Goal: Task Accomplishment & Management: Manage account settings

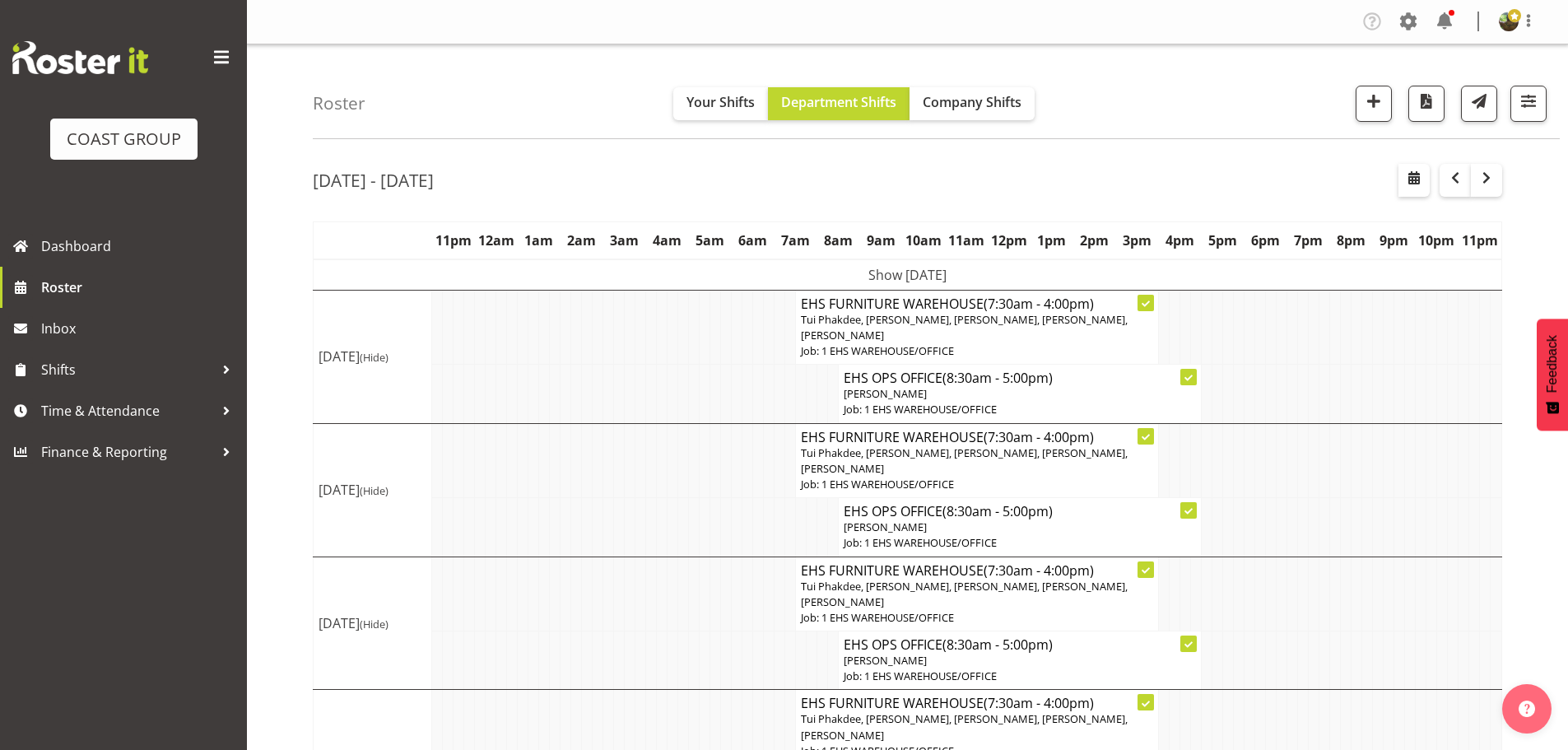
click at [222, 51] on span at bounding box center [222, 58] width 27 height 27
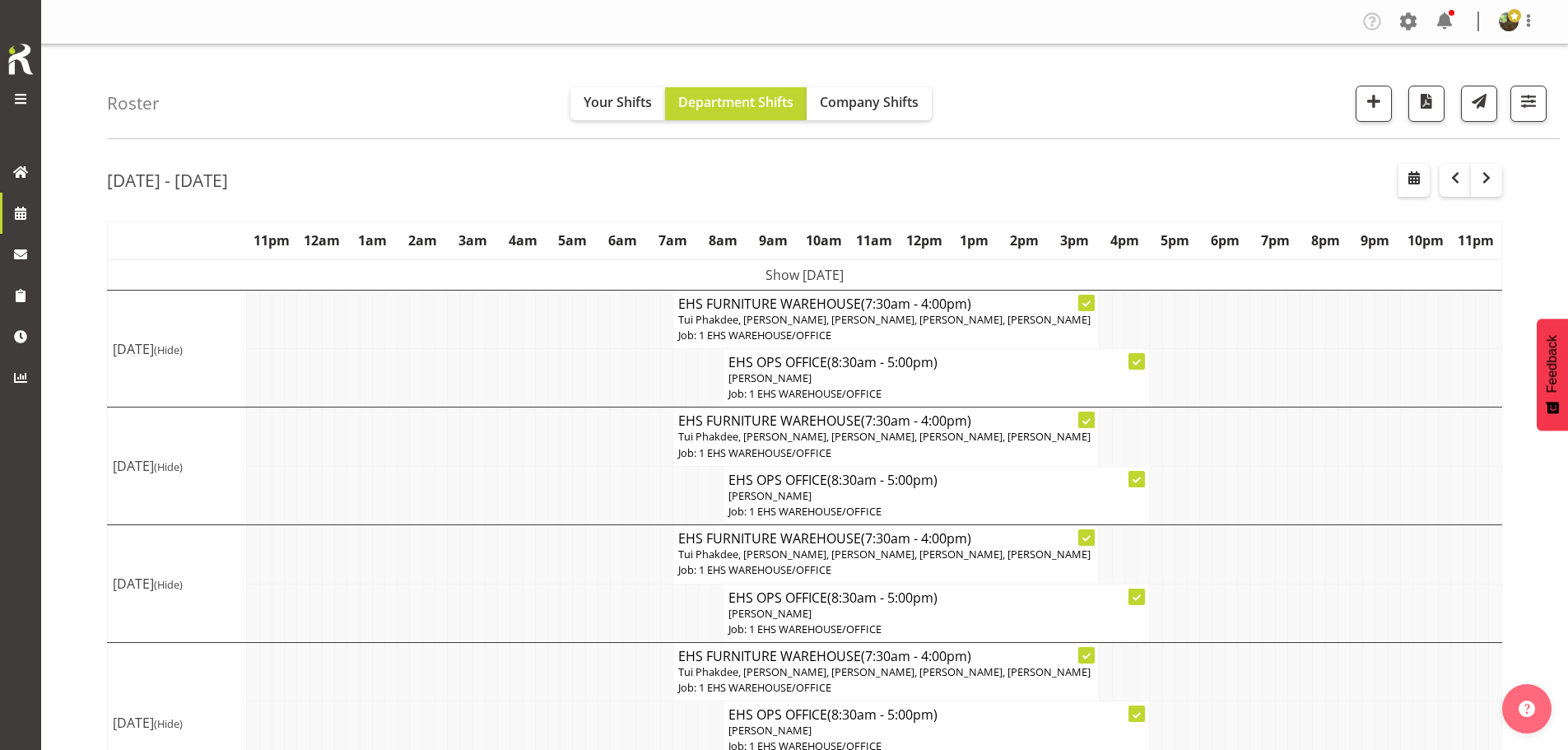
click at [955, 272] on td "Show [DATE]" at bounding box center [805, 275] width 1395 height 32
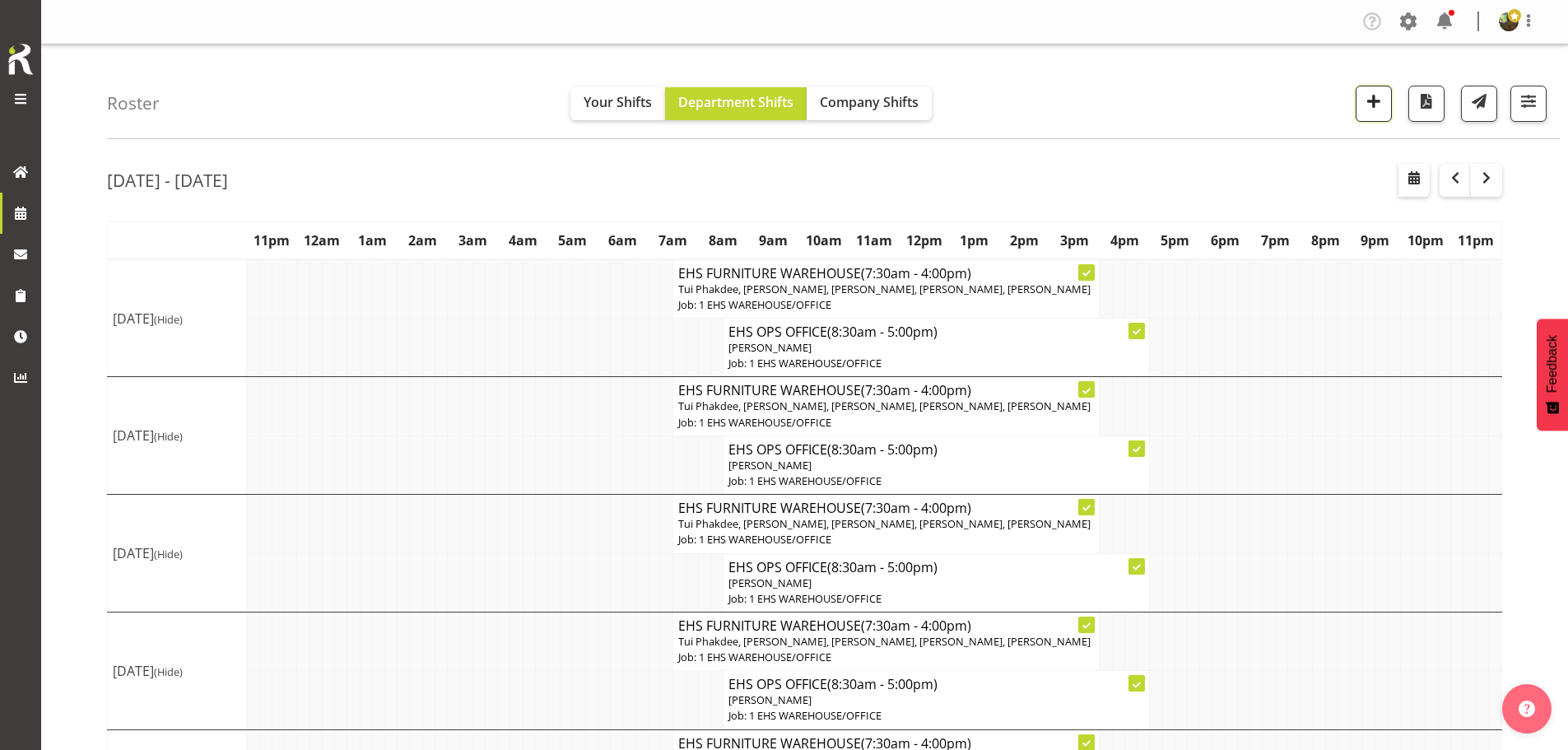
click at [1375, 102] on span "button" at bounding box center [1374, 102] width 22 height 22
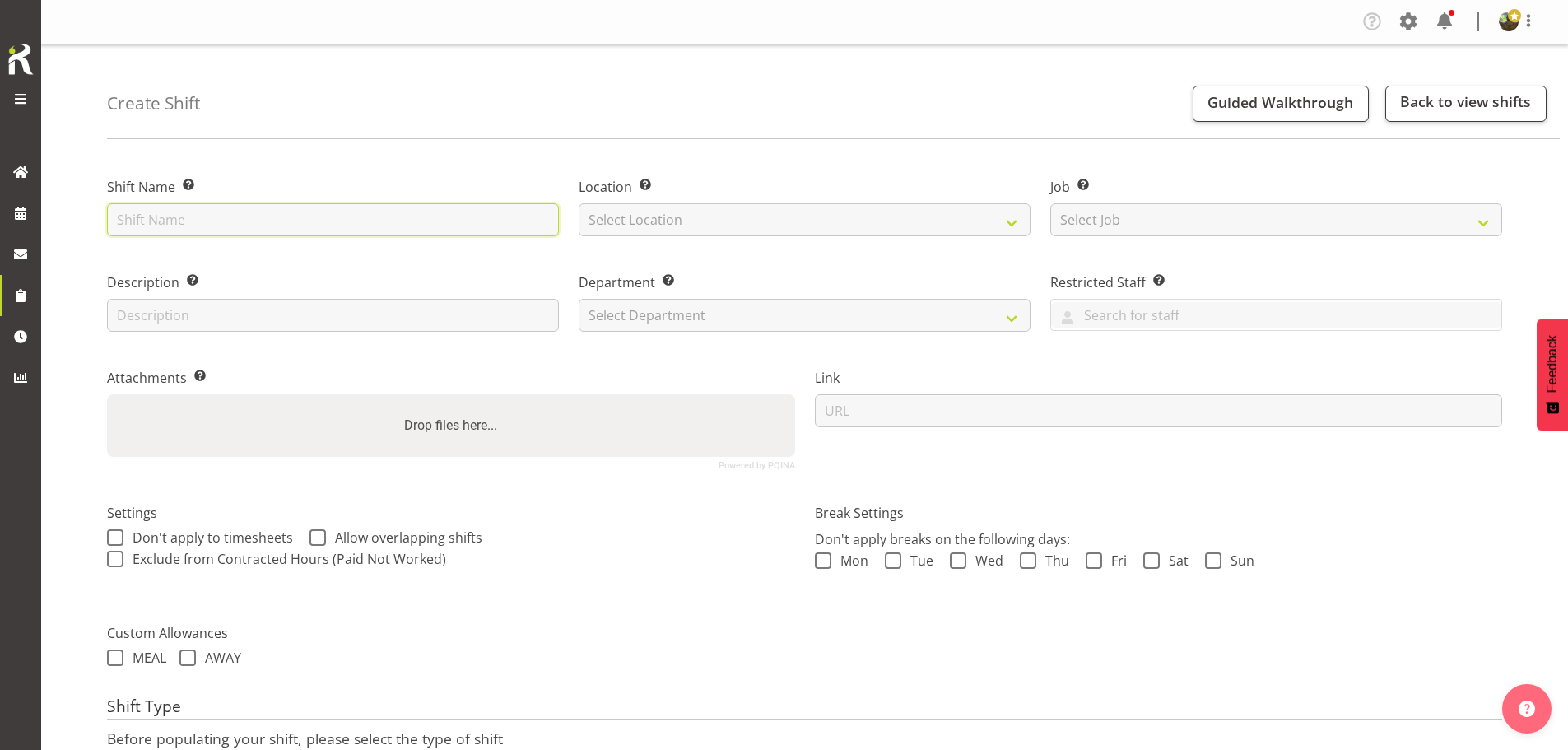
click at [322, 210] on input "text" at bounding box center [332, 220] width 452 height 33
click at [300, 222] on input "text" at bounding box center [332, 220] width 452 height 33
type input "Drive to [GEOGRAPHIC_DATA]"
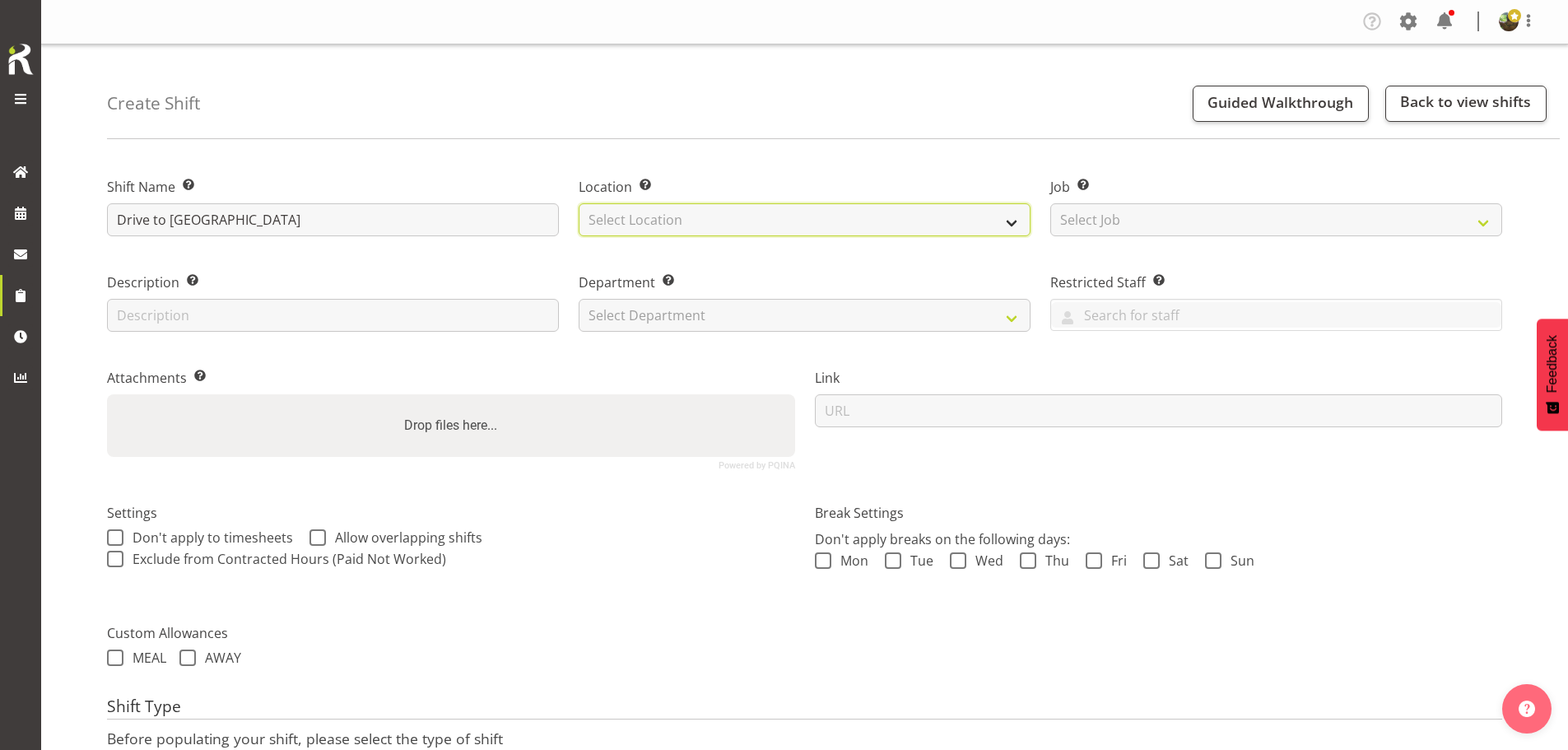
click at [644, 228] on select "Select Location EHS RYMER" at bounding box center [805, 220] width 452 height 33
select select "35"
click at [579, 203] on select "Select Location EHS [PERSON_NAME]" at bounding box center [805, 220] width 452 height 33
click at [1095, 249] on div "Restricted Staff Select any staff whom you wish to restrict from this shift. Aa…" at bounding box center [1276, 297] width 472 height 96
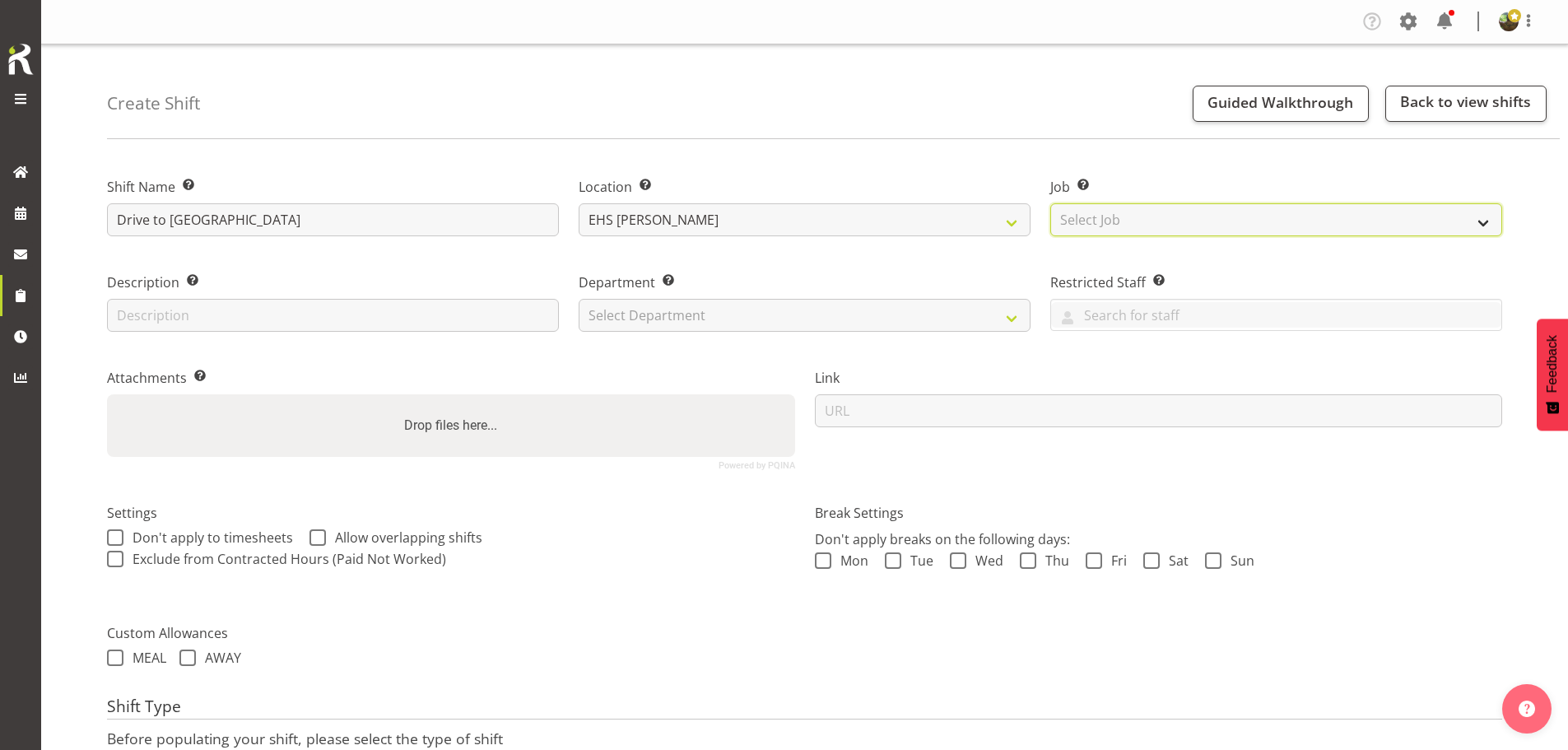
click at [1116, 223] on select "Select Job Create new job 1 Carlton Events 1 Carlton Hamilton 1 Carlton Welling…" at bounding box center [1276, 220] width 452 height 33
select select "9028"
click at [1051, 203] on select "Select Job Create new job 1 Carlton Events 1 Carlton Hamilton 1 Carlton Welling…" at bounding box center [1276, 220] width 452 height 33
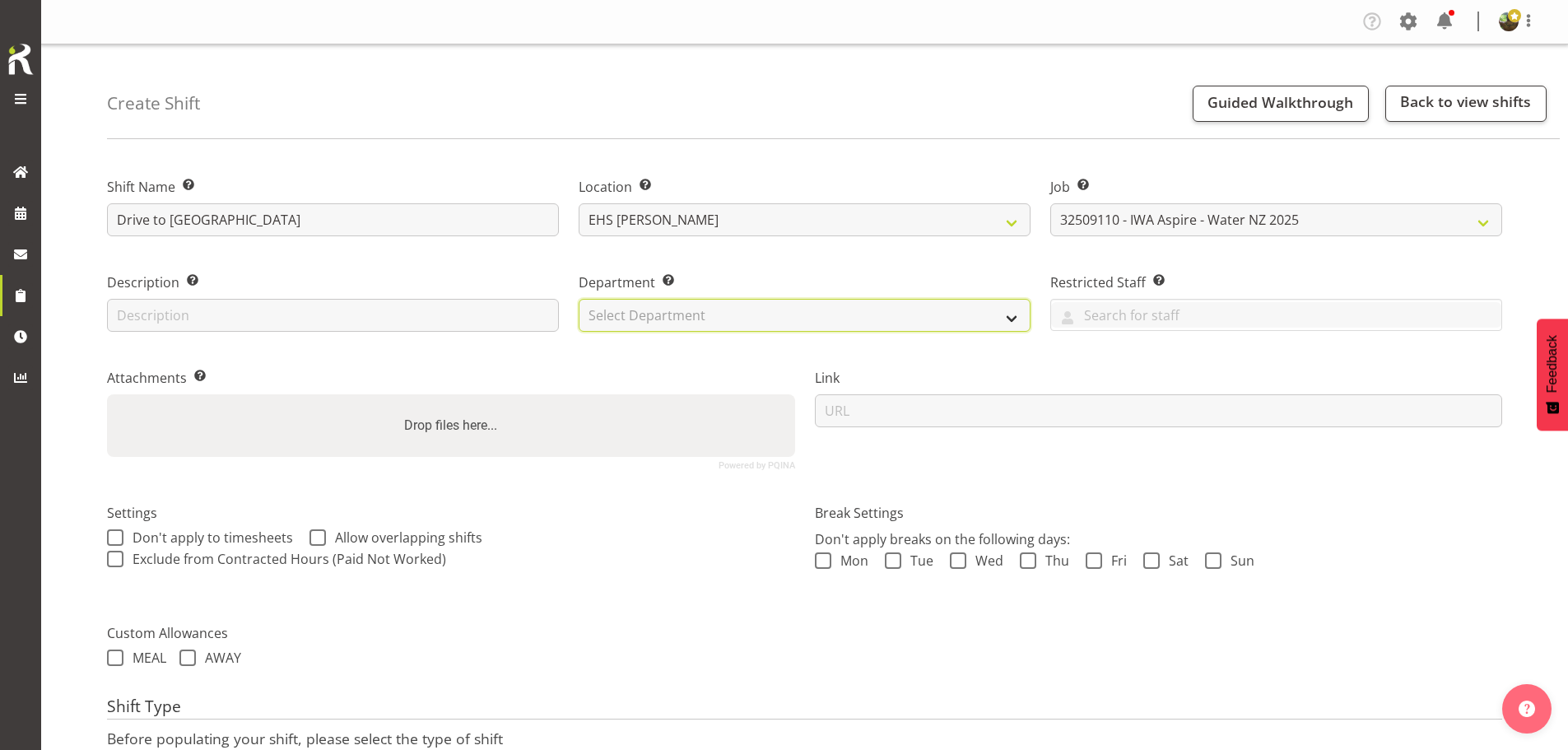
click at [852, 316] on select "Select Department EHS AKL FURNITURE" at bounding box center [805, 316] width 452 height 33
select select "38"
click at [579, 299] on select "Select Department EHS AKL FURNITURE" at bounding box center [805, 316] width 452 height 33
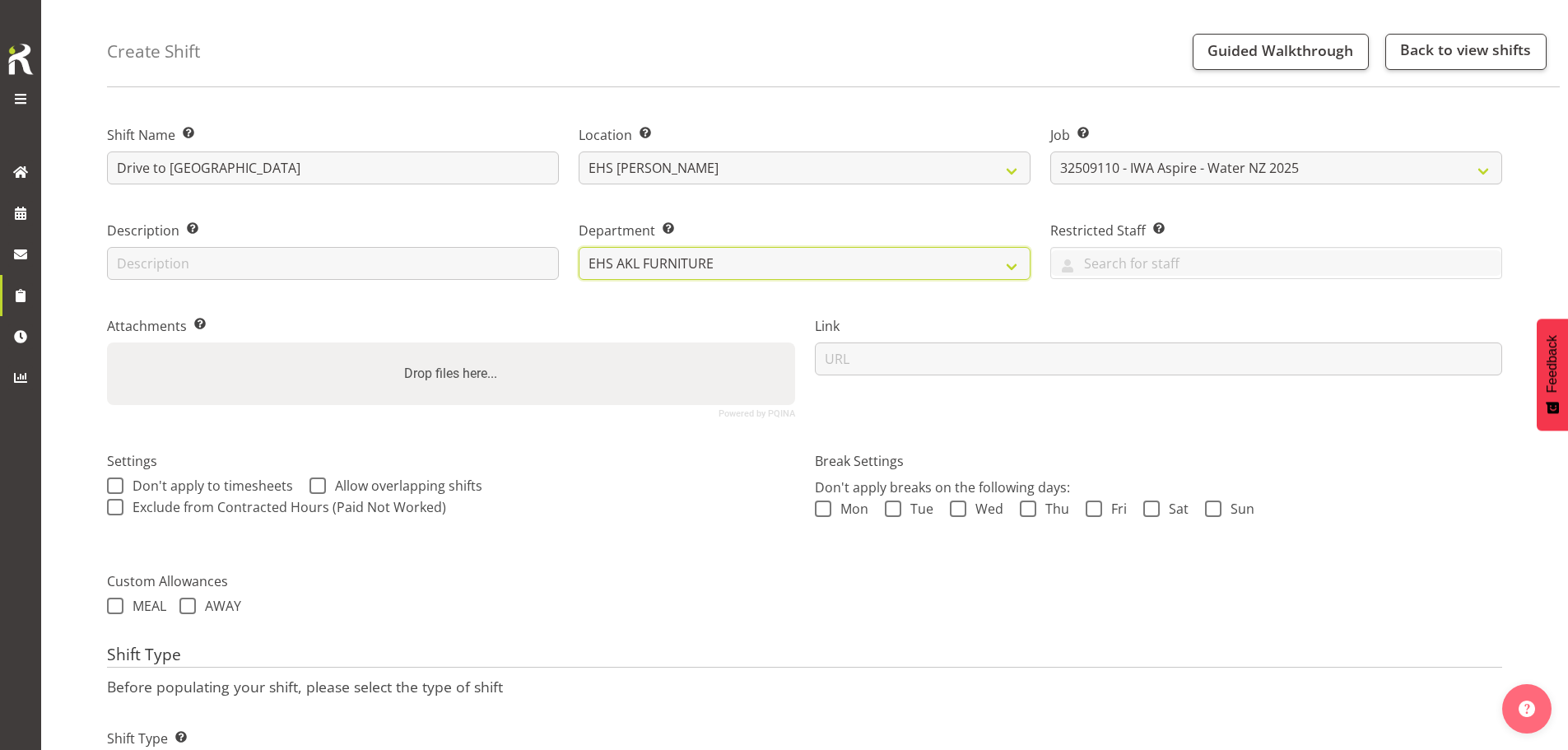
scroll to position [141, 0]
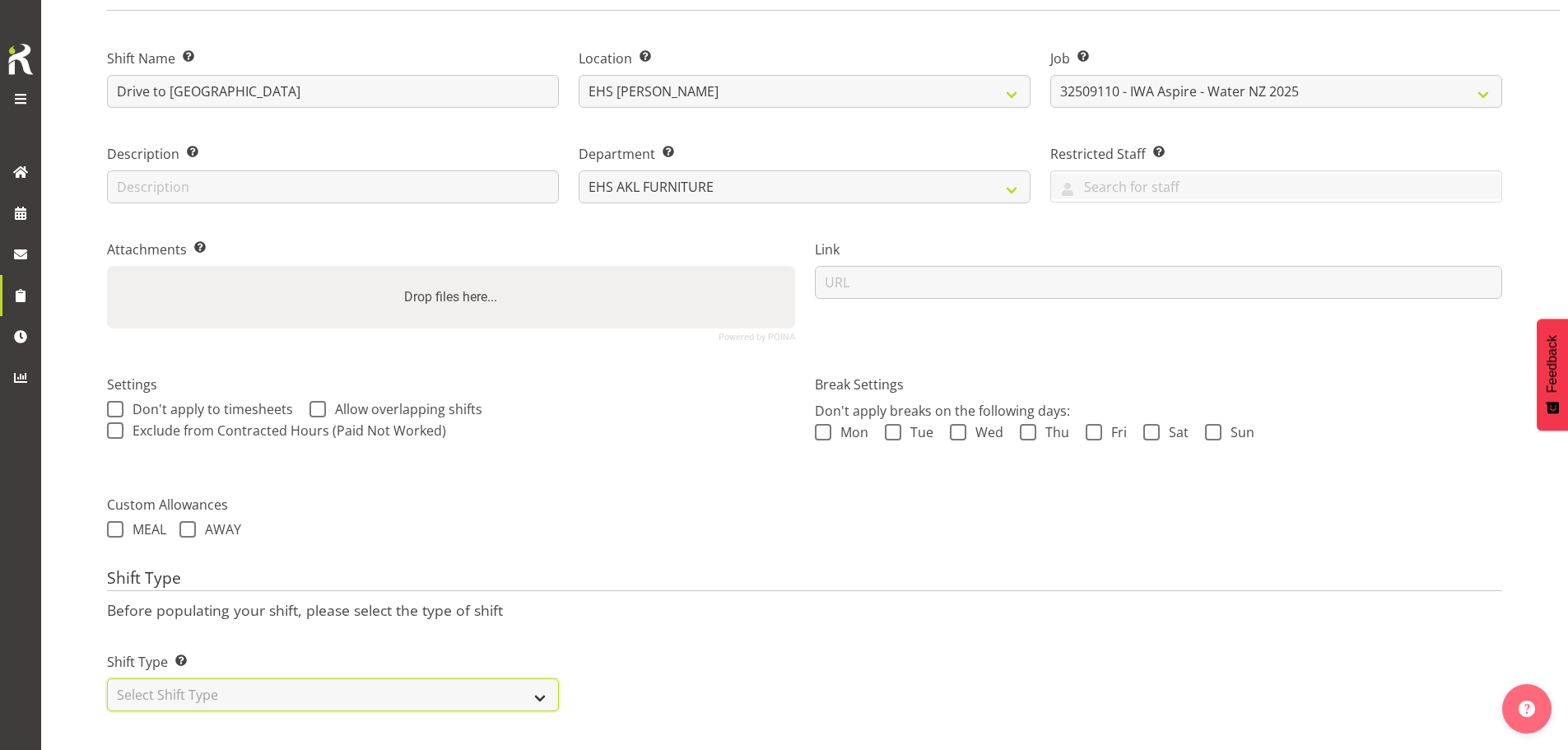
click at [387, 687] on select "Select Shift Type One Off Shift Recurring Shift Rotating Shift" at bounding box center [332, 695] width 452 height 33
select select "one_off"
click at [107, 678] on select "Select Shift Type One Off Shift Recurring Shift Rotating Shift" at bounding box center [332, 695] width 452 height 33
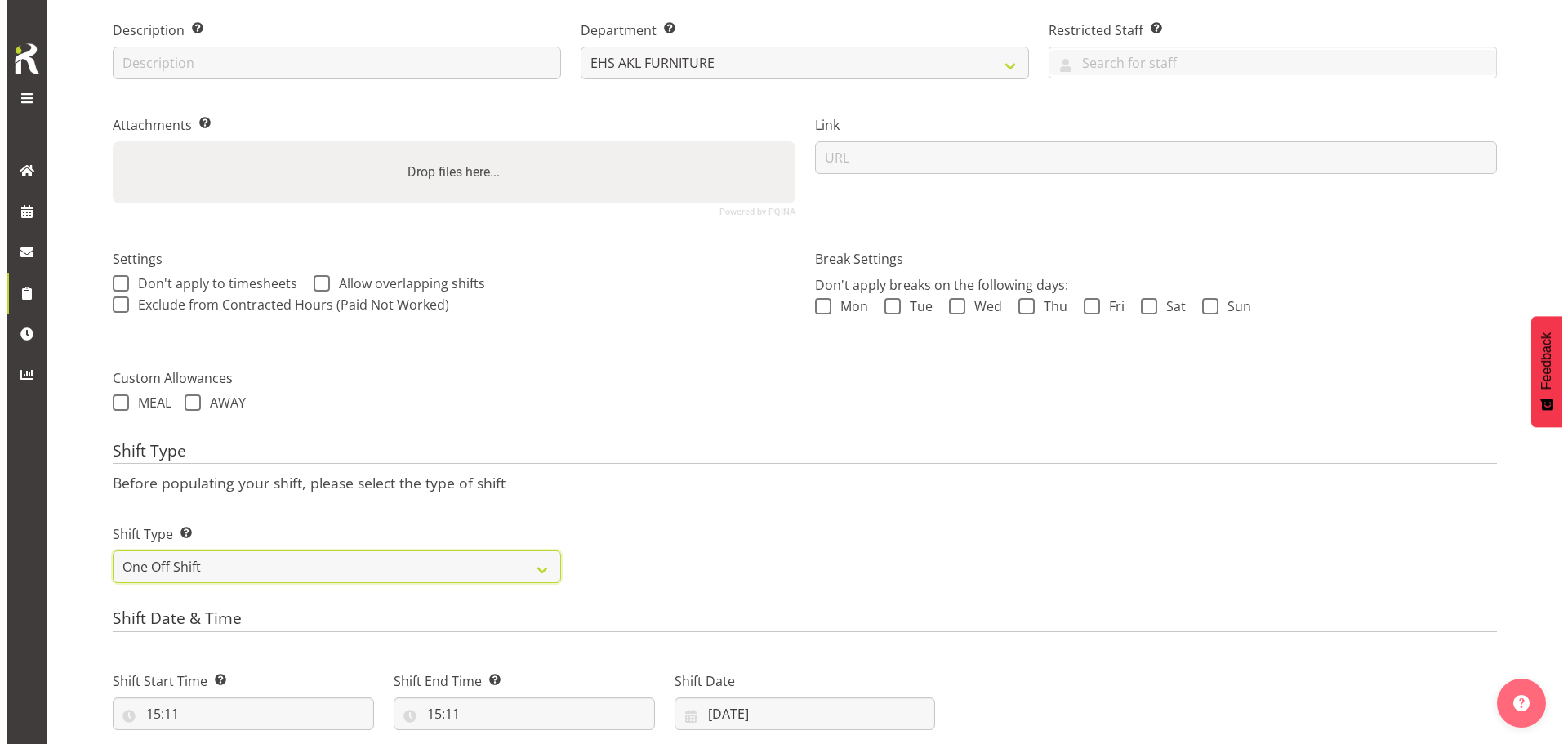
scroll to position [664, 0]
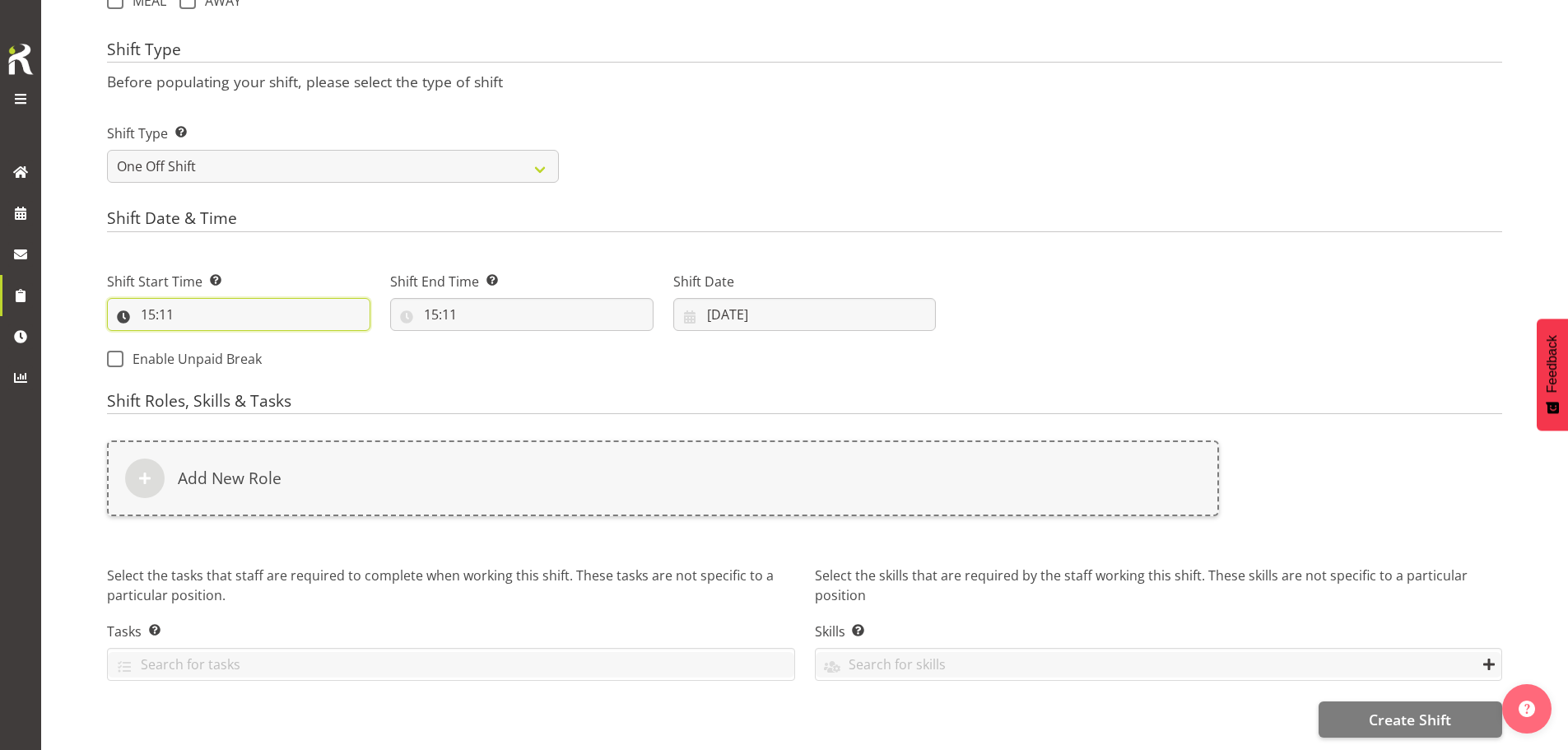
click at [155, 302] on input "15:11" at bounding box center [238, 315] width 263 height 33
click at [217, 344] on select "00 01 02 03 04 05 06 07 08 09 10 11 12 13 14 15 16 17 18 19 20 21 22 23" at bounding box center [219, 358] width 37 height 33
click at [212, 342] on select "00 01 02 03 04 05 06 07 08 09 10 11 12 13 14 15 16 17 18 19 20 21 22 23" at bounding box center [219, 358] width 37 height 33
click at [258, 343] on select "00 01 02 03 04 05 06 07 08 09 10 11 12 13 14 15 16 17 18 19 20 21 22 23 24 25 2…" at bounding box center [262, 358] width 37 height 33
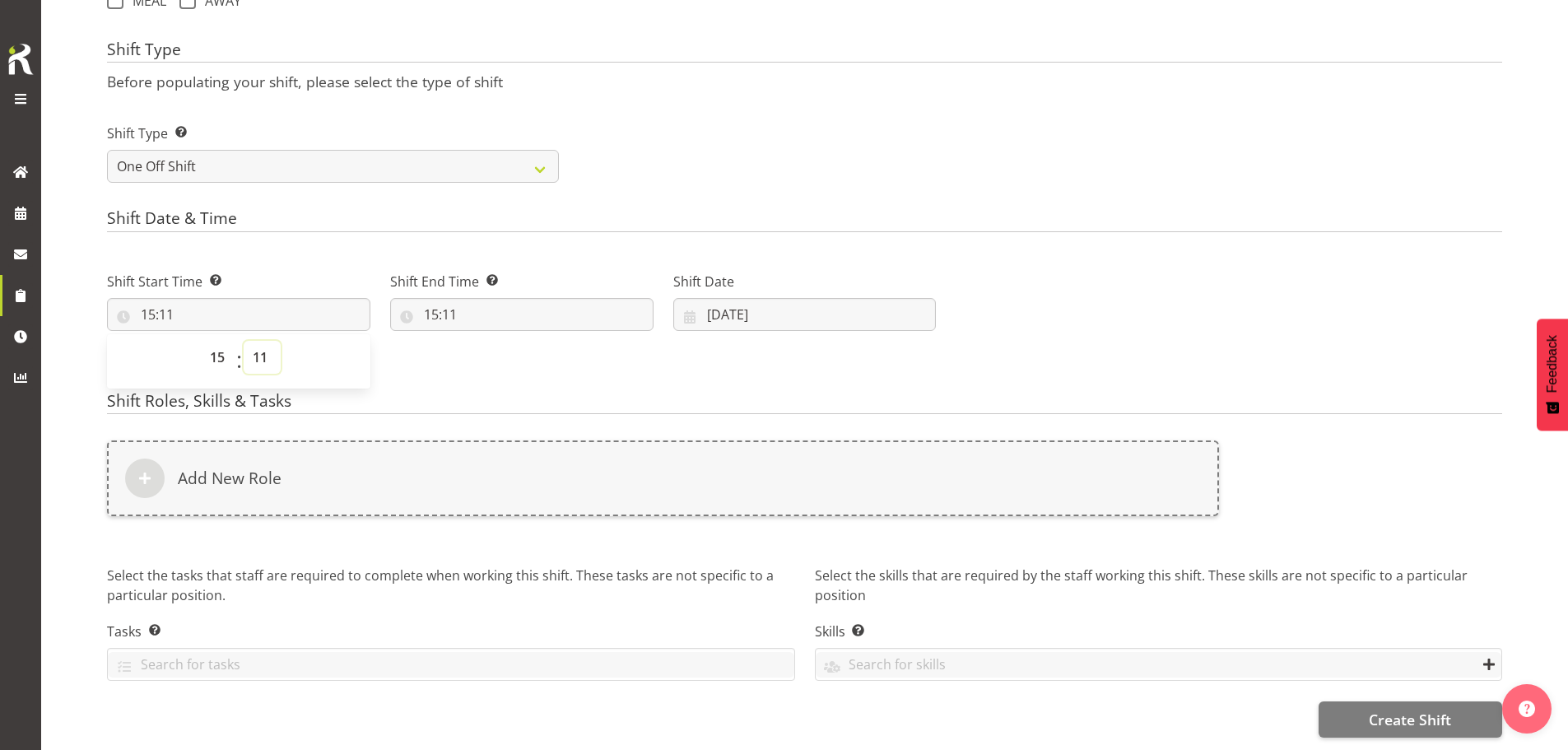
select select "0"
click at [243, 341] on select "00 01 02 03 04 05 06 07 08 09 10 11 12 13 14 15 16 17 18 19 20 21 22 23 24 25 2…" at bounding box center [262, 358] width 37 height 33
type input "15:00"
click at [216, 341] on select "00 01 02 03 04 05 06 07 08 09 10 11 12 13 14 15 16 17 18 19 20 21 22 23" at bounding box center [219, 358] width 37 height 33
select select "8"
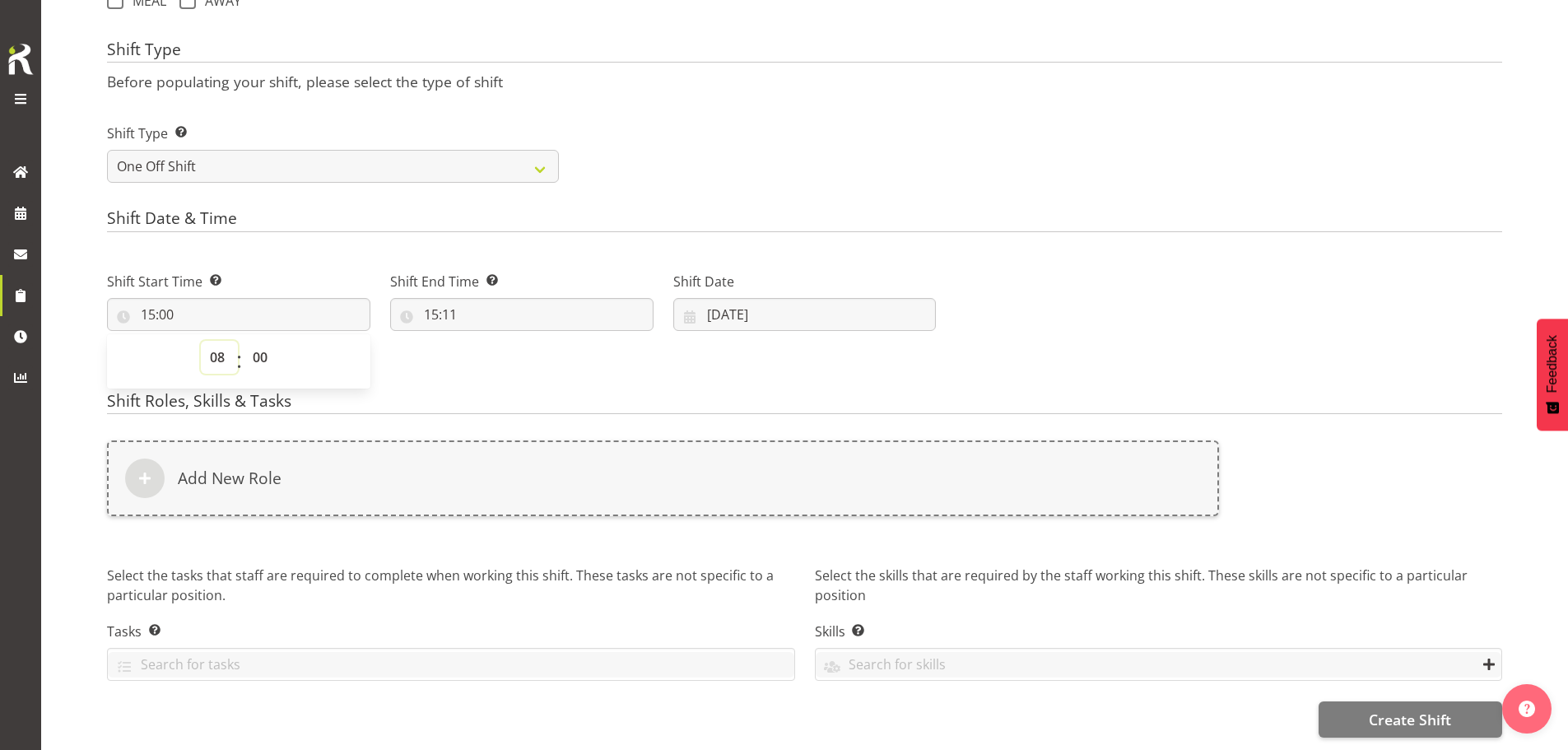
click at [201, 341] on select "00 01 02 03 04 05 06 07 08 09 10 11 12 13 14 15 16 17 18 19 20 21 22 23" at bounding box center [219, 358] width 37 height 33
type input "08:00"
click at [262, 345] on select "00 01 02 03 04 05 06 07 08 09 10 11 12 13 14 15 16 17 18 19 20 21 22 23 24 25 2…" at bounding box center [262, 358] width 37 height 33
select select "30"
click at [243, 341] on select "00 01 02 03 04 05 06 07 08 09 10 11 12 13 14 15 16 17 18 19 20 21 22 23 24 25 2…" at bounding box center [262, 358] width 37 height 33
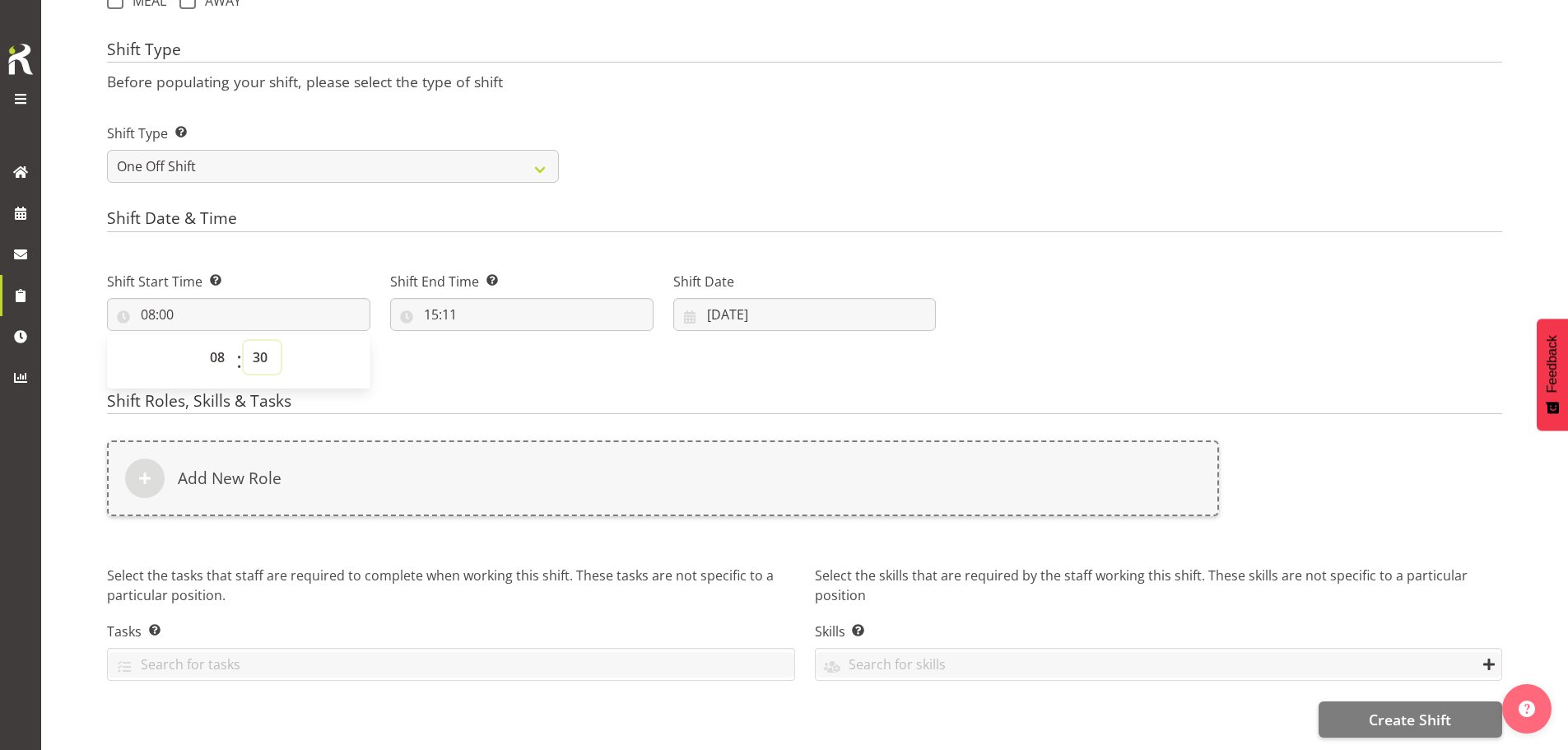
type input "08:30"
click at [436, 305] on input "15:11" at bounding box center [522, 315] width 263 height 33
click at [495, 347] on select "00 01 02 03 04 05 06 07 08 09 10 11 12 13 14 15 16 17 18 19 20 21 22 23" at bounding box center [502, 358] width 37 height 33
select select "18"
click at [484, 341] on select "00 01 02 03 04 05 06 07 08 09 10 11 12 13 14 15 16 17 18 19 20 21 22 23" at bounding box center [502, 358] width 37 height 33
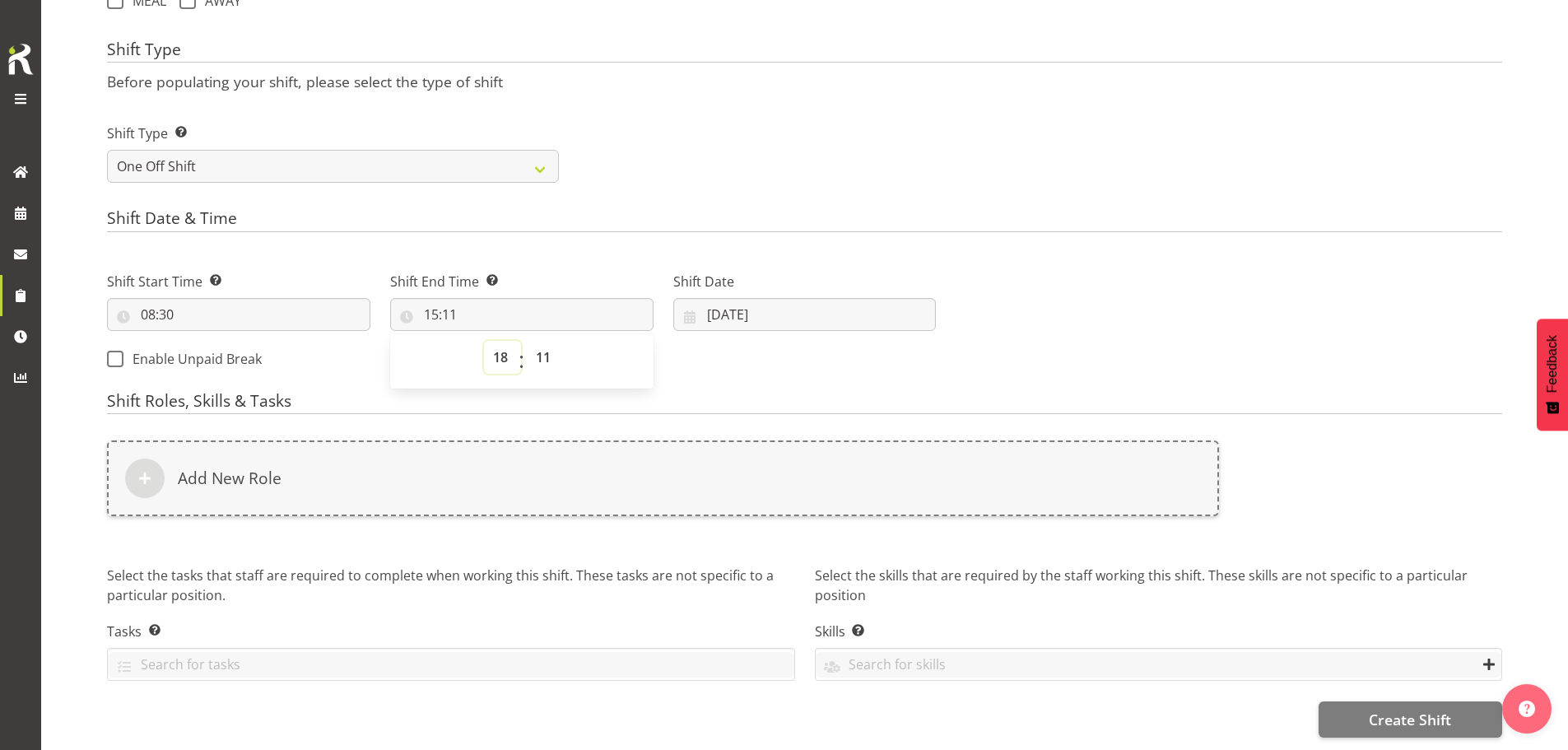
type input "18:11"
click at [544, 343] on select "00 01 02 03 04 05 06 07 08 09 10 11 12 13 14 15 16 17 18 19 20 21 22 23 24 25 2…" at bounding box center [545, 358] width 37 height 33
select select "0"
click at [527, 341] on select "00 01 02 03 04 05 06 07 08 09 10 11 12 13 14 15 16 17 18 19 20 21 22 23 24 25 2…" at bounding box center [545, 358] width 37 height 33
type input "18:00"
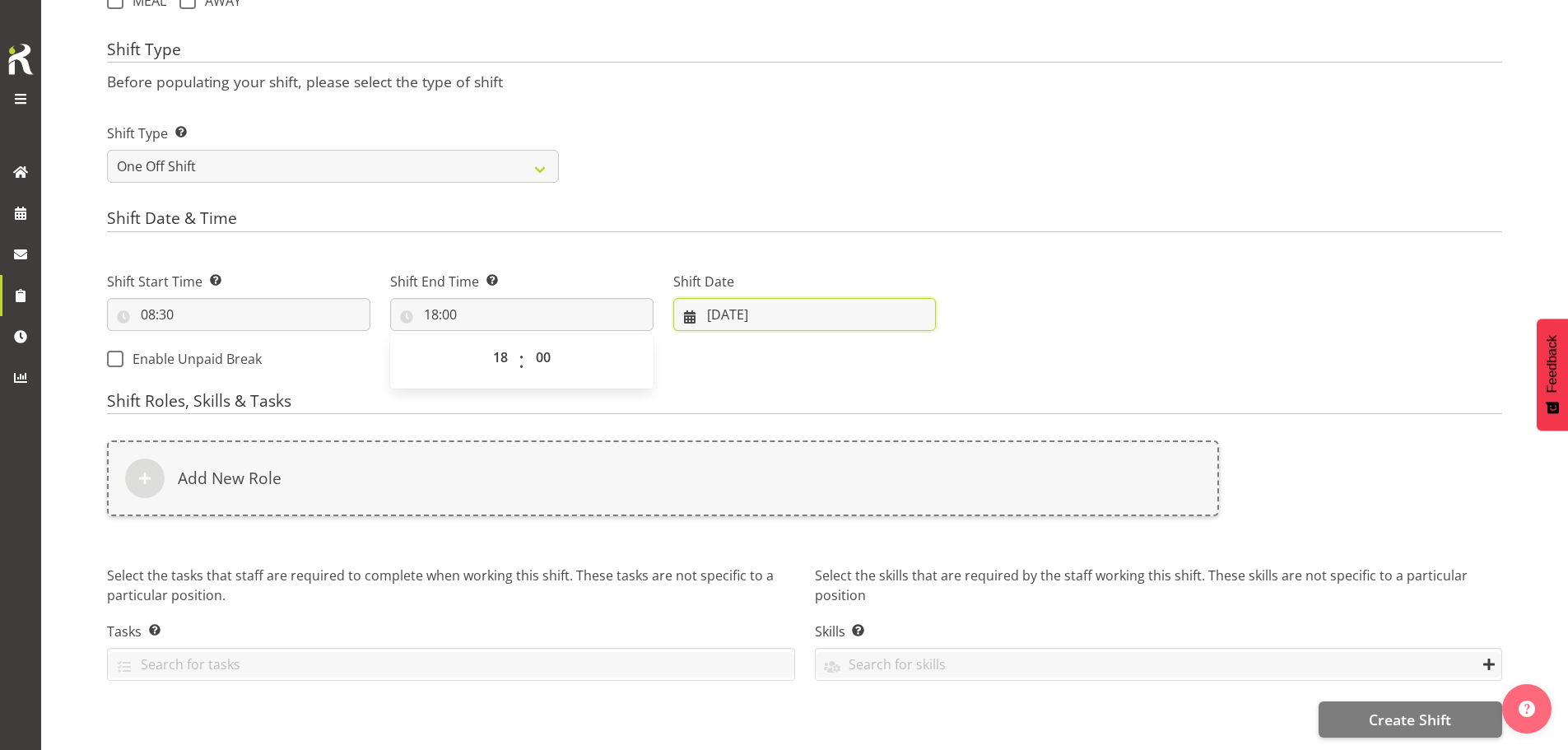
click at [747, 298] on input "[DATE]" at bounding box center [805, 315] width 263 height 33
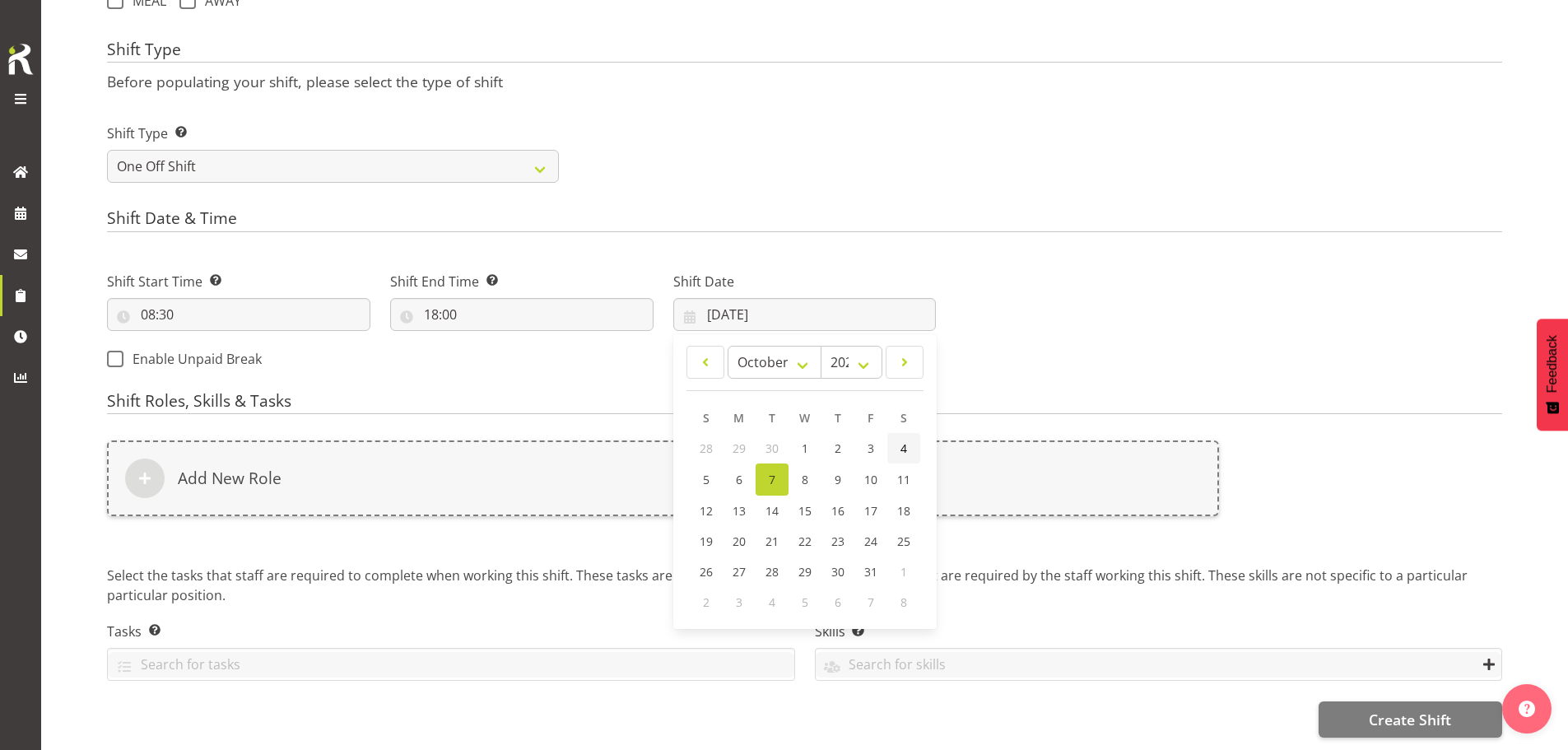
click at [901, 441] on span "4" at bounding box center [904, 448] width 7 height 16
type input "04/10/2025"
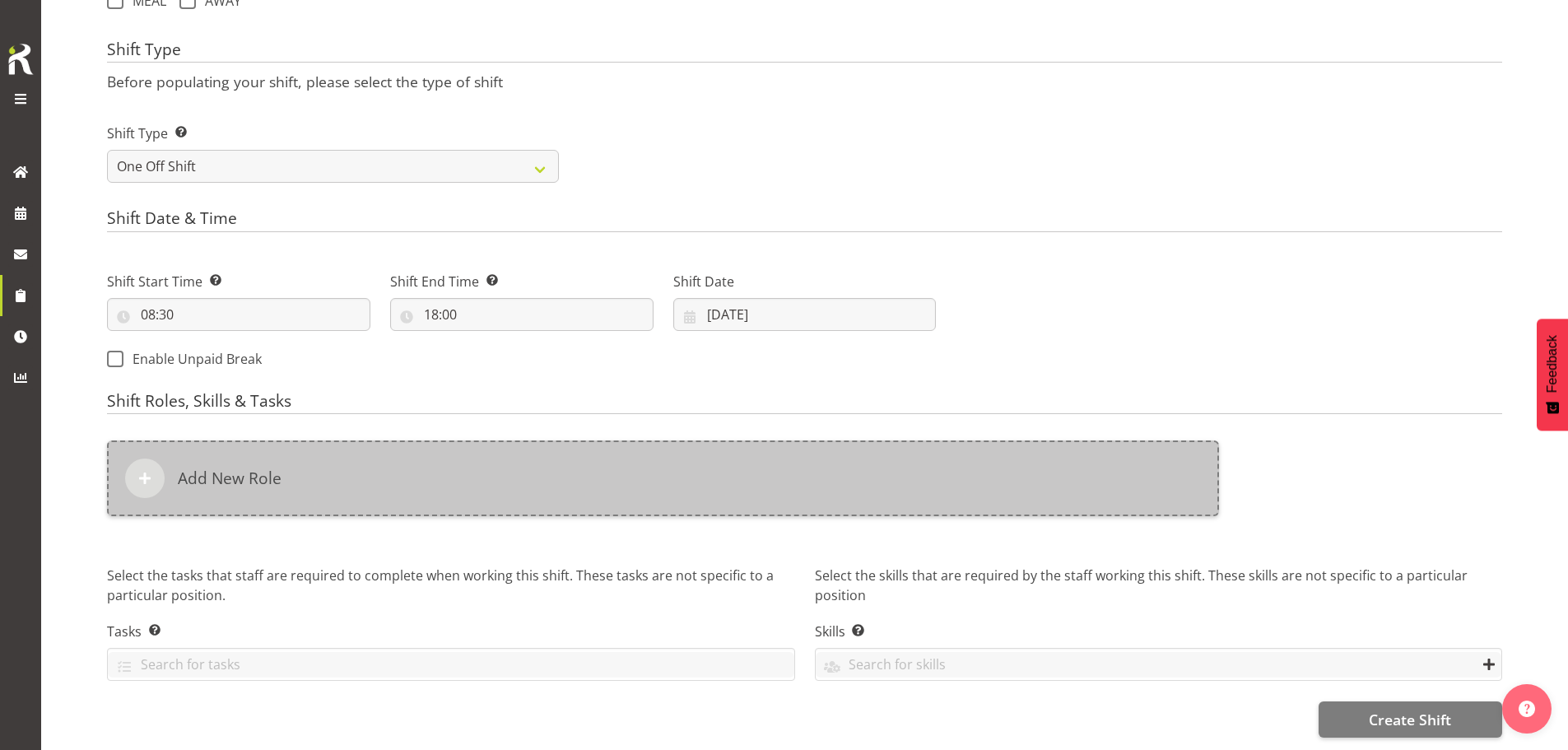
click at [624, 472] on div "Add New Role" at bounding box center [662, 478] width 1112 height 76
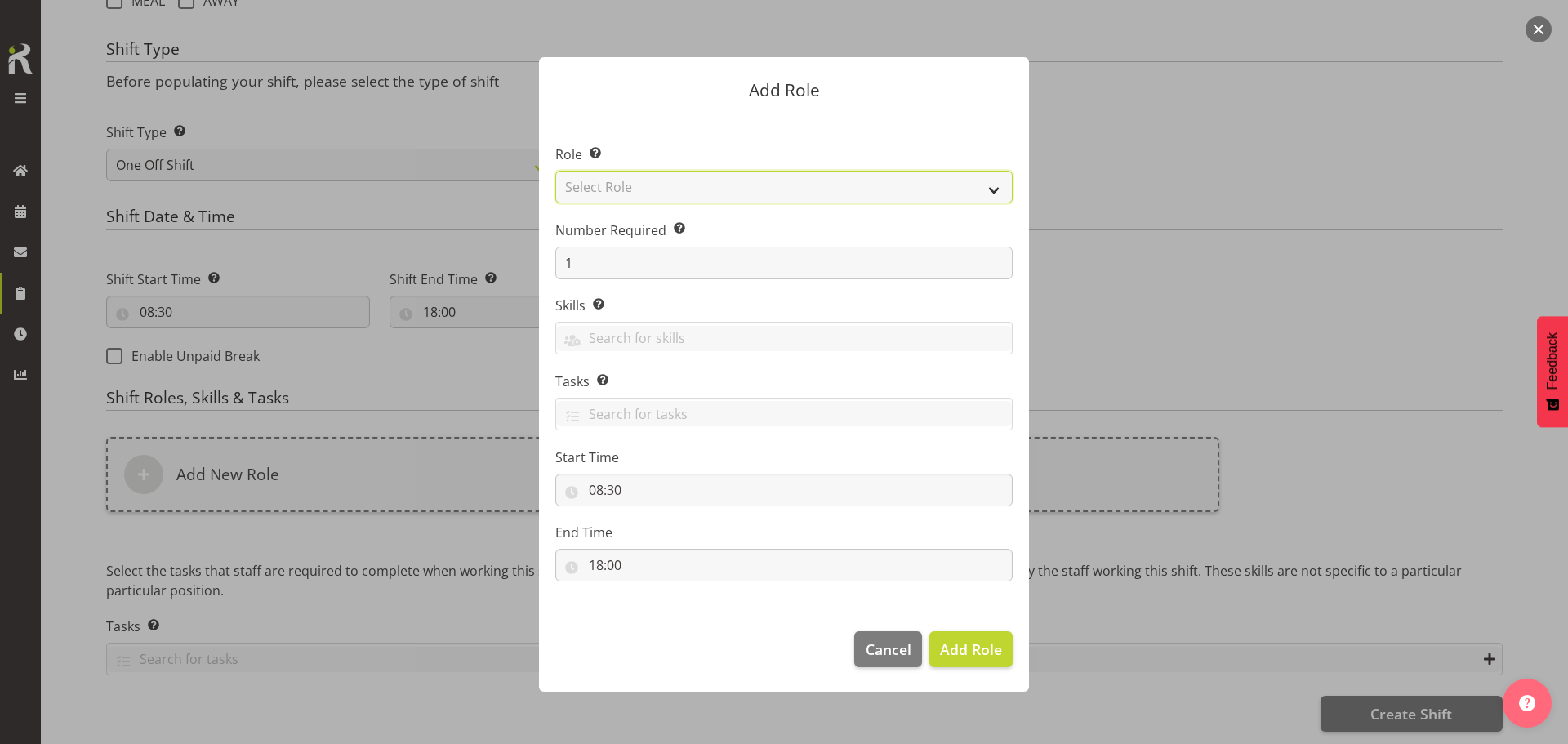
click at [727, 192] on select "Select Role ACCOUNT MANAGER ACCOUNT MANAGER DW ACCOUNTS [PERSON_NAME] VEHICLES …" at bounding box center [784, 188] width 457 height 33
select select "189"
click at [555, 171] on select "Select Role ACCOUNT MANAGER ACCOUNT MANAGER DW ACCOUNTS [PERSON_NAME] VEHICLES …" at bounding box center [784, 188] width 457 height 33
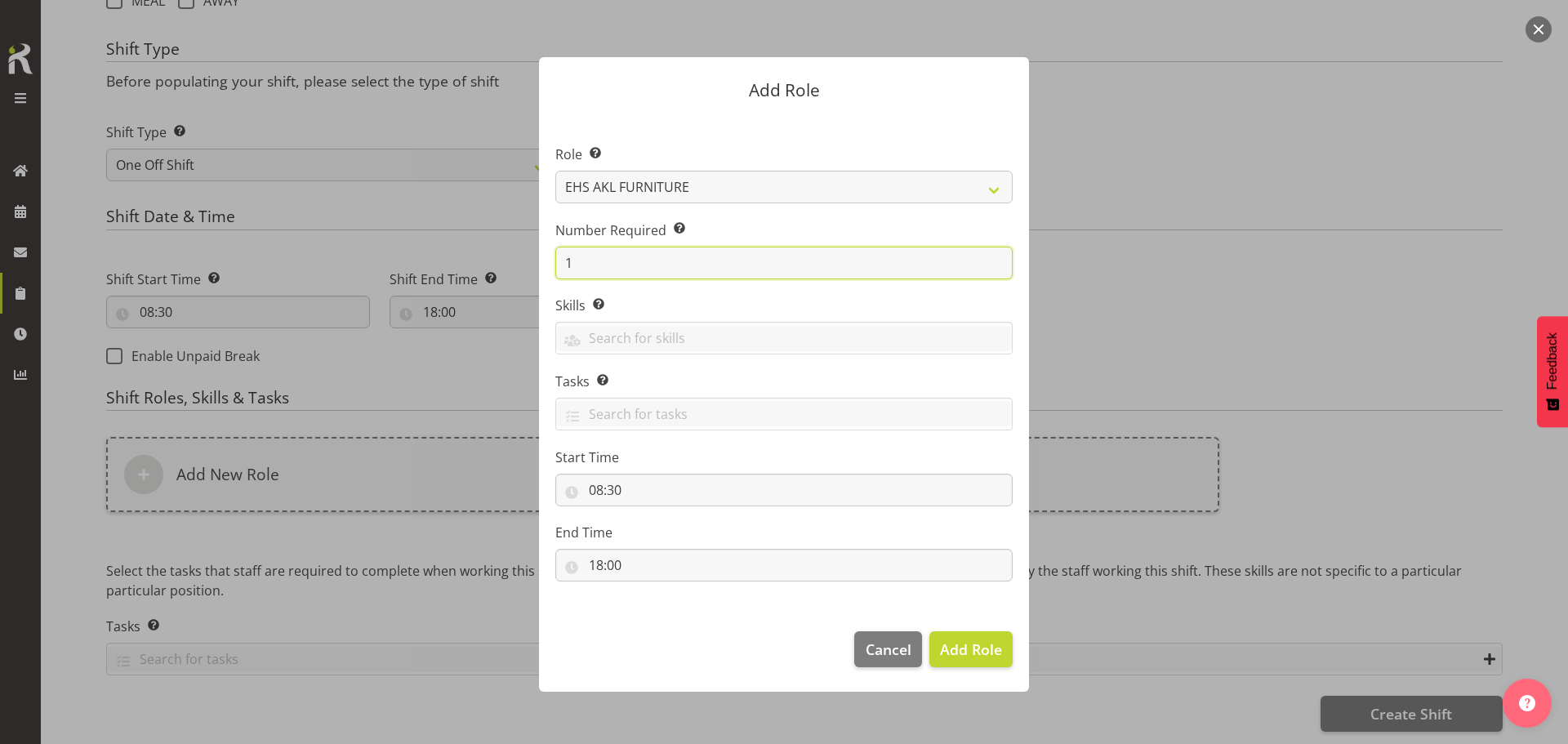
click at [724, 265] on input "1" at bounding box center [784, 263] width 457 height 33
type input "2"
click at [910, 632] on button "Add 2 Roles" at bounding box center [961, 649] width 103 height 36
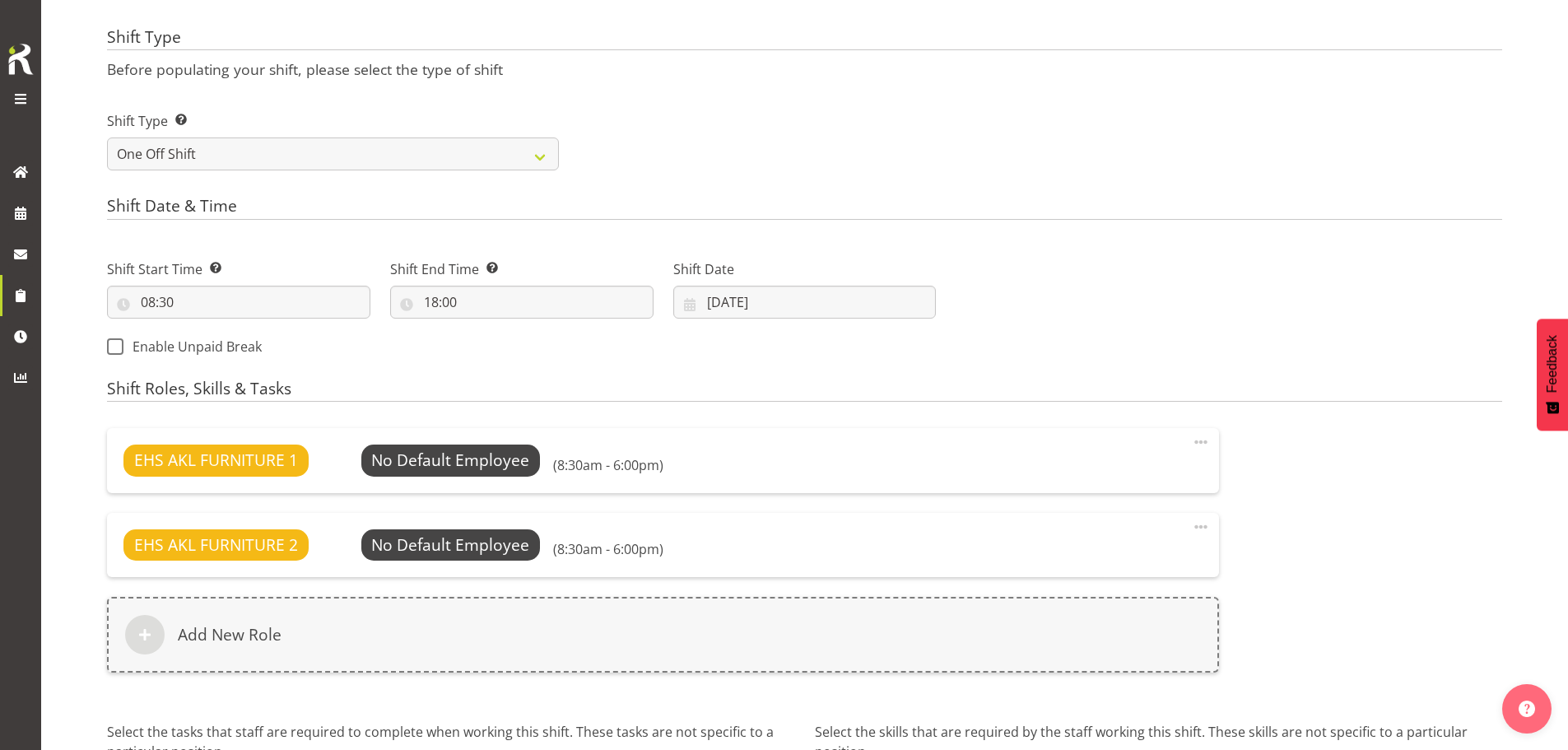
drag, startPoint x: 497, startPoint y: 540, endPoint x: 1182, endPoint y: 516, distance: 685.4
click at [1012, 498] on div "EHS AKL FURNITURE 1 No Default Employee Select Employee (8:30am - 6:00pm) Edit …" at bounding box center [662, 550] width 1112 height 244
click at [1211, 523] on span at bounding box center [1201, 528] width 20 height 20
click at [1125, 592] on link "Delete" at bounding box center [1132, 593] width 158 height 30
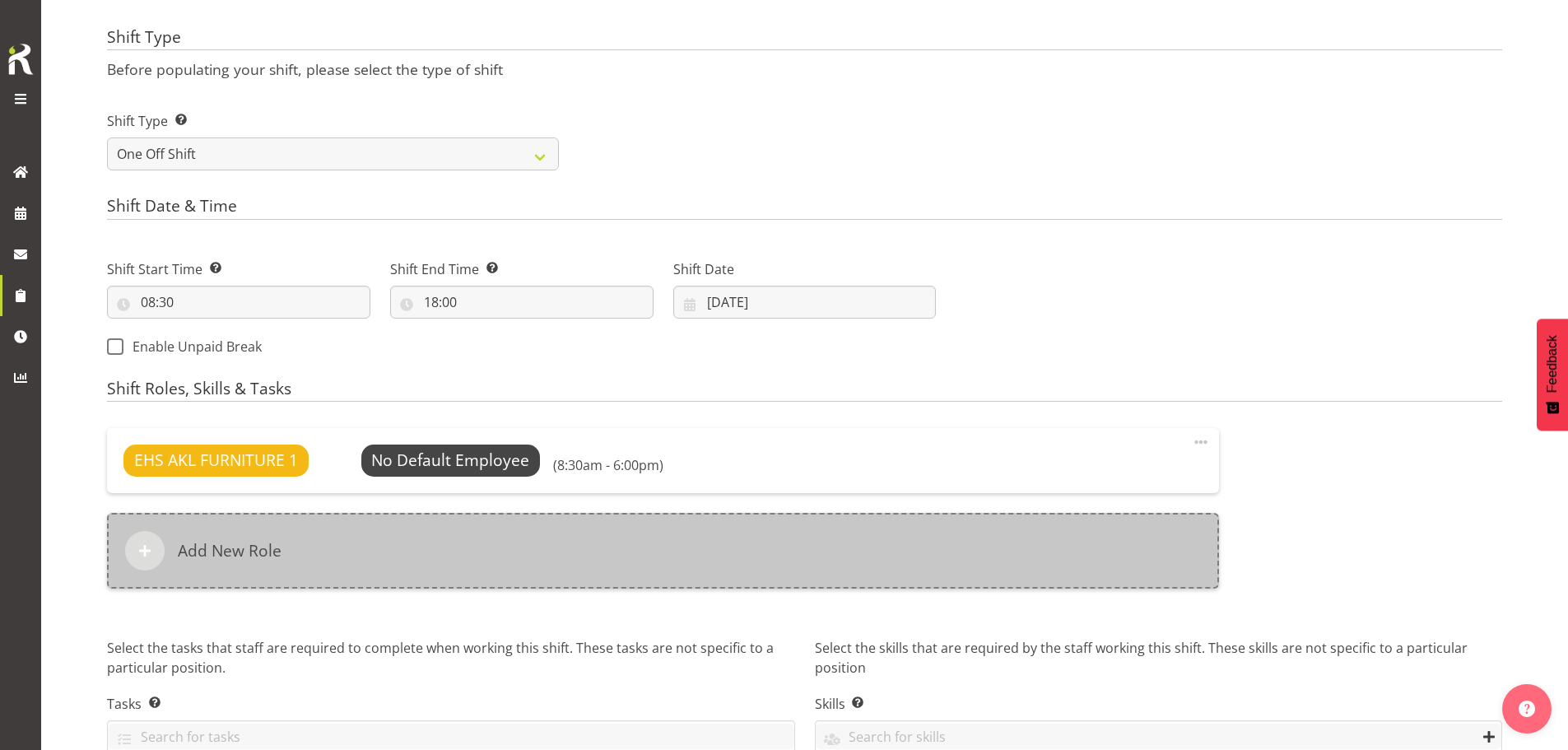
click at [744, 537] on div "Add New Role" at bounding box center [662, 551] width 1112 height 76
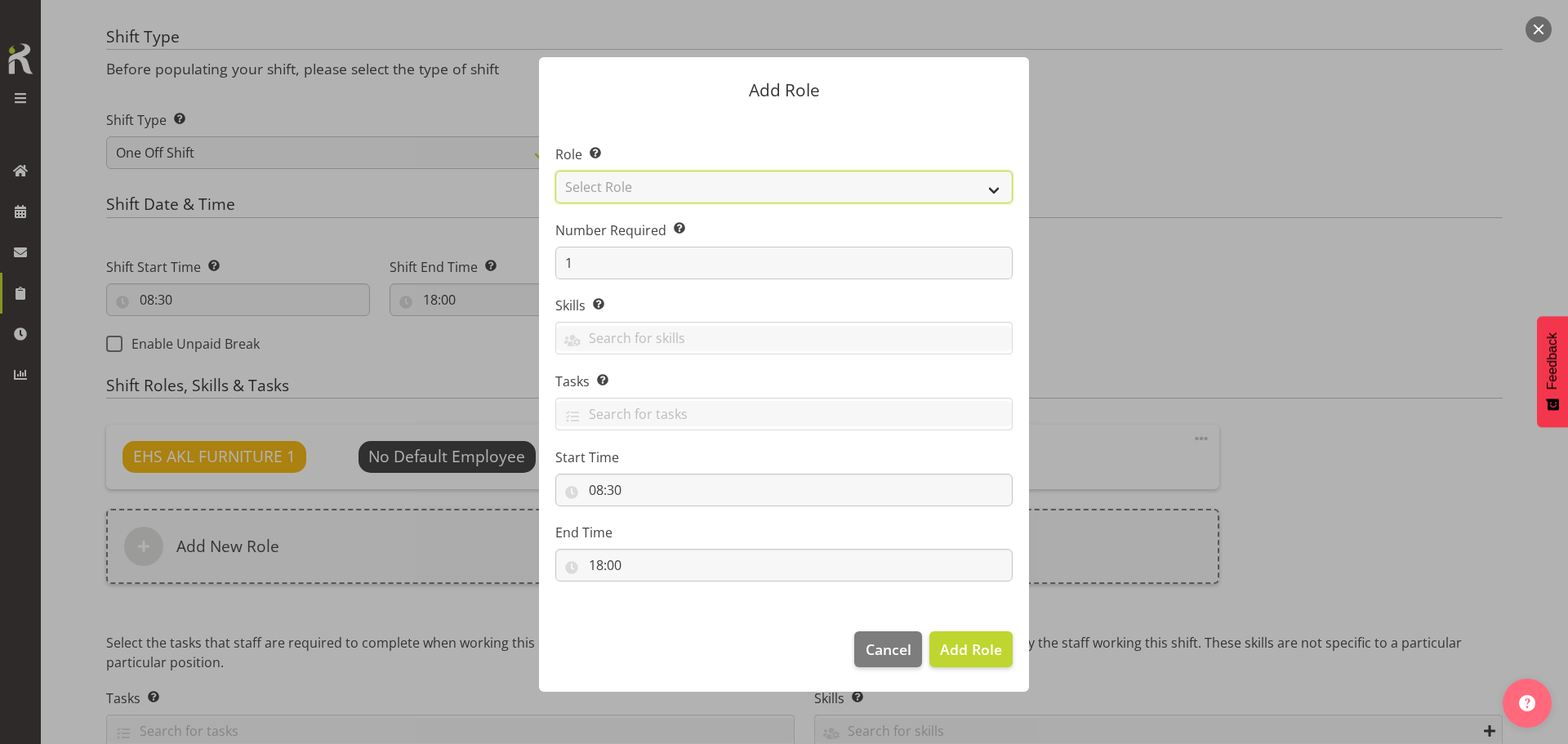
click at [755, 184] on select "Select Role ACCOUNT MANAGER ACCOUNT MANAGER DW ACCOUNTS [PERSON_NAME] VEHICLES …" at bounding box center [784, 188] width 457 height 33
select select "81"
click at [555, 171] on select "Select Role ACCOUNT MANAGER ACCOUNT MANAGER DW ACCOUNTS [PERSON_NAME] VEHICLES …" at bounding box center [784, 188] width 457 height 33
click at [1003, 656] on button "Add Role" at bounding box center [971, 649] width 83 height 36
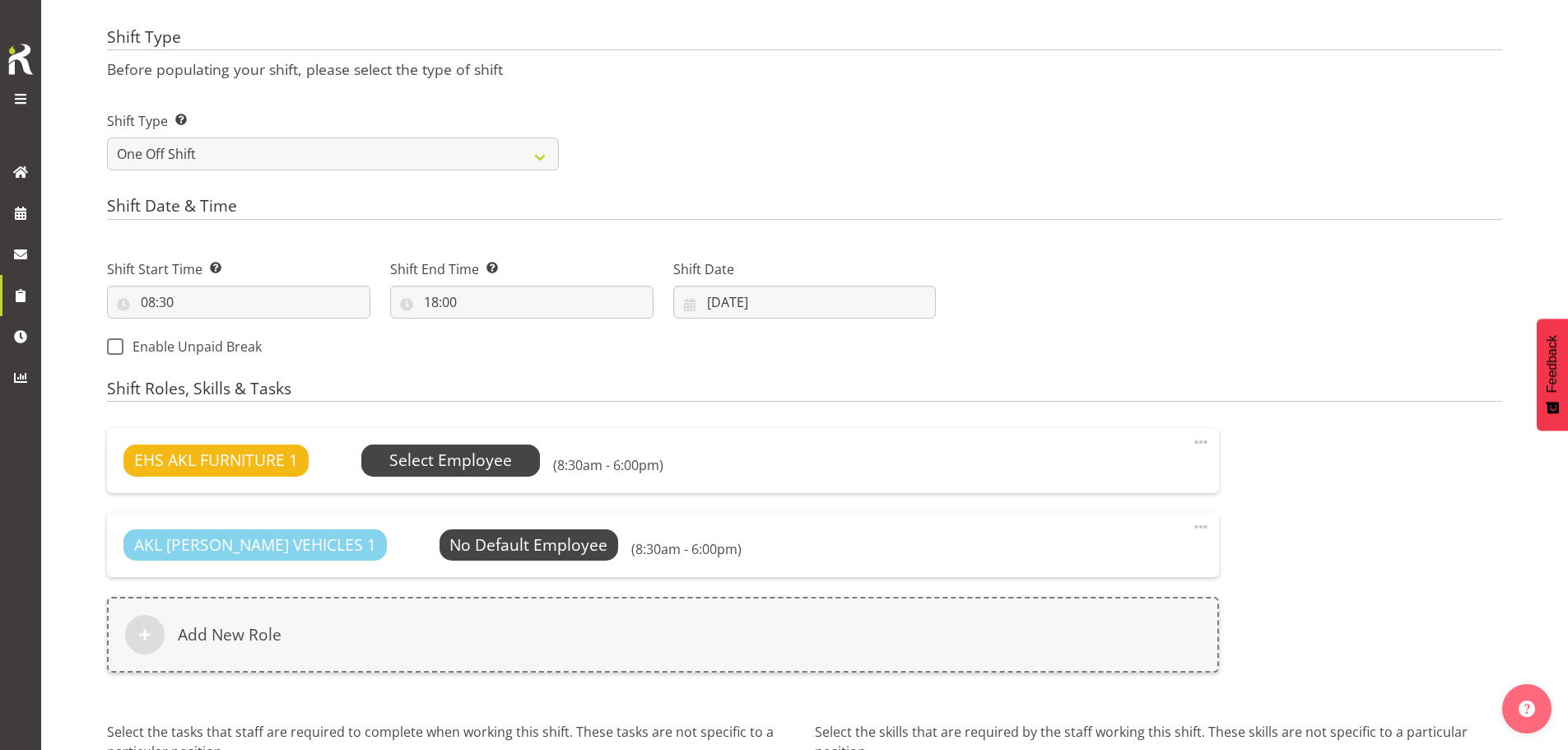
click at [472, 458] on span "Select Employee" at bounding box center [450, 461] width 122 height 24
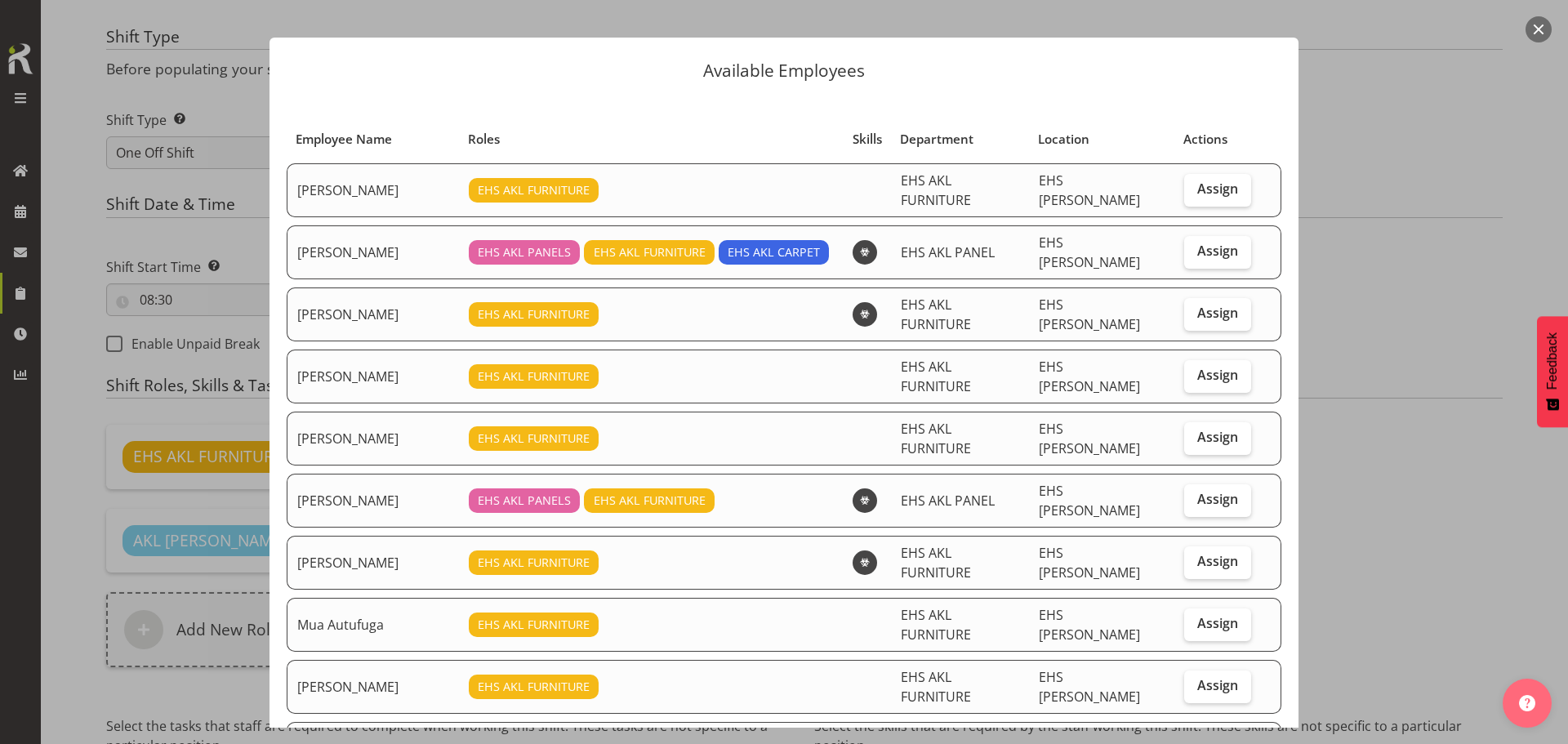
scroll to position [82, 0]
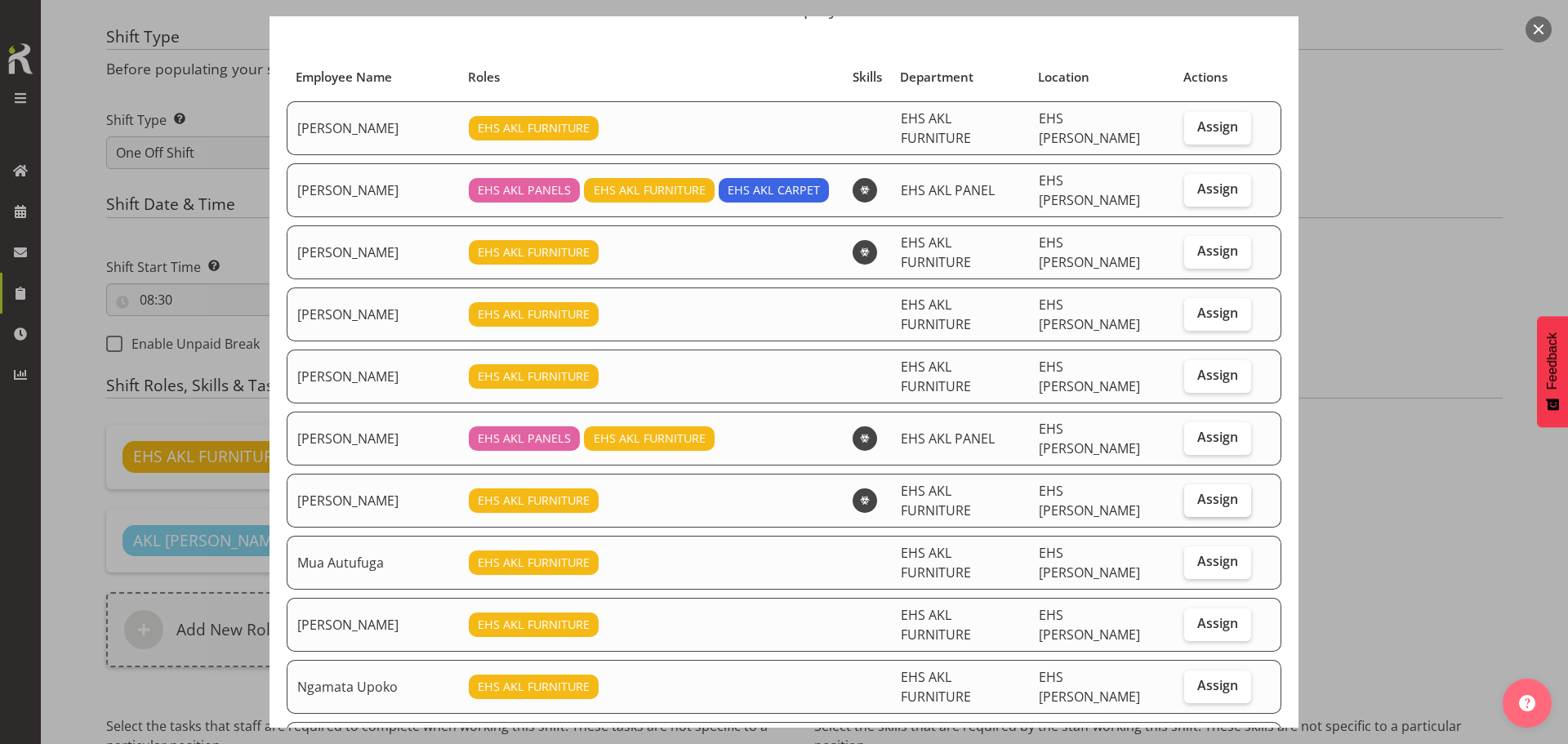
click at [1206, 491] on span "Assign" at bounding box center [1218, 499] width 41 height 17
click at [1195, 494] on input "Assign" at bounding box center [1189, 499] width 11 height 11
checkbox input "true"
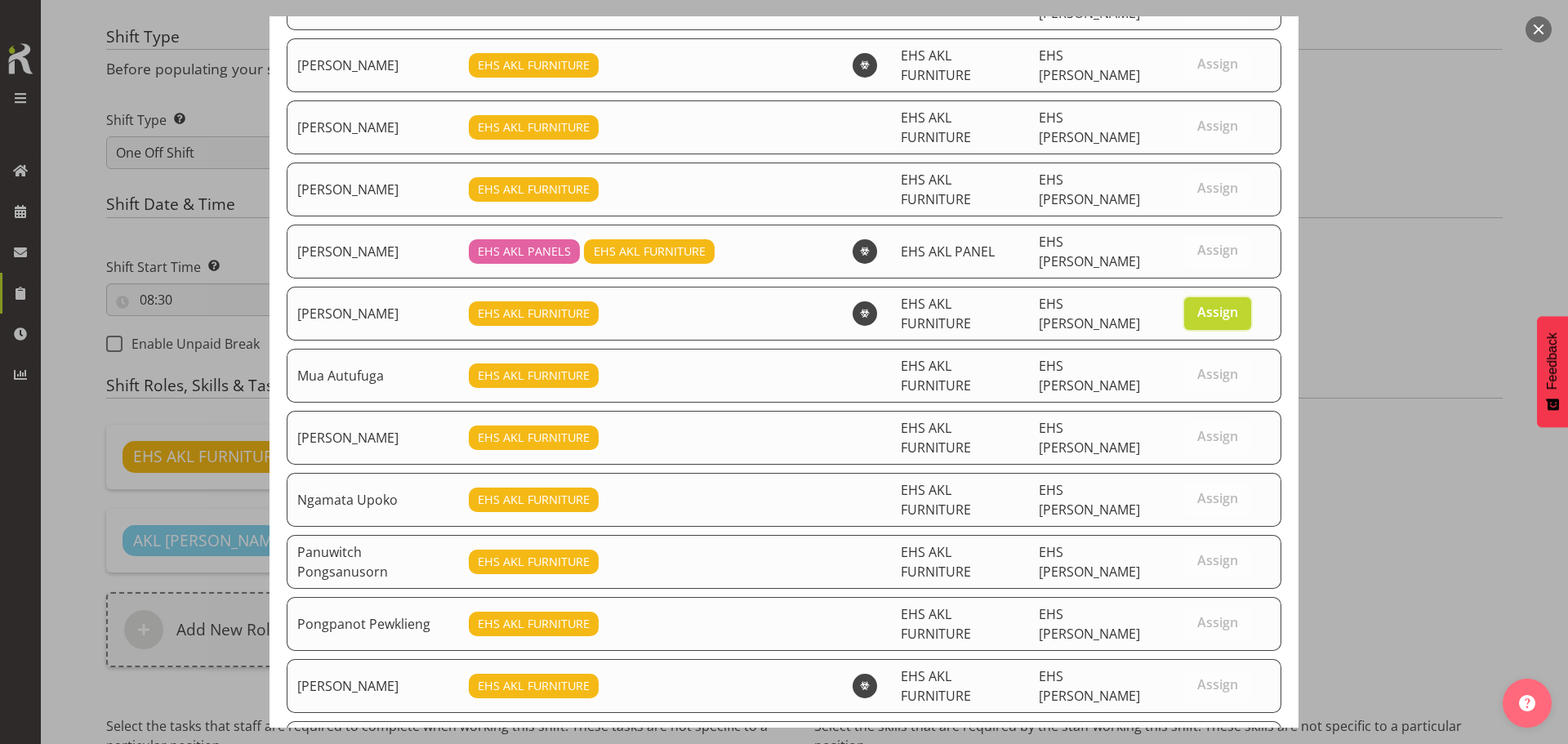
scroll to position [494, 0]
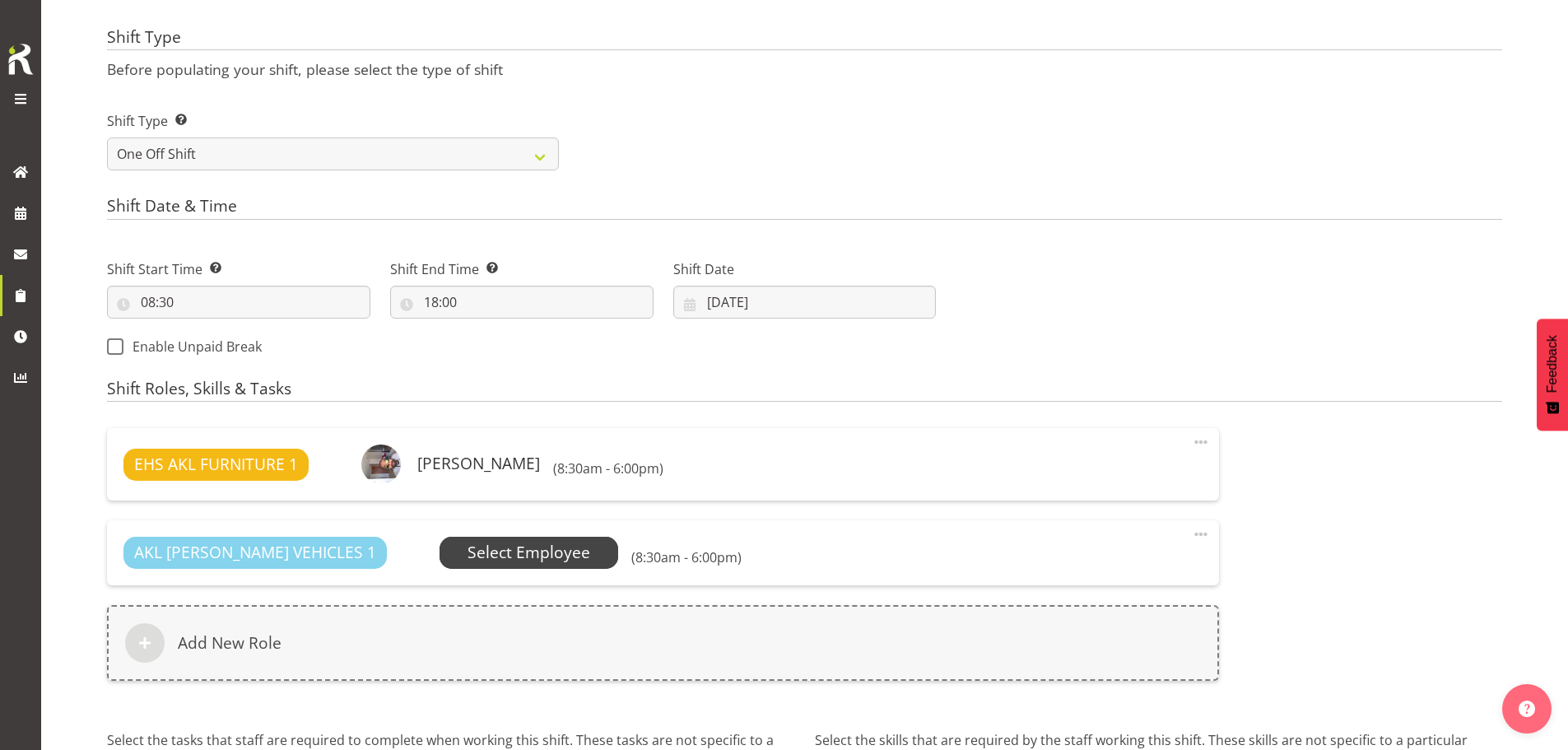
click at [485, 558] on span "Select Employee" at bounding box center [528, 552] width 122 height 24
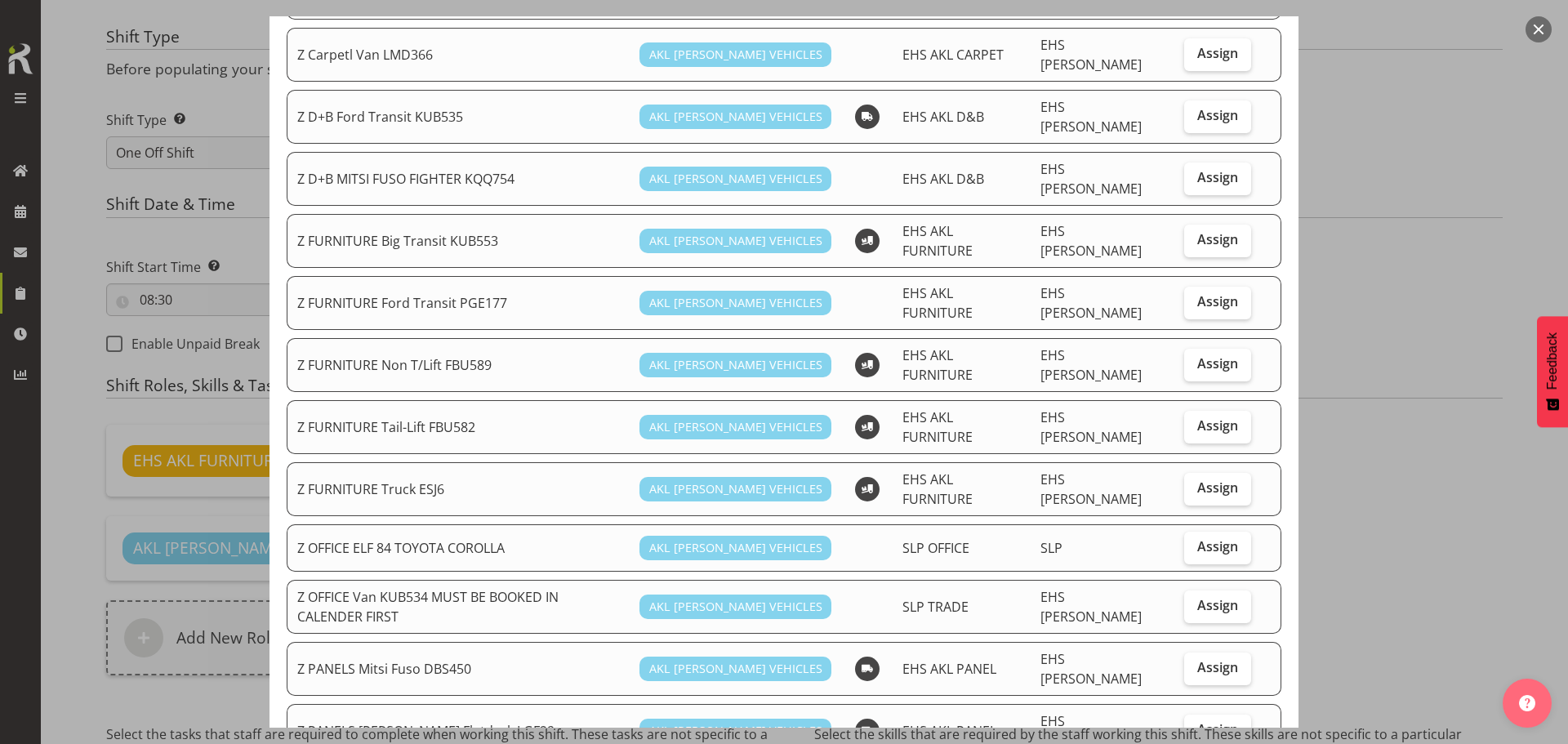
scroll to position [490, 0]
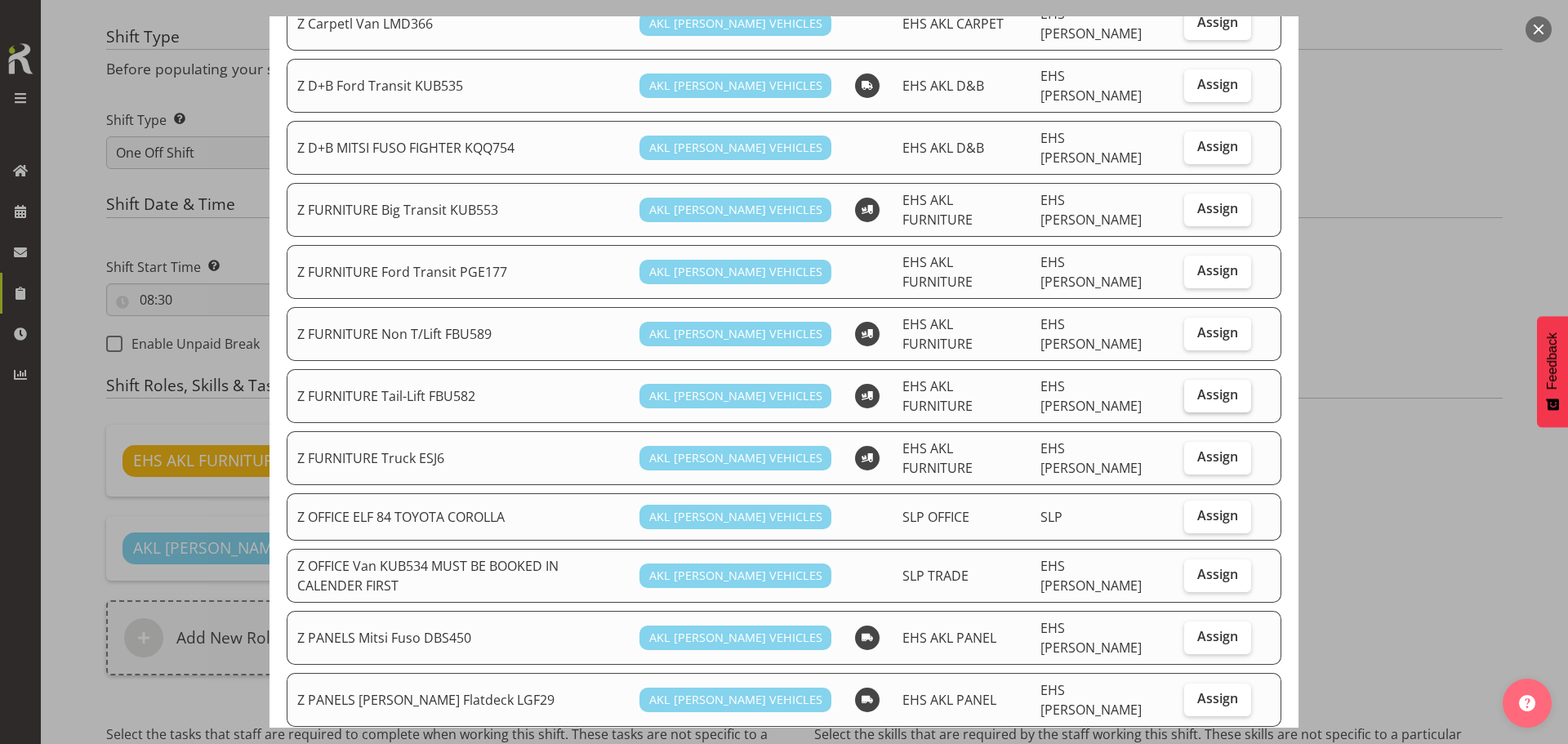
click at [1202, 386] on span "Assign" at bounding box center [1218, 394] width 41 height 17
click at [1195, 389] on input "Assign" at bounding box center [1189, 394] width 11 height 11
checkbox input "true"
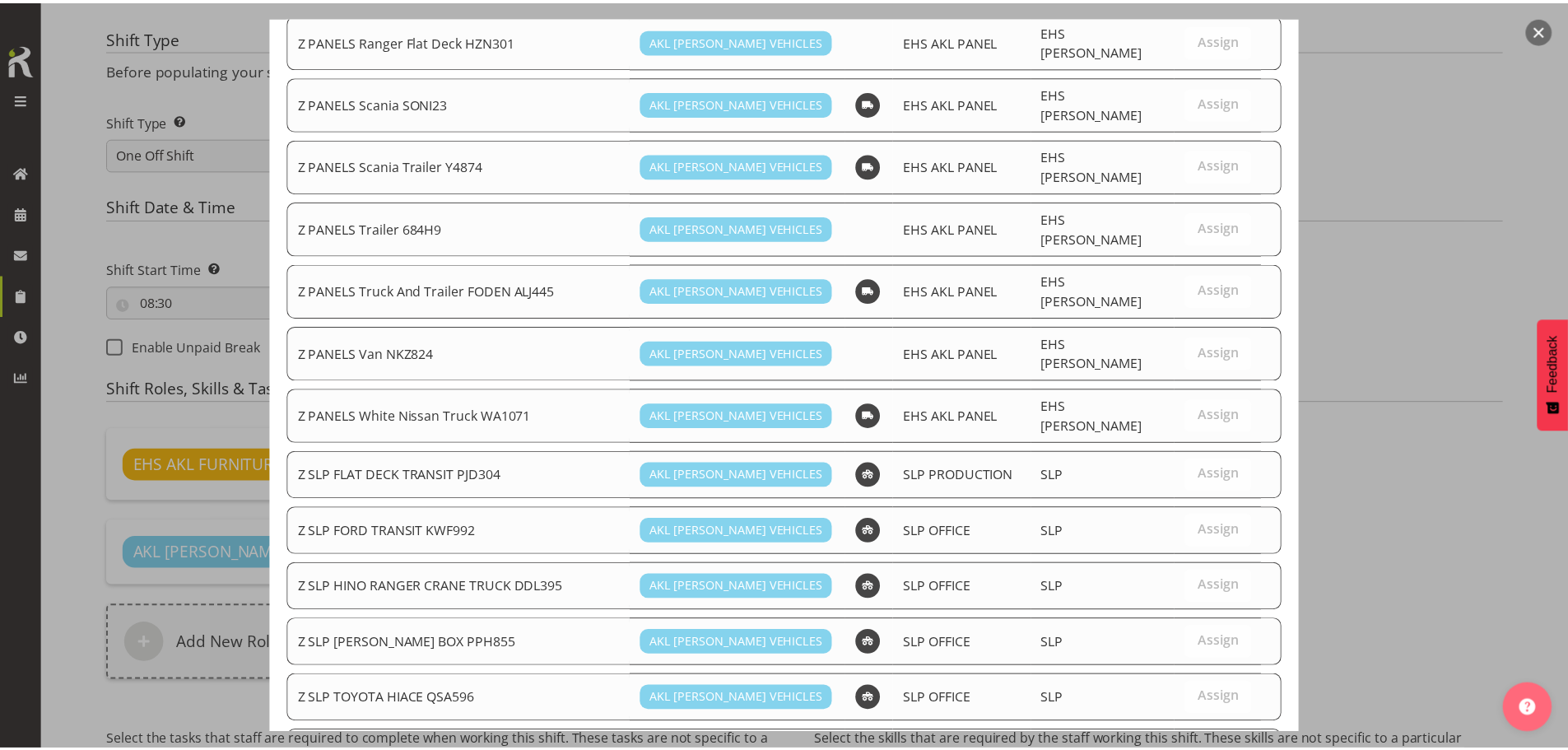
scroll to position [1393, 0]
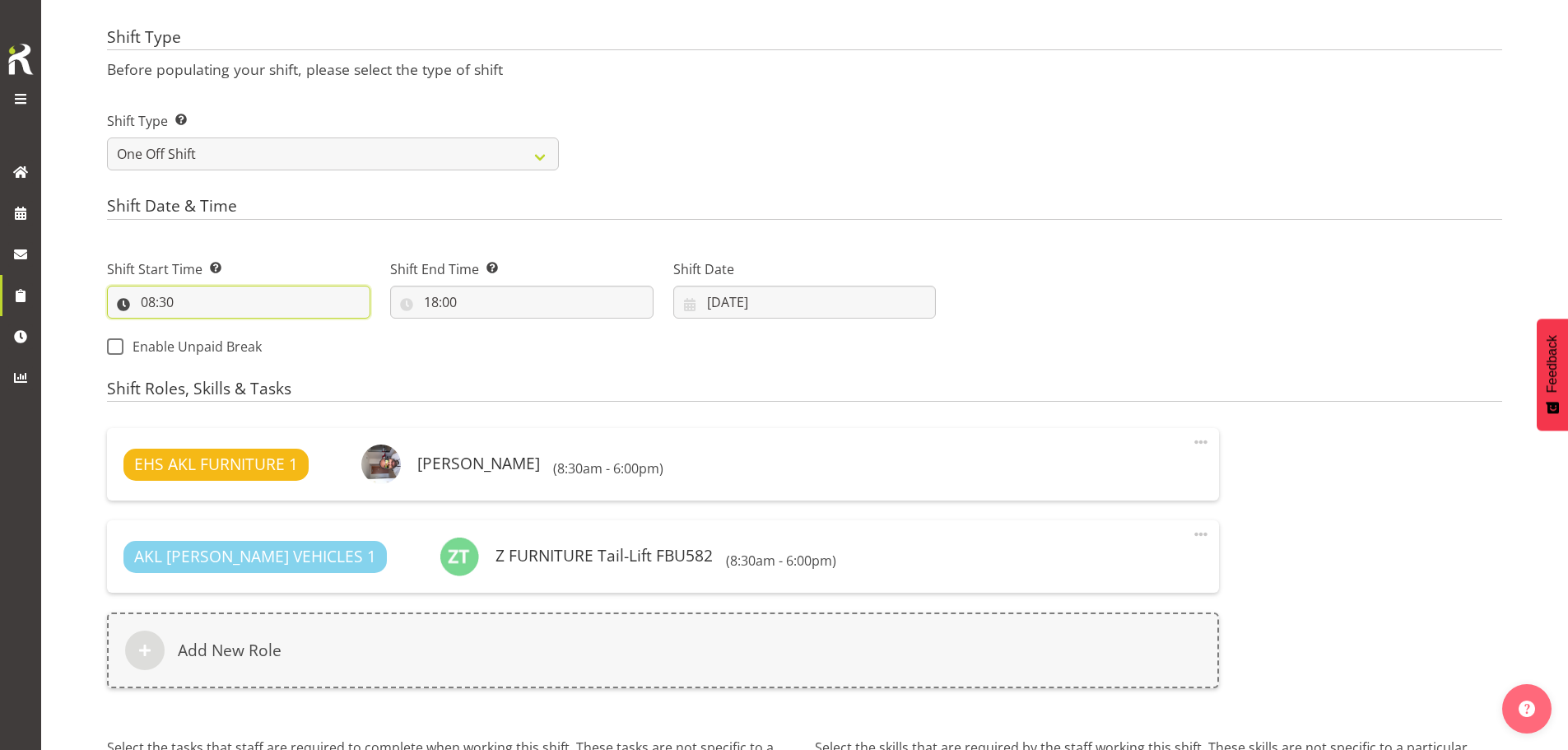
click at [165, 304] on input "08:30" at bounding box center [238, 302] width 263 height 33
click at [265, 307] on input "08:30" at bounding box center [238, 302] width 263 height 33
click at [165, 299] on input "08:30" at bounding box center [238, 302] width 263 height 33
click at [258, 342] on select "00 01 02 03 04 05 06 07 08 09 10 11 12 13 14 15 16 17 18 19 20 21 22 23 24 25 2…" at bounding box center [262, 345] width 37 height 33
select select "0"
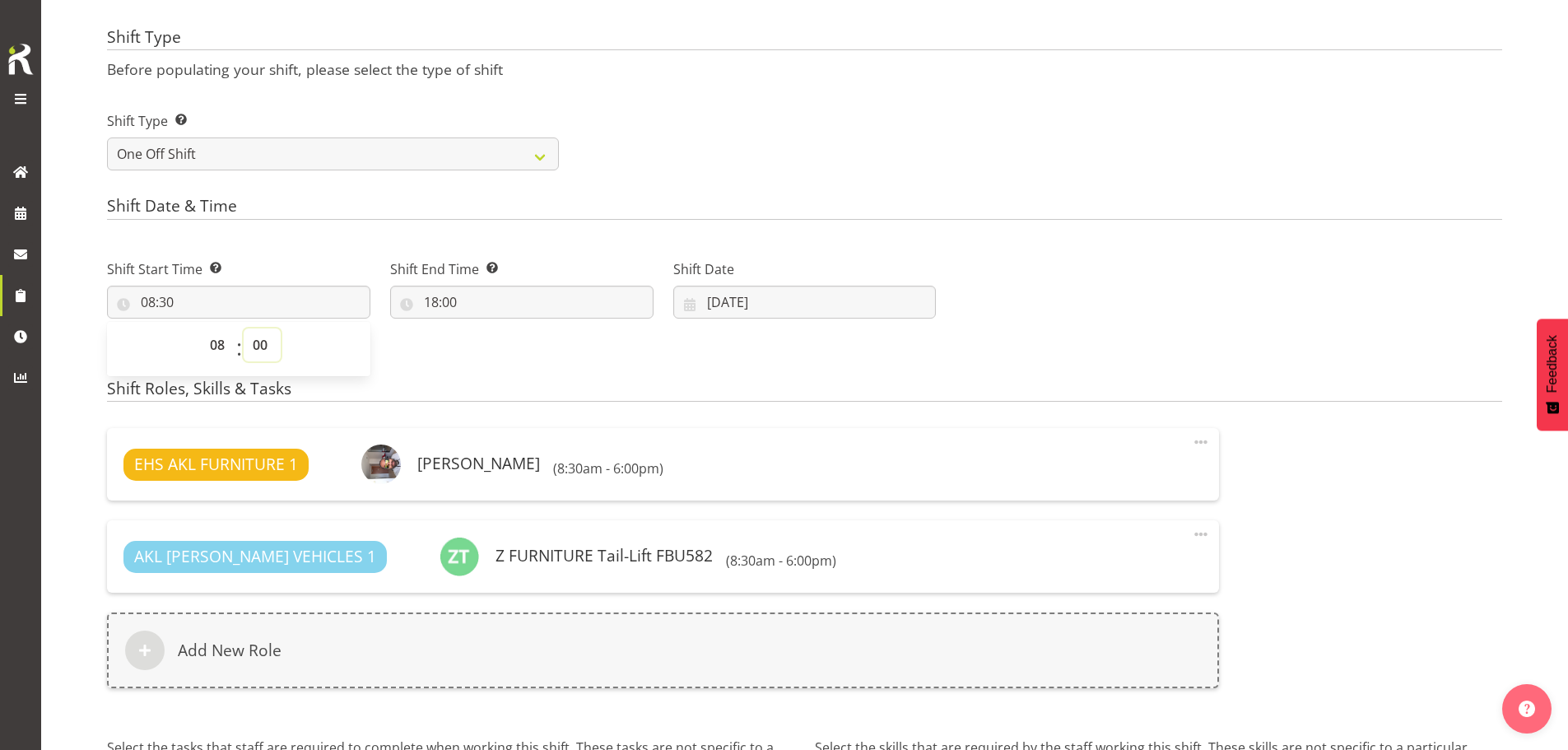
click at [243, 328] on select "00 01 02 03 04 05 06 07 08 09 10 11 12 13 14 15 16 17 18 19 20 21 22 23 24 25 2…" at bounding box center [262, 345] width 37 height 33
type input "08:00"
click at [658, 372] on form "Shift Name Enter a name for the shift (e.g. Day Shift). Drive to Wellington Loc…" at bounding box center [804, 197] width 1396 height 1425
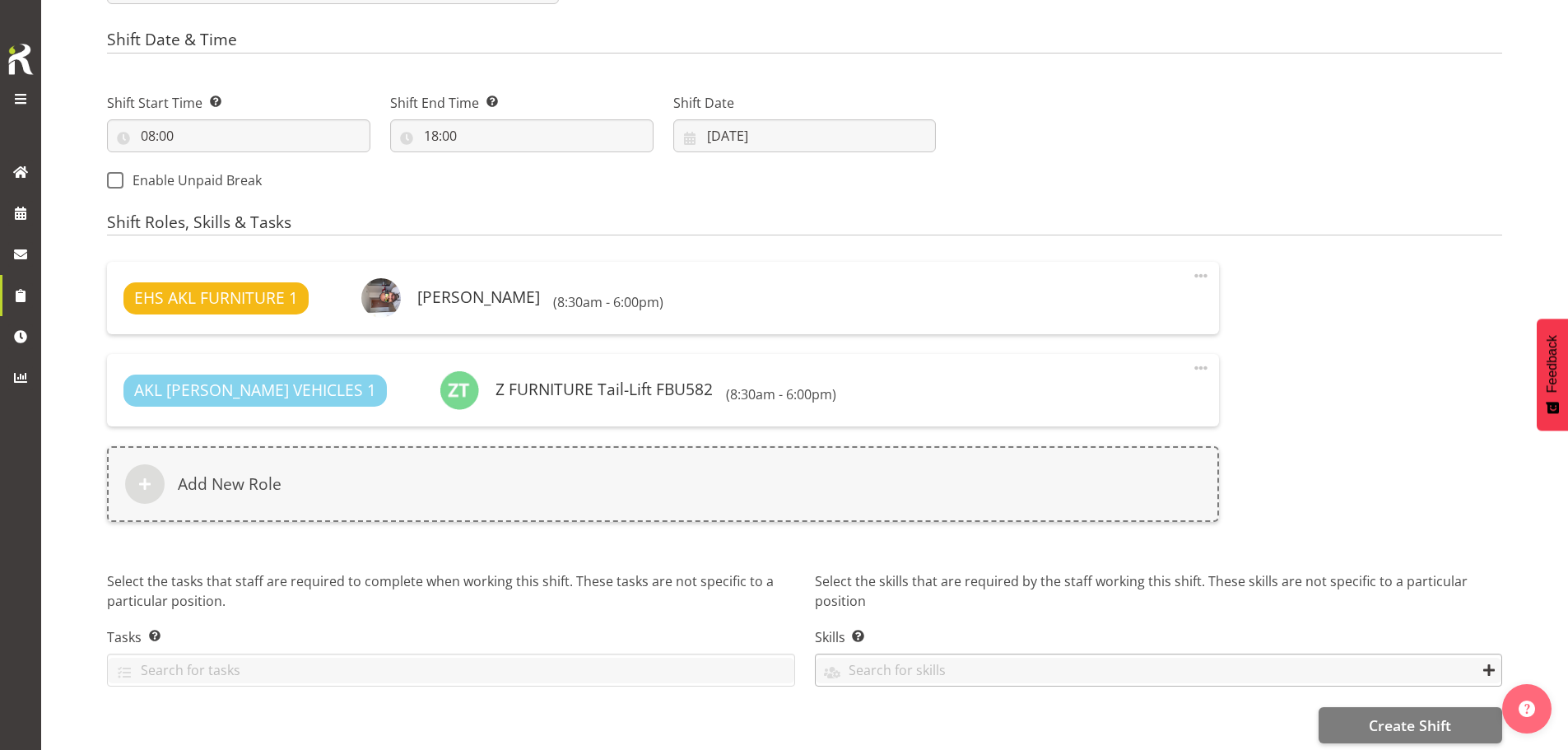
scroll to position [854, 0]
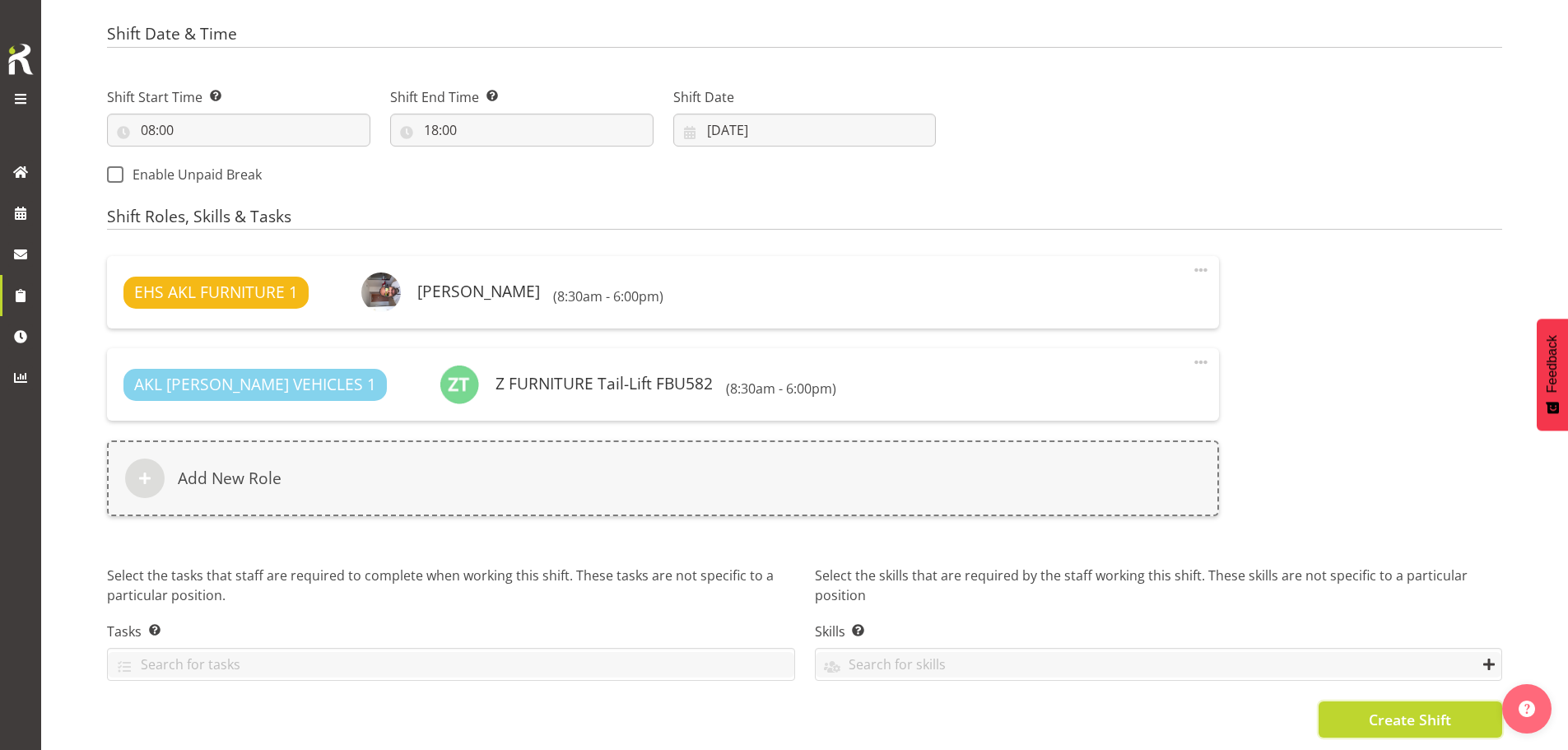
click at [1381, 709] on span "Create Shift" at bounding box center [1410, 720] width 82 height 22
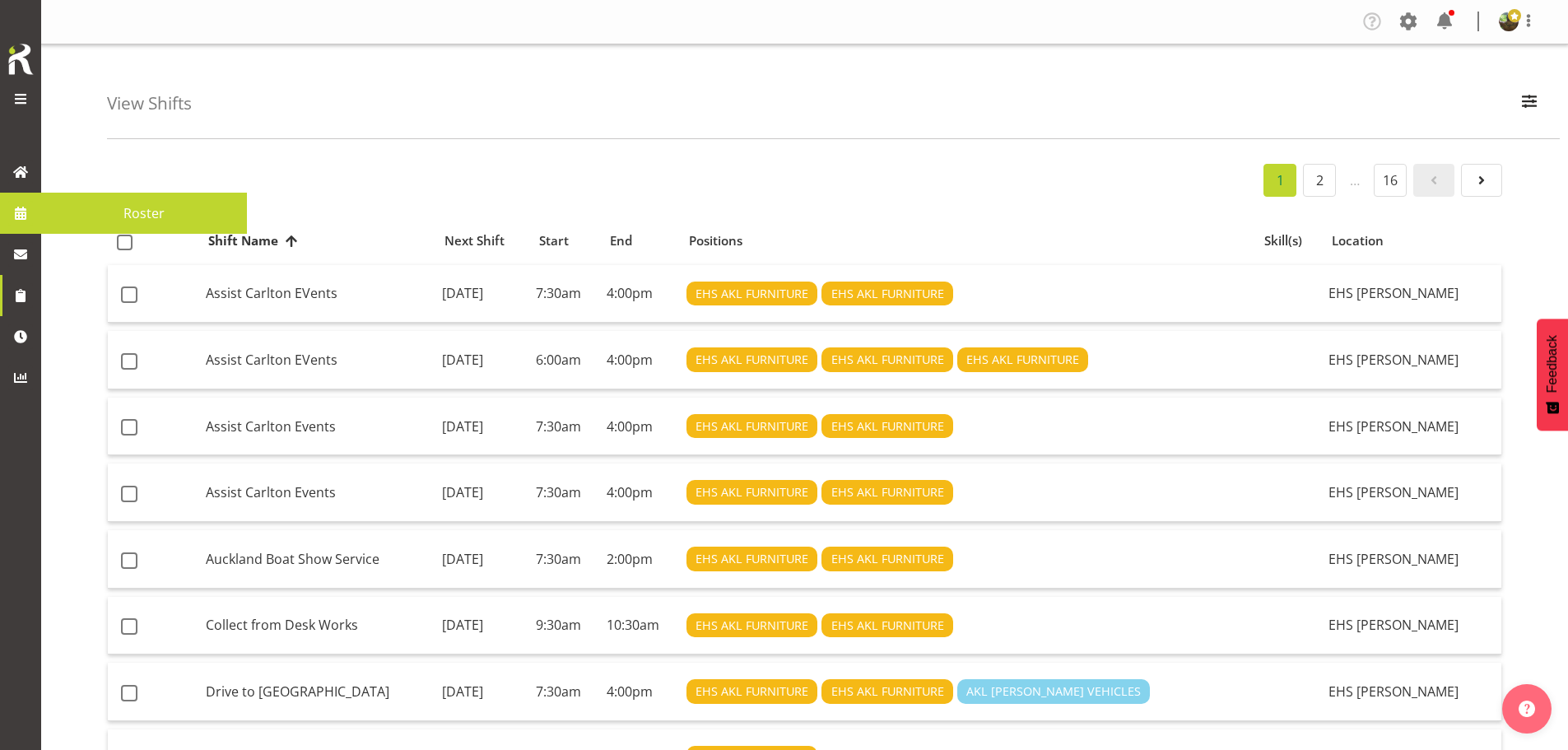
click at [131, 208] on span "Roster" at bounding box center [143, 213] width 189 height 25
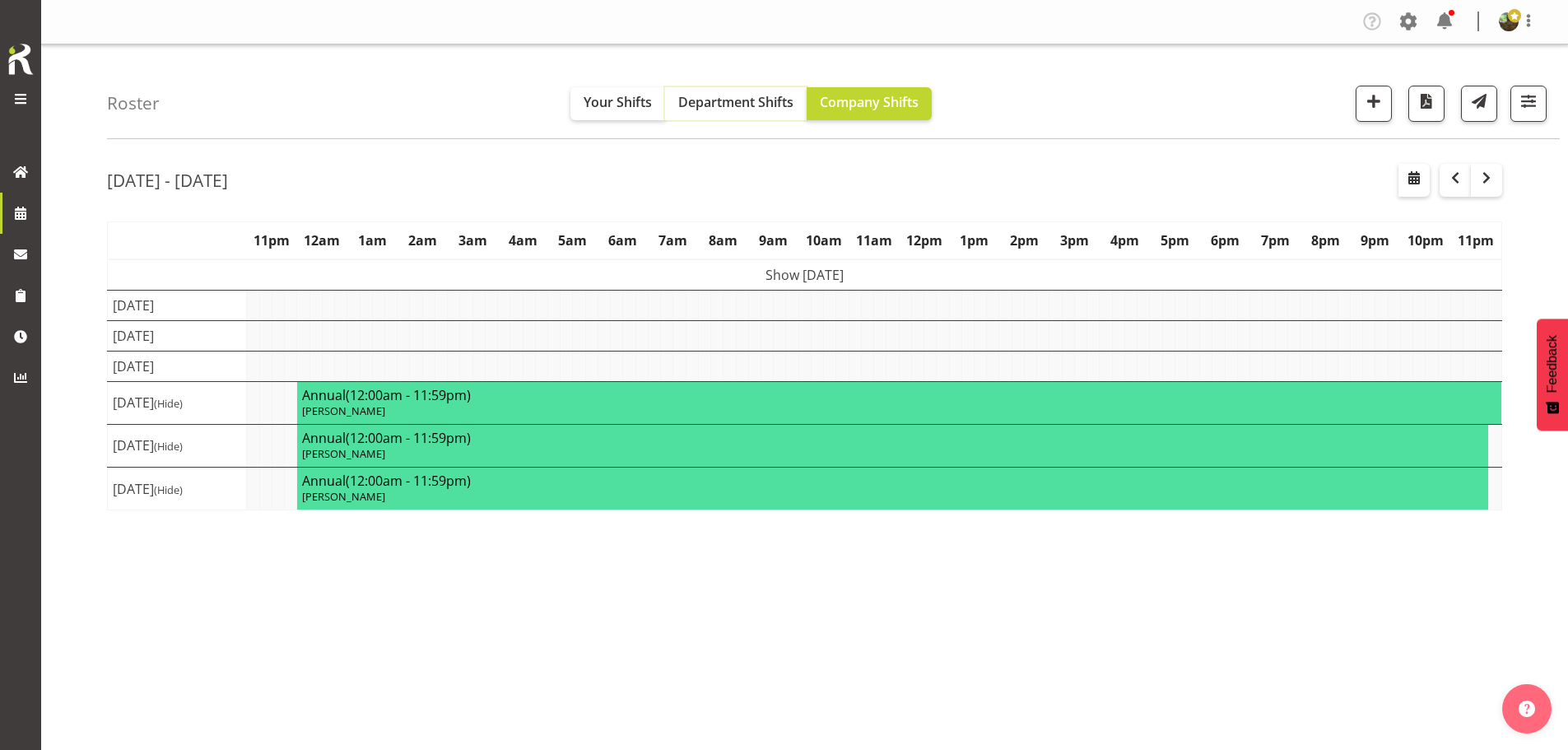
click at [716, 100] on span "Department Shifts" at bounding box center [736, 102] width 115 height 18
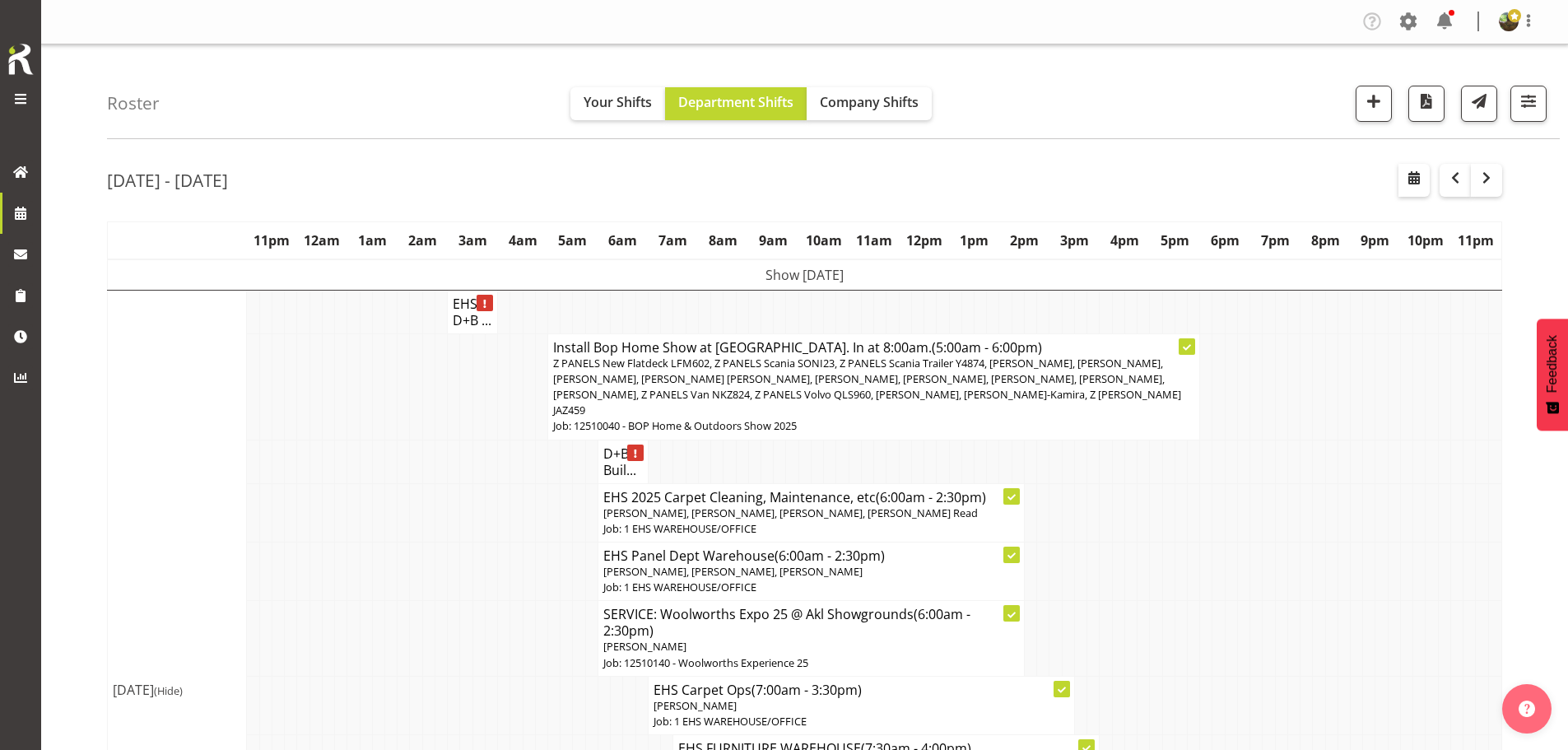
click at [829, 276] on td "Show [DATE]" at bounding box center [805, 275] width 1395 height 32
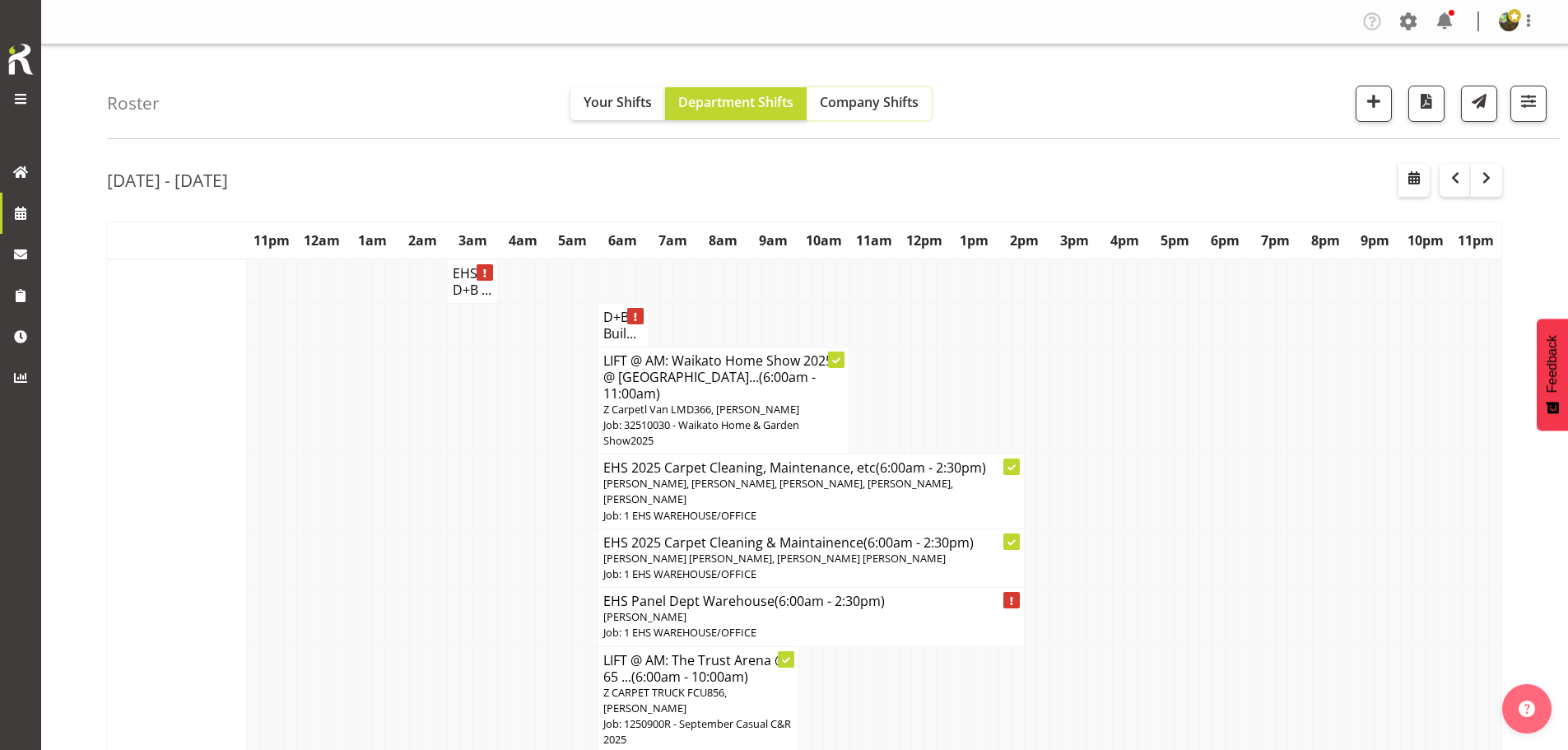
click at [841, 99] on span "Company Shifts" at bounding box center [869, 102] width 99 height 18
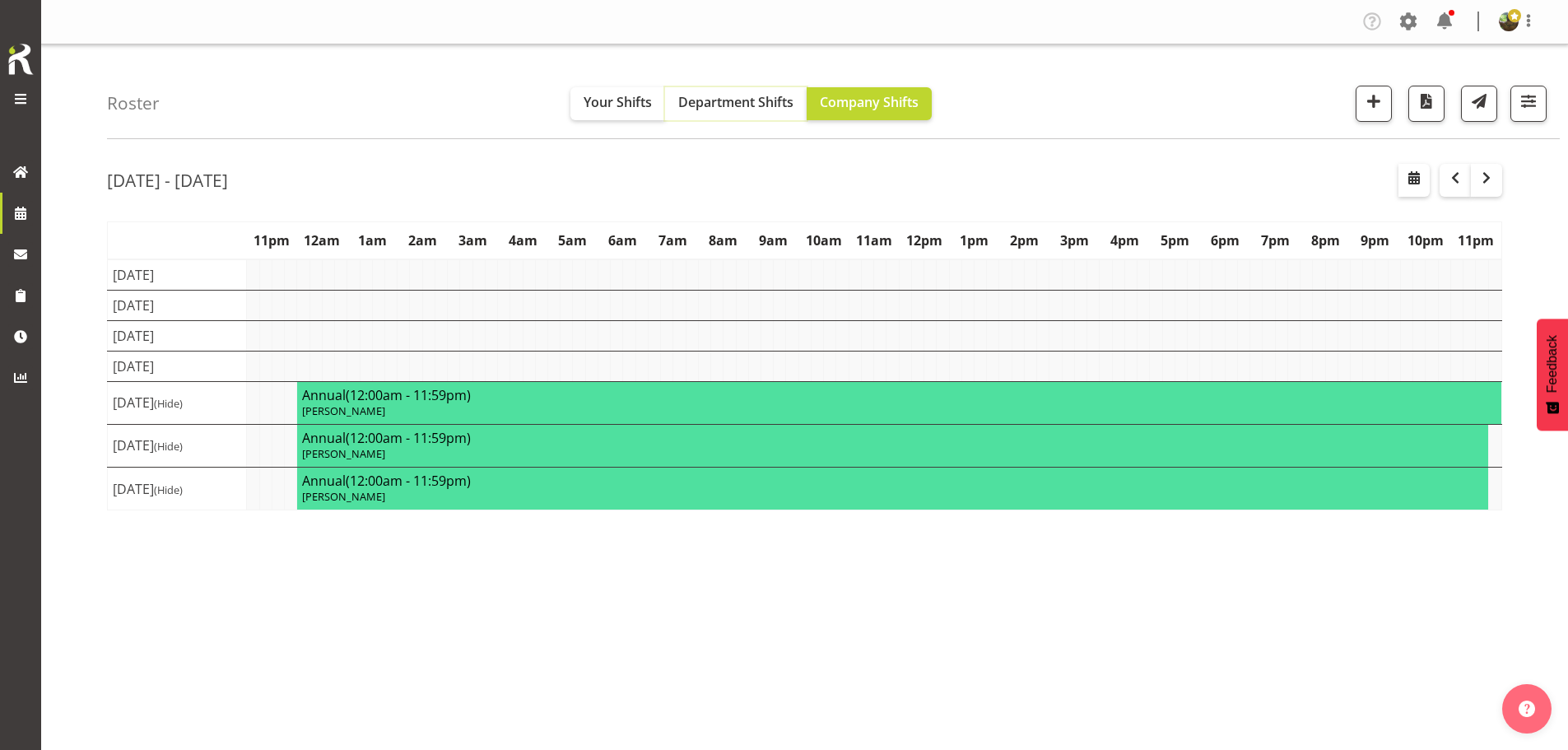
click at [751, 104] on span "Department Shifts" at bounding box center [736, 102] width 115 height 18
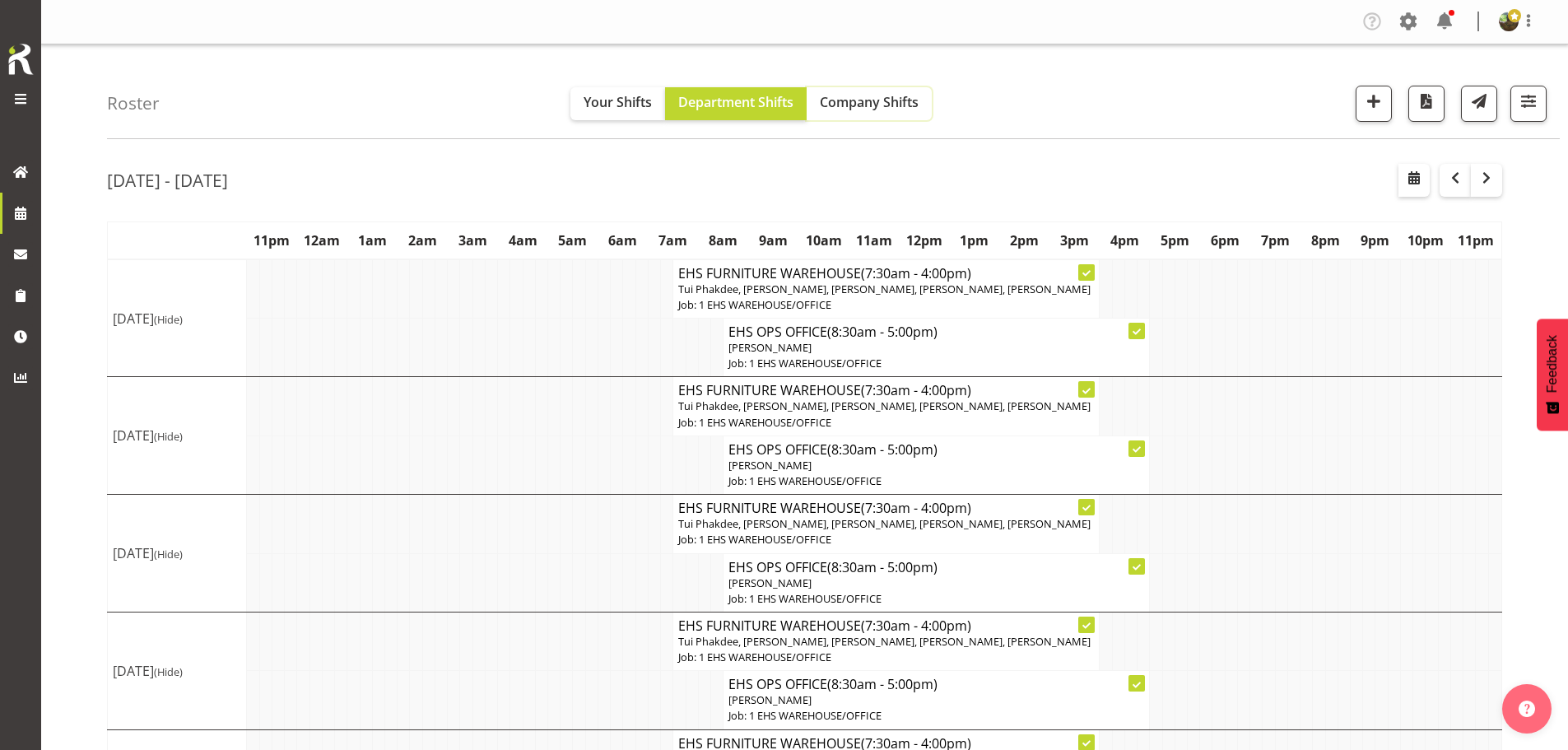
click at [876, 107] on span "Company Shifts" at bounding box center [869, 102] width 99 height 18
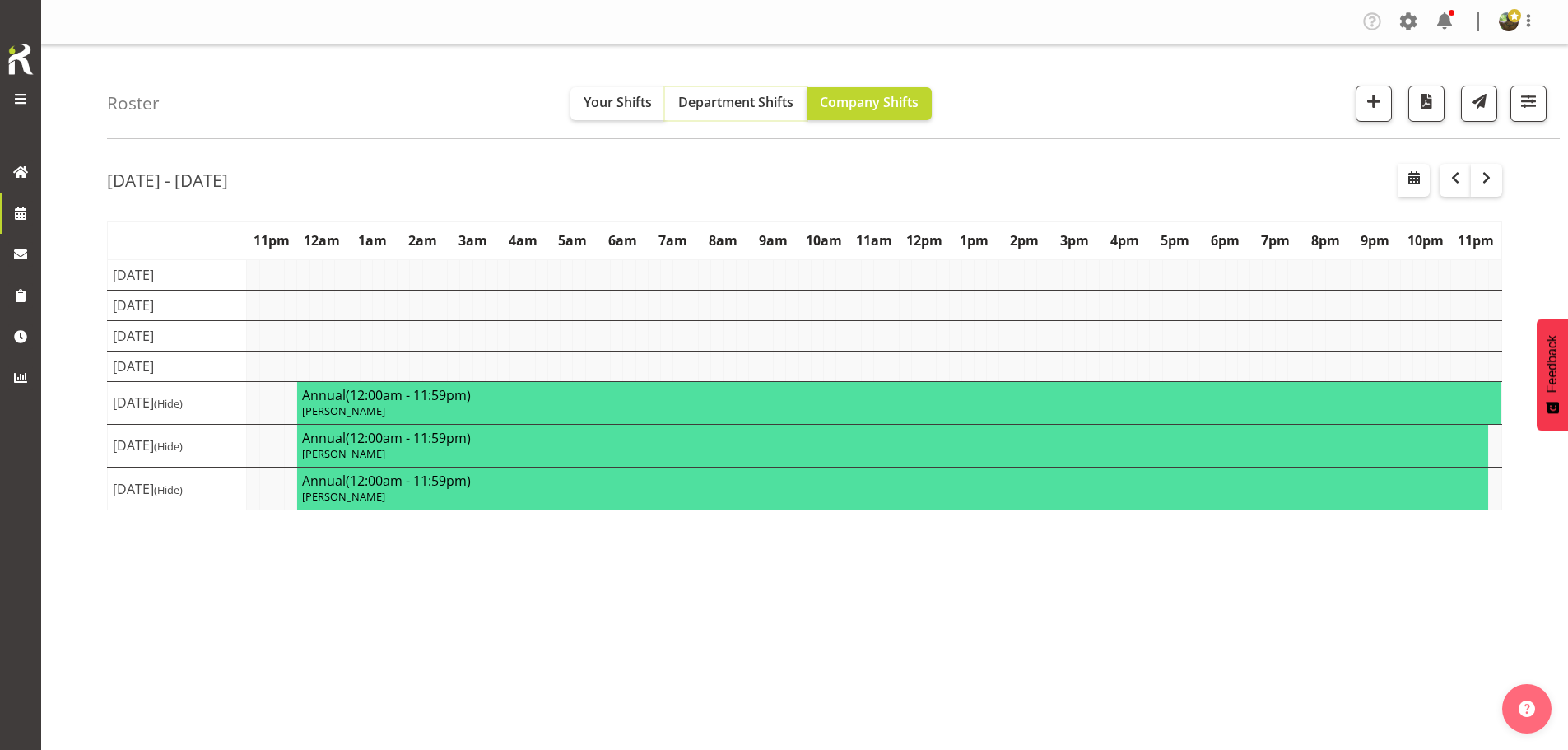
click at [757, 103] on span "Department Shifts" at bounding box center [736, 102] width 115 height 18
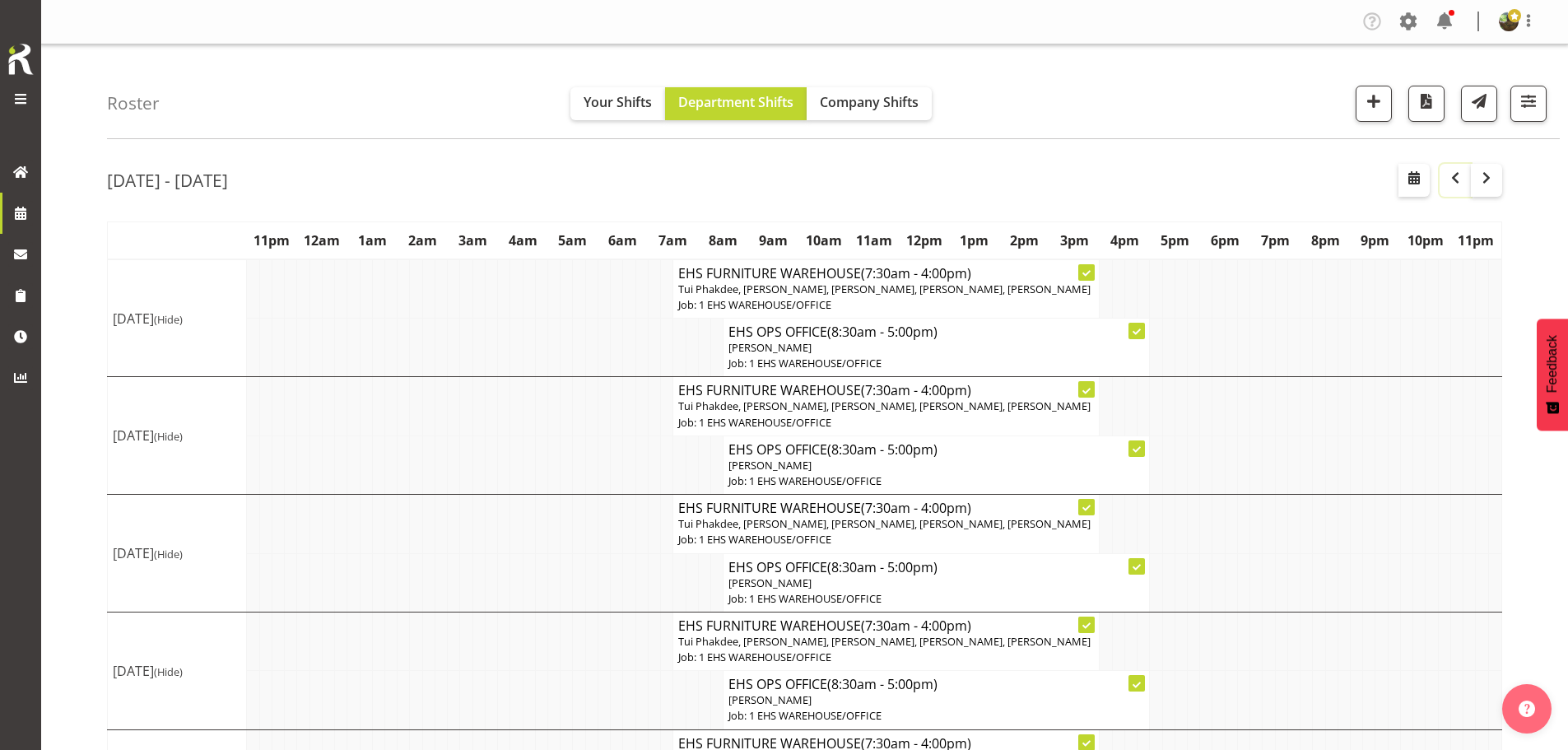
click at [1461, 180] on span "button" at bounding box center [1456, 178] width 20 height 20
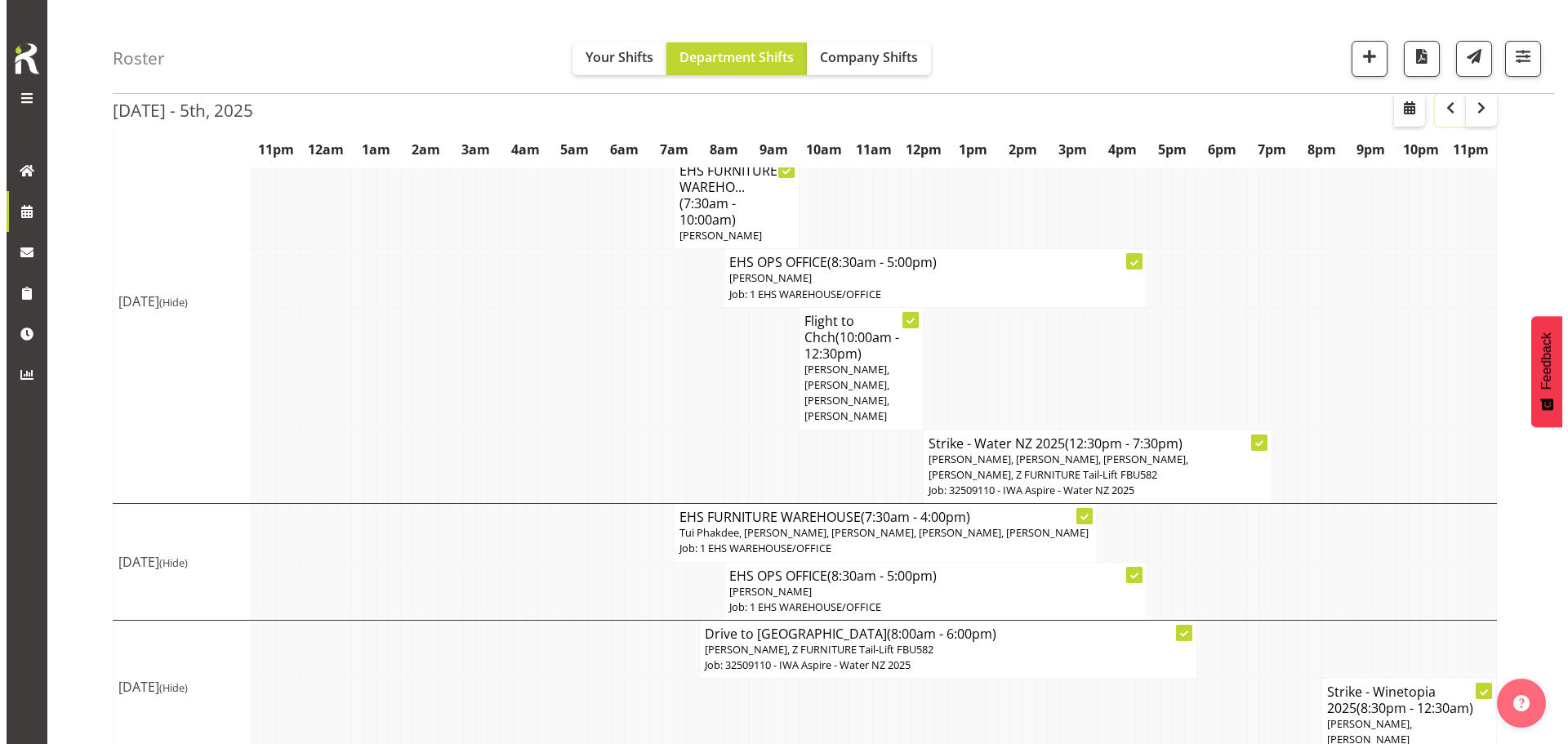
scroll to position [1104, 0]
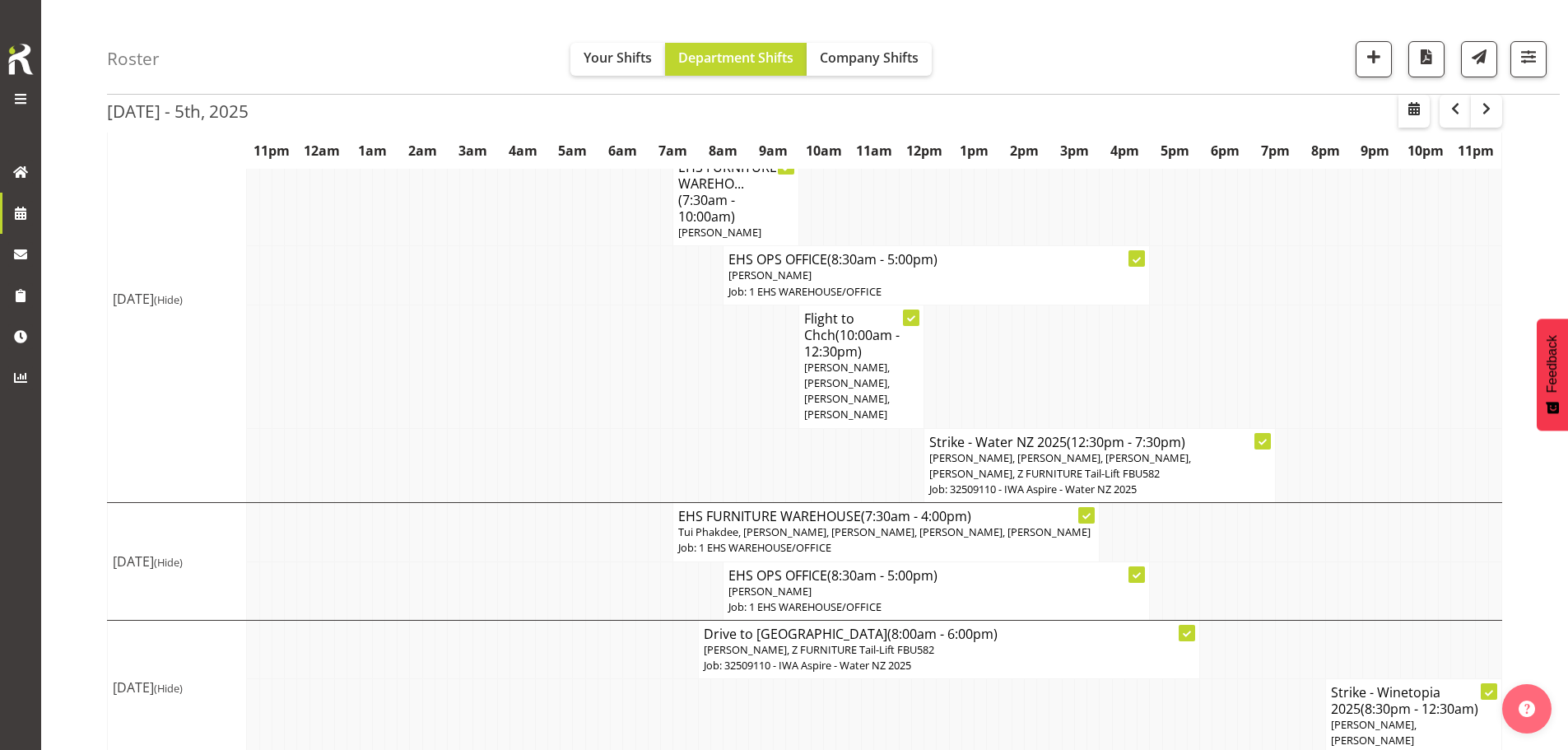
click at [845, 642] on span "[PERSON_NAME], Z FURNITURE Tail-Lift FBU582" at bounding box center [819, 650] width 231 height 15
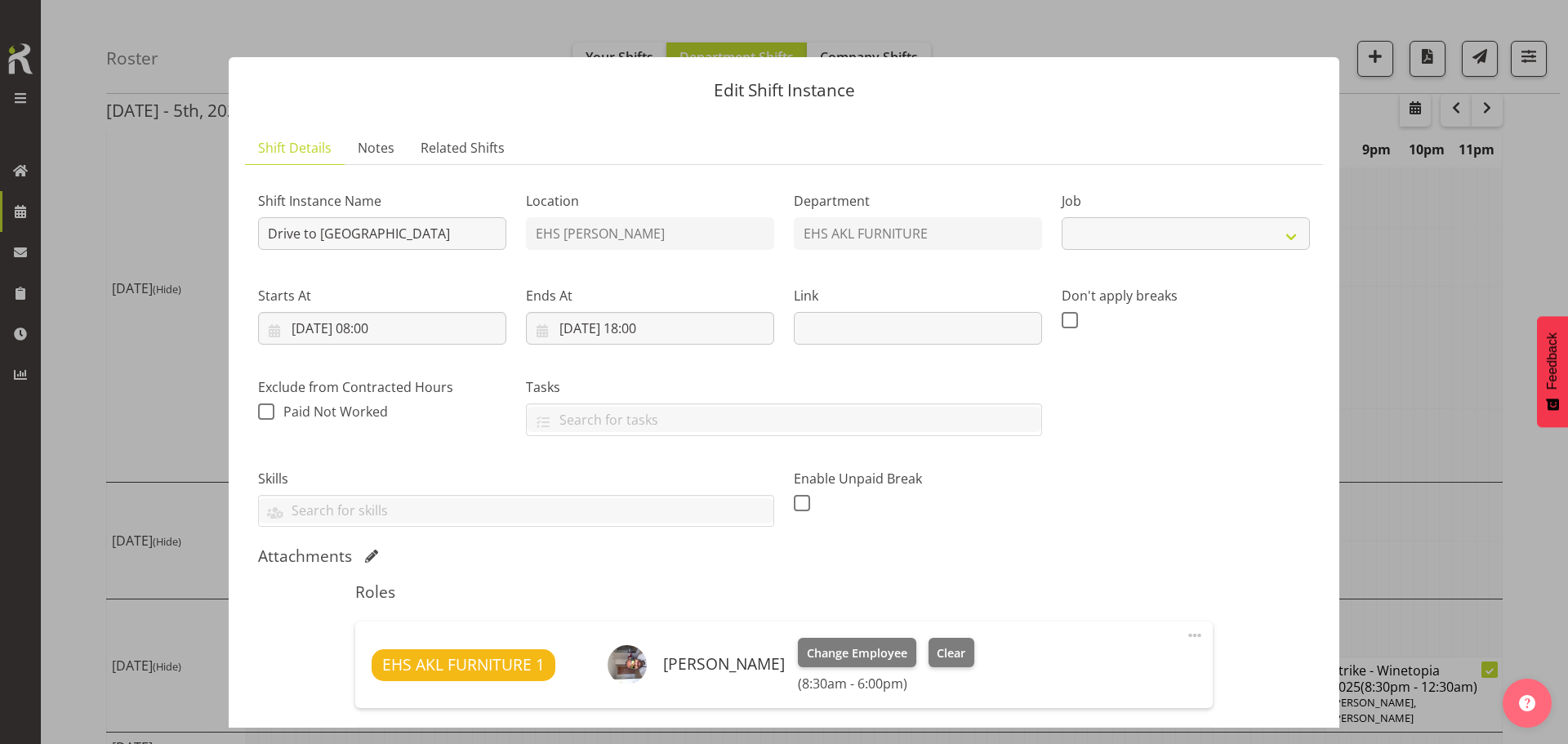
select select "9028"
drag, startPoint x: 321, startPoint y: 234, endPoint x: 401, endPoint y: 237, distance: 80.1
click at [401, 237] on input "Drive to Wellington" at bounding box center [382, 234] width 248 height 33
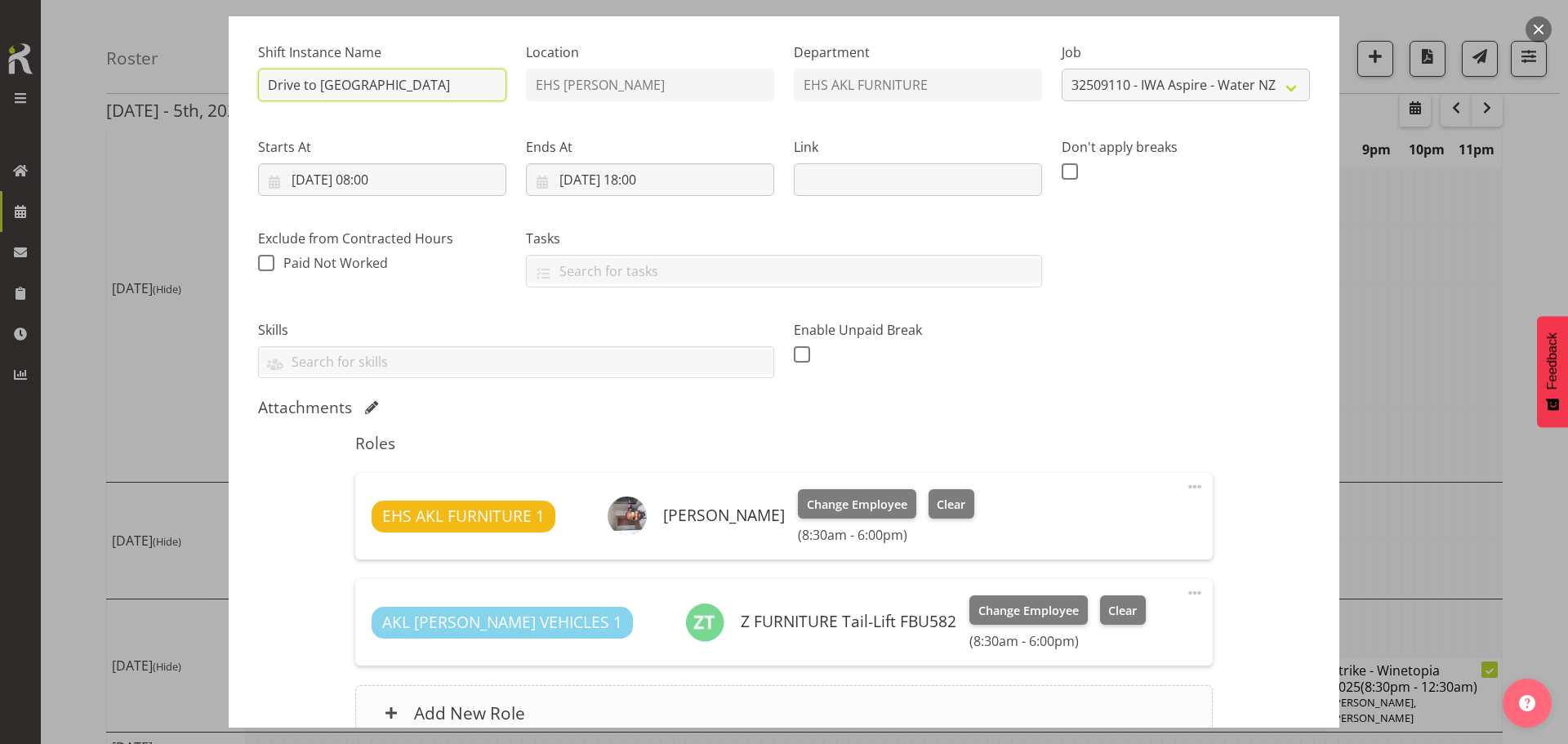
scroll to position [308, 0]
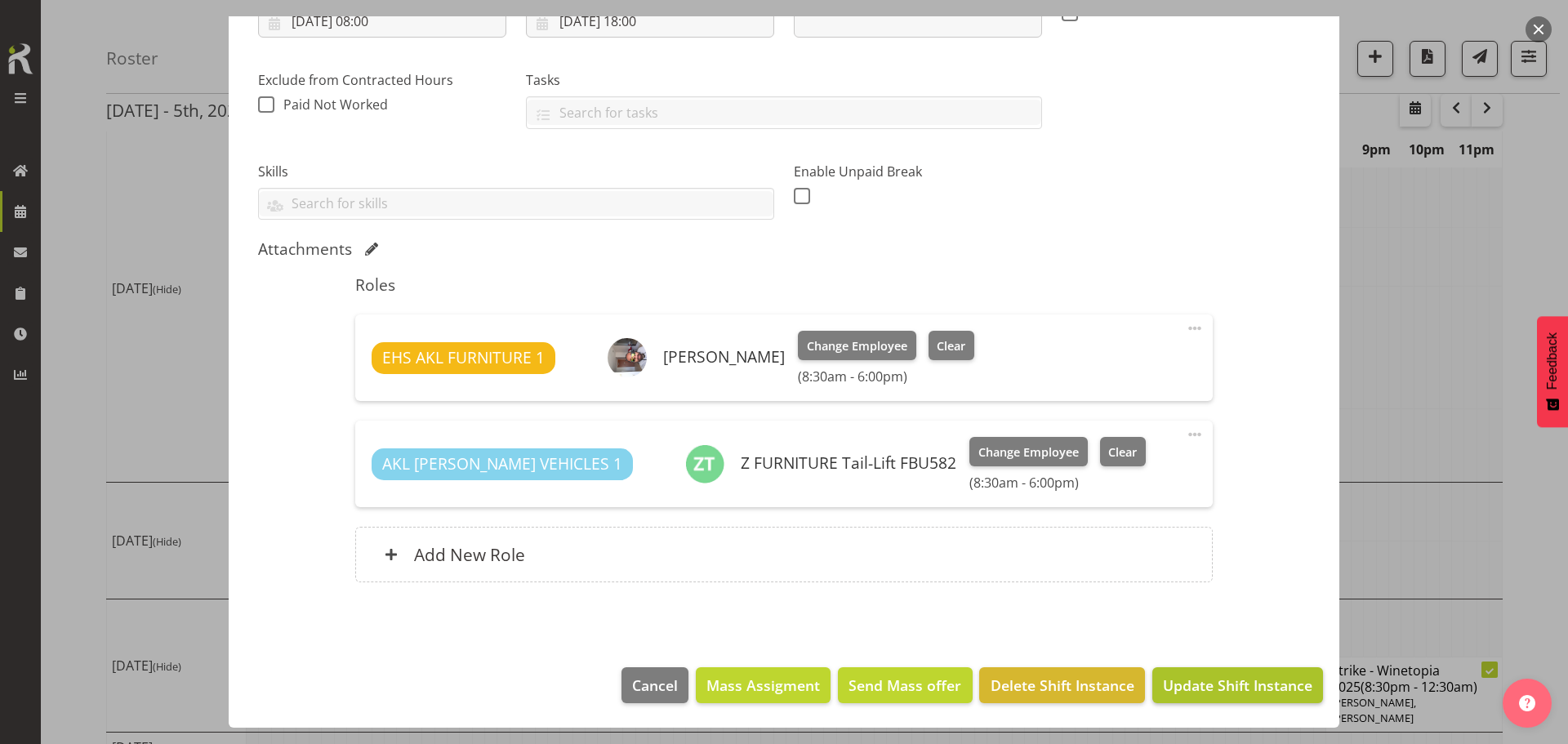
type input "Drive to [GEOGRAPHIC_DATA]"
click at [1220, 689] on span "Update Shift Instance" at bounding box center [1237, 685] width 150 height 21
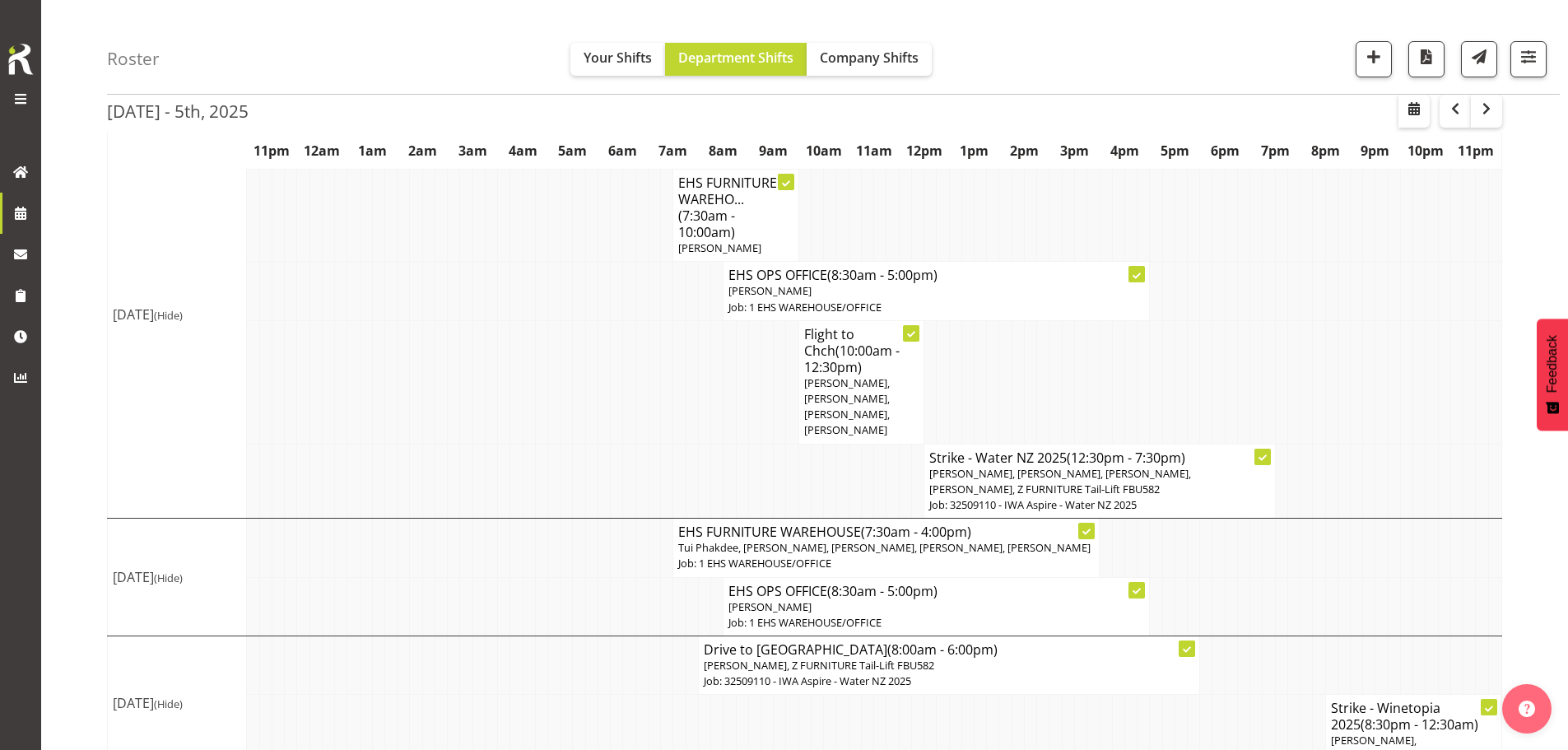
scroll to position [1113, 0]
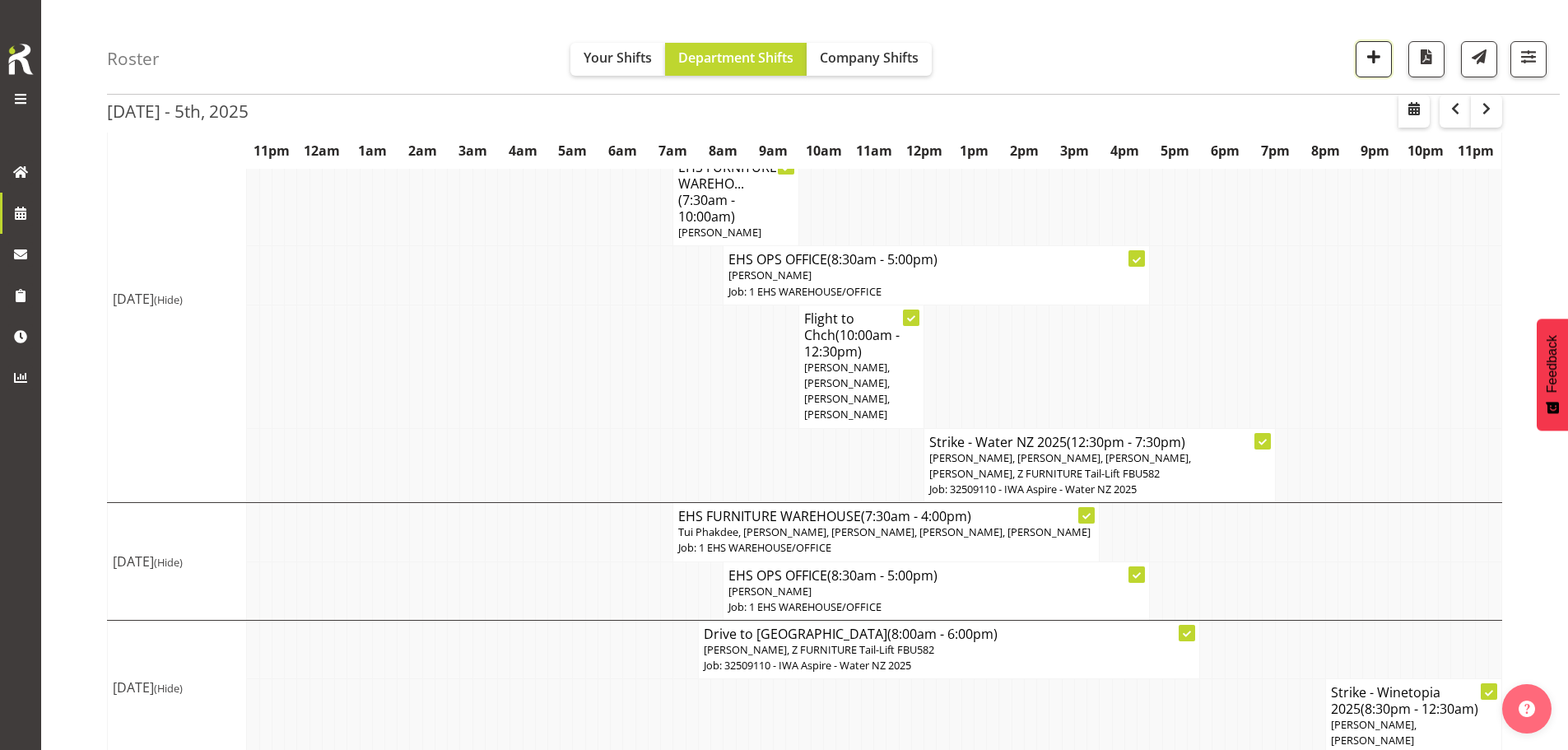
click at [1373, 54] on span "button" at bounding box center [1374, 57] width 22 height 22
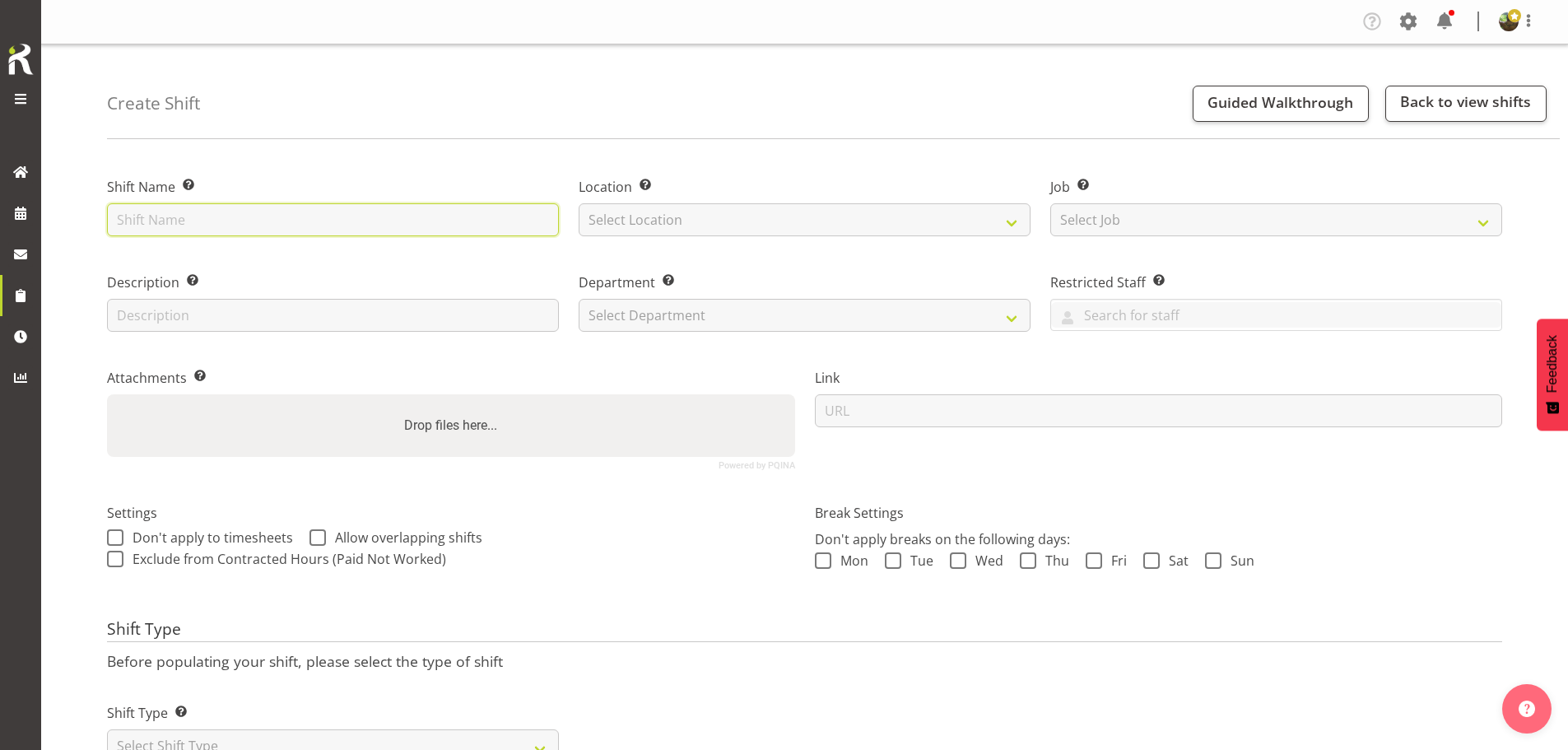
click at [405, 230] on input "text" at bounding box center [332, 220] width 452 height 33
type input "F"
type input "I"
click at [365, 218] on input "Strike - Water NZ 2024" at bounding box center [332, 220] width 452 height 33
type input "Strike - Water NZ 2025"
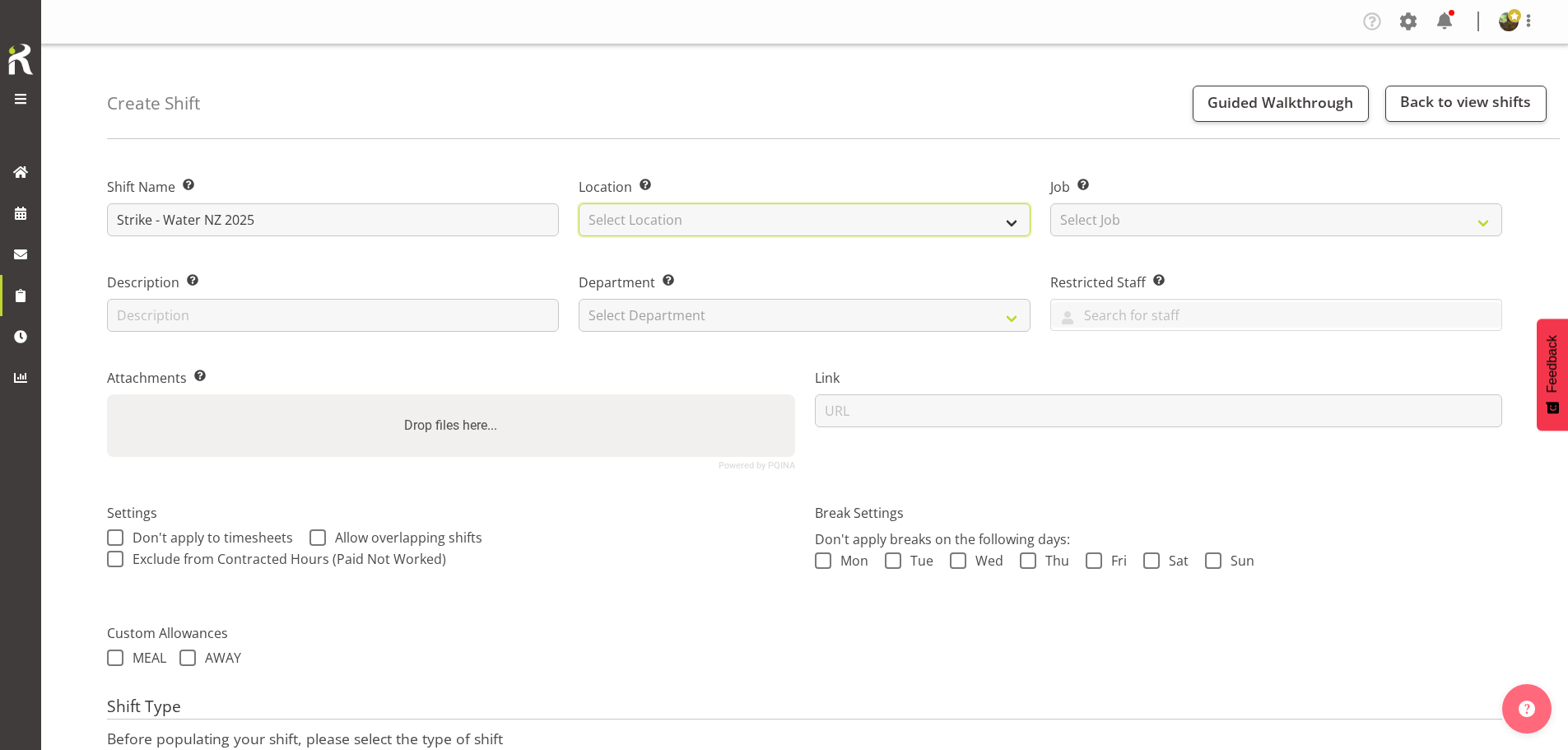
click at [658, 216] on select "Select Location EHS RYMER" at bounding box center [805, 220] width 452 height 33
select select "35"
click at [579, 203] on select "Select Location EHS RYMER" at bounding box center [805, 220] width 452 height 33
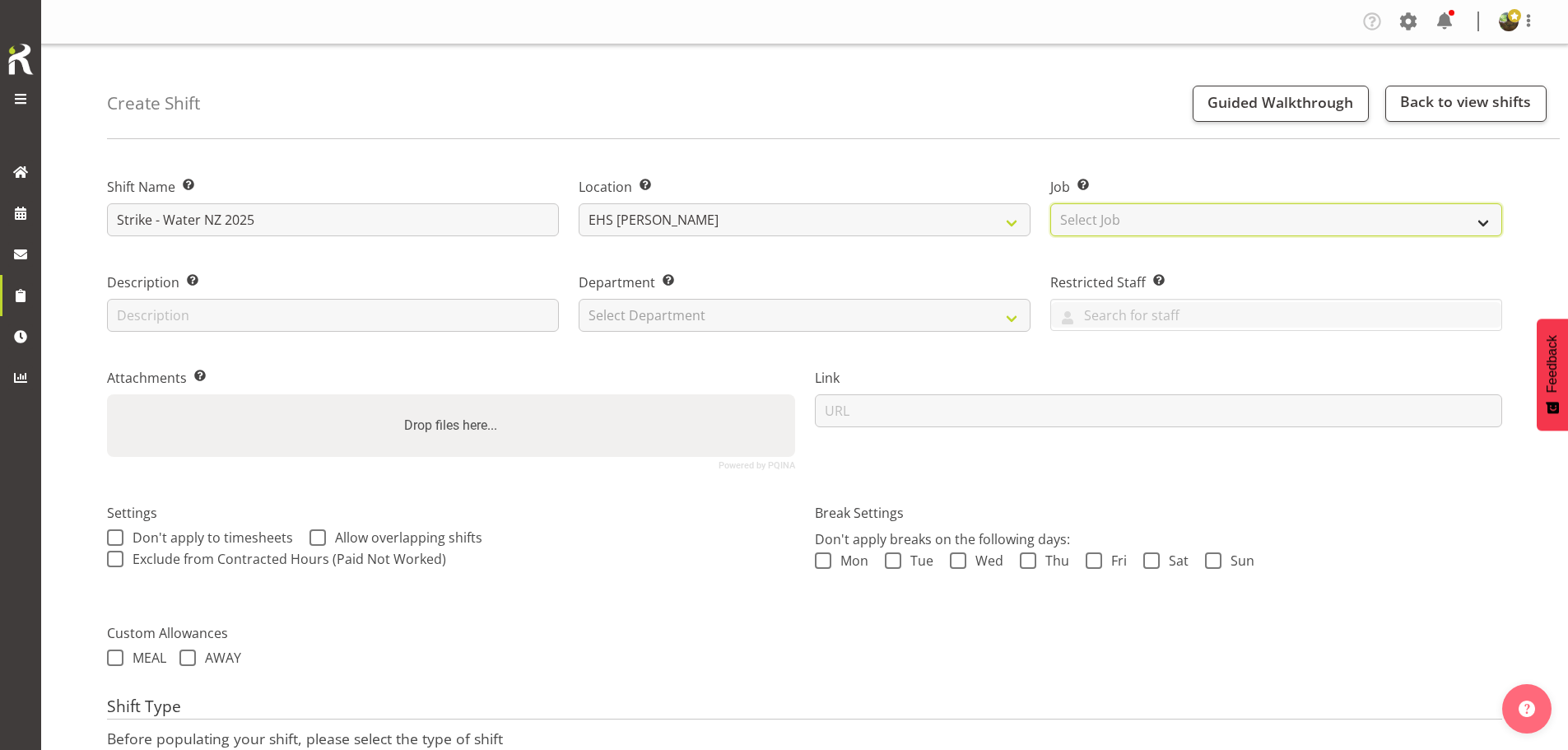
click at [1197, 215] on select "Select Job Create new job 1 Carlton Events 1 [PERSON_NAME][GEOGRAPHIC_DATA] 1 […" at bounding box center [1276, 220] width 452 height 33
select select "9028"
click at [1051, 203] on select "Select Job Create new job 1 Carlton Events 1 [PERSON_NAME][GEOGRAPHIC_DATA] 1 […" at bounding box center [1276, 220] width 452 height 33
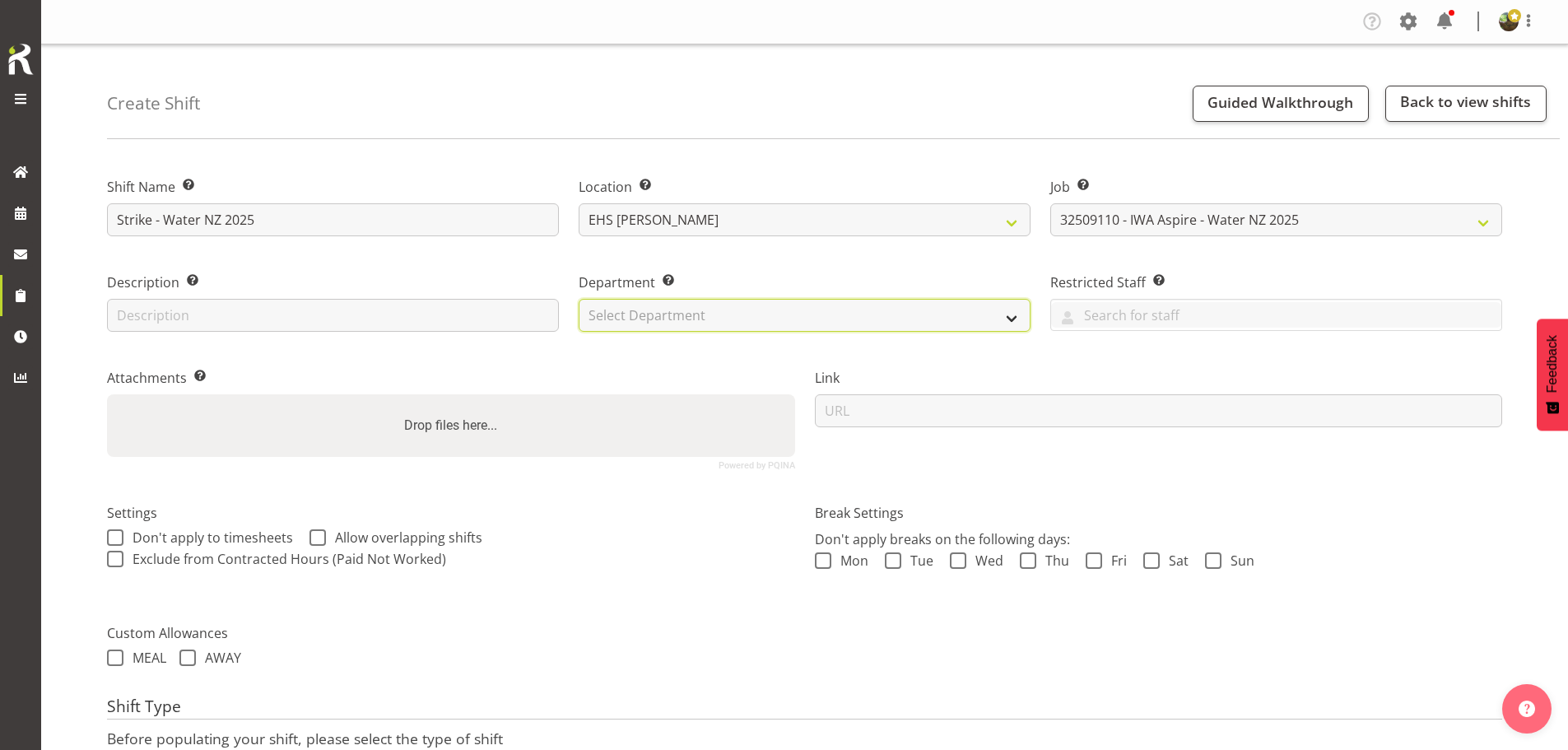
click at [816, 314] on select "Select Department EHS AKL FURNITURE" at bounding box center [805, 316] width 452 height 33
select select "38"
click at [579, 299] on select "Select Department EHS AKL FURNITURE" at bounding box center [805, 316] width 452 height 33
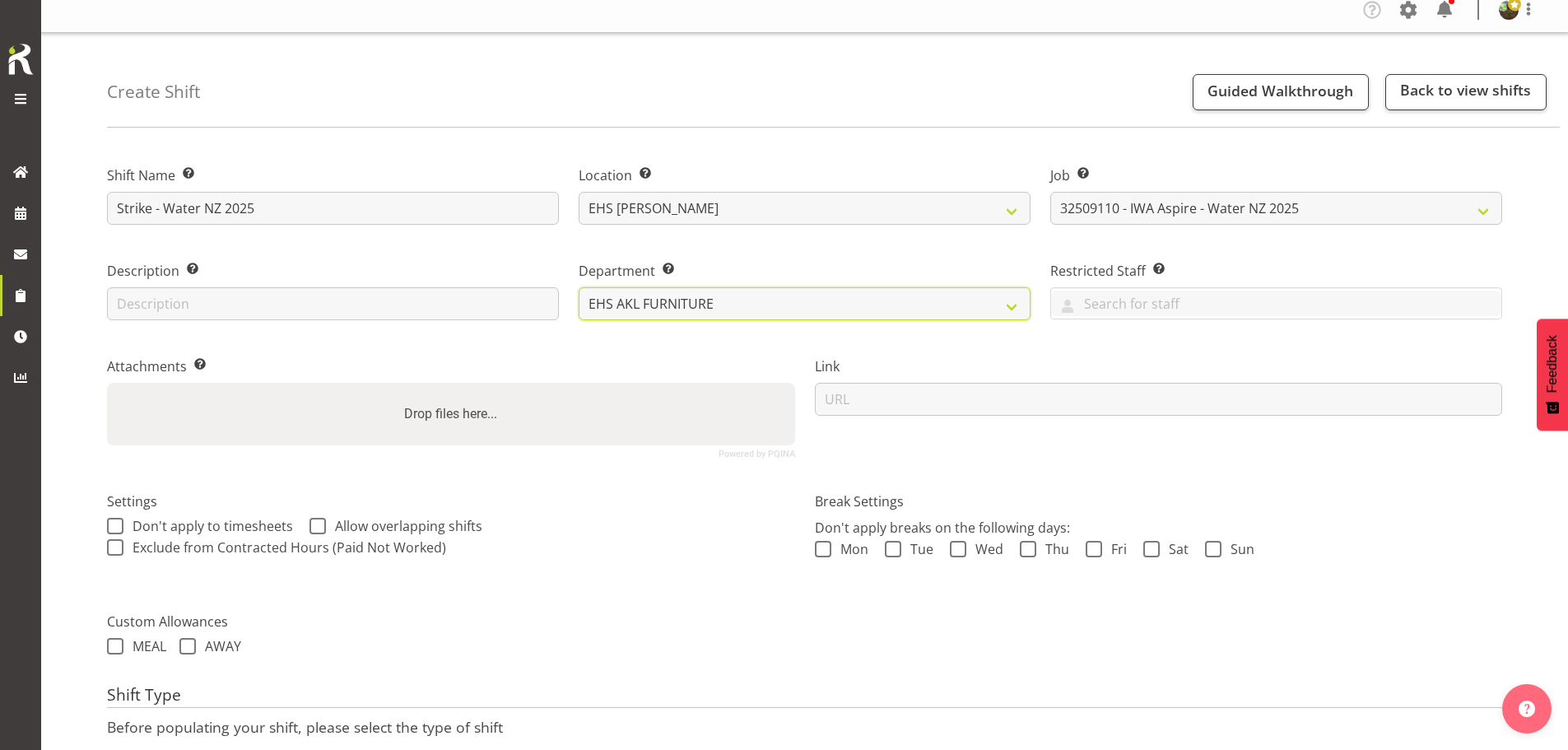
scroll to position [141, 0]
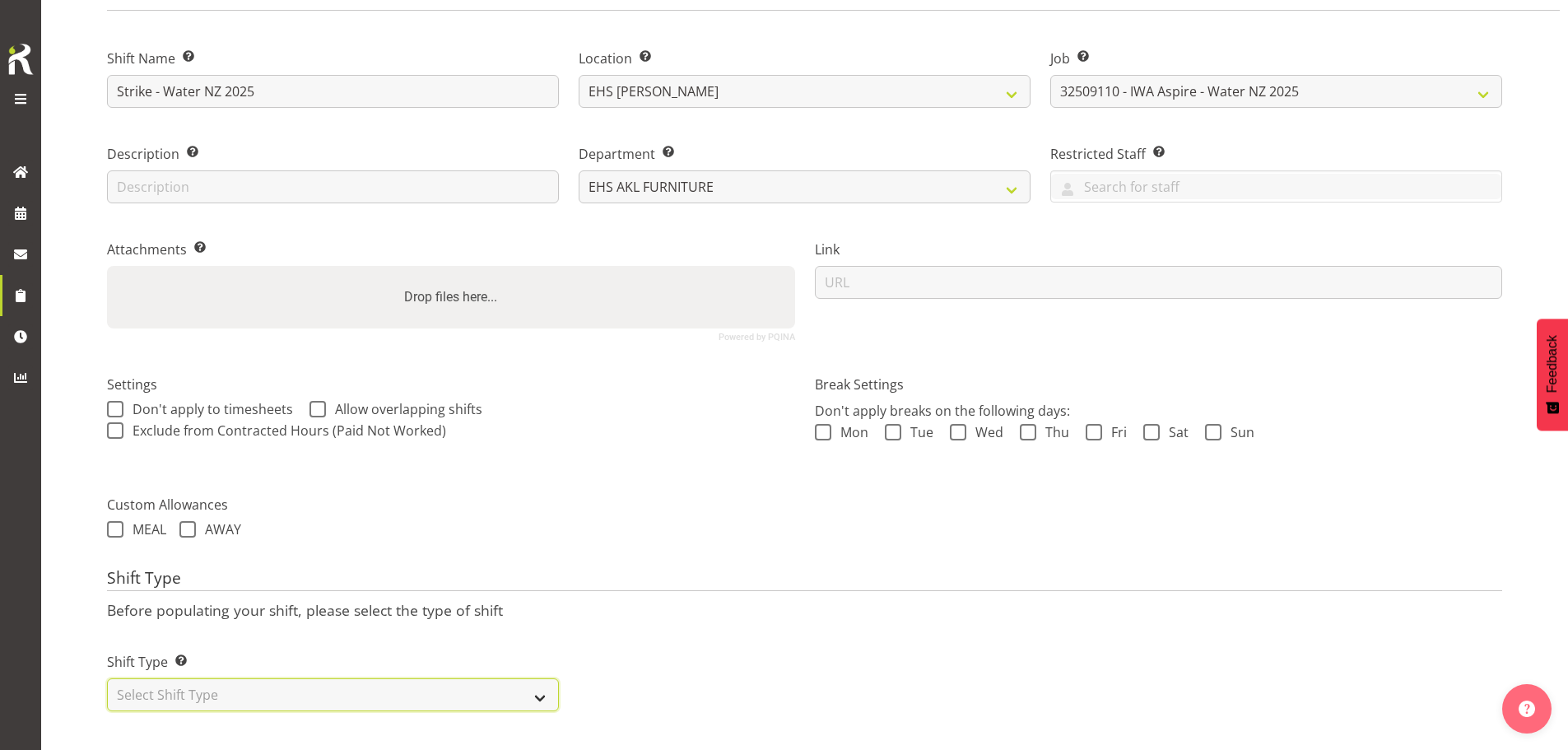
click at [259, 682] on select "Select Shift Type One Off Shift Recurring Shift Rotating Shift" at bounding box center [332, 695] width 452 height 33
select select "one_off"
click at [107, 678] on select "Select Shift Type One Off Shift Recurring Shift Rotating Shift" at bounding box center [332, 695] width 452 height 33
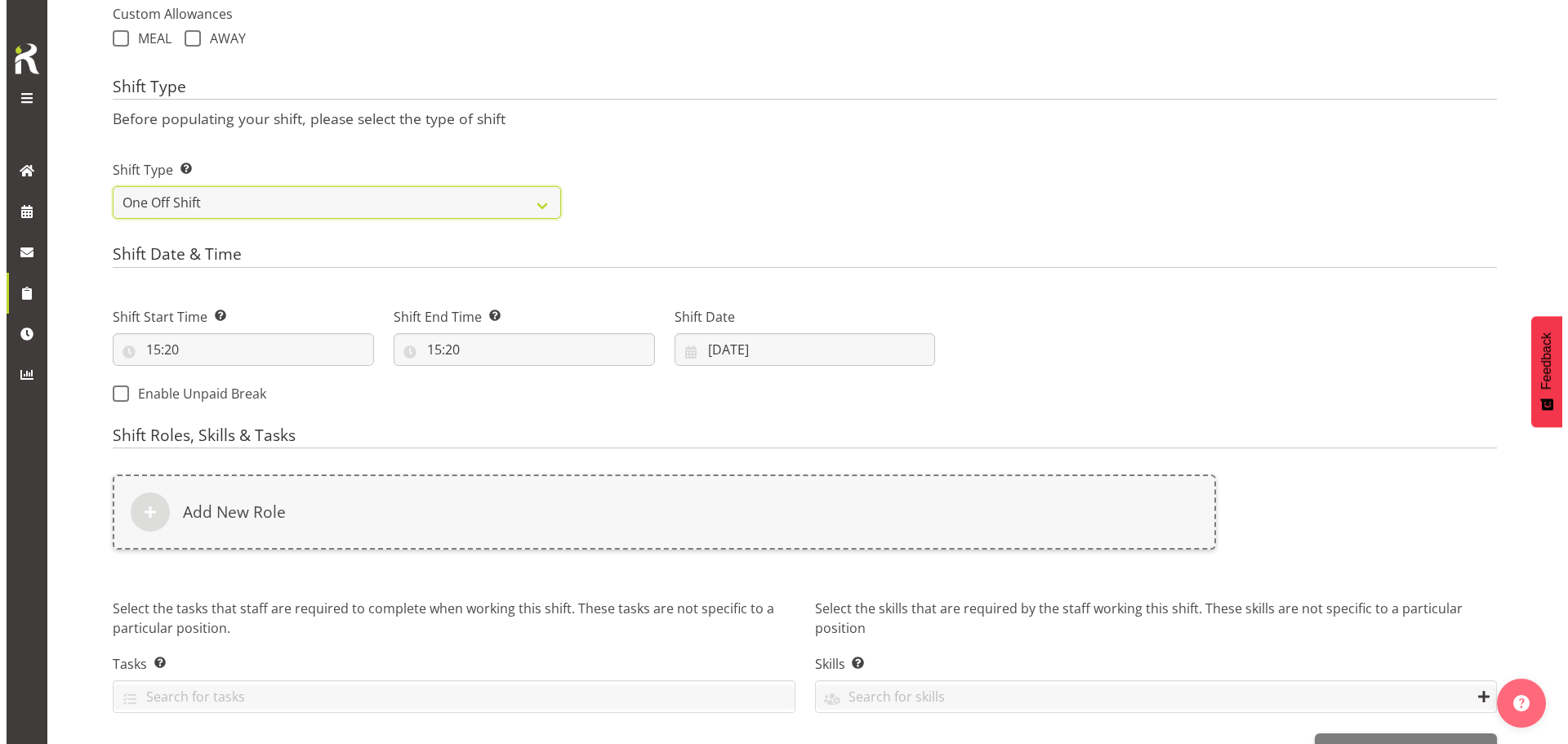
scroll to position [630, 0]
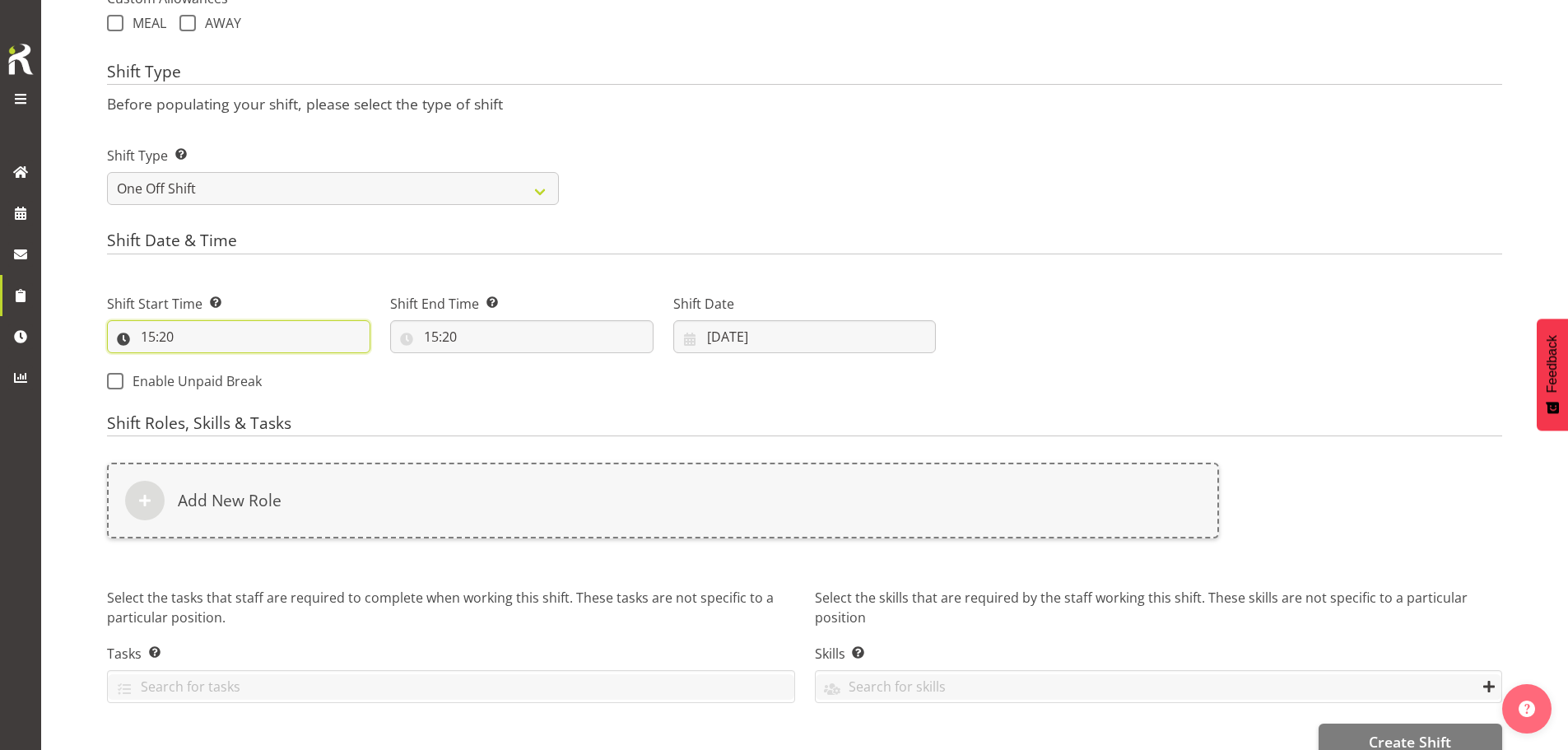
click at [155, 341] on input "15:20" at bounding box center [238, 337] width 263 height 33
click at [221, 378] on select "00 01 02 03 04 05 06 07 08 09 10 11 12 13 14 15 16 17 18 19 20 21 22 23" at bounding box center [219, 380] width 37 height 33
select select "7"
click at [201, 363] on select "00 01 02 03 04 05 06 07 08 09 10 11 12 13 14 15 16 17 18 19 20 21 22 23" at bounding box center [219, 380] width 37 height 33
type input "07:20"
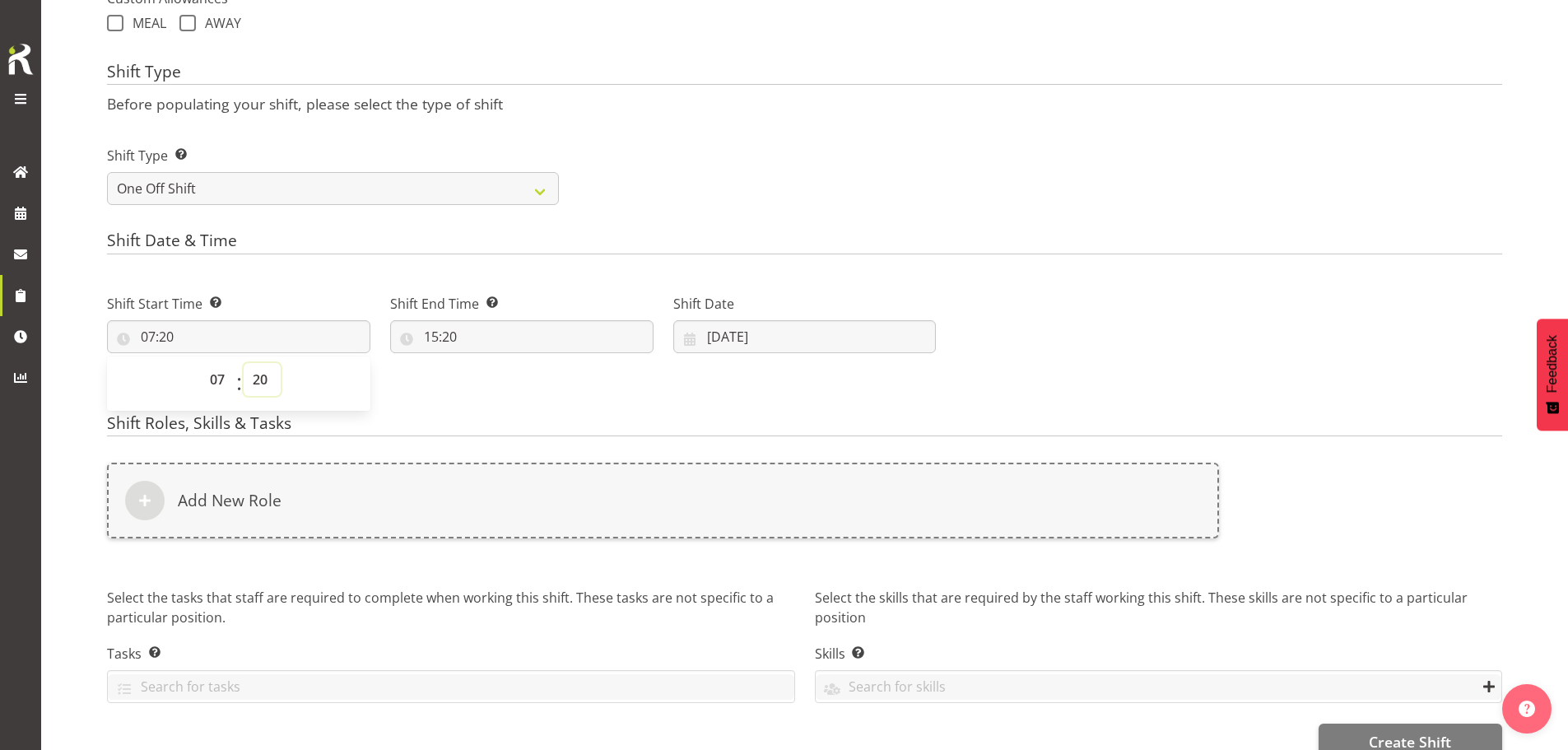
click at [257, 382] on select "00 01 02 03 04 05 06 07 08 09 10 11 12 13 14 15 16 17 18 19 20 21 22 23 24 25 2…" at bounding box center [262, 380] width 37 height 33
select select "0"
click at [243, 363] on select "00 01 02 03 04 05 06 07 08 09 10 11 12 13 14 15 16 17 18 19 20 21 22 23 24 25 2…" at bounding box center [262, 380] width 37 height 33
type input "07:00"
click at [444, 333] on input "15:20" at bounding box center [522, 337] width 263 height 33
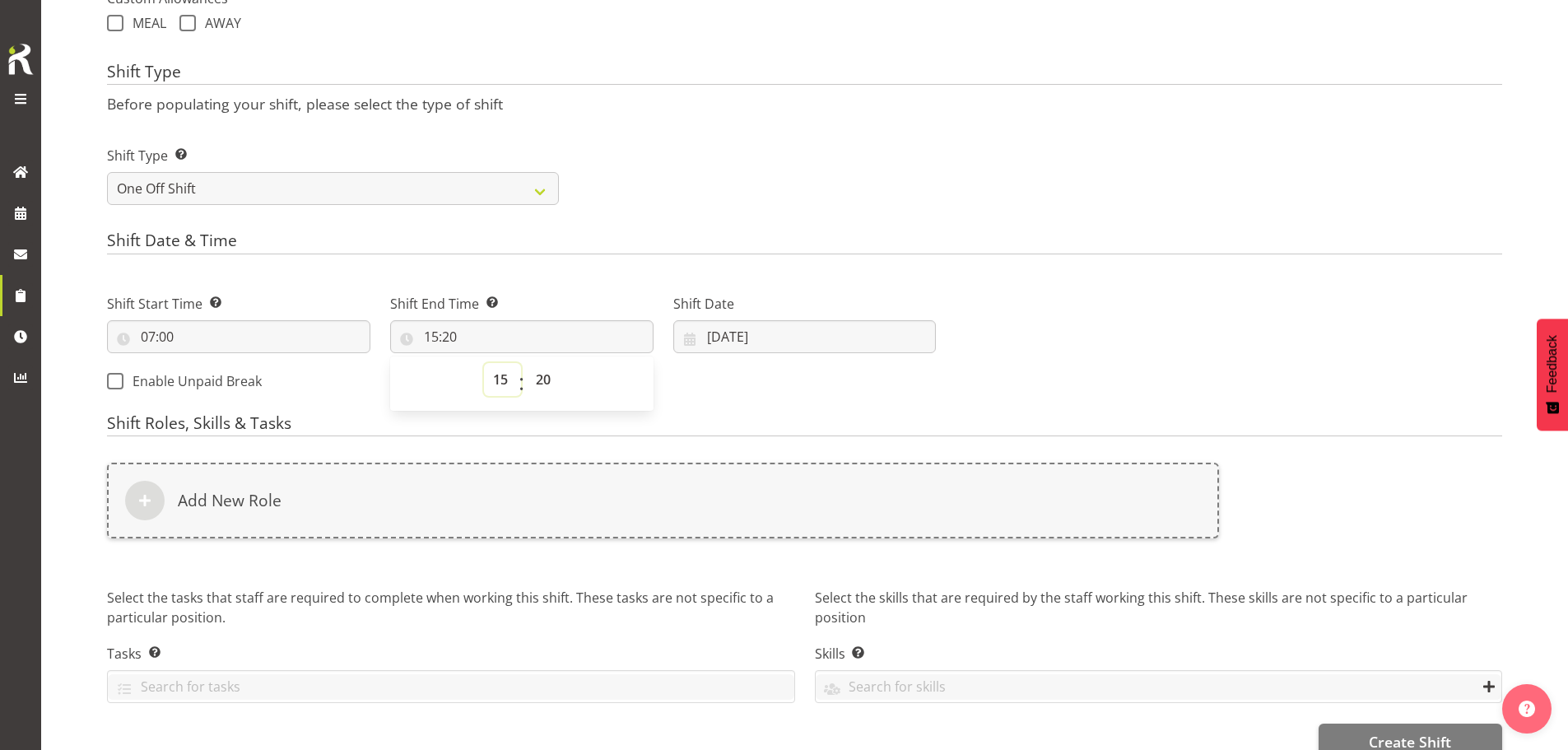
click at [500, 377] on select "00 01 02 03 04 05 06 07 08 09 10 11 12 13 14 15 16 17 18 19 20 21 22 23" at bounding box center [502, 380] width 37 height 33
select select "13"
click at [484, 363] on select "00 01 02 03 04 05 06 07 08 09 10 11 12 13 14 15 16 17 18 19 20 21 22 23" at bounding box center [502, 380] width 37 height 33
type input "13:20"
click at [541, 378] on select "00 01 02 03 04 05 06 07 08 09 10 11 12 13 14 15 16 17 18 19 20 21 22 23 24 25 2…" at bounding box center [545, 380] width 37 height 33
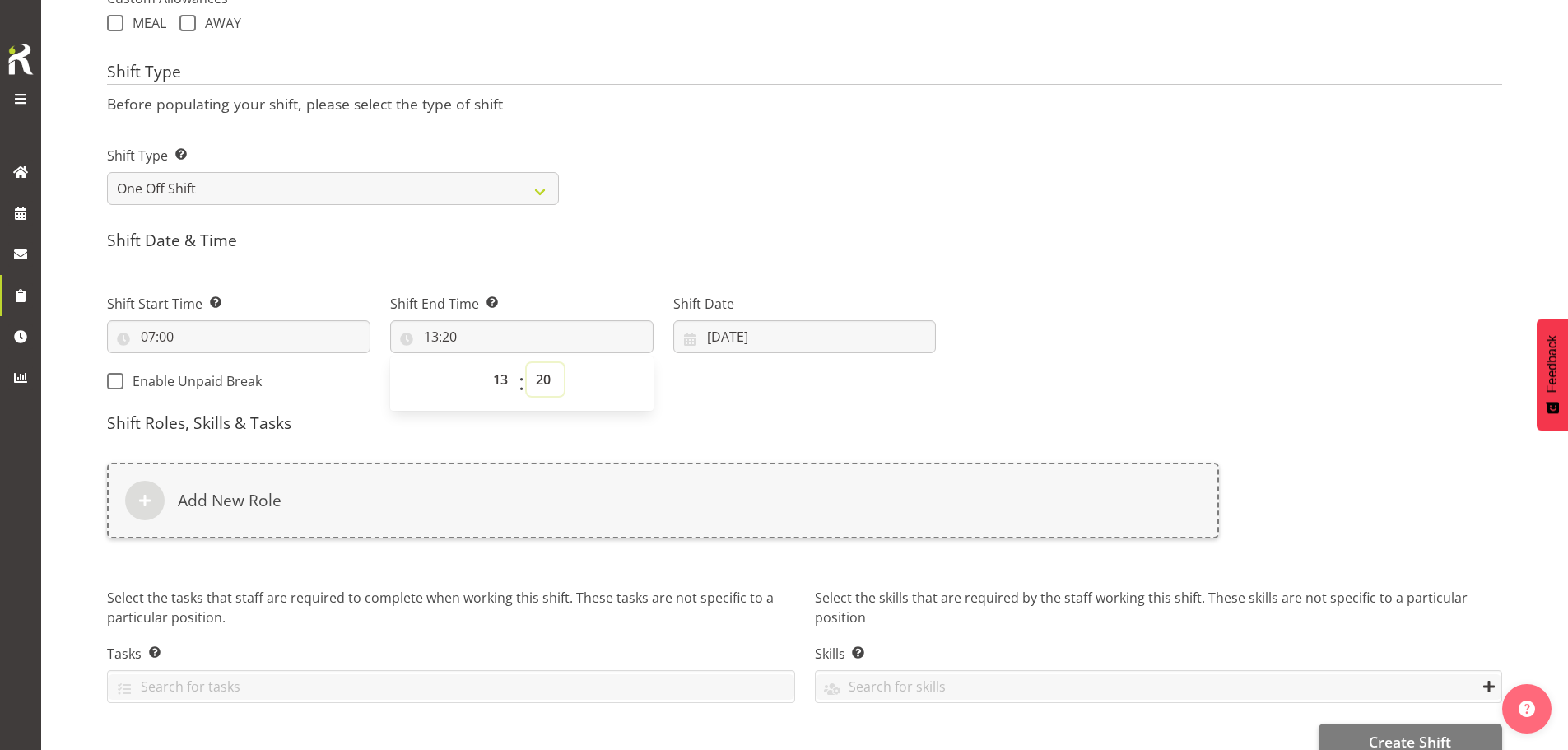
select select "0"
click at [527, 363] on select "00 01 02 03 04 05 06 07 08 09 10 11 12 13 14 15 16 17 18 19 20 21 22 23 24 25 2…" at bounding box center [545, 380] width 37 height 33
type input "13:00"
click at [502, 383] on select "00 01 02 03 04 05 06 07 08 09 10 11 12 13 14 15 16 17 18 19 20 21 22 23" at bounding box center [502, 380] width 37 height 33
select select "12"
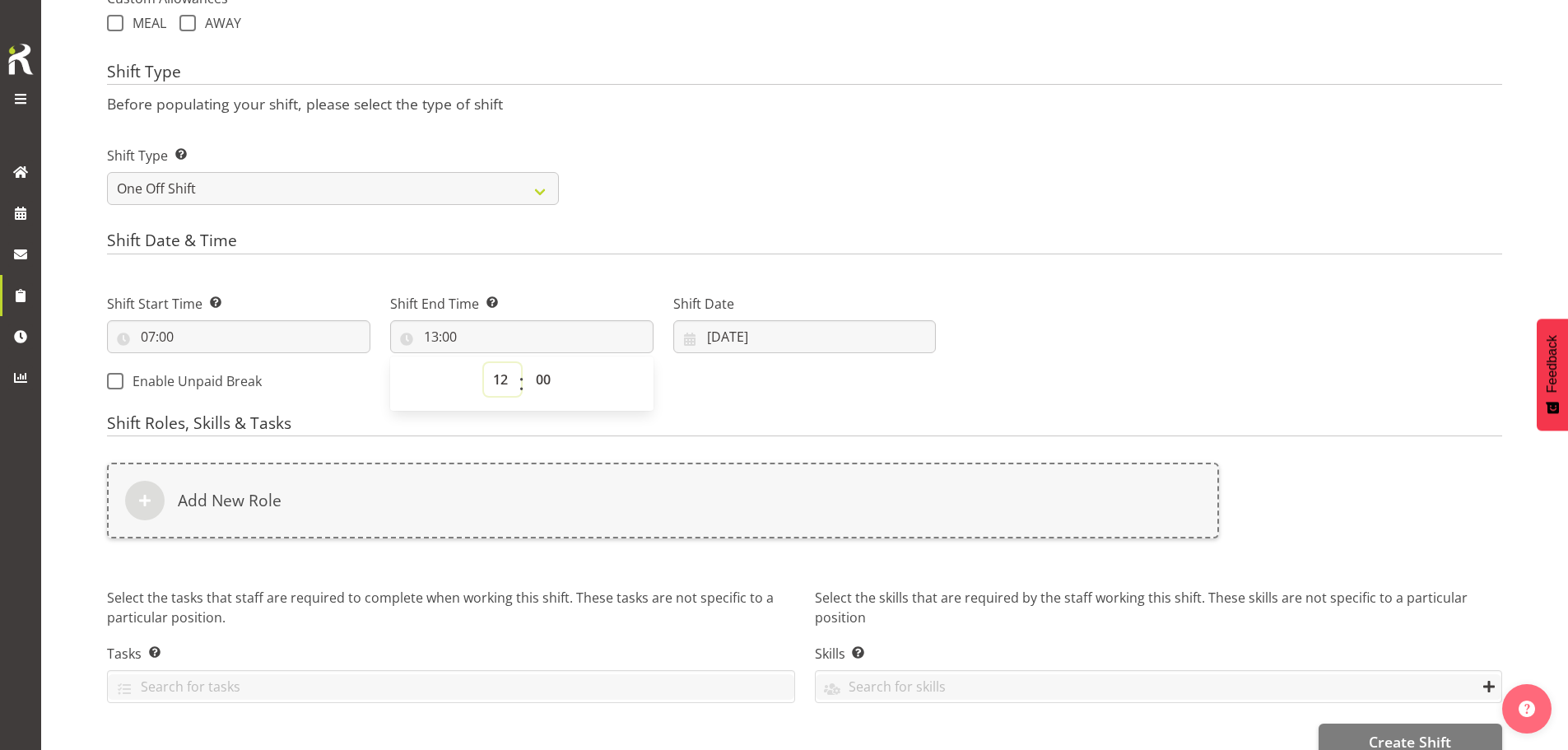
click at [484, 363] on select "00 01 02 03 04 05 06 07 08 09 10 11 12 13 14 15 16 17 18 19 20 21 22 23" at bounding box center [502, 380] width 37 height 33
type input "12:00"
click at [738, 339] on input "[DATE]" at bounding box center [805, 337] width 263 height 33
click at [869, 470] on span "3" at bounding box center [871, 470] width 7 height 16
type input "03/10/2025"
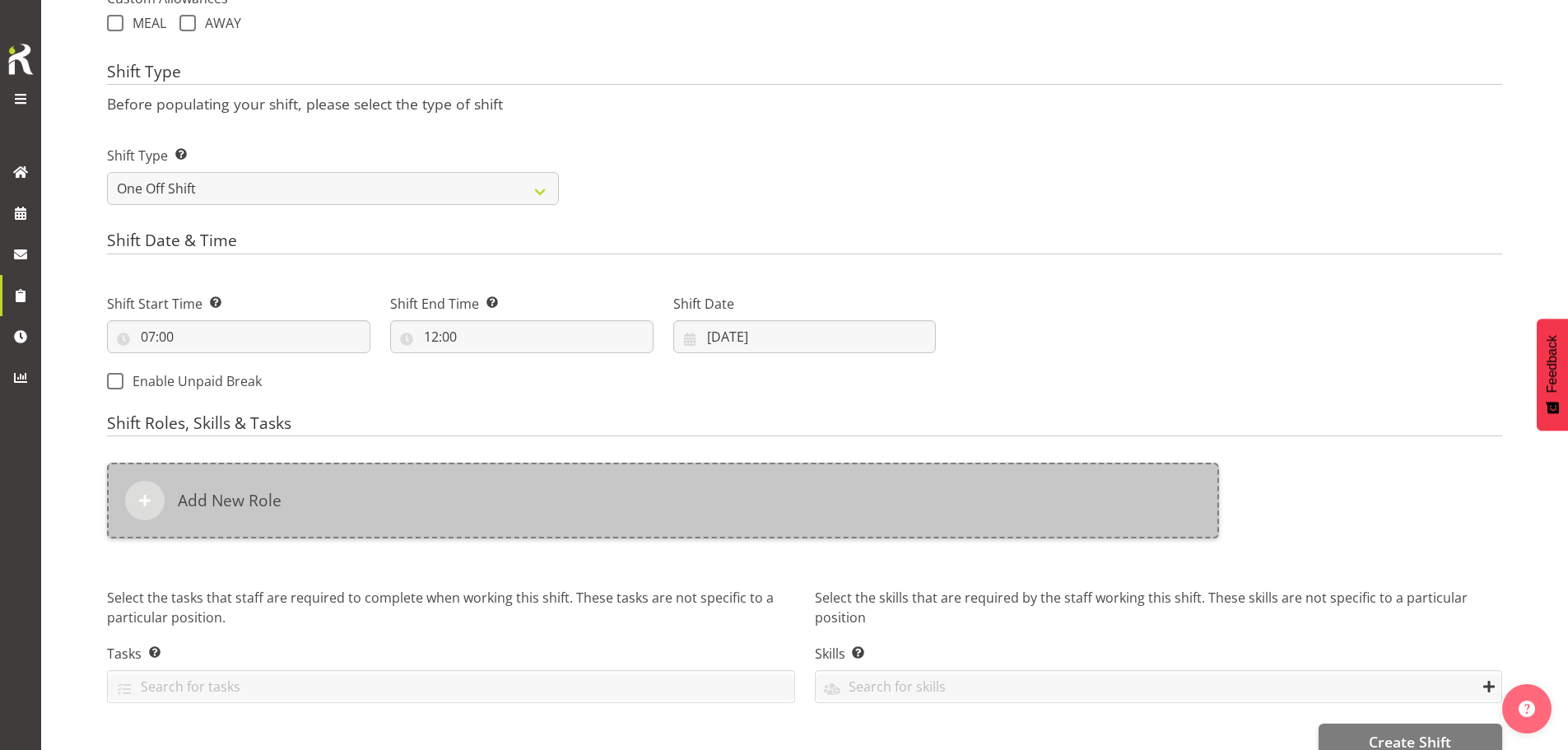
click at [718, 496] on div "Add New Role" at bounding box center [662, 500] width 1112 height 76
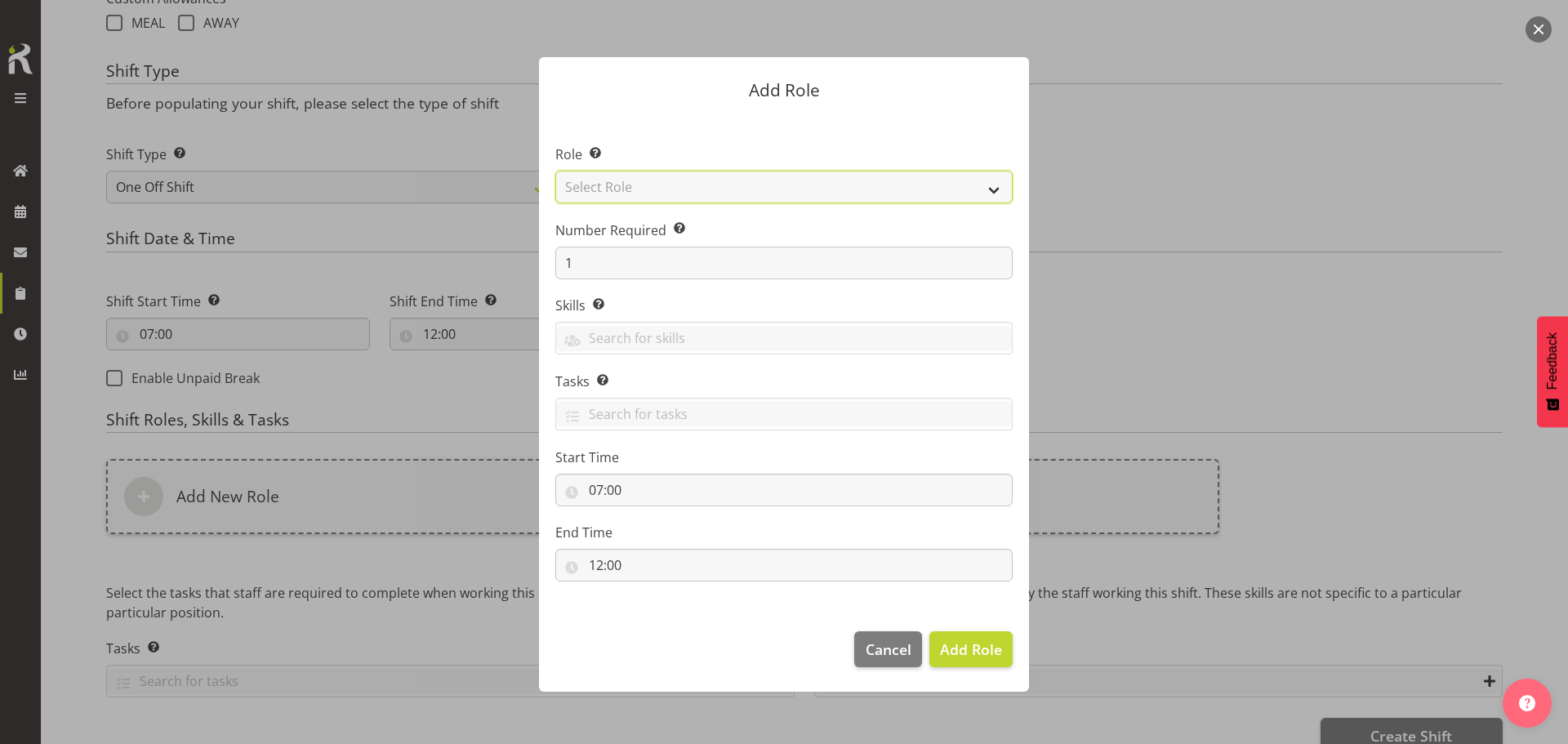
click at [698, 196] on select "Select Role ACCOUNT MANAGER ACCOUNT MANAGER DW ACCOUNTS [PERSON_NAME] VEHICLES …" at bounding box center [784, 188] width 457 height 33
select select "189"
click at [555, 171] on select "Select Role ACCOUNT MANAGER ACCOUNT MANAGER DW ACCOUNTS [PERSON_NAME] VEHICLES …" at bounding box center [784, 188] width 457 height 33
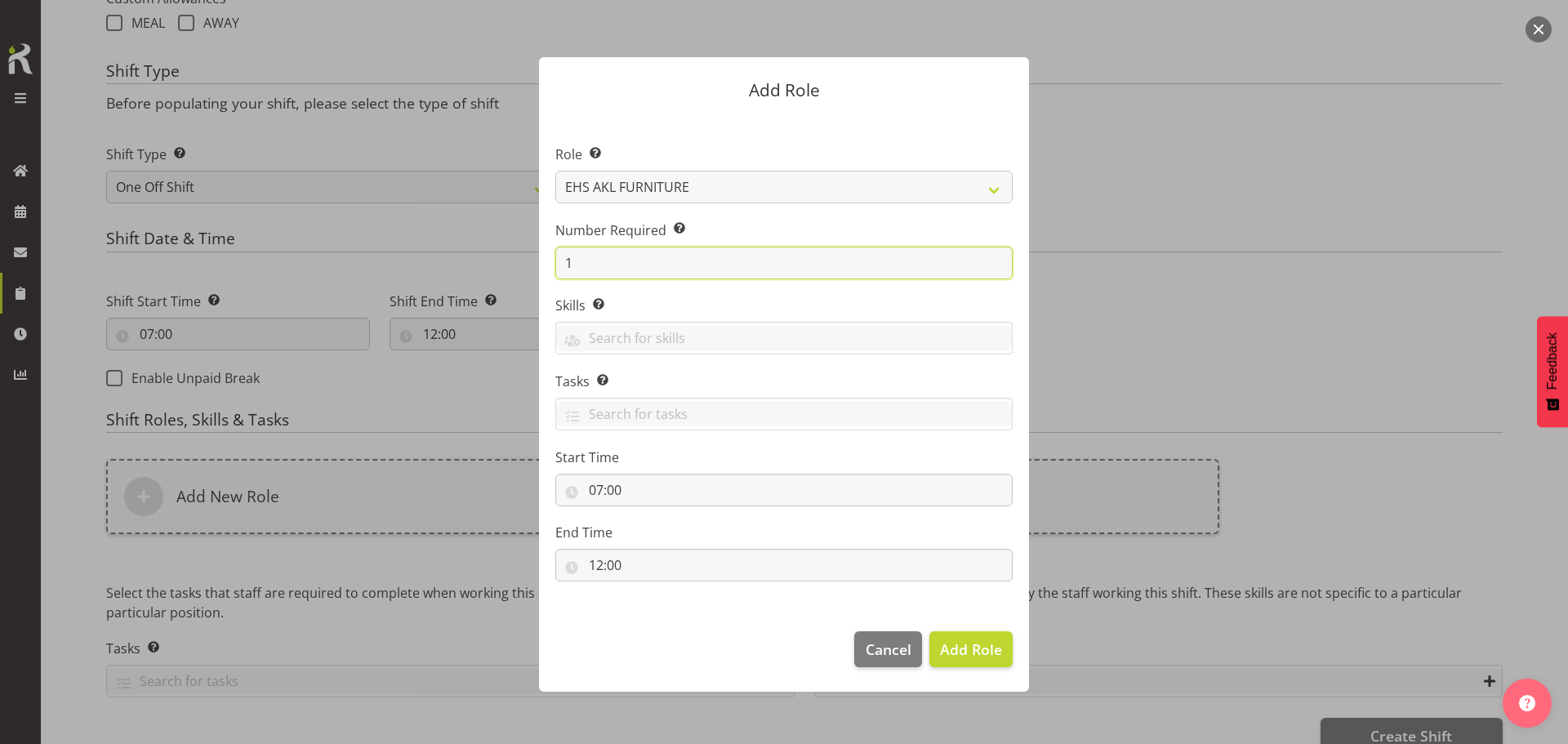
click at [758, 261] on input "1" at bounding box center [784, 263] width 457 height 33
type input "3"
click at [910, 632] on button "Add 3 Roles" at bounding box center [961, 649] width 103 height 36
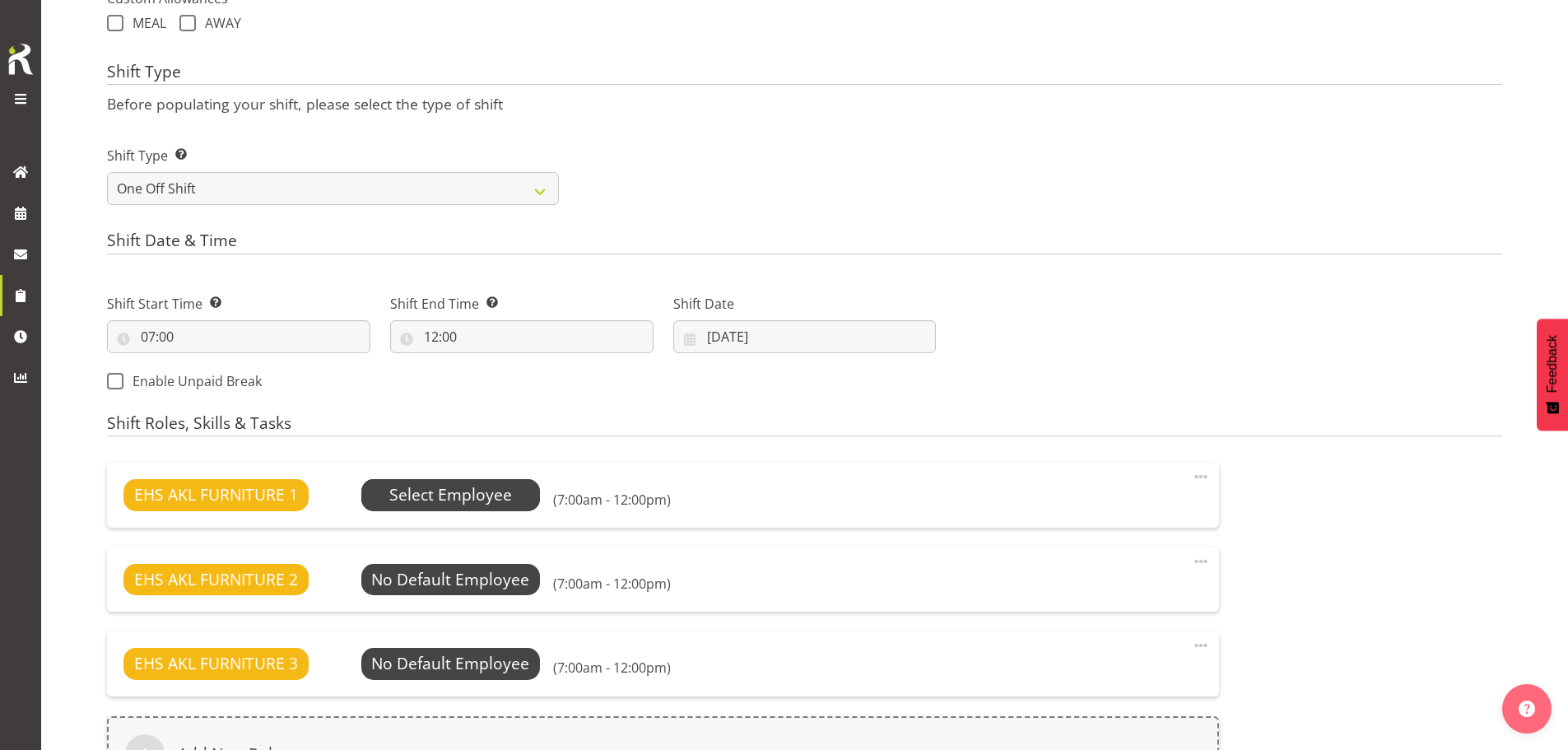
click at [477, 498] on span "Select Employee" at bounding box center [450, 495] width 122 height 24
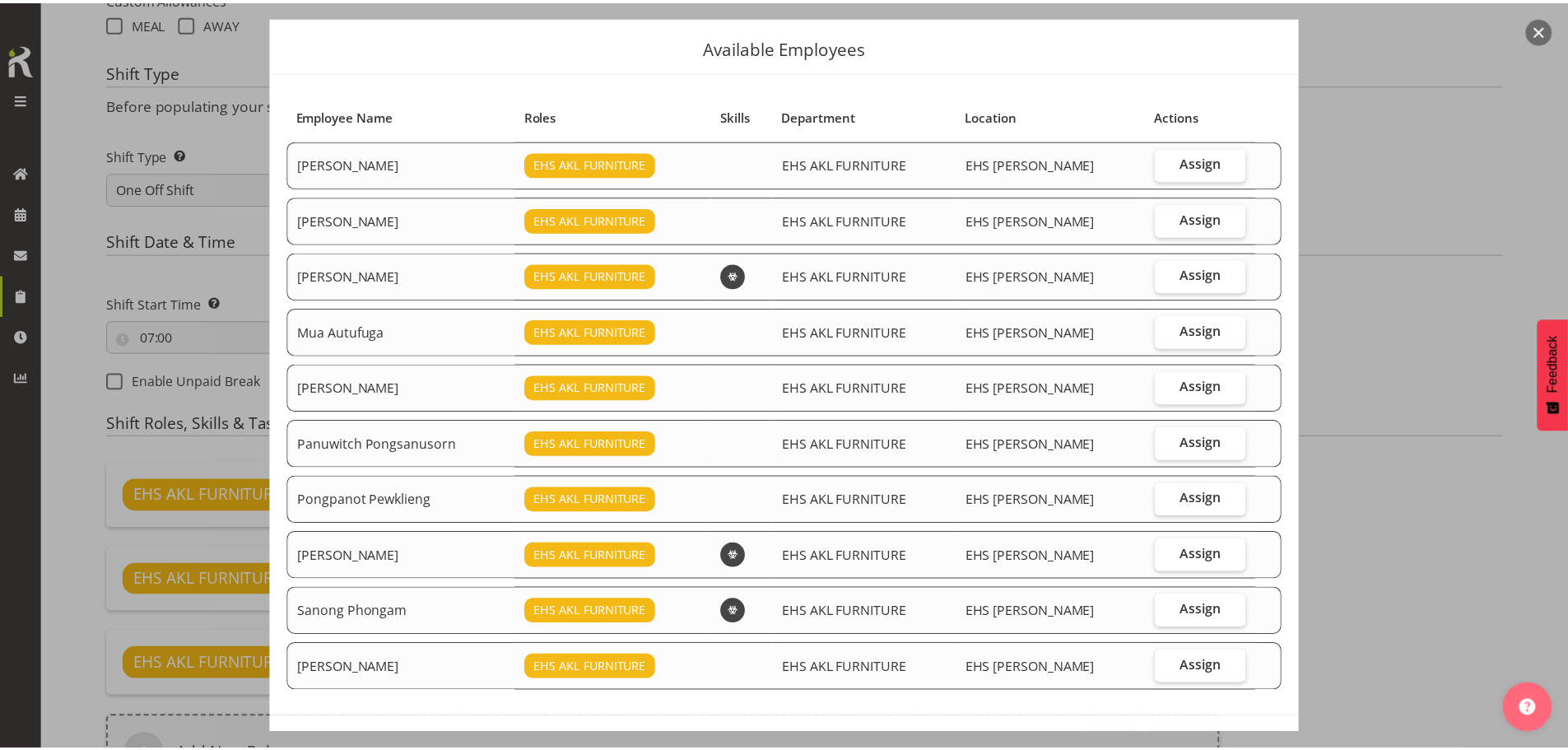
scroll to position [82, 0]
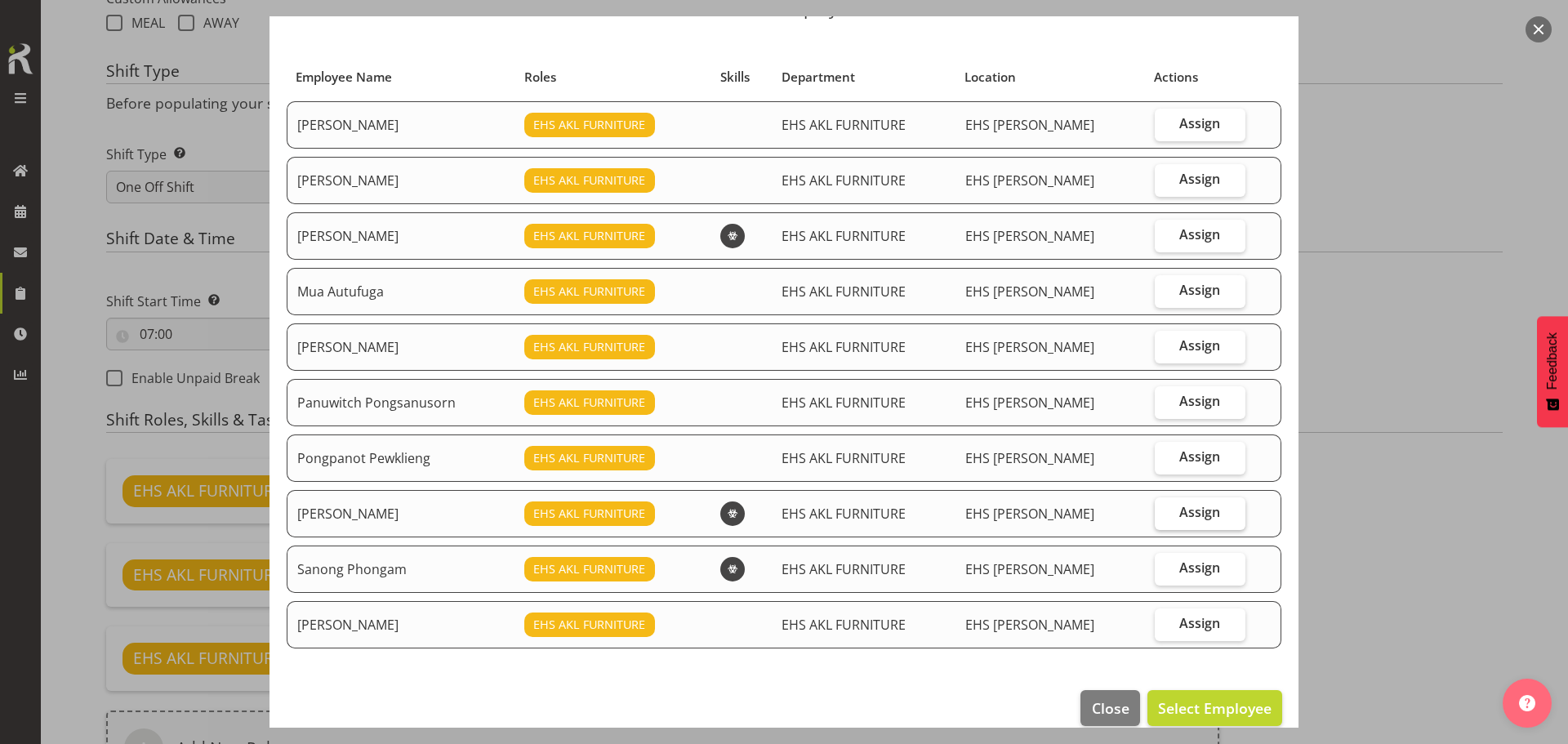
click at [1197, 512] on span "Assign" at bounding box center [1199, 513] width 41 height 17
click at [1165, 512] on input "Assign" at bounding box center [1160, 513] width 11 height 11
checkbox input "true"
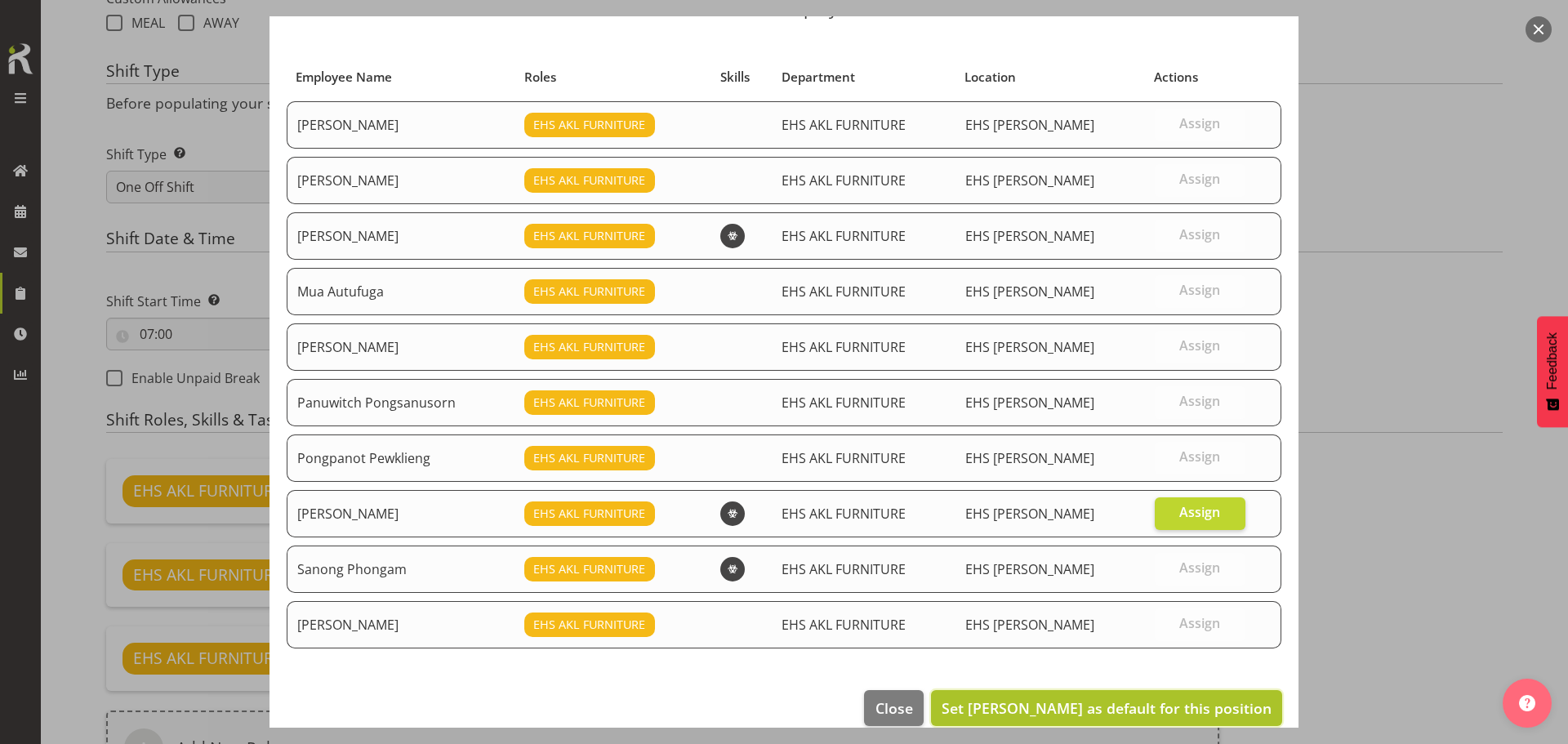
drag, startPoint x: 1221, startPoint y: 704, endPoint x: 1196, endPoint y: 691, distance: 28.2
click at [1221, 705] on span "Set Rob Windle as default for this position" at bounding box center [1106, 708] width 330 height 20
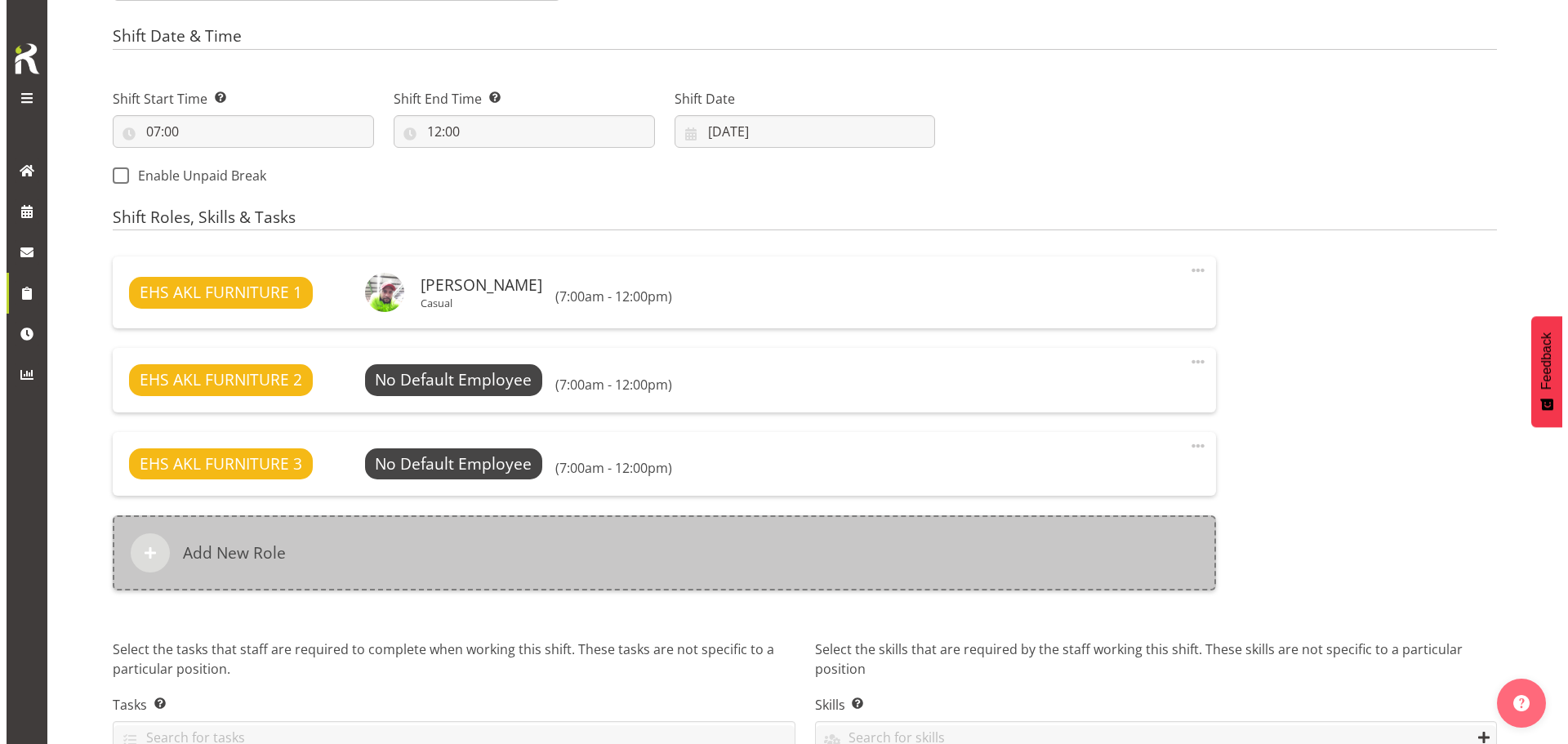
scroll to position [875, 0]
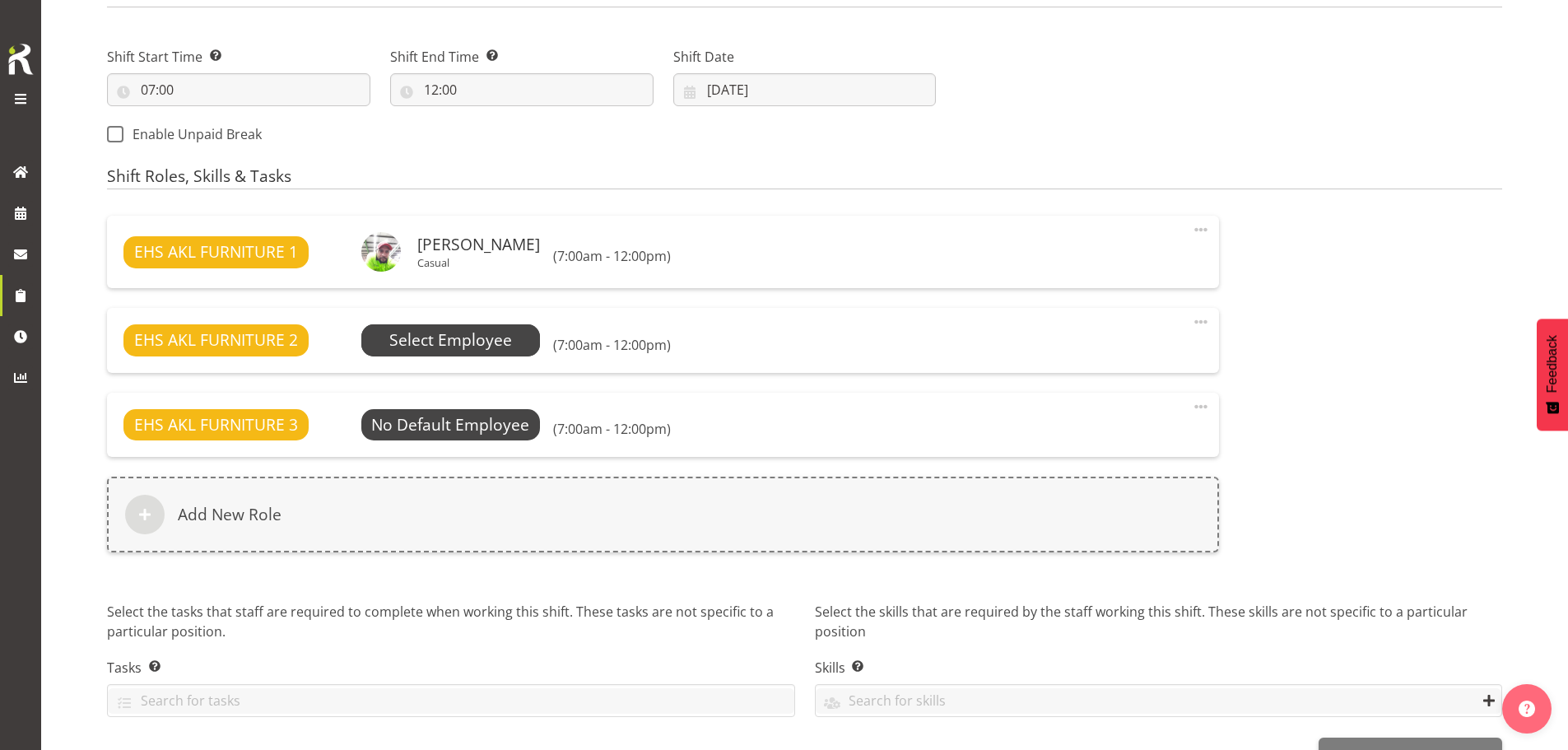
click at [469, 342] on span "Select Employee" at bounding box center [450, 340] width 122 height 24
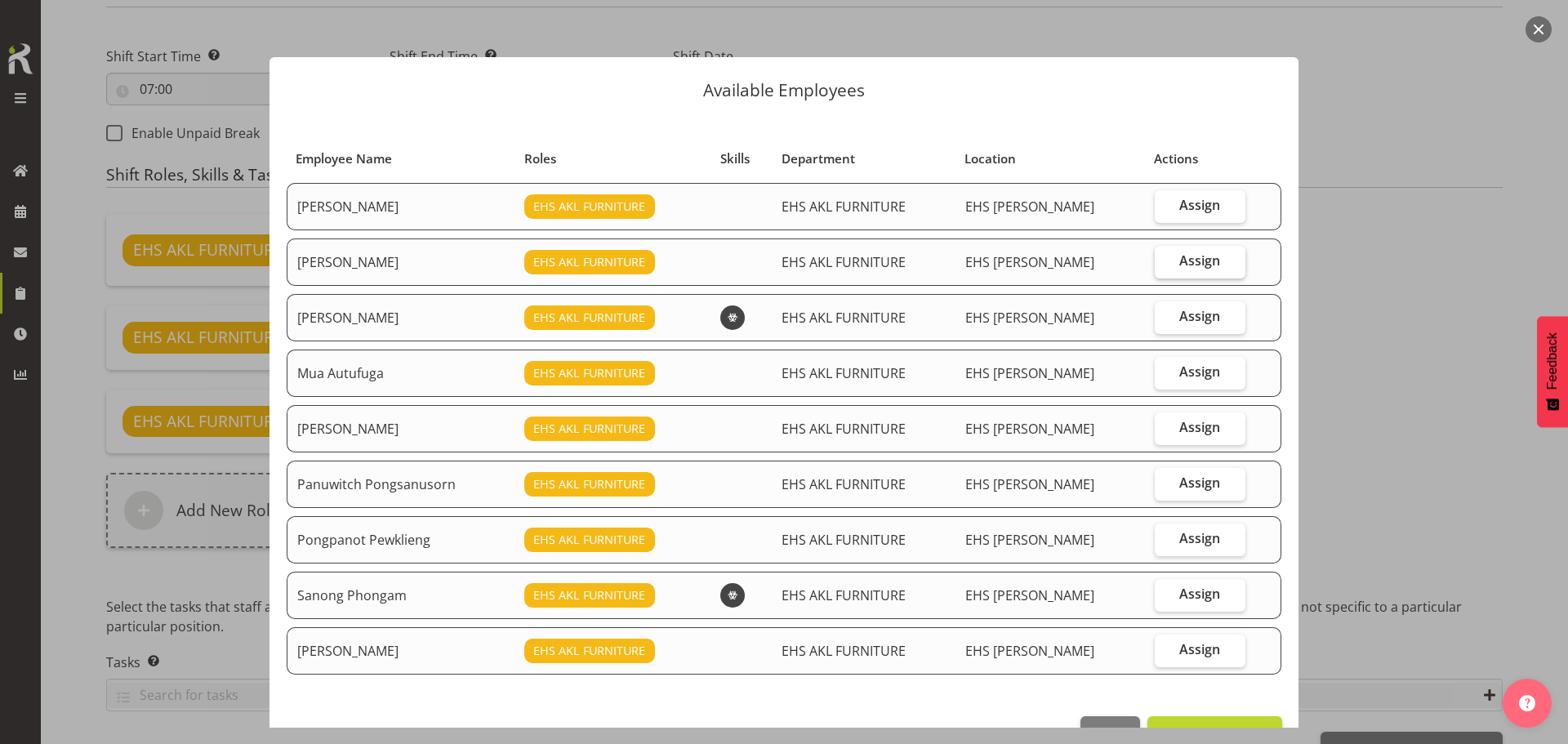
click at [1186, 262] on span "Assign" at bounding box center [1199, 260] width 41 height 17
click at [1165, 262] on input "Assign" at bounding box center [1160, 260] width 11 height 11
checkbox input "true"
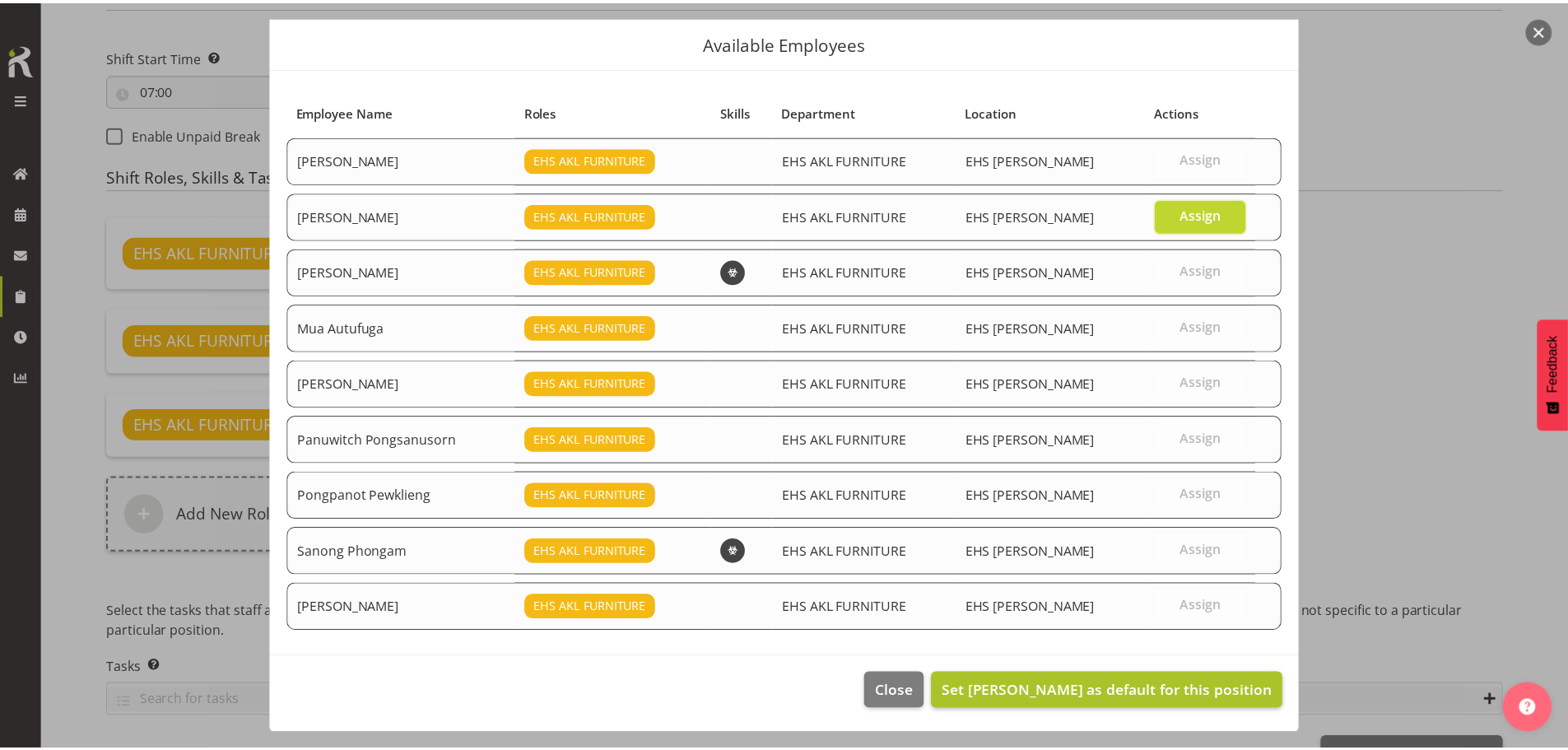
scroll to position [49, 0]
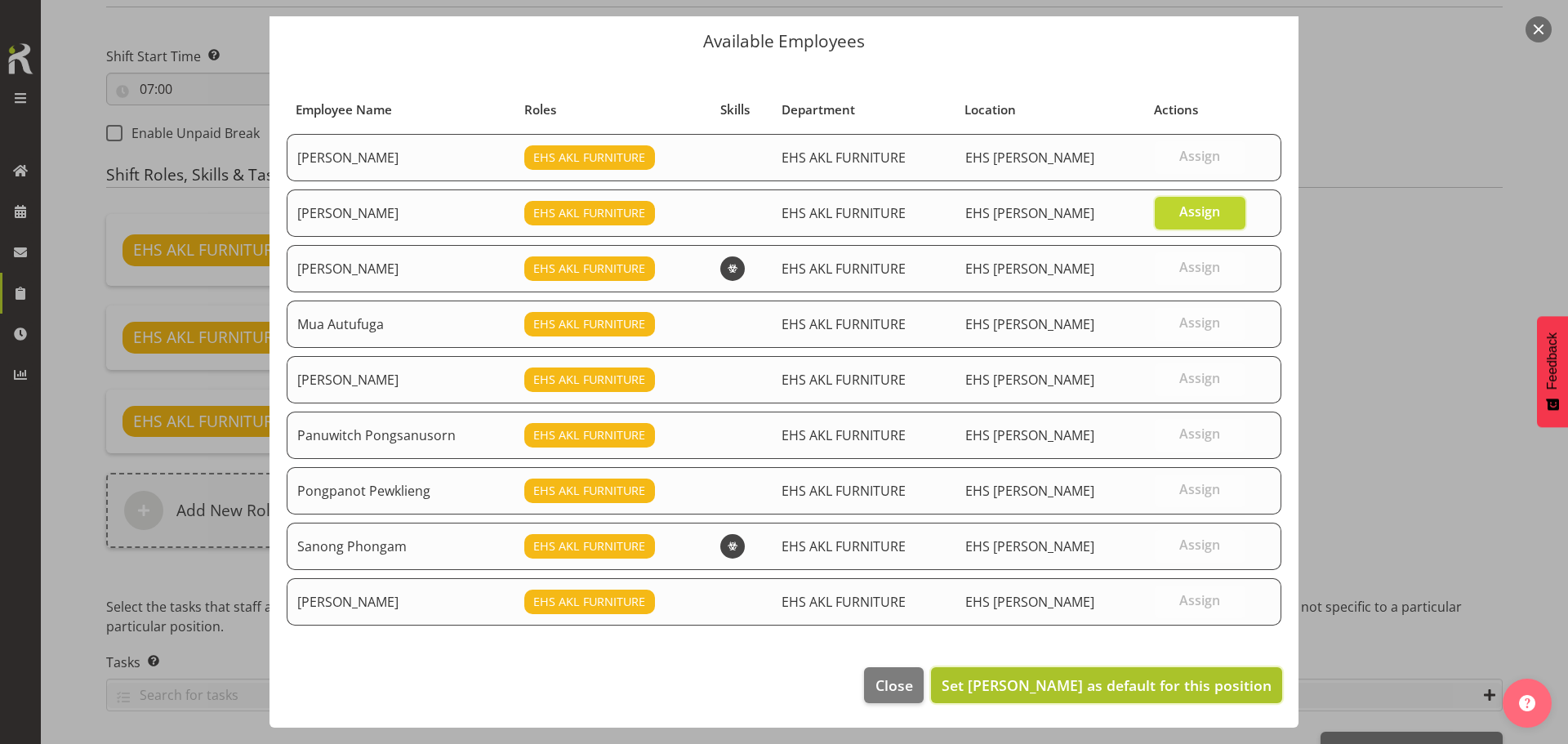
click at [1150, 687] on span "Set [PERSON_NAME] as default for this position" at bounding box center [1106, 685] width 330 height 20
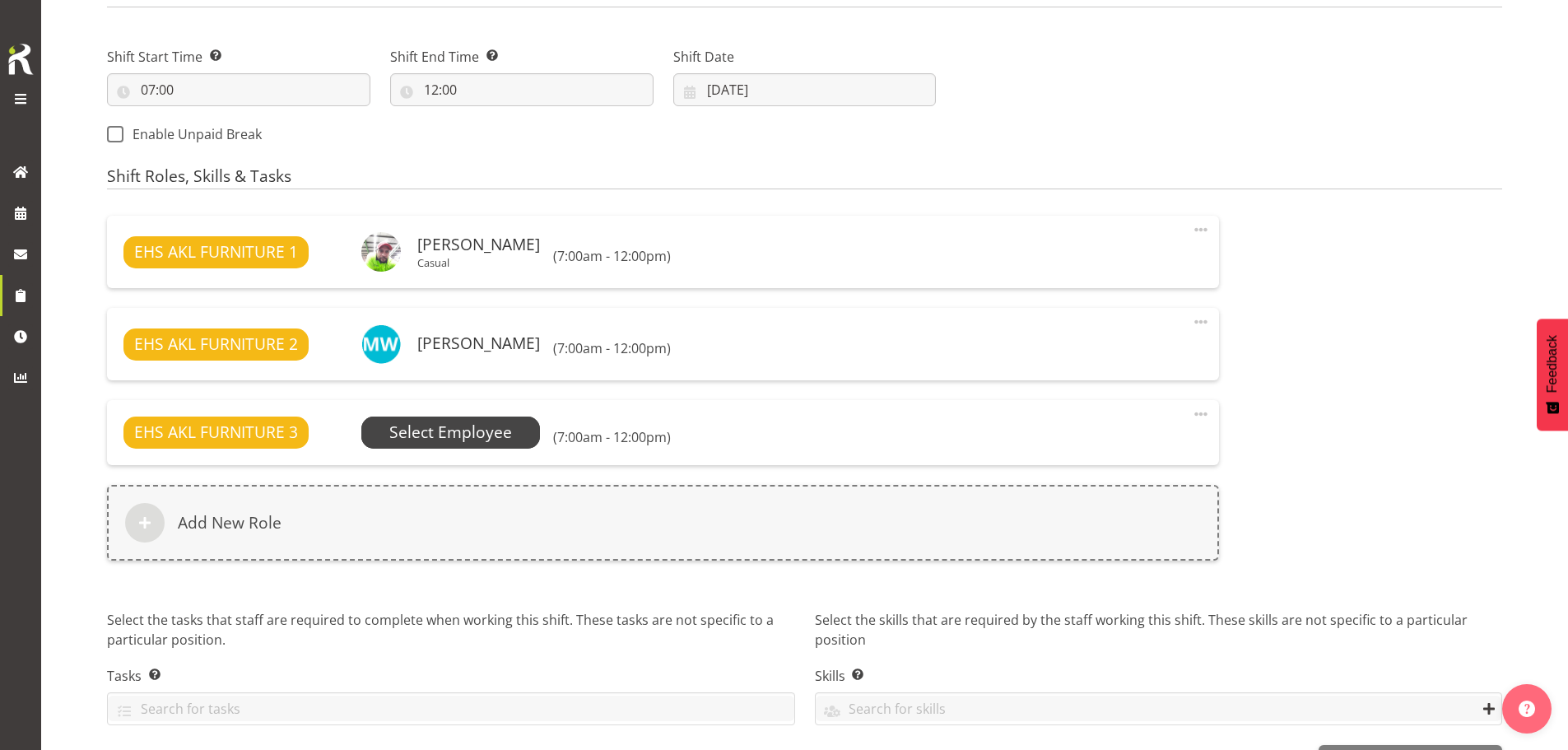
click at [487, 435] on span "Select Employee" at bounding box center [450, 432] width 122 height 24
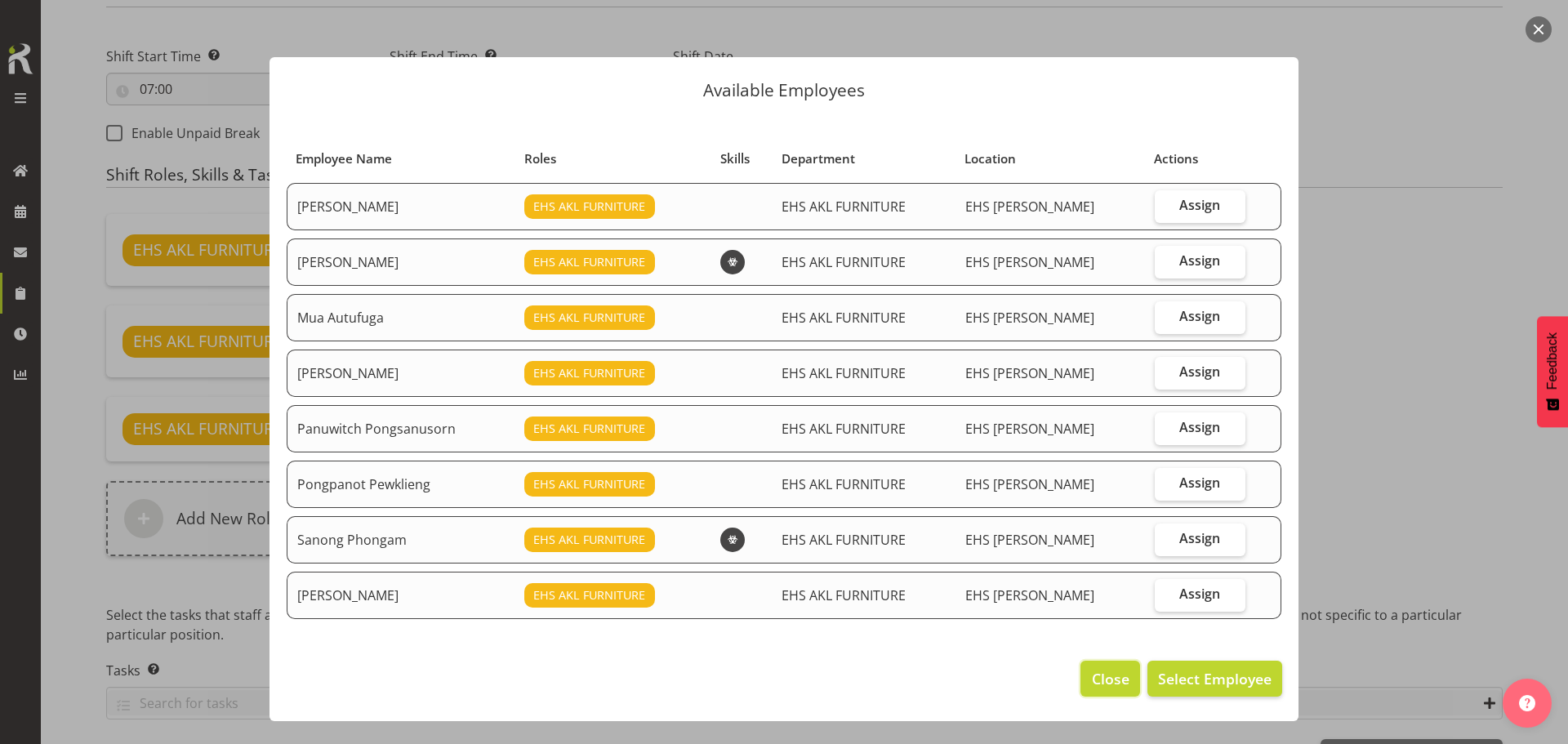
click at [1108, 677] on span "Close" at bounding box center [1110, 679] width 37 height 21
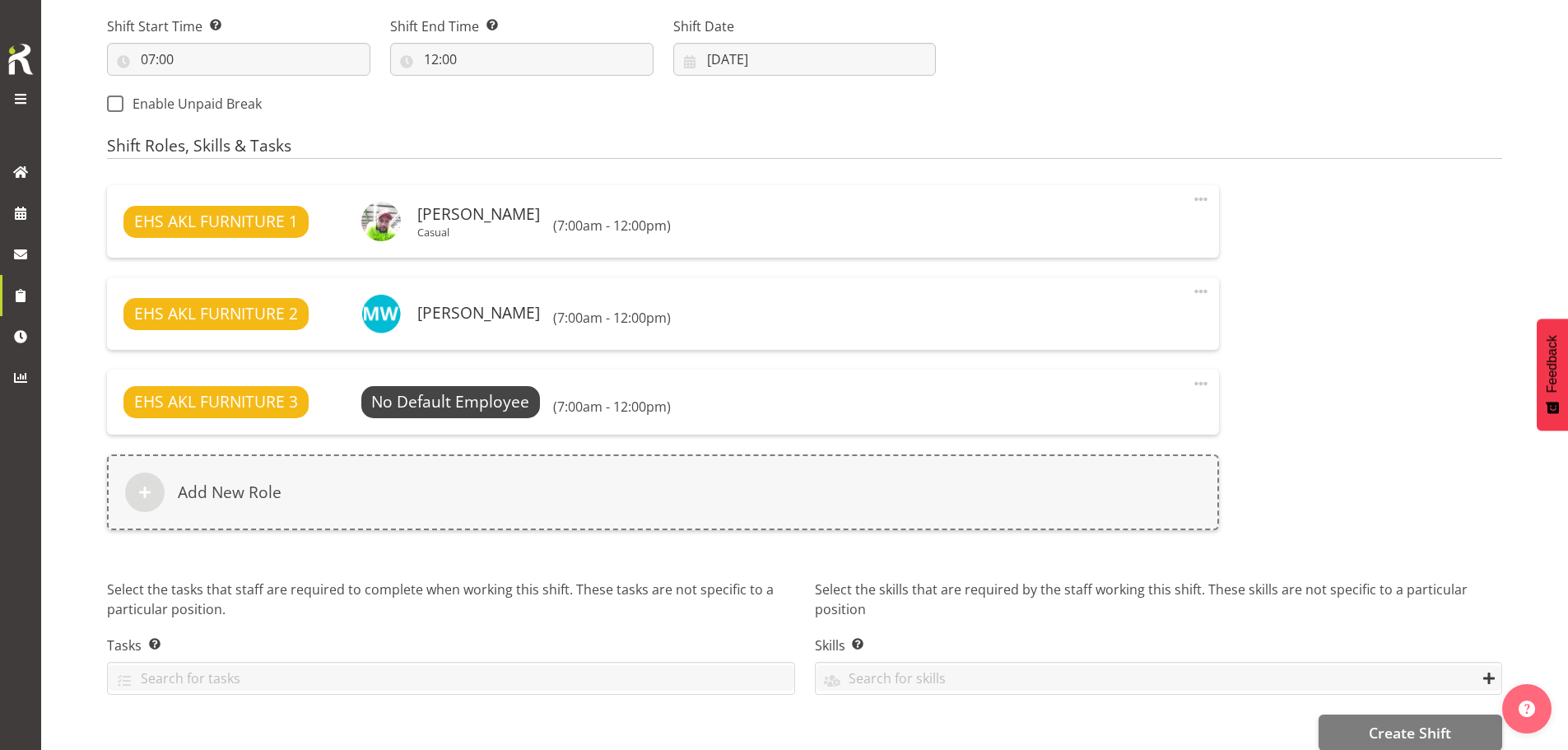
scroll to position [938, 0]
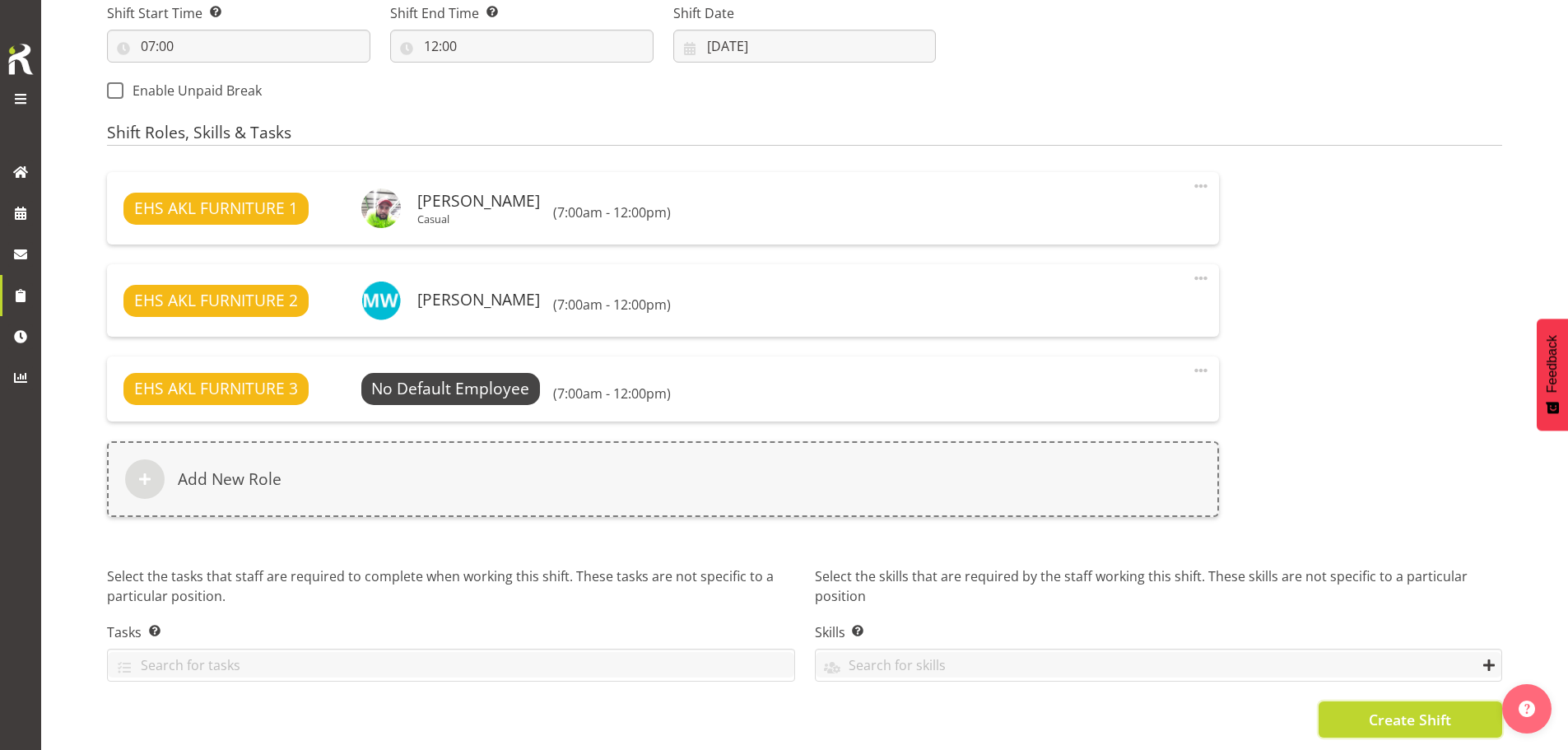
click at [1366, 710] on button "Create Shift" at bounding box center [1411, 719] width 183 height 36
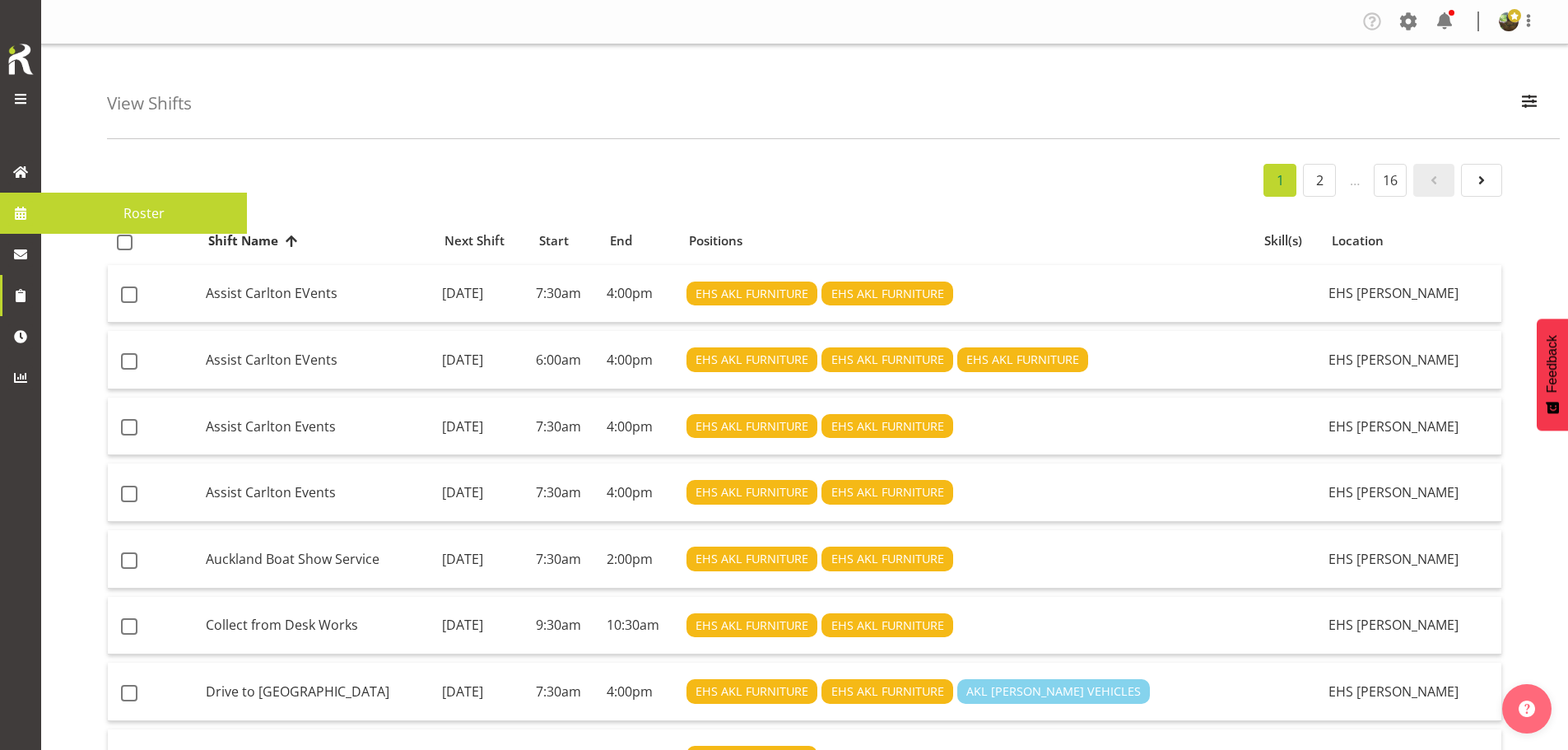
click at [118, 211] on span "Roster" at bounding box center [143, 213] width 189 height 25
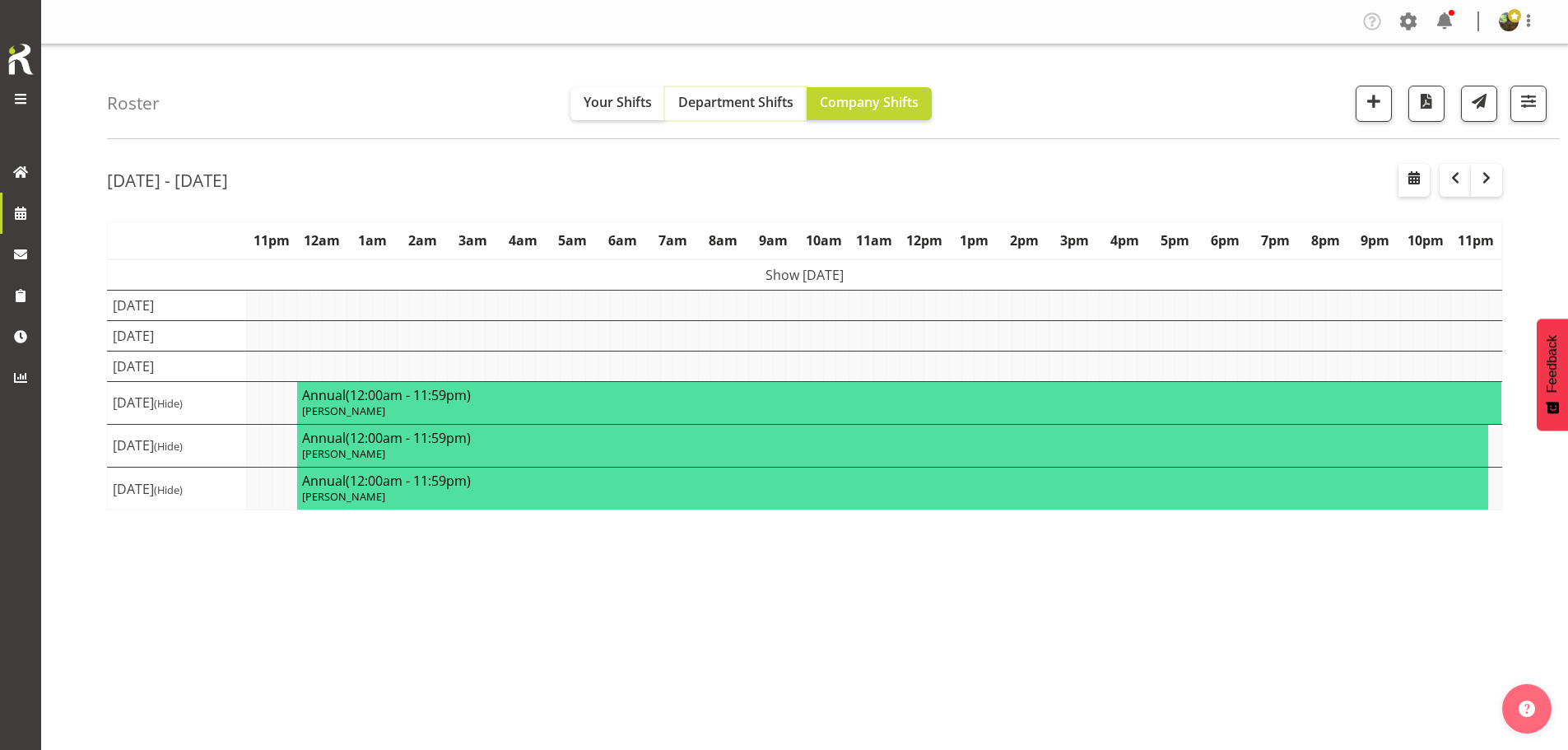
click at [731, 104] on span "Department Shifts" at bounding box center [736, 102] width 115 height 18
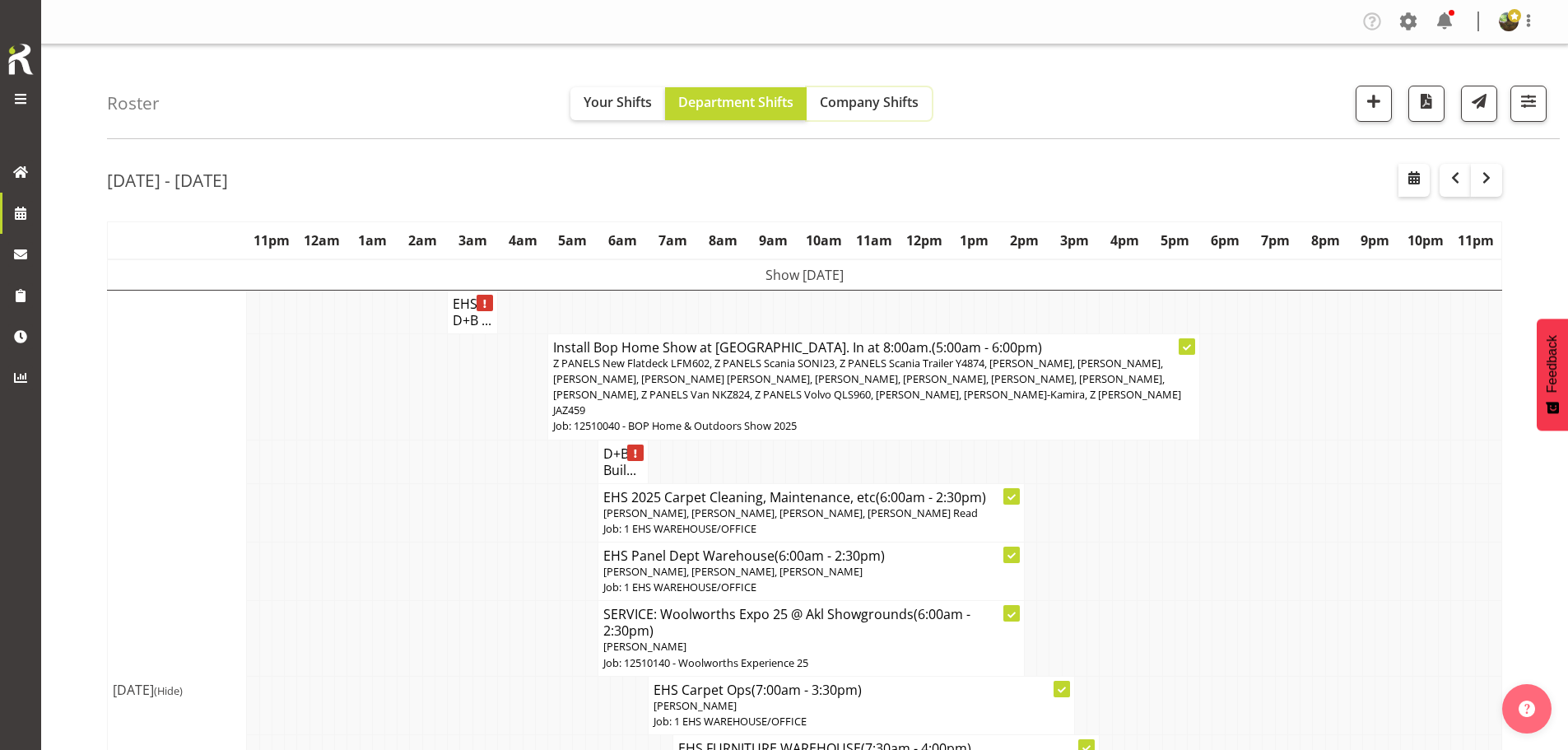
click at [869, 106] on span "Company Shifts" at bounding box center [869, 102] width 99 height 18
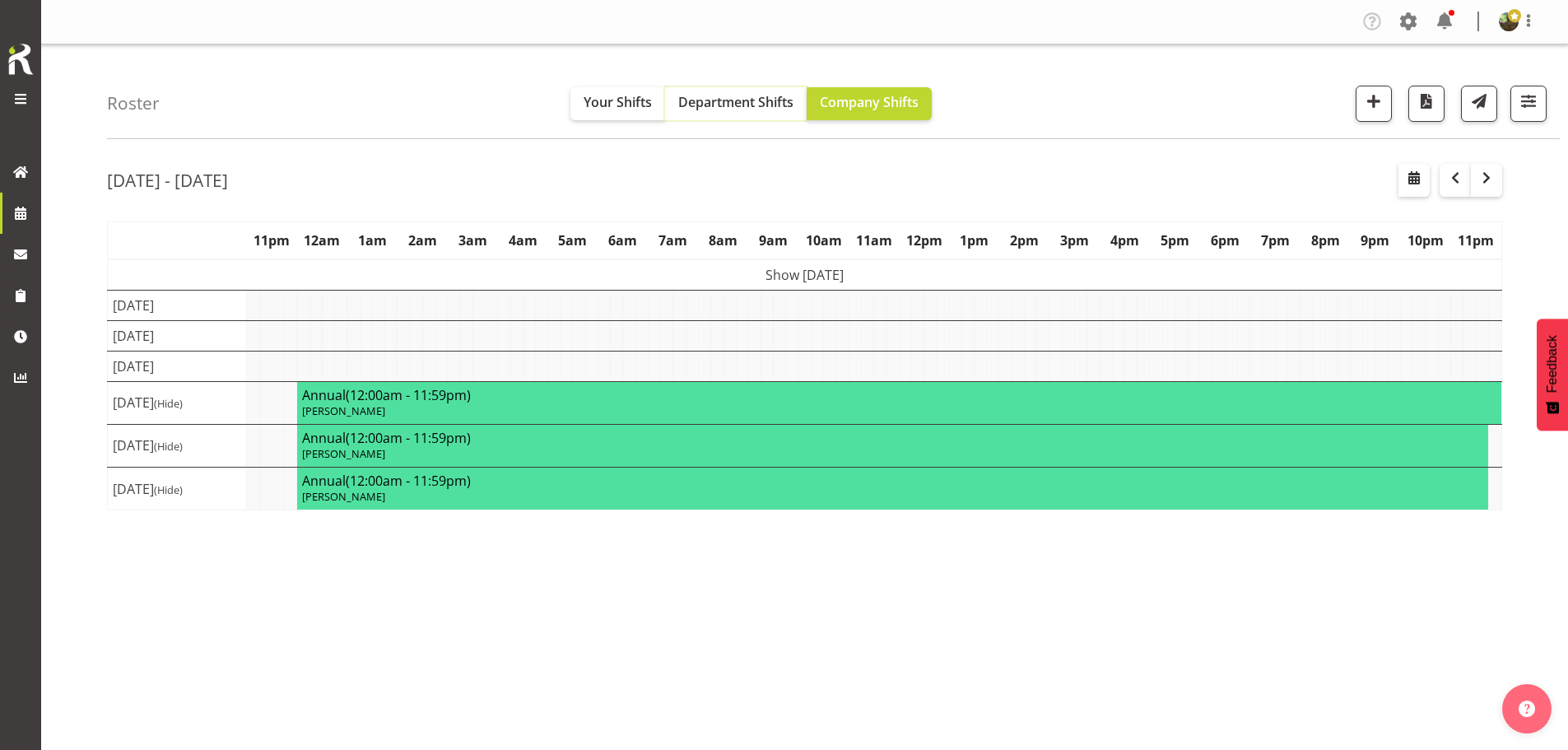
click at [732, 103] on span "Department Shifts" at bounding box center [736, 102] width 115 height 18
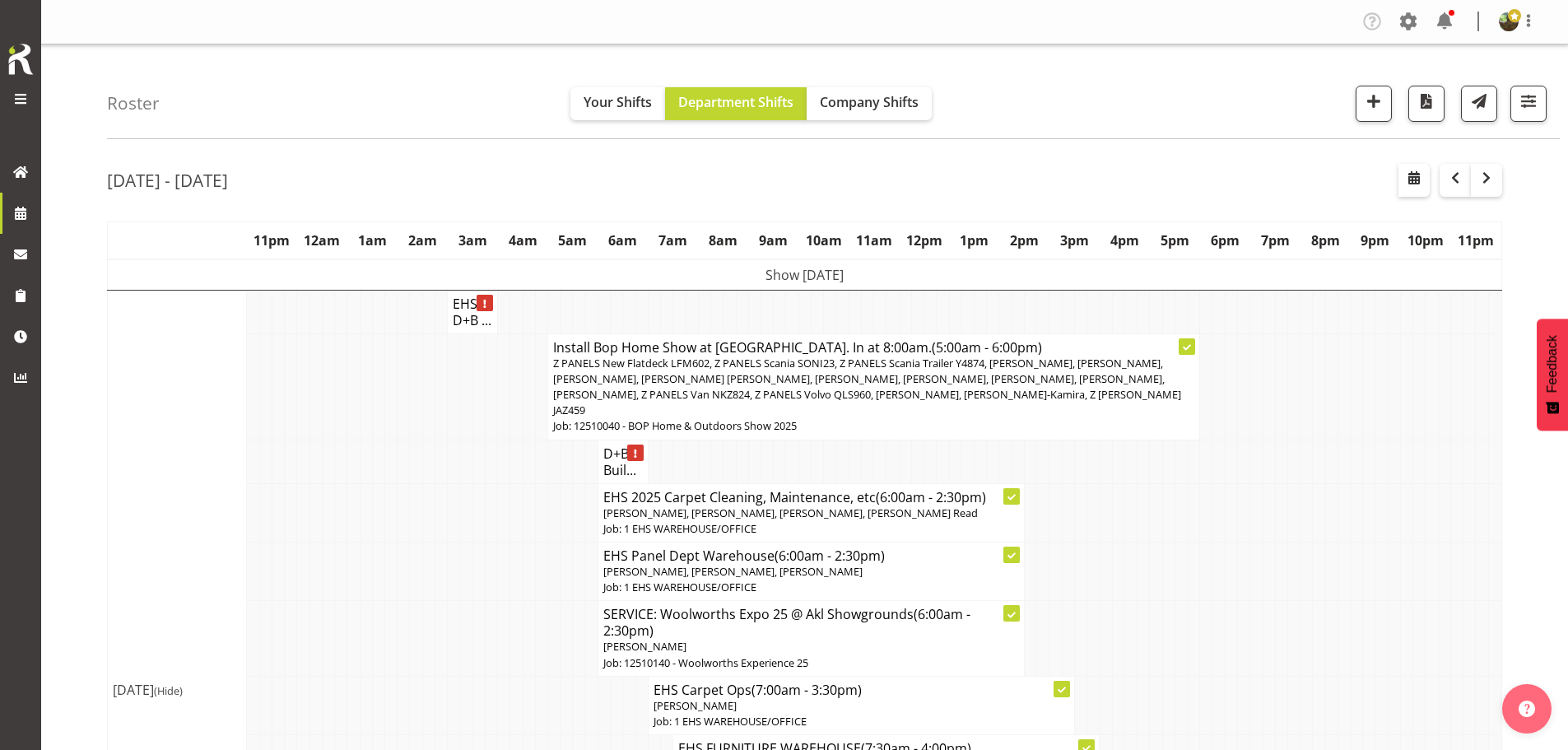
click at [903, 275] on td "Show [DATE]" at bounding box center [805, 275] width 1395 height 32
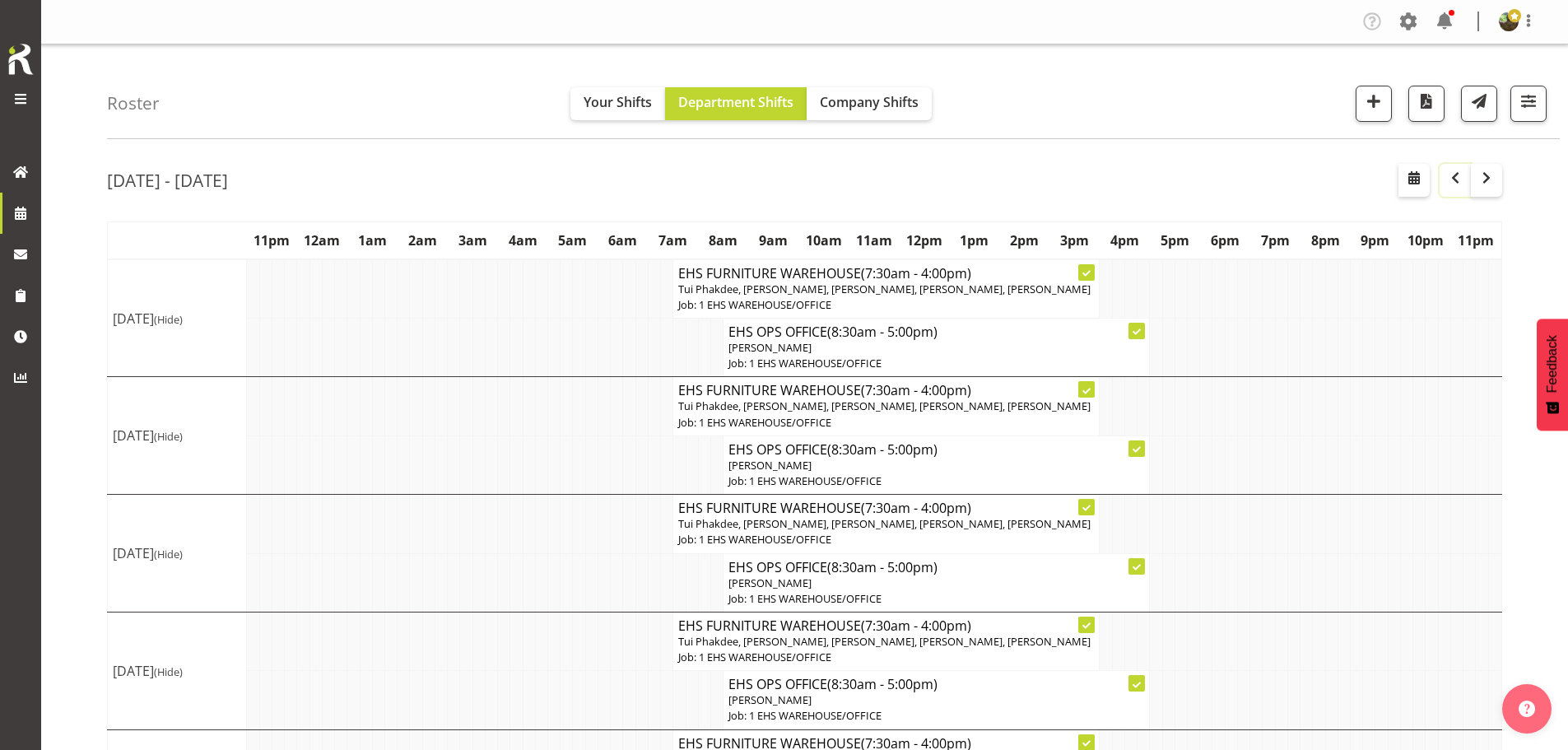
click at [1457, 179] on span "button" at bounding box center [1456, 178] width 20 height 20
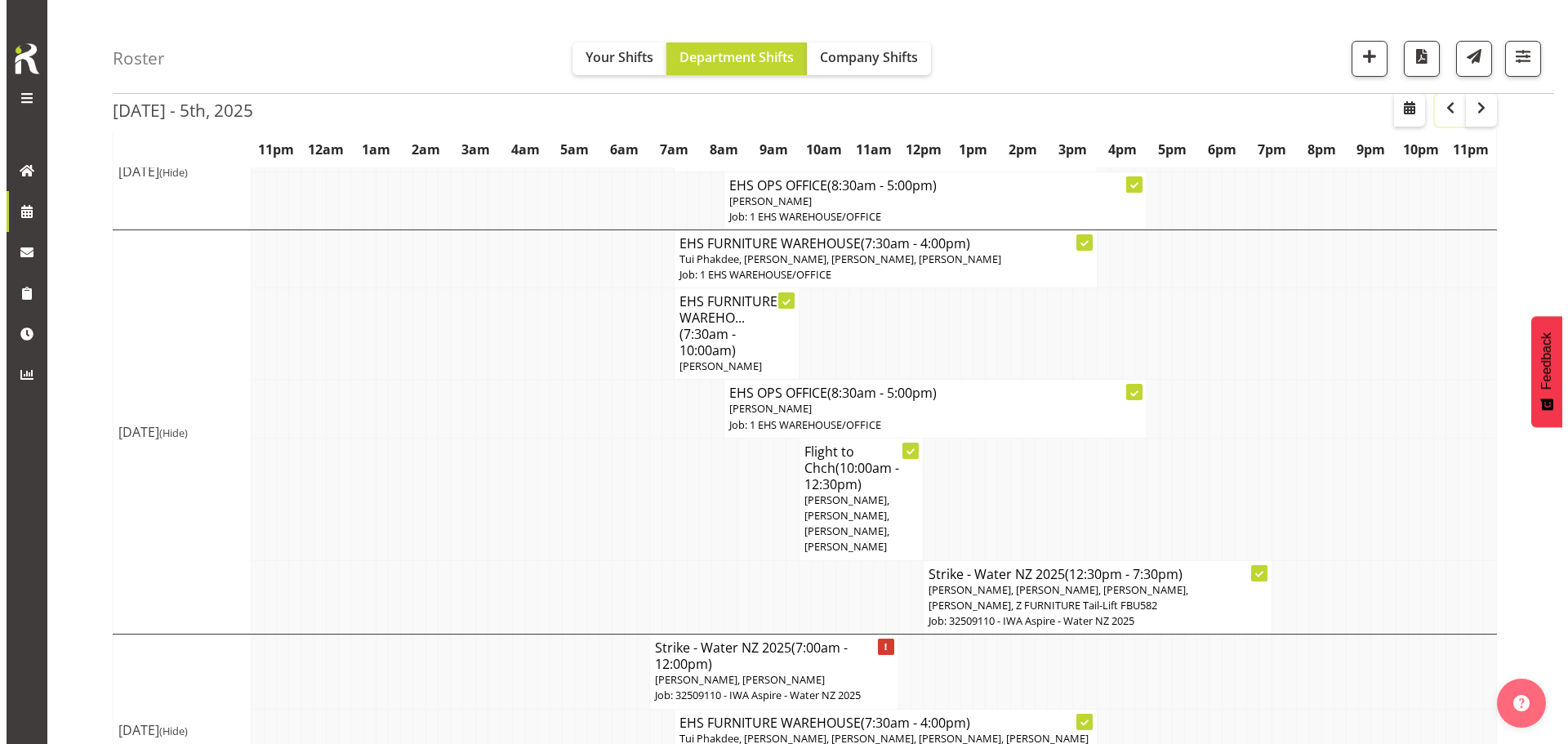
scroll to position [1179, 0]
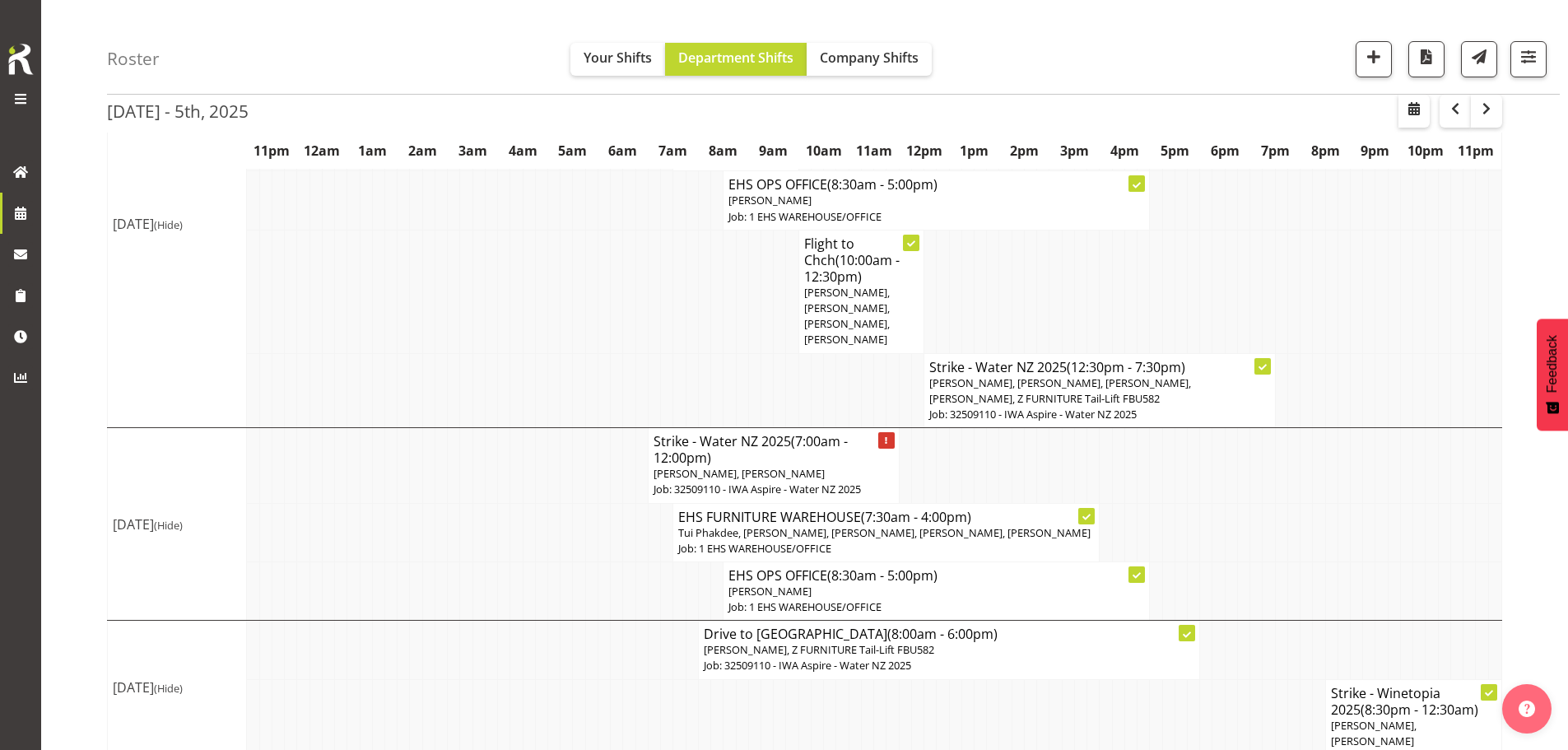
click at [812, 525] on span "Tui Phakdee, [PERSON_NAME], [PERSON_NAME], [PERSON_NAME], [PERSON_NAME]" at bounding box center [884, 532] width 412 height 15
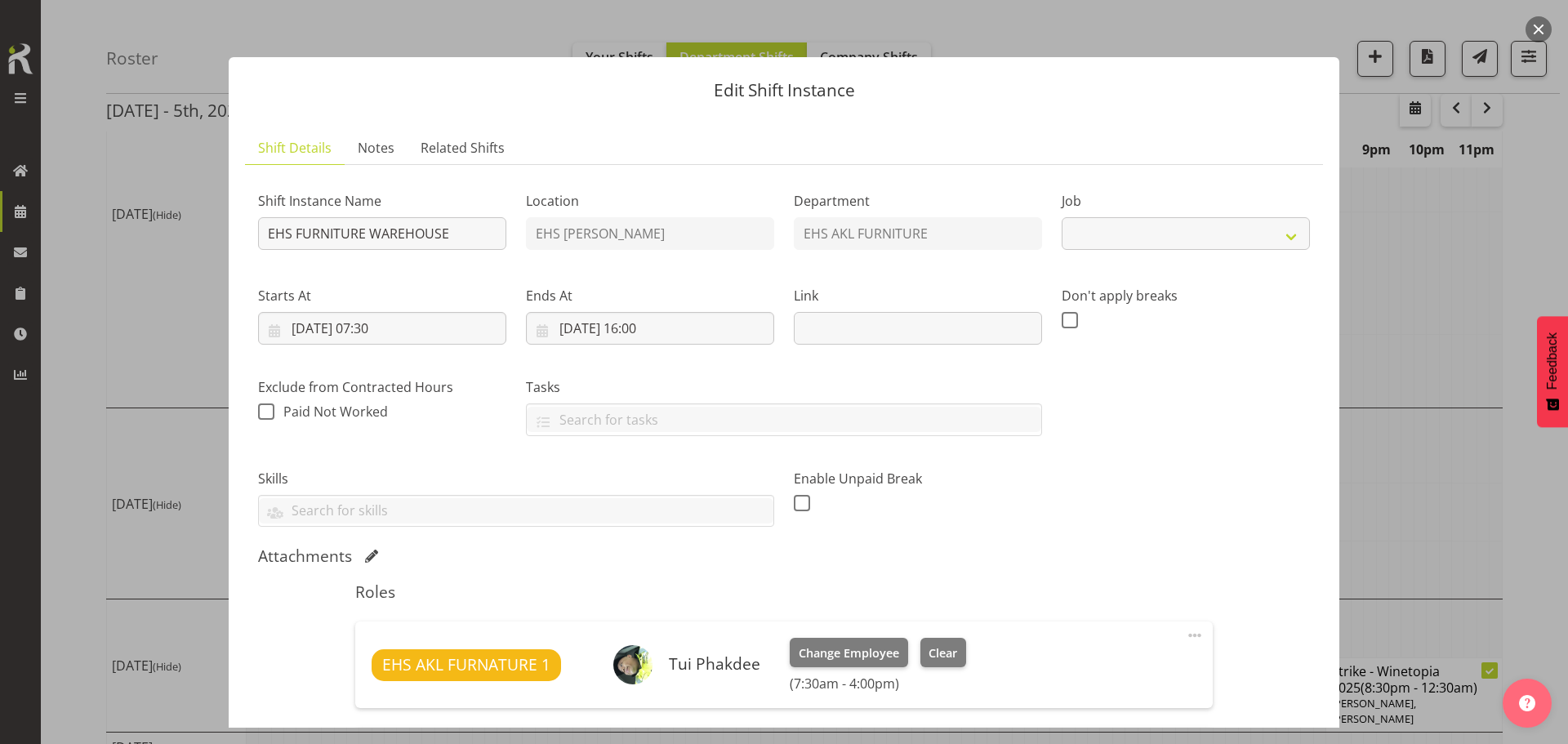
select select "69"
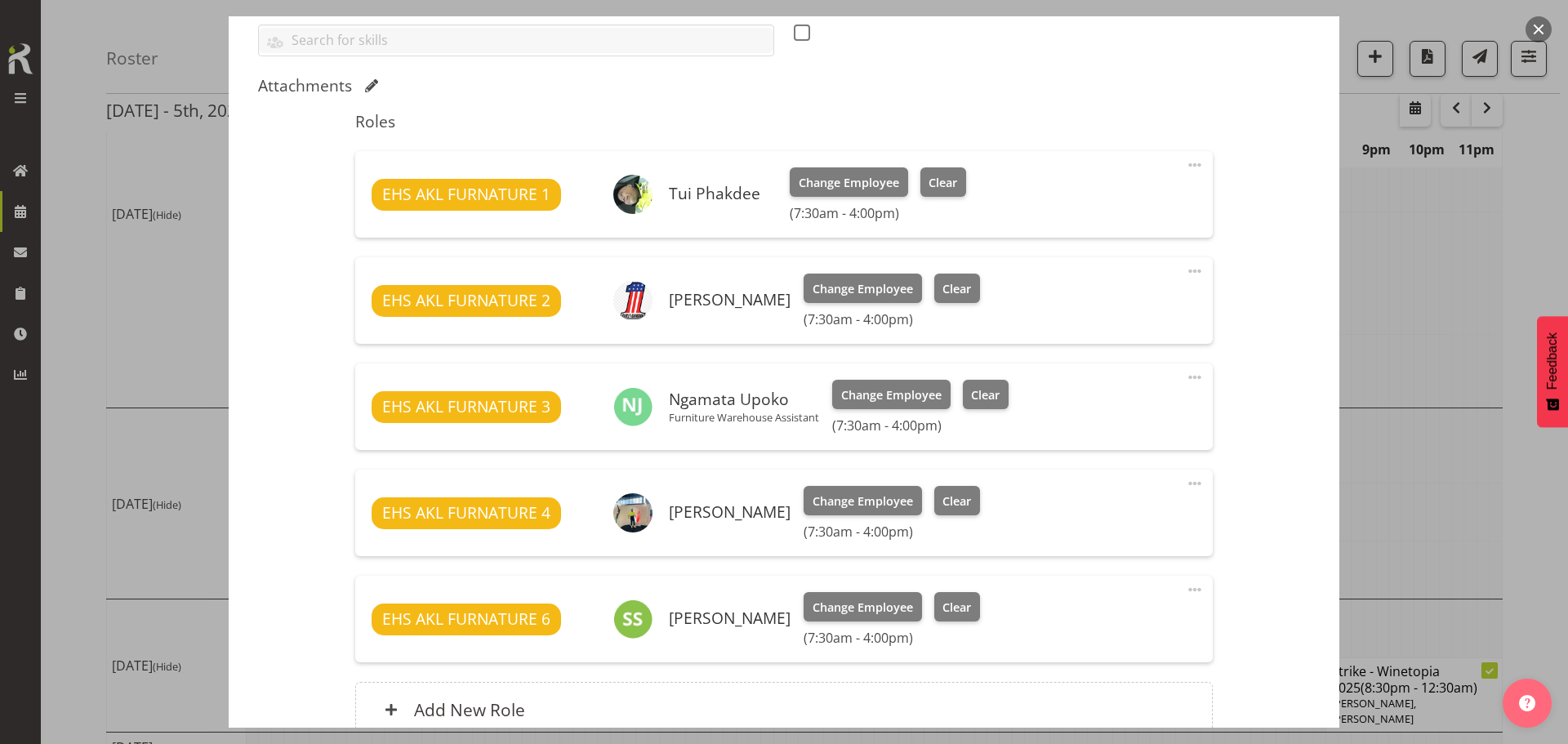
scroll to position [490, 0]
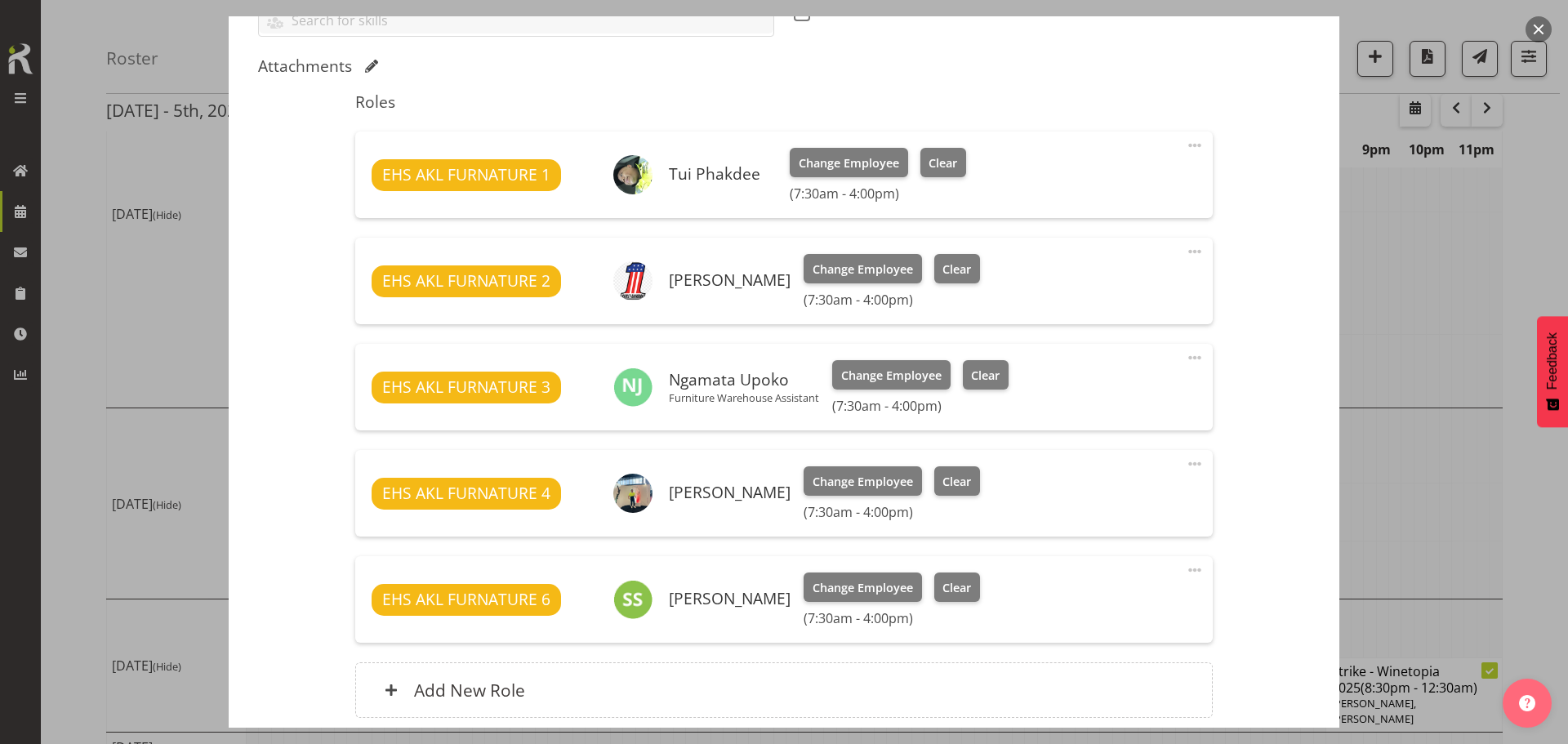
click at [1187, 462] on span at bounding box center [1195, 464] width 20 height 20
click at [1077, 557] on link "Delete" at bounding box center [1127, 559] width 157 height 30
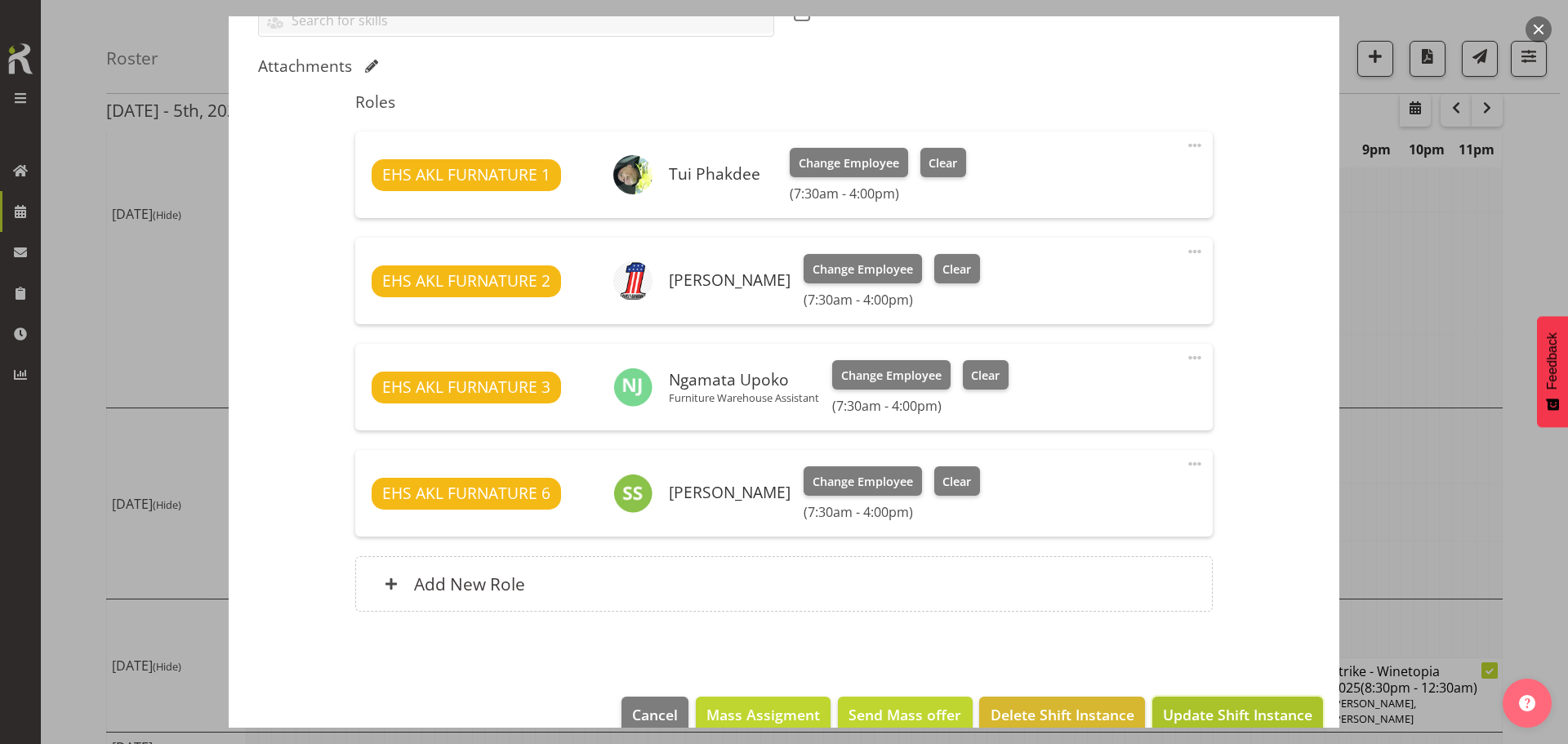
click at [1244, 709] on span "Update Shift Instance" at bounding box center [1237, 715] width 150 height 21
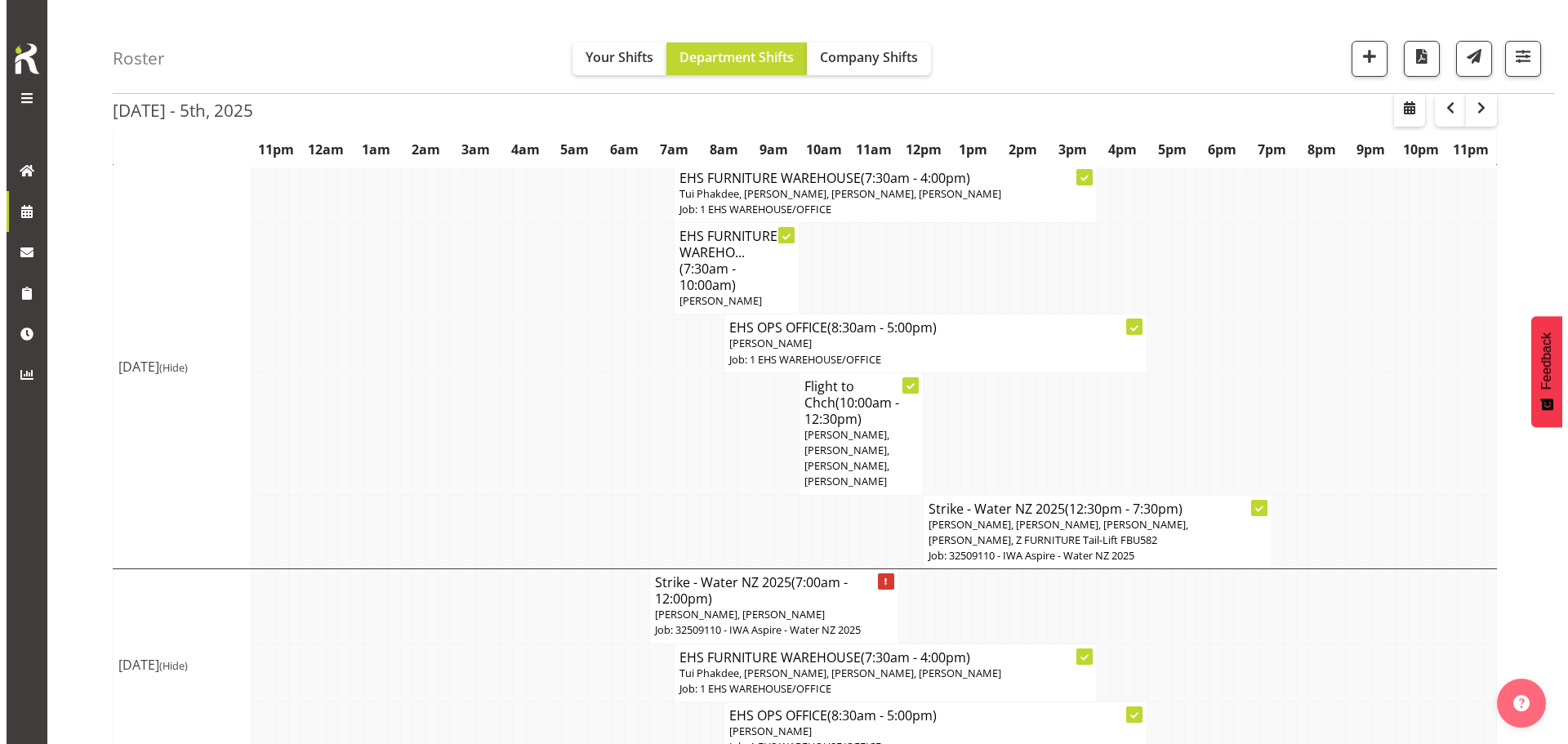
scroll to position [1143, 0]
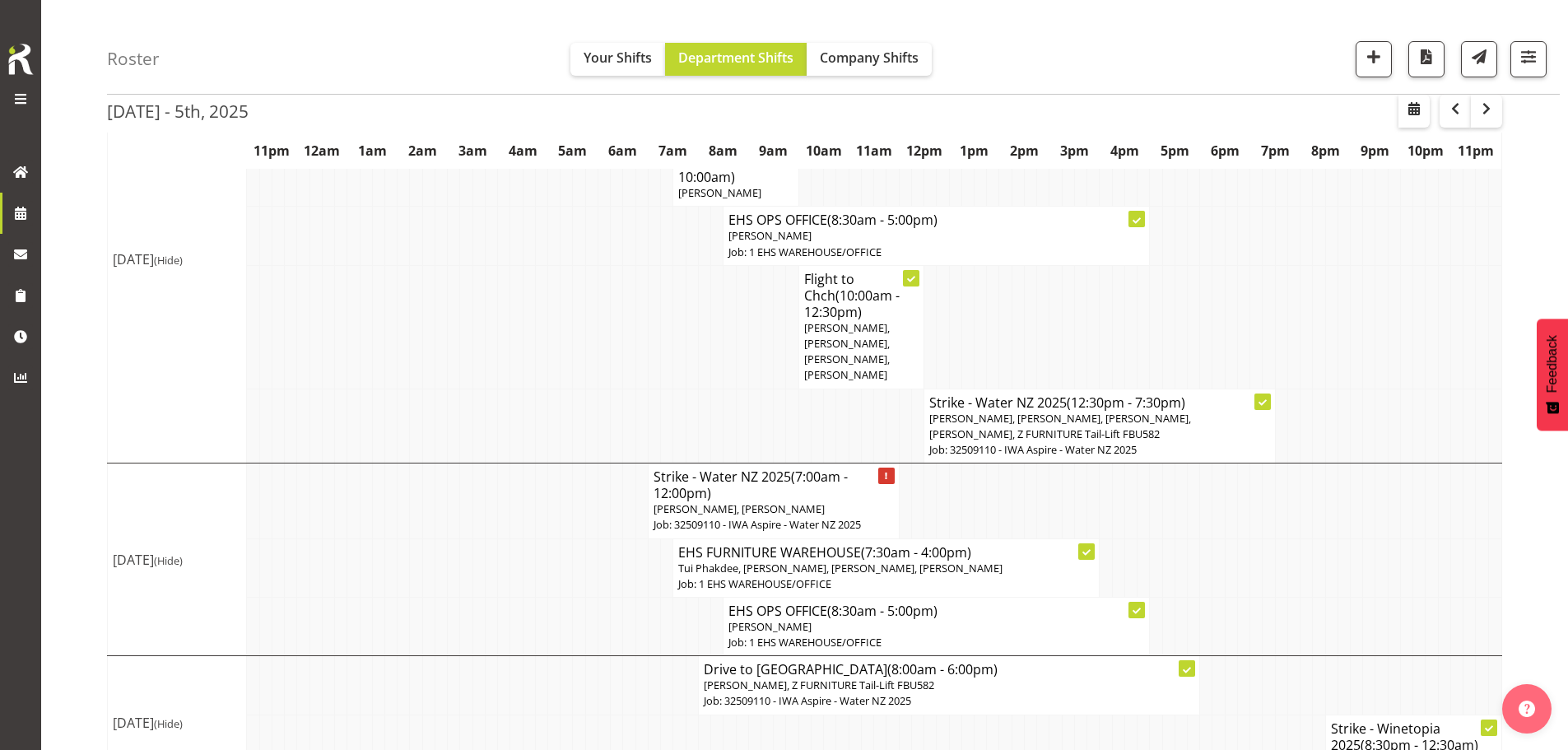
click at [825, 502] on p "Rob Windle, Manase Ward" at bounding box center [774, 509] width 241 height 16
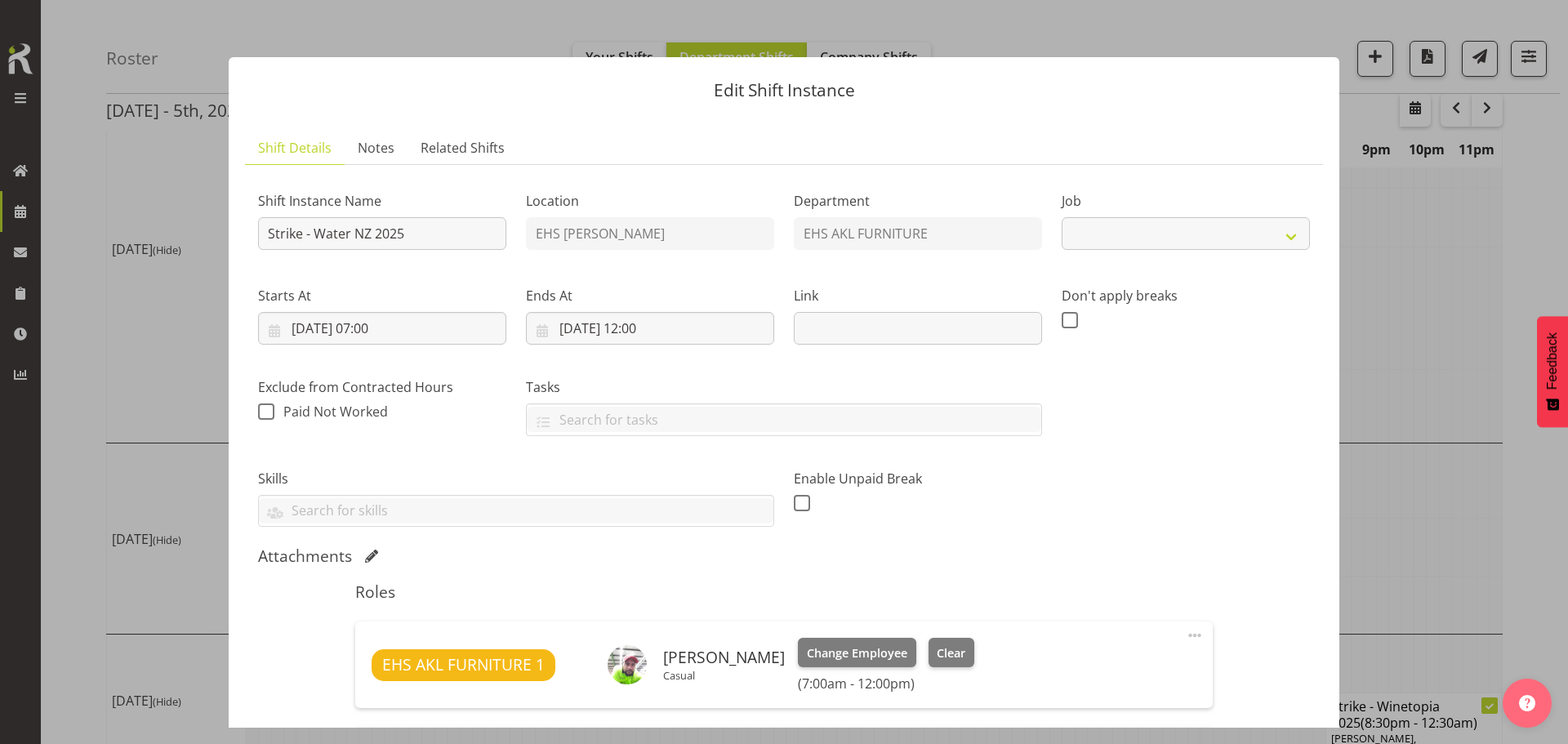
select select "9028"
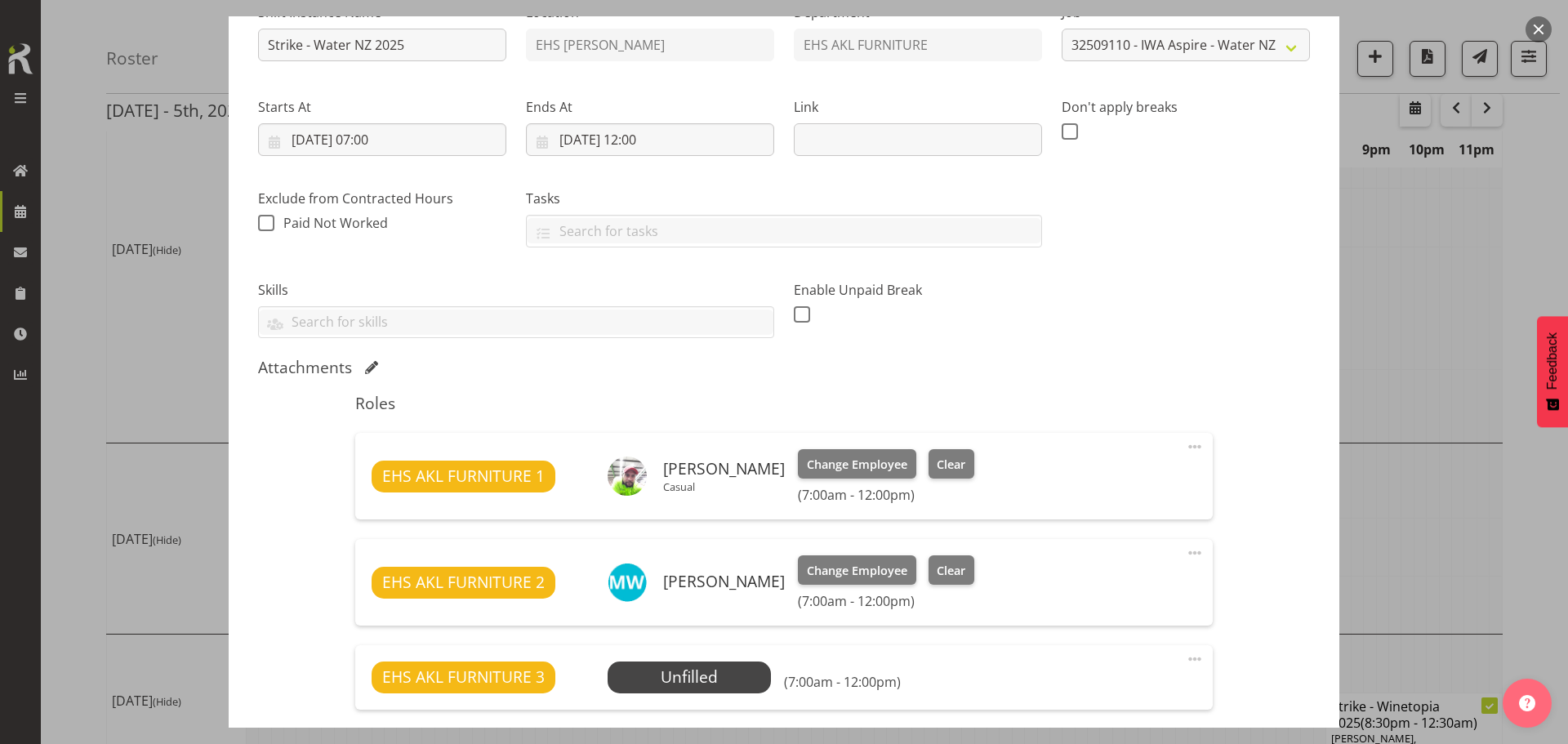
scroll to position [391, 0]
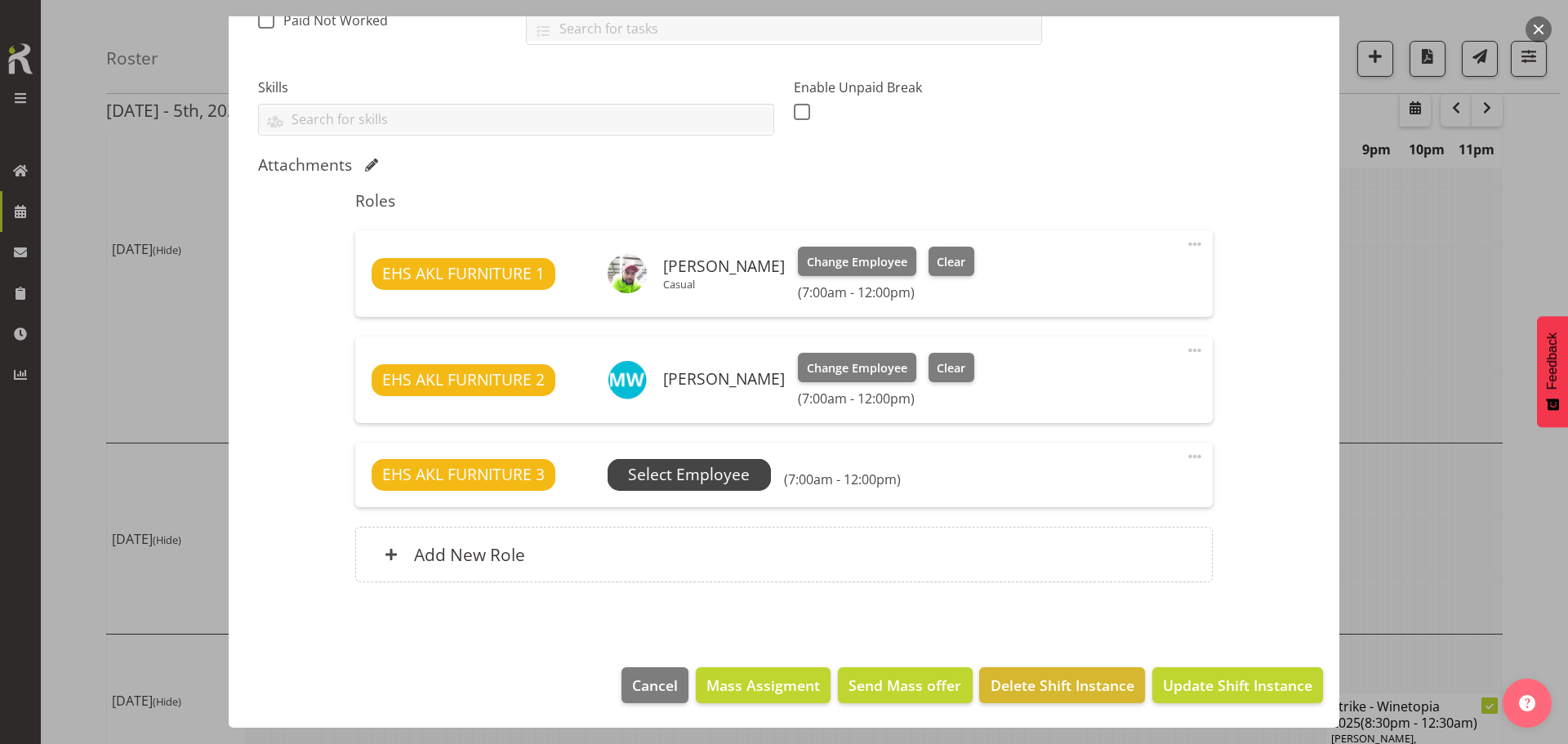
click at [726, 474] on span "Select Employee" at bounding box center [689, 475] width 122 height 24
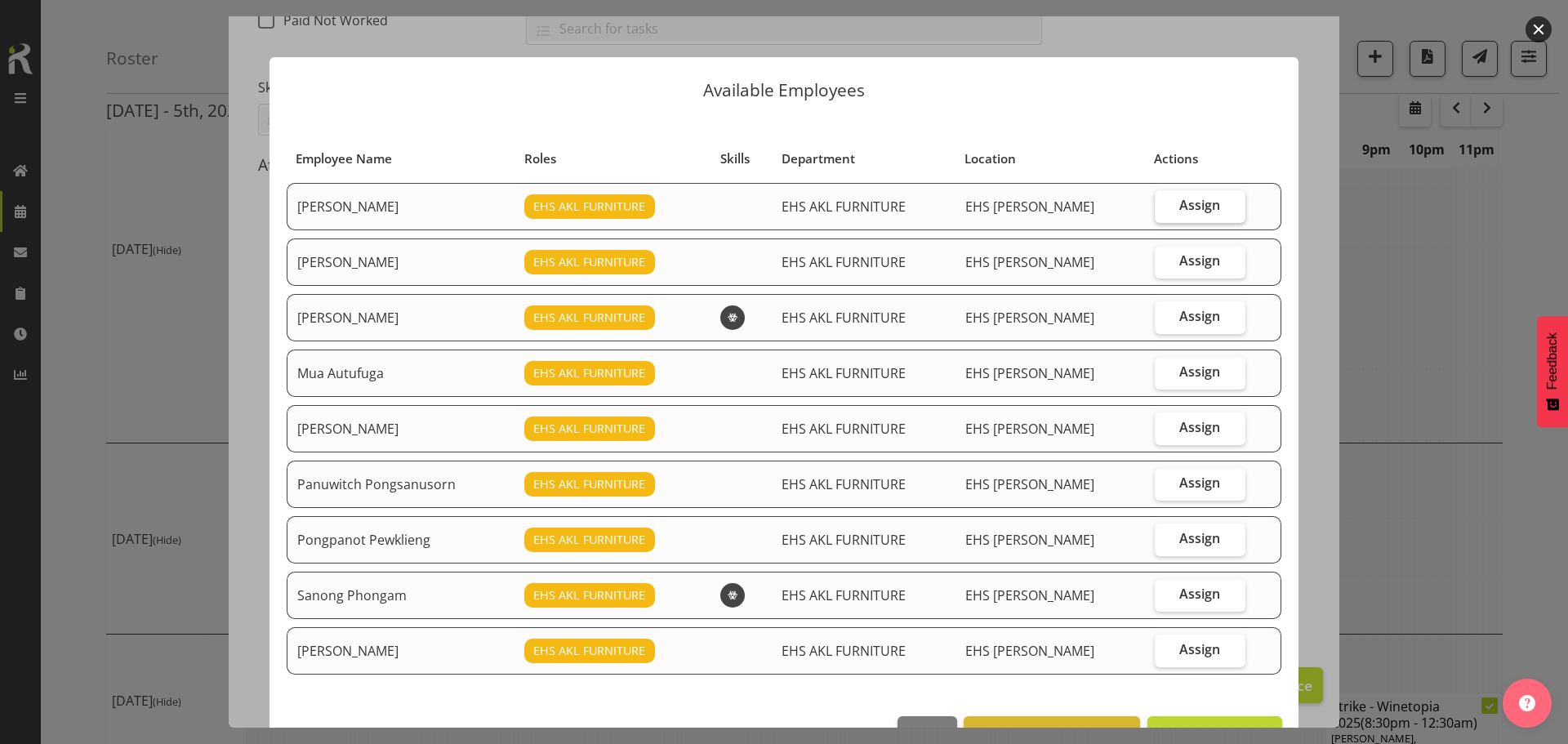
click at [1184, 207] on span "Assign" at bounding box center [1199, 205] width 41 height 17
click at [1165, 207] on input "Assign" at bounding box center [1160, 205] width 11 height 11
checkbox input "true"
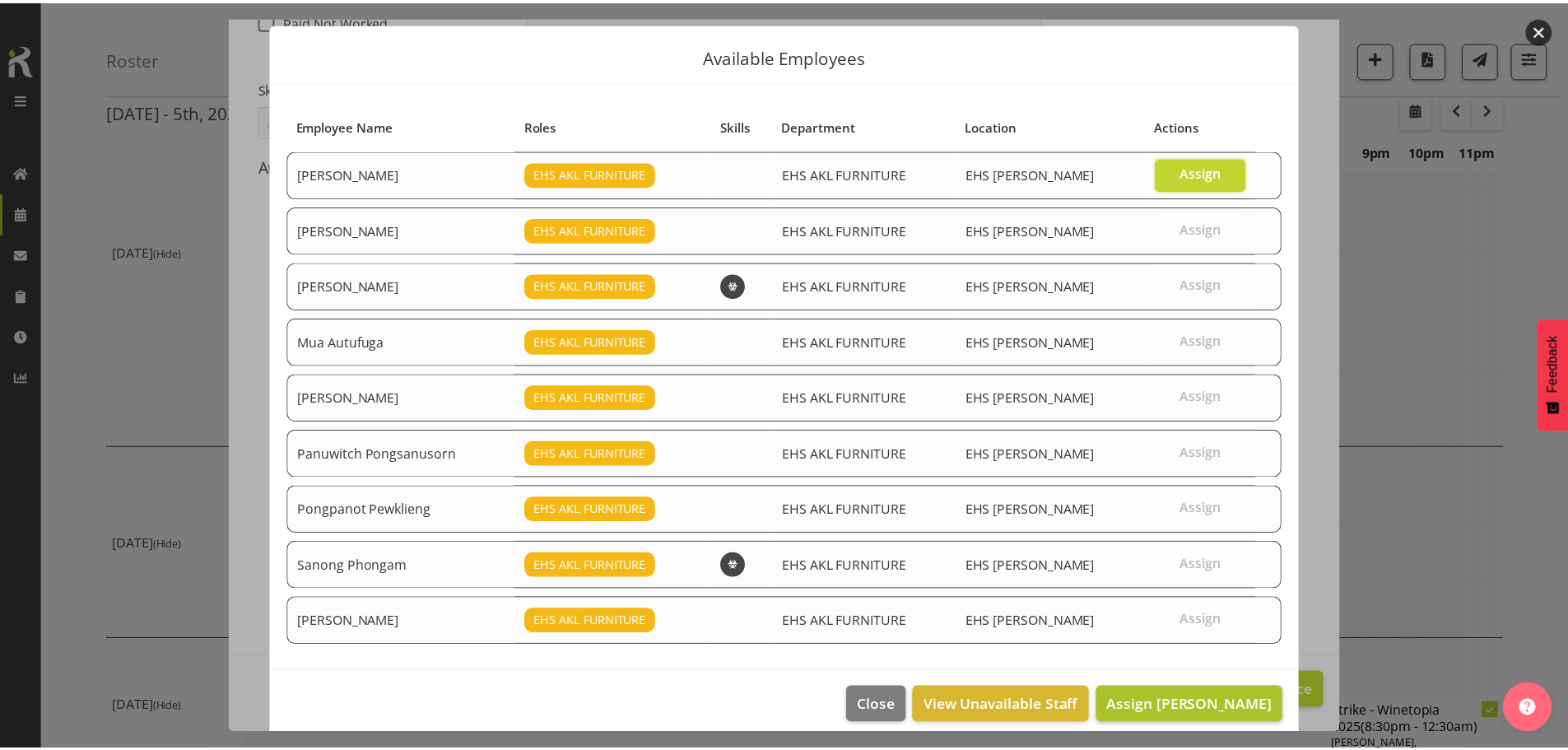
scroll to position [49, 0]
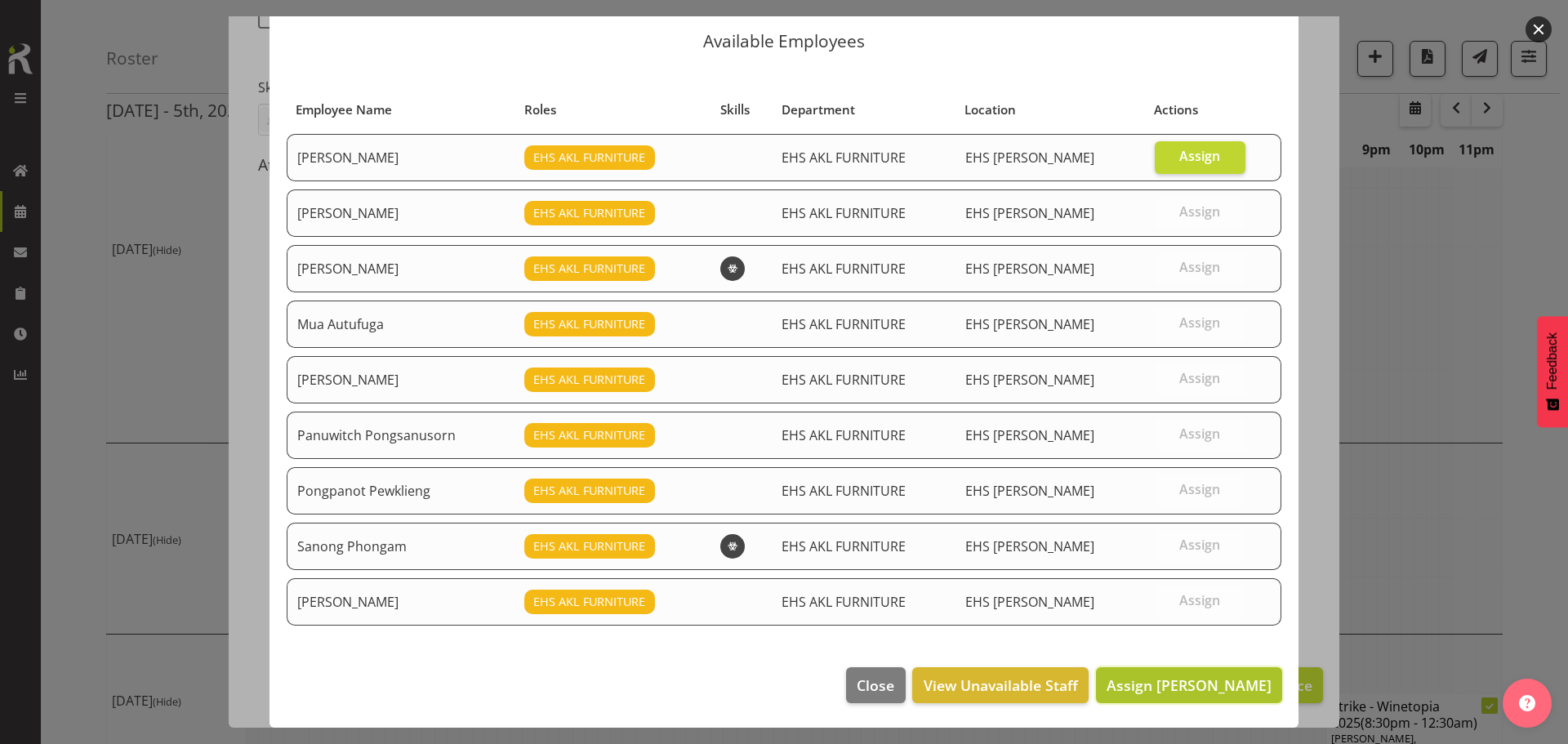
click at [1205, 696] on button "Assign Daniel Tini" at bounding box center [1189, 684] width 186 height 36
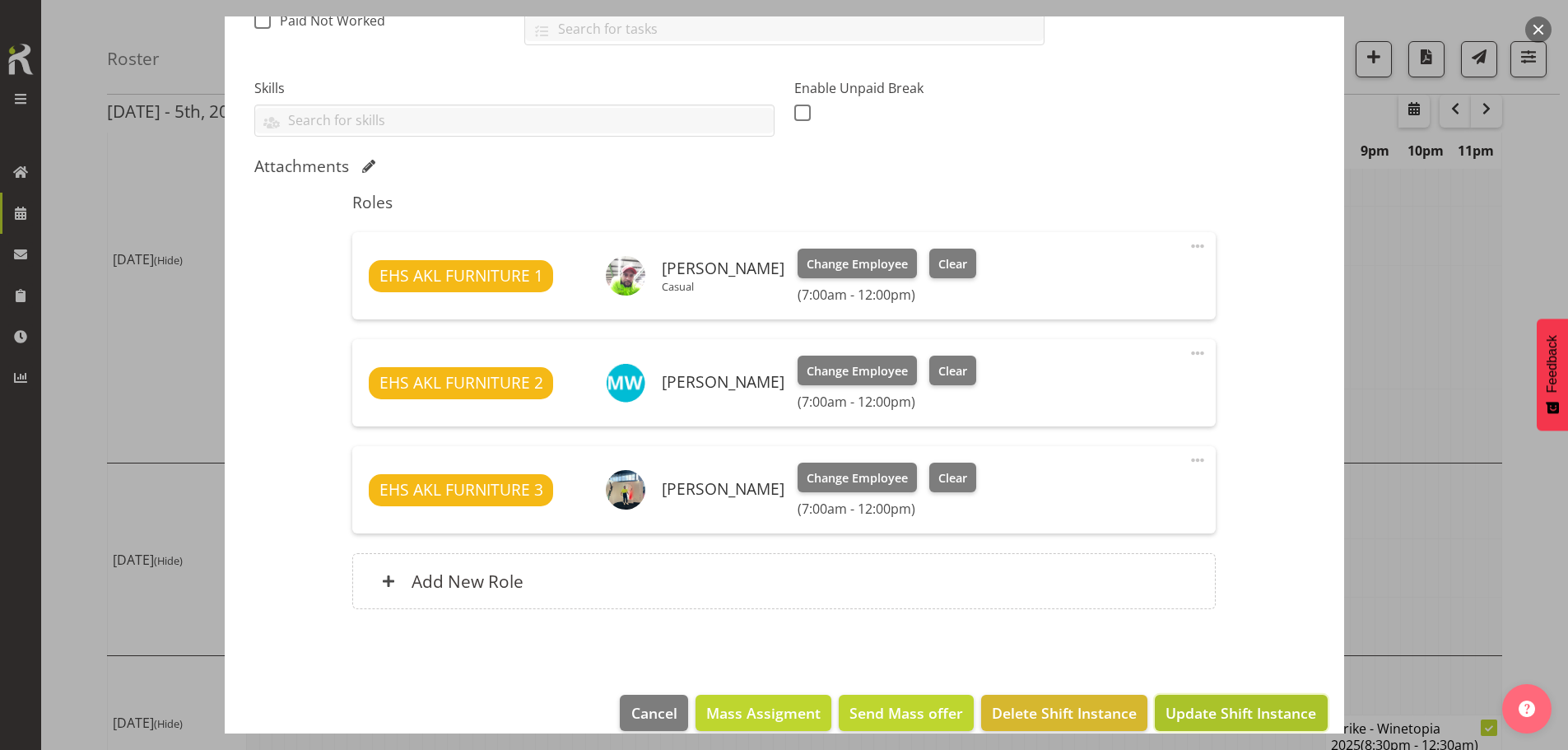
click at [1216, 712] on span "Update Shift Instance" at bounding box center [1241, 713] width 151 height 22
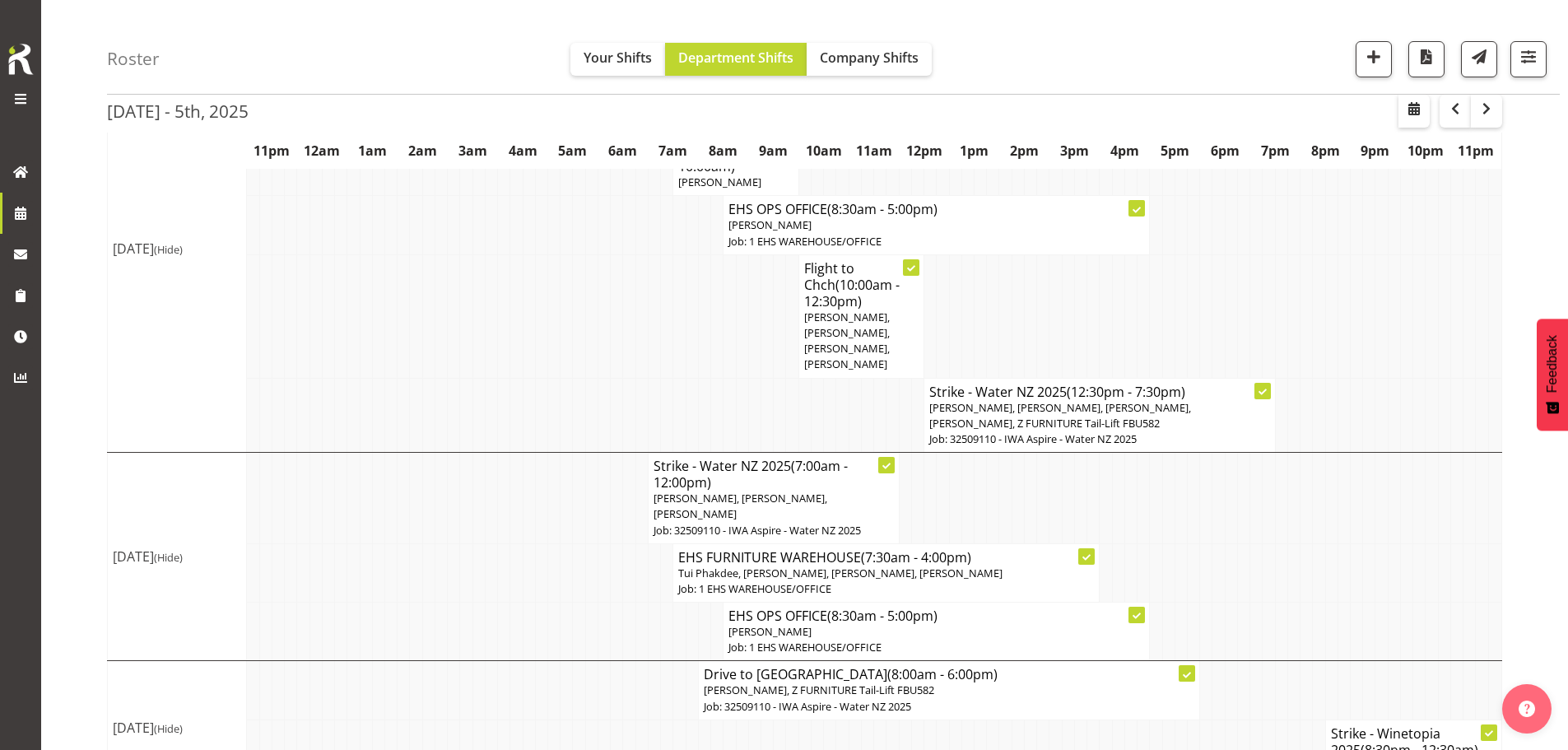
scroll to position [1188, 0]
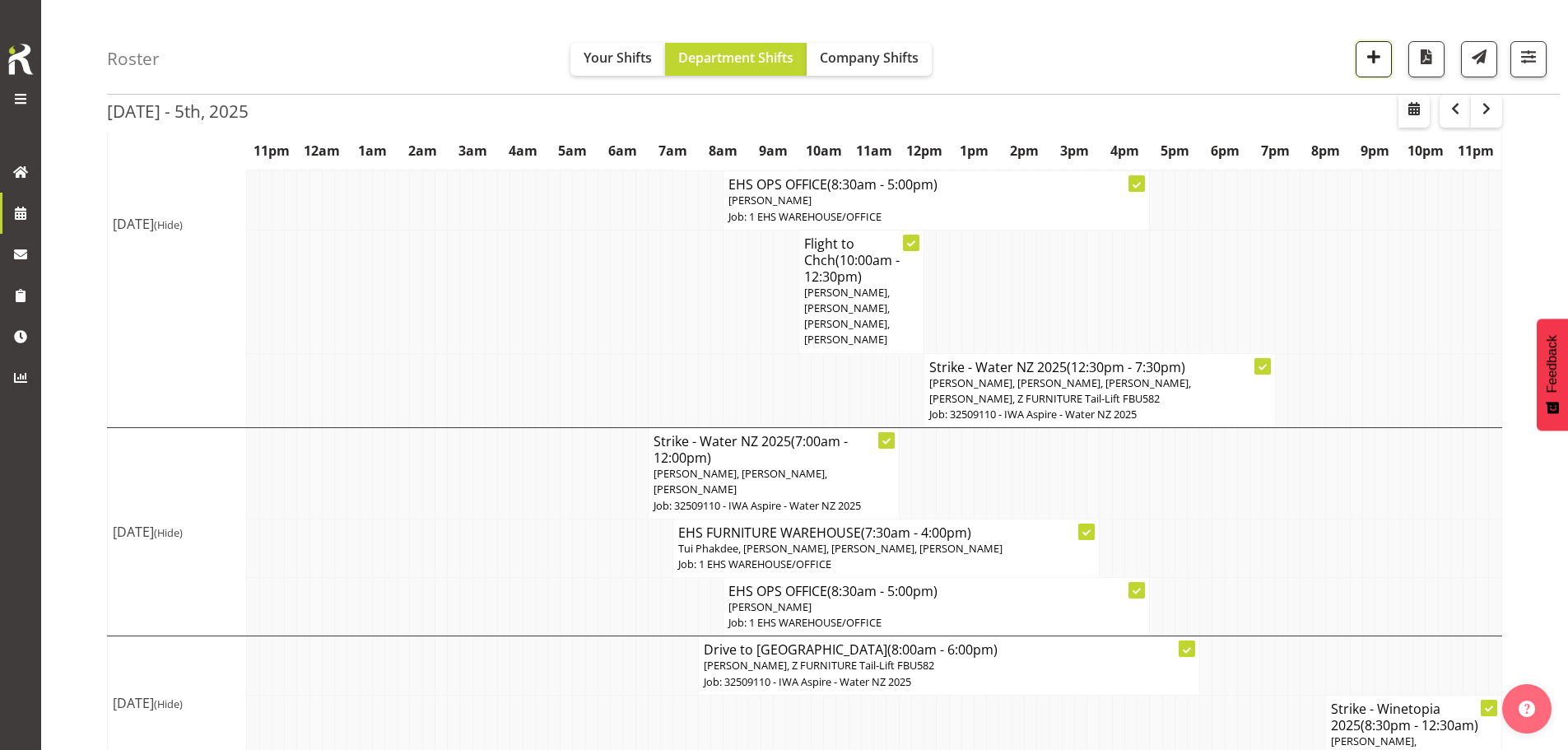
click at [1376, 59] on span "button" at bounding box center [1374, 57] width 22 height 22
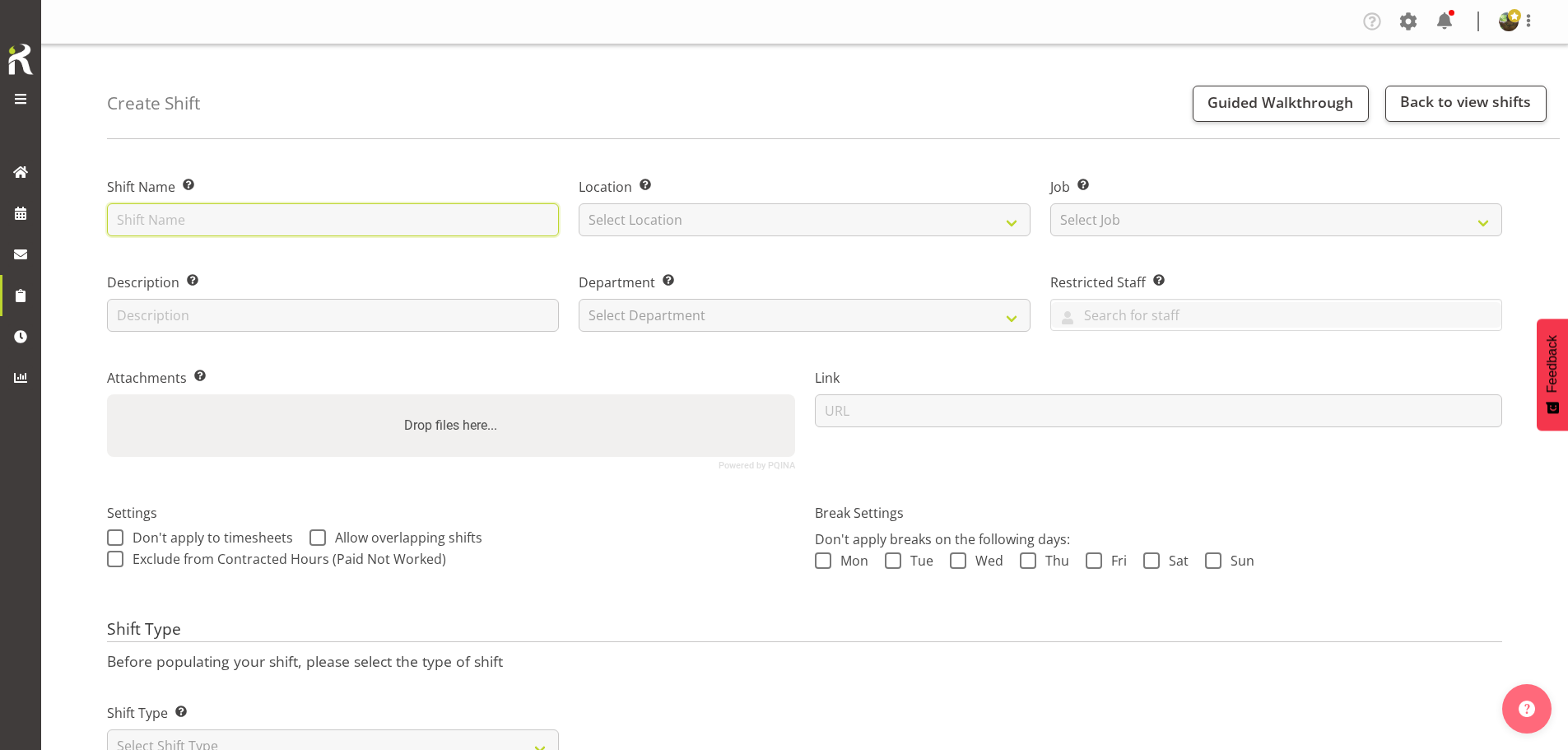
click at [431, 219] on input "text" at bounding box center [332, 220] width 452 height 33
click at [301, 225] on input "Install - Woolworths 2024" at bounding box center [332, 220] width 452 height 33
type input "Install - Woolworths 2025"
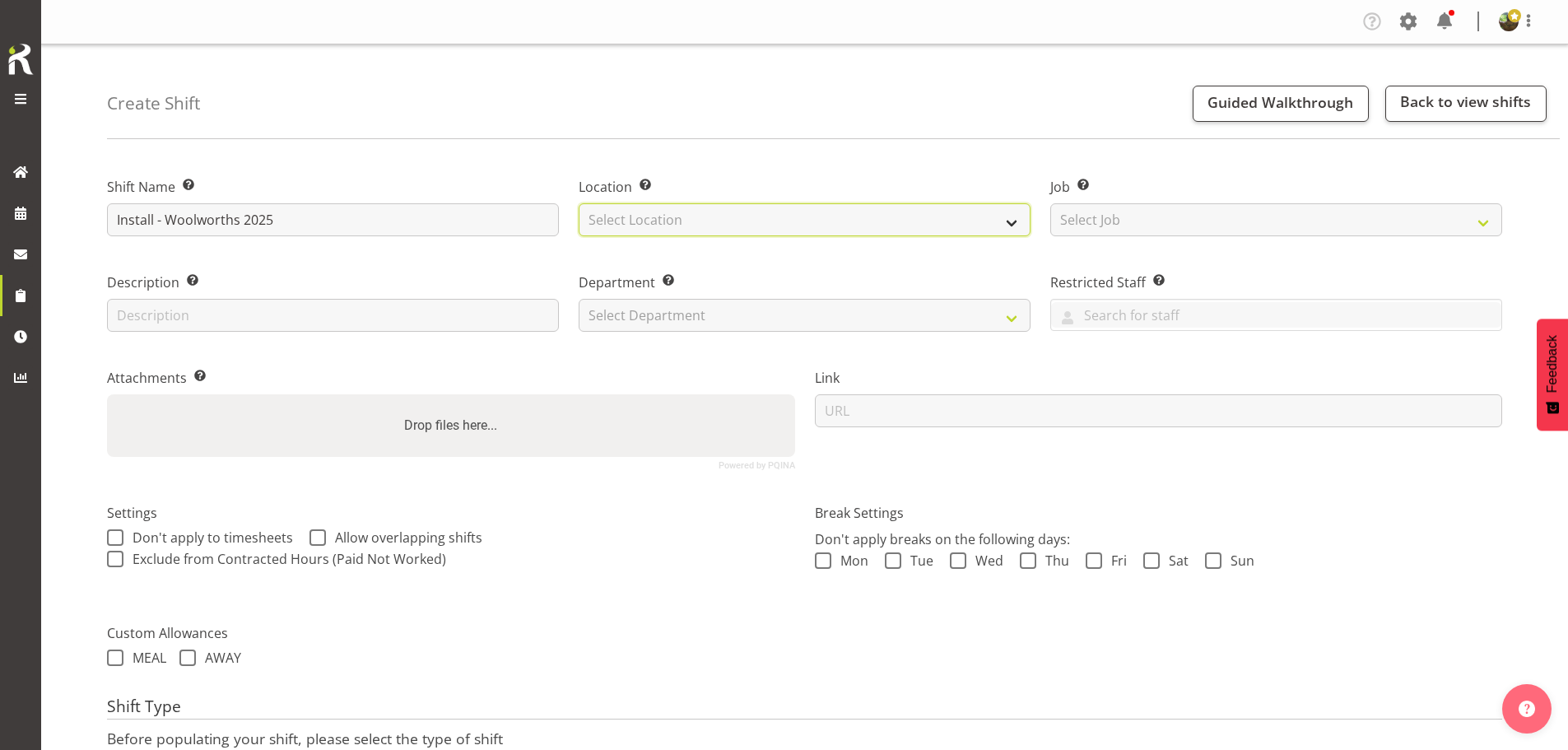
drag, startPoint x: 675, startPoint y: 224, endPoint x: 677, endPoint y: 233, distance: 9.2
click at [676, 226] on select "Select Location EHS [PERSON_NAME]" at bounding box center [805, 220] width 452 height 33
select select "35"
click at [579, 203] on select "Select Location EHS [PERSON_NAME]" at bounding box center [805, 220] width 452 height 33
click at [1127, 242] on div "Job Set the job or project the shift relates to, if applicable. Select Job Crea…" at bounding box center [1276, 202] width 472 height 96
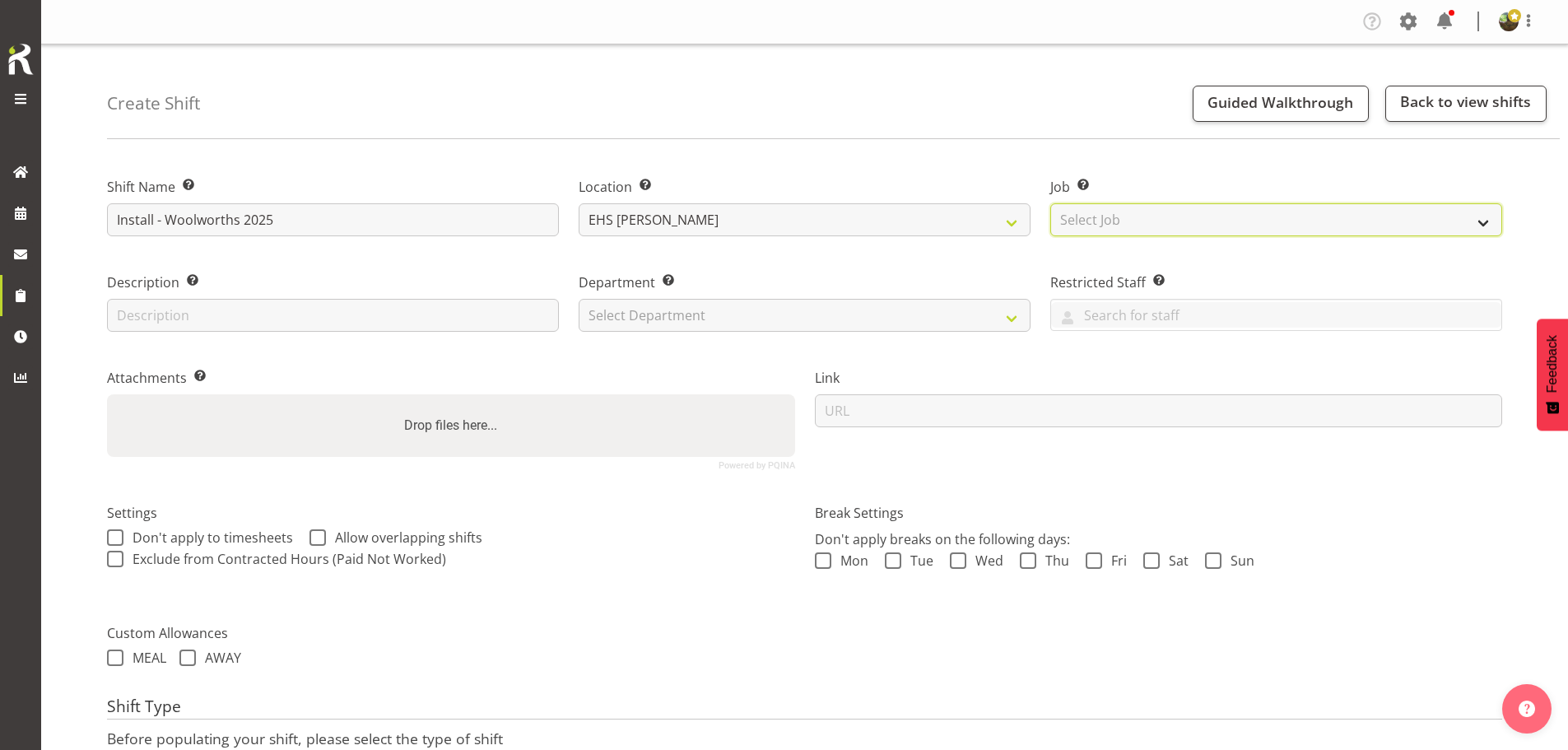
click at [1133, 230] on select "Select Job Create new job 1 Carlton Events 1 [PERSON_NAME][GEOGRAPHIC_DATA] 1 […" at bounding box center [1276, 220] width 452 height 33
select select "10237"
click at [1051, 203] on select "Select Job Create new job 1 Carlton Events 1 [PERSON_NAME][GEOGRAPHIC_DATA] 1 […" at bounding box center [1276, 220] width 452 height 33
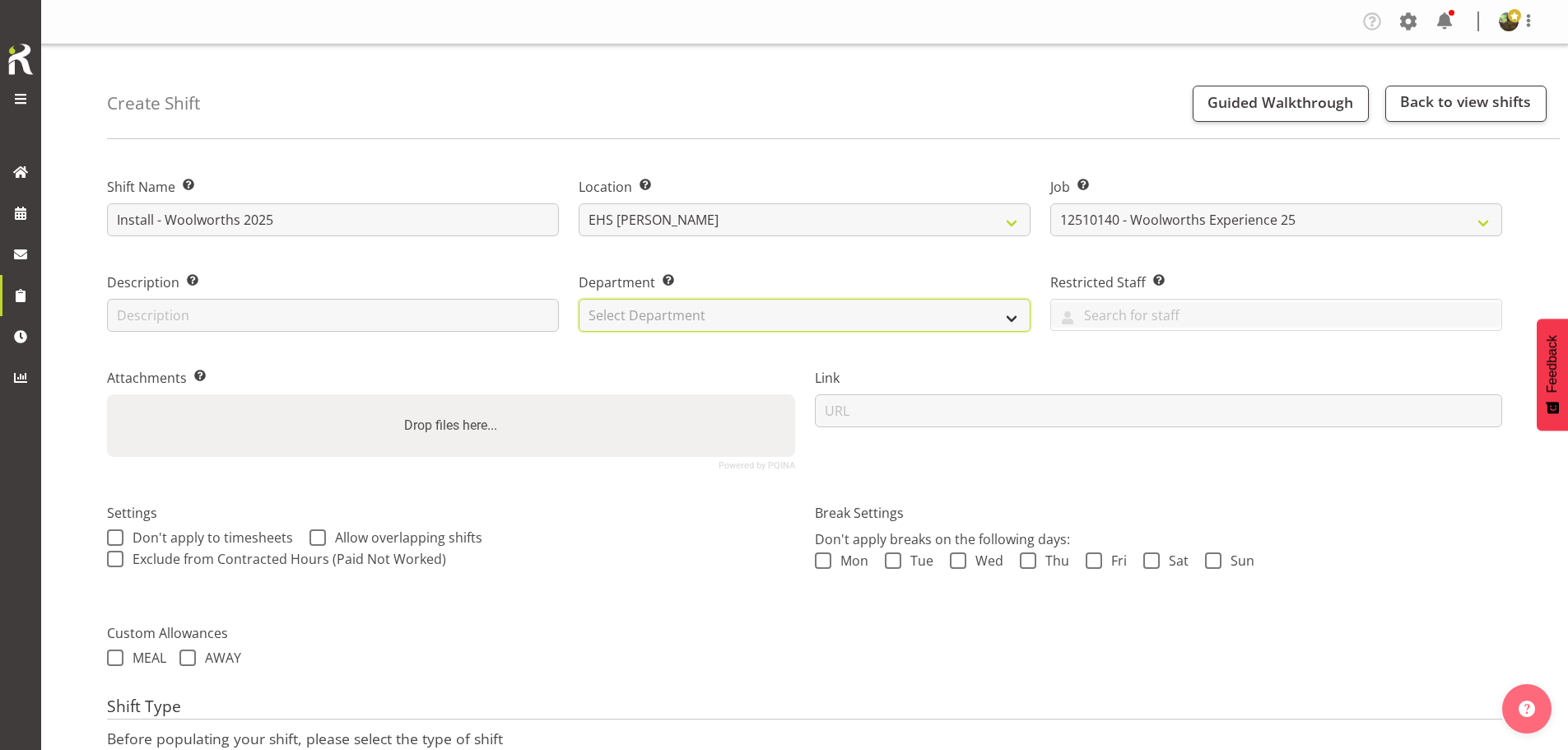
click at [816, 321] on select "Select Department EHS AKL FURNITURE" at bounding box center [805, 316] width 452 height 33
select select "38"
click at [579, 299] on select "Select Department EHS AKL FURNITURE" at bounding box center [805, 316] width 452 height 33
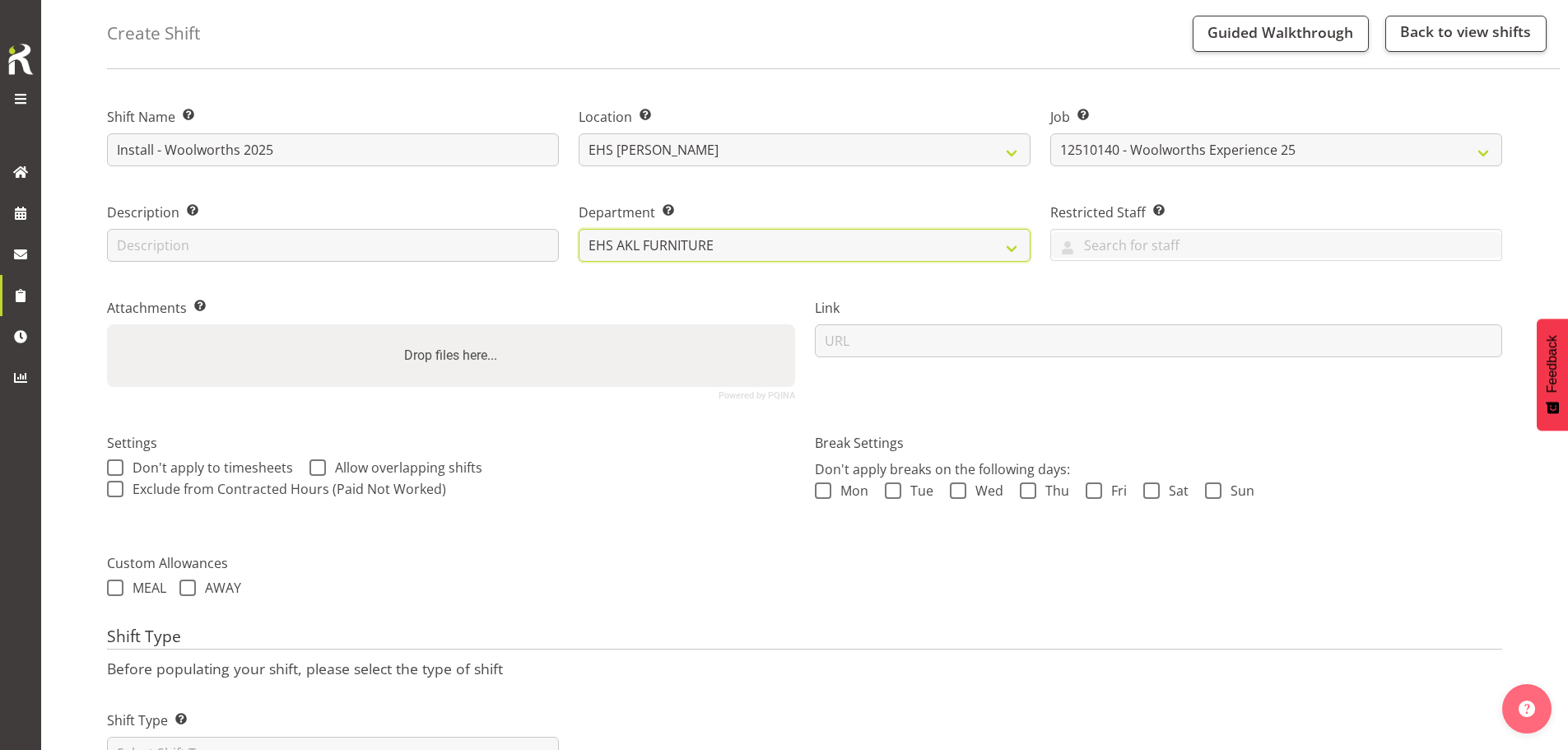
scroll to position [141, 0]
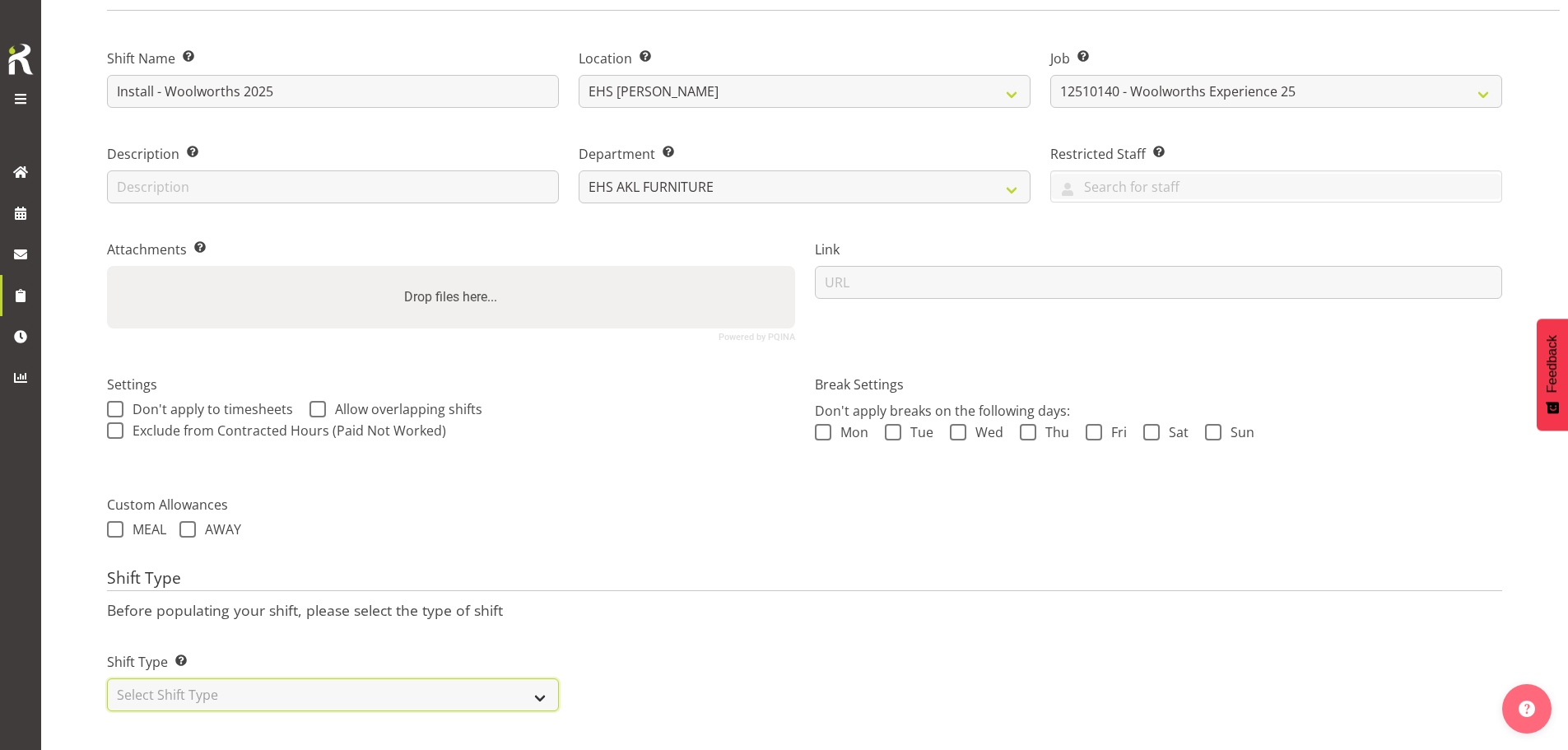
click at [411, 678] on select "Select Shift Type One Off Shift Recurring Shift Rotating Shift" at bounding box center [332, 695] width 452 height 33
select select "one_off"
click at [107, 678] on select "Select Shift Type One Off Shift Recurring Shift Rotating Shift" at bounding box center [332, 695] width 452 height 33
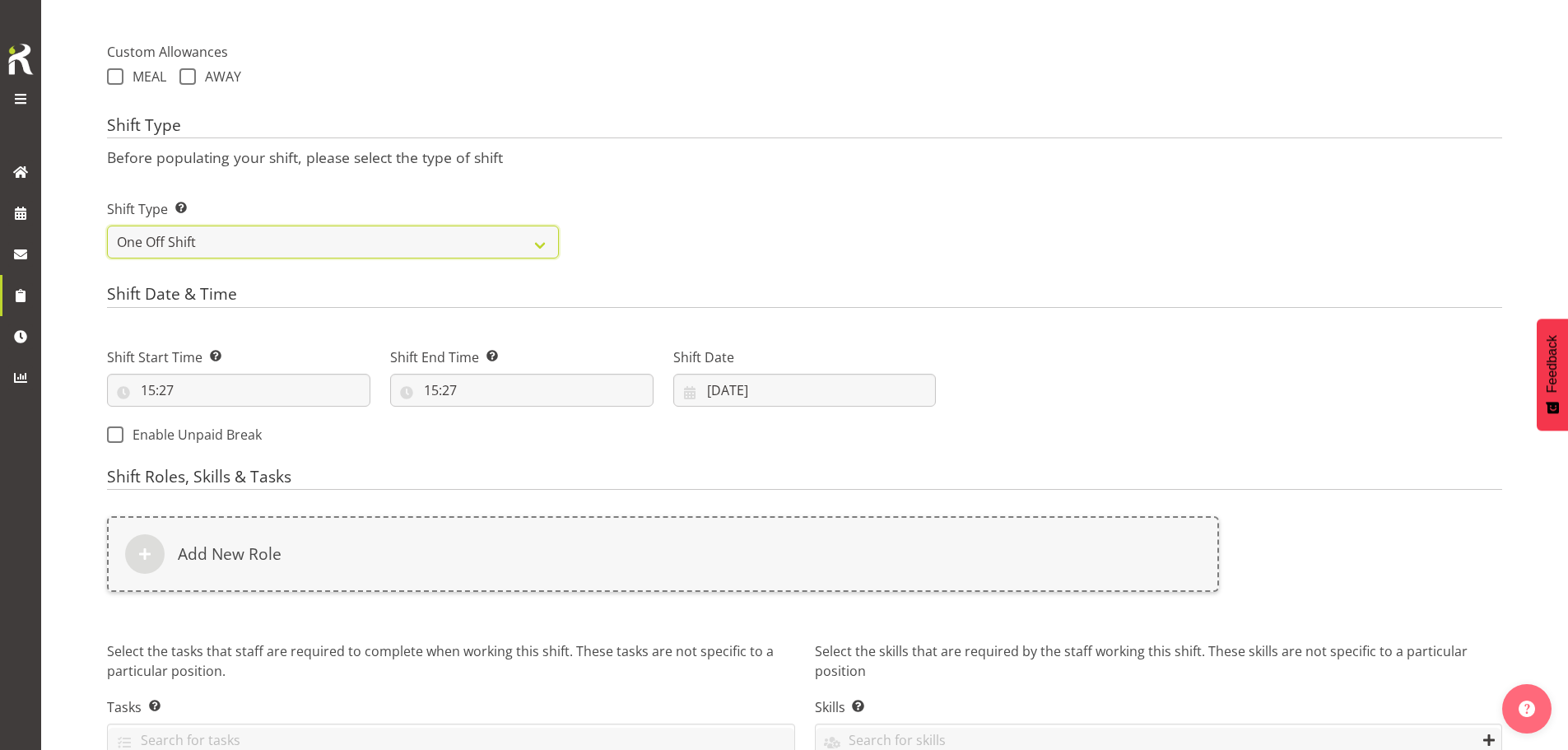
scroll to position [669, 0]
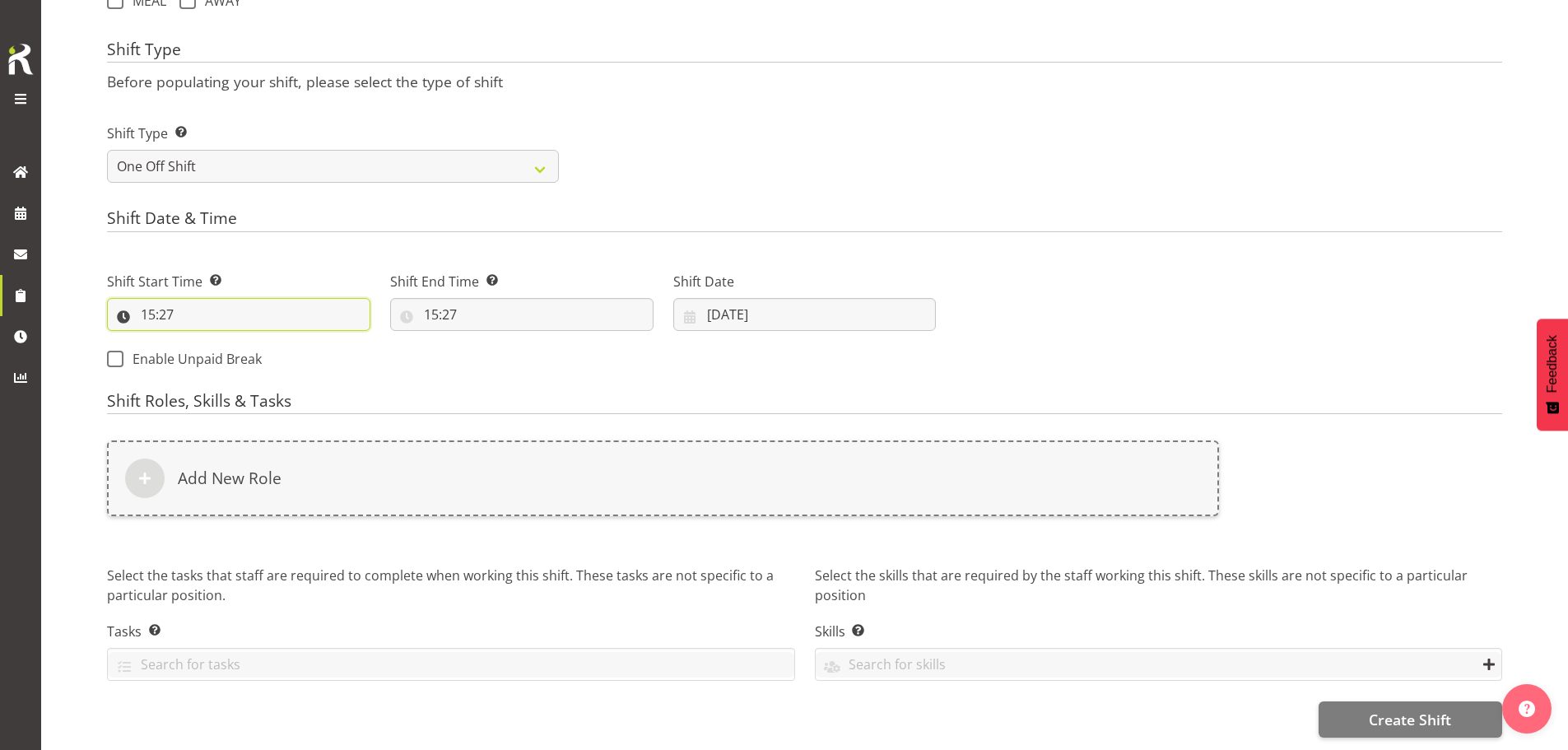
click at [159, 300] on input "15:27" at bounding box center [238, 315] width 263 height 33
click at [227, 348] on select "00 01 02 03 04 05 06 07 08 09 10 11 12 13 14 15 16 17 18 19 20 21 22 23" at bounding box center [219, 358] width 37 height 33
select select "7"
click at [201, 341] on select "00 01 02 03 04 05 06 07 08 09 10 11 12 13 14 15 16 17 18 19 20 21 22 23" at bounding box center [219, 358] width 37 height 33
type input "07:27"
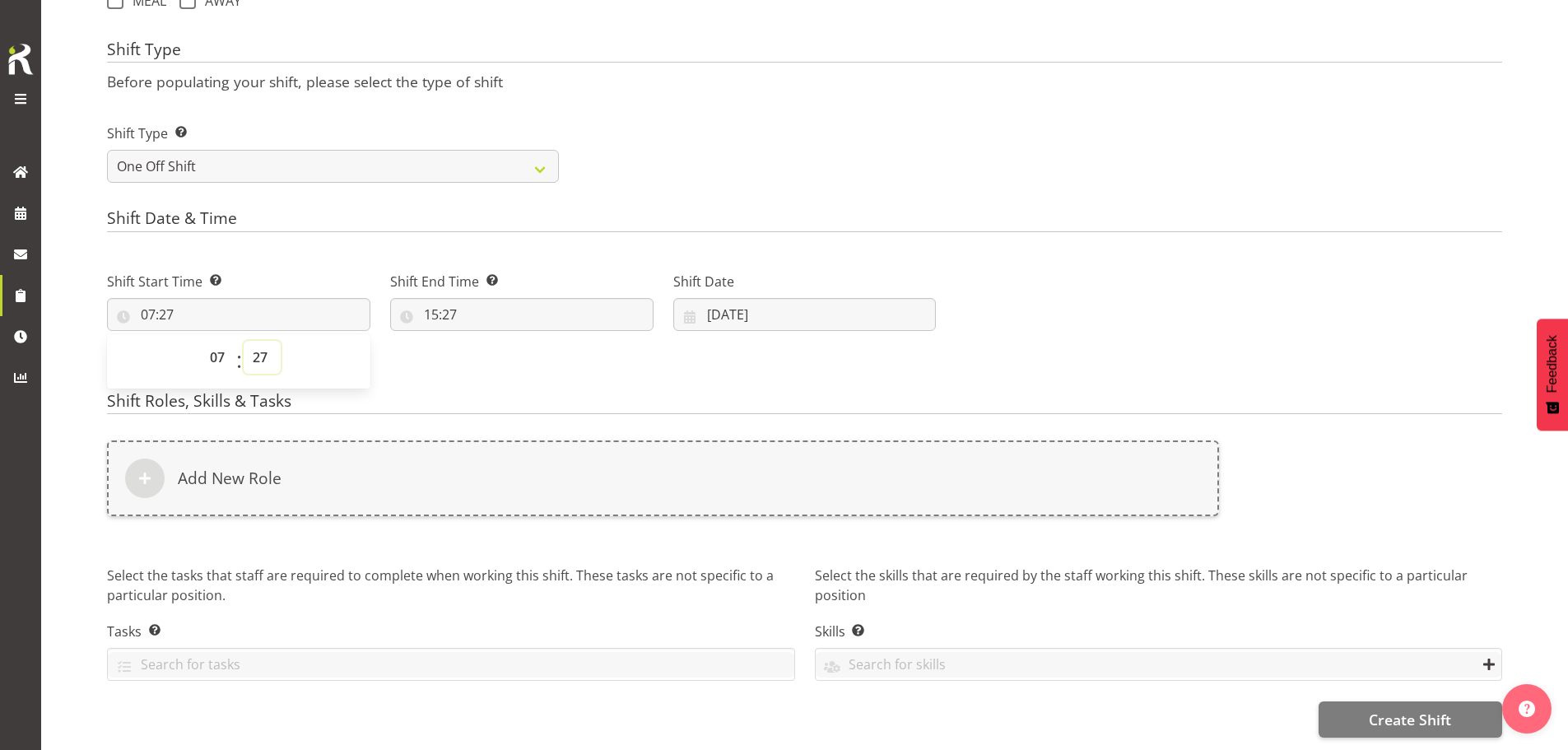
drag, startPoint x: 264, startPoint y: 344, endPoint x: 262, endPoint y: 331, distance: 13.2
click at [264, 344] on select "00 01 02 03 04 05 06 07 08 09 10 11 12 13 14 15 16 17 18 19 20 21 22 23 24 25 2…" at bounding box center [262, 358] width 37 height 33
select select "0"
click at [243, 341] on select "00 01 02 03 04 05 06 07 08 09 10 11 12 13 14 15 16 17 18 19 20 21 22 23 24 25 2…" at bounding box center [262, 358] width 37 height 33
type input "07:00"
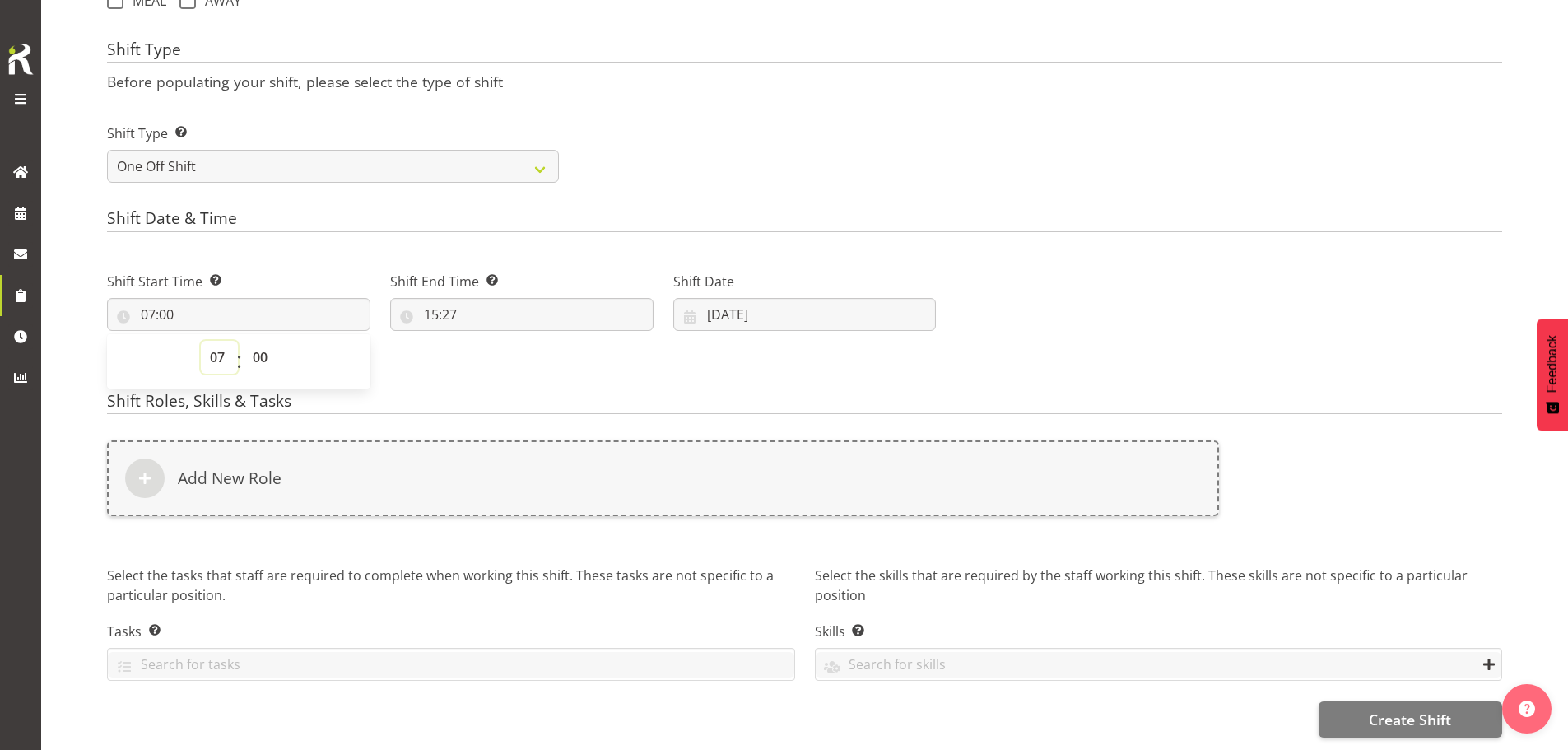
click at [217, 341] on select "00 01 02 03 04 05 06 07 08 09 10 11 12 13 14 15 16 17 18 19 20 21 22 23" at bounding box center [219, 358] width 37 height 33
select select "12"
click at [201, 341] on select "00 01 02 03 04 05 06 07 08 09 10 11 12 13 14 15 16 17 18 19 20 21 22 23" at bounding box center [219, 358] width 37 height 33
type input "12:00"
drag, startPoint x: 437, startPoint y: 301, endPoint x: 477, endPoint y: 329, distance: 48.8
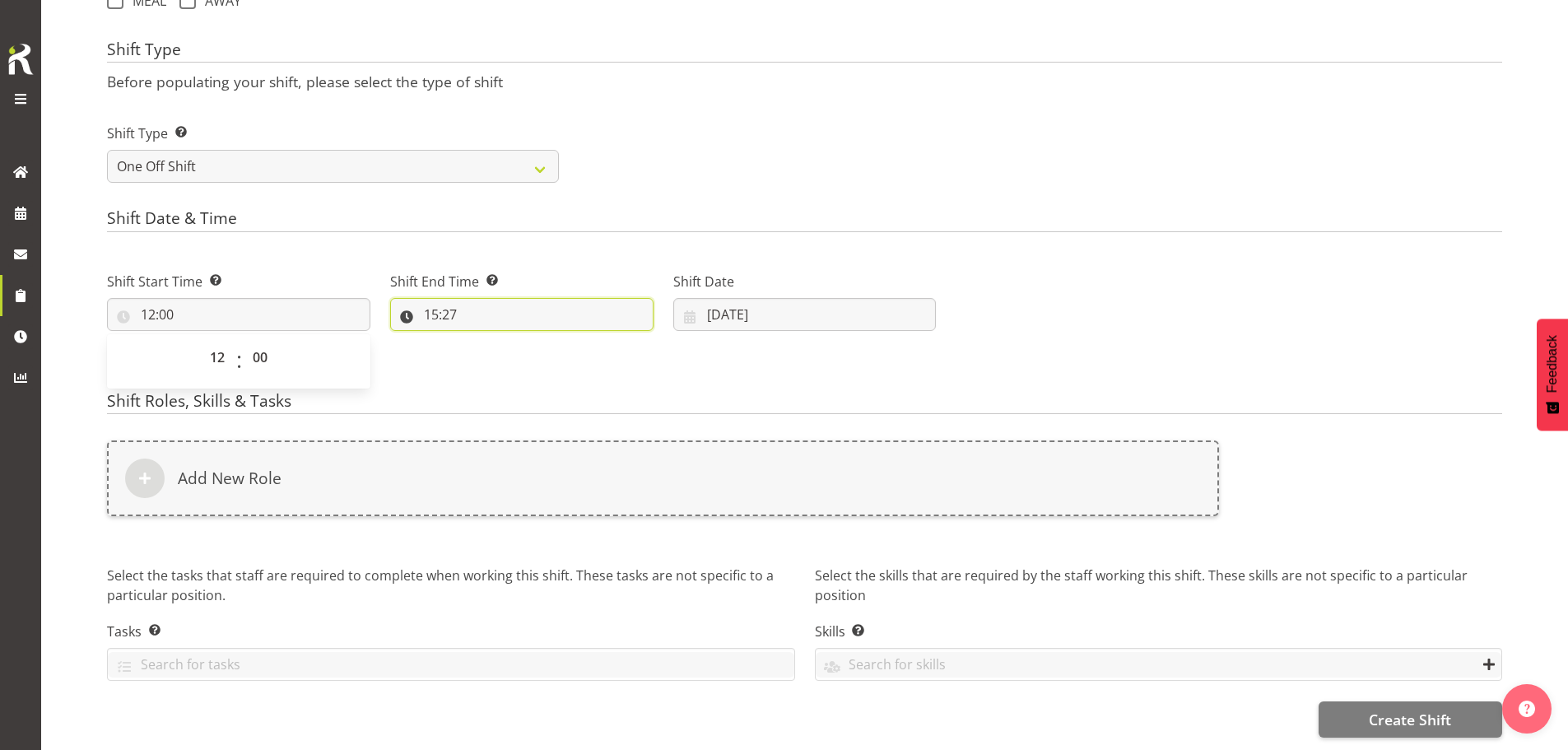
click at [437, 301] on input "15:27" at bounding box center [522, 315] width 263 height 33
click at [500, 344] on select "00 01 02 03 04 05 06 07 08 09 10 11 12 13 14 15 16 17 18 19 20 21 22 23" at bounding box center [502, 358] width 37 height 33
select select "17"
click at [484, 341] on select "00 01 02 03 04 05 06 07 08 09 10 11 12 13 14 15 16 17 18 19 20 21 22 23" at bounding box center [502, 358] width 37 height 33
type input "17:27"
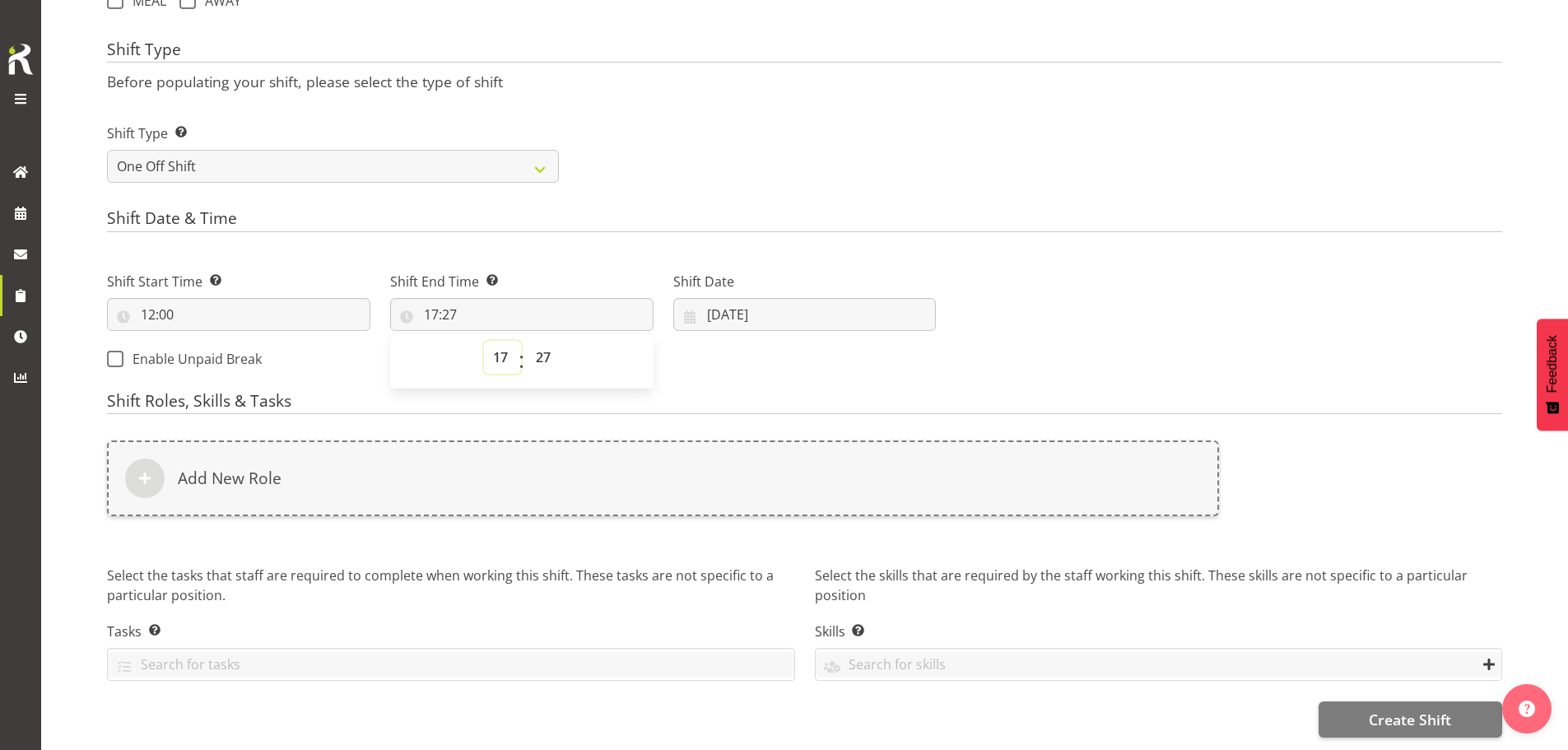
drag, startPoint x: 499, startPoint y: 345, endPoint x: 502, endPoint y: 332, distance: 13.3
click at [500, 345] on select "00 01 02 03 04 05 06 07 08 09 10 11 12 13 14 15 16 17 18 19 20 21 22 23" at bounding box center [502, 358] width 37 height 33
select select "16"
click at [484, 341] on select "00 01 02 03 04 05 06 07 08 09 10 11 12 13 14 15 16 17 18 19 20 21 22 23" at bounding box center [502, 358] width 37 height 33
type input "16:27"
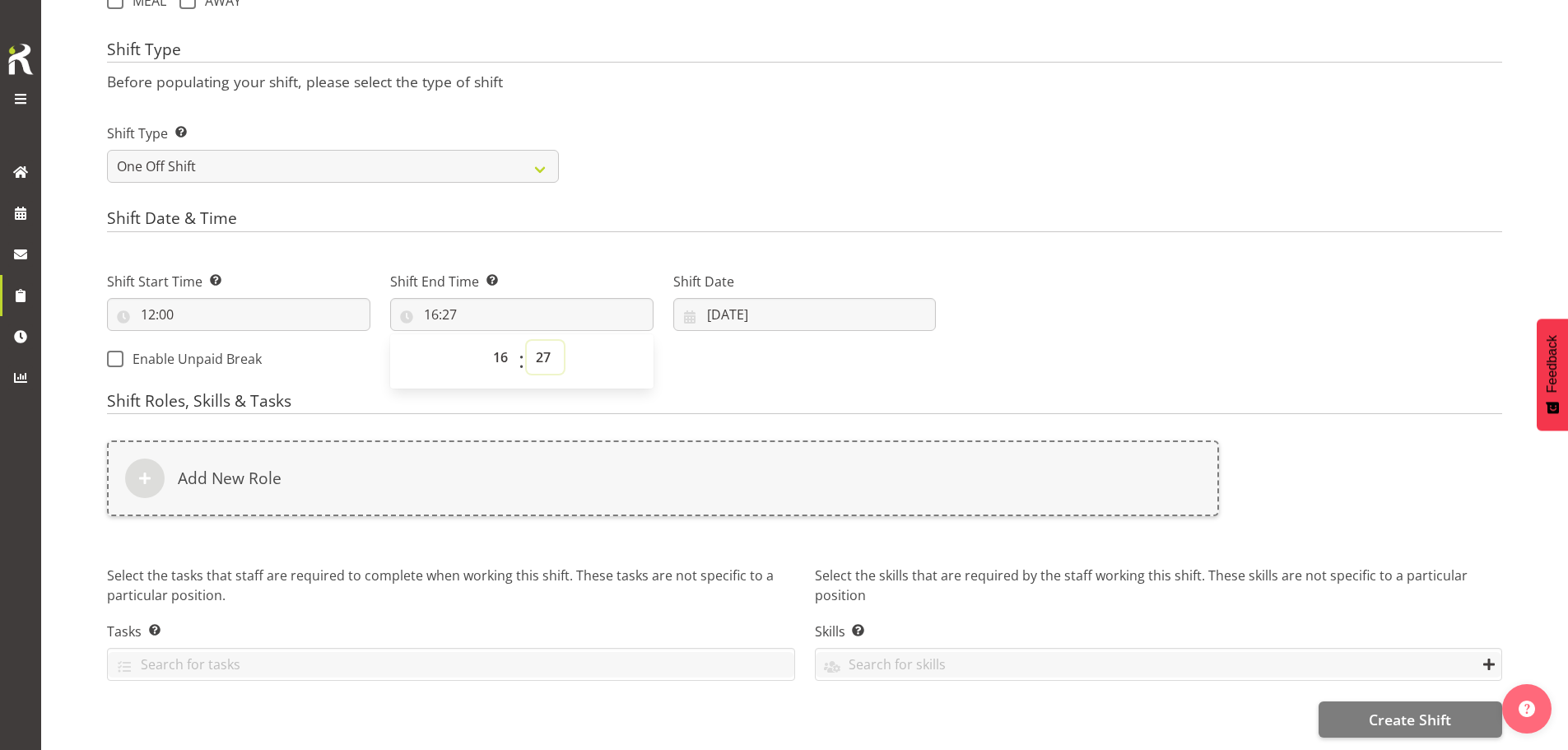
click at [538, 342] on select "00 01 02 03 04 05 06 07 08 09 10 11 12 13 14 15 16 17 18 19 20 21 22 23 24 25 2…" at bounding box center [545, 358] width 37 height 33
select select "0"
click at [527, 341] on select "00 01 02 03 04 05 06 07 08 09 10 11 12 13 14 15 16 17 18 19 20 21 22 23 24 25 2…" at bounding box center [545, 358] width 37 height 33
type input "16:00"
click at [612, 61] on div "Shift Type Before populating your shift, please select the type of shift Shift …" at bounding box center [804, 117] width 1396 height 153
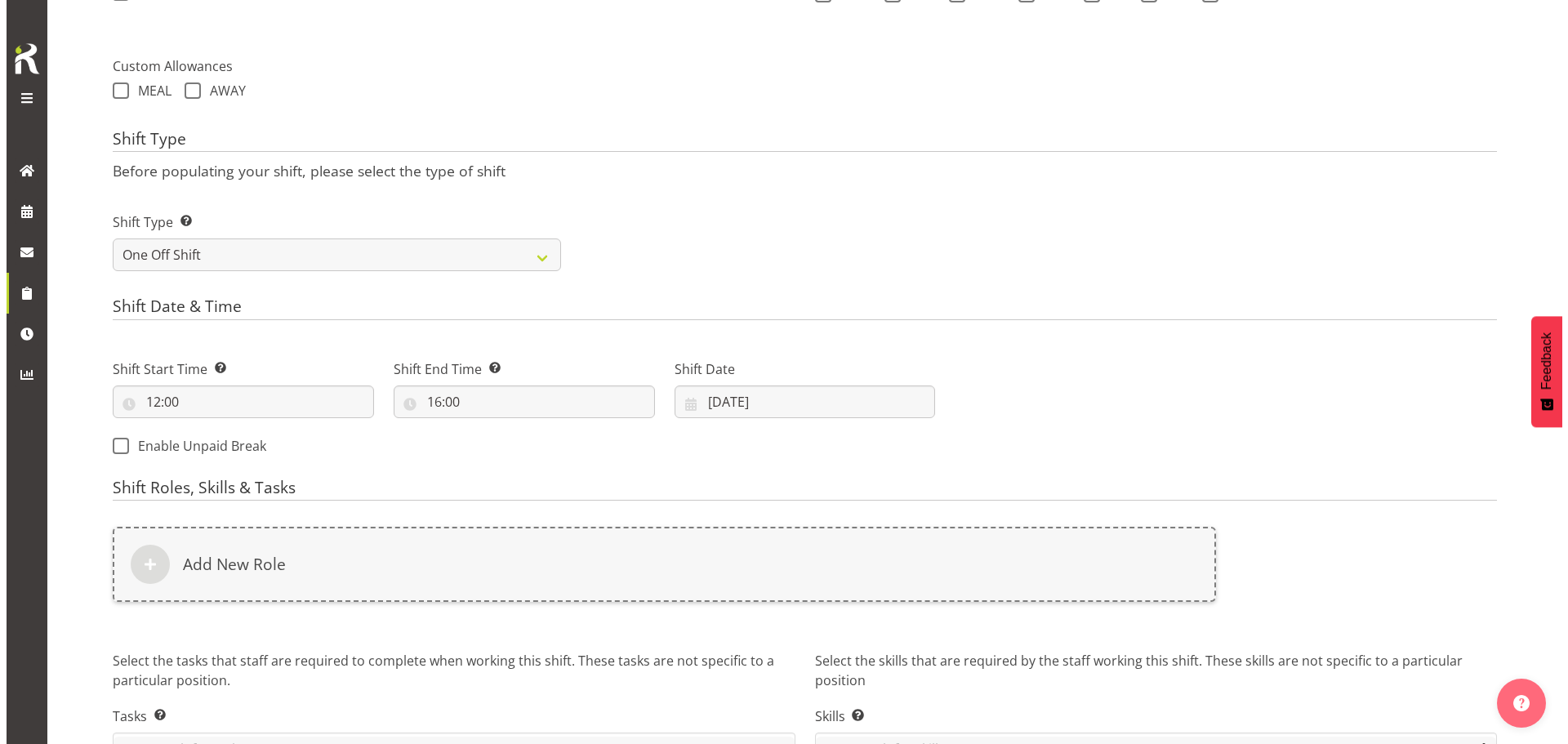
scroll to position [654, 0]
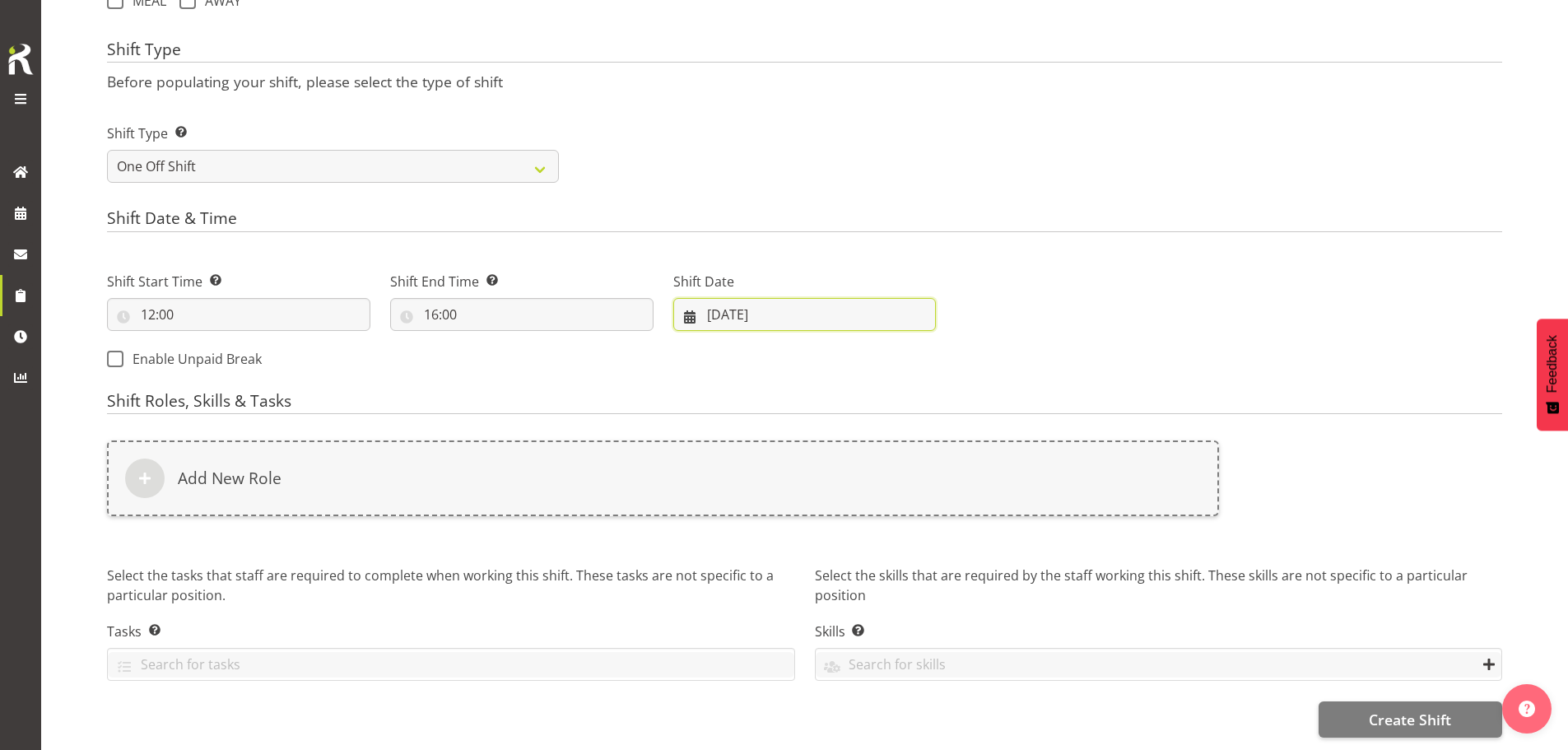
click at [752, 318] on input "07/10/2025" at bounding box center [805, 315] width 263 height 33
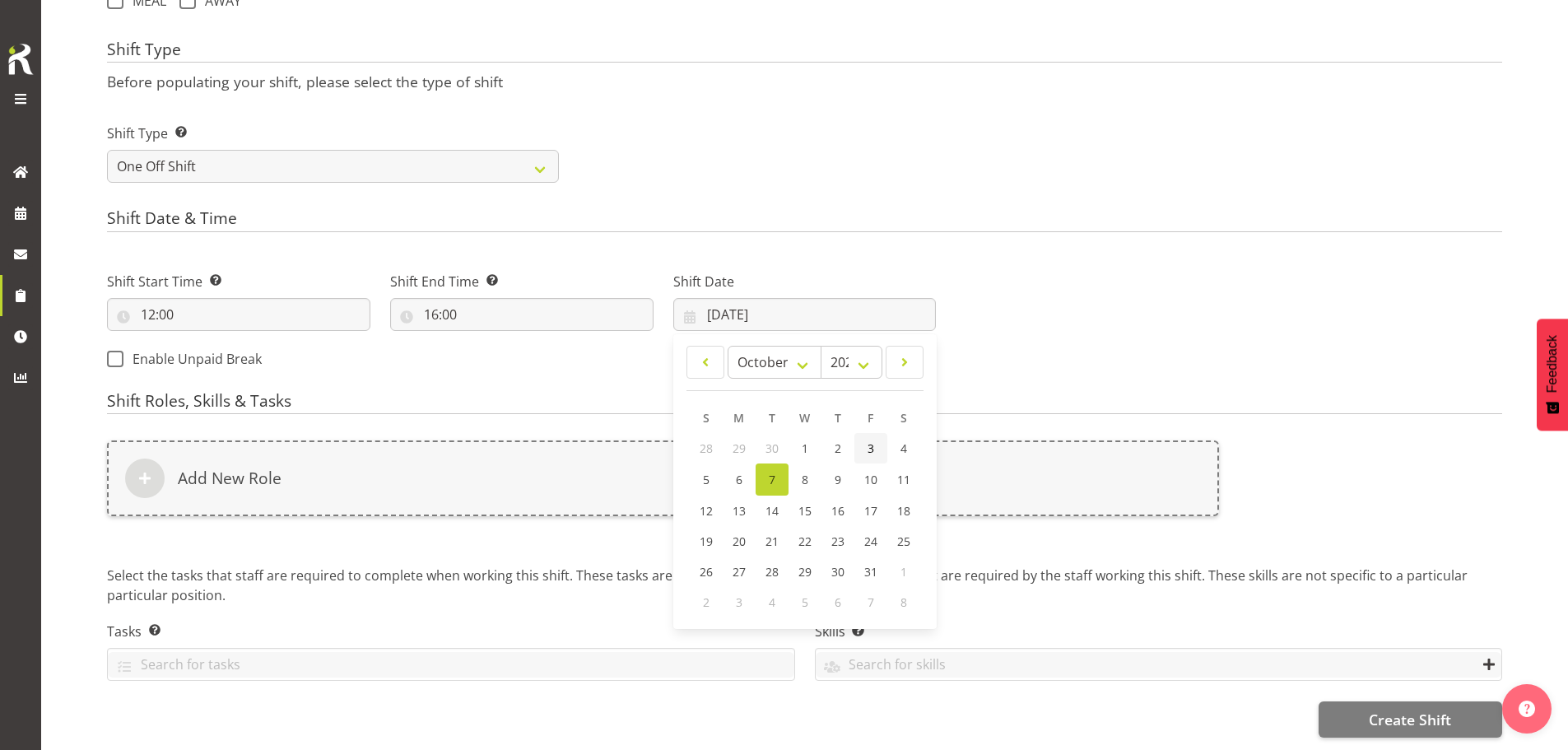
click at [868, 448] on span "3" at bounding box center [871, 448] width 7 height 16
type input "[DATE]"
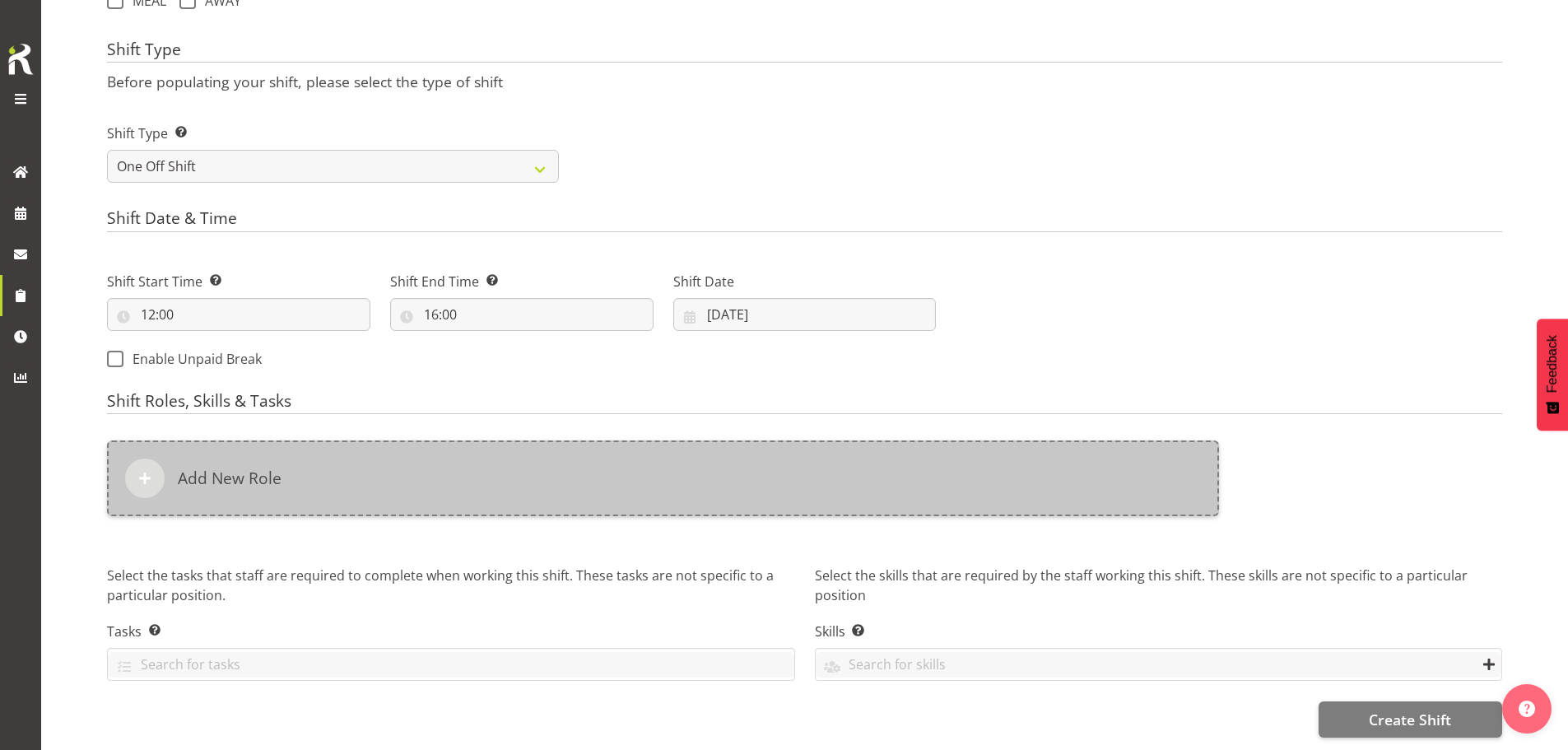
click at [622, 476] on div "Add New Role" at bounding box center [662, 478] width 1112 height 76
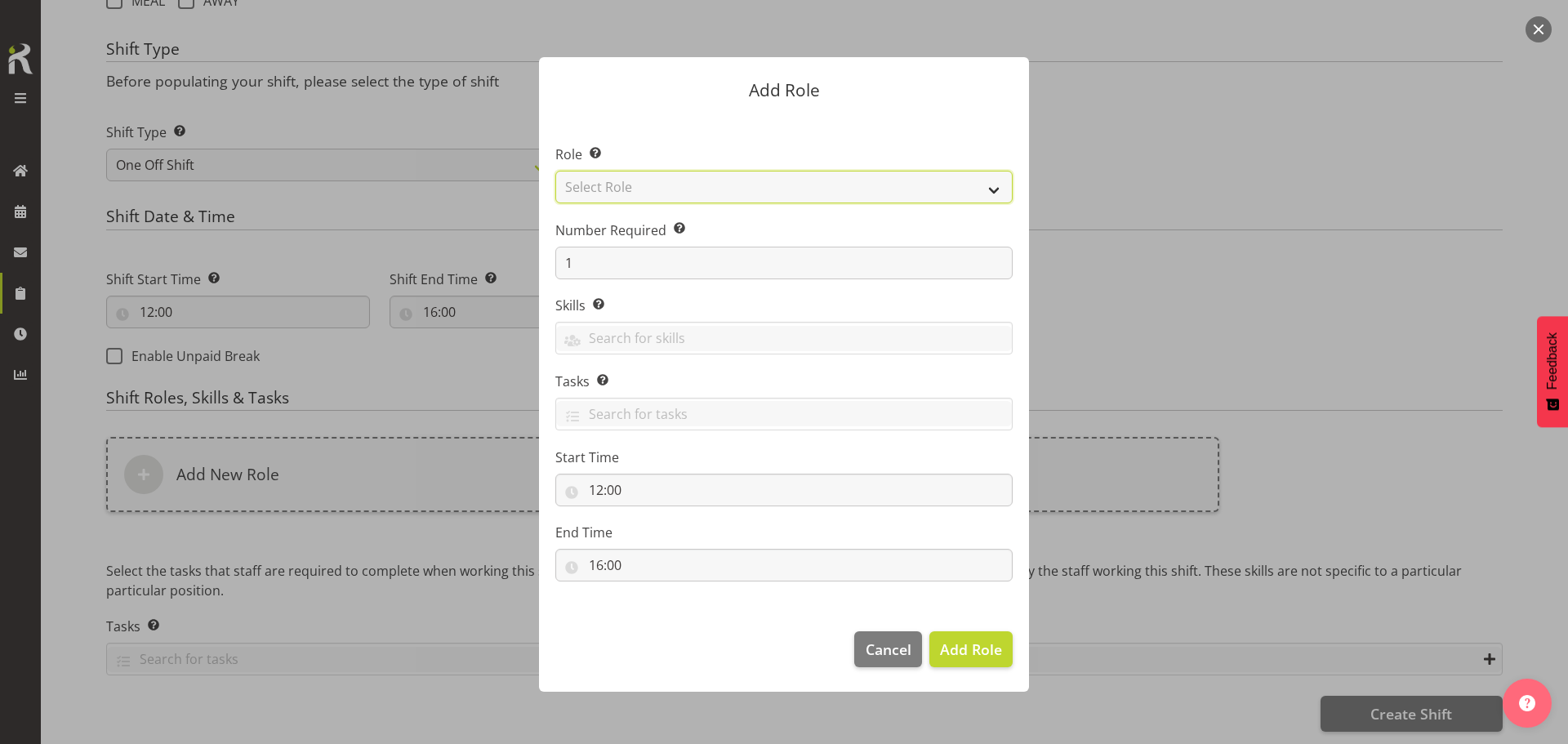
click at [762, 191] on select "Select Role ACCOUNT MANAGER ACCOUNT MANAGER DW ACCOUNTS [PERSON_NAME] VEHICLES …" at bounding box center [784, 188] width 457 height 33
select select "189"
click at [555, 171] on select "Select Role ACCOUNT MANAGER ACCOUNT MANAGER DW ACCOUNTS [PERSON_NAME] VEHICLES …" at bounding box center [784, 188] width 457 height 33
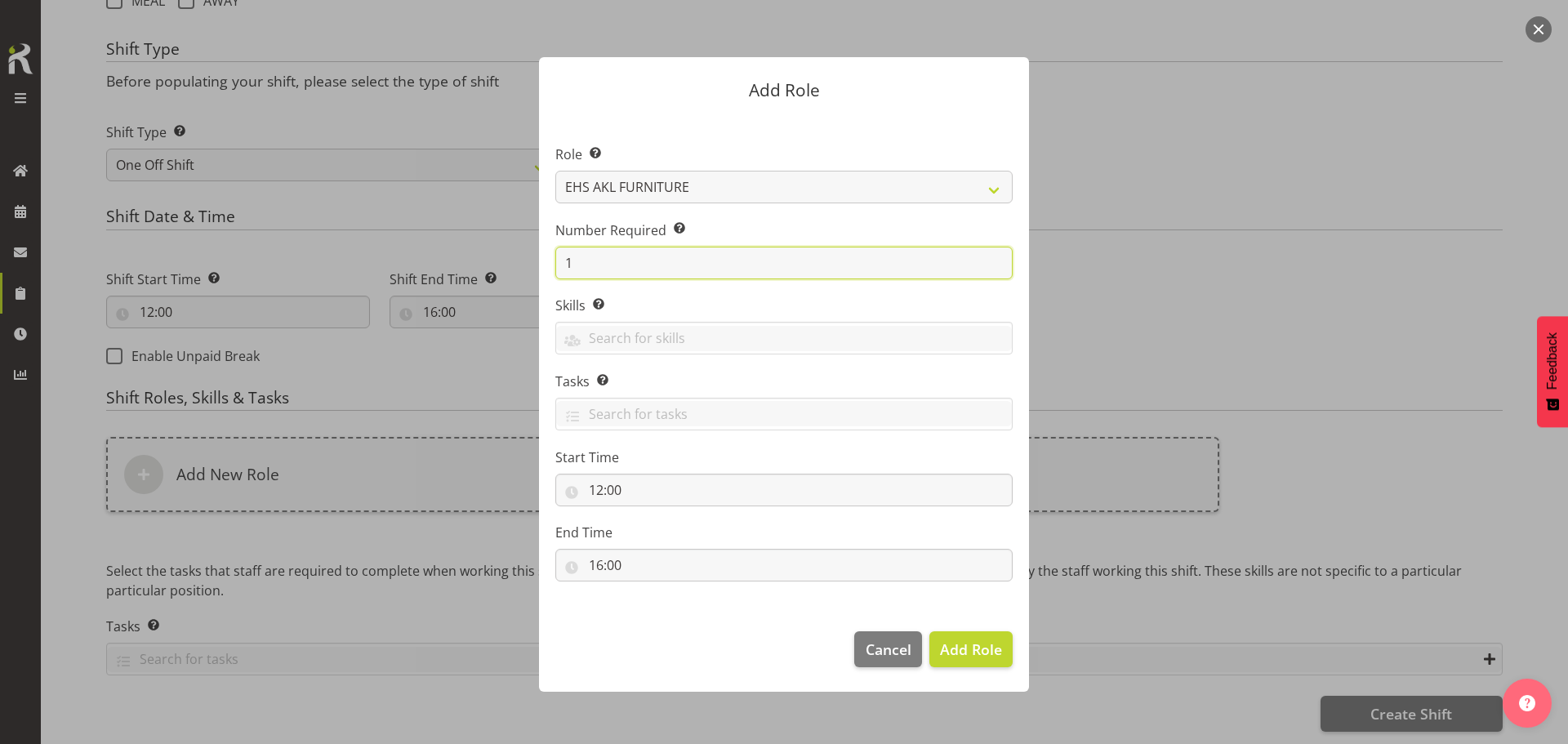
click at [748, 257] on input "1" at bounding box center [784, 263] width 457 height 33
type input "3"
click at [910, 632] on button "Add 3 Roles" at bounding box center [961, 649] width 103 height 36
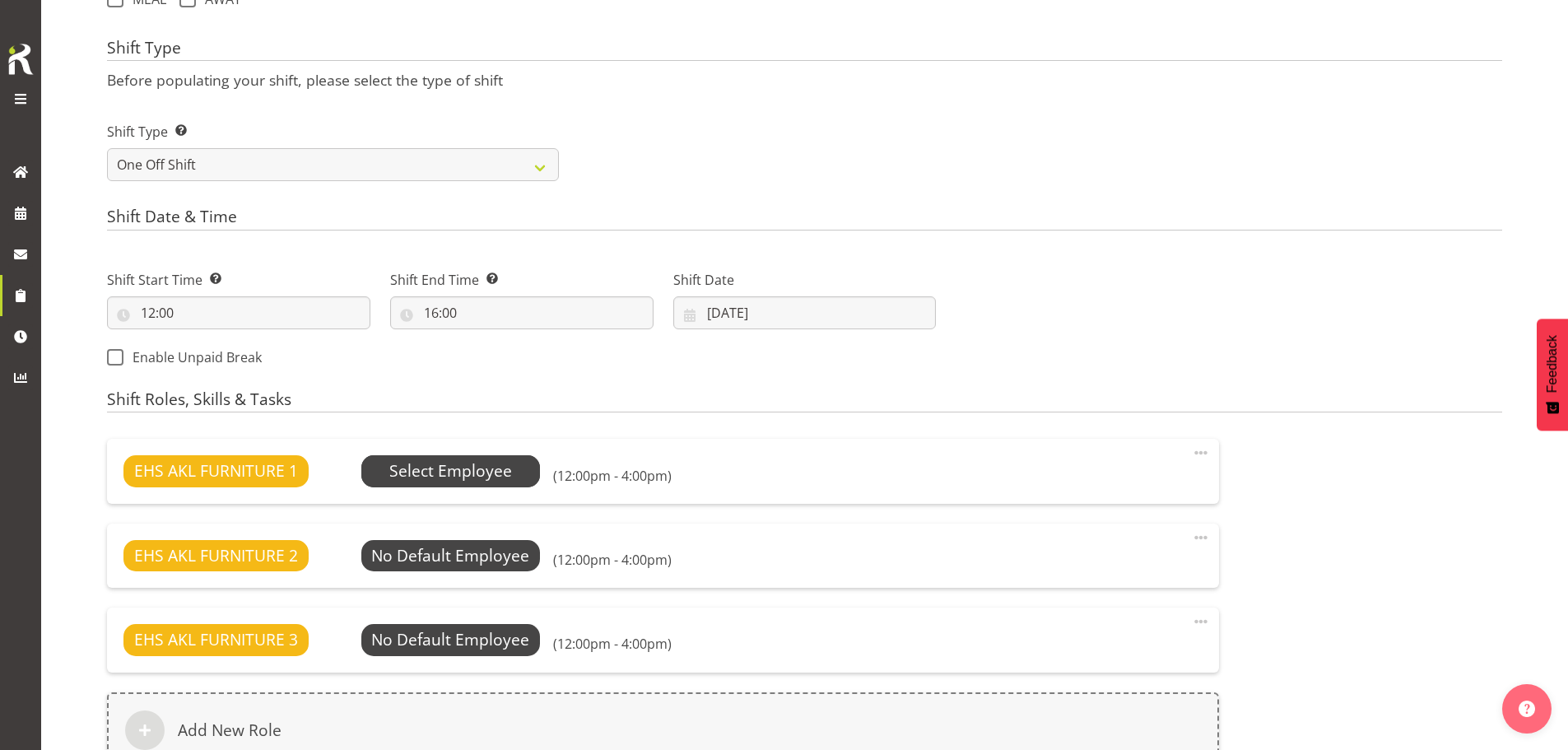
click at [493, 466] on span "Select Employee" at bounding box center [450, 471] width 122 height 24
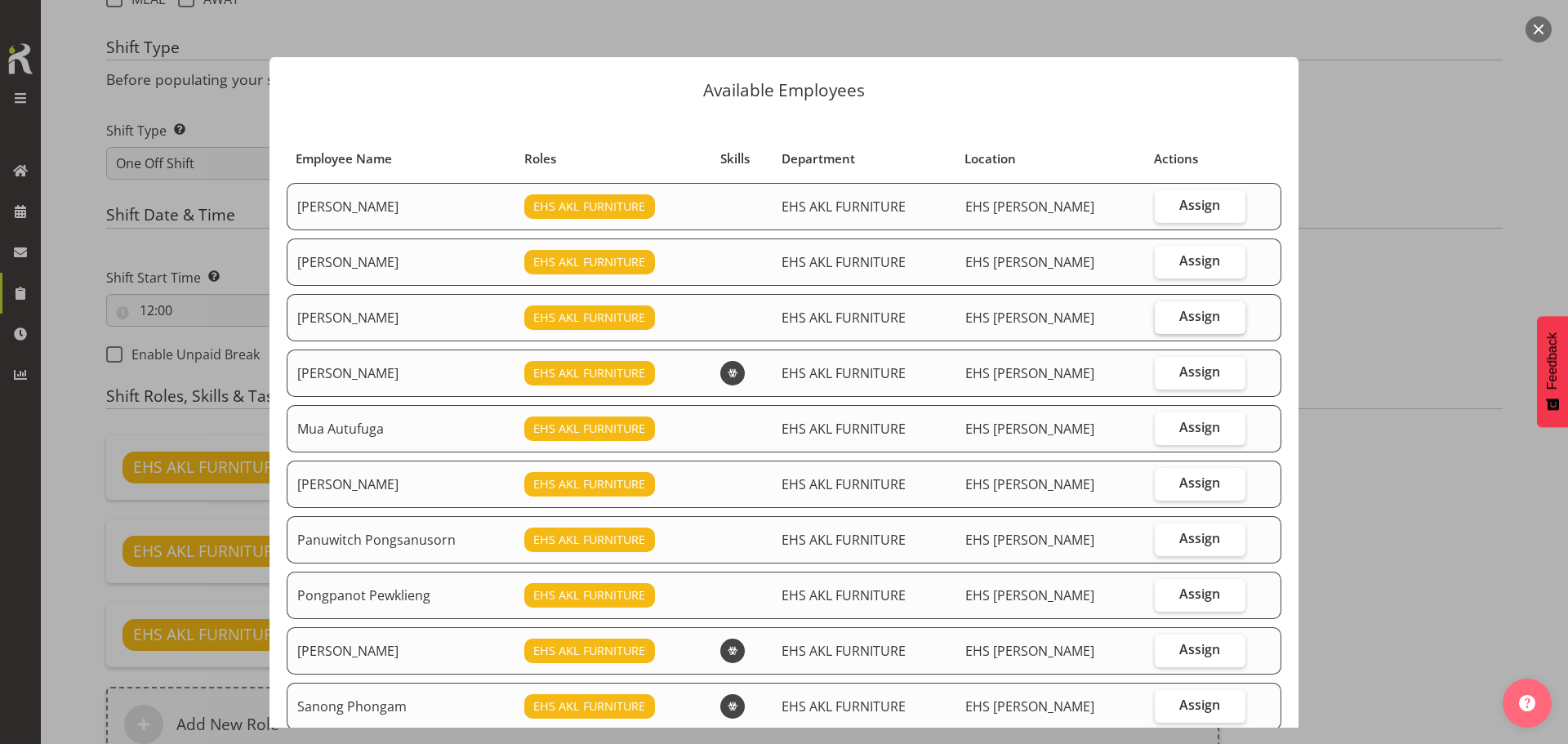
click at [1185, 312] on span "Assign" at bounding box center [1199, 317] width 41 height 17
click at [1165, 312] on input "Assign" at bounding box center [1160, 316] width 11 height 11
checkbox input "true"
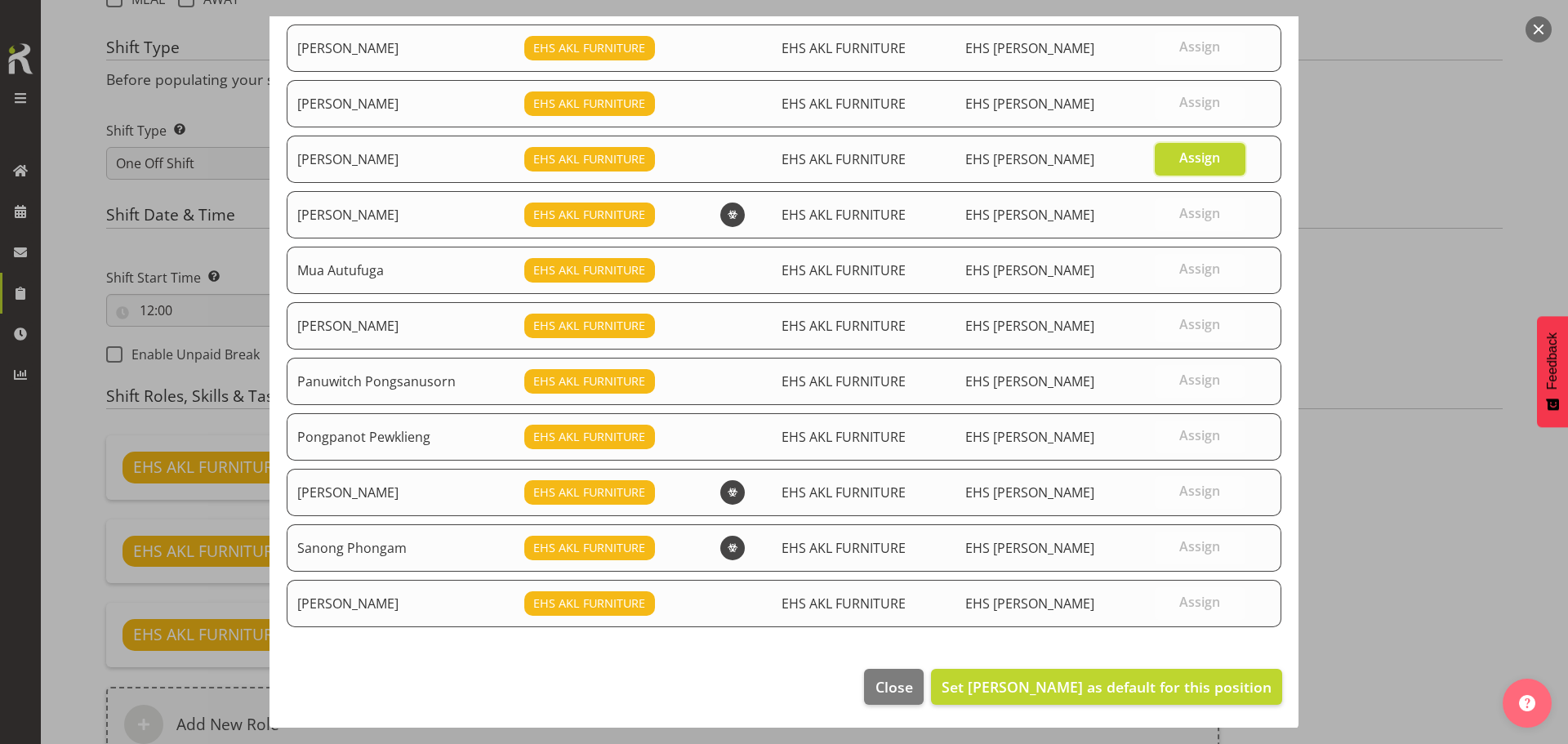
scroll to position [160, 0]
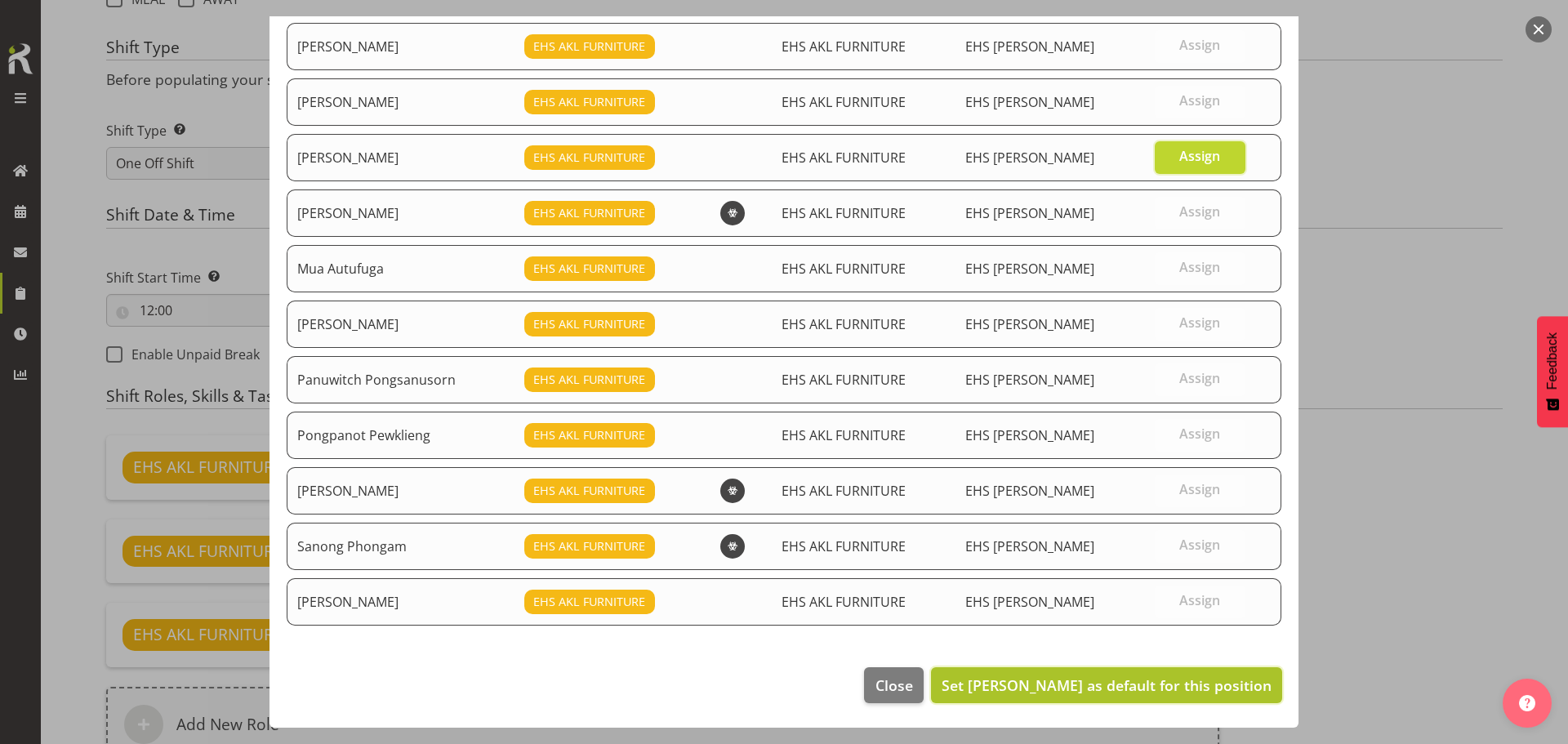
click at [1157, 675] on span "Set Manase Ward as default for this position" at bounding box center [1106, 685] width 330 height 20
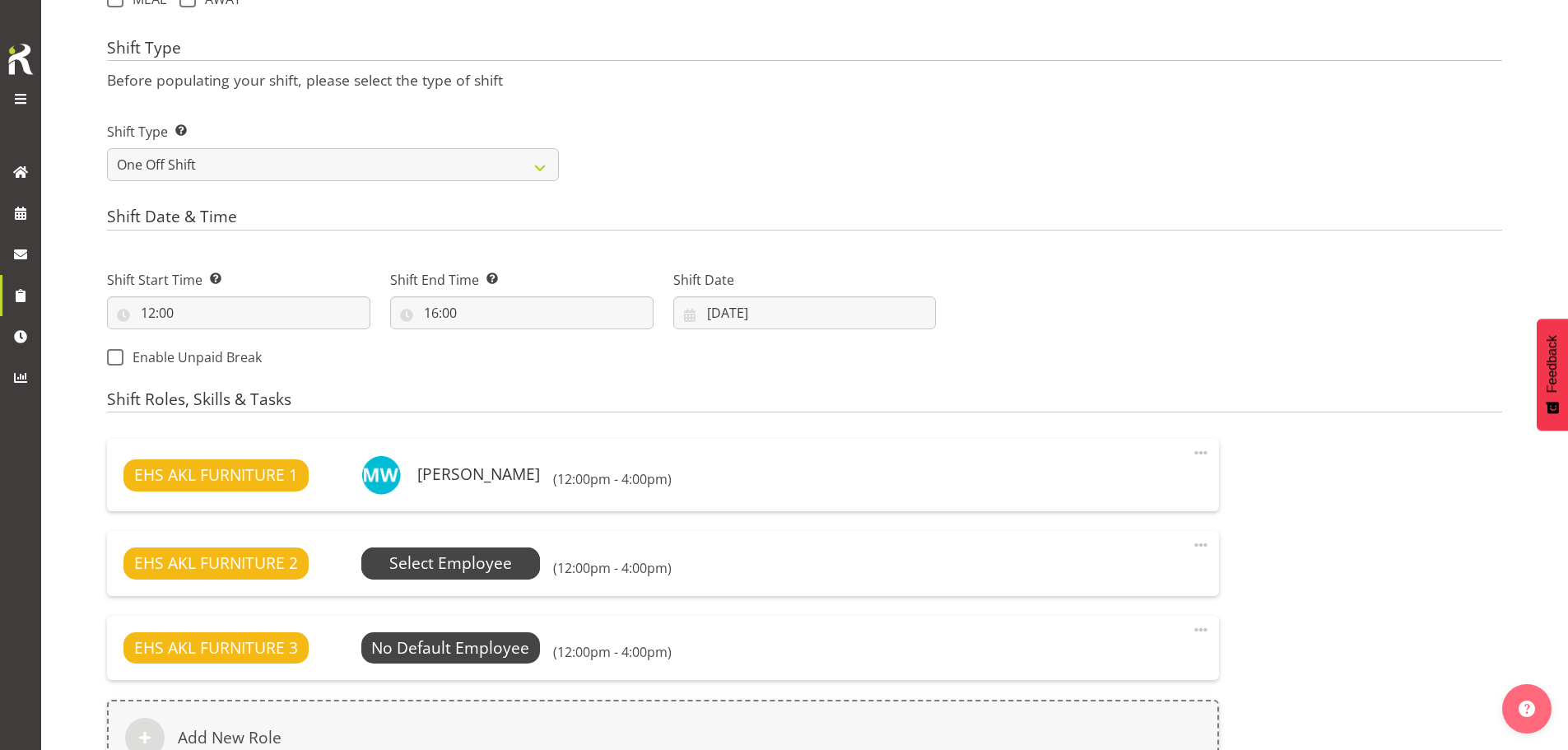
click at [517, 561] on span "Select Employee" at bounding box center [451, 563] width 179 height 32
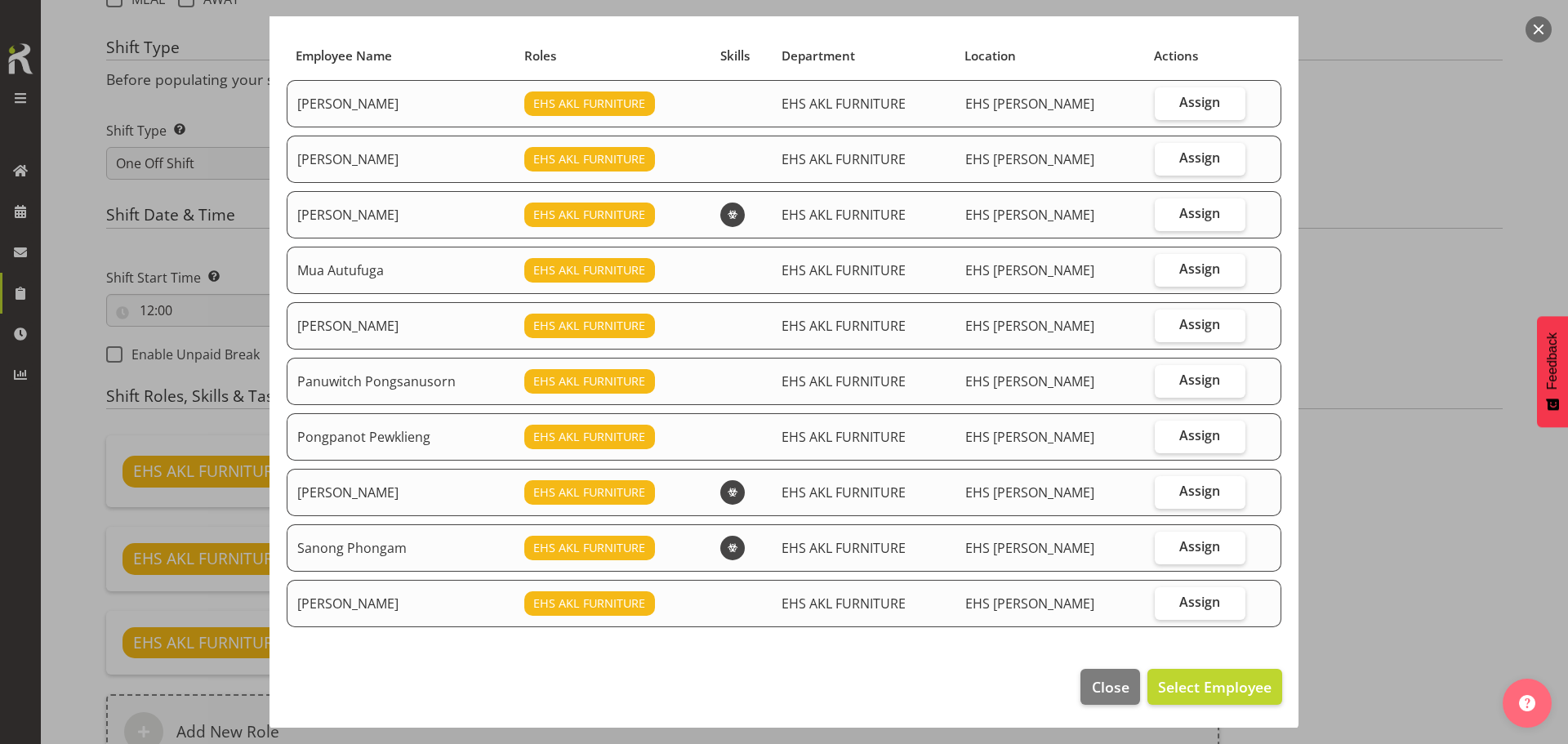
scroll to position [104, 0]
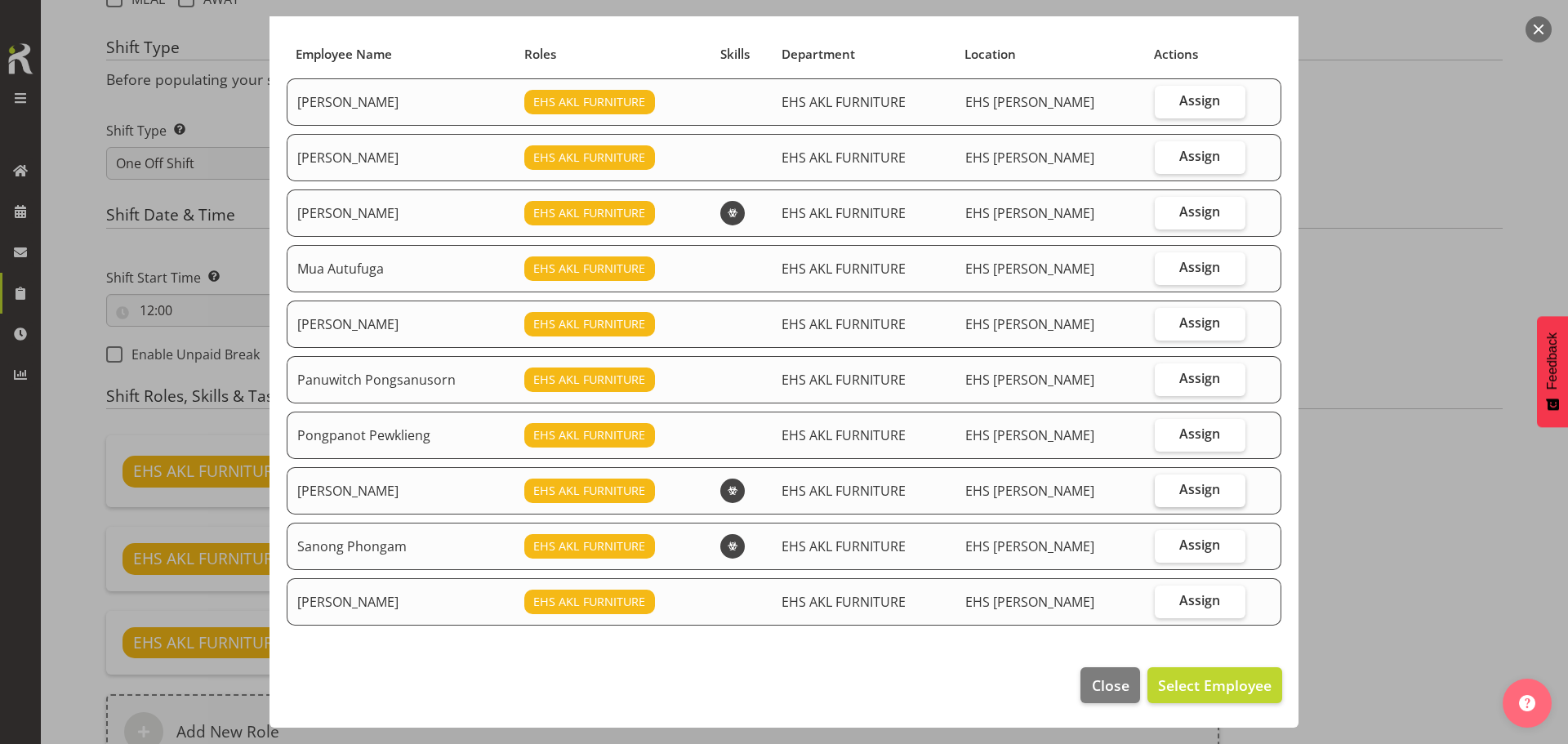
click at [1186, 489] on span "Assign" at bounding box center [1199, 489] width 41 height 17
click at [1165, 489] on input "Assign" at bounding box center [1160, 489] width 11 height 11
checkbox input "true"
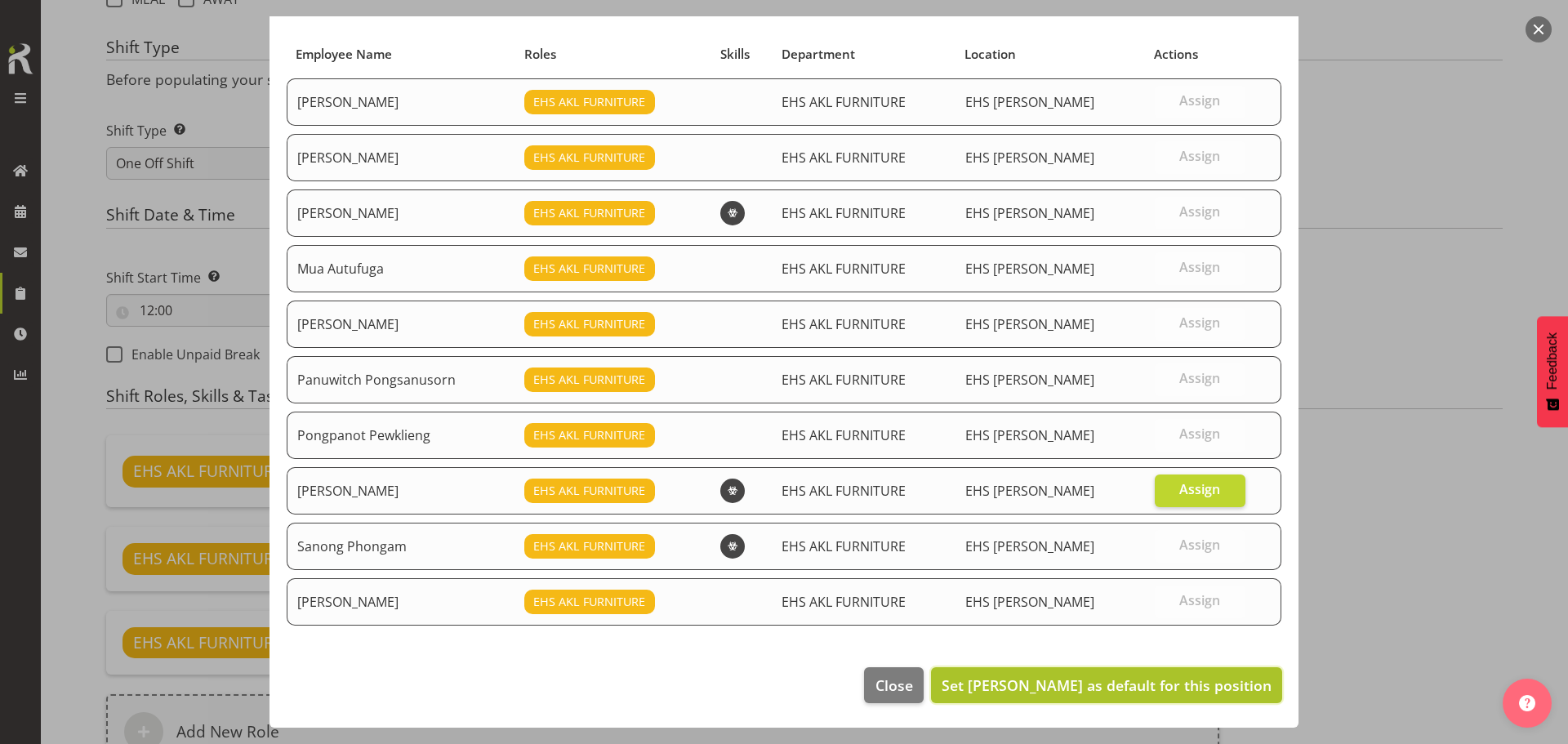
click at [1151, 689] on span "Set Rob Windle as default for this position" at bounding box center [1106, 685] width 330 height 20
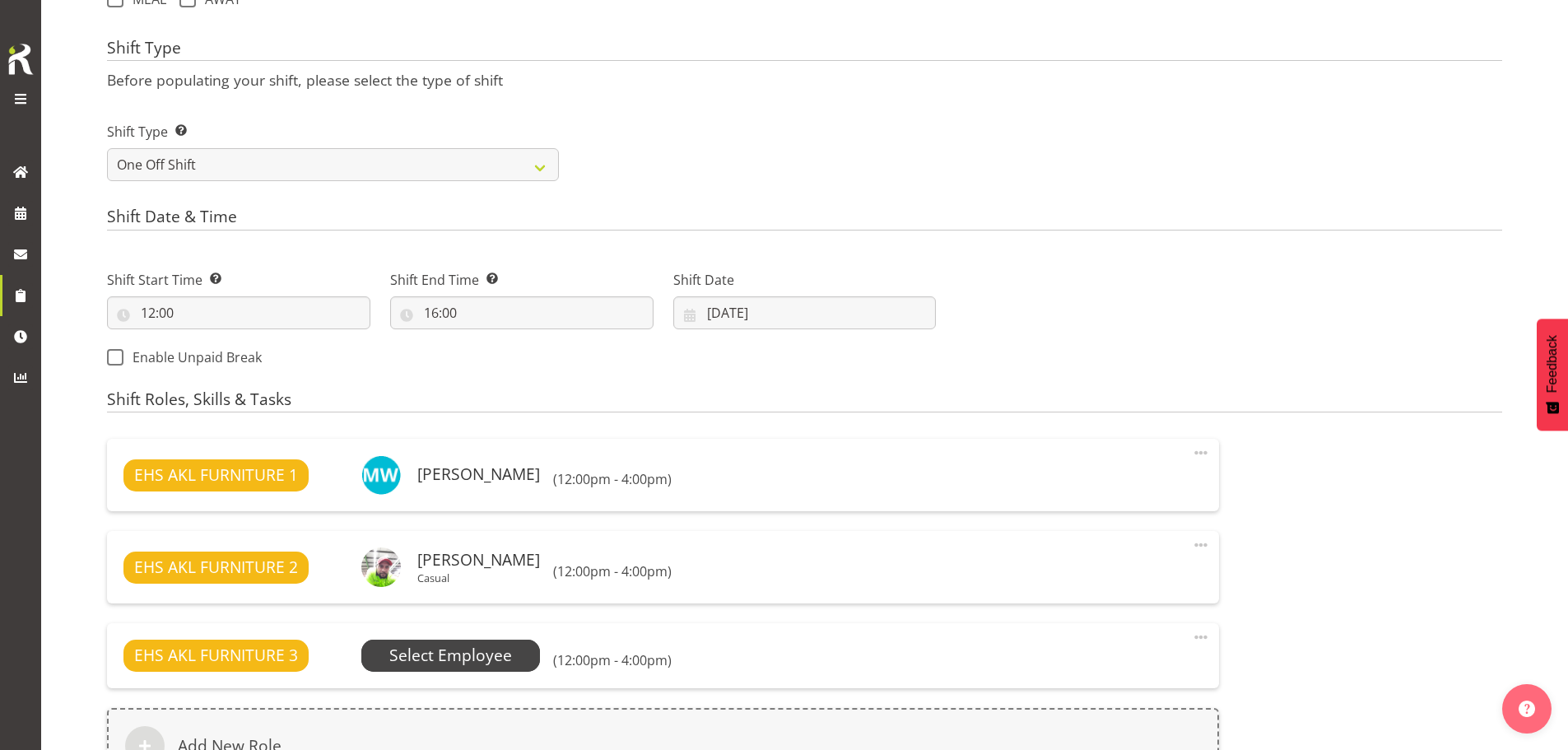
click at [487, 660] on span "Select Employee" at bounding box center [450, 656] width 122 height 24
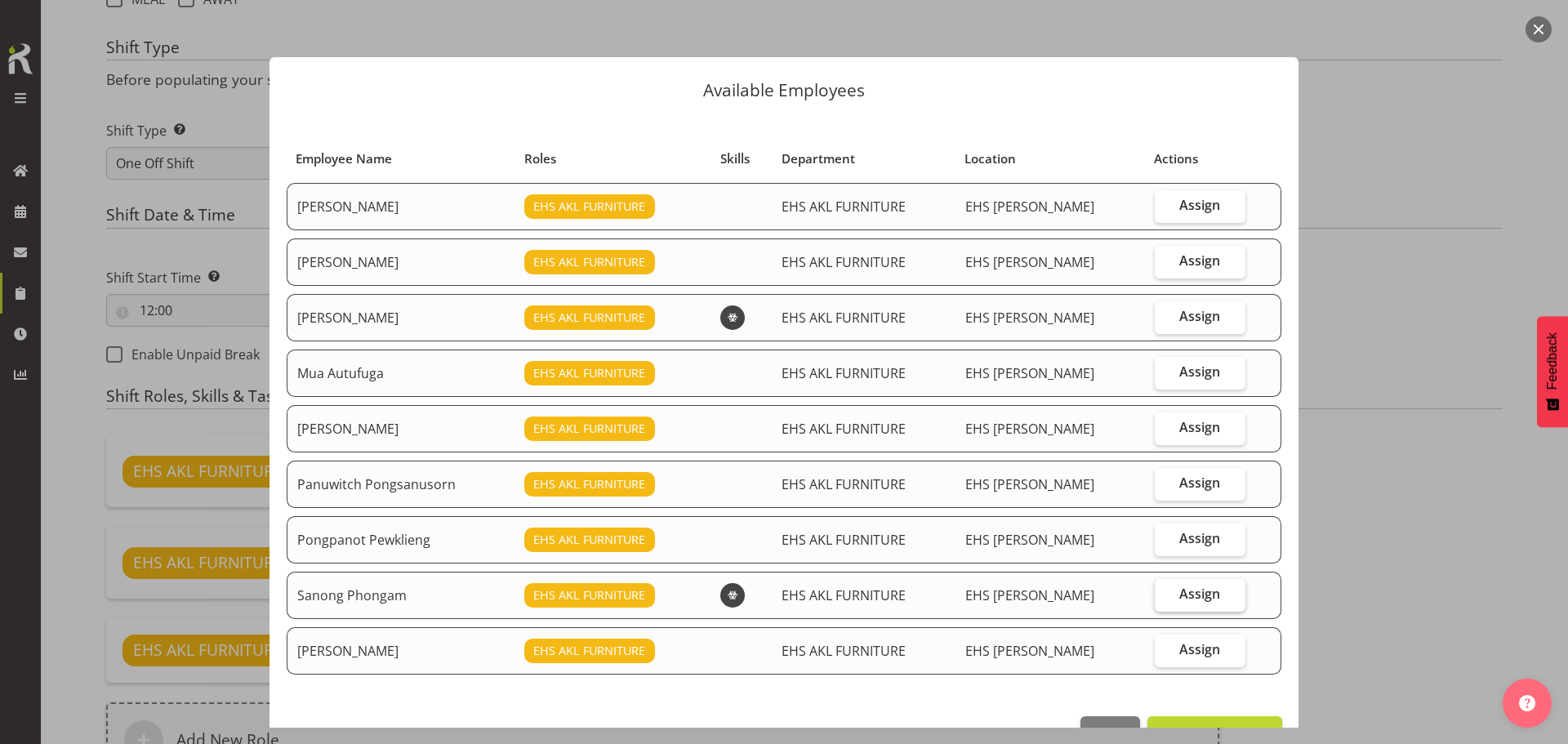
click at [1196, 596] on span "Assign" at bounding box center [1199, 594] width 41 height 17
click at [1165, 596] on input "Assign" at bounding box center [1160, 594] width 11 height 11
checkbox input "true"
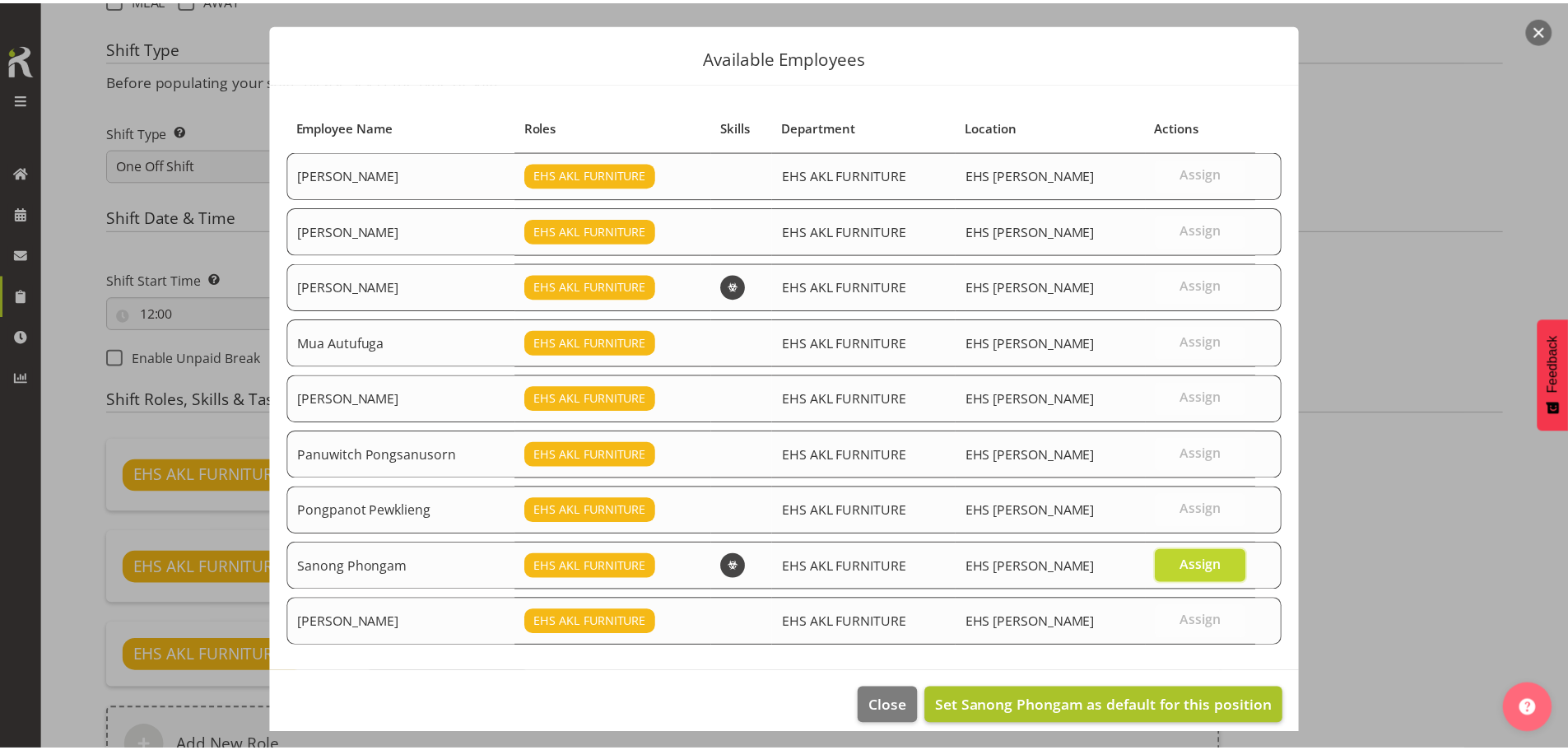
scroll to position [49, 0]
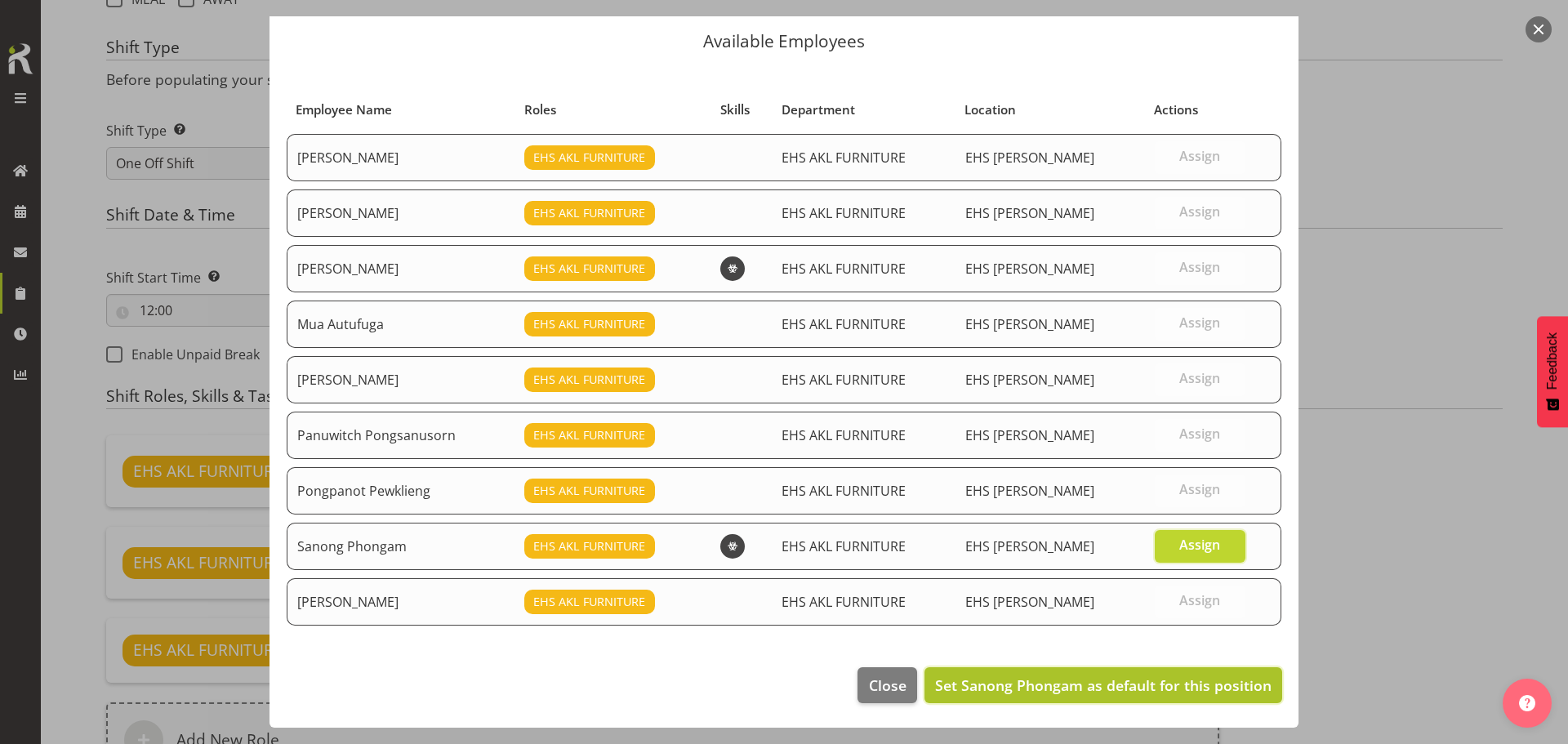
click at [1168, 680] on span "Set Sanong Phongam as default for this position" at bounding box center [1103, 685] width 336 height 20
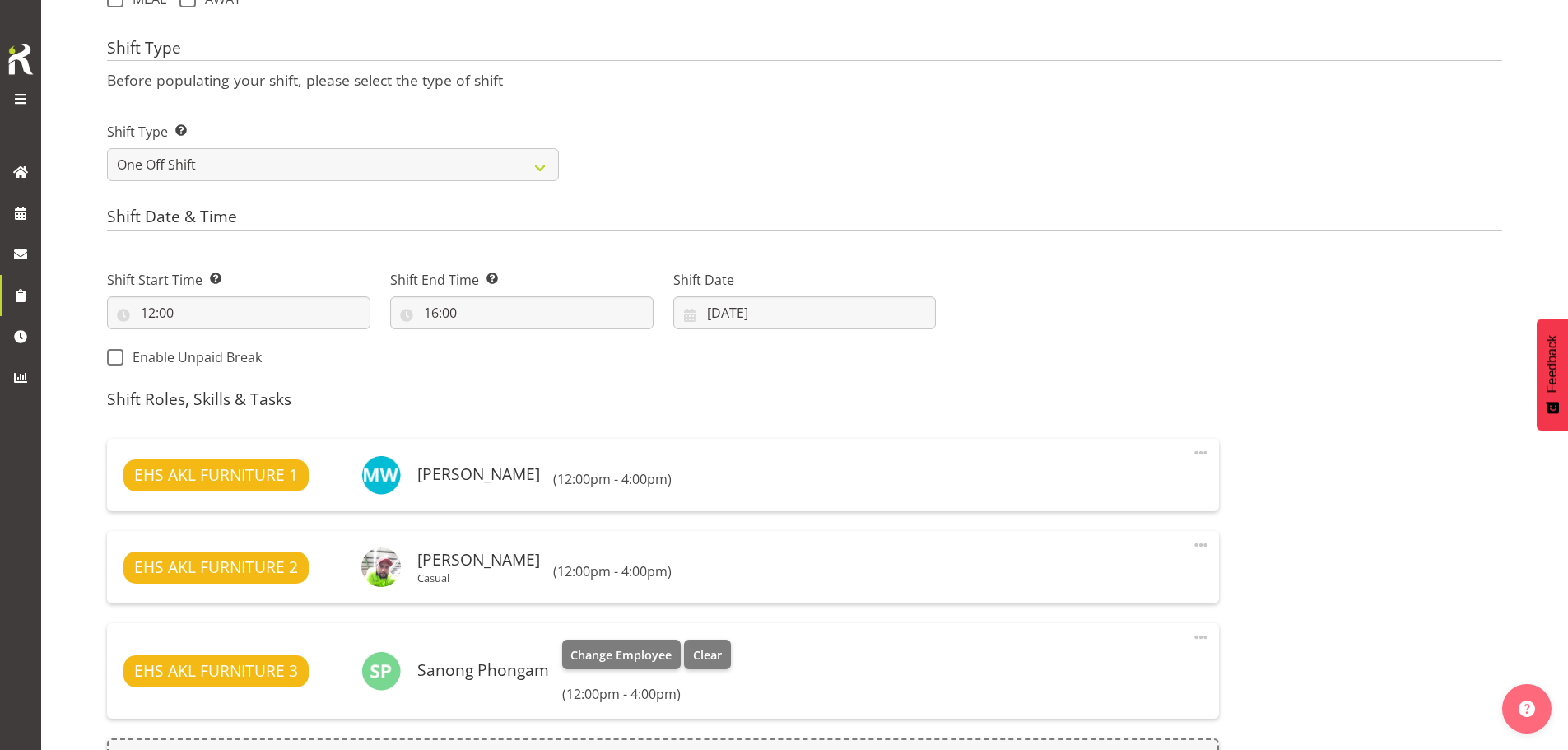
scroll to position [946, 0]
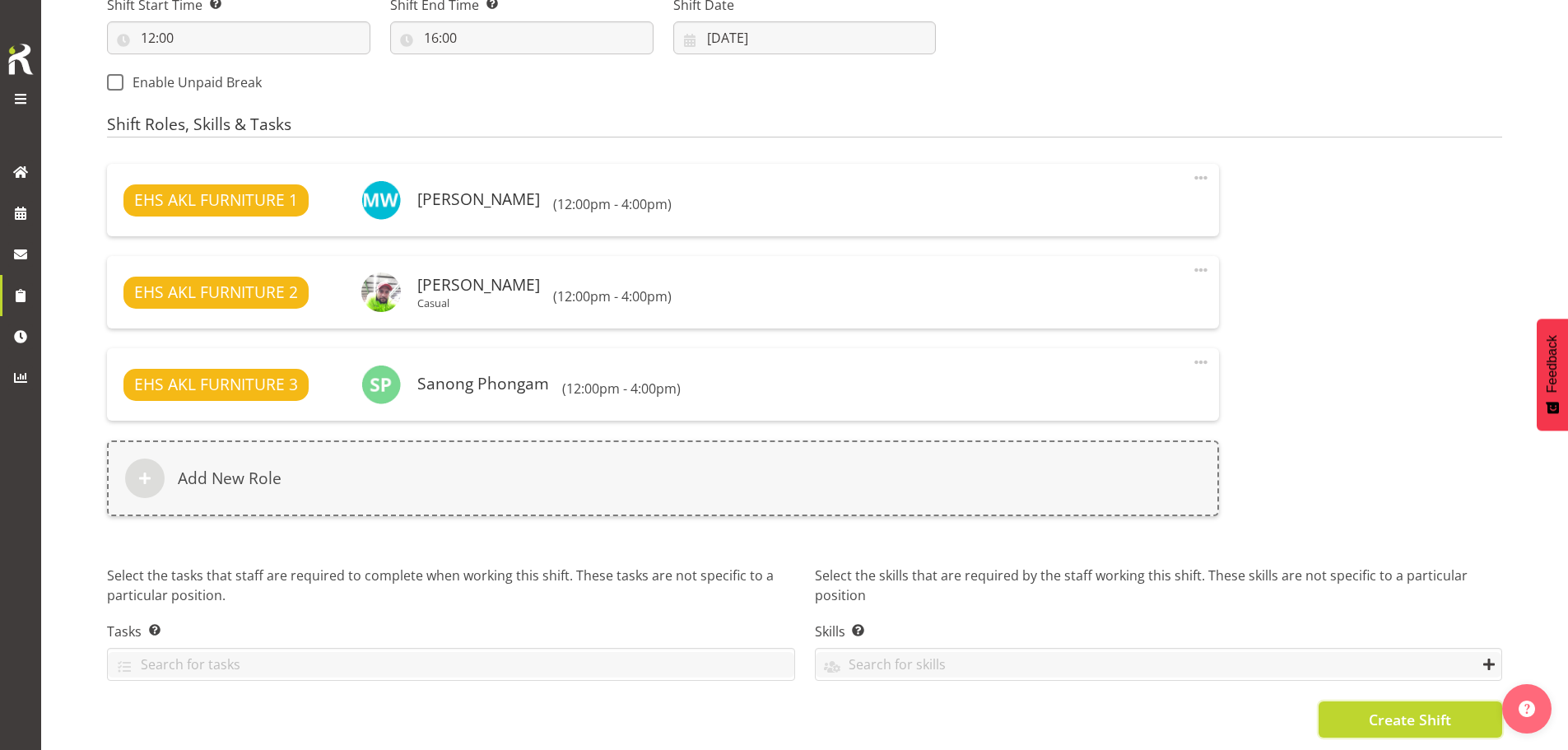
click at [1373, 716] on span "Create Shift" at bounding box center [1410, 720] width 82 height 22
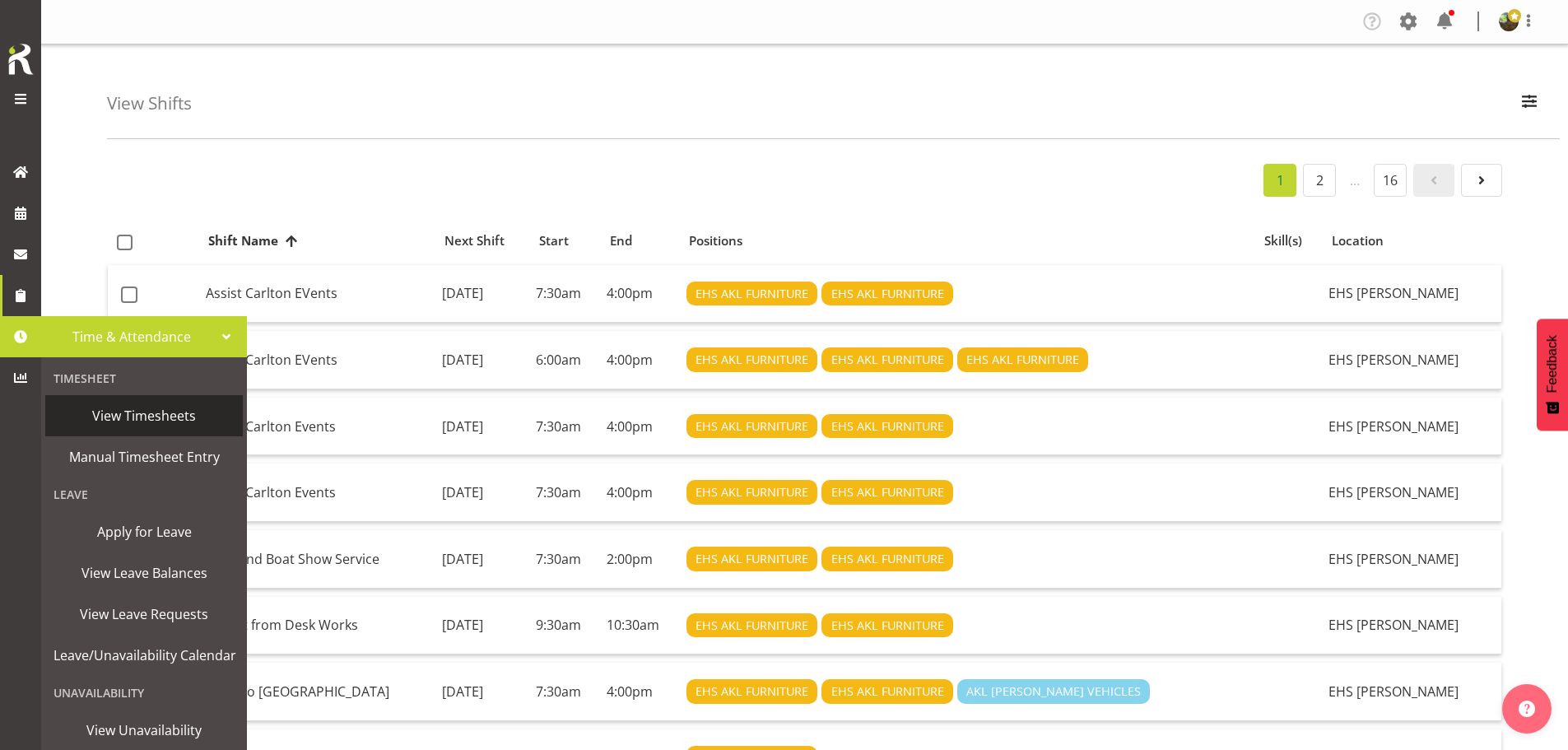
click at [120, 408] on span "View Timesheets" at bounding box center [143, 416] width 181 height 25
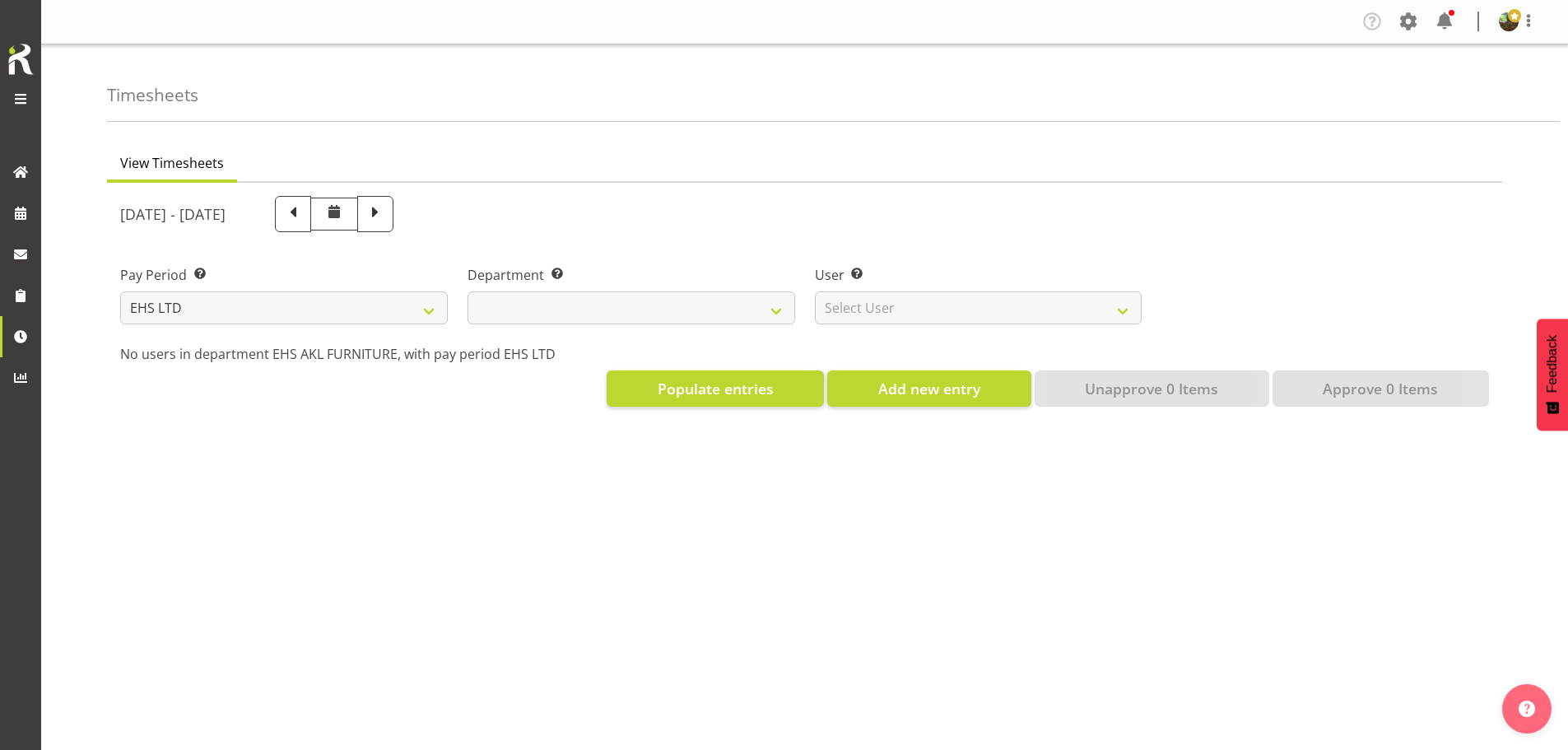
select select "7"
select select
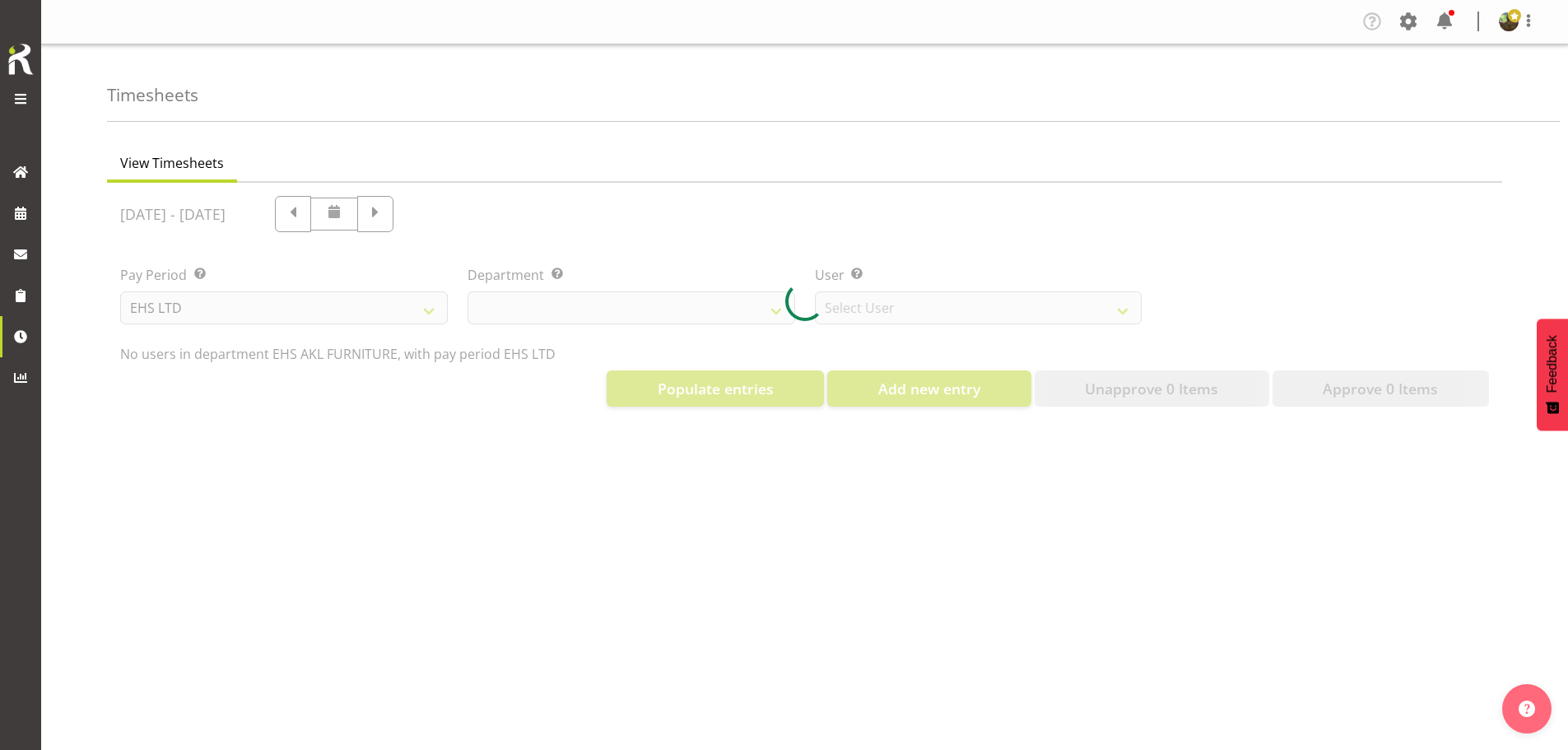
select select "8638"
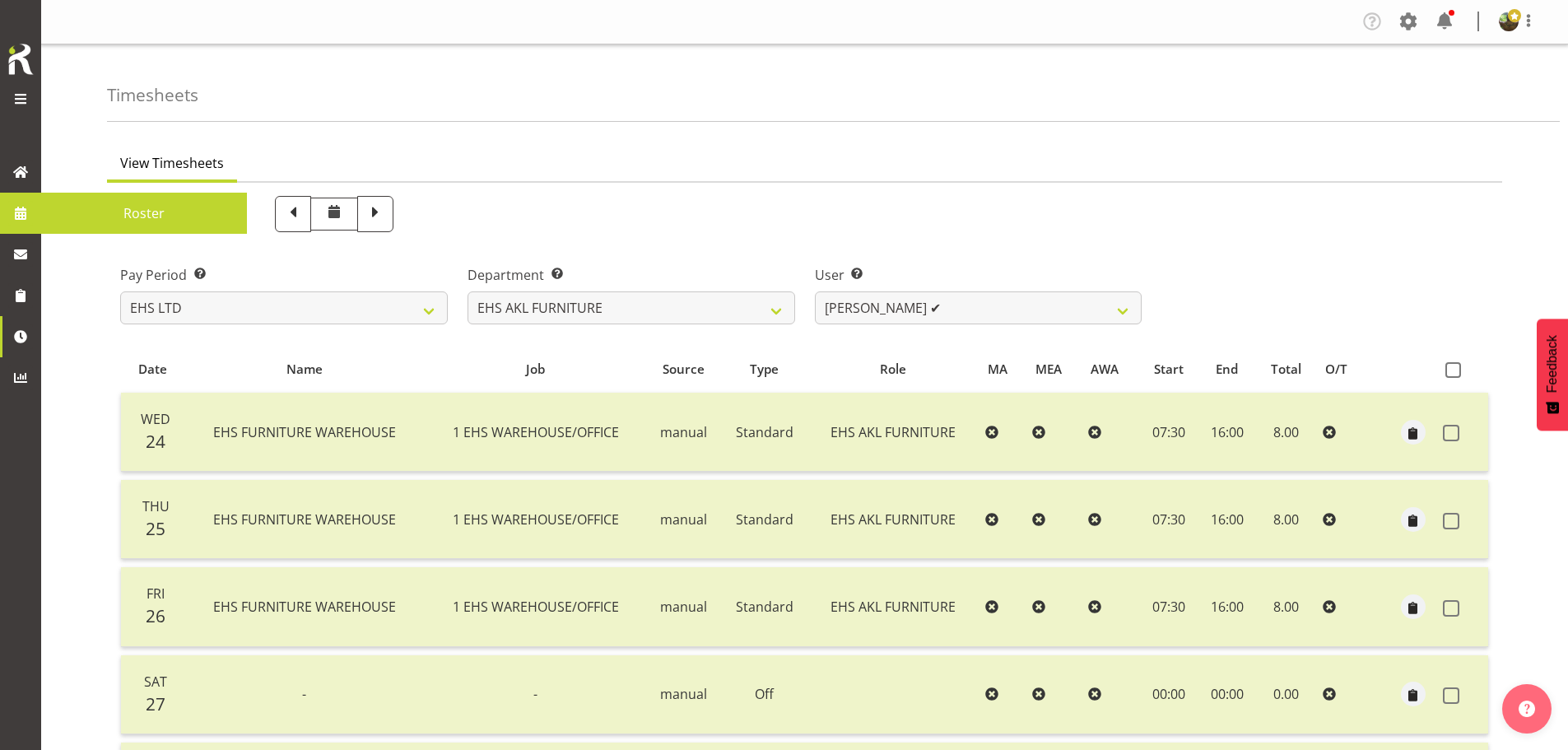
click at [132, 208] on span "Roster" at bounding box center [143, 213] width 189 height 25
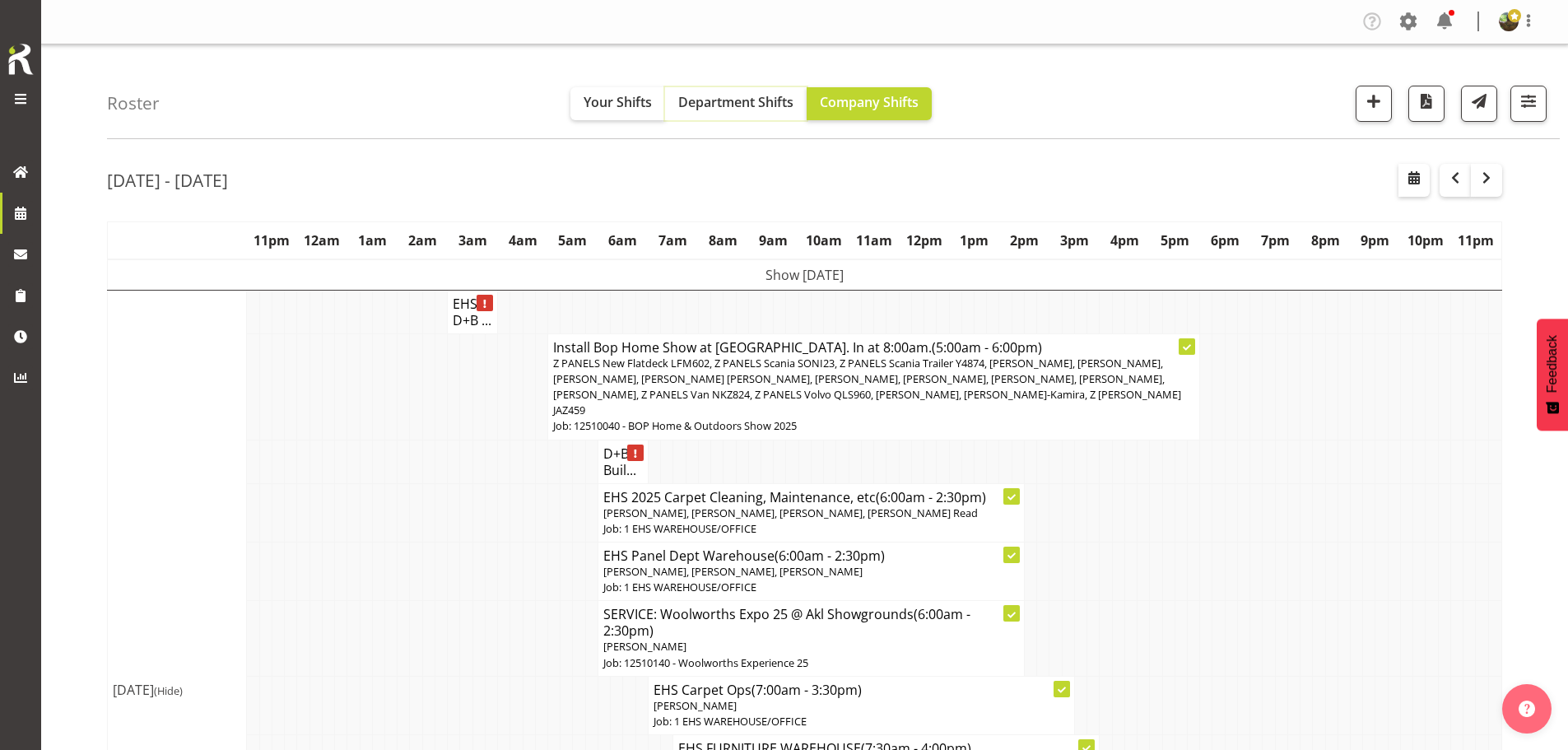
click at [777, 108] on span "Department Shifts" at bounding box center [736, 102] width 115 height 18
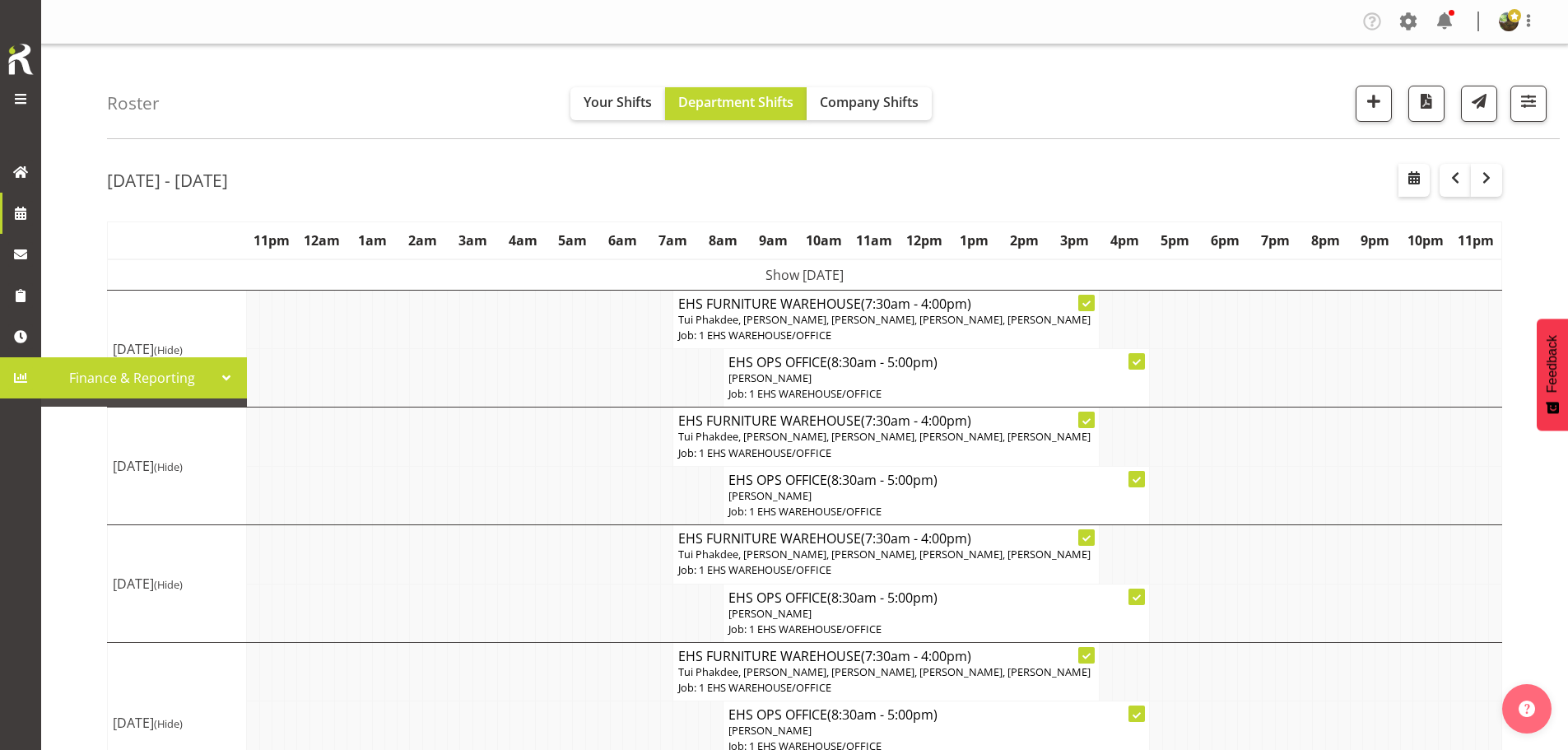
click at [934, 278] on td "Show Mon 6th Oct 2025" at bounding box center [805, 275] width 1395 height 32
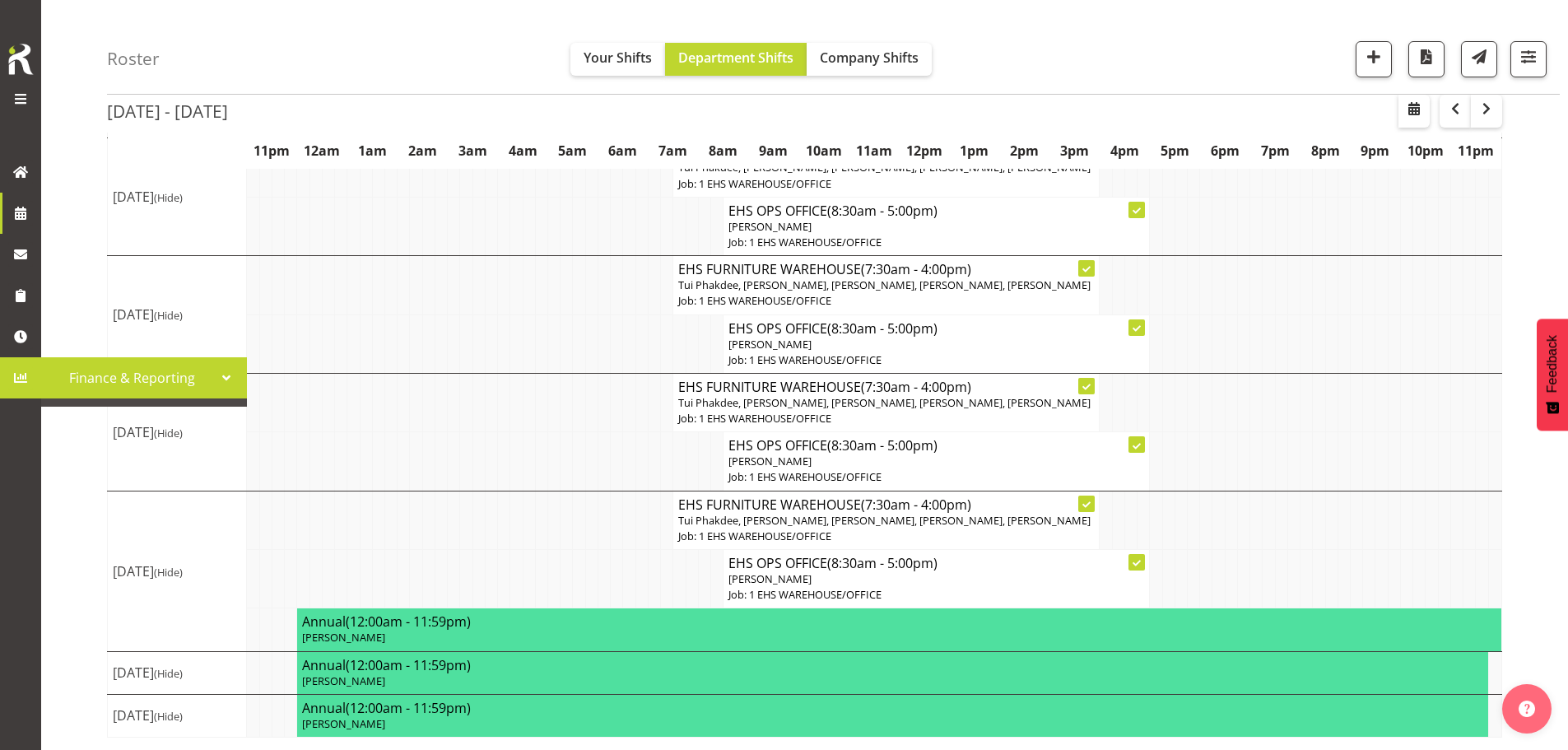
scroll to position [253, 0]
click at [1461, 112] on span "button" at bounding box center [1456, 109] width 20 height 20
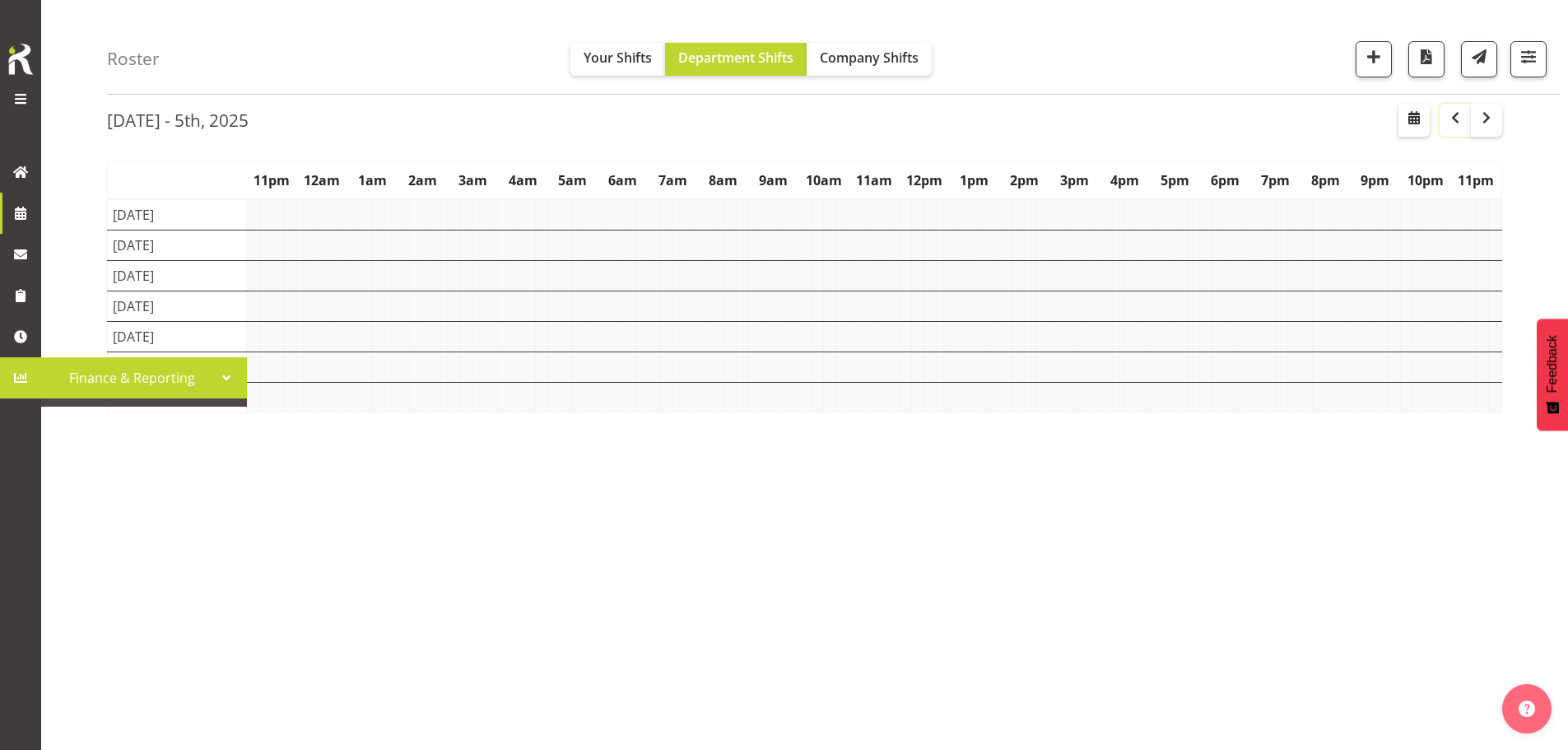
scroll to position [60, 0]
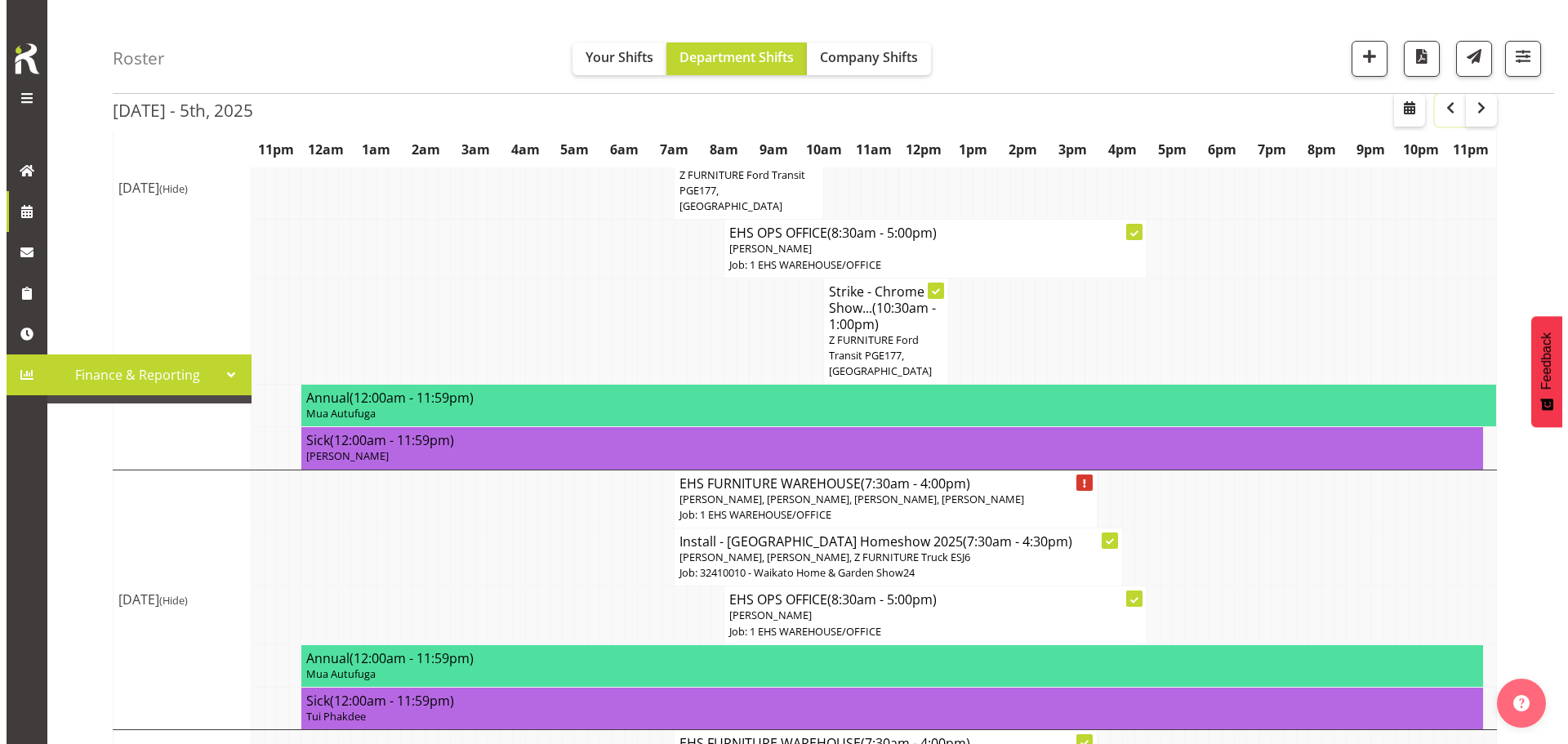
scroll to position [415, 0]
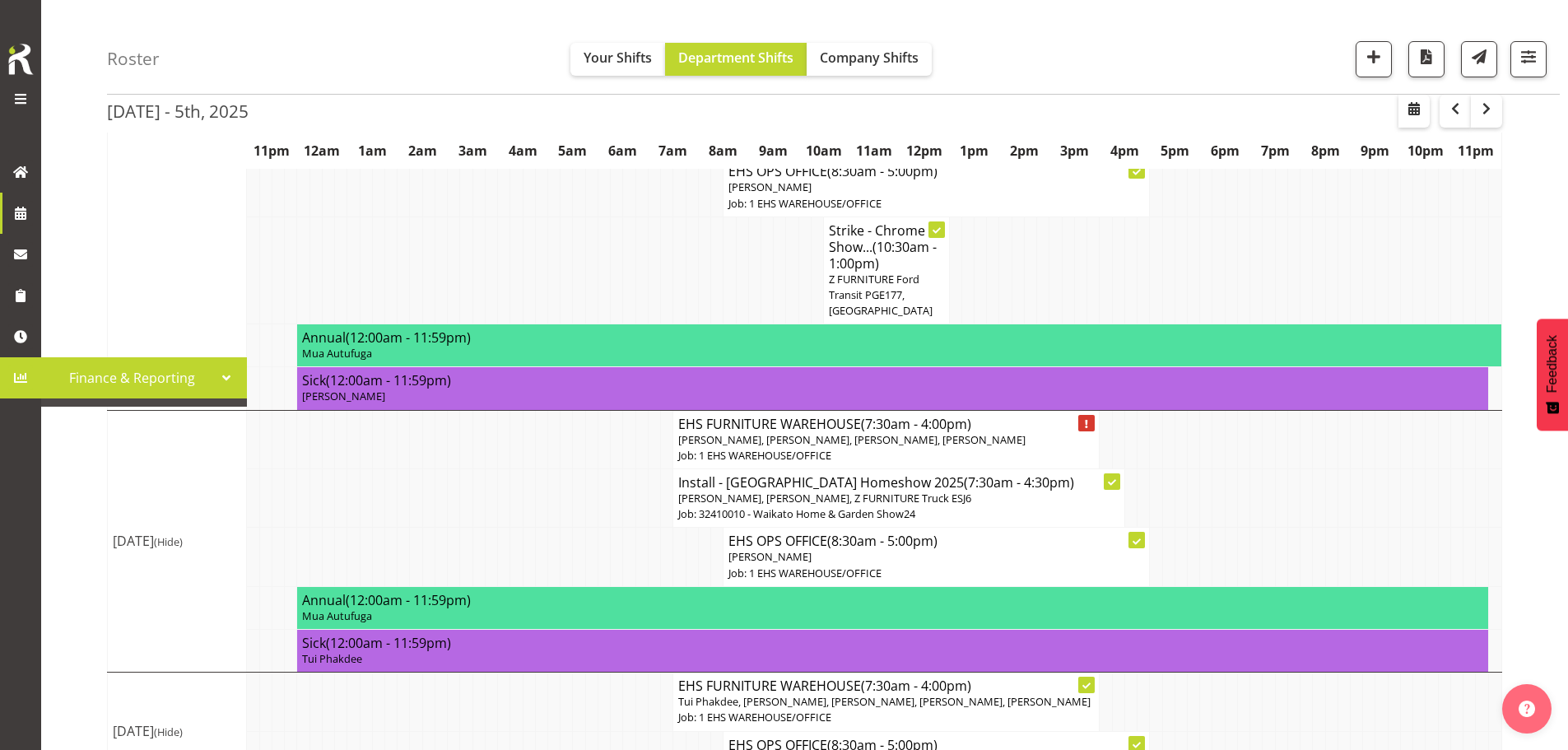
click at [985, 448] on p "Job: 1 EHS WAREHOUSE/OFFICE" at bounding box center [886, 456] width 416 height 16
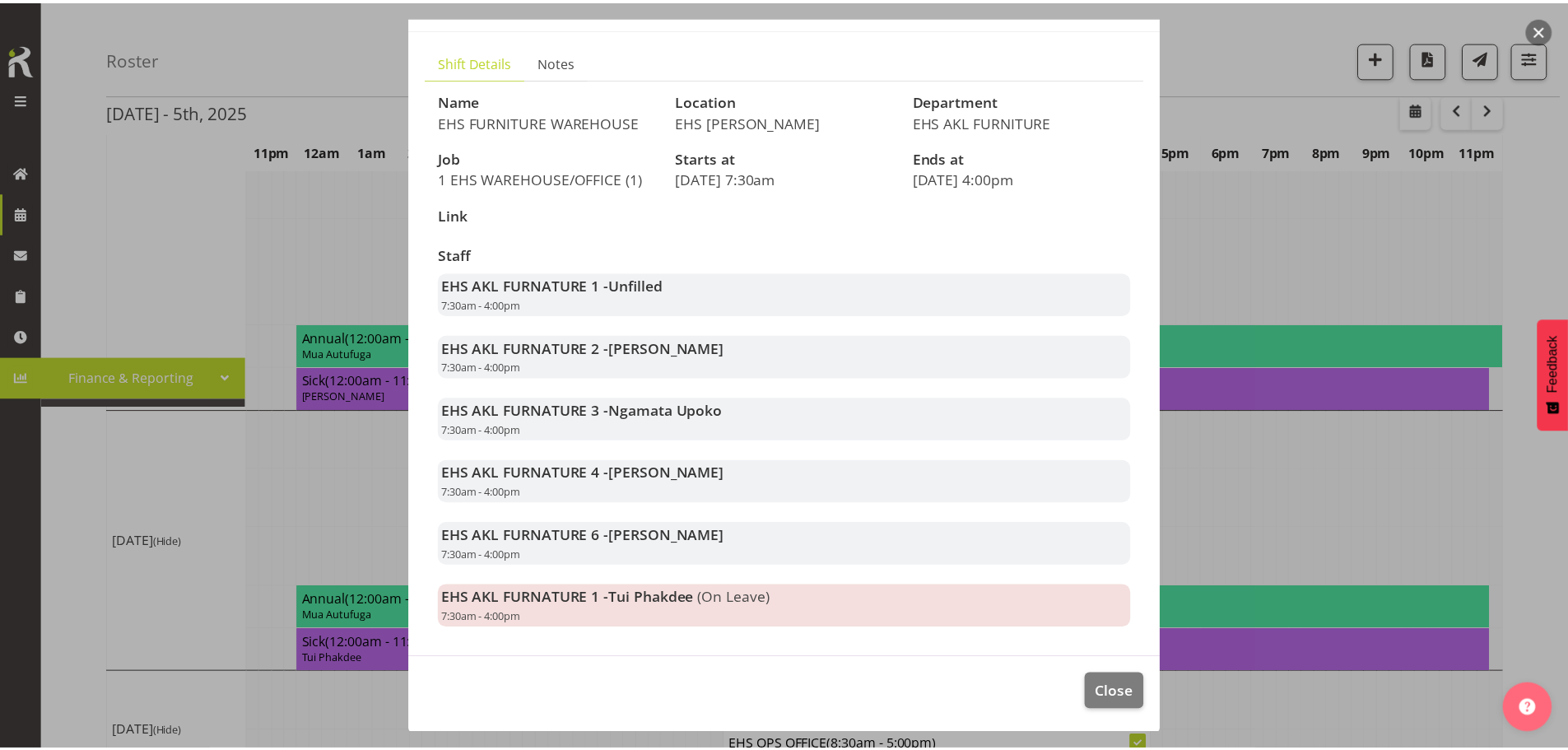
scroll to position [89, 0]
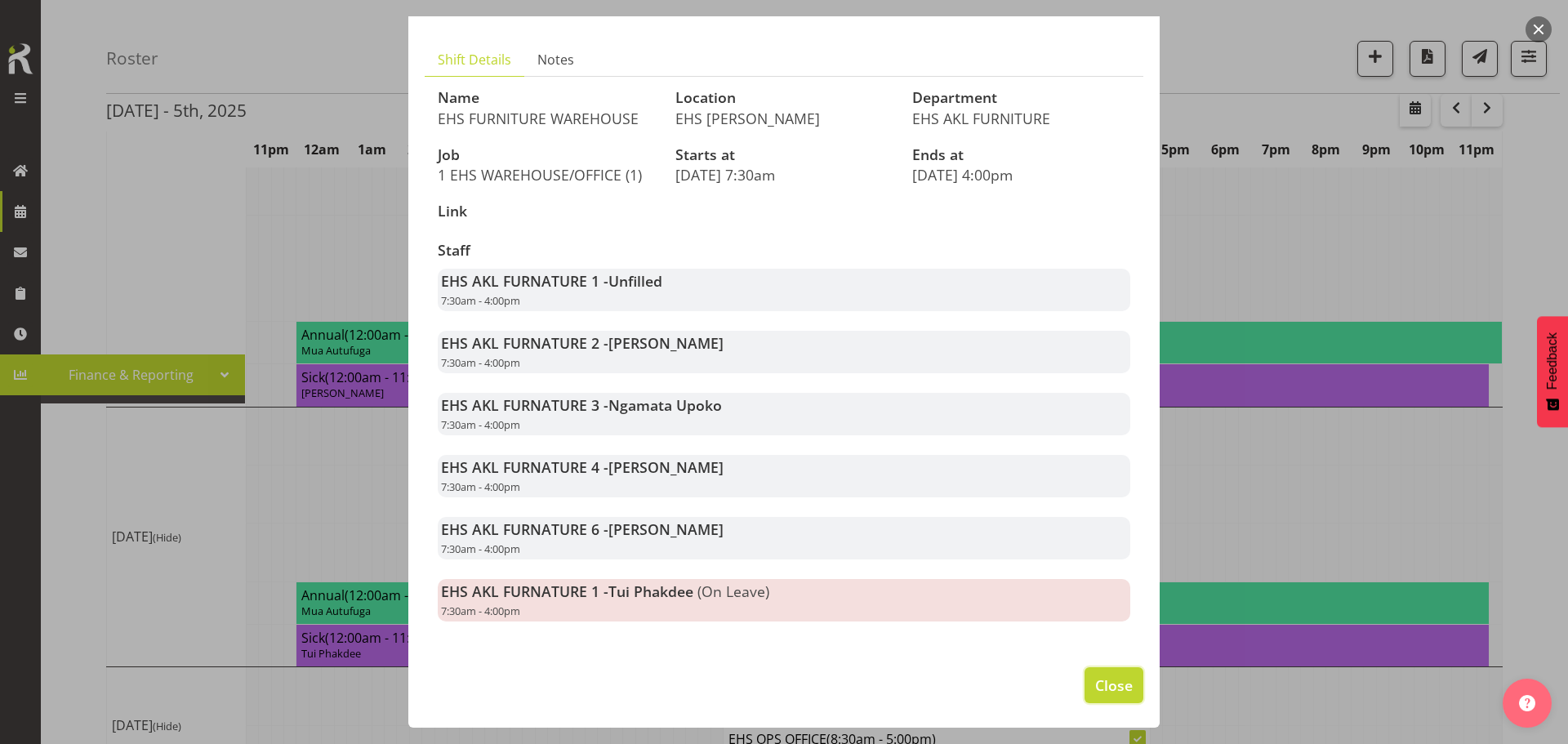
click at [1111, 686] on span "Close" at bounding box center [1113, 685] width 37 height 21
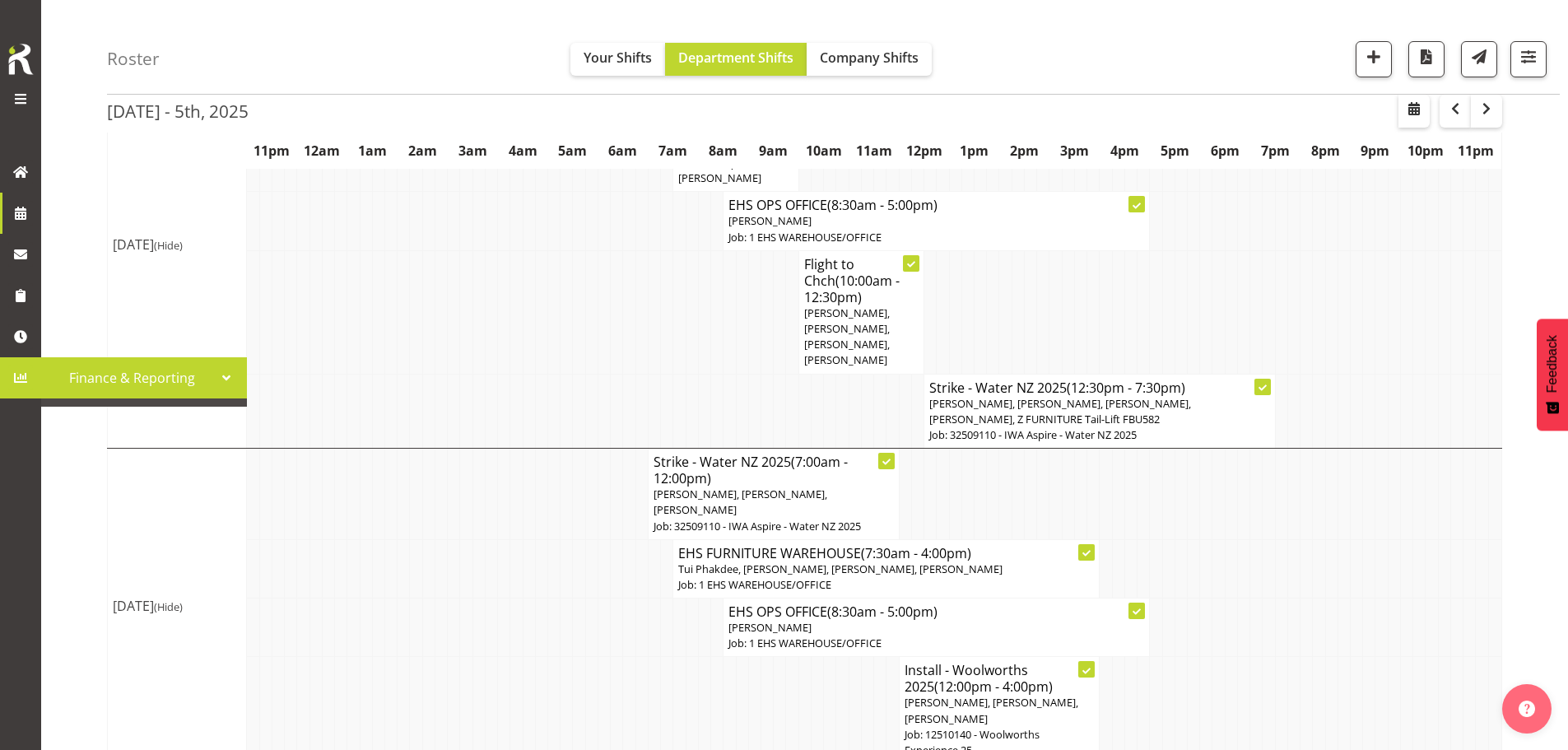
scroll to position [1131, 0]
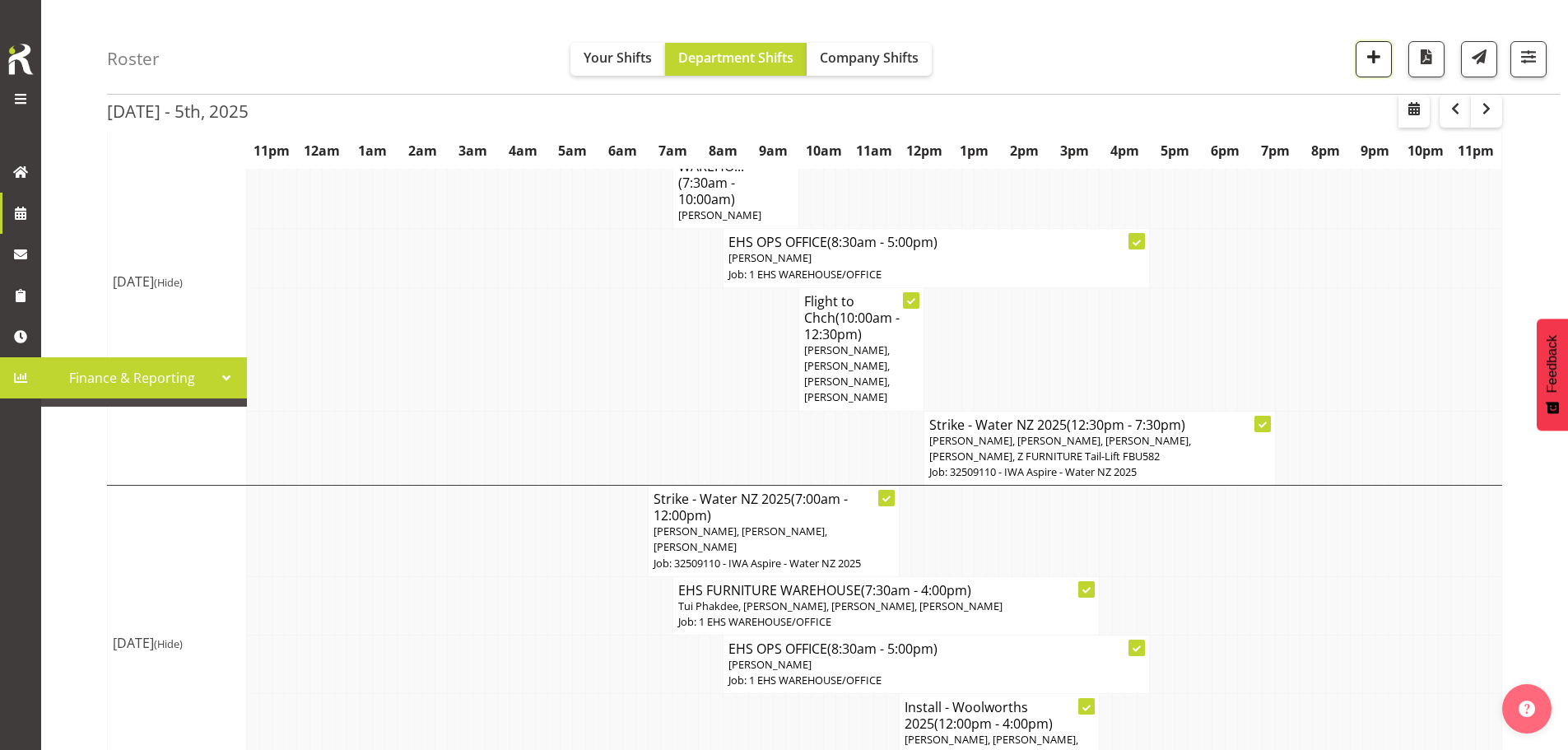
click at [1383, 62] on span "button" at bounding box center [1374, 57] width 22 height 22
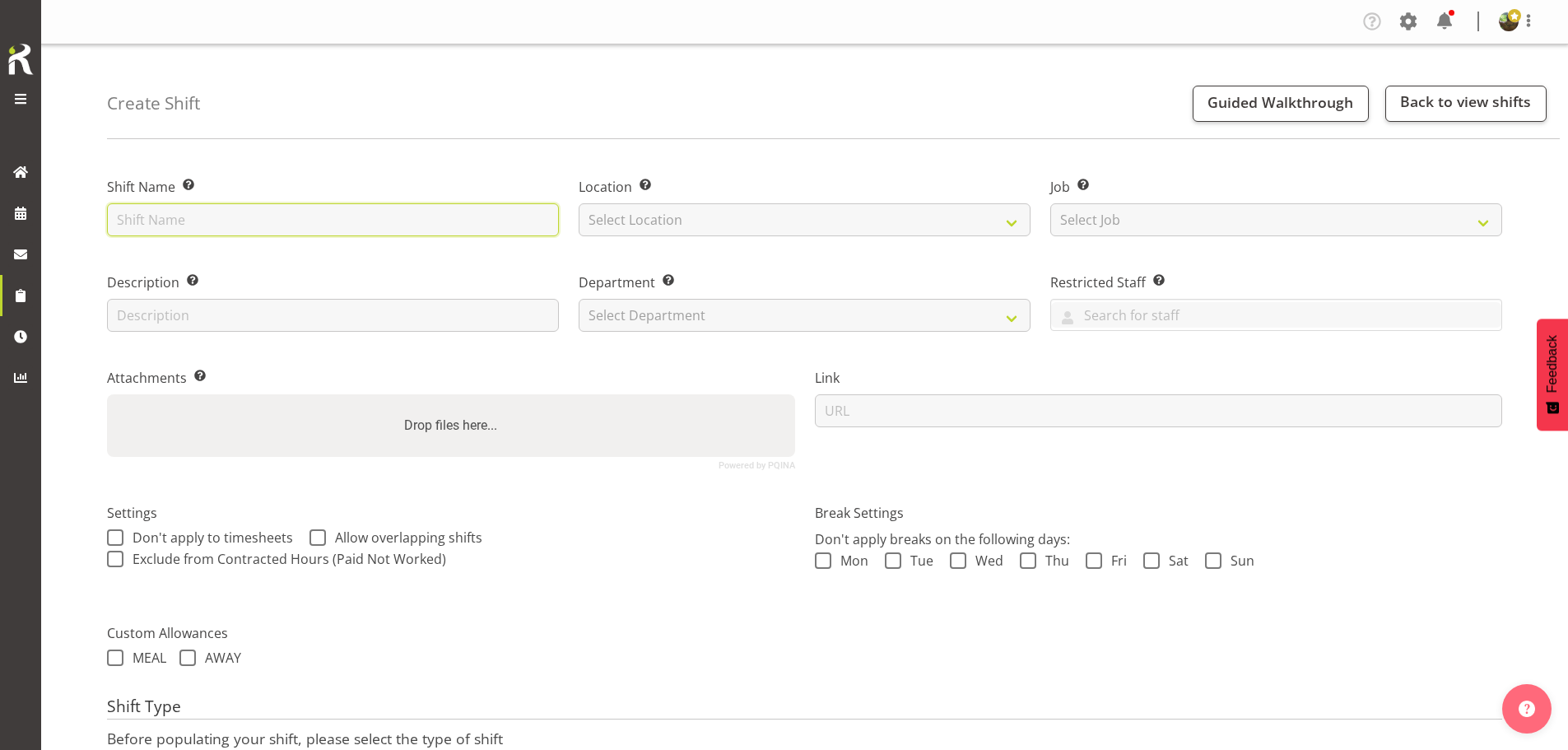
click at [414, 224] on input "text" at bounding box center [332, 220] width 452 height 33
drag, startPoint x: 242, startPoint y: 206, endPoint x: 245, endPoint y: 215, distance: 9.5
click at [242, 206] on input "Install -" at bounding box center [332, 220] width 452 height 33
click at [245, 222] on input "Install -" at bounding box center [332, 220] width 452 height 33
click at [233, 223] on input "Install - Winetopia 2025" at bounding box center [332, 220] width 452 height 33
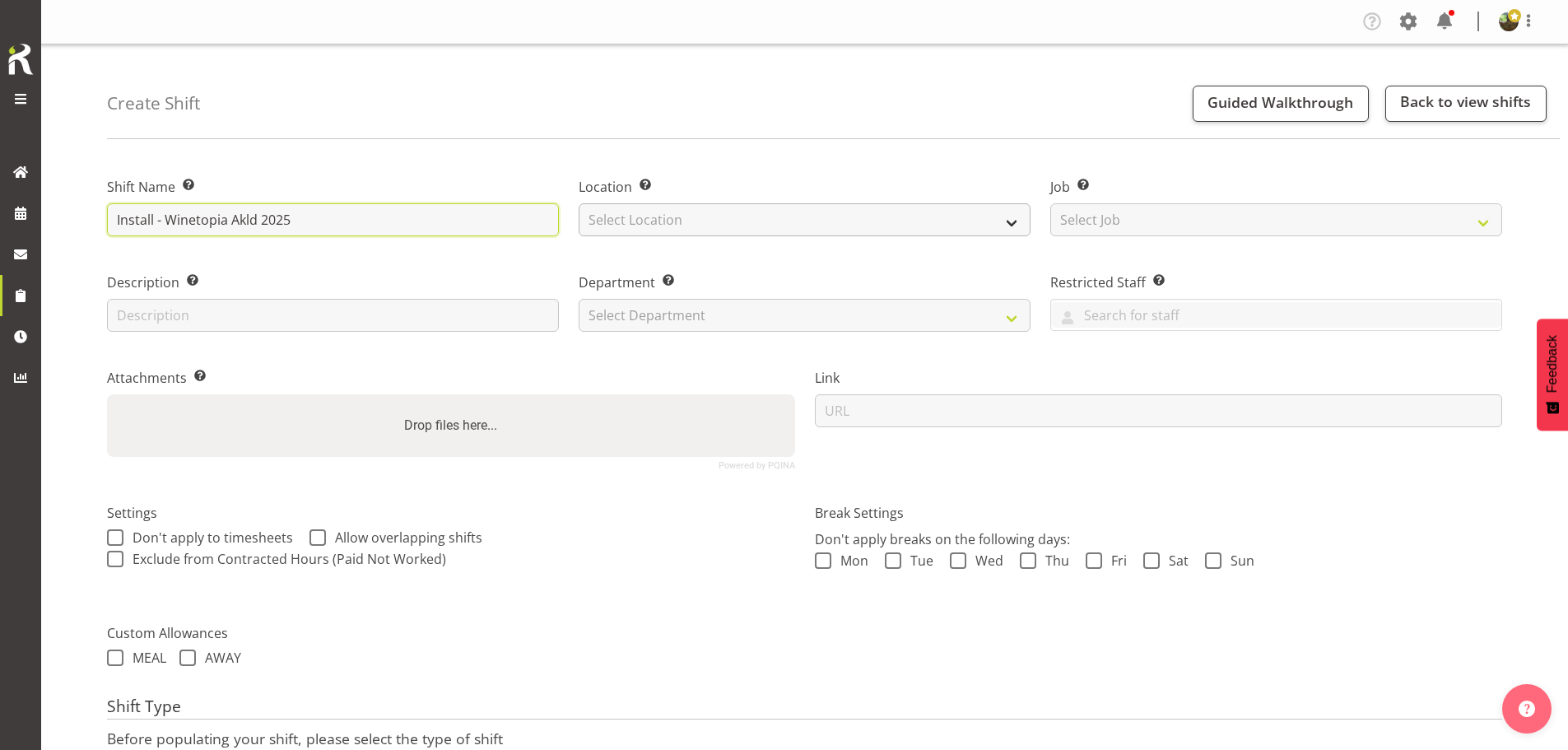
type input "Install - Winetopia Akld 2025"
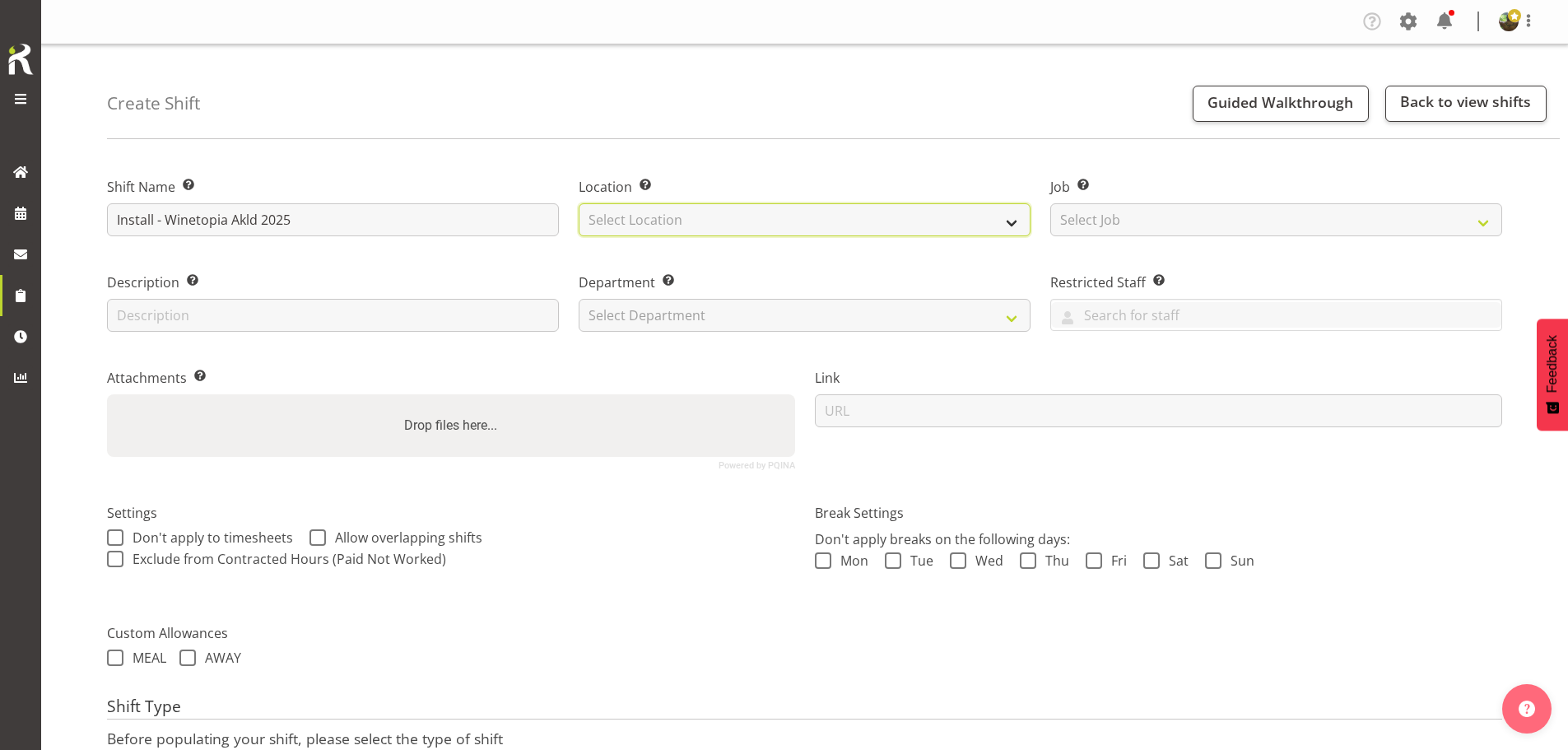
click at [624, 228] on select "Select Location EHS RYMER" at bounding box center [805, 220] width 452 height 33
select select "35"
click at [579, 203] on select "Select Location EHS RYMER" at bounding box center [805, 220] width 452 height 33
drag, startPoint x: 1031, startPoint y: 210, endPoint x: 1101, endPoint y: 219, distance: 70.6
click at [1038, 212] on div "Location Enter the location where the shift will occur. EHS RYMER" at bounding box center [805, 202] width 472 height 96
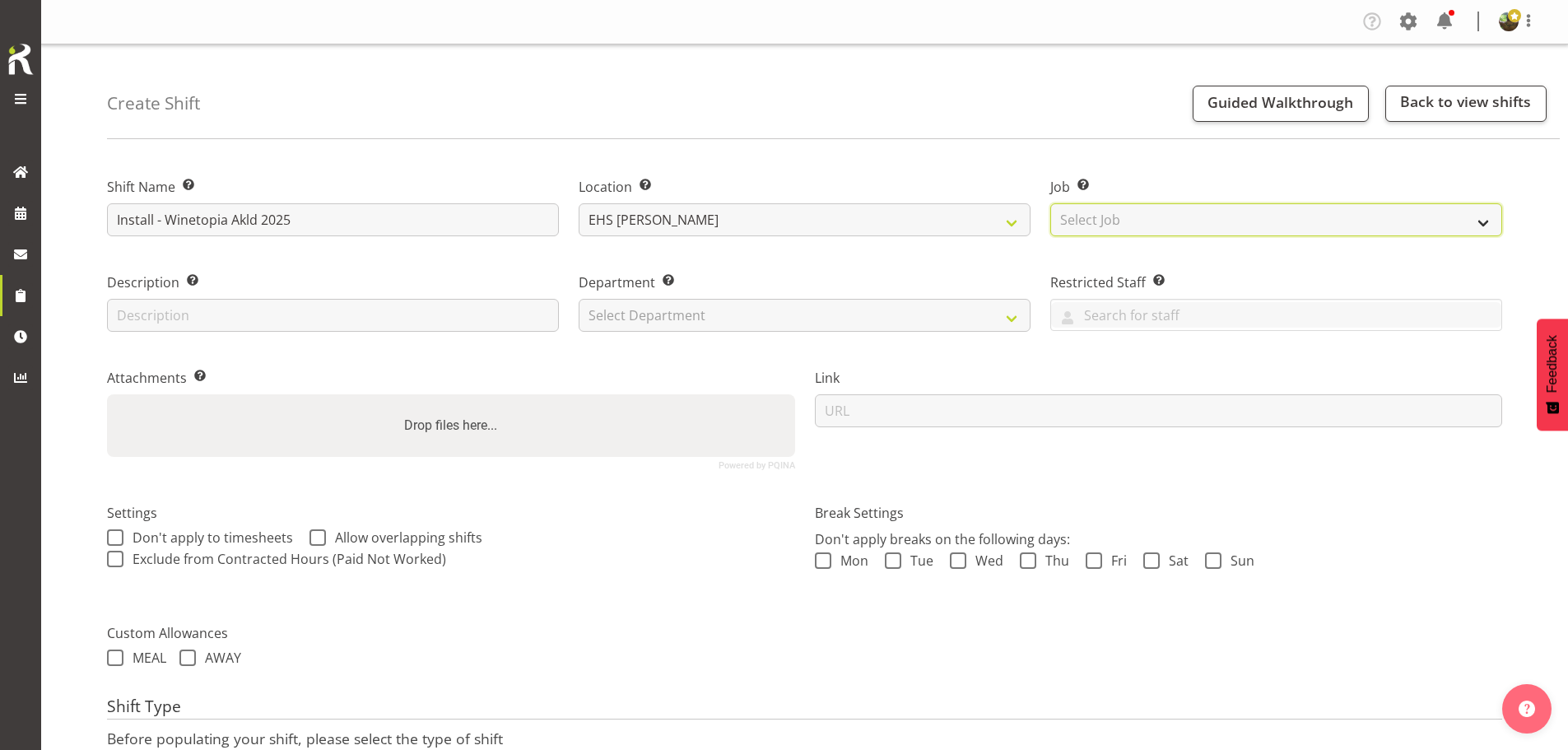
click at [1126, 220] on select "Select Job Create new job 1 Carlton Events 1 Carlton Hamilton 1 Carlton Welling…" at bounding box center [1276, 220] width 452 height 33
select select "10038"
click at [1051, 203] on select "Select Job Create new job 1 Carlton Events 1 Carlton Hamilton 1 Carlton Welling…" at bounding box center [1276, 220] width 452 height 33
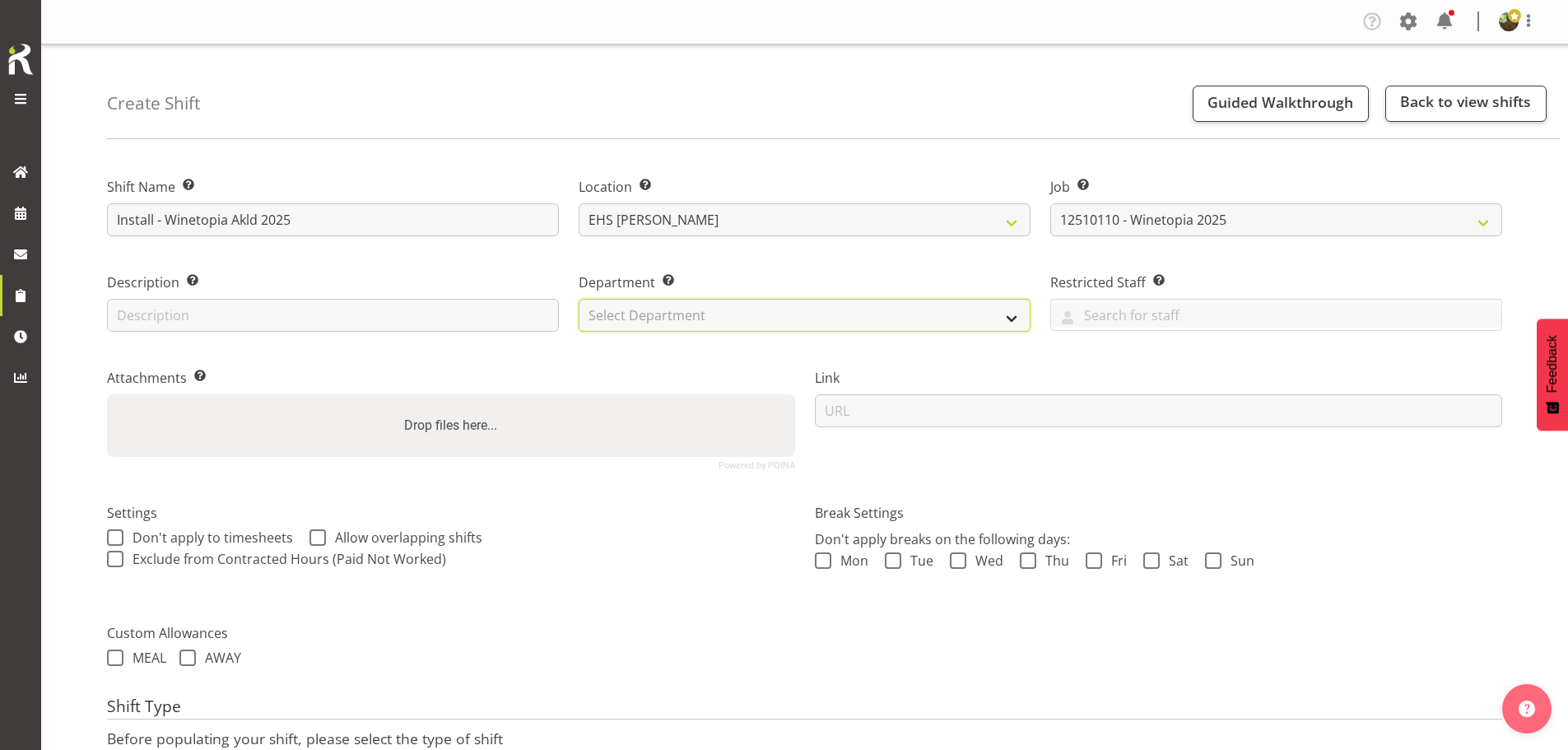
click at [844, 327] on select "Select Department EHS AKL FURNITURE" at bounding box center [805, 316] width 452 height 33
select select "38"
click at [579, 299] on select "Select Department EHS AKL FURNITURE" at bounding box center [805, 316] width 452 height 33
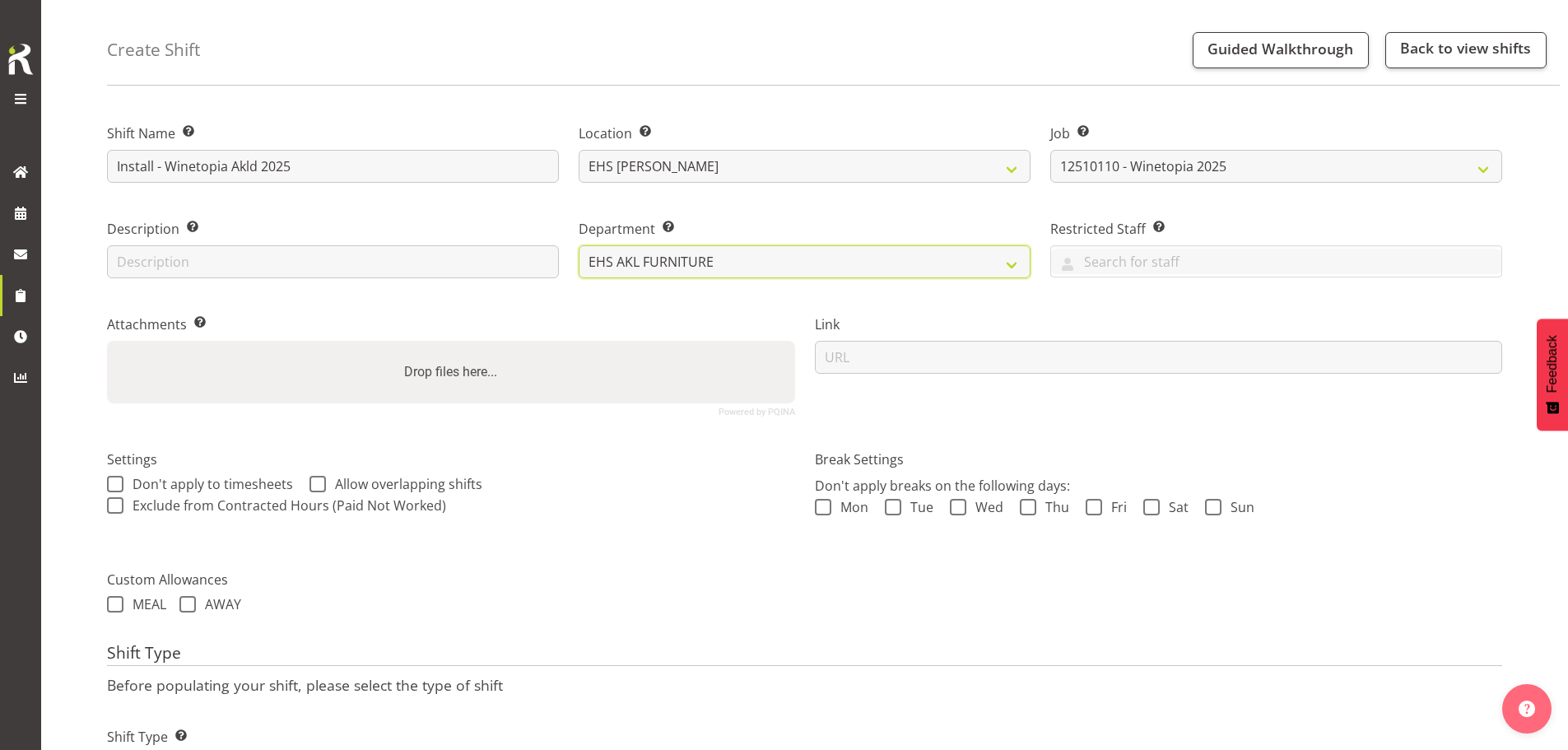
scroll to position [141, 0]
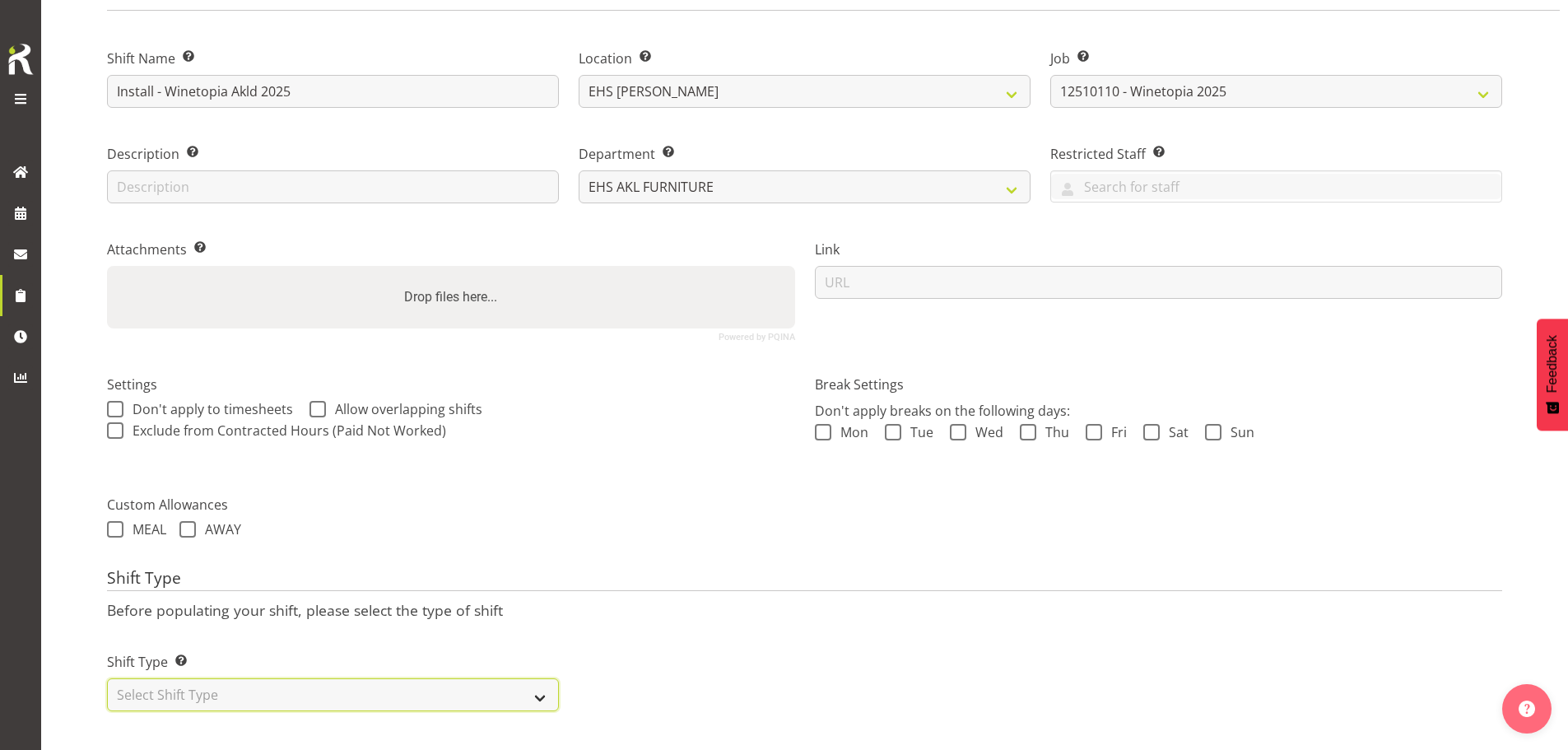
drag, startPoint x: 484, startPoint y: 683, endPoint x: 487, endPoint y: 667, distance: 16.3
click at [484, 682] on select "Select Shift Type One Off Shift Recurring Shift Rotating Shift" at bounding box center [332, 695] width 452 height 33
select select "one_off"
click at [107, 678] on select "Select Shift Type One Off Shift Recurring Shift Rotating Shift" at bounding box center [332, 695] width 452 height 33
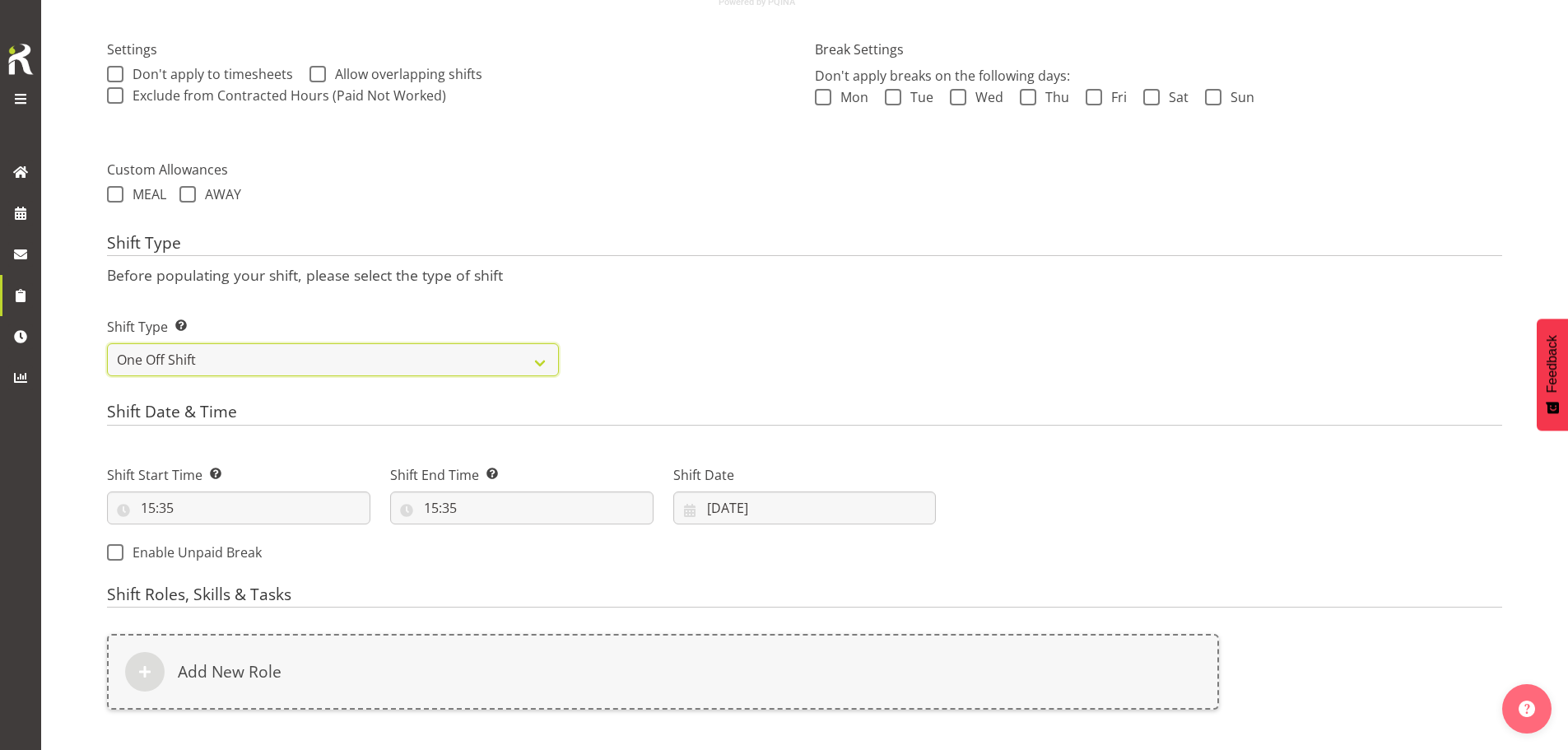
scroll to position [470, 0]
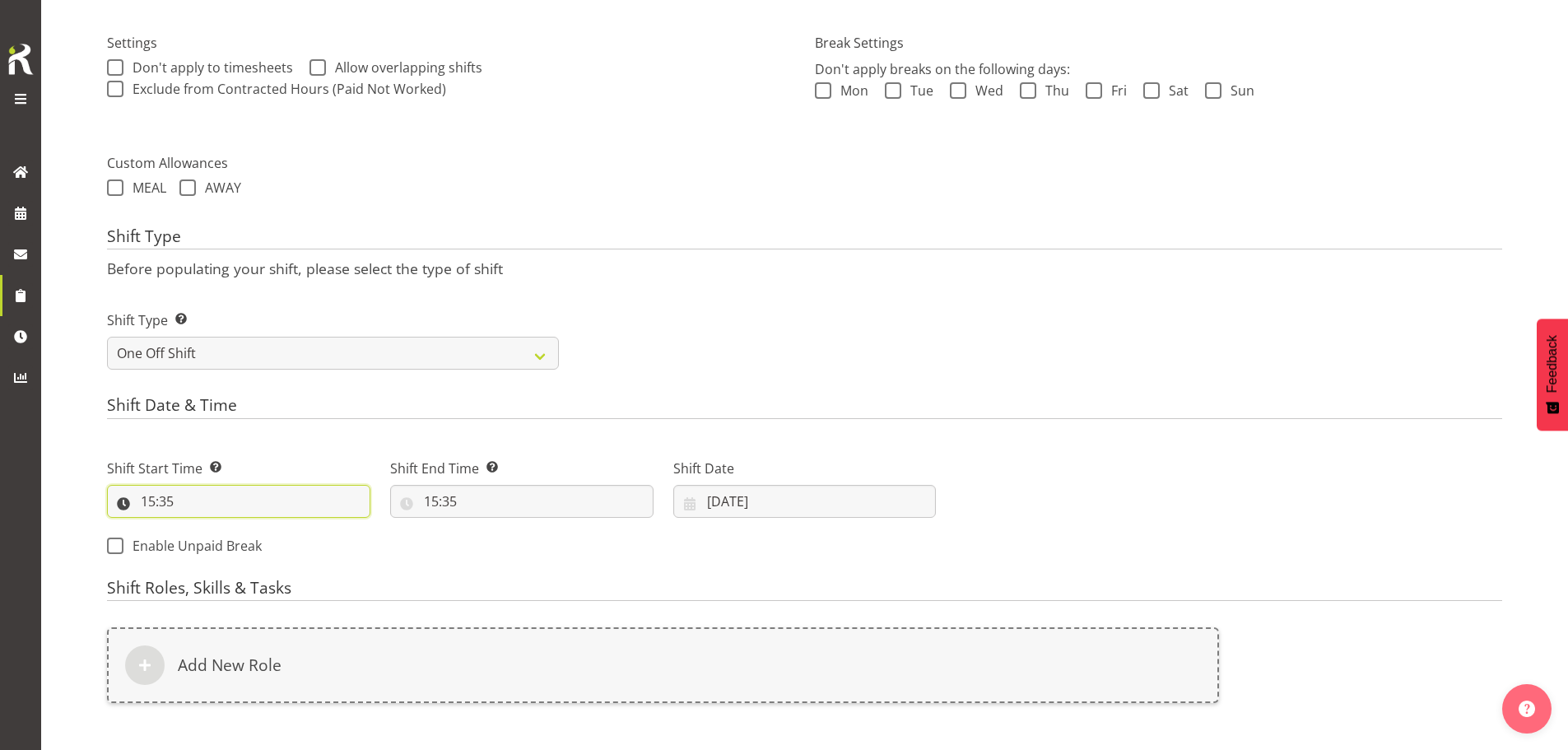
click at [158, 502] on input "15:35" at bounding box center [238, 502] width 263 height 33
click at [212, 543] on select "00 01 02 03 04 05 06 07 08 09 10 11 12 13 14 15 16 17 18 19 20 21 22 23" at bounding box center [219, 544] width 37 height 33
select select "7"
click at [201, 528] on select "00 01 02 03 04 05 06 07 08 09 10 11 12 13 14 15 16 17 18 19 20 21 22 23" at bounding box center [219, 544] width 37 height 33
type input "07:35"
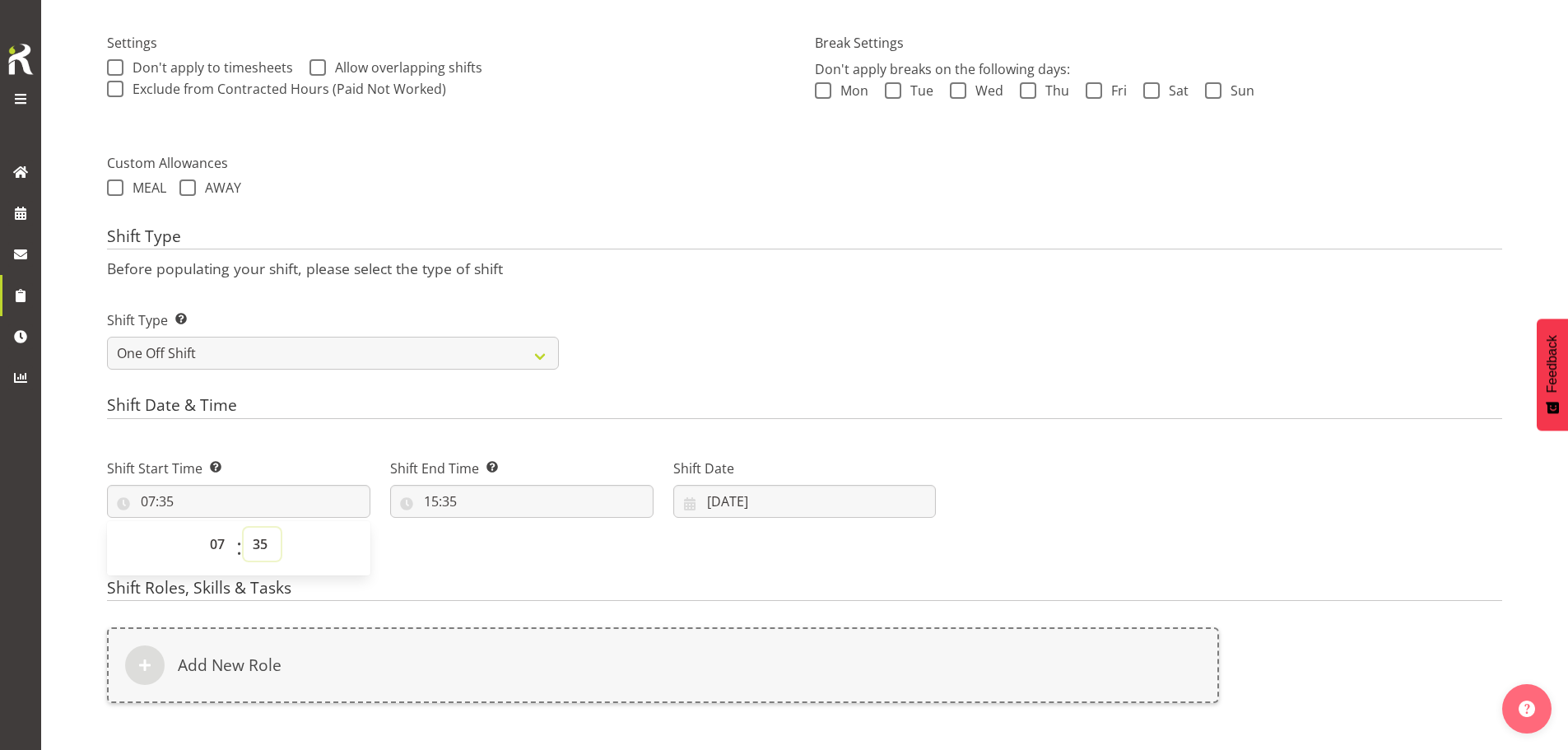
click at [258, 541] on select "00 01 02 03 04 05 06 07 08 09 10 11 12 13 14 15 16 17 18 19 20 21 22 23 24 25 2…" at bounding box center [262, 544] width 37 height 33
select select "30"
click at [243, 528] on select "00 01 02 03 04 05 06 07 08 09 10 11 12 13 14 15 16 17 18 19 20 21 22 23 24 25 2…" at bounding box center [262, 544] width 37 height 33
type input "07:30"
click at [446, 504] on input "15:35" at bounding box center [522, 502] width 263 height 33
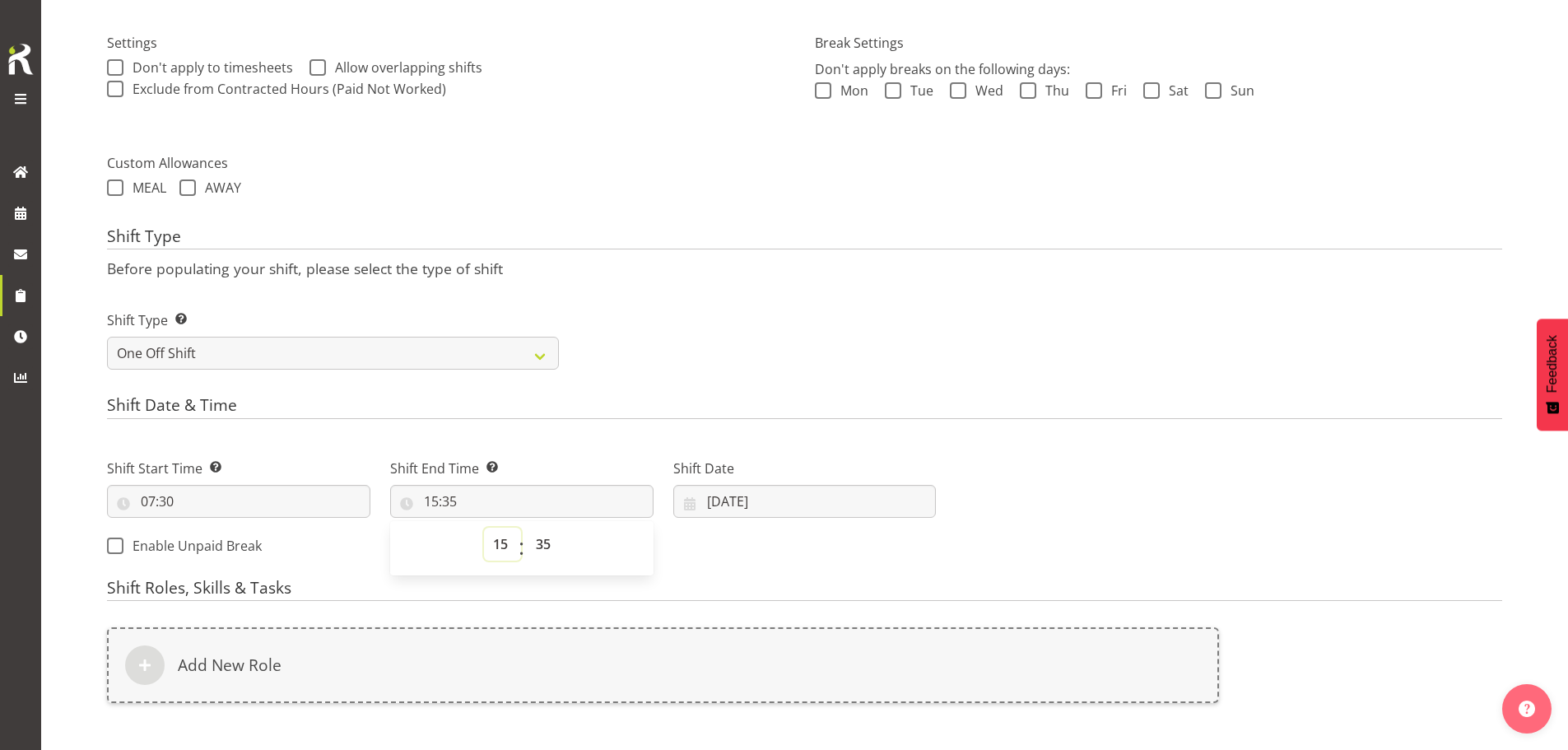
click at [499, 544] on select "00 01 02 03 04 05 06 07 08 09 10 11 12 13 14 15 16 17 18 19 20 21 22 23" at bounding box center [502, 544] width 37 height 33
select select "10"
click at [484, 528] on select "00 01 02 03 04 05 06 07 08 09 10 11 12 13 14 15 16 17 18 19 20 21 22 23" at bounding box center [502, 544] width 37 height 33
type input "10:35"
click at [541, 541] on select "00 01 02 03 04 05 06 07 08 09 10 11 12 13 14 15 16 17 18 19 20 21 22 23 24 25 2…" at bounding box center [545, 544] width 37 height 33
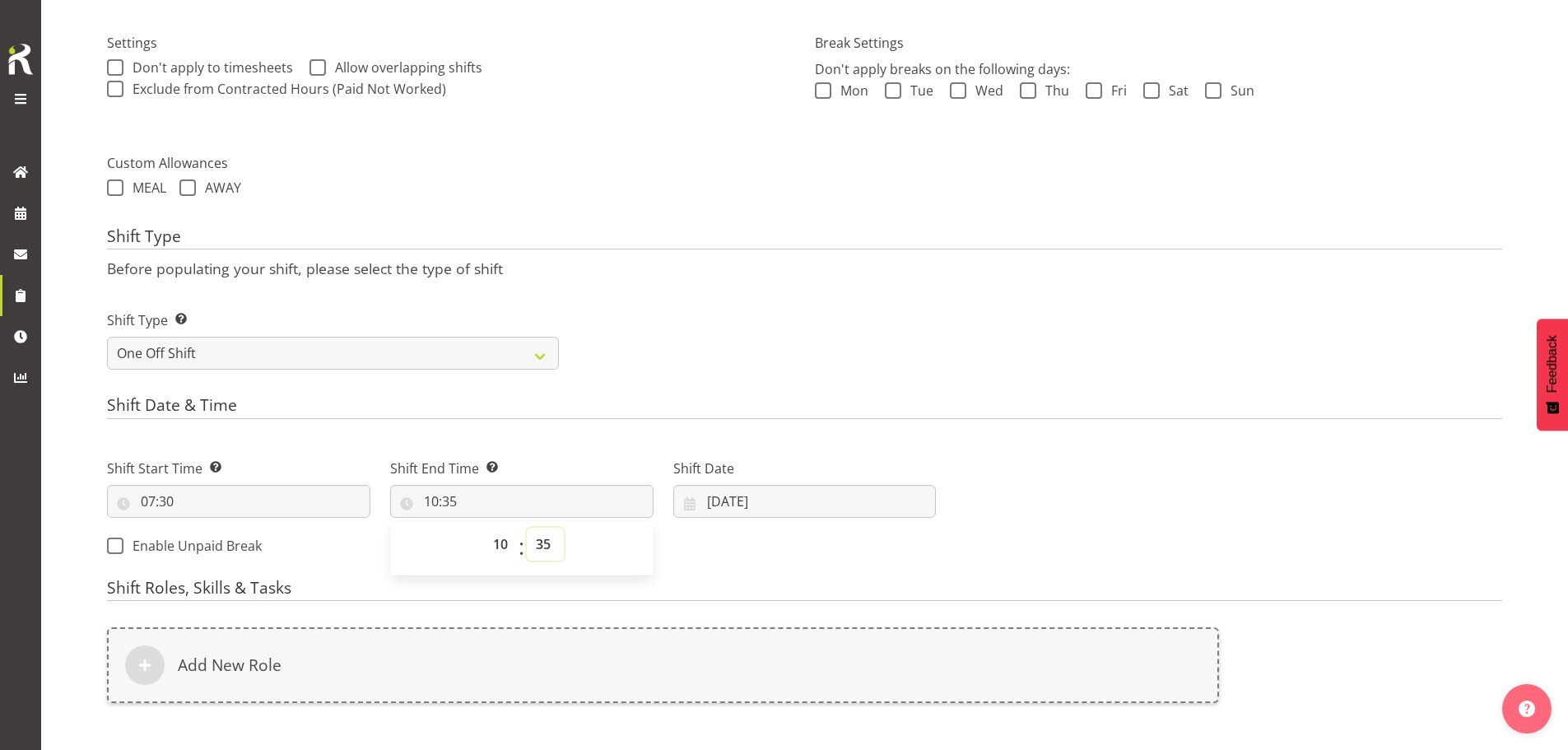
select select "0"
click at [527, 528] on select "00 01 02 03 04 05 06 07 08 09 10 11 12 13 14 15 16 17 18 19 20 21 22 23 24 25 2…" at bounding box center [545, 544] width 37 height 33
type input "10:00"
click at [544, 543] on select "00 01 02 03 04 05 06 07 08 09 10 11 12 13 14 15 16 17 18 19 20 21 22 23 24 25 2…" at bounding box center [545, 544] width 37 height 33
select select "30"
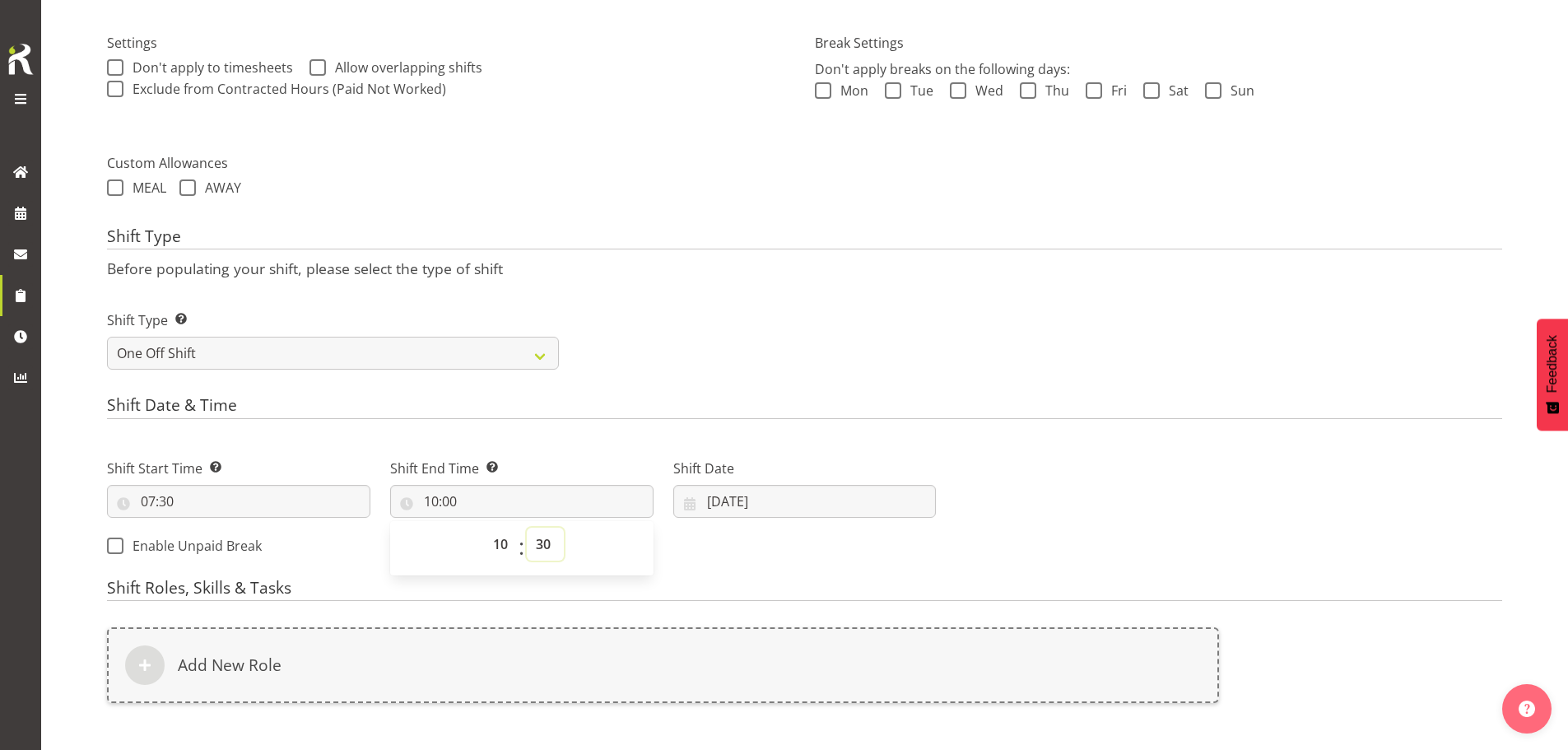
click at [527, 528] on select "00 01 02 03 04 05 06 07 08 09 10 11 12 13 14 15 16 17 18 19 20 21 22 23 24 25 2…" at bounding box center [545, 544] width 37 height 33
type input "10:30"
click at [741, 497] on input "[DATE]" at bounding box center [805, 502] width 263 height 33
click at [871, 644] on link "3" at bounding box center [871, 635] width 33 height 31
type input "03/10/2025"
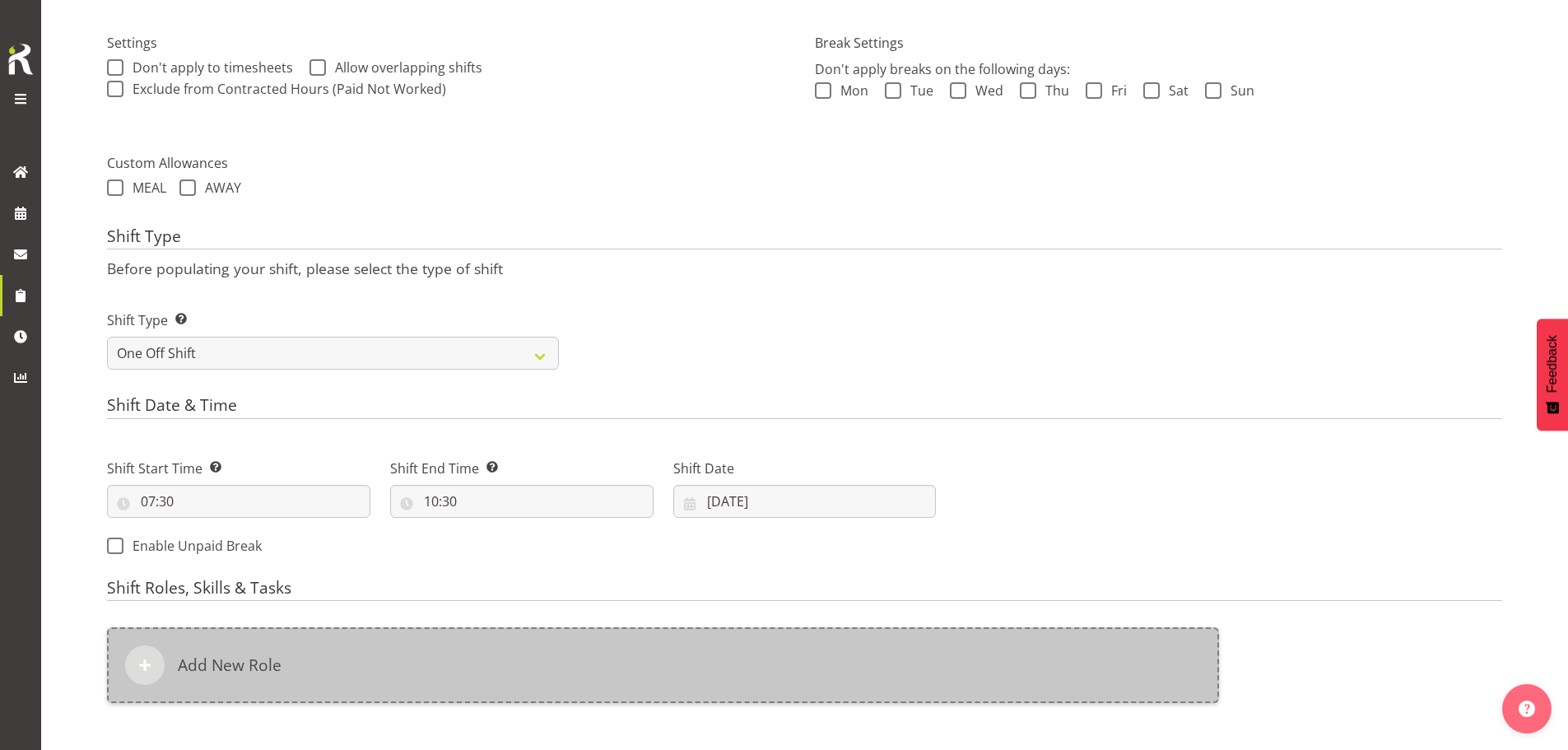
click at [849, 644] on div "Add New Role" at bounding box center [662, 665] width 1112 height 76
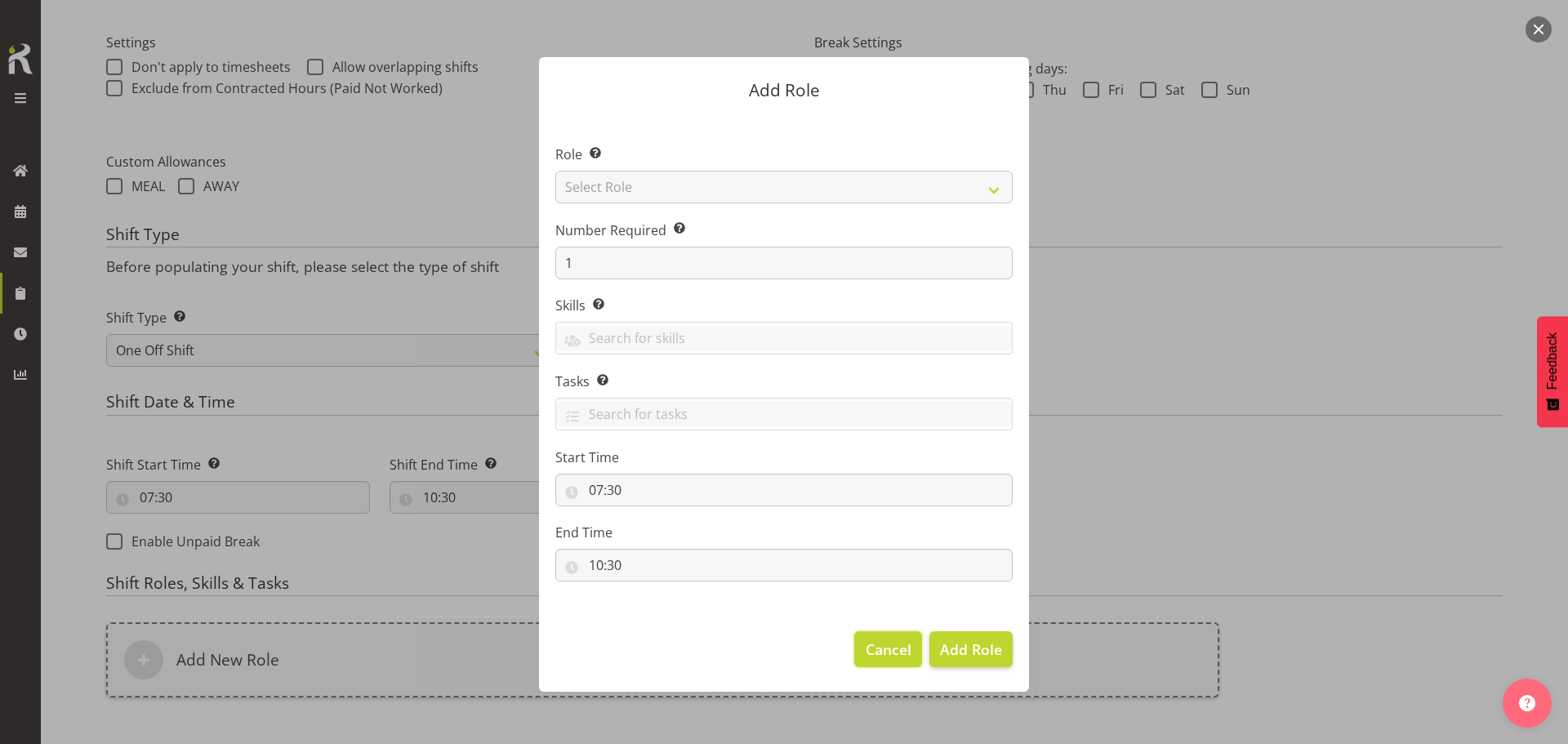
click at [906, 647] on span "Cancel" at bounding box center [888, 650] width 45 height 21
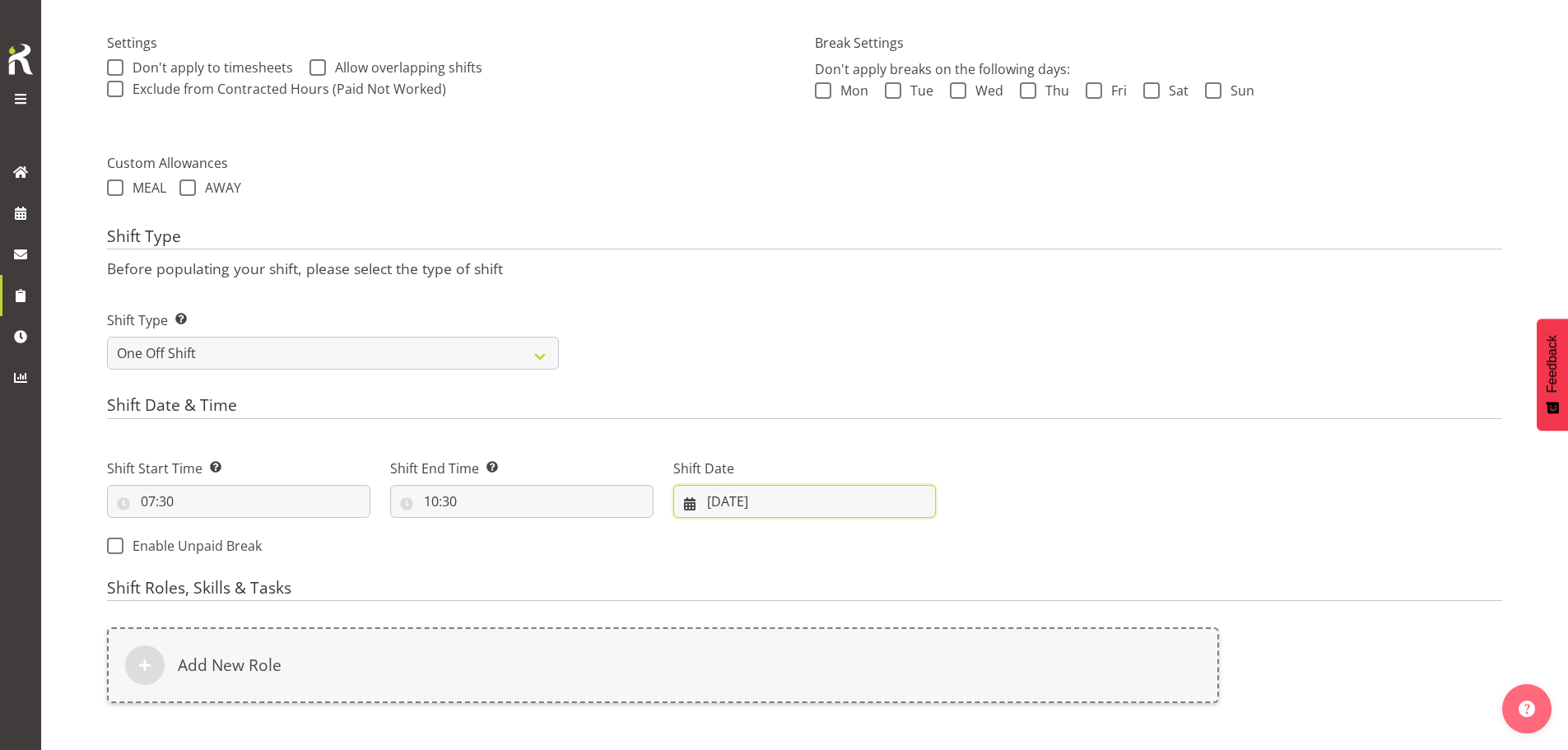
click at [738, 503] on input "03/10/2025" at bounding box center [805, 502] width 263 height 33
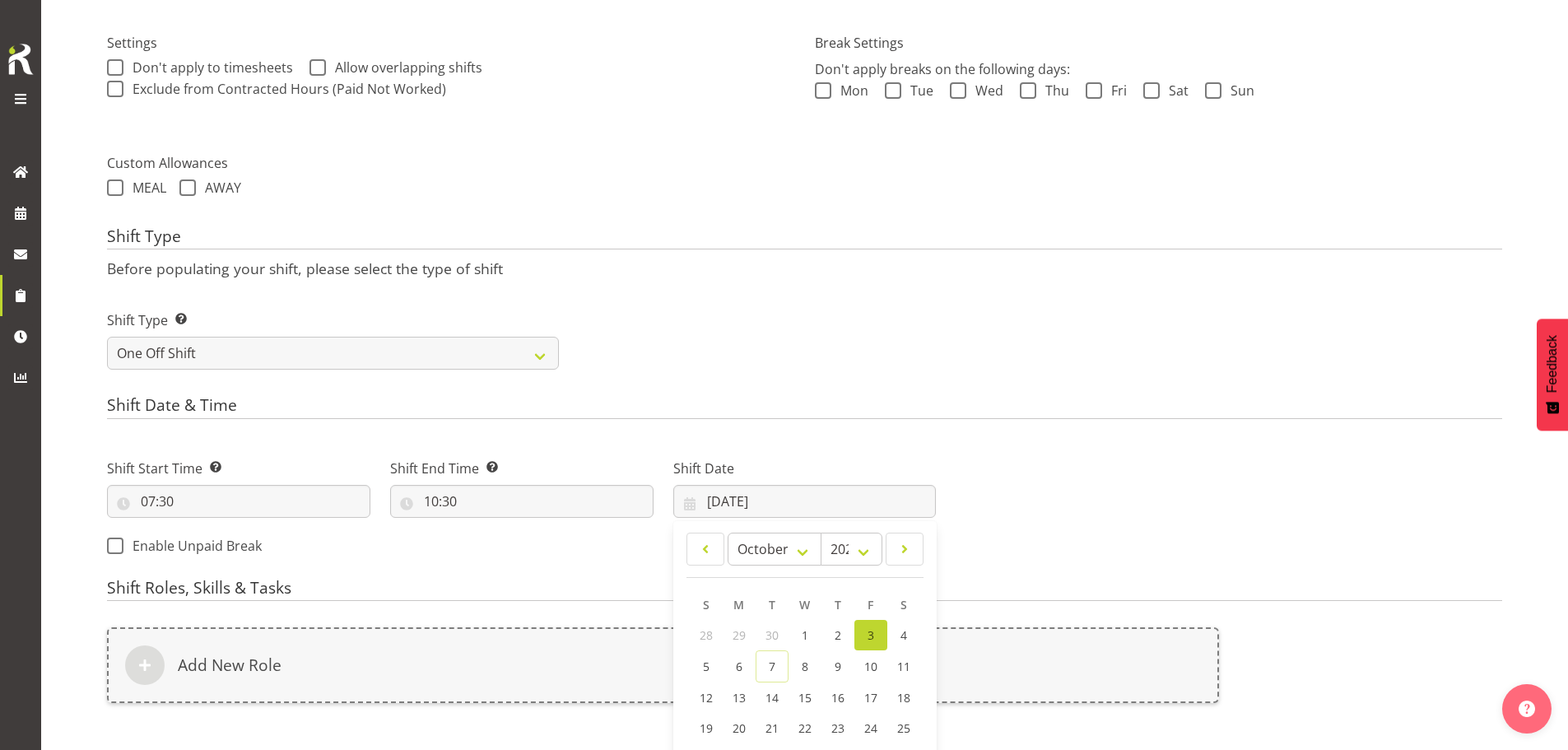
click at [1072, 528] on div "Next Shifts" at bounding box center [1229, 502] width 567 height 133
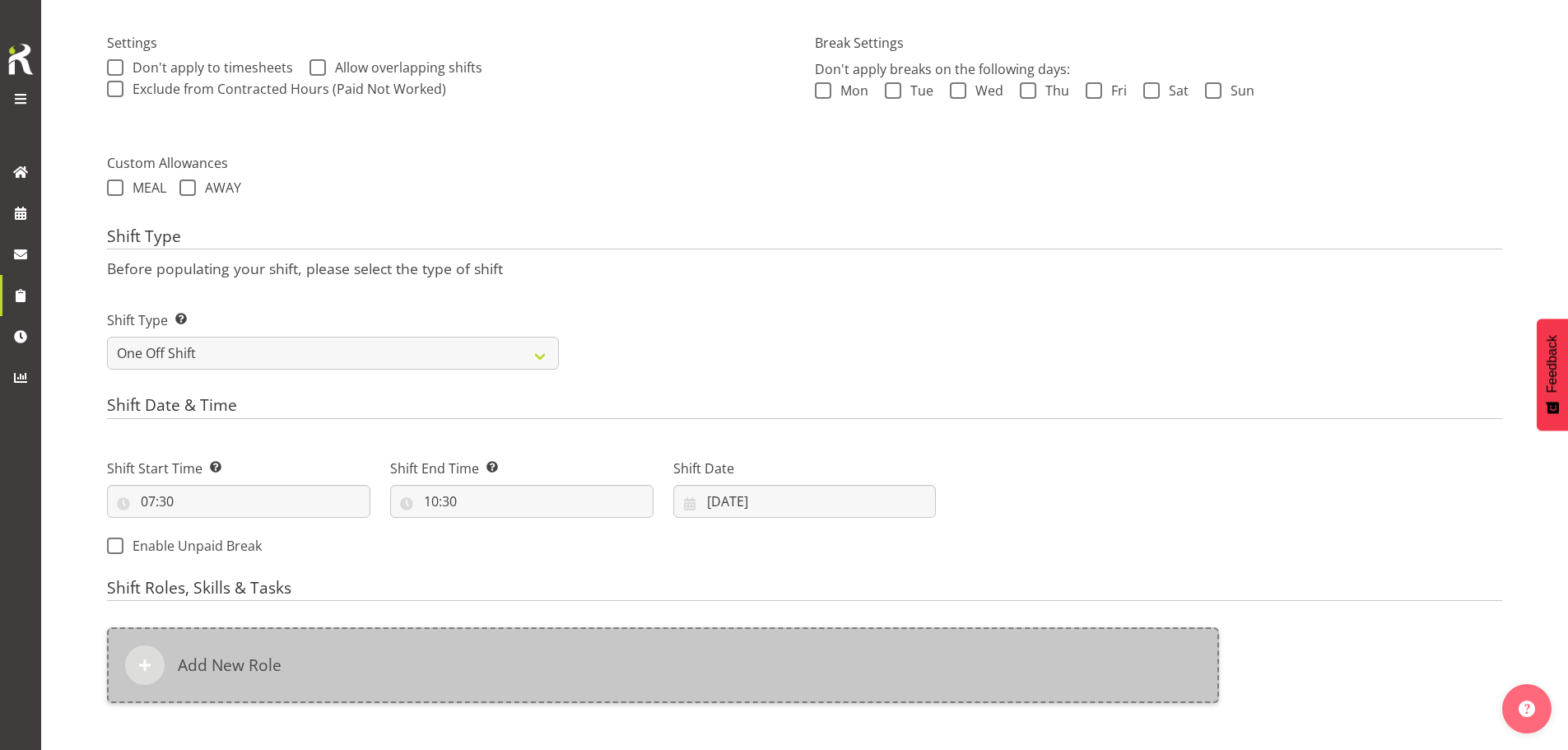
click at [712, 647] on div "Add New Role" at bounding box center [662, 665] width 1112 height 76
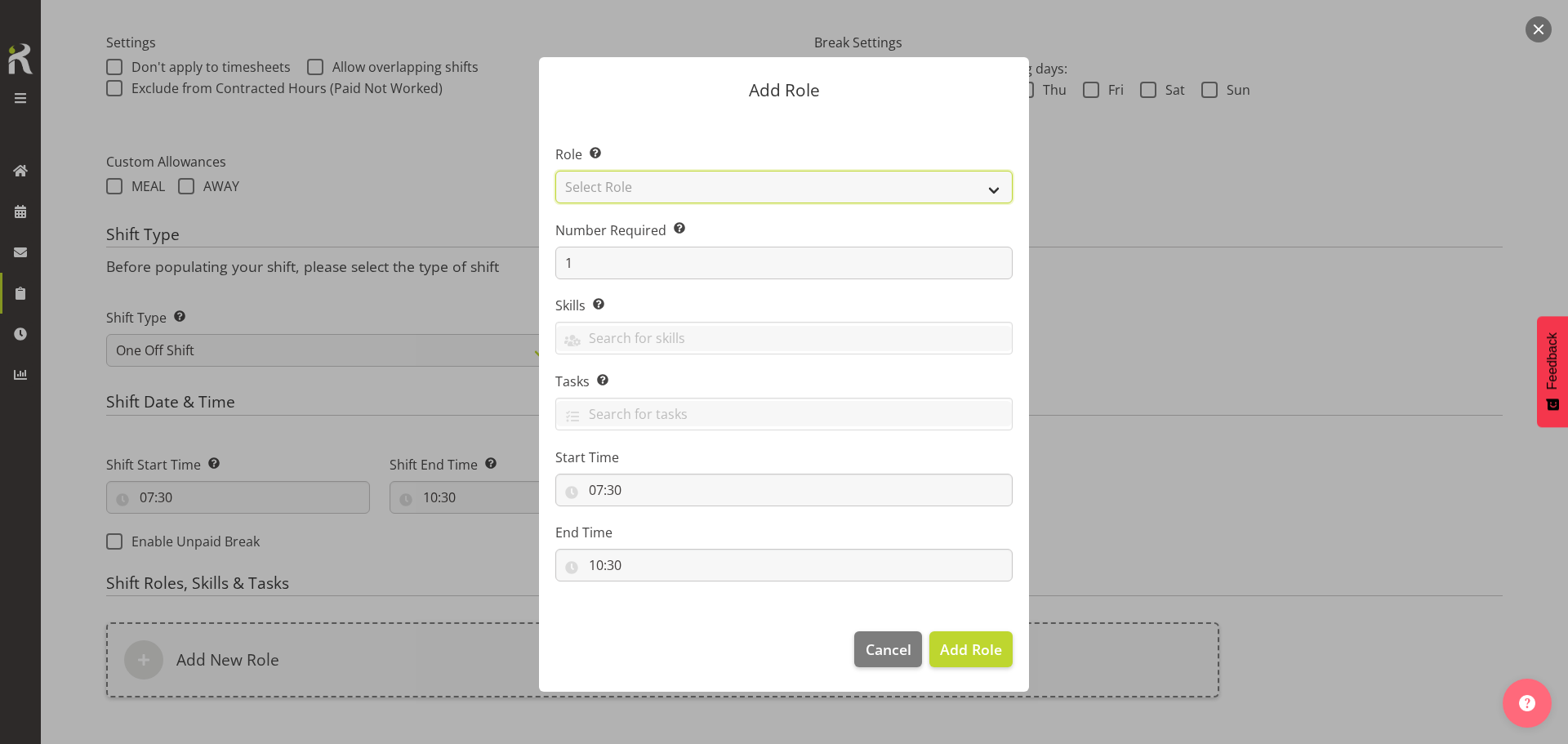
click at [753, 189] on select "Select Role ACCOUNT MANAGER ACCOUNT MANAGER DW ACCOUNTS [PERSON_NAME] VEHICLES …" at bounding box center [784, 188] width 457 height 33
select select "189"
click at [555, 171] on select "Select Role ACCOUNT MANAGER ACCOUNT MANAGER DW ACCOUNTS [PERSON_NAME] VEHICLES …" at bounding box center [784, 188] width 457 height 33
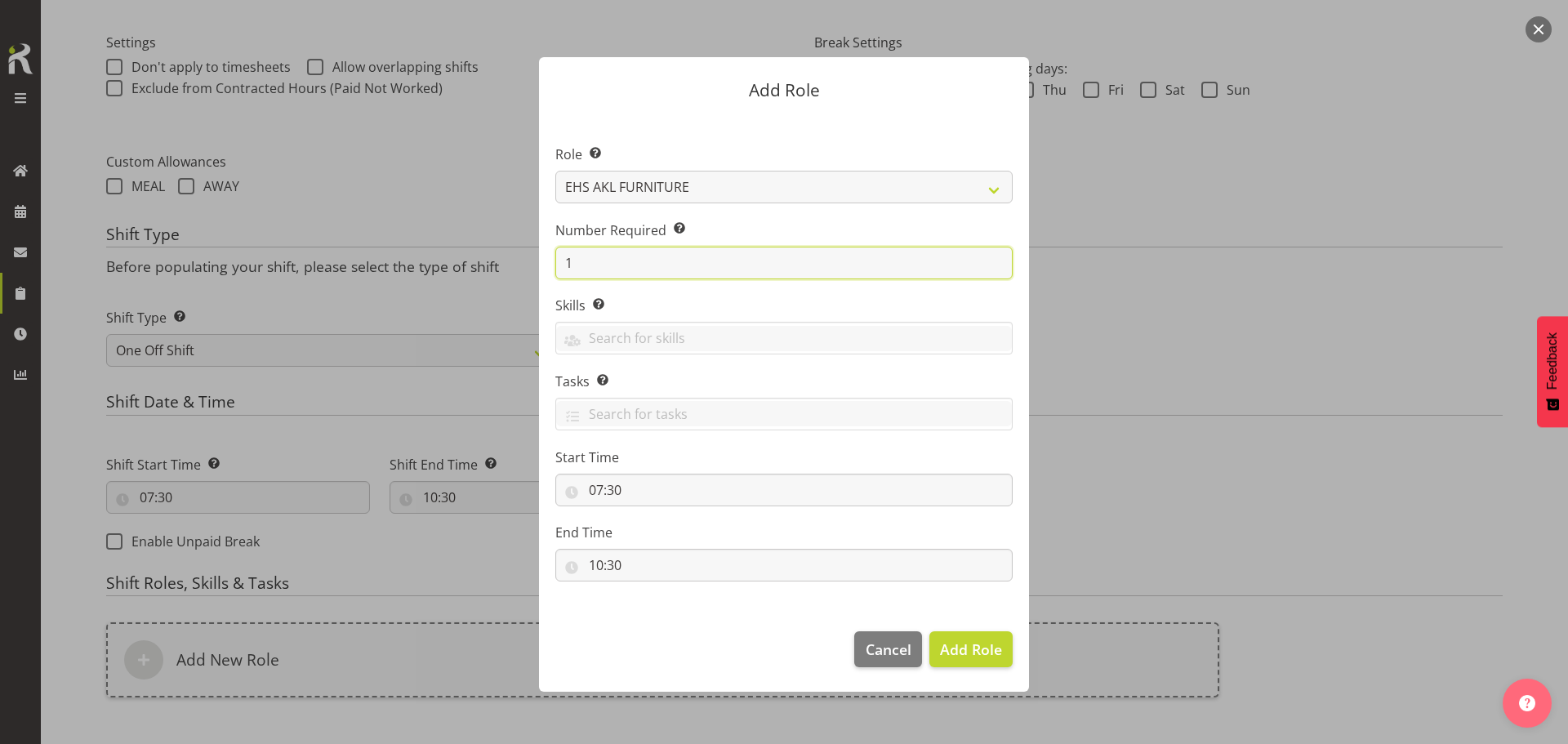
click at [716, 262] on input "1" at bounding box center [784, 263] width 457 height 33
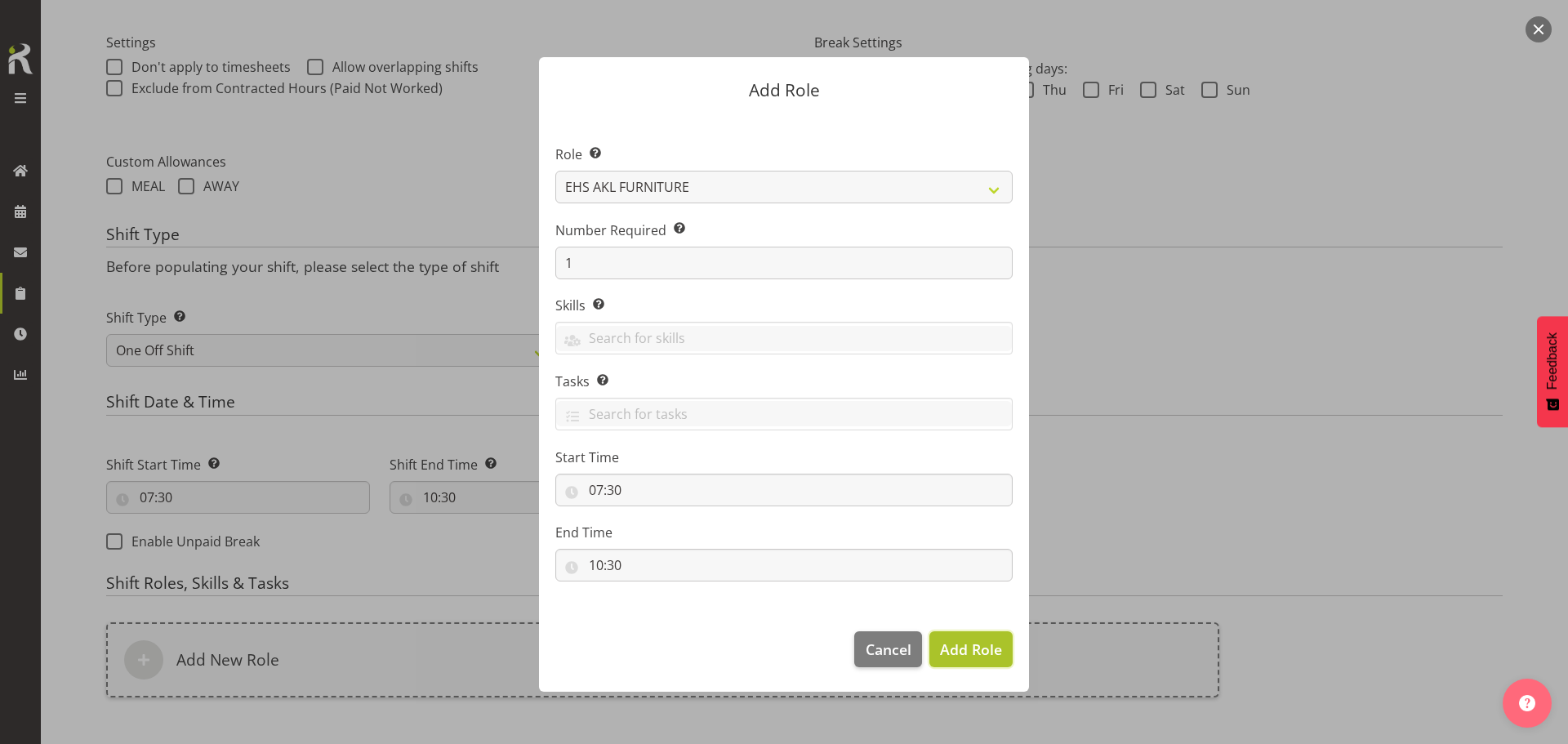
click at [966, 650] on span "Add Role" at bounding box center [970, 650] width 62 height 20
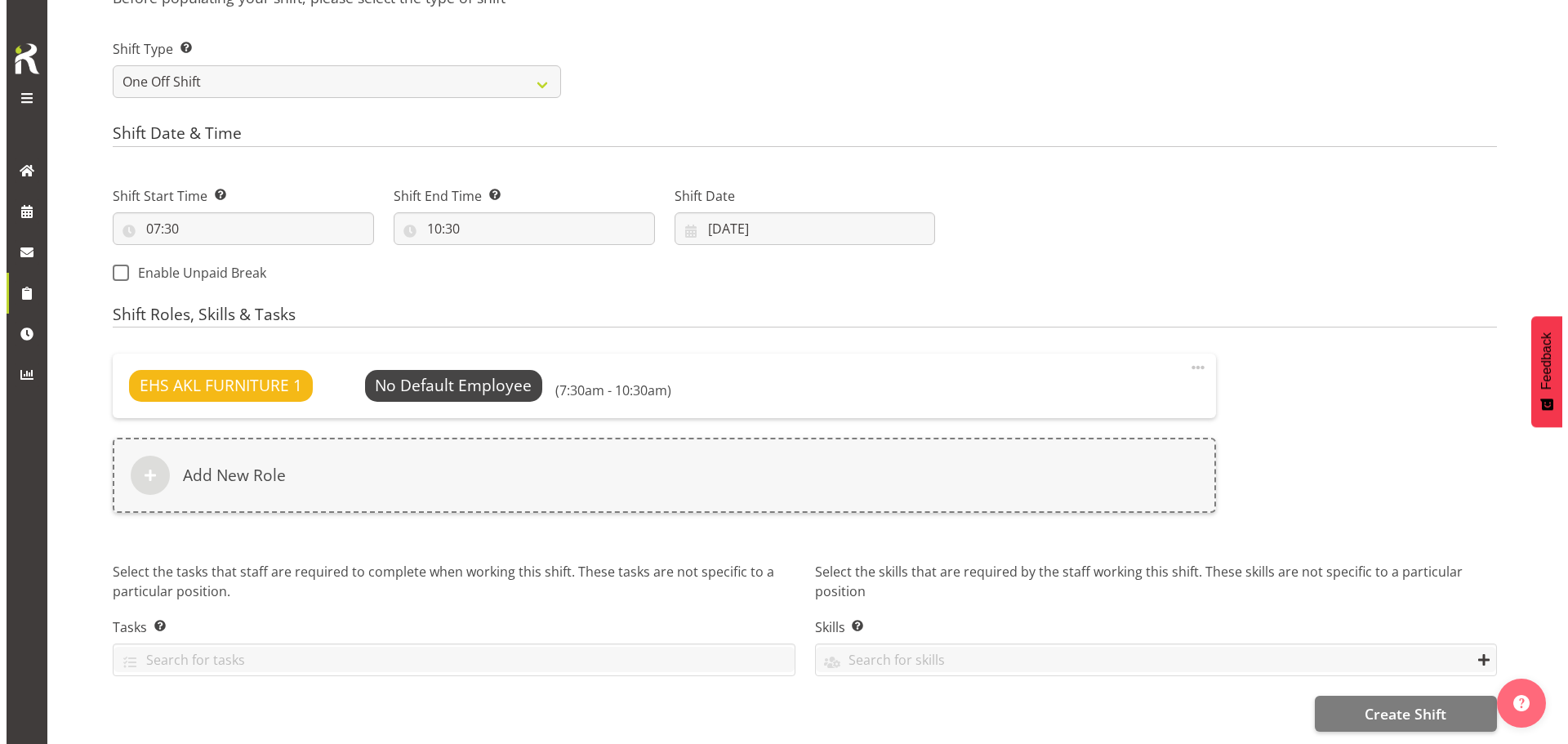
scroll to position [747, 0]
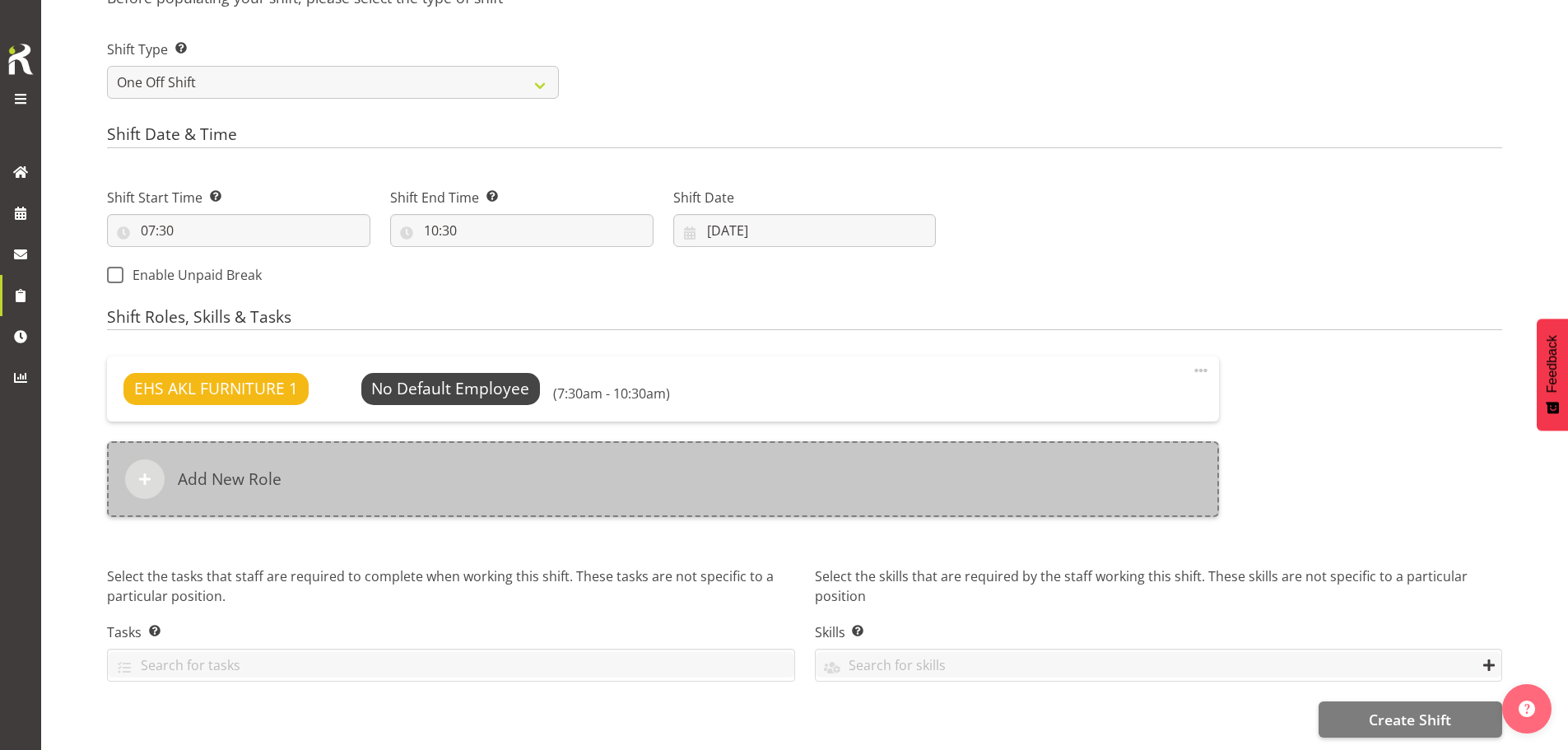
click at [525, 452] on div "Add New Role" at bounding box center [662, 479] width 1112 height 76
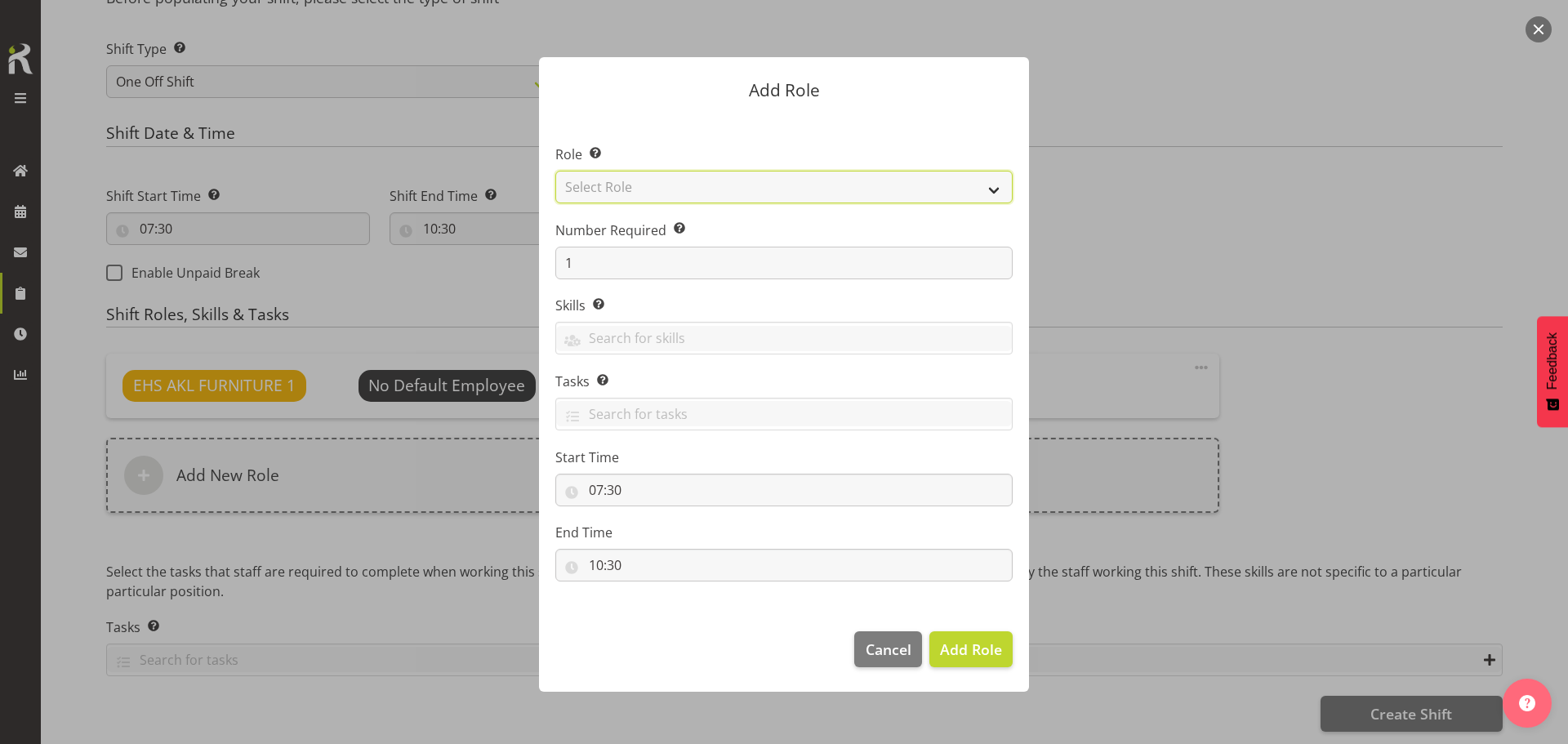
click at [700, 200] on select "Select Role ACCOUNT MANAGER ACCOUNT MANAGER DW ACCOUNTS [PERSON_NAME] VEHICLES …" at bounding box center [784, 188] width 457 height 33
select select "81"
click at [555, 171] on select "Select Role ACCOUNT MANAGER ACCOUNT MANAGER DW ACCOUNTS [PERSON_NAME] VEHICLES …" at bounding box center [784, 188] width 457 height 33
click at [973, 661] on button "Add Role" at bounding box center [971, 649] width 83 height 36
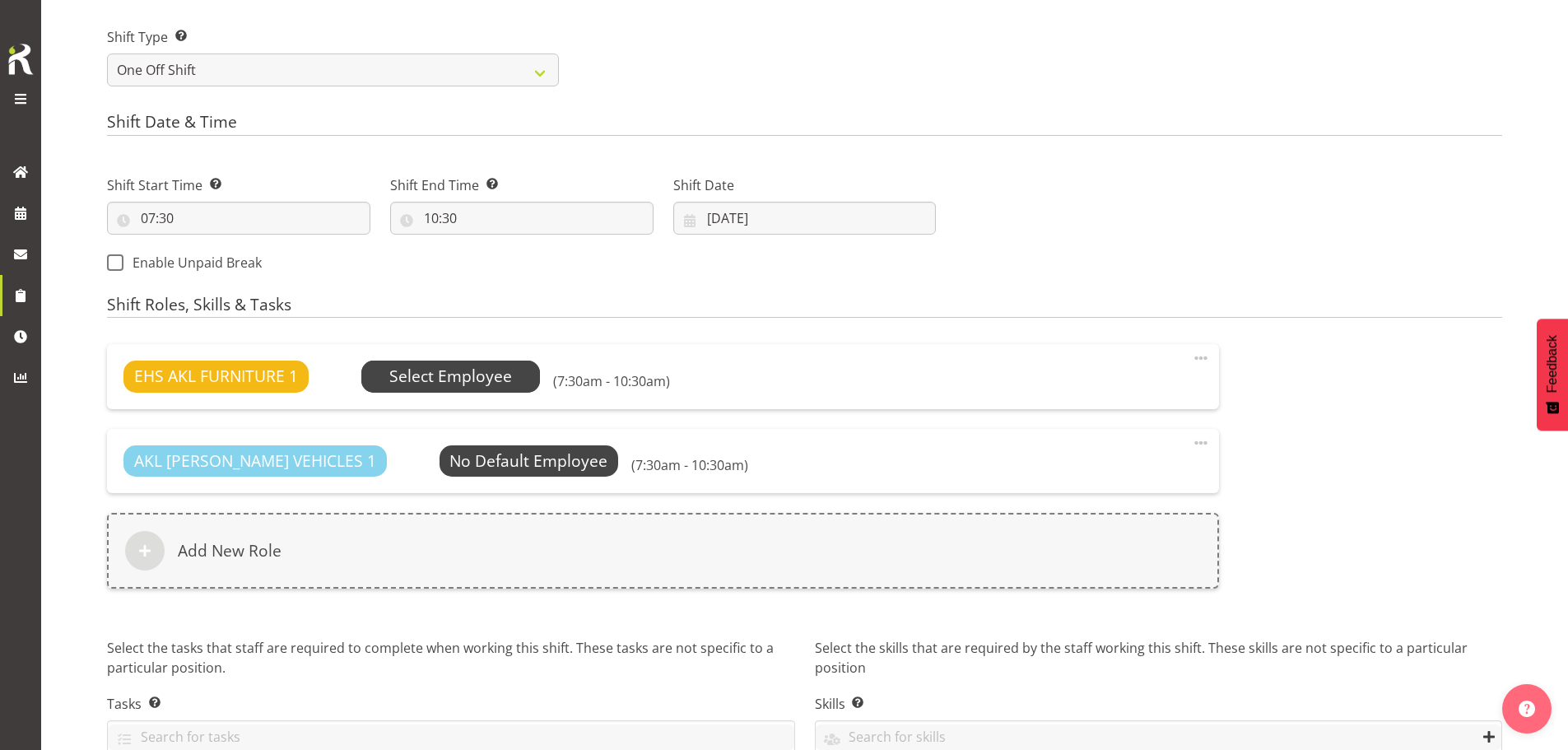
click at [450, 372] on span "Select Employee" at bounding box center [450, 377] width 122 height 24
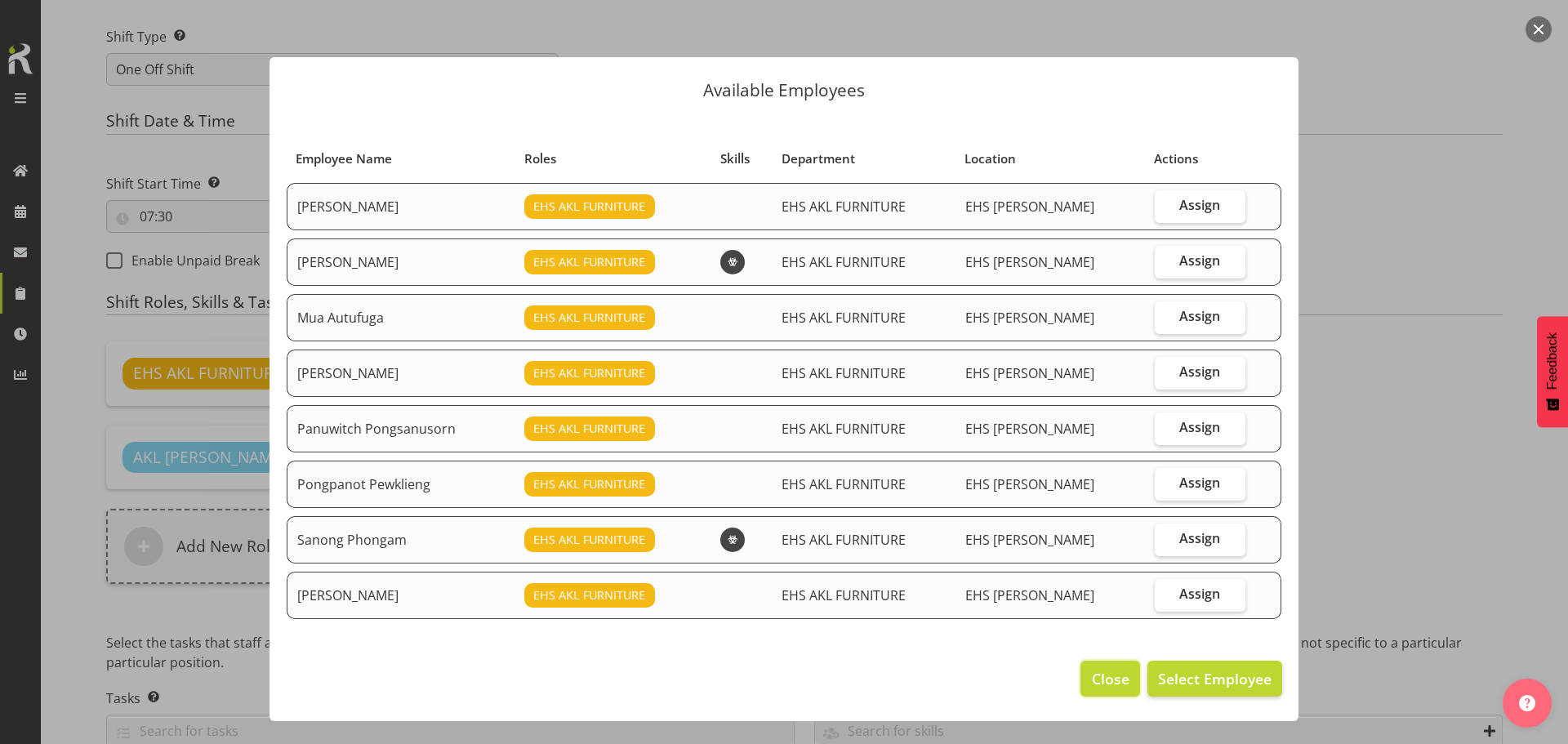
drag, startPoint x: 1108, startPoint y: 682, endPoint x: 1099, endPoint y: 674, distance: 12.0
click at [1106, 679] on span "Close" at bounding box center [1110, 679] width 37 height 21
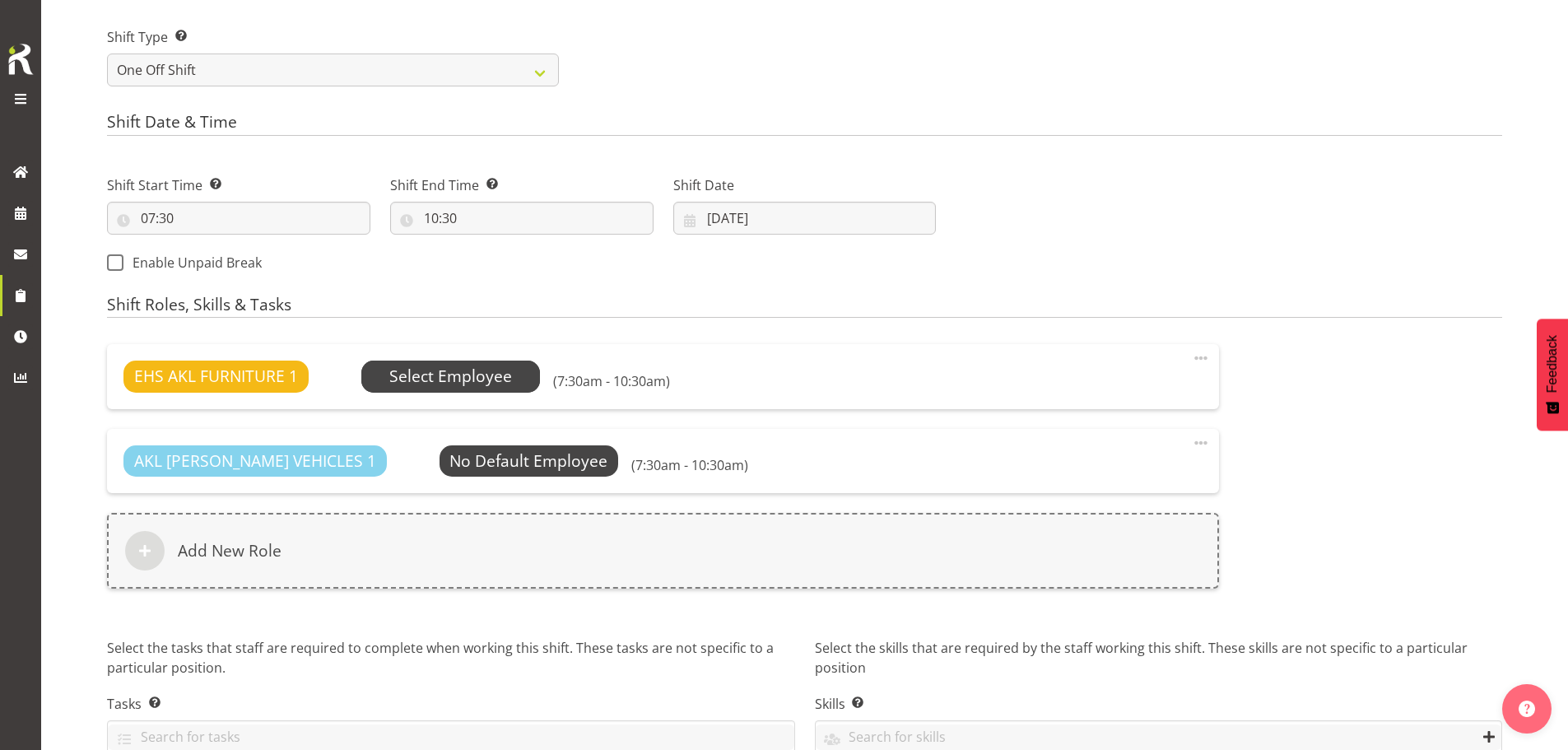
click at [507, 390] on span "Select Employee" at bounding box center [451, 377] width 179 height 32
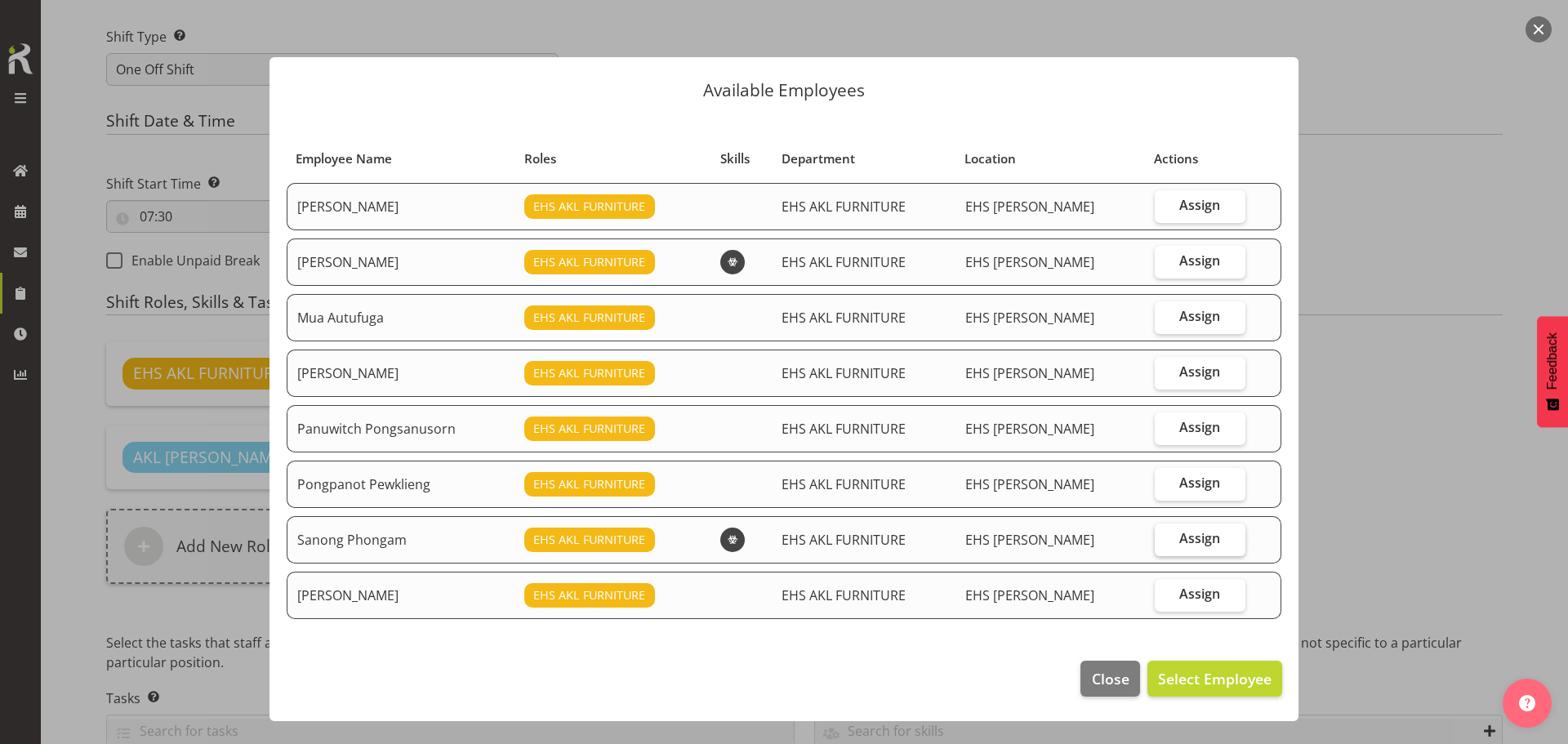
click at [1207, 541] on span "Assign" at bounding box center [1199, 538] width 41 height 17
click at [1165, 541] on input "Assign" at bounding box center [1160, 538] width 11 height 11
checkbox input "true"
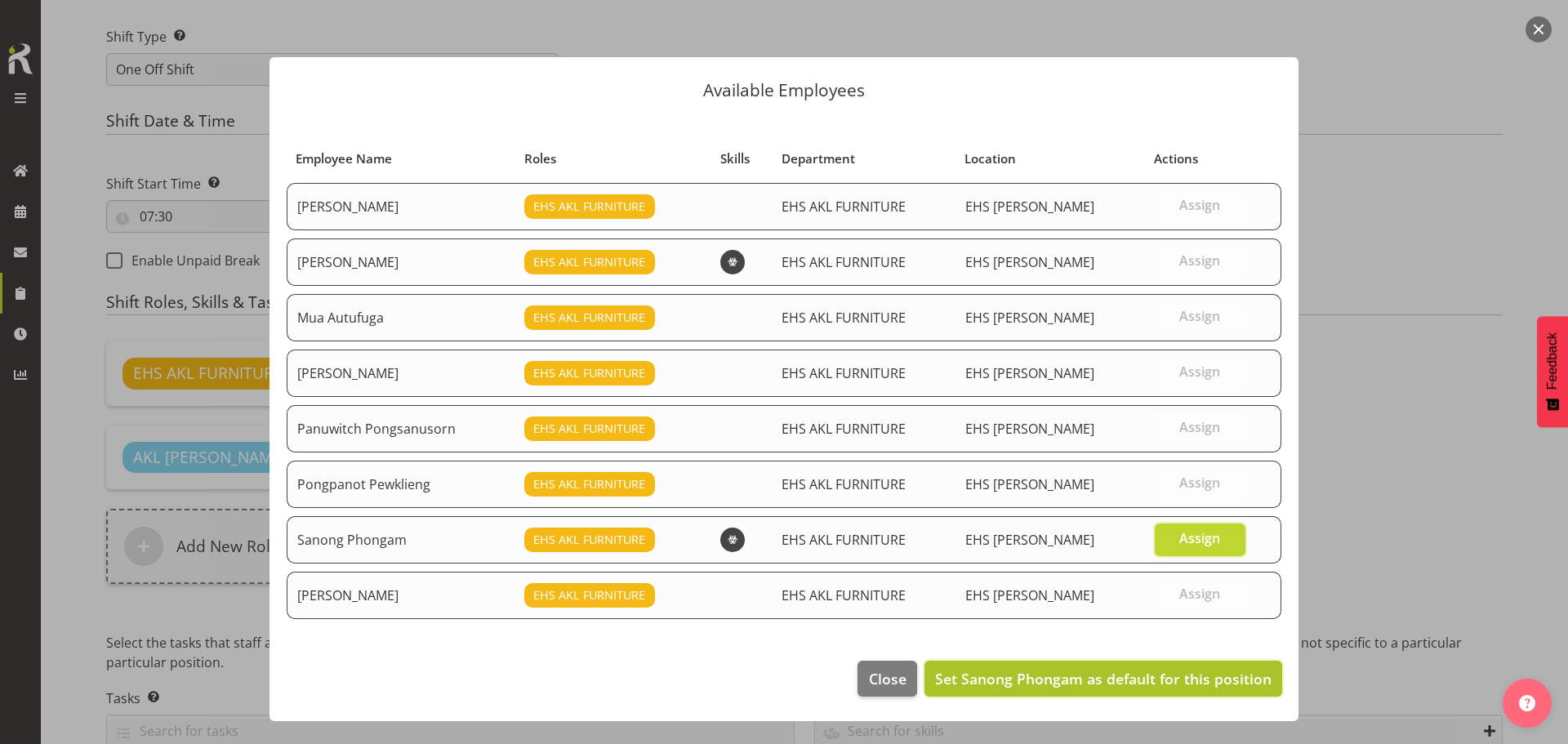
click at [1222, 677] on span "Set Sanong Phongam as default for this position" at bounding box center [1103, 679] width 336 height 20
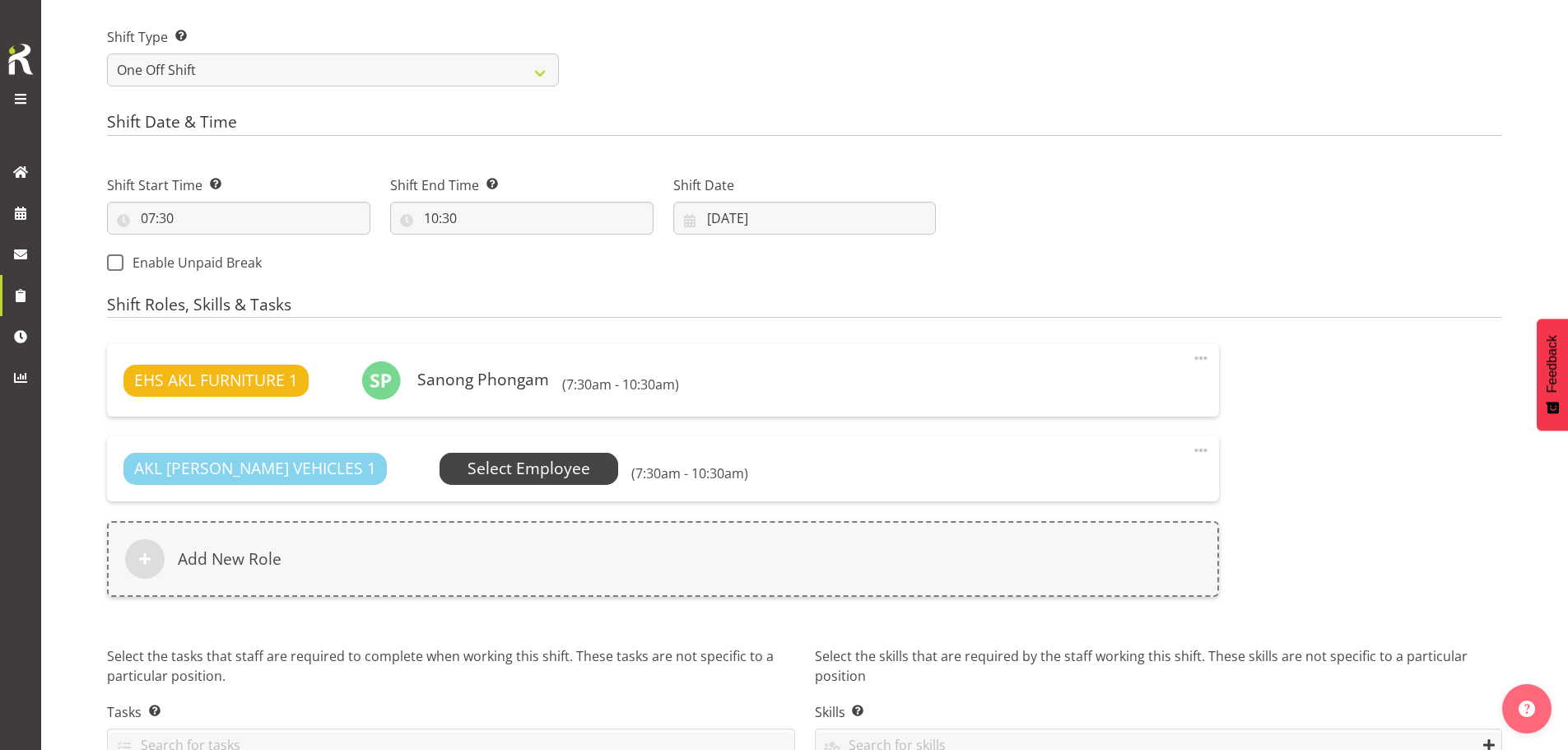
click at [517, 467] on span "Select Employee" at bounding box center [529, 468] width 179 height 32
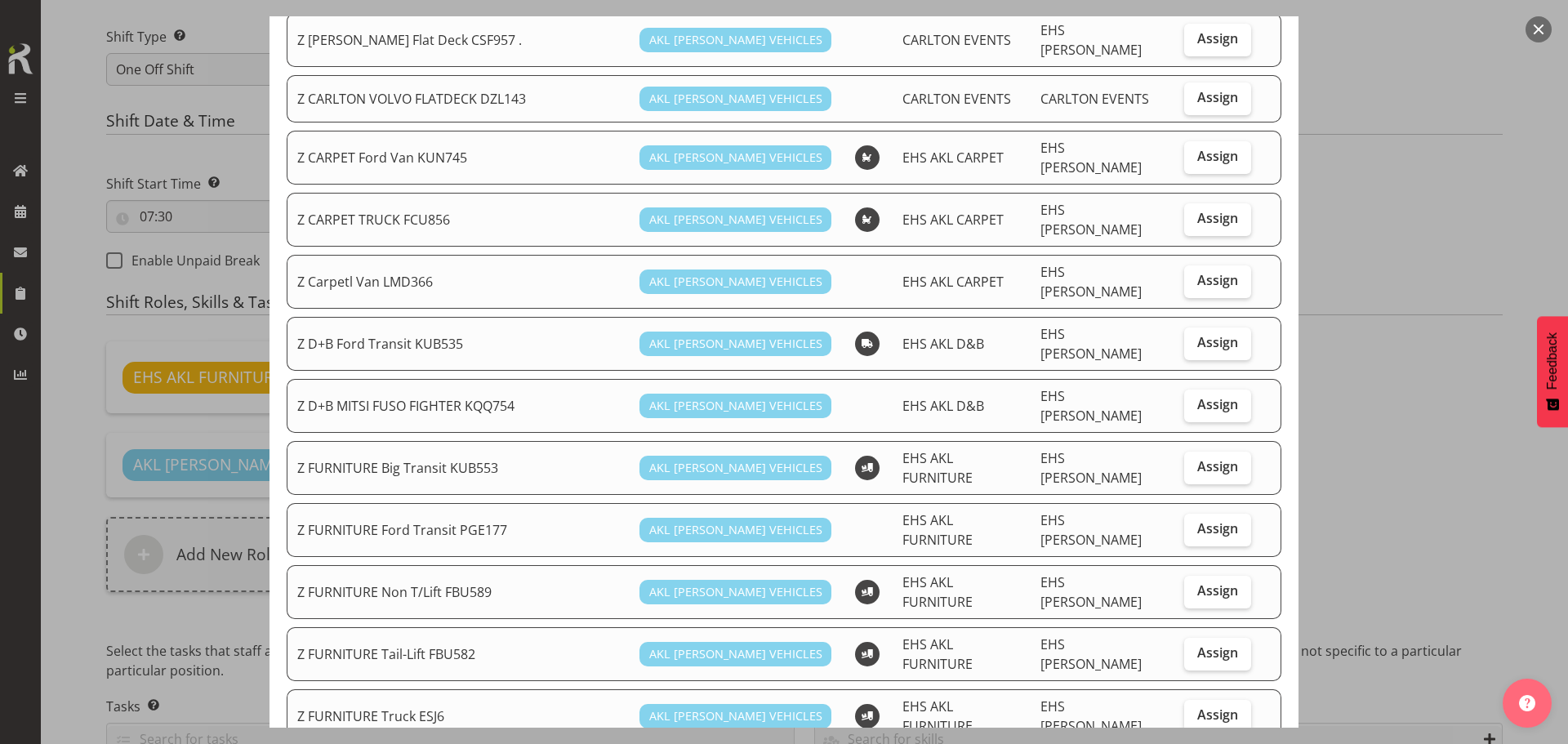
scroll to position [245, 0]
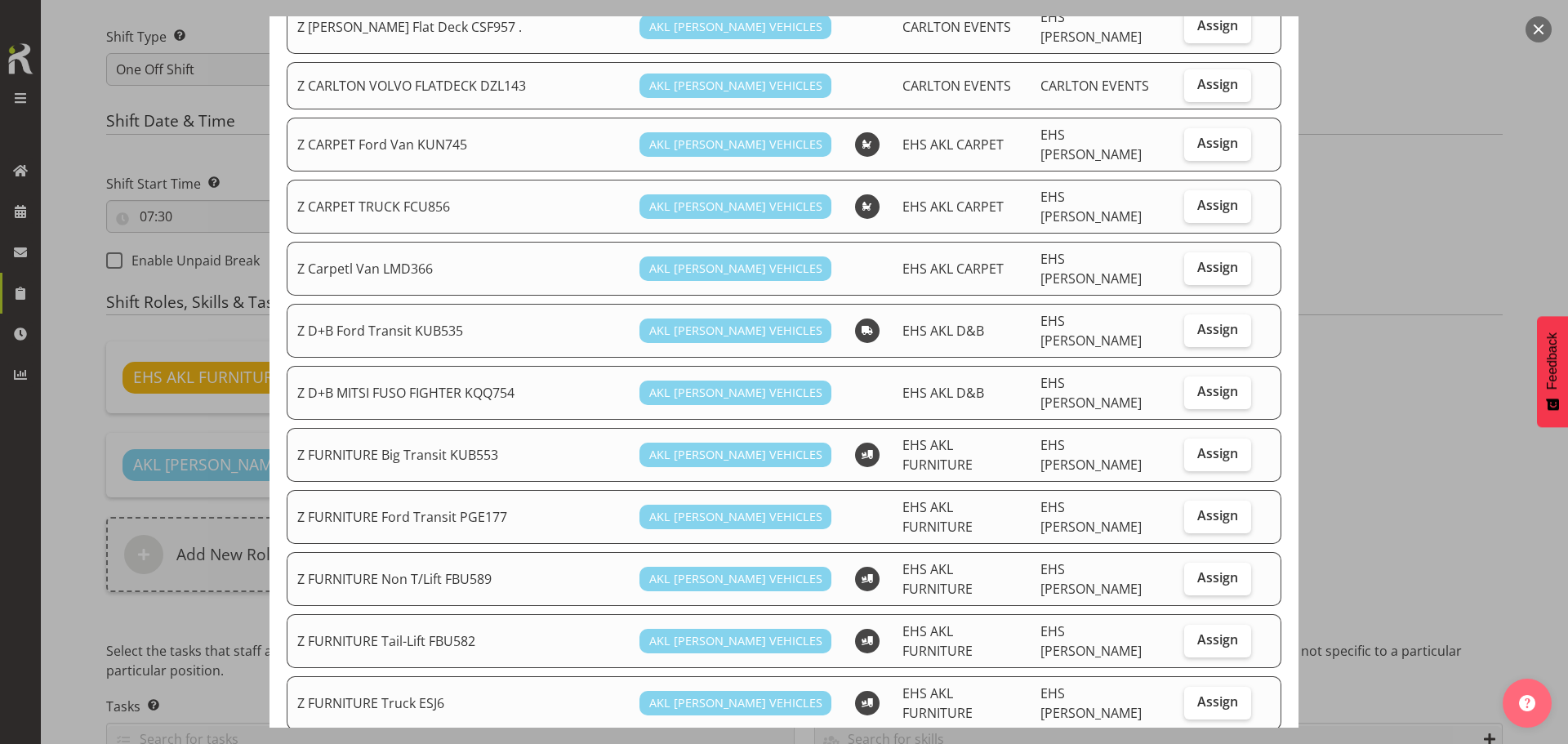
drag, startPoint x: 1437, startPoint y: 375, endPoint x: 1423, endPoint y: 377, distance: 14.1
click at [1437, 375] on div at bounding box center [784, 372] width 1568 height 744
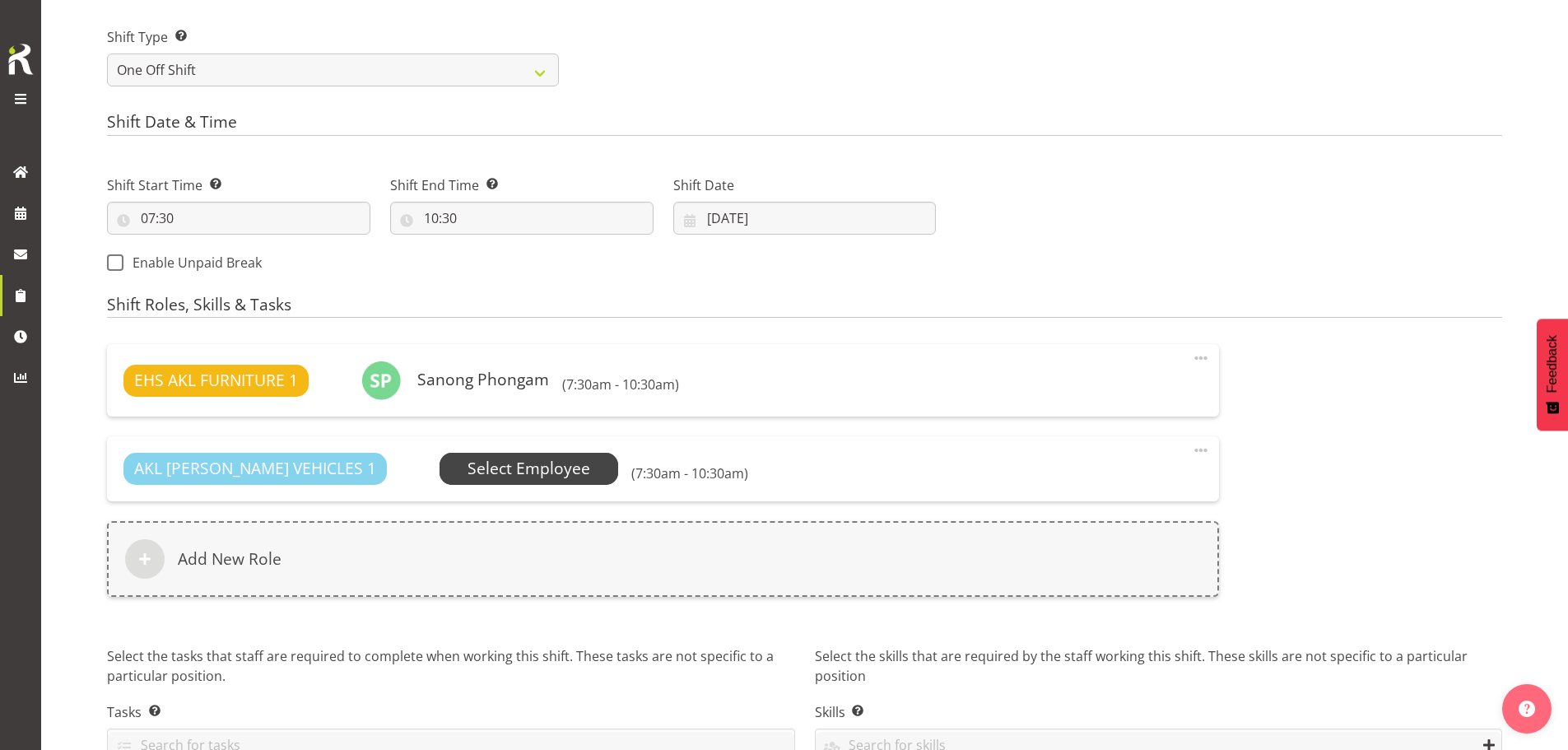
click at [481, 468] on span "Select Employee" at bounding box center [528, 468] width 122 height 24
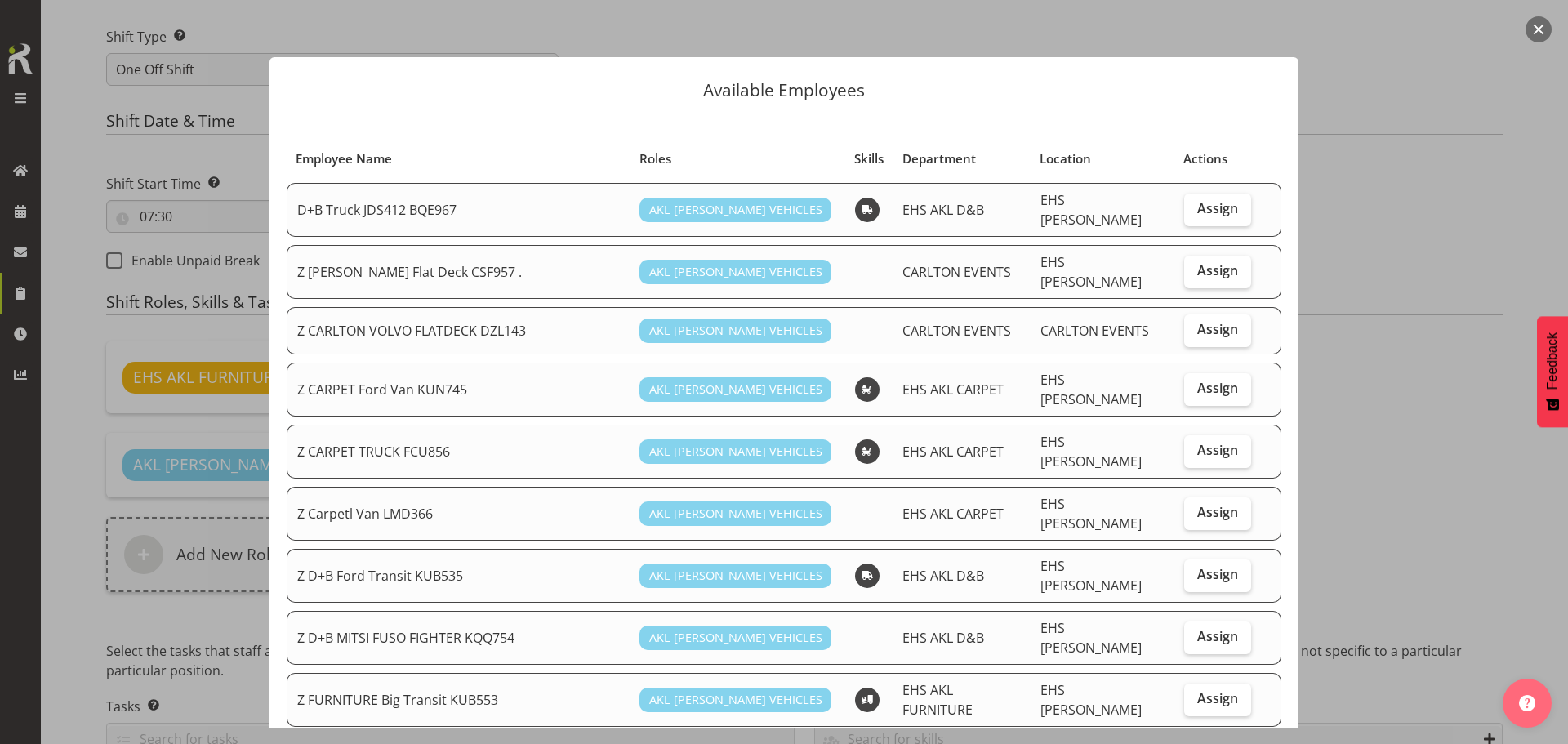
click at [1116, 501] on td "EHS [PERSON_NAME]" at bounding box center [1103, 513] width 144 height 54
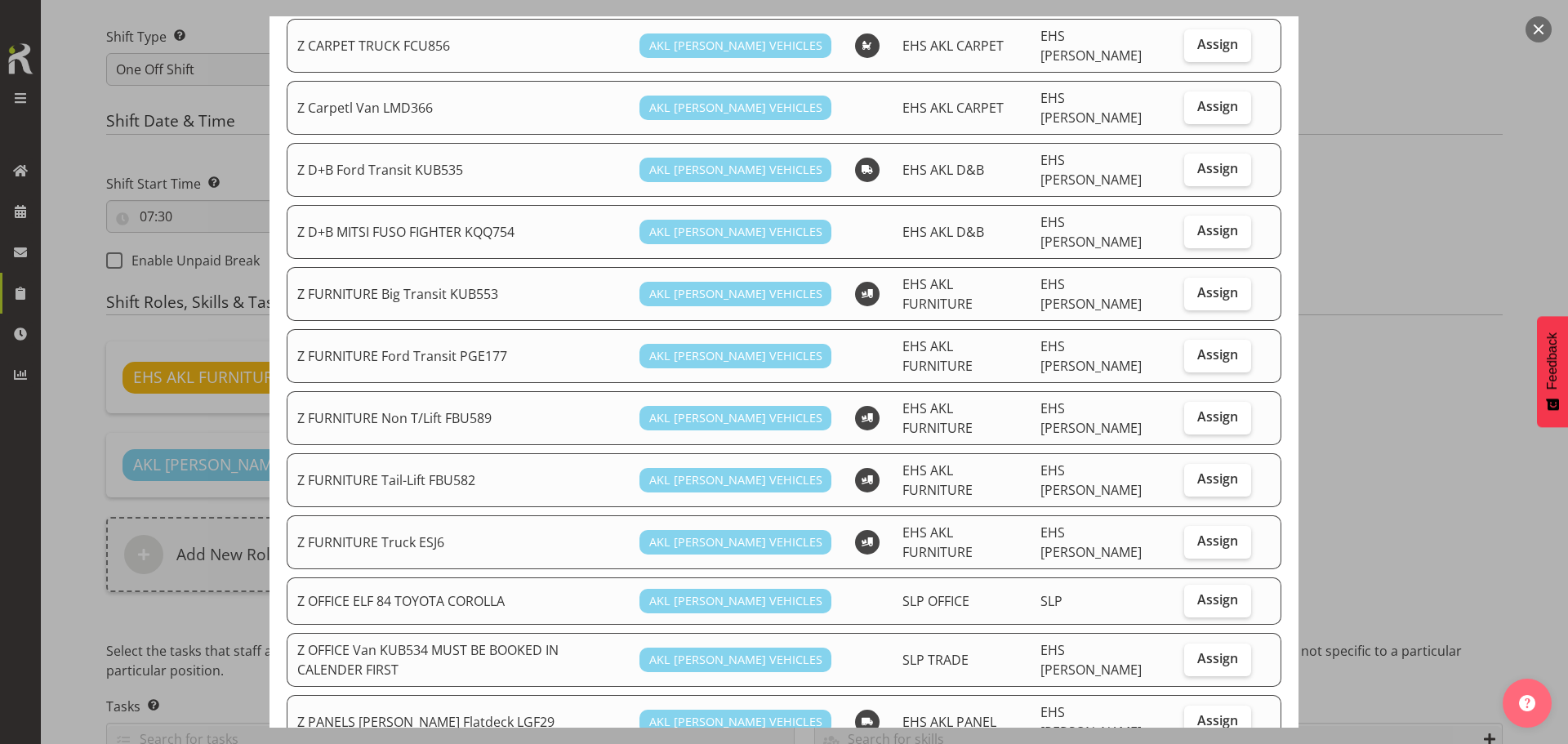
scroll to position [408, 0]
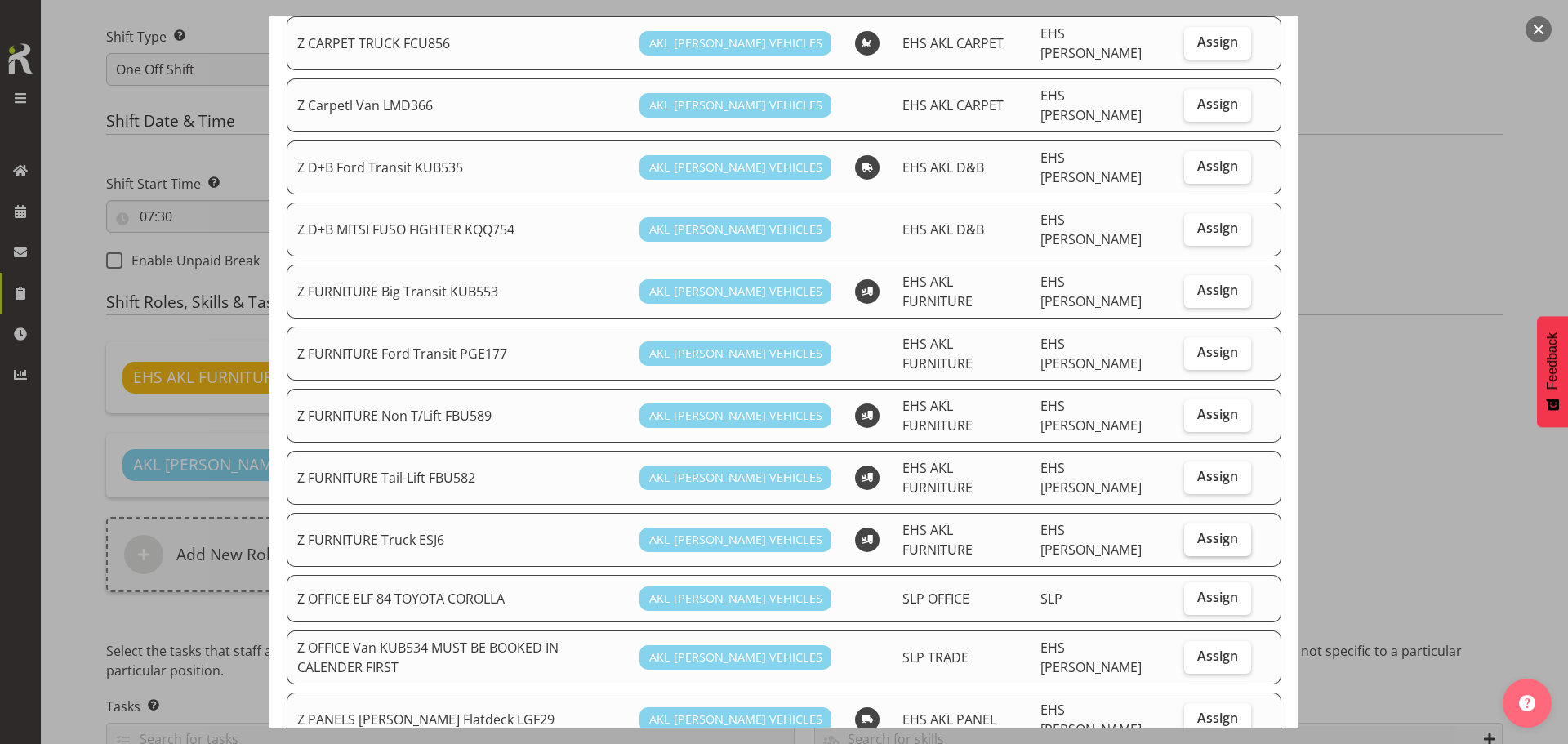
click at [1204, 530] on span "Assign" at bounding box center [1218, 538] width 41 height 17
click at [1195, 533] on input "Assign" at bounding box center [1189, 538] width 11 height 11
checkbox input "true"
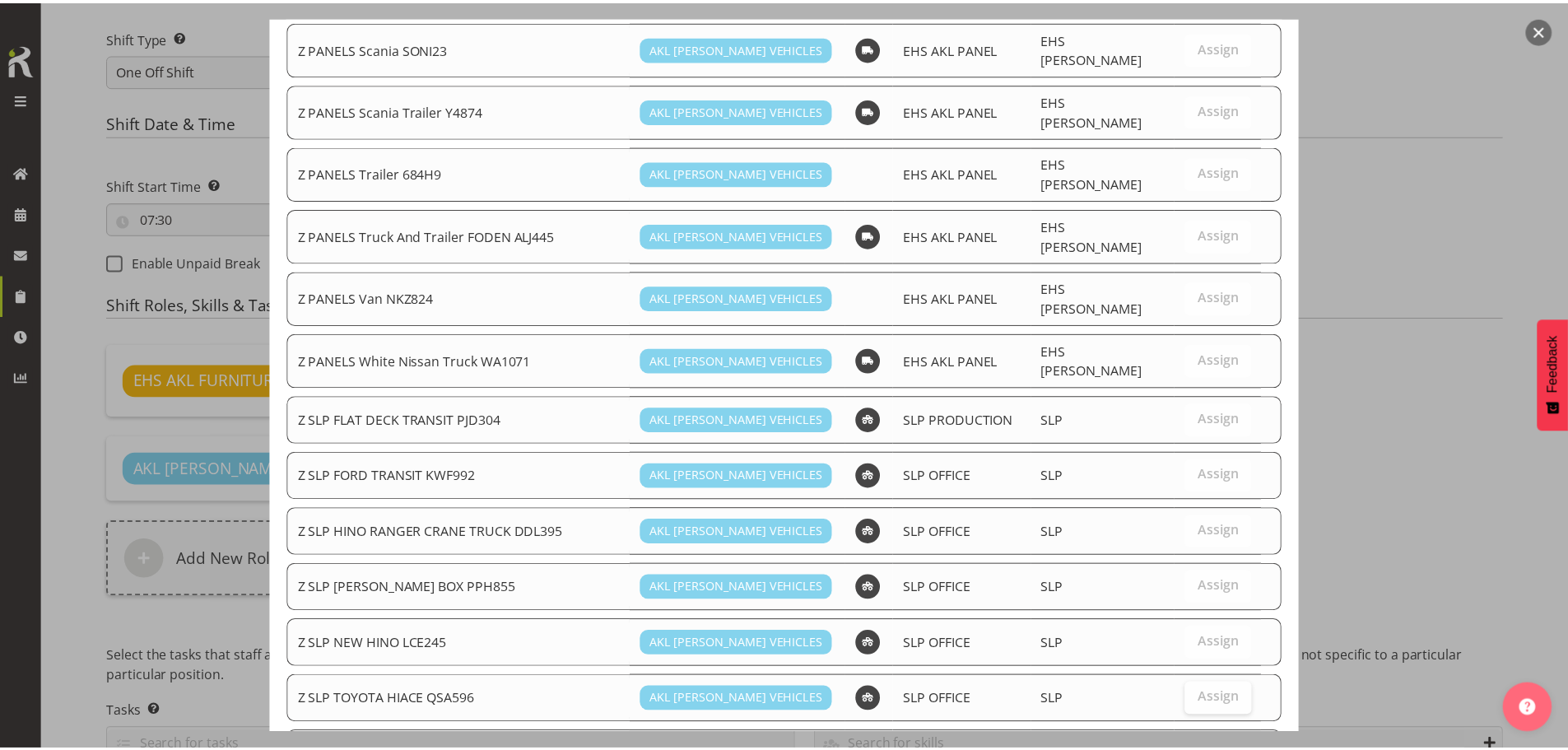
scroll to position [1393, 0]
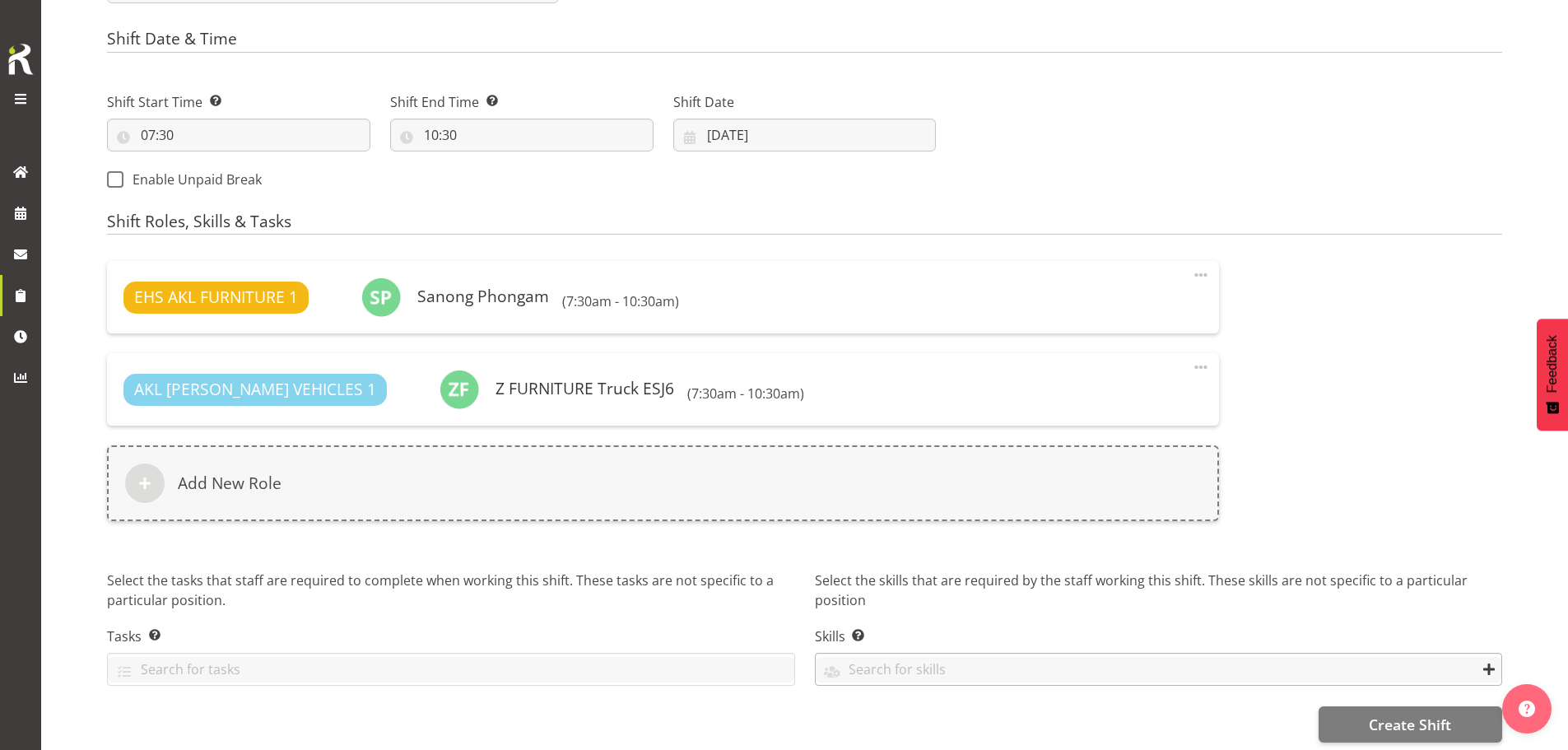
scroll to position [854, 0]
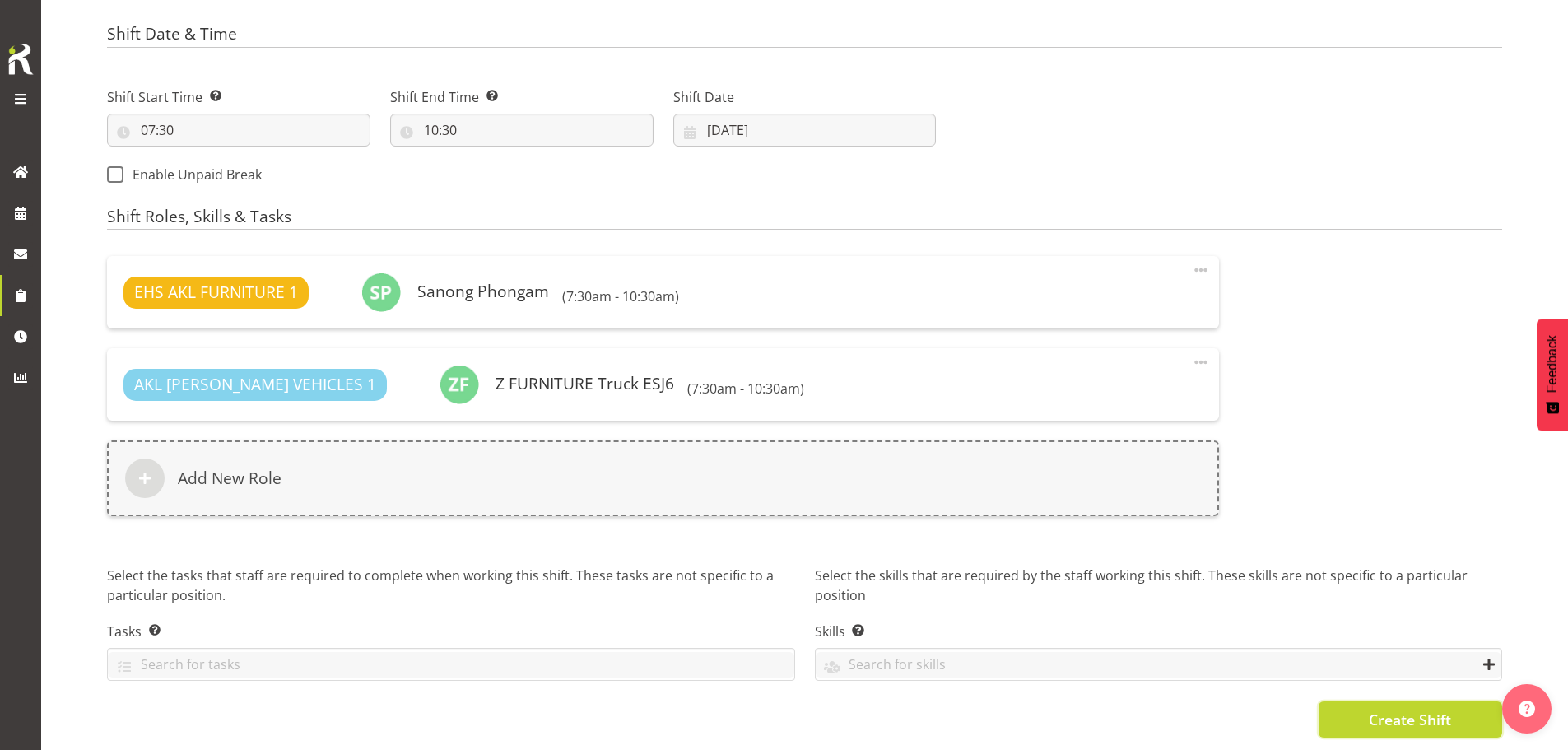
click at [1379, 711] on span "Create Shift" at bounding box center [1410, 720] width 82 height 22
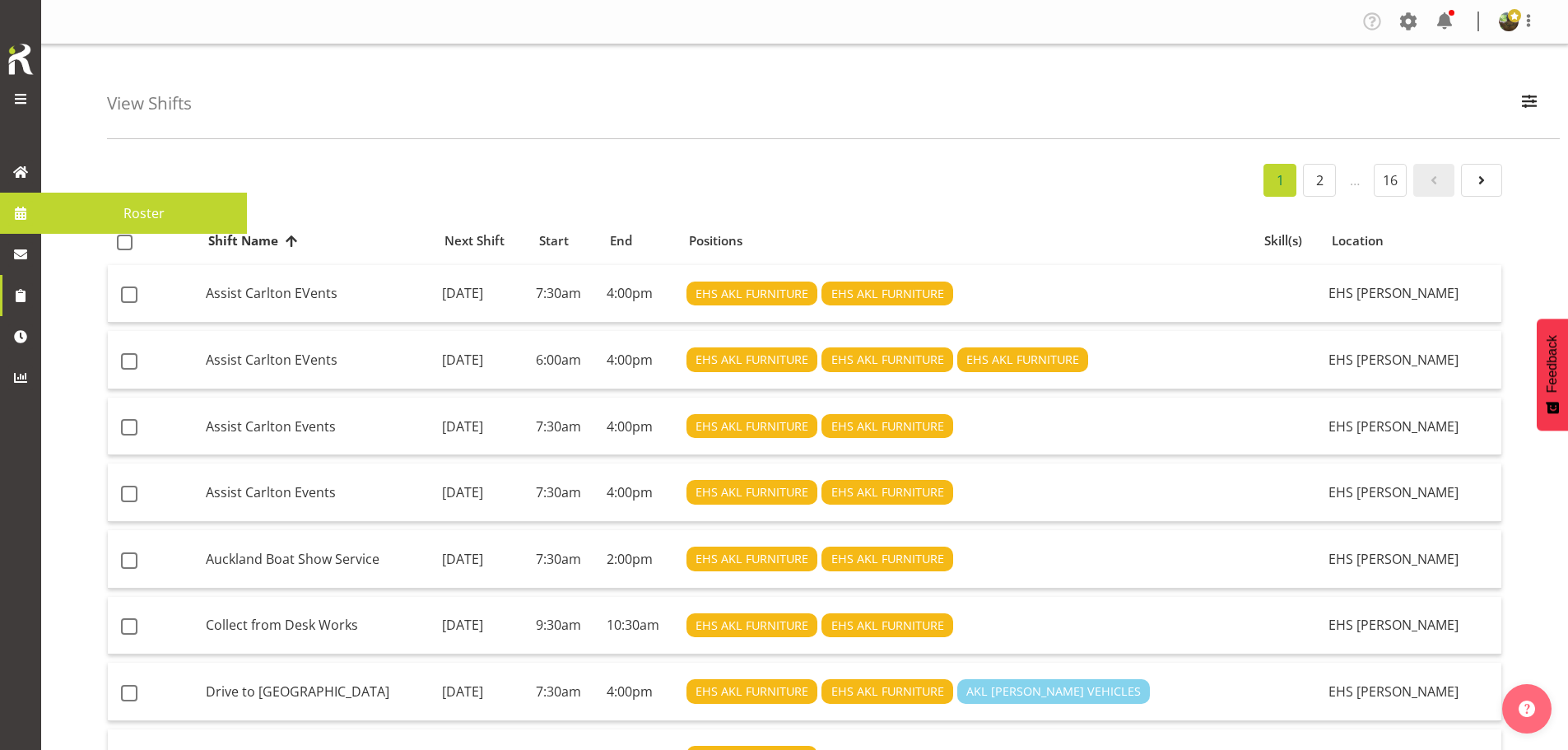
click at [135, 211] on span "Roster" at bounding box center [143, 213] width 189 height 25
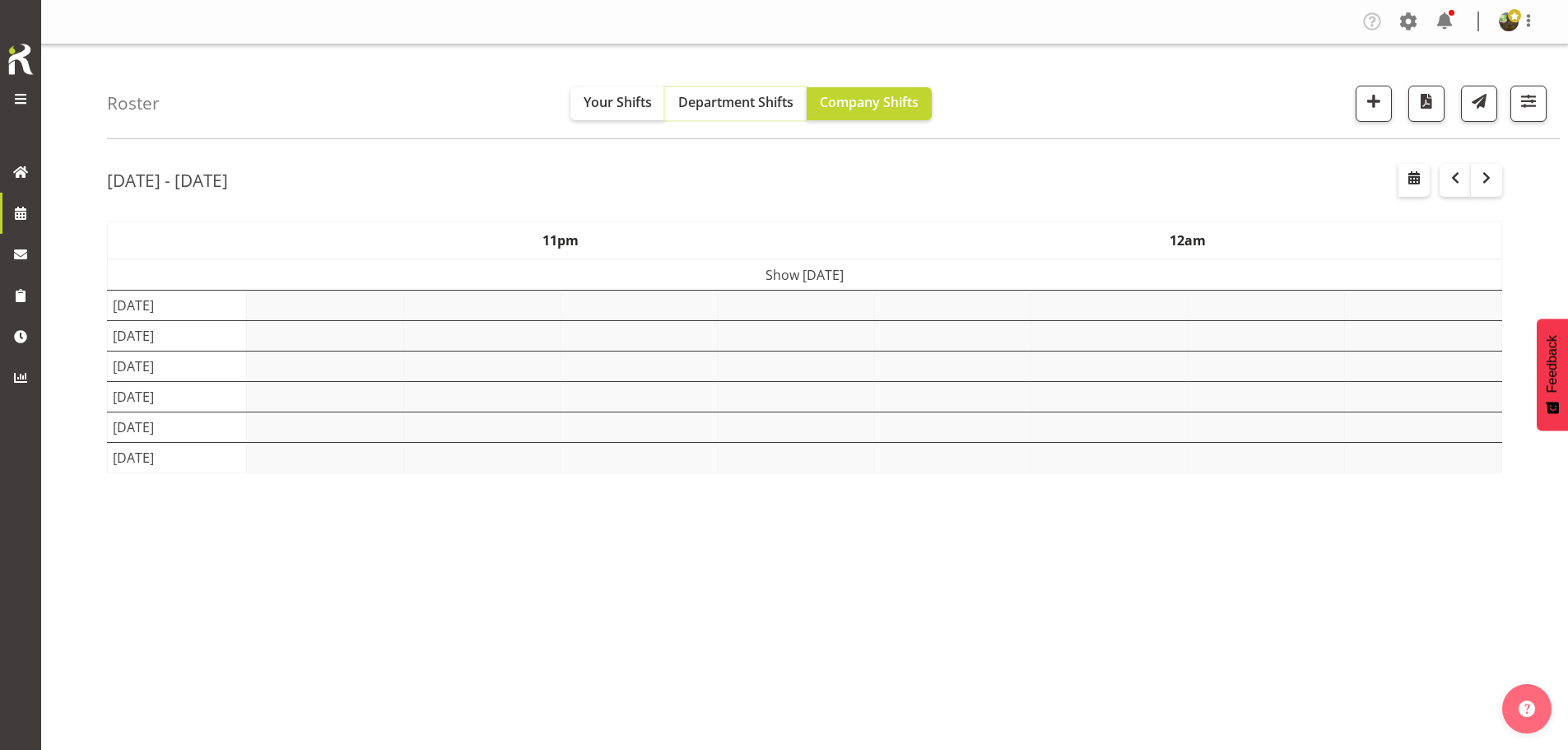
click at [747, 106] on span "Department Shifts" at bounding box center [736, 102] width 115 height 18
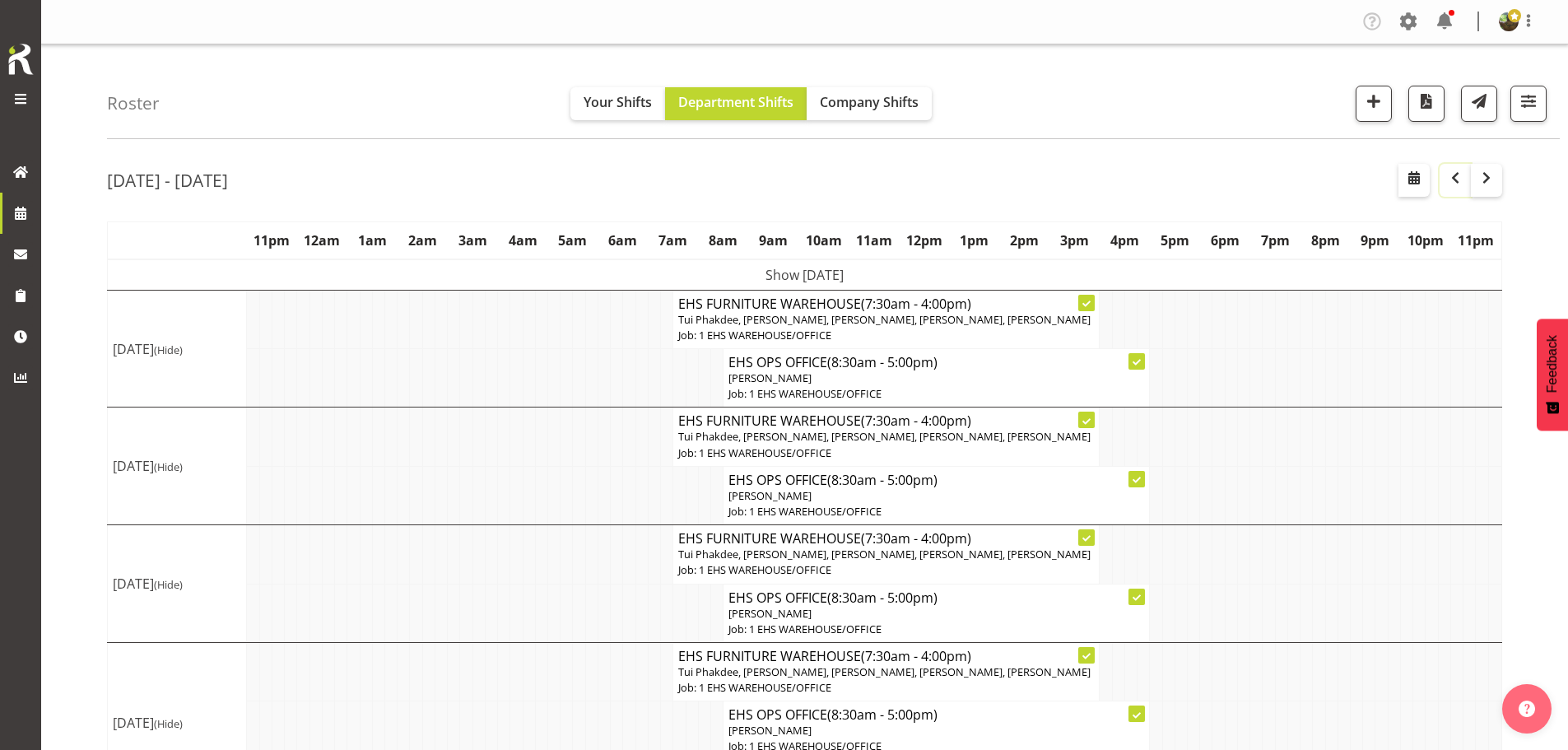
click at [1453, 181] on span "button" at bounding box center [1456, 178] width 20 height 20
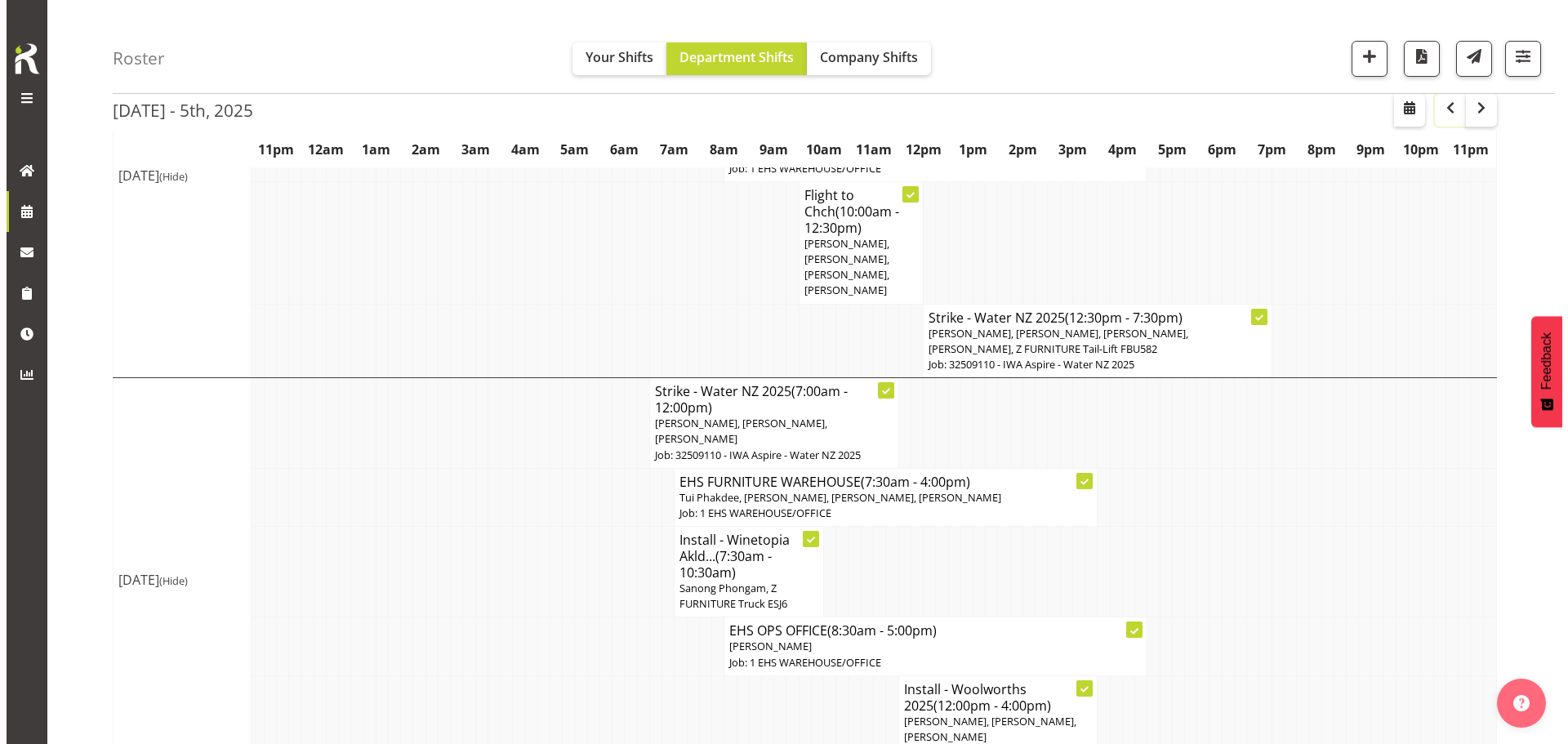
scroll to position [1376, 0]
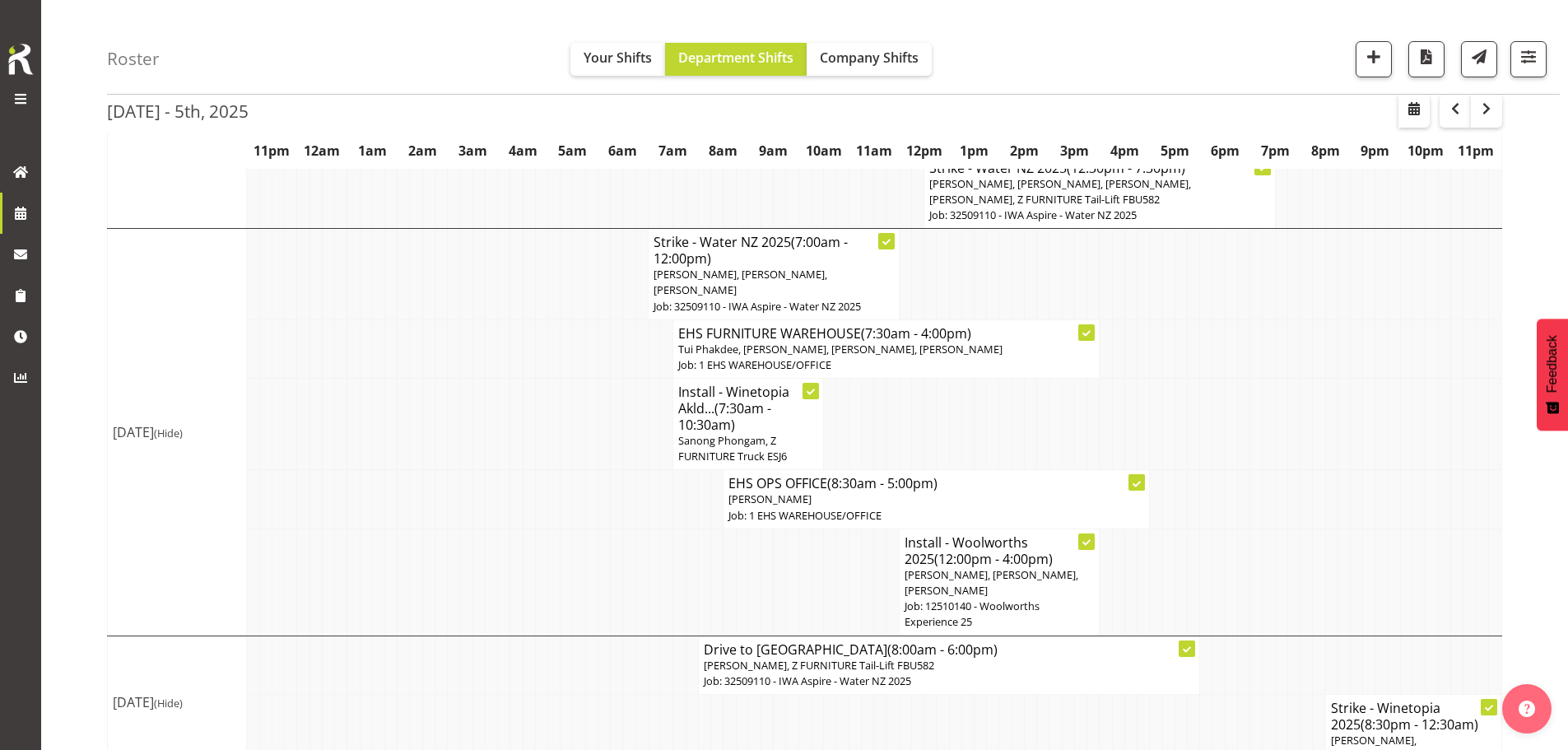
click at [760, 383] on h4 "Install - Winetopia Akld... (7:30am - 10:30am)" at bounding box center [748, 408] width 140 height 49
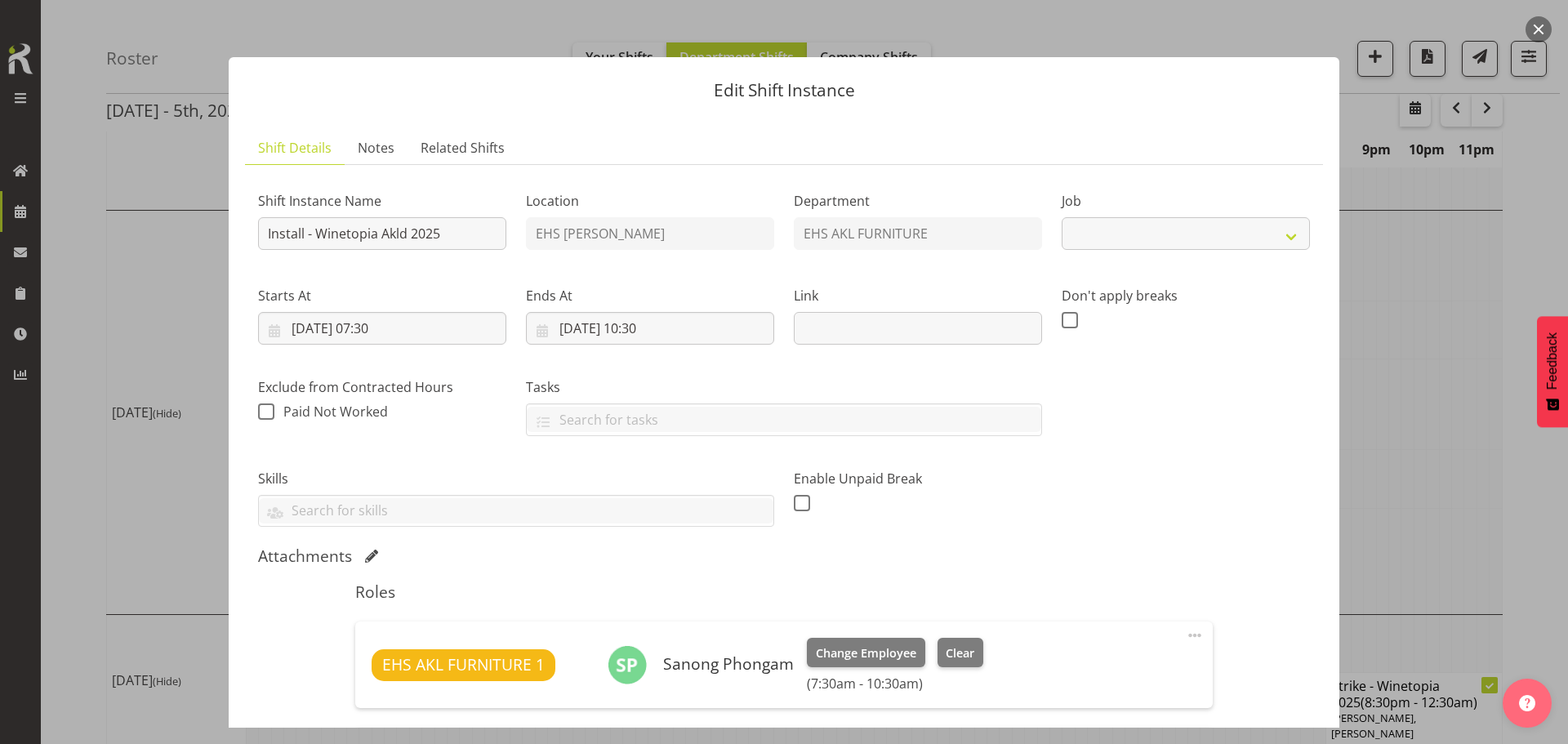
select select "10038"
click at [655, 333] on input "03/10/2025, 10:30" at bounding box center [650, 328] width 248 height 33
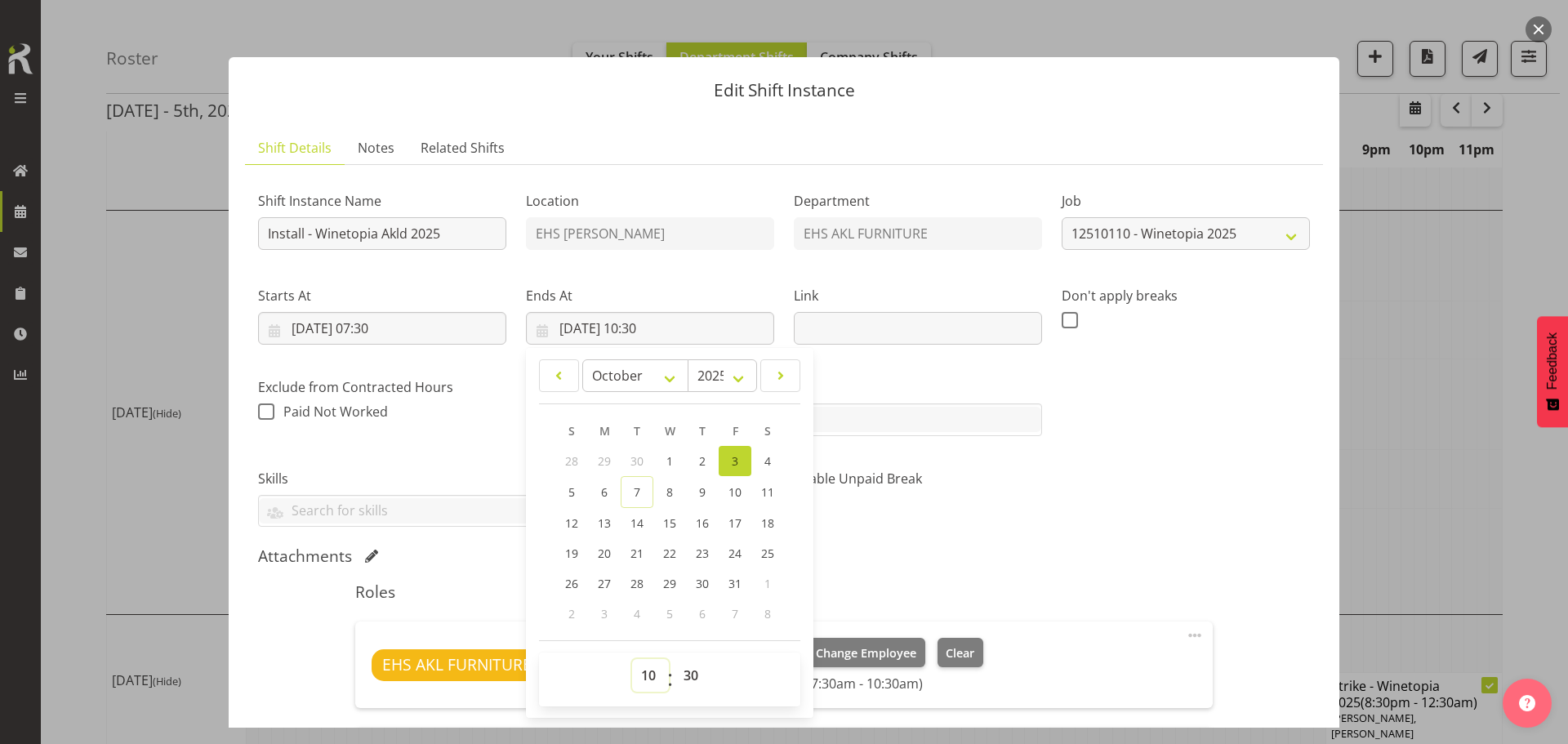
click at [646, 678] on select "00 01 02 03 04 05 06 07 08 09 10 11 12 13 14 15 16 17 18 19 20 21 22 23" at bounding box center [651, 675] width 36 height 33
select select "12"
click at [632, 659] on select "00 01 02 03 04 05 06 07 08 09 10 11 12 13 14 15 16 17 18 19 20 21 22 23" at bounding box center [651, 675] width 36 height 33
type input "03/10/2025, 12:30"
click at [685, 674] on select "00 01 02 03 04 05 06 07 08 09 10 11 12 13 14 15 16 17 18 19 20 21 22 23 24 25 2…" at bounding box center [693, 675] width 36 height 33
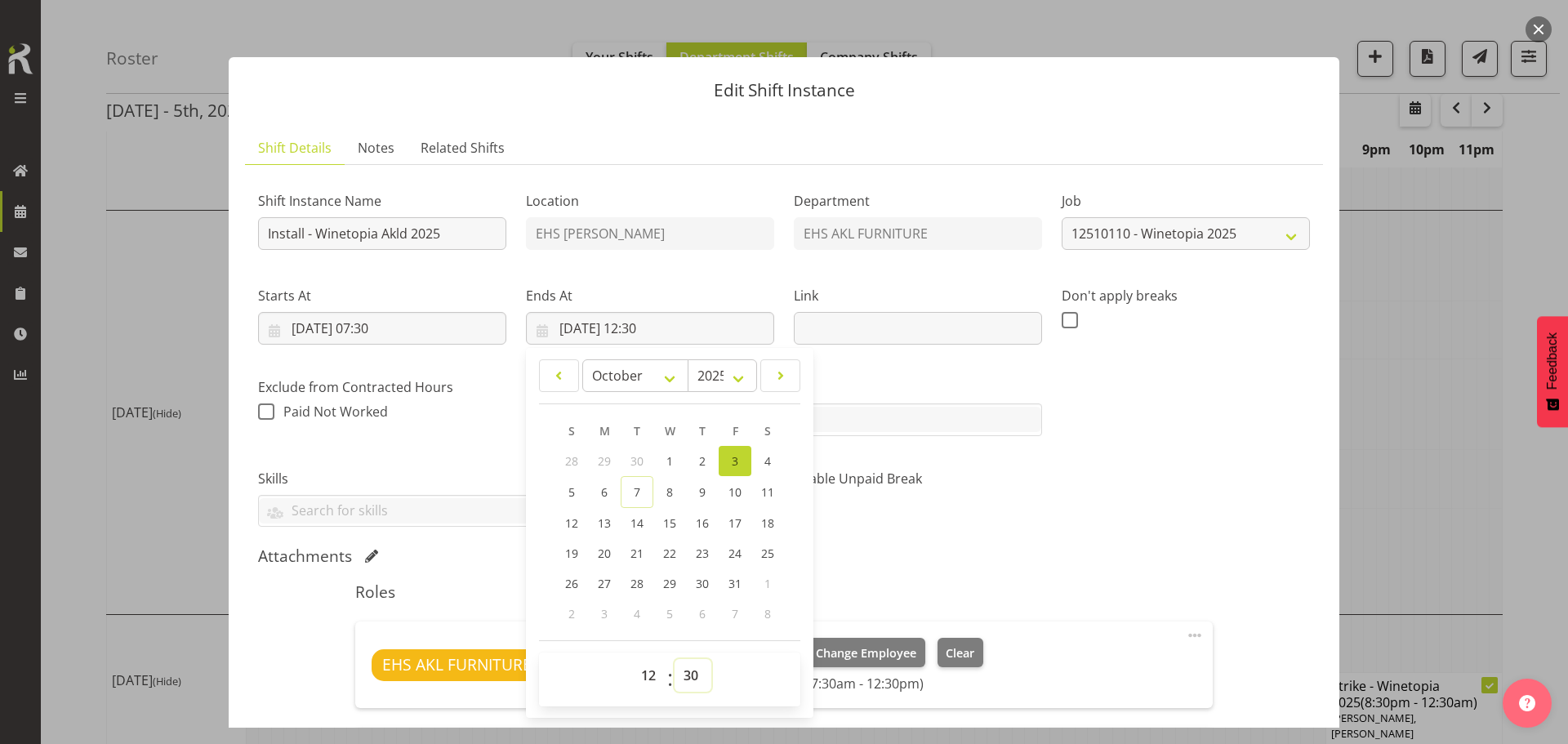
select select "0"
click at [674, 659] on select "00 01 02 03 04 05 06 07 08 09 10 11 12 13 14 15 16 17 18 19 20 21 22 23 24 25 2…" at bounding box center [693, 675] width 36 height 33
type input "03/10/2025, 12:00"
click at [1146, 513] on div "Shift Instance Name Install - Winetopia Akld 2025 Location EHS RYMER Department…" at bounding box center [784, 353] width 1071 height 370
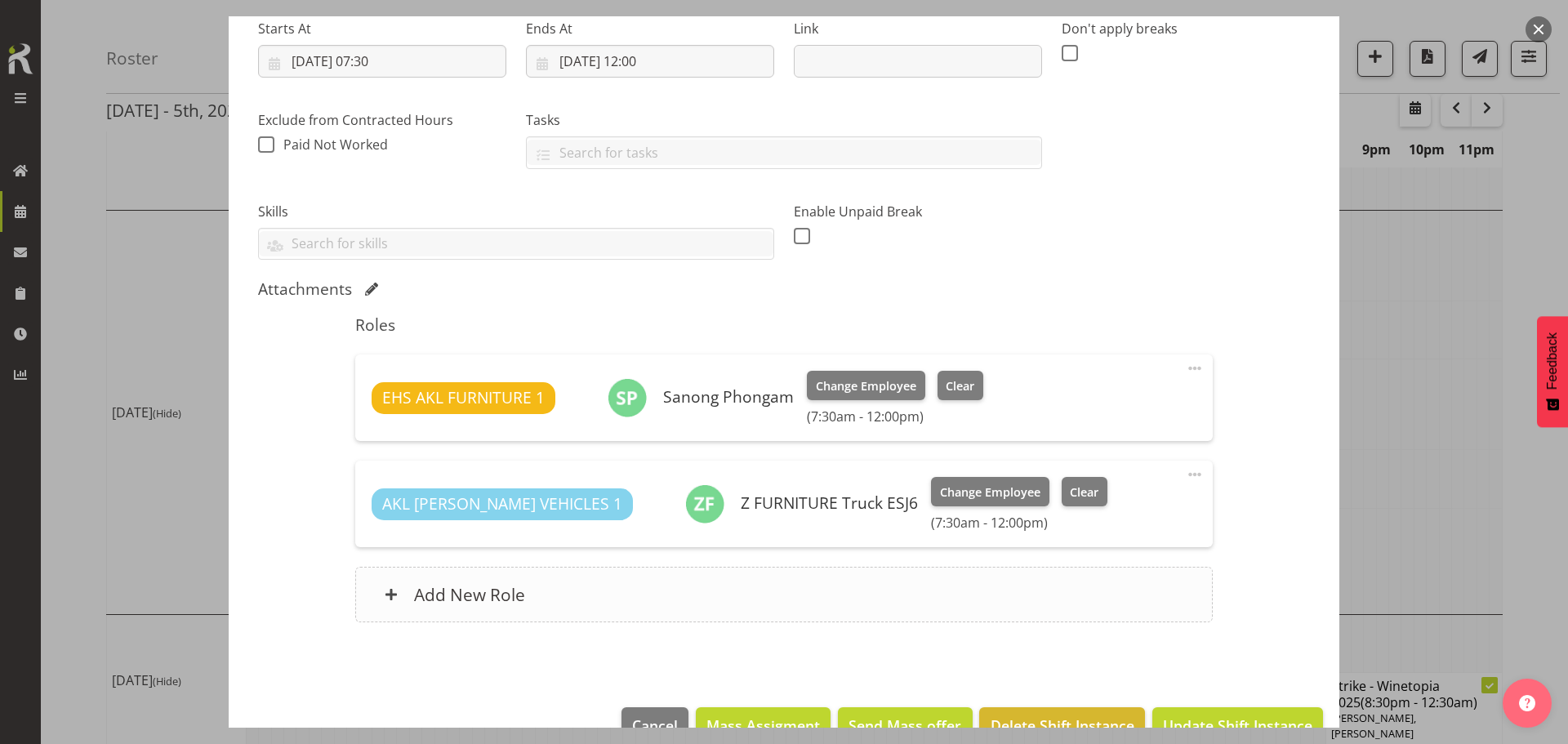
scroll to position [308, 0]
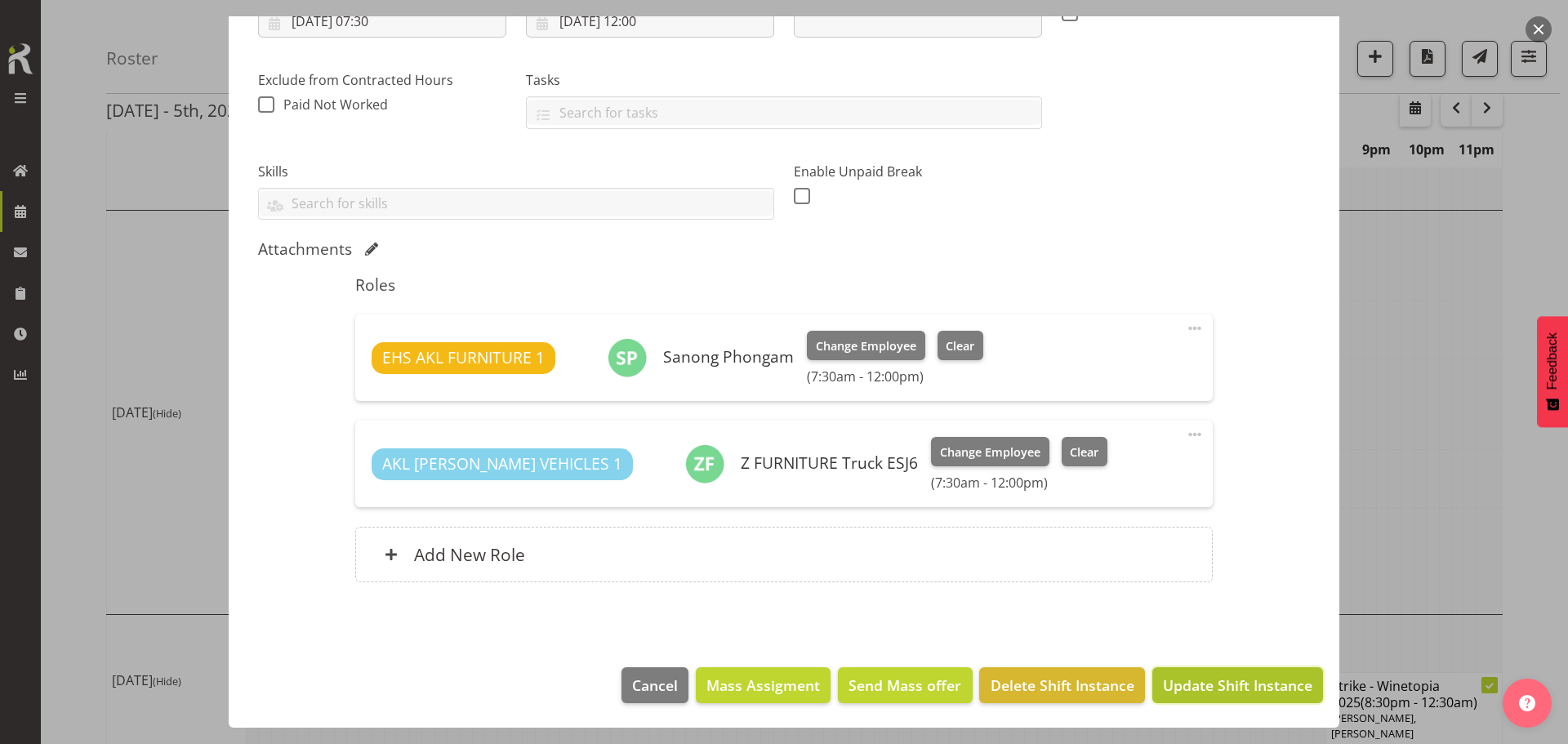
click at [1228, 689] on span "Update Shift Instance" at bounding box center [1237, 685] width 150 height 21
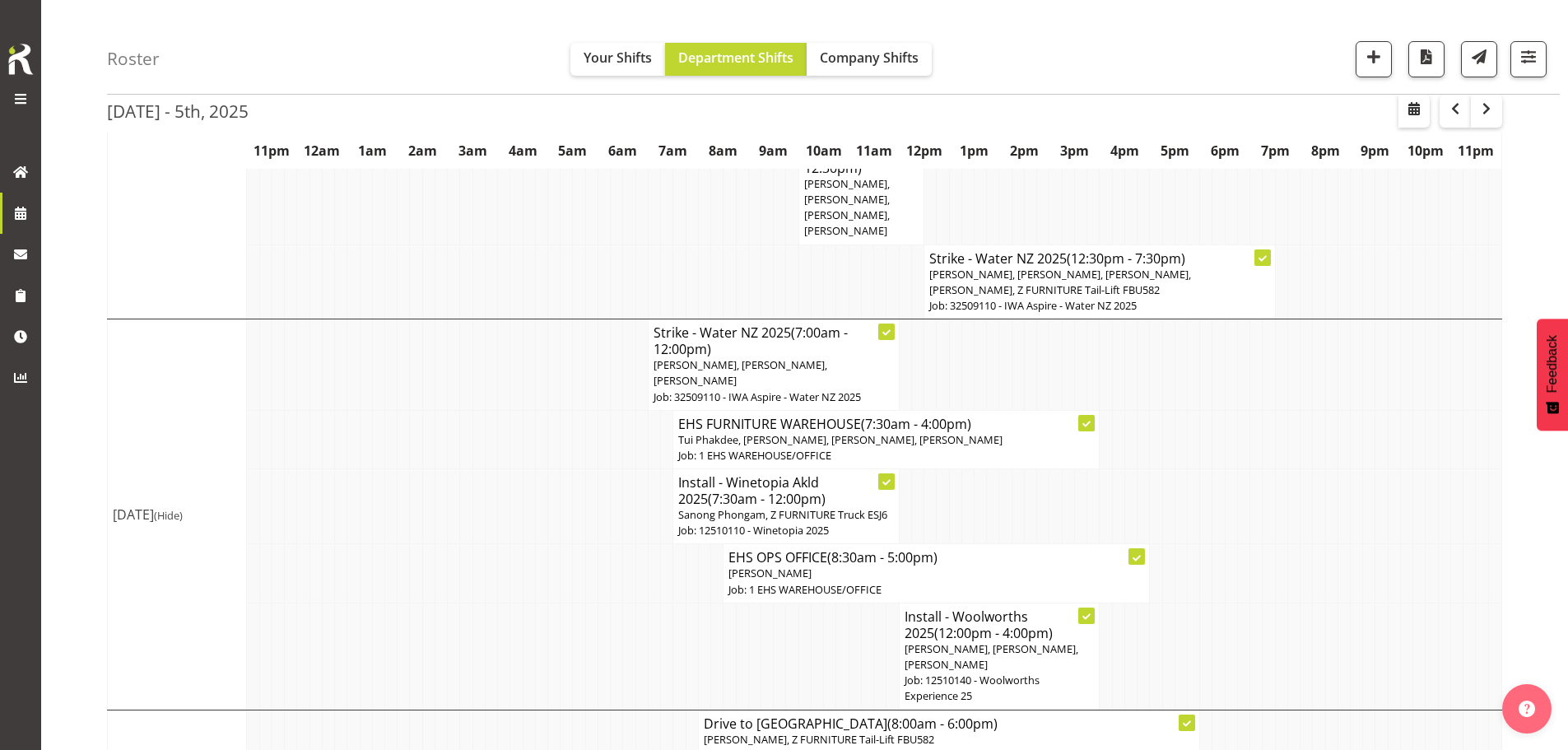
scroll to position [1371, 0]
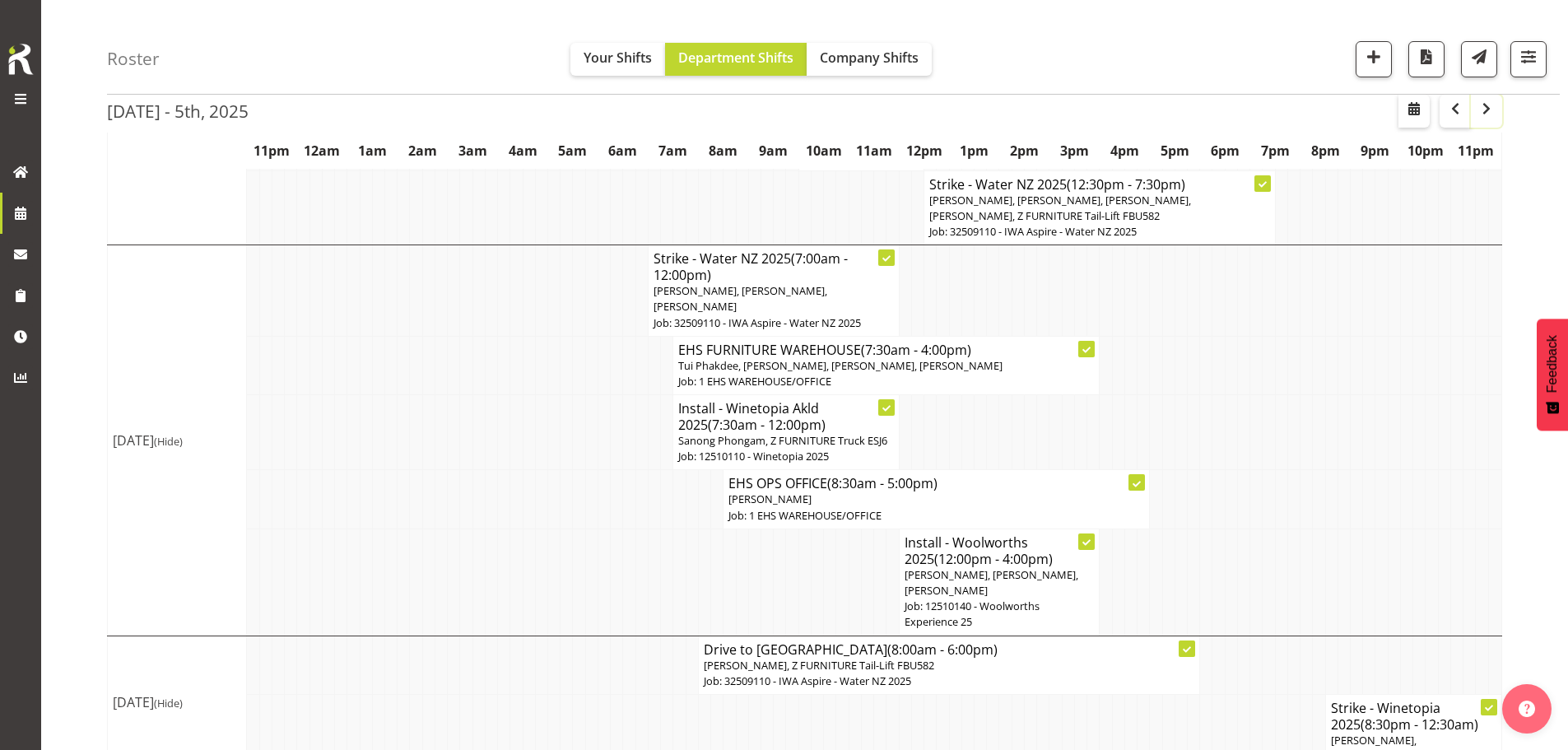
click at [1488, 111] on span "button" at bounding box center [1487, 109] width 20 height 20
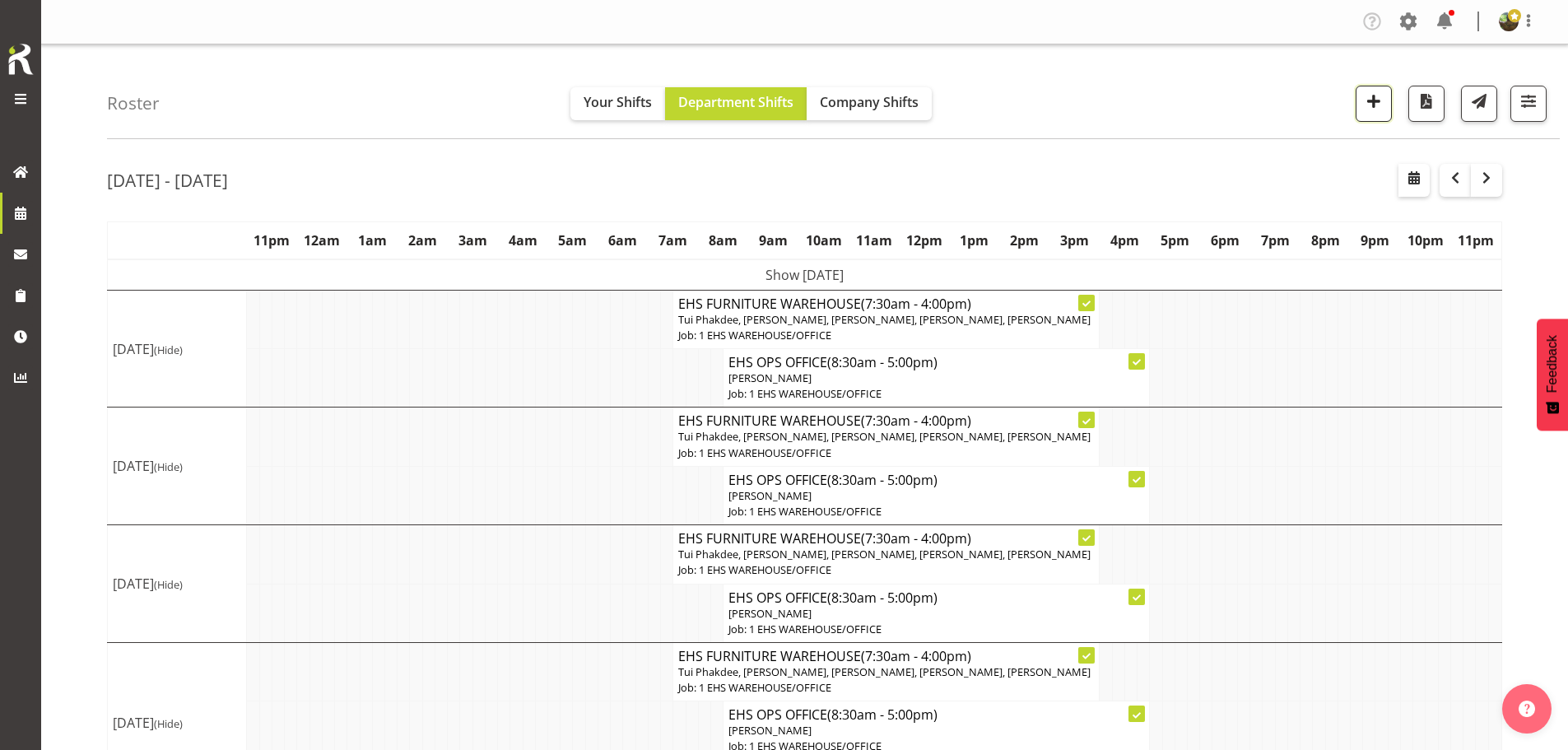
click at [1370, 98] on span "button" at bounding box center [1374, 102] width 22 height 22
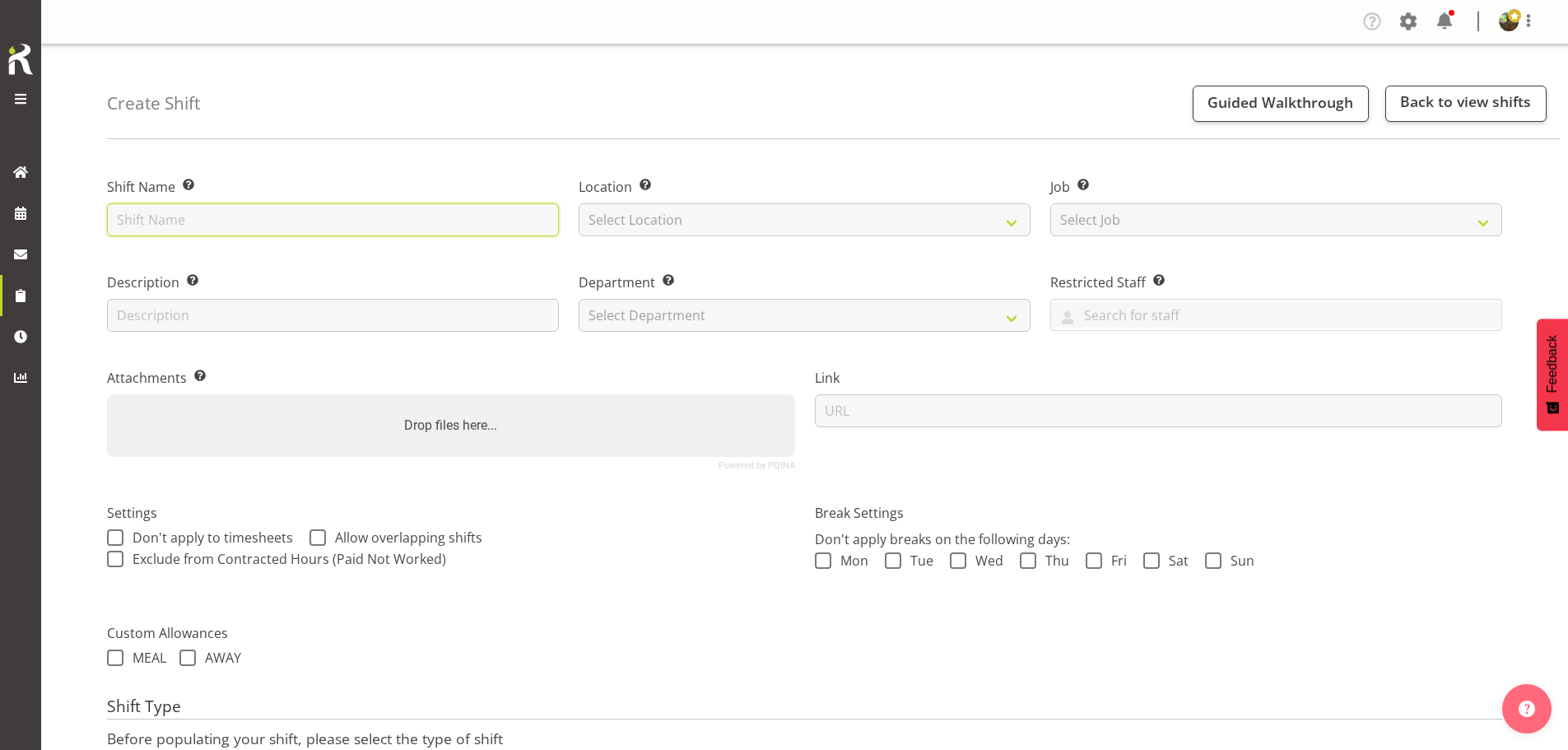
click at [231, 218] on input "text" at bounding box center [332, 220] width 452 height 33
click at [229, 218] on input "text" at bounding box center [332, 220] width 452 height 33
type input "Install - Woolworths 2025"
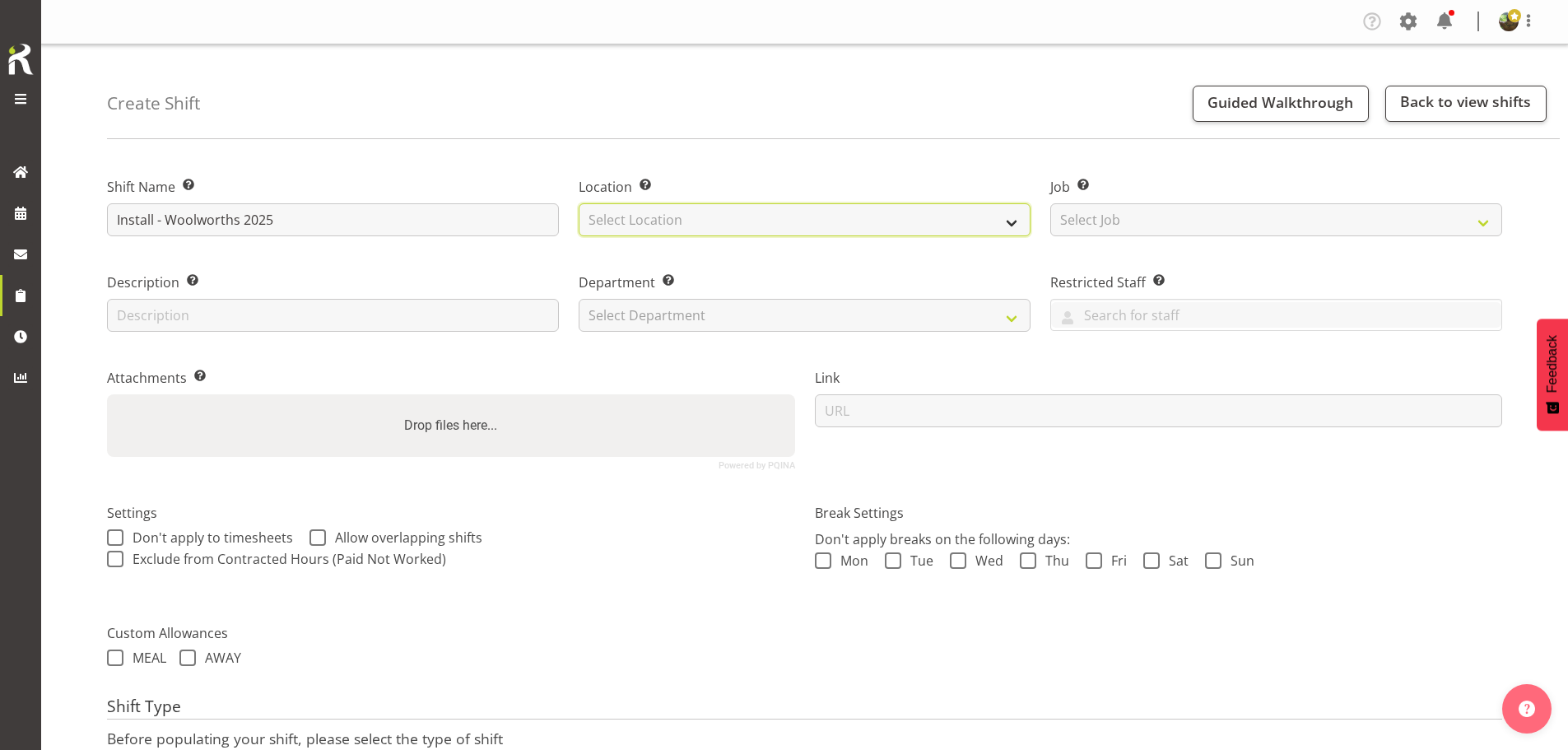
click at [688, 213] on select "Select Location EHS [PERSON_NAME]" at bounding box center [805, 220] width 452 height 33
click at [689, 239] on div "Location Enter the location where the shift will occur. Select Location EHS [PE…" at bounding box center [805, 202] width 472 height 96
drag, startPoint x: 714, startPoint y: 215, endPoint x: 720, endPoint y: 234, distance: 19.9
click at [715, 220] on select "Select Location EHS [PERSON_NAME]" at bounding box center [805, 220] width 452 height 33
select select "35"
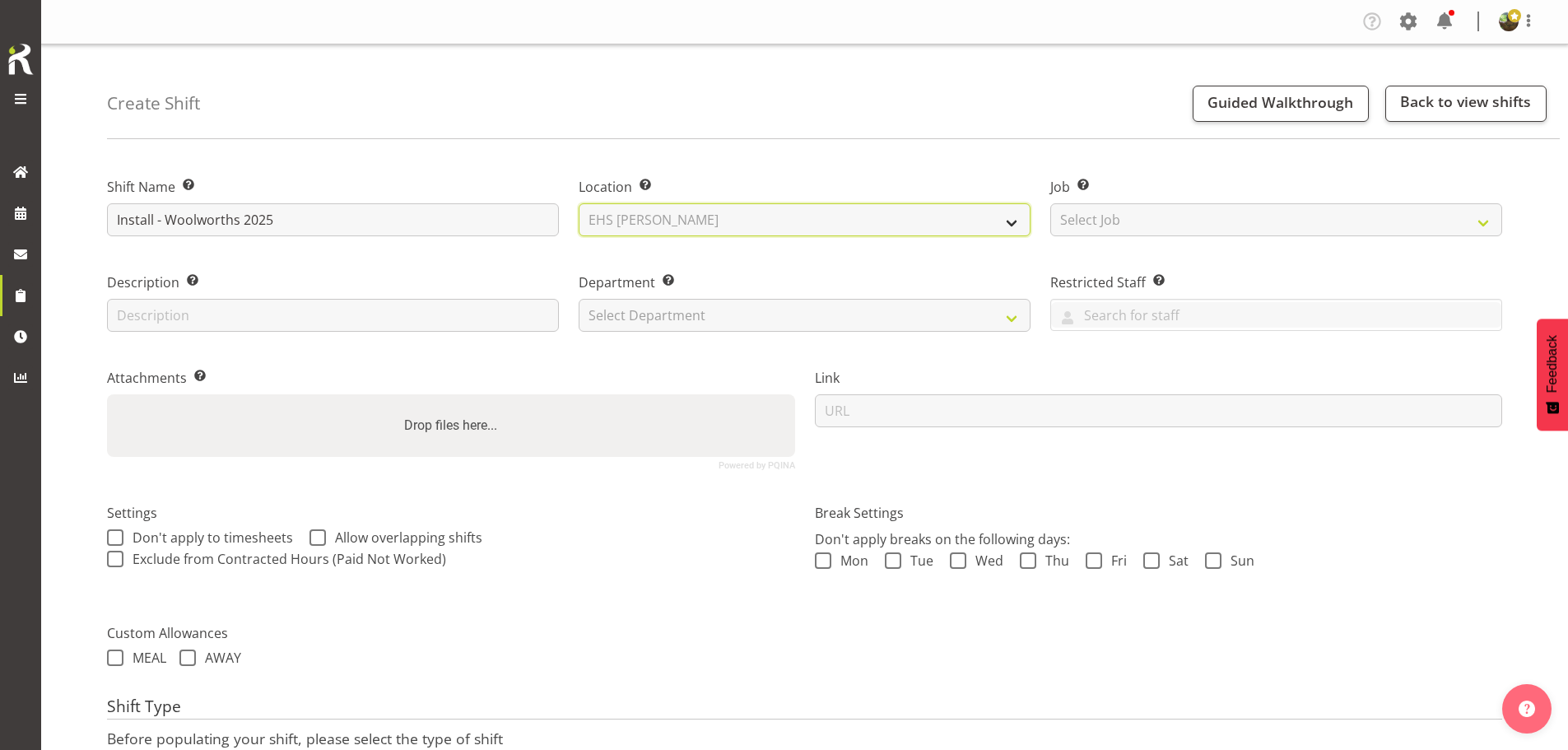
click at [579, 203] on select "Select Location EHS [PERSON_NAME]" at bounding box center [805, 220] width 452 height 33
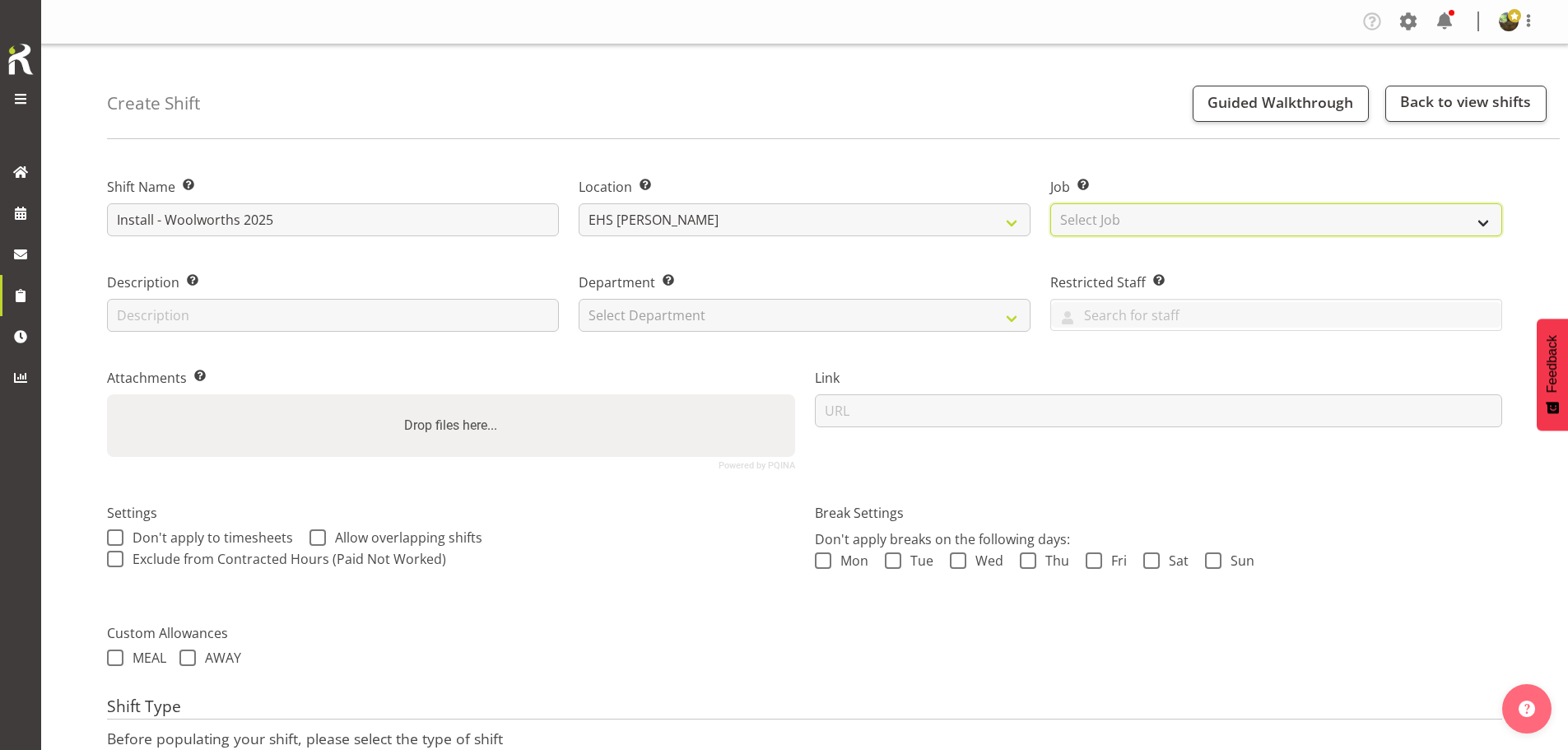
click at [1071, 222] on select "Select Job Create new job 1 Carlton Events 1 [PERSON_NAME][GEOGRAPHIC_DATA] 1 […" at bounding box center [1276, 220] width 452 height 33
click at [1096, 218] on select "Select Job Create new job 1 Carlton Events 1 [PERSON_NAME][GEOGRAPHIC_DATA] 1 […" at bounding box center [1276, 220] width 452 height 33
click at [1251, 218] on select "Select Job Create new job 1 Carlton Events 1 [PERSON_NAME][GEOGRAPHIC_DATA] 1 […" at bounding box center [1276, 220] width 452 height 33
select select "10237"
click at [1051, 203] on select "Select Job Create new job 1 Carlton Events 1 [PERSON_NAME][GEOGRAPHIC_DATA] 1 […" at bounding box center [1276, 220] width 452 height 33
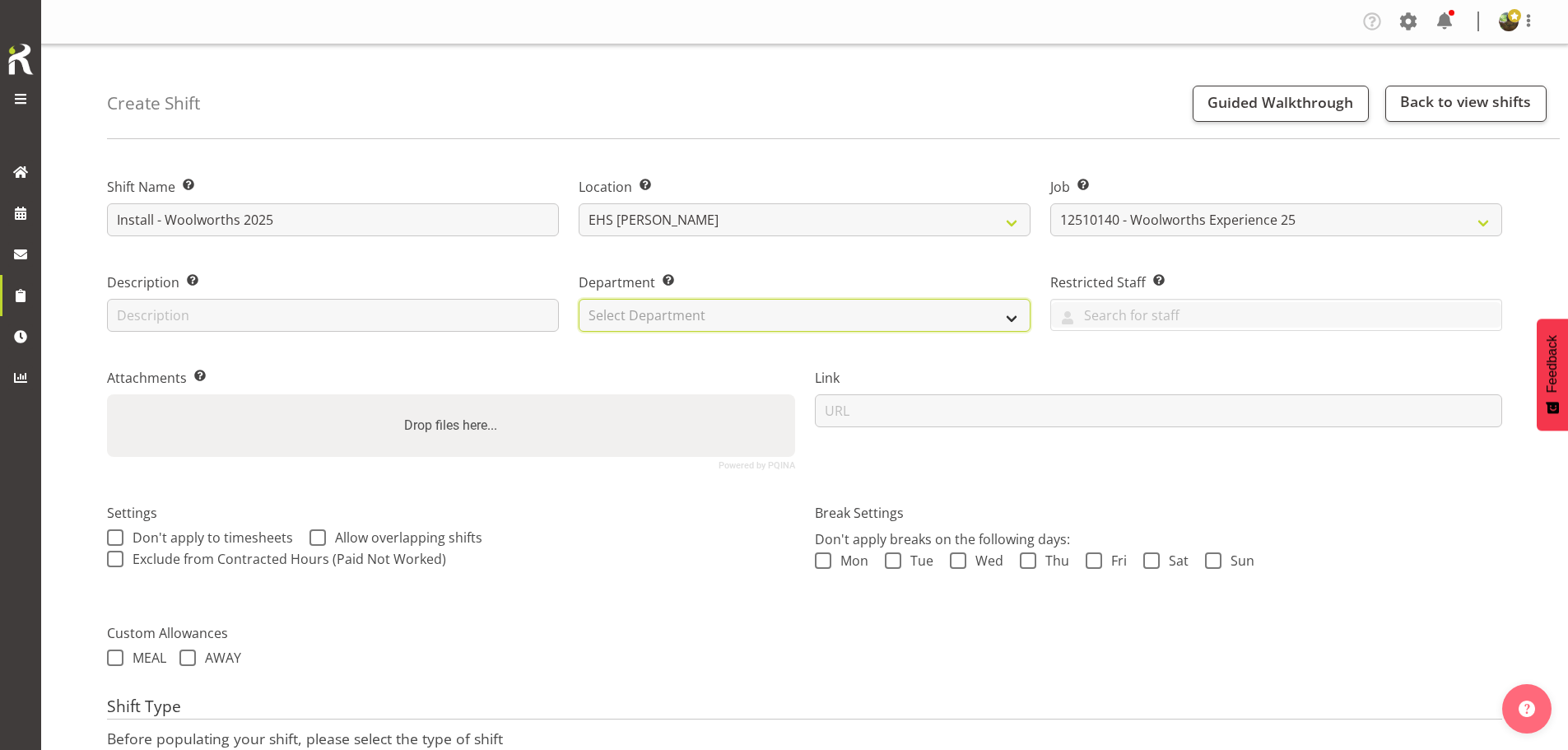
drag, startPoint x: 692, startPoint y: 315, endPoint x: 693, endPoint y: 324, distance: 9.1
click at [692, 315] on select "Select Department EHS AKL FURNITURE" at bounding box center [805, 316] width 452 height 33
select select "38"
click at [579, 299] on select "Select Department EHS AKL FURNITURE" at bounding box center [805, 316] width 452 height 33
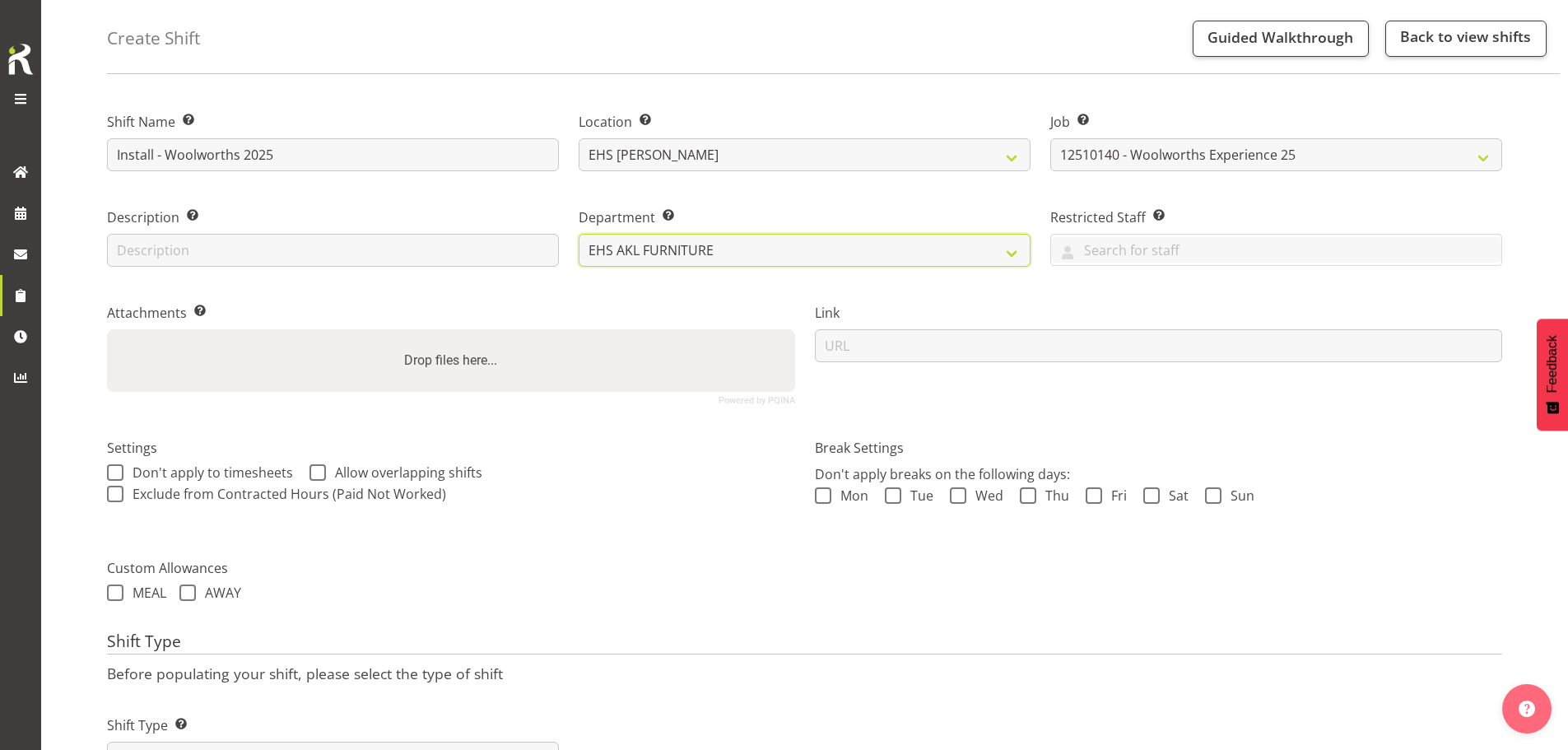
scroll to position [141, 0]
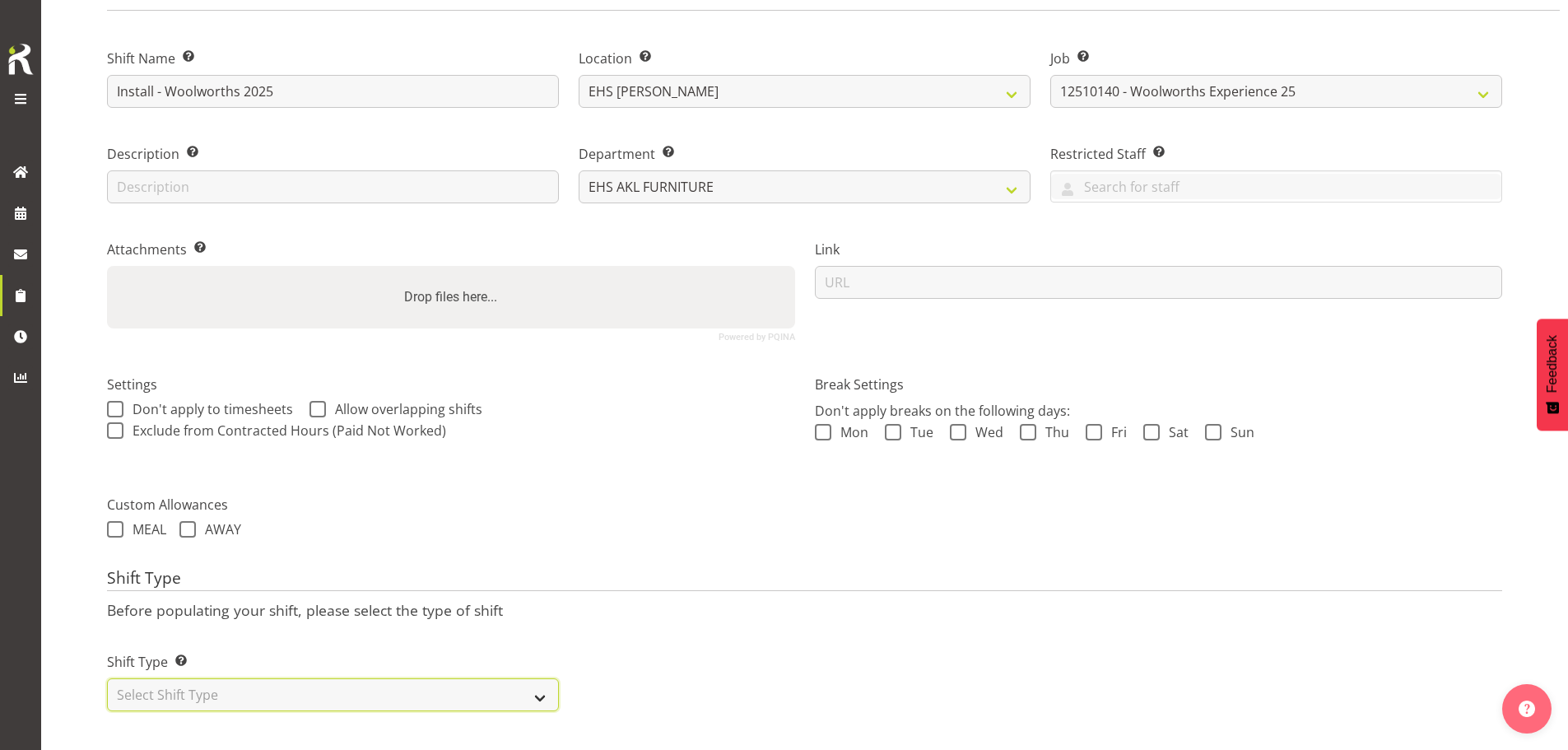
click at [365, 678] on select "Select Shift Type One Off Shift Recurring Shift Rotating Shift" at bounding box center [332, 695] width 452 height 33
select select "one_off"
click at [107, 678] on select "Select Shift Type One Off Shift Recurring Shift Rotating Shift" at bounding box center [332, 695] width 452 height 33
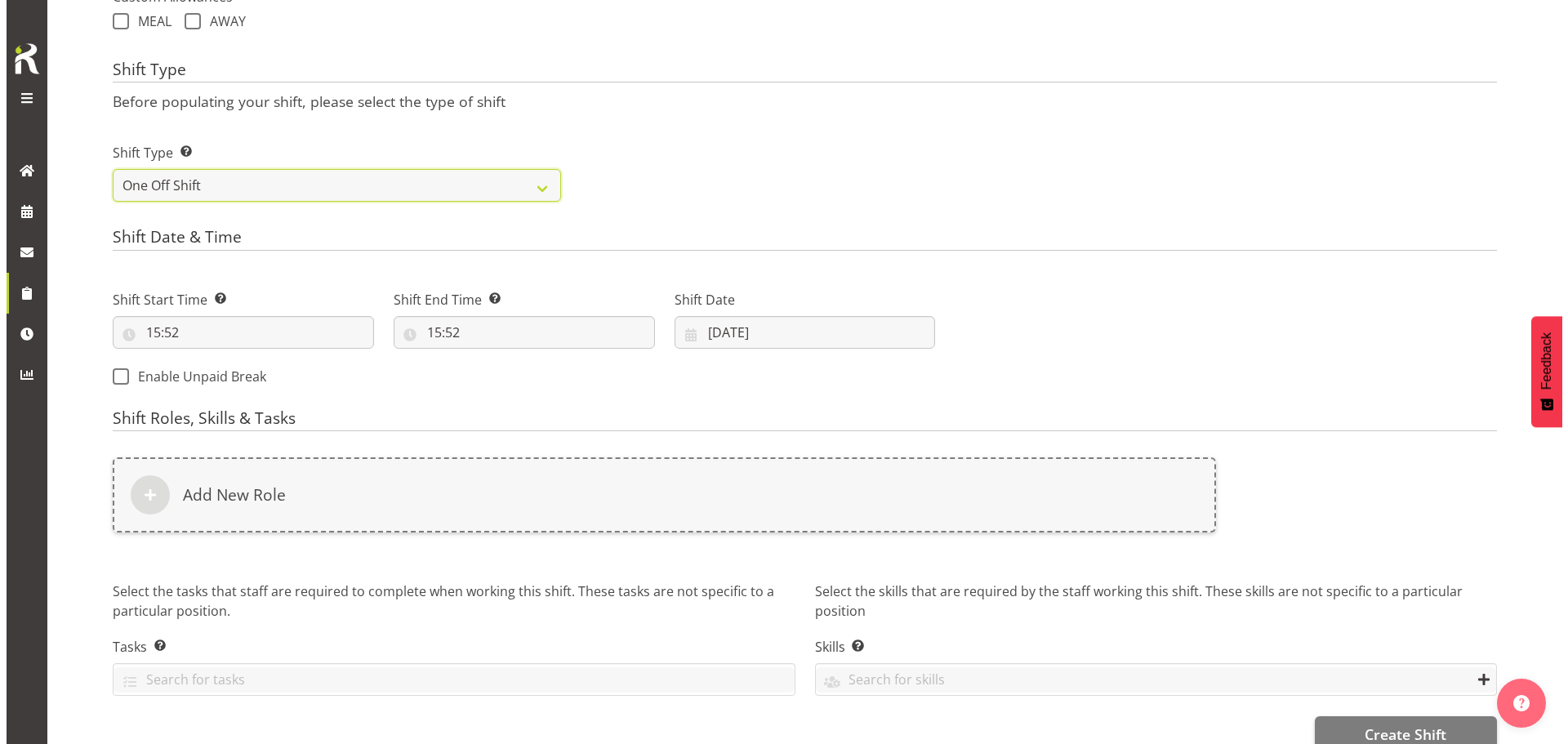
scroll to position [664, 0]
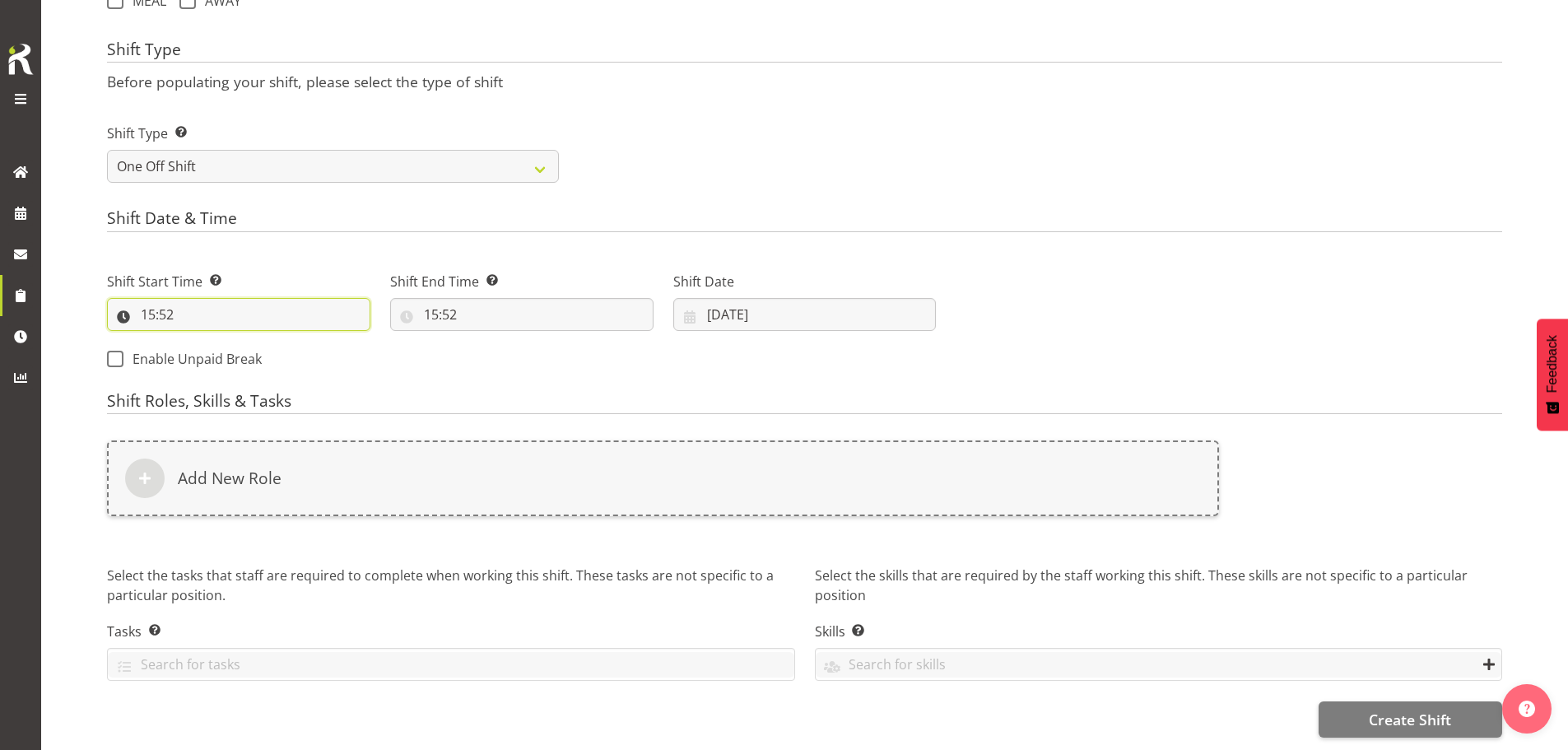
click at [157, 298] on input "15:52" at bounding box center [238, 315] width 263 height 33
click at [215, 341] on select "00 01 02 03 04 05 06 07 08 09 10 11 12 13 14 15 16 17 18 19 20 21 22 23" at bounding box center [219, 358] width 37 height 33
select select "9"
click at [201, 341] on select "00 01 02 03 04 05 06 07 08 09 10 11 12 13 14 15 16 17 18 19 20 21 22 23" at bounding box center [219, 358] width 37 height 33
type input "09:52"
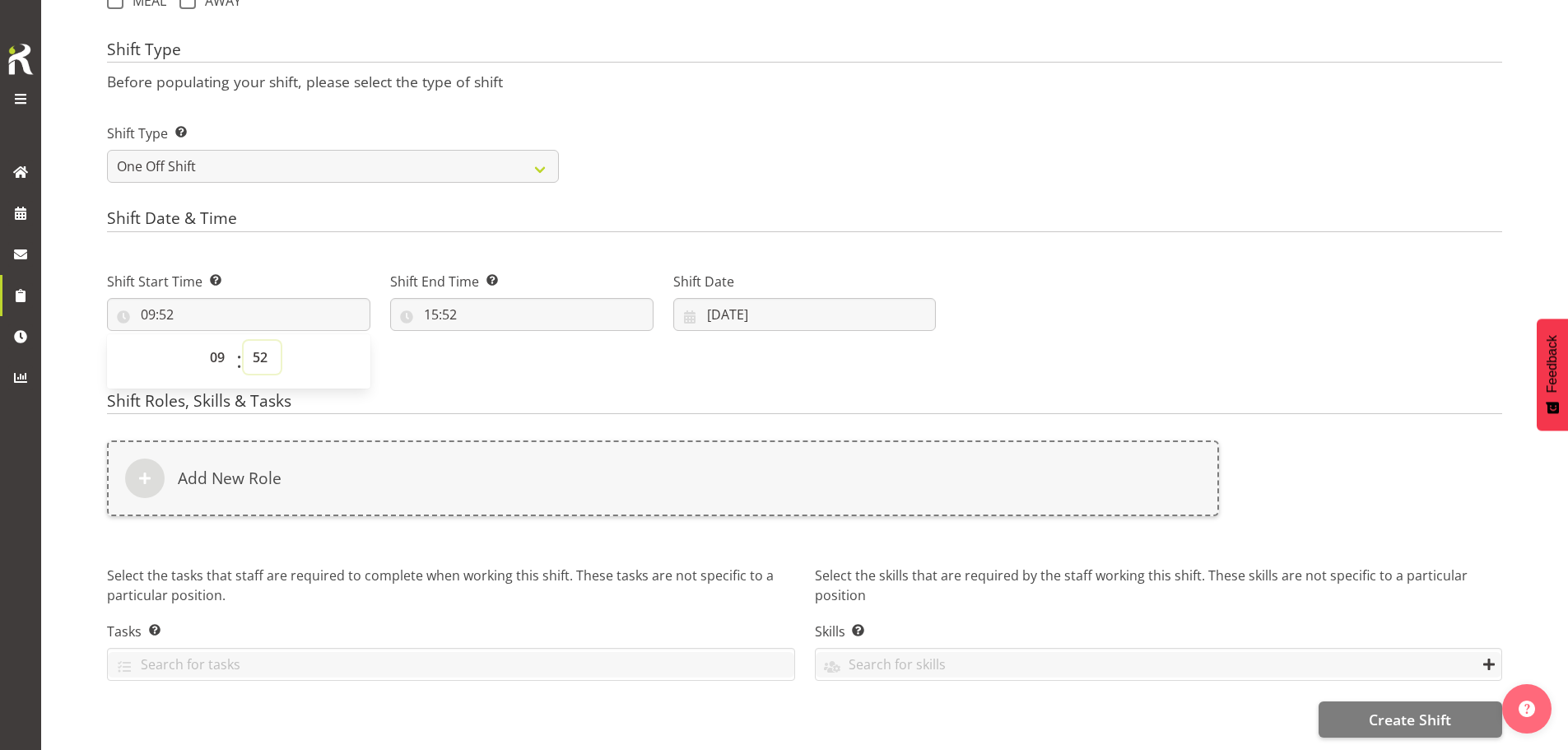
click at [264, 341] on select "00 01 02 03 04 05 06 07 08 09 10 11 12 13 14 15 16 17 18 19 20 21 22 23 24 25 2…" at bounding box center [262, 358] width 37 height 33
select select "0"
click at [243, 341] on select "00 01 02 03 04 05 06 07 08 09 10 11 12 13 14 15 16 17 18 19 20 21 22 23 24 25 2…" at bounding box center [262, 358] width 37 height 33
type input "09:00"
click at [444, 305] on input "15:52" at bounding box center [522, 315] width 263 height 33
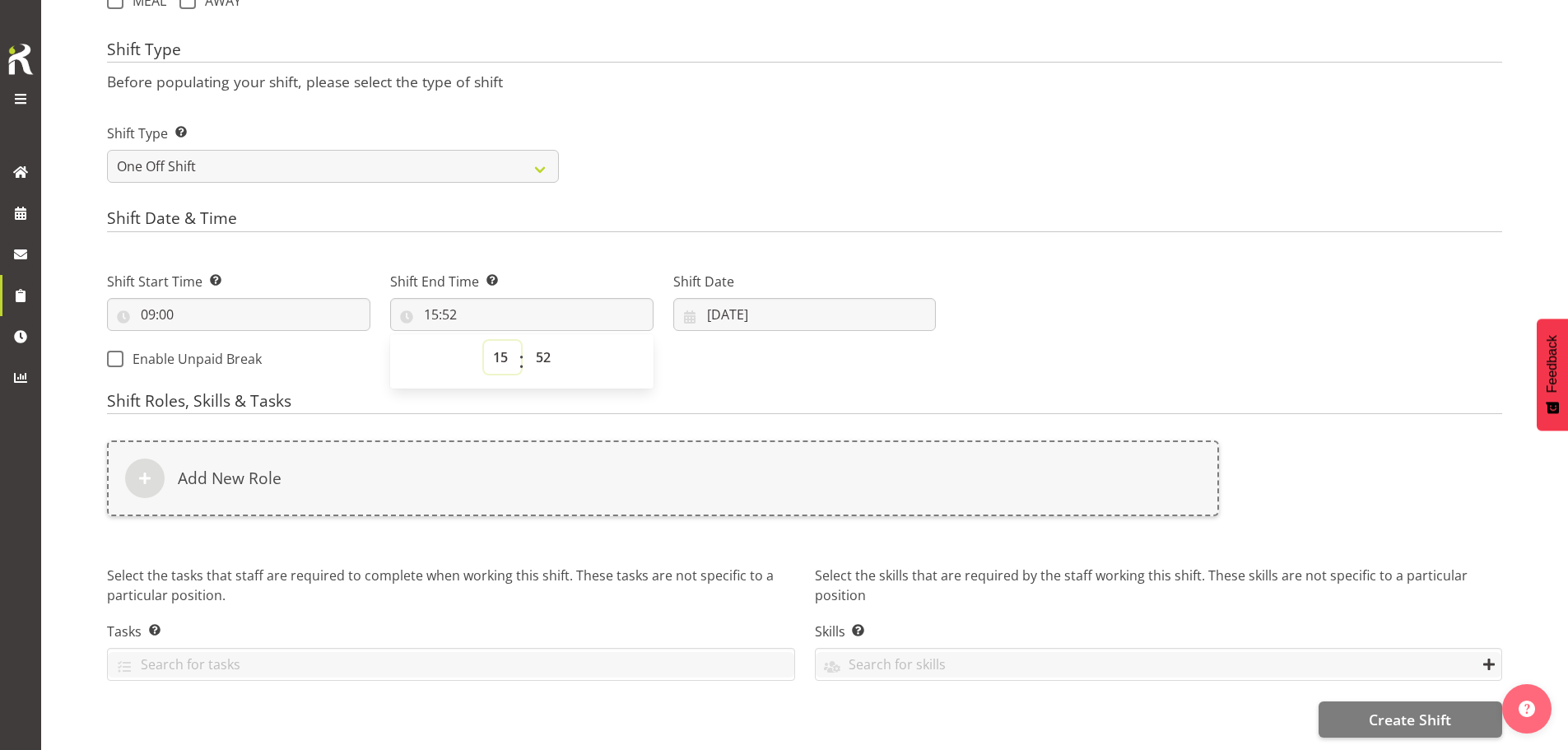
click at [498, 345] on select "00 01 02 03 04 05 06 07 08 09 10 11 12 13 14 15 16 17 18 19 20 21 22 23" at bounding box center [502, 358] width 37 height 33
select select "14"
click at [484, 341] on select "00 01 02 03 04 05 06 07 08 09 10 11 12 13 14 15 16 17 18 19 20 21 22 23" at bounding box center [502, 358] width 37 height 33
type input "14:52"
click at [549, 342] on select "00 01 02 03 04 05 06 07 08 09 10 11 12 13 14 15 16 17 18 19 20 21 22 23 24 25 2…" at bounding box center [545, 358] width 37 height 33
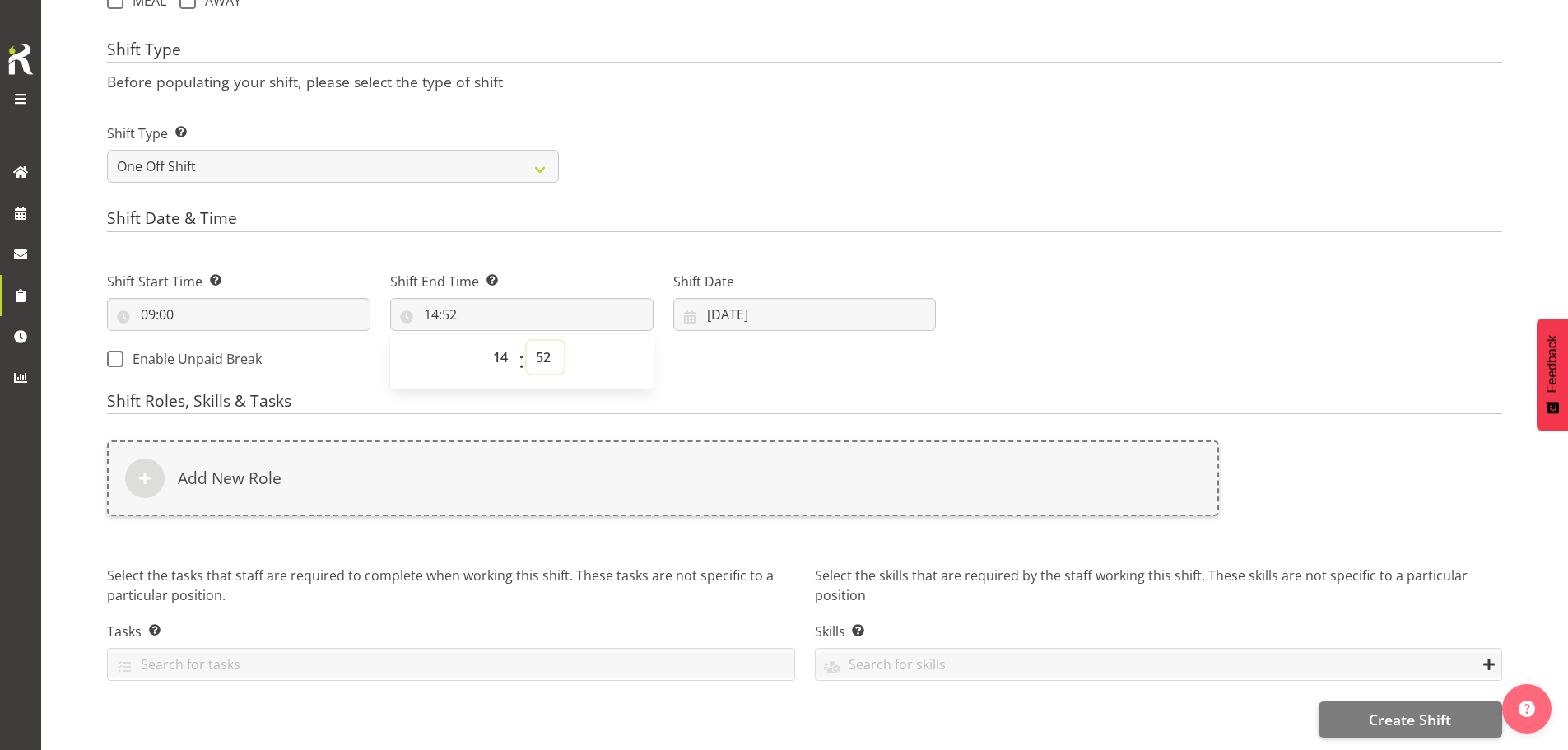
select select "0"
click at [527, 341] on select "00 01 02 03 04 05 06 07 08 09 10 11 12 13 14 15 16 17 18 19 20 21 22 23 24 25 2…" at bounding box center [545, 358] width 37 height 33
type input "14:00"
click at [752, 304] on input "[DATE]" at bounding box center [805, 315] width 263 height 33
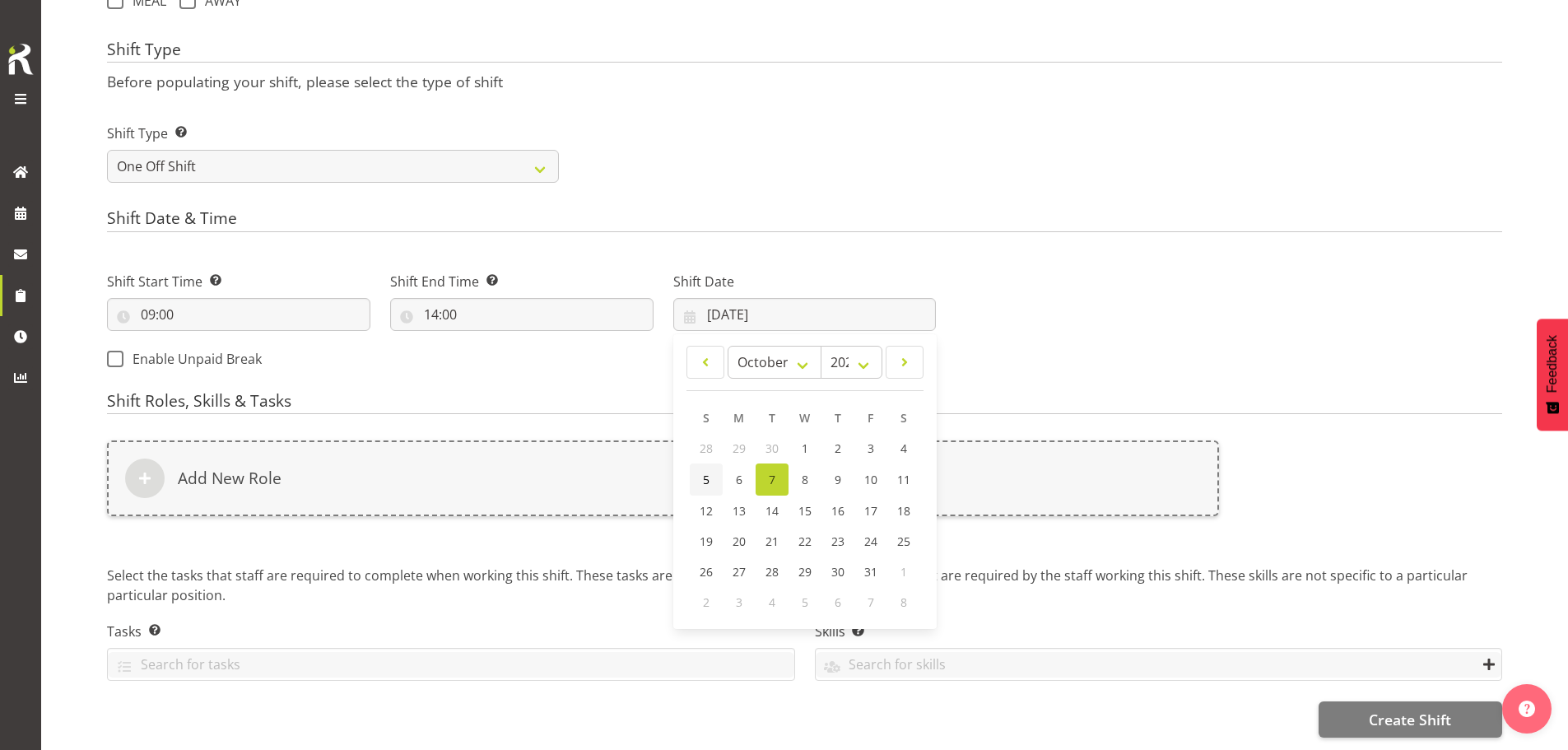
click at [707, 472] on span "5" at bounding box center [707, 479] width 7 height 16
type input "[DATE]"
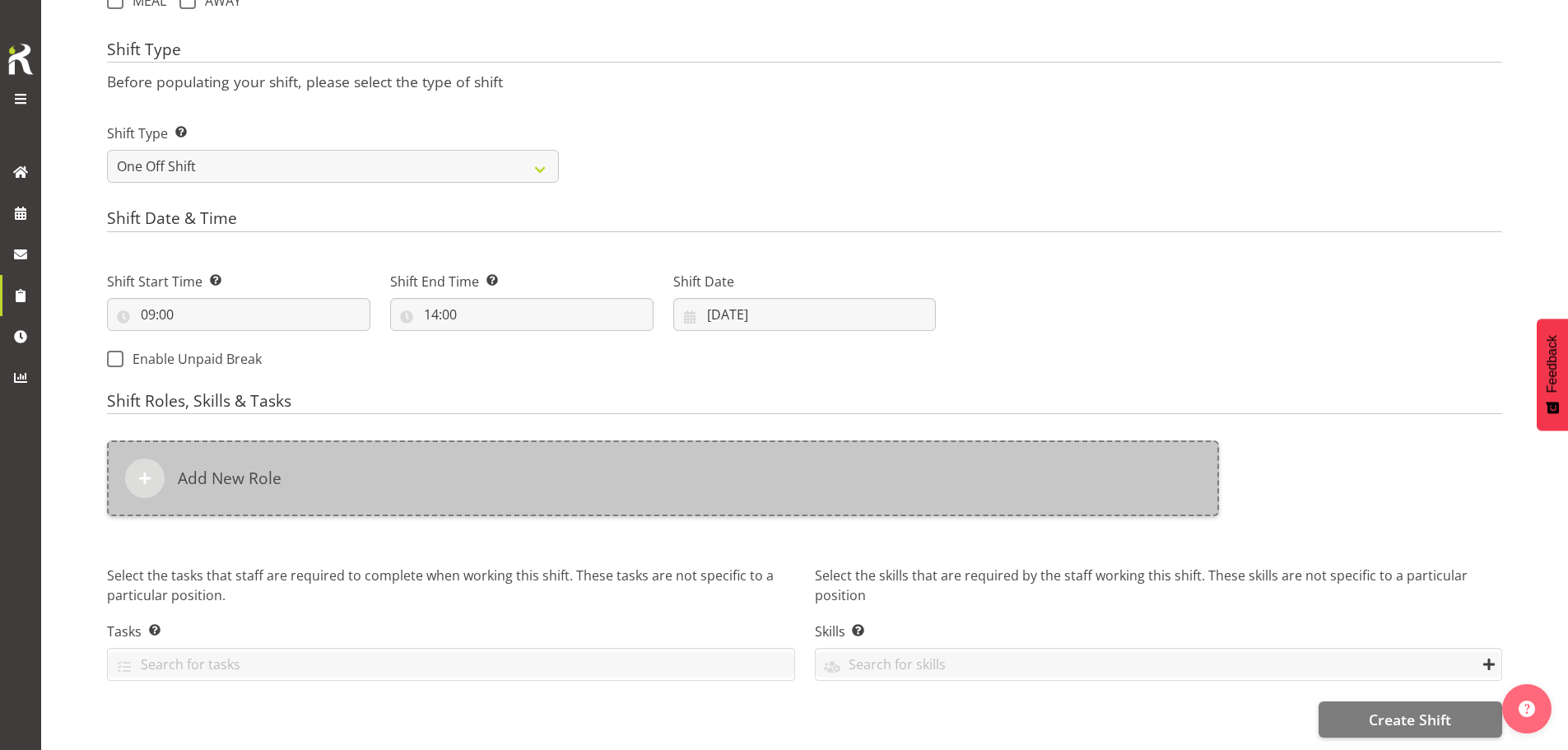
click at [671, 482] on div "Add New Role" at bounding box center [662, 478] width 1112 height 76
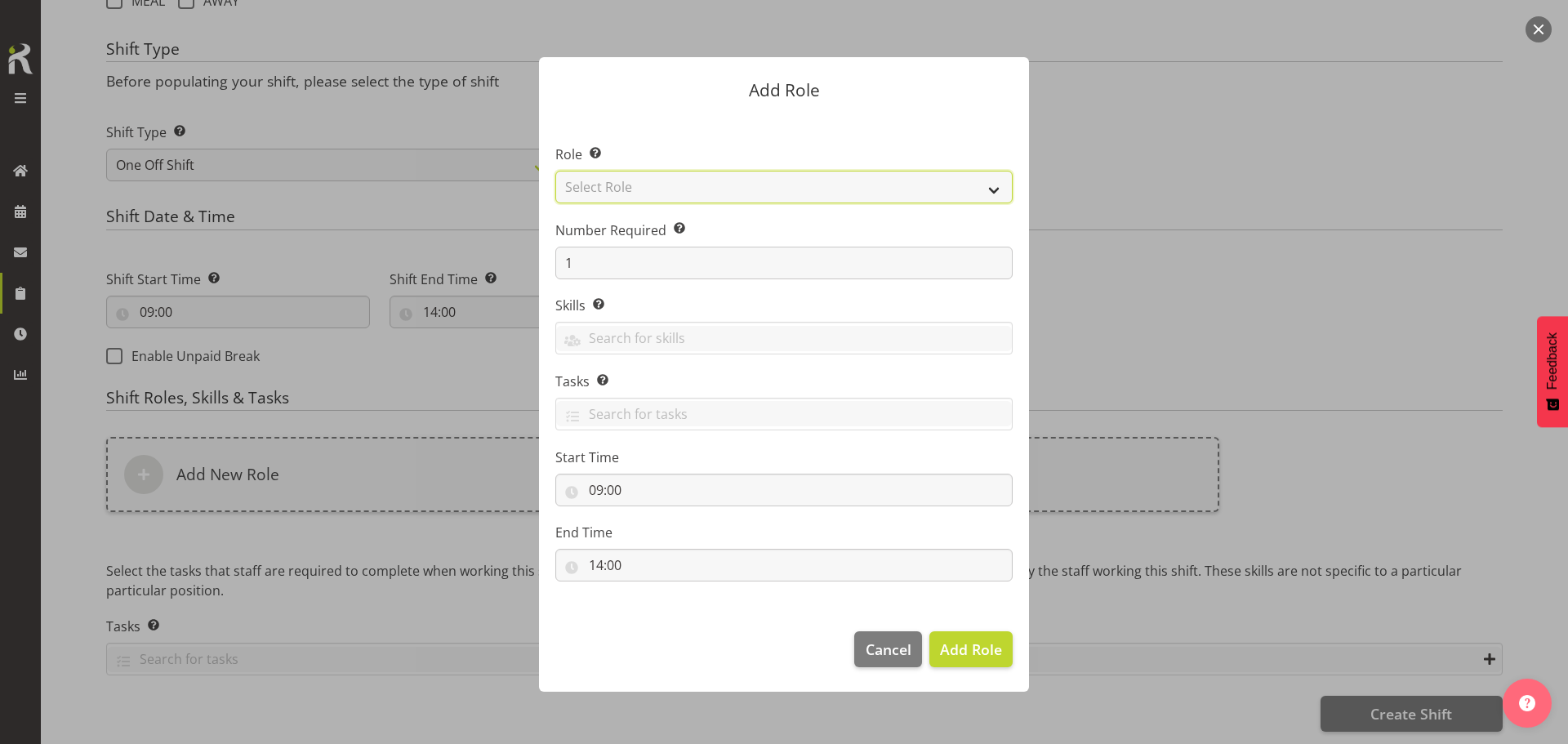
click at [768, 193] on select "Select Role ACCOUNT MANAGER ACCOUNT MANAGER DW ACCOUNTS [PERSON_NAME] VEHICLES …" at bounding box center [784, 188] width 457 height 33
select select "189"
click at [555, 171] on select "Select Role ACCOUNT MANAGER ACCOUNT MANAGER DW ACCOUNTS [PERSON_NAME] VEHICLES …" at bounding box center [784, 188] width 457 height 33
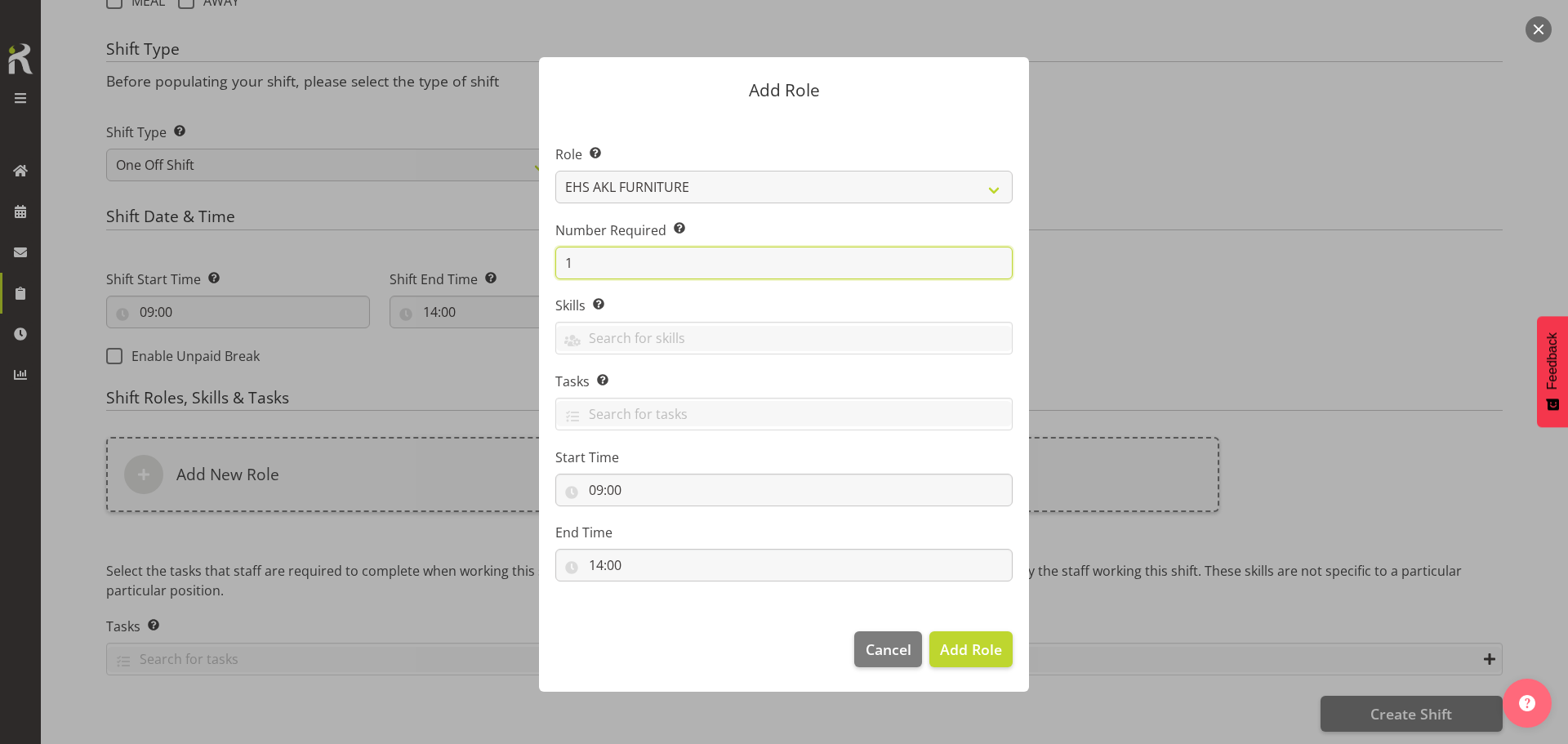
click at [685, 259] on input "1" at bounding box center [784, 263] width 457 height 33
type input "3"
click at [910, 632] on button "Add 3 Roles" at bounding box center [961, 649] width 103 height 36
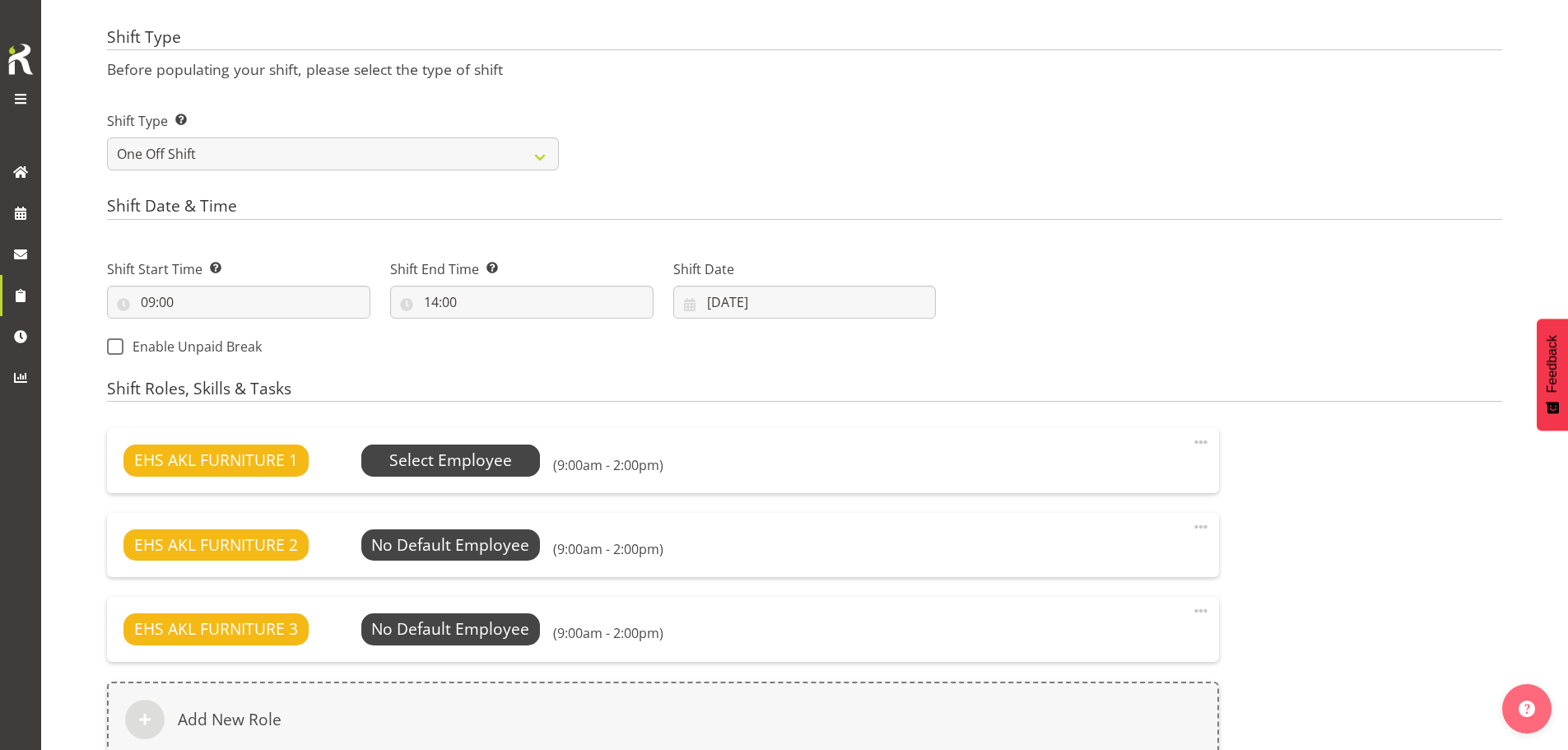
click at [412, 468] on span "Select Employee" at bounding box center [450, 461] width 122 height 24
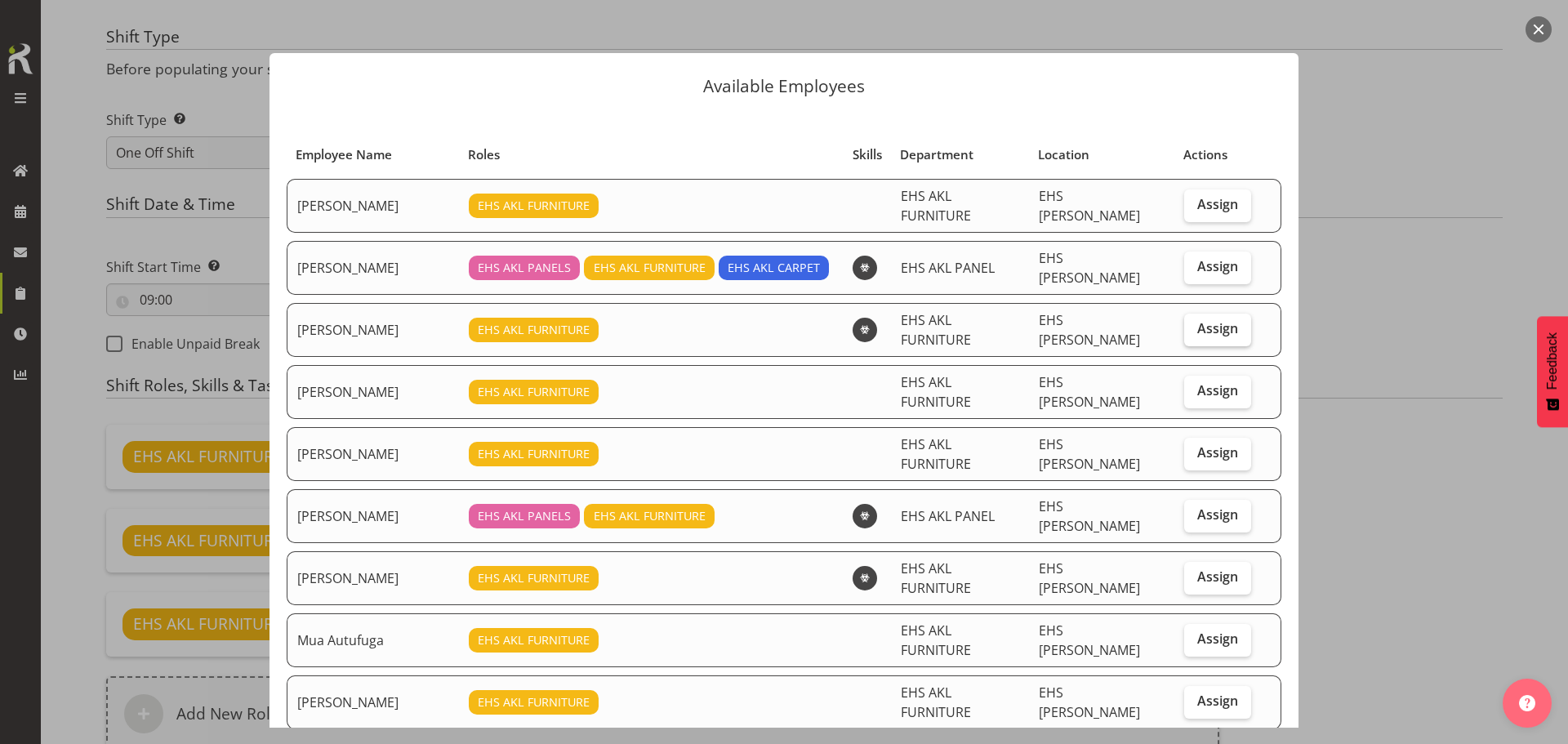
scroll to position [0, 0]
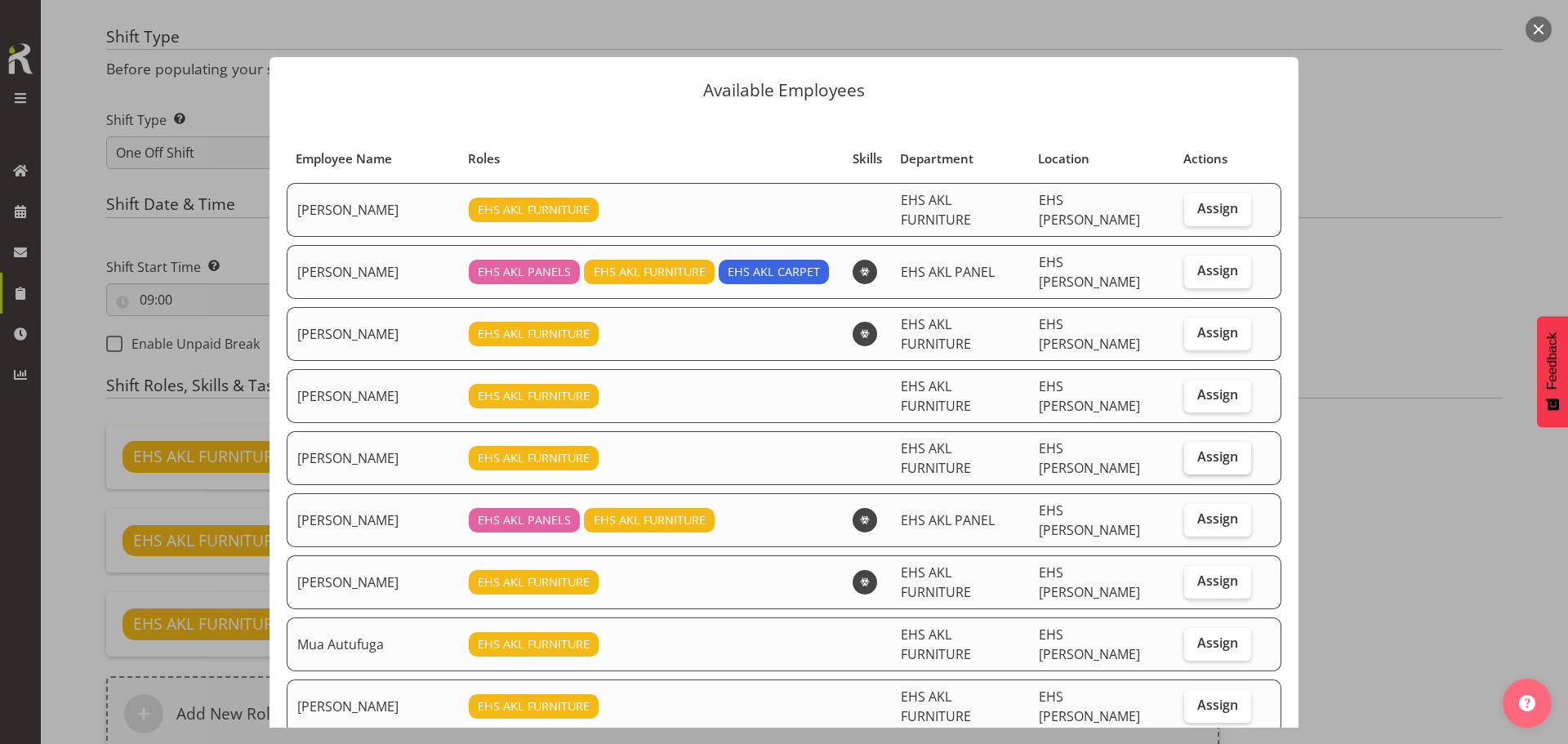
click at [1216, 448] on span "Assign" at bounding box center [1218, 456] width 41 height 17
click at [1195, 451] on input "Assign" at bounding box center [1189, 456] width 11 height 11
checkbox input "true"
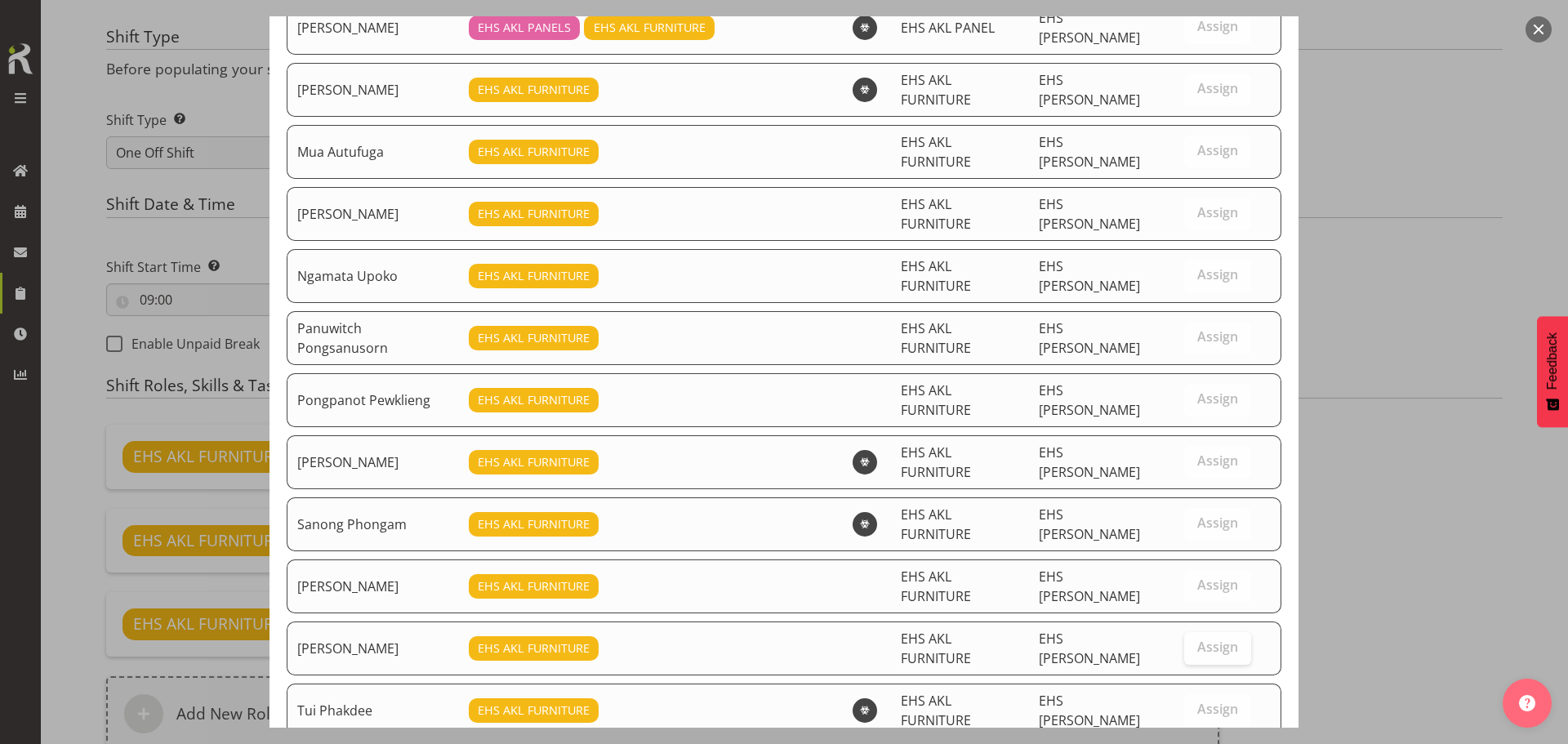
scroll to position [494, 0]
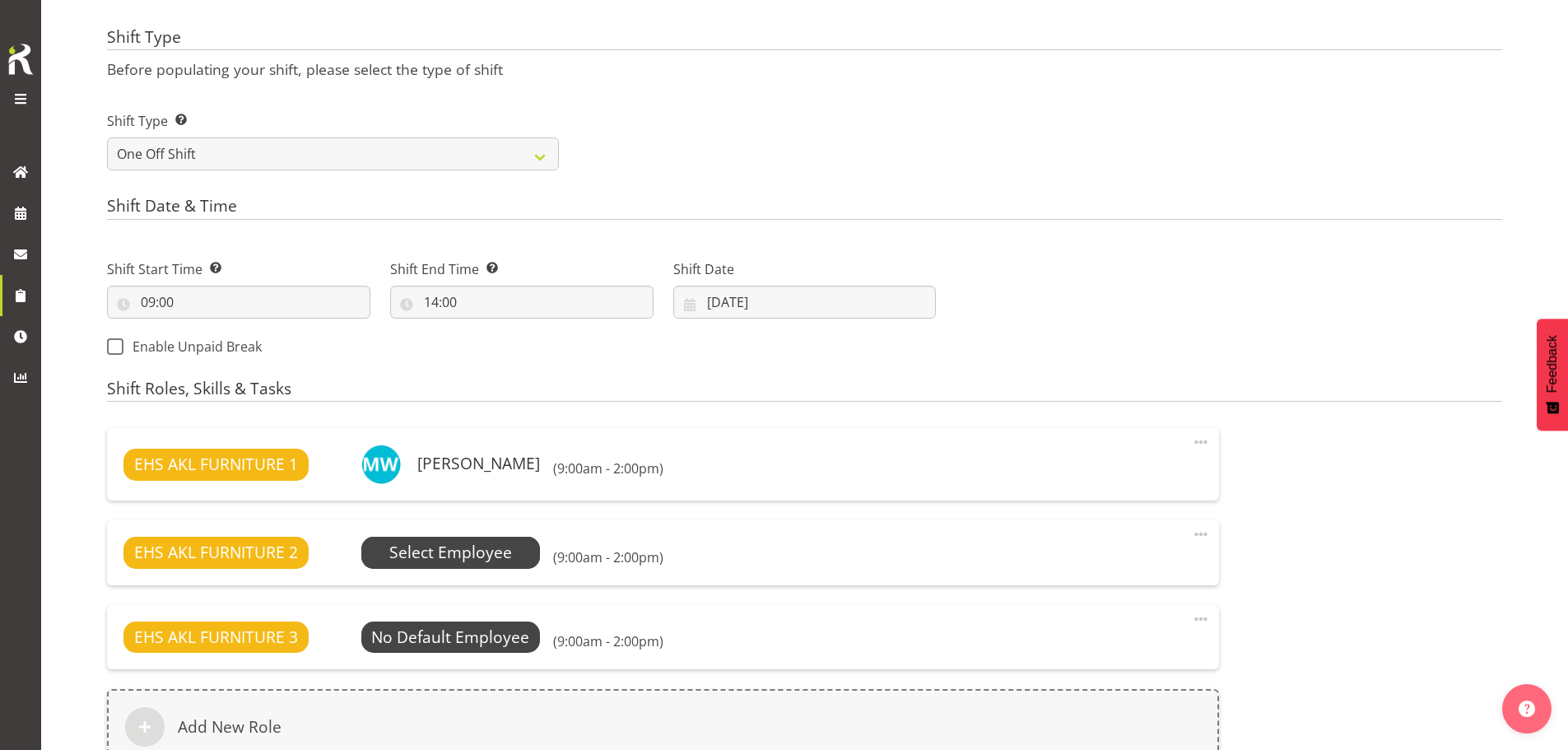
click at [471, 550] on span "Select Employee" at bounding box center [450, 552] width 122 height 24
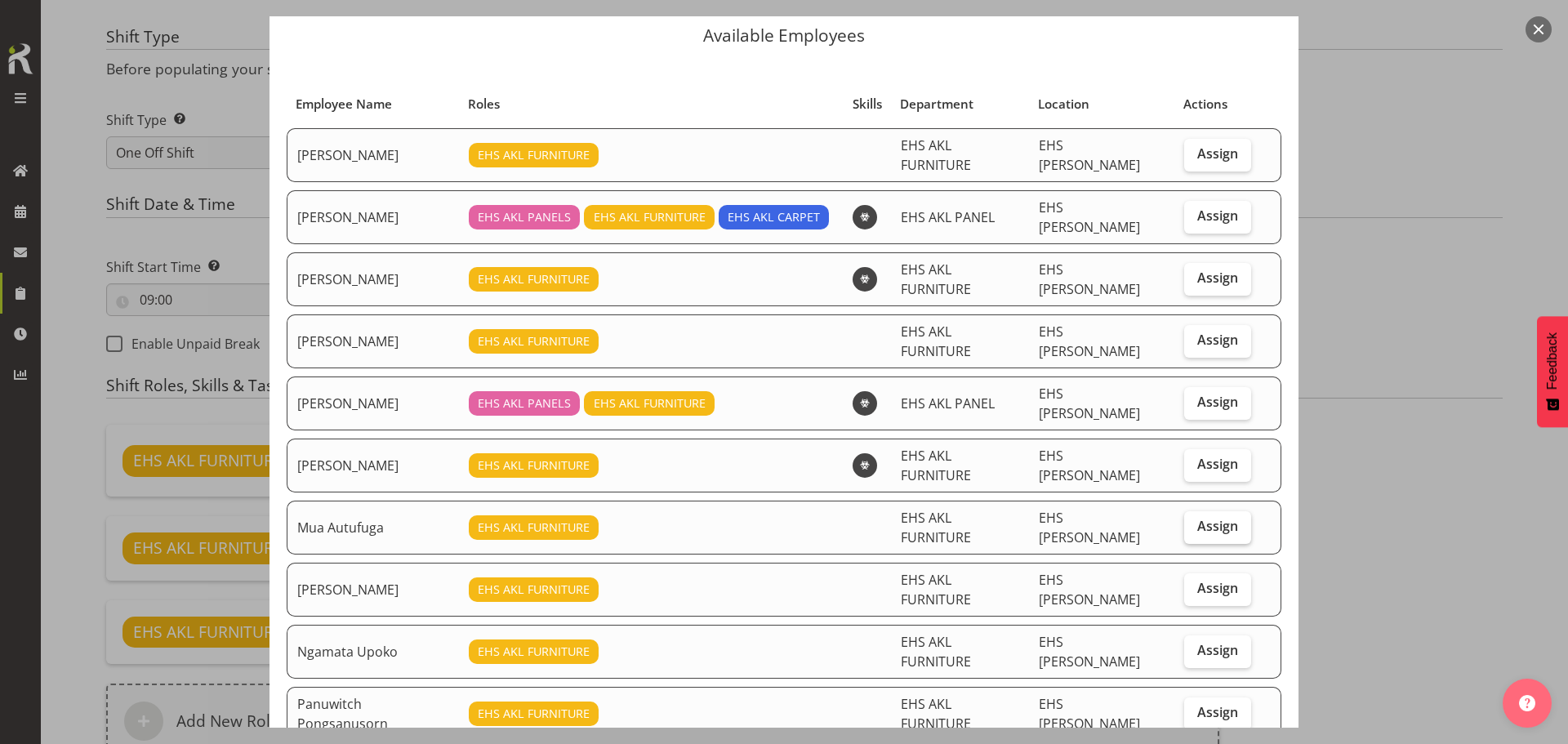
scroll to position [164, 0]
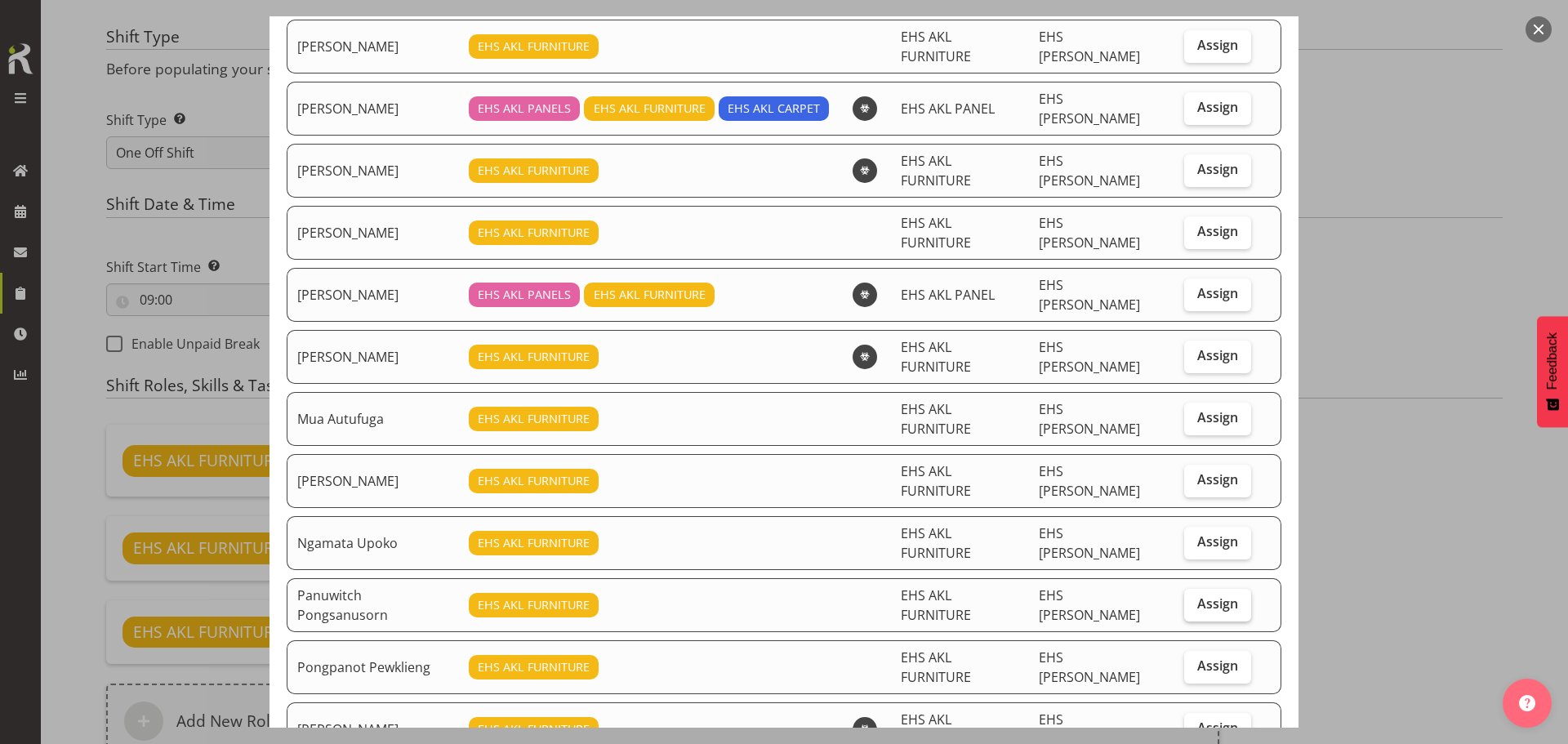
click at [1203, 595] on span "Assign" at bounding box center [1218, 603] width 41 height 17
click at [1195, 599] on input "Assign" at bounding box center [1189, 603] width 11 height 11
checkbox input "true"
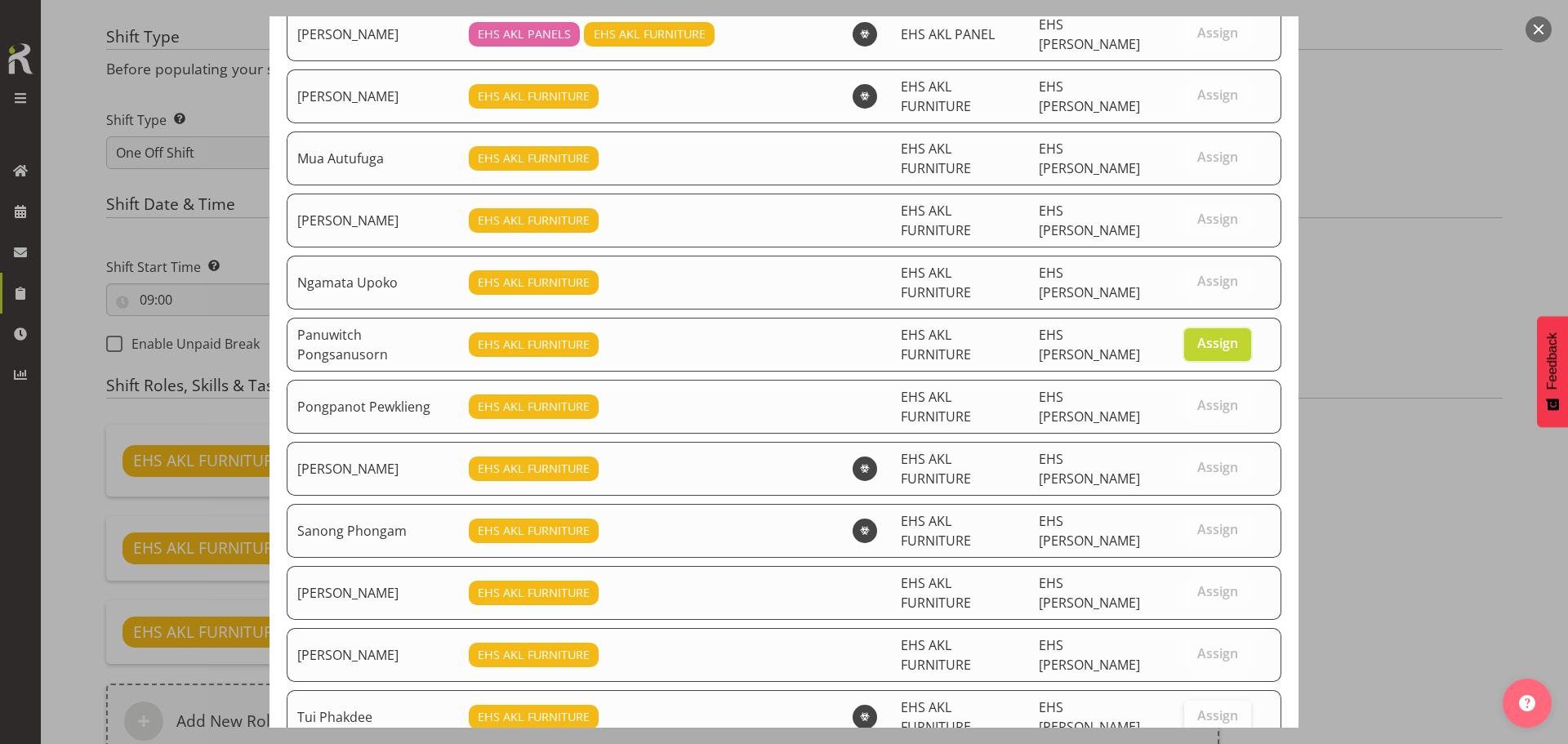
scroll to position [438, 0]
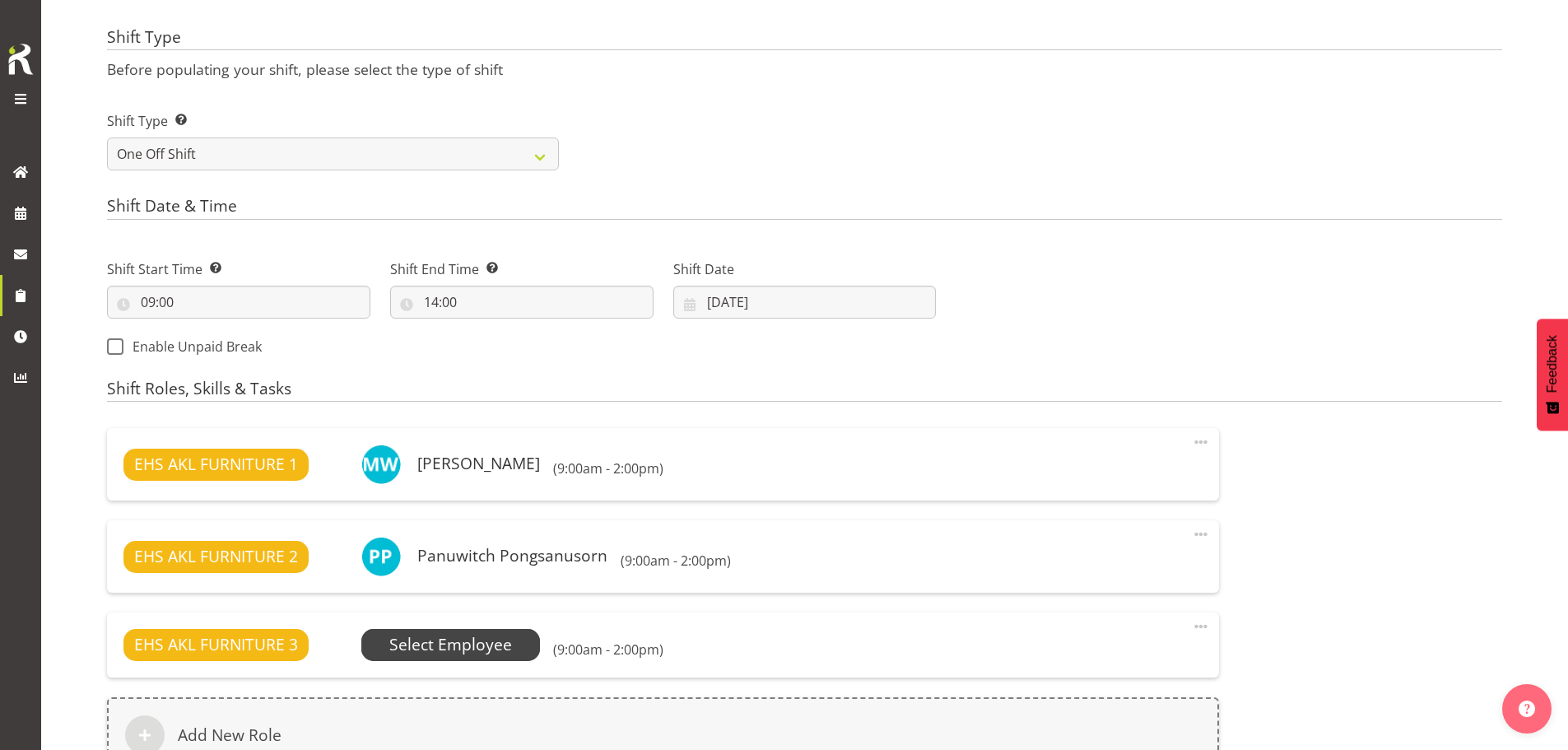
click at [491, 649] on span "Select Employee" at bounding box center [450, 645] width 122 height 24
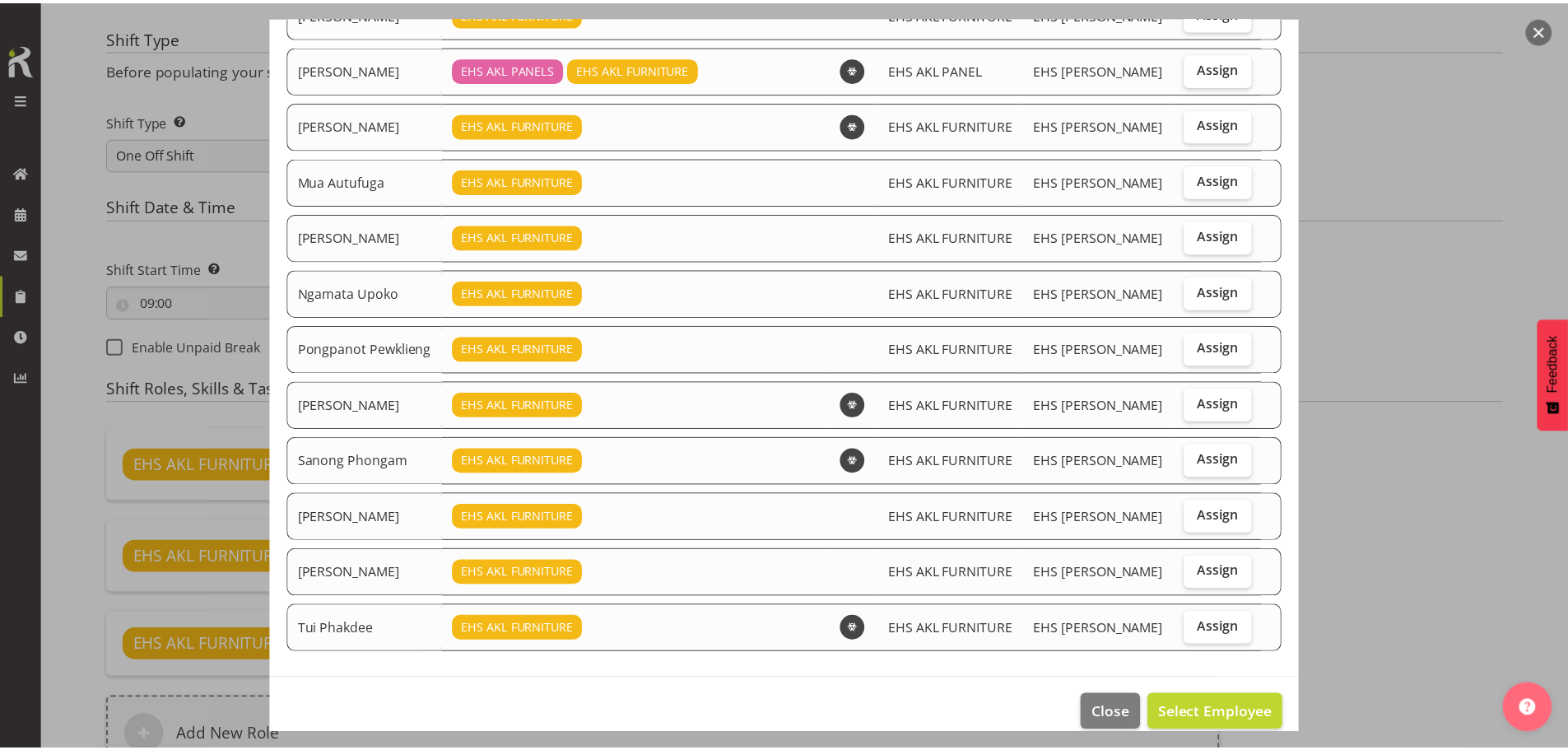
scroll to position [385, 0]
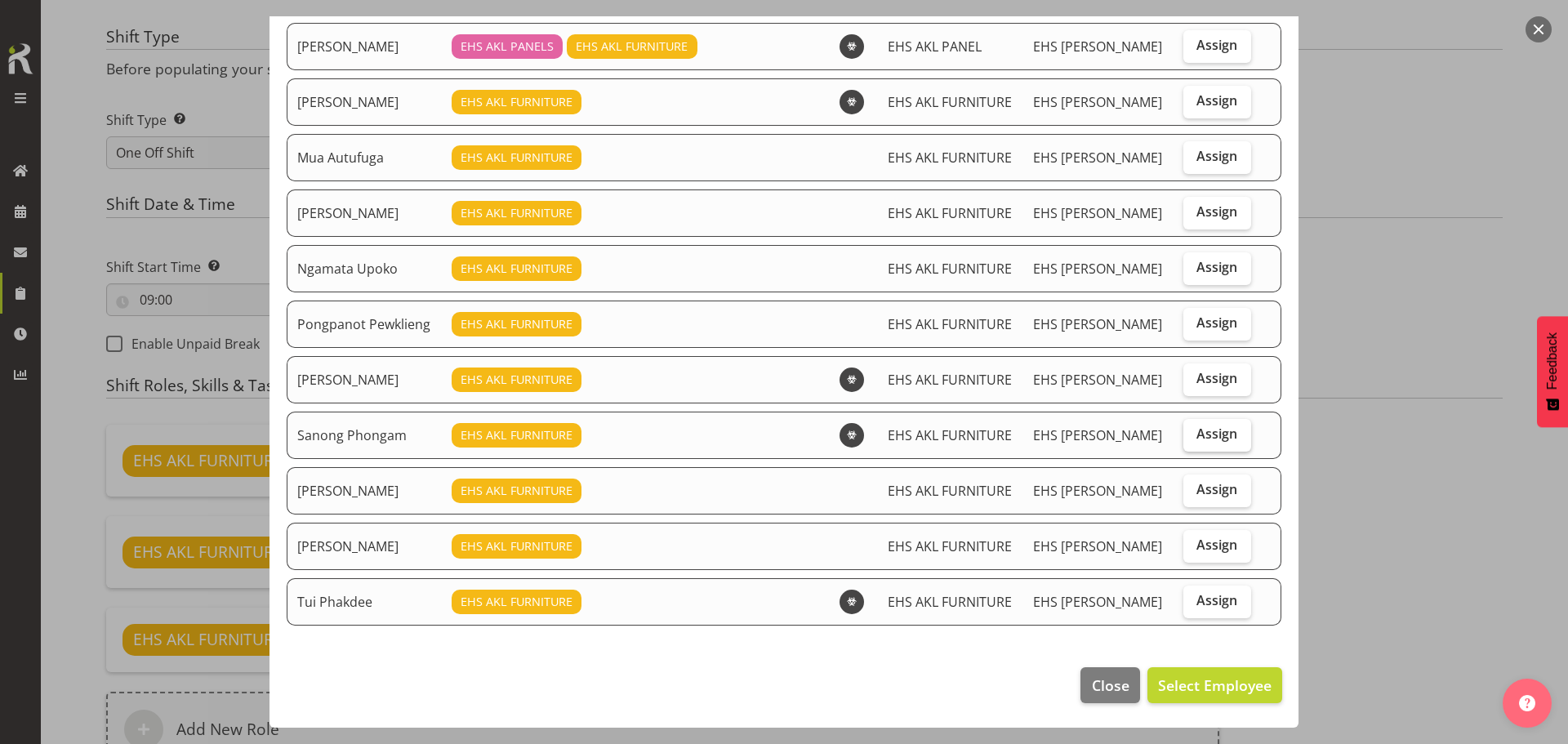
click at [1211, 432] on span "Assign" at bounding box center [1217, 434] width 41 height 17
click at [1194, 432] on input "Assign" at bounding box center [1189, 434] width 11 height 11
checkbox input "true"
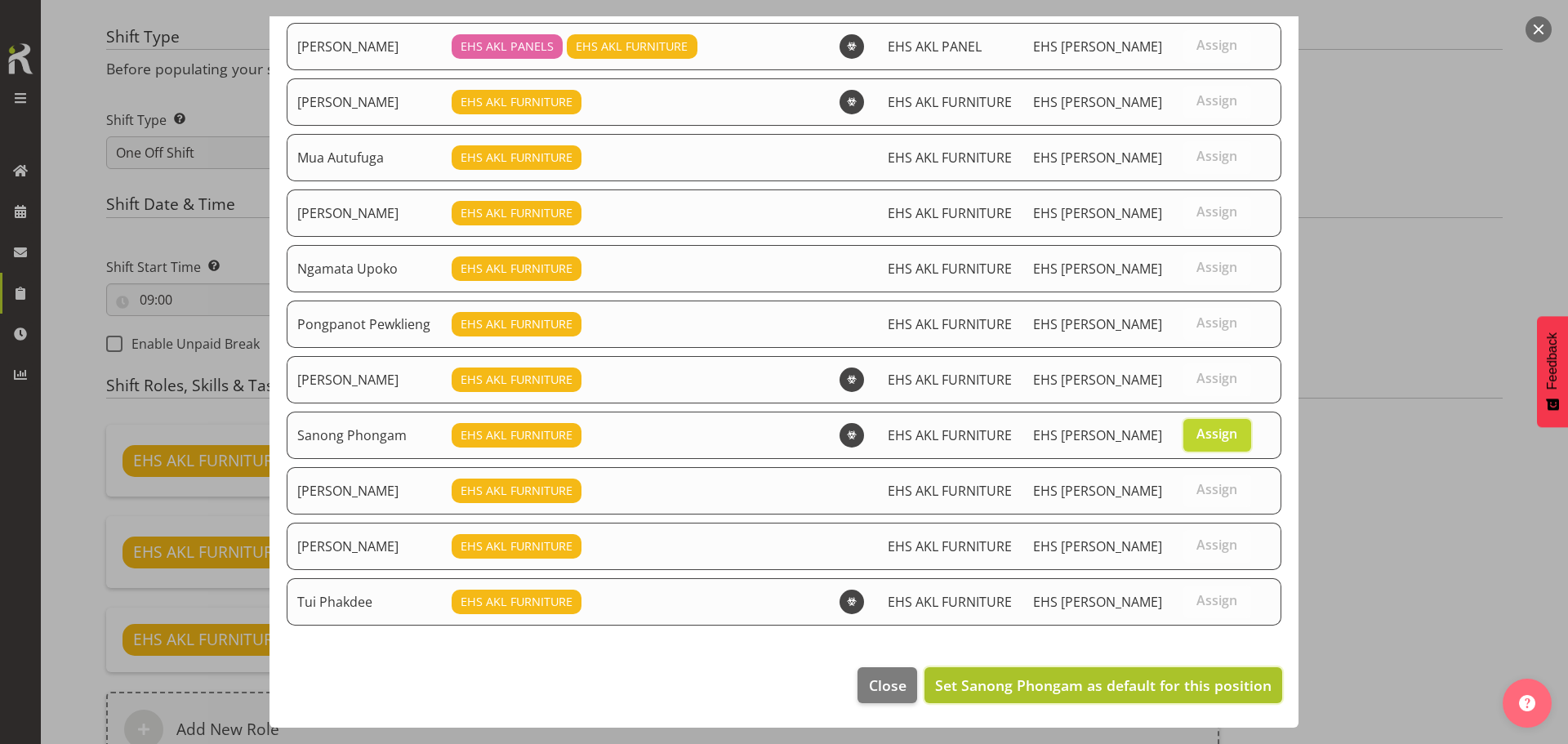
click at [1190, 685] on span "Set Sanong Phongam as default for this position" at bounding box center [1103, 685] width 336 height 20
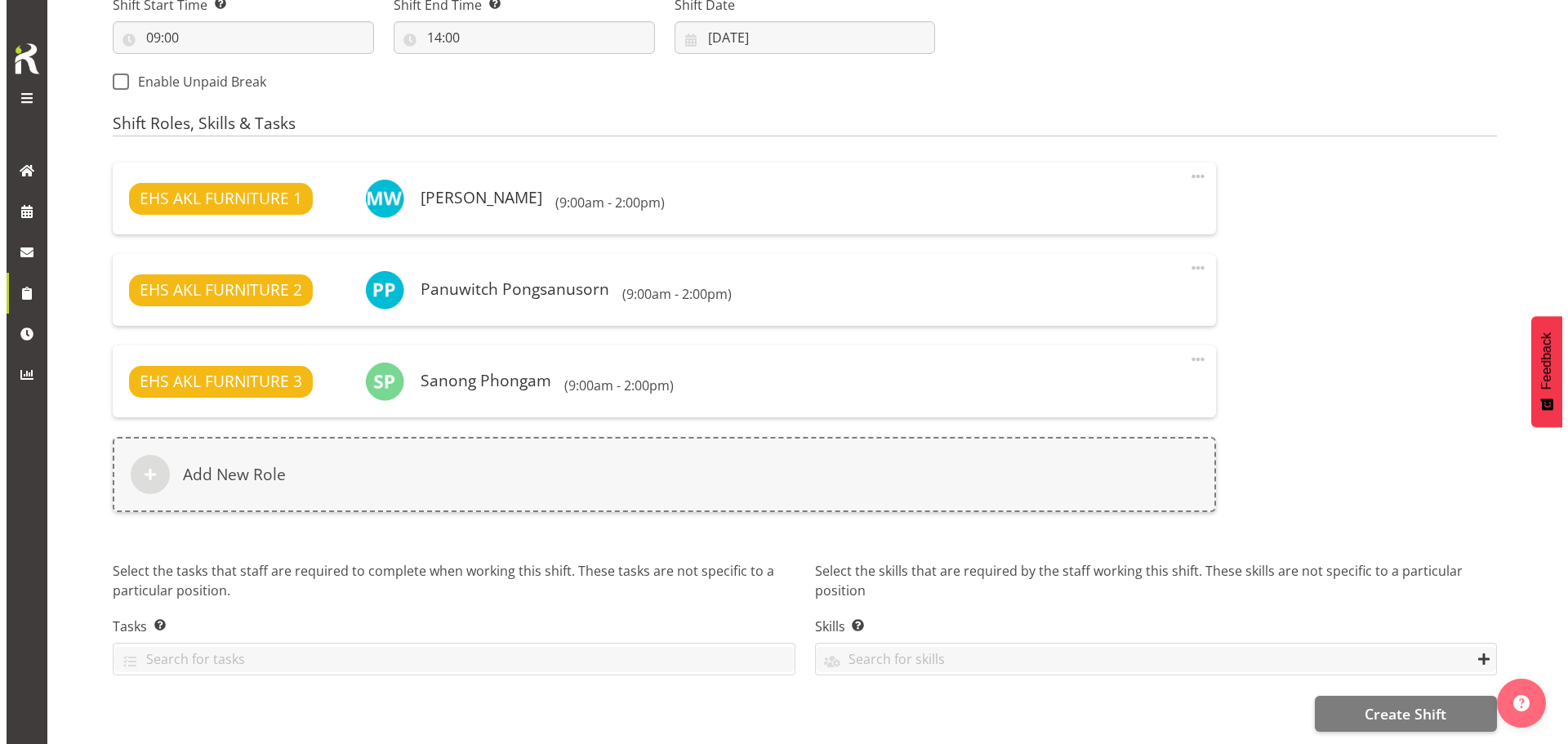
scroll to position [938, 0]
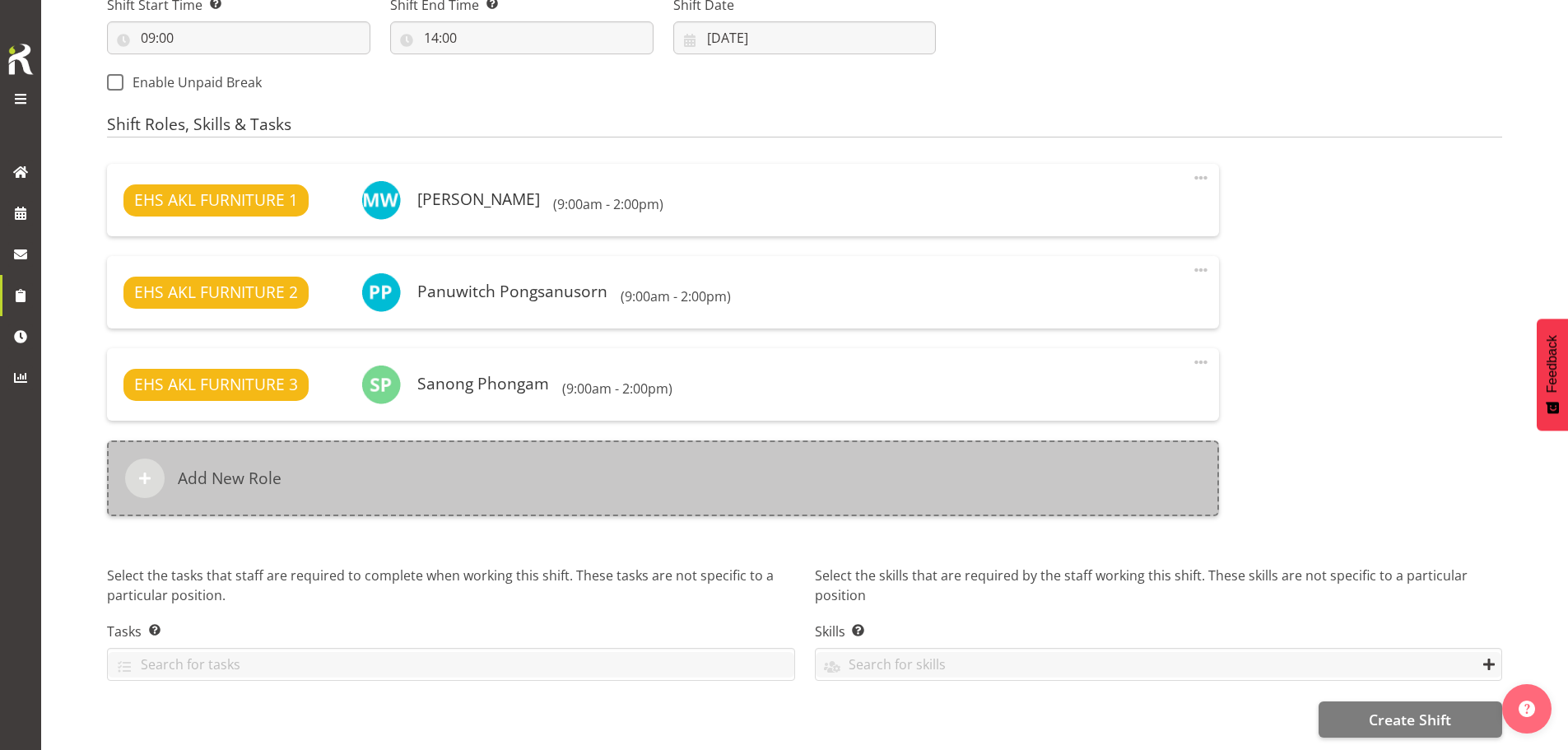
click at [988, 464] on div "Add New Role" at bounding box center [662, 478] width 1112 height 76
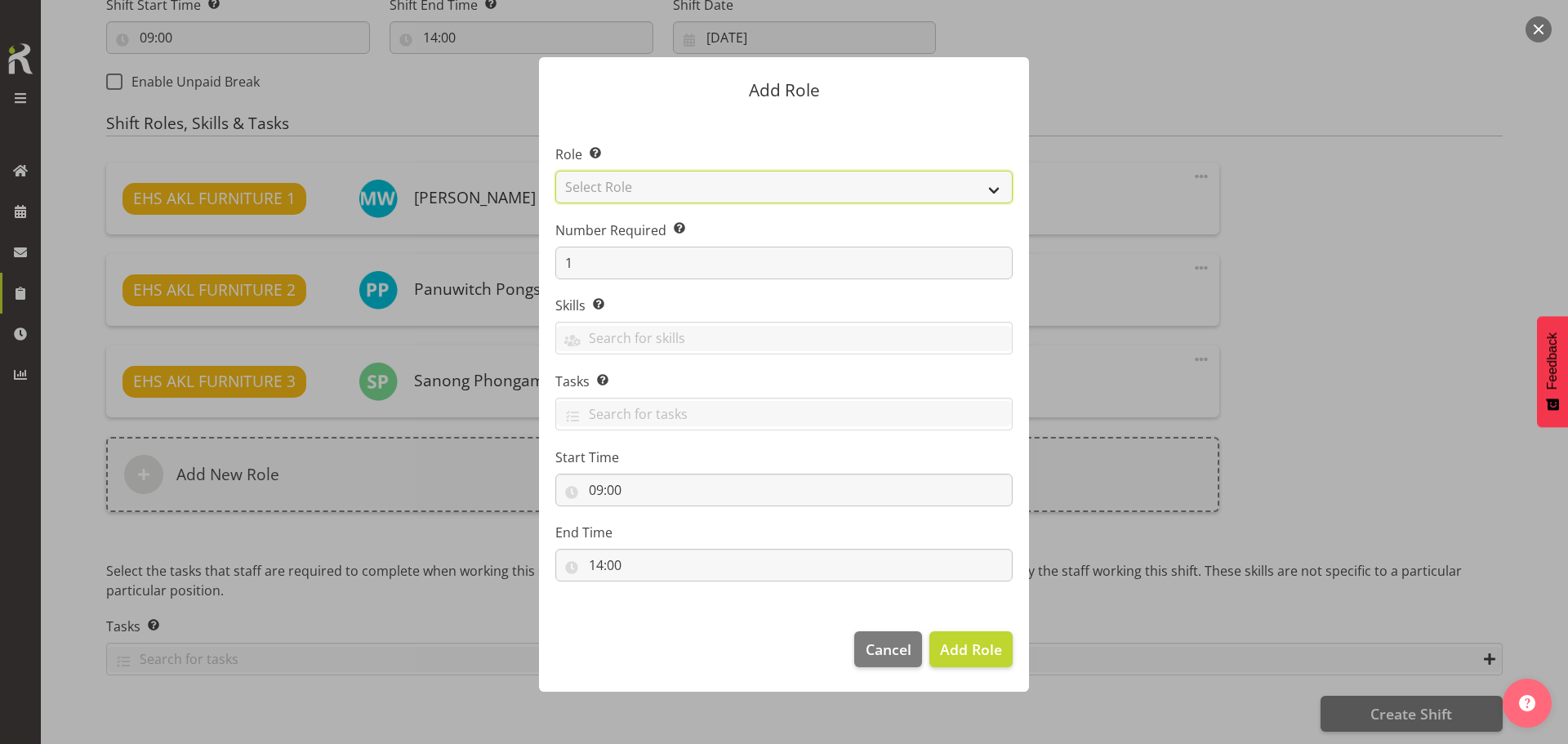
click at [790, 188] on select "Select Role ACCOUNT MANAGER ACCOUNT MANAGER DW ACCOUNTS AKL DIANNA VEHICLES AKL…" at bounding box center [784, 188] width 457 height 33
select select "81"
click at [555, 171] on select "Select Role ACCOUNT MANAGER ACCOUNT MANAGER DW ACCOUNTS AKL DIANNA VEHICLES AKL…" at bounding box center [784, 188] width 457 height 33
click at [963, 642] on span "Add Role" at bounding box center [970, 650] width 62 height 20
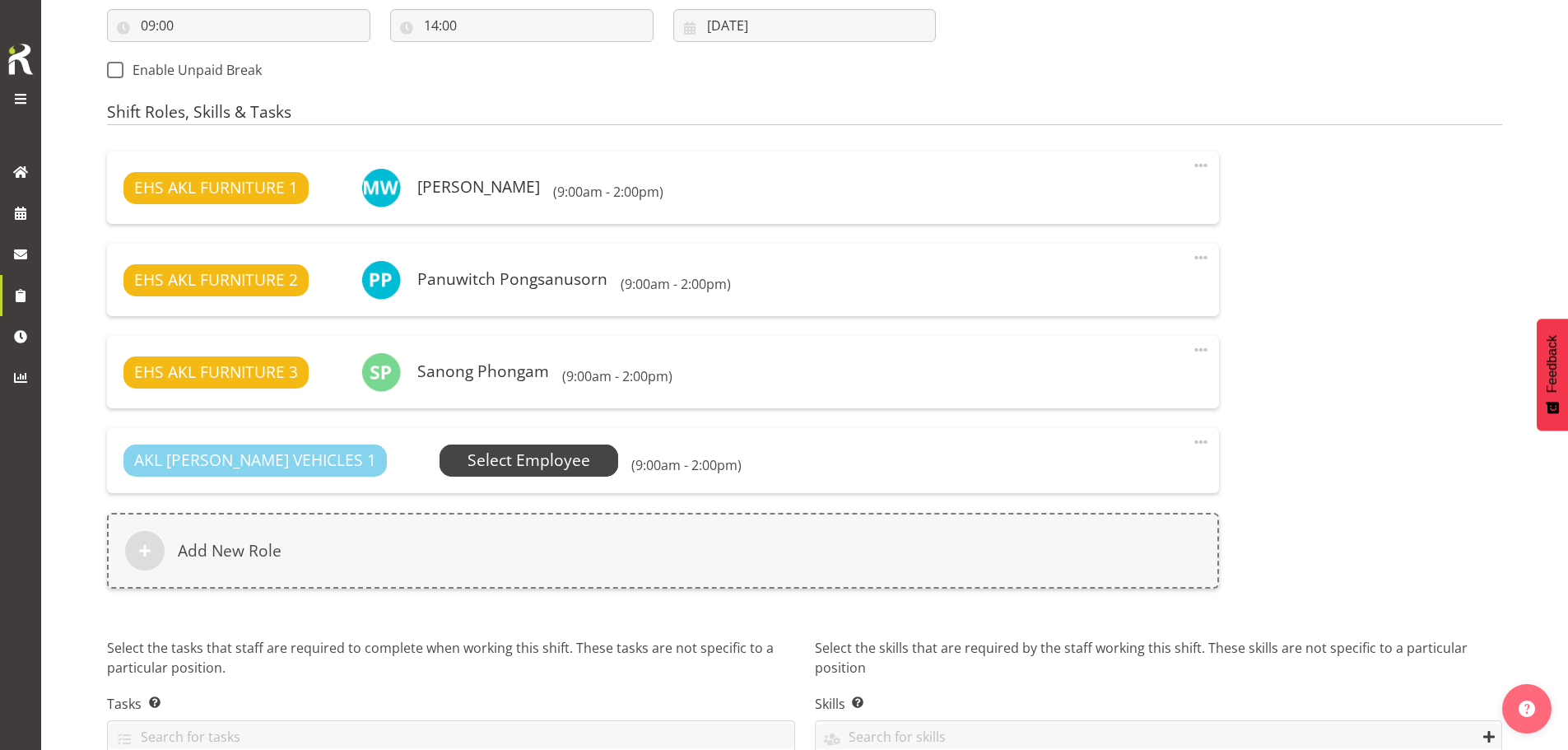
click at [469, 452] on span "Select Employee" at bounding box center [528, 461] width 122 height 24
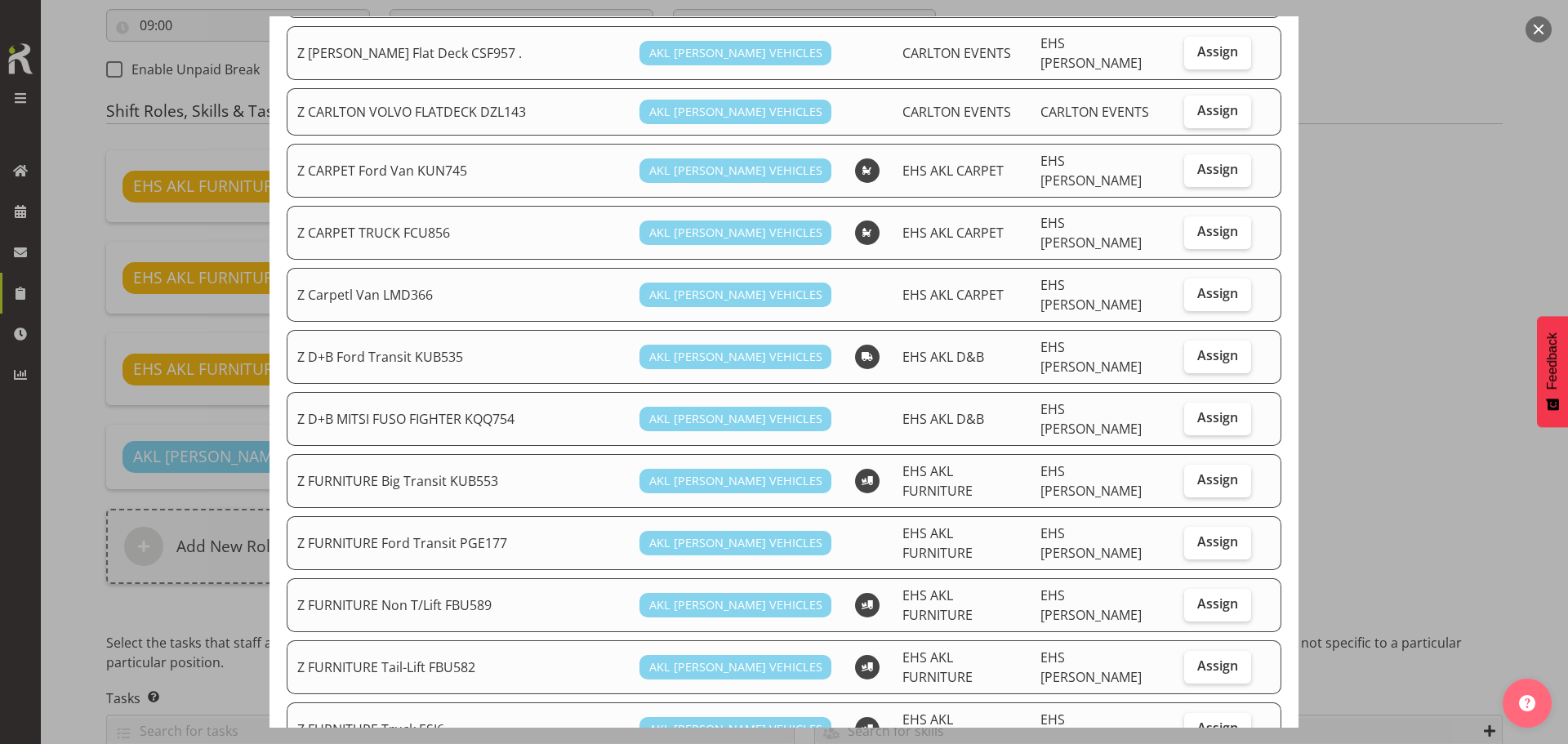
scroll to position [245, 0]
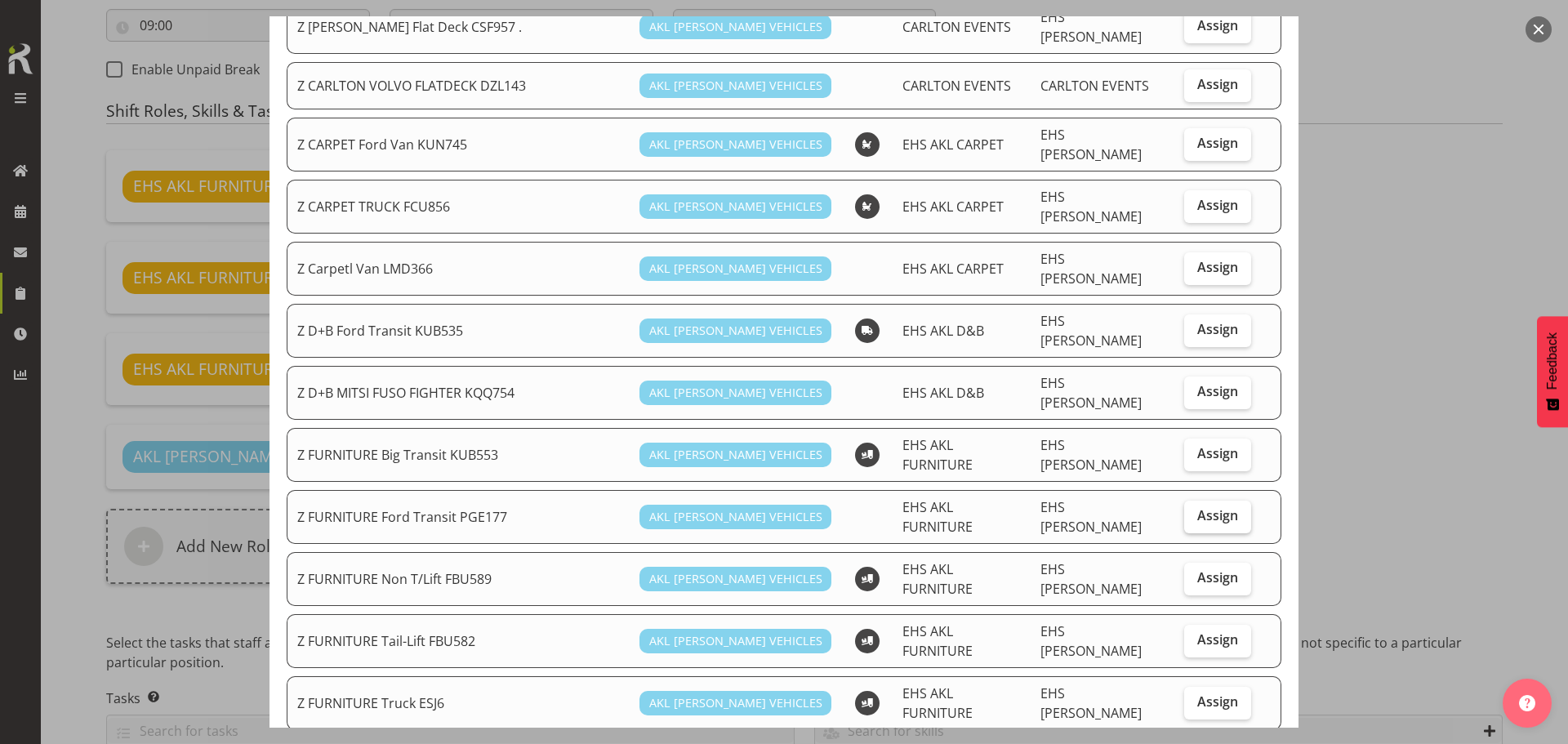
click at [1208, 508] on span "Assign" at bounding box center [1218, 516] width 41 height 17
click at [1195, 511] on input "Assign" at bounding box center [1189, 516] width 11 height 11
checkbox input "true"
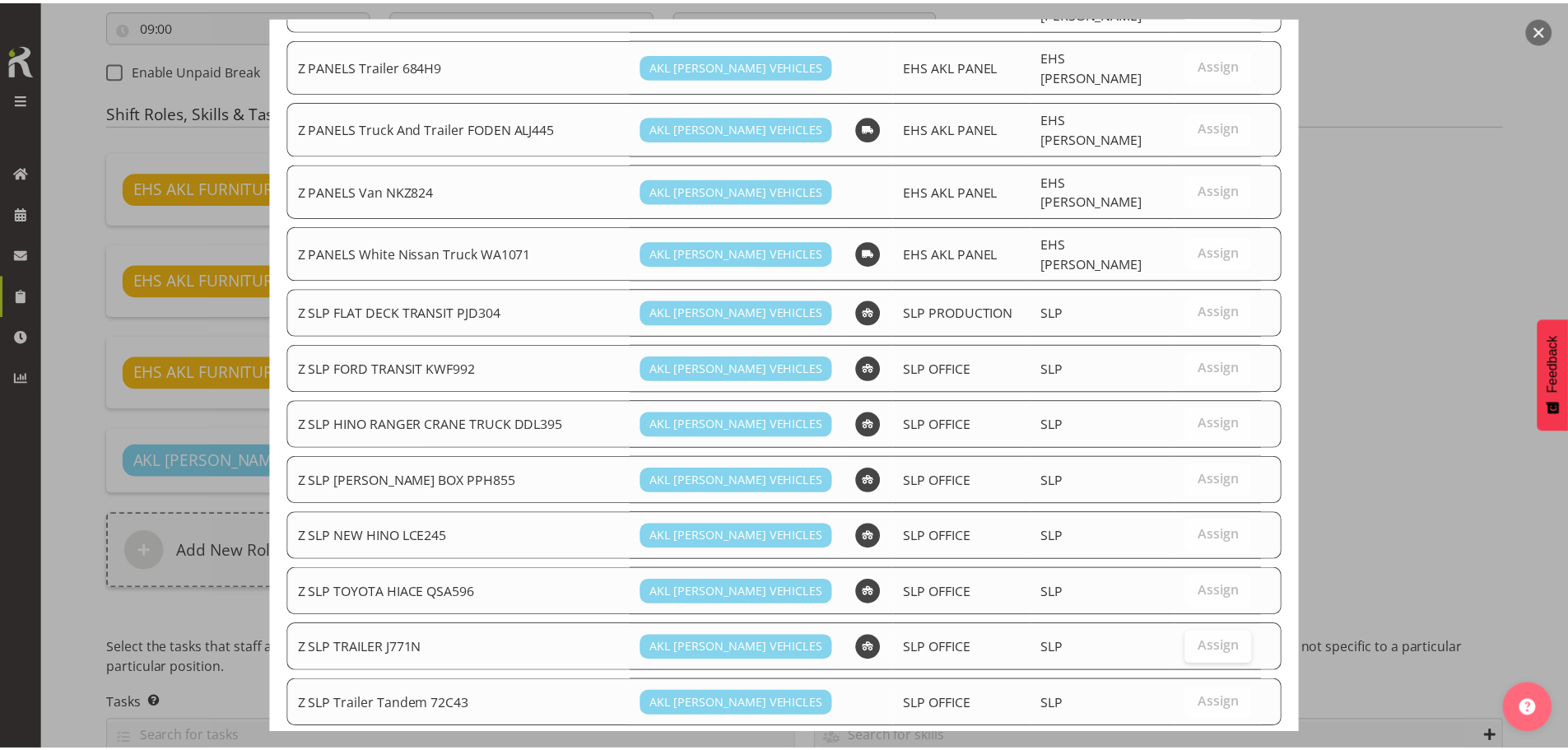
scroll to position [1449, 0]
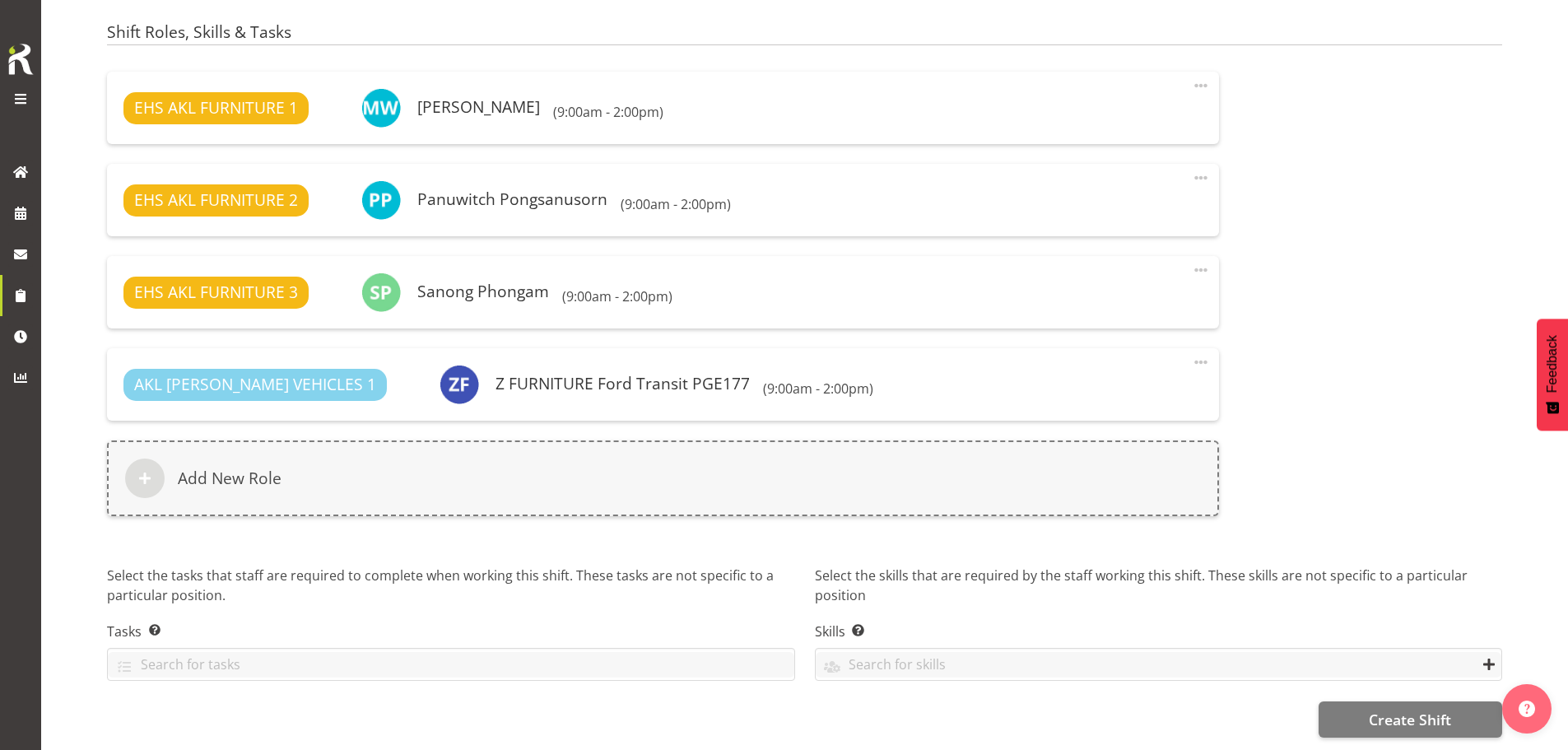
scroll to position [1038, 0]
click at [1406, 709] on span "Create Shift" at bounding box center [1410, 720] width 82 height 22
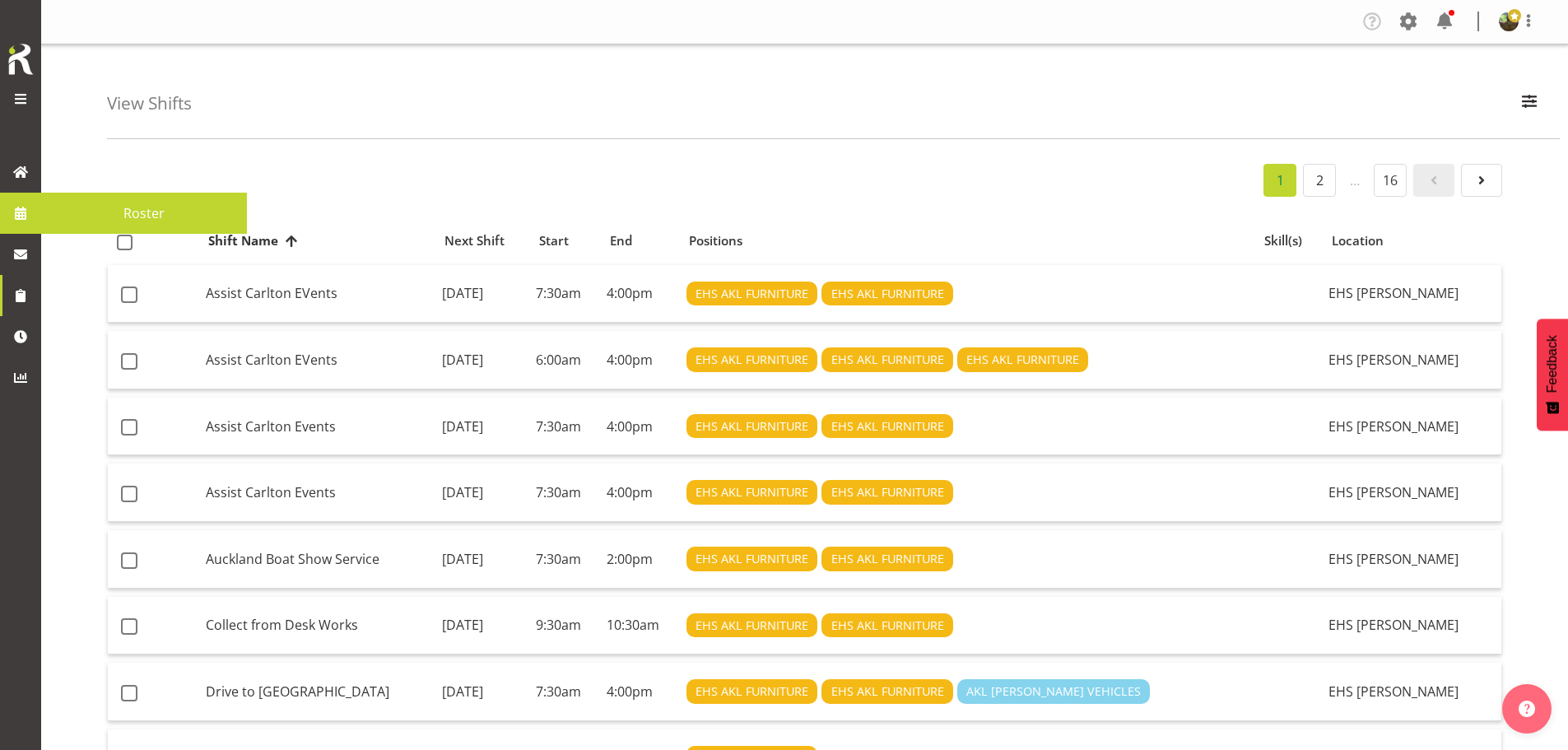
click at [129, 209] on span "Roster" at bounding box center [143, 213] width 189 height 25
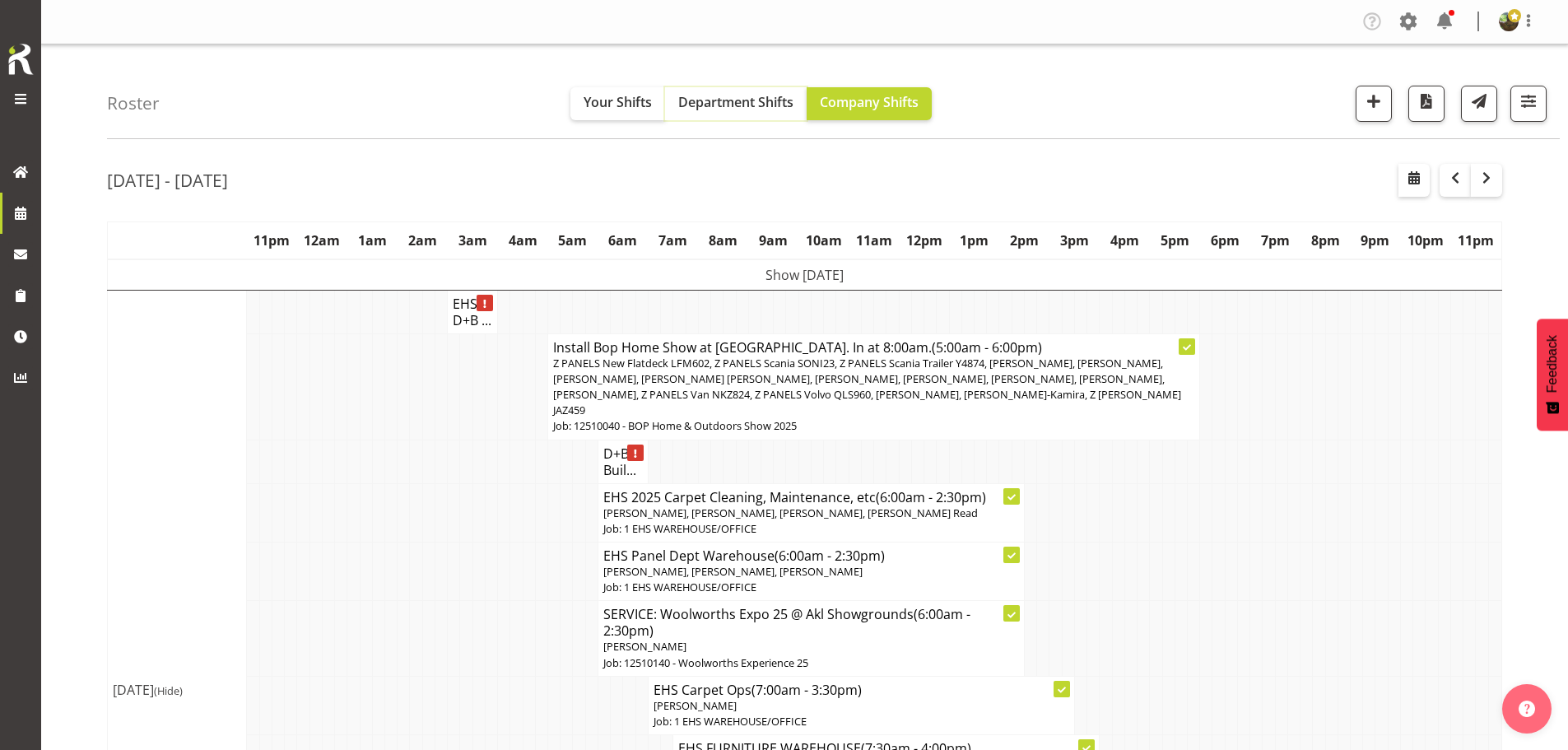
click at [739, 115] on button "Department Shifts" at bounding box center [736, 104] width 142 height 33
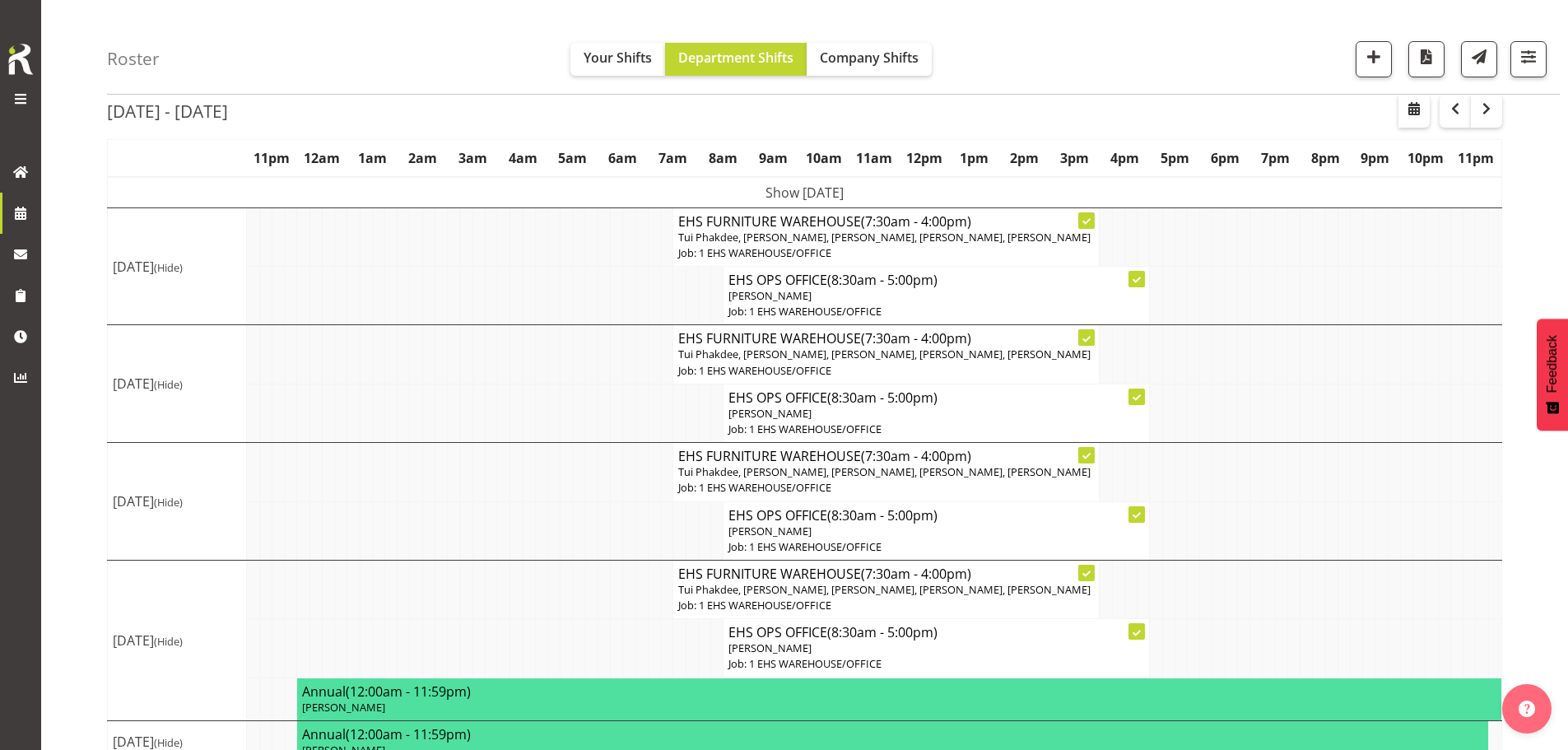
click at [962, 198] on td "Show [DATE]" at bounding box center [805, 192] width 1395 height 32
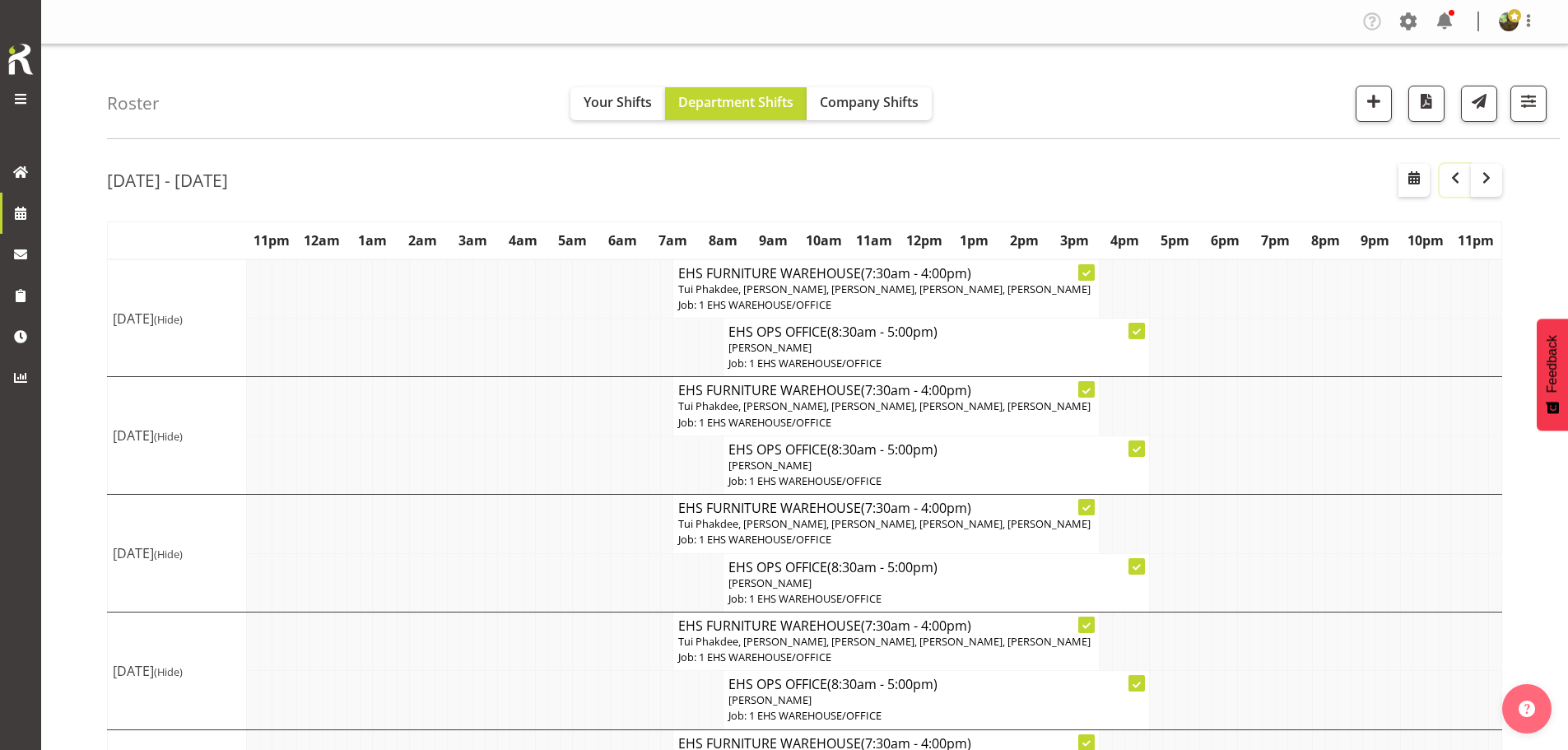
click at [1456, 182] on span "button" at bounding box center [1456, 178] width 20 height 20
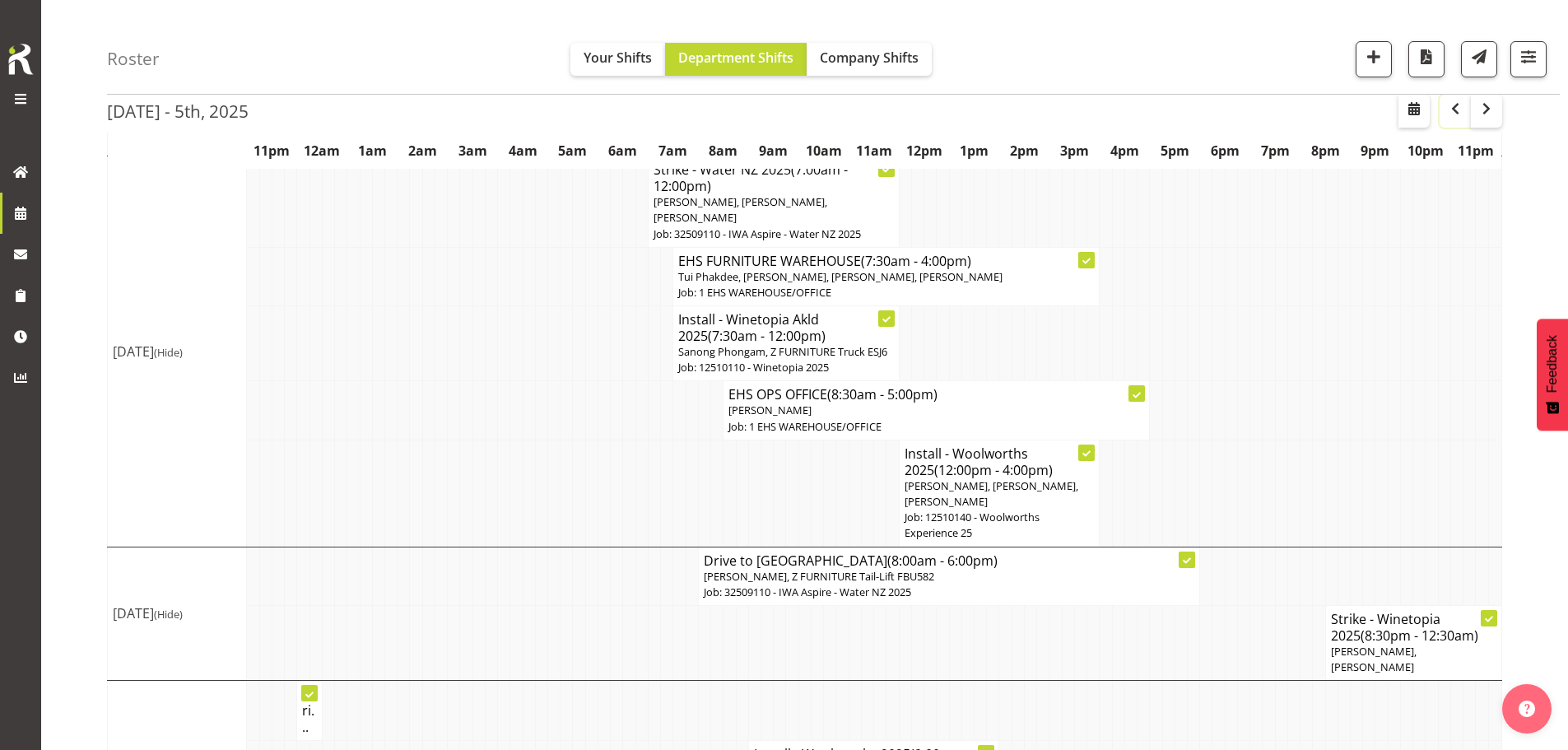
scroll to position [1492, 0]
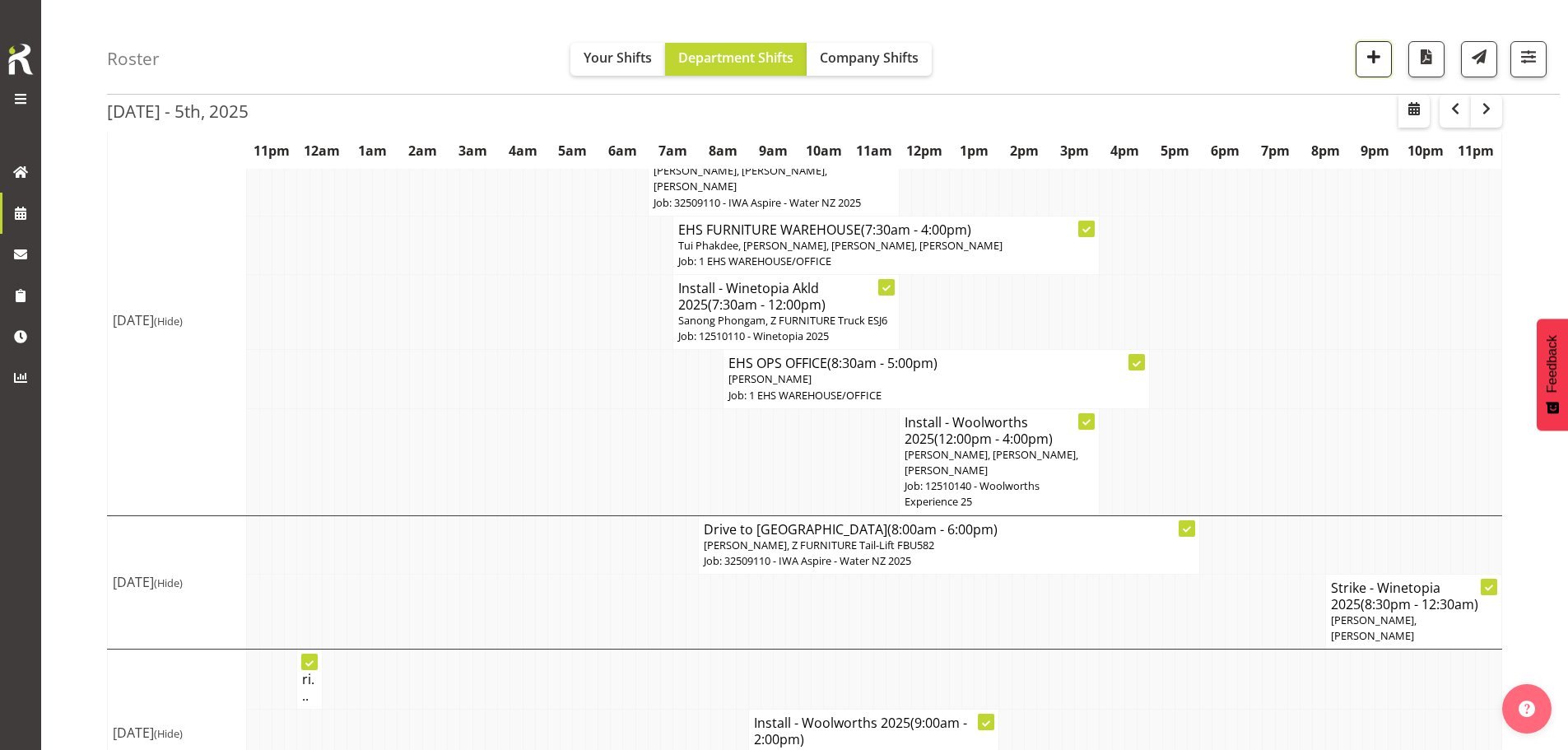
click at [1372, 58] on span "button" at bounding box center [1374, 57] width 22 height 22
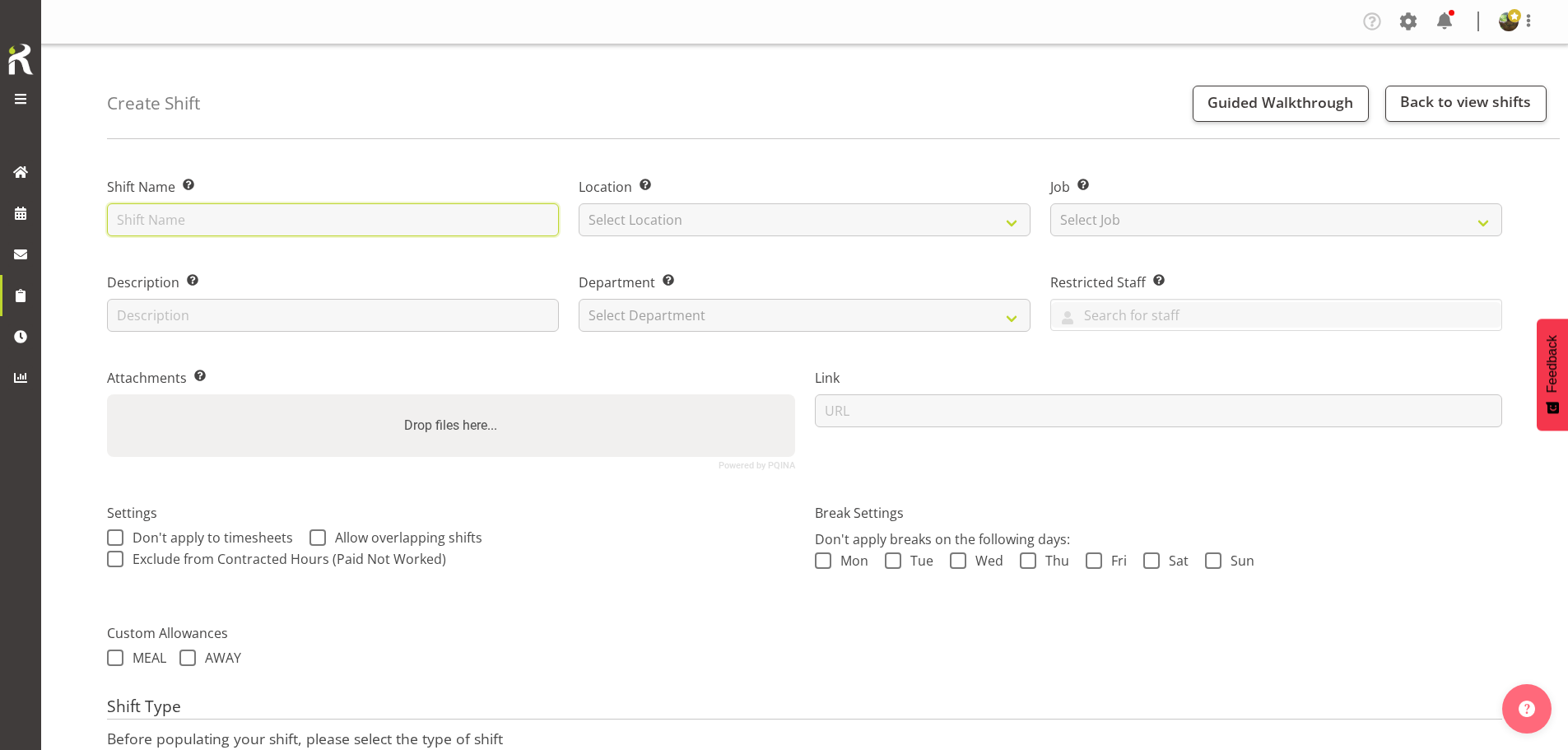
click at [227, 228] on input "text" at bounding box center [332, 220] width 452 height 33
click at [287, 218] on input "text" at bounding box center [332, 220] width 452 height 33
type input "Install - Woolworths 2025"
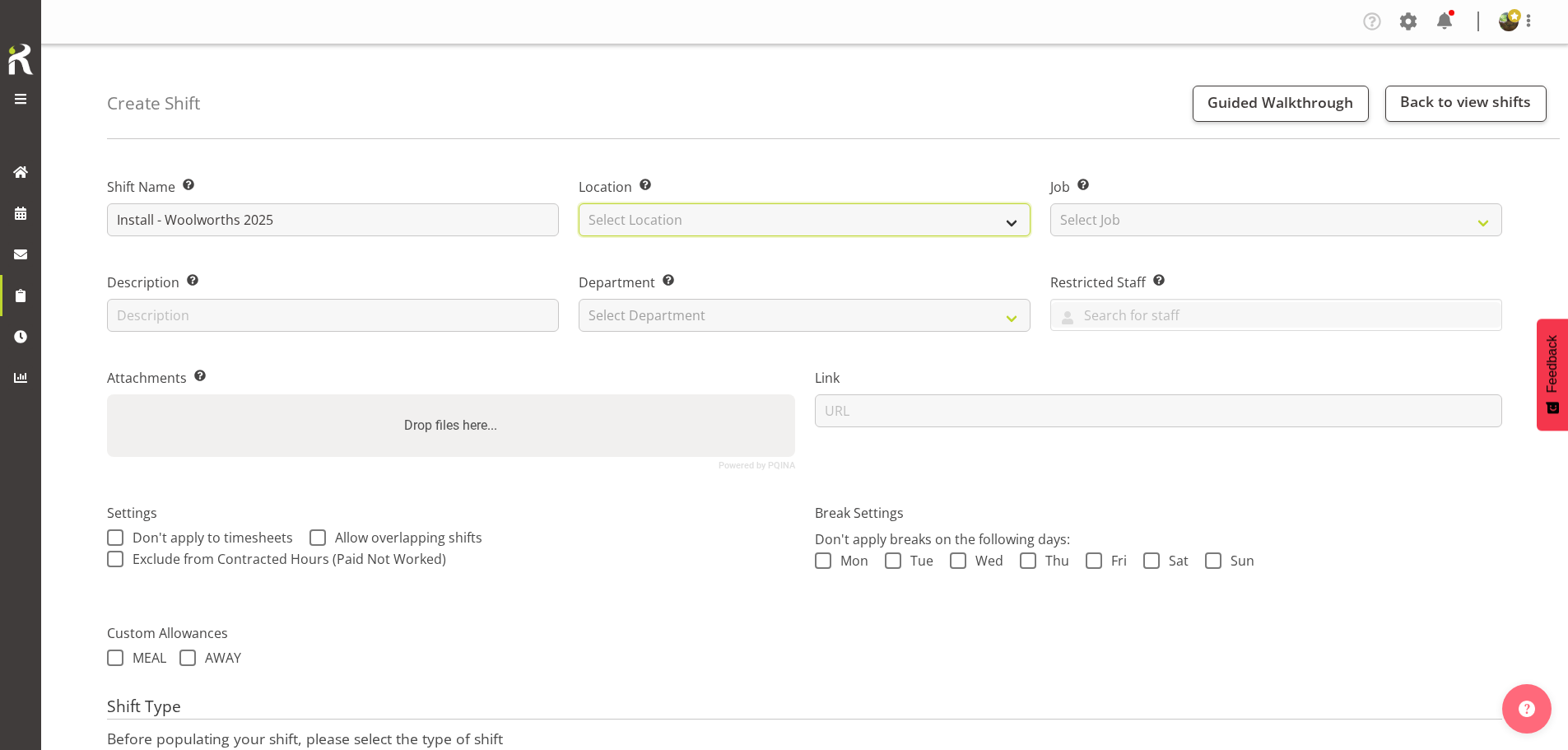
click at [667, 222] on select "Select Location EHS [PERSON_NAME]" at bounding box center [805, 220] width 452 height 33
select select "35"
click at [579, 203] on select "Select Location EHS [PERSON_NAME]" at bounding box center [805, 220] width 452 height 33
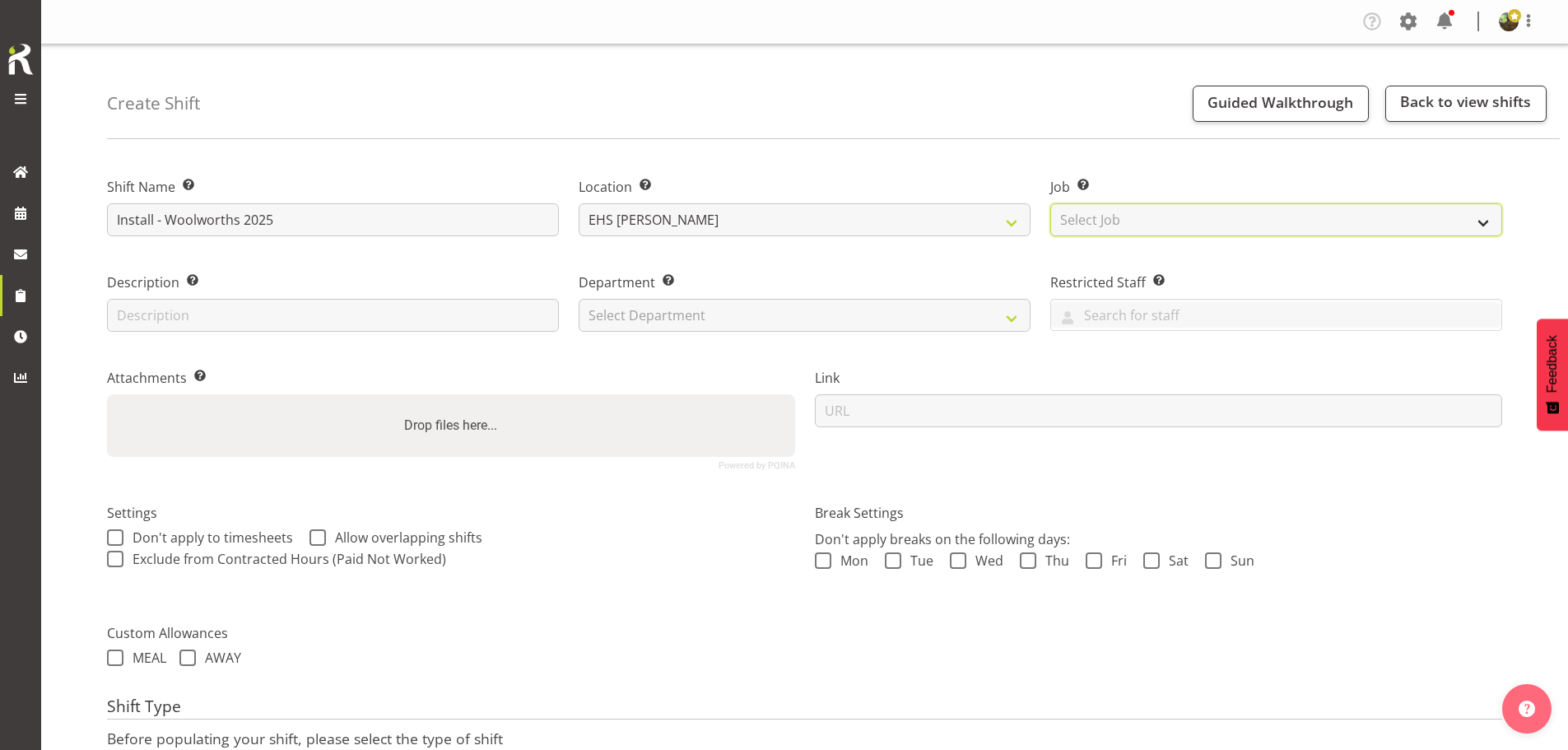
drag, startPoint x: 1177, startPoint y: 216, endPoint x: 1177, endPoint y: 231, distance: 15.0
click at [1177, 216] on select "Select Job Create new job 1 Carlton Events 1 [PERSON_NAME][GEOGRAPHIC_DATA] 1 […" at bounding box center [1276, 220] width 452 height 33
select select "10237"
click at [1051, 203] on select "Select Job Create new job 1 Carlton Events 1 [PERSON_NAME][GEOGRAPHIC_DATA] 1 […" at bounding box center [1276, 220] width 452 height 33
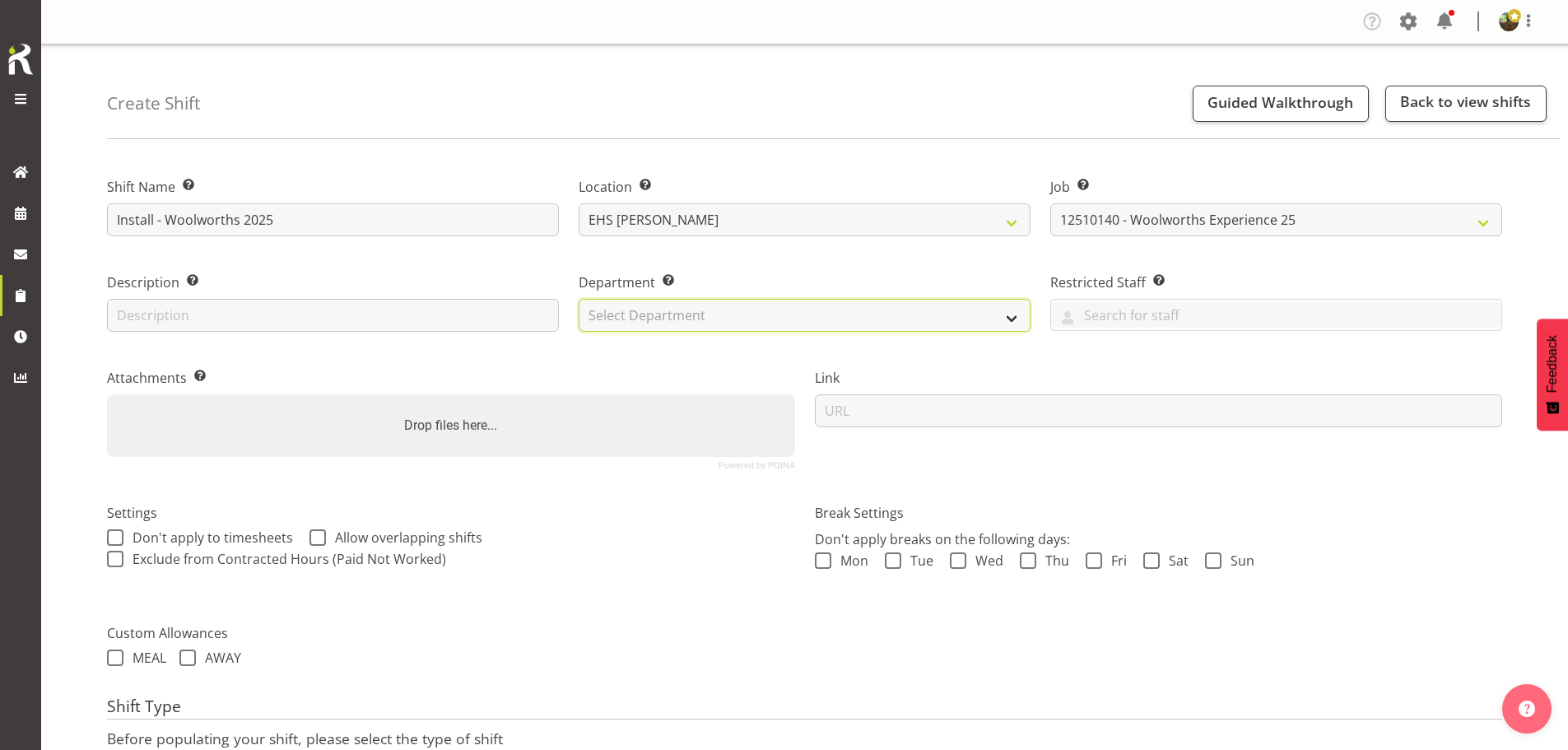
drag, startPoint x: 701, startPoint y: 312, endPoint x: 701, endPoint y: 330, distance: 18.0
click at [701, 312] on select "Select Department EHS AKL FURNITURE" at bounding box center [805, 316] width 452 height 33
select select "38"
click at [579, 299] on select "Select Department EHS AKL FURNITURE" at bounding box center [805, 316] width 452 height 33
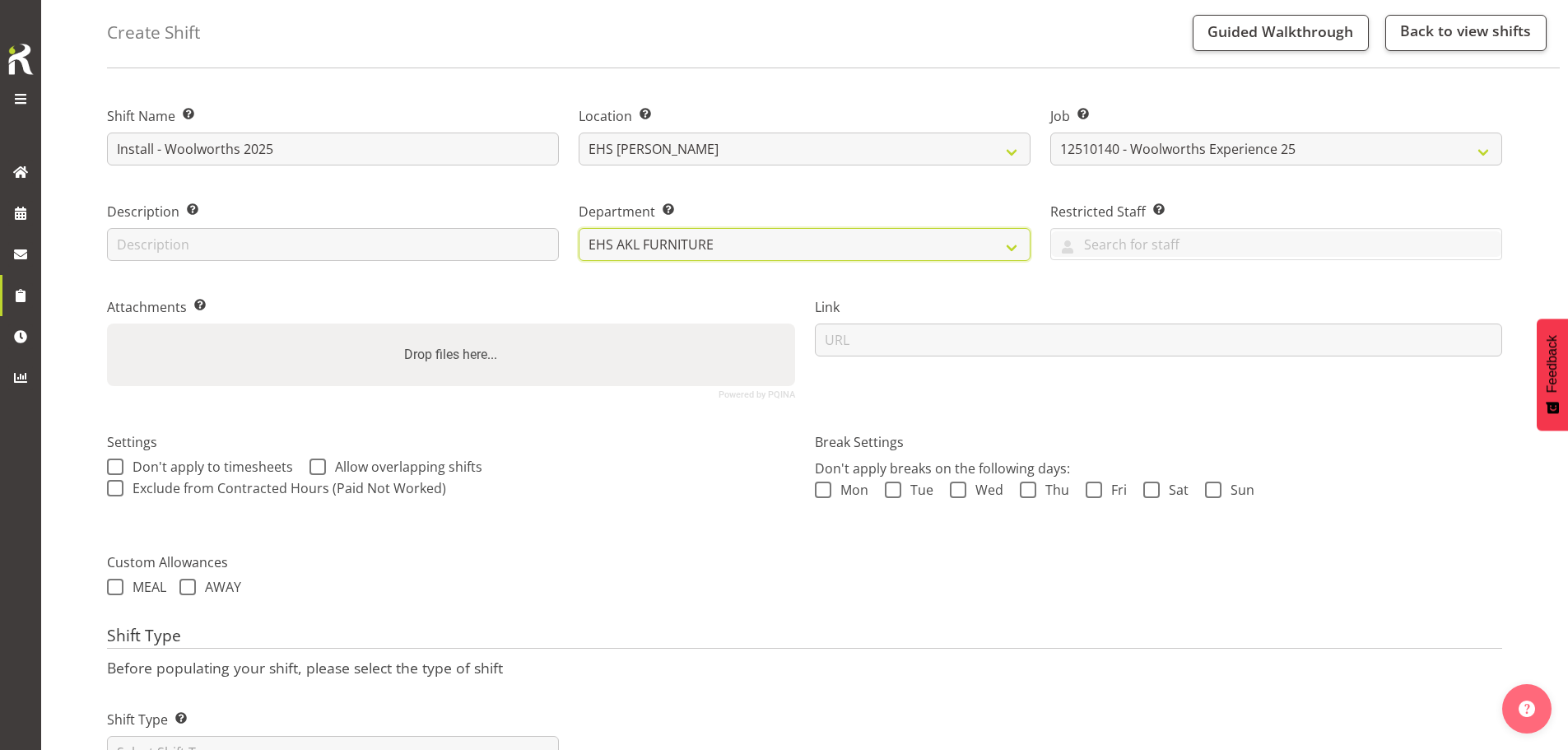
scroll to position [141, 0]
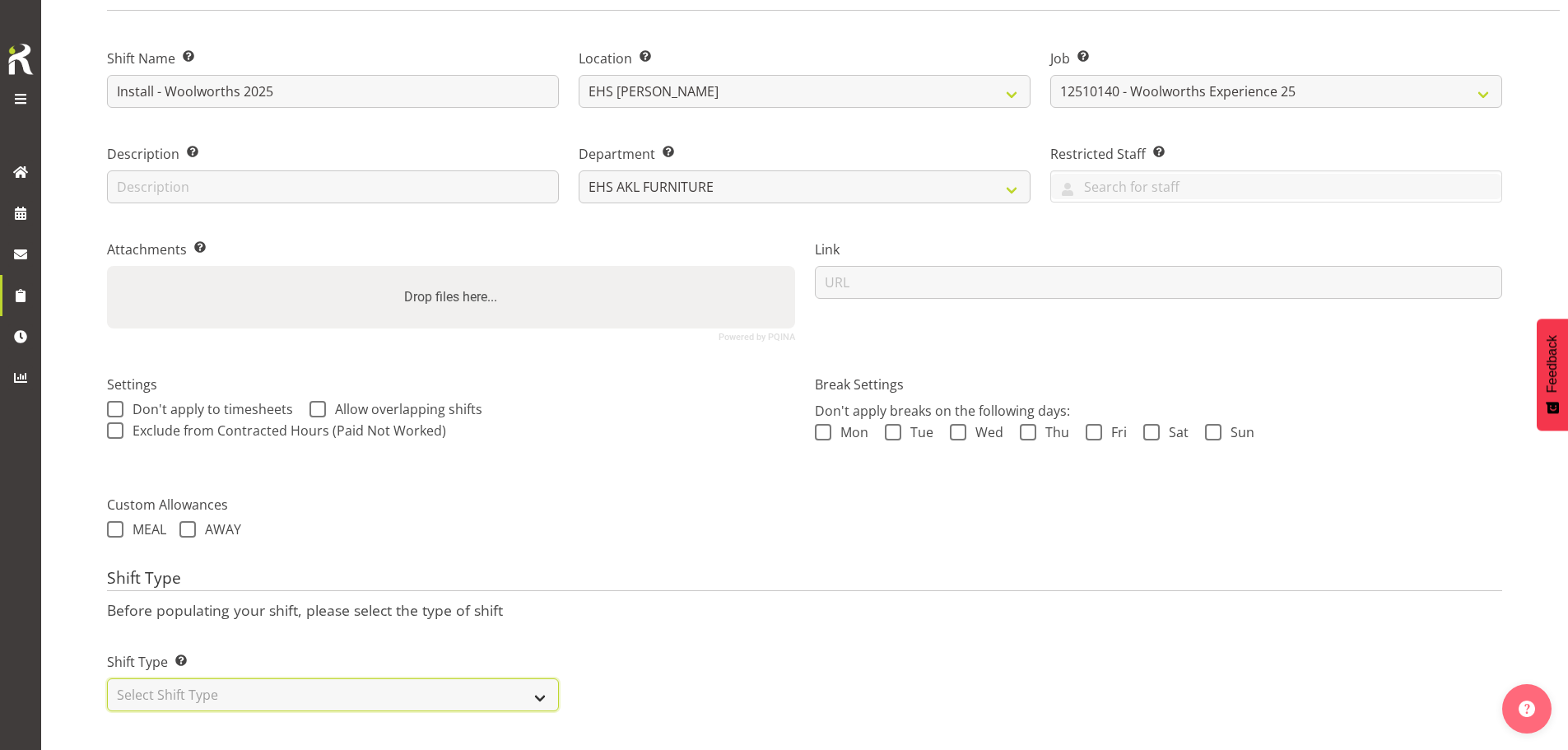
click at [307, 682] on select "Select Shift Type One Off Shift Recurring Shift Rotating Shift" at bounding box center [332, 695] width 452 height 33
select select "one_off"
click at [107, 678] on select "Select Shift Type One Off Shift Recurring Shift Rotating Shift" at bounding box center [332, 695] width 452 height 33
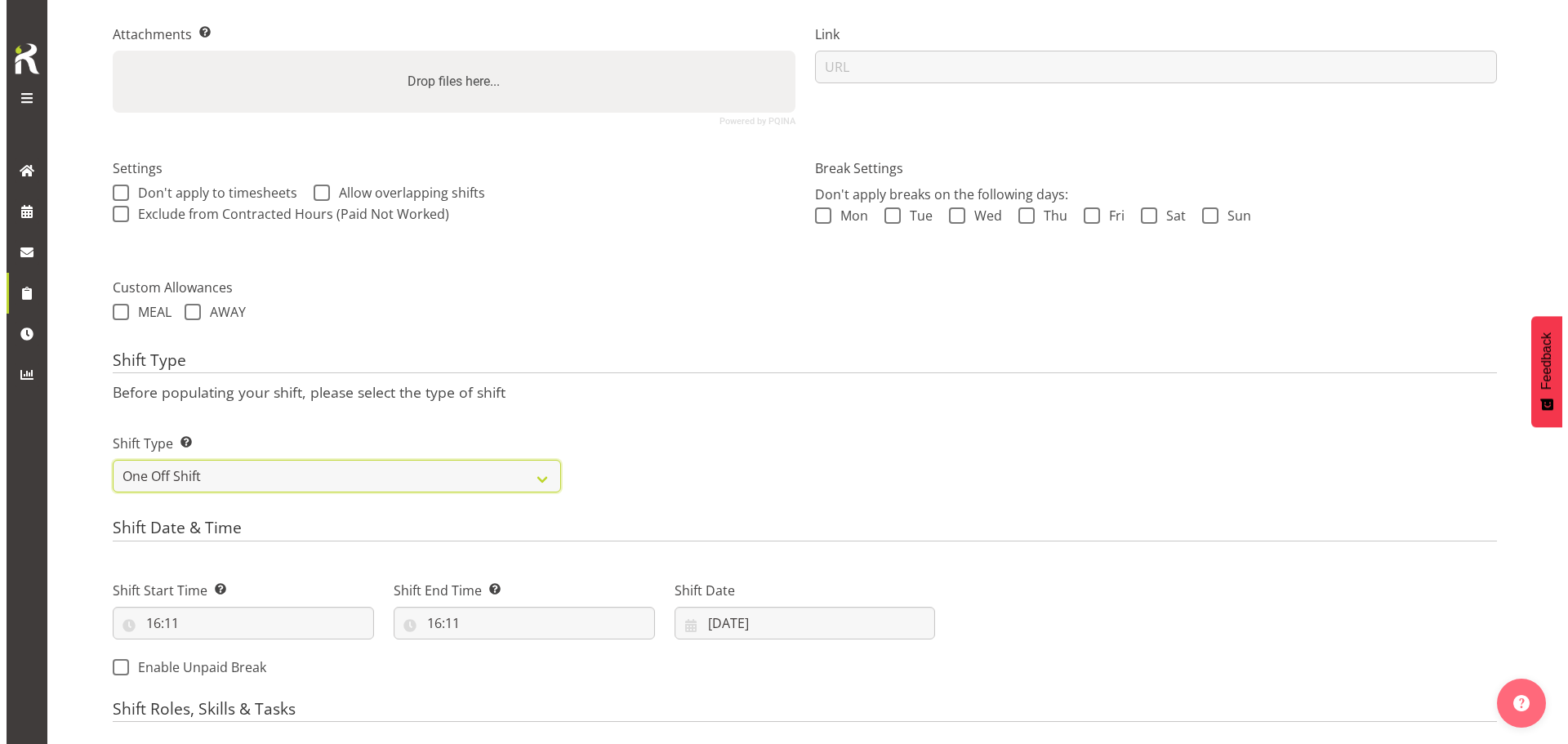
scroll to position [548, 0]
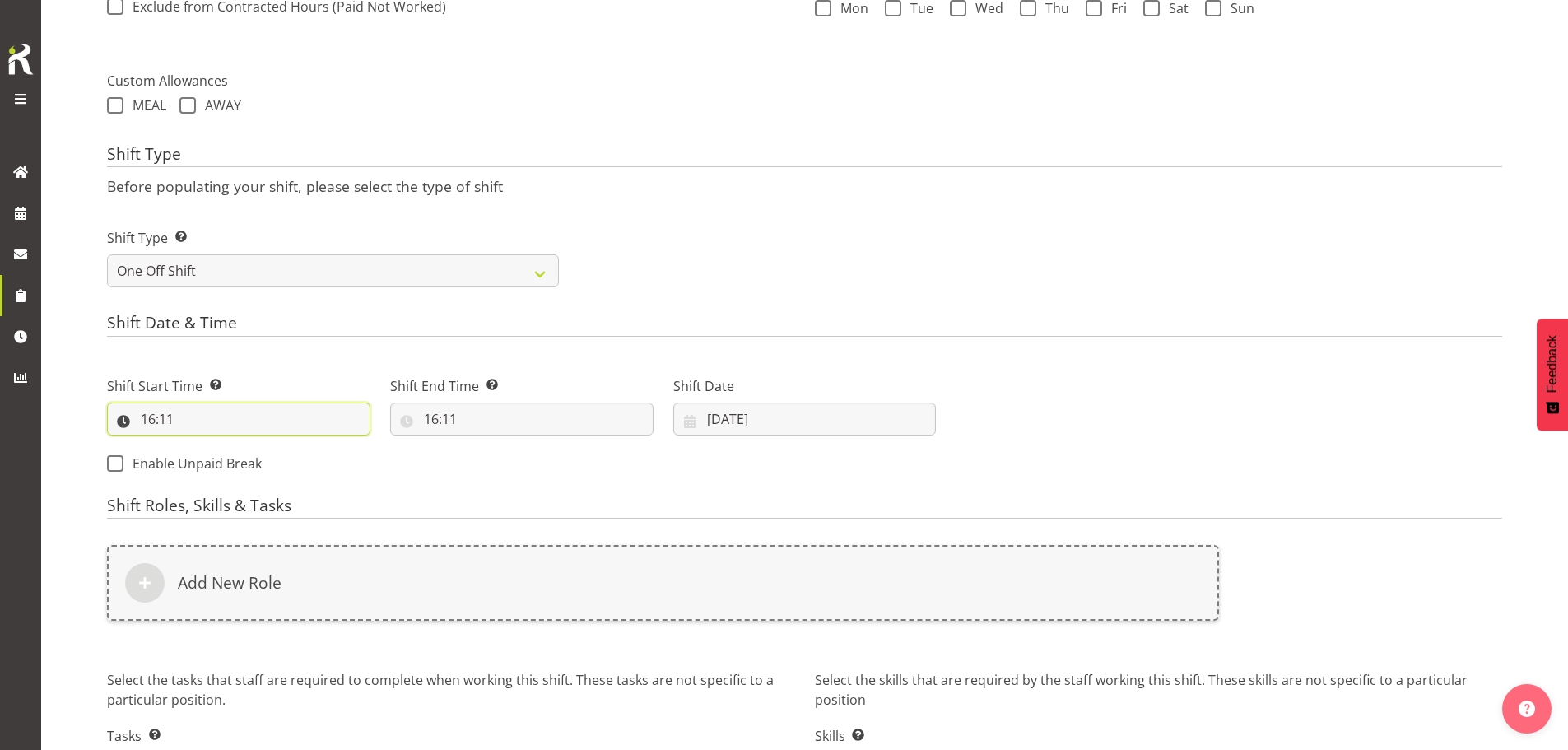
click at [157, 418] on input "16:11" at bounding box center [238, 419] width 263 height 33
click at [221, 462] on select "00 01 02 03 04 05 06 07 08 09 10 11 12 13 14 15 16 17 18 19 20 21 22 23" at bounding box center [219, 462] width 37 height 33
select select "7"
click at [201, 446] on select "00 01 02 03 04 05 06 07 08 09 10 11 12 13 14 15 16 17 18 19 20 21 22 23" at bounding box center [219, 462] width 37 height 33
type input "07:11"
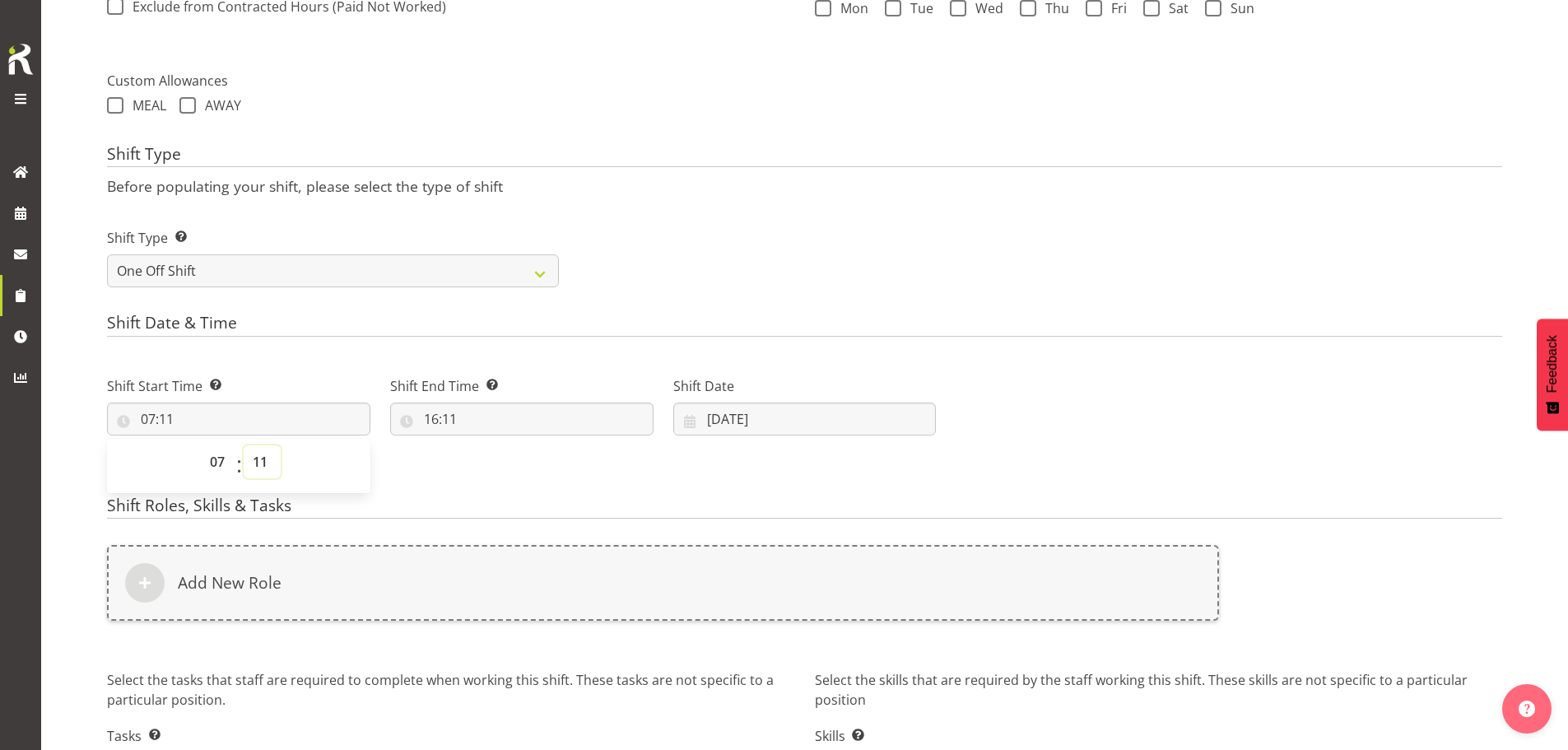
click at [262, 465] on select "00 01 02 03 04 05 06 07 08 09 10 11 12 13 14 15 16 17 18 19 20 21 22 23 24 25 2…" at bounding box center [262, 462] width 37 height 33
select select "30"
click at [243, 446] on select "00 01 02 03 04 05 06 07 08 09 10 11 12 13 14 15 16 17 18 19 20 21 22 23 24 25 2…" at bounding box center [262, 462] width 37 height 33
type input "07:30"
click at [443, 421] on input "16:11" at bounding box center [522, 419] width 263 height 33
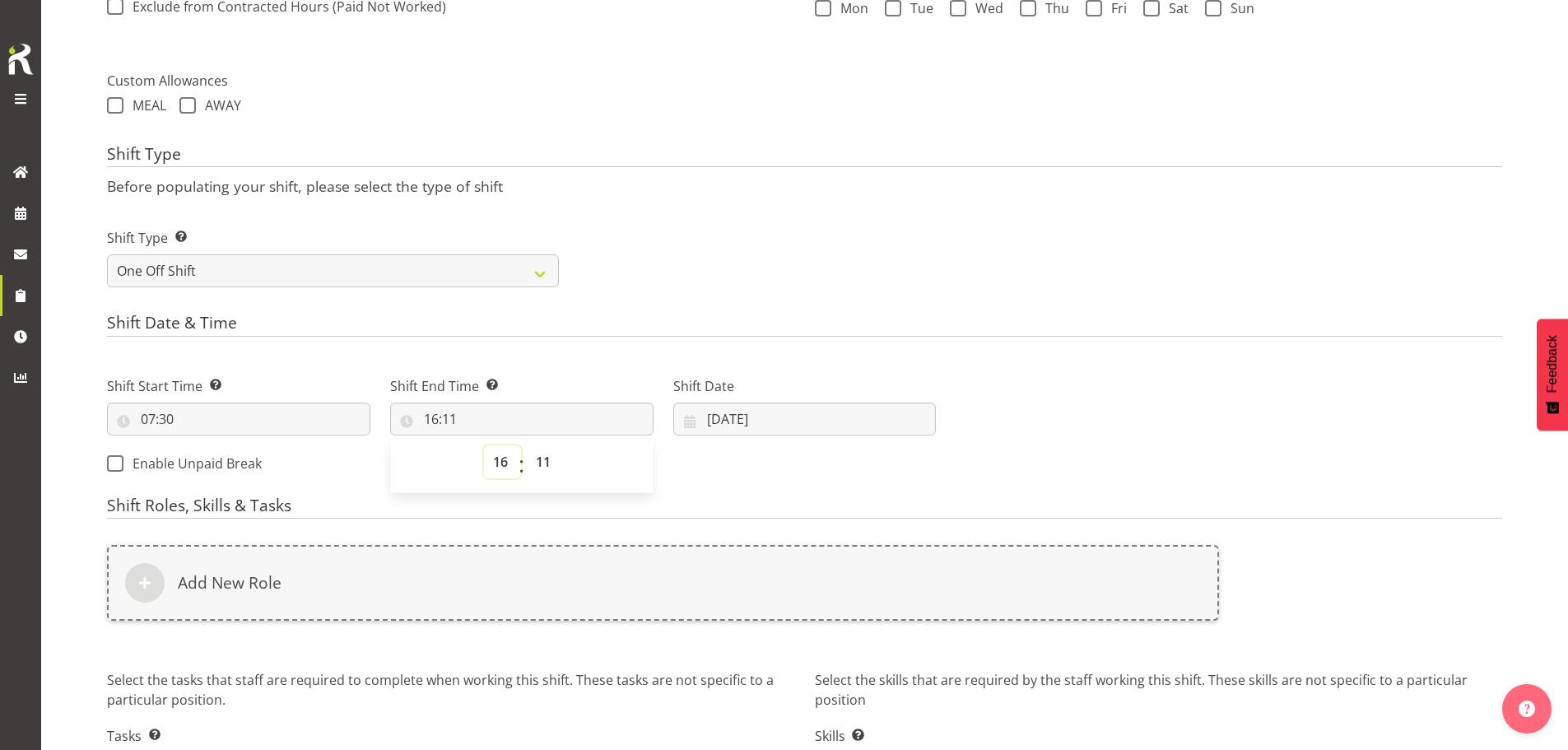
click at [504, 460] on select "00 01 02 03 04 05 06 07 08 09 10 11 12 13 14 15 16 17 18 19 20 21 22 23" at bounding box center [502, 462] width 37 height 33
select select "14"
click at [484, 446] on select "00 01 02 03 04 05 06 07 08 09 10 11 12 13 14 15 16 17 18 19 20 21 22 23" at bounding box center [502, 462] width 37 height 33
type input "14:11"
click at [542, 453] on select "00 01 02 03 04 05 06 07 08 09 10 11 12 13 14 15 16 17 18 19 20 21 22 23 24 25 2…" at bounding box center [545, 462] width 37 height 33
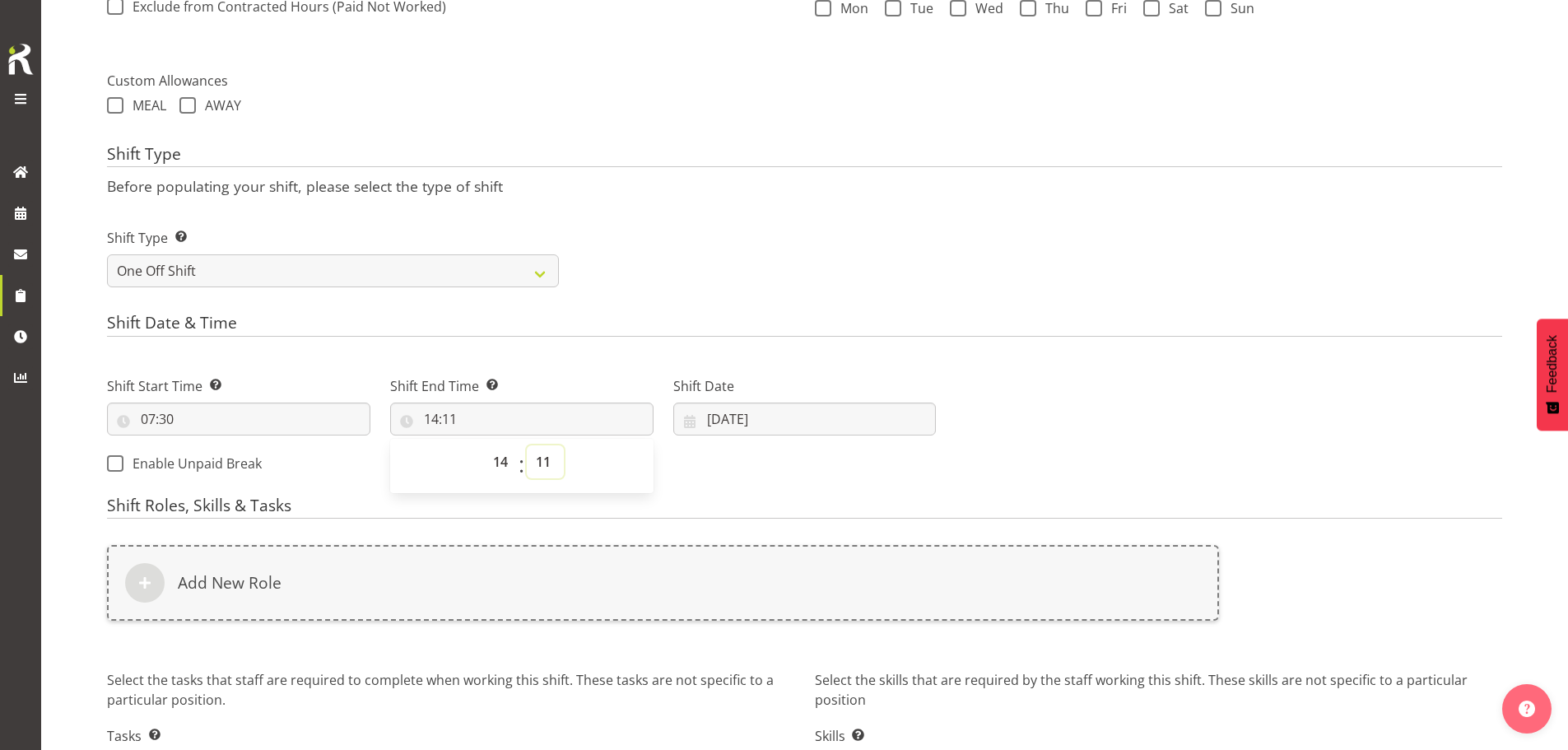
select select "0"
click at [527, 446] on select "00 01 02 03 04 05 06 07 08 09 10 11 12 13 14 15 16 17 18 19 20 21 22 23 24 25 2…" at bounding box center [545, 462] width 37 height 33
type input "14:00"
click at [501, 457] on select "00 01 02 03 04 05 06 07 08 09 10 11 12 13 14 15 16 17 18 19 20 21 22 23" at bounding box center [502, 462] width 37 height 33
select select "13"
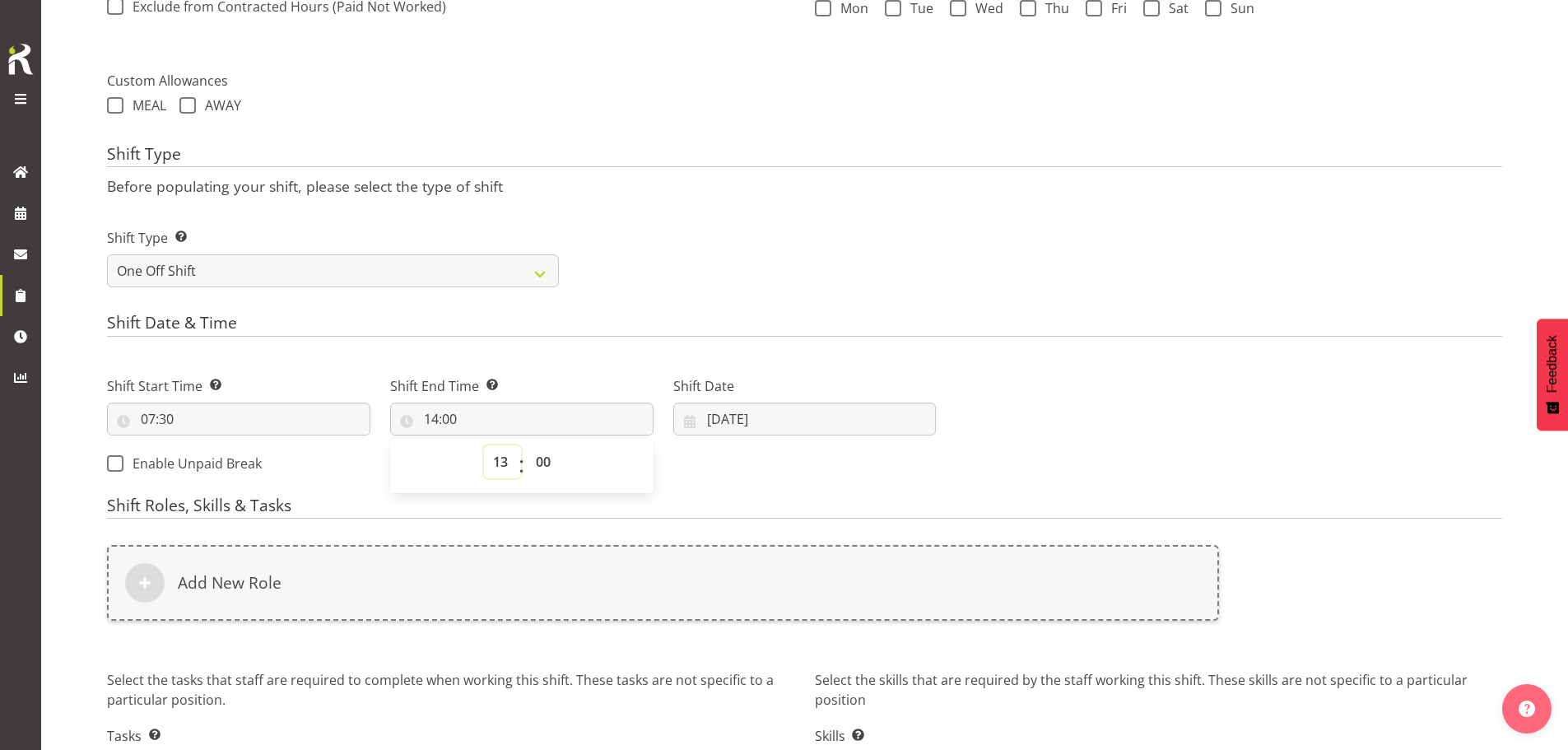
click at [484, 446] on select "00 01 02 03 04 05 06 07 08 09 10 11 12 13 14 15 16 17 18 19 20 21 22 23" at bounding box center [502, 462] width 37 height 33
type input "13:00"
click at [739, 420] on input "07/10/2025" at bounding box center [805, 419] width 263 height 33
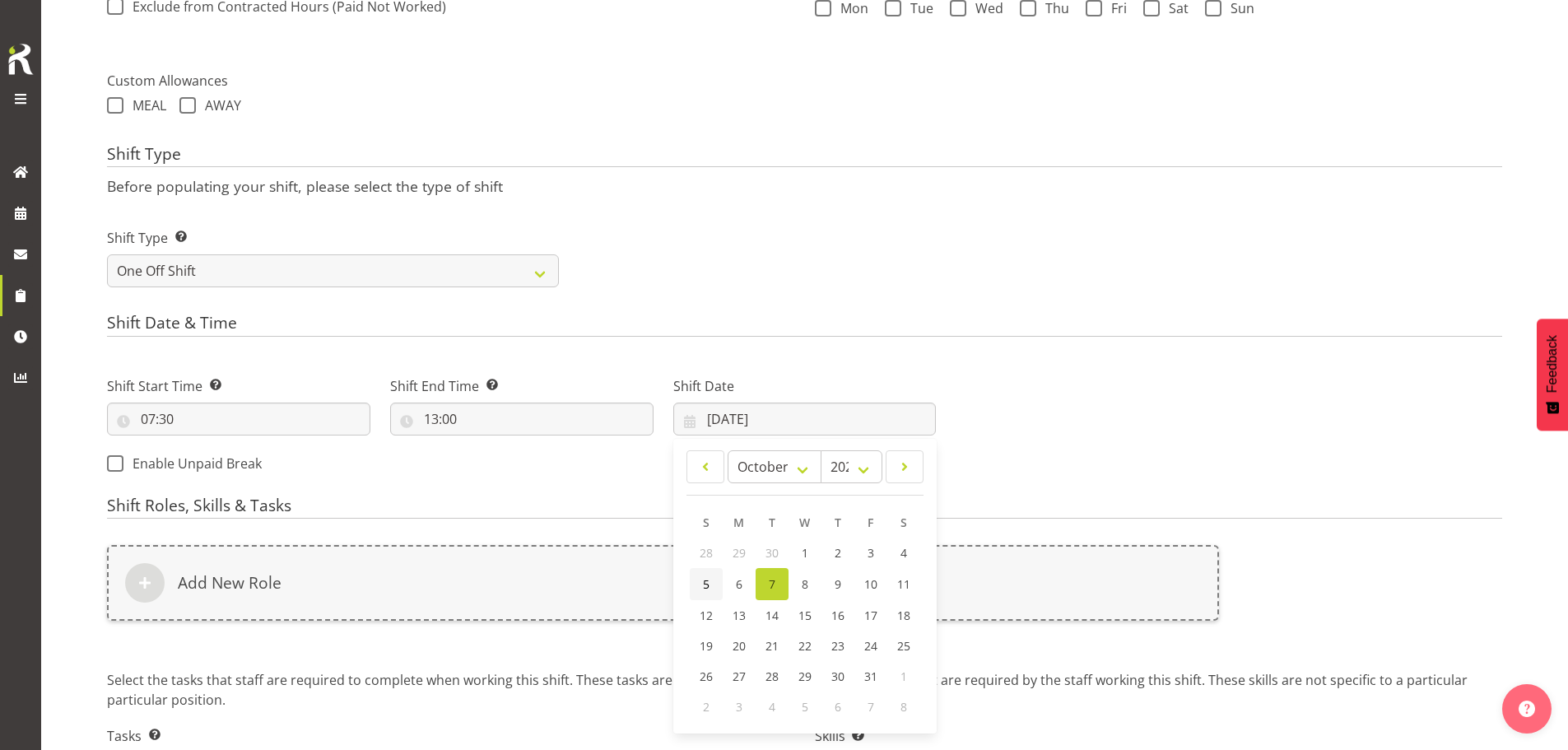
click at [708, 582] on span "5" at bounding box center [707, 584] width 7 height 16
type input "05/10/2025"
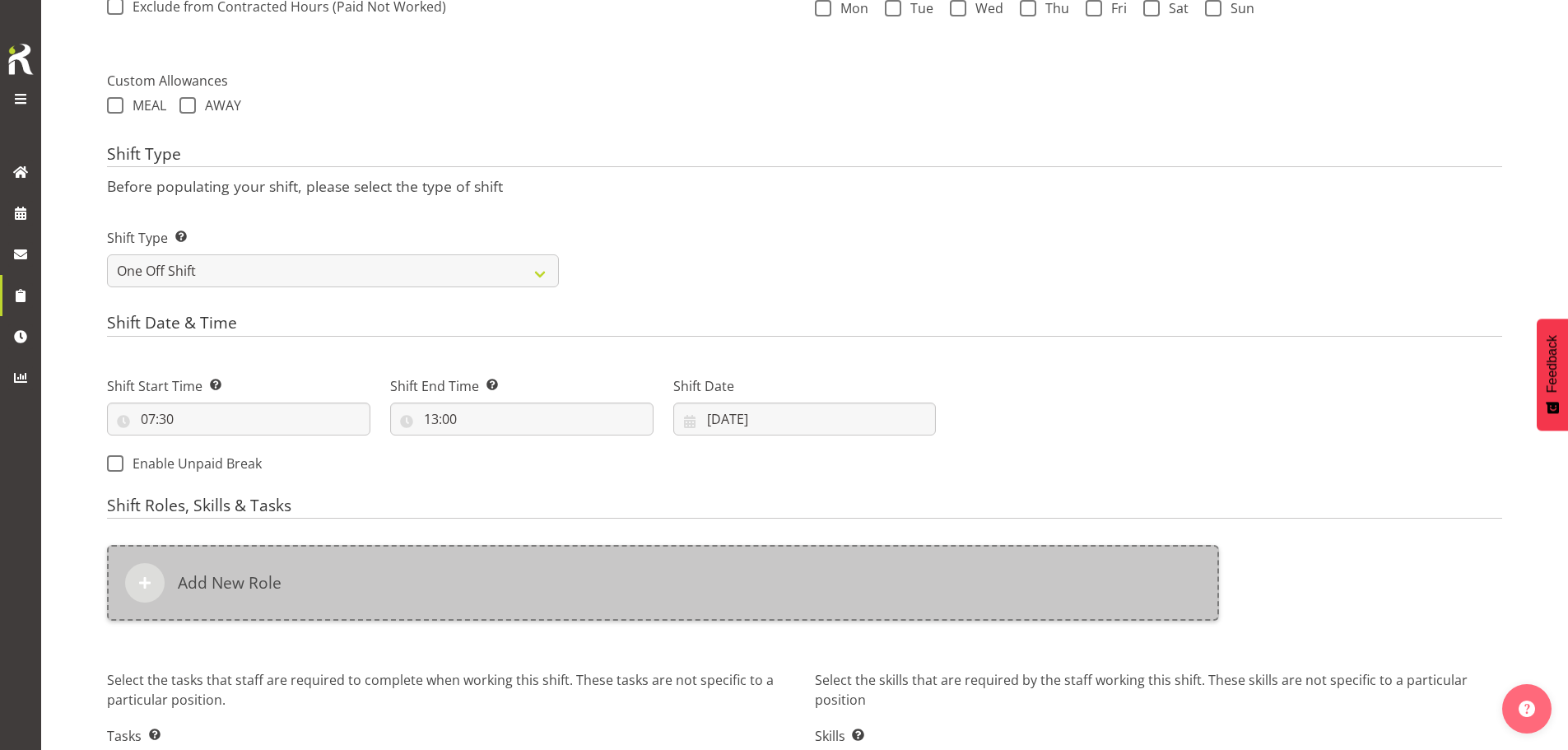
click at [703, 582] on div "Add New Role" at bounding box center [662, 582] width 1112 height 76
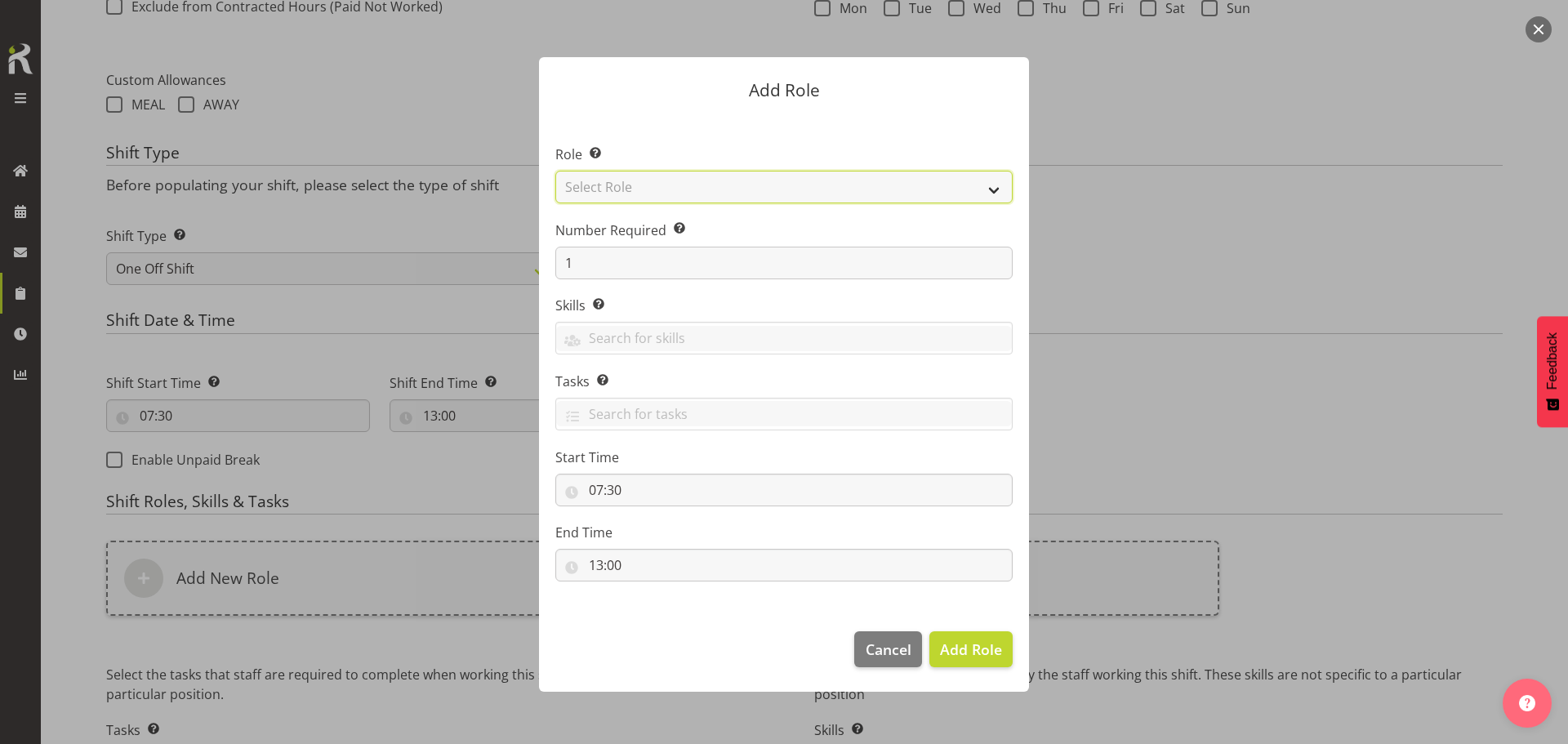
click at [813, 194] on select "Select Role ACCOUNT MANAGER ACCOUNT MANAGER DW ACCOUNTS AKL DIANNA VEHICLES AKL…" at bounding box center [784, 188] width 457 height 33
select select "189"
click at [555, 171] on select "Select Role ACCOUNT MANAGER ACCOUNT MANAGER DW ACCOUNTS AKL DIANNA VEHICLES AKL…" at bounding box center [784, 188] width 457 height 33
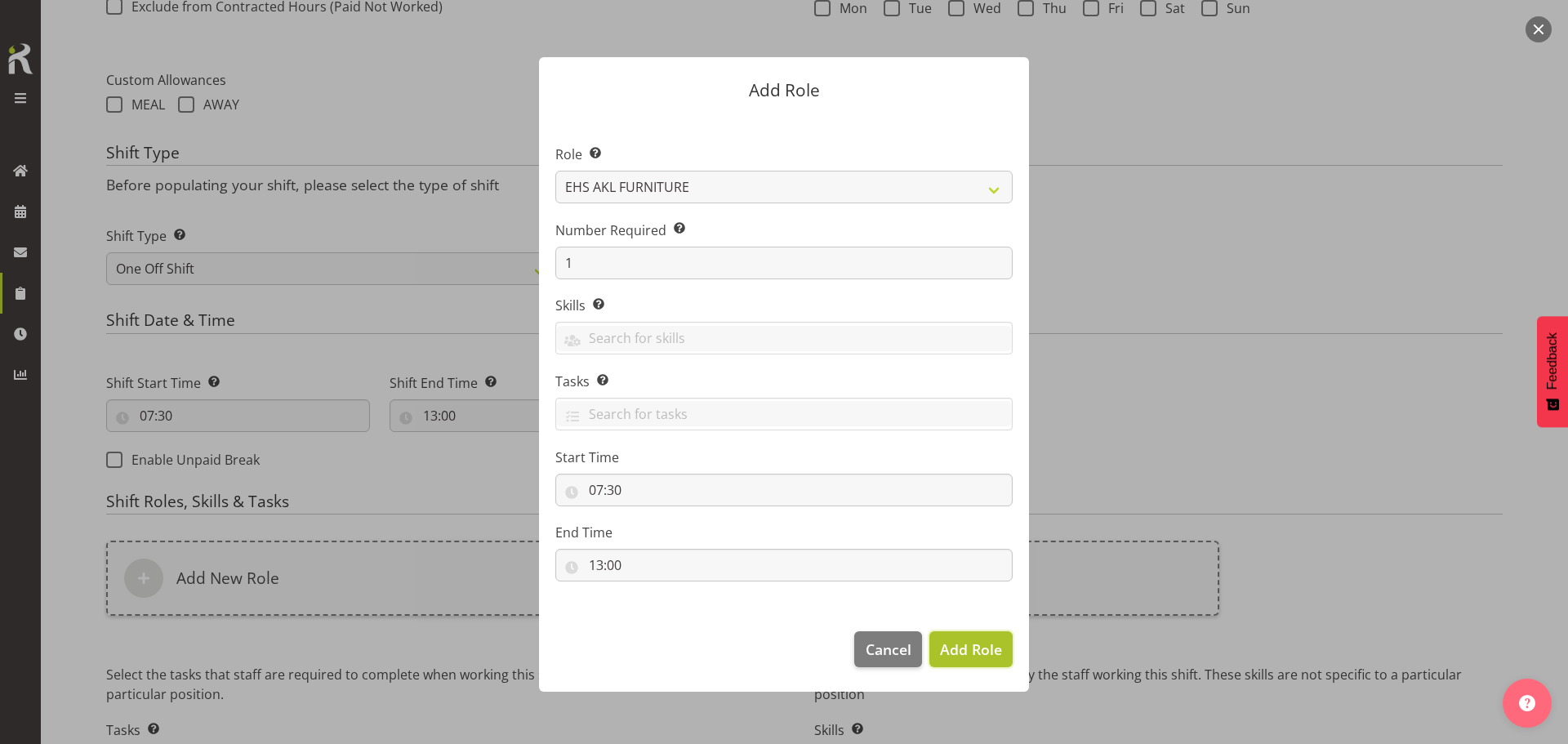
click at [967, 642] on span "Add Role" at bounding box center [970, 650] width 62 height 20
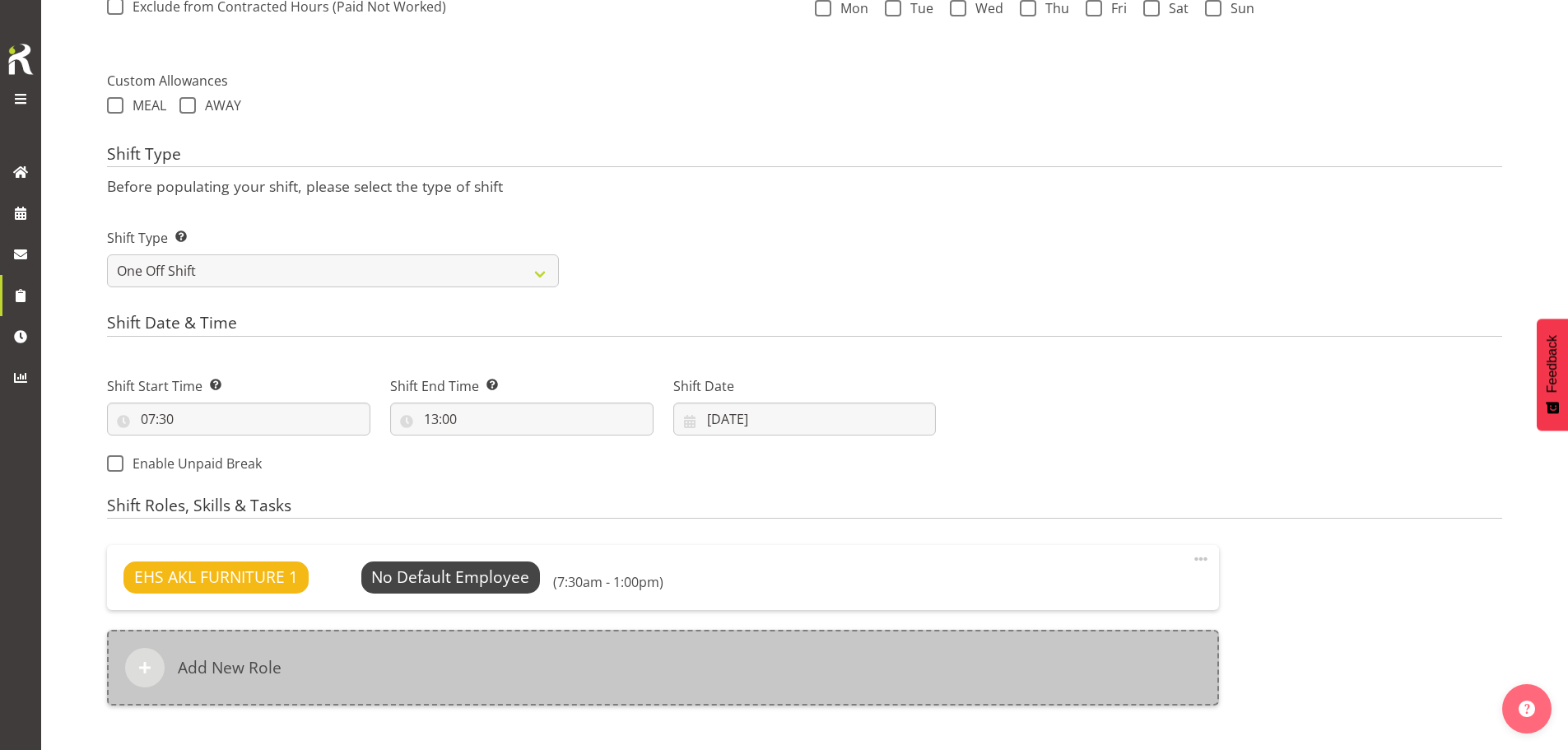
click at [657, 637] on div "Add New Role" at bounding box center [662, 668] width 1112 height 76
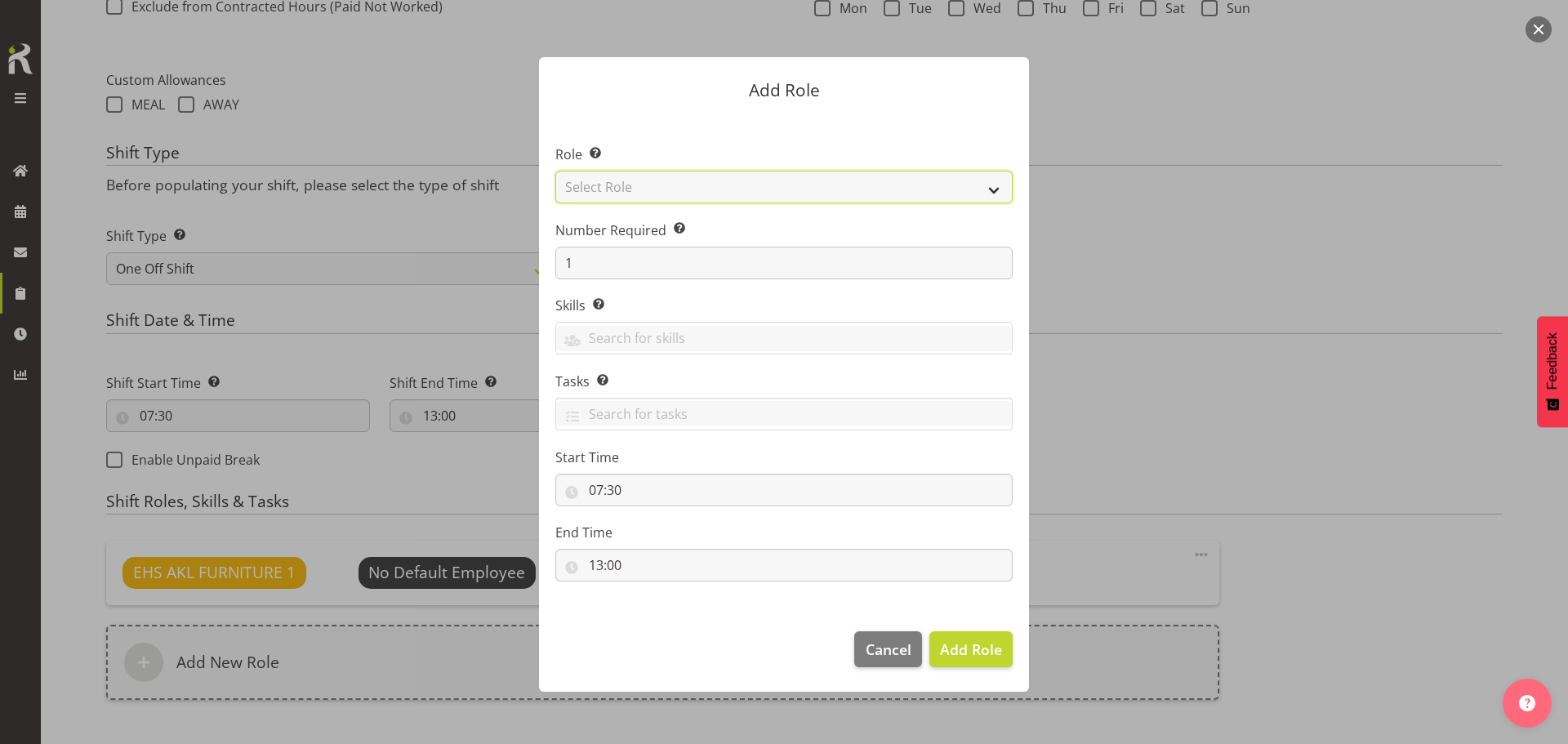
click at [803, 174] on select "Select Role ACCOUNT MANAGER ACCOUNT MANAGER DW ACCOUNTS AKL DIANNA VEHICLES AKL…" at bounding box center [784, 188] width 457 height 33
select select "198"
click at [555, 171] on select "Select Role ACCOUNT MANAGER ACCOUNT MANAGER DW ACCOUNTS AKL DIANNA VEHICLES AKL…" at bounding box center [784, 188] width 457 height 33
click at [975, 645] on span "Add Role" at bounding box center [970, 650] width 62 height 20
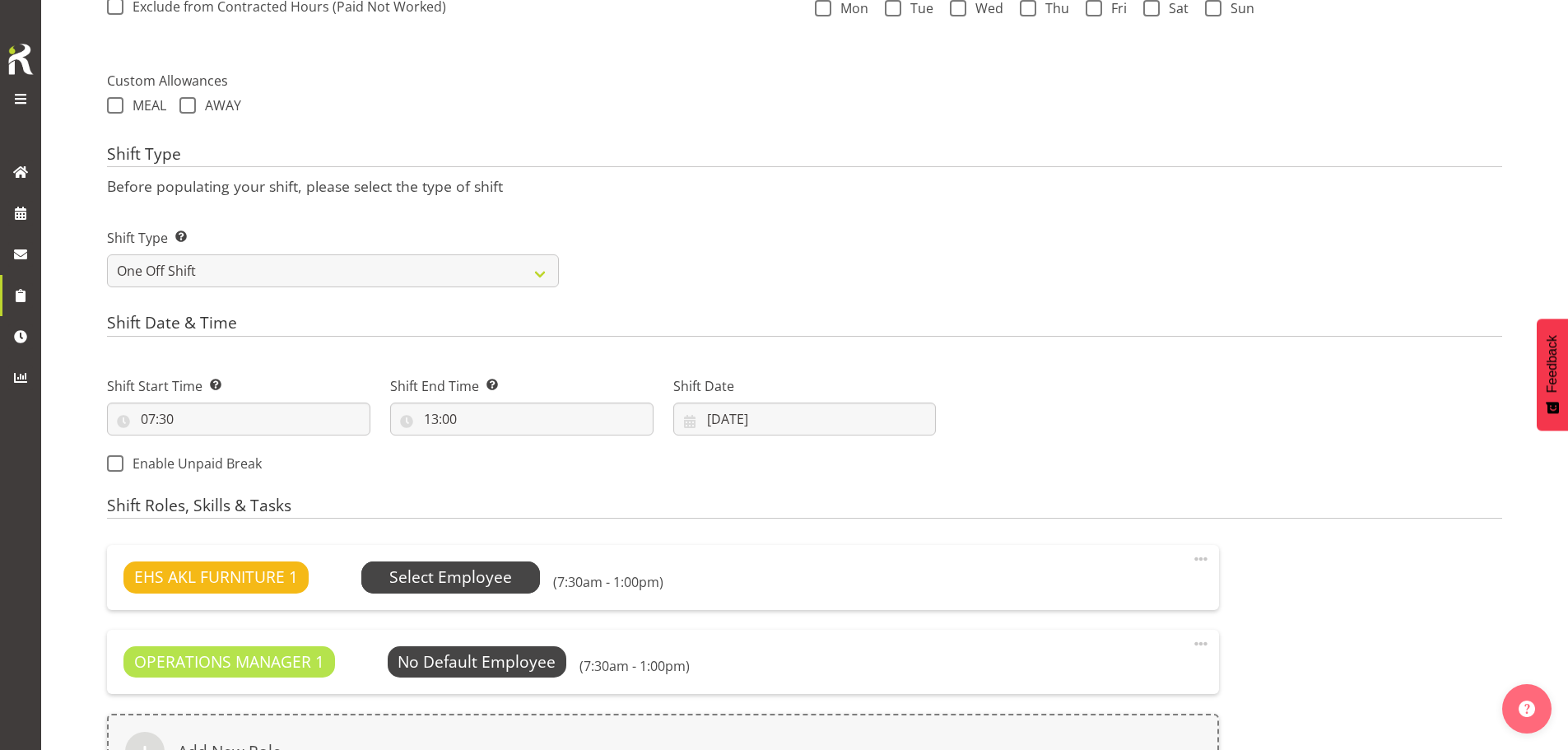
click at [507, 578] on span "Select Employee" at bounding box center [450, 578] width 122 height 24
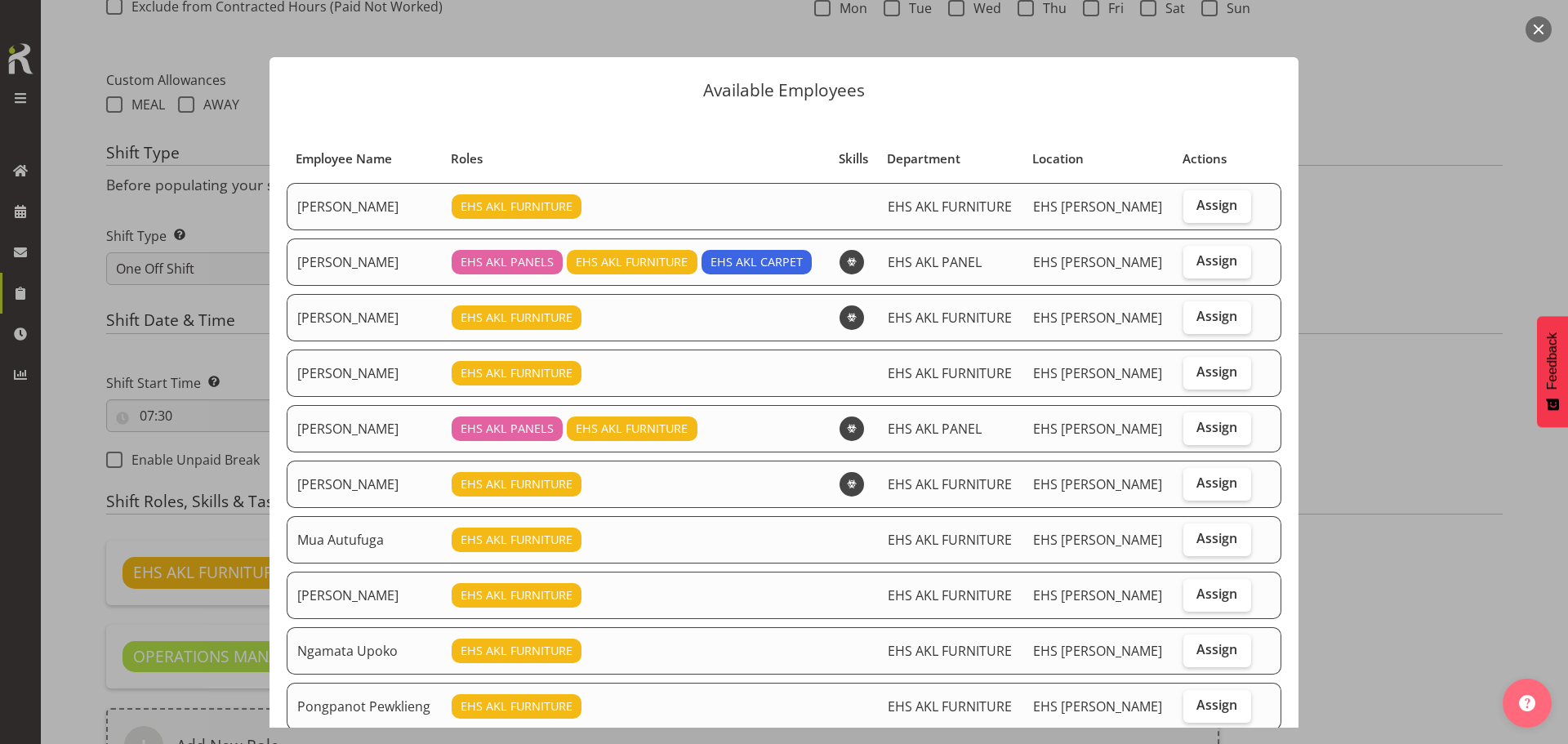
scroll to position [82, 0]
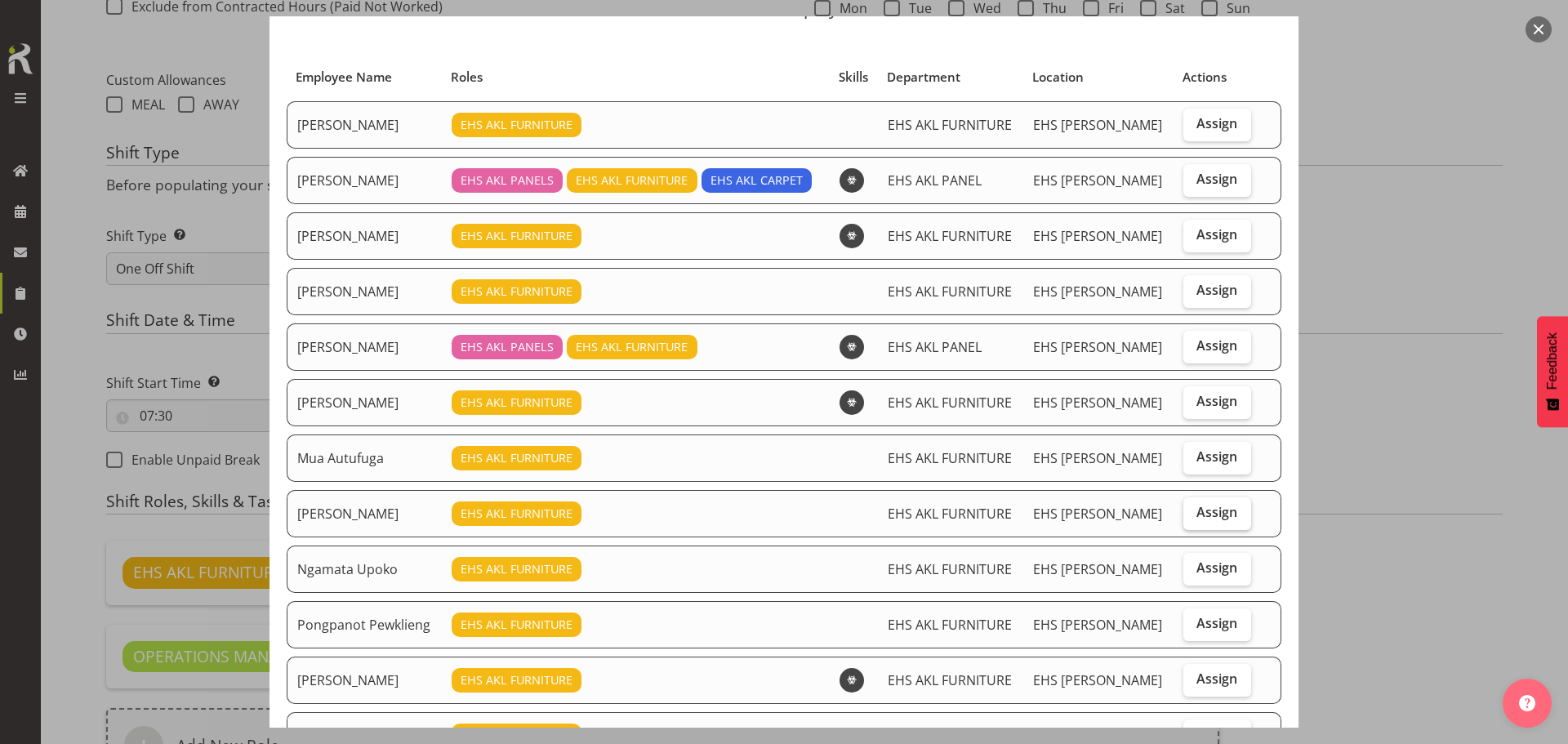
click at [1197, 519] on span "Assign" at bounding box center [1217, 513] width 41 height 17
click at [1194, 517] on input "Assign" at bounding box center [1189, 513] width 11 height 11
checkbox input "true"
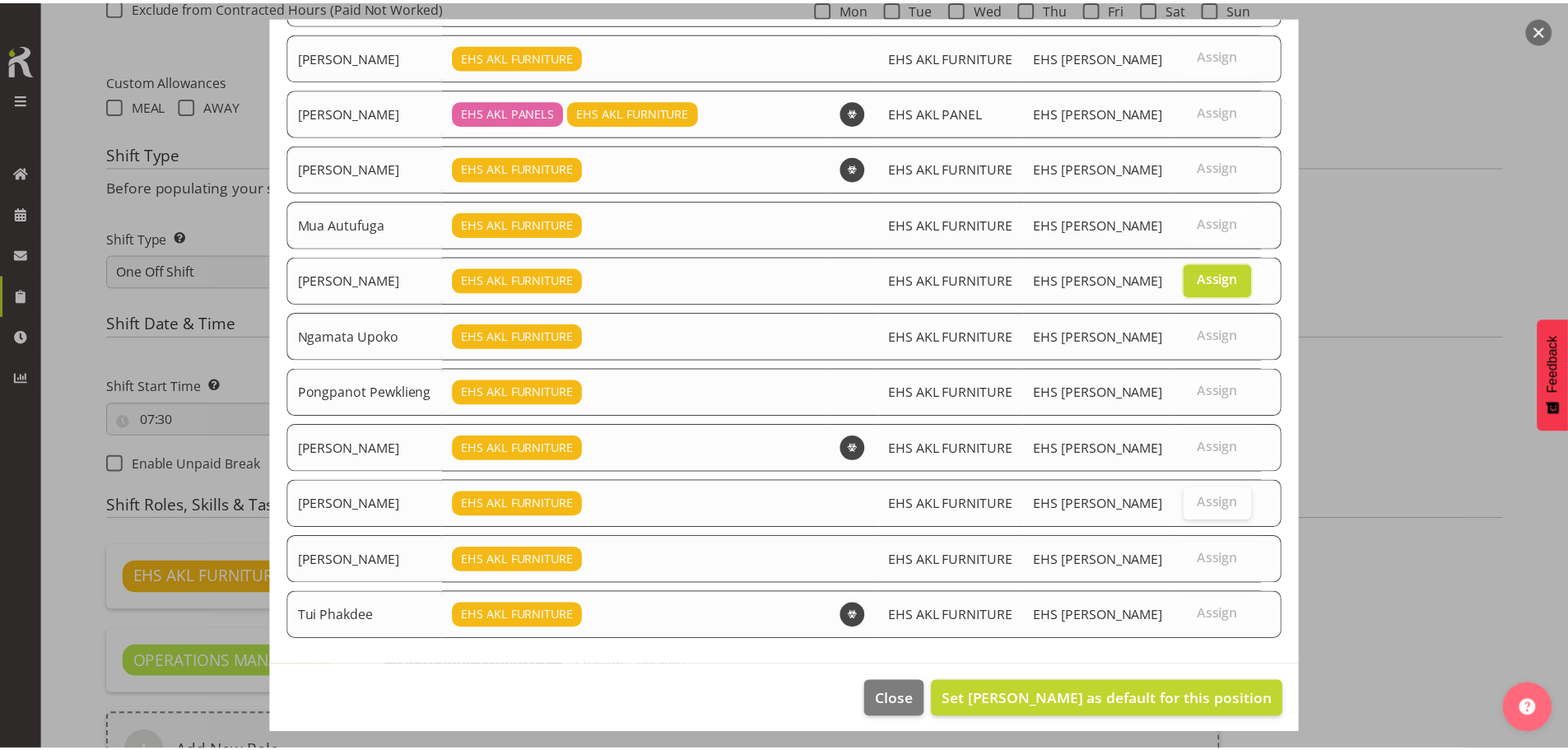
scroll to position [329, 0]
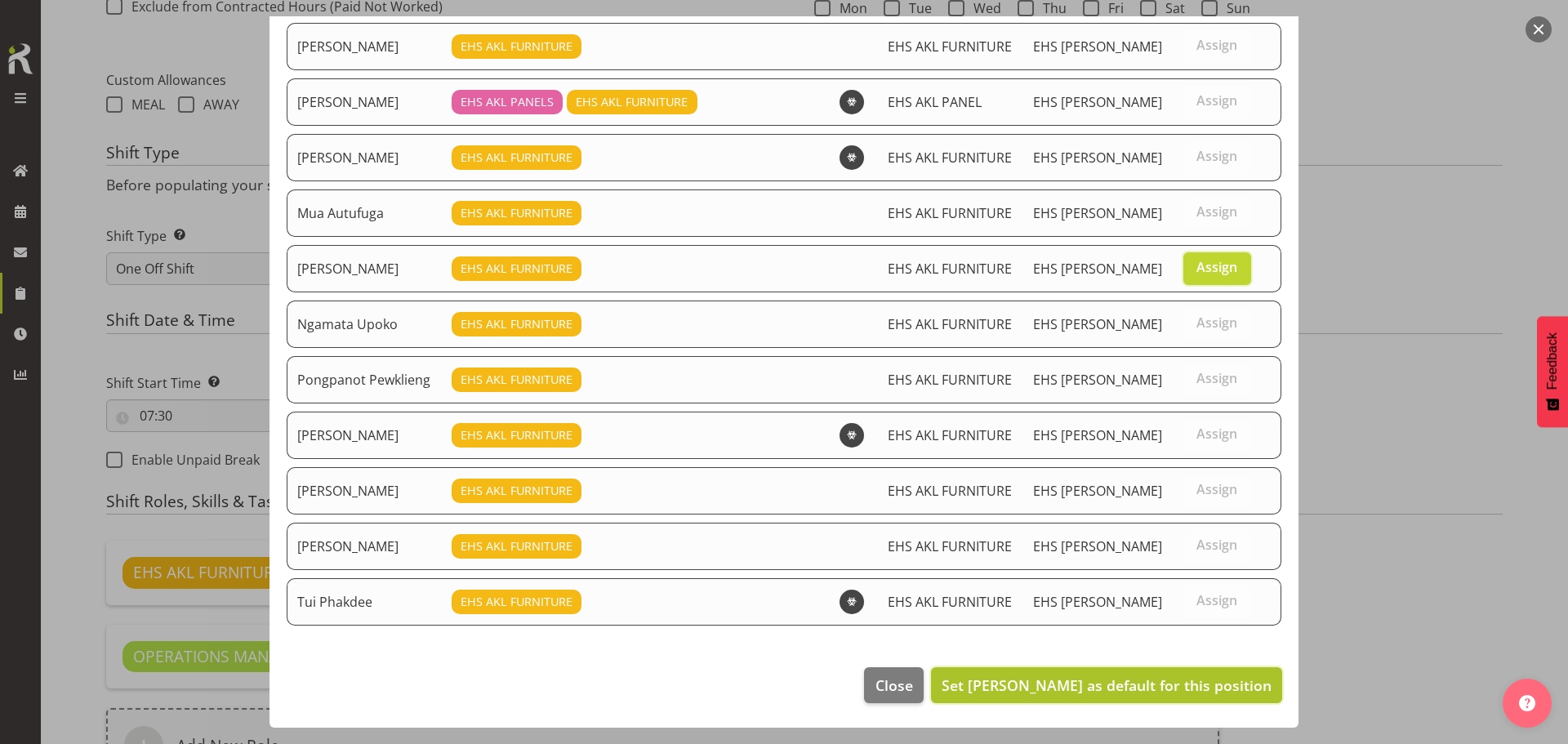
click at [1189, 682] on span "Set Nelia Maiva as default for this position" at bounding box center [1106, 685] width 330 height 20
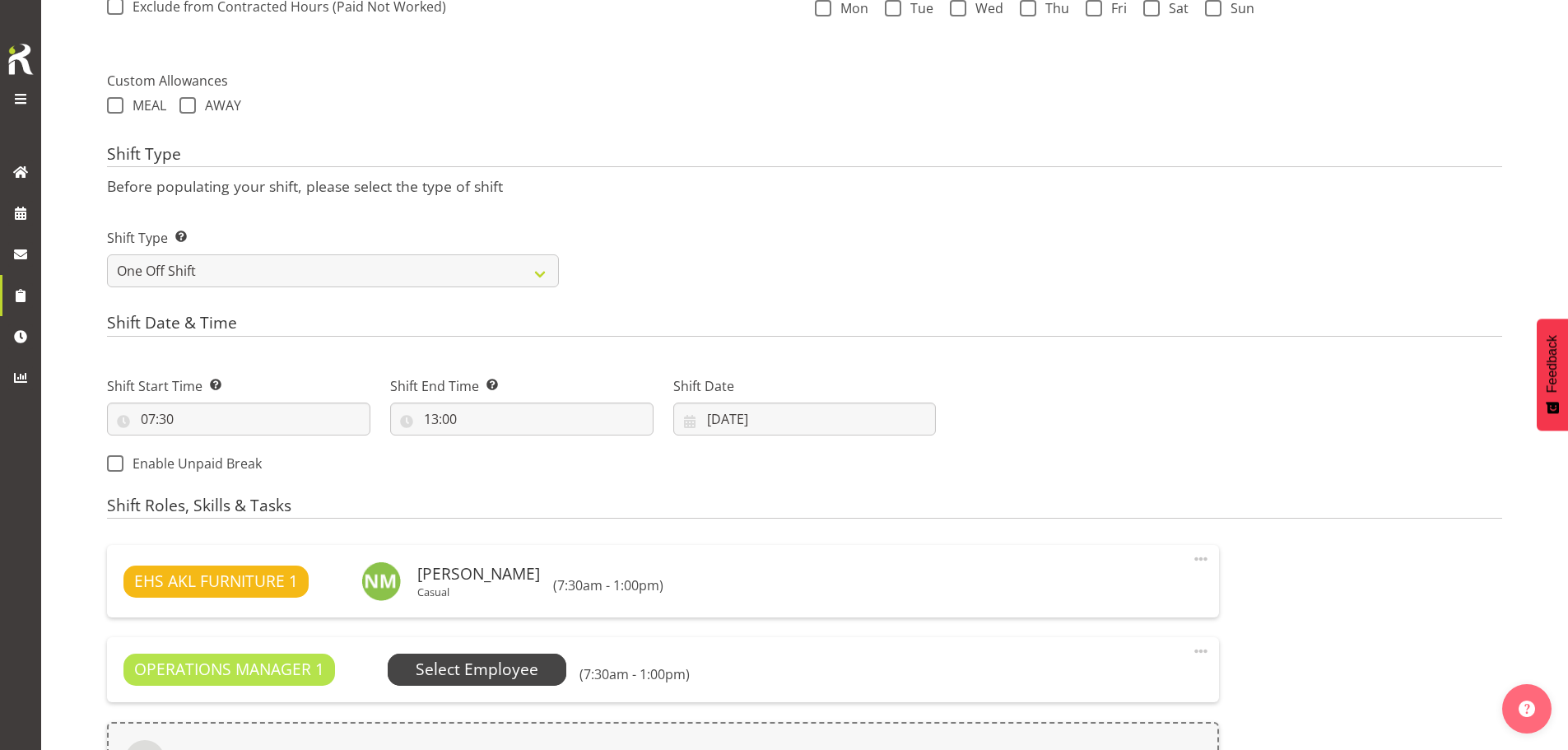
click at [510, 666] on span "Select Employee" at bounding box center [477, 670] width 122 height 24
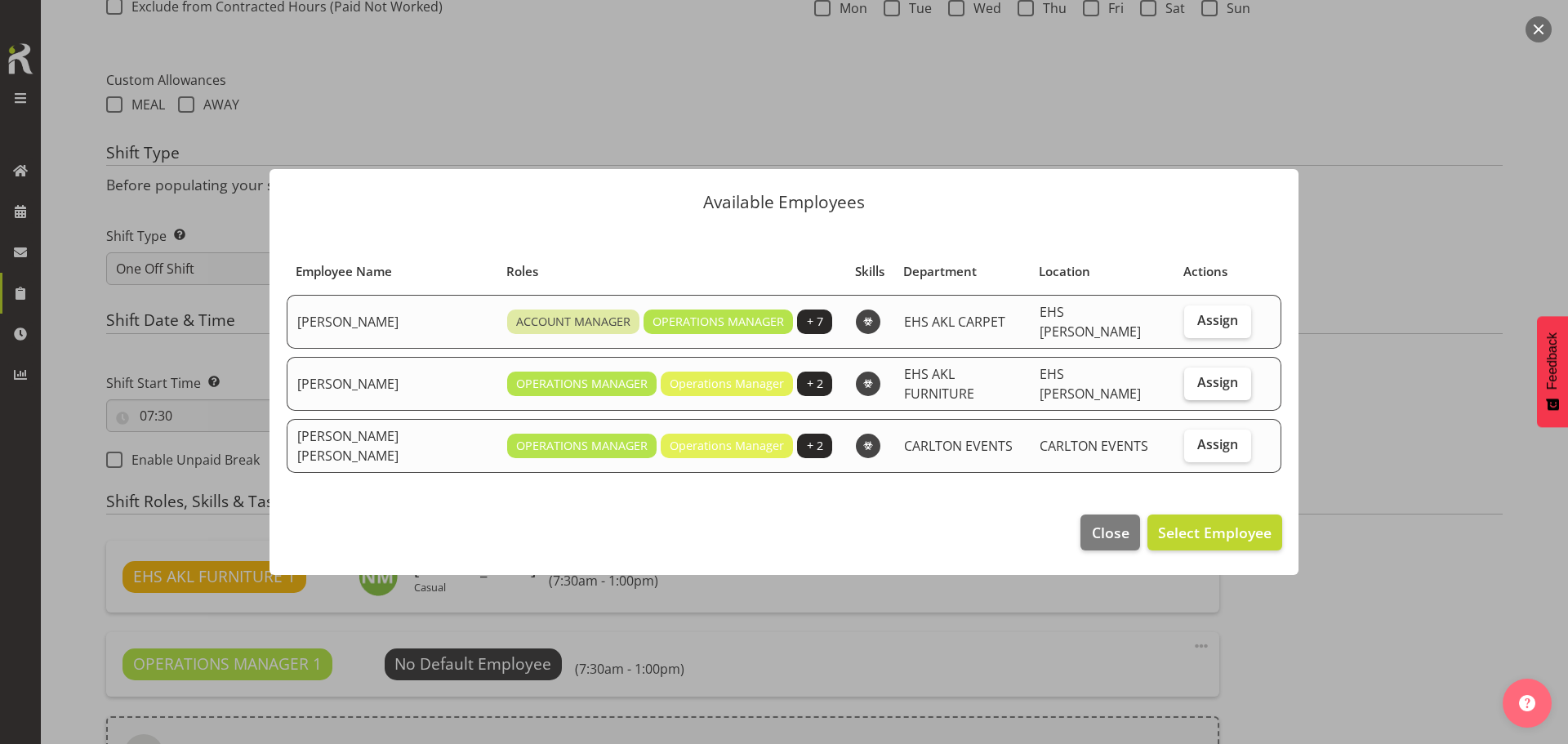
click at [1210, 380] on span "Assign" at bounding box center [1218, 383] width 41 height 17
click at [1195, 380] on input "Assign" at bounding box center [1189, 383] width 11 height 11
checkbox input "true"
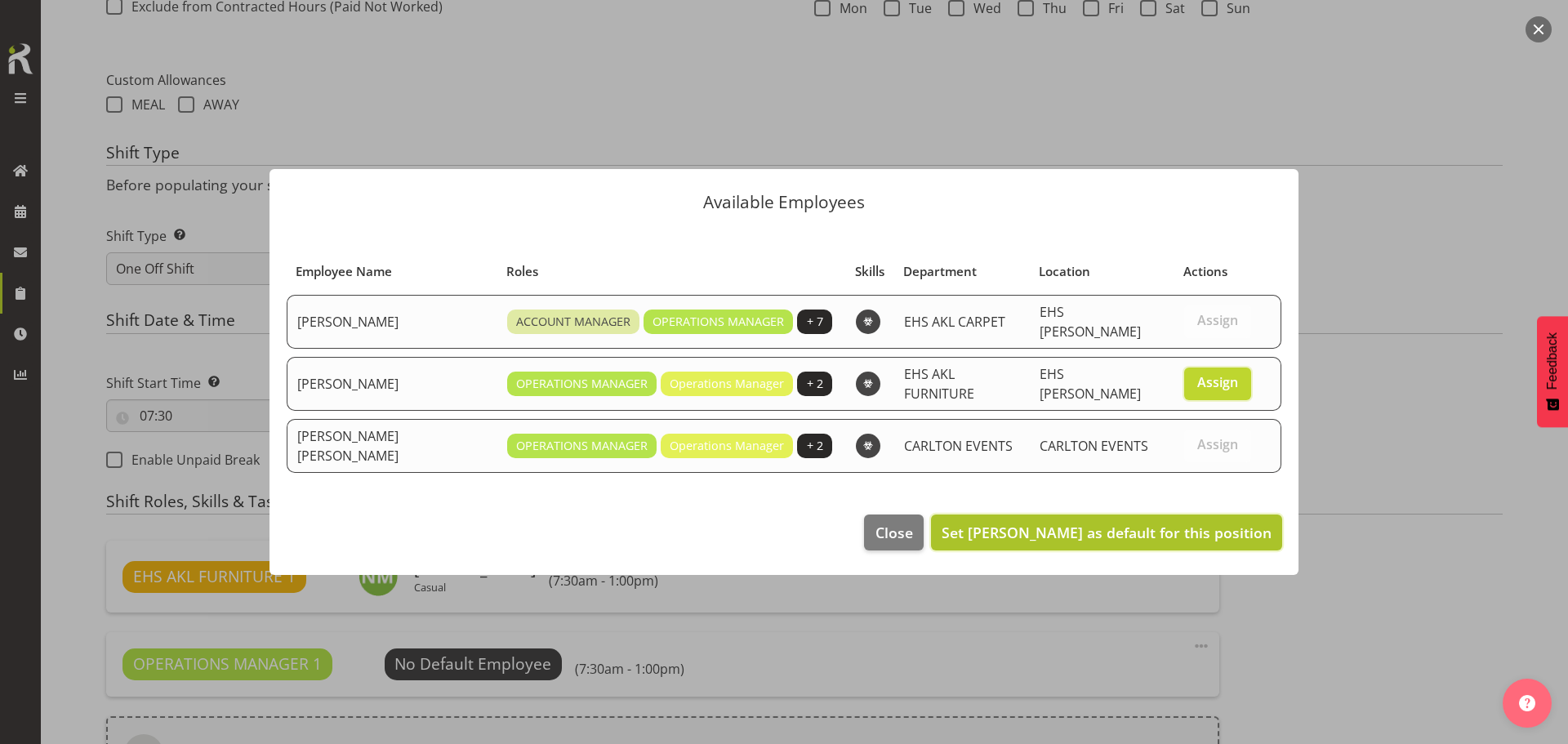
click at [1199, 522] on span "Set Filipo Iupeli as default for this position" at bounding box center [1106, 532] width 330 height 20
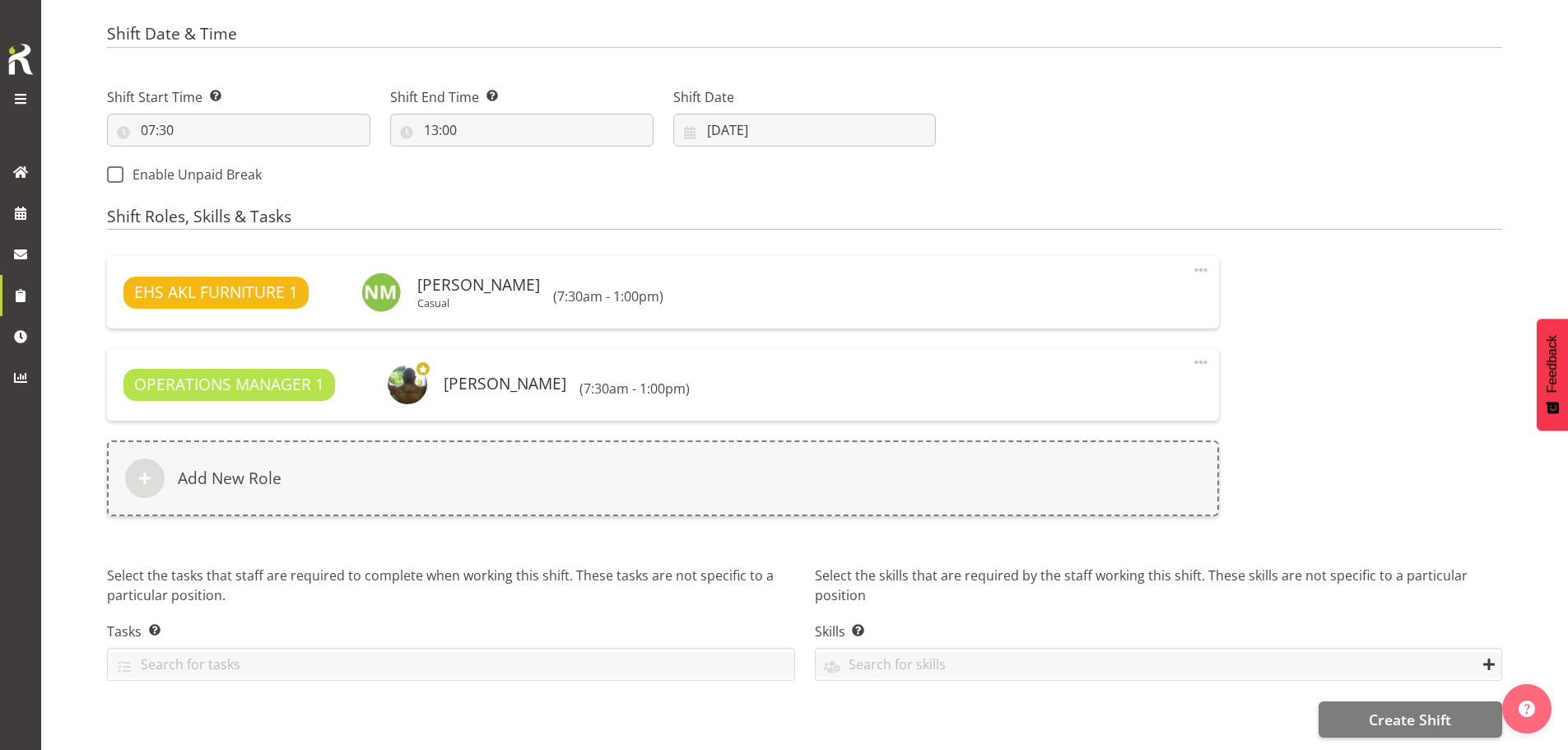
scroll to position [854, 0]
click at [1392, 709] on span "Create Shift" at bounding box center [1410, 720] width 82 height 22
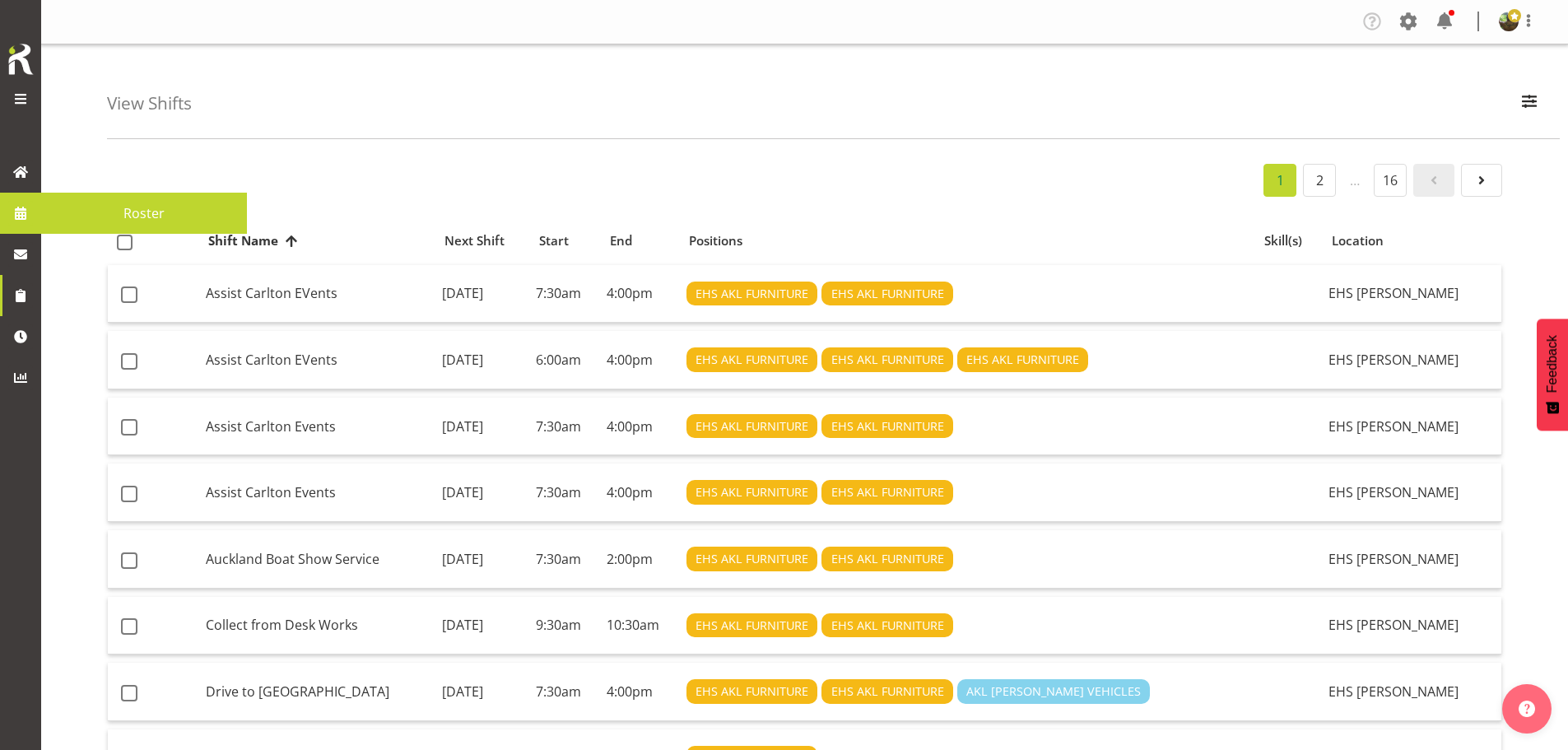
click at [112, 212] on span "Roster" at bounding box center [143, 213] width 189 height 25
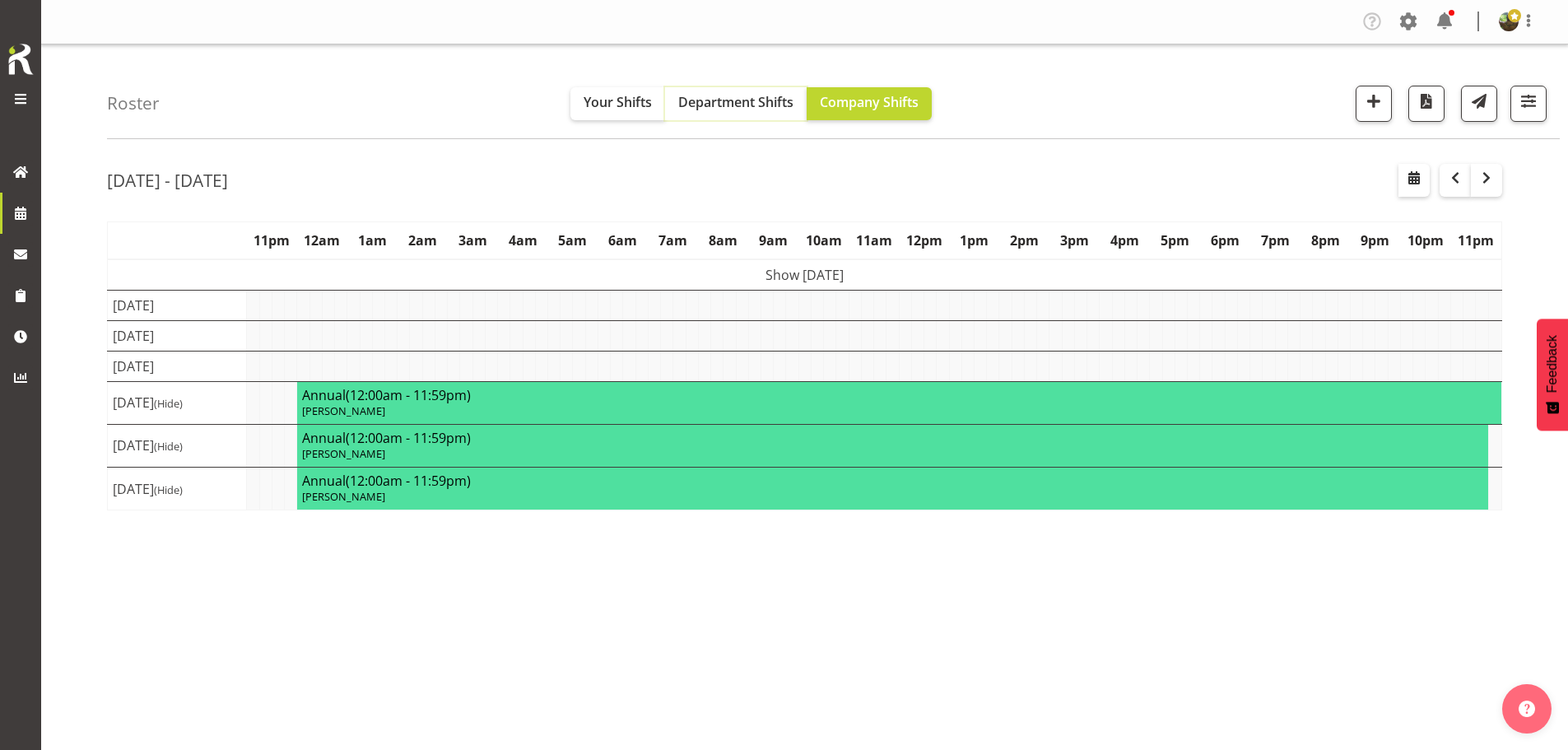
click at [732, 93] on span "Department Shifts" at bounding box center [736, 102] width 115 height 18
click at [1368, 104] on span "button" at bounding box center [1374, 102] width 22 height 22
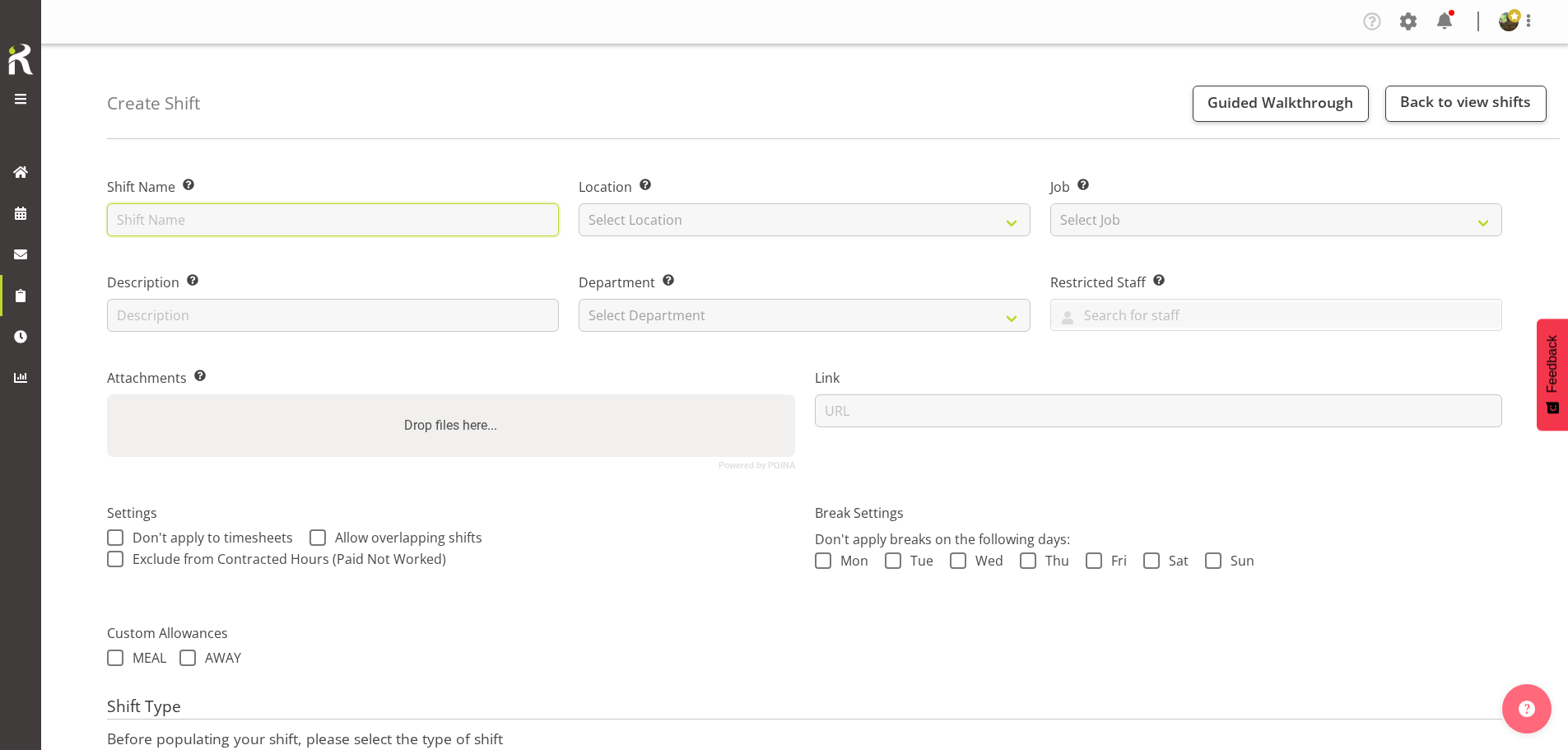
click at [300, 222] on input "text" at bounding box center [332, 220] width 452 height 33
click at [292, 222] on input "Strike - Waikato Homeshow 25" at bounding box center [332, 220] width 452 height 33
type input "Strike - Waikato Homeshow 2025"
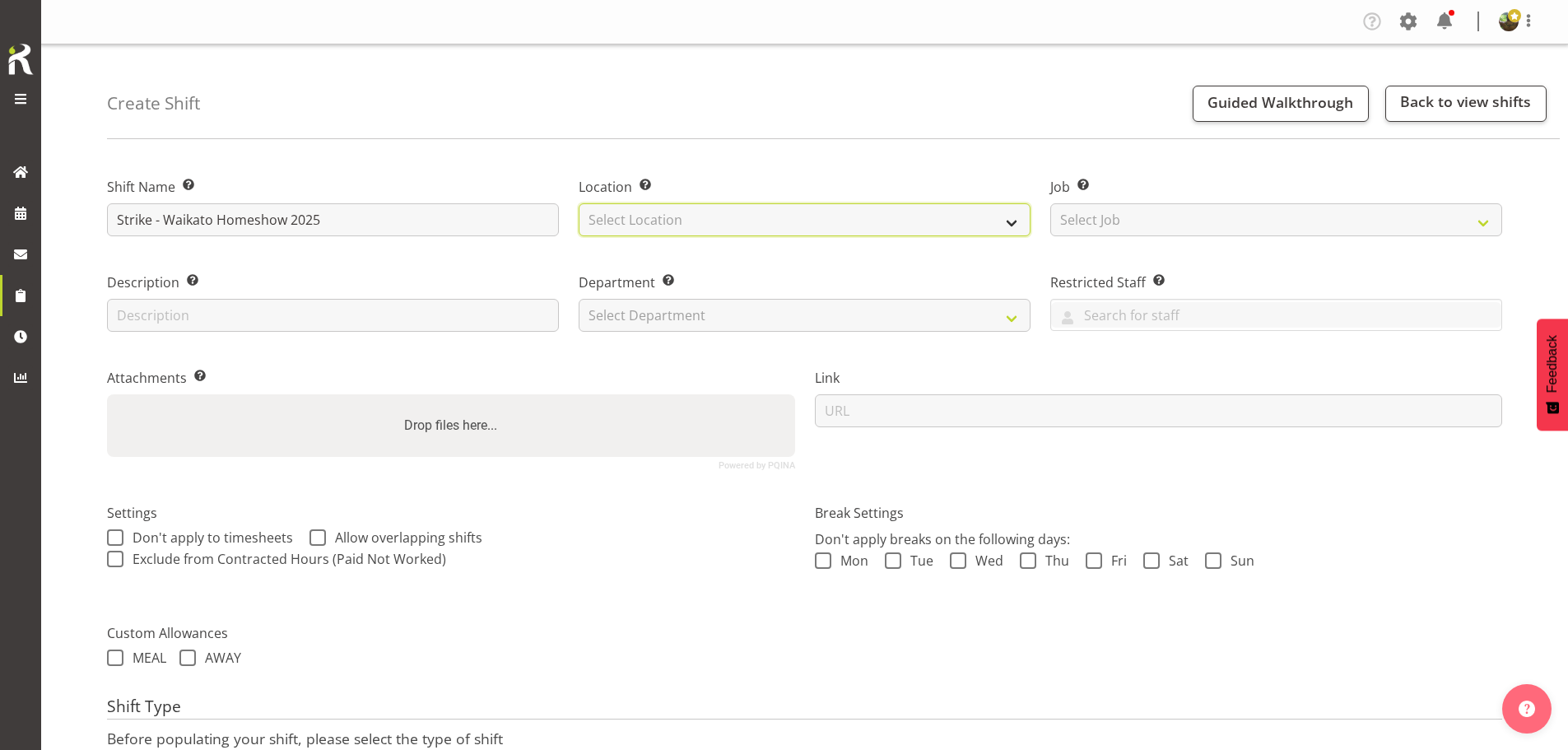
drag, startPoint x: 656, startPoint y: 218, endPoint x: 657, endPoint y: 235, distance: 17.0
click at [656, 219] on select "Select Location EHS [PERSON_NAME]" at bounding box center [805, 220] width 452 height 33
select select "35"
click at [579, 203] on select "Select Location EHS [PERSON_NAME]" at bounding box center [805, 220] width 452 height 33
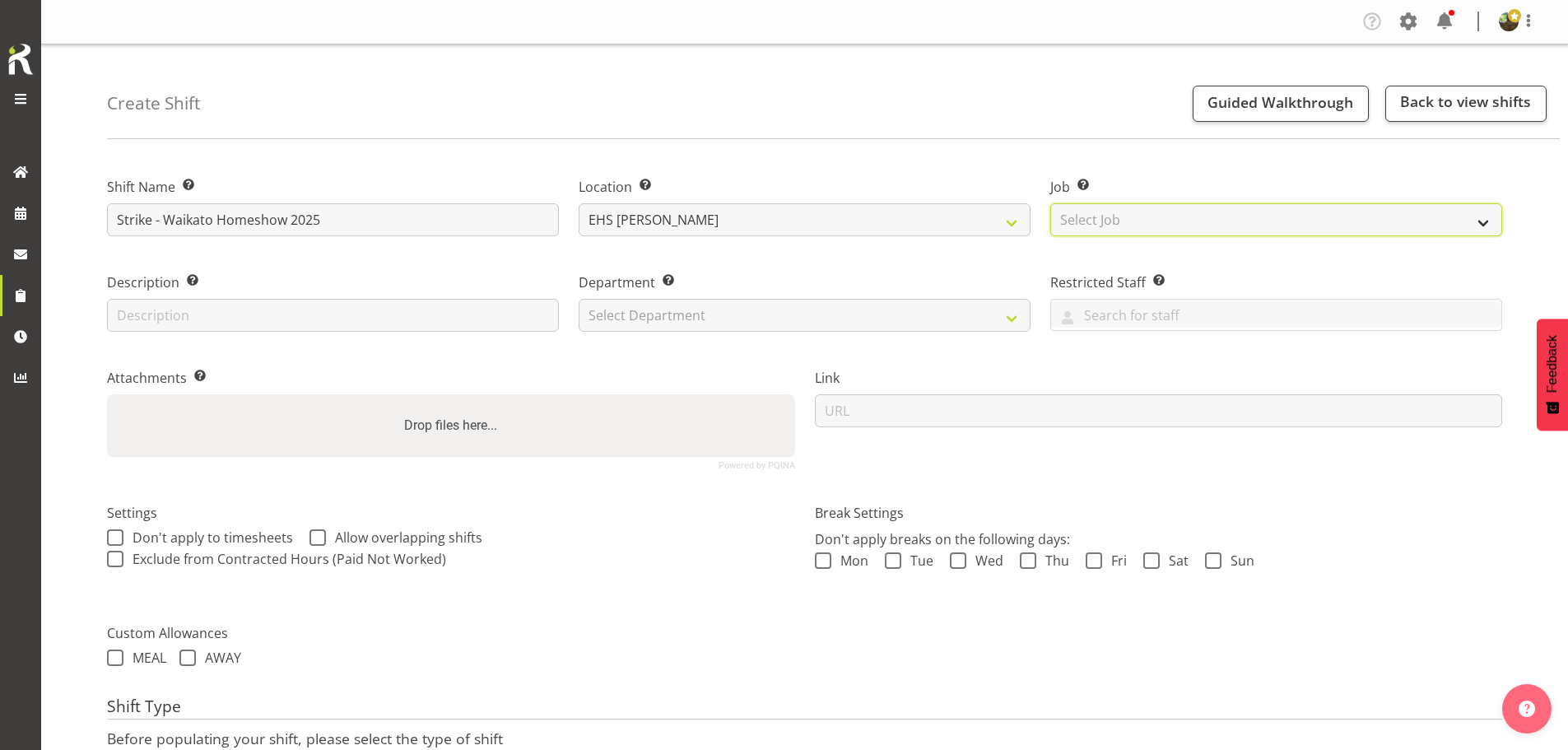
click at [1213, 223] on select "Select Job Create new job 1 Carlton Events 1 [PERSON_NAME][GEOGRAPHIC_DATA] 1 […" at bounding box center [1276, 220] width 452 height 33
select select "9140"
click at [1051, 203] on select "Select Job Create new job 1 Carlton Events 1 [PERSON_NAME][GEOGRAPHIC_DATA] 1 […" at bounding box center [1276, 220] width 452 height 33
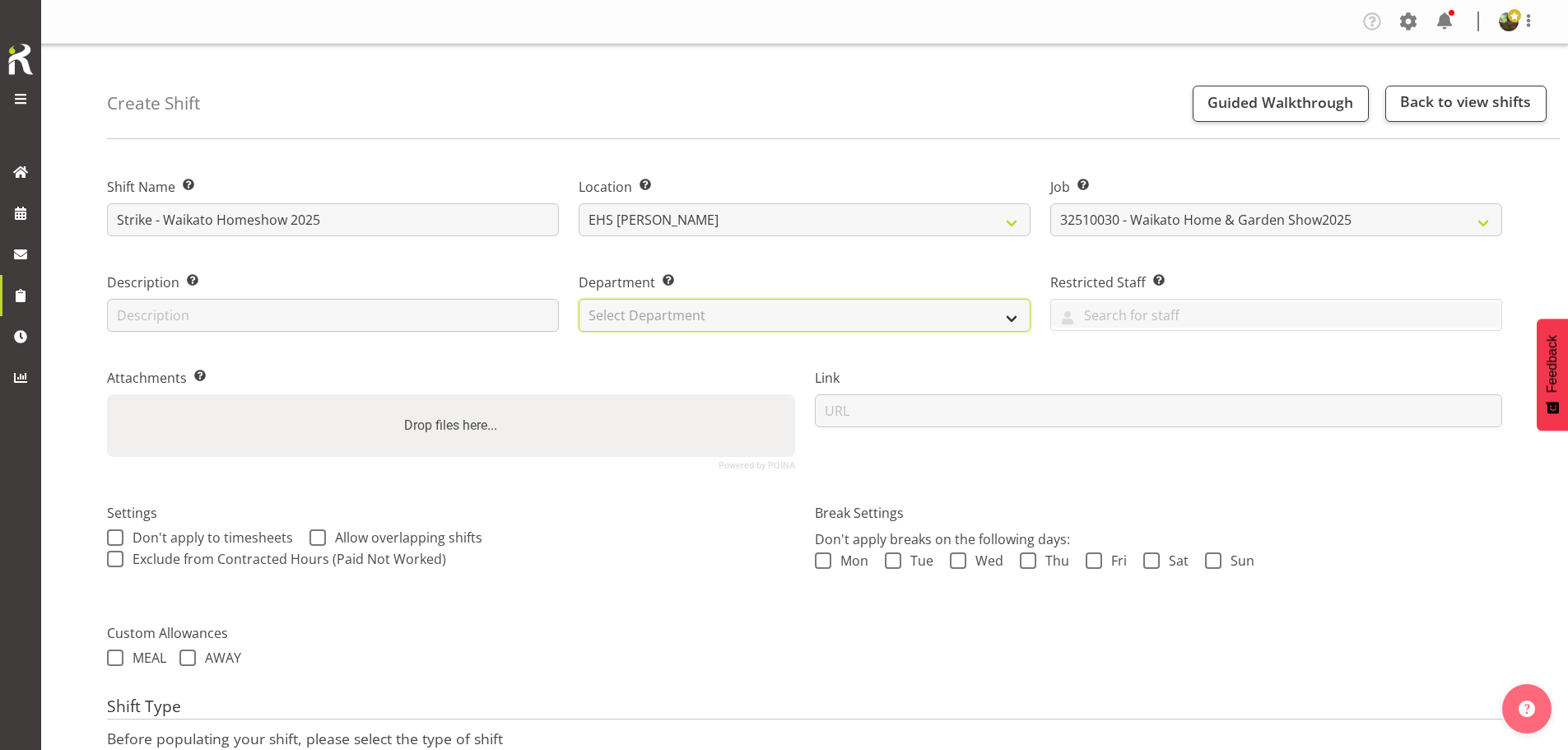
click at [819, 322] on select "Select Department EHS AKL FURNITURE" at bounding box center [805, 316] width 452 height 33
select select "38"
click at [579, 299] on select "Select Department EHS AKL FURNITURE" at bounding box center [805, 316] width 452 height 33
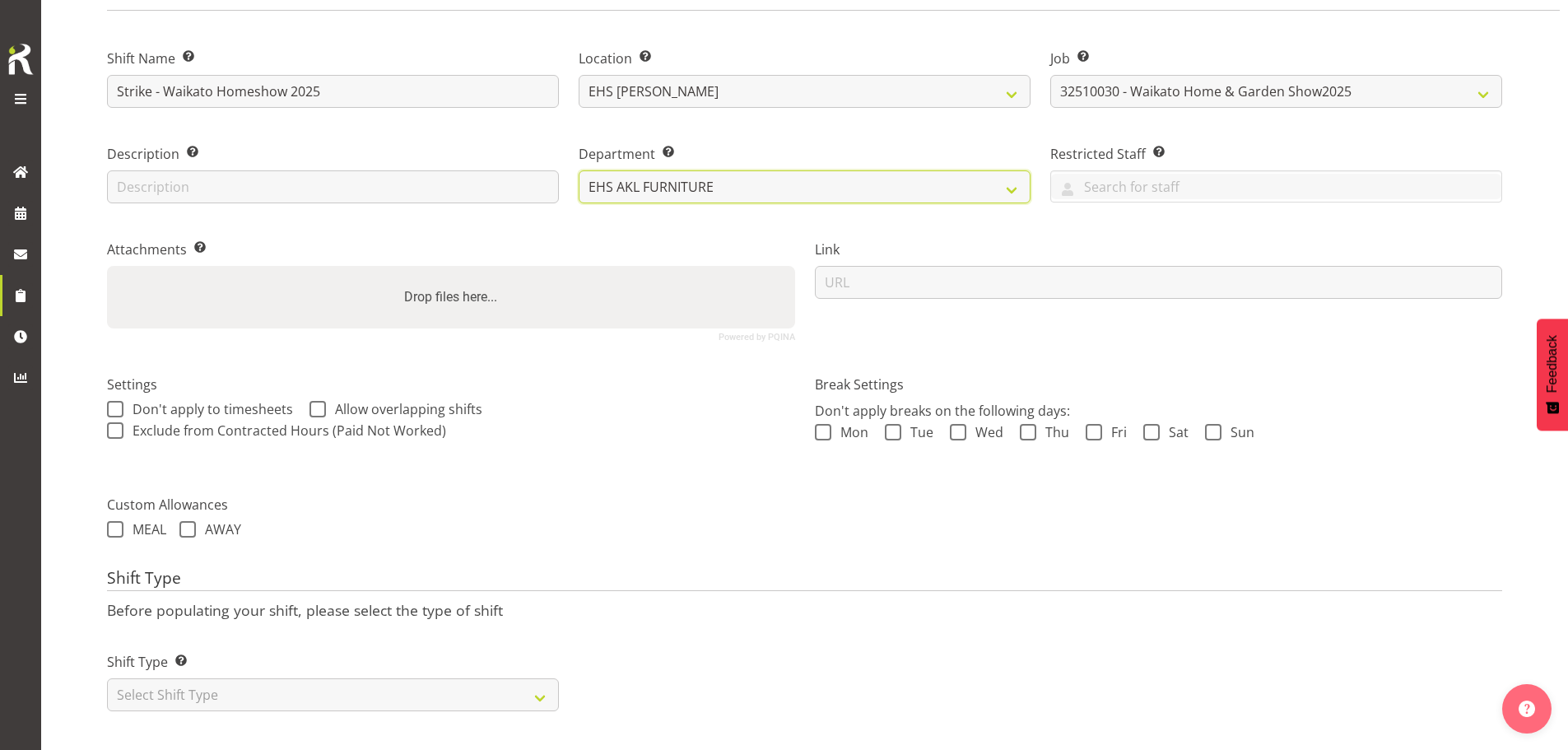
scroll to position [141, 0]
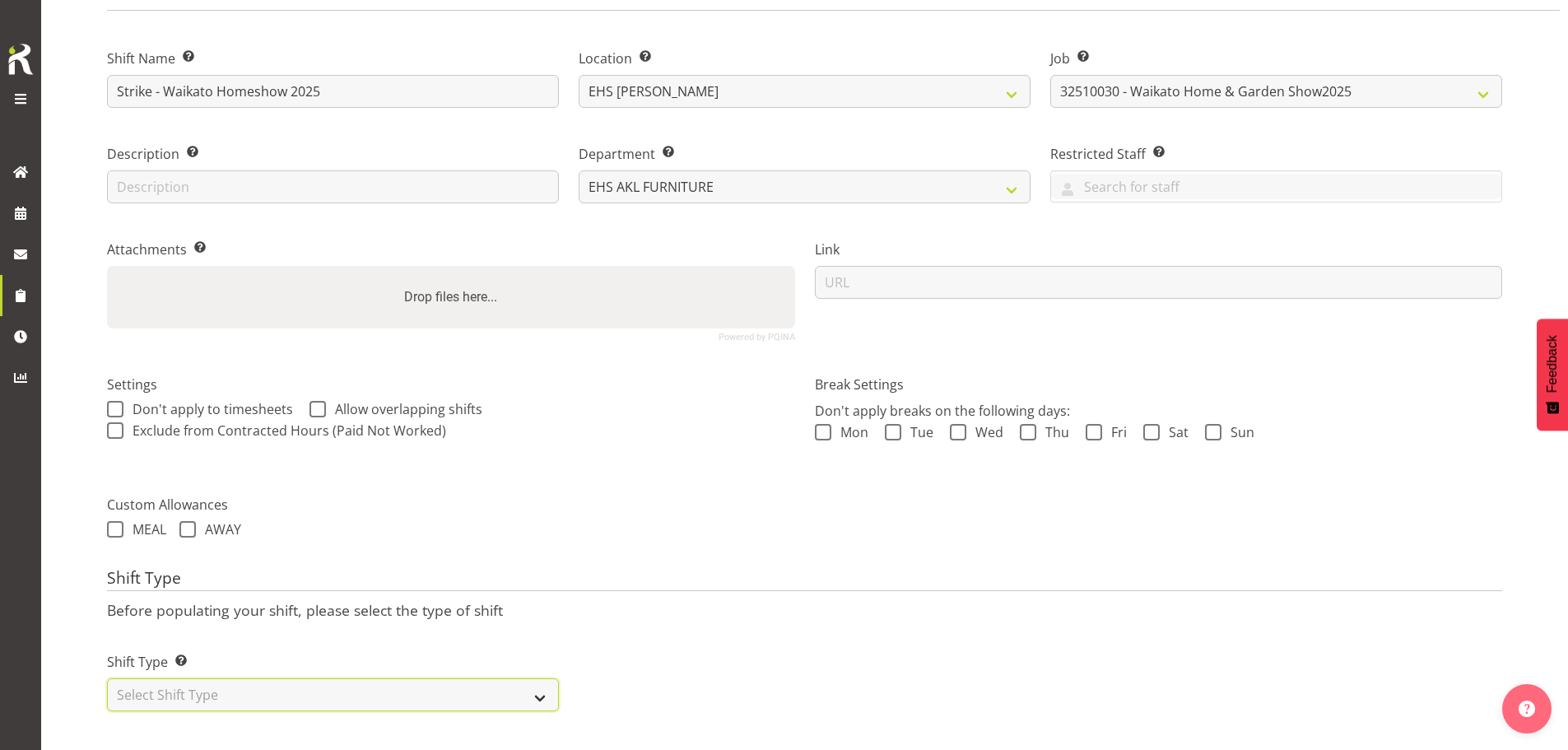
click at [241, 682] on select "Select Shift Type One Off Shift Recurring Shift Rotating Shift" at bounding box center [332, 695] width 452 height 33
select select "one_off"
click at [107, 678] on select "Select Shift Type One Off Shift Recurring Shift Rotating Shift" at bounding box center [332, 695] width 452 height 33
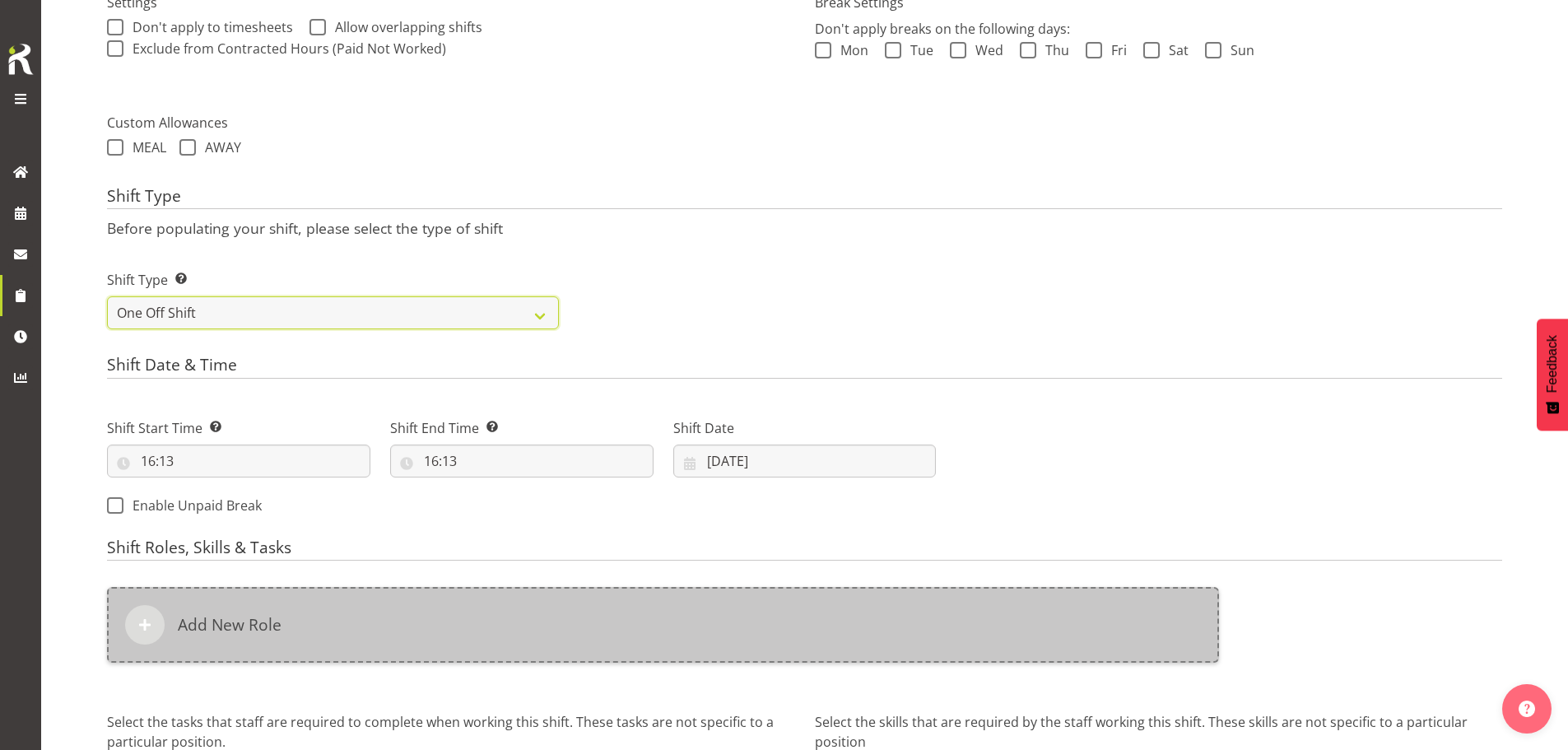
scroll to position [552, 0]
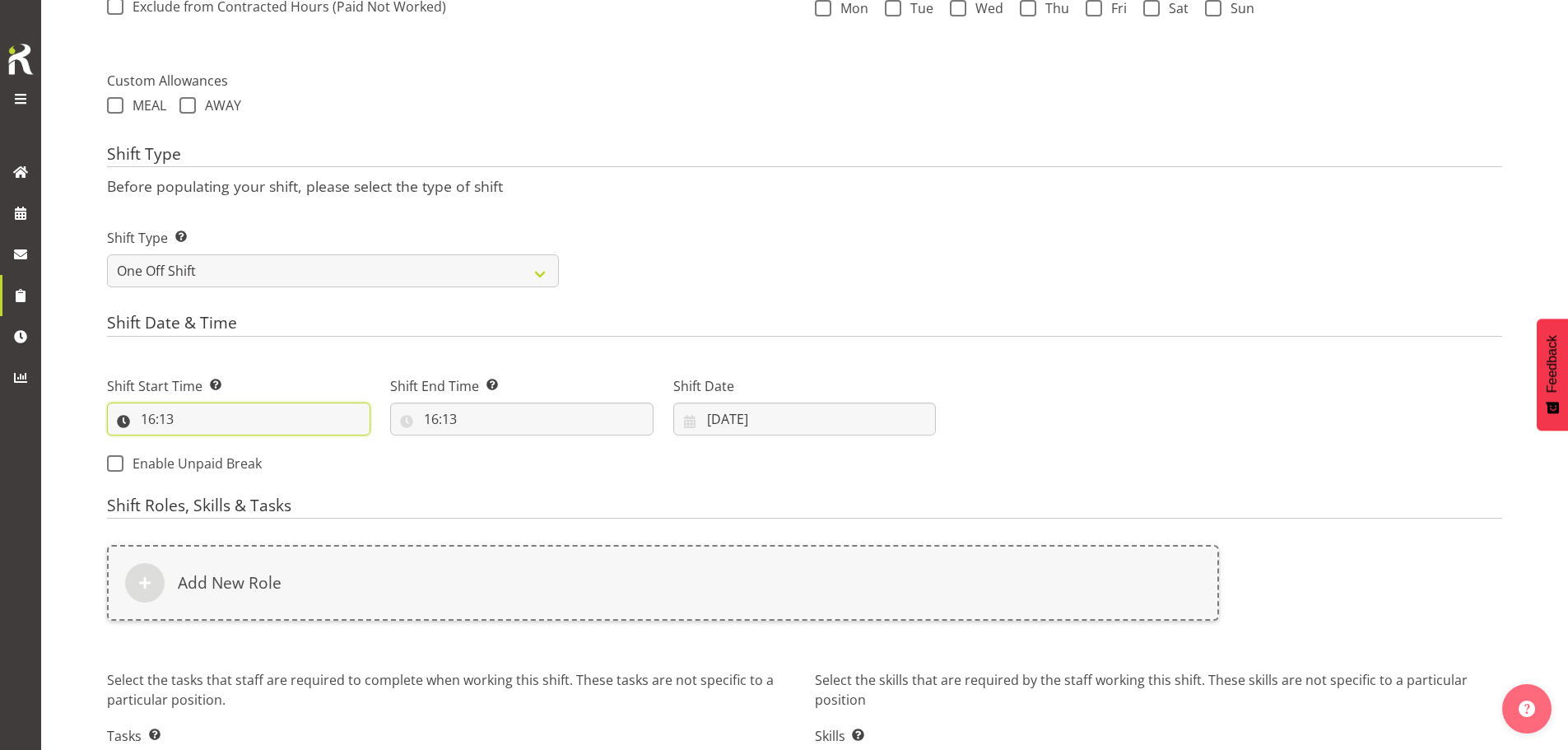
click at [163, 419] on input "16:13" at bounding box center [238, 419] width 263 height 33
click at [214, 457] on select "00 01 02 03 04 05 06 07 08 09 10 11 12 13 14 15 16 17 18 19 20 21 22 23" at bounding box center [219, 462] width 37 height 33
select select "13"
click at [201, 446] on select "00 01 02 03 04 05 06 07 08 09 10 11 12 13 14 15 16 17 18 19 20 21 22 23" at bounding box center [219, 462] width 37 height 33
type input "13:13"
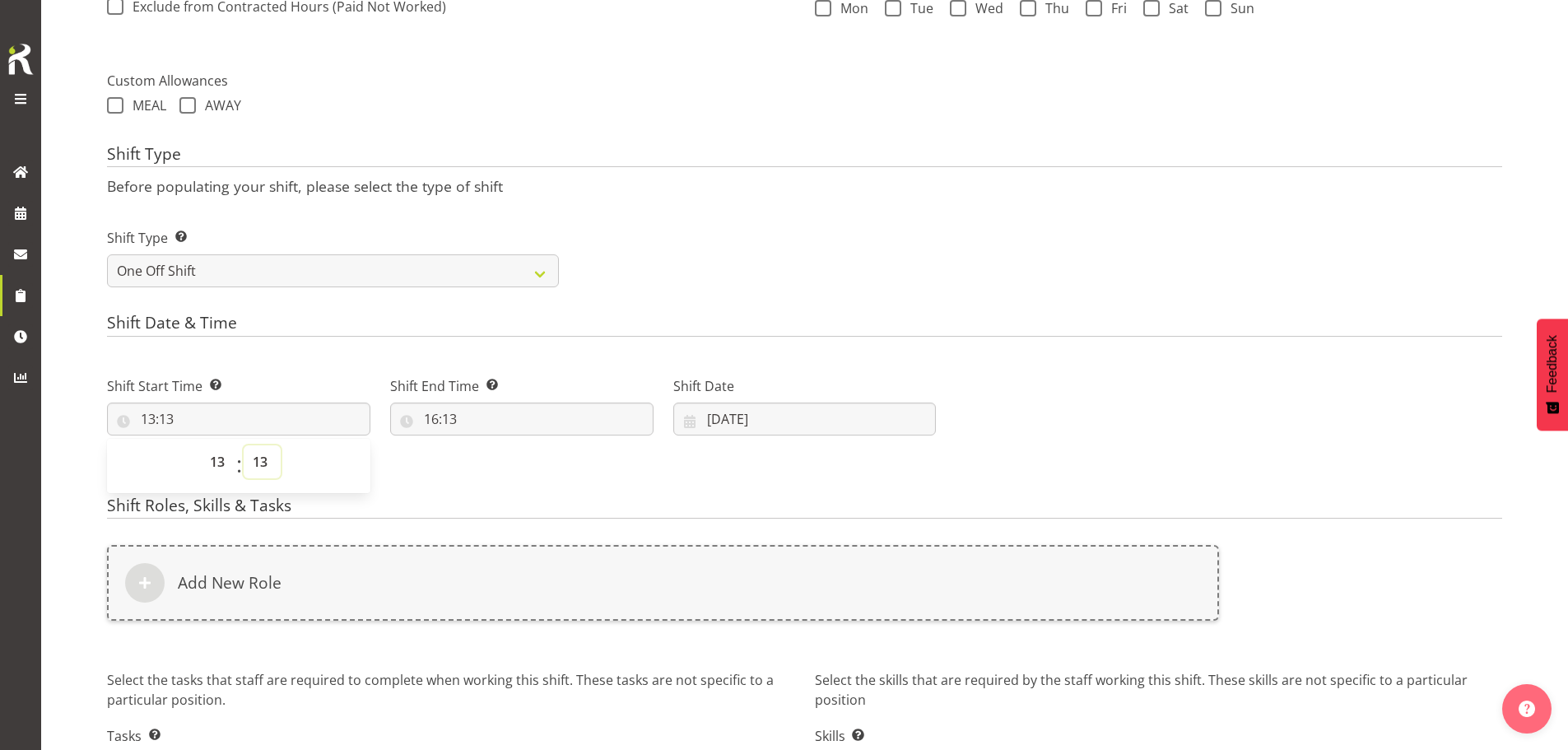
click at [262, 462] on select "00 01 02 03 04 05 06 07 08 09 10 11 12 13 14 15 16 17 18 19 20 21 22 23 24 25 2…" at bounding box center [262, 462] width 37 height 33
select select "30"
click at [243, 446] on select "00 01 02 03 04 05 06 07 08 09 10 11 12 13 14 15 16 17 18 19 20 21 22 23 24 25 2…" at bounding box center [262, 462] width 37 height 33
type input "13:30"
click at [447, 422] on input "16:13" at bounding box center [522, 419] width 263 height 33
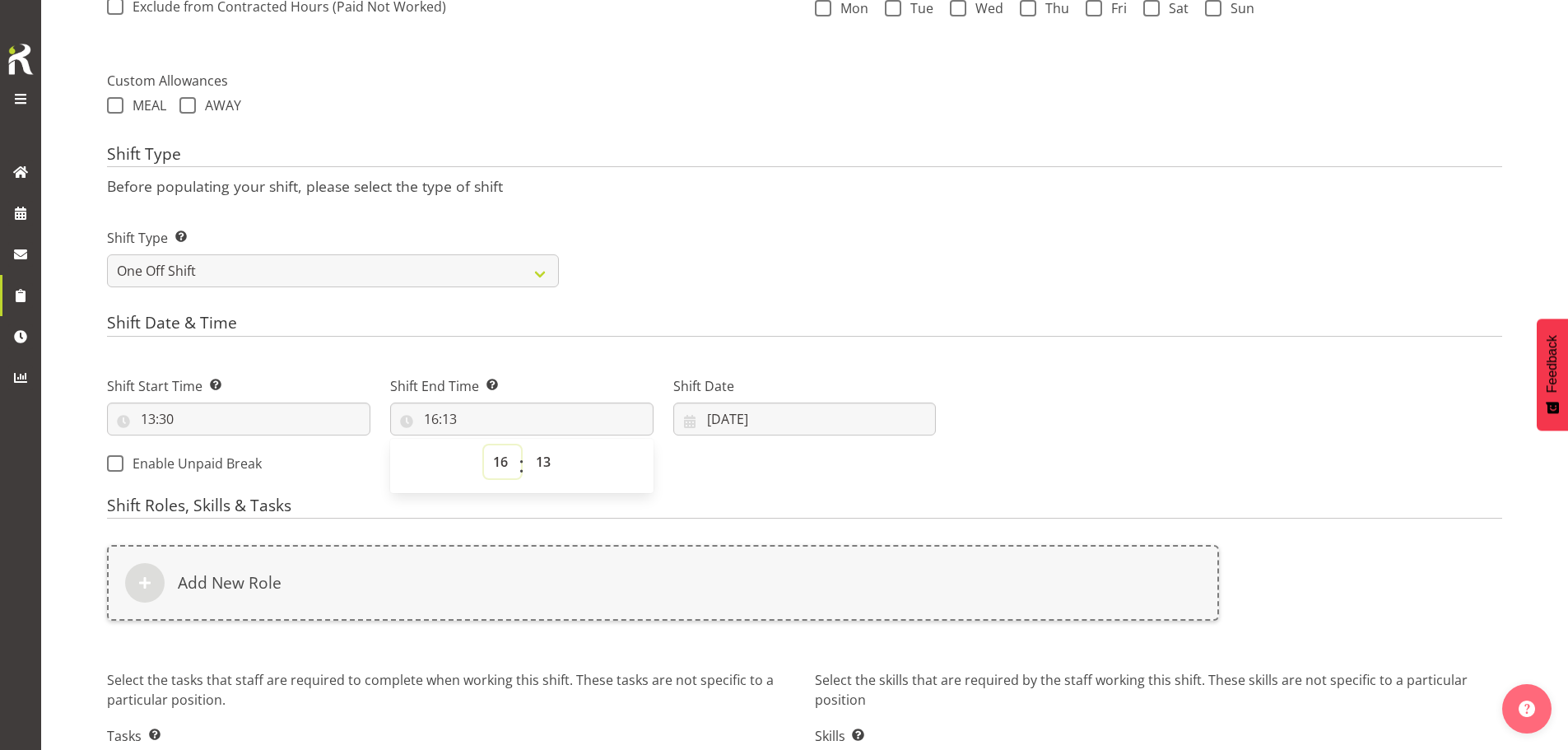
click at [502, 463] on select "00 01 02 03 04 05 06 07 08 09 10 11 12 13 14 15 16 17 18 19 20 21 22 23" at bounding box center [502, 462] width 37 height 33
select select "10"
click at [484, 446] on select "00 01 02 03 04 05 06 07 08 09 10 11 12 13 14 15 16 17 18 19 20 21 22 23" at bounding box center [502, 462] width 37 height 33
type input "10:13"
drag, startPoint x: 500, startPoint y: 462, endPoint x: 500, endPoint y: 446, distance: 16.0
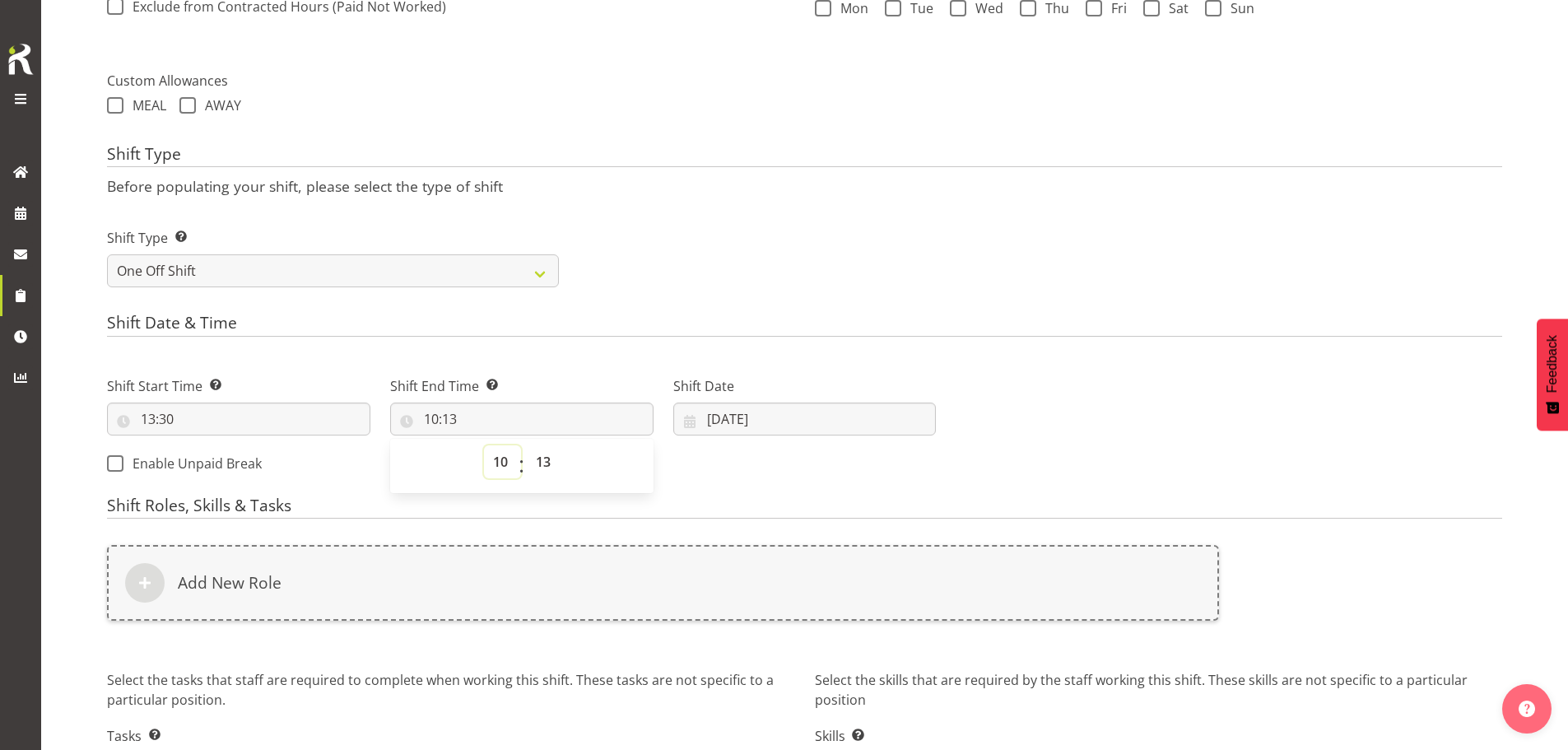
click at [500, 461] on select "00 01 02 03 04 05 06 07 08 09 10 11 12 13 14 15 16 17 18 19 20 21 22 23" at bounding box center [502, 462] width 37 height 33
select select "22"
click at [484, 446] on select "00 01 02 03 04 05 06 07 08 09 10 11 12 13 14 15 16 17 18 19 20 21 22 23" at bounding box center [502, 462] width 37 height 33
type input "22:13"
click at [542, 462] on select "00 01 02 03 04 05 06 07 08 09 10 11 12 13 14 15 16 17 18 19 20 21 22 23 24 25 2…" at bounding box center [545, 462] width 37 height 33
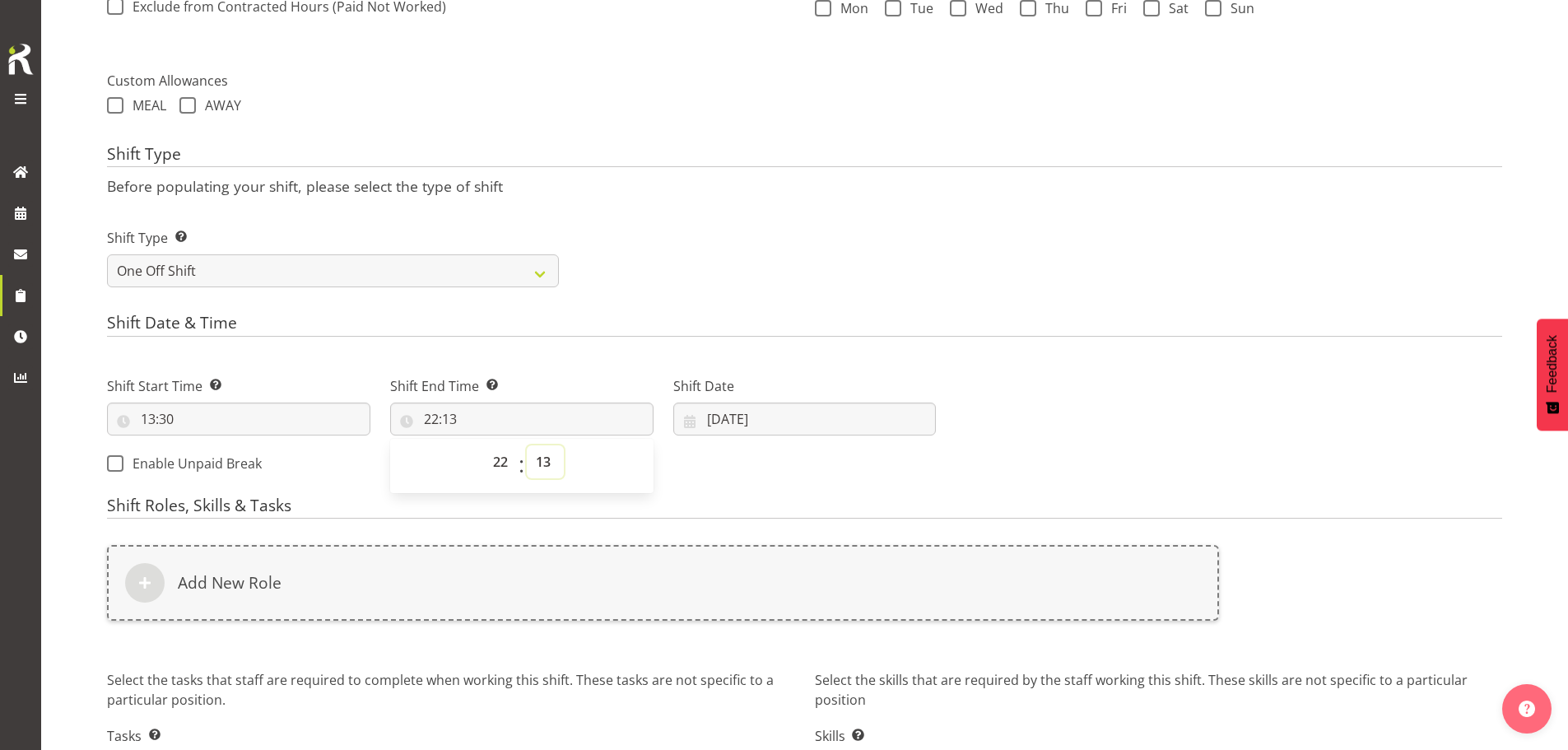
select select "30"
click at [527, 446] on select "00 01 02 03 04 05 06 07 08 09 10 11 12 13 14 15 16 17 18 19 20 21 22 23 24 25 2…" at bounding box center [545, 462] width 37 height 33
type input "22:30"
click at [754, 418] on input "07/10/2025" at bounding box center [805, 419] width 263 height 33
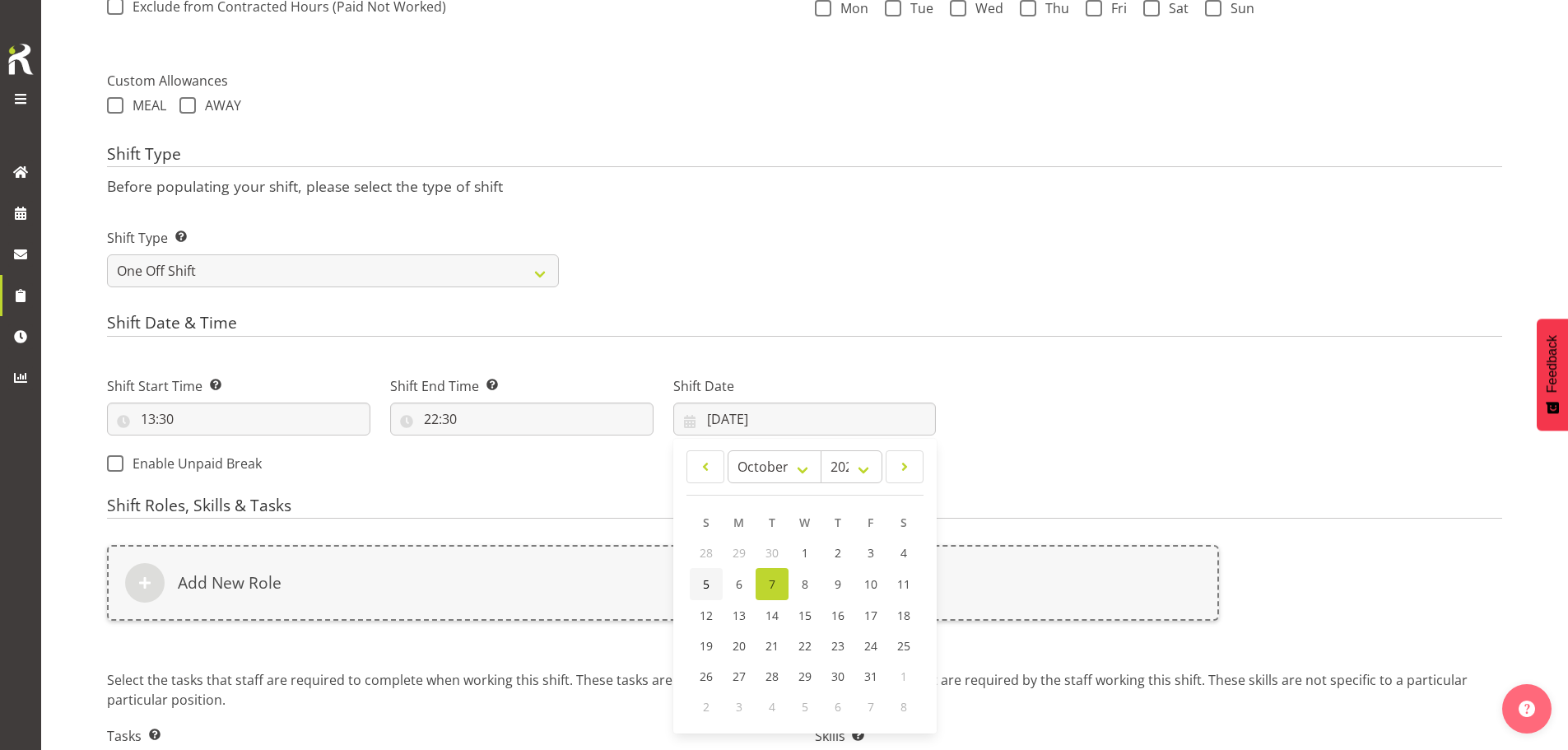
click at [709, 583] on span "5" at bounding box center [707, 584] width 7 height 16
type input "05/10/2025"
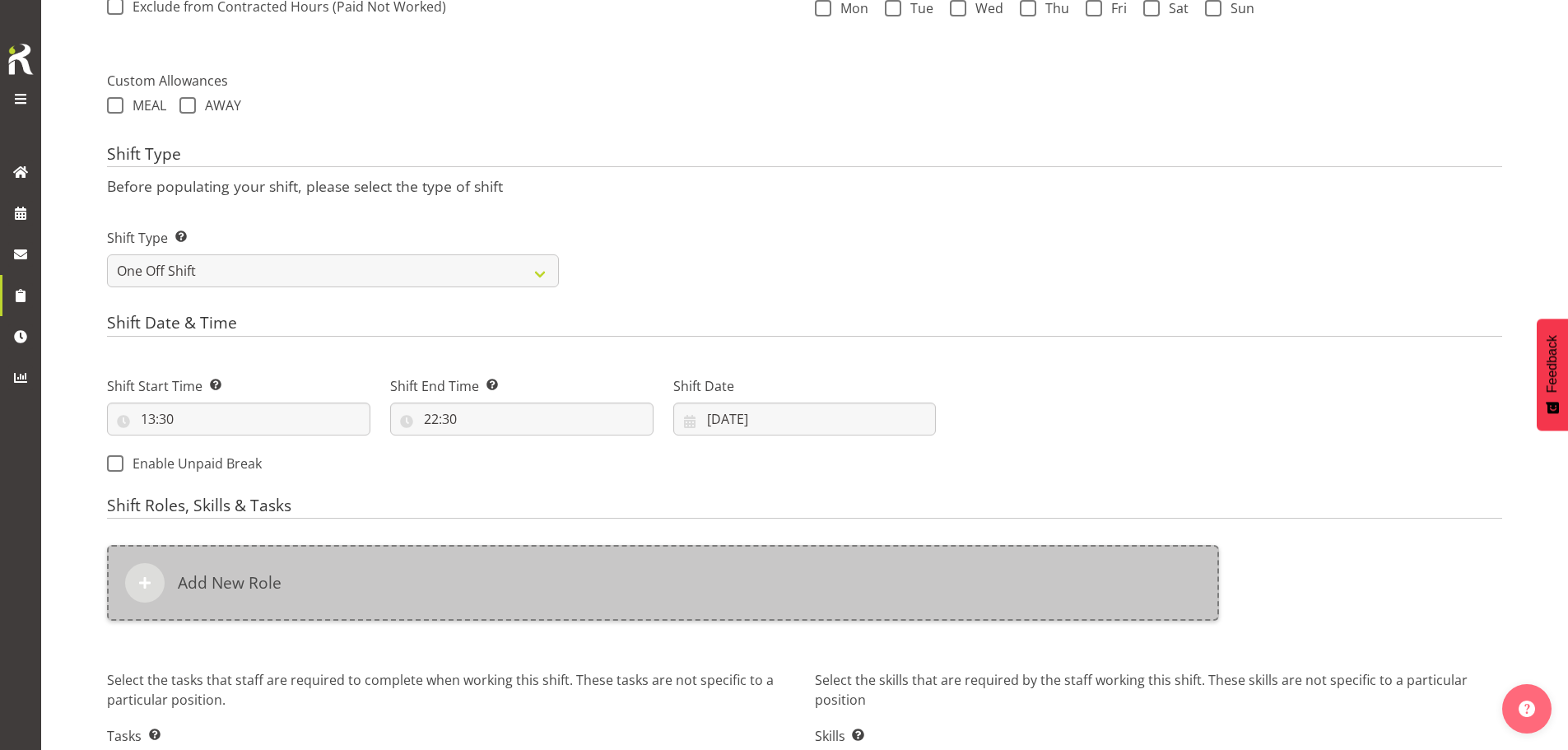
click at [629, 587] on div "Add New Role" at bounding box center [662, 582] width 1112 height 76
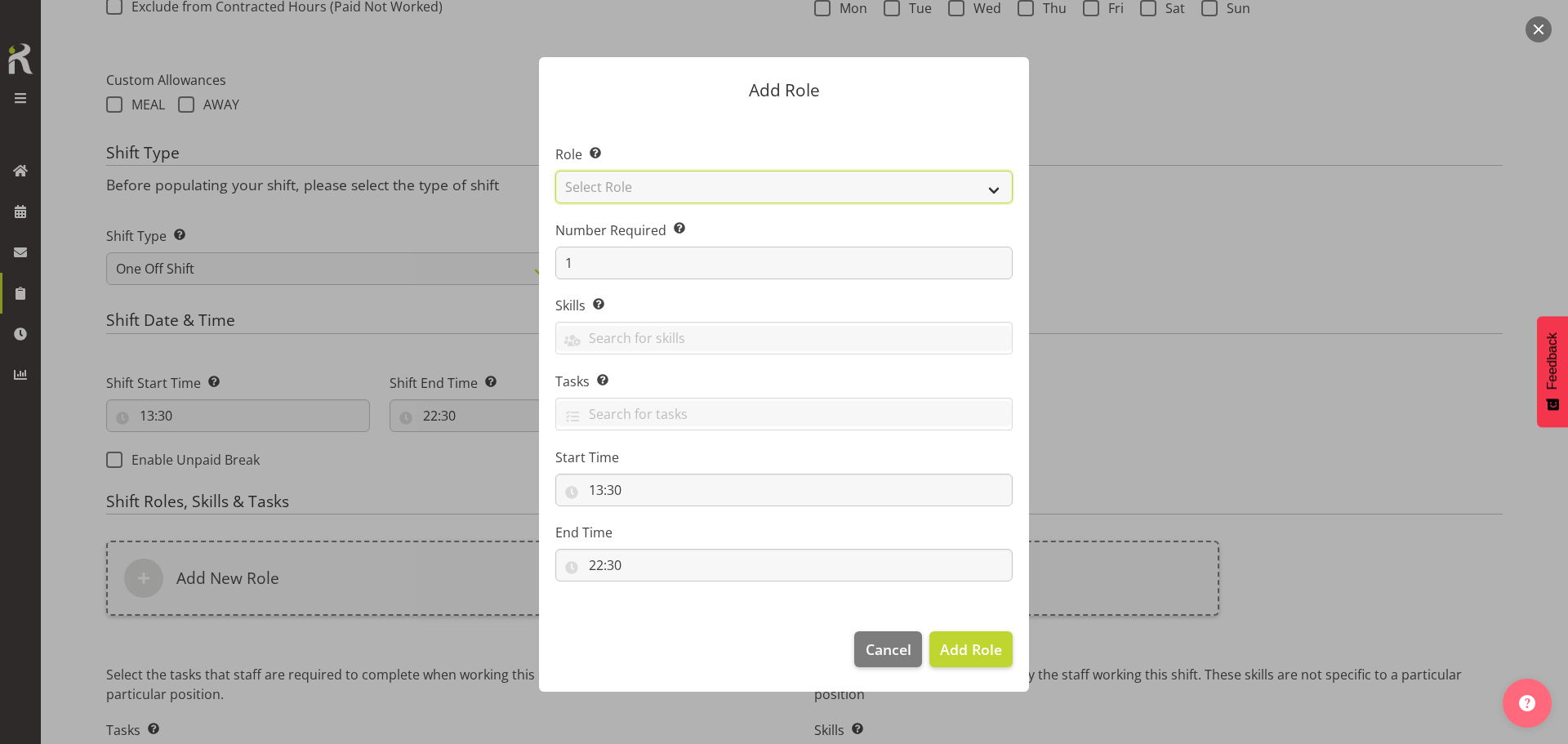
click at [687, 179] on select "Select Role ACCOUNT MANAGER ACCOUNT MANAGER DW ACCOUNTS AKL DIANNA VEHICLES AKL…" at bounding box center [784, 188] width 457 height 33
select select "189"
click at [555, 171] on select "Select Role ACCOUNT MANAGER ACCOUNT MANAGER DW ACCOUNTS AKL DIANNA VEHICLES AKL…" at bounding box center [784, 188] width 457 height 33
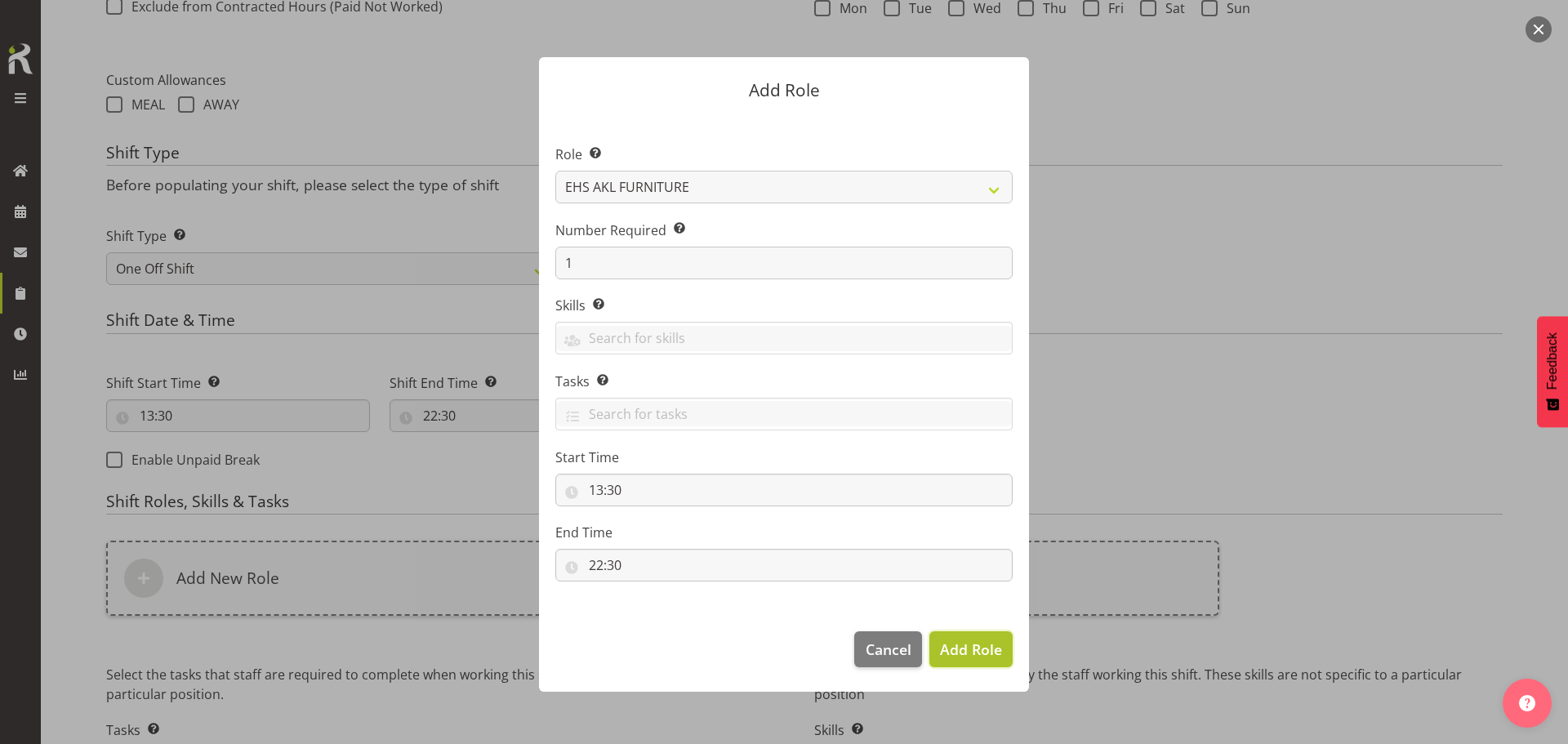
click at [984, 652] on span "Add Role" at bounding box center [970, 650] width 62 height 20
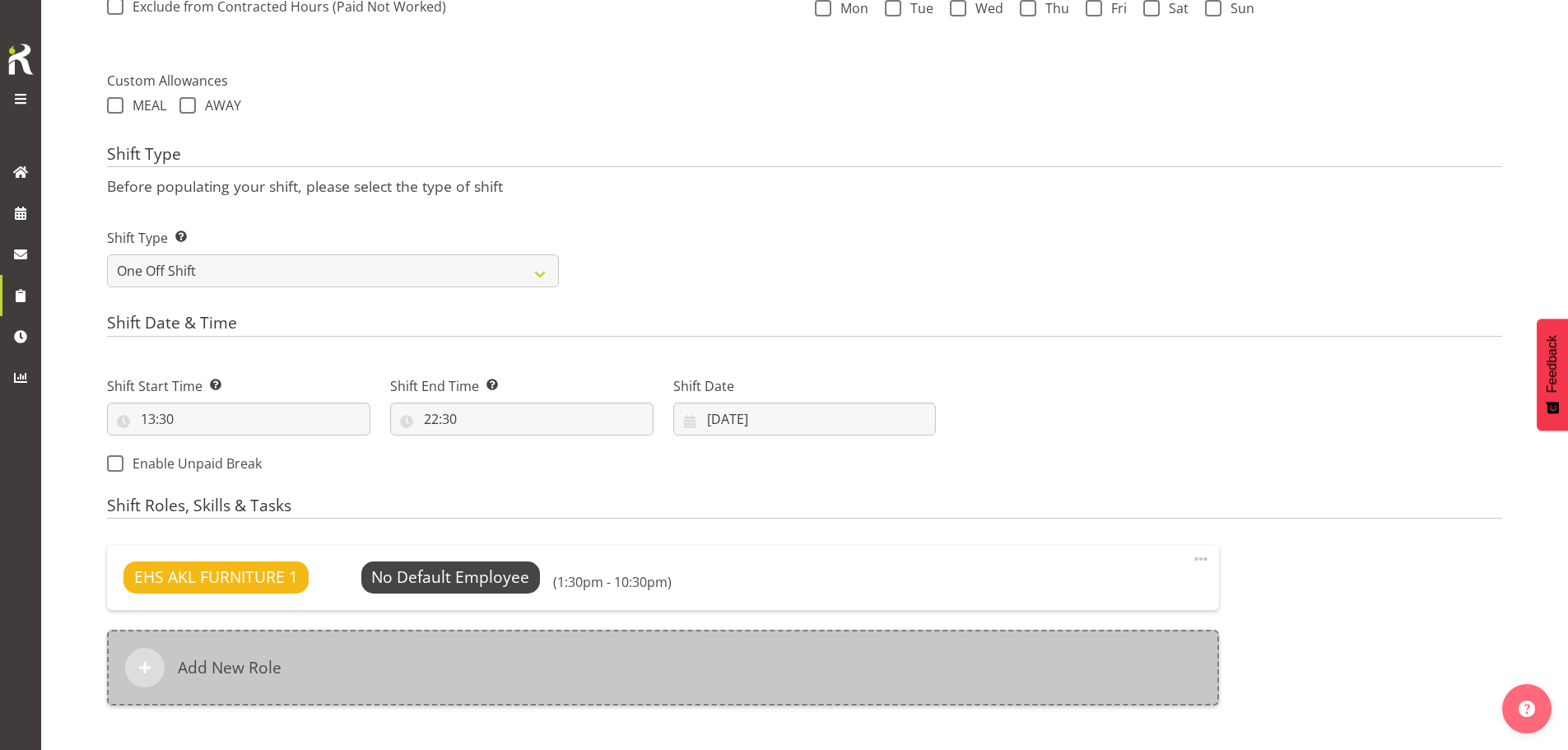
click at [612, 652] on div "Add New Role" at bounding box center [662, 668] width 1112 height 76
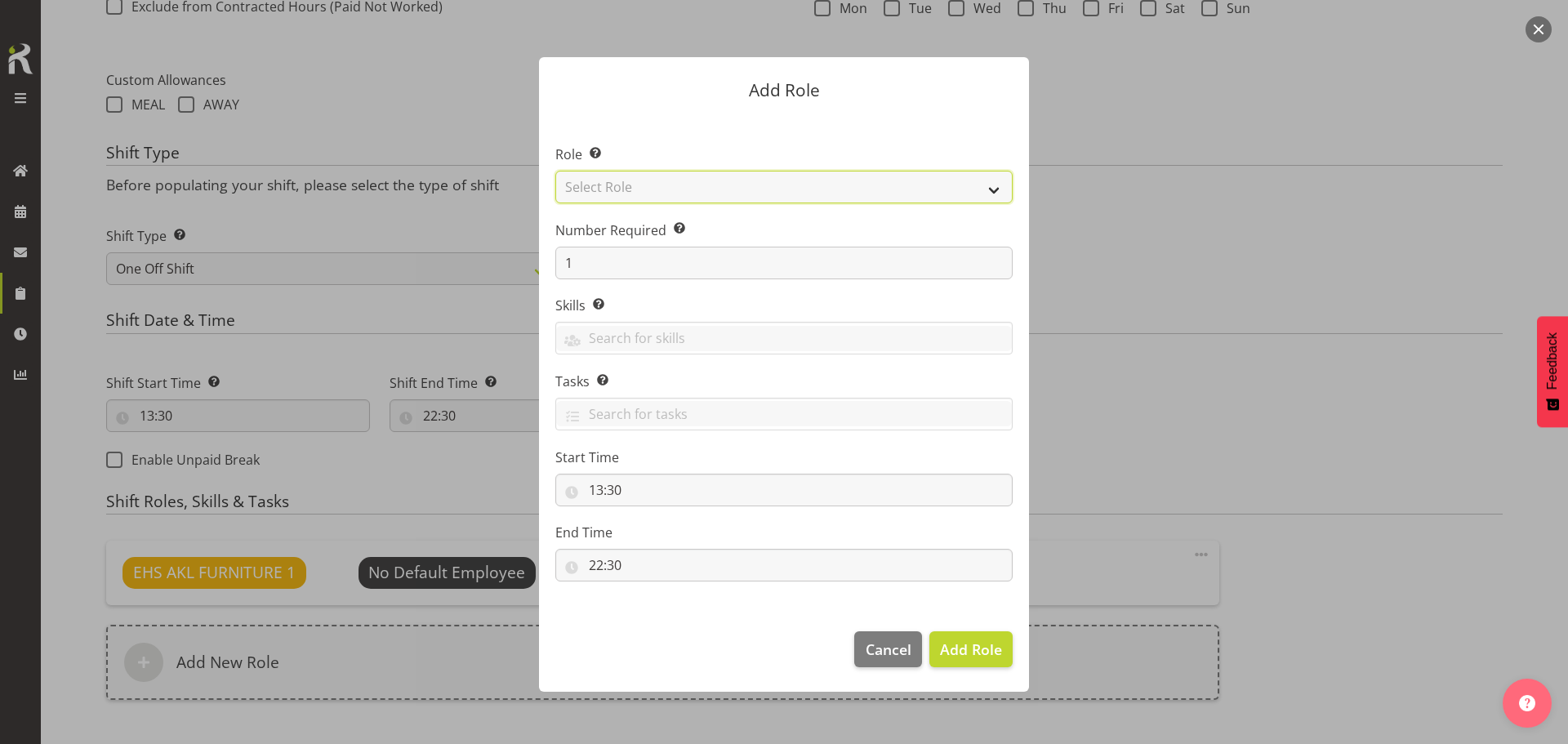
click at [708, 189] on select "Select Role ACCOUNT MANAGER ACCOUNT MANAGER DW ACCOUNTS AKL DIANNA VEHICLES AKL…" at bounding box center [784, 188] width 457 height 33
select select "81"
click at [555, 171] on select "Select Role ACCOUNT MANAGER ACCOUNT MANAGER DW ACCOUNTS AKL DIANNA VEHICLES AKL…" at bounding box center [784, 188] width 457 height 33
click at [967, 649] on span "Add Role" at bounding box center [970, 650] width 62 height 20
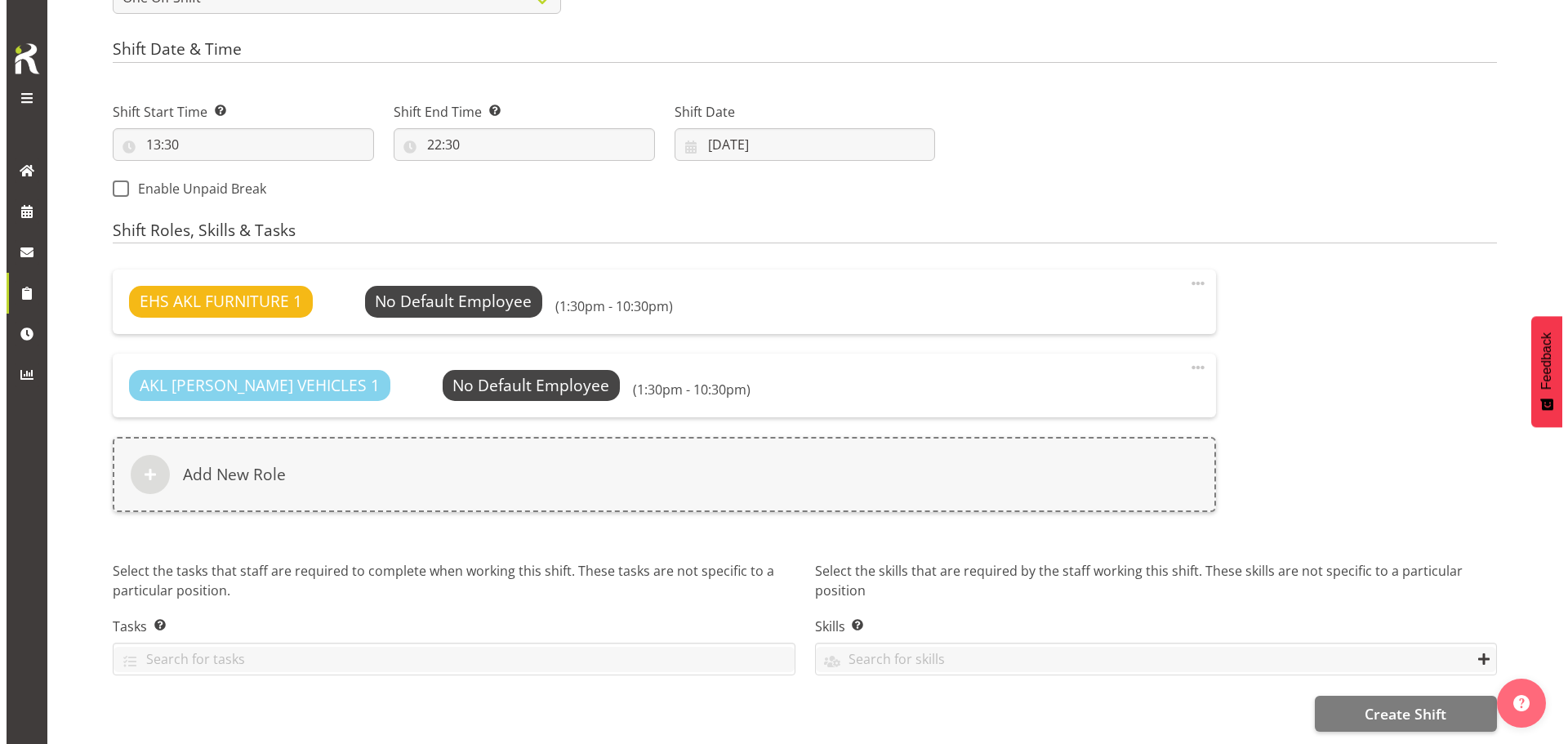
scroll to position [832, 0]
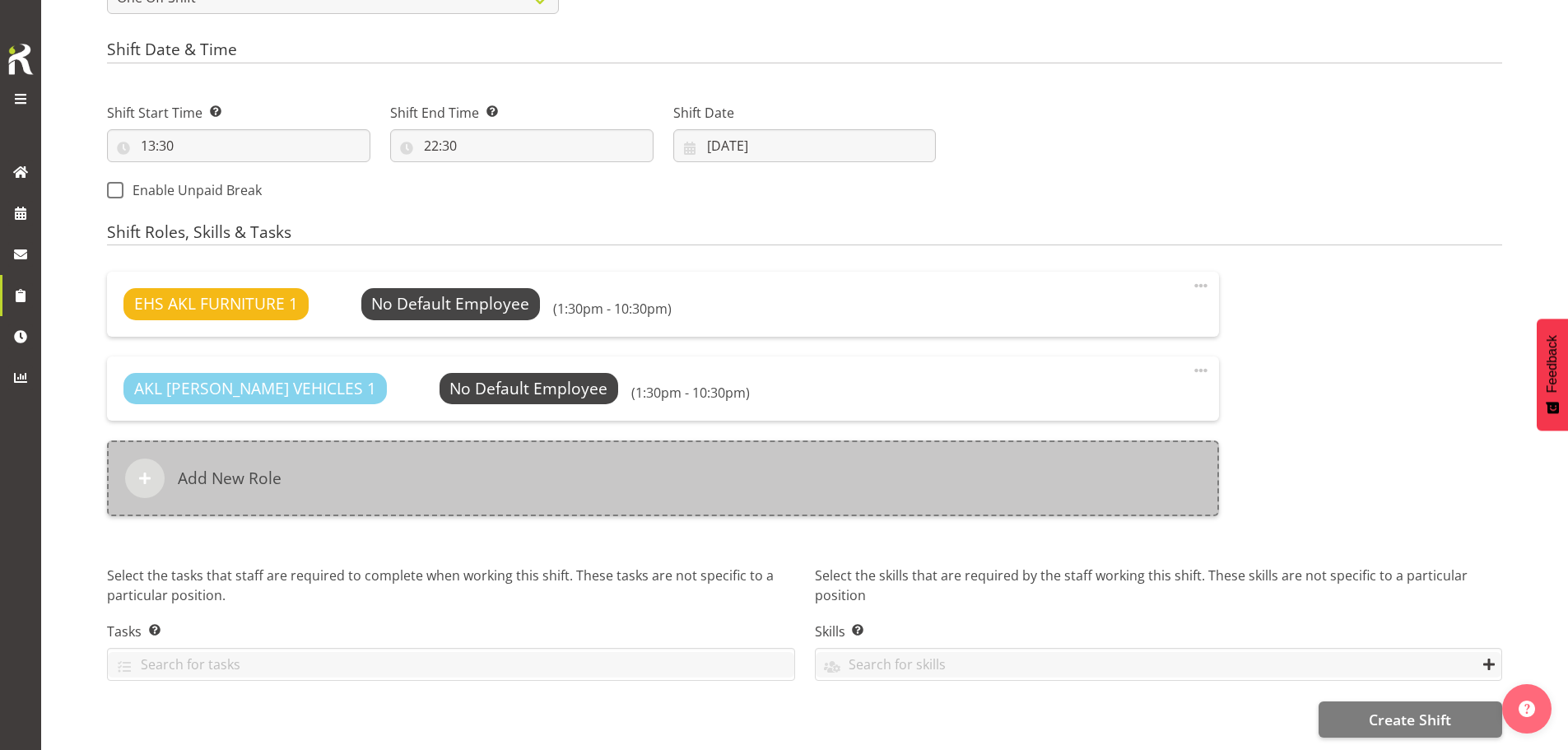
click at [585, 455] on div "Add New Role" at bounding box center [662, 478] width 1112 height 76
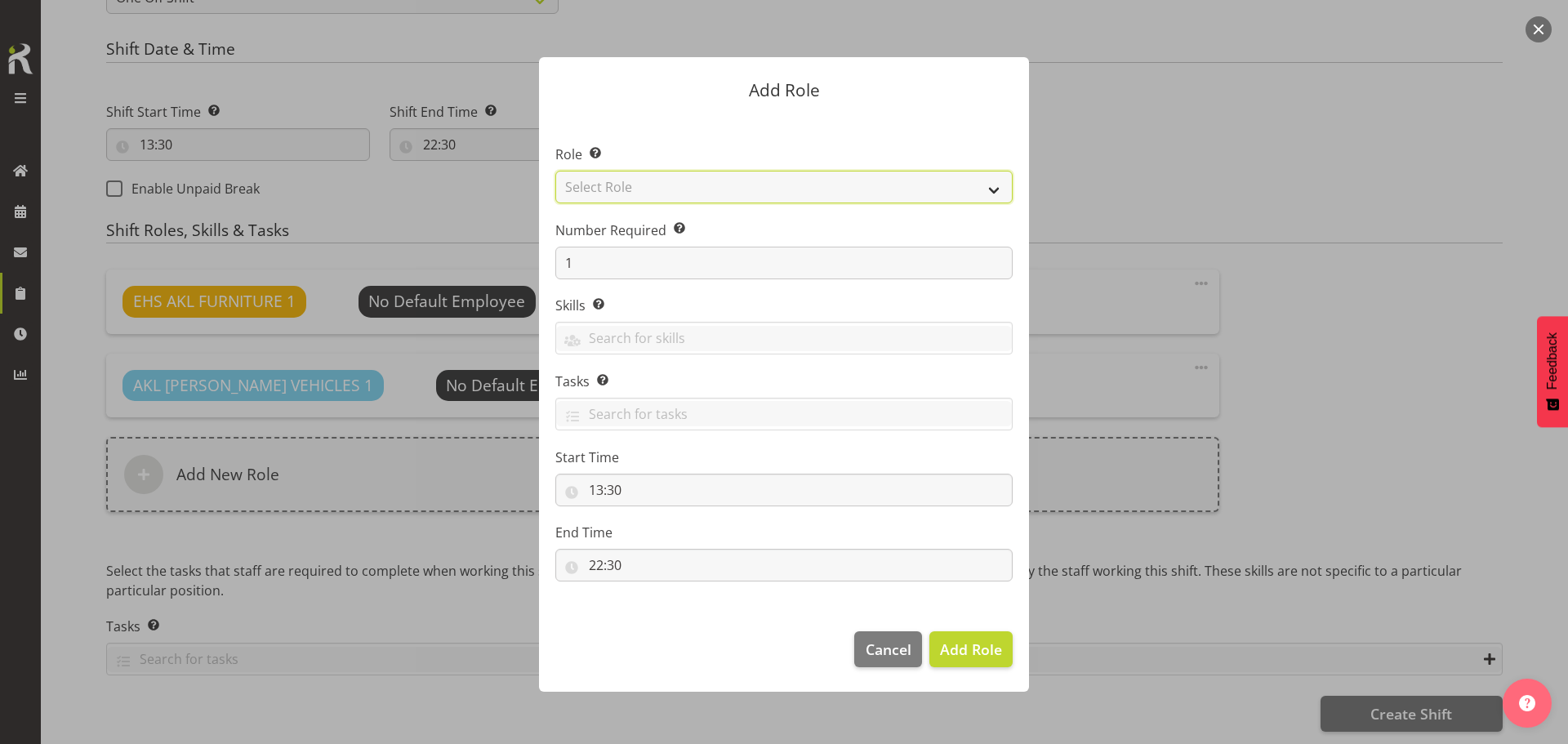
click at [799, 188] on select "Select Role ACCOUNT MANAGER ACCOUNT MANAGER DW ACCOUNTS AKL DIANNA VEHICLES AKL…" at bounding box center [784, 188] width 457 height 33
select select "198"
click at [555, 171] on select "Select Role ACCOUNT MANAGER ACCOUNT MANAGER DW ACCOUNTS AKL DIANNA VEHICLES AKL…" at bounding box center [784, 188] width 457 height 33
click at [981, 652] on span "Add Role" at bounding box center [970, 650] width 62 height 20
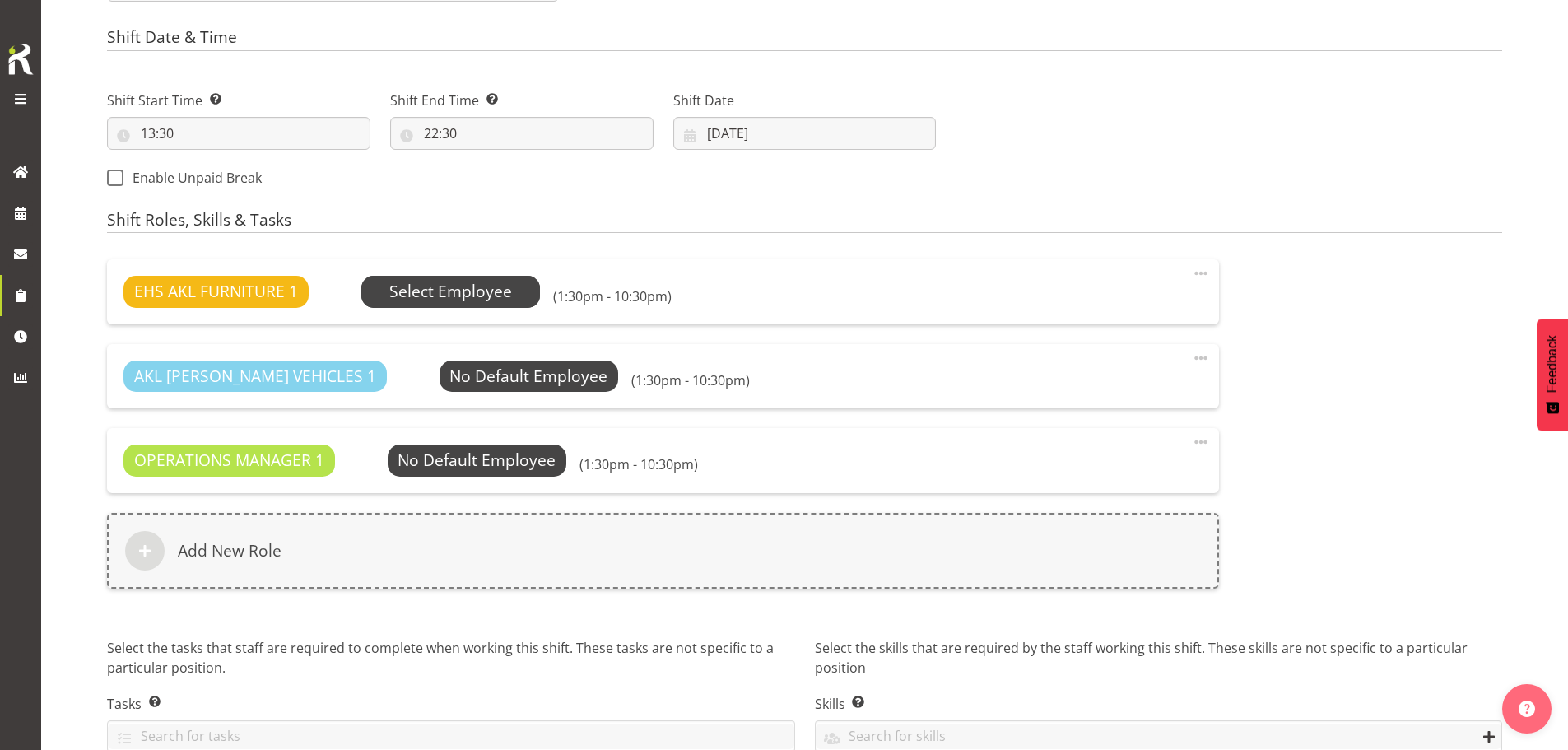
click at [497, 294] on span "Select Employee" at bounding box center [450, 292] width 122 height 24
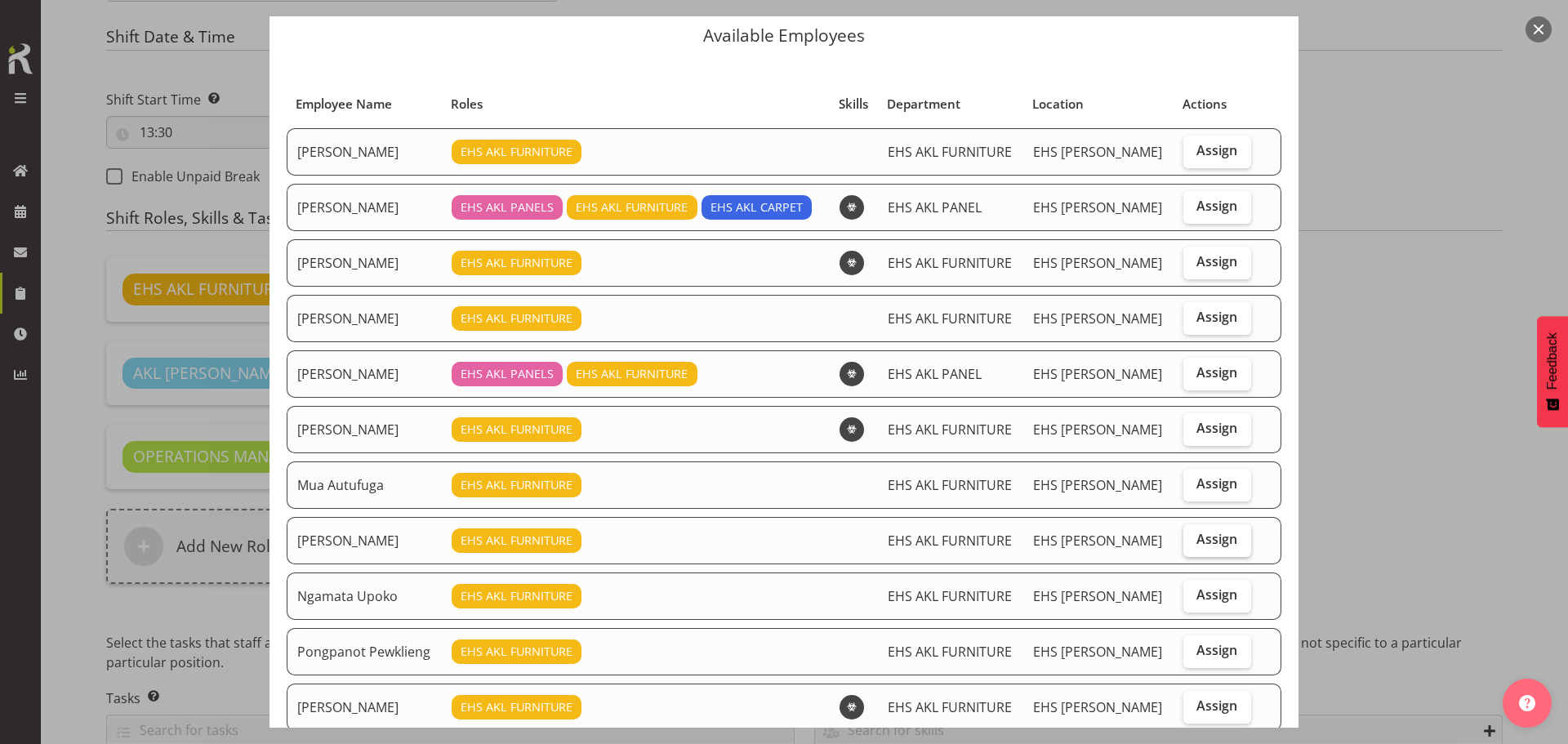
scroll to position [82, 0]
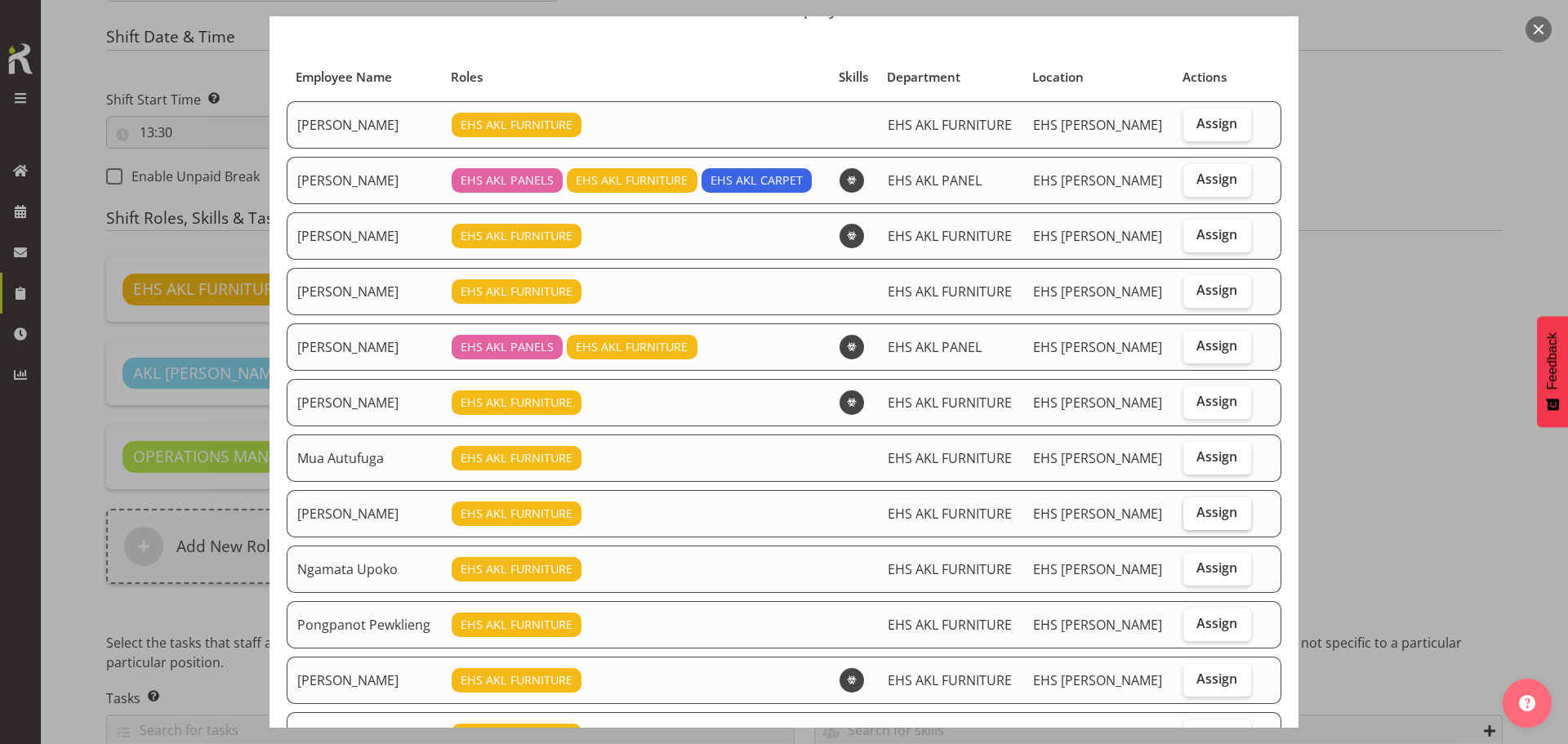
click at [1206, 516] on span "Assign" at bounding box center [1217, 513] width 41 height 17
click at [1194, 516] on input "Assign" at bounding box center [1189, 513] width 11 height 11
checkbox input "true"
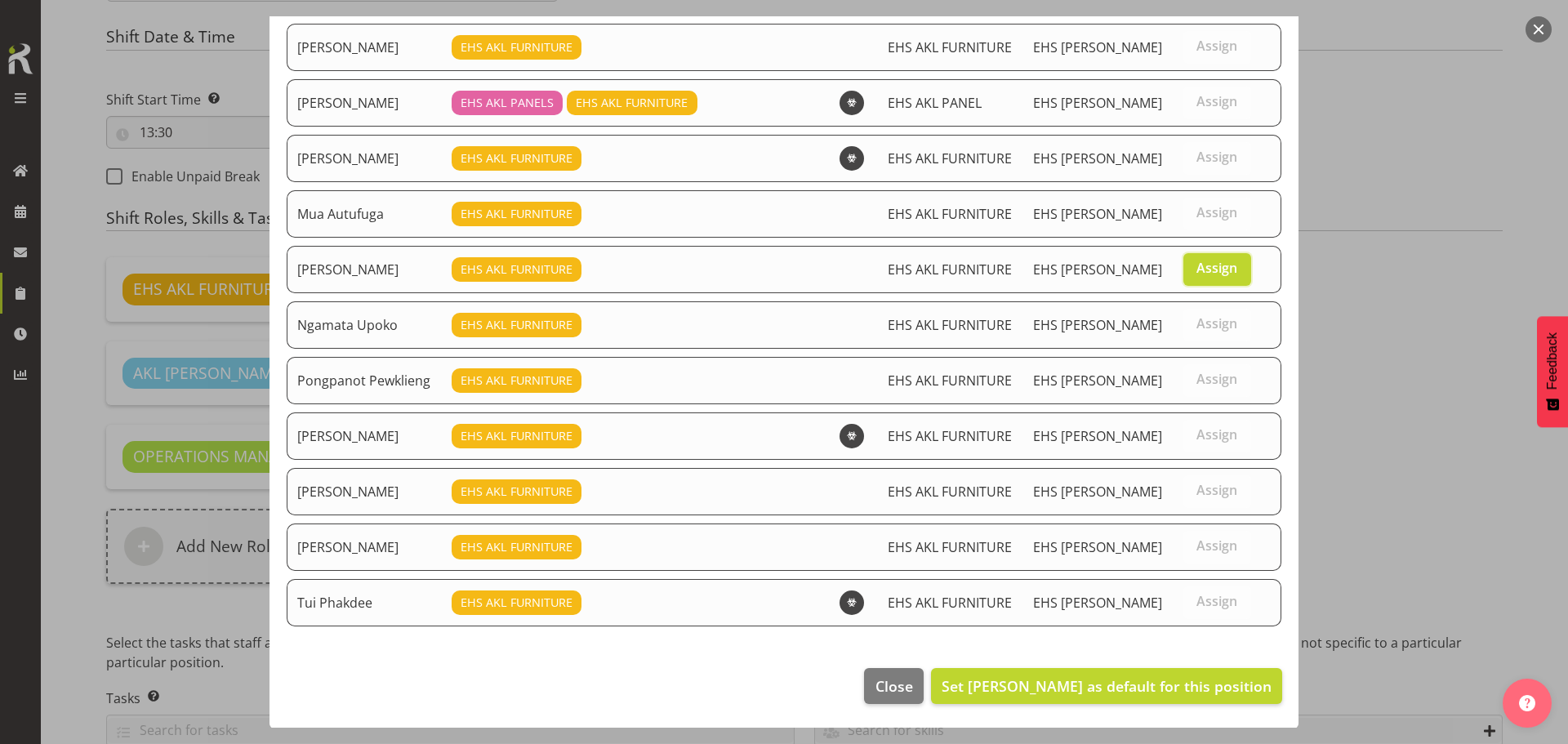
scroll to position [327, 0]
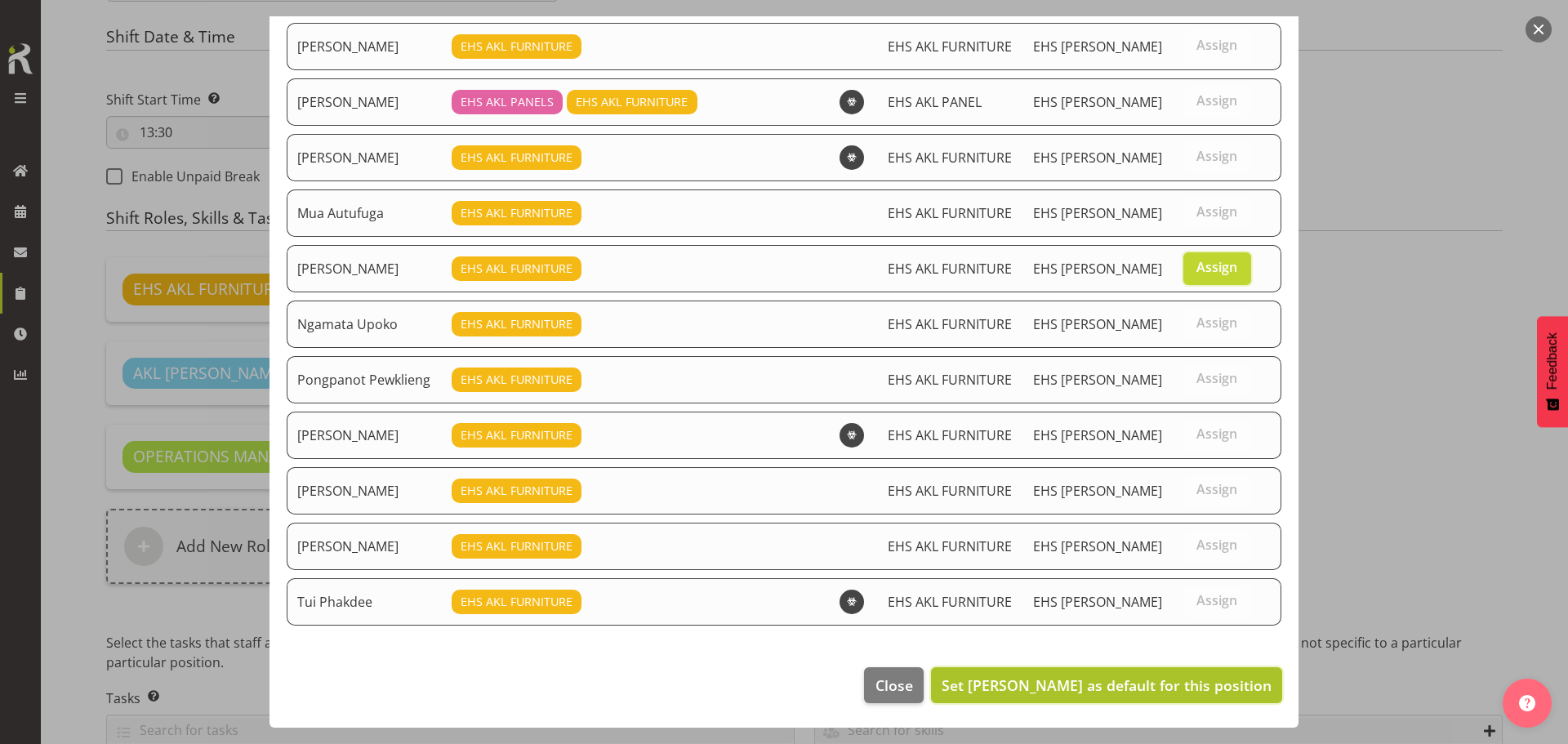
click at [1209, 680] on span "Set Nelia Maiva as default for this position" at bounding box center [1106, 685] width 330 height 20
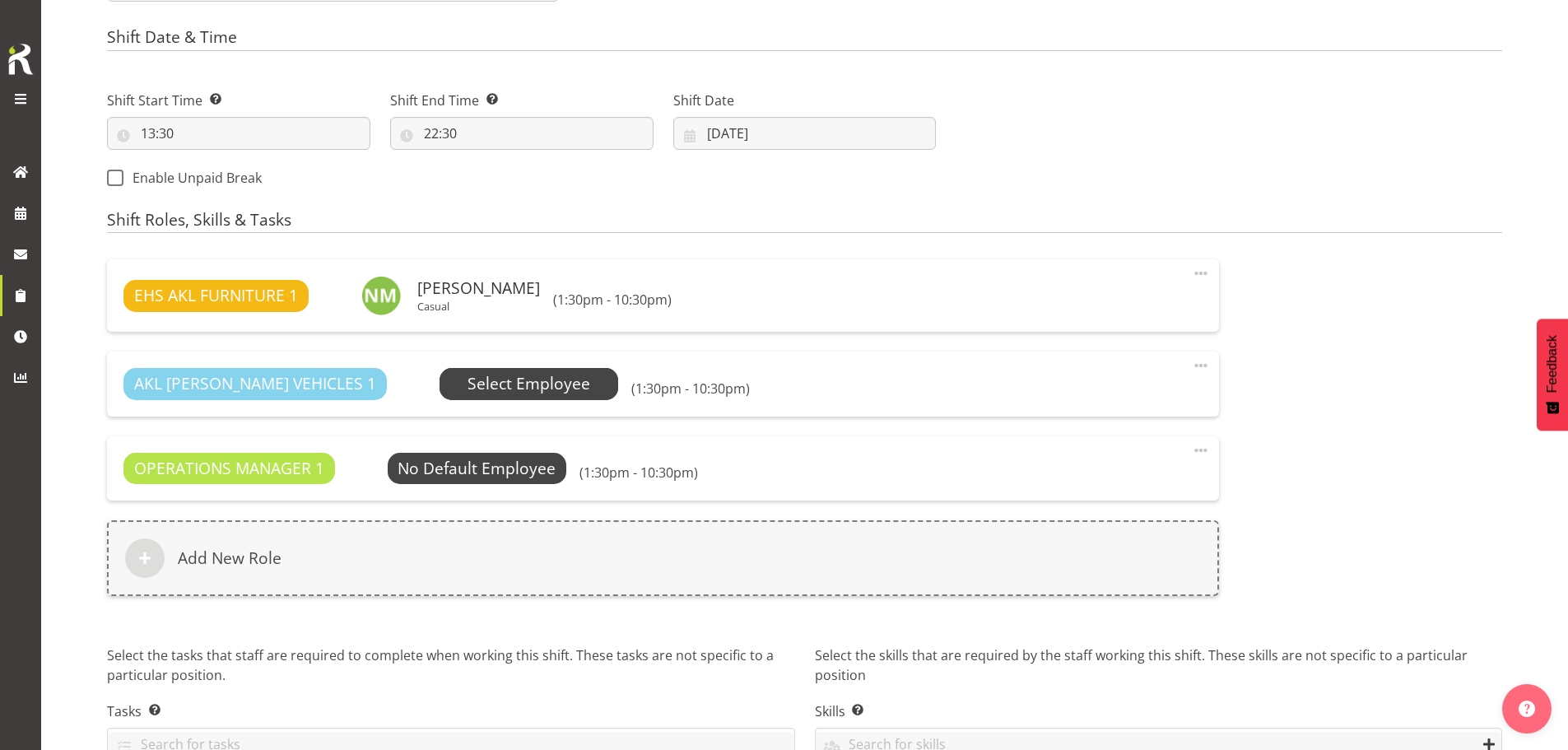
click at [503, 385] on span "Select Employee" at bounding box center [528, 384] width 122 height 24
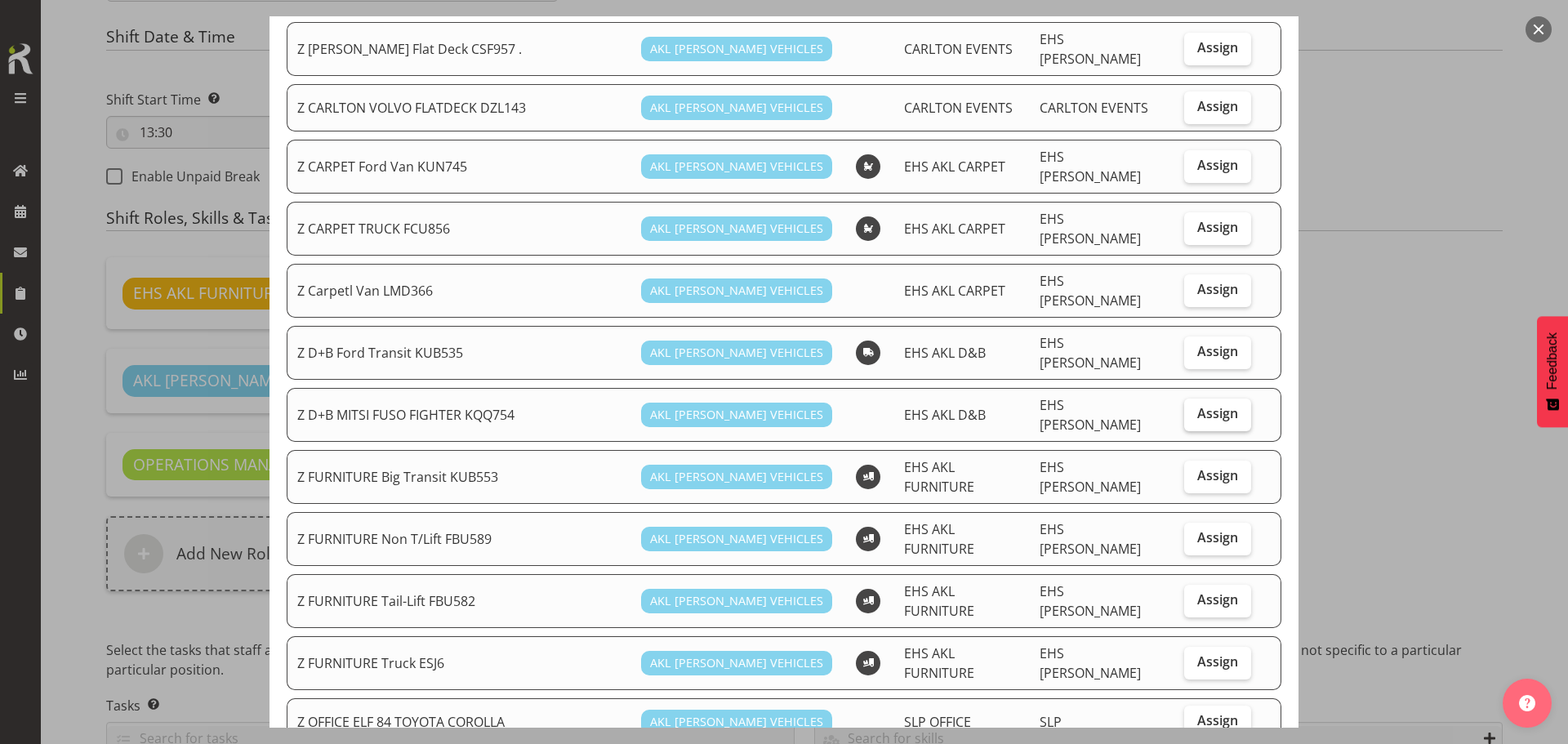
scroll to position [245, 0]
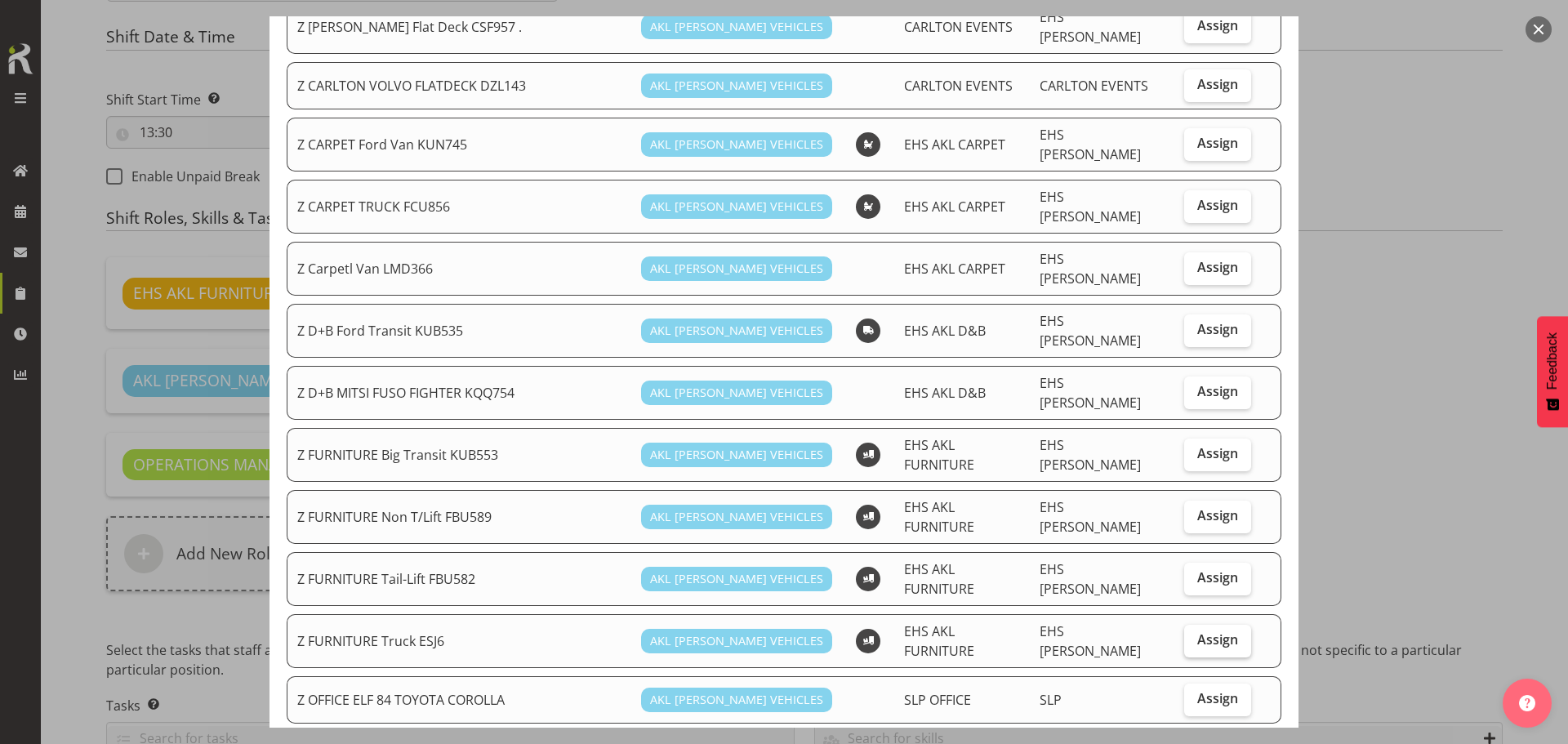
click at [1213, 632] on span "Assign" at bounding box center [1218, 640] width 41 height 17
click at [1195, 635] on input "Assign" at bounding box center [1189, 640] width 11 height 11
checkbox input "true"
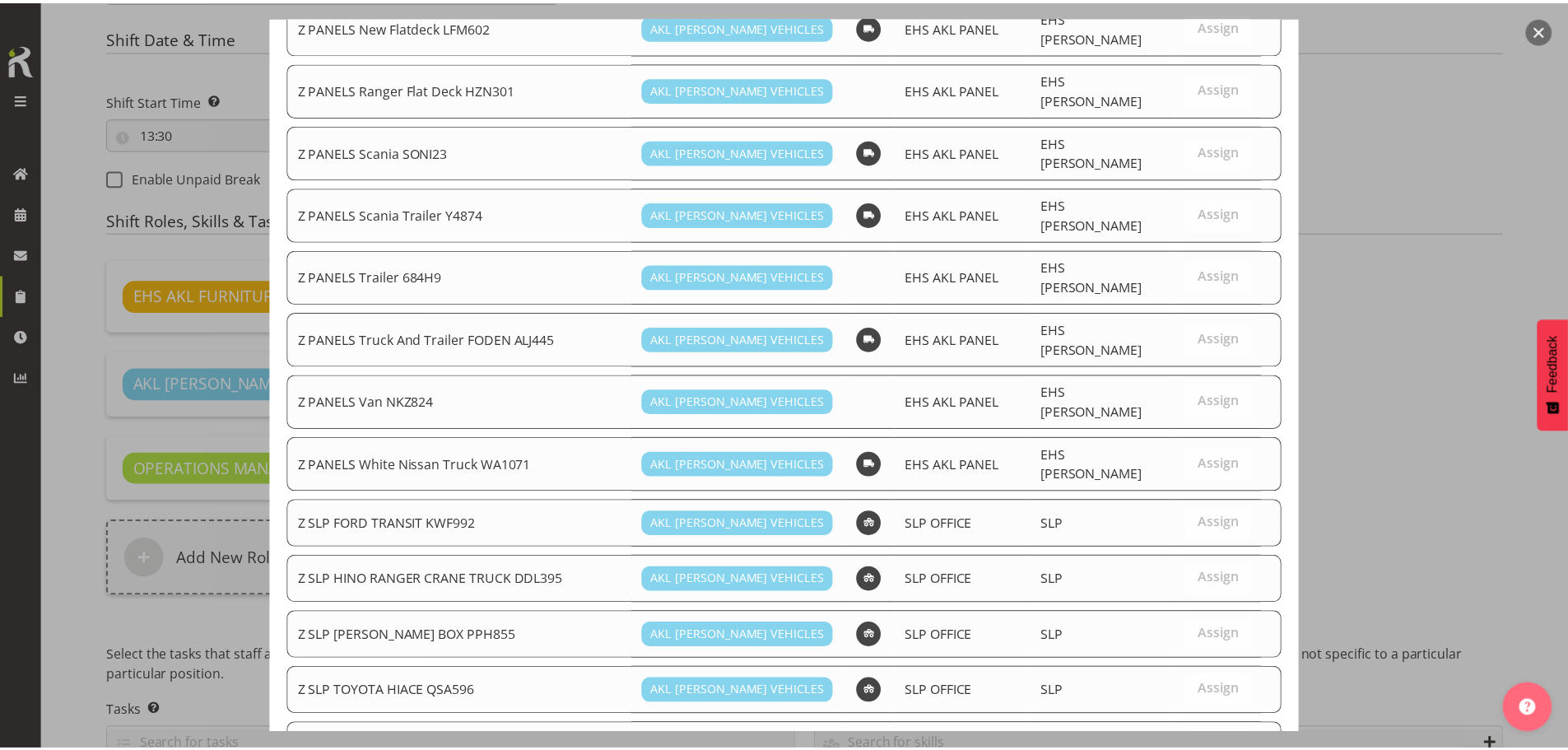
scroll to position [1282, 0]
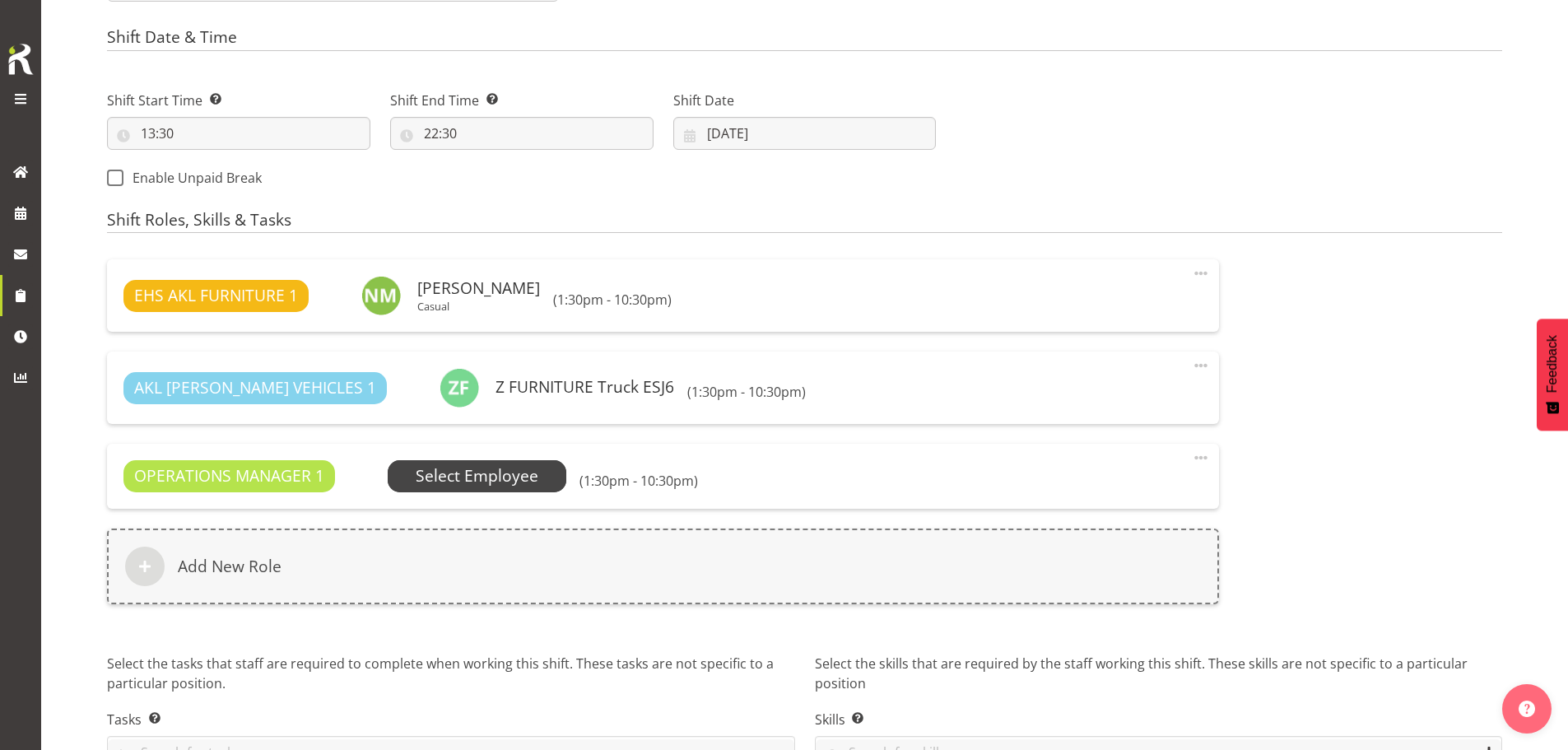
click at [496, 483] on span "Select Employee" at bounding box center [477, 476] width 122 height 24
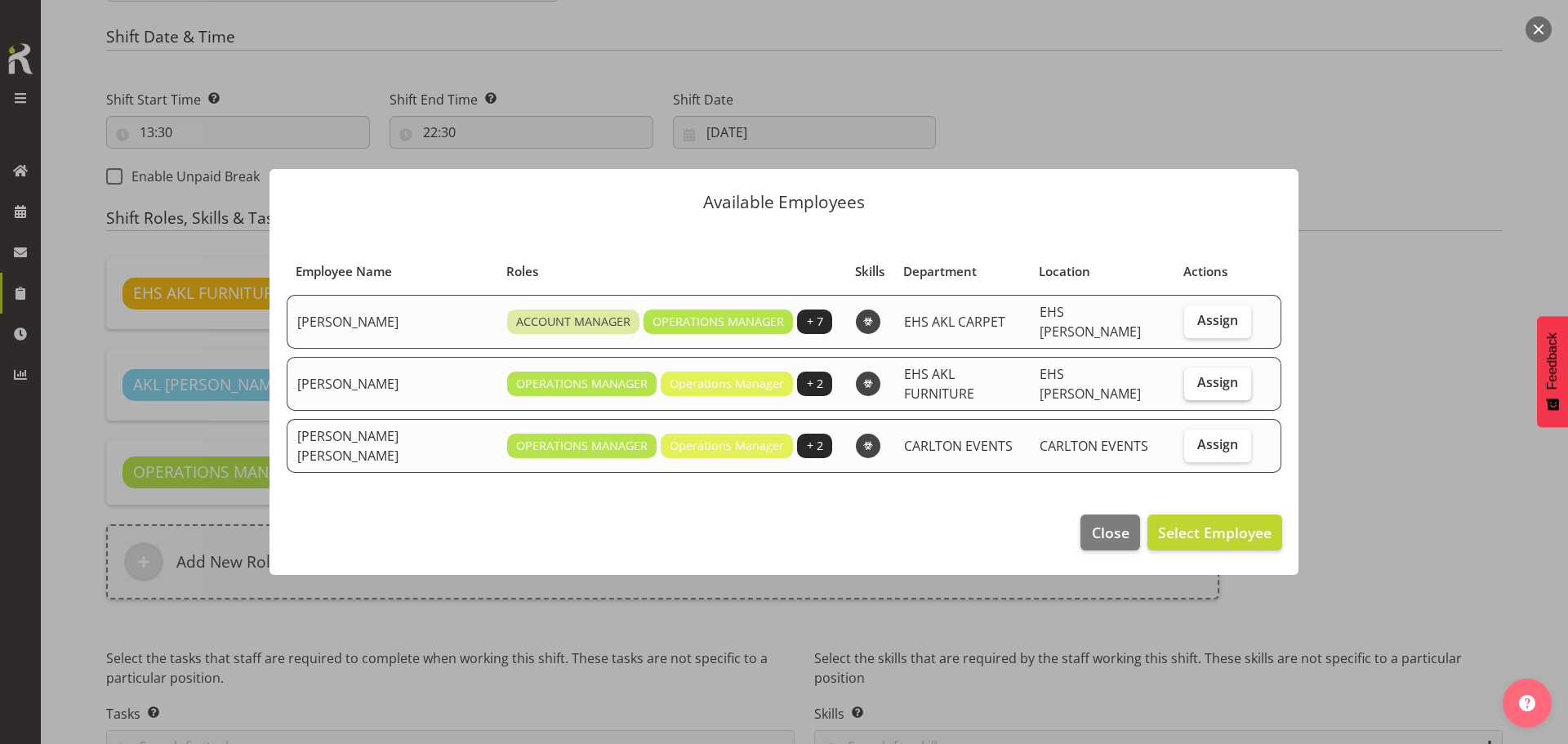
click at [1189, 375] on label "Assign" at bounding box center [1218, 384] width 67 height 33
click at [1189, 378] on input "Assign" at bounding box center [1189, 383] width 11 height 11
checkbox input "true"
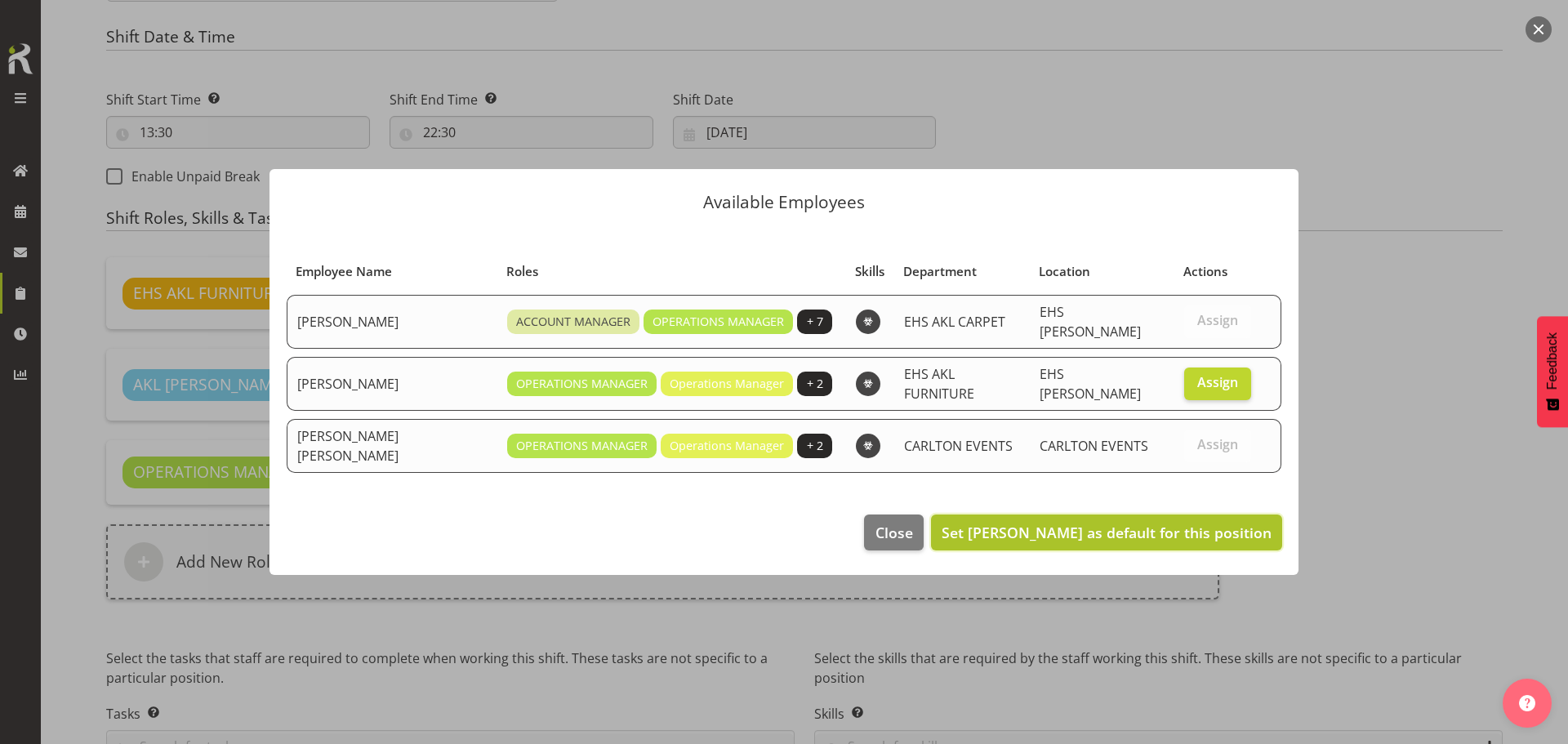
click at [1173, 522] on span "Set Filipo Iupeli as default for this position" at bounding box center [1106, 532] width 330 height 20
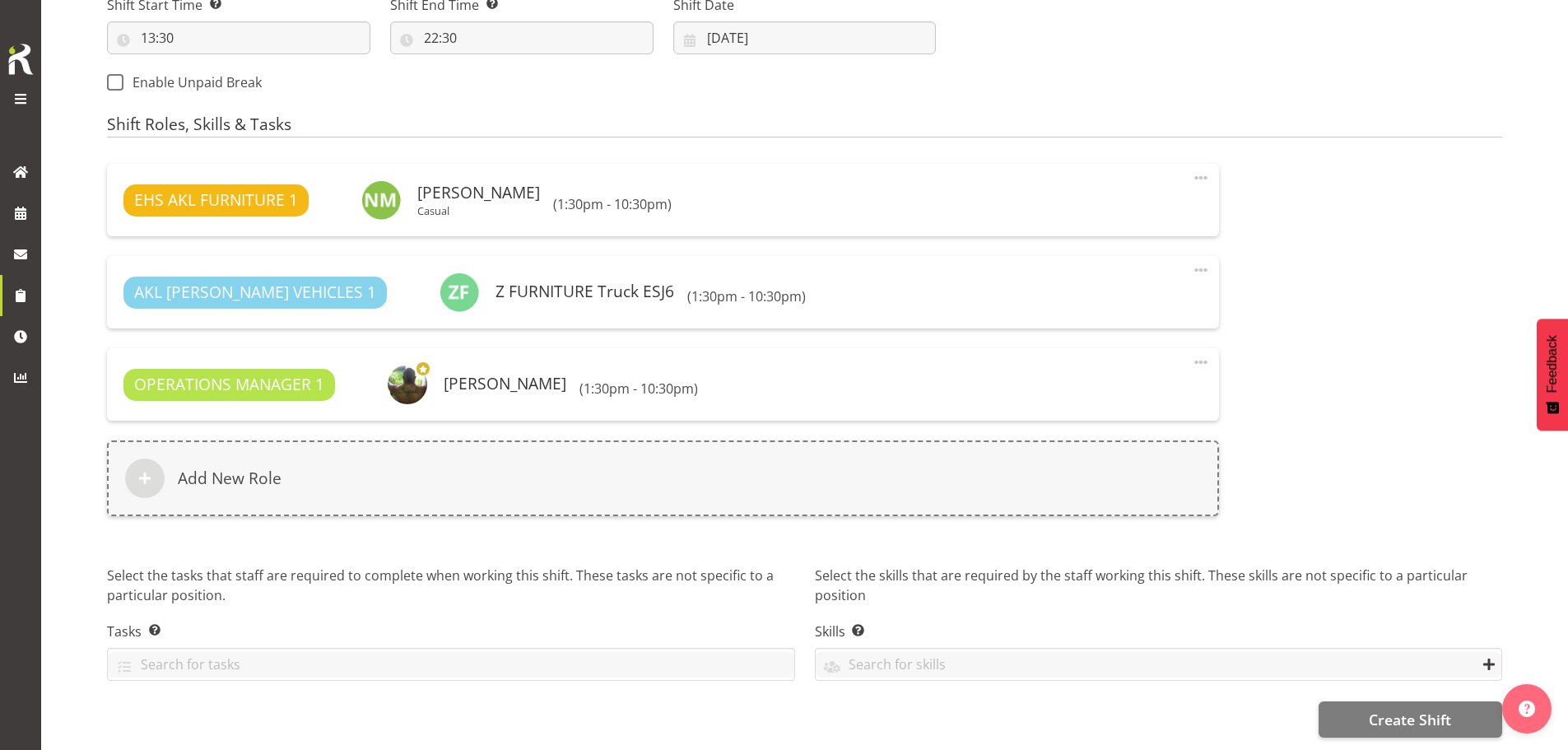
scroll to position [946, 0]
click at [1364, 702] on button "Create Shift" at bounding box center [1411, 719] width 183 height 36
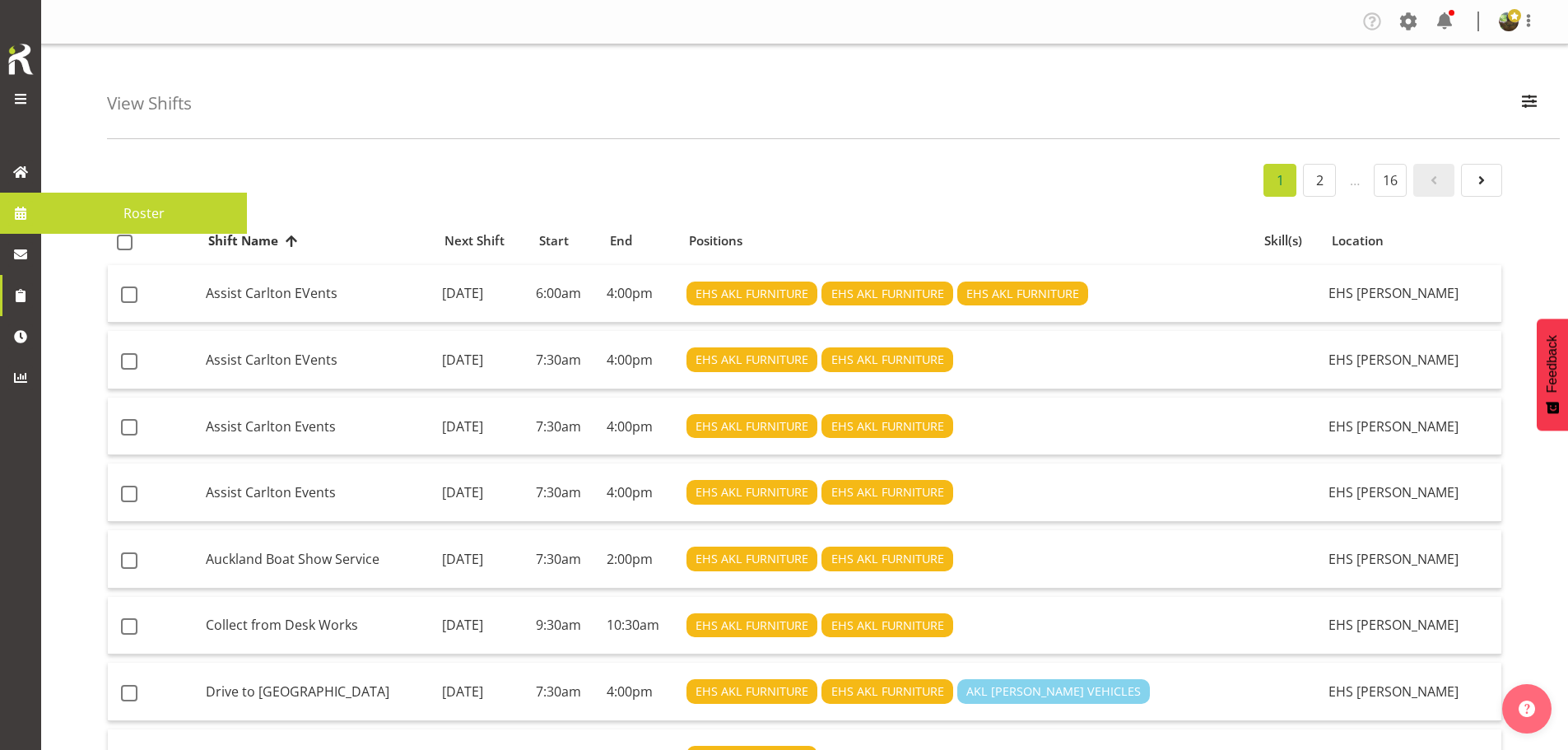
click at [159, 211] on span "Roster" at bounding box center [143, 213] width 189 height 25
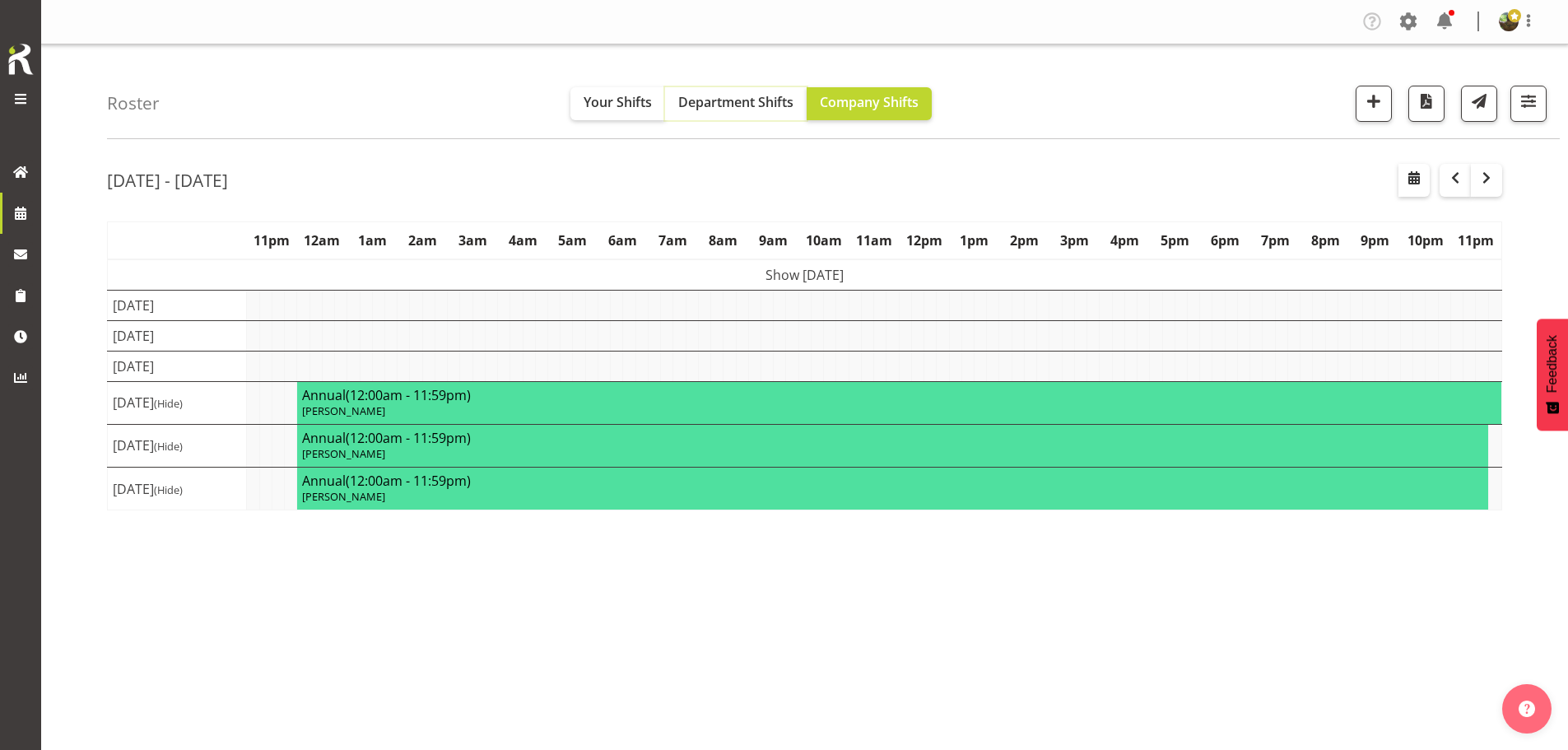
click at [725, 108] on span "Department Shifts" at bounding box center [736, 102] width 115 height 18
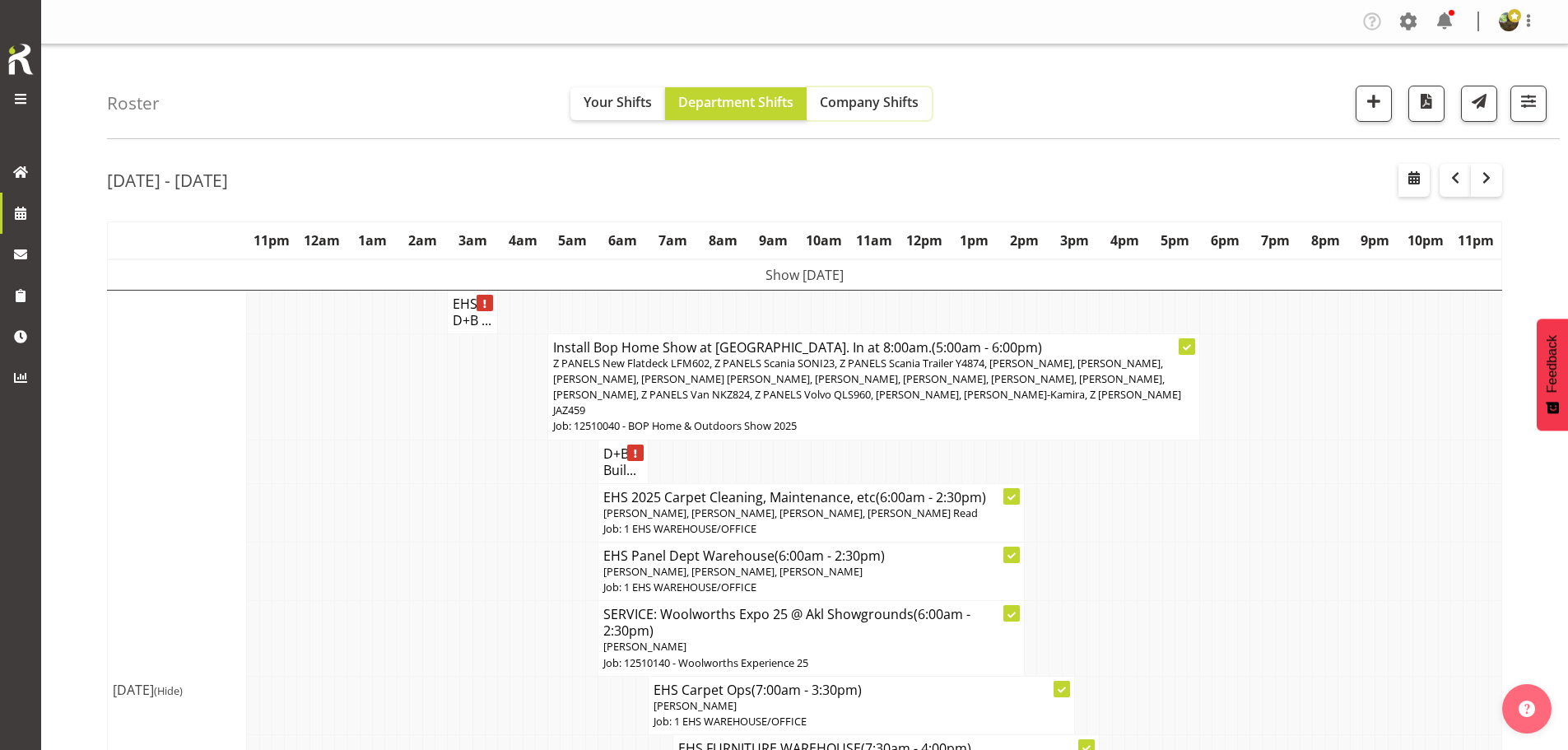
click at [866, 107] on span "Company Shifts" at bounding box center [869, 102] width 99 height 18
click at [766, 108] on span "Department Shifts" at bounding box center [736, 102] width 115 height 18
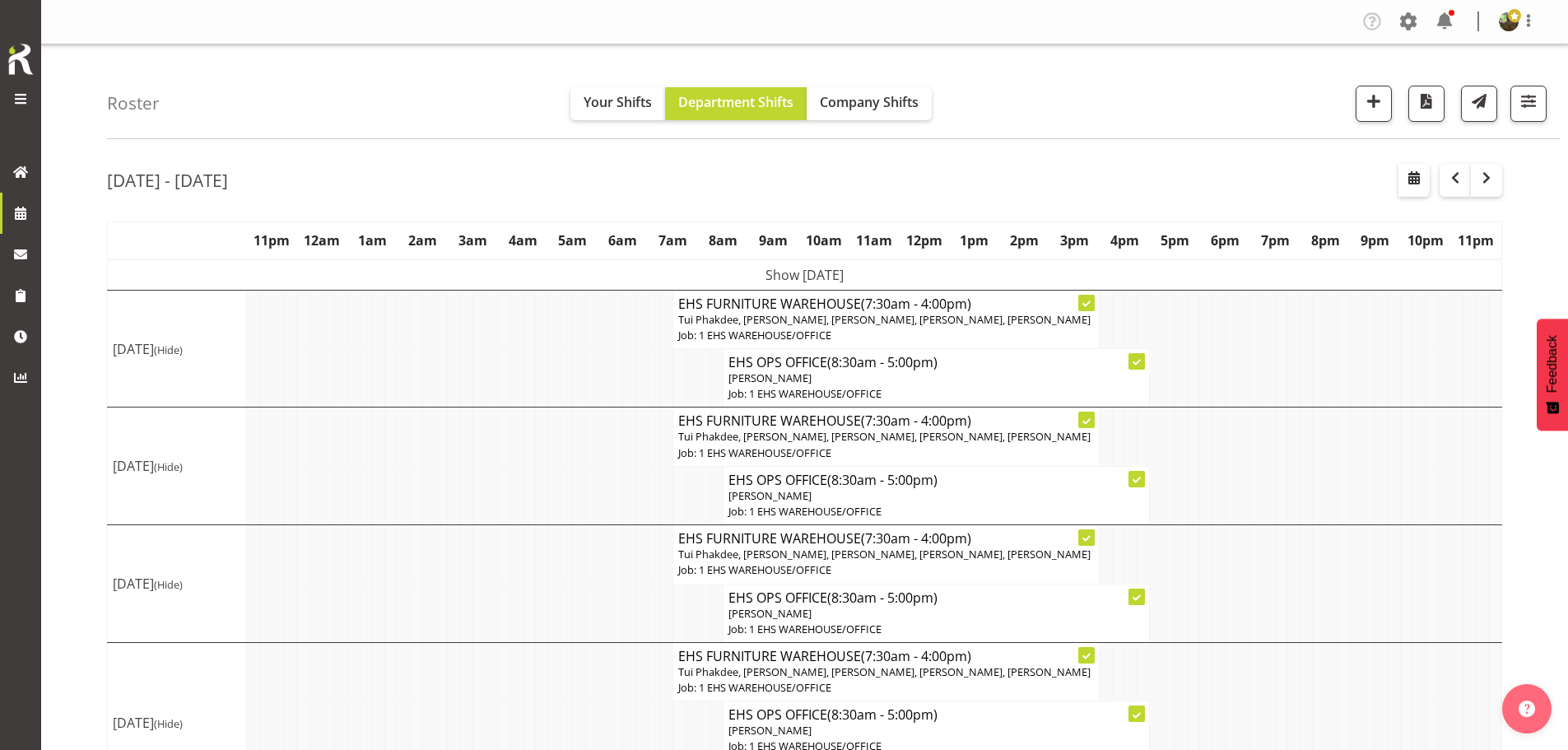
click at [1103, 272] on td "Show [DATE]" at bounding box center [805, 275] width 1395 height 32
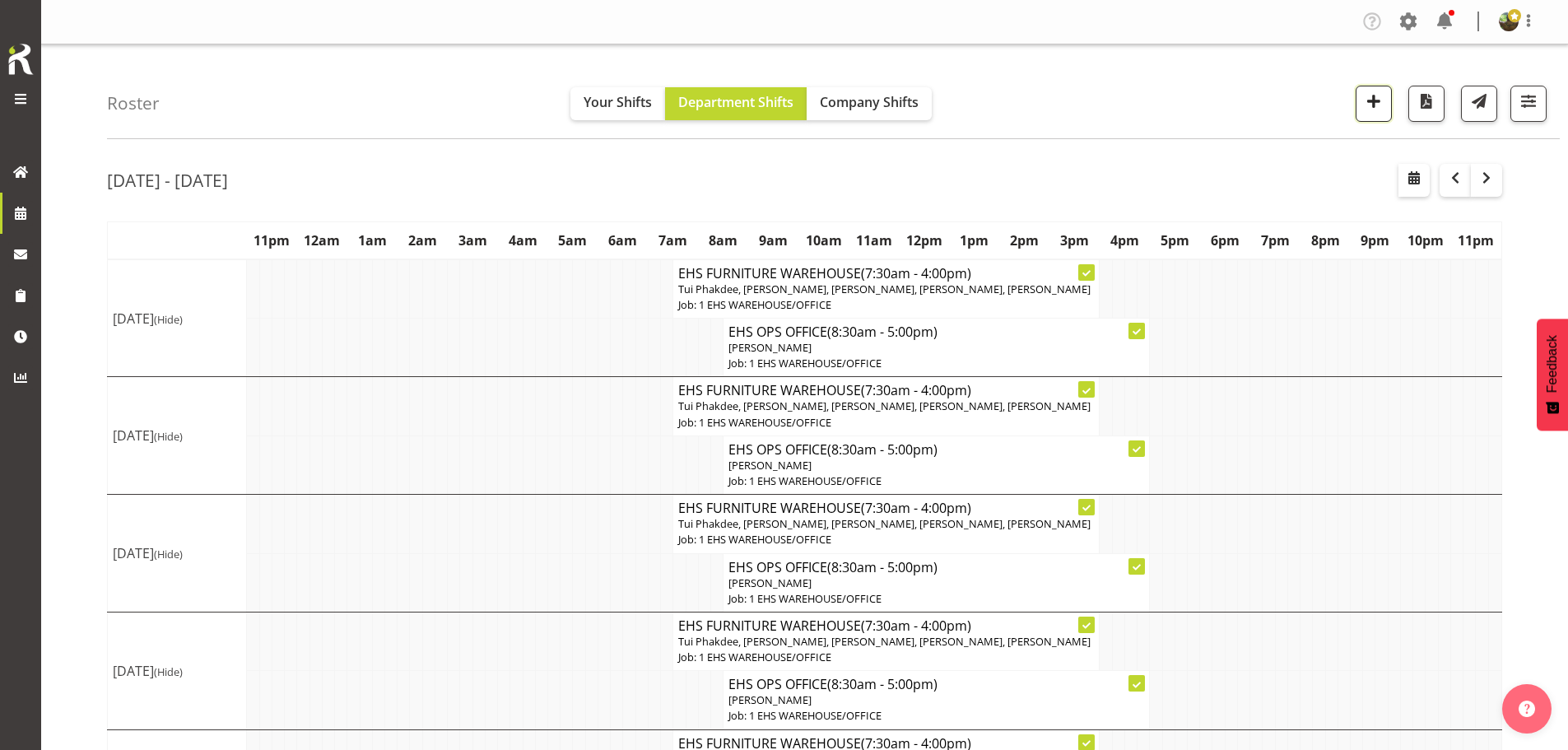
click at [1374, 103] on span "button" at bounding box center [1374, 102] width 22 height 22
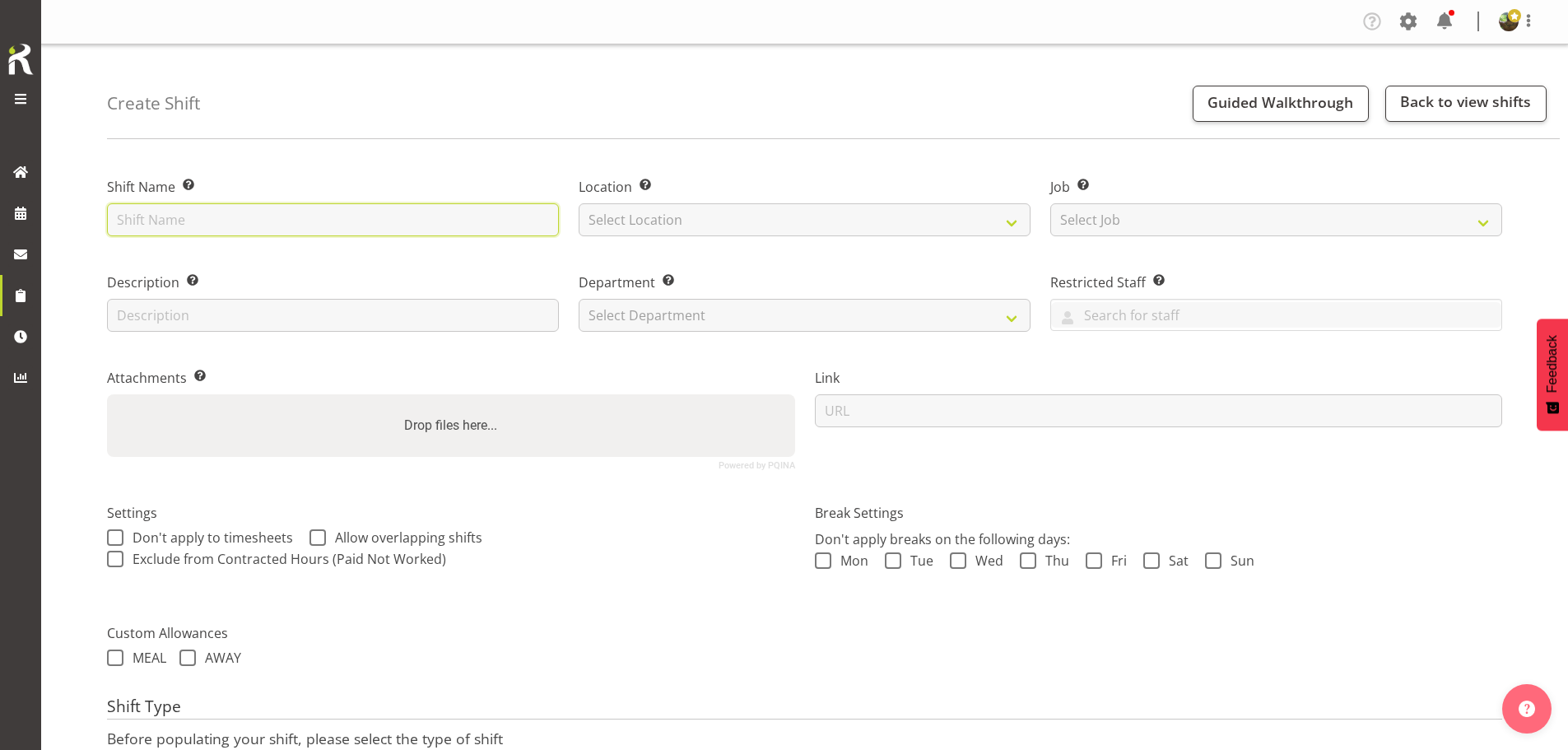
click at [252, 226] on input "text" at bounding box center [332, 220] width 452 height 33
click at [286, 222] on input "text" at bounding box center [332, 220] width 452 height 33
type input "Install - Woolworths 2025"
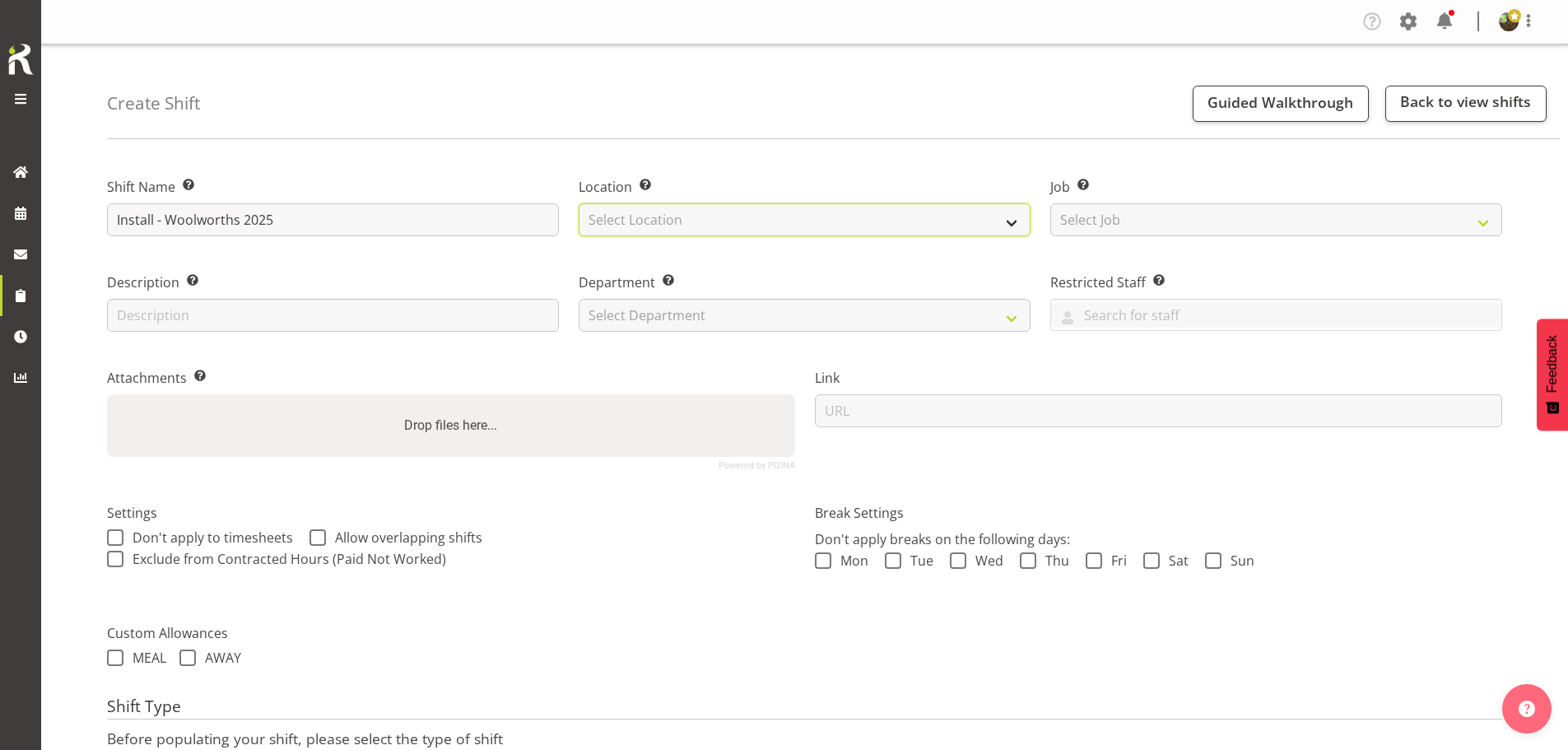
click at [752, 224] on select "Select Location EHS RYMER" at bounding box center [805, 220] width 452 height 33
select select "35"
click at [579, 203] on select "Select Location EHS [PERSON_NAME]" at bounding box center [805, 220] width 452 height 33
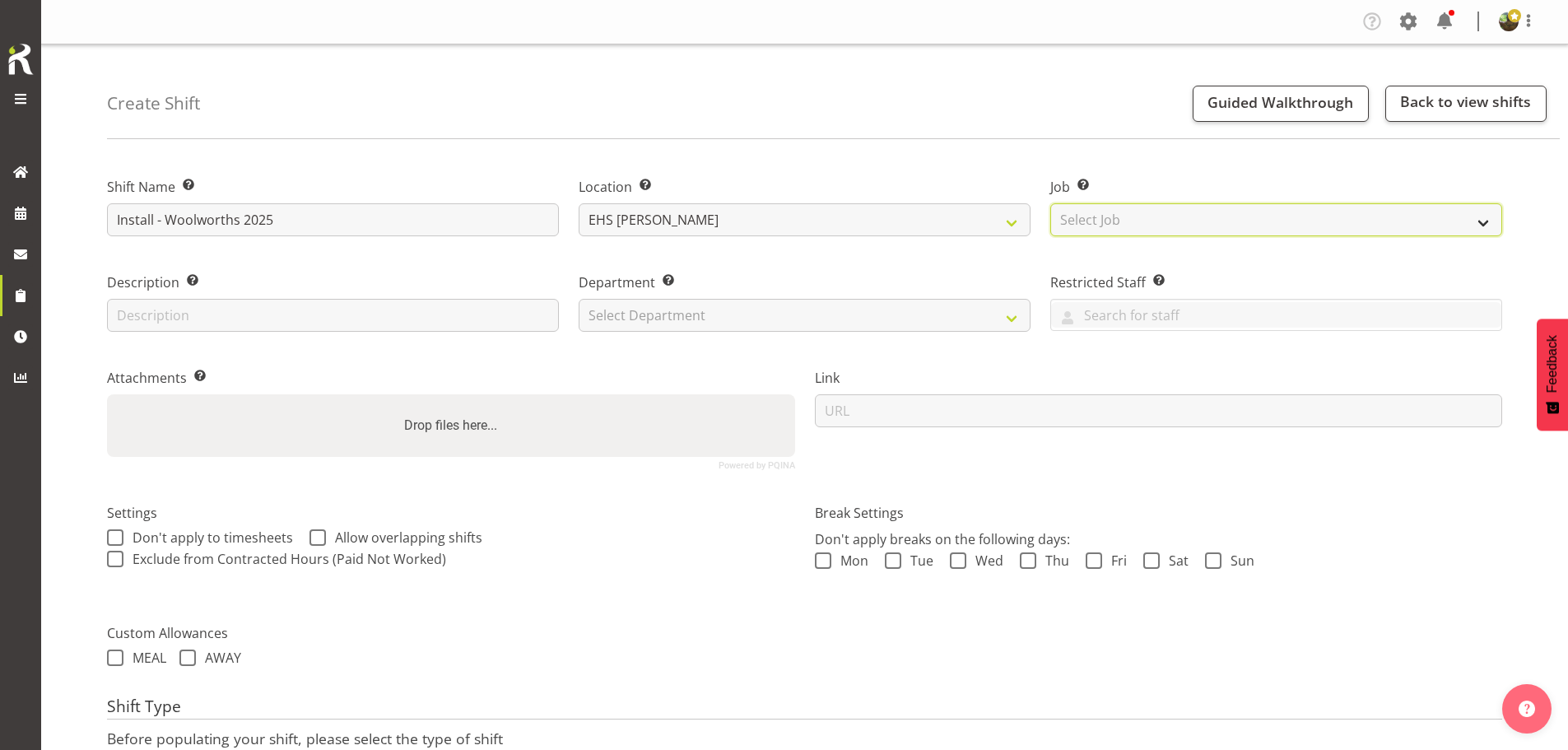
click at [1090, 210] on select "Select Job Create new job 1 Carlton Events 1 [PERSON_NAME][GEOGRAPHIC_DATA] 1 […" at bounding box center [1276, 220] width 452 height 33
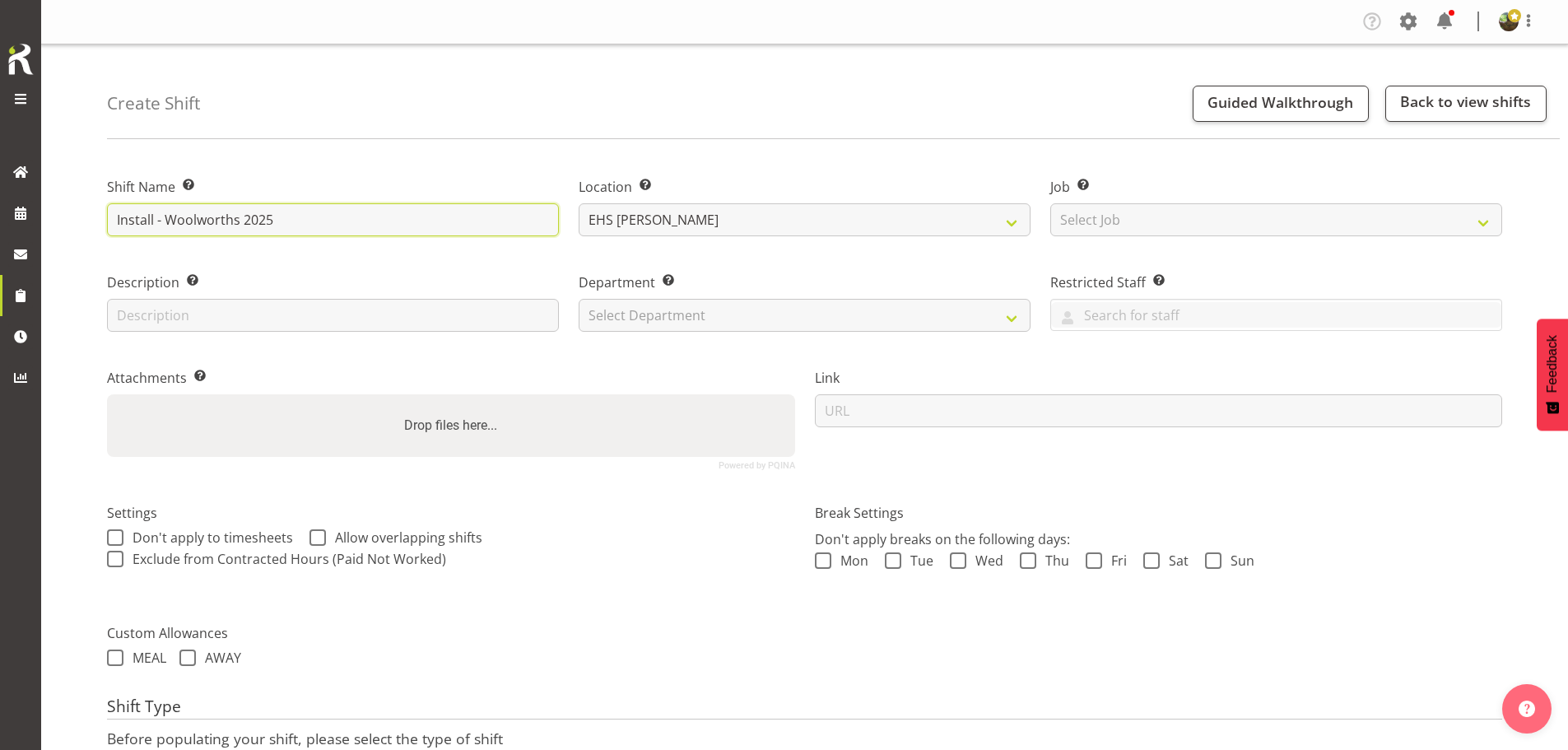
click at [282, 219] on input "Install - Woolworths 2025" at bounding box center [332, 220] width 452 height 33
type input "Install - FPANZ 2025"
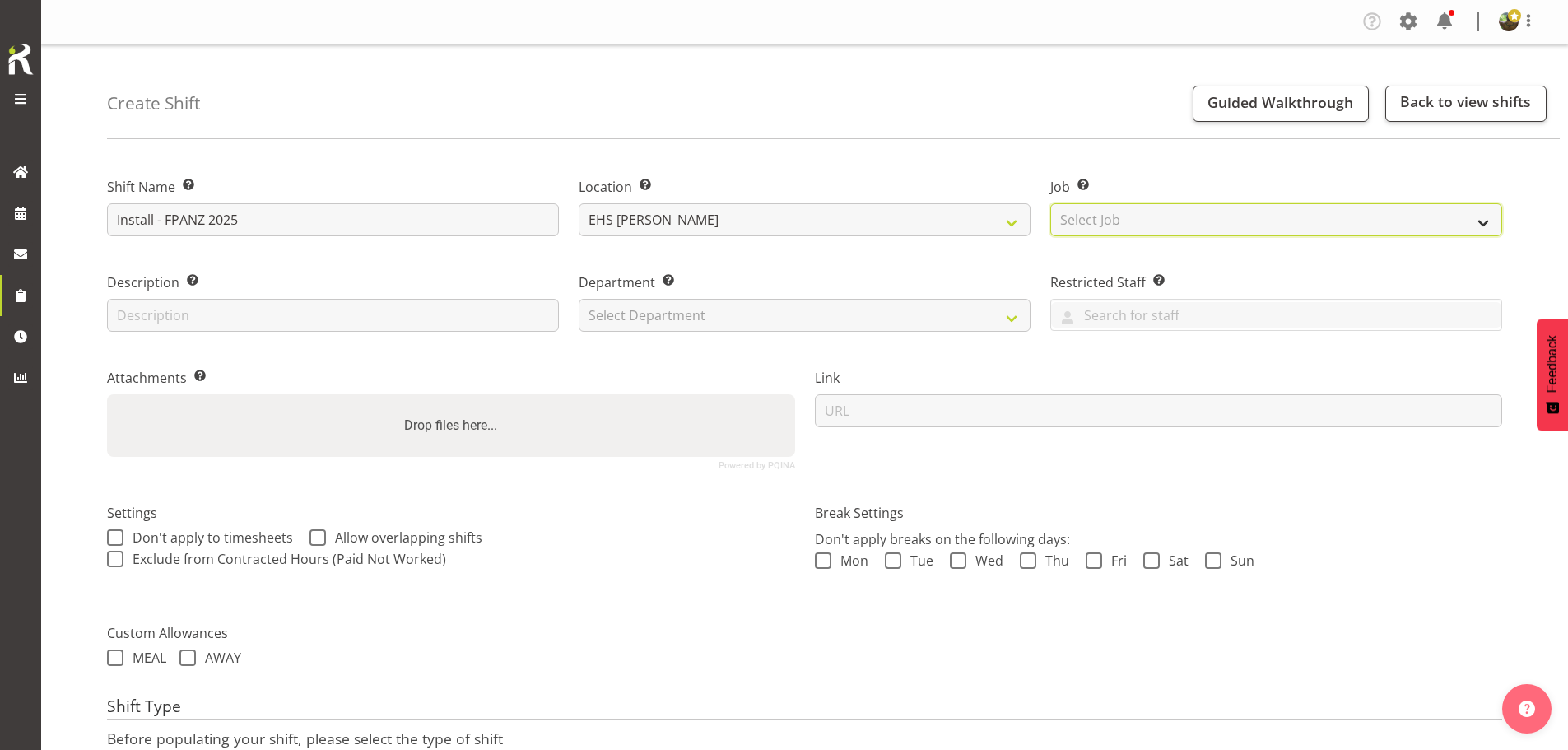
click at [1231, 219] on select "Select Job Create new job 1 Carlton Events 1 Carlton Hamilton 1 Carlton Welling…" at bounding box center [1276, 220] width 452 height 33
select select "10517"
click at [1051, 203] on select "Select Job Create new job 1 Carlton Events 1 Carlton Hamilton 1 Carlton Welling…" at bounding box center [1276, 220] width 452 height 33
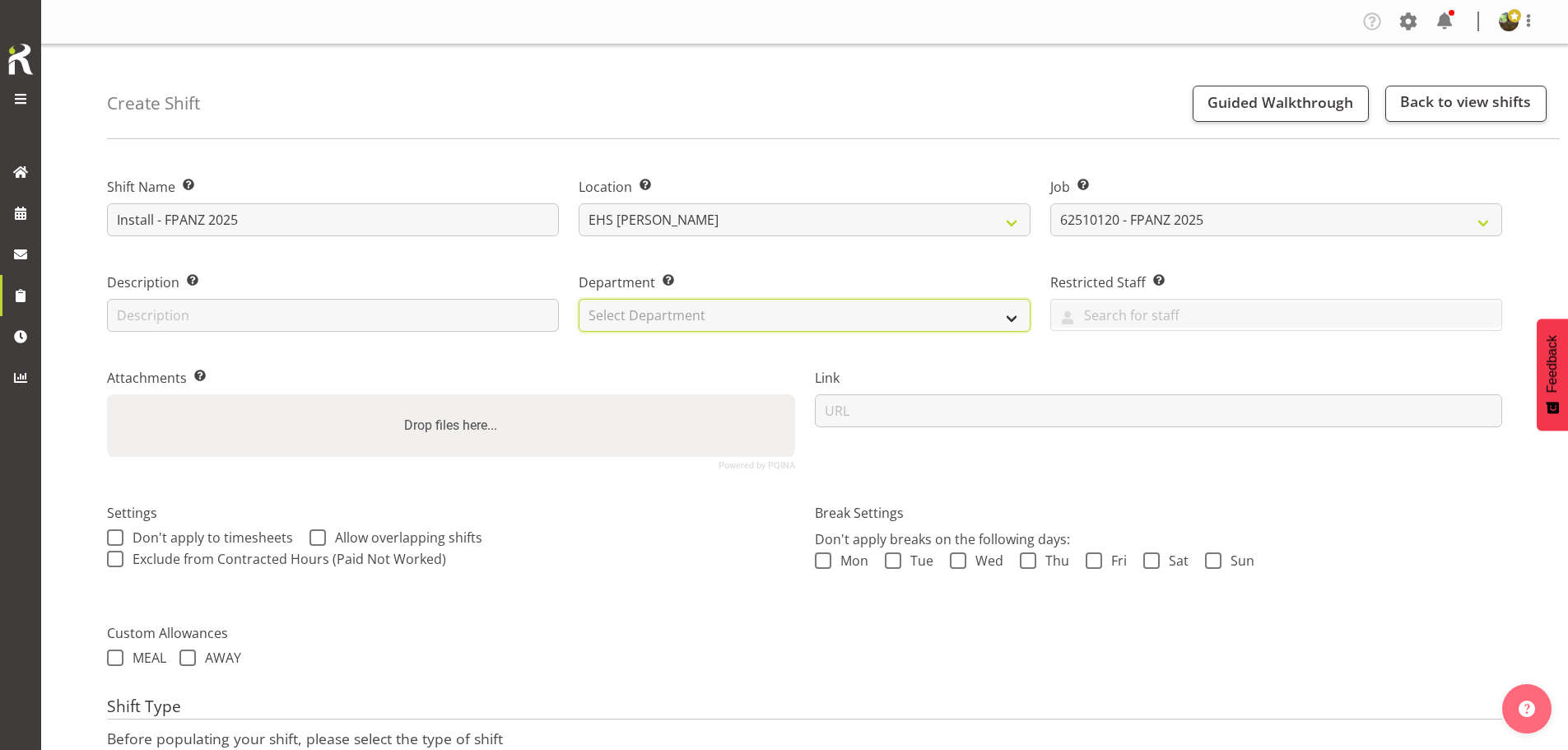
drag, startPoint x: 744, startPoint y: 317, endPoint x: 742, endPoint y: 327, distance: 10.2
click at [744, 317] on select "Select Department EHS AKL FURNITURE" at bounding box center [805, 316] width 452 height 33
select select "38"
click at [579, 299] on select "Select Department EHS AKL FURNITURE" at bounding box center [805, 316] width 452 height 33
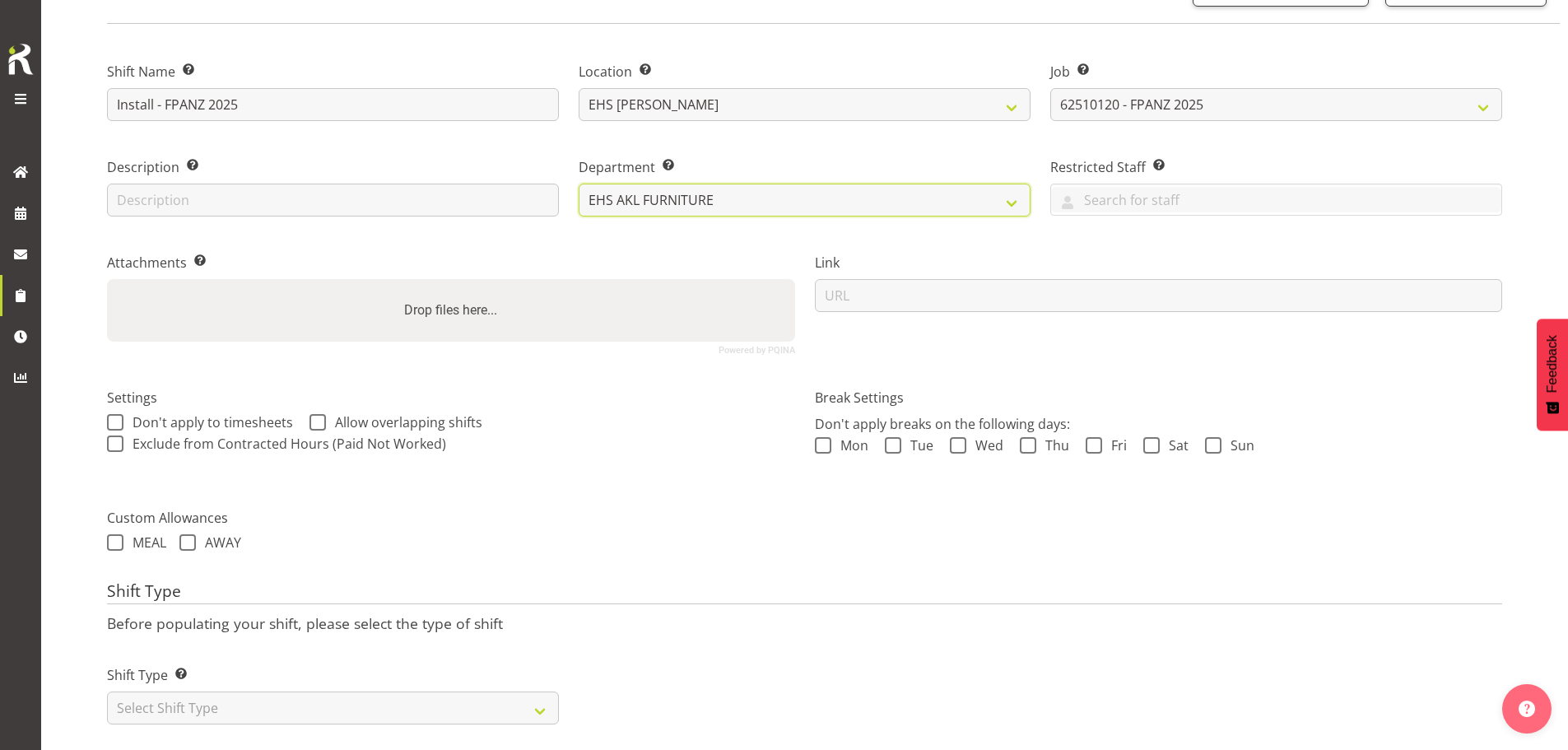
scroll to position [141, 0]
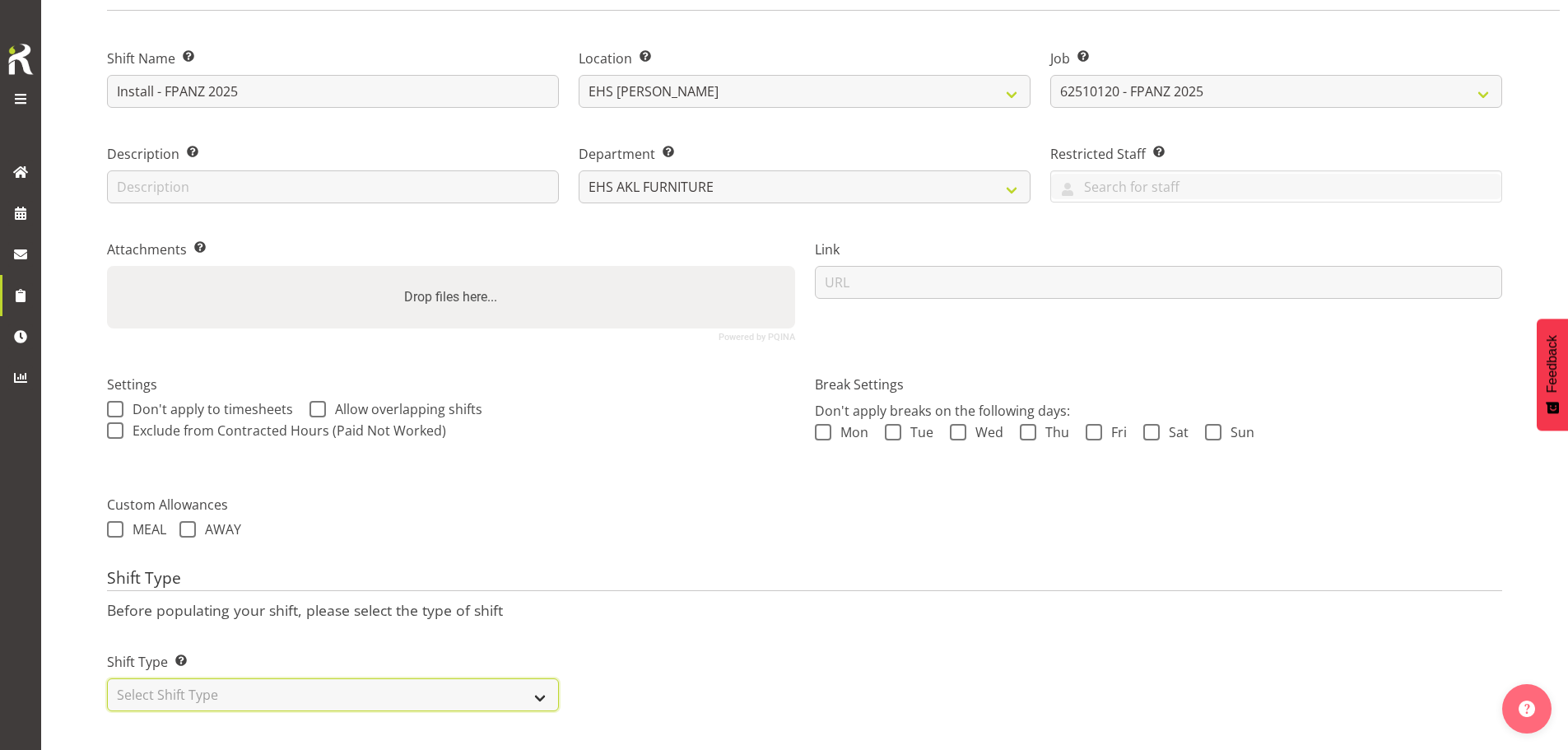
click at [327, 678] on select "Select Shift Type One Off Shift Recurring Shift Rotating Shift" at bounding box center [332, 695] width 452 height 33
select select "one_off"
click at [107, 678] on select "Select Shift Type One Off Shift Recurring Shift Rotating Shift" at bounding box center [332, 695] width 452 height 33
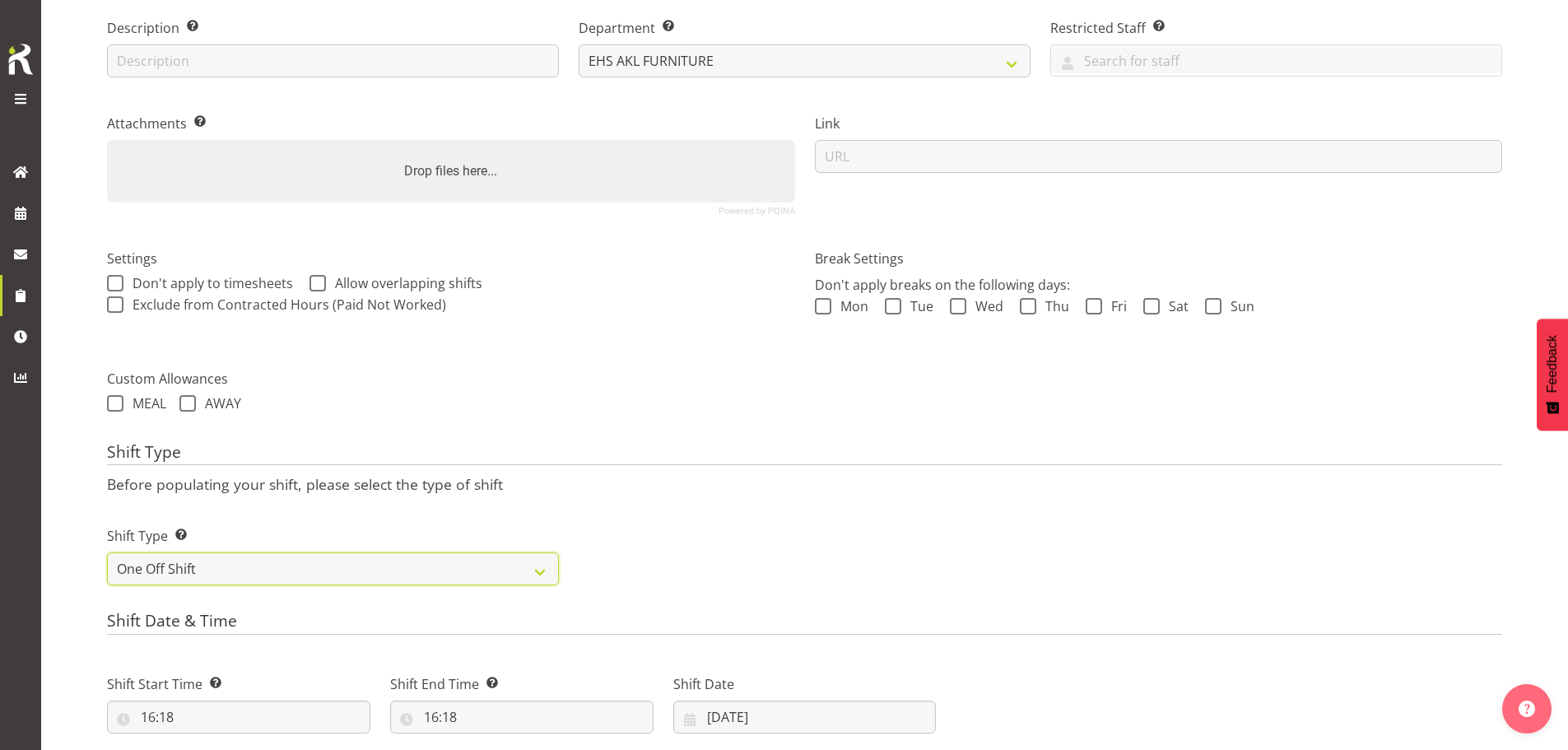
scroll to position [552, 0]
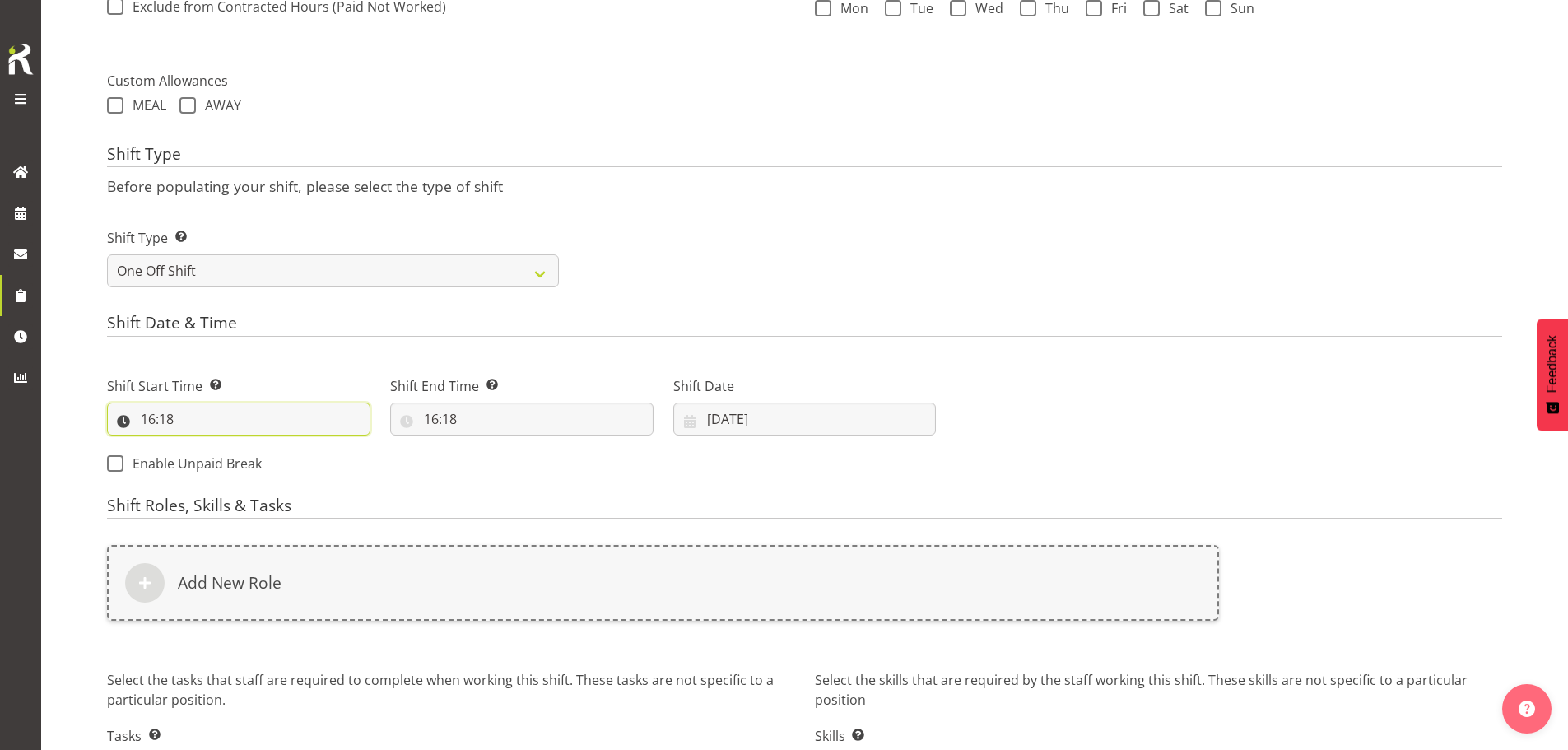
click at [164, 421] on input "16:18" at bounding box center [238, 419] width 263 height 33
click at [227, 462] on select "00 01 02 03 04 05 06 07 08 09 10 11 12 13 14 15 16 17 18 19 20 21 22 23" at bounding box center [219, 462] width 37 height 33
select select "7"
click at [201, 446] on select "00 01 02 03 04 05 06 07 08 09 10 11 12 13 14 15 16 17 18 19 20 21 22 23" at bounding box center [219, 462] width 37 height 33
type input "07:18"
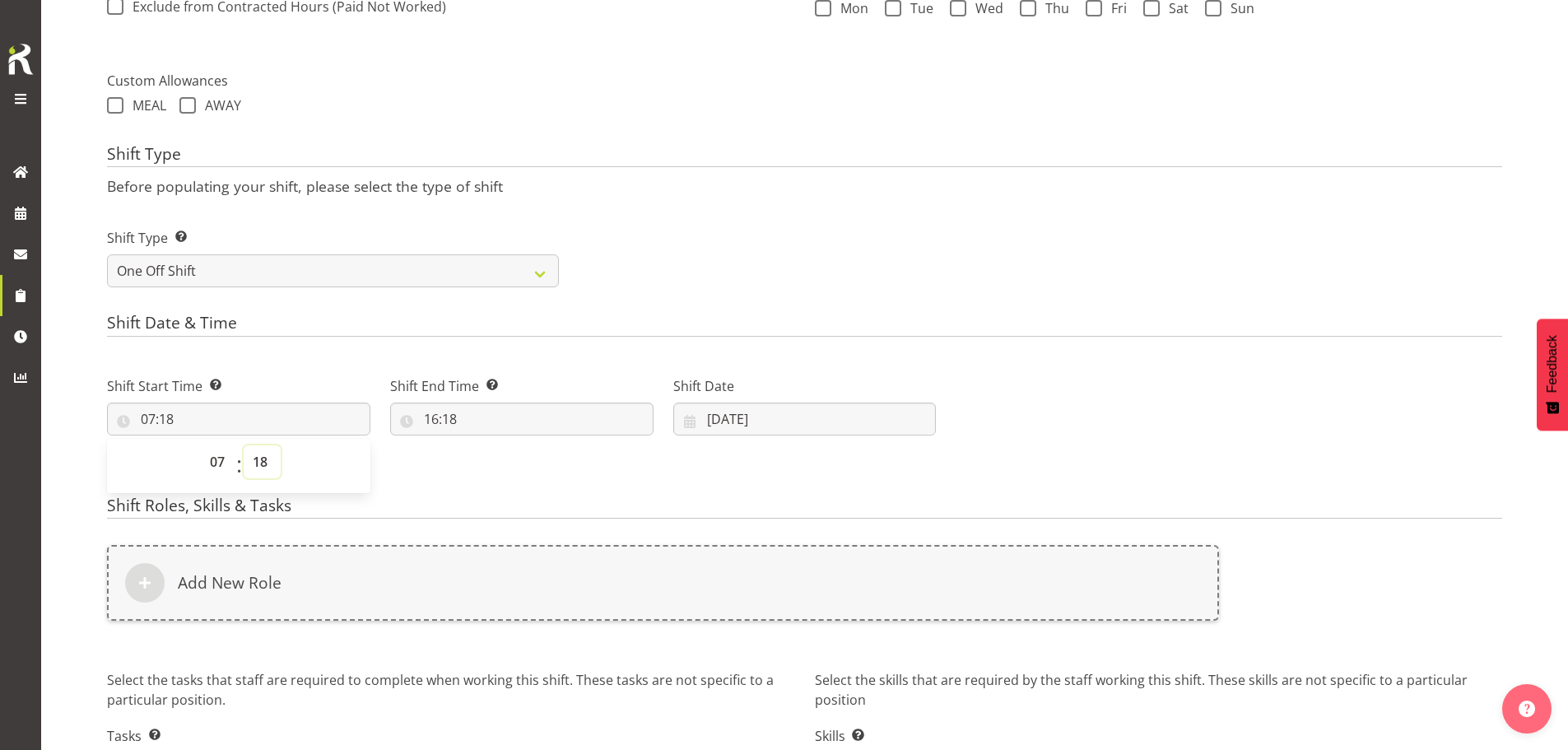
click at [262, 462] on select "00 01 02 03 04 05 06 07 08 09 10 11 12 13 14 15 16 17 18 19 20 21 22 23 24 25 2…" at bounding box center [262, 462] width 37 height 33
select select "30"
click at [243, 446] on select "00 01 02 03 04 05 06 07 08 09 10 11 12 13 14 15 16 17 18 19 20 21 22 23 24 25 2…" at bounding box center [262, 462] width 37 height 33
type input "07:30"
click at [437, 428] on input "16:18" at bounding box center [522, 419] width 263 height 33
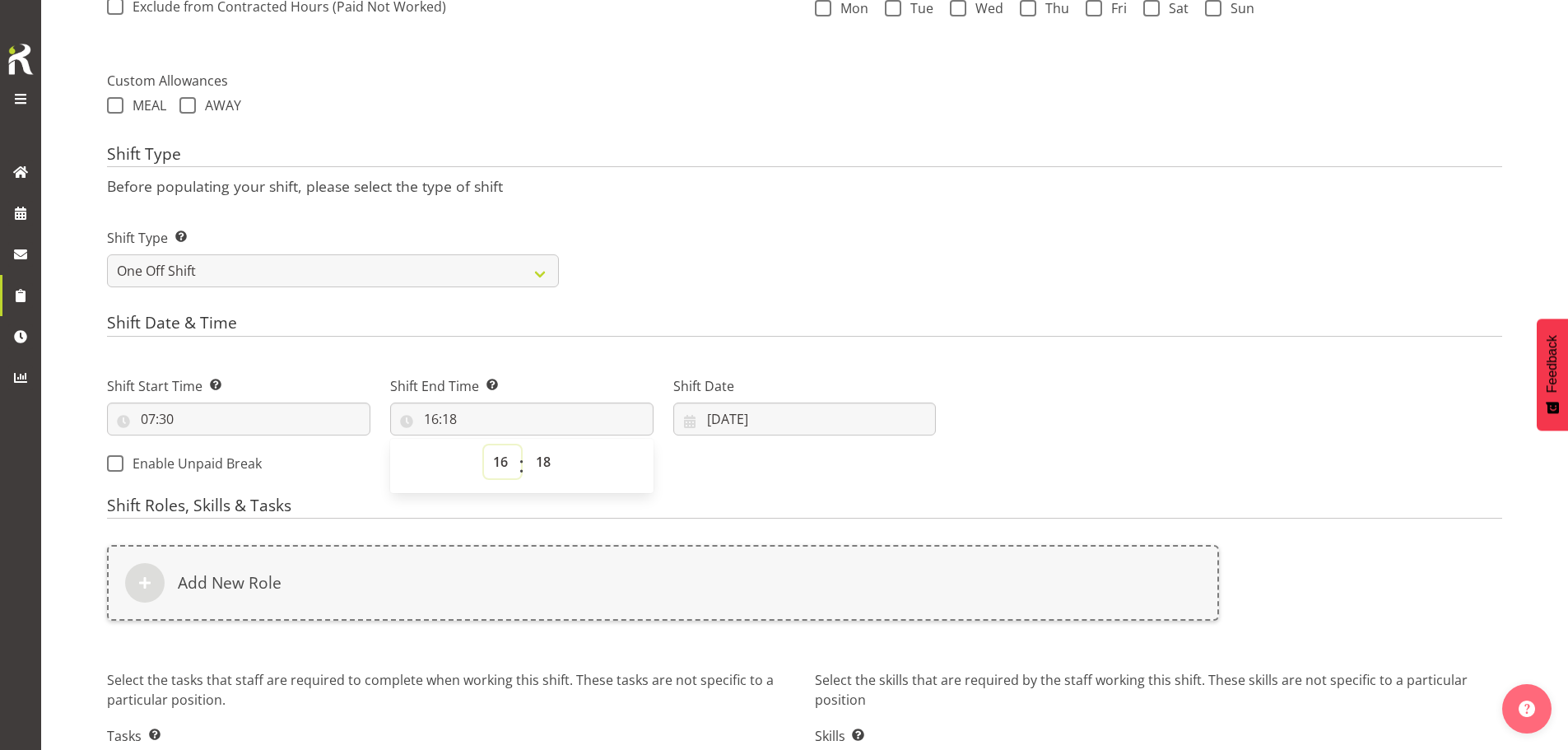
click at [506, 463] on select "00 01 02 03 04 05 06 07 08 09 10 11 12 13 14 15 16 17 18 19 20 21 22 23" at bounding box center [502, 462] width 37 height 33
select select "13"
click at [484, 446] on select "00 01 02 03 04 05 06 07 08 09 10 11 12 13 14 15 16 17 18 19 20 21 22 23" at bounding box center [502, 462] width 37 height 33
type input "13:18"
click at [542, 462] on select "00 01 02 03 04 05 06 07 08 09 10 11 12 13 14 15 16 17 18 19 20 21 22 23 24 25 2…" at bounding box center [545, 462] width 37 height 33
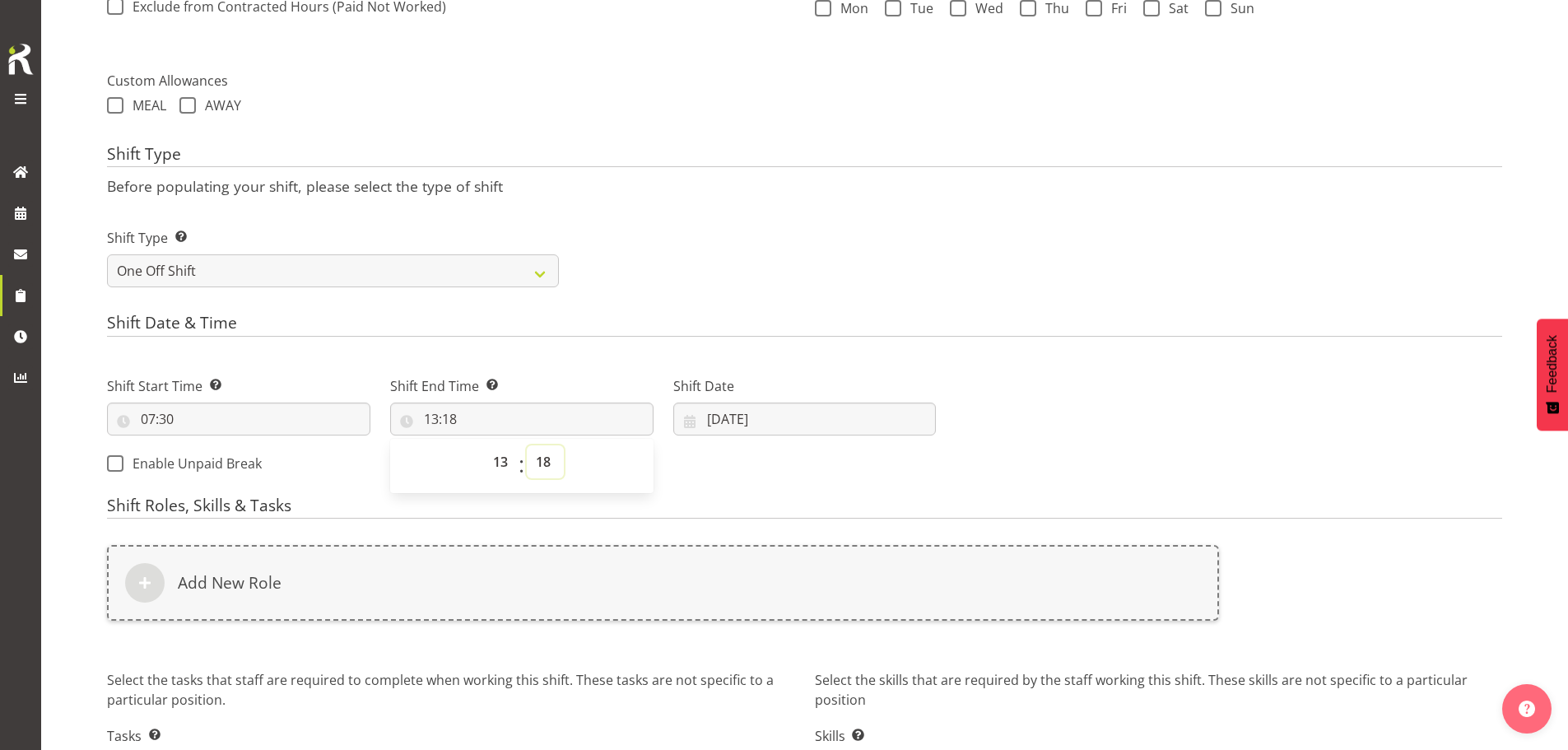
select select "0"
click at [527, 446] on select "00 01 02 03 04 05 06 07 08 09 10 11 12 13 14 15 16 17 18 19 20 21 22 23 24 25 2…" at bounding box center [545, 462] width 37 height 33
type input "13:00"
click at [732, 418] on input "07/10/2025" at bounding box center [805, 419] width 263 height 33
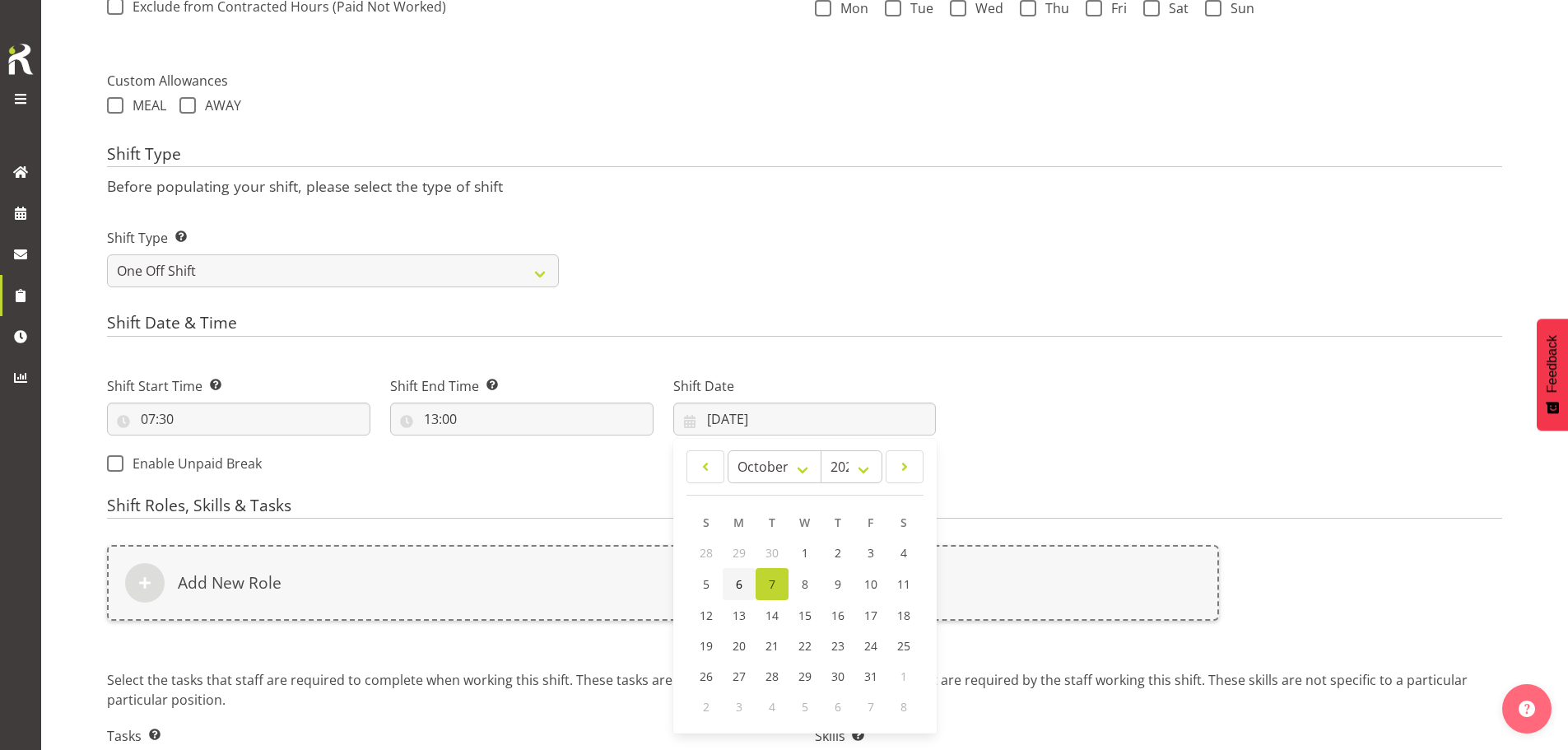
click at [741, 582] on span "6" at bounding box center [739, 584] width 7 height 16
type input "06/10/2025"
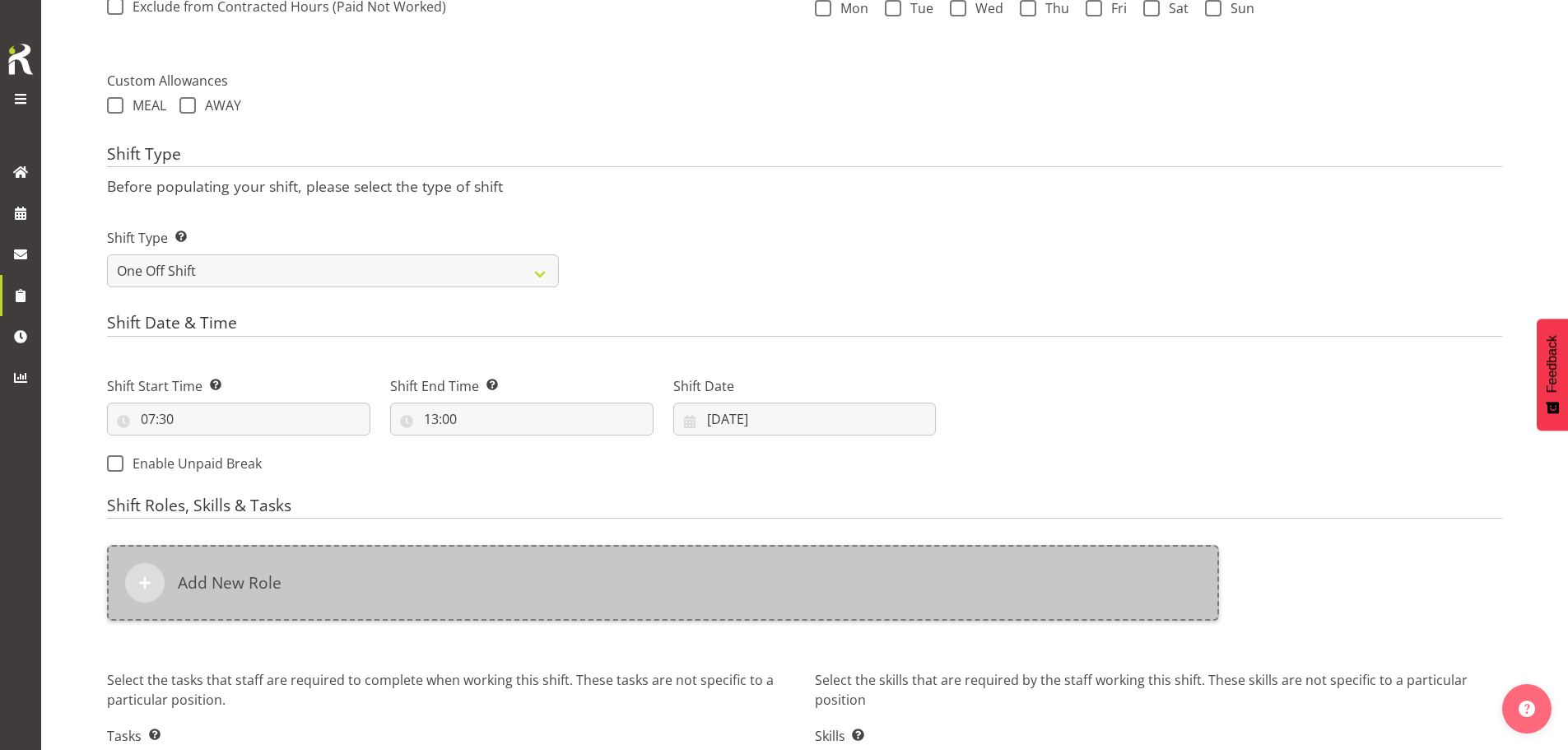
click at [679, 580] on div "Add New Role" at bounding box center [662, 582] width 1112 height 76
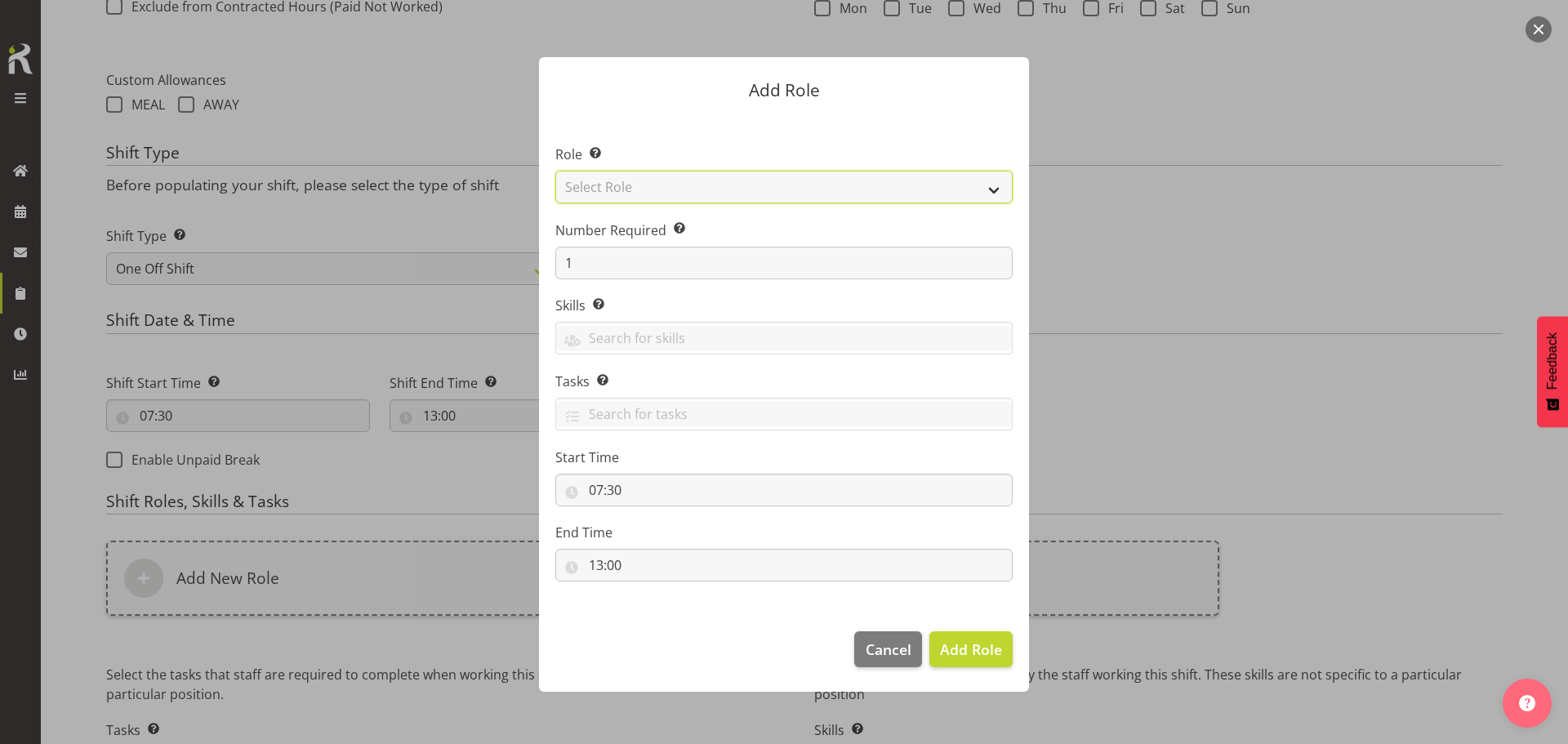
click at [772, 190] on select "Select Role ACCOUNT MANAGER ACCOUNT MANAGER DW ACCOUNTS AKL DIANNA VEHICLES AKL…" at bounding box center [784, 188] width 457 height 33
select select "189"
click at [555, 171] on select "Select Role ACCOUNT MANAGER ACCOUNT MANAGER DW ACCOUNTS AKL DIANNA VEHICLES AKL…" at bounding box center [784, 188] width 457 height 33
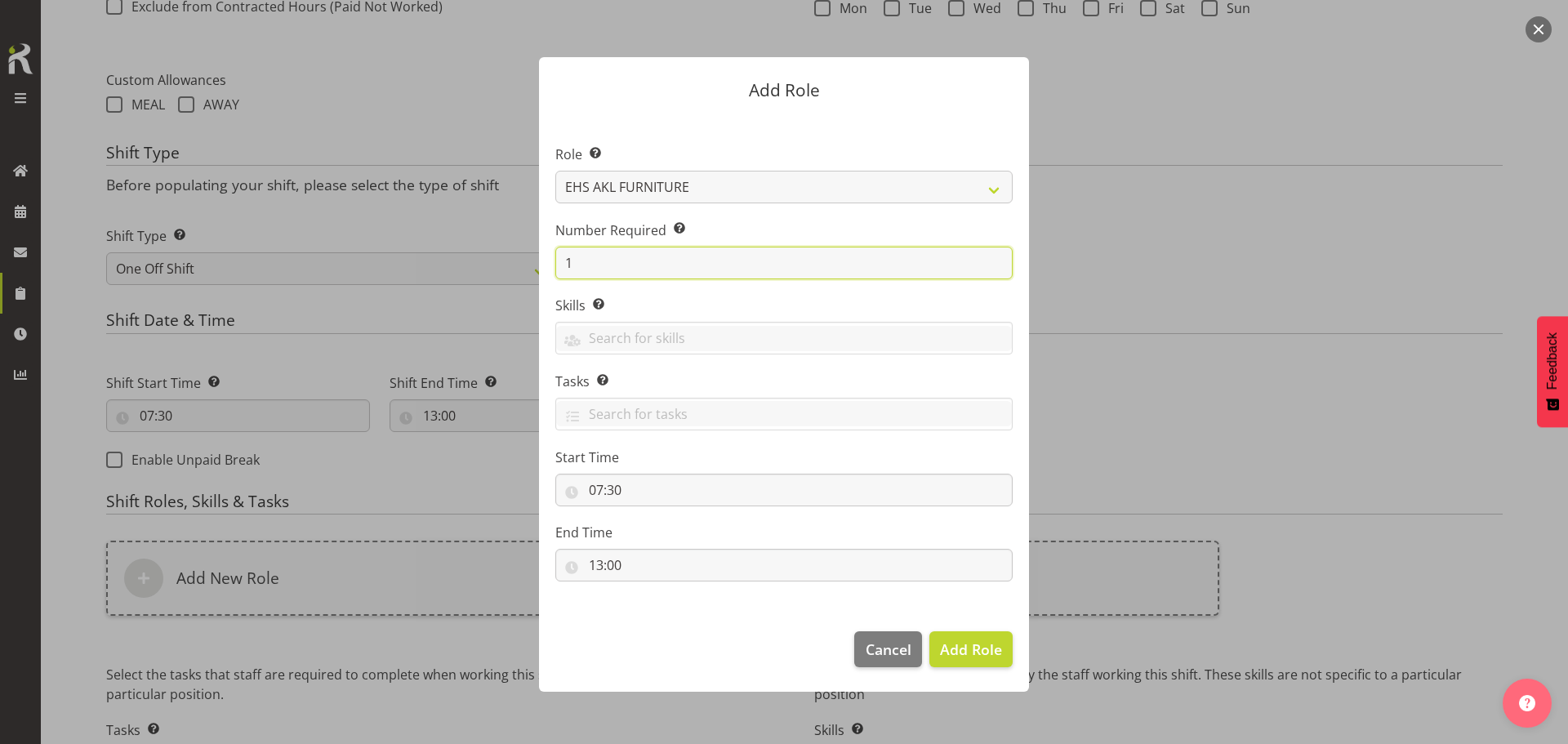
click at [730, 263] on input "1" at bounding box center [784, 263] width 457 height 33
type input "2"
click at [910, 632] on button "Add 2 Roles" at bounding box center [961, 649] width 103 height 36
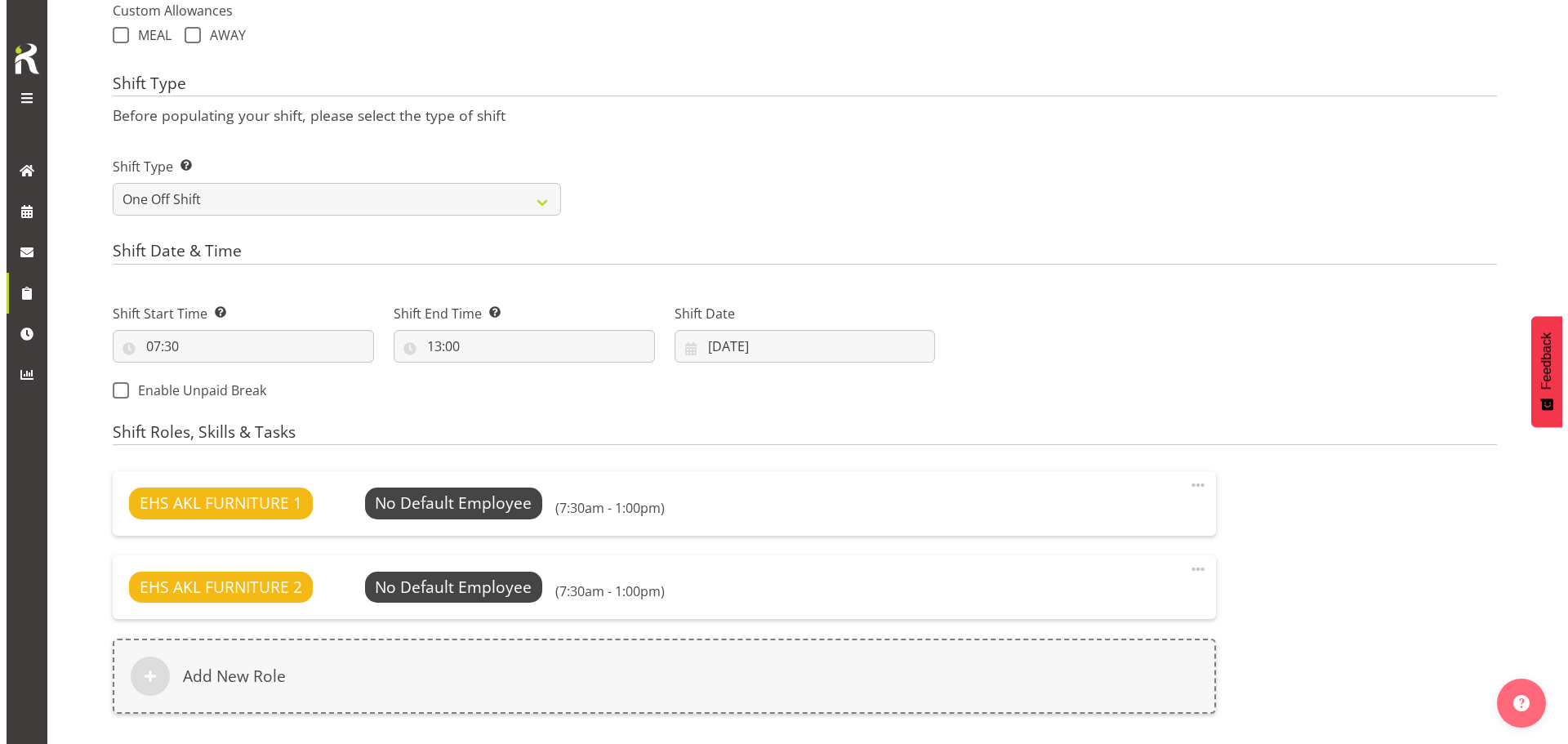
scroll to position [712, 0]
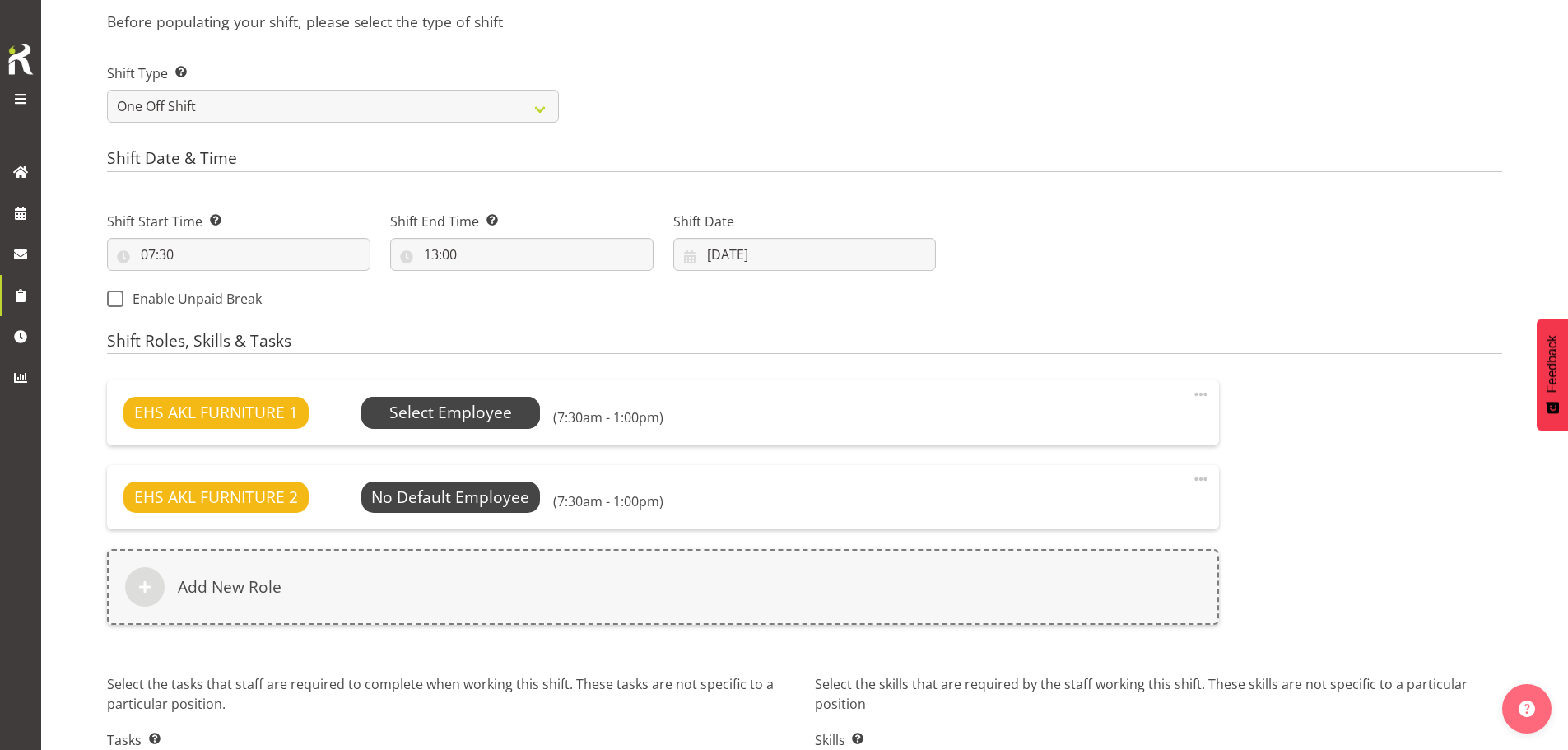
click at [483, 419] on span "Select Employee" at bounding box center [450, 412] width 122 height 24
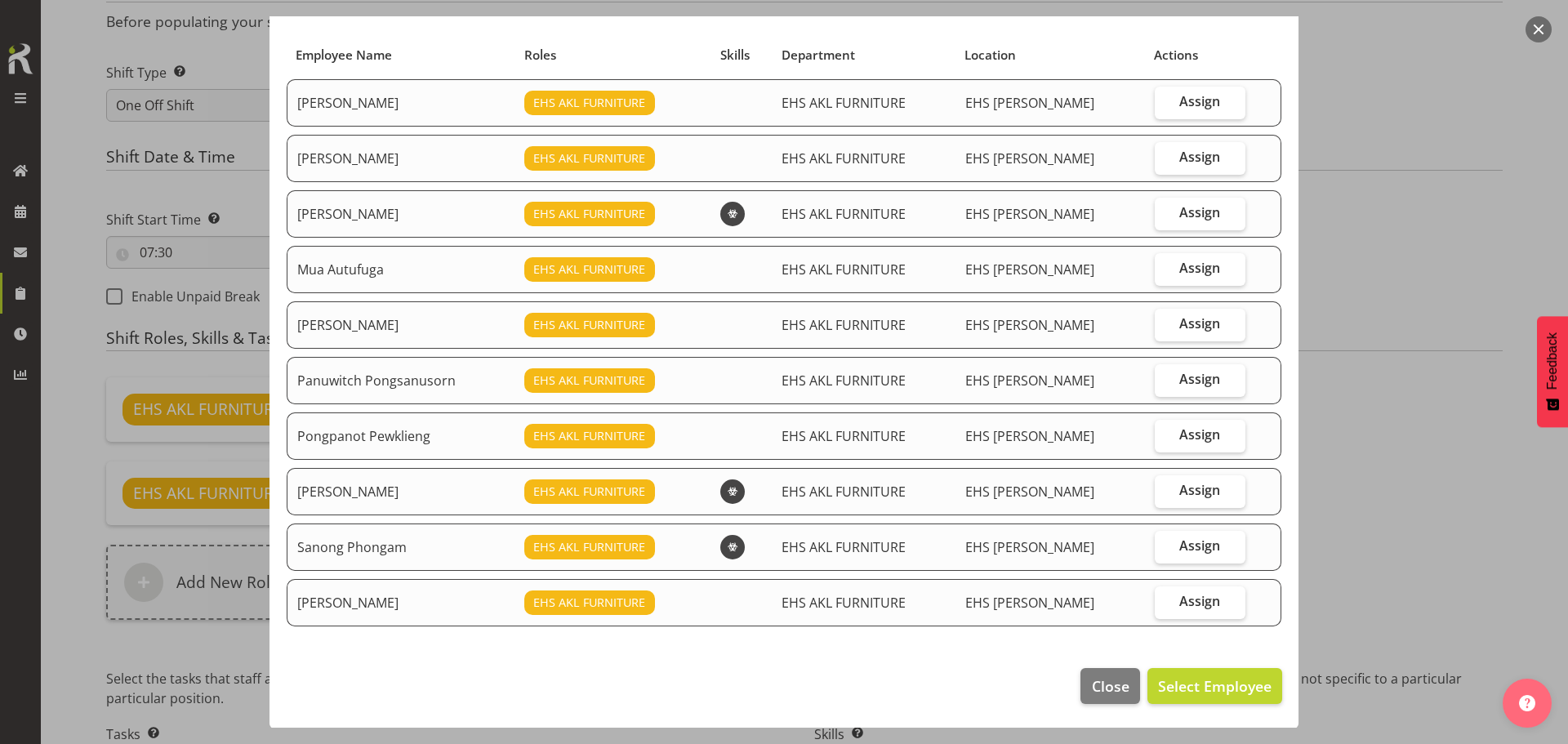
scroll to position [104, 0]
click at [1181, 546] on span "Assign" at bounding box center [1199, 545] width 41 height 17
click at [1165, 546] on input "Assign" at bounding box center [1160, 545] width 11 height 11
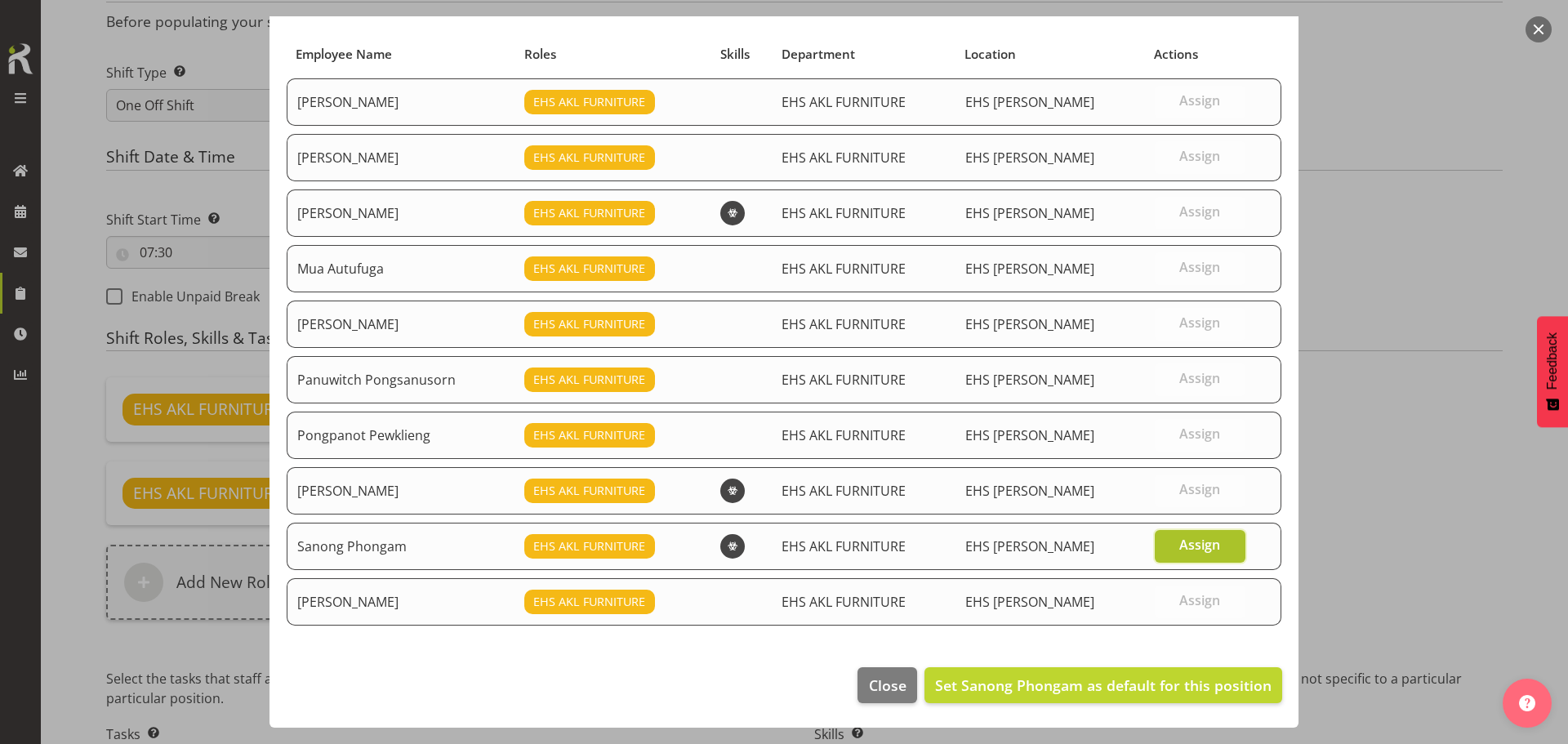
click at [1182, 542] on span "Assign" at bounding box center [1199, 545] width 41 height 17
click at [1165, 542] on input "Assign" at bounding box center [1160, 545] width 11 height 11
checkbox input "false"
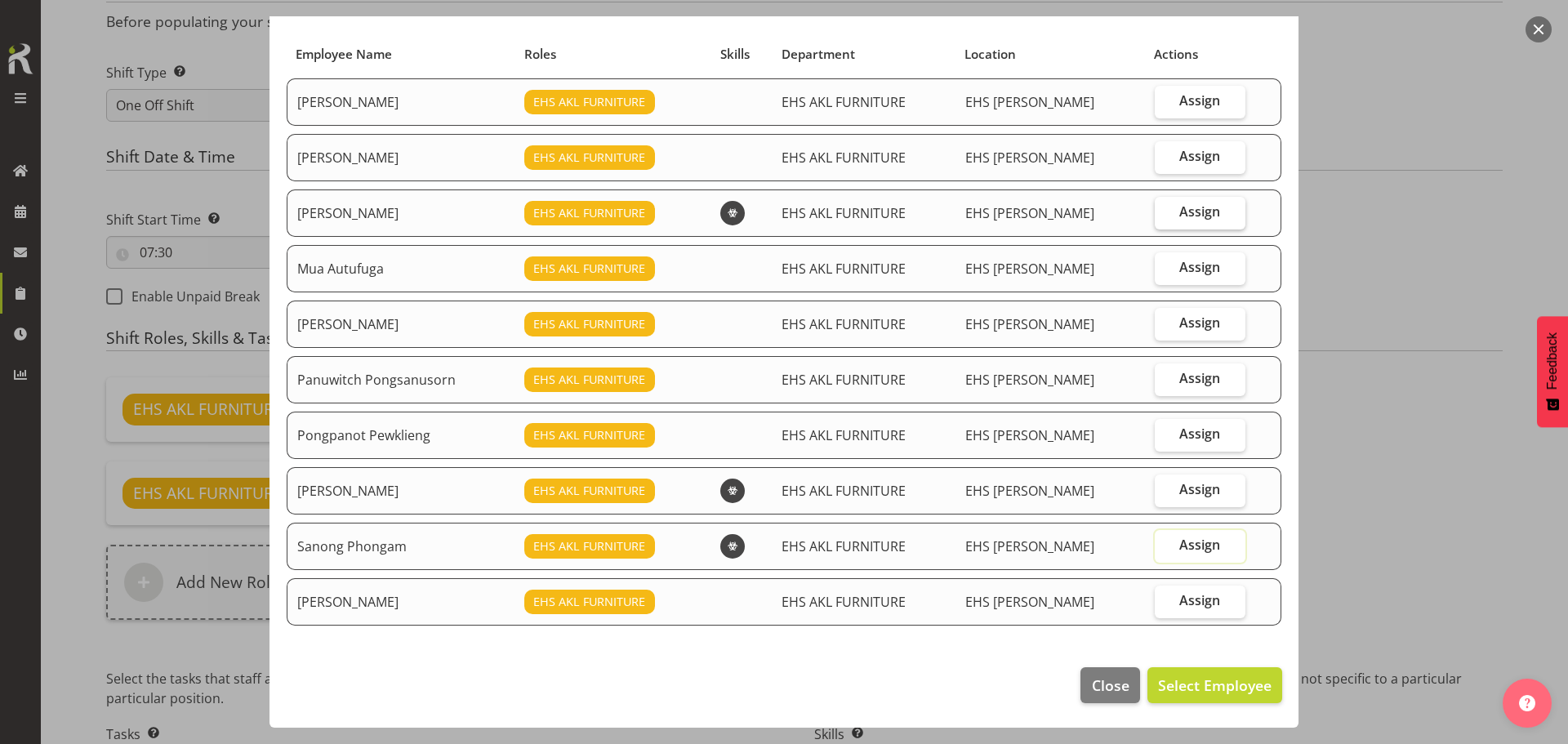
click at [1185, 209] on span "Assign" at bounding box center [1199, 212] width 41 height 17
click at [1165, 209] on input "Assign" at bounding box center [1160, 212] width 11 height 11
checkbox input "true"
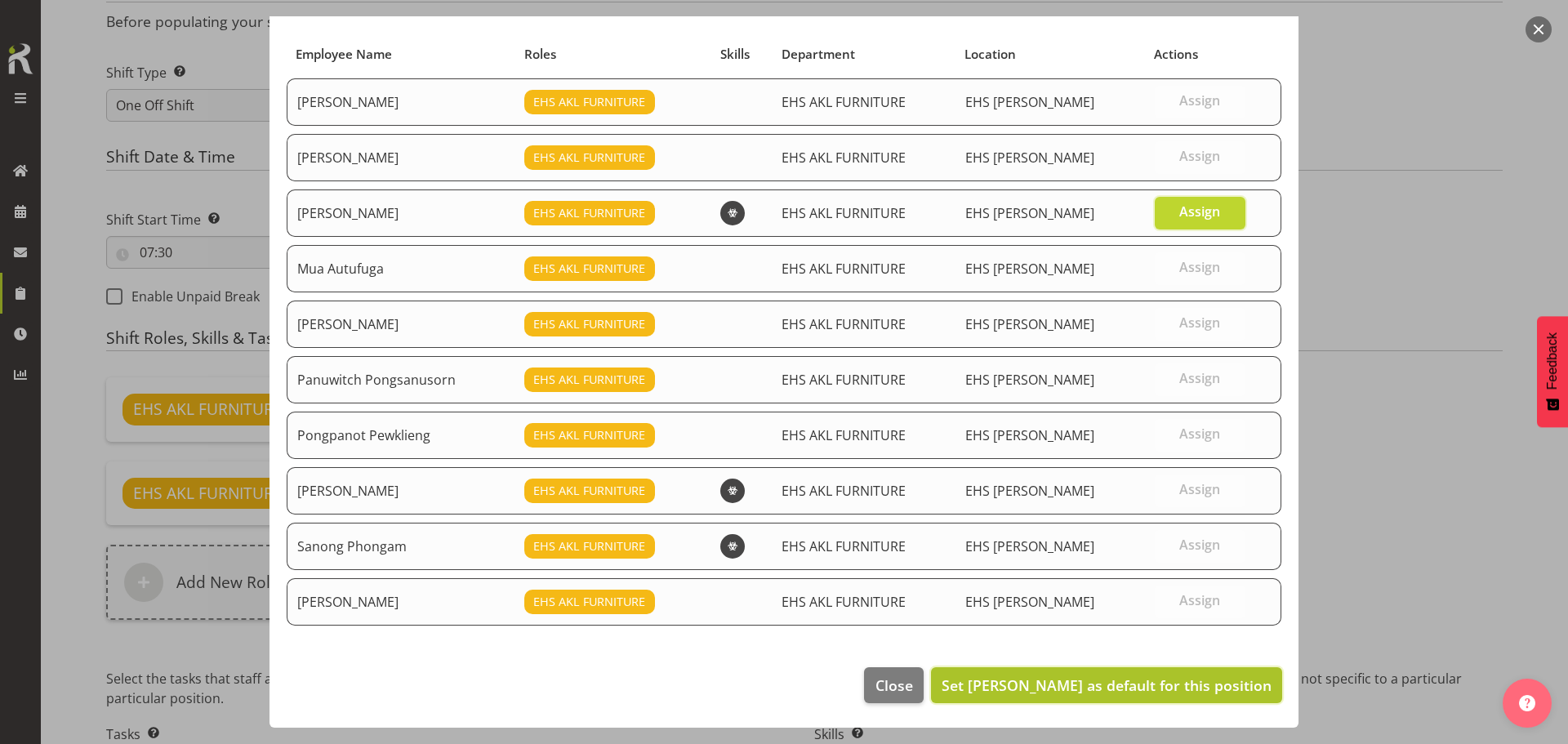
click at [1127, 673] on button "Set Michael Vaimauga as default for this position" at bounding box center [1106, 684] width 351 height 36
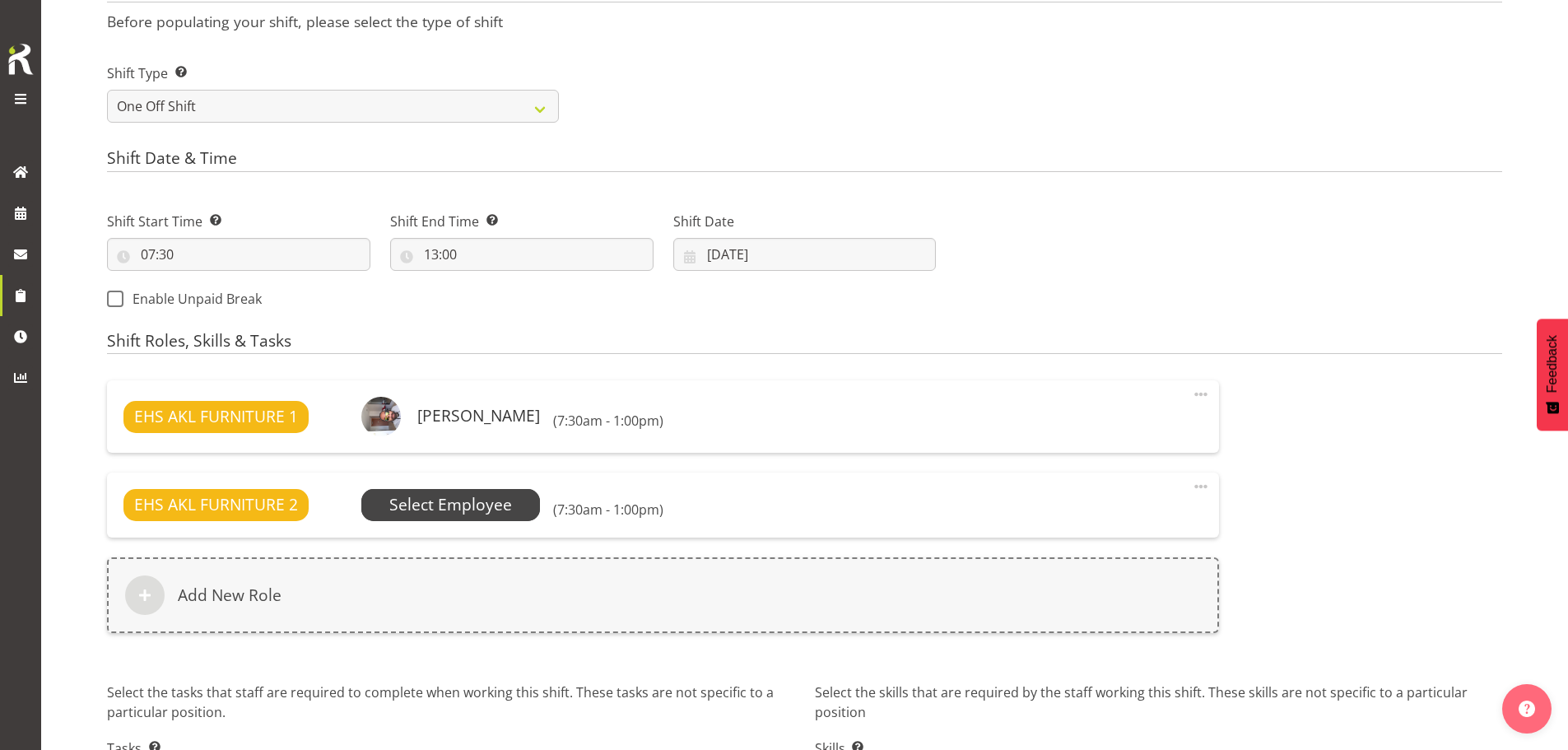
click at [487, 502] on span "Select Employee" at bounding box center [450, 505] width 122 height 24
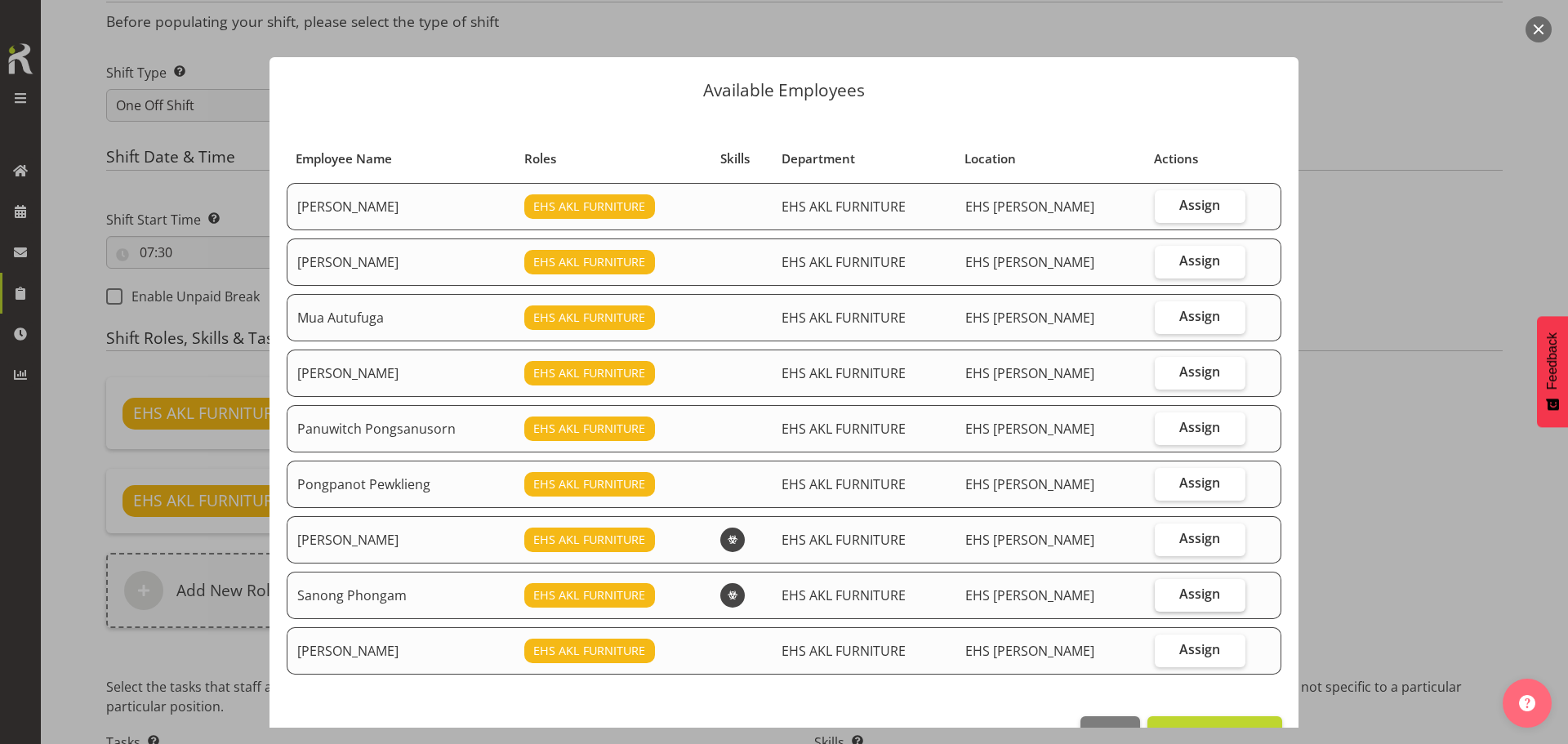
drag, startPoint x: 1193, startPoint y: 310, endPoint x: 1139, endPoint y: 583, distance: 278.3
click at [1193, 313] on span "Assign" at bounding box center [1199, 317] width 41 height 17
click at [1165, 313] on input "Assign" at bounding box center [1160, 316] width 11 height 11
checkbox input "true"
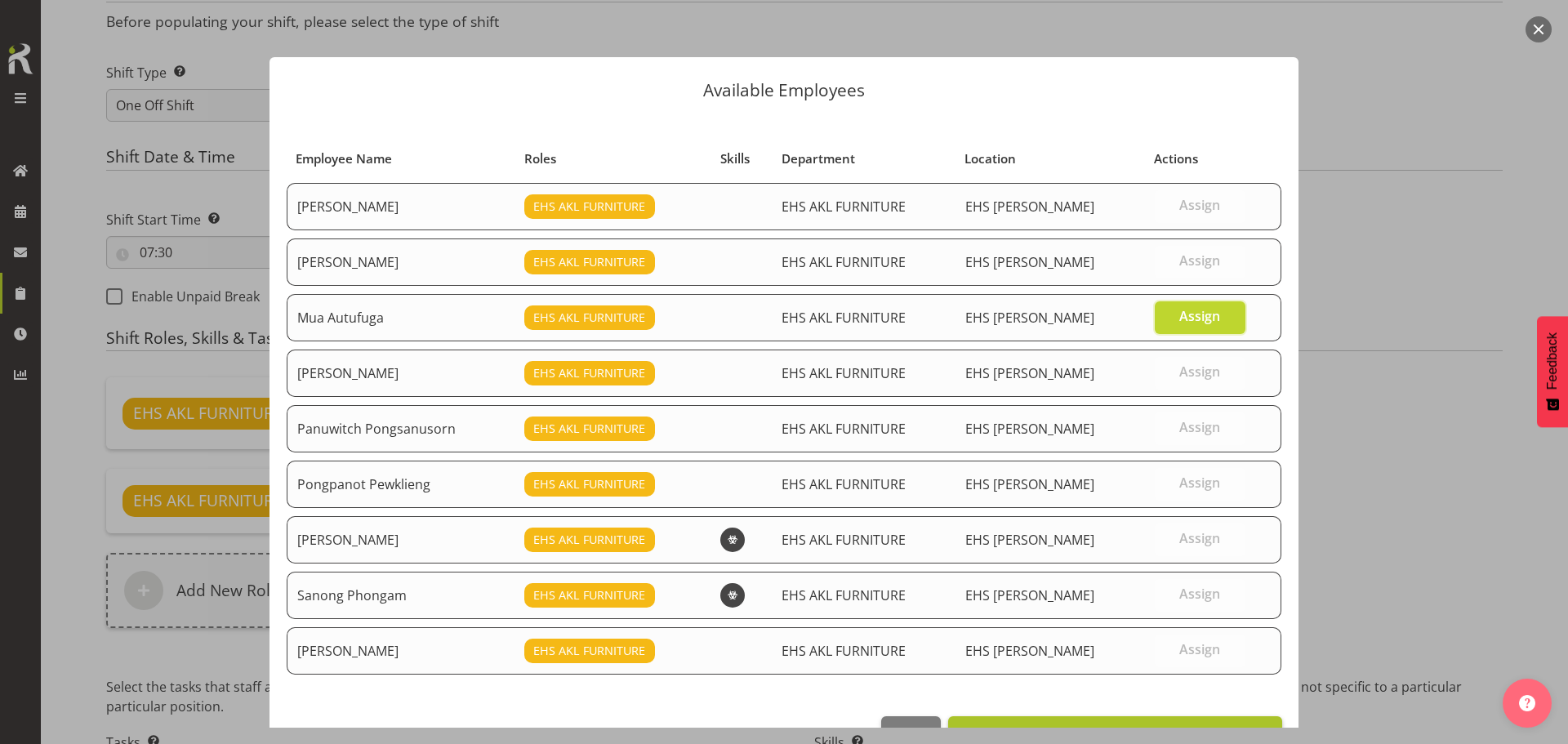
scroll to position [49, 0]
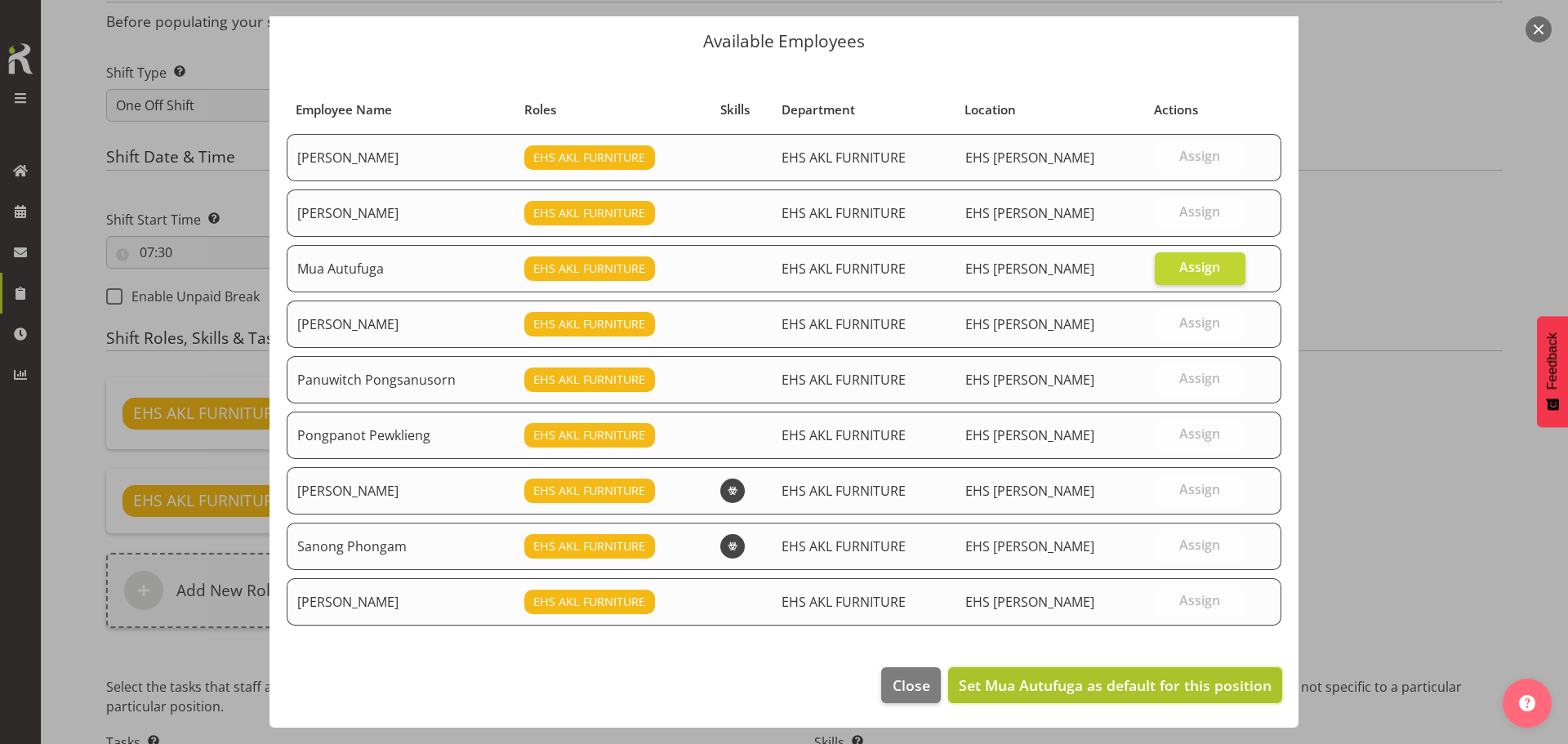
click at [1122, 687] on span "Set Mua Autufuga as default for this position" at bounding box center [1115, 685] width 312 height 20
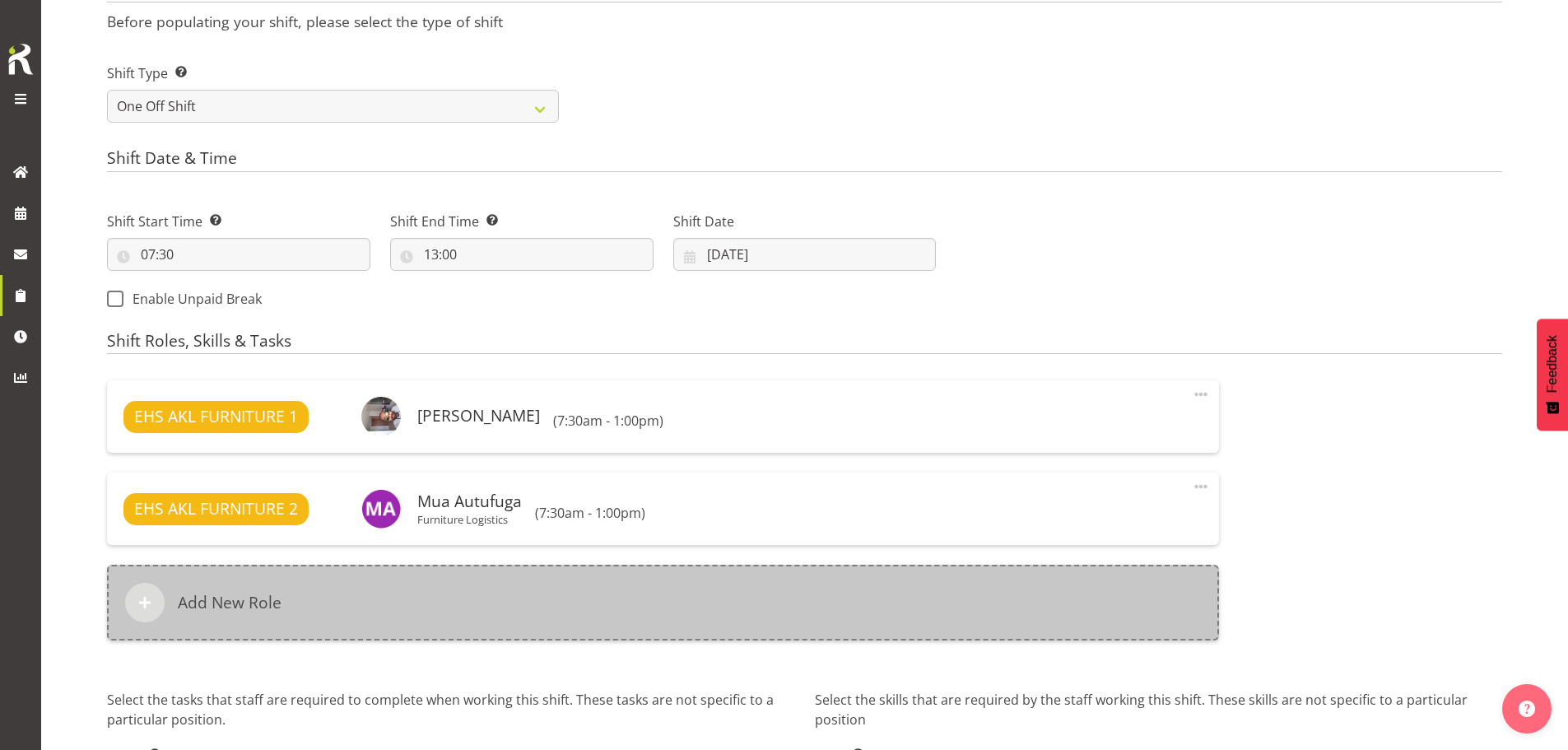
click at [623, 601] on div "Add New Role" at bounding box center [662, 602] width 1112 height 76
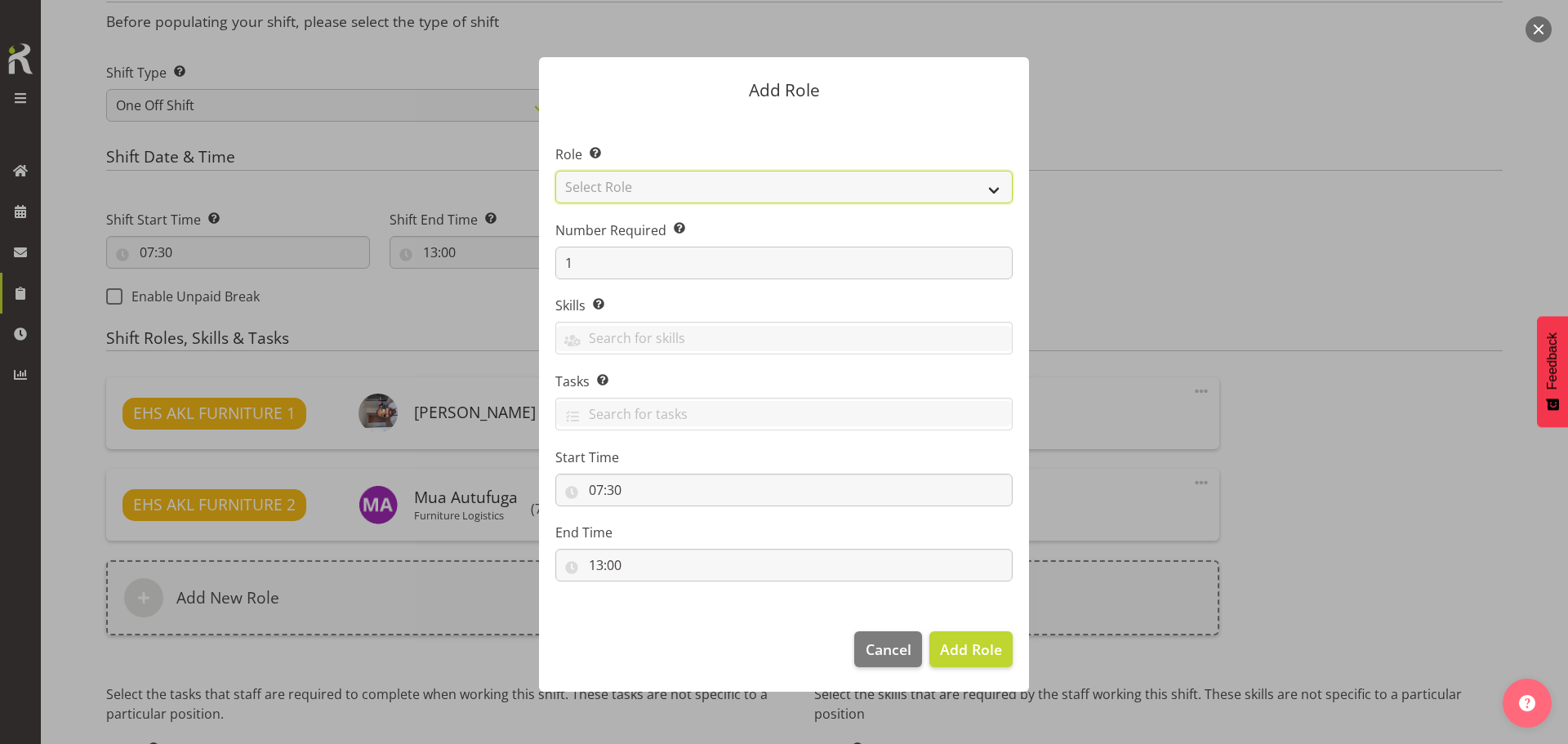
click at [756, 187] on select "Select Role ACCOUNT MANAGER ACCOUNT MANAGER DW ACCOUNTS AKL DIANNA VEHICLES AKL…" at bounding box center [784, 188] width 457 height 33
select select "81"
click at [555, 171] on select "Select Role ACCOUNT MANAGER ACCOUNT MANAGER DW ACCOUNTS AKL DIANNA VEHICLES AKL…" at bounding box center [784, 188] width 457 height 33
click at [965, 651] on span "Add Role" at bounding box center [970, 650] width 62 height 20
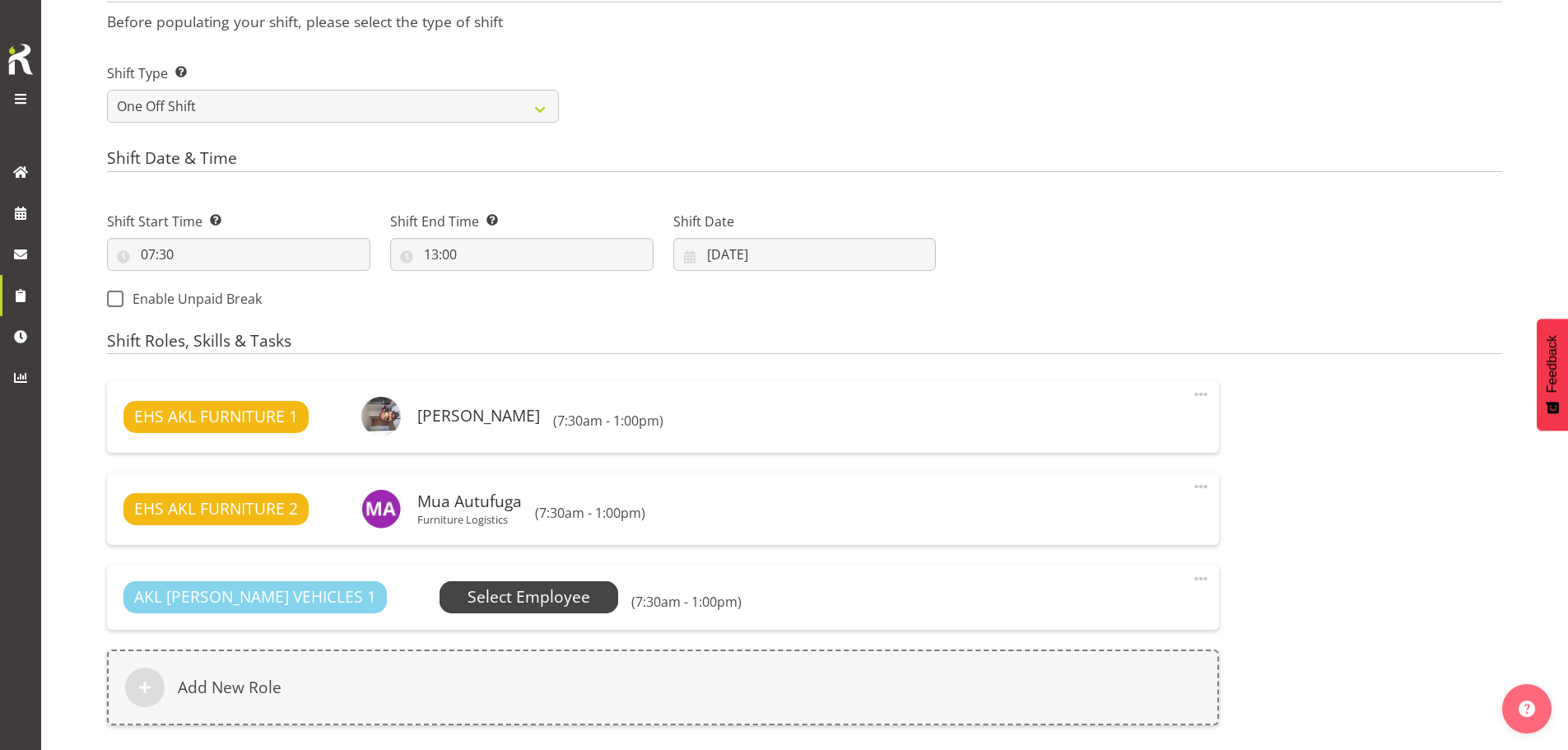
click at [487, 588] on span "Select Employee" at bounding box center [528, 598] width 122 height 24
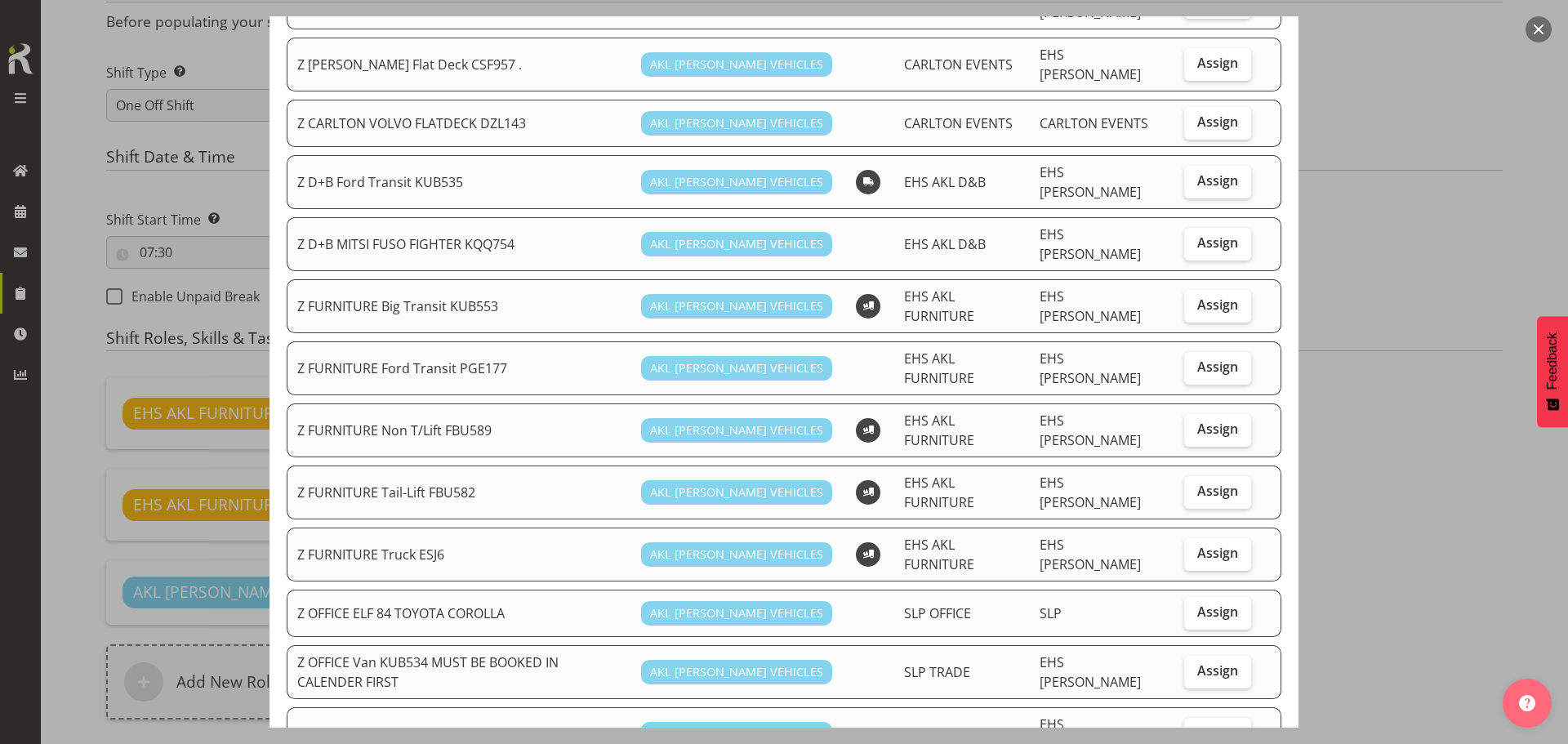
scroll to position [245, 0]
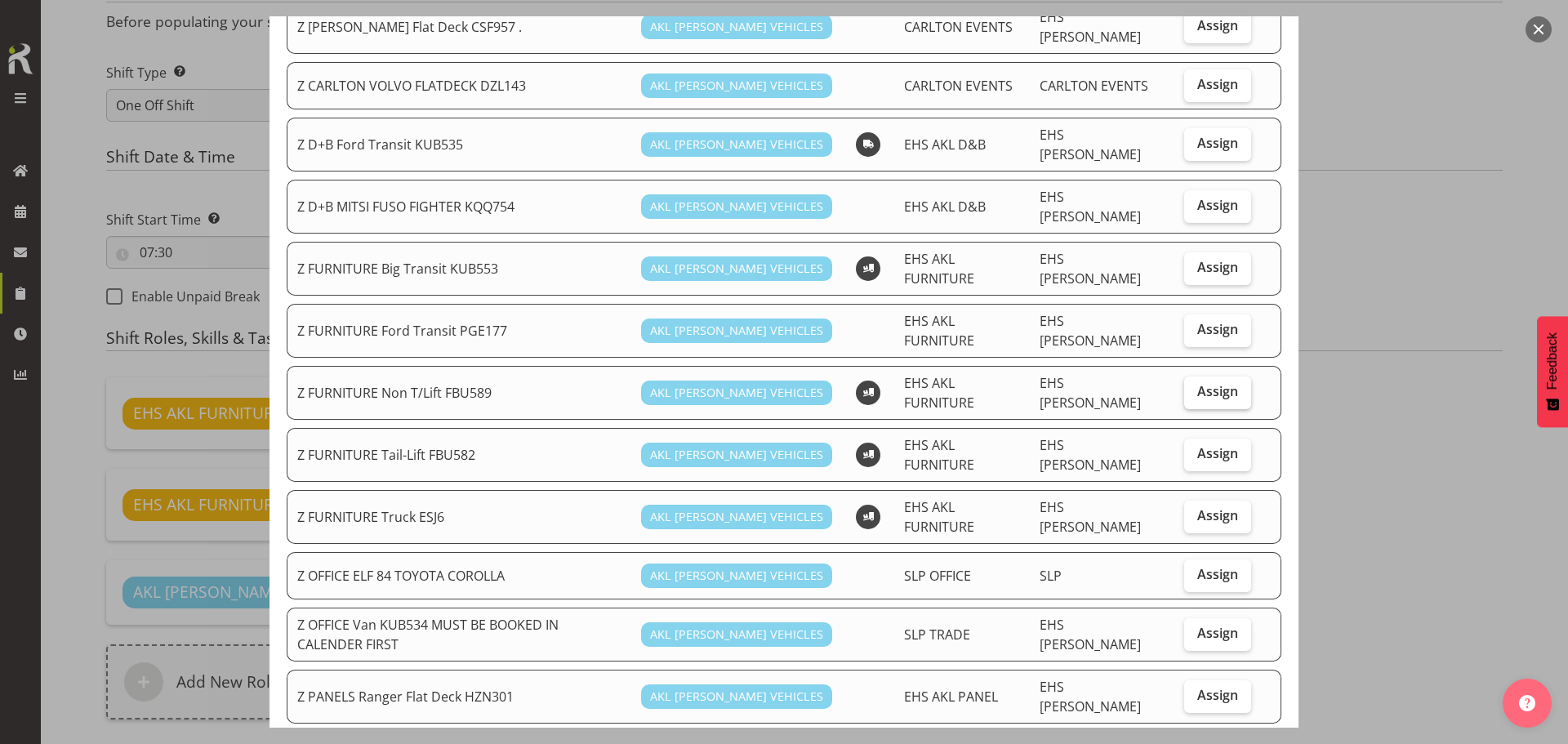
click at [1217, 383] on span "Assign" at bounding box center [1218, 391] width 41 height 17
click at [1195, 386] on input "Assign" at bounding box center [1189, 391] width 11 height 11
checkbox input "true"
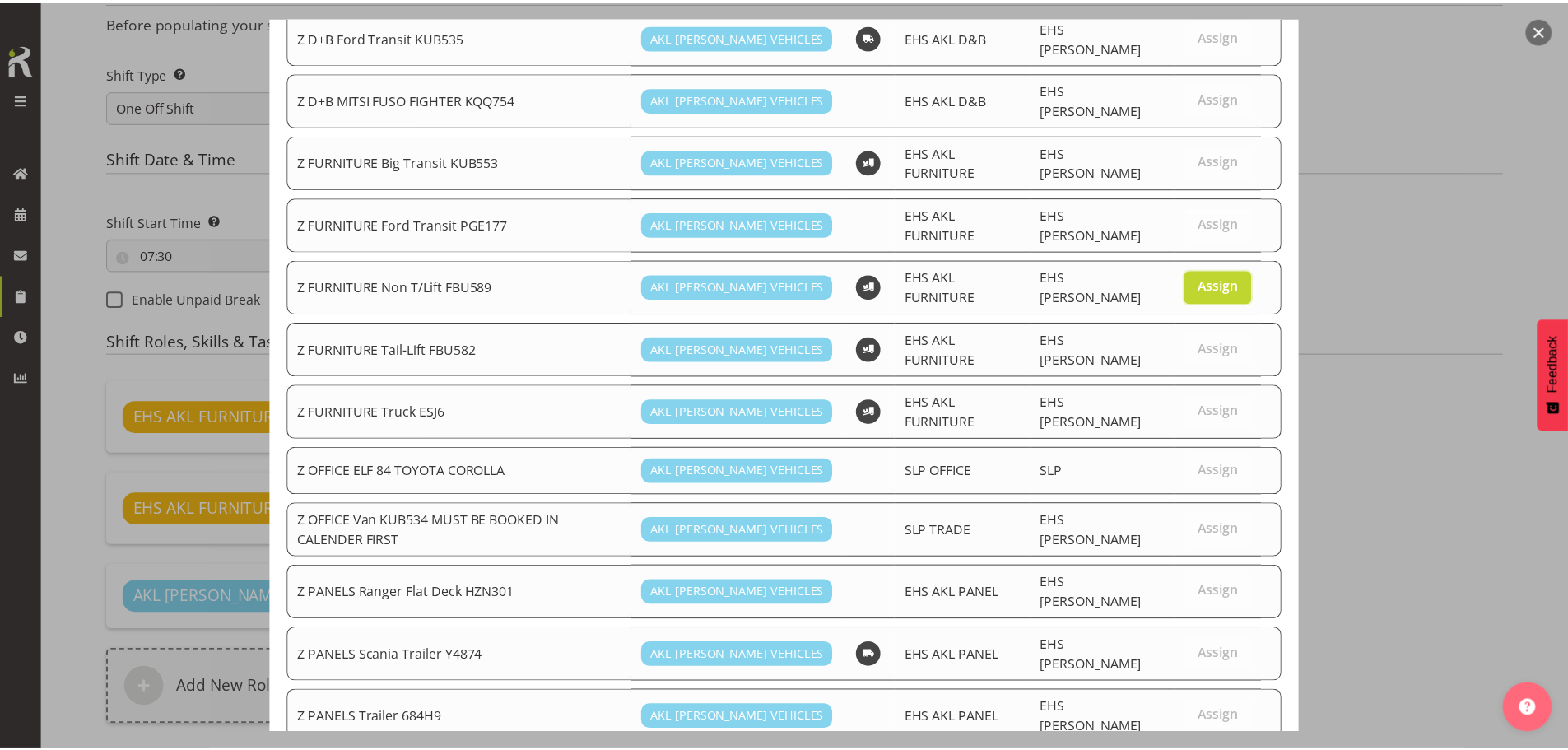
scroll to position [722, 0]
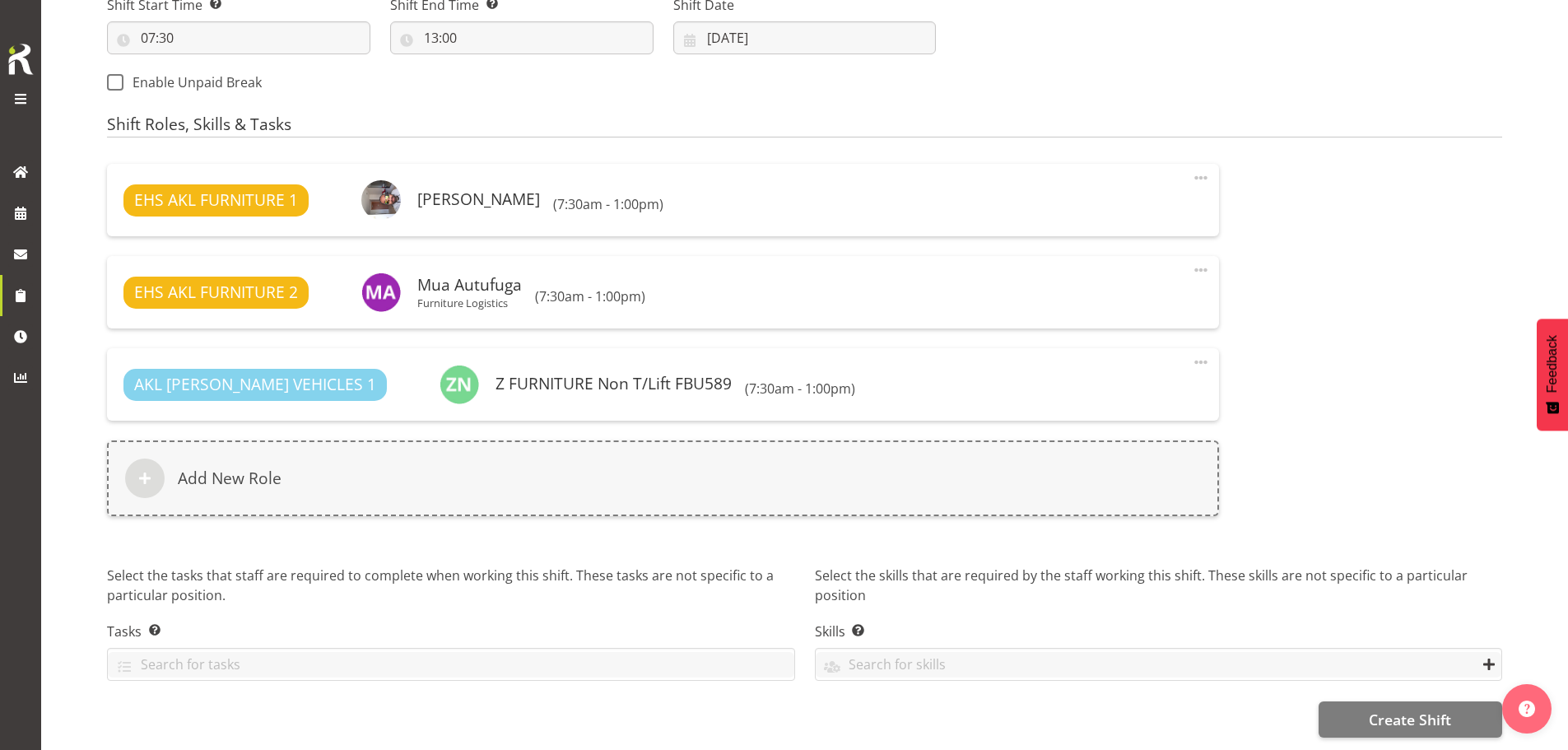
scroll to position [946, 0]
click at [1357, 709] on button "Create Shift" at bounding box center [1411, 719] width 183 height 36
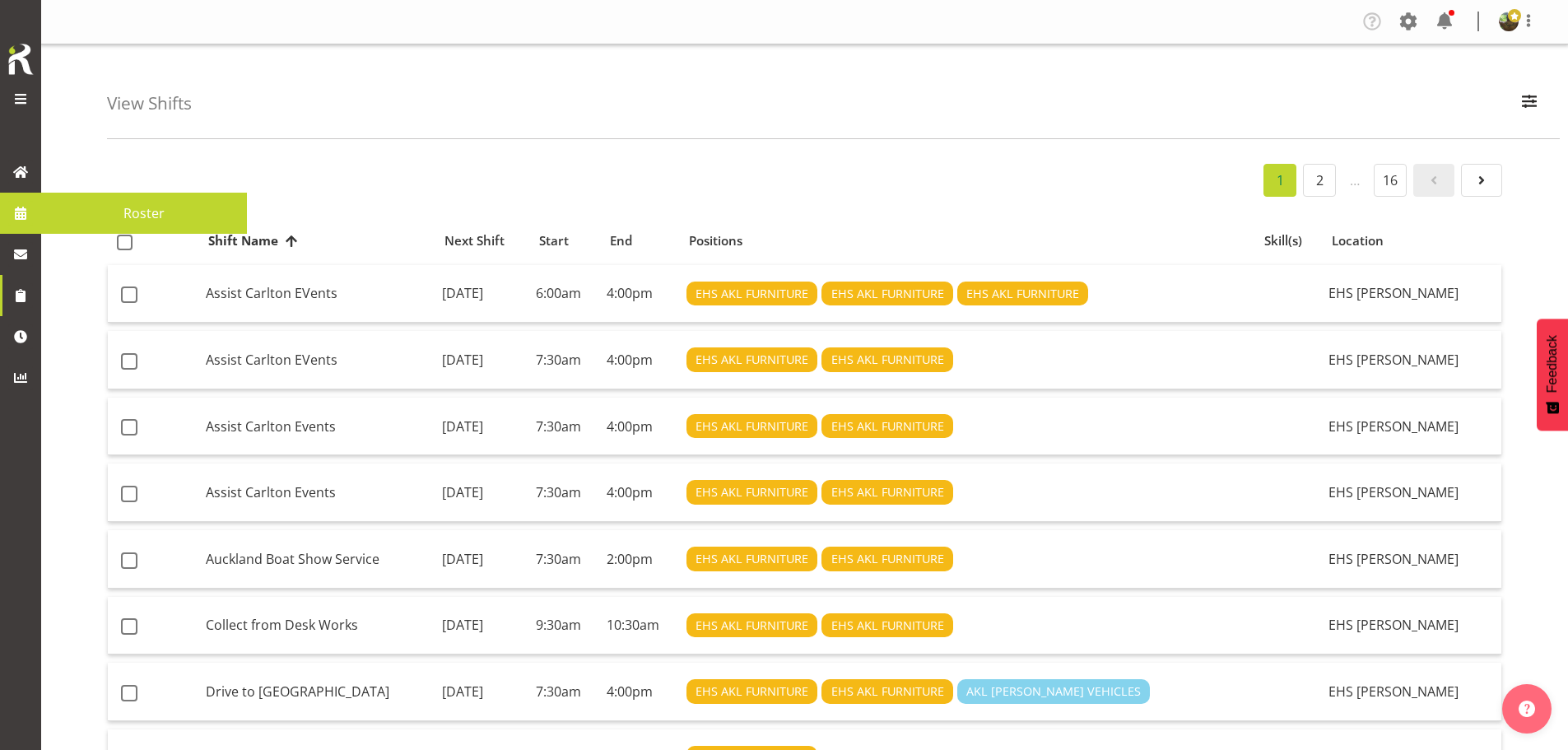
click at [144, 213] on span "Roster" at bounding box center [143, 213] width 189 height 25
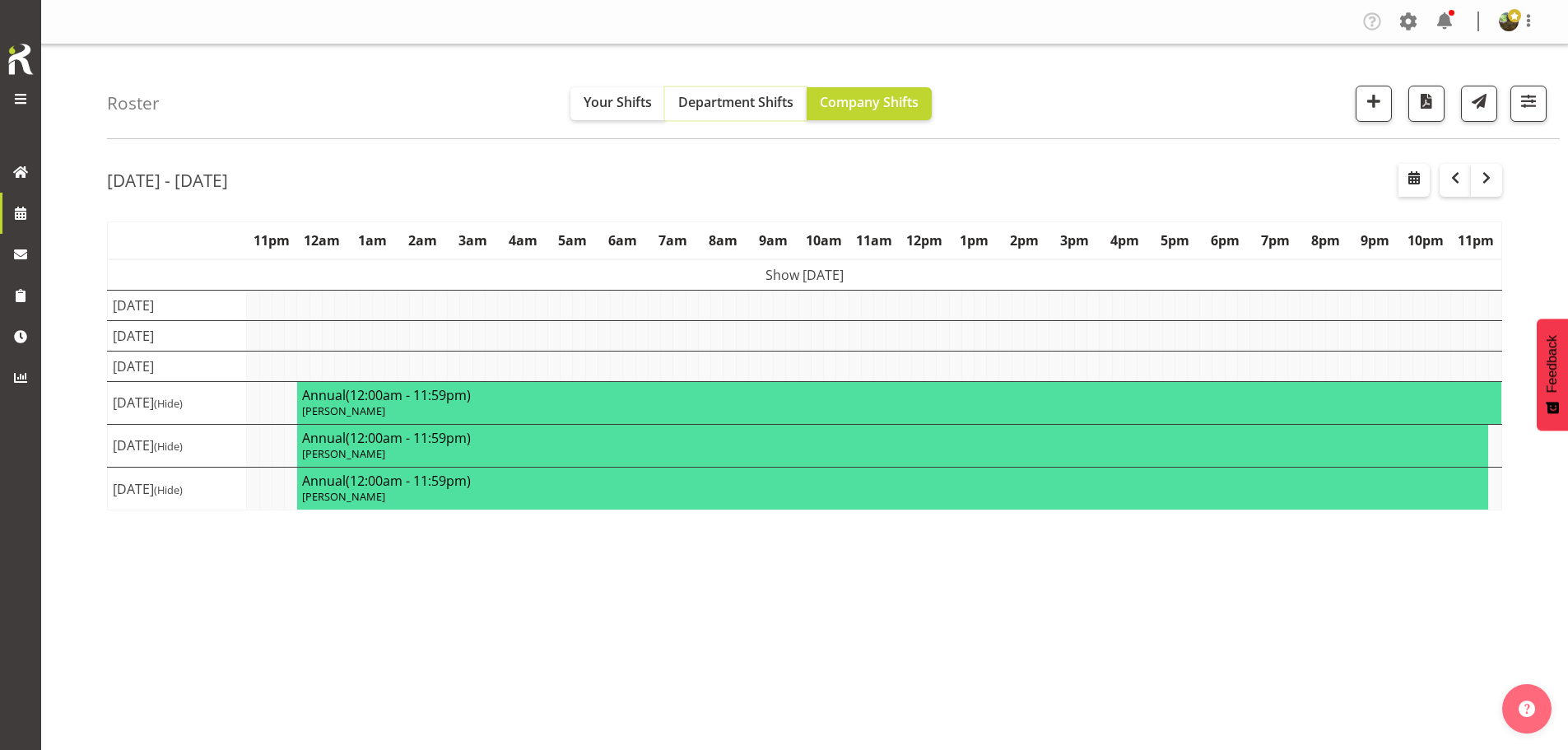
click at [737, 97] on span "Department Shifts" at bounding box center [736, 102] width 115 height 18
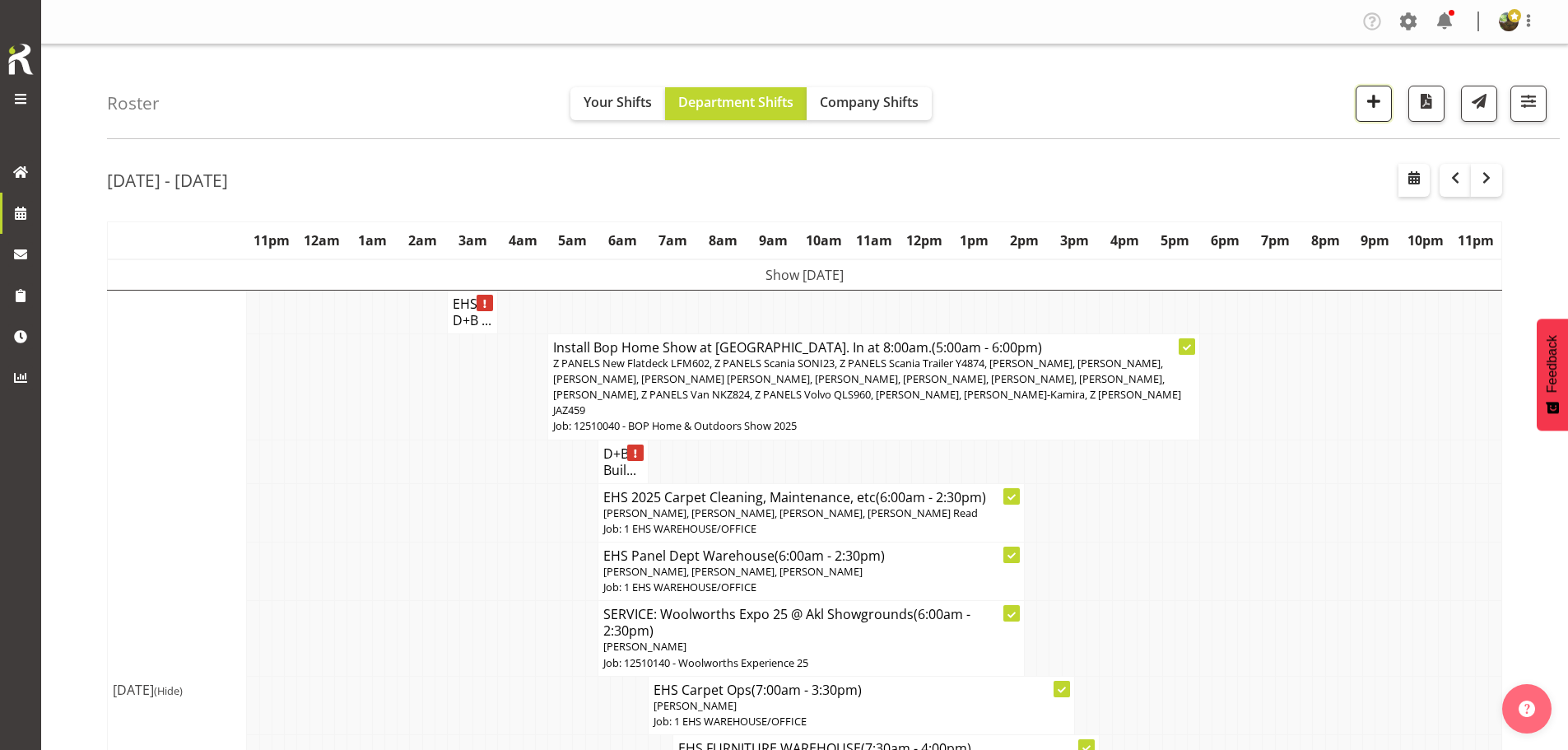
click at [1374, 108] on span "button" at bounding box center [1374, 102] width 22 height 22
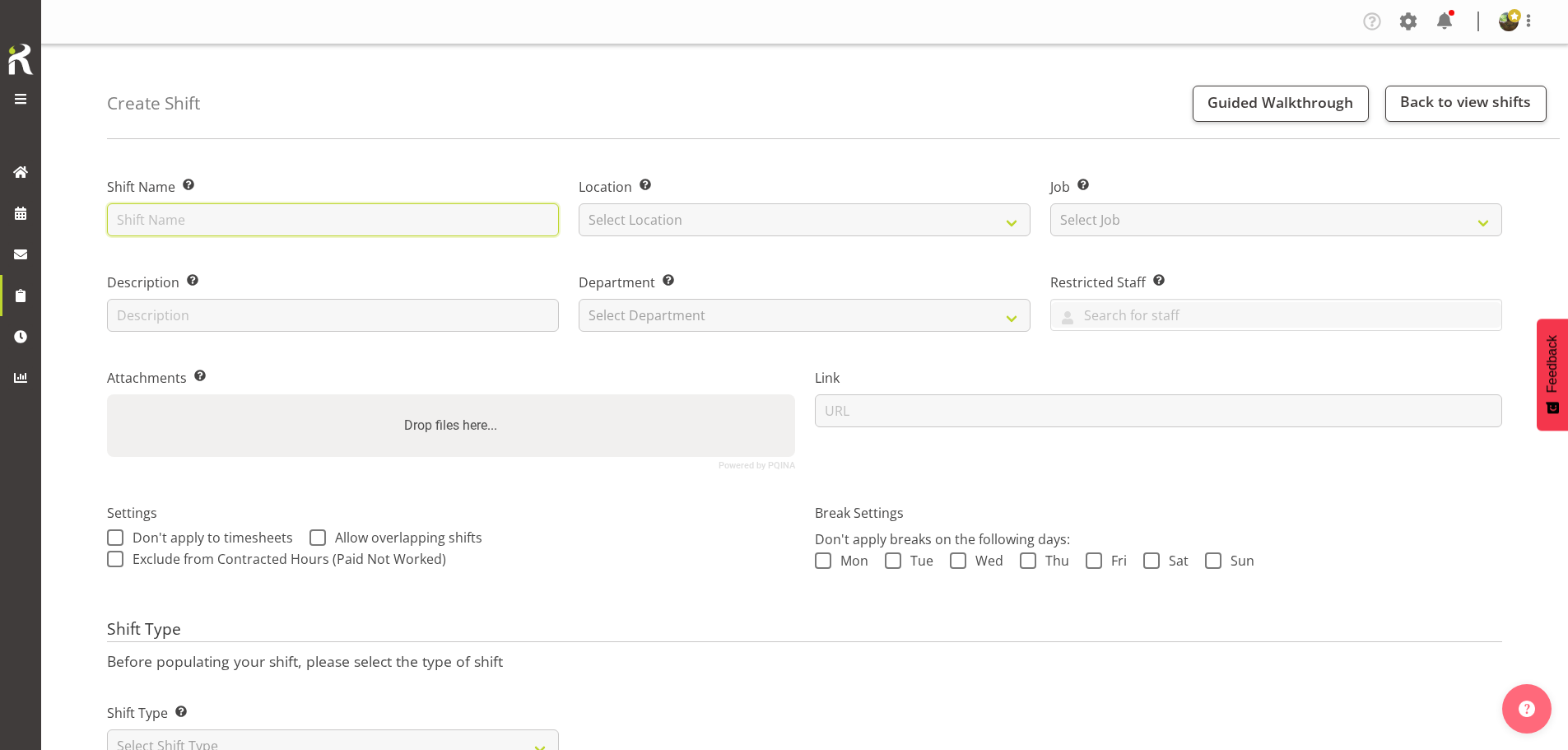
click at [299, 215] on input "text" at bounding box center [332, 220] width 452 height 33
click at [320, 216] on input "text" at bounding box center [332, 220] width 452 height 33
type input "Install- Woolworths 2025"
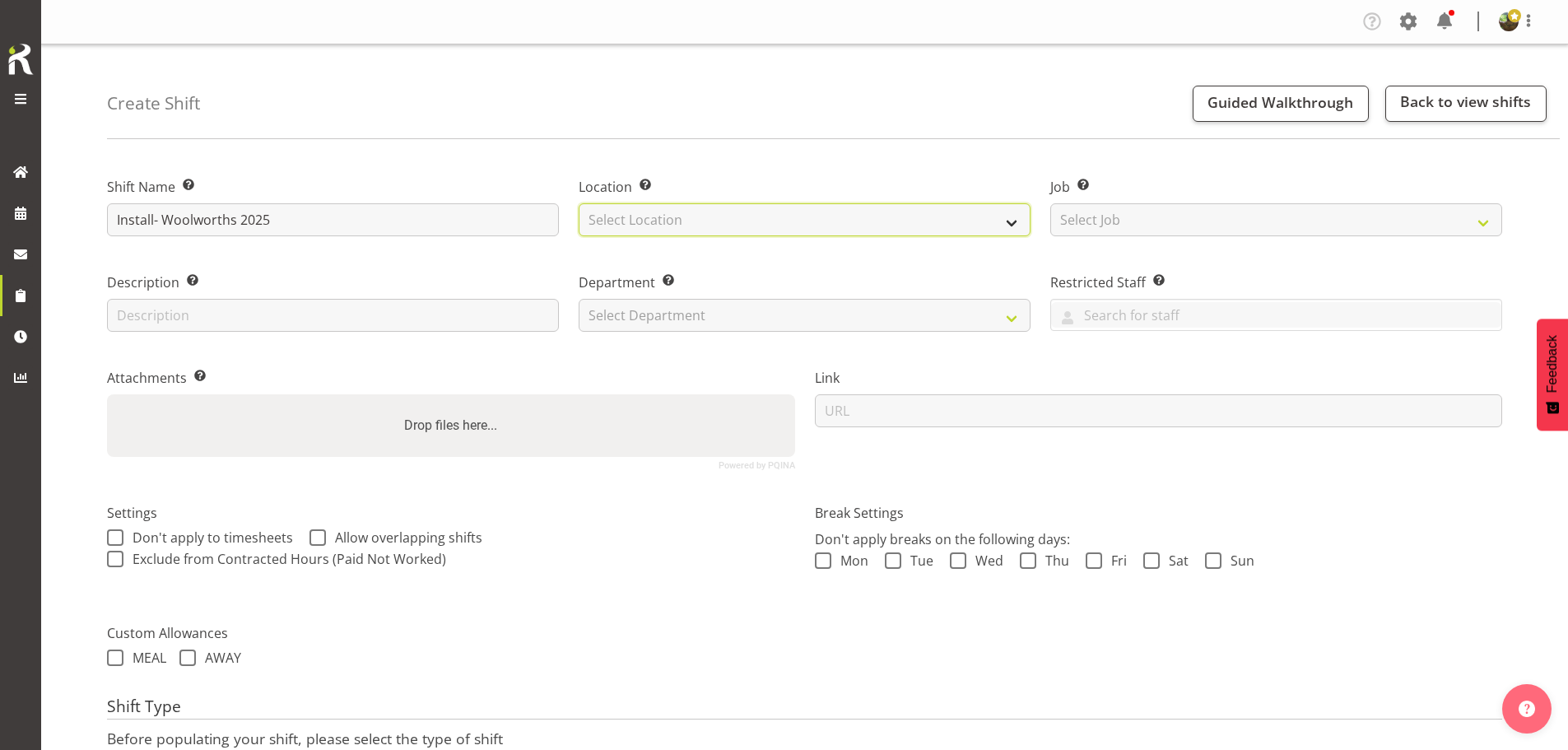
drag, startPoint x: 662, startPoint y: 221, endPoint x: 666, endPoint y: 231, distance: 10.8
click at [662, 222] on select "Select Location EHS [PERSON_NAME]" at bounding box center [805, 220] width 452 height 33
select select "35"
click at [579, 203] on select "Select Location EHS [PERSON_NAME]" at bounding box center [805, 220] width 452 height 33
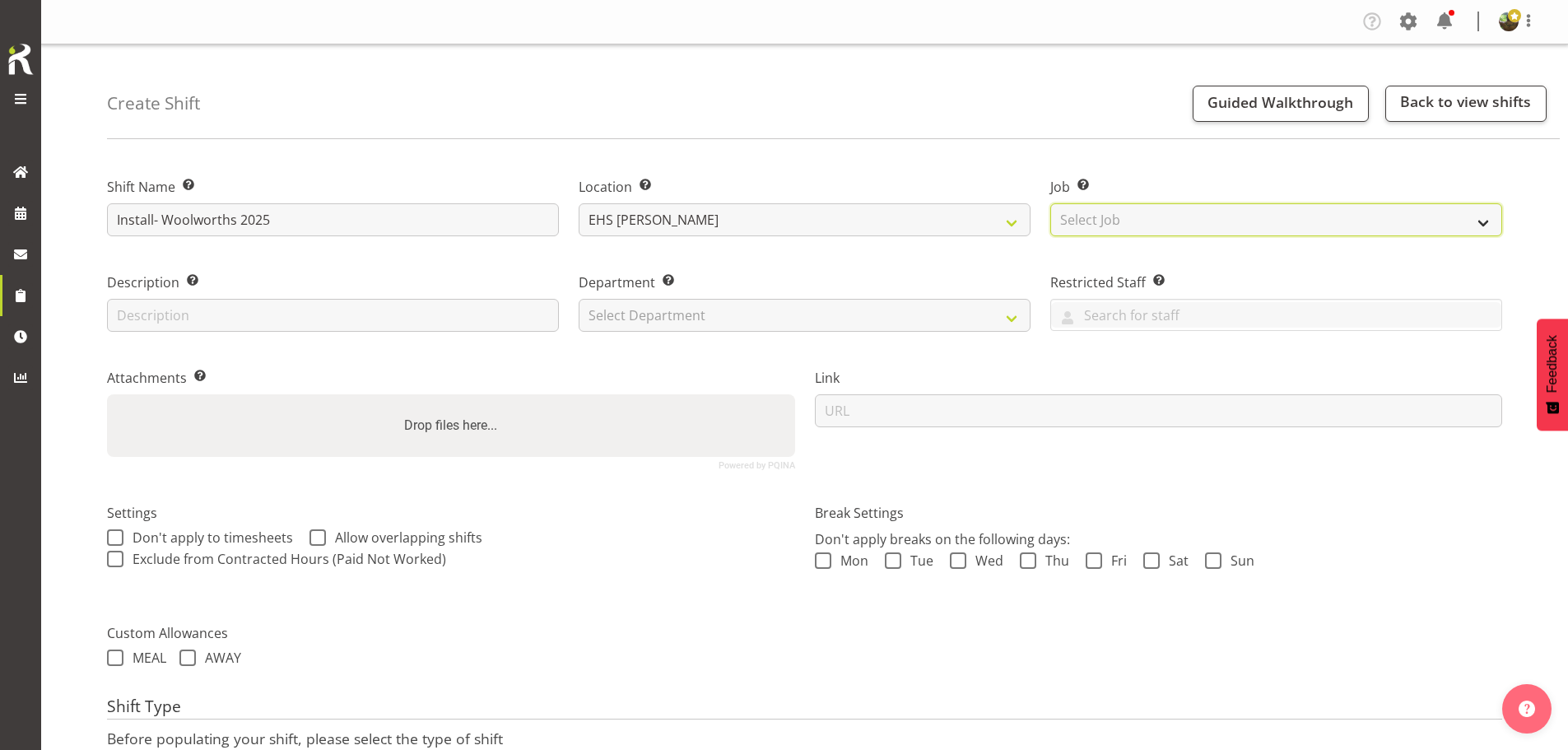
click at [1170, 225] on select "Select Job Create new job 1 Carlton Events 1 [PERSON_NAME][GEOGRAPHIC_DATA] 1 […" at bounding box center [1276, 220] width 452 height 33
select select "10237"
click at [1051, 203] on select "Select Job Create new job 1 Carlton Events 1 Carlton Hamilton 1 Carlton Welling…" at bounding box center [1276, 220] width 452 height 33
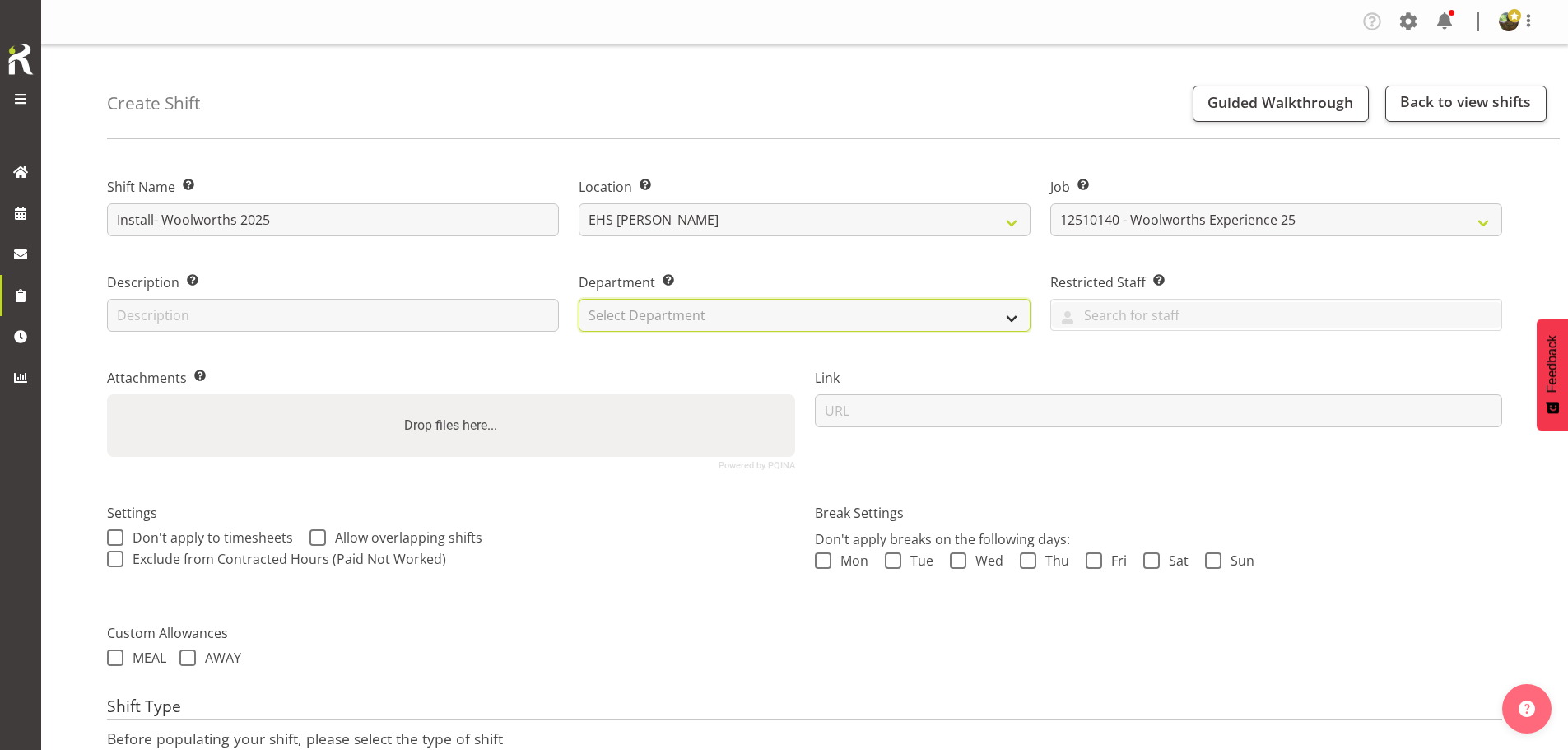
click at [720, 316] on select "Select Department EHS AKL FURNITURE" at bounding box center [805, 316] width 452 height 33
select select "38"
click at [579, 299] on select "Select Department EHS AKL FURNITURE" at bounding box center [805, 316] width 452 height 33
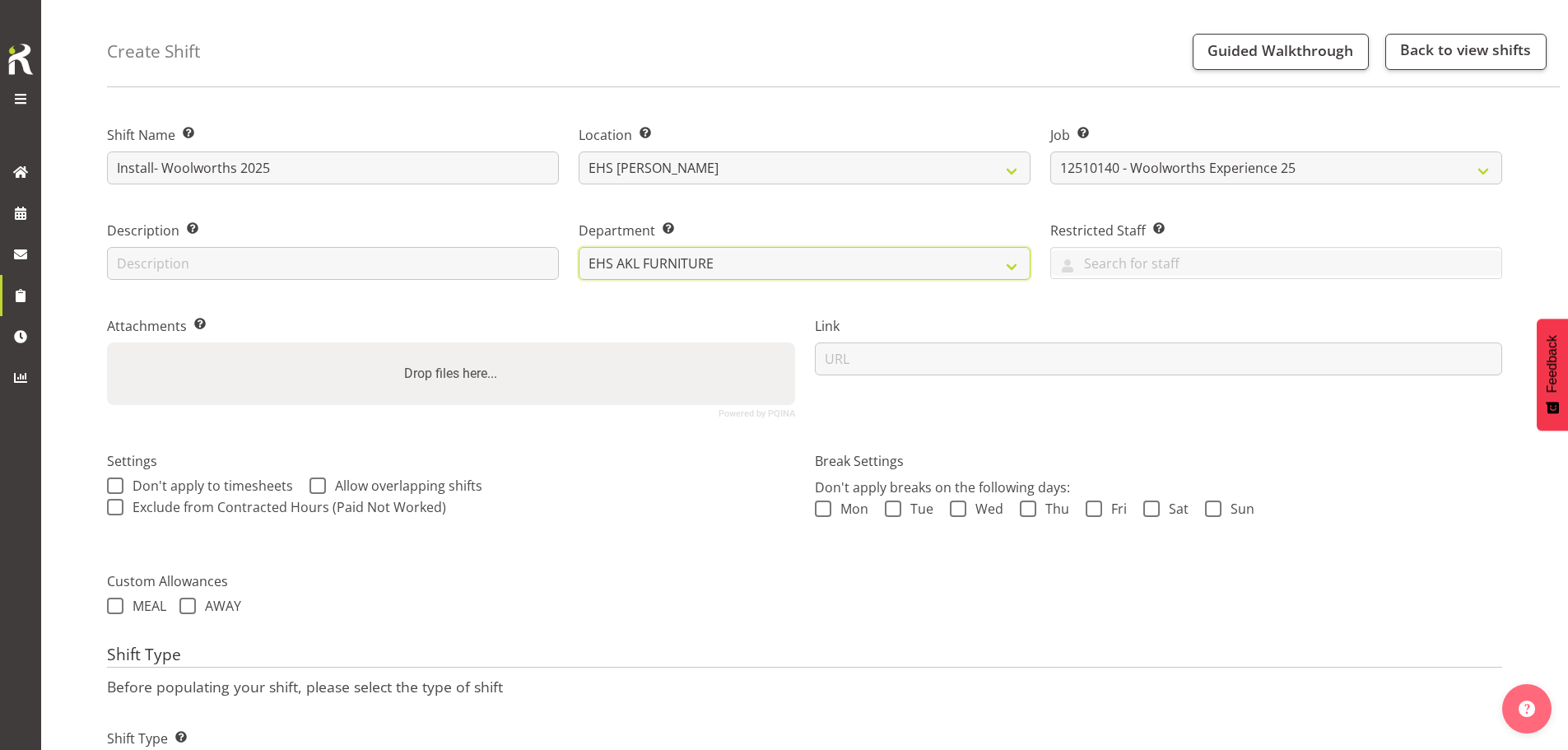
scroll to position [141, 0]
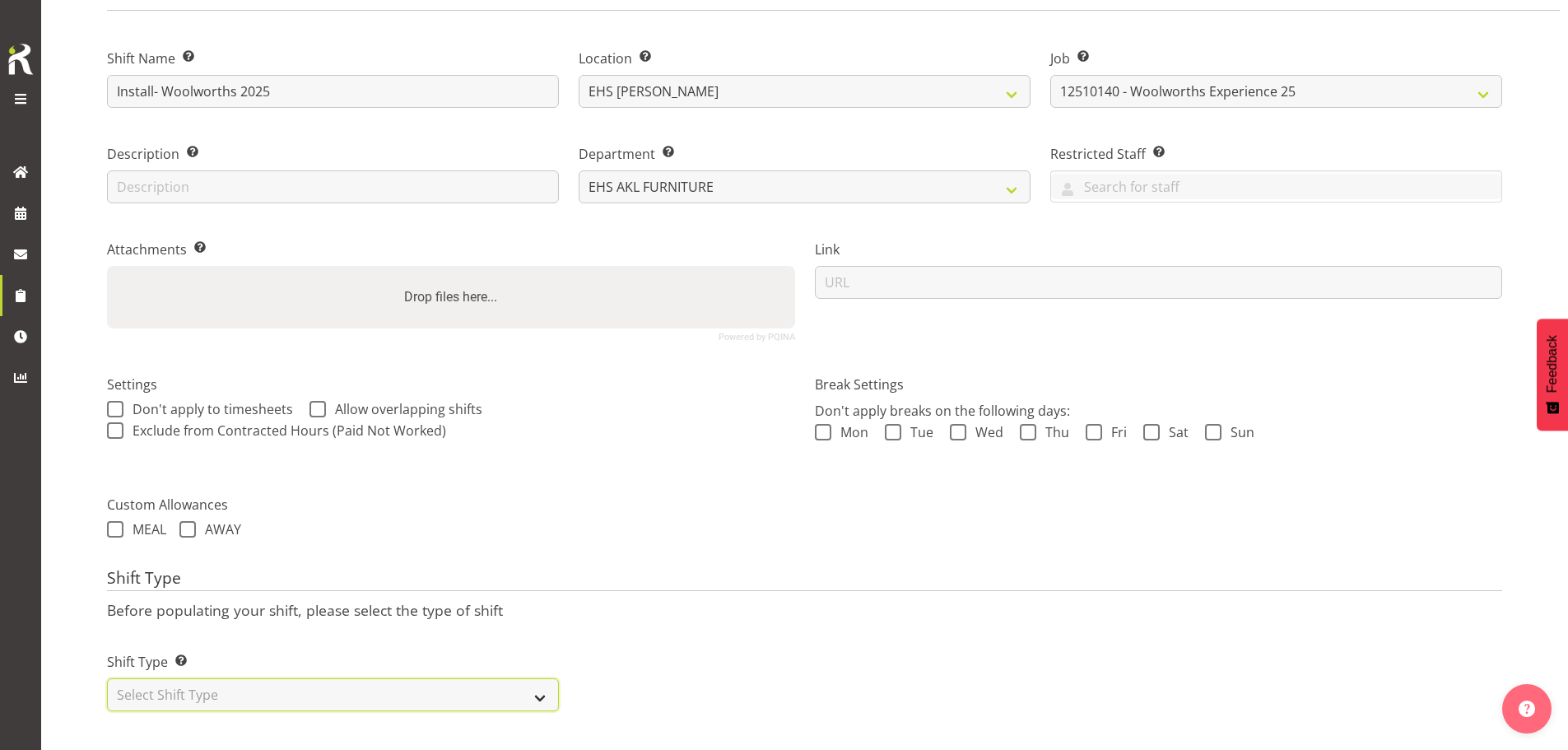
click at [297, 692] on select "Select Shift Type One Off Shift Recurring Shift Rotating Shift" at bounding box center [332, 695] width 452 height 33
select select "one_off"
click at [107, 678] on select "Select Shift Type One Off Shift Recurring Shift Rotating Shift" at bounding box center [332, 695] width 452 height 33
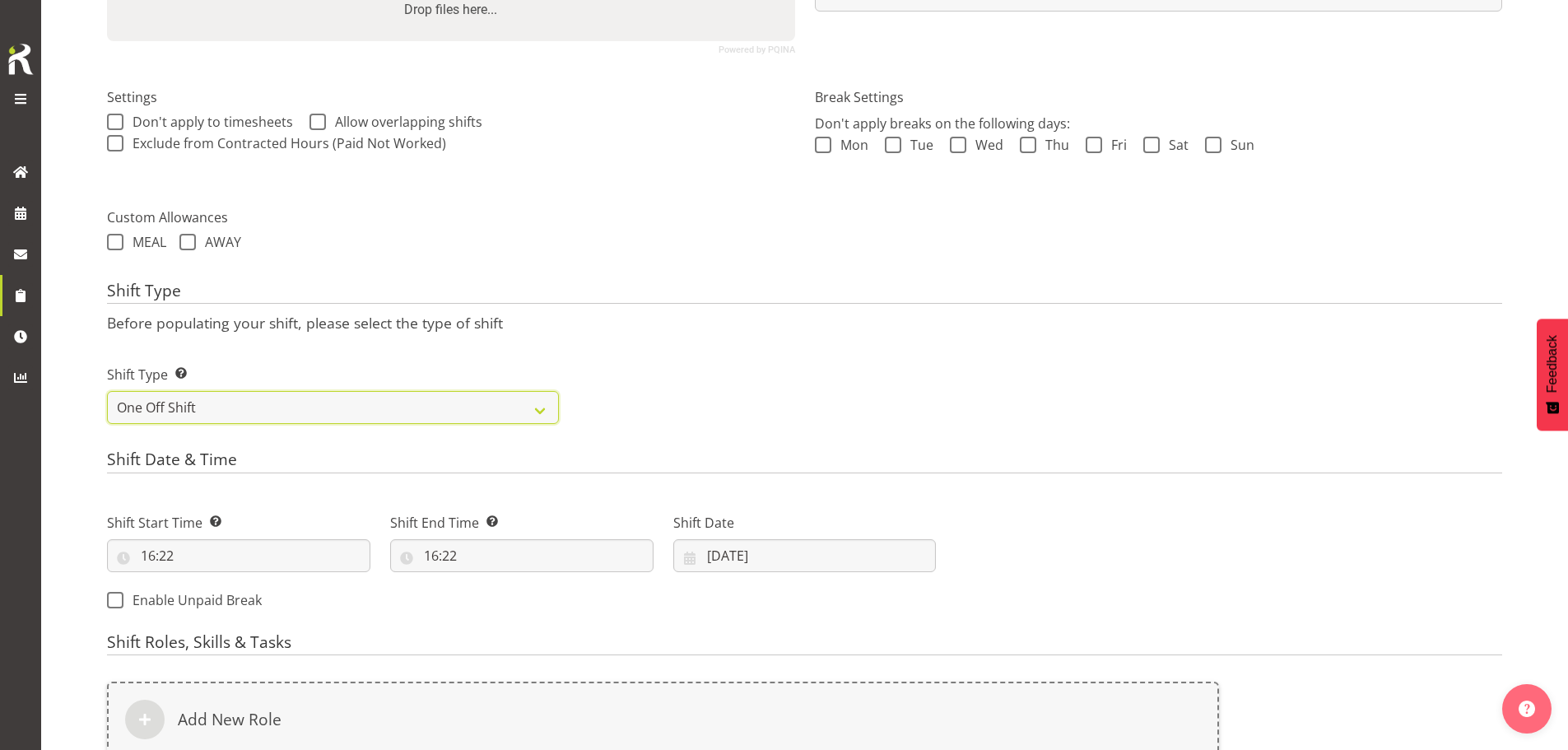
scroll to position [470, 0]
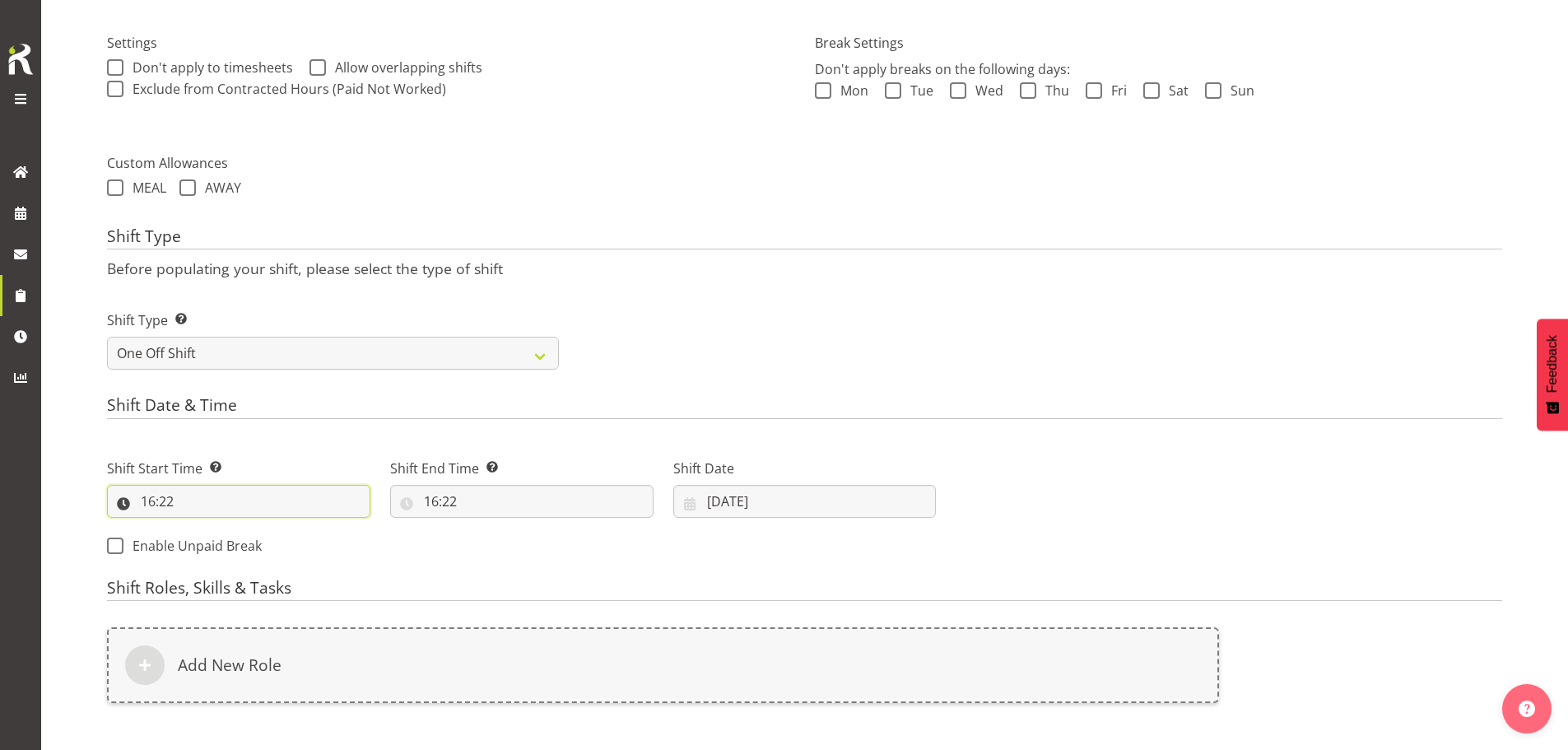
click at [168, 496] on input "16:22" at bounding box center [238, 502] width 263 height 33
click at [207, 546] on select "00 01 02 03 04 05 06 07 08 09 10 11 12 13 14 15 16 17 18 19 20 21 22 23" at bounding box center [219, 544] width 37 height 33
select select "13"
click at [201, 528] on select "00 01 02 03 04 05 06 07 08 09 10 11 12 13 14 15 16 17 18 19 20 21 22 23" at bounding box center [219, 544] width 37 height 33
type input "13:22"
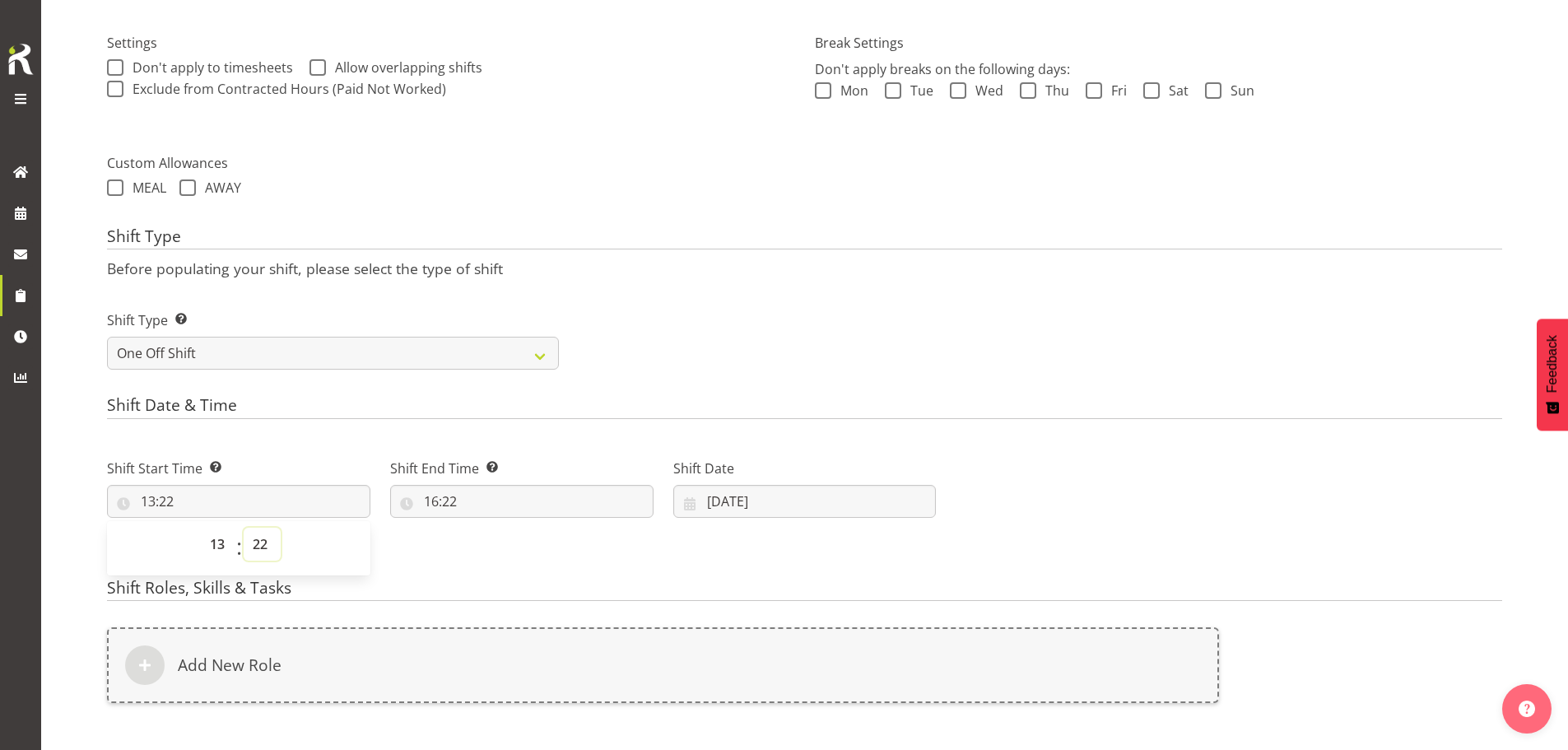
click at [257, 544] on select "00 01 02 03 04 05 06 07 08 09 10 11 12 13 14 15 16 17 18 19 20 21 22 23 24 25 2…" at bounding box center [262, 544] width 37 height 33
select select "0"
click at [243, 528] on select "00 01 02 03 04 05 06 07 08 09 10 11 12 13 14 15 16 17 18 19 20 21 22 23 24 25 2…" at bounding box center [262, 544] width 37 height 33
type input "13:00"
click at [455, 507] on input "16:22" at bounding box center [522, 502] width 263 height 33
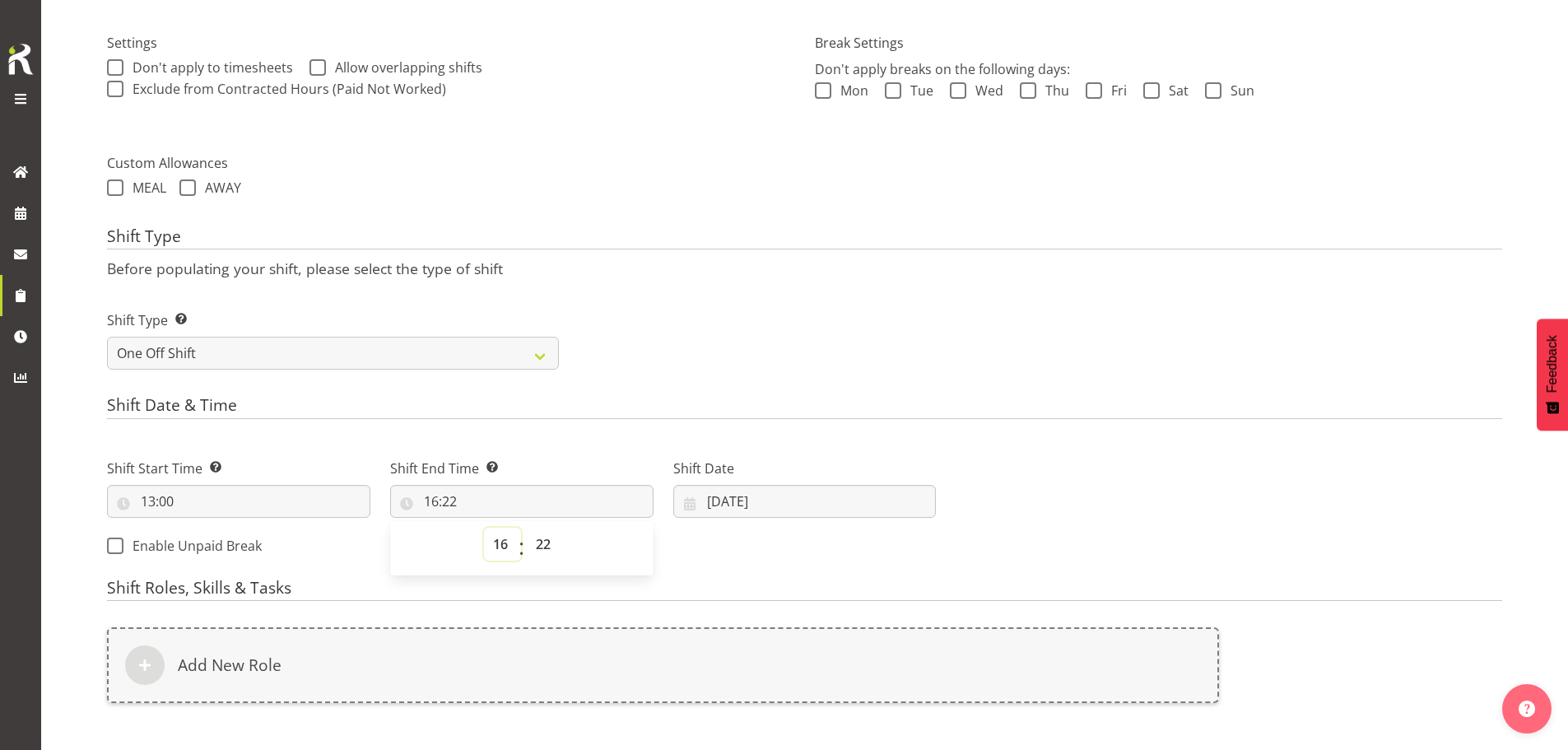
click at [502, 542] on select "00 01 02 03 04 05 06 07 08 09 10 11 12 13 14 15 16 17 18 19 20 21 22 23" at bounding box center [502, 544] width 37 height 33
click at [547, 542] on select "00 01 02 03 04 05 06 07 08 09 10 11 12 13 14 15 16 17 18 19 20 21 22 23 24 25 2…" at bounding box center [545, 544] width 37 height 33
select select "0"
click at [527, 528] on select "00 01 02 03 04 05 06 07 08 09 10 11 12 13 14 15 16 17 18 19 20 21 22 23 24 25 2…" at bounding box center [545, 544] width 37 height 33
type input "16:00"
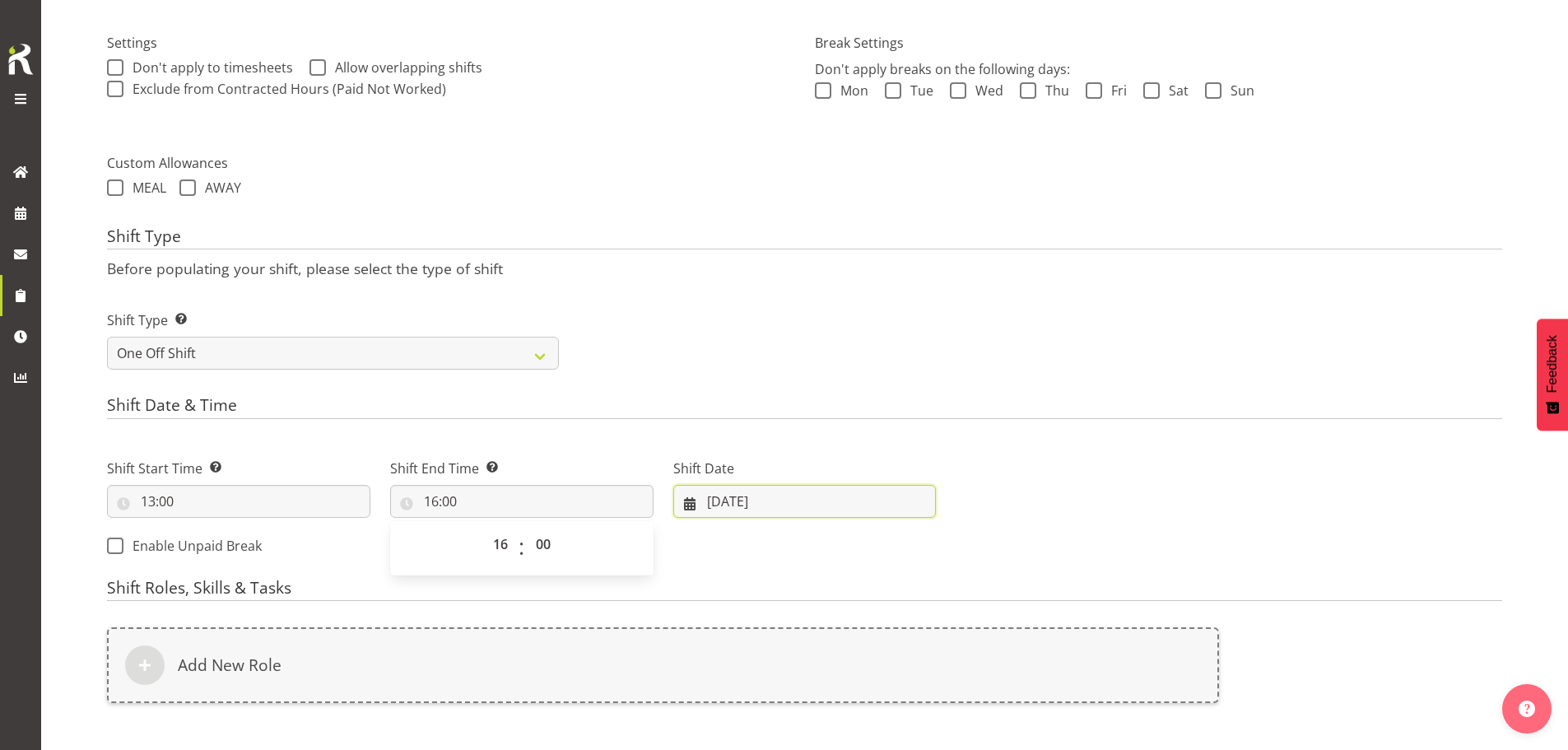
click at [742, 504] on input "07/10/2025" at bounding box center [805, 502] width 263 height 33
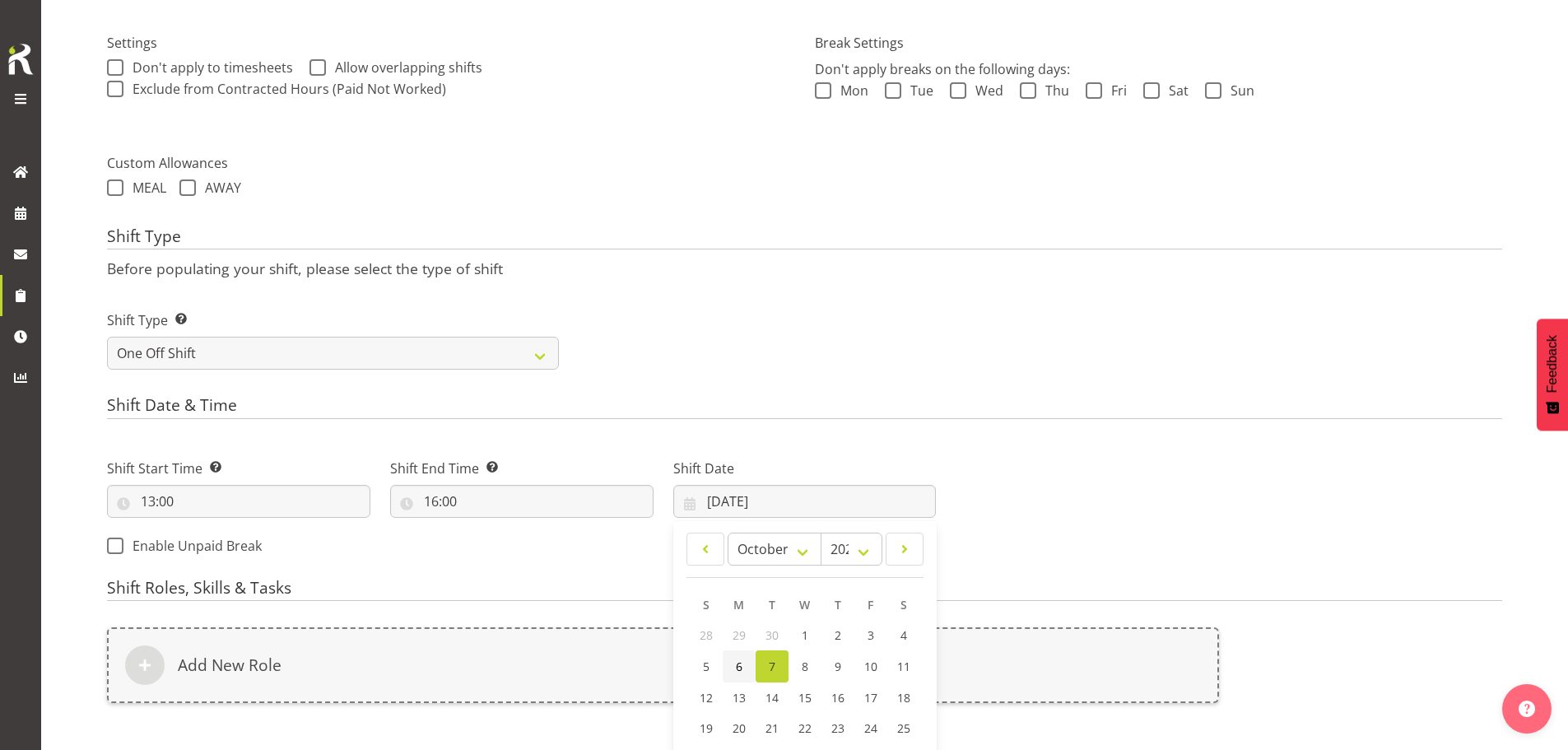
click at [742, 666] on link "6" at bounding box center [740, 667] width 33 height 32
type input "06/10/2025"
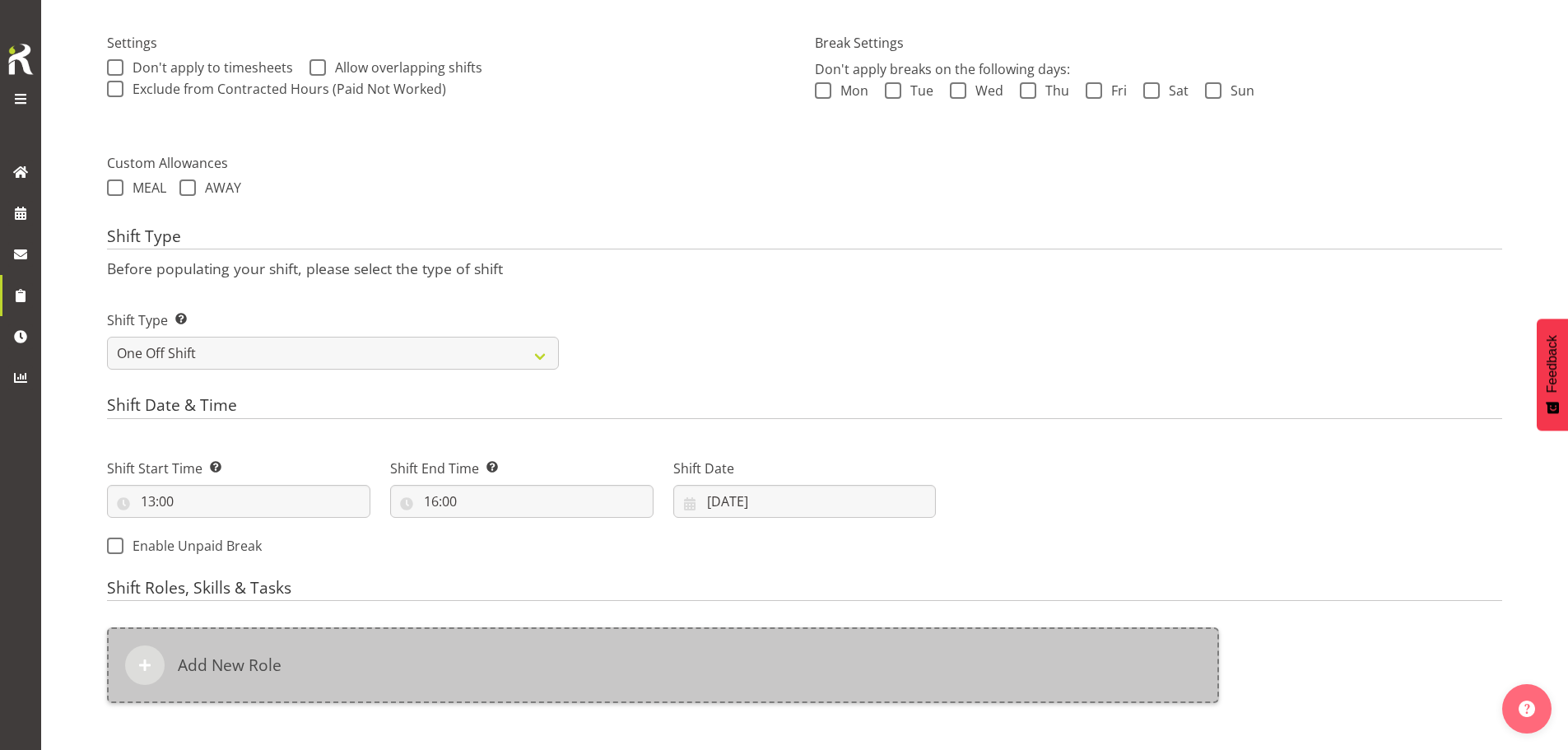
click at [737, 667] on div "Add New Role" at bounding box center [662, 665] width 1112 height 76
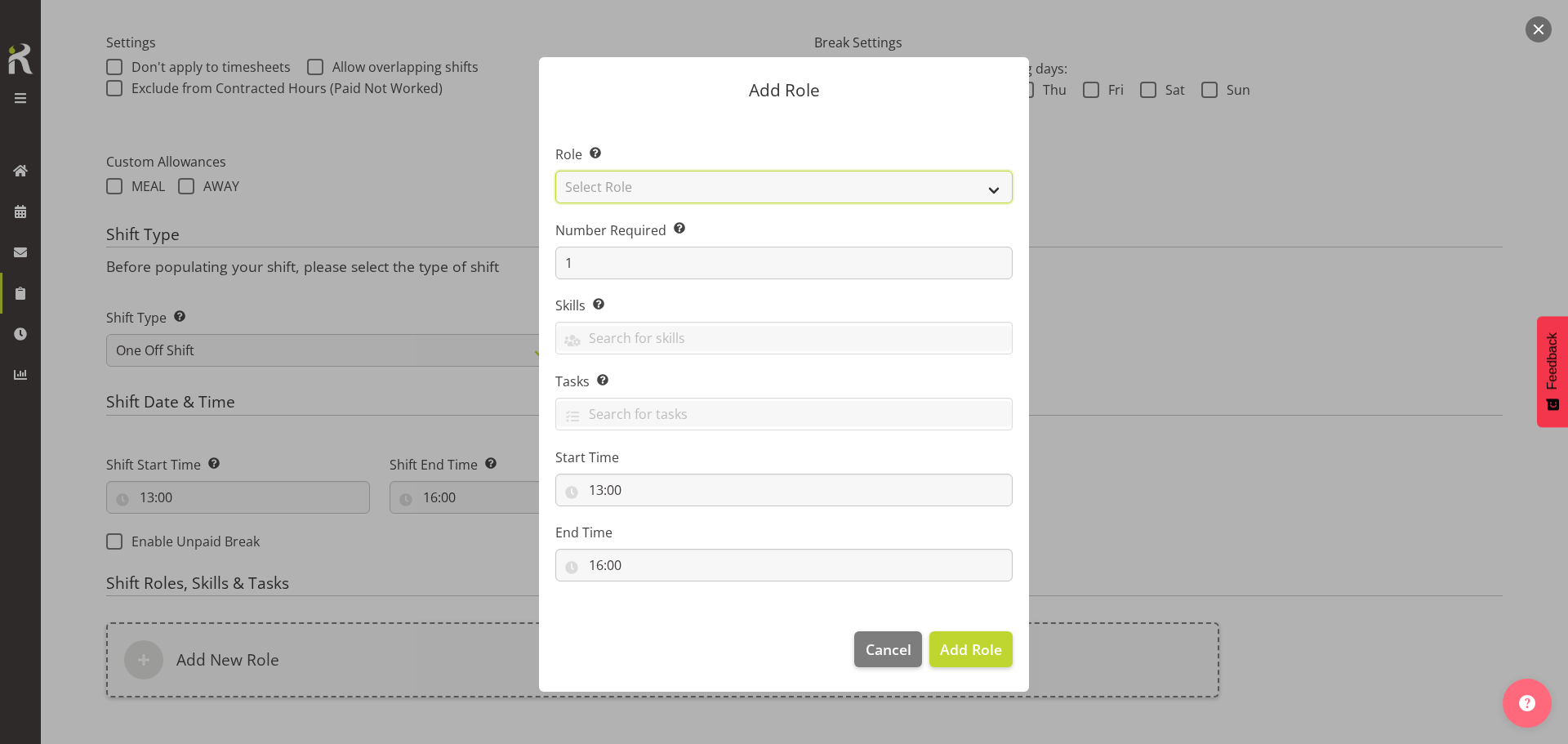
click at [769, 185] on select "Select Role ACCOUNT MANAGER ACCOUNT MANAGER DW ACCOUNTS [PERSON_NAME] VEHICLES …" at bounding box center [784, 188] width 457 height 33
select select "189"
click at [555, 171] on select "Select Role ACCOUNT MANAGER ACCOUNT MANAGER DW ACCOUNTS [PERSON_NAME] VEHICLES …" at bounding box center [784, 188] width 457 height 33
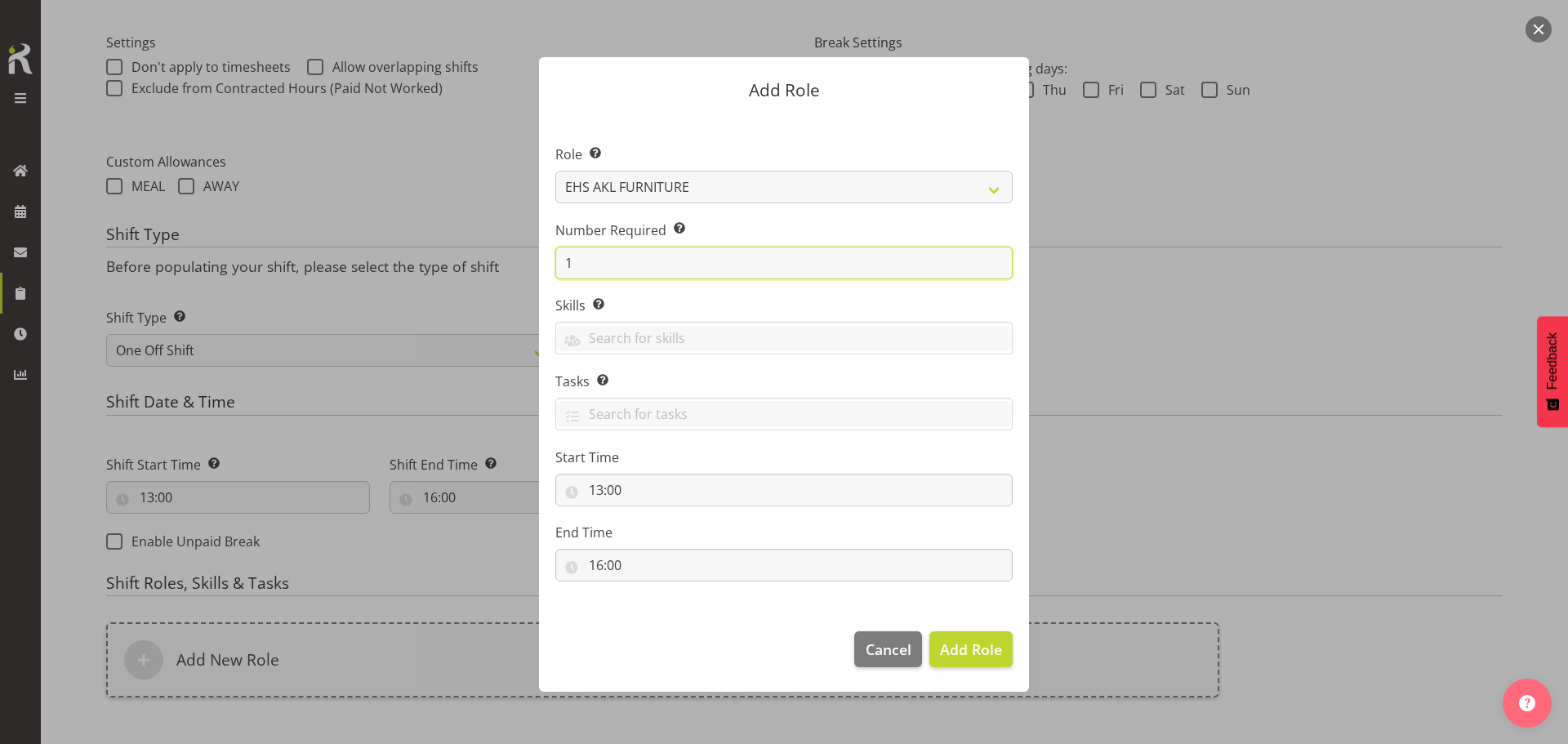
click at [715, 264] on input "1" at bounding box center [784, 263] width 457 height 33
type input "3"
click at [910, 632] on button "Add 3 Roles" at bounding box center [961, 649] width 103 height 36
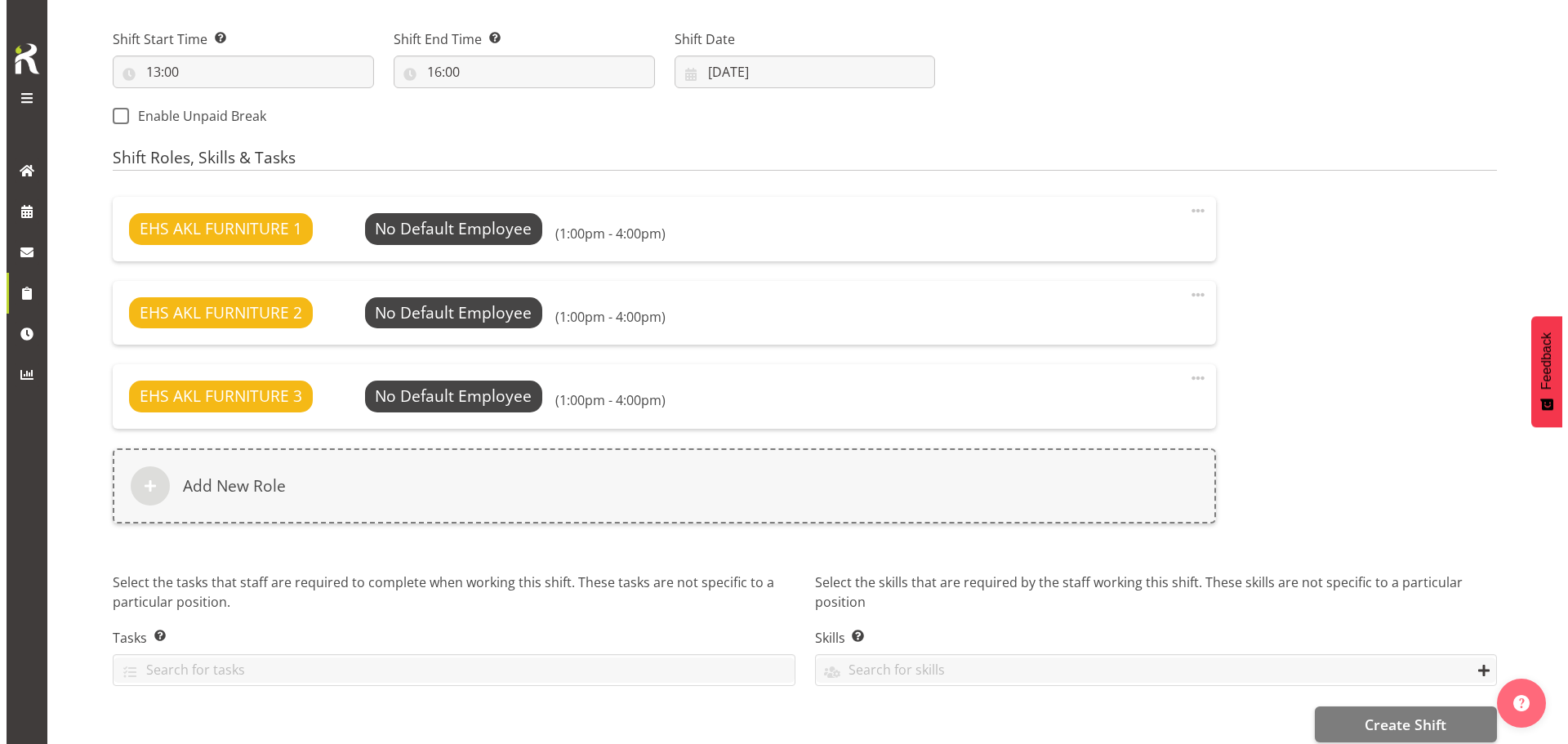
scroll to position [915, 0]
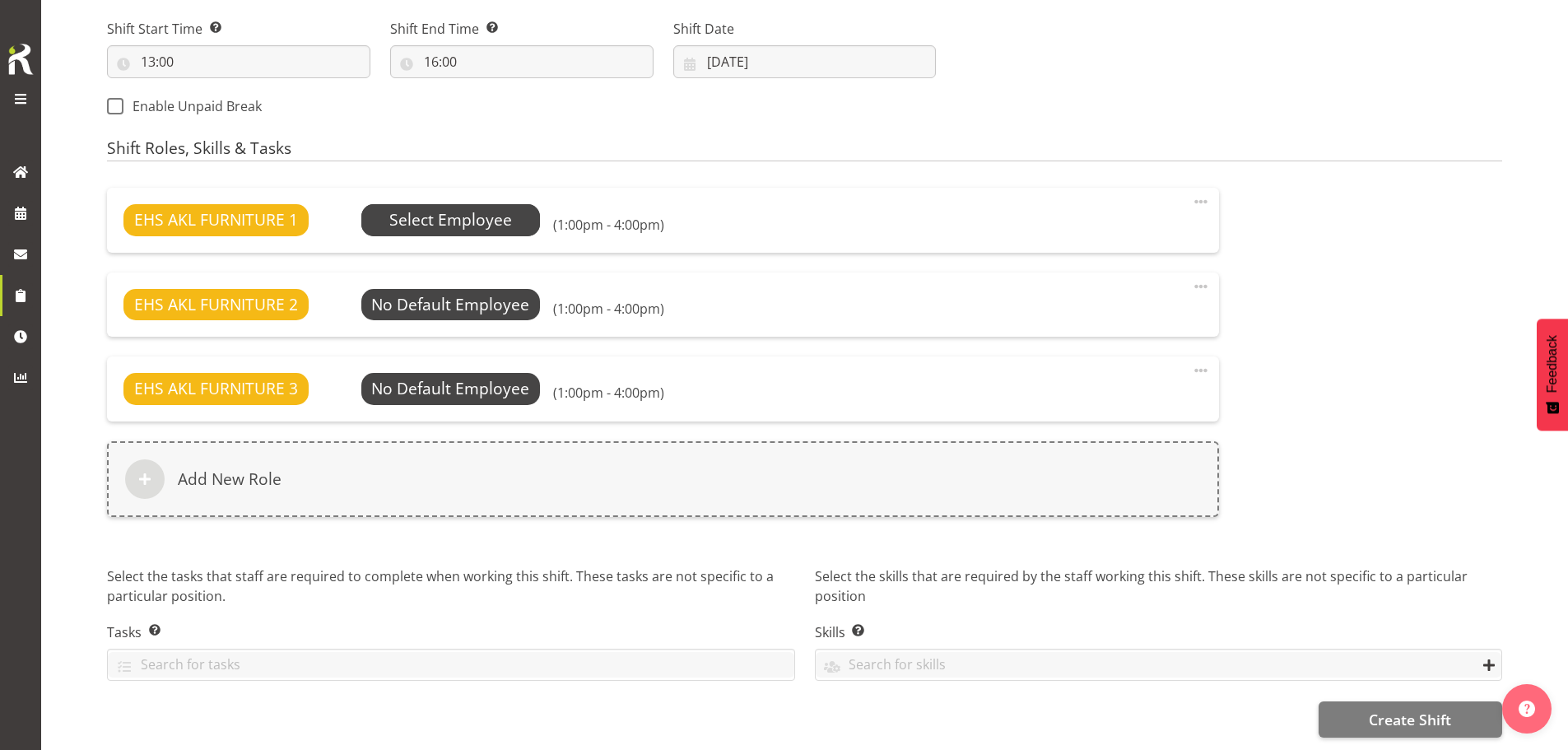
click at [475, 213] on span "Select Employee" at bounding box center [450, 220] width 122 height 24
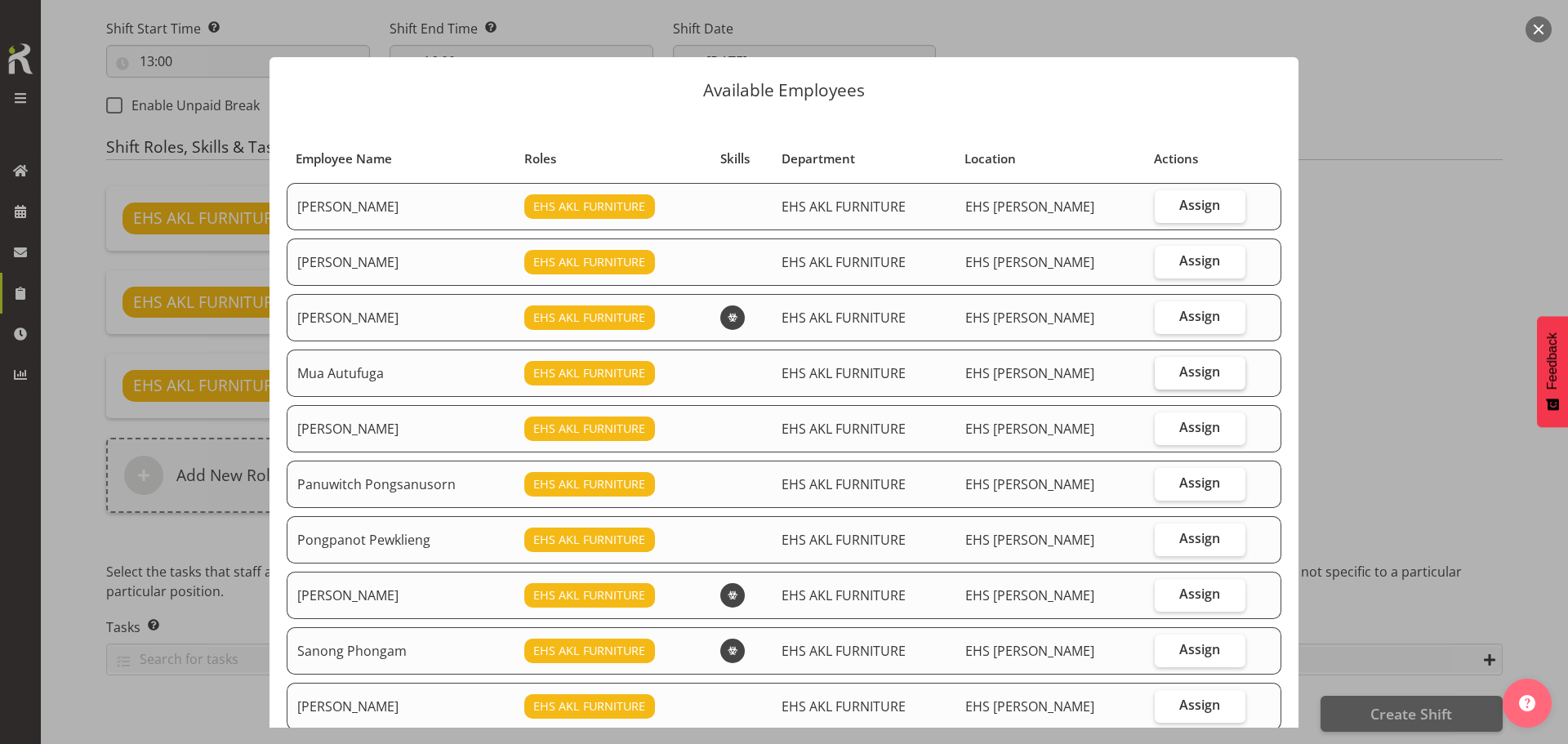
click at [1181, 375] on span "Assign" at bounding box center [1199, 372] width 41 height 17
click at [1165, 375] on input "Assign" at bounding box center [1160, 372] width 11 height 11
checkbox input "true"
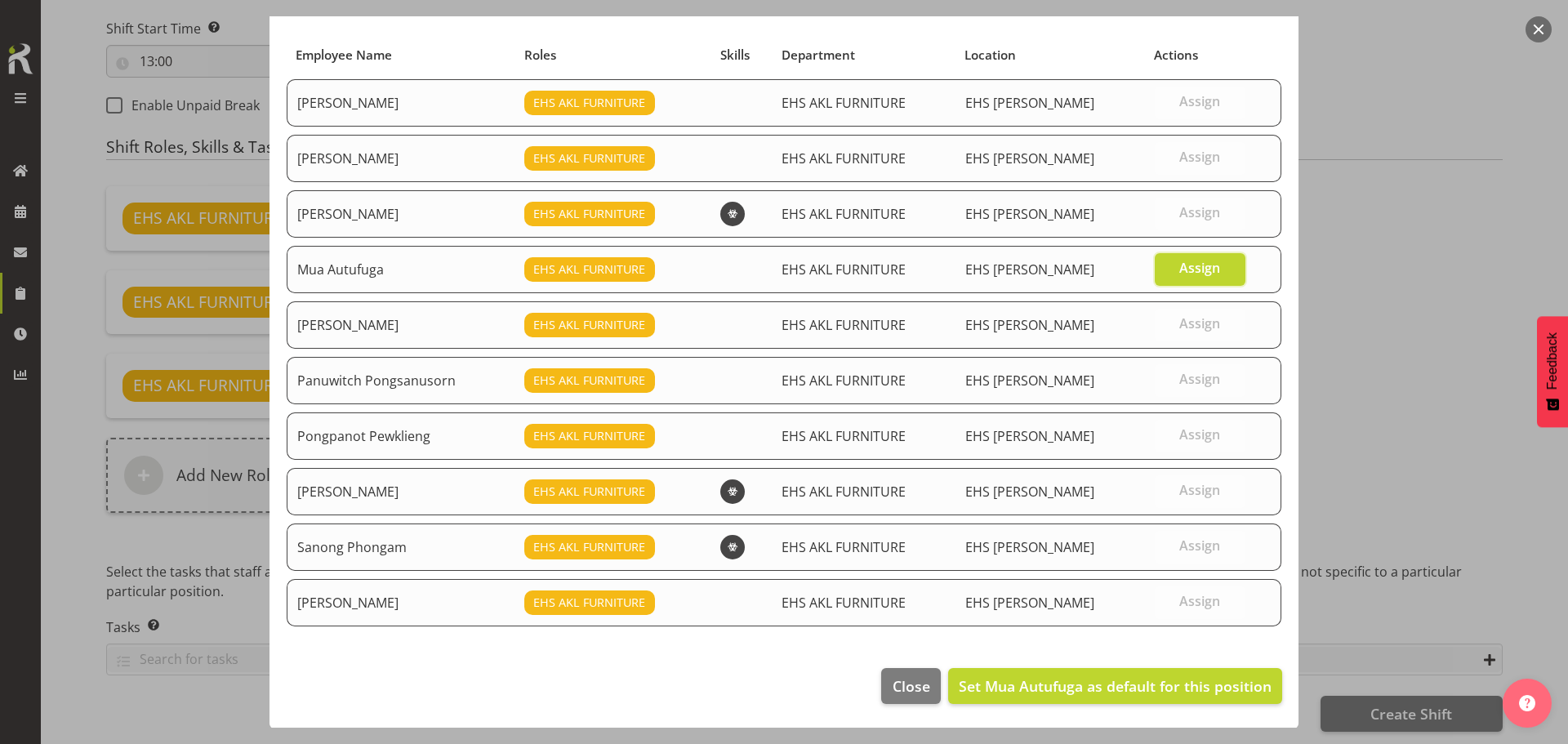
scroll to position [104, 0]
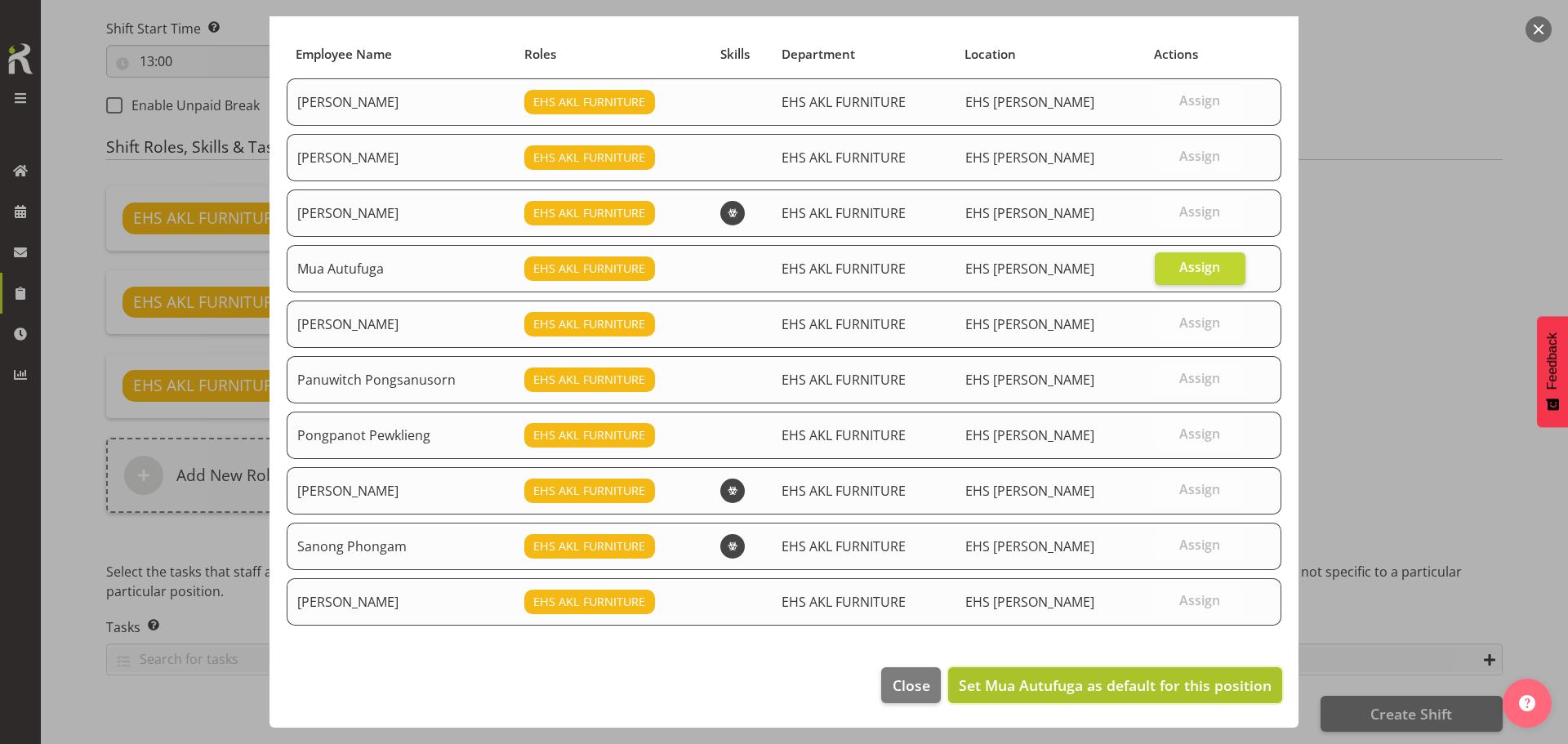
click at [1161, 691] on span "Set Mua Autufuga as default for this position" at bounding box center [1115, 685] width 312 height 20
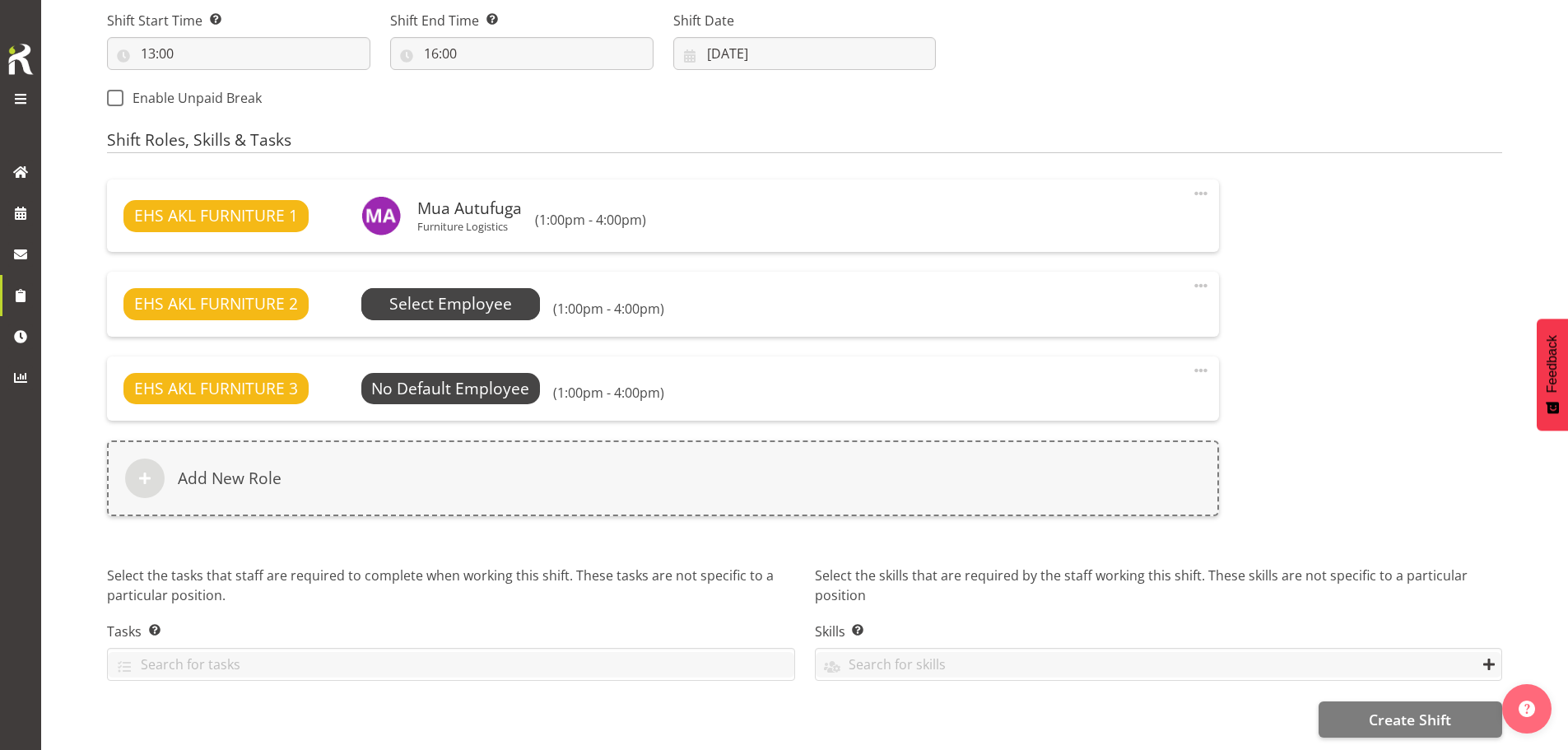
click at [467, 292] on span "Select Employee" at bounding box center [450, 304] width 122 height 24
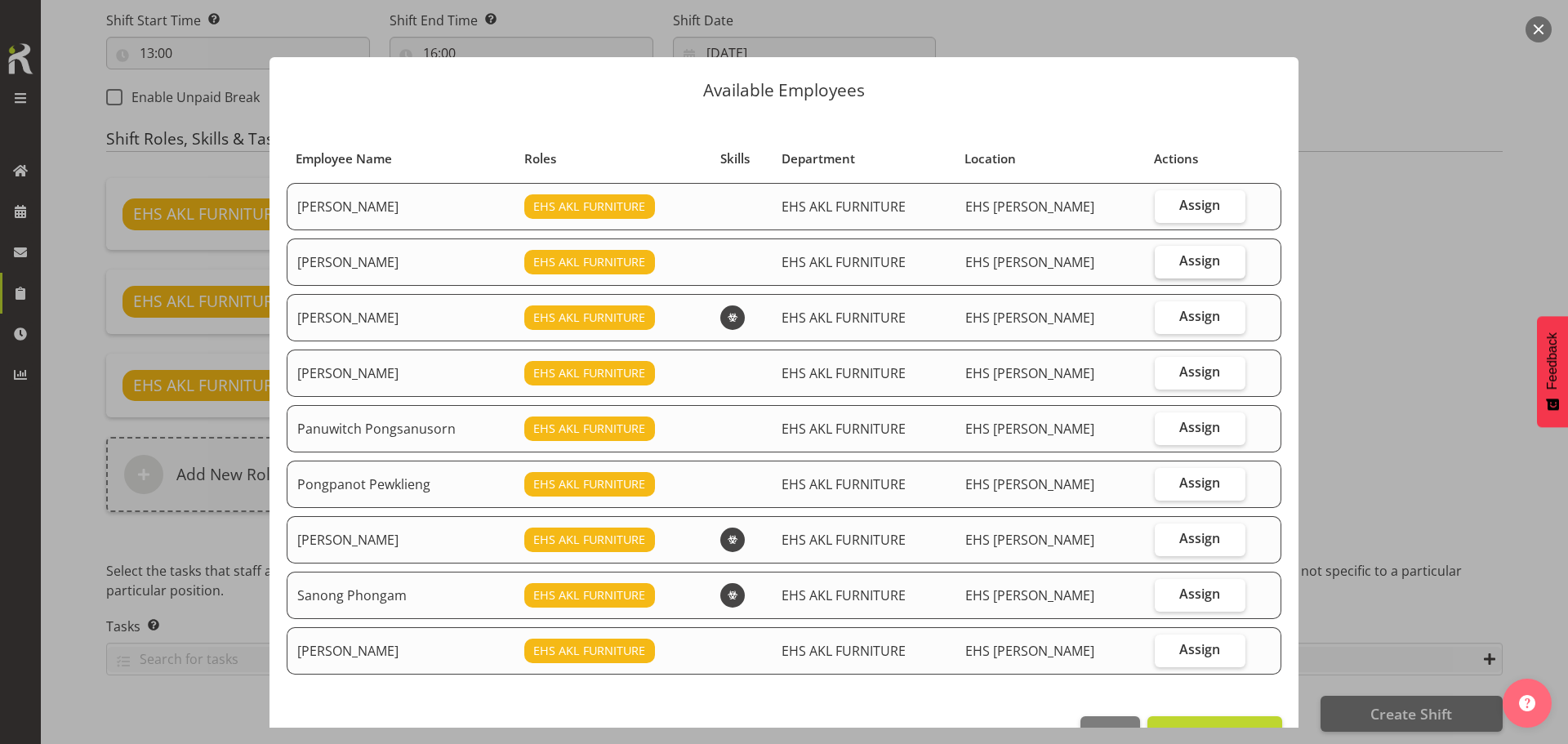
drag, startPoint x: 1179, startPoint y: 244, endPoint x: 1179, endPoint y: 258, distance: 14.0
click at [1179, 247] on td "Assign" at bounding box center [1199, 262] width 110 height 47
click at [1182, 268] on span "Assign" at bounding box center [1199, 260] width 41 height 17
click at [1165, 266] on input "Assign" at bounding box center [1160, 260] width 11 height 11
checkbox input "true"
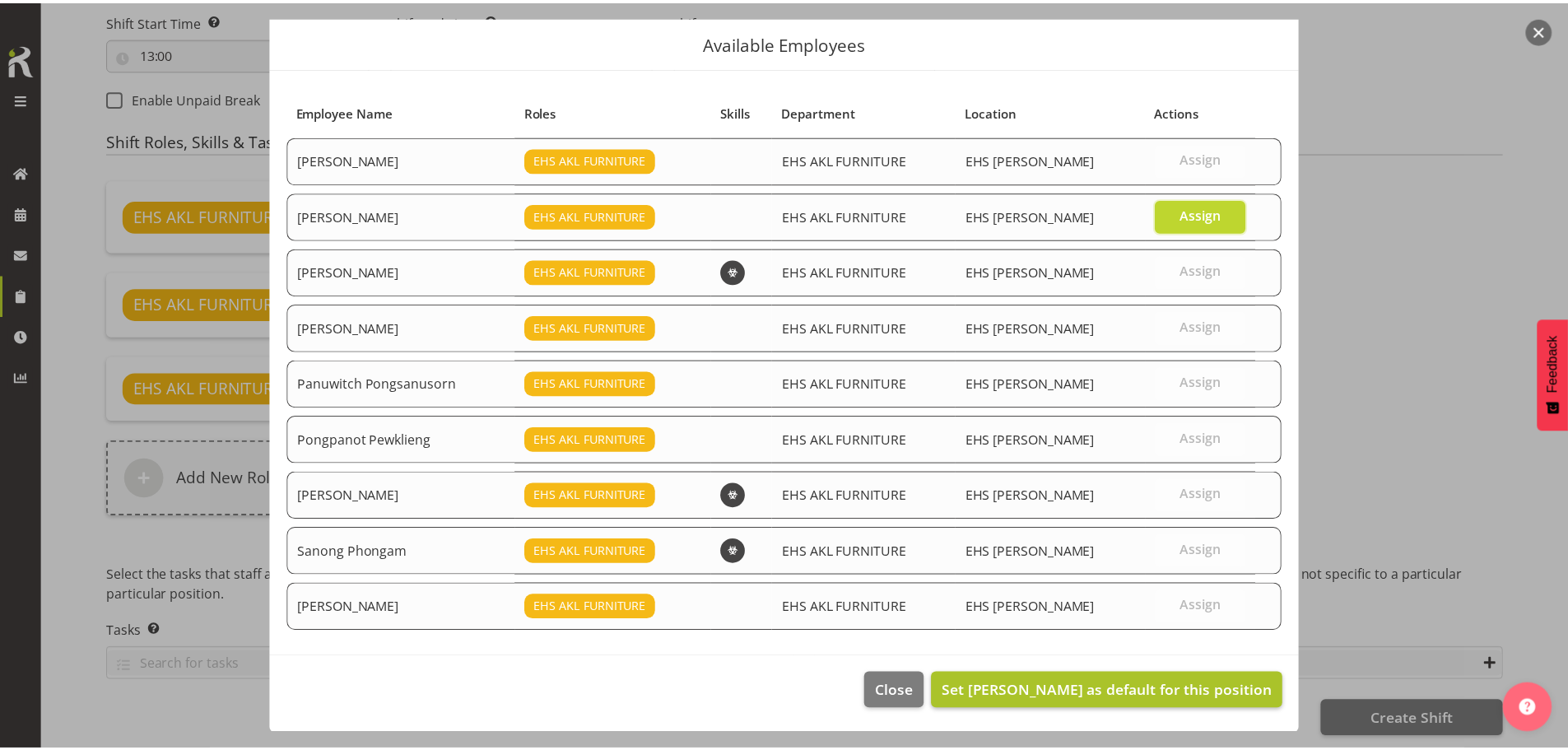
scroll to position [49, 0]
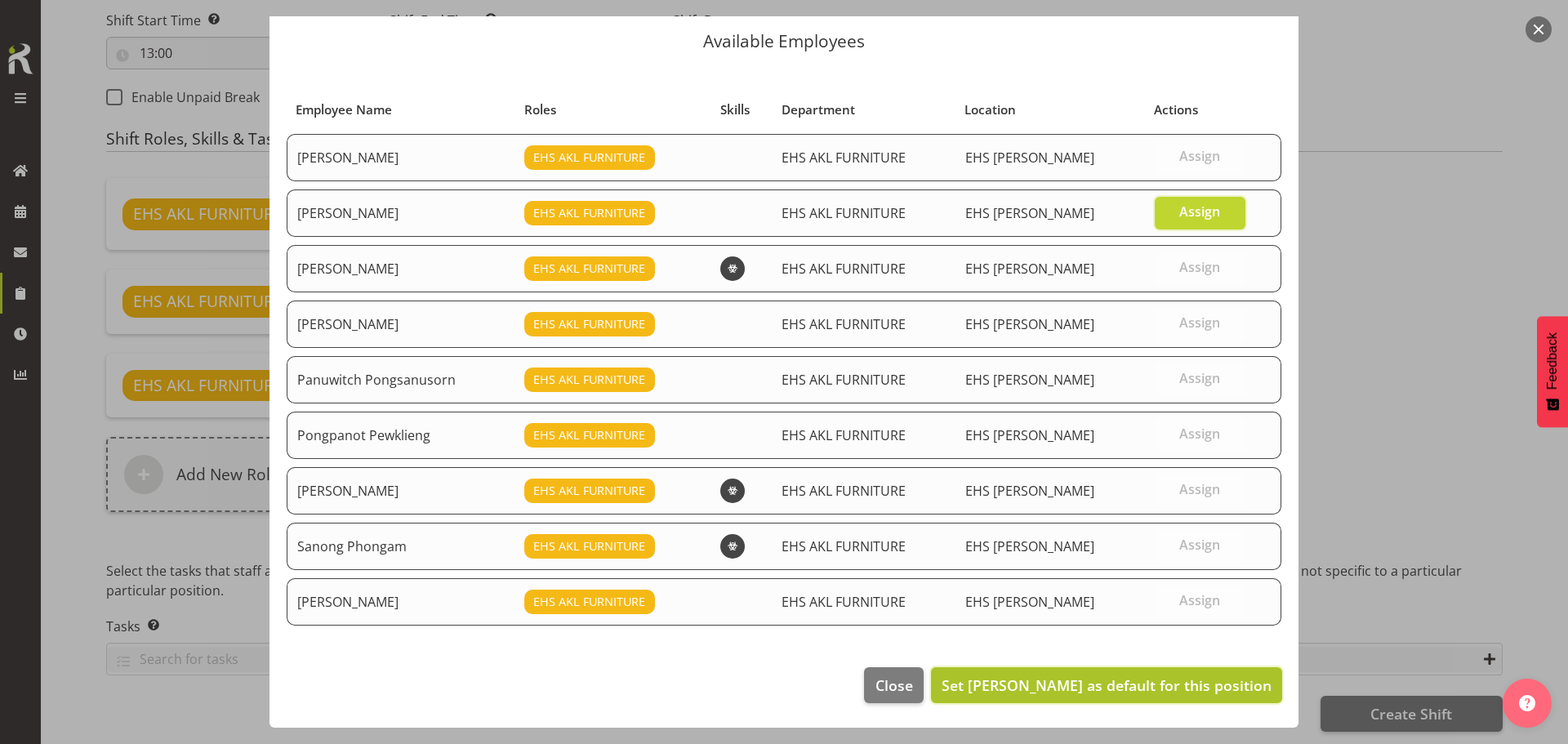
click at [1157, 681] on span "Set Manase Ward as default for this position" at bounding box center [1106, 685] width 330 height 20
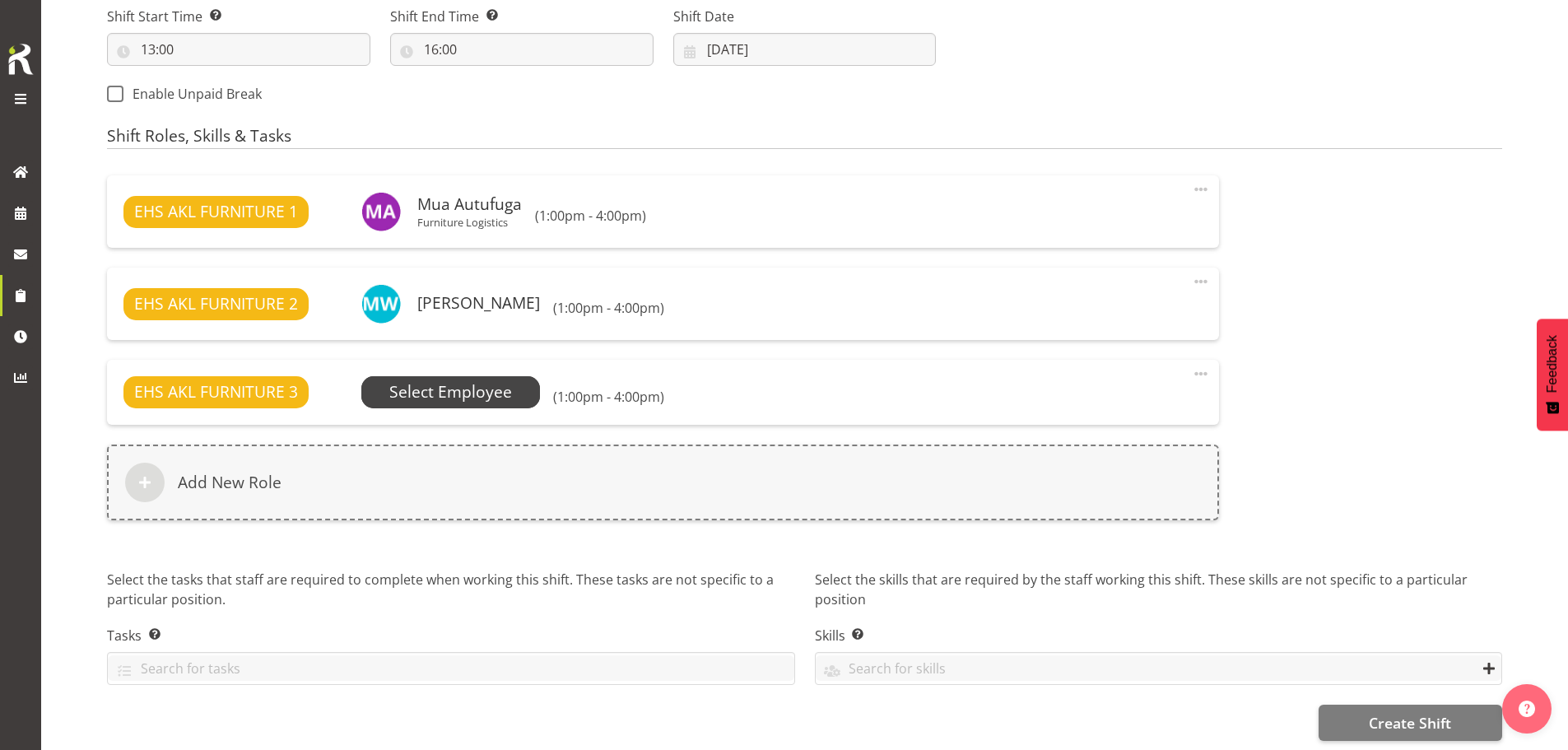
click at [483, 392] on span "Select Employee" at bounding box center [450, 392] width 122 height 24
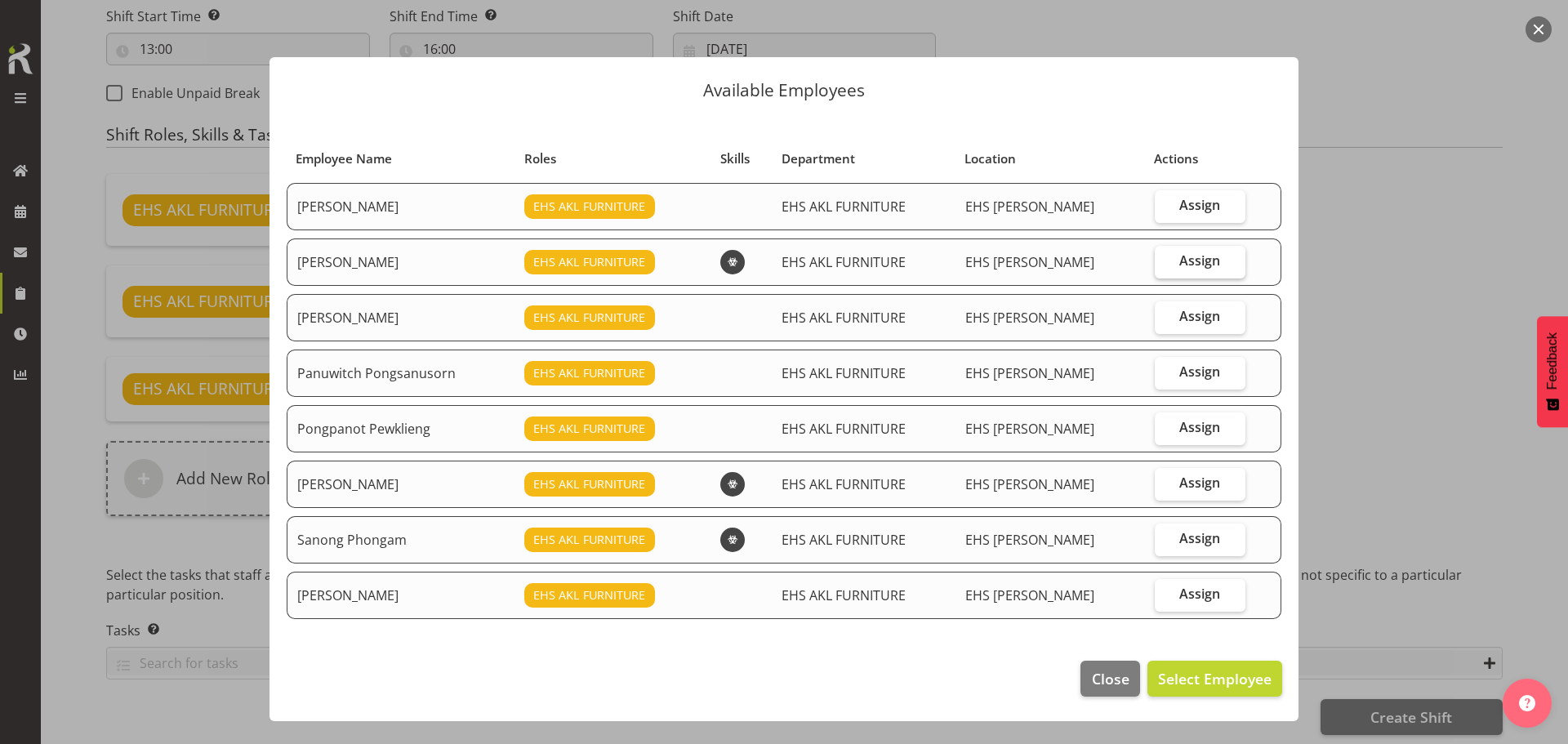
click at [1199, 262] on span "Assign" at bounding box center [1199, 260] width 41 height 17
click at [1165, 262] on input "Assign" at bounding box center [1160, 260] width 11 height 11
checkbox input "true"
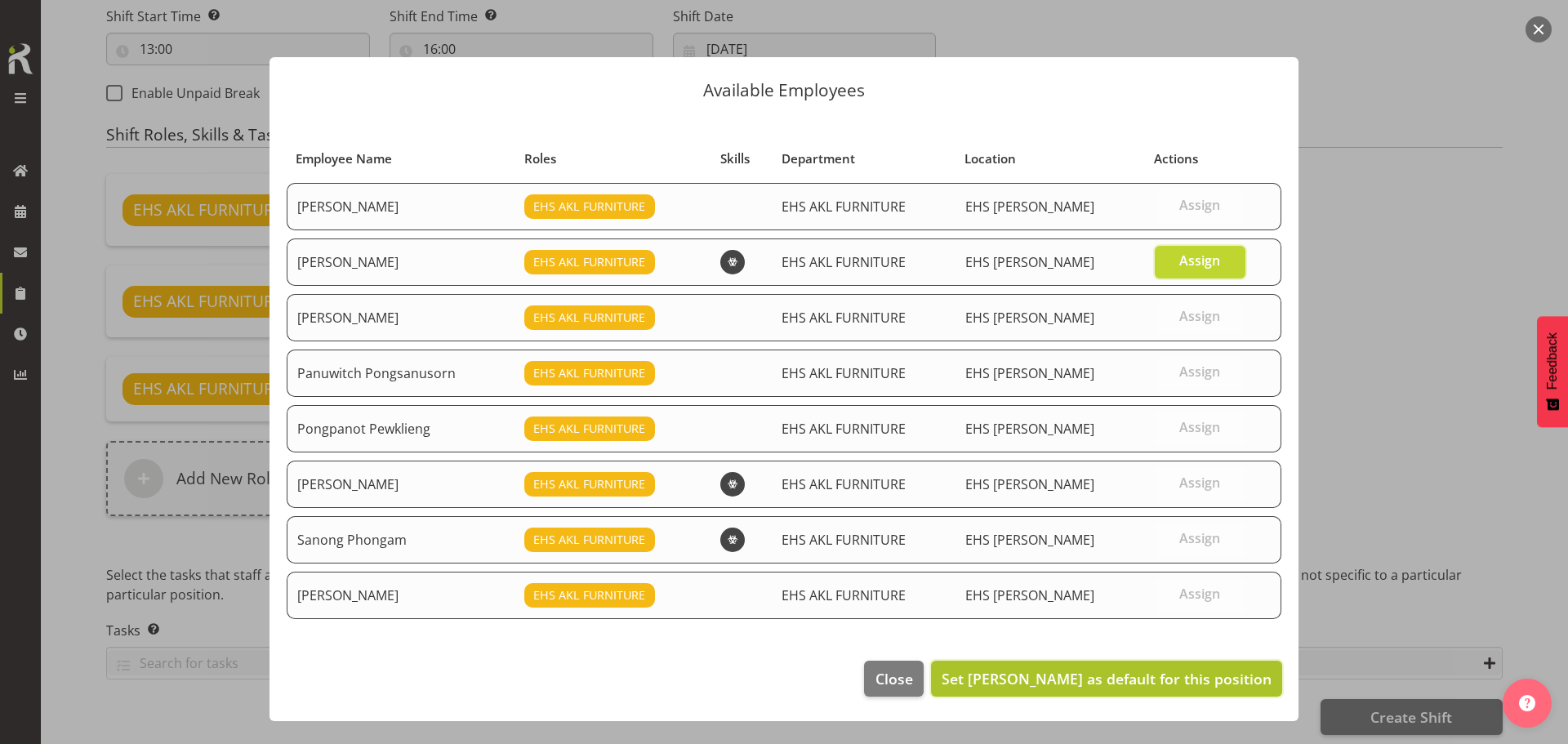
click at [1162, 676] on span "Set Michael Vaimauga as default for this position" at bounding box center [1106, 679] width 330 height 20
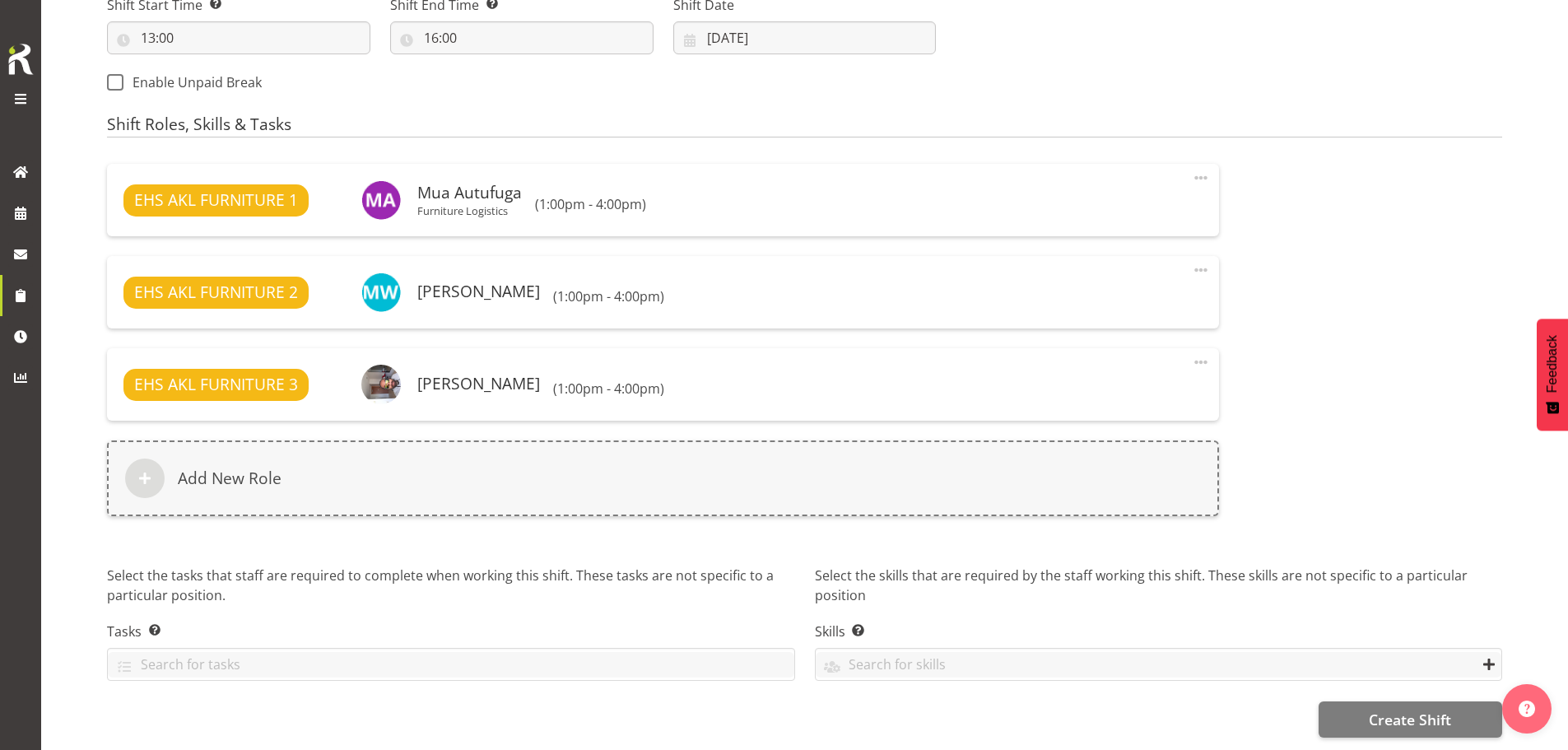
scroll to position [946, 0]
click at [1425, 709] on span "Create Shift" at bounding box center [1410, 720] width 82 height 22
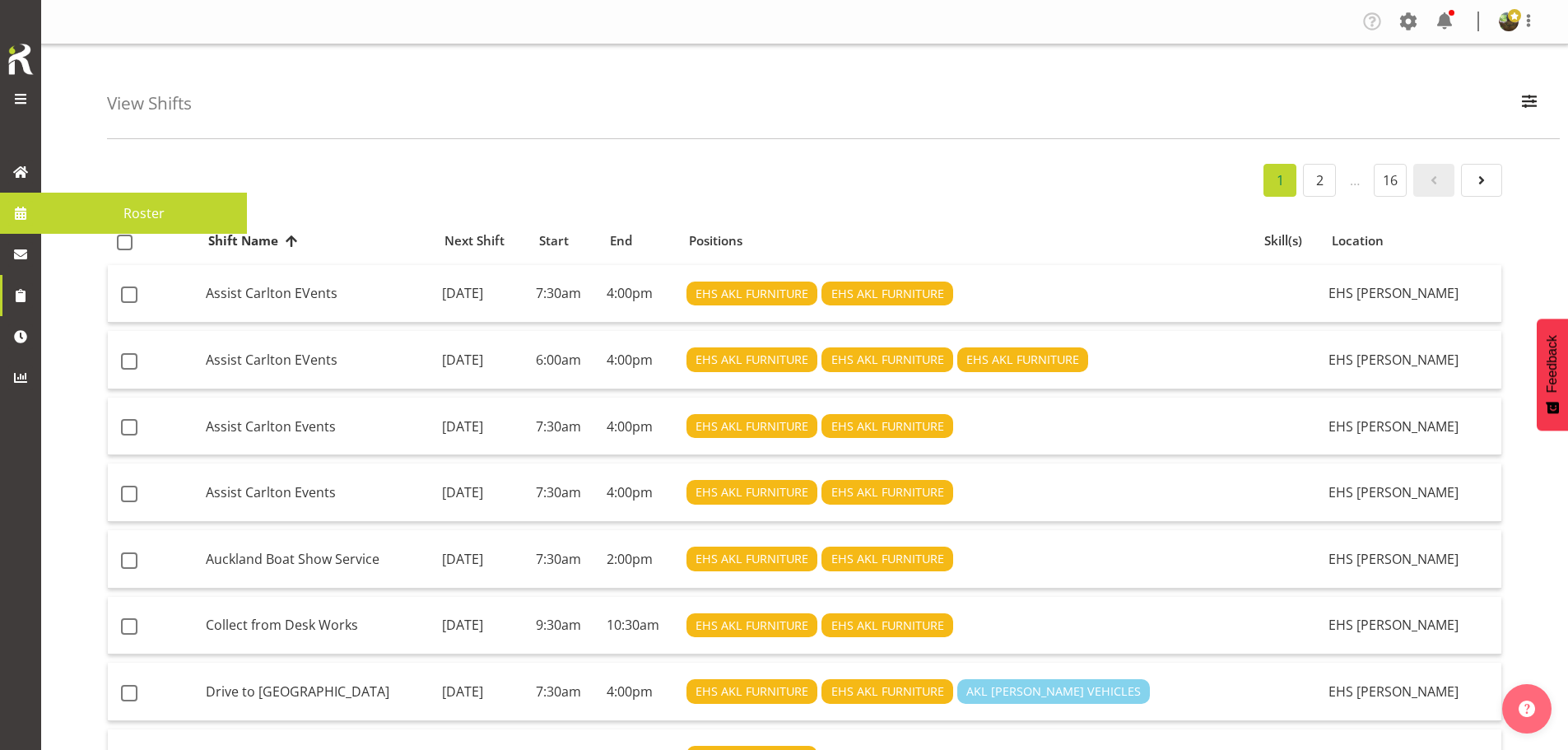
click at [126, 219] on span "Roster" at bounding box center [143, 213] width 189 height 25
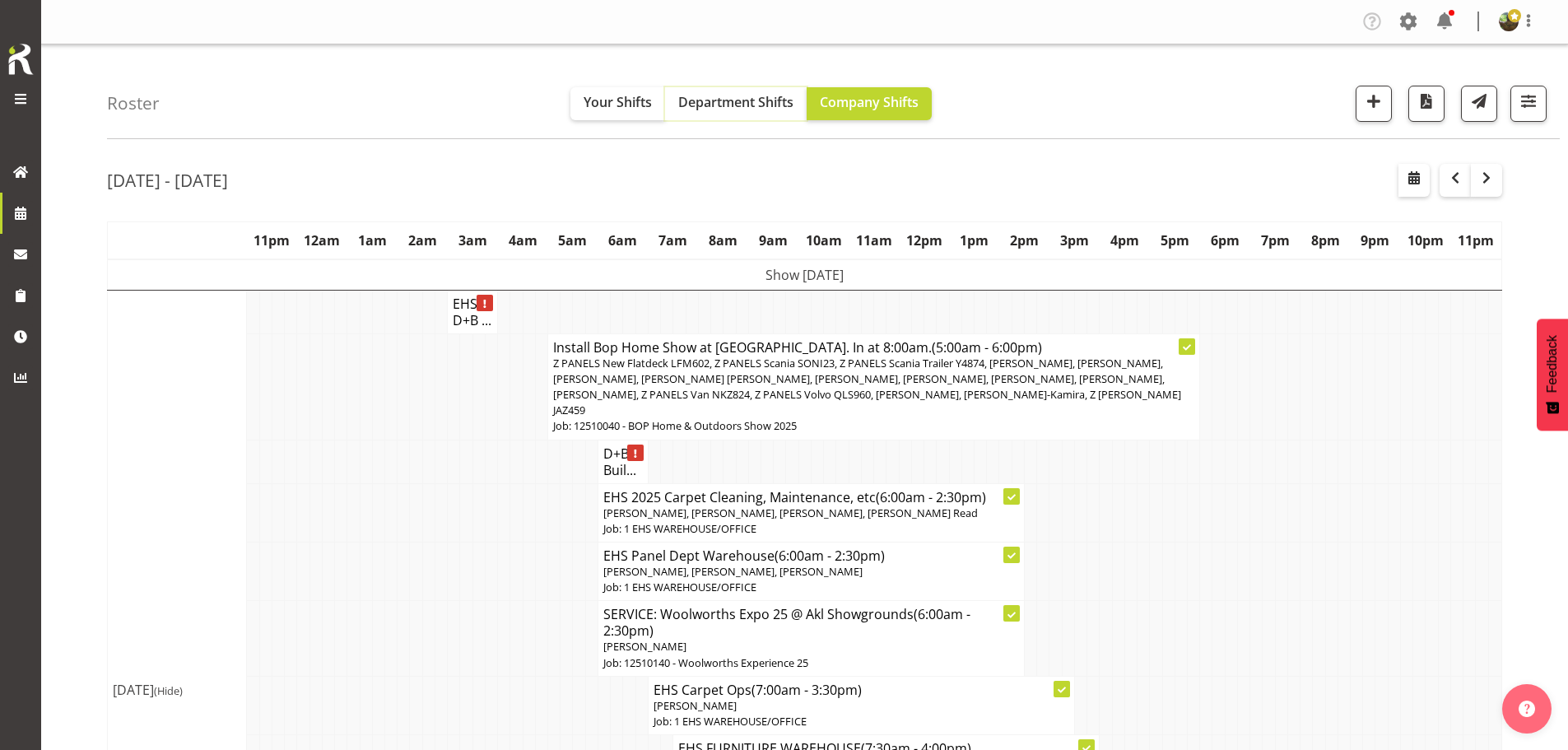
click at [764, 101] on span "Department Shifts" at bounding box center [736, 102] width 115 height 18
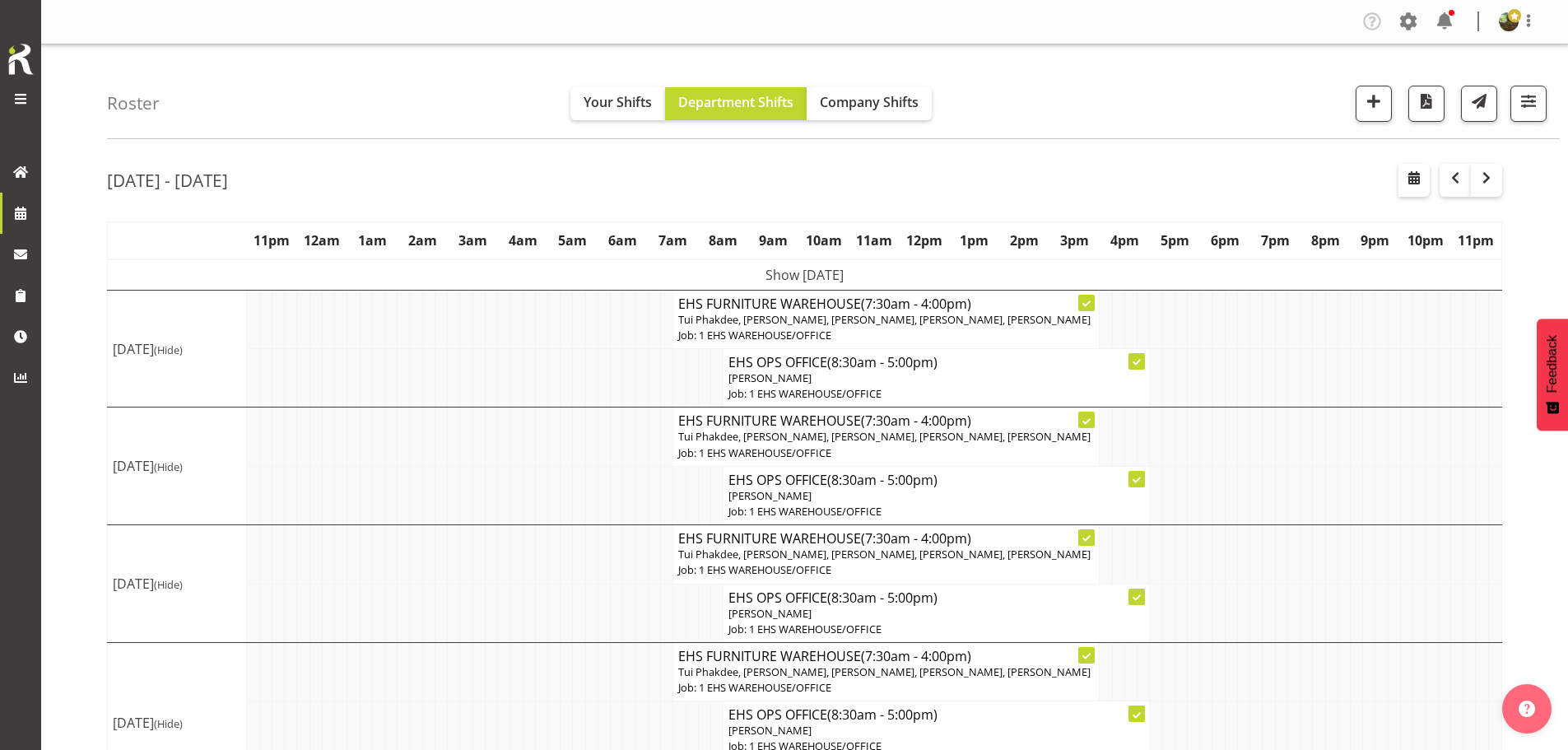
click at [1153, 278] on td "Show [DATE]" at bounding box center [805, 275] width 1395 height 32
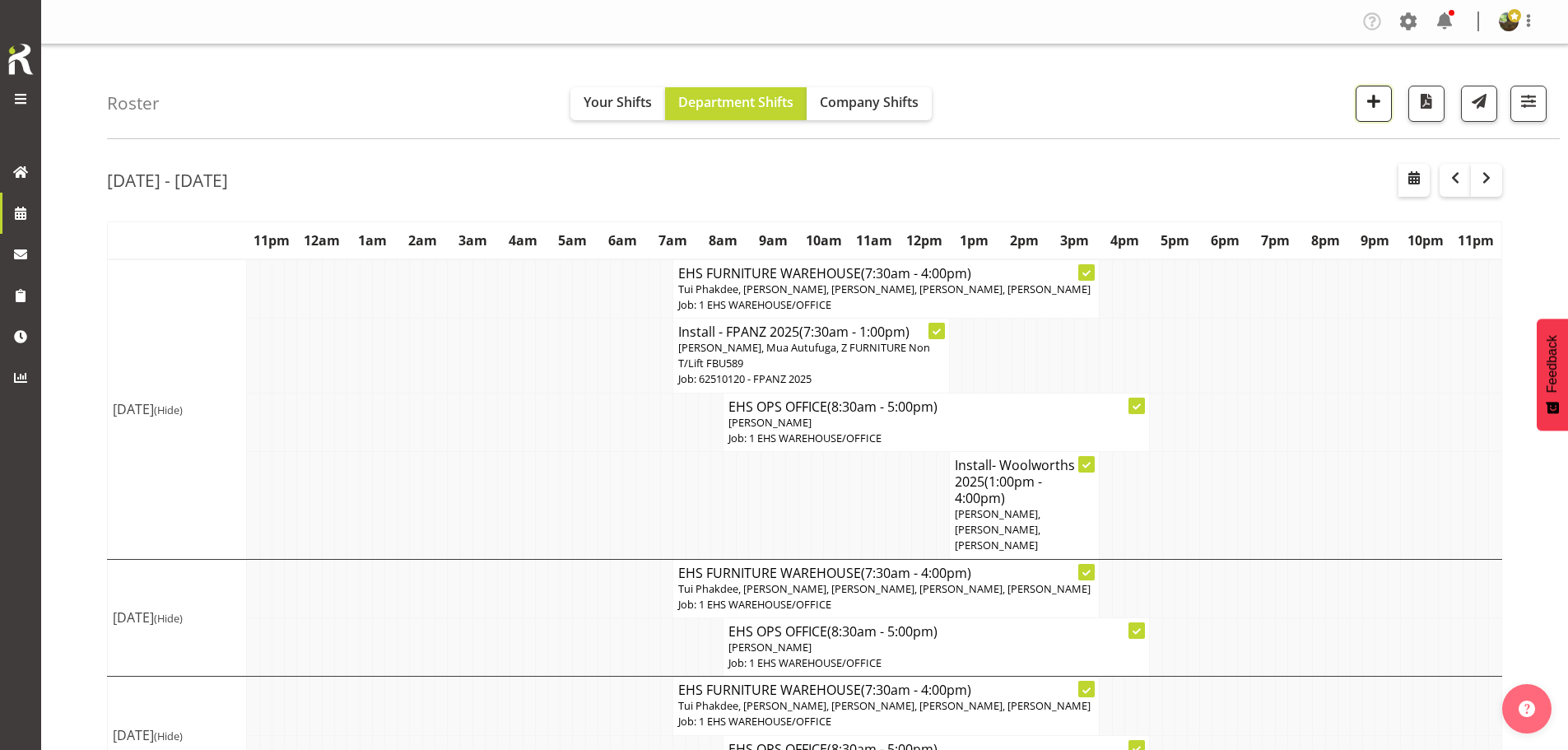
click at [1378, 100] on span "button" at bounding box center [1374, 102] width 22 height 22
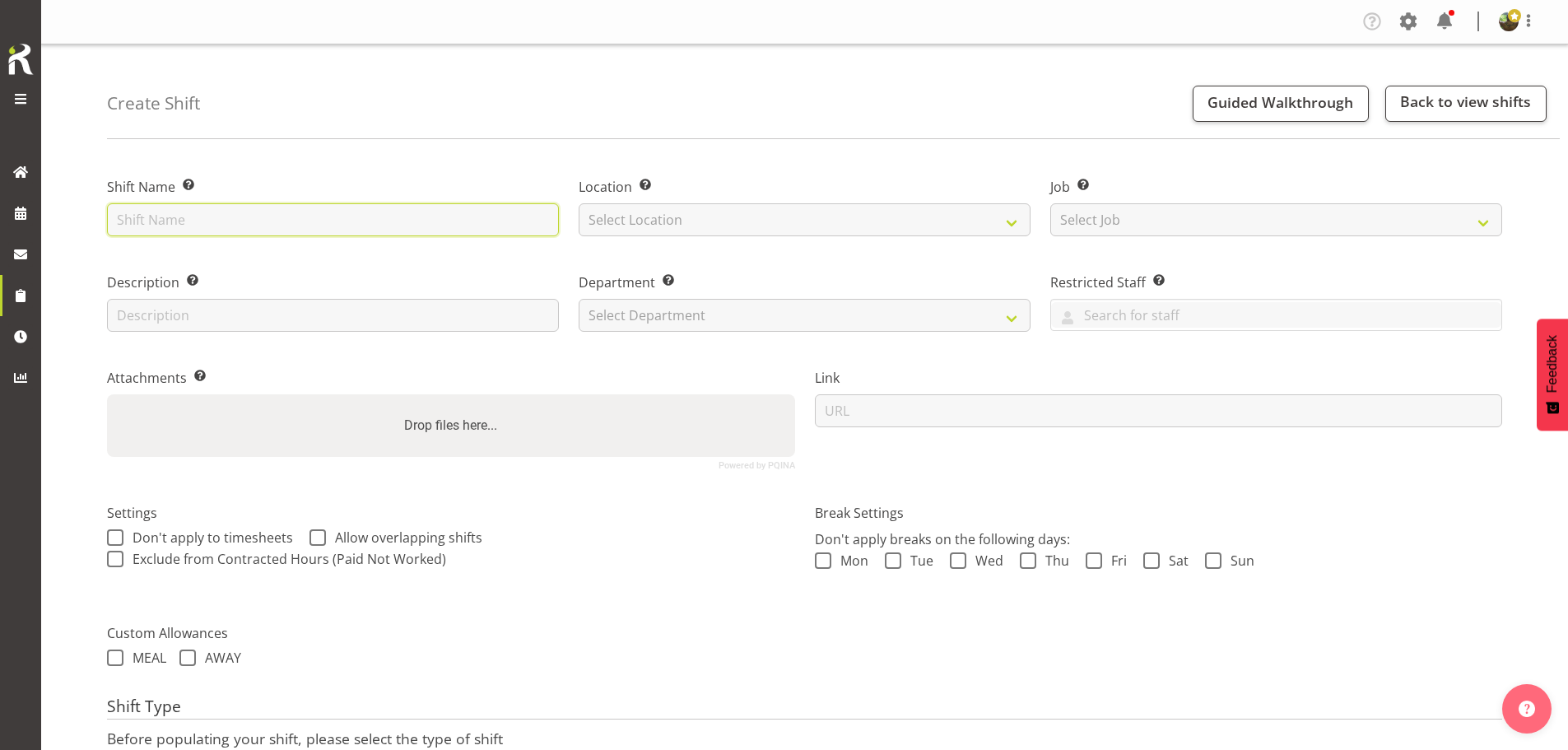
click at [223, 222] on input "text" at bounding box center [332, 220] width 452 height 33
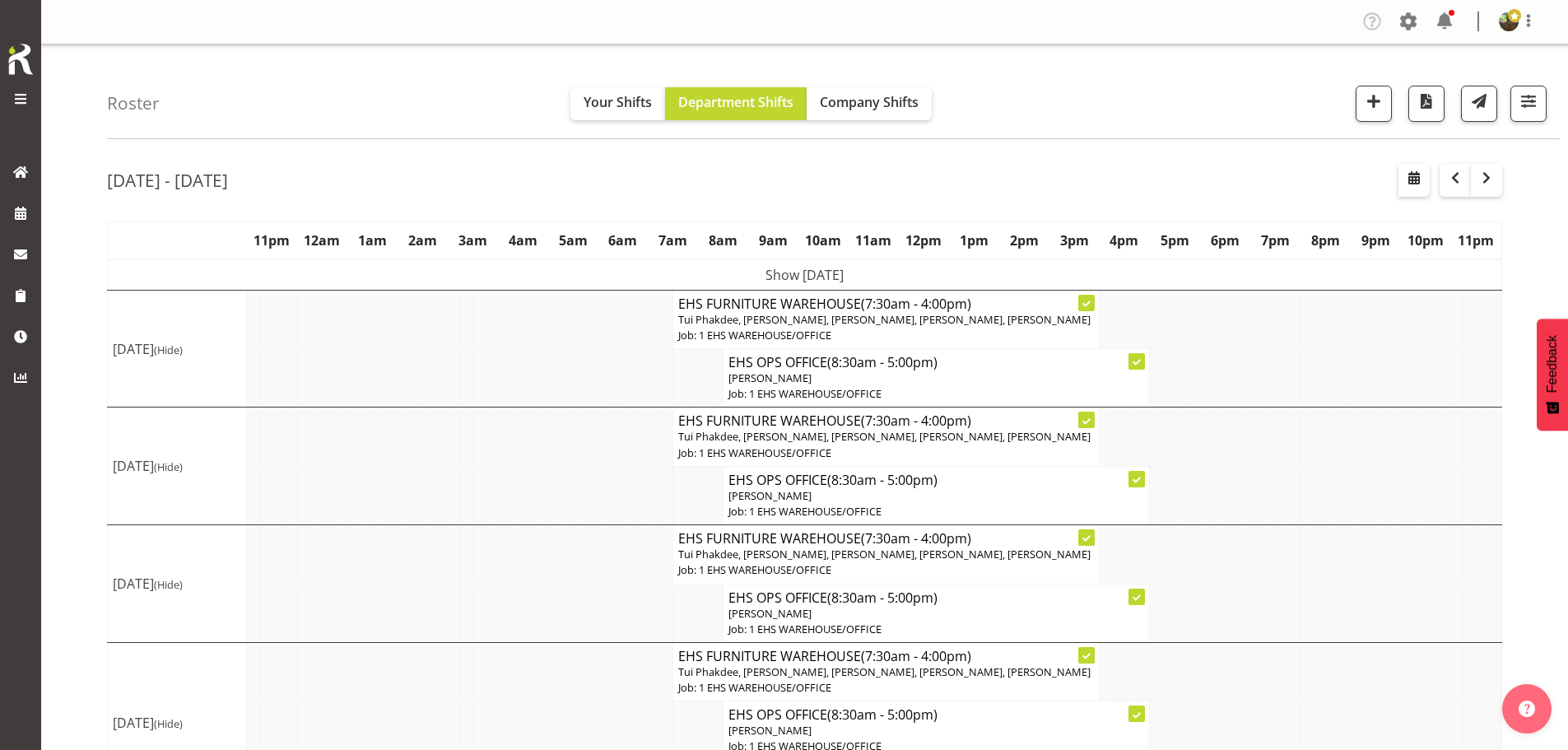
click at [901, 277] on td "Show [DATE]" at bounding box center [805, 275] width 1395 height 32
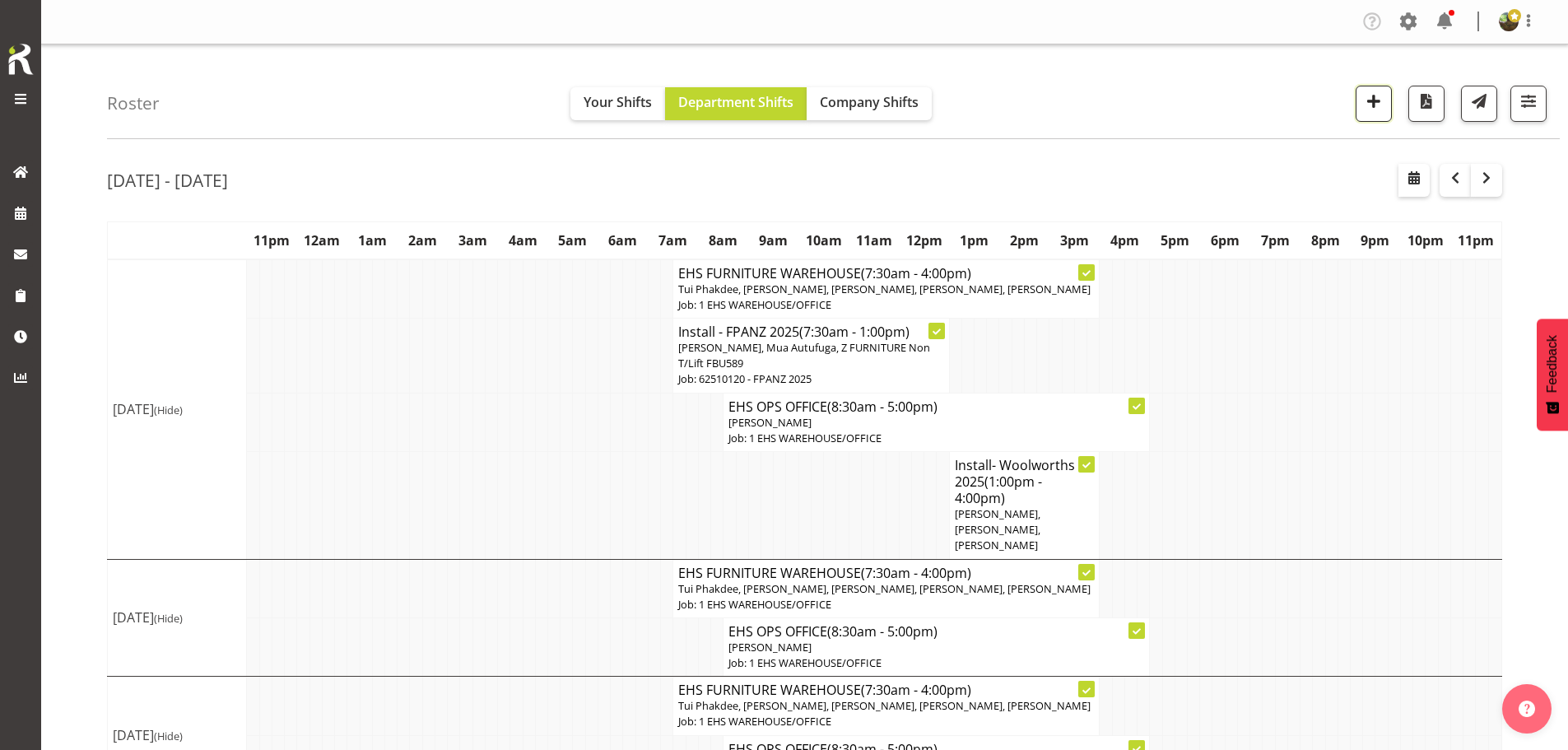
click at [1371, 108] on span "button" at bounding box center [1374, 102] width 22 height 22
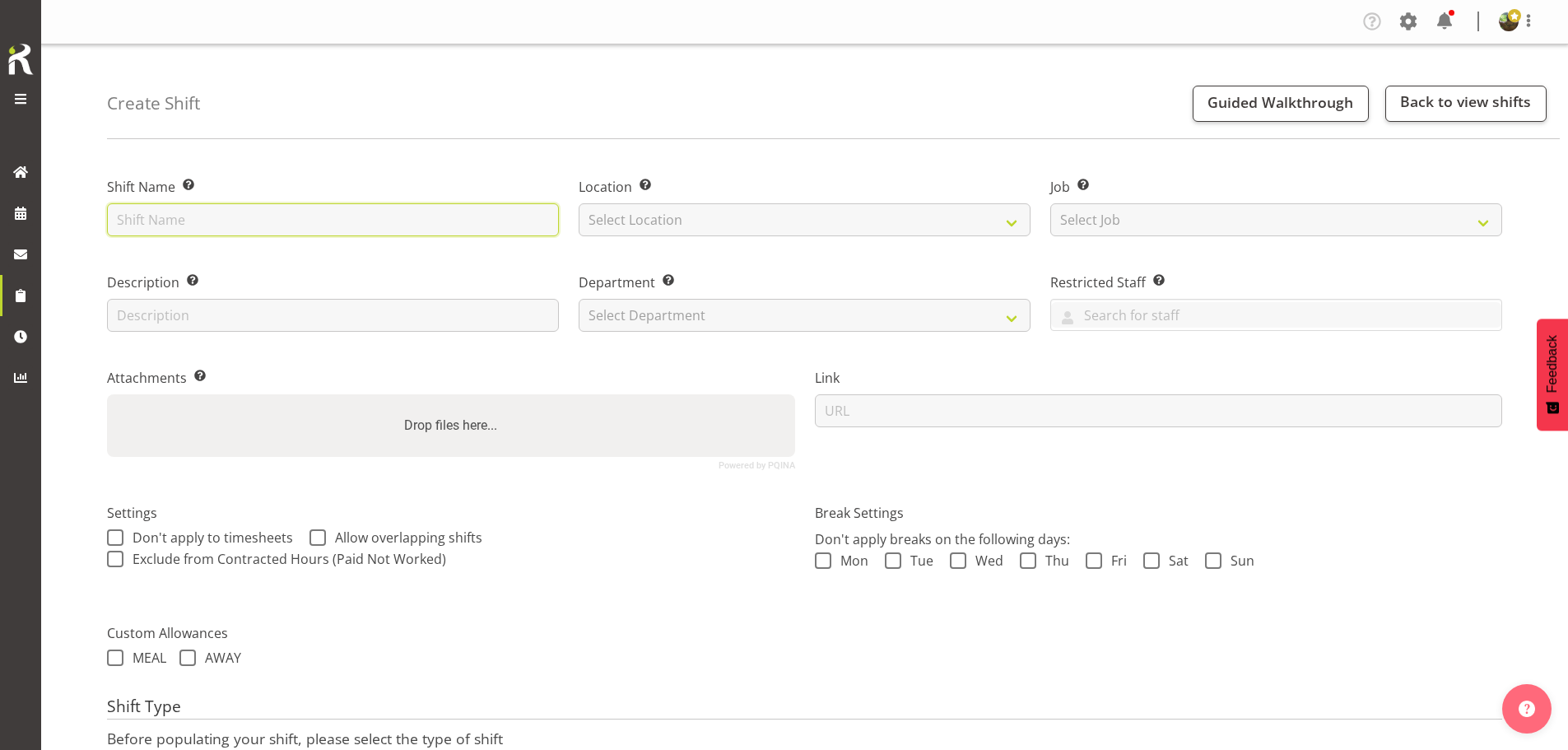
click at [427, 219] on input "text" at bounding box center [332, 220] width 452 height 33
type input "Install - Snowflake 2025"
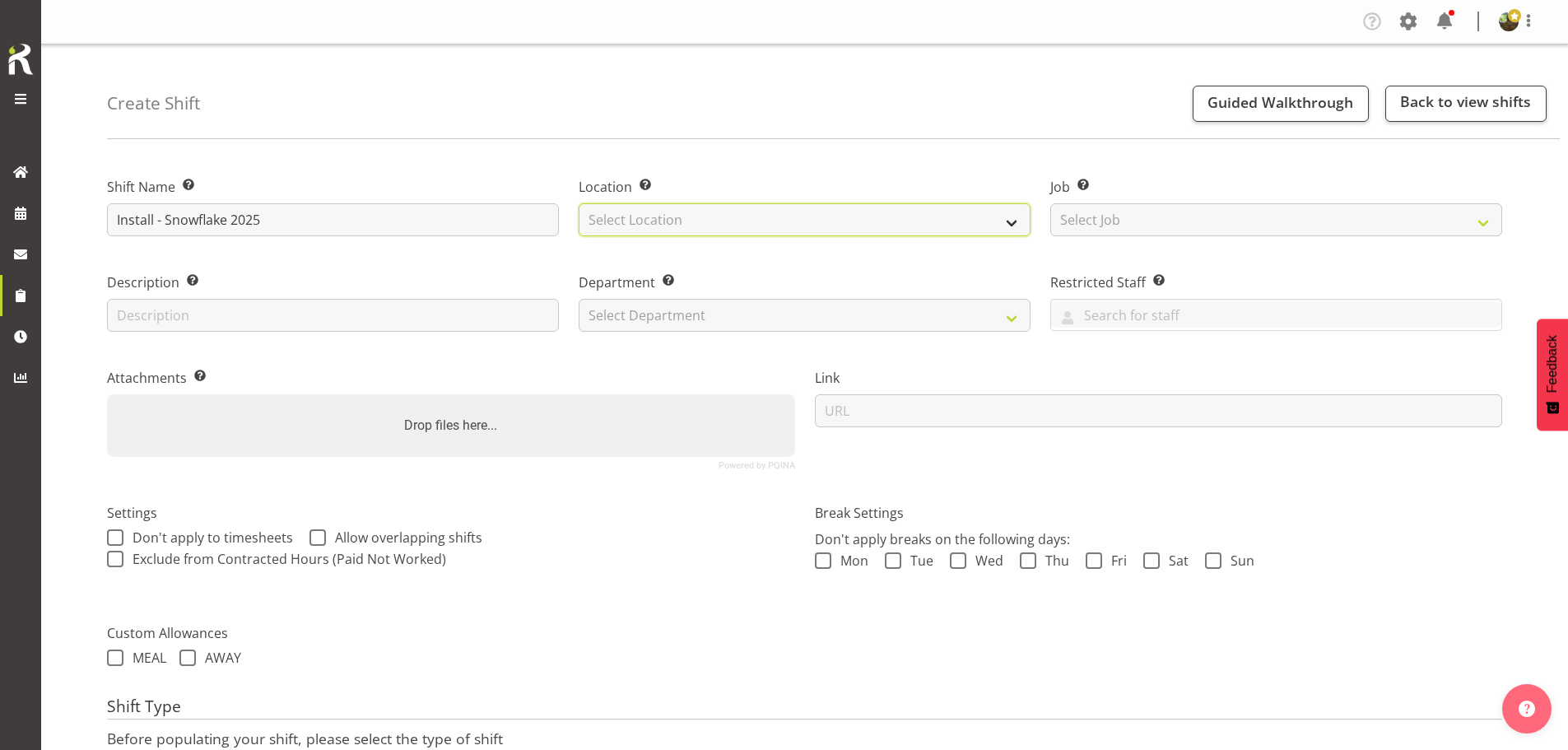
drag, startPoint x: 704, startPoint y: 225, endPoint x: 706, endPoint y: 235, distance: 10.2
click at [705, 228] on select "Select Location EHS [PERSON_NAME]" at bounding box center [805, 220] width 452 height 33
select select "35"
click at [579, 203] on select "Select Location EHS [PERSON_NAME]" at bounding box center [805, 220] width 452 height 33
click at [1093, 245] on div "Job Set the job or project the shift relates to, if applicable. Select Job Crea…" at bounding box center [1276, 202] width 472 height 96
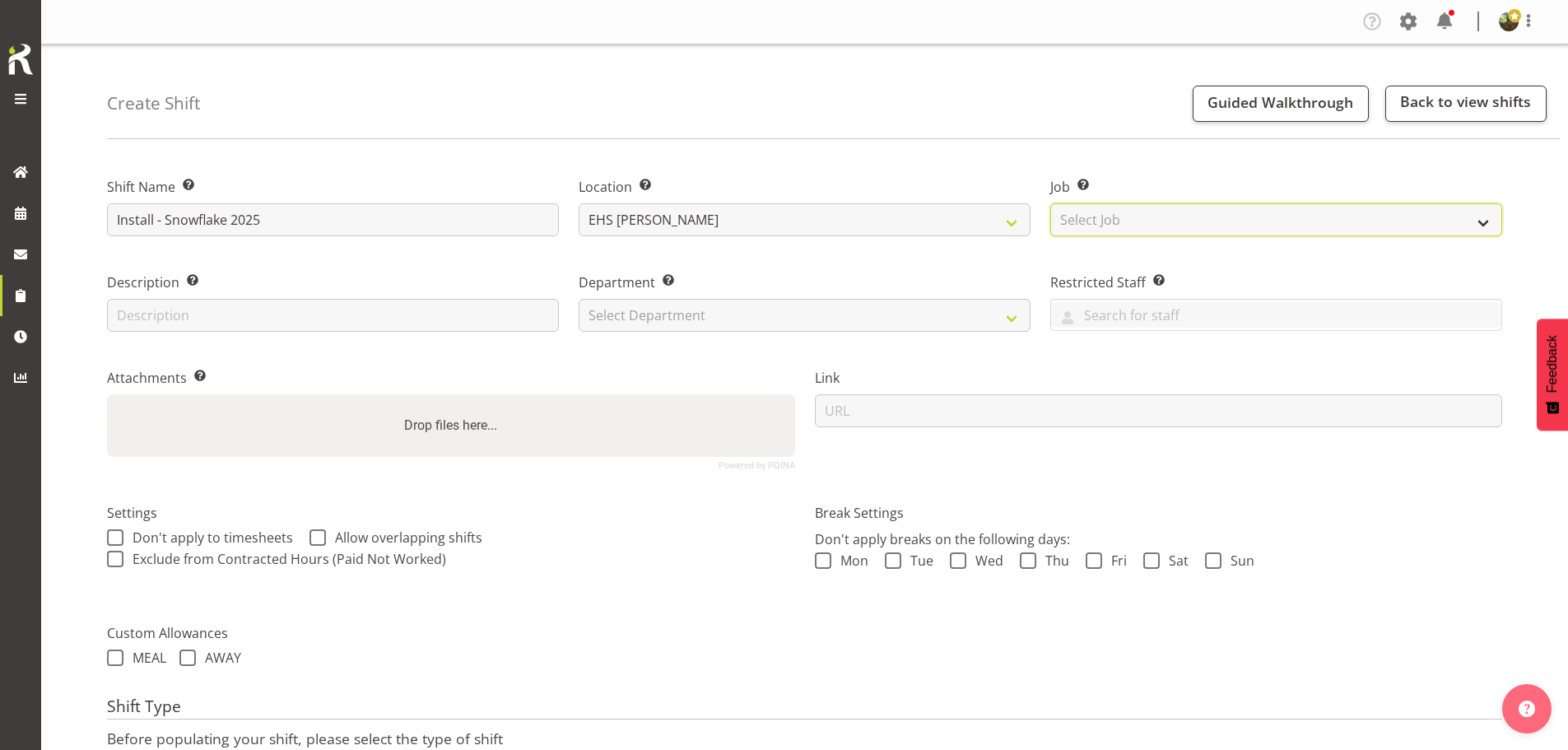
click at [1143, 223] on select "Select Job Create new job 1 Carlton Events 1 [PERSON_NAME][GEOGRAPHIC_DATA] 1 […" at bounding box center [1276, 220] width 452 height 33
click at [1051, 203] on select "Select Job Create new job 1 Carlton Events 1 [PERSON_NAME][GEOGRAPHIC_DATA] 1 […" at bounding box center [1276, 220] width 452 height 33
click at [1313, 218] on select "Create new job 1 Carlton Events 1 Carlton Hamilton 1 Carlton Wellington 1 EHS W…" at bounding box center [1276, 220] width 452 height 33
click at [1051, 203] on select "Create new job 1 Carlton Events 1 Carlton Hamilton 1 Carlton Wellington 1 EHS W…" at bounding box center [1276, 220] width 452 height 33
click at [1398, 223] on select "Create new job 1 Carlton Events 1 Carlton Hamilton 1 Carlton Wellington 1 EHS W…" at bounding box center [1276, 220] width 452 height 33
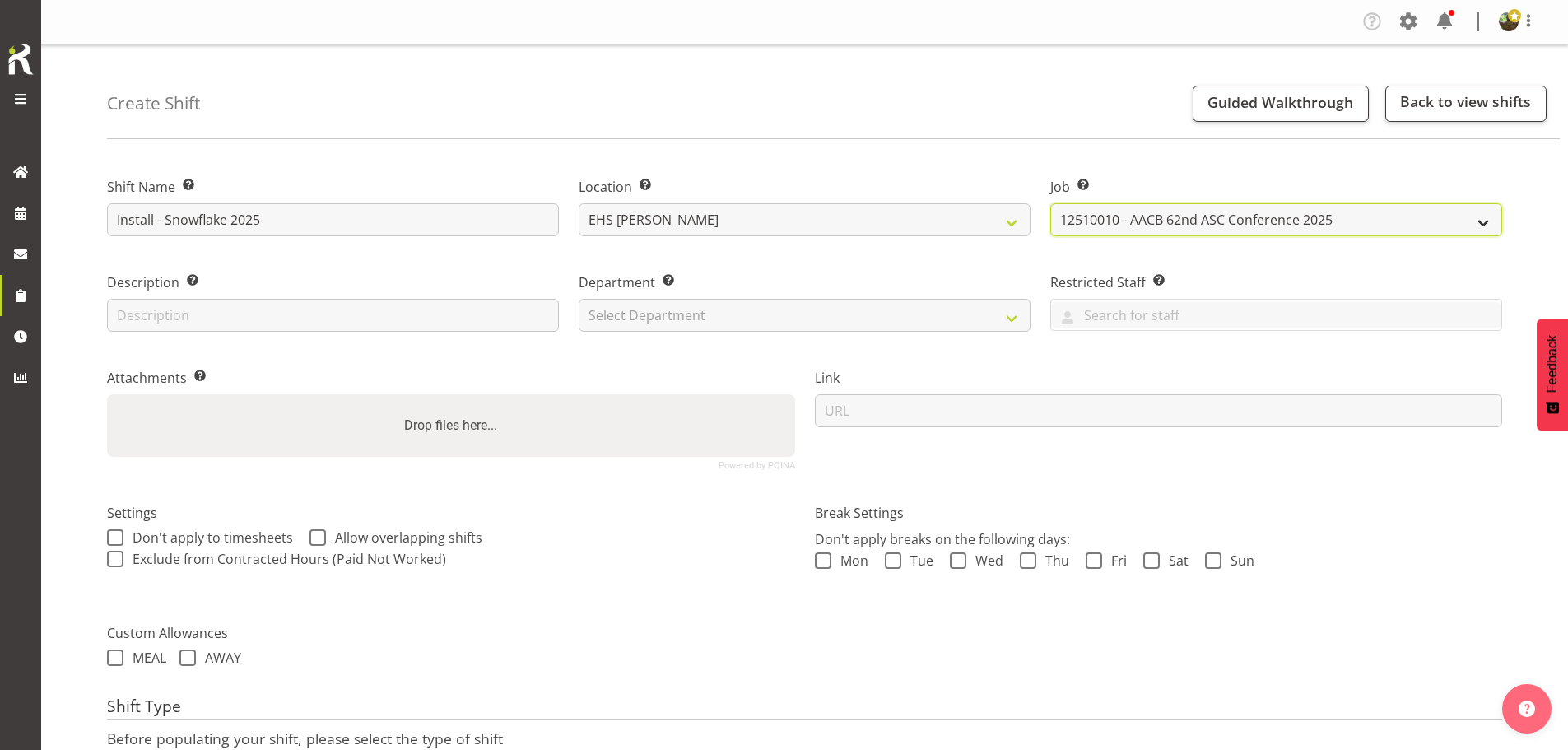
select select "10121"
click at [1051, 203] on select "Create new job 1 Carlton Events 1 Carlton Hamilton 1 Carlton Wellington 1 EHS W…" at bounding box center [1276, 220] width 452 height 33
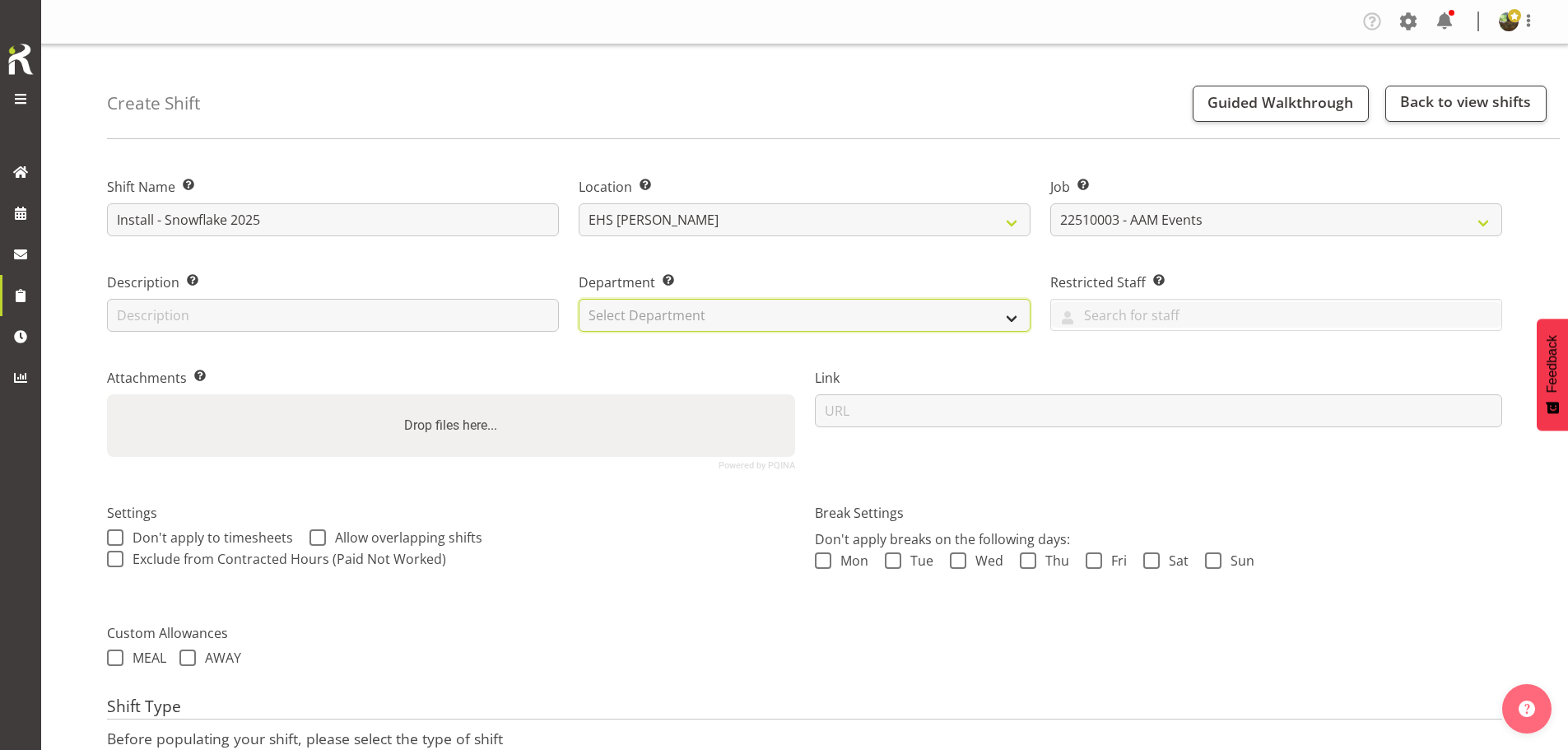
drag, startPoint x: 890, startPoint y: 316, endPoint x: 878, endPoint y: 324, distance: 14.4
click at [890, 316] on select "Select Department EHS AKL FURNITURE" at bounding box center [805, 316] width 452 height 33
select select "38"
click at [579, 299] on select "Select Department EHS AKL FURNITURE" at bounding box center [805, 316] width 452 height 33
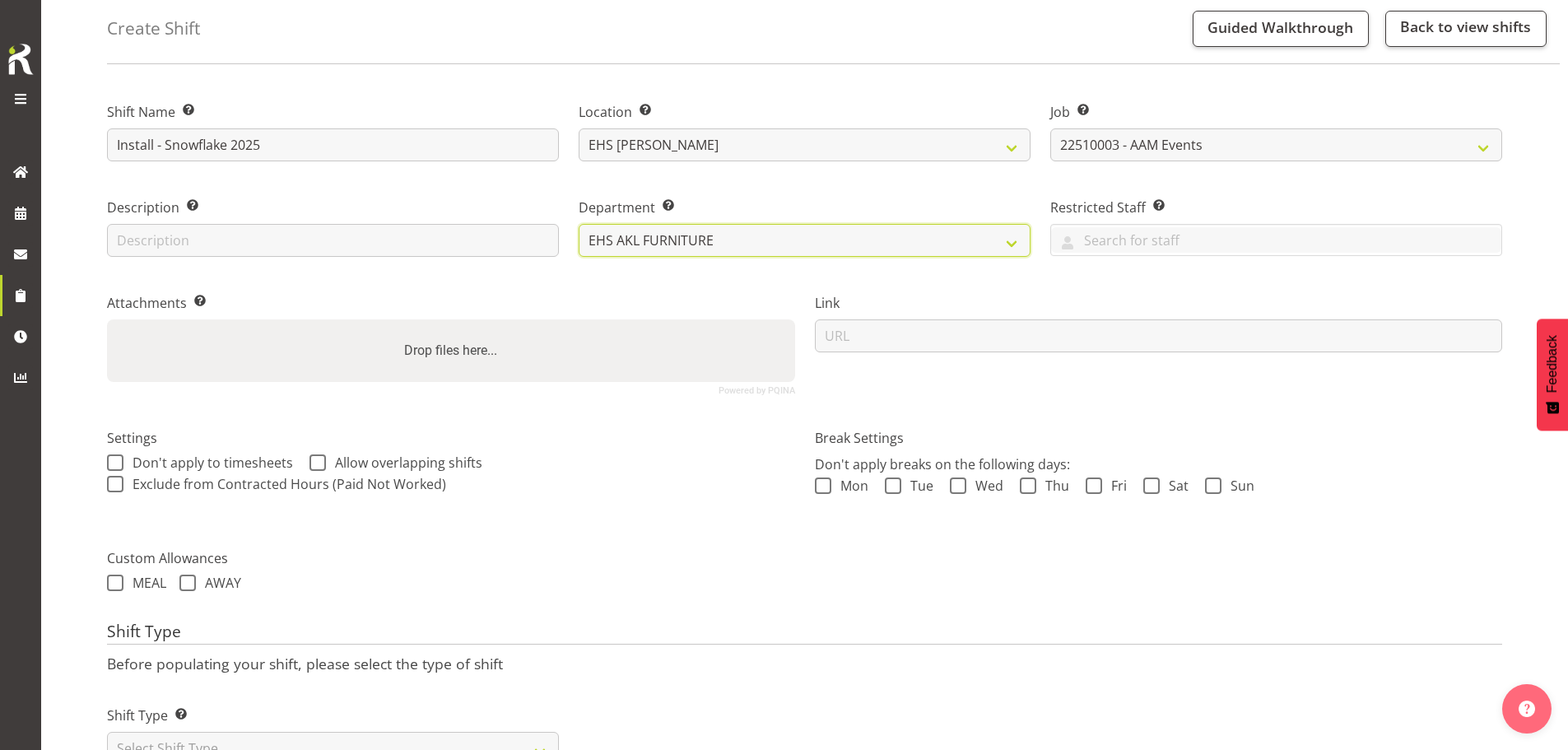
scroll to position [141, 0]
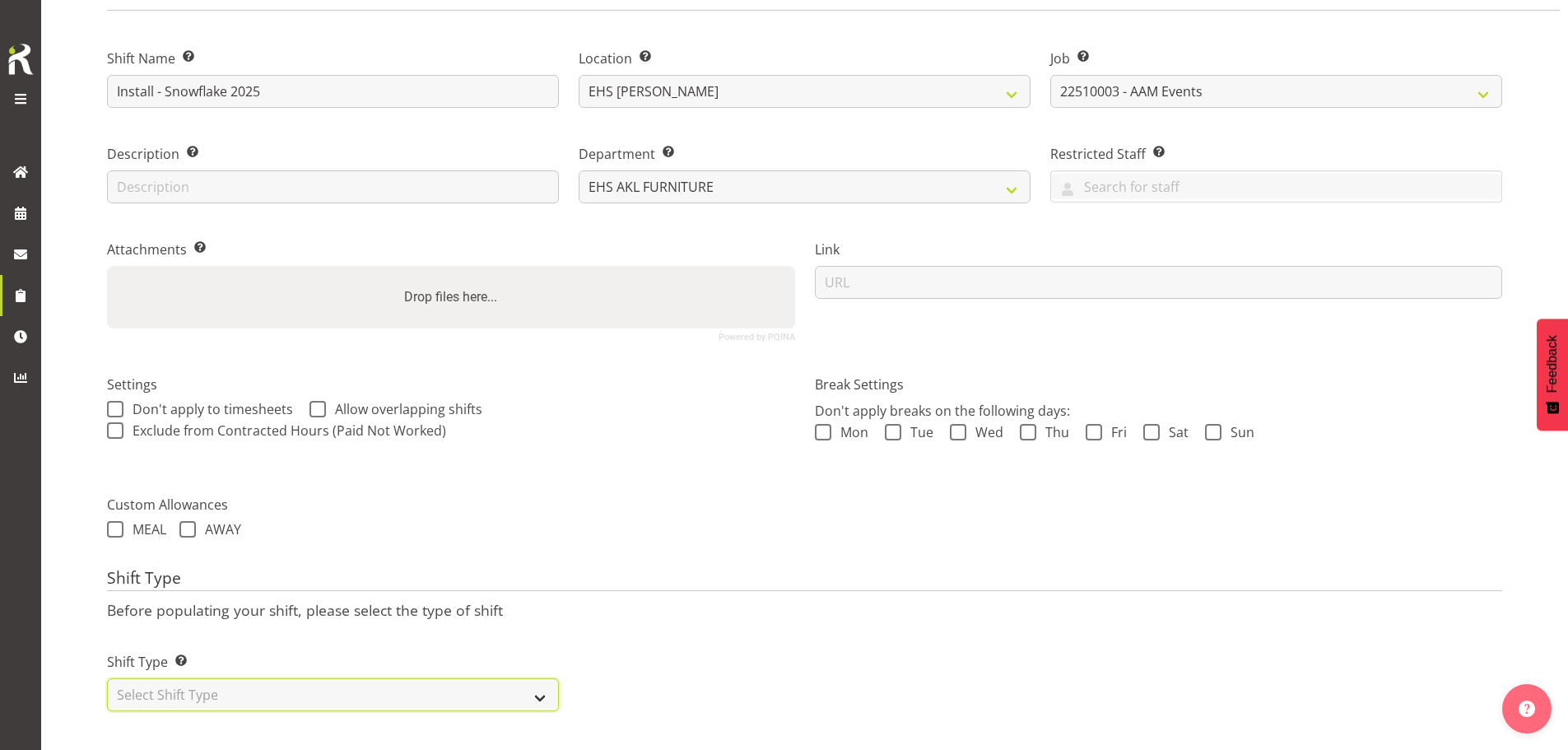
drag, startPoint x: 397, startPoint y: 677, endPoint x: 389, endPoint y: 666, distance: 13.6
click at [397, 678] on select "Select Shift Type One Off Shift Recurring Shift Rotating Shift" at bounding box center [332, 695] width 452 height 33
select select "one_off"
click at [107, 678] on select "Select Shift Type One Off Shift Recurring Shift Rotating Shift" at bounding box center [332, 695] width 452 height 33
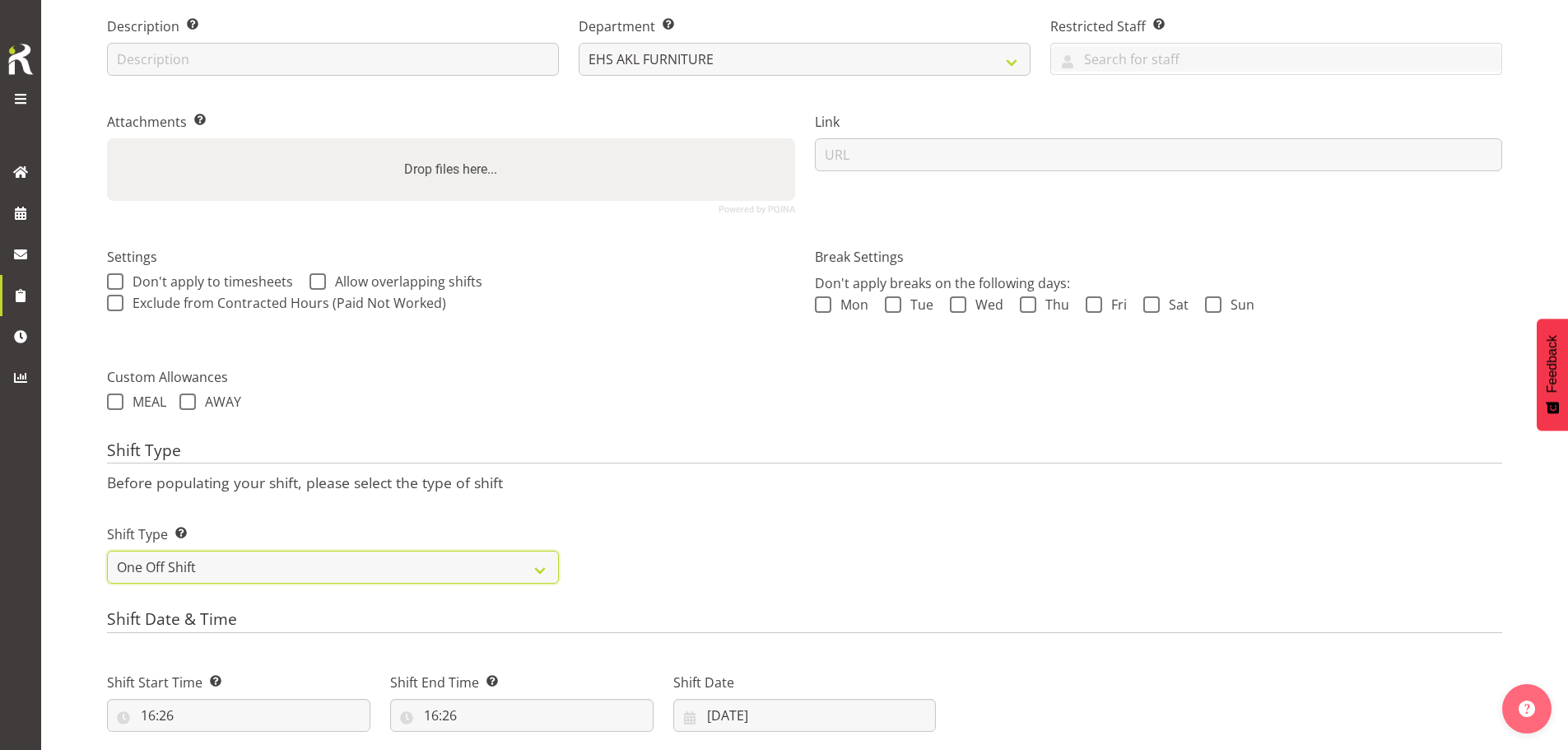
scroll to position [552, 0]
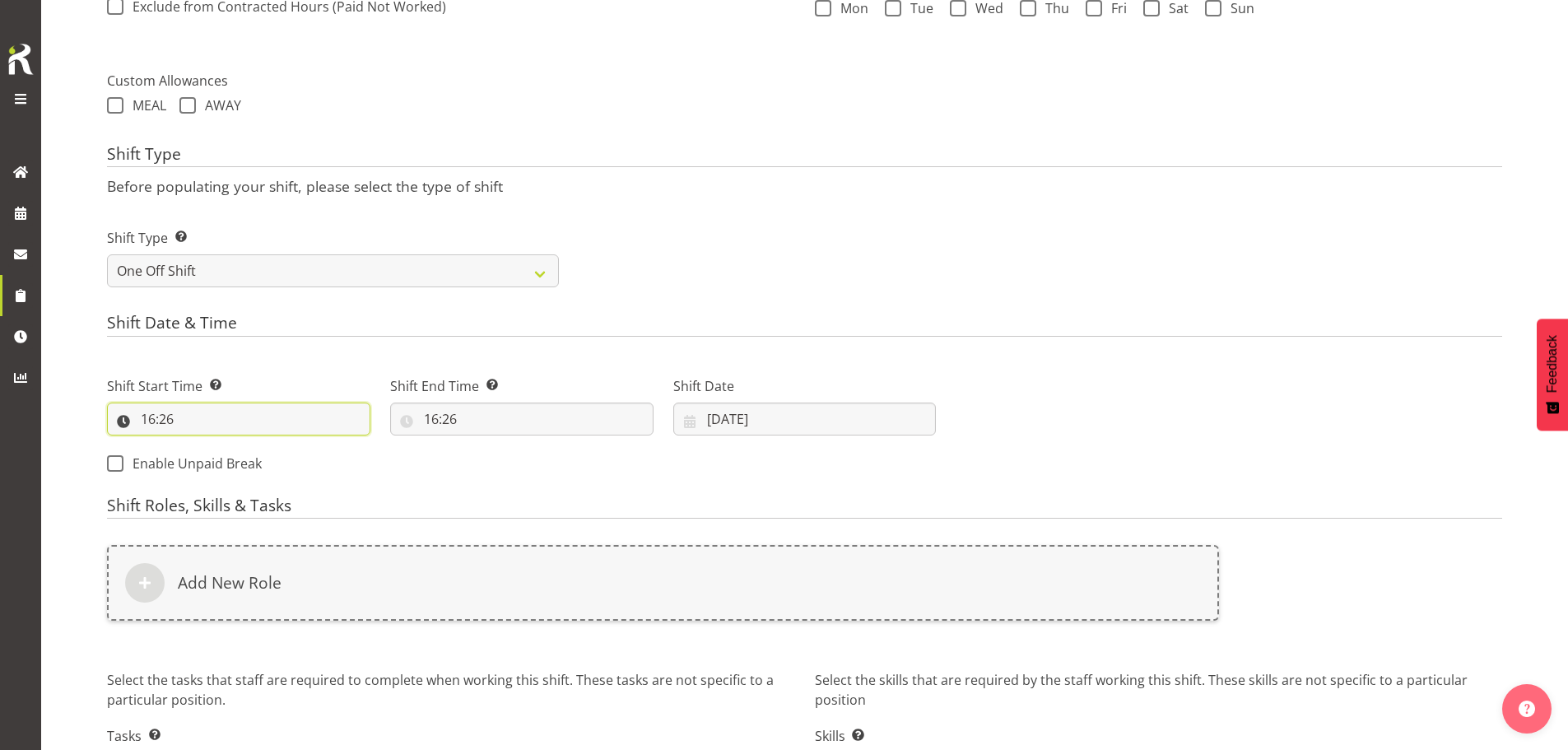
click at [167, 424] on input "16:26" at bounding box center [238, 419] width 263 height 33
click at [222, 459] on select "00 01 02 03 04 05 06 07 08 09 10 11 12 13 14 15 16 17 18 19 20 21 22 23" at bounding box center [219, 462] width 37 height 33
select select "6"
click at [201, 446] on select "00 01 02 03 04 05 06 07 08 09 10 11 12 13 14 15 16 17 18 19 20 21 22 23" at bounding box center [219, 462] width 37 height 33
type input "06:26"
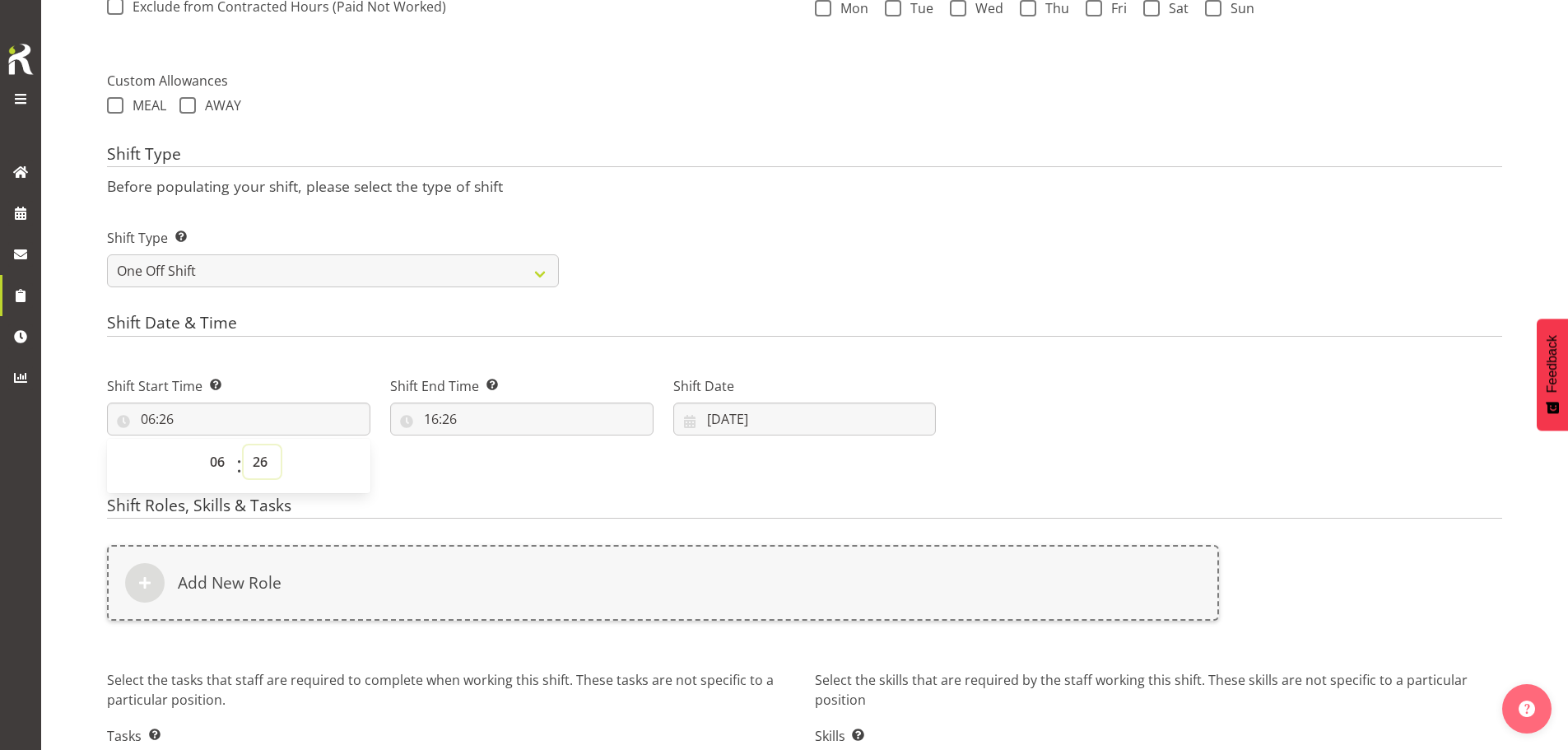
click at [262, 463] on select "00 01 02 03 04 05 06 07 08 09 10 11 12 13 14 15 16 17 18 19 20 21 22 23 24 25 2…" at bounding box center [262, 462] width 37 height 33
select select "30"
click at [243, 446] on select "00 01 02 03 04 05 06 07 08 09 10 11 12 13 14 15 16 17 18 19 20 21 22 23 24 25 2…" at bounding box center [262, 462] width 37 height 33
type input "06:30"
click at [437, 428] on input "16:26" at bounding box center [522, 419] width 263 height 33
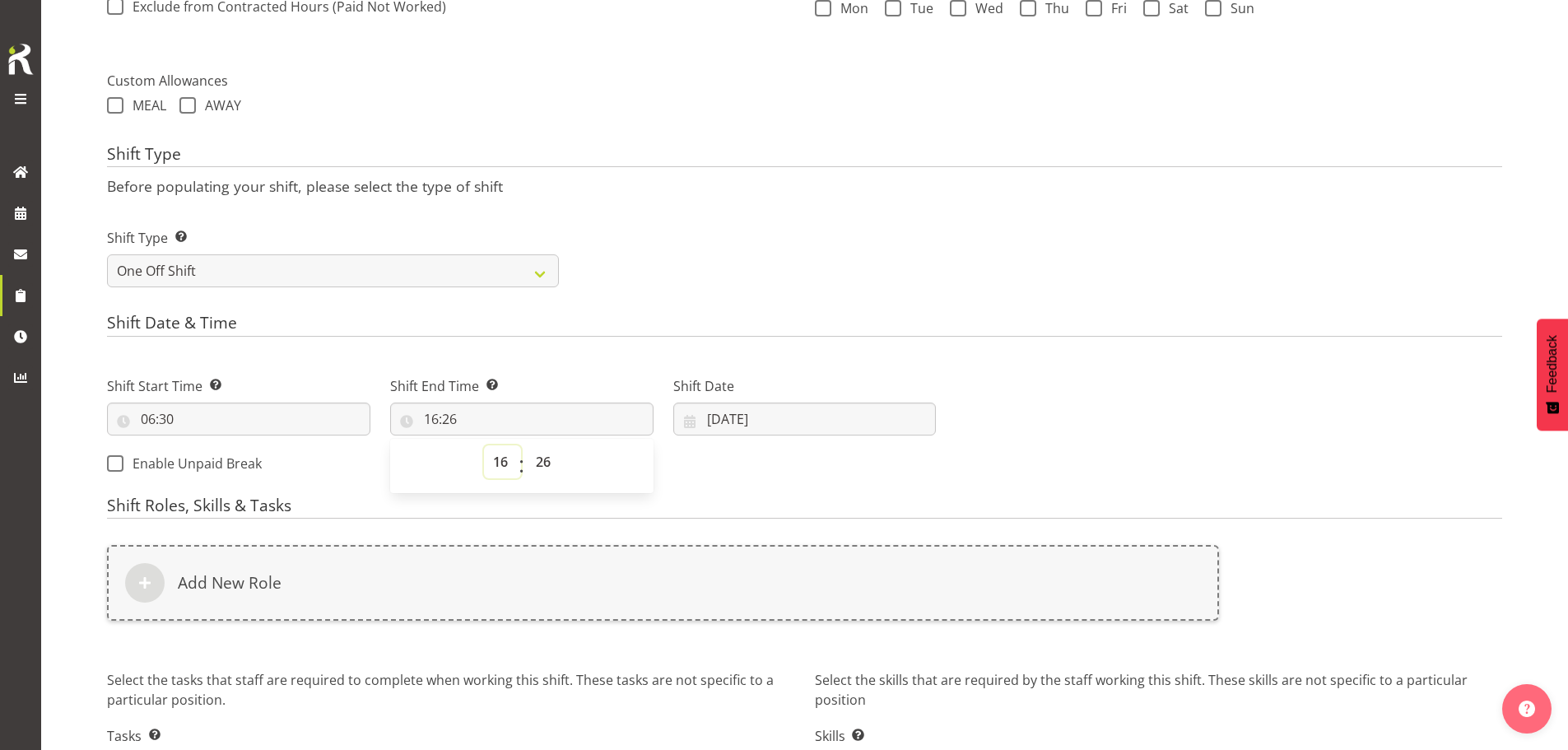
click at [505, 464] on select "00 01 02 03 04 05 06 07 08 09 10 11 12 13 14 15 16 17 18 19 20 21 22 23" at bounding box center [502, 462] width 37 height 33
select select "10"
click at [484, 446] on select "00 01 02 03 04 05 06 07 08 09 10 11 12 13 14 15 16 17 18 19 20 21 22 23" at bounding box center [502, 462] width 37 height 33
type input "10:26"
drag, startPoint x: 547, startPoint y: 461, endPoint x: 547, endPoint y: 450, distance: 11.0
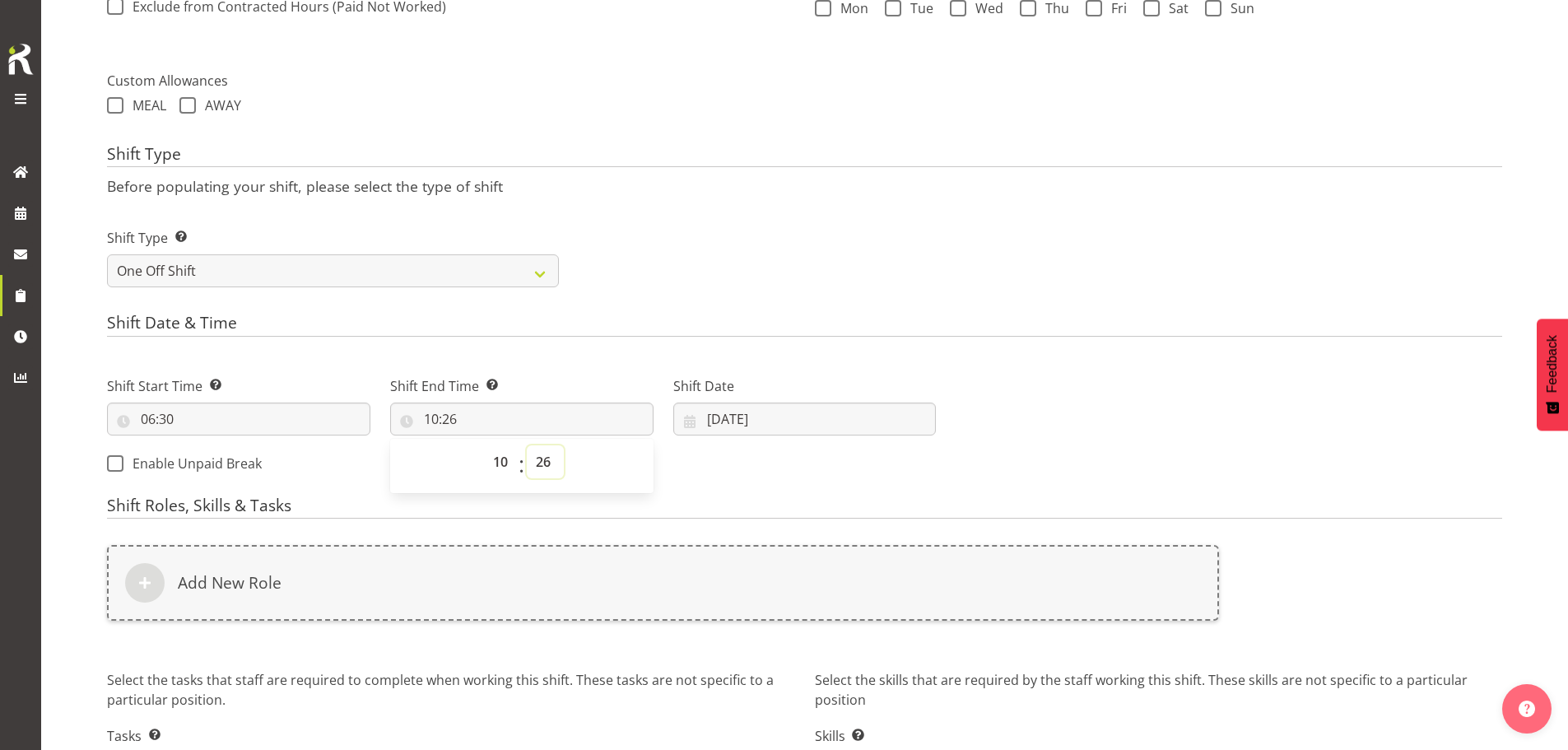
click at [547, 461] on select "00 01 02 03 04 05 06 07 08 09 10 11 12 13 14 15 16 17 18 19 20 21 22 23 24 25 2…" at bounding box center [545, 462] width 37 height 33
select select "30"
click at [527, 446] on select "00 01 02 03 04 05 06 07 08 09 10 11 12 13 14 15 16 17 18 19 20 21 22 23 24 25 2…" at bounding box center [545, 462] width 37 height 33
type input "10:30"
click at [734, 417] on input "07/10/2025" at bounding box center [805, 419] width 263 height 33
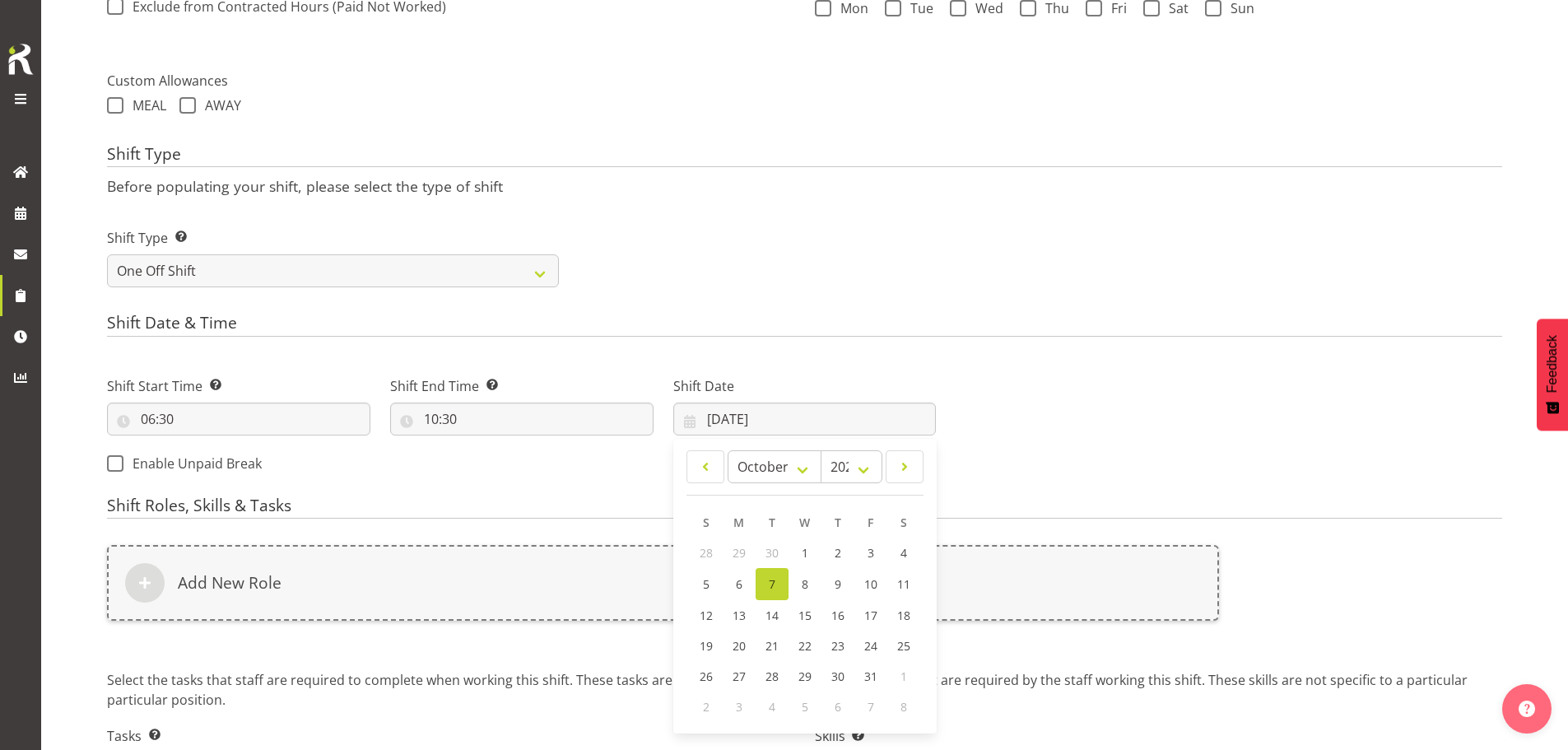
click at [1019, 462] on div "Next Shifts" at bounding box center [1229, 420] width 567 height 133
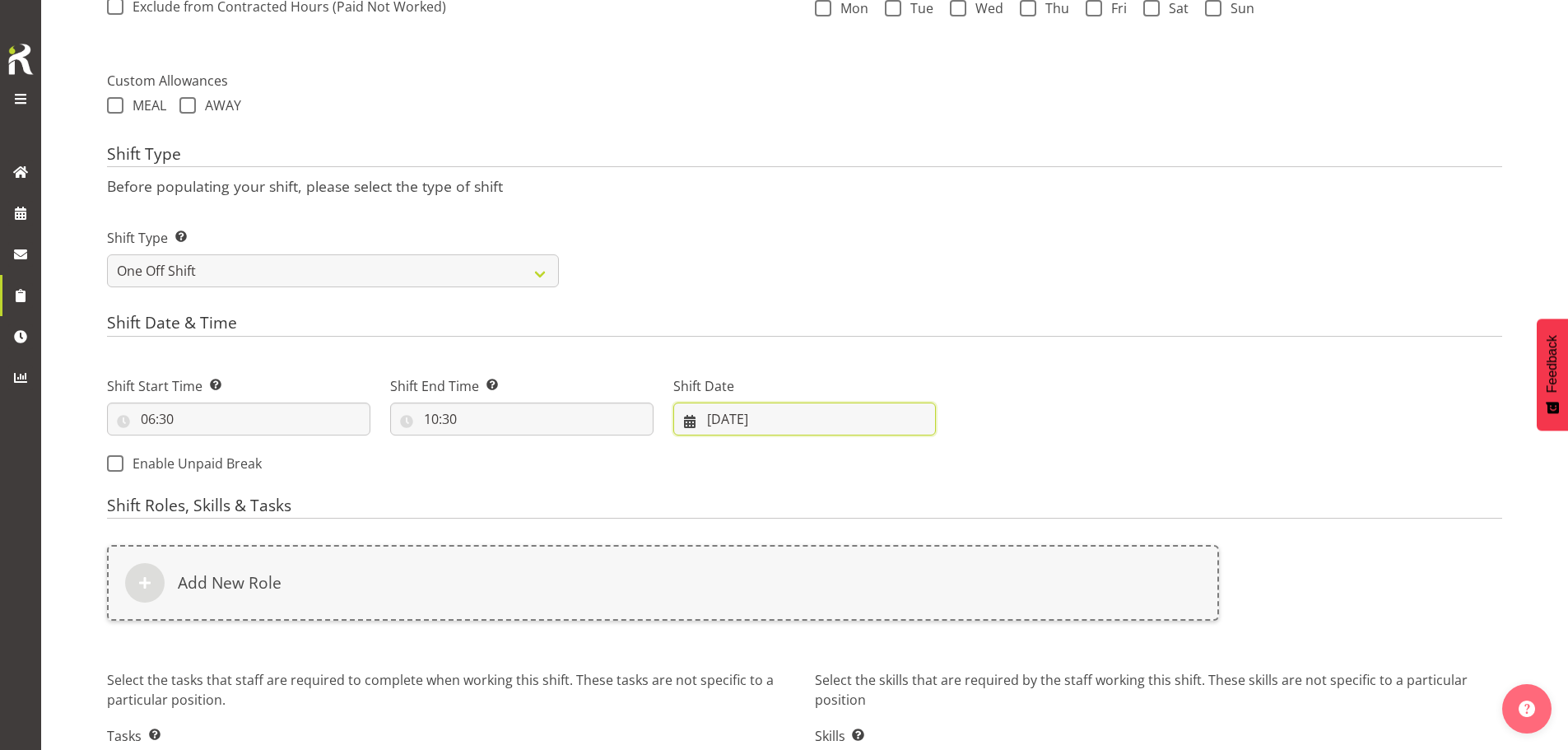
click at [724, 412] on input "07/10/2025" at bounding box center [805, 419] width 263 height 33
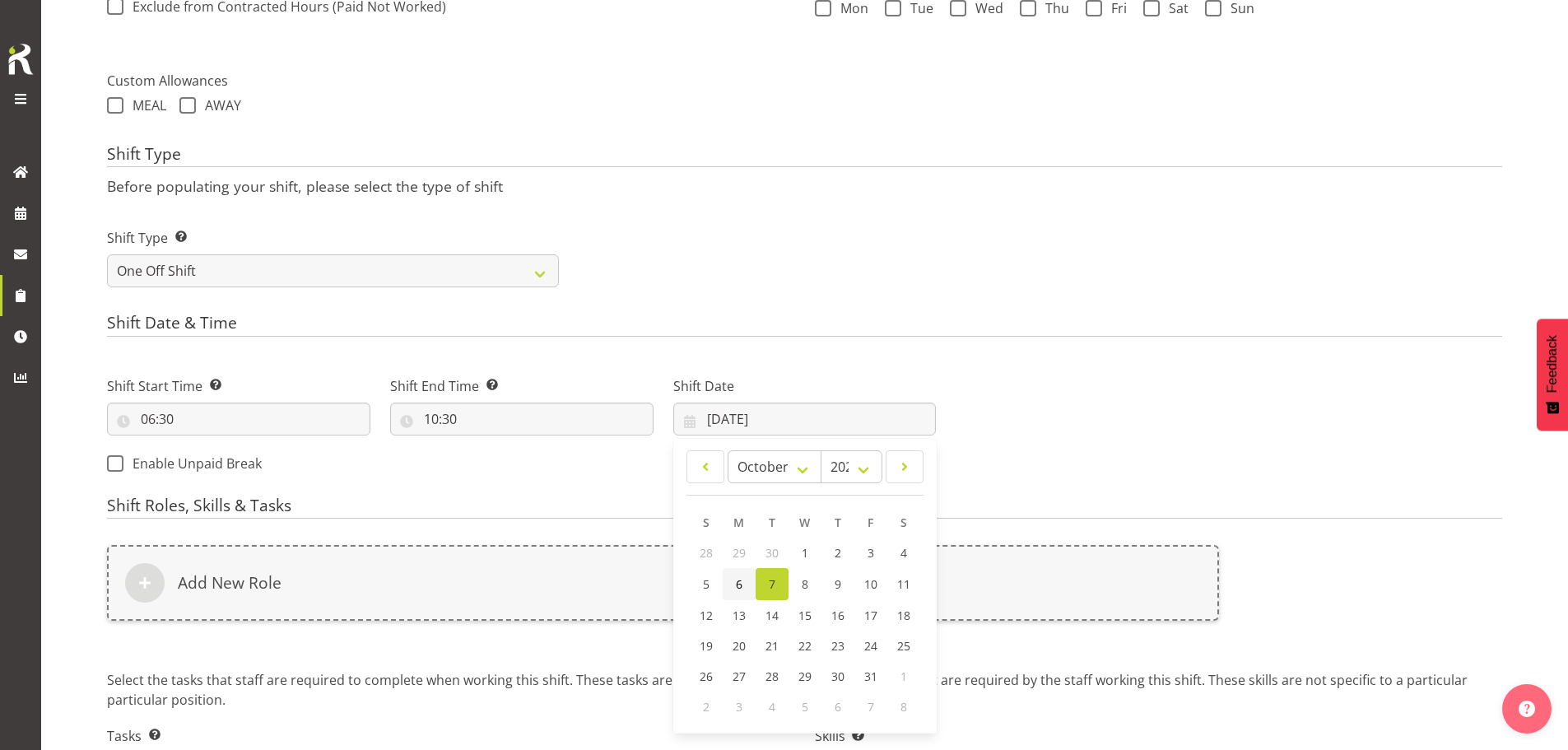
click at [741, 584] on span "6" at bounding box center [739, 584] width 7 height 16
type input "06/10/2025"
drag, startPoint x: 696, startPoint y: 529, endPoint x: 700, endPoint y: 538, distance: 9.8
click at [697, 531] on div "Shift Roles, Skills & Tasks Add New Role Select the tasks that staff are requir…" at bounding box center [804, 654] width 1396 height 316
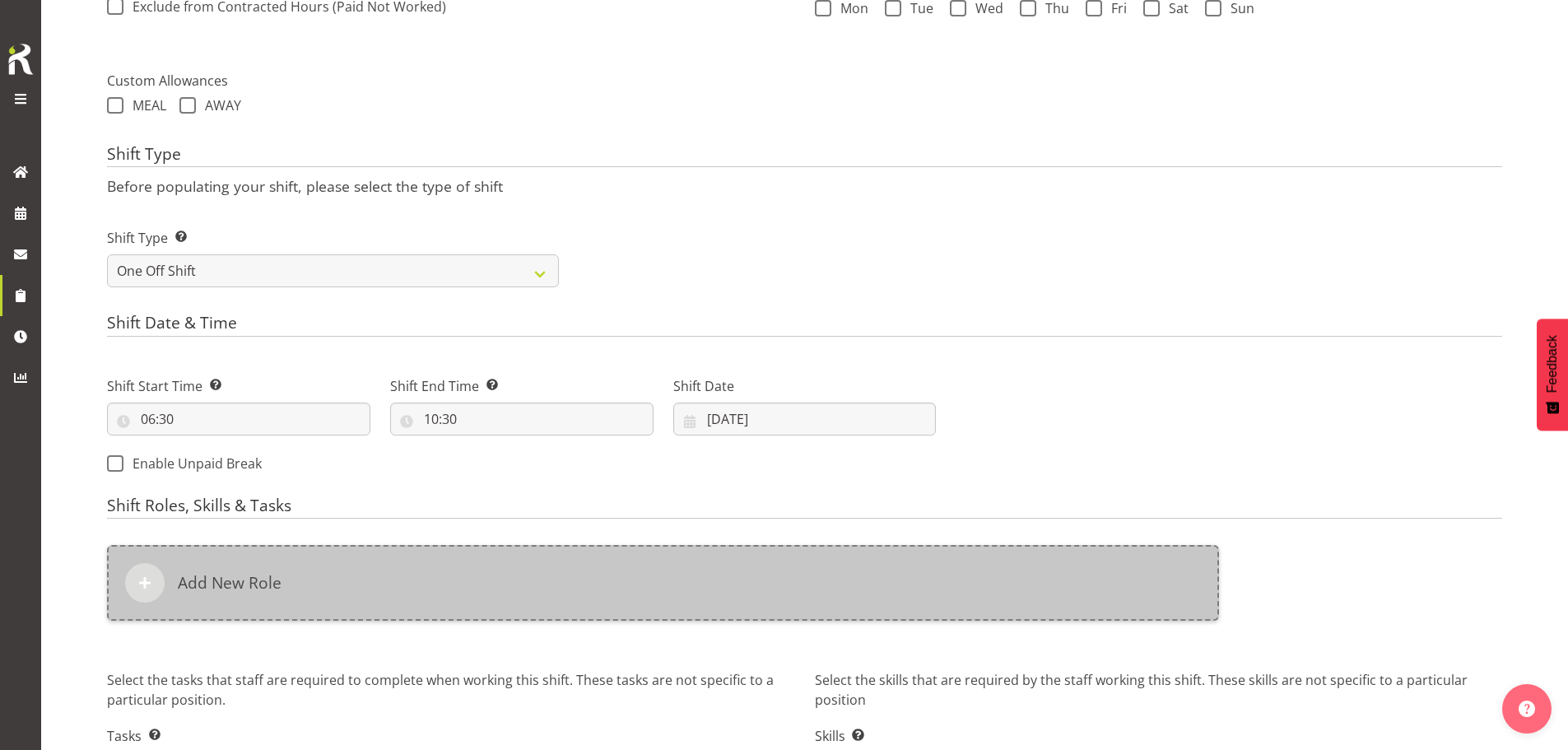
click at [687, 575] on div "Add New Role" at bounding box center [662, 582] width 1112 height 76
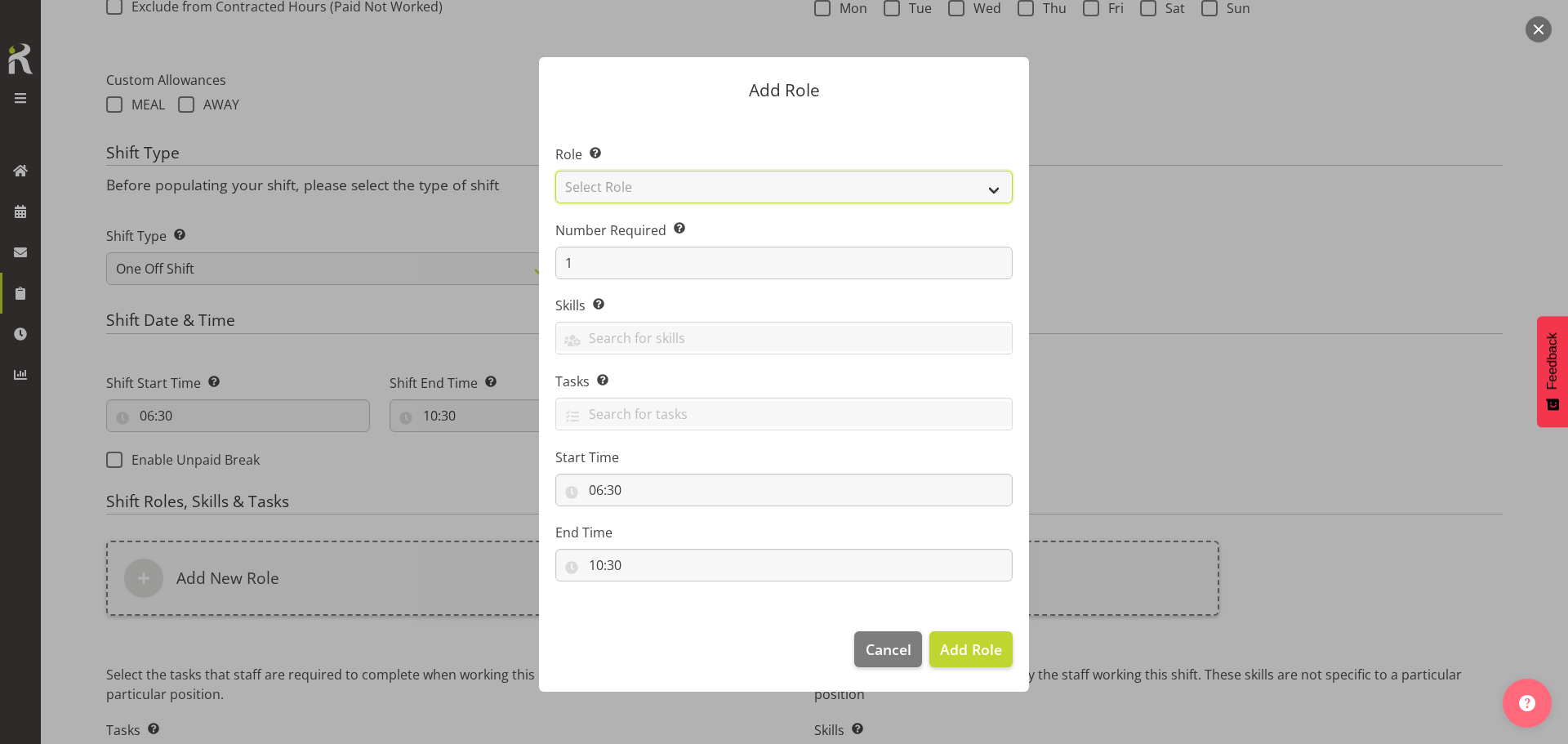
click at [765, 187] on select "Select Role ACCOUNT MANAGER ACCOUNT MANAGER DW ACCOUNTS [PERSON_NAME] VEHICLES …" at bounding box center [784, 188] width 457 height 33
select select "189"
click at [555, 171] on select "Select Role ACCOUNT MANAGER ACCOUNT MANAGER DW ACCOUNTS [PERSON_NAME] VEHICLES …" at bounding box center [784, 188] width 457 height 33
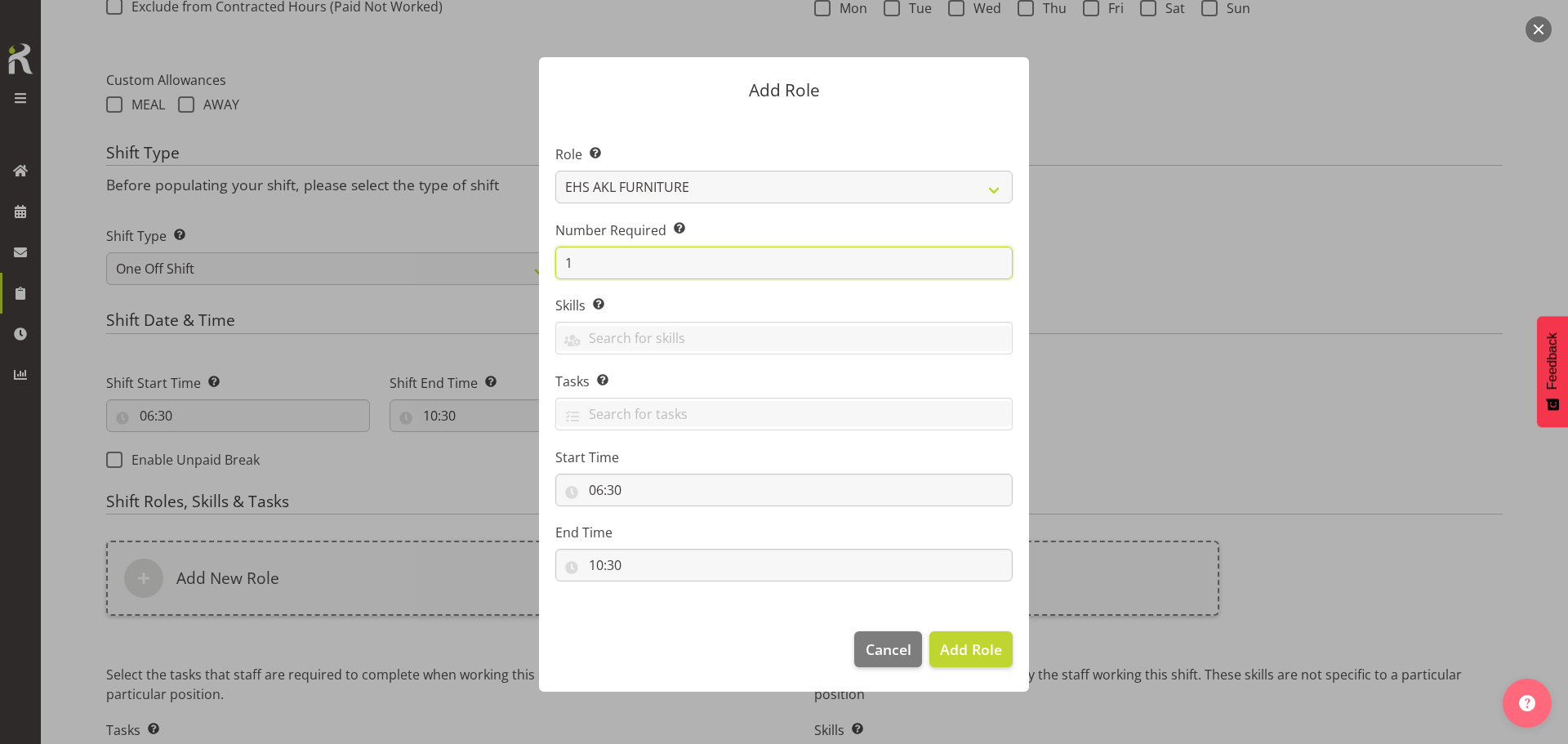
click at [753, 260] on input "1" at bounding box center [784, 263] width 457 height 33
type input "2"
click at [910, 632] on button "Add 2 Roles" at bounding box center [961, 649] width 103 height 36
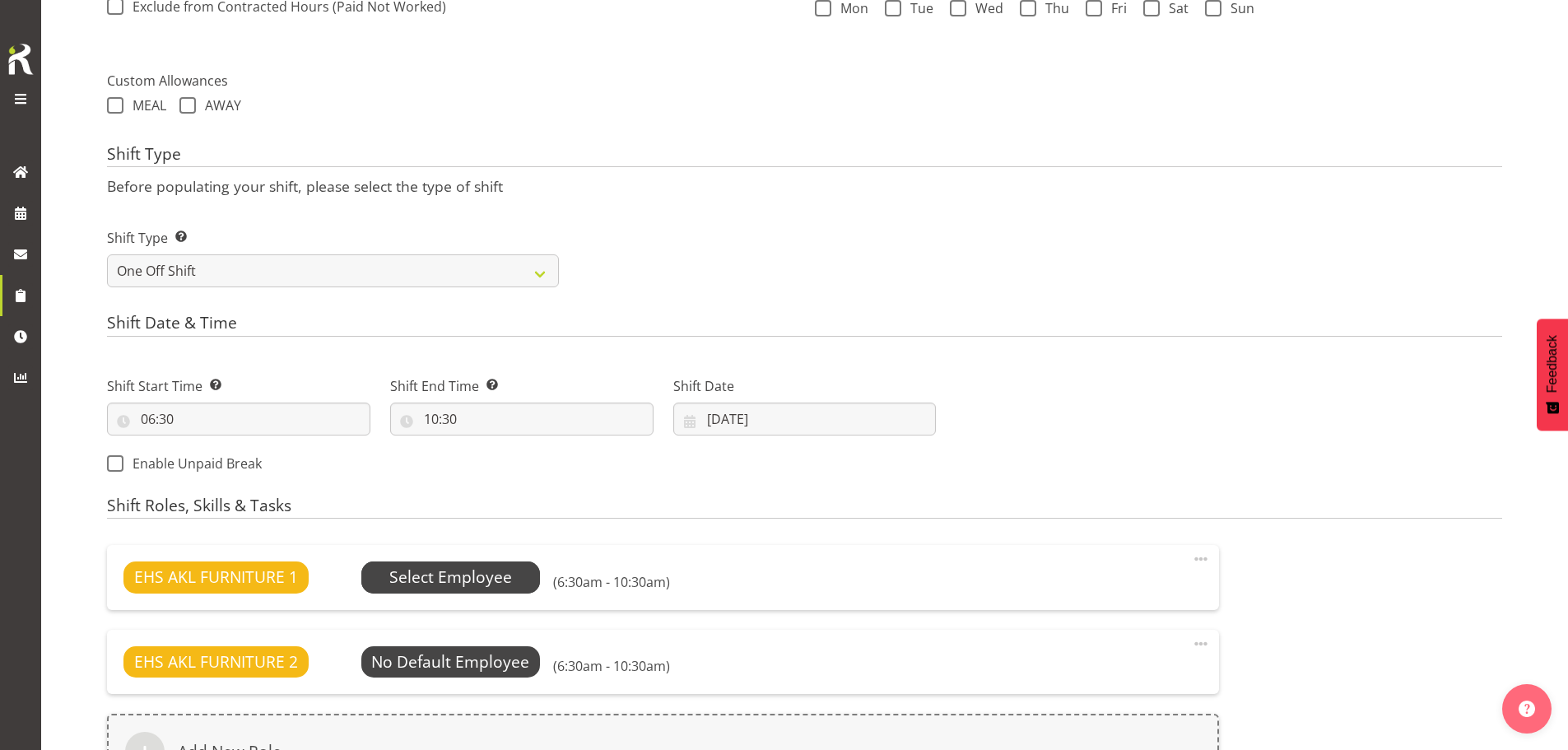
click at [490, 588] on span "Select Employee" at bounding box center [450, 578] width 122 height 24
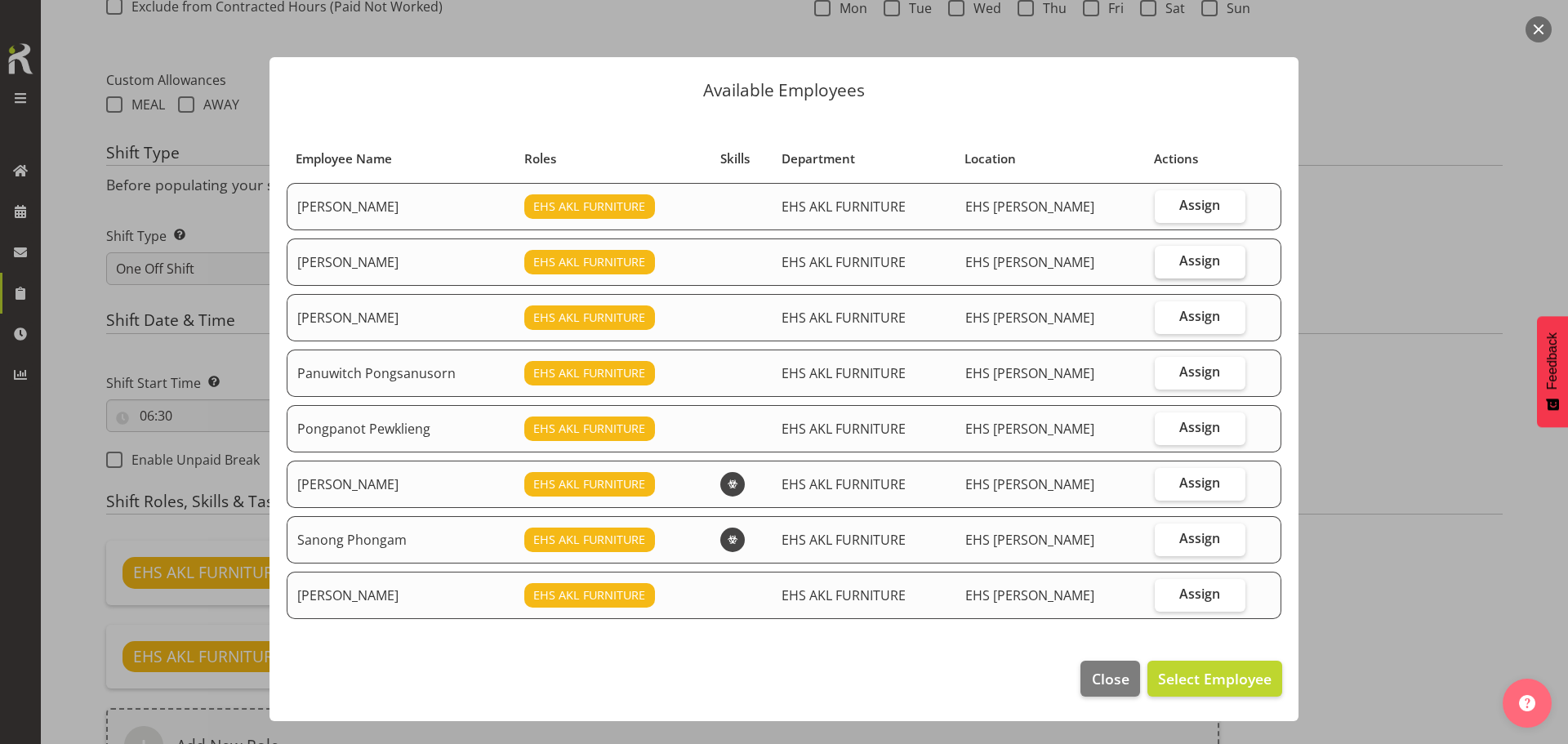
click at [1201, 268] on span "Assign" at bounding box center [1199, 260] width 41 height 17
click at [1165, 266] on input "Assign" at bounding box center [1160, 260] width 11 height 11
checkbox input "true"
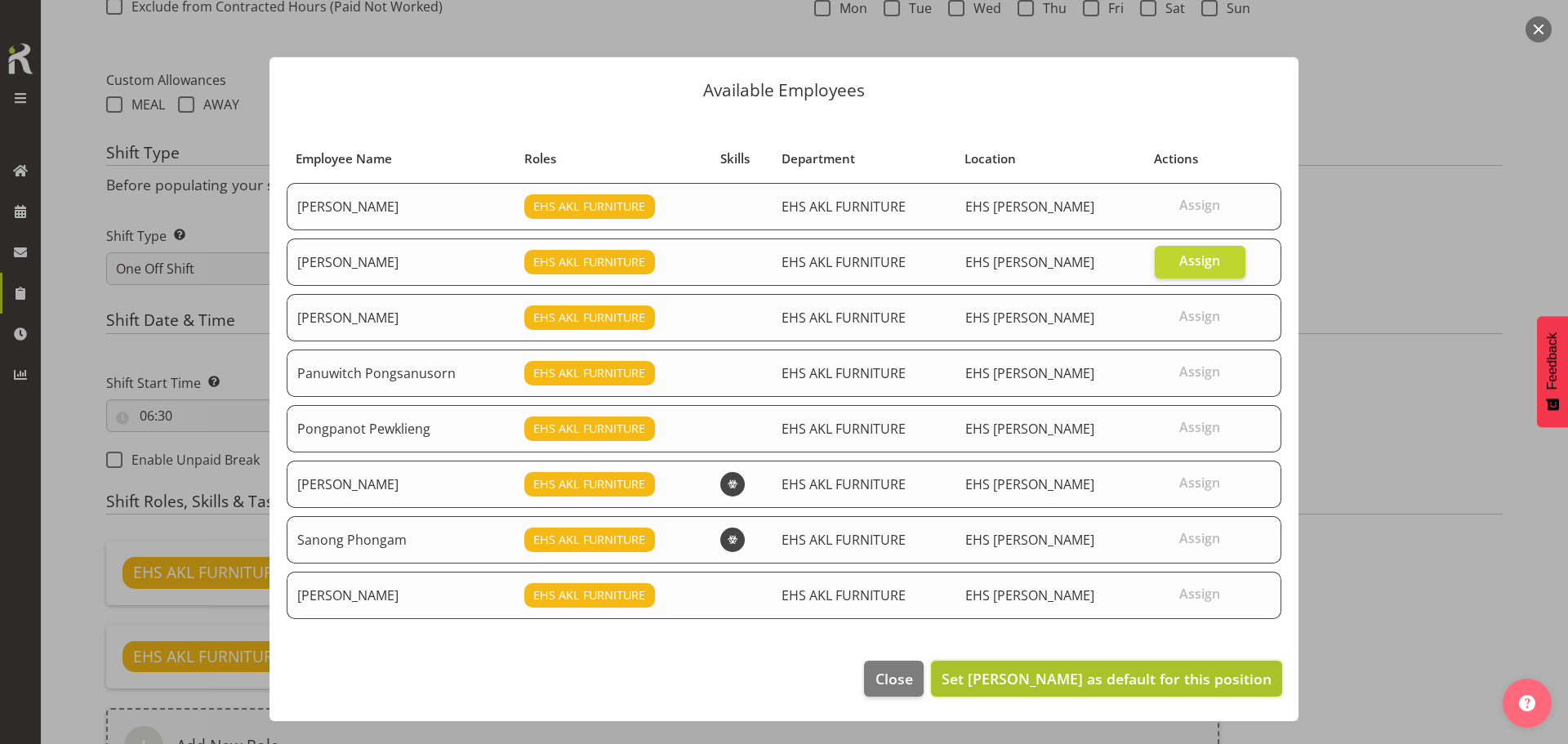
click at [1213, 694] on button "Set Manase Ward as default for this position" at bounding box center [1106, 678] width 351 height 36
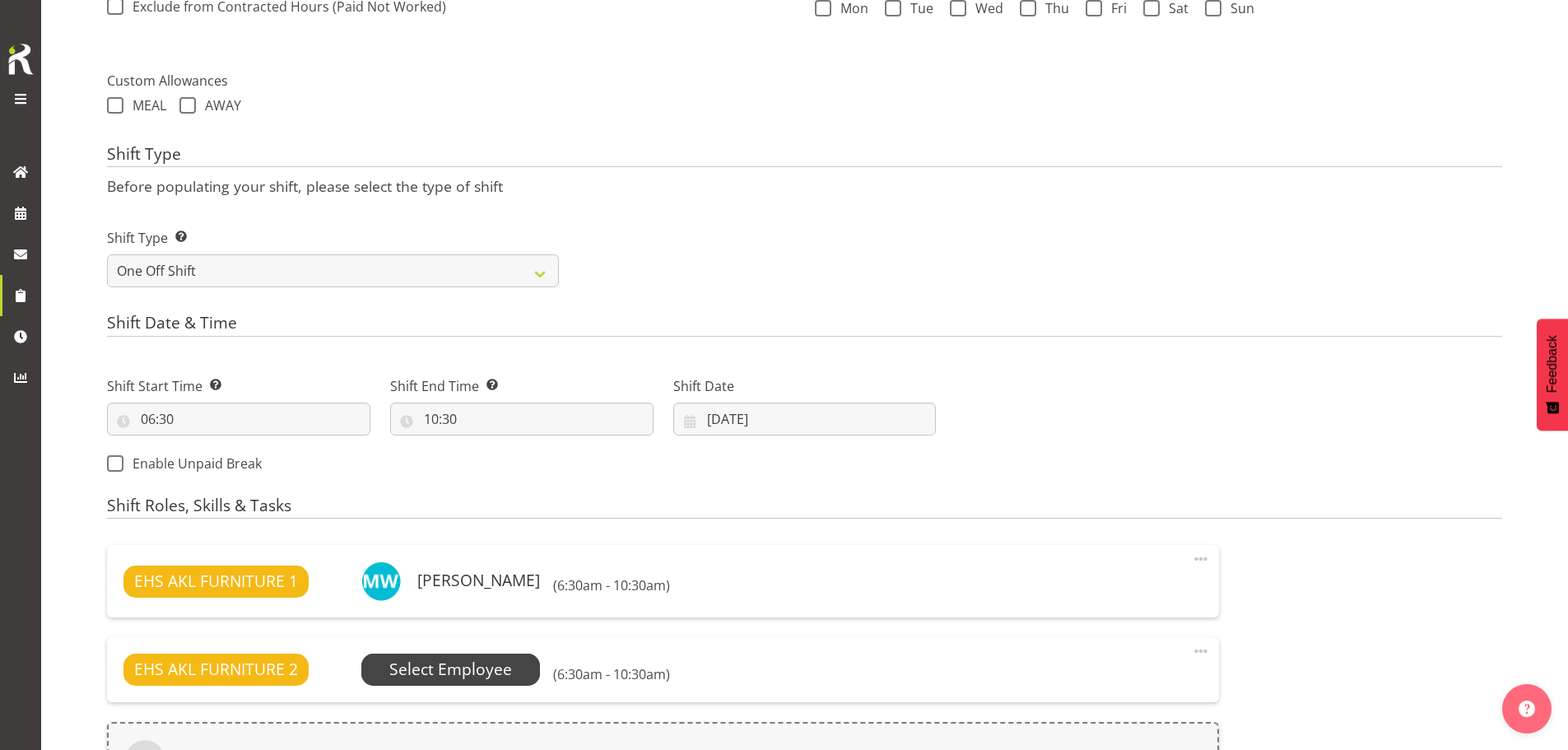
click at [489, 675] on span "Select Employee" at bounding box center [450, 670] width 122 height 24
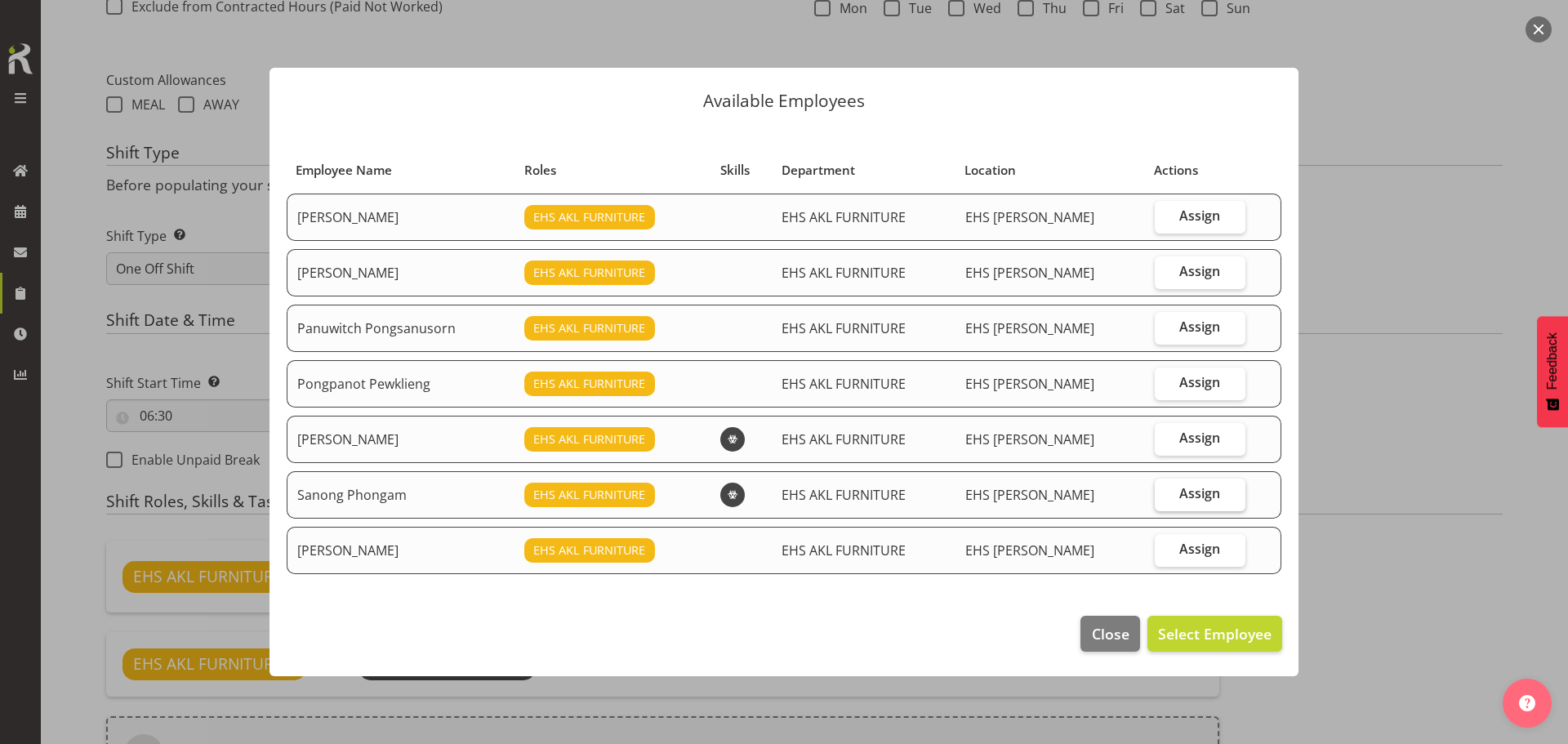
click at [1187, 492] on span "Assign" at bounding box center [1199, 494] width 41 height 17
click at [1165, 492] on input "Assign" at bounding box center [1160, 494] width 11 height 11
checkbox input "true"
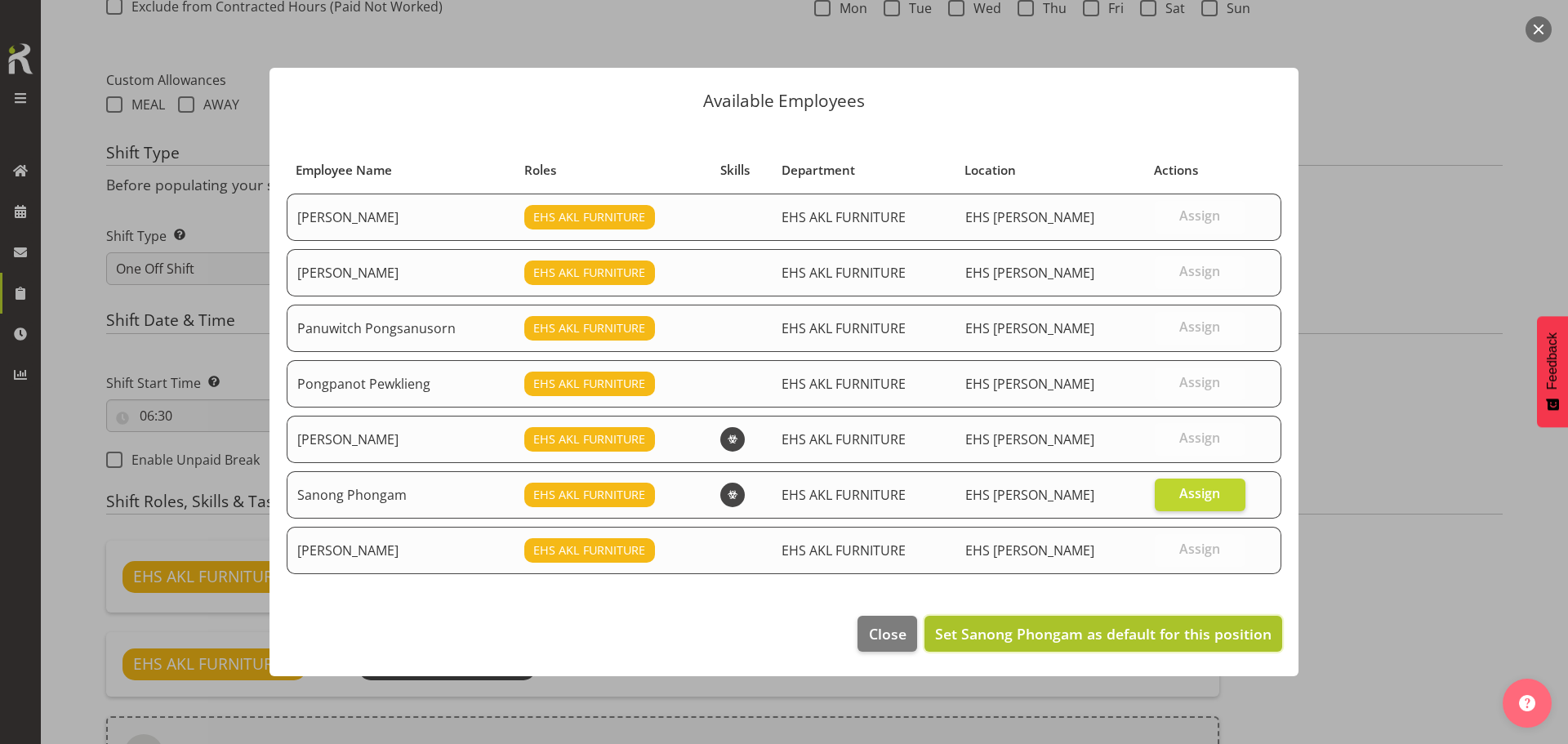
click at [1182, 629] on span "Set Sanong Phongam as default for this position" at bounding box center [1103, 634] width 336 height 20
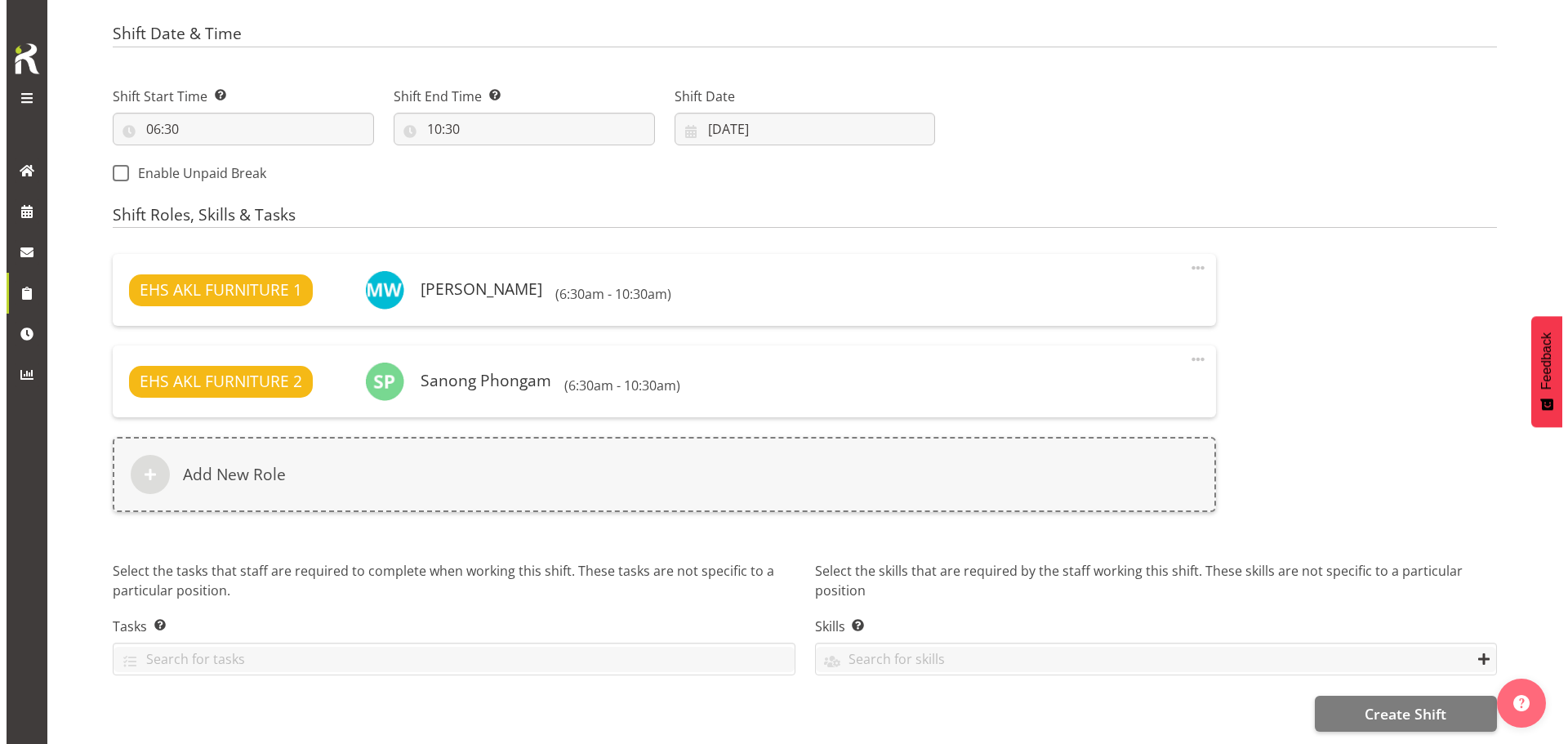
scroll to position [847, 0]
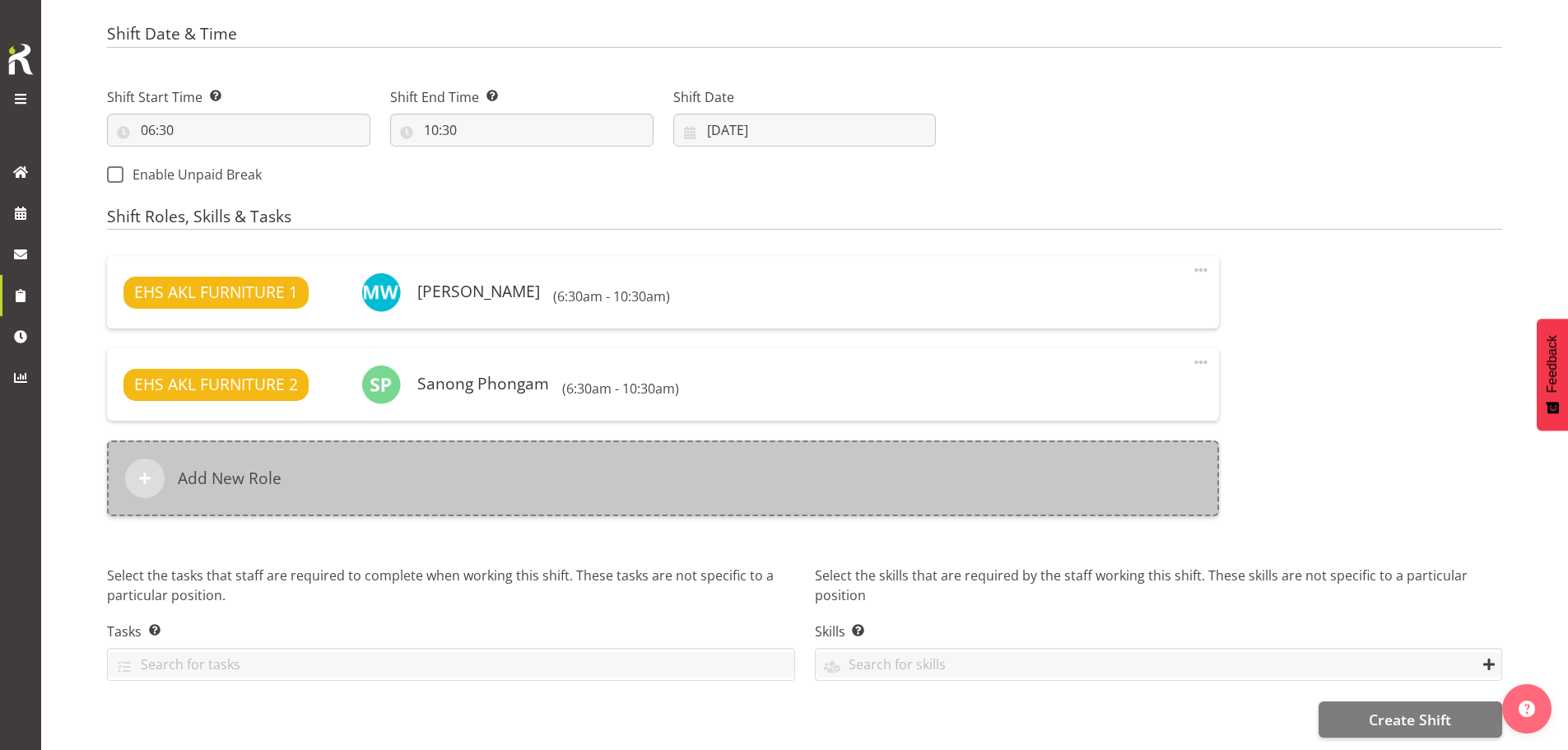
click at [762, 484] on div "Add New Role" at bounding box center [662, 478] width 1112 height 76
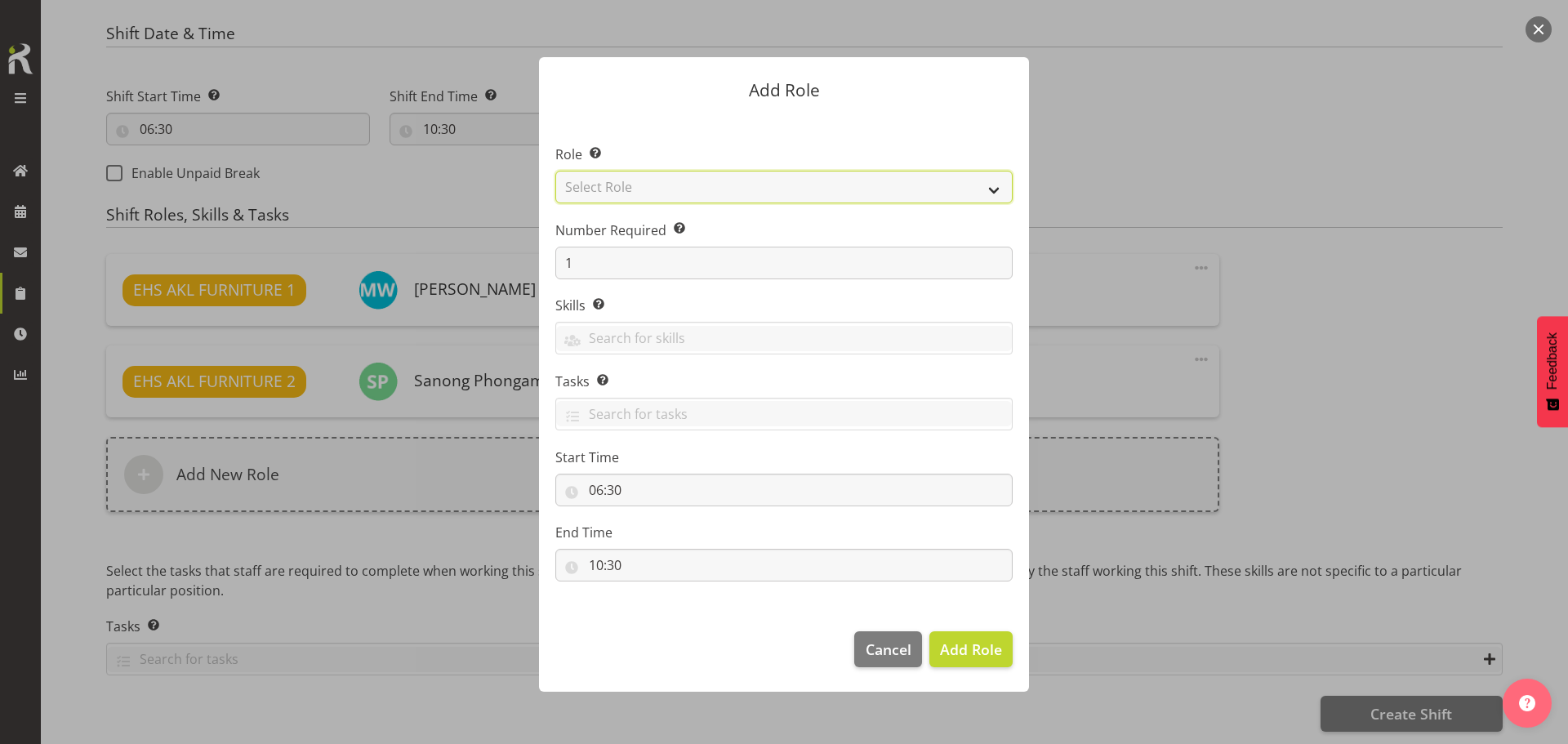
click at [741, 186] on select "Select Role ACCOUNT MANAGER ACCOUNT MANAGER DW ACCOUNTS [PERSON_NAME] VEHICLES …" at bounding box center [784, 188] width 457 height 33
select select "81"
click at [555, 171] on select "Select Role ACCOUNT MANAGER ACCOUNT MANAGER DW ACCOUNTS [PERSON_NAME] VEHICLES …" at bounding box center [784, 188] width 457 height 33
click at [977, 649] on span "Add Role" at bounding box center [970, 650] width 62 height 20
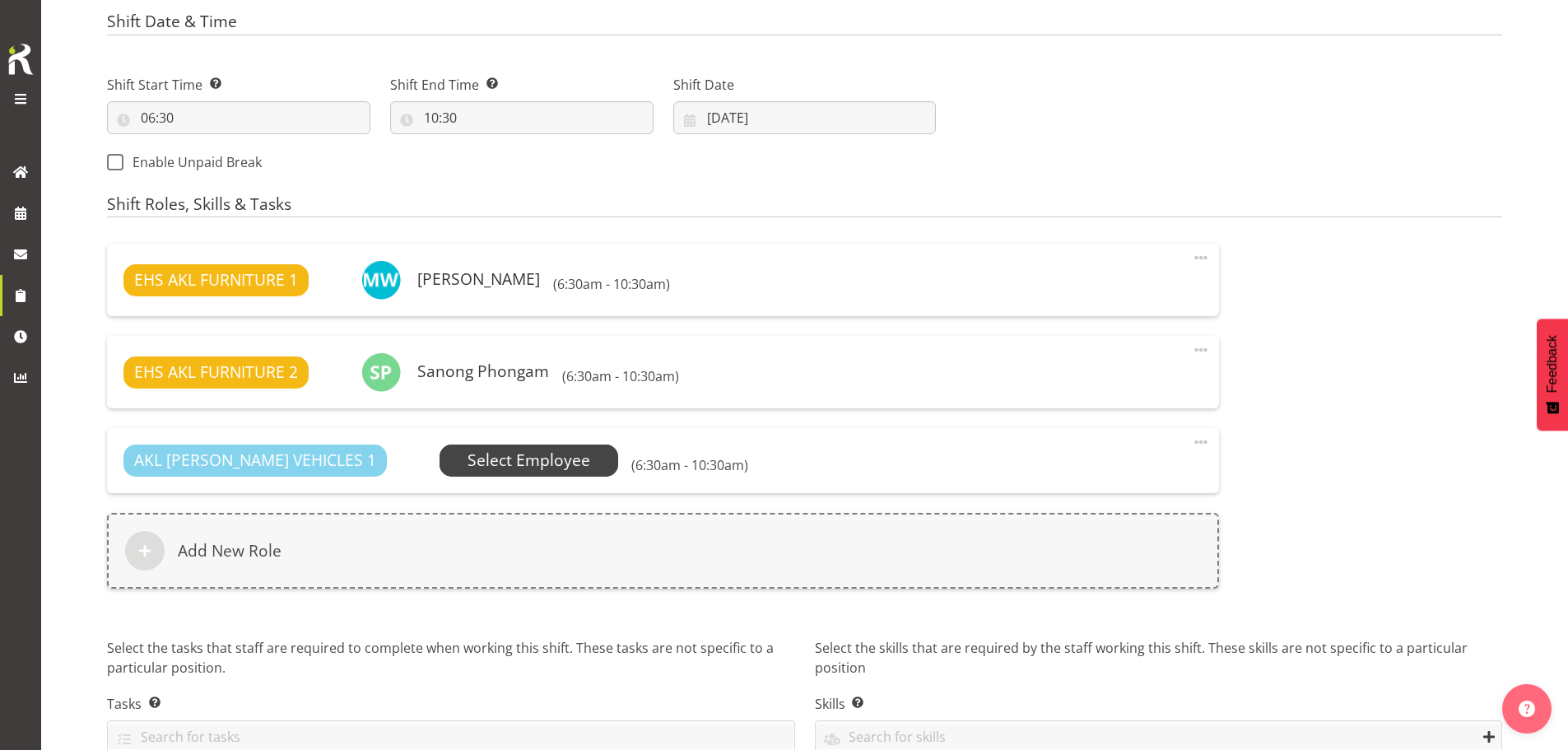
click at [496, 462] on span "Select Employee" at bounding box center [528, 461] width 122 height 24
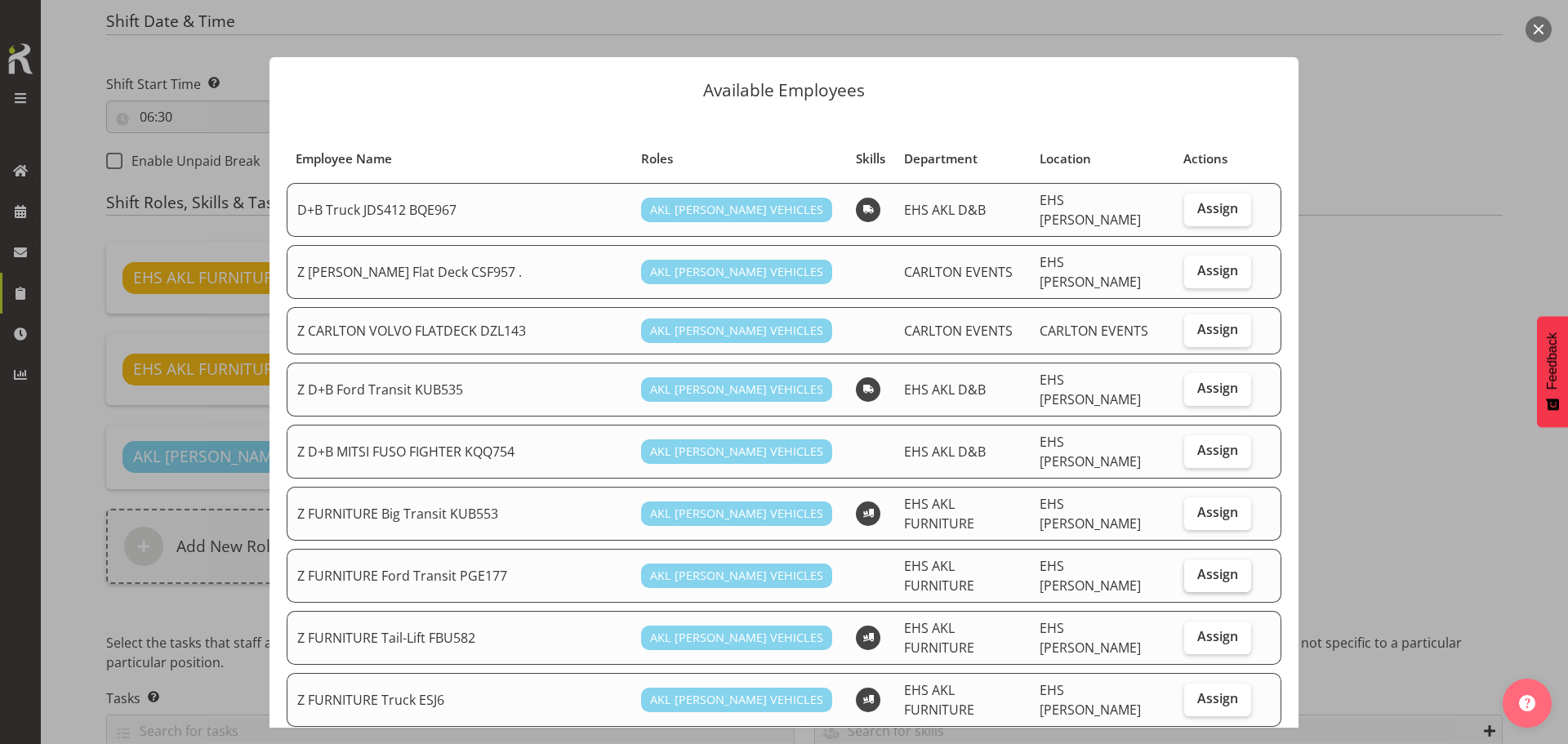
click at [1211, 566] on span "Assign" at bounding box center [1218, 575] width 41 height 17
click at [1195, 570] on input "Assign" at bounding box center [1189, 575] width 11 height 11
checkbox input "true"
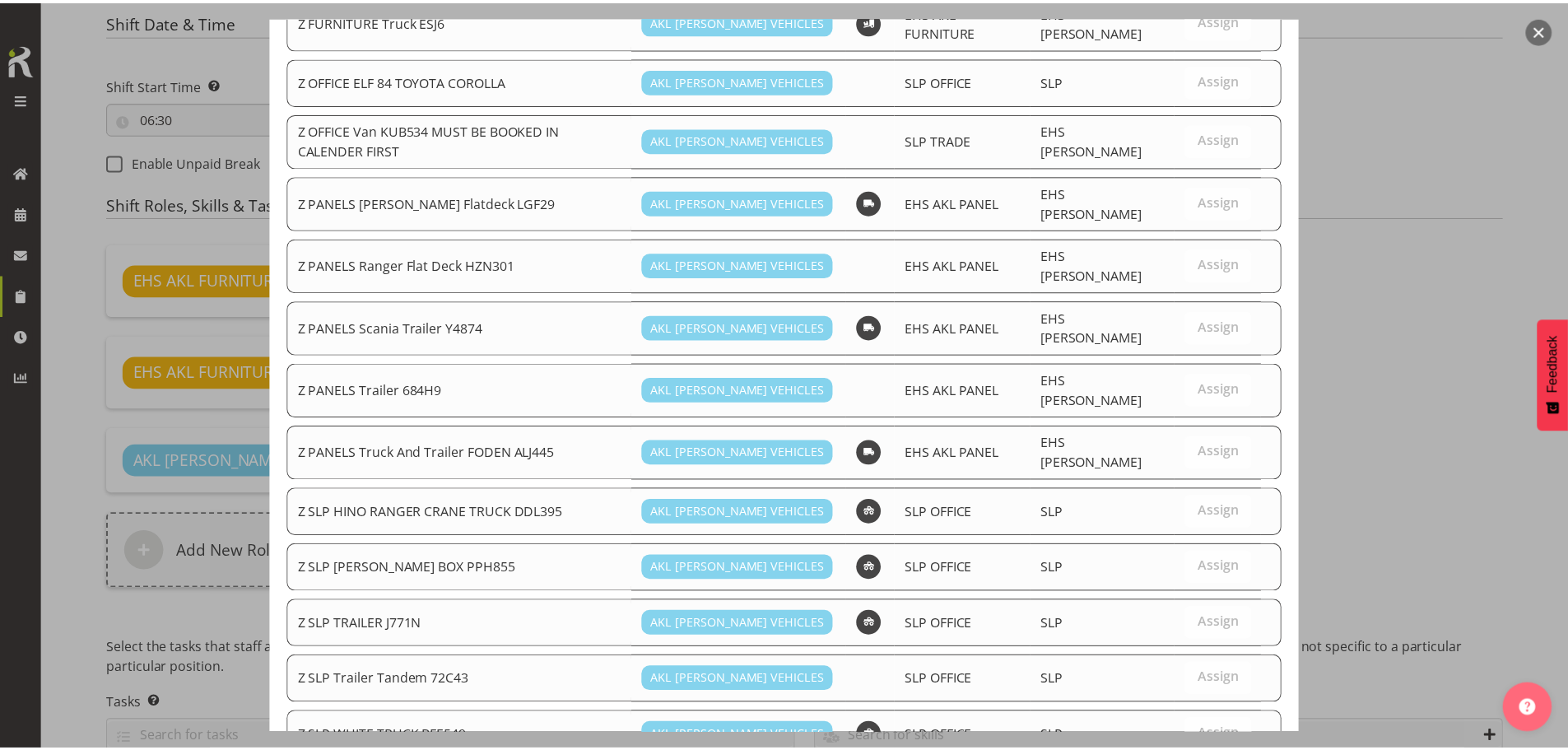
scroll to position [722, 0]
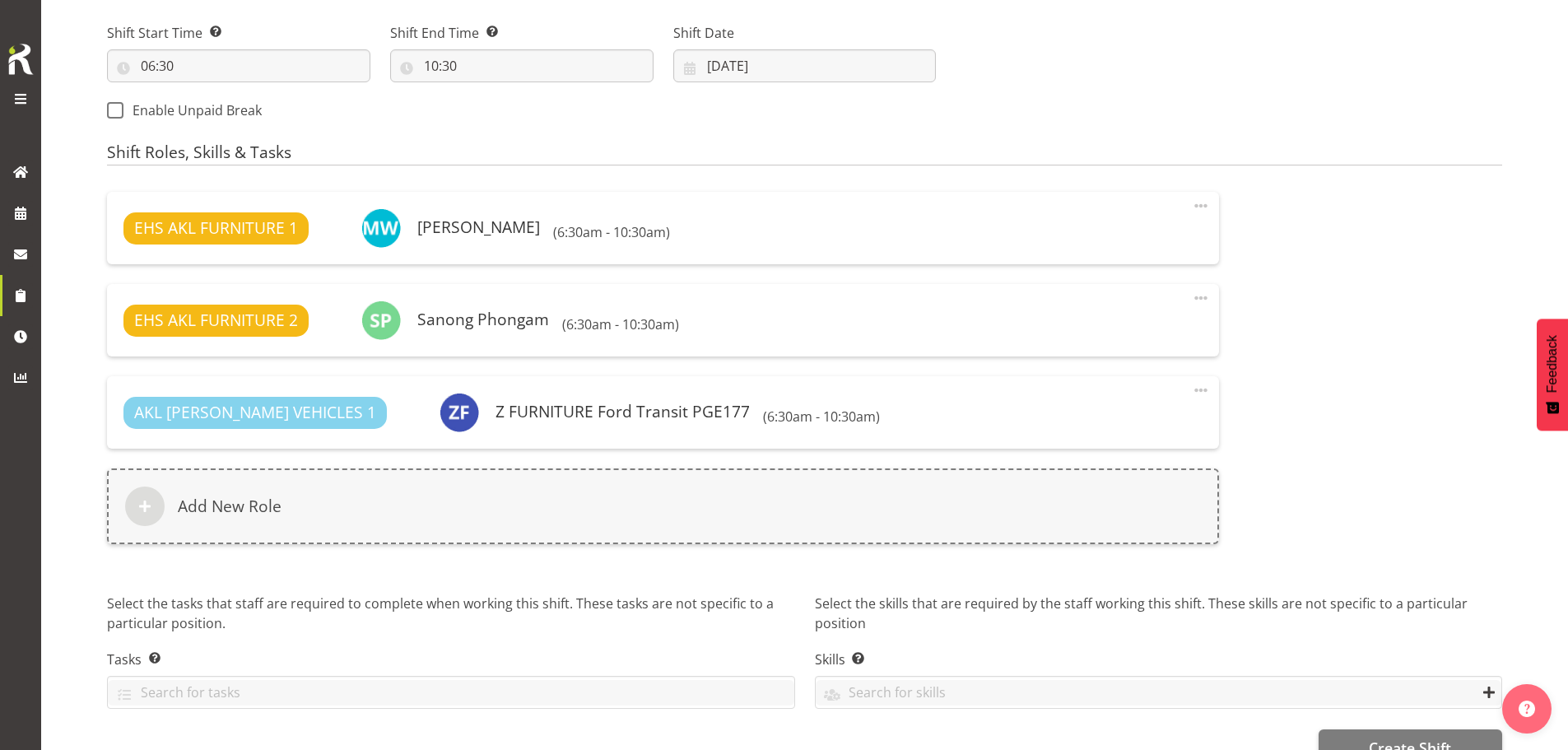
scroll to position [946, 0]
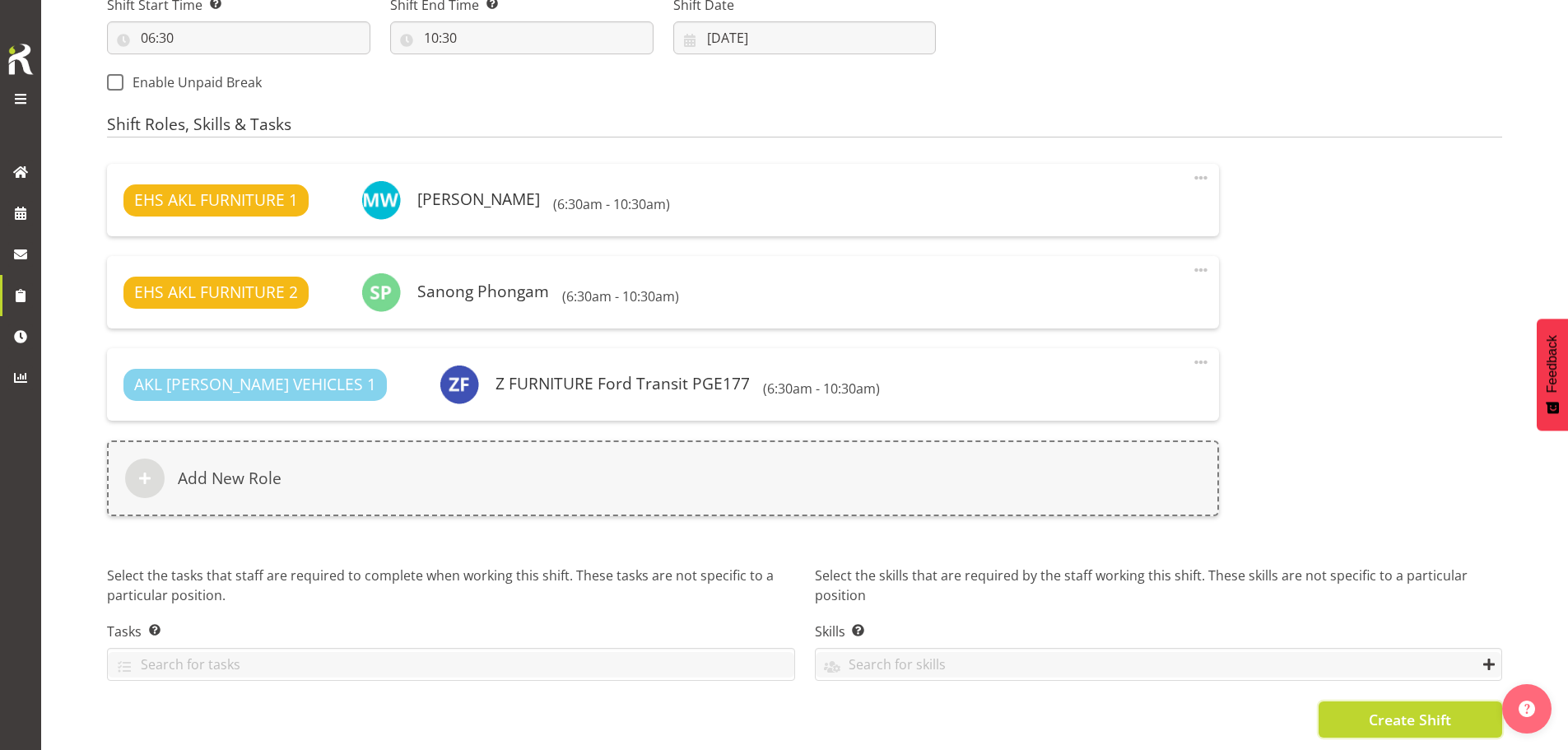
click at [1399, 715] on span "Create Shift" at bounding box center [1410, 720] width 82 height 22
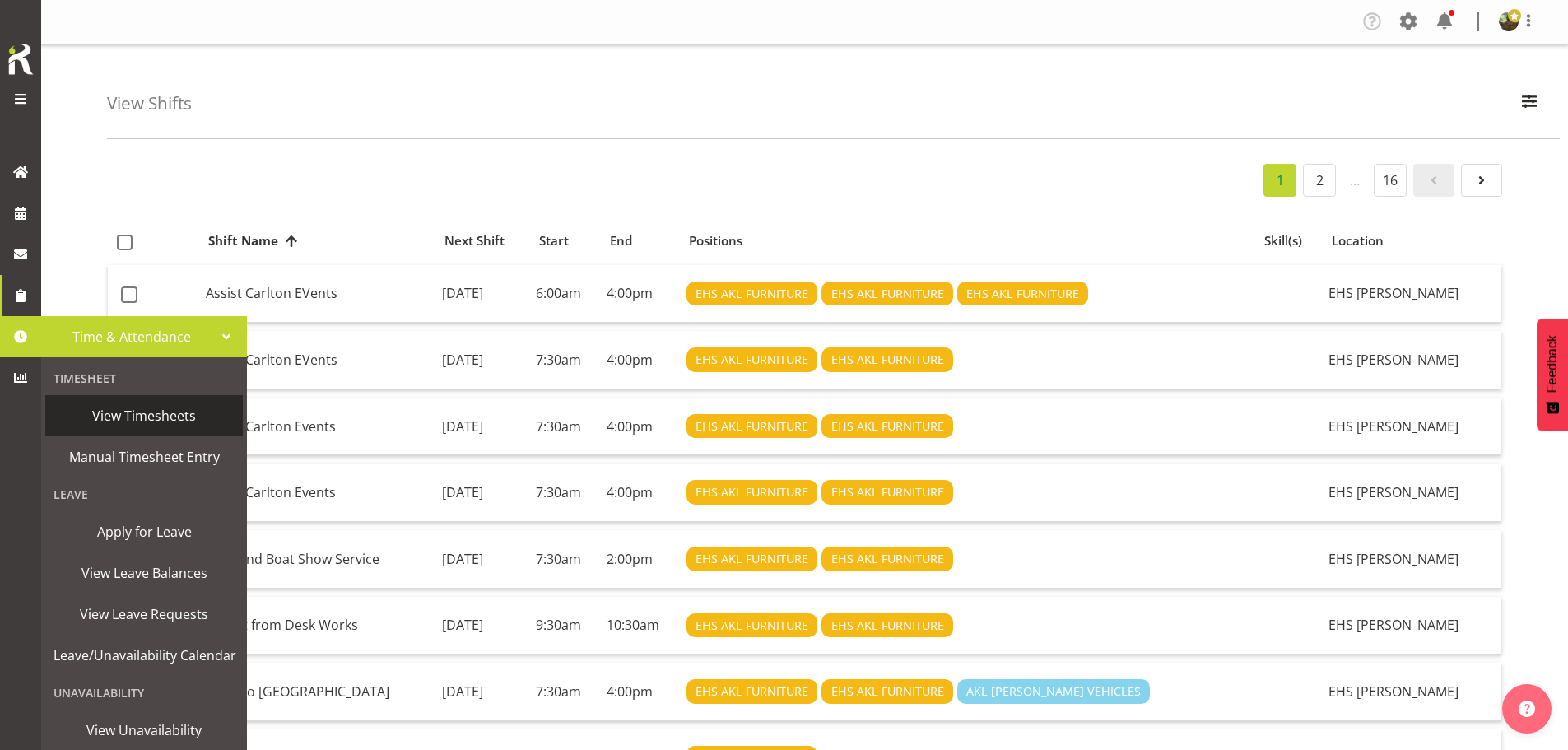
click at [124, 417] on span "View Timesheets" at bounding box center [143, 416] width 181 height 25
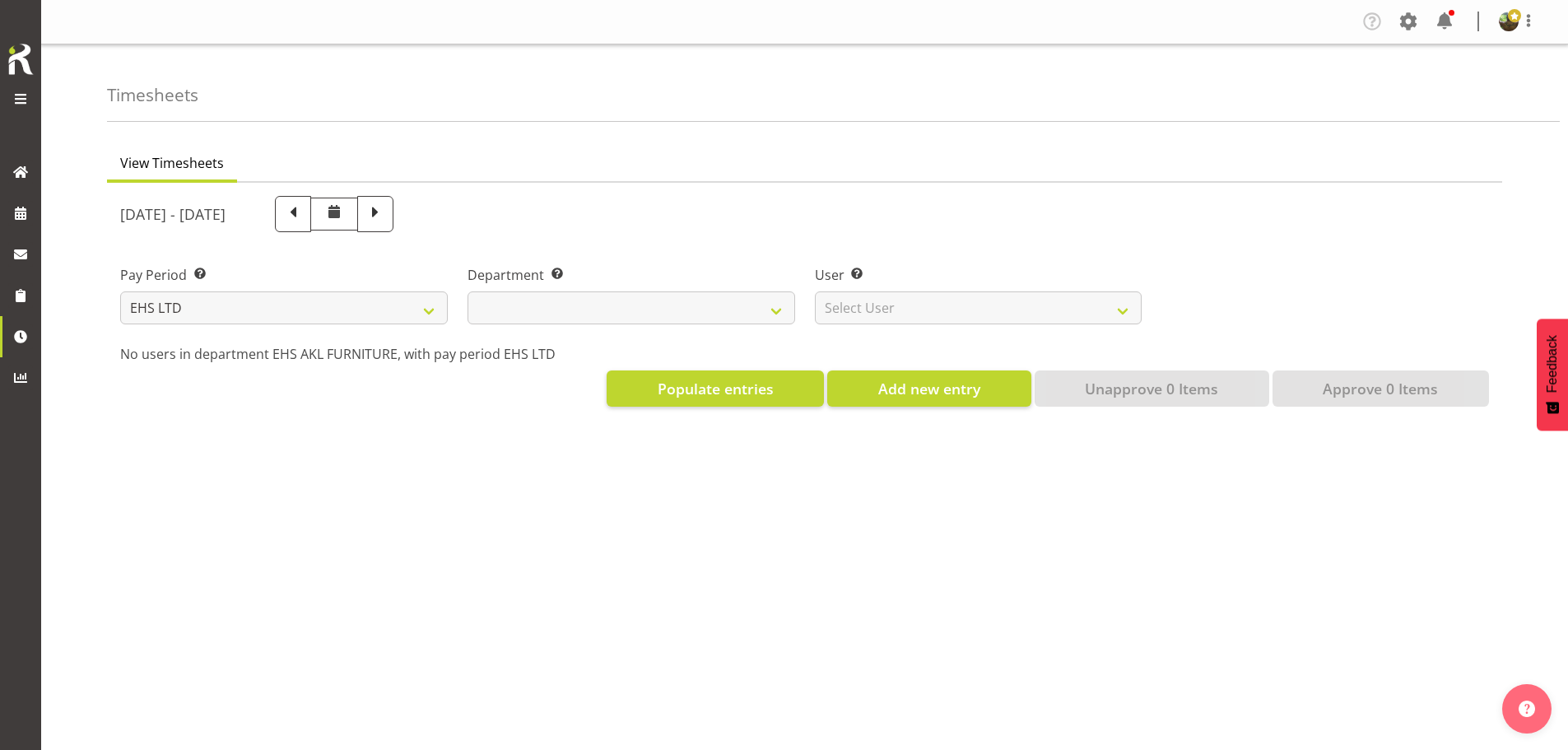
select select "7"
select select
click at [30, 225] on span at bounding box center [21, 213] width 25 height 25
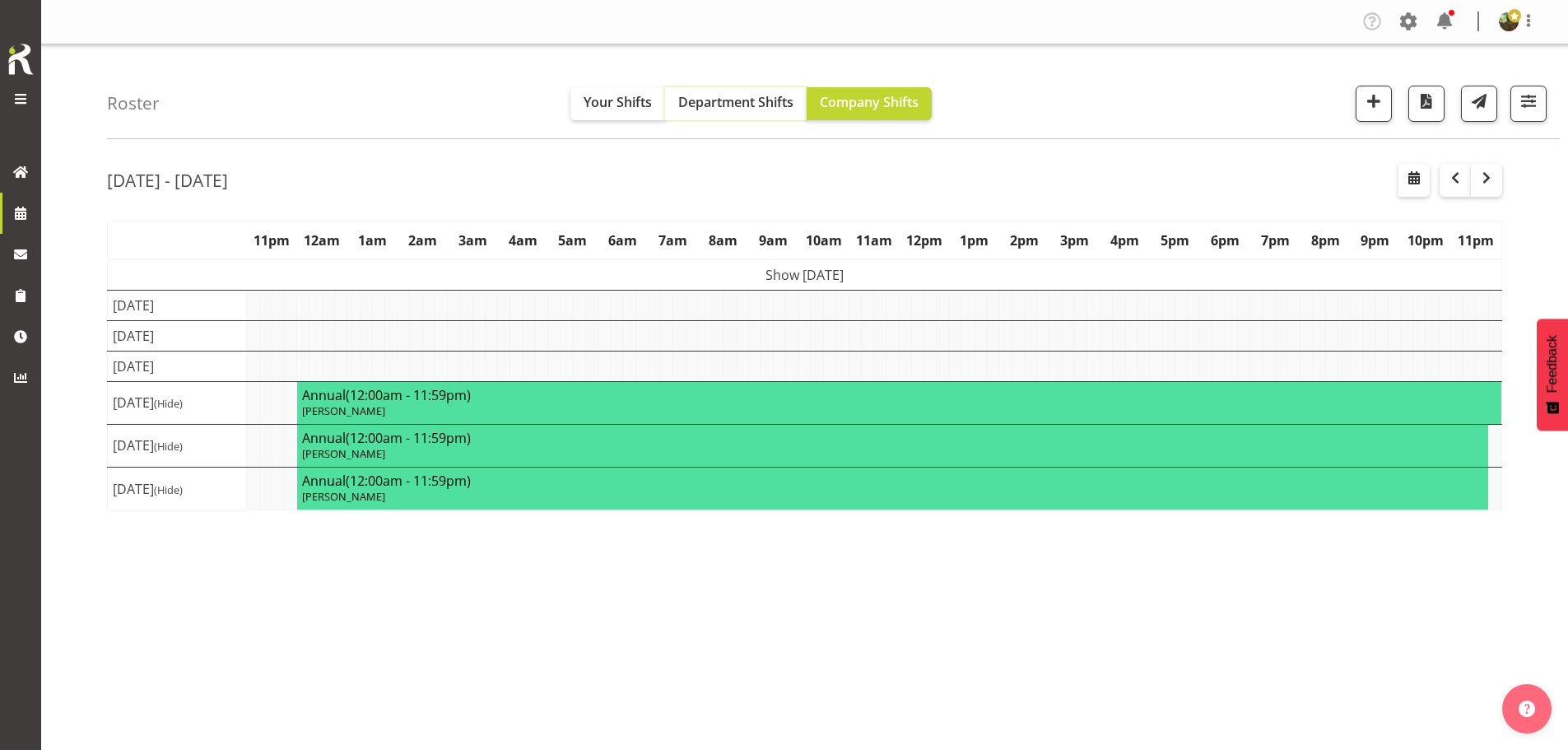
click at [733, 112] on button "Department Shifts" at bounding box center [736, 104] width 142 height 33
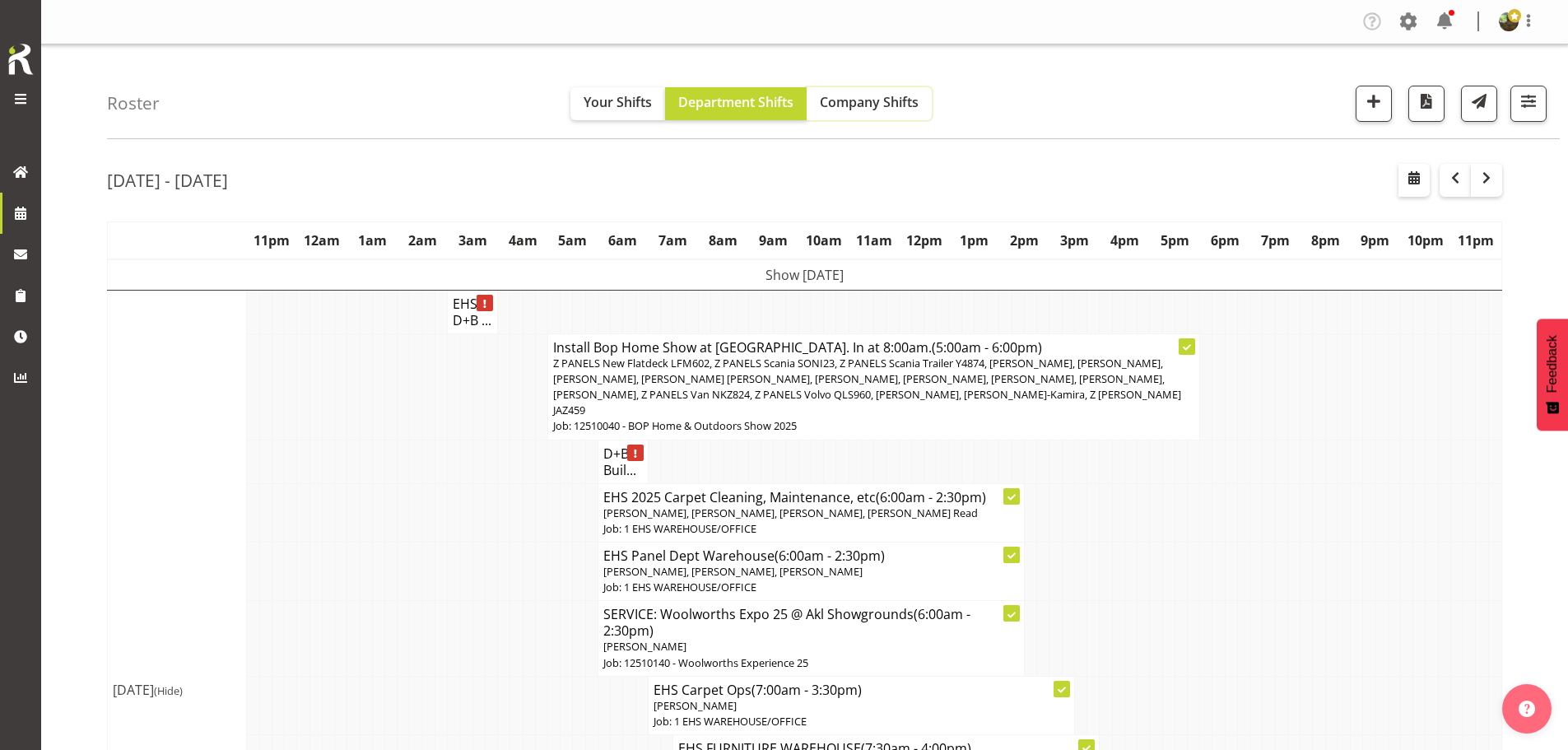
click at [854, 107] on span "Company Shifts" at bounding box center [869, 102] width 99 height 18
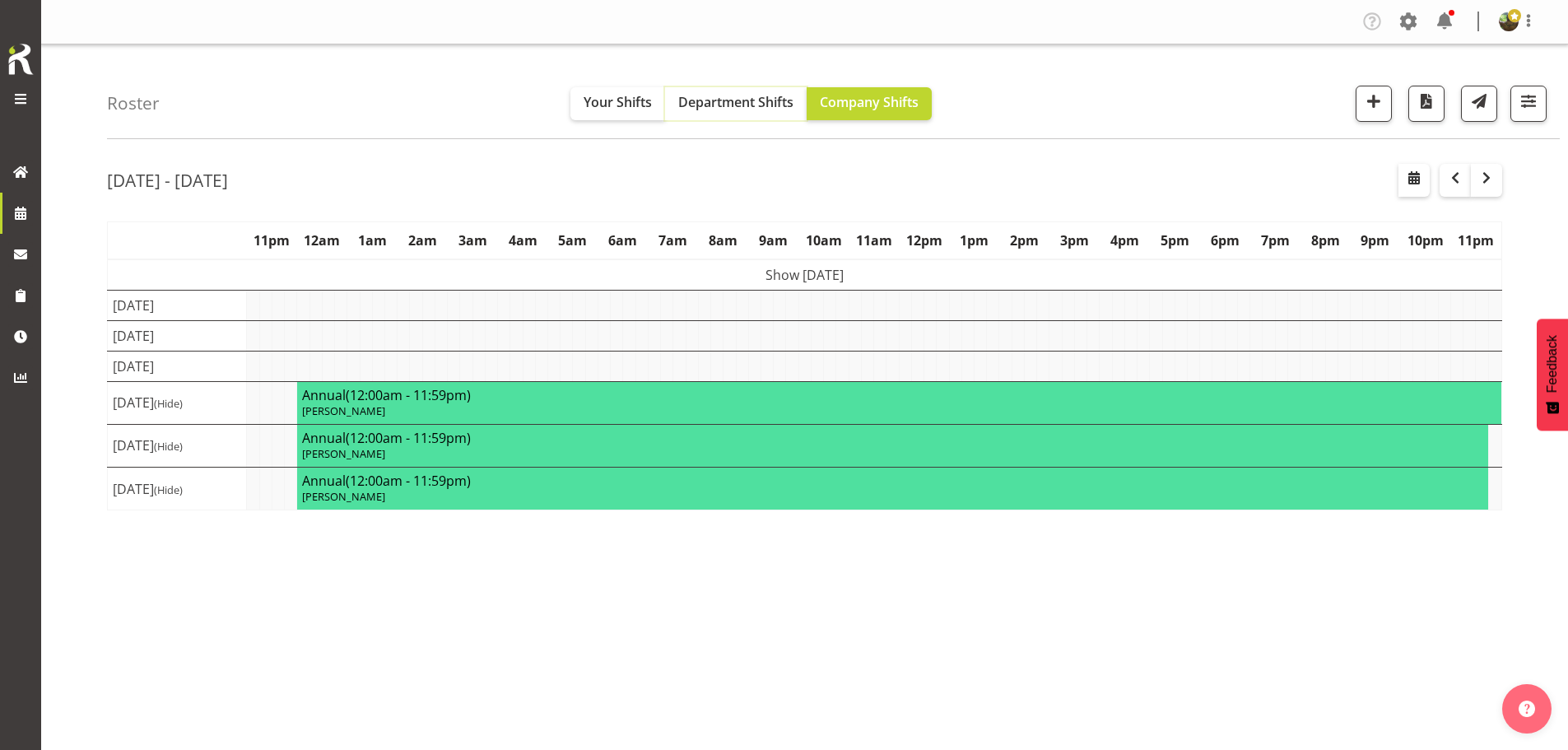
click at [767, 94] on span "Department Shifts" at bounding box center [736, 102] width 115 height 18
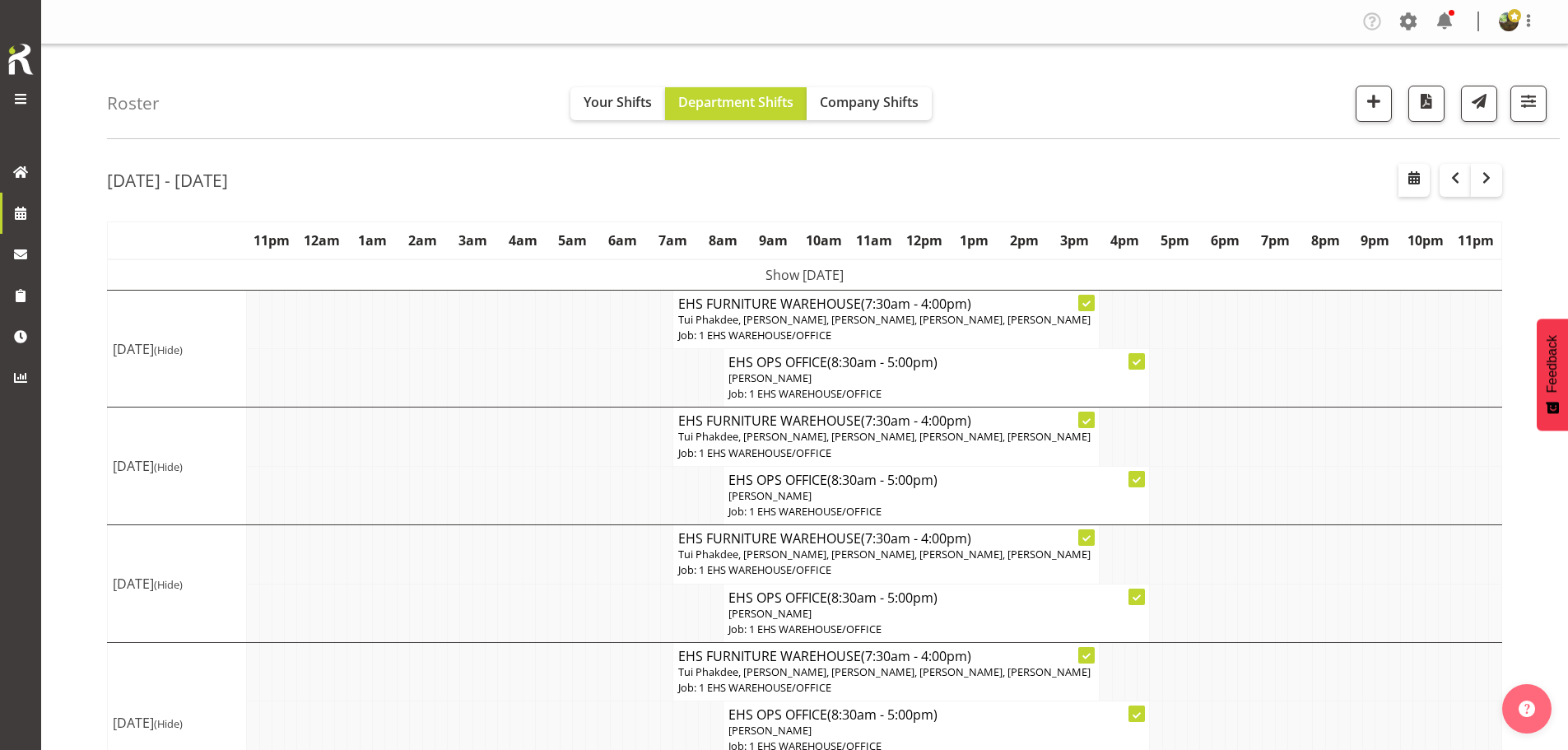
click at [694, 277] on td "Show [DATE]" at bounding box center [805, 275] width 1395 height 32
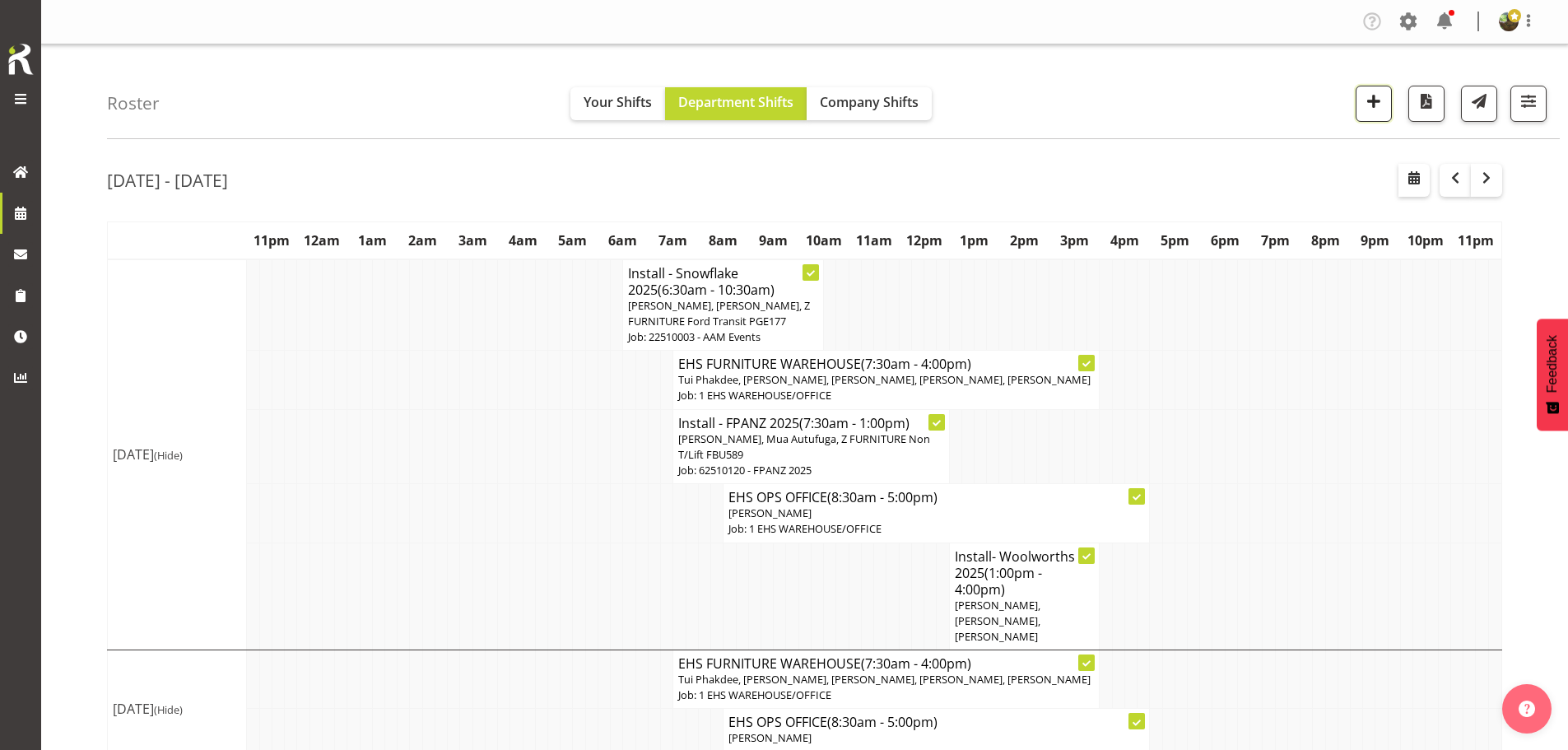
click at [1381, 102] on span "button" at bounding box center [1374, 102] width 22 height 22
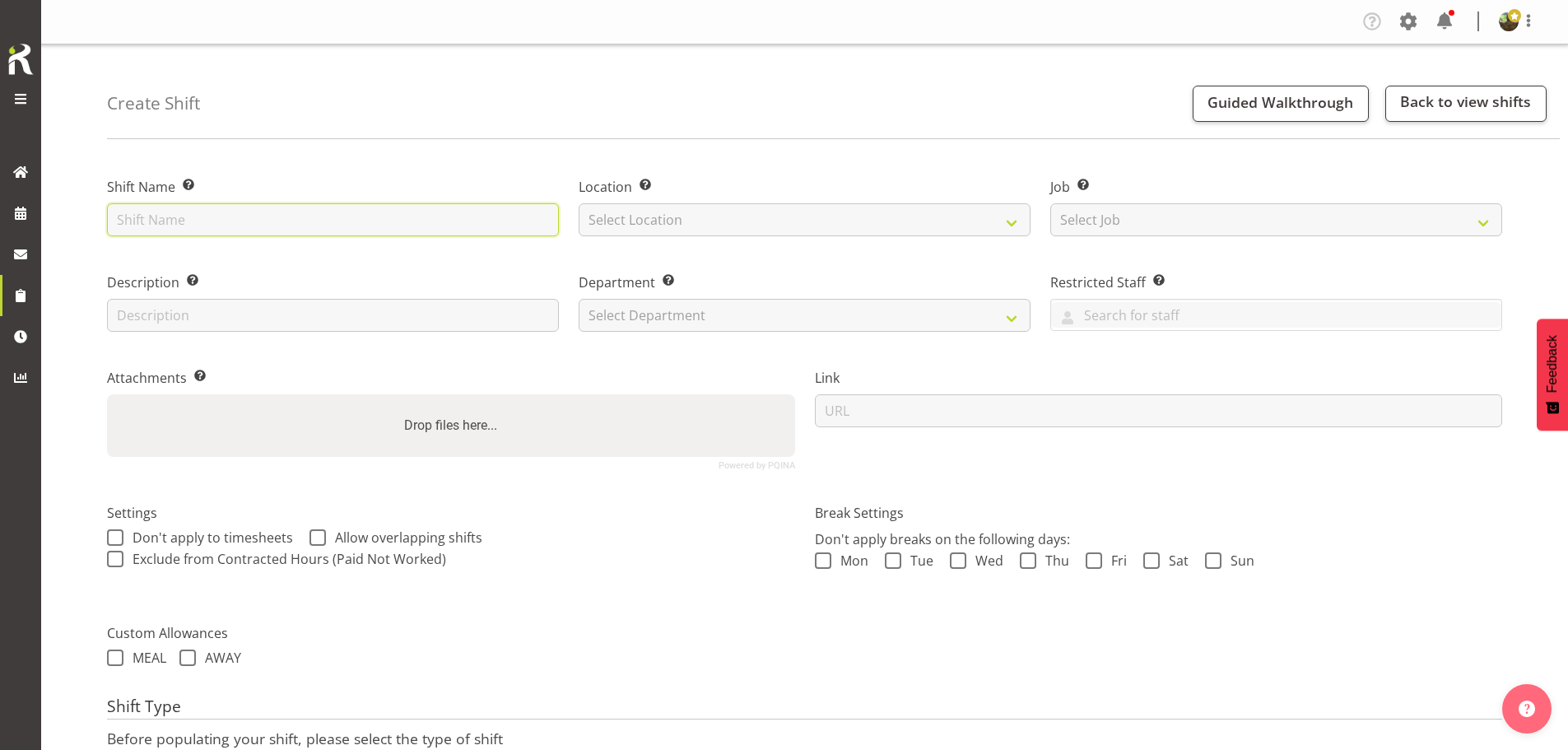
click at [330, 222] on input "text" at bounding box center [332, 220] width 452 height 33
type input "Install - BOP Home Show 2025"
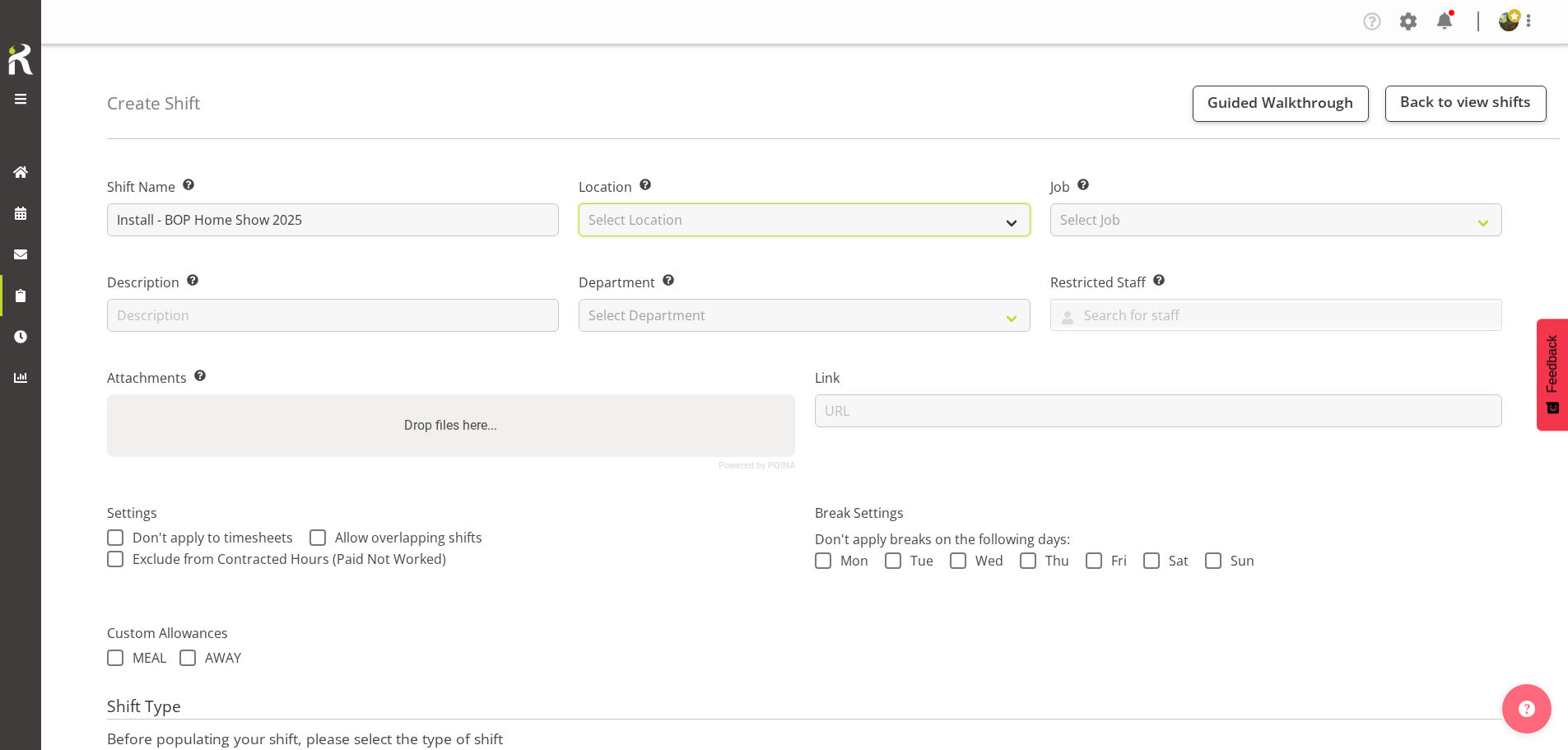
click at [680, 220] on select "Select Location EHS [PERSON_NAME]" at bounding box center [805, 220] width 452 height 33
select select "35"
click at [579, 203] on select "Select Location EHS [PERSON_NAME]" at bounding box center [805, 220] width 452 height 33
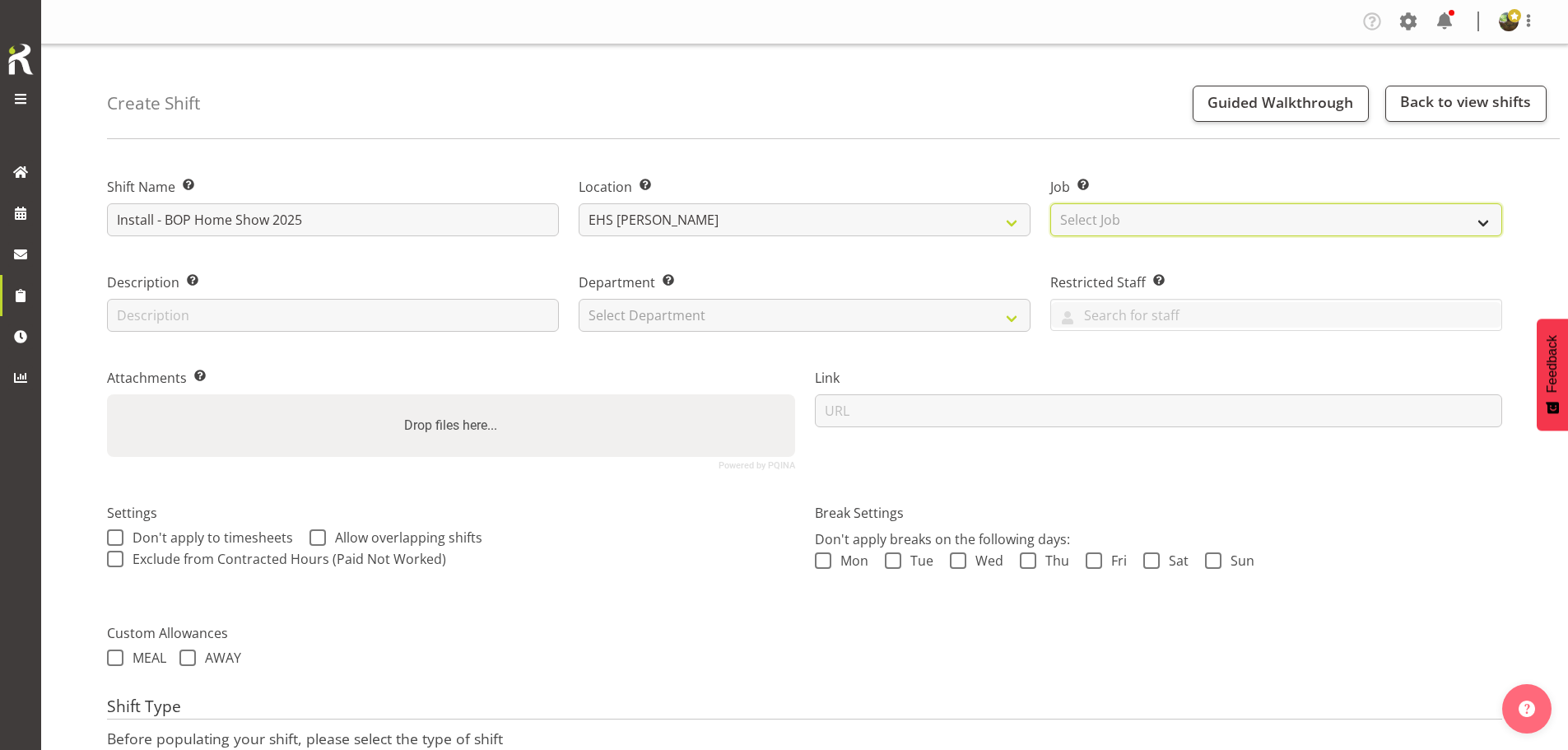
click at [1214, 227] on select "Select Job Create new job 1 Carlton Events 1 [PERSON_NAME][GEOGRAPHIC_DATA] 1 […" at bounding box center [1276, 220] width 452 height 33
select select "9297"
click at [1051, 203] on select "Select Job Create new job 1 Carlton Events 1 [PERSON_NAME][GEOGRAPHIC_DATA] 1 […" at bounding box center [1276, 220] width 452 height 33
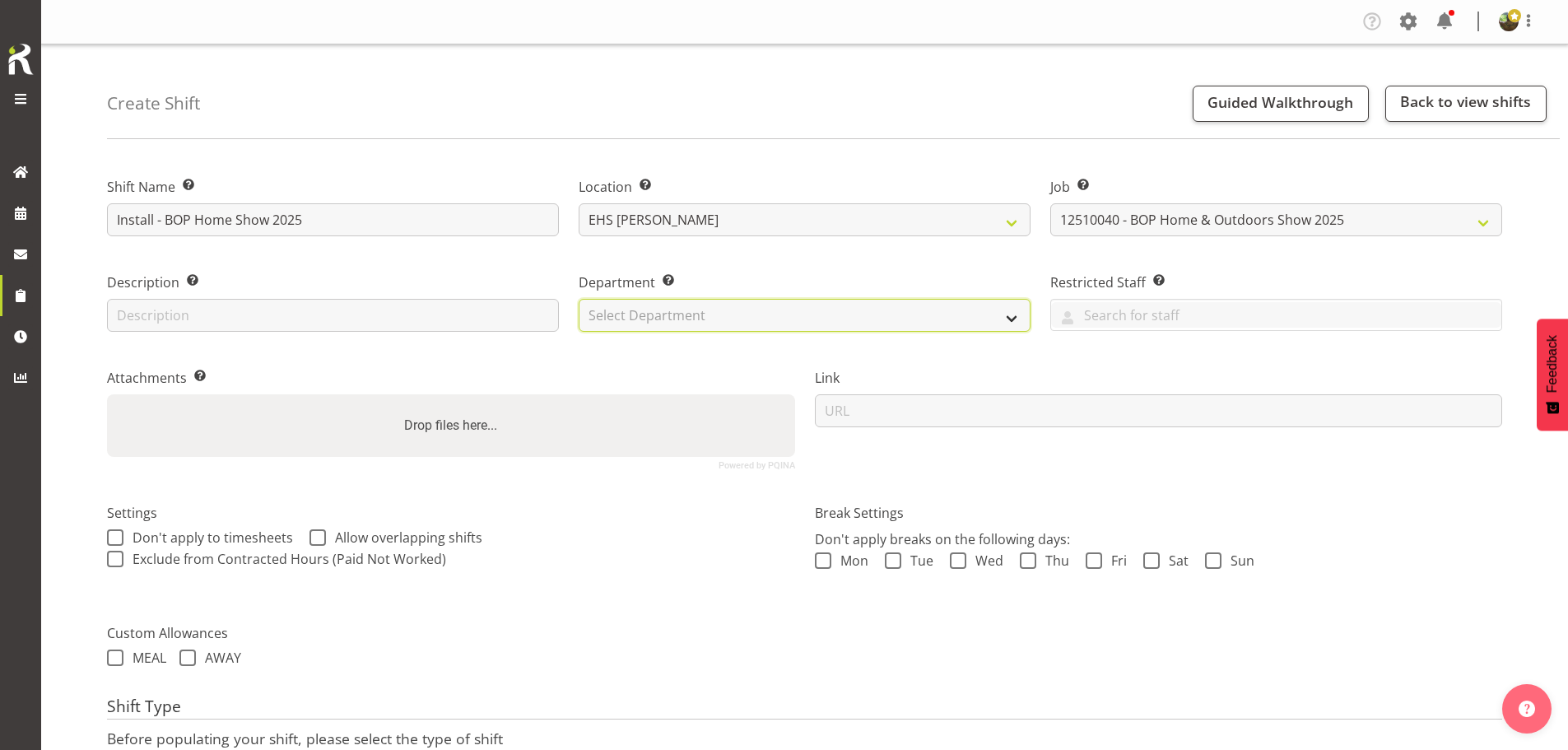
click at [833, 323] on select "Select Department EHS AKL FURNITURE" at bounding box center [805, 316] width 452 height 33
select select "38"
click at [579, 299] on select "Select Department EHS AKL FURNITURE" at bounding box center [805, 316] width 452 height 33
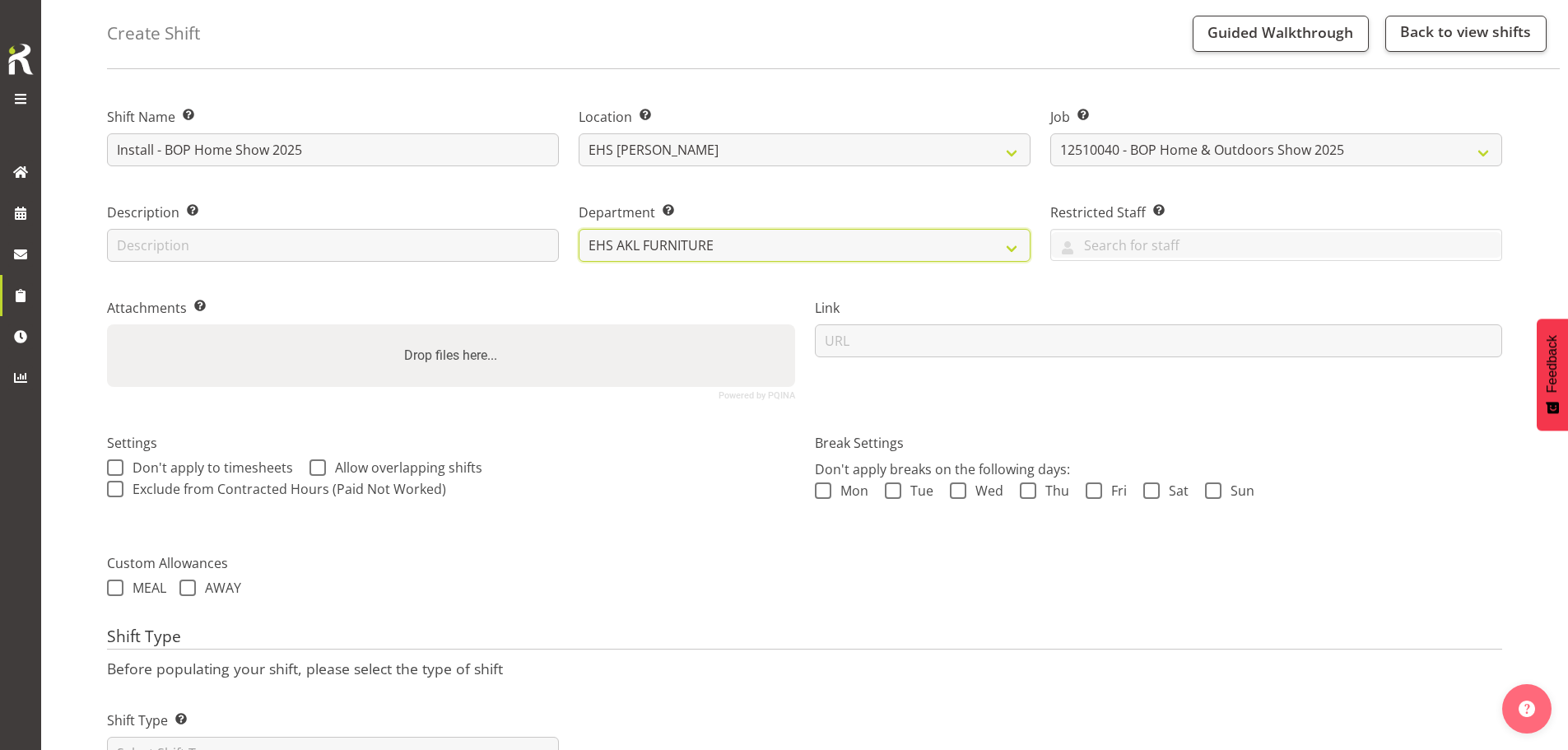
scroll to position [141, 0]
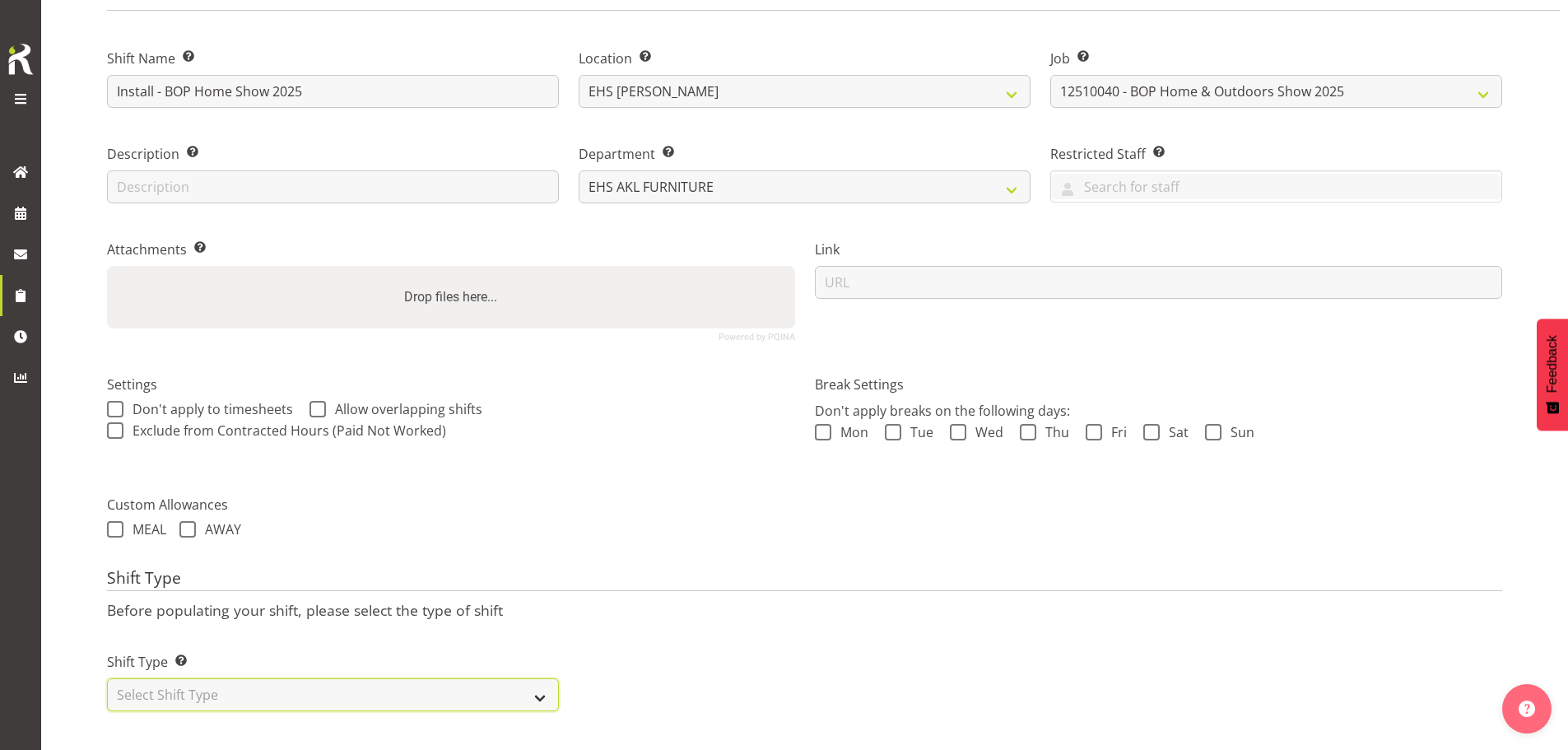
drag, startPoint x: 409, startPoint y: 686, endPoint x: 406, endPoint y: 669, distance: 17.3
click at [408, 685] on select "Select Shift Type One Off Shift Recurring Shift Rotating Shift" at bounding box center [332, 695] width 452 height 33
select select "one_off"
click at [107, 678] on select "Select Shift Type One Off Shift Recurring Shift Rotating Shift" at bounding box center [332, 695] width 452 height 33
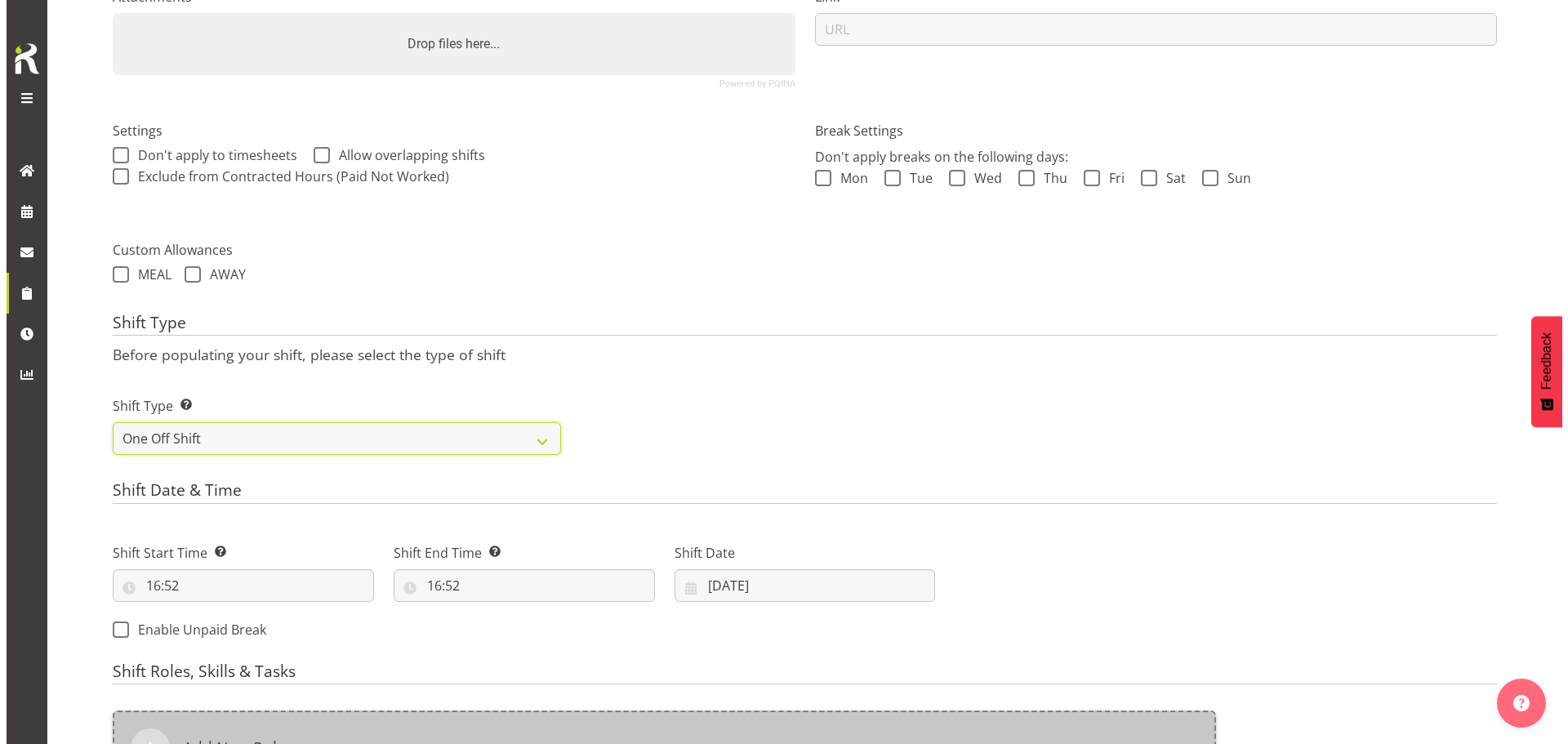
scroll to position [548, 0]
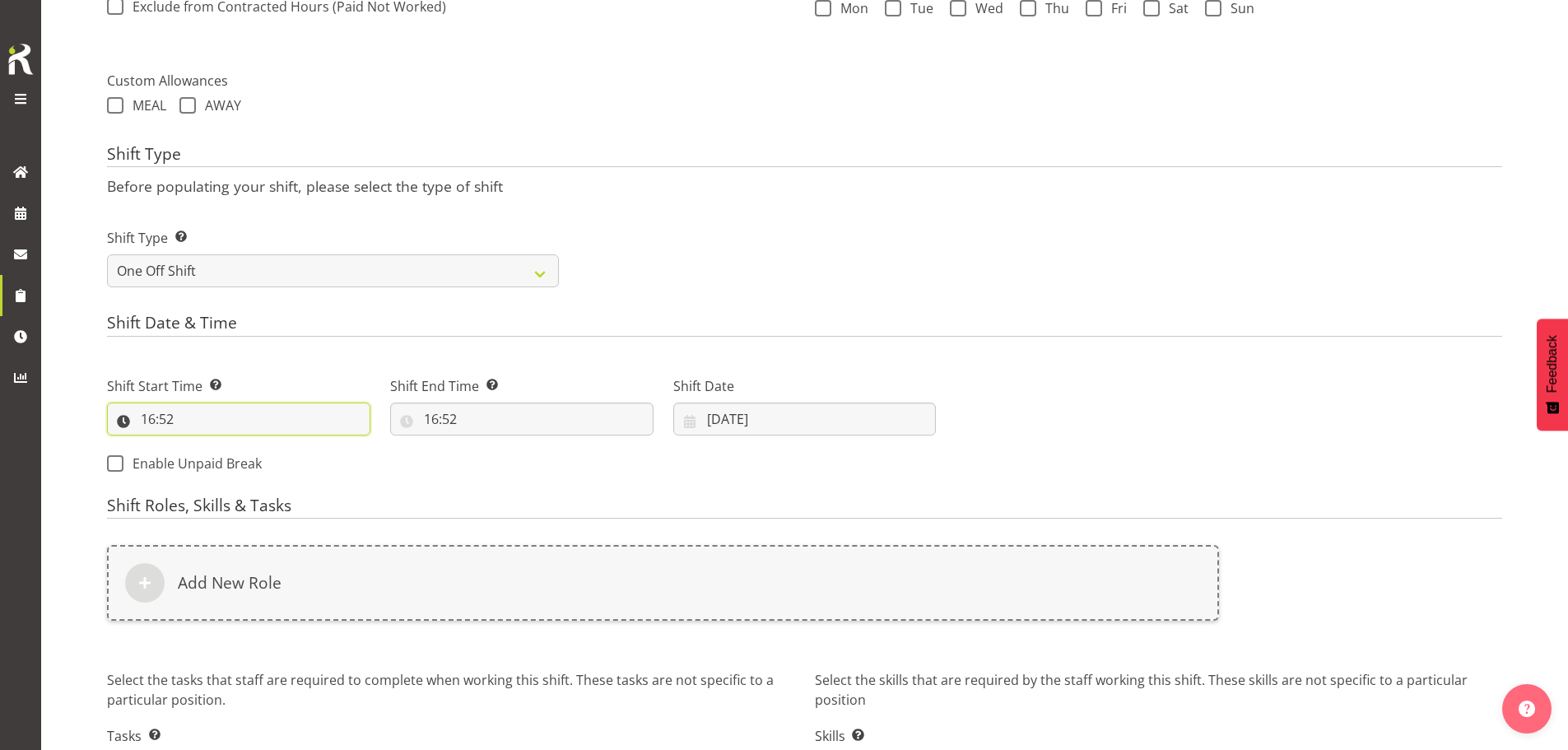
click at [156, 421] on input "16:52" at bounding box center [238, 419] width 263 height 33
click at [214, 457] on select "00 01 02 03 04 05 06 07 08 09 10 11 12 13 14 15 16 17 18 19 20 21 22 23" at bounding box center [219, 462] width 37 height 33
drag, startPoint x: 213, startPoint y: 456, endPoint x: 212, endPoint y: 446, distance: 10.0
click at [213, 456] on select "00 01 02 03 04 05 06 07 08 09 10 11 12 13 14 15 16 17 18 19 20 21 22 23" at bounding box center [219, 462] width 37 height 33
select select "7"
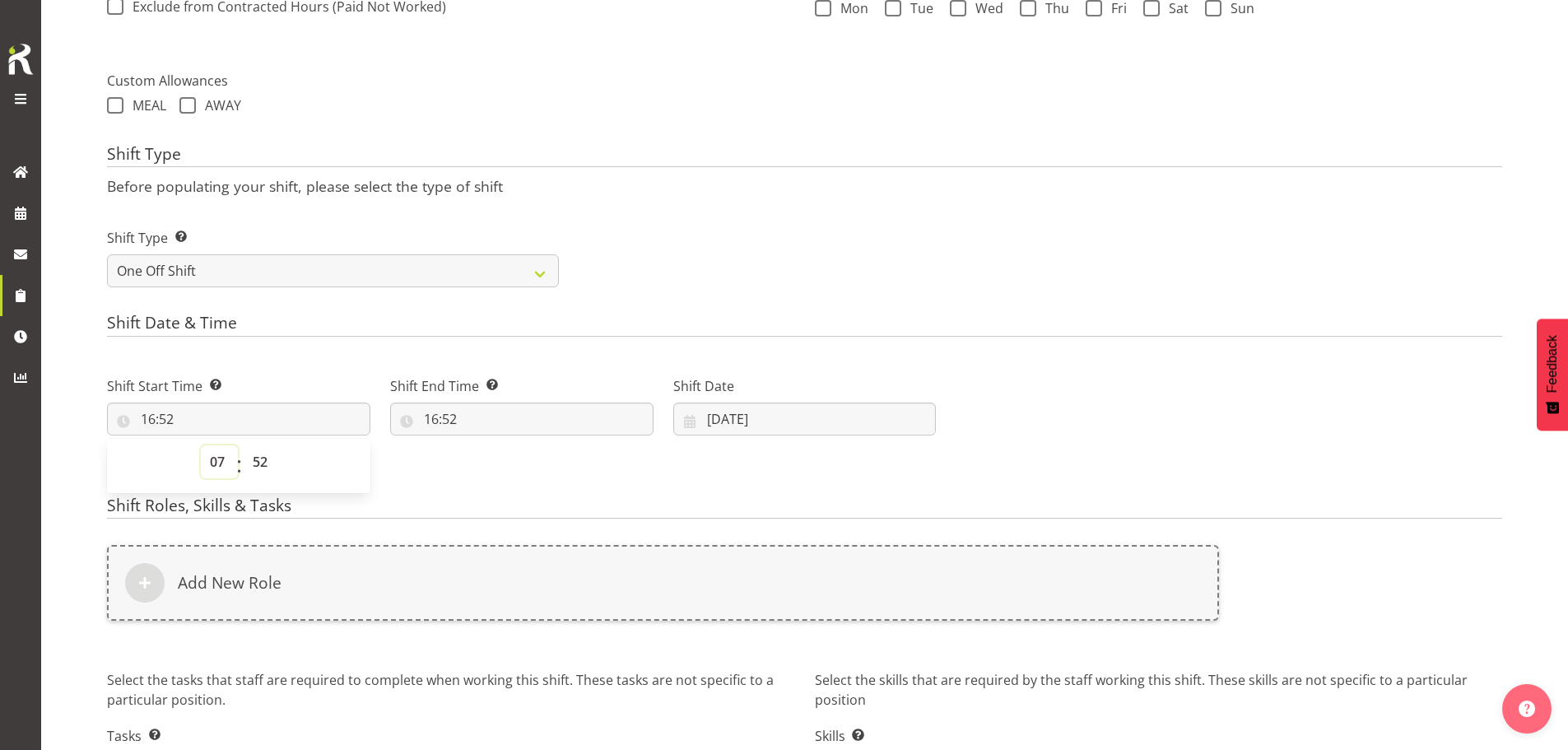
click at [201, 446] on select "00 01 02 03 04 05 06 07 08 09 10 11 12 13 14 15 16 17 18 19 20 21 22 23" at bounding box center [219, 462] width 37 height 33
type input "07:52"
click at [255, 459] on select "00 01 02 03 04 05 06 07 08 09 10 11 12 13 14 15 16 17 18 19 20 21 22 23 24 25 2…" at bounding box center [262, 462] width 37 height 33
select select "0"
click at [243, 446] on select "00 01 02 03 04 05 06 07 08 09 10 11 12 13 14 15 16 17 18 19 20 21 22 23 24 25 2…" at bounding box center [262, 462] width 37 height 33
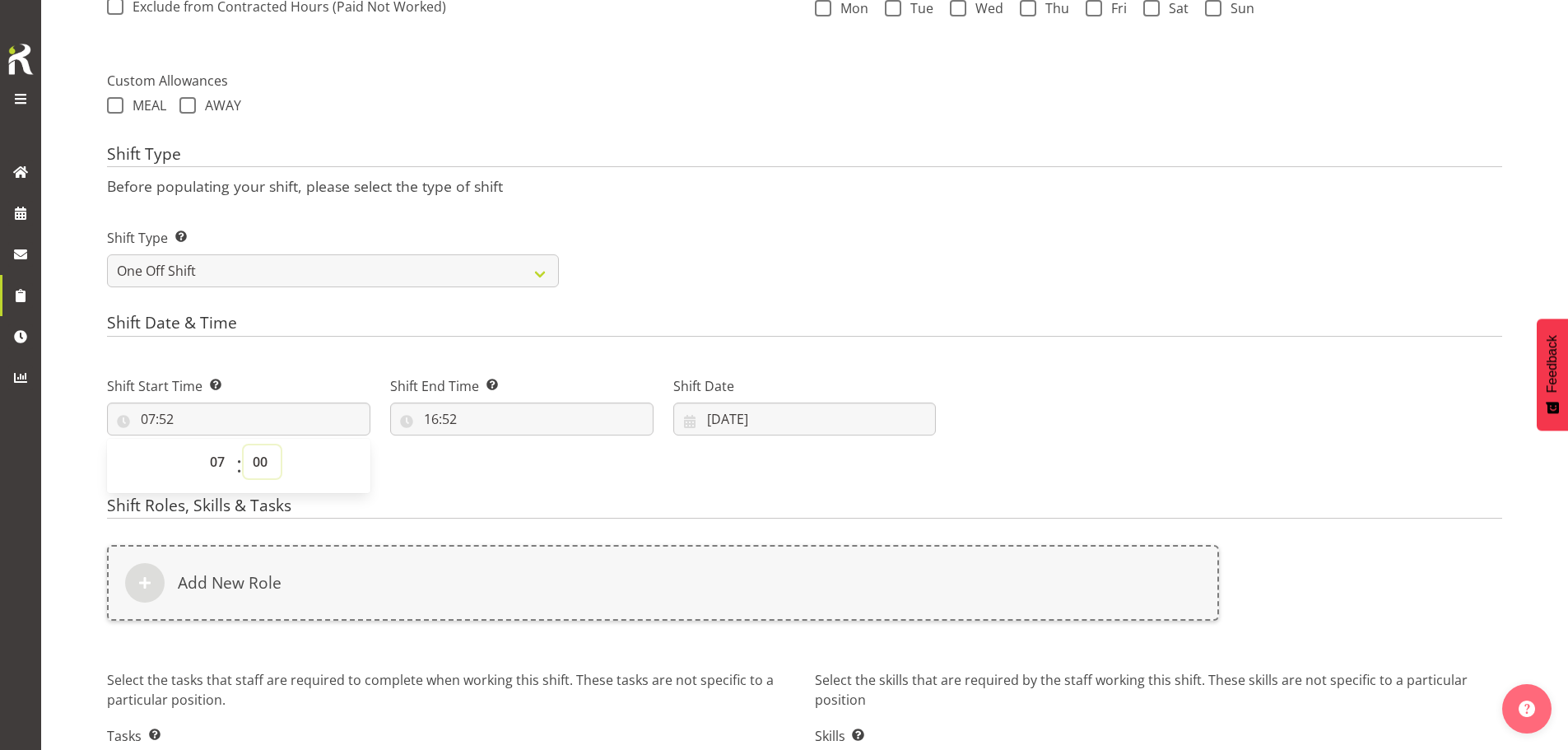
type input "07:00"
click at [456, 425] on input "16:52" at bounding box center [522, 419] width 263 height 33
click at [501, 461] on select "00 01 02 03 04 05 06 07 08 09 10 11 12 13 14 15 16 17 18 19 20 21 22 23" at bounding box center [502, 462] width 37 height 33
click at [549, 461] on select "00 01 02 03 04 05 06 07 08 09 10 11 12 13 14 15 16 17 18 19 20 21 22 23 24 25 2…" at bounding box center [545, 462] width 37 height 33
select select "0"
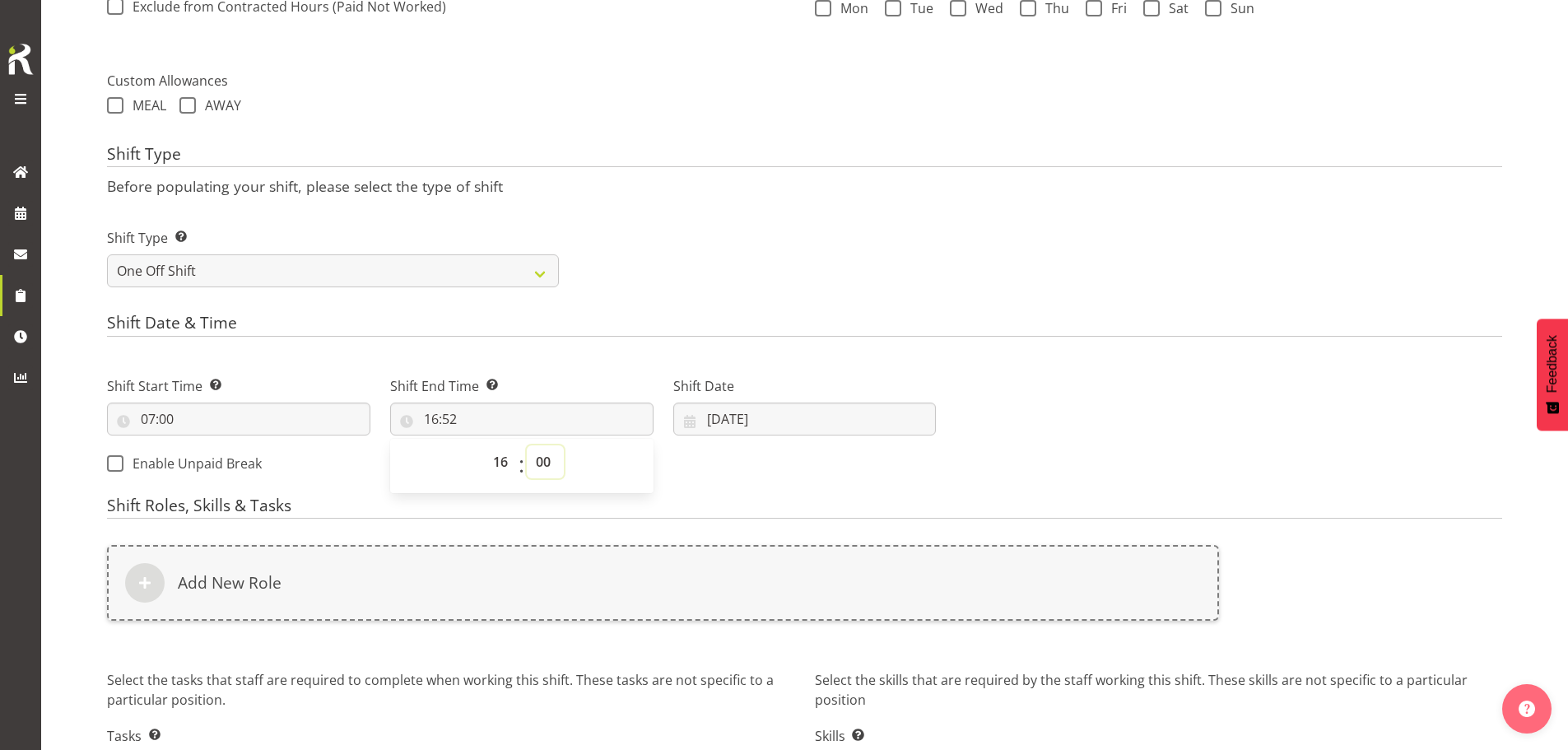
click at [527, 446] on select "00 01 02 03 04 05 06 07 08 09 10 11 12 13 14 15 16 17 18 19 20 21 22 23 24 25 2…" at bounding box center [545, 462] width 37 height 33
type input "16:00"
click at [504, 462] on select "00 01 02 03 04 05 06 07 08 09 10 11 12 13 14 15 16 17 18 19 20 21 22 23" at bounding box center [502, 462] width 37 height 33
click at [686, 488] on form "Shift Name Enter a name for the shift (e.g. Day Shift). Install - BOP Home Show…" at bounding box center [804, 222] width 1396 height 1241
click at [440, 419] on input "16:00" at bounding box center [522, 419] width 263 height 33
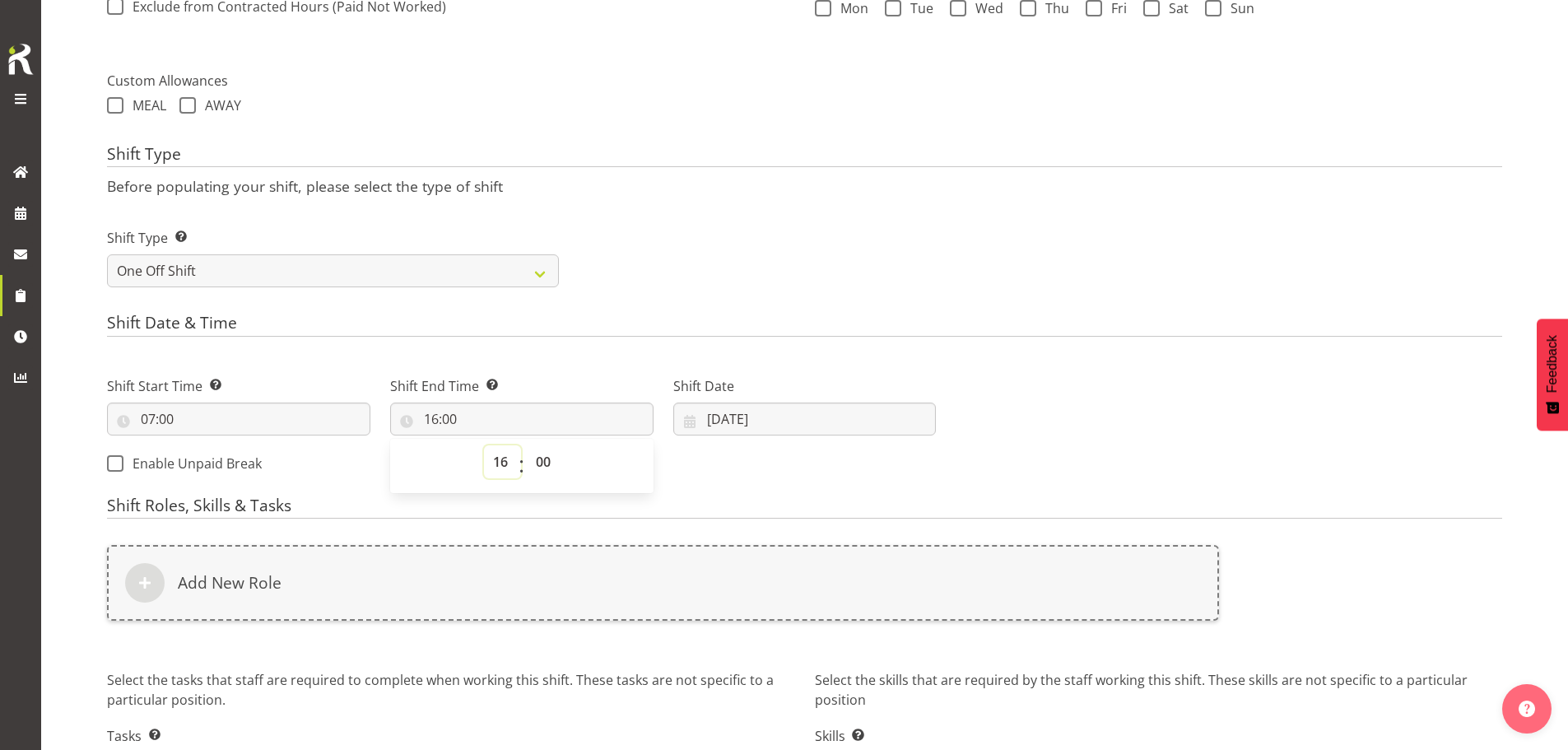
click at [506, 459] on select "00 01 02 03 04 05 06 07 08 09 10 11 12 13 14 15 16 17 18 19 20 21 22 23" at bounding box center [502, 462] width 37 height 33
select select "18"
click at [484, 446] on select "00 01 02 03 04 05 06 07 08 09 10 11 12 13 14 15 16 17 18 19 20 21 22 23" at bounding box center [502, 462] width 37 height 33
type input "18:00"
click at [340, 464] on div "Shift Start Time Set the time of the day you wish this shift to start 07:00 00 …" at bounding box center [522, 420] width 849 height 133
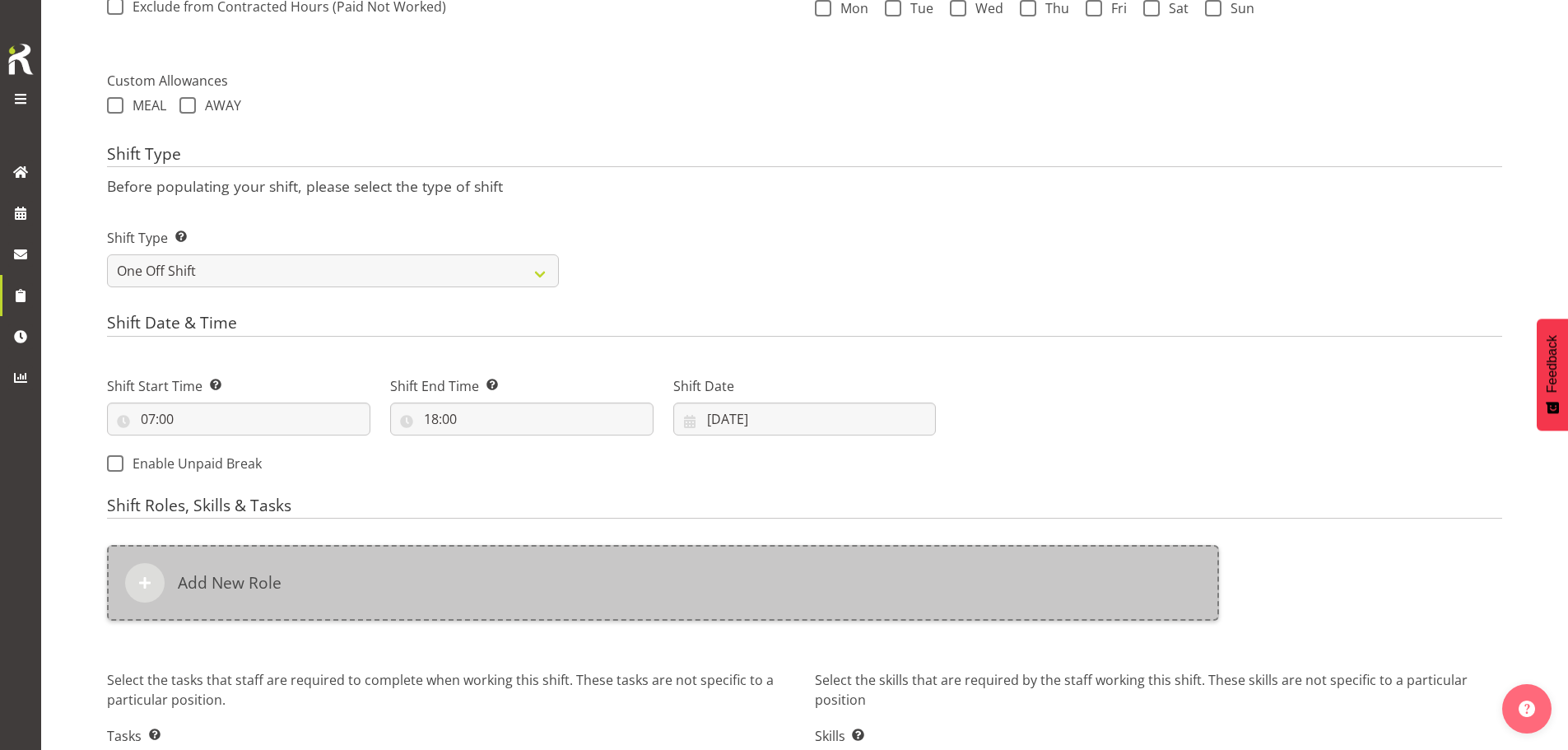
click at [303, 566] on div "Add New Role" at bounding box center [662, 582] width 1112 height 76
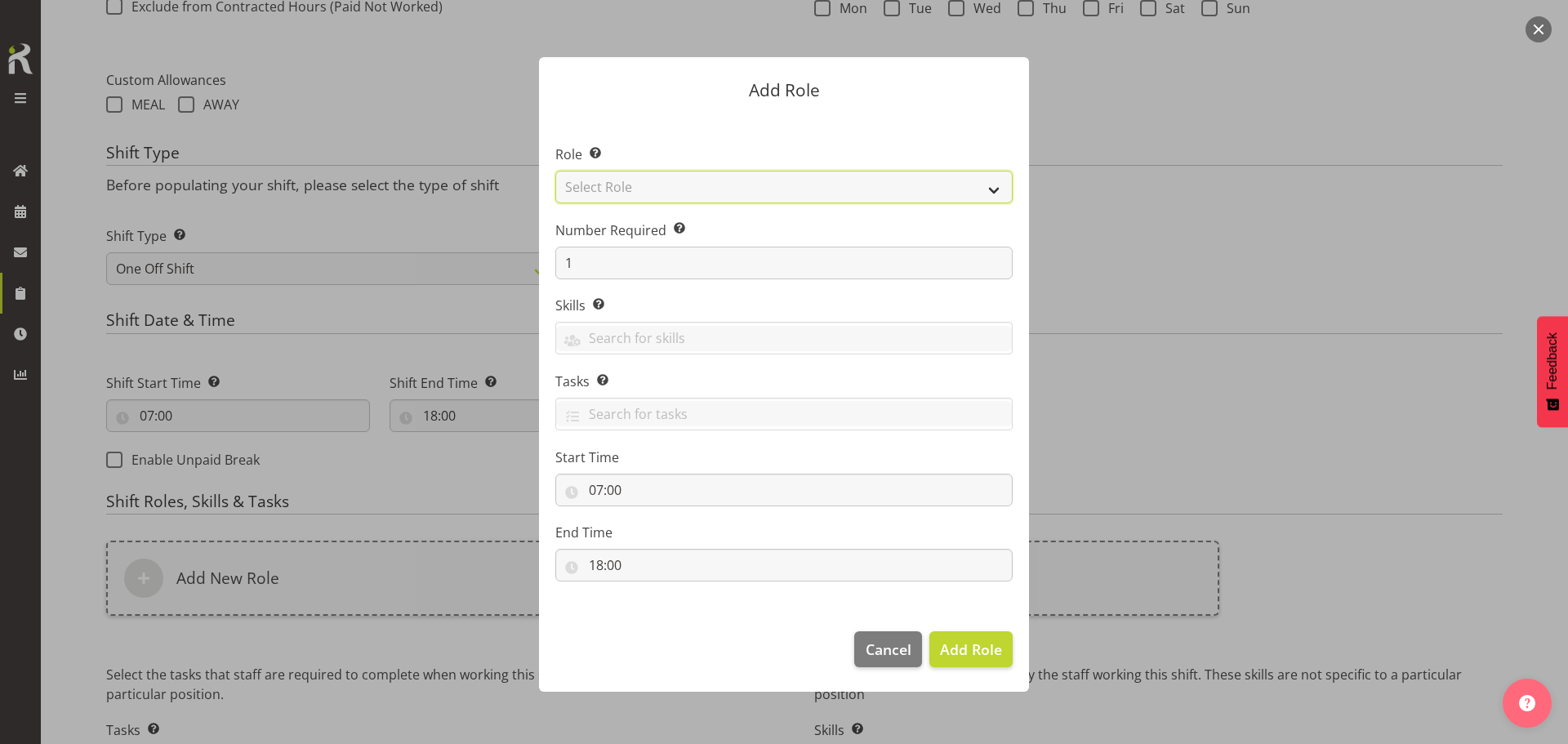
click at [660, 194] on select "Select Role ACCOUNT MANAGER ACCOUNT MANAGER DW ACCOUNTS AKL DIANNA VEHICLES AKL…" at bounding box center [784, 188] width 457 height 33
click at [1216, 379] on div at bounding box center [784, 372] width 1568 height 744
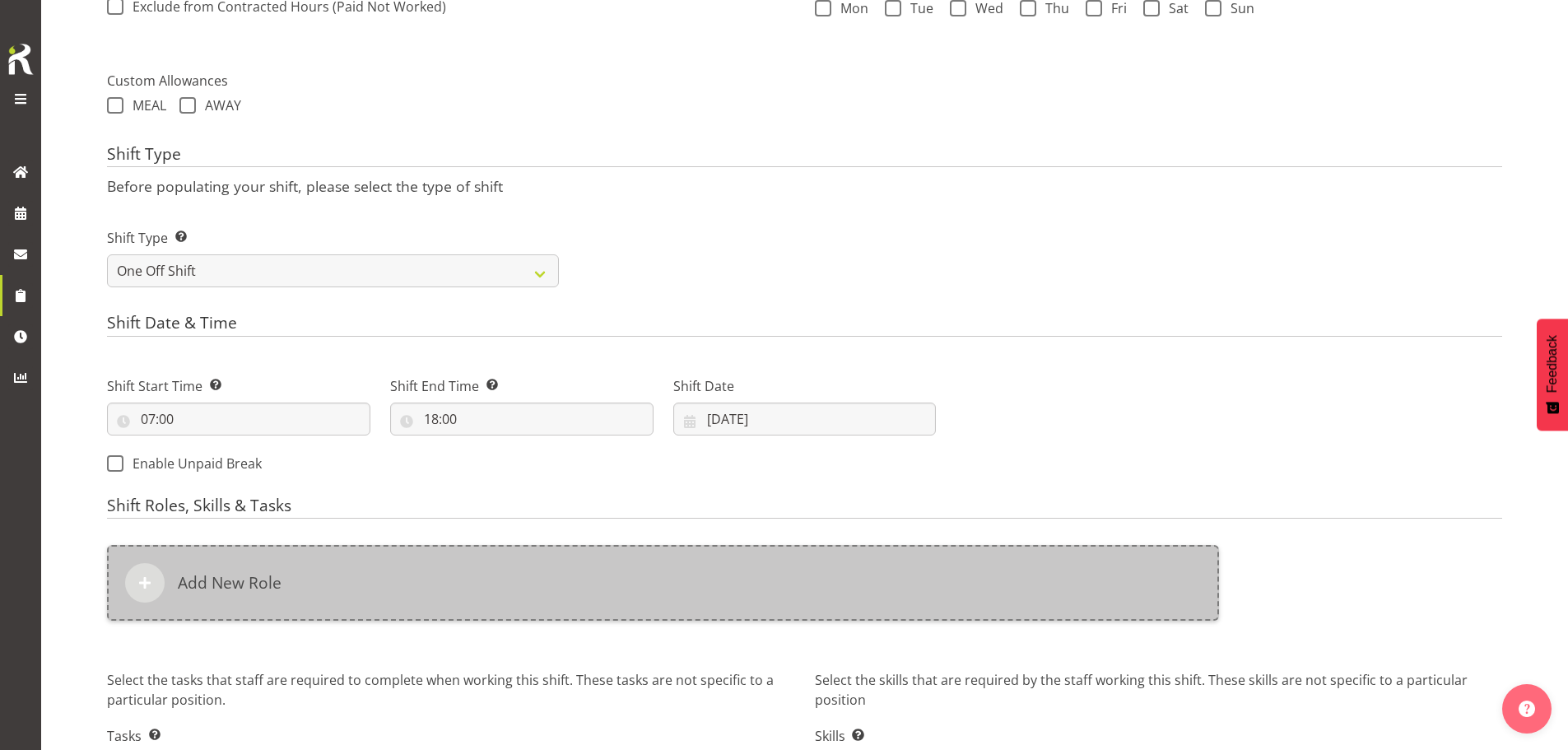
click at [581, 569] on div "Add New Role" at bounding box center [662, 582] width 1112 height 76
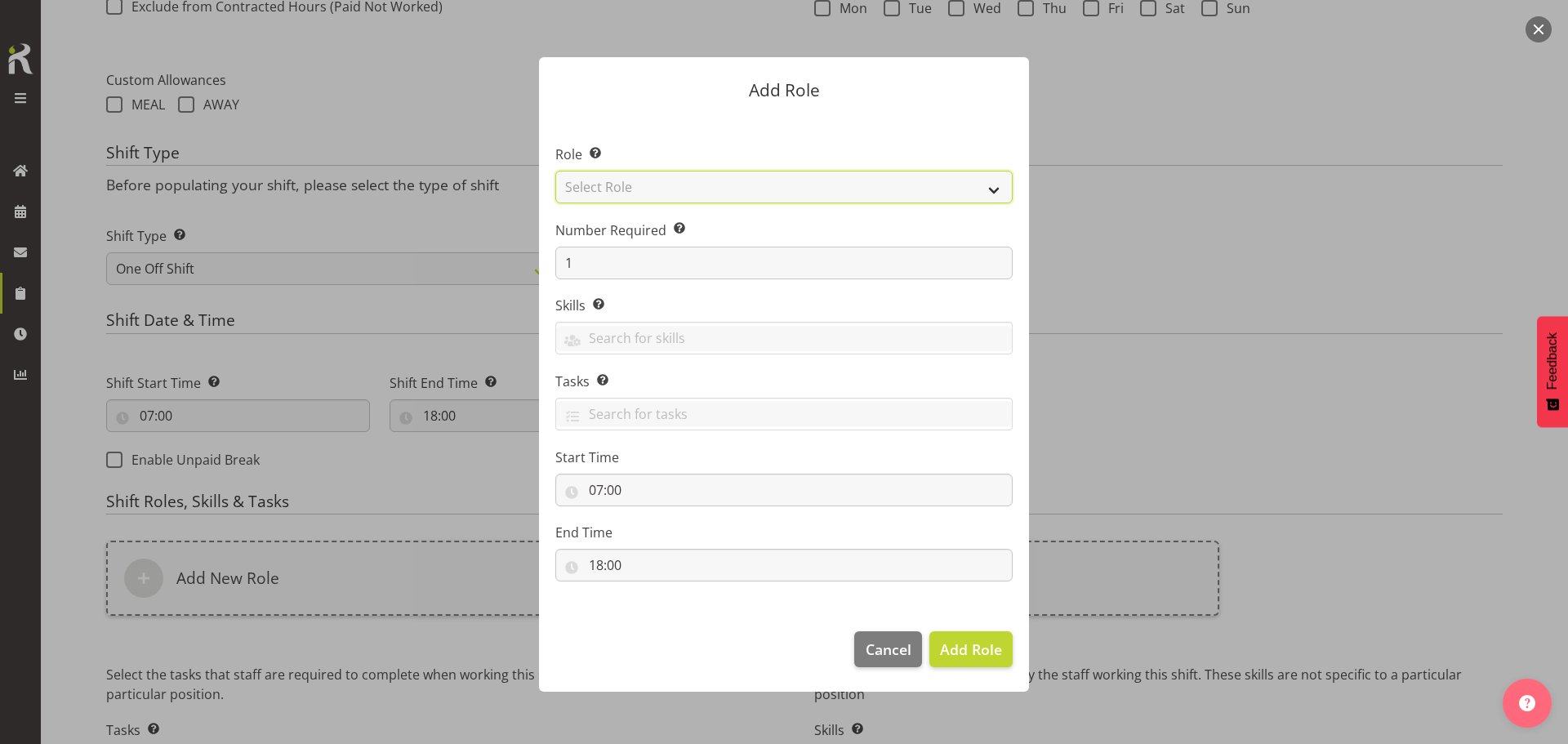
click at [684, 194] on select "Select Role ACCOUNT MANAGER ACCOUNT MANAGER DW ACCOUNTS AKL DIANNA VEHICLES AKL…" at bounding box center [784, 188] width 457 height 33
select select "189"
click at [555, 171] on select "Select Role ACCOUNT MANAGER ACCOUNT MANAGER DW ACCOUNTS AKL DIANNA VEHICLES AKL…" at bounding box center [784, 188] width 457 height 33
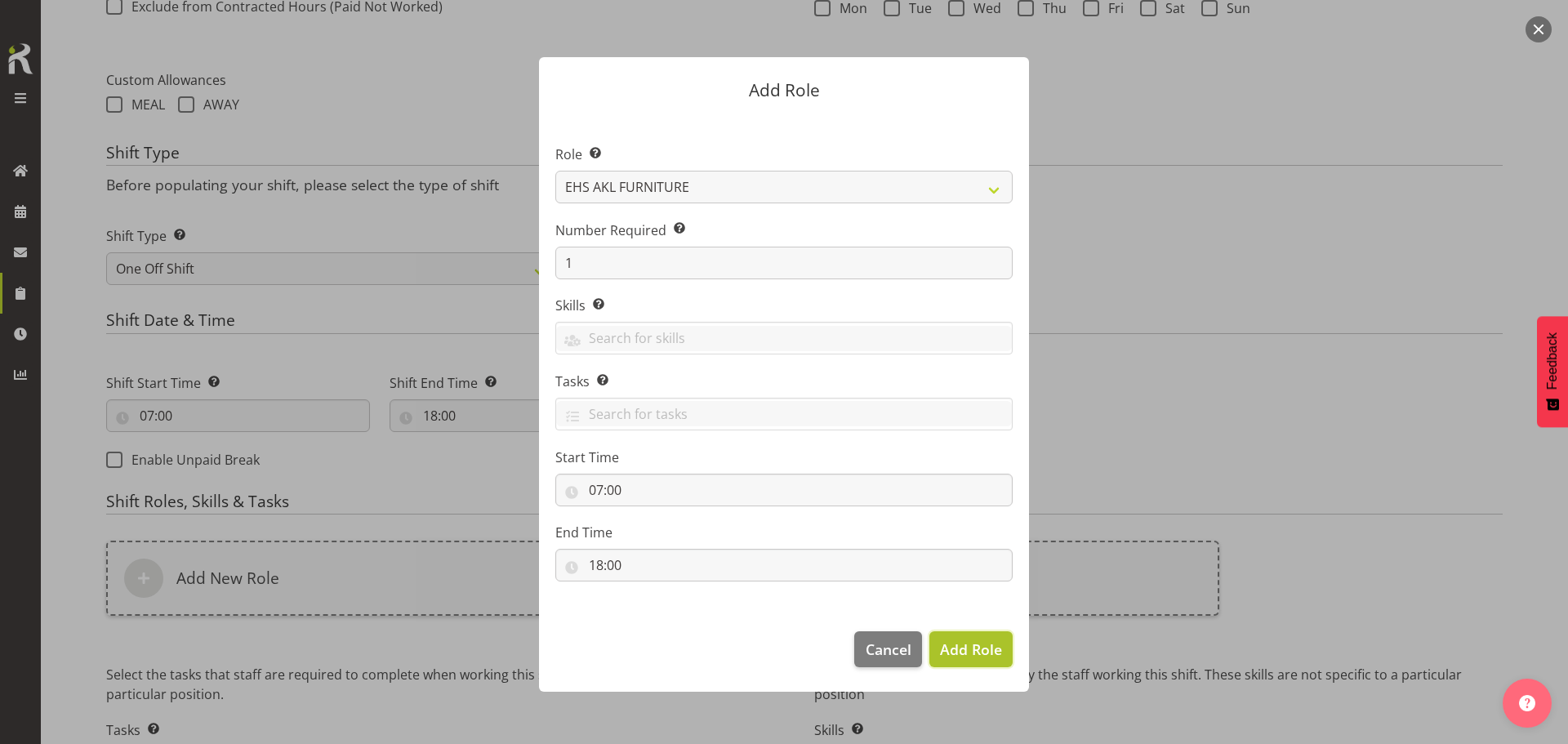
click at [957, 645] on span "Add Role" at bounding box center [970, 650] width 62 height 20
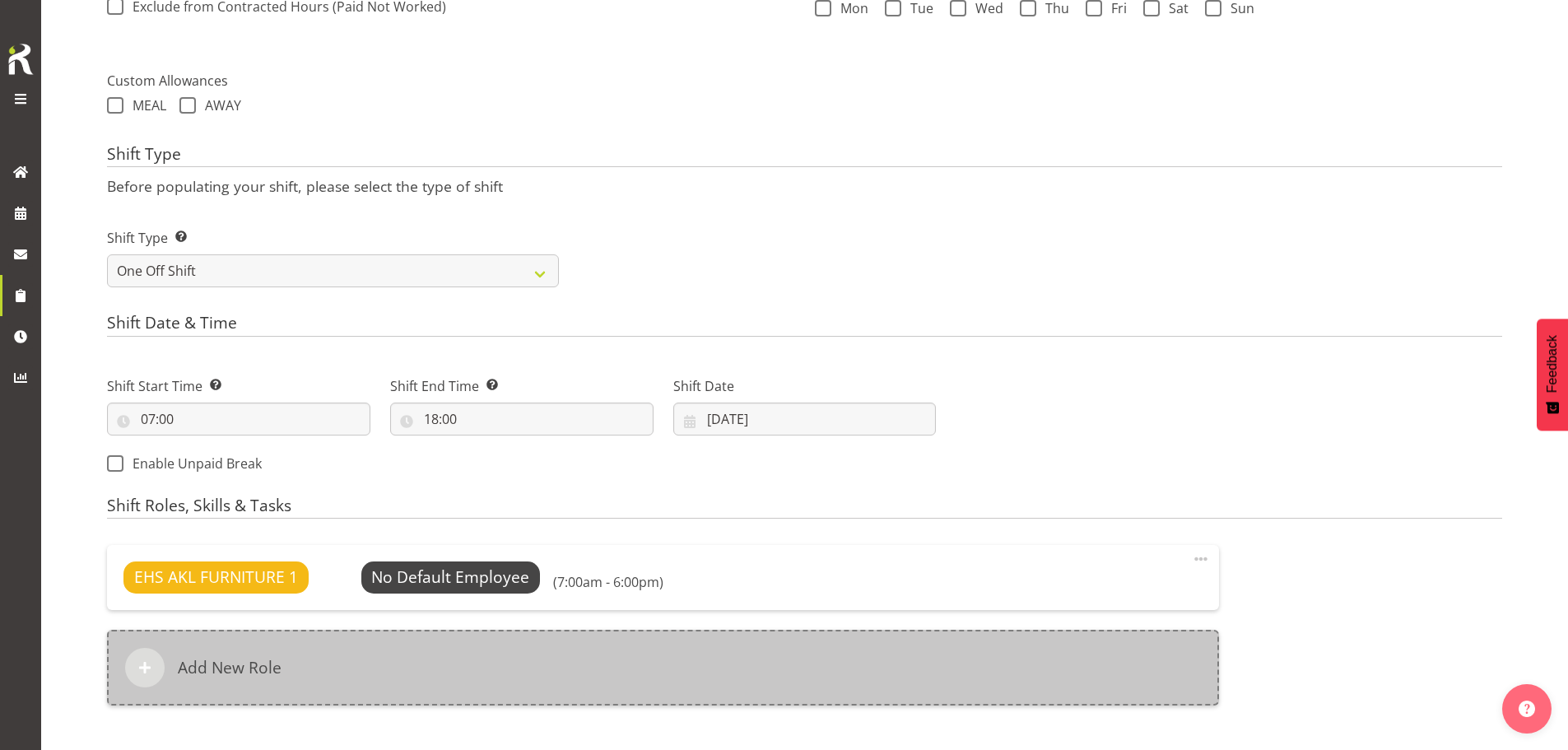
click at [502, 653] on div "Add New Role" at bounding box center [662, 668] width 1112 height 76
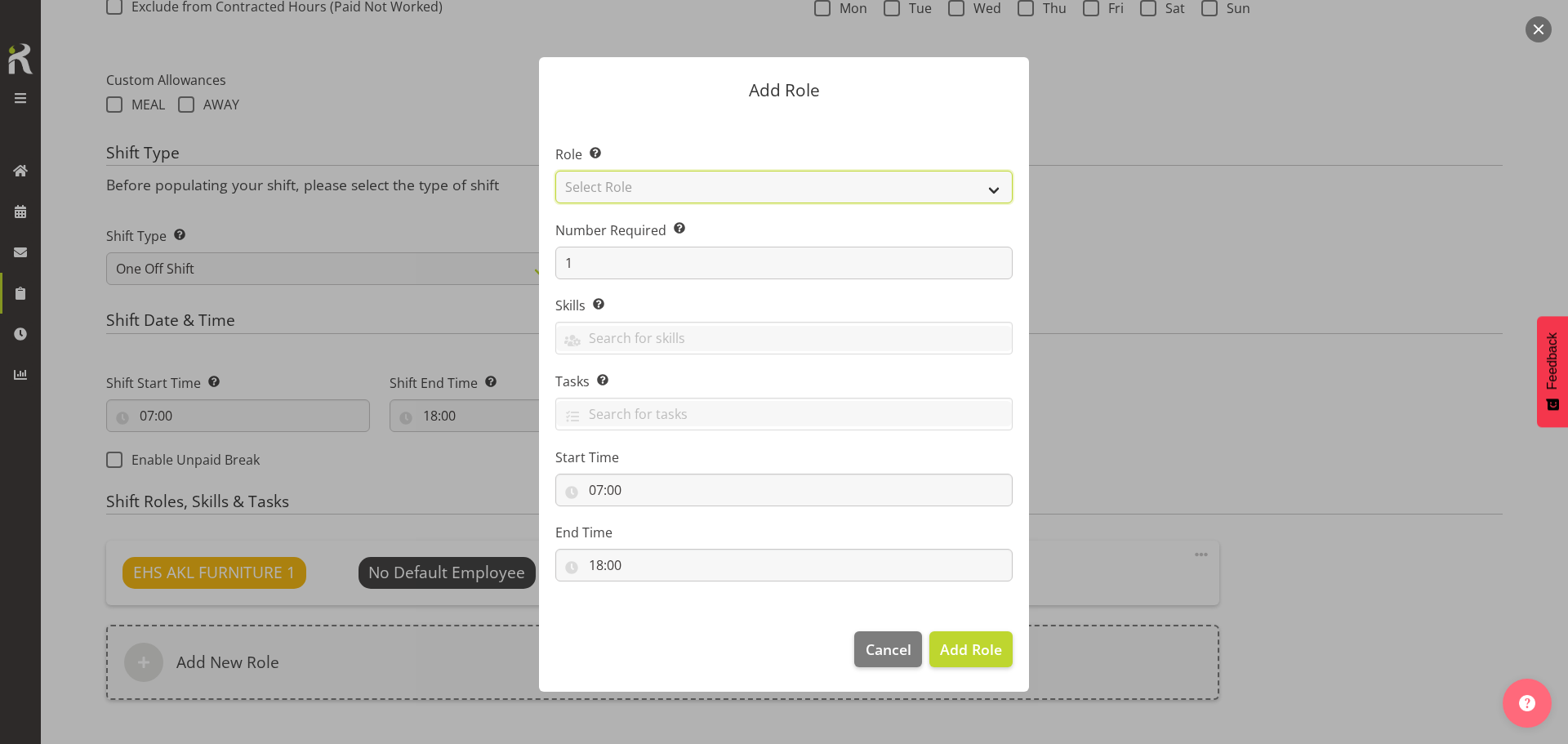
click at [675, 191] on select "Select Role ACCOUNT MANAGER ACCOUNT MANAGER DW ACCOUNTS AKL DIANNA VEHICLES AKL…" at bounding box center [784, 188] width 457 height 33
select select "81"
click at [555, 171] on select "Select Role ACCOUNT MANAGER ACCOUNT MANAGER DW ACCOUNTS AKL DIANNA VEHICLES AKL…" at bounding box center [784, 188] width 457 height 33
click at [980, 653] on span "Add Role" at bounding box center [970, 650] width 62 height 20
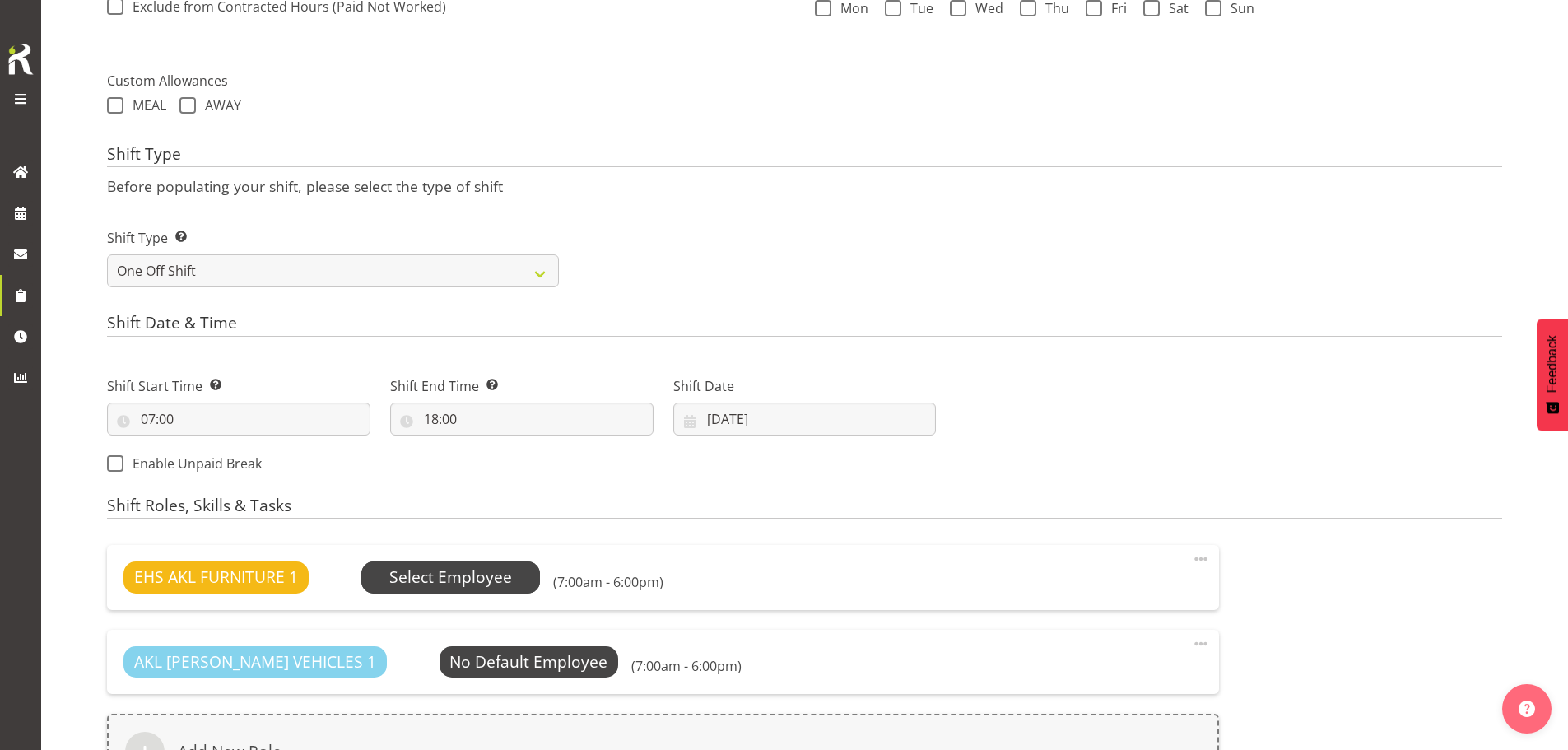
click at [455, 568] on span "Select Employee" at bounding box center [450, 578] width 122 height 24
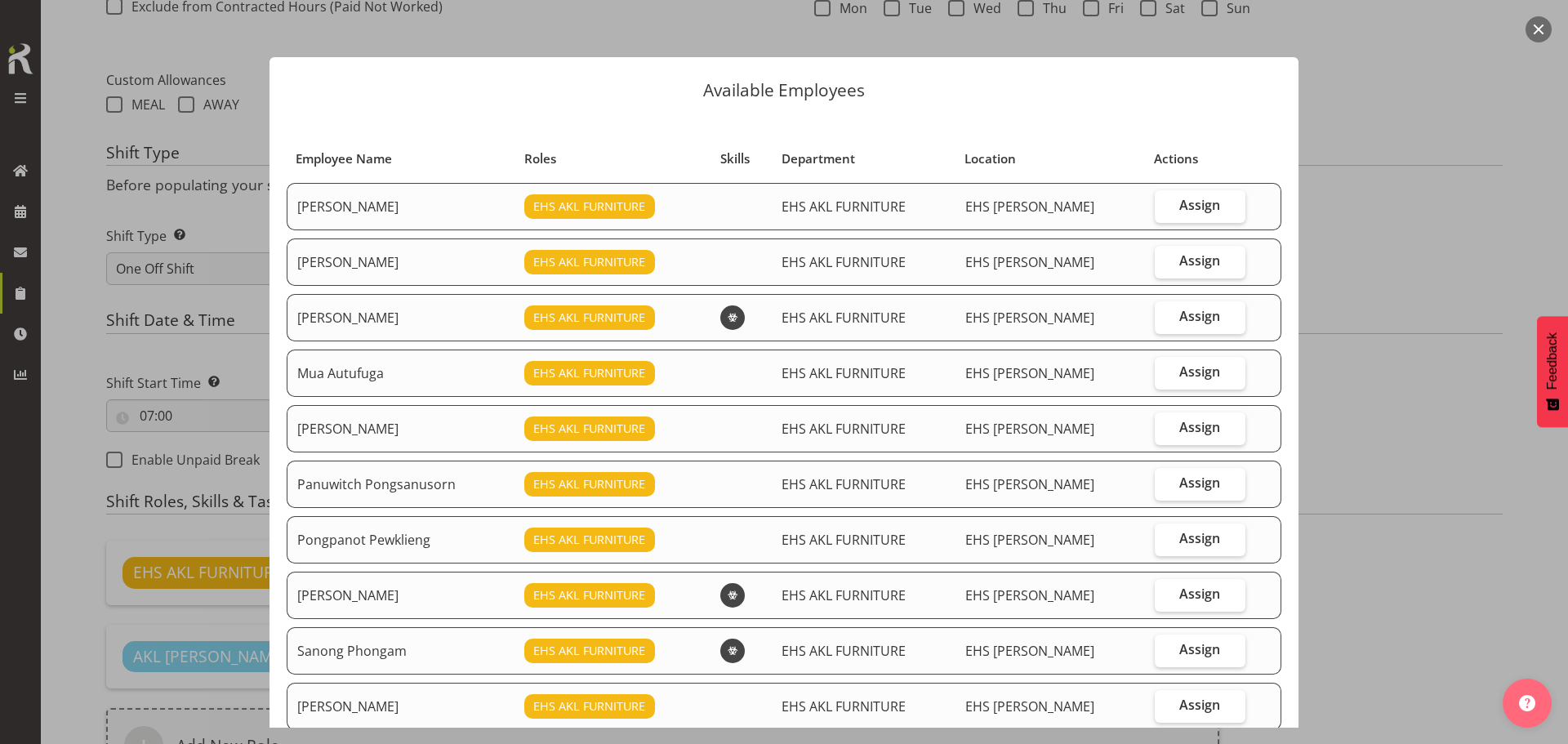
drag, startPoint x: 1169, startPoint y: 315, endPoint x: 1133, endPoint y: 417, distance: 108.2
click at [1180, 316] on span "Assign" at bounding box center [1199, 317] width 41 height 17
click at [1165, 316] on input "Assign" at bounding box center [1160, 316] width 11 height 11
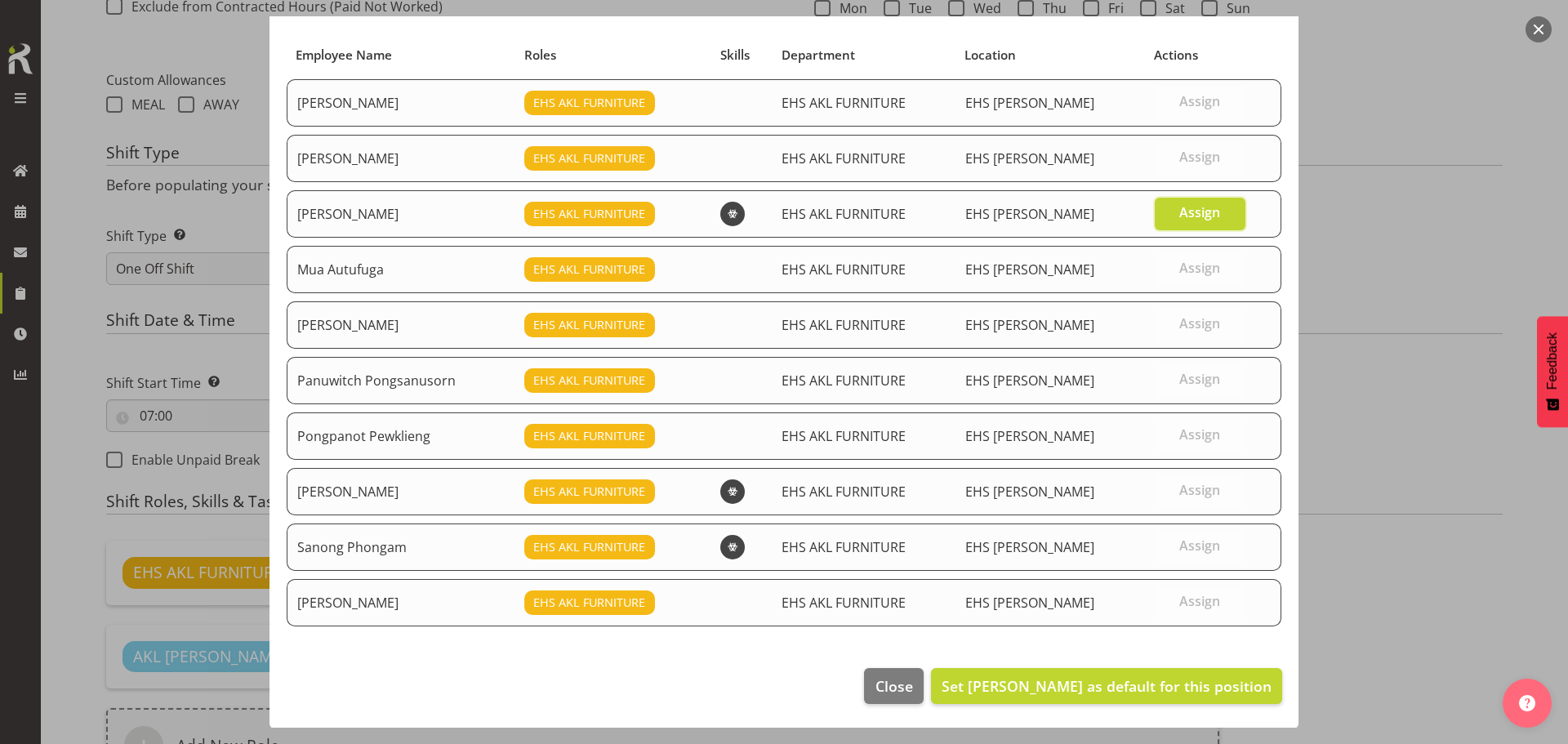
scroll to position [104, 0]
click at [1179, 222] on label "Assign" at bounding box center [1200, 213] width 91 height 33
click at [1165, 217] on input "Assign" at bounding box center [1160, 212] width 11 height 11
checkbox input "false"
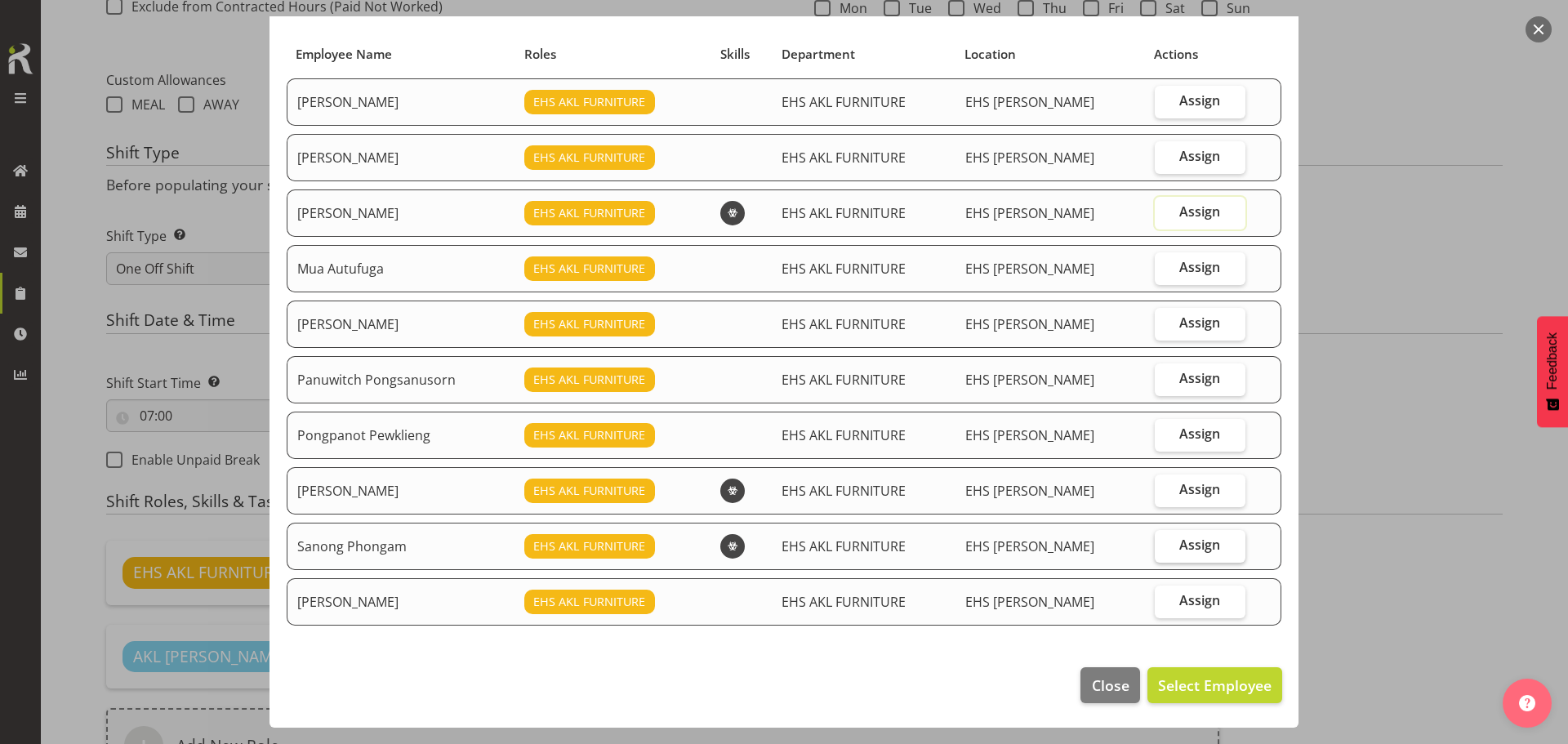
click at [1199, 546] on span "Assign" at bounding box center [1199, 545] width 41 height 17
click at [1165, 546] on input "Assign" at bounding box center [1160, 545] width 11 height 11
checkbox input "true"
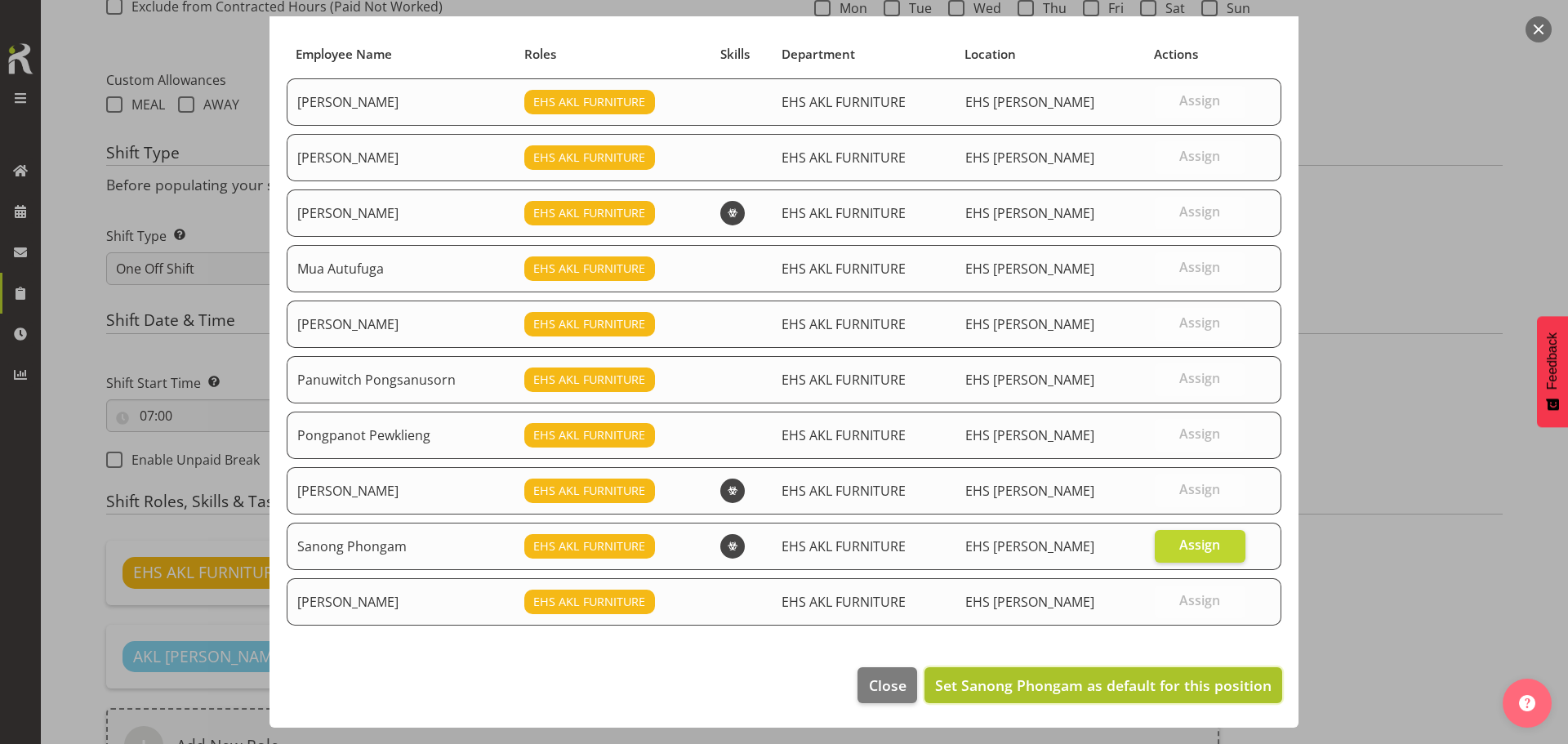
click at [1156, 682] on span "Set Sanong Phongam as default for this position" at bounding box center [1103, 685] width 336 height 20
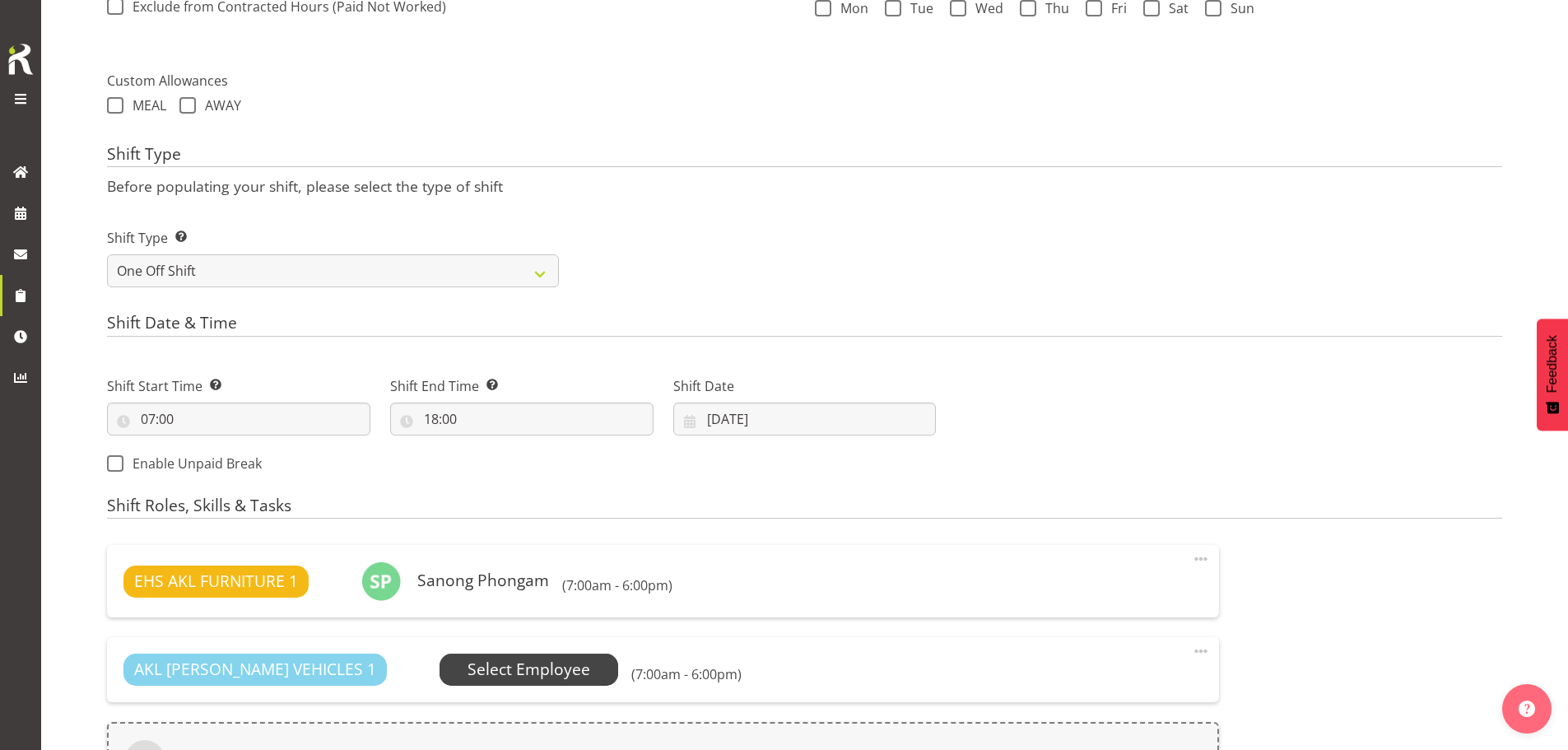
click at [500, 663] on span "Select Employee" at bounding box center [528, 670] width 122 height 24
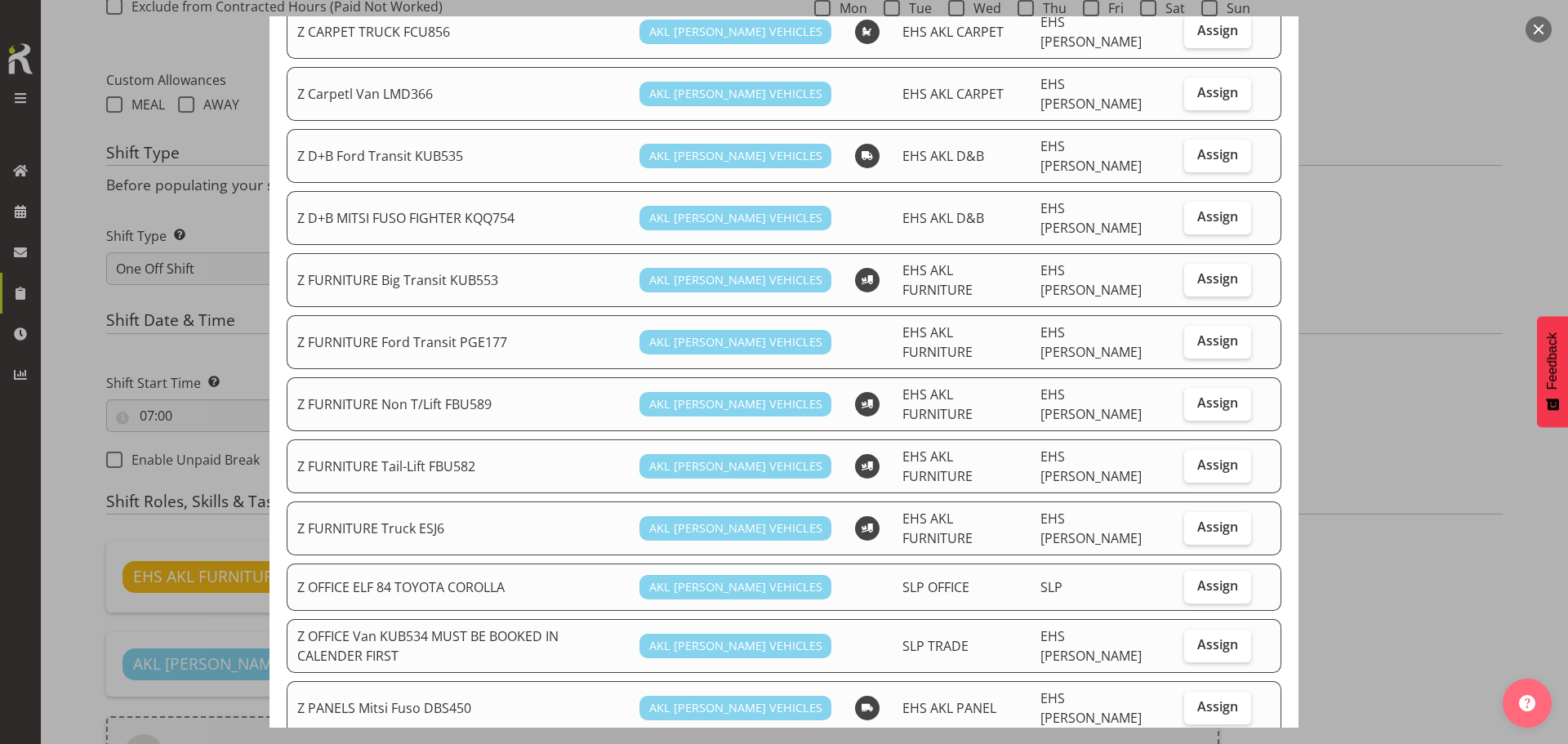
scroll to position [654, 0]
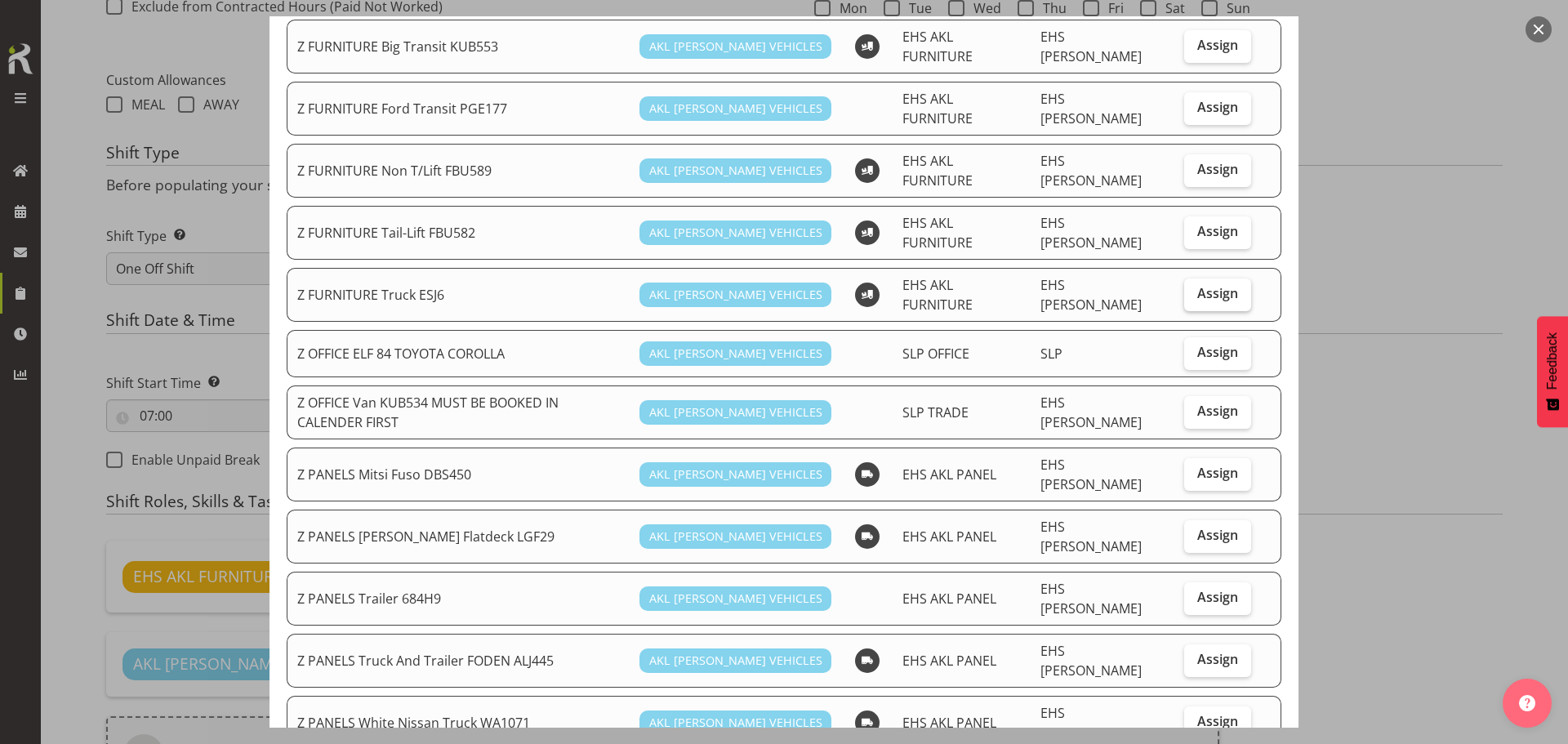
click at [1211, 285] on span "Assign" at bounding box center [1218, 293] width 41 height 17
click at [1195, 289] on input "Assign" at bounding box center [1189, 293] width 11 height 11
click at [1198, 285] on span "Assign" at bounding box center [1218, 293] width 41 height 17
click at [1190, 289] on input "Assign" at bounding box center [1189, 293] width 11 height 11
checkbox input "false"
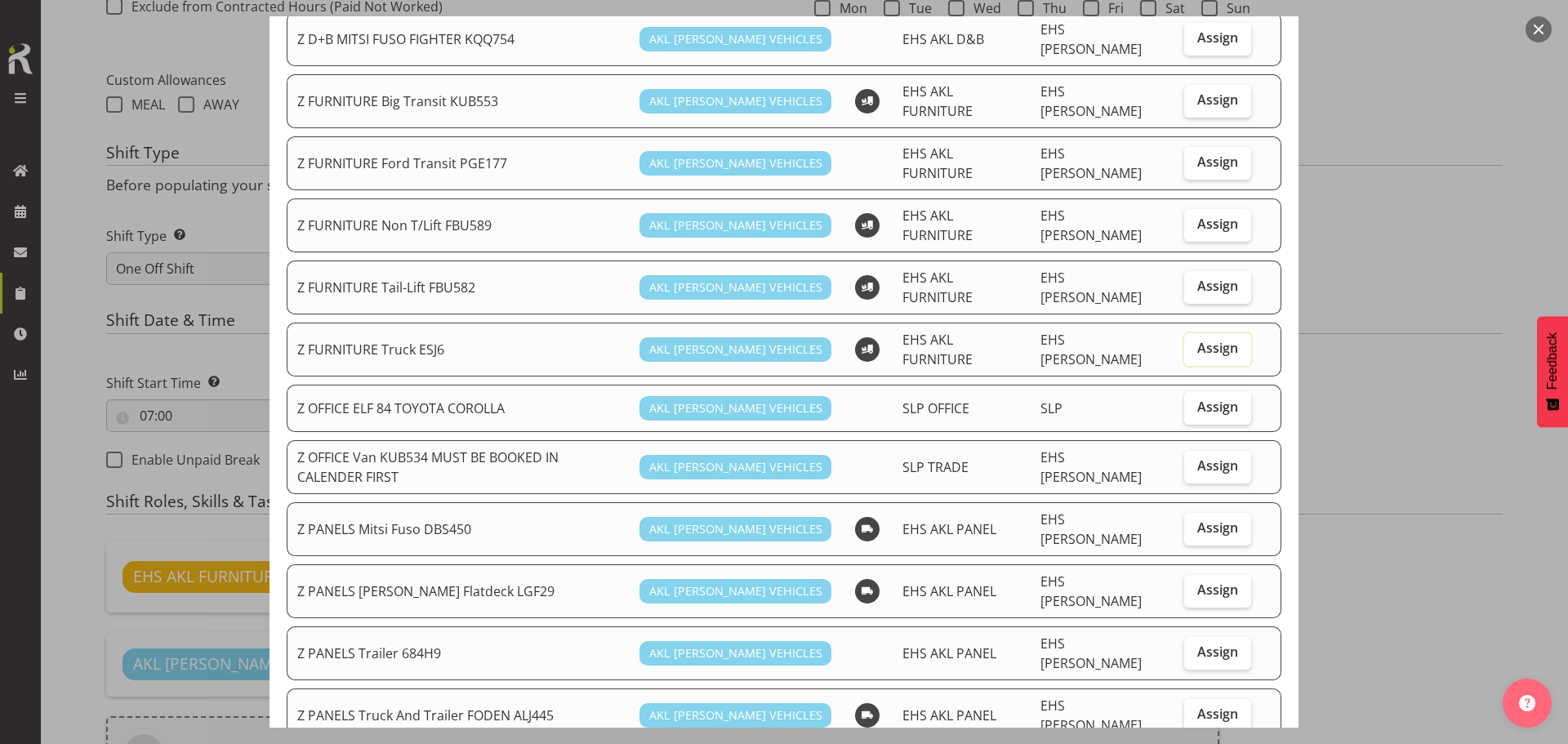
scroll to position [572, 0]
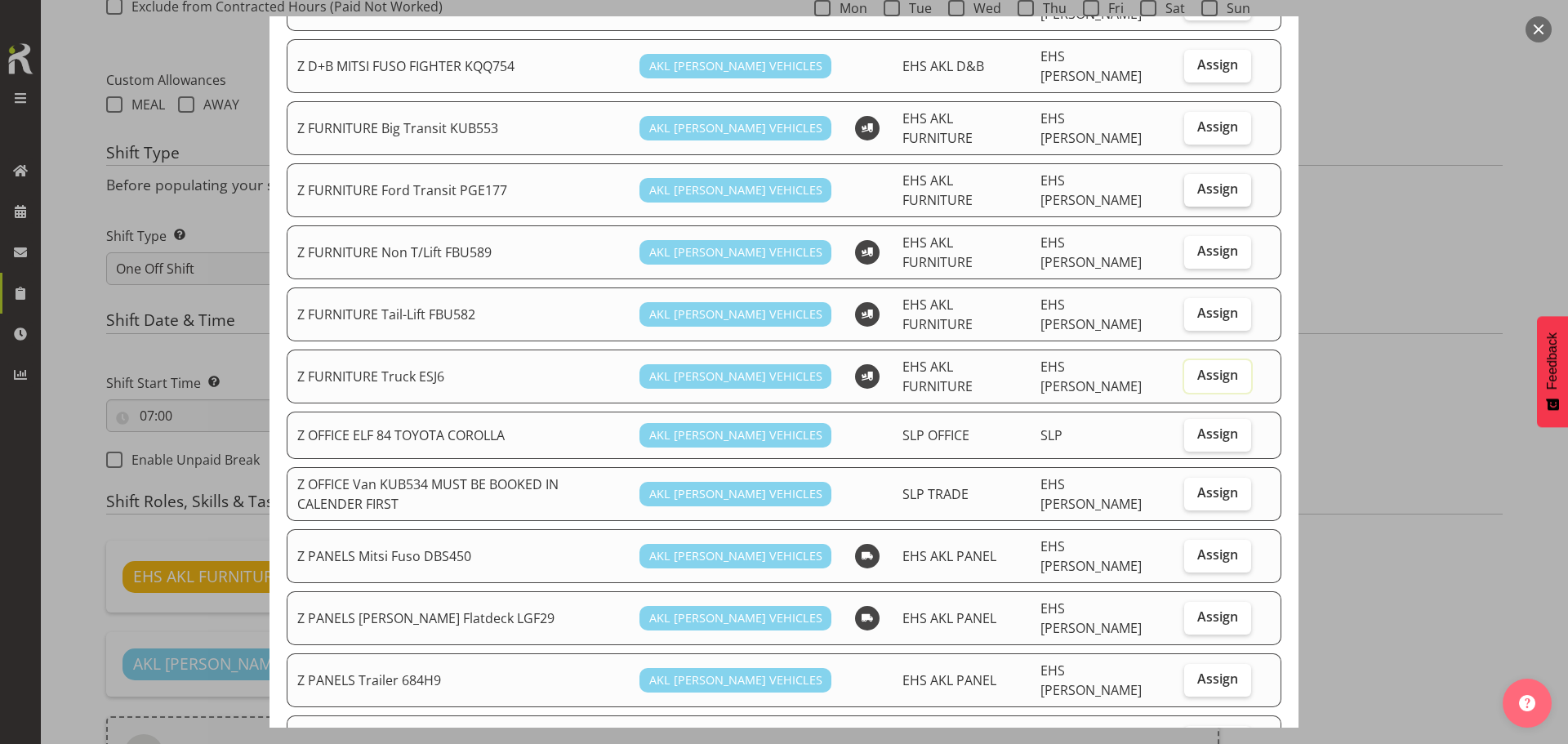
click at [1198, 180] on span "Assign" at bounding box center [1218, 188] width 41 height 17
click at [1195, 184] on input "Assign" at bounding box center [1189, 188] width 11 height 11
checkbox input "true"
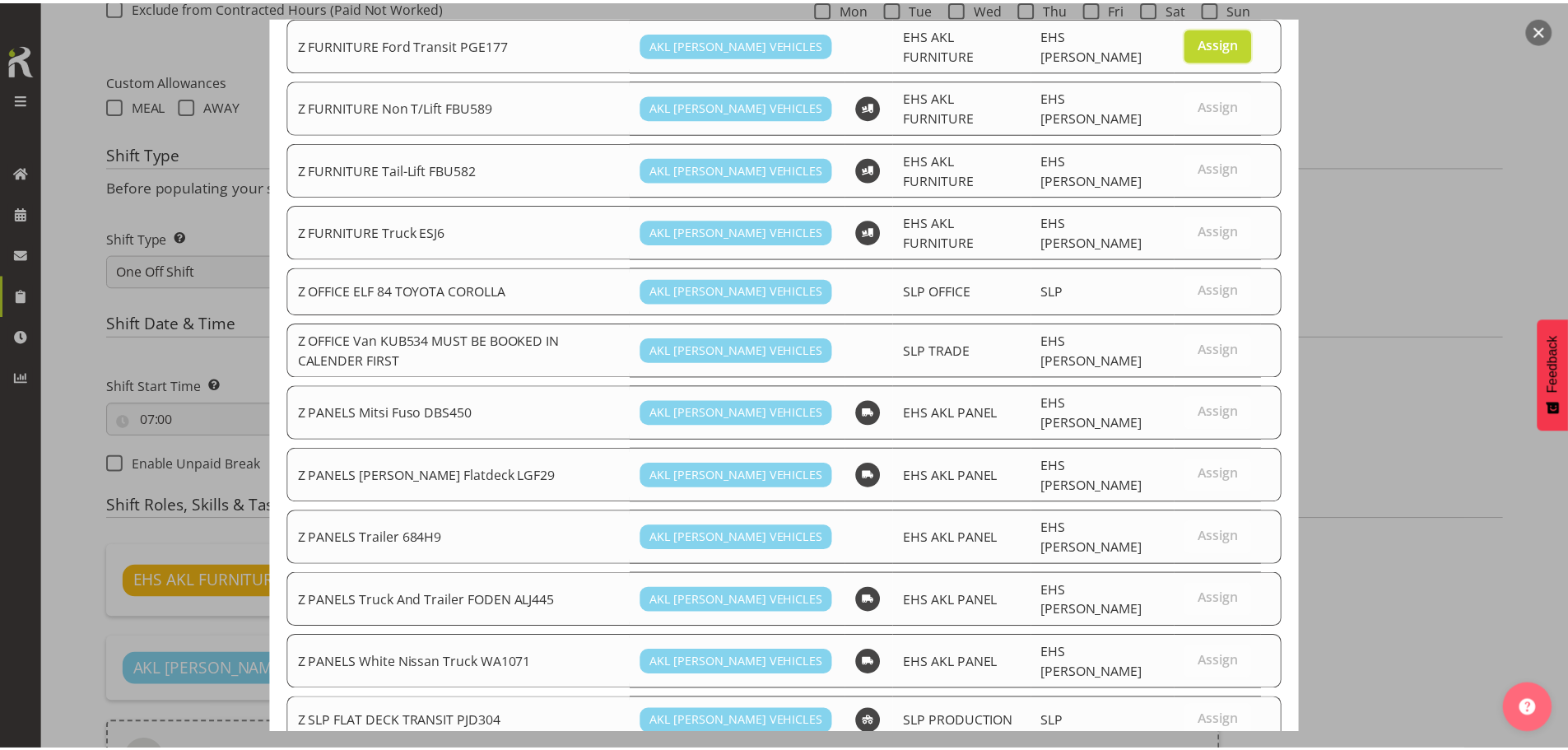
scroll to position [1113, 0]
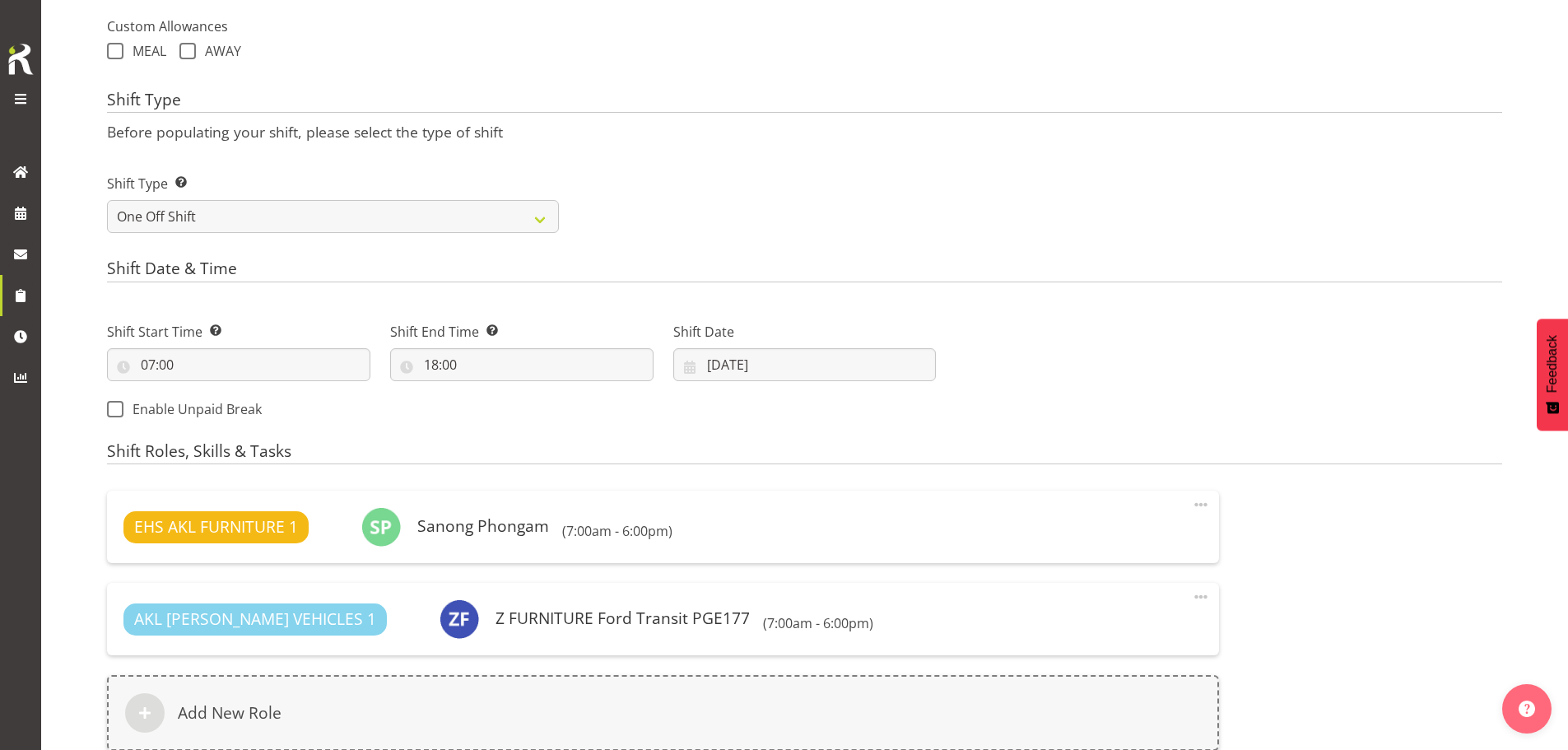
scroll to position [854, 0]
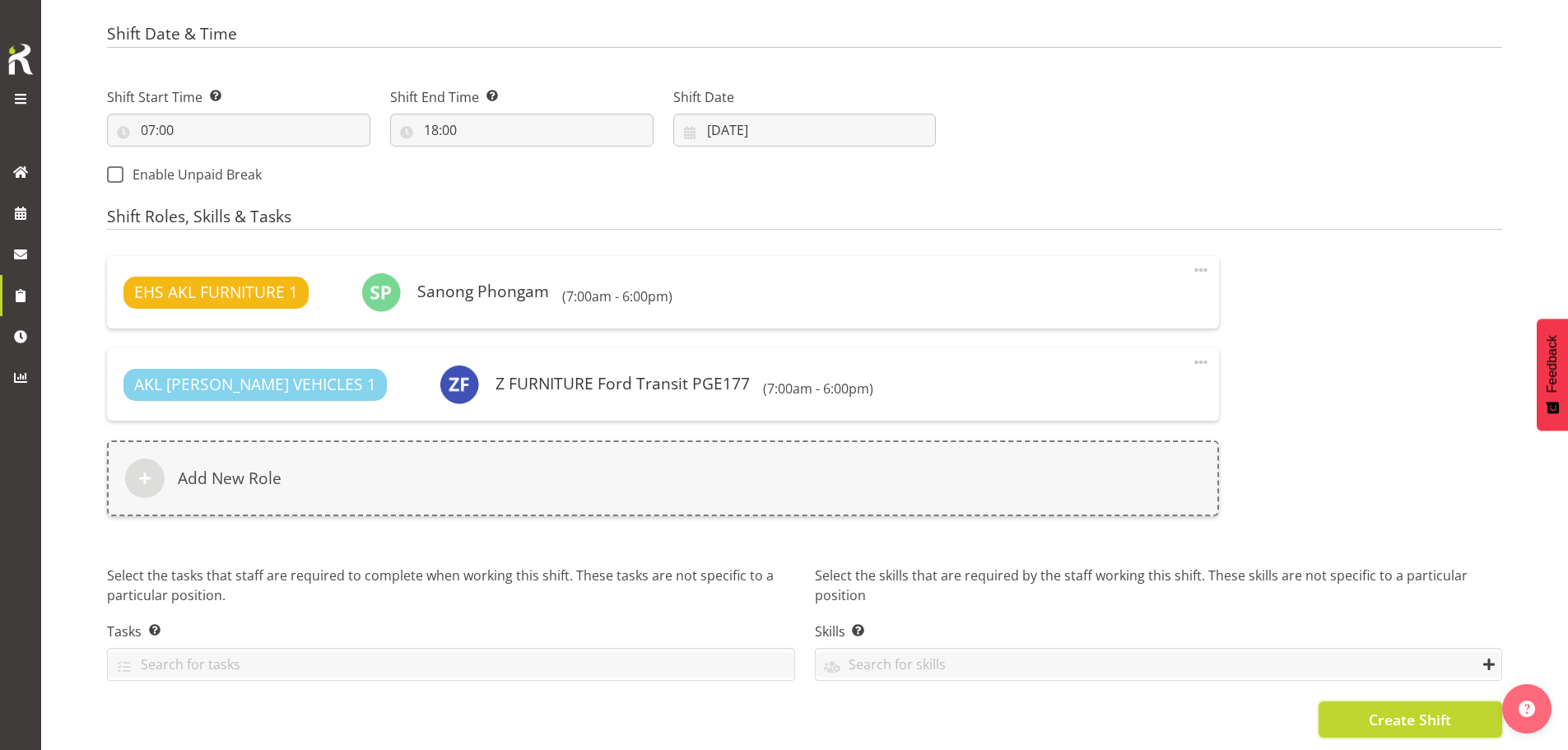
click at [1393, 709] on span "Create Shift" at bounding box center [1410, 720] width 82 height 22
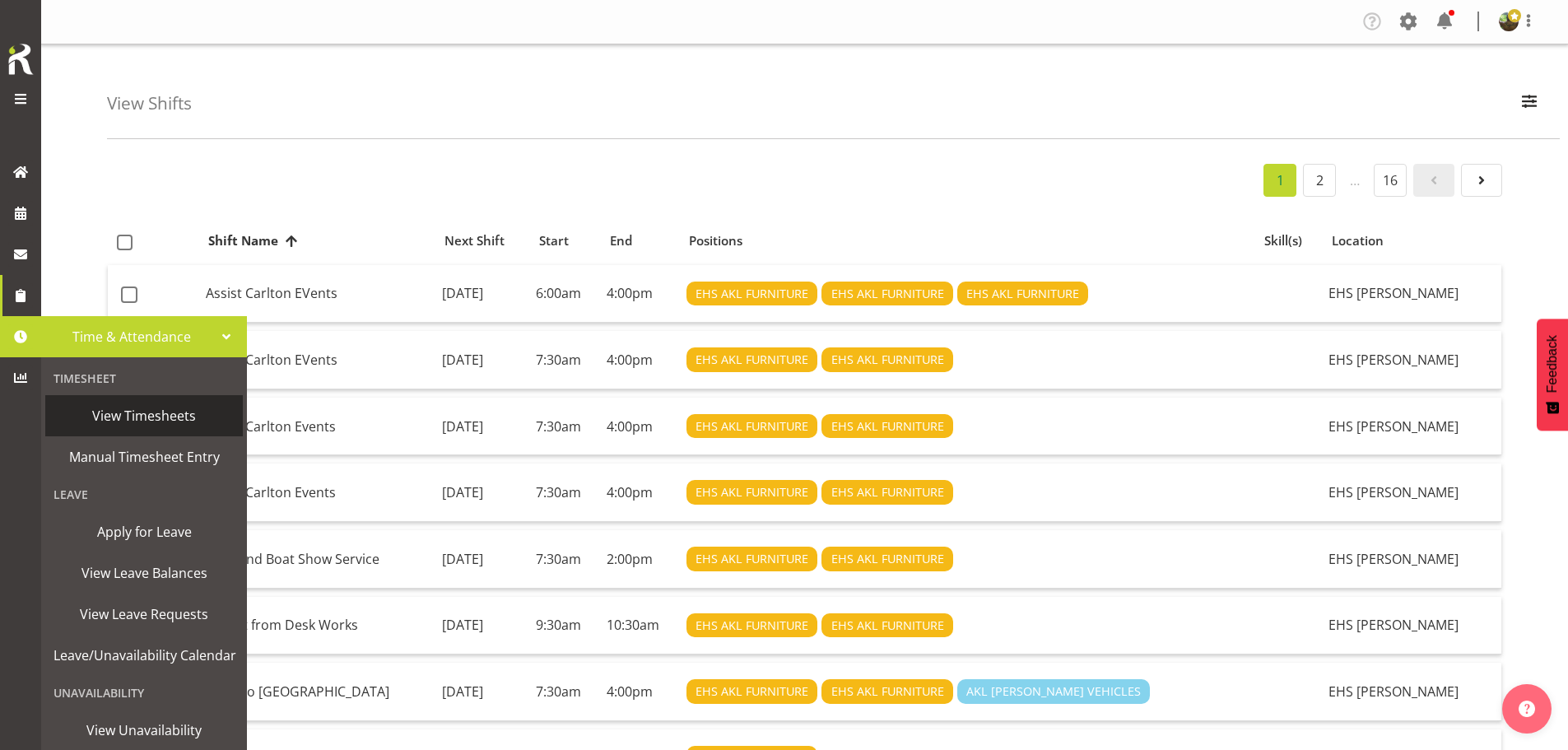
click at [118, 412] on span "View Timesheets" at bounding box center [143, 416] width 181 height 25
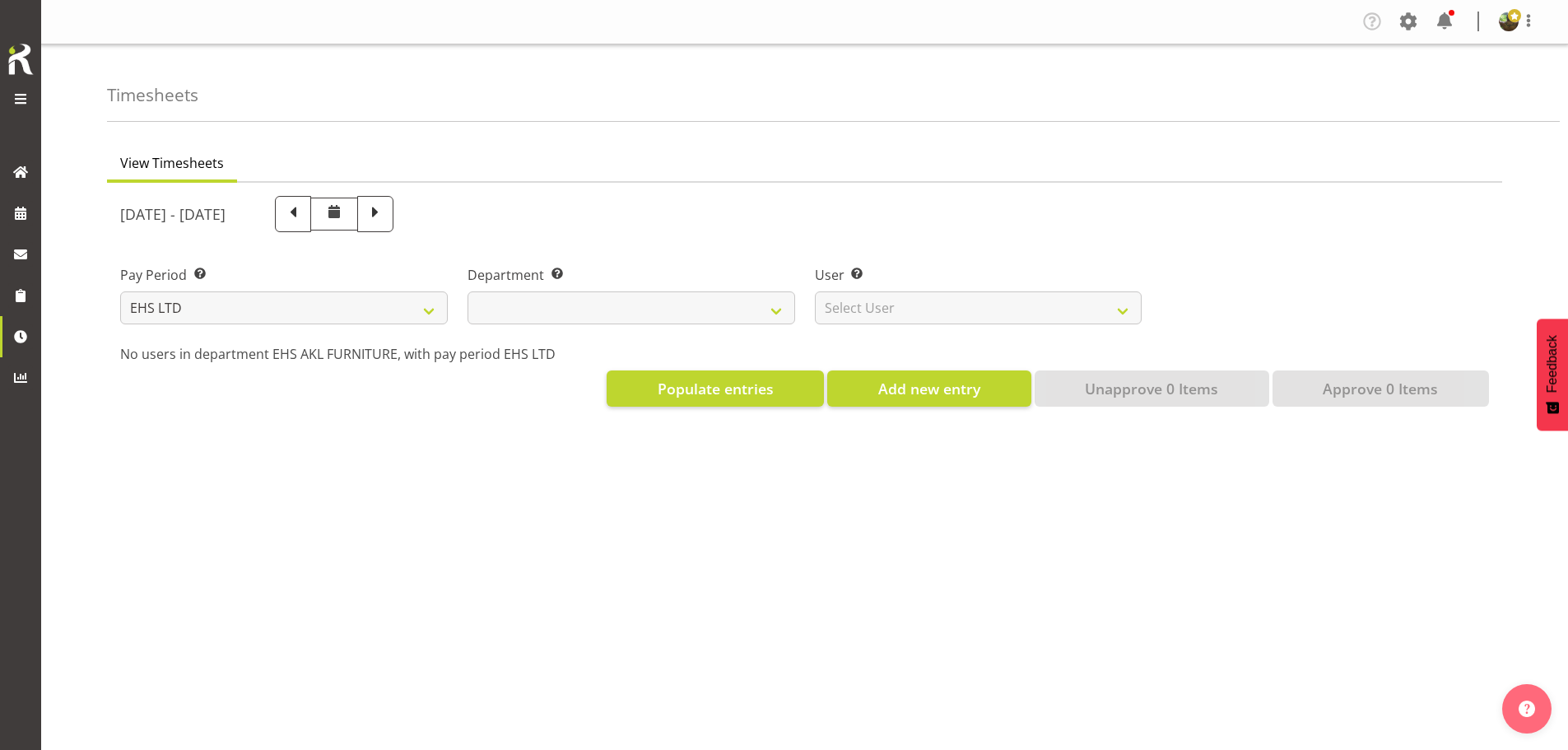
select select "7"
select select
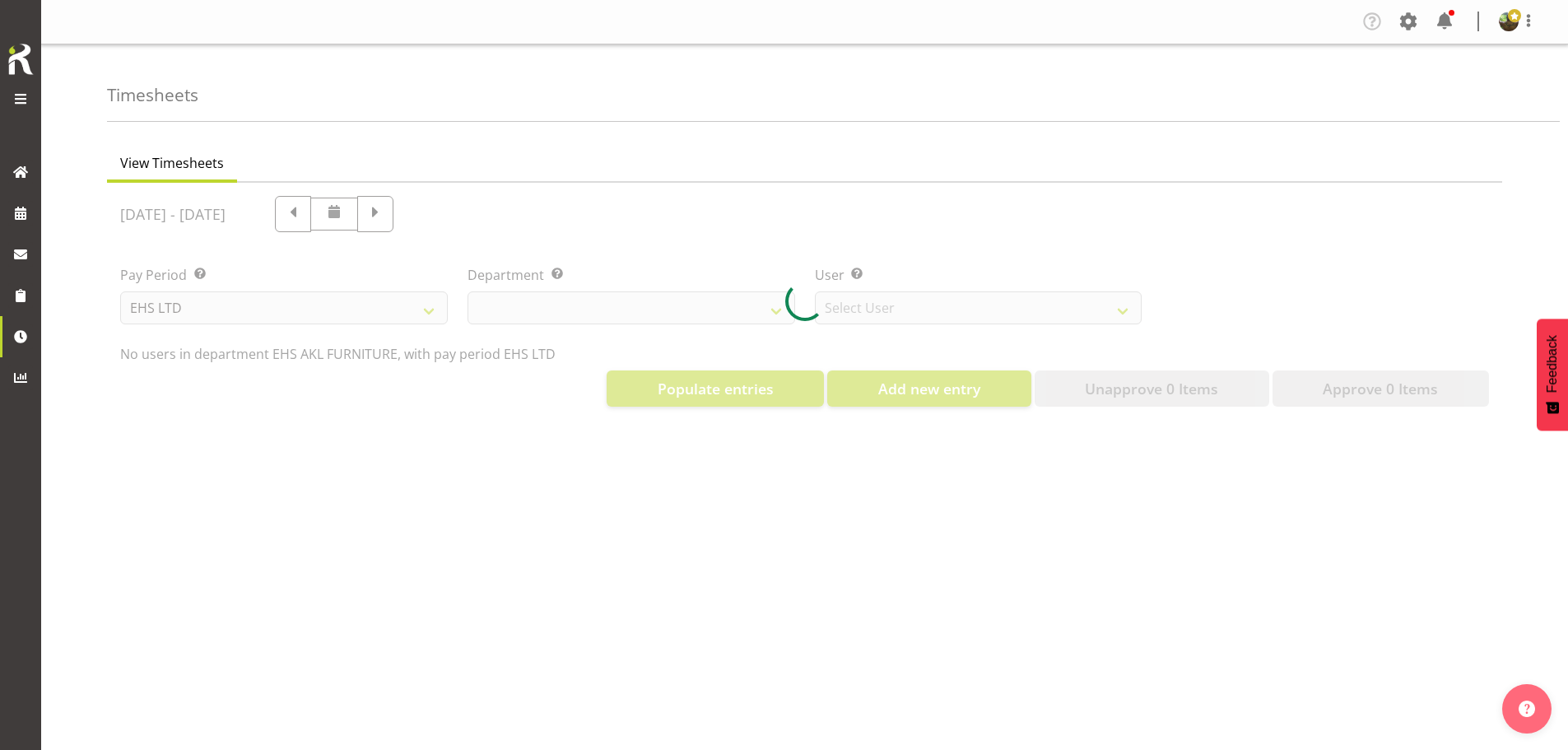
select select "8638"
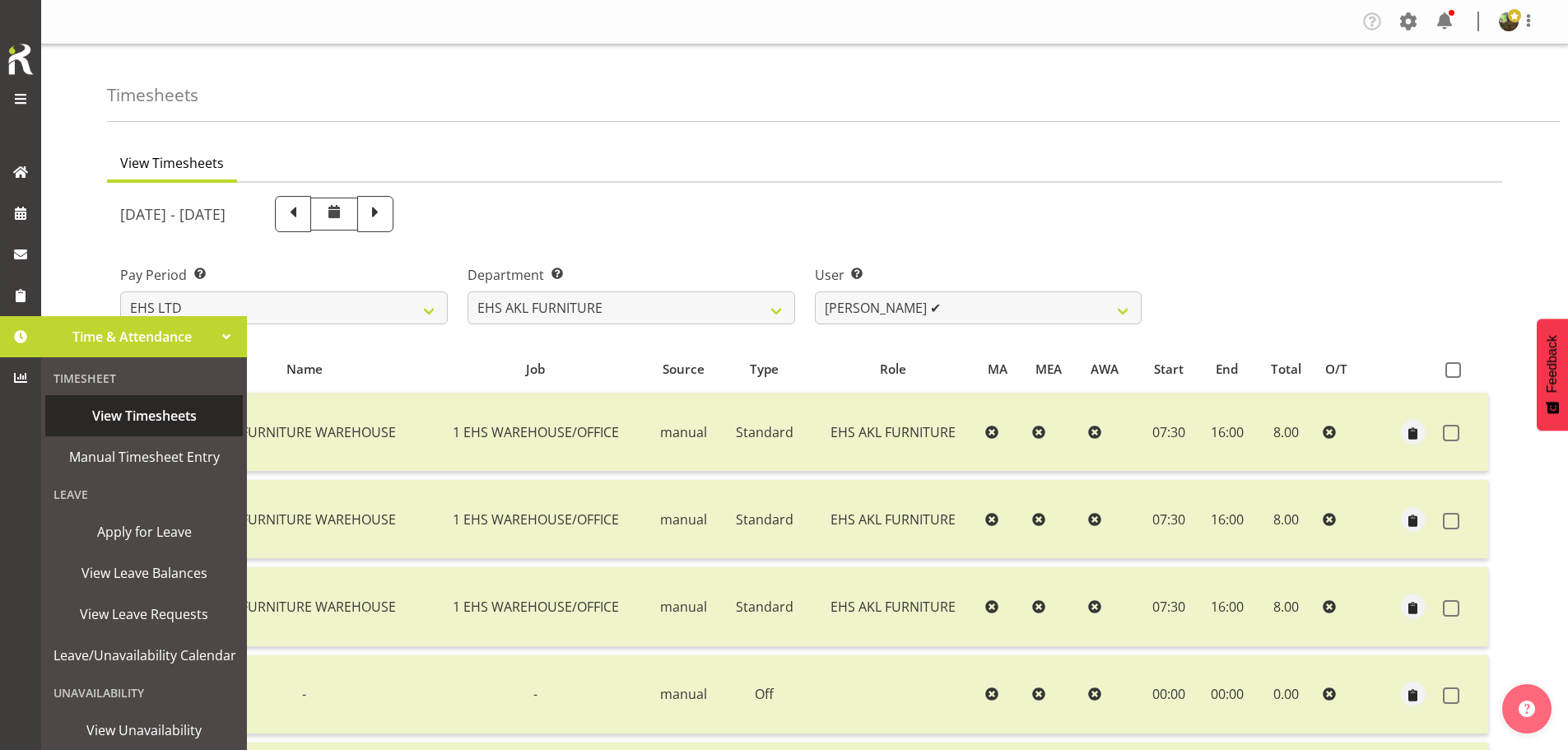
click at [159, 411] on span "View Timesheets" at bounding box center [143, 416] width 181 height 25
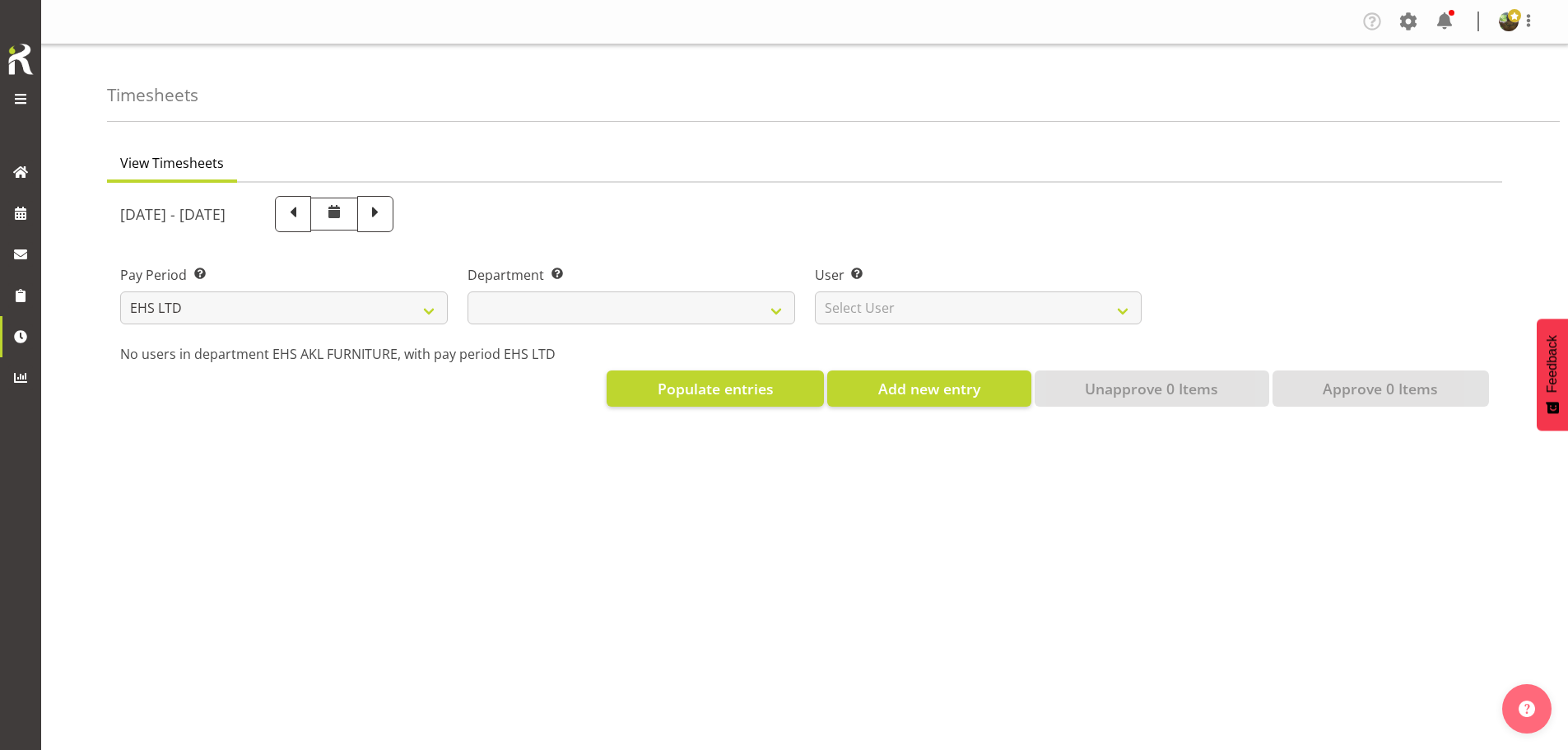
select select "7"
select select
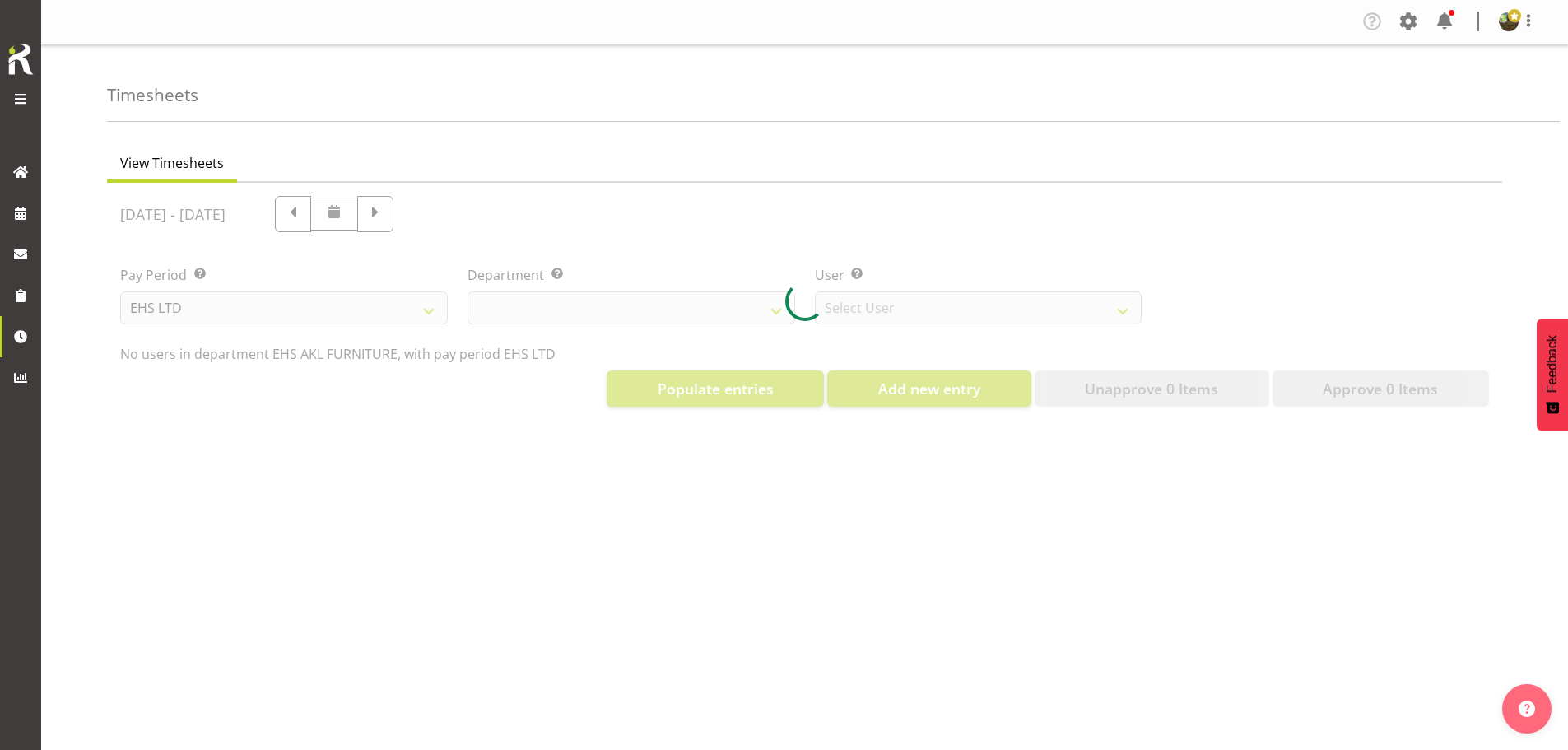
select select "8638"
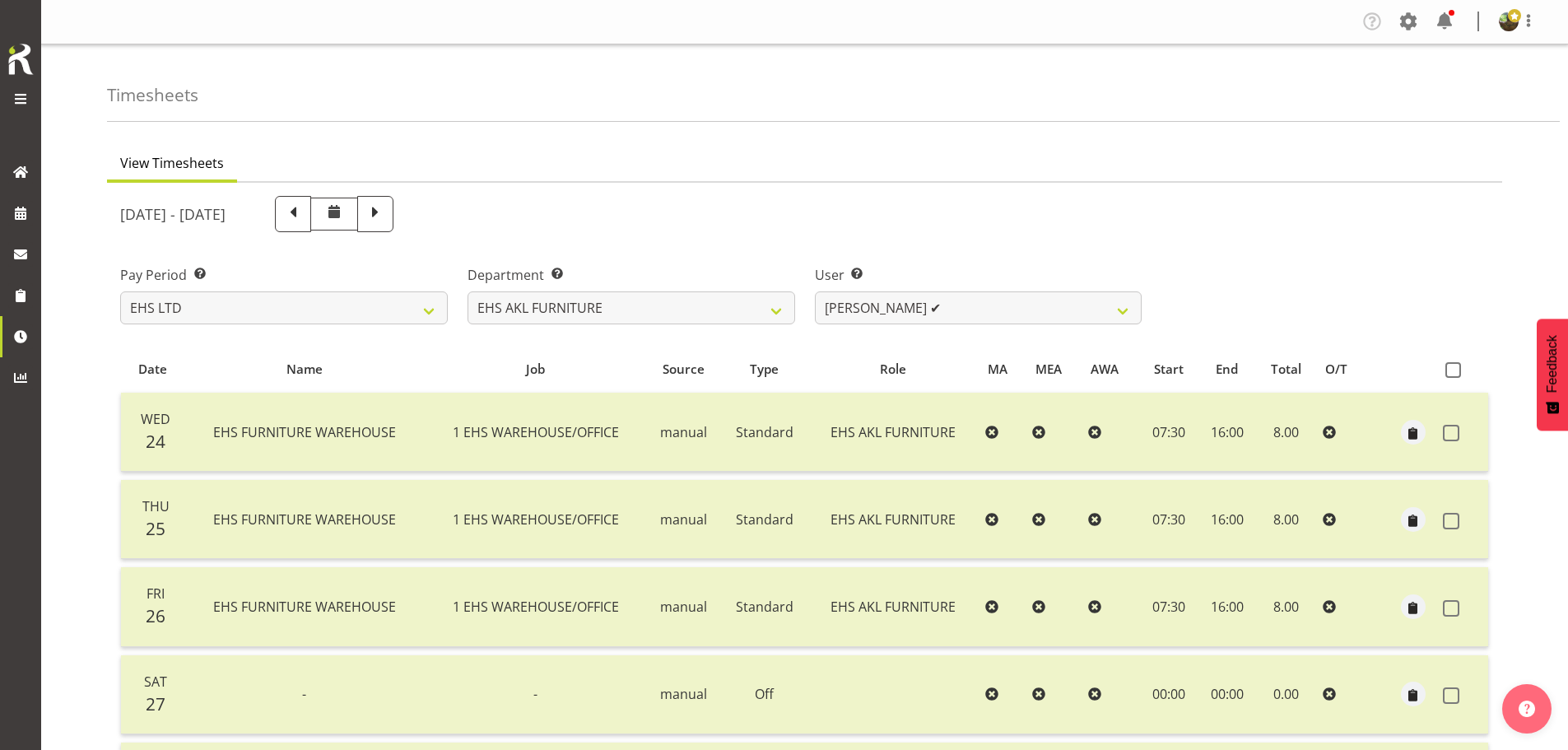
click at [386, 216] on span at bounding box center [376, 212] width 22 height 22
select select
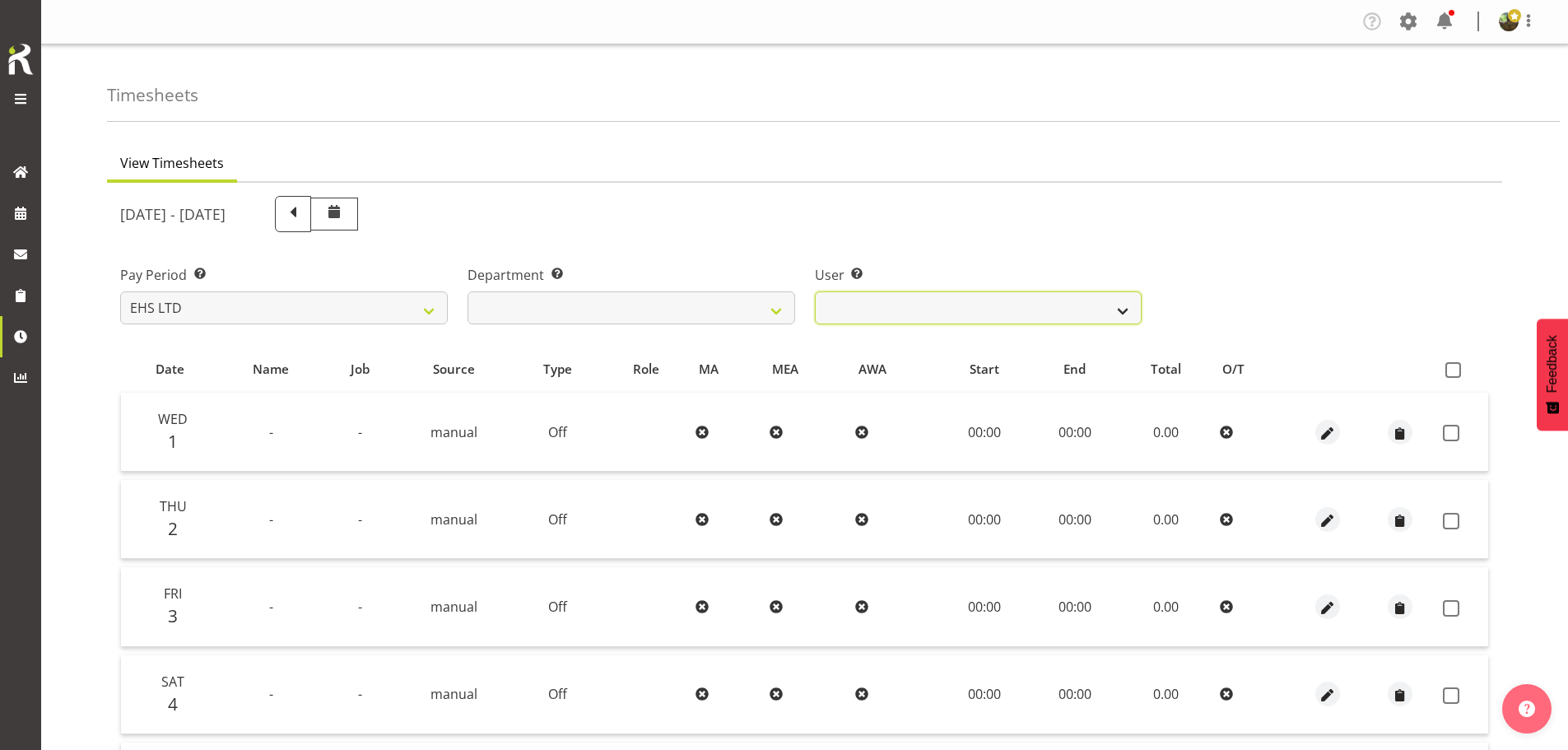
click at [1116, 308] on select "[PERSON_NAME] ❌ [PERSON_NAME] ❌ [PERSON_NAME] ❌ [PERSON_NAME] ❌ [PERSON_NAME] ❌…" at bounding box center [978, 308] width 327 height 33
click at [815, 292] on select "[PERSON_NAME] ❌ [PERSON_NAME] ❌ [PERSON_NAME] ❌ [PERSON_NAME] ❌ [PERSON_NAME] ❌…" at bounding box center [978, 308] width 327 height 33
click at [1115, 309] on select "[PERSON_NAME] ❌ [PERSON_NAME] ❌ [PERSON_NAME] ❌ [PERSON_NAME] ❌ [PERSON_NAME] ❌…" at bounding box center [978, 308] width 327 height 33
click at [815, 292] on select "[PERSON_NAME] ❌ [PERSON_NAME] ❌ [PERSON_NAME] ❌ [PERSON_NAME] ❌ [PERSON_NAME] ❌…" at bounding box center [978, 308] width 327 height 33
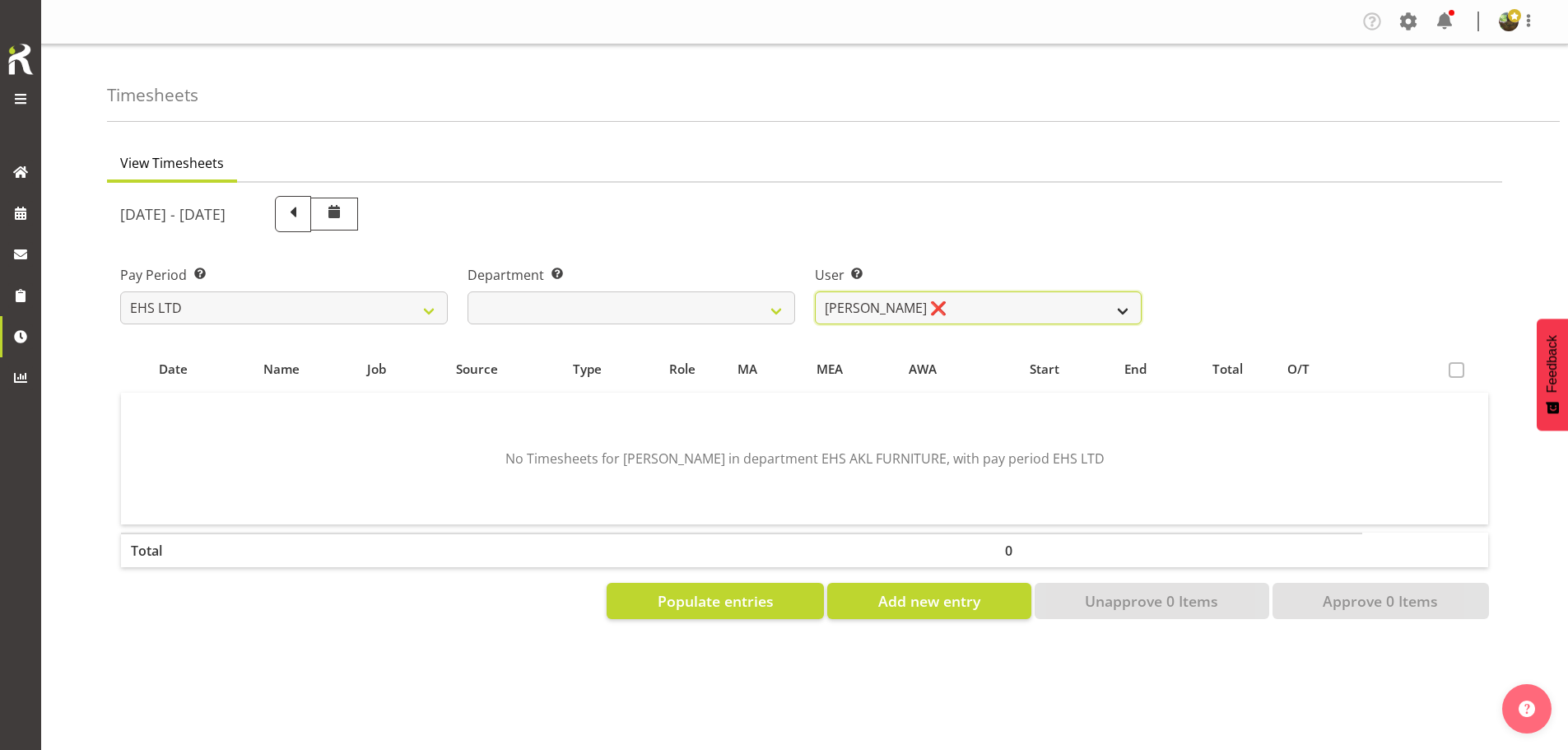
click at [1126, 306] on select "[PERSON_NAME] ❌ [PERSON_NAME] ❌ [PERSON_NAME] ❌ [PERSON_NAME] ❌ [PERSON_NAME] ❌…" at bounding box center [978, 308] width 327 height 33
click at [815, 292] on select "[PERSON_NAME] ❌ [PERSON_NAME] ❌ [PERSON_NAME] ❌ [PERSON_NAME] ❌ [PERSON_NAME] ❌…" at bounding box center [978, 308] width 327 height 33
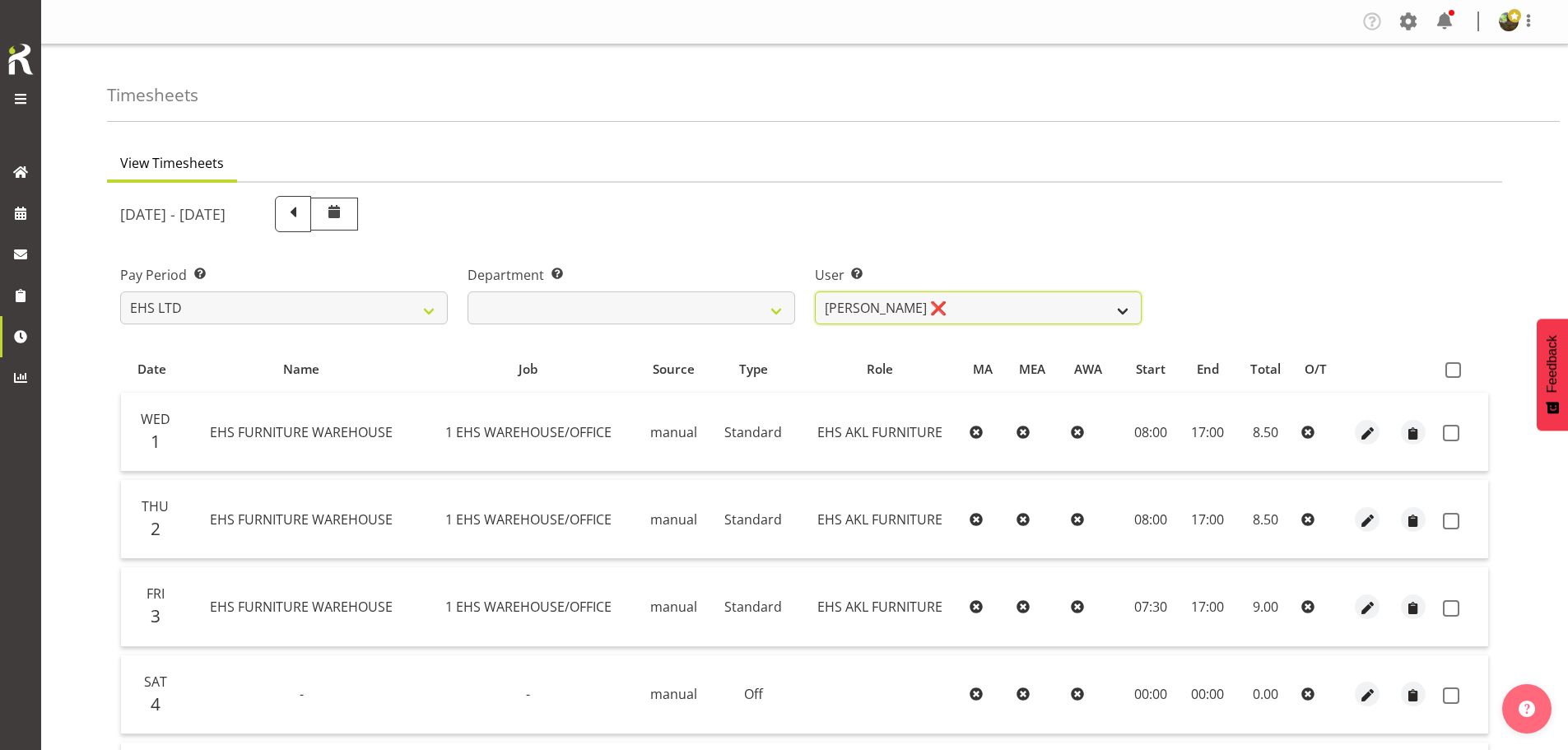
click at [1116, 306] on select "[PERSON_NAME] ❌ [PERSON_NAME] ❌ [PERSON_NAME] ❌ [PERSON_NAME] ❌ [PERSON_NAME] ❌…" at bounding box center [978, 308] width 327 height 33
click at [815, 292] on select "[PERSON_NAME] ❌ [PERSON_NAME] ❌ [PERSON_NAME] ❌ [PERSON_NAME] ❌ [PERSON_NAME] ❌…" at bounding box center [978, 308] width 327 height 33
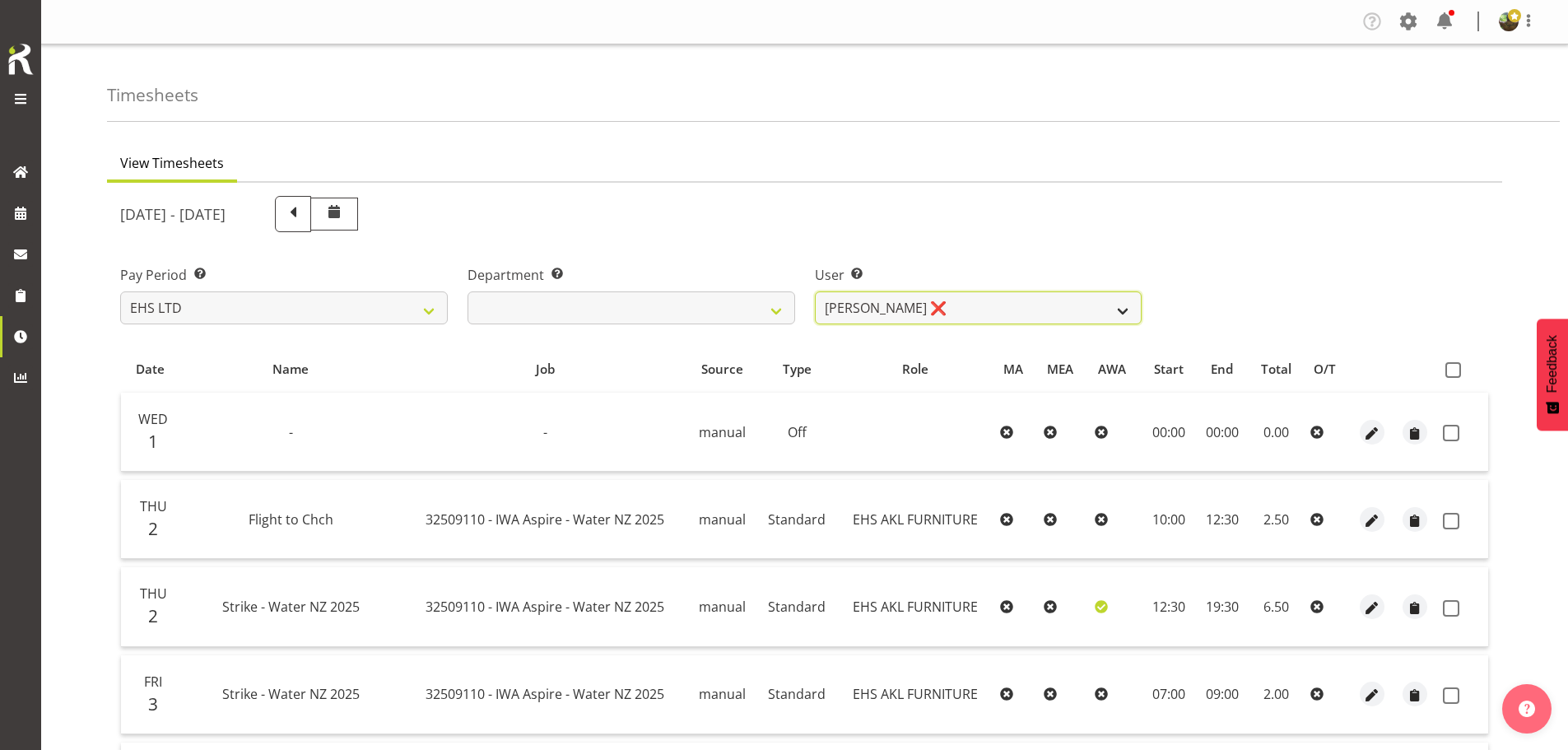
click at [1034, 302] on select "[PERSON_NAME] ❌ [PERSON_NAME] ❌ [PERSON_NAME] ❌ [PERSON_NAME] ❌ [PERSON_NAME] ❌…" at bounding box center [978, 308] width 327 height 33
click at [815, 292] on select "[PERSON_NAME] ❌ [PERSON_NAME] ❌ [PERSON_NAME] ❌ [PERSON_NAME] ❌ [PERSON_NAME] ❌…" at bounding box center [978, 308] width 327 height 33
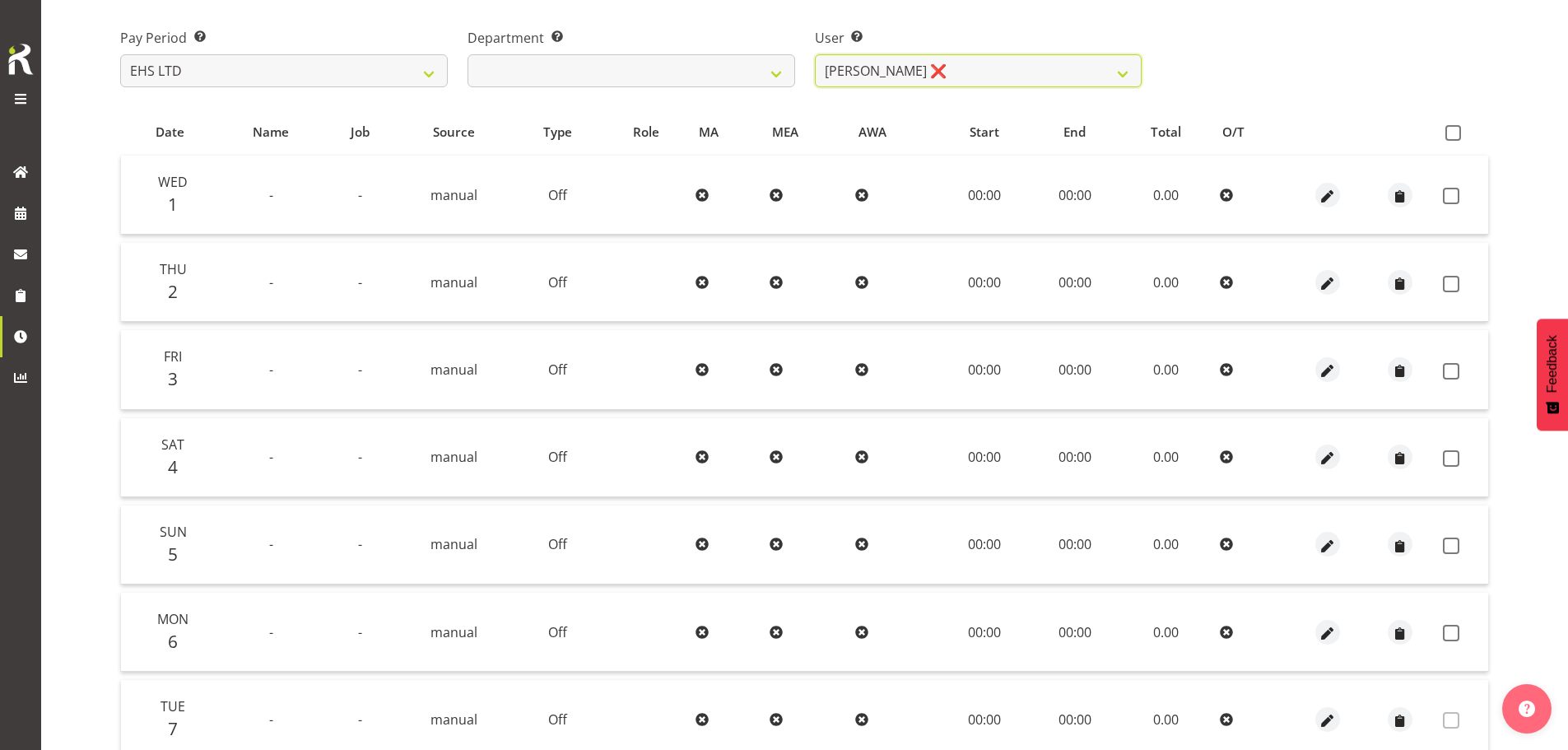
scroll to position [247, 0]
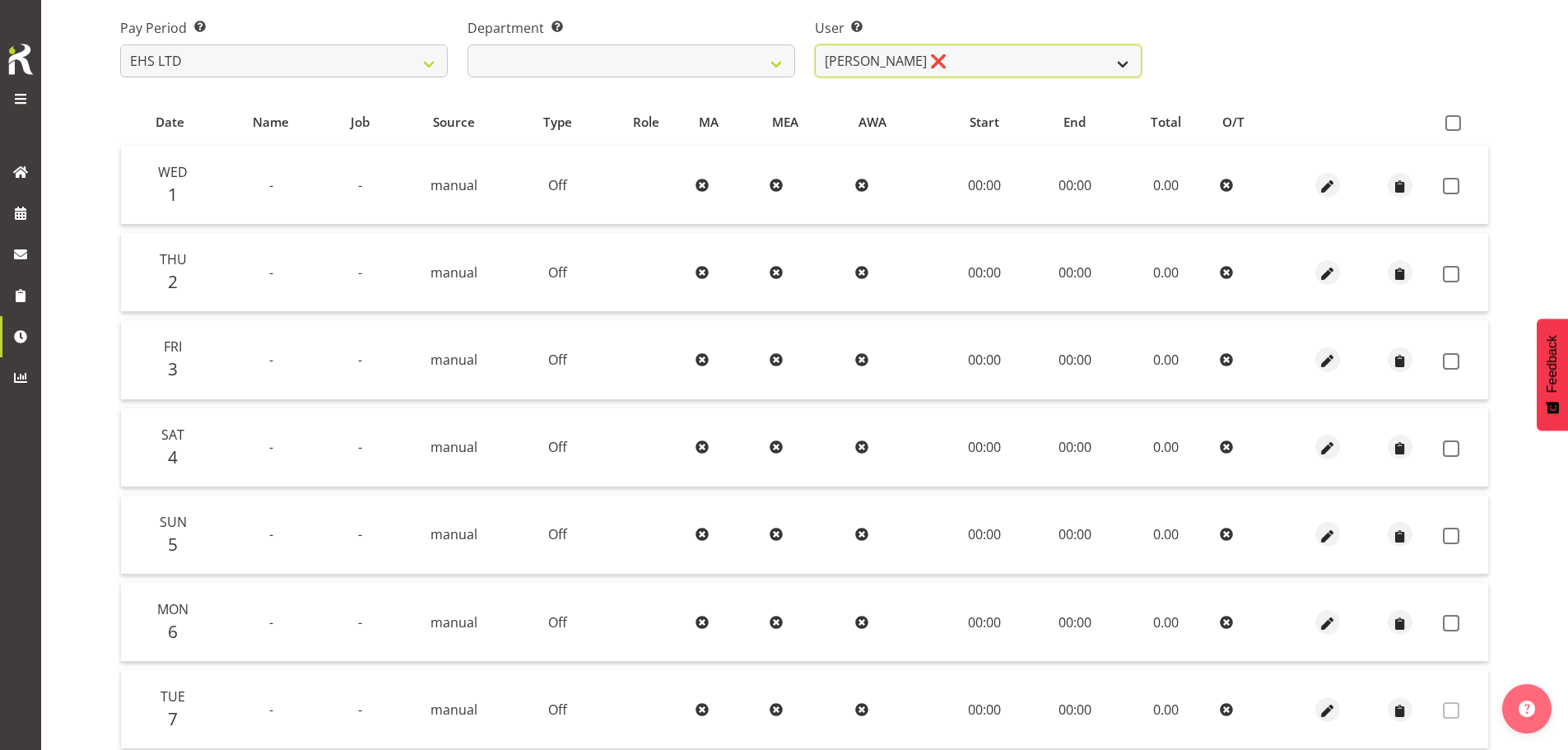
click at [1027, 62] on select "[PERSON_NAME] ❌ [PERSON_NAME] ❌ [PERSON_NAME] ❌ [PERSON_NAME] ❌ [PERSON_NAME] ❌…" at bounding box center [978, 61] width 327 height 33
click at [815, 44] on select "[PERSON_NAME] ❌ [PERSON_NAME] ❌ [PERSON_NAME] ❌ [PERSON_NAME] ❌ [PERSON_NAME] ❌…" at bounding box center [978, 61] width 327 height 33
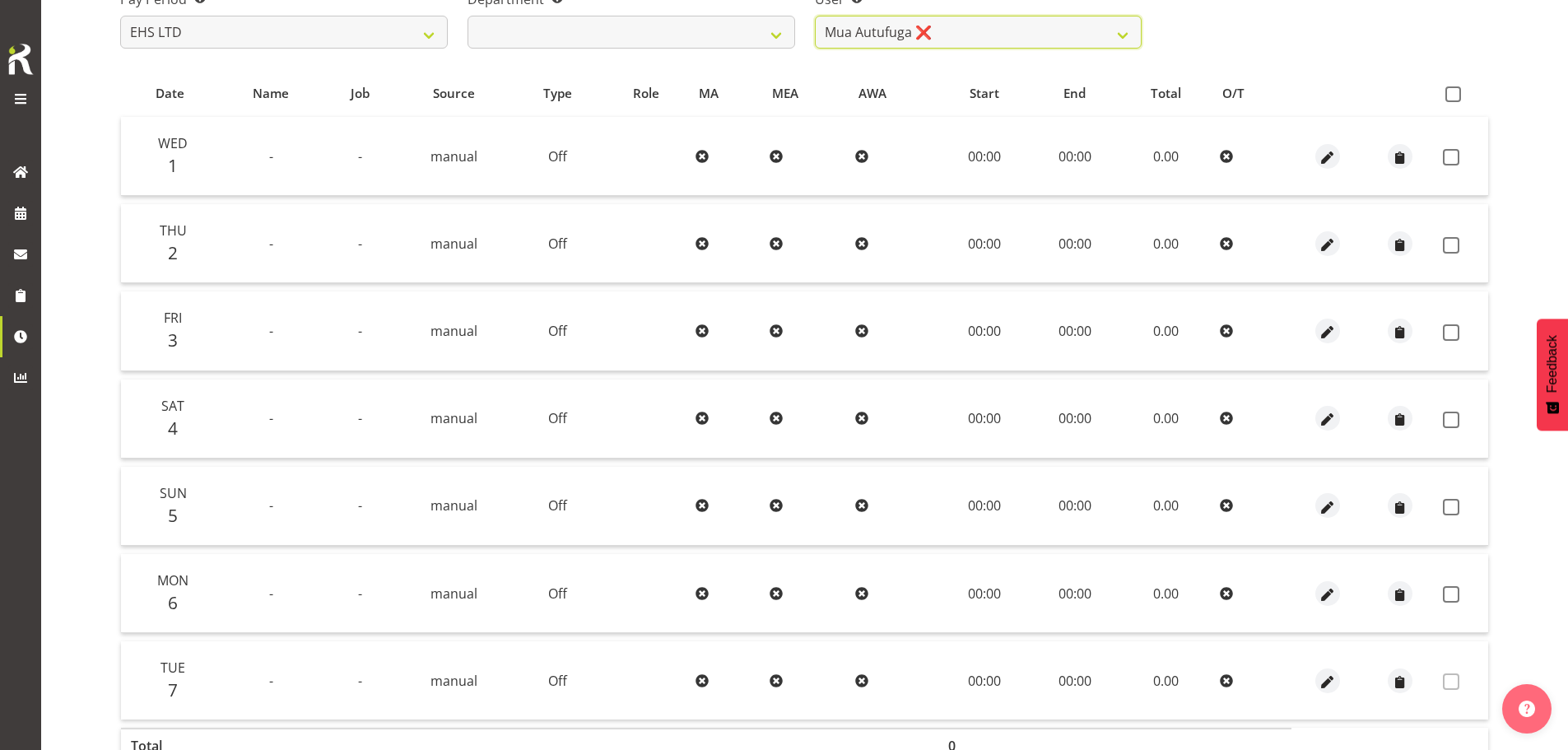
scroll to position [48, 0]
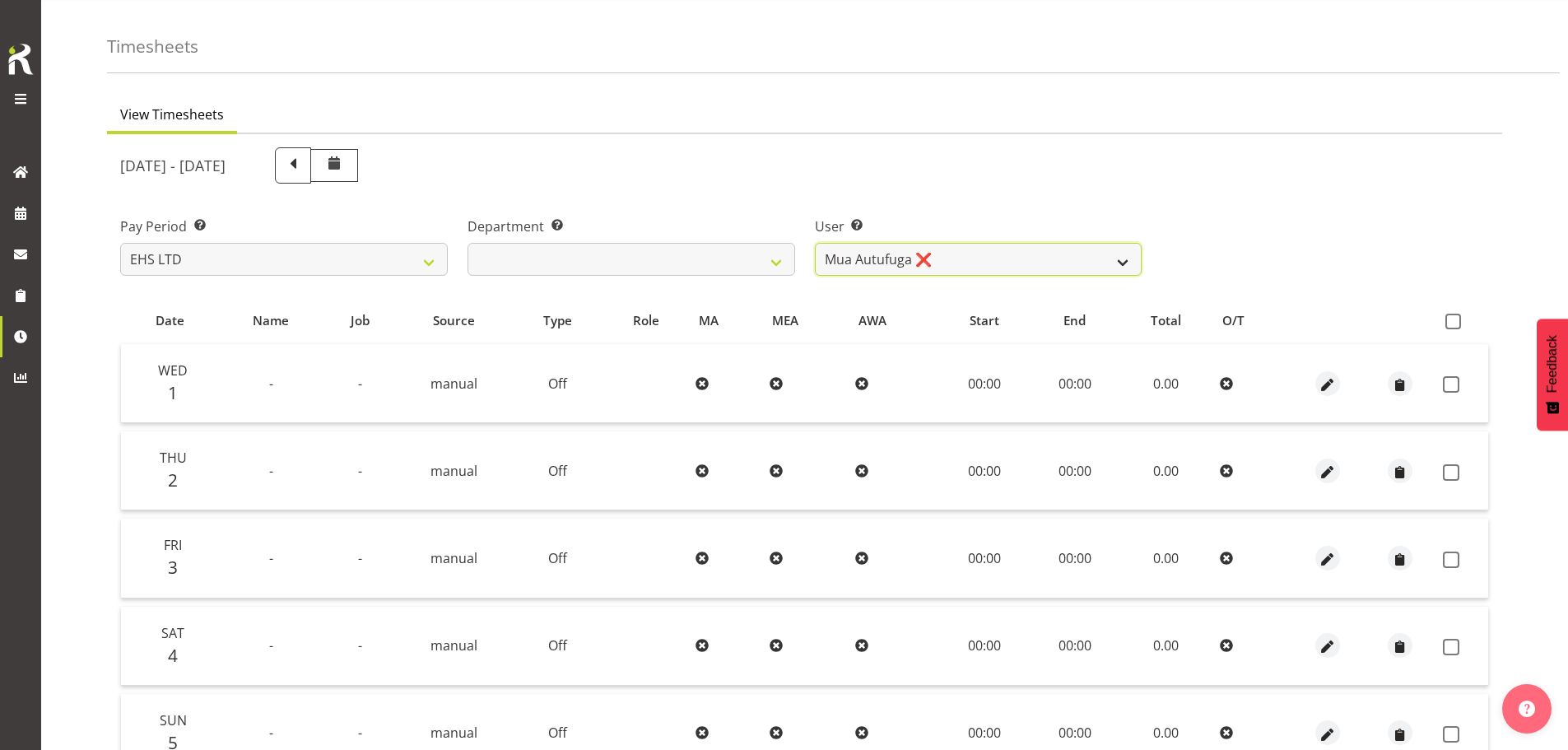
click at [1069, 256] on select "[PERSON_NAME] ❌ [PERSON_NAME] ❌ [PERSON_NAME] ❌ [PERSON_NAME] ❌ [PERSON_NAME] ❌…" at bounding box center [978, 260] width 327 height 33
select select "11913"
click at [815, 243] on select "[PERSON_NAME] ❌ [PERSON_NAME] ❌ [PERSON_NAME] ❌ [PERSON_NAME] ❌ [PERSON_NAME] ❌…" at bounding box center [978, 260] width 327 height 33
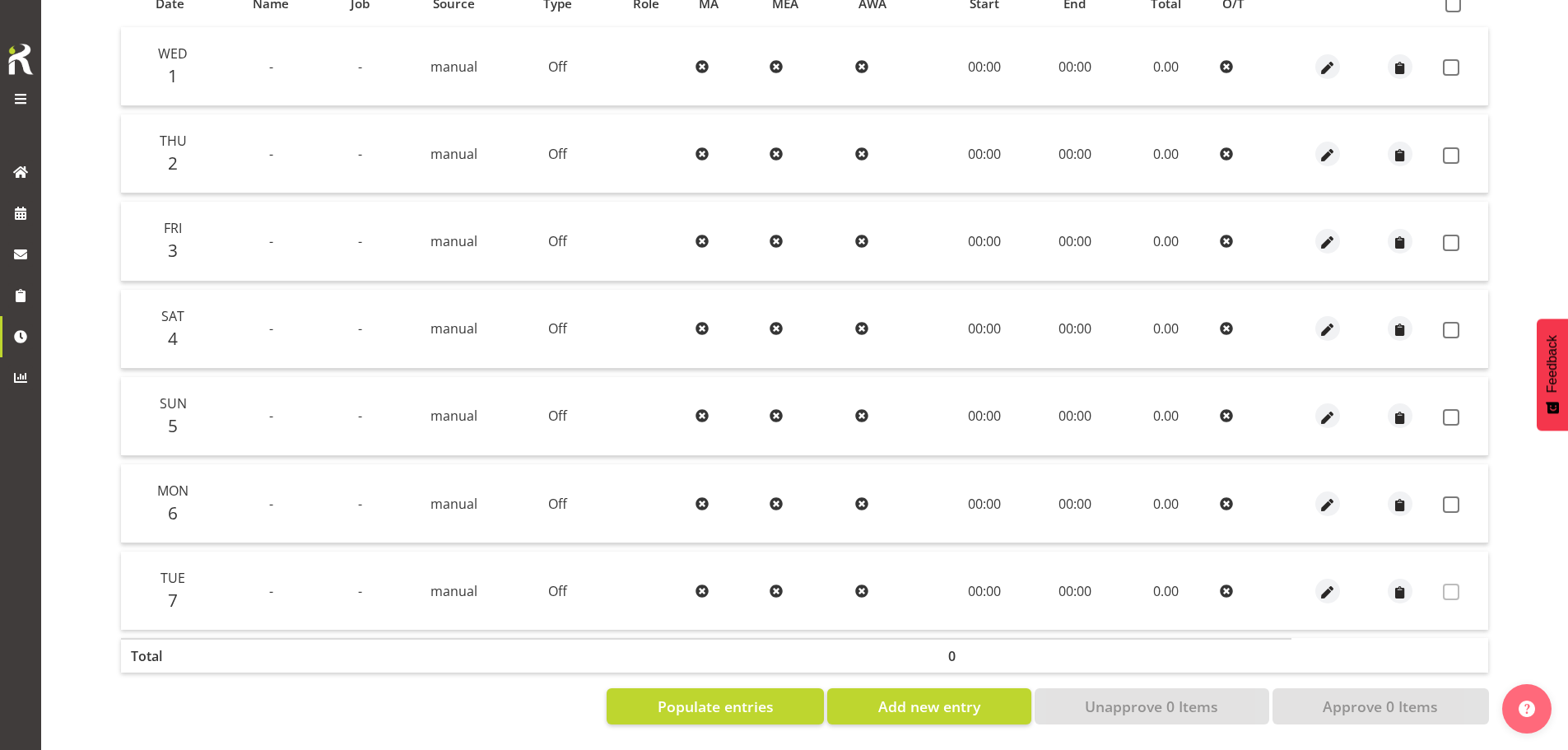
scroll to position [0, 0]
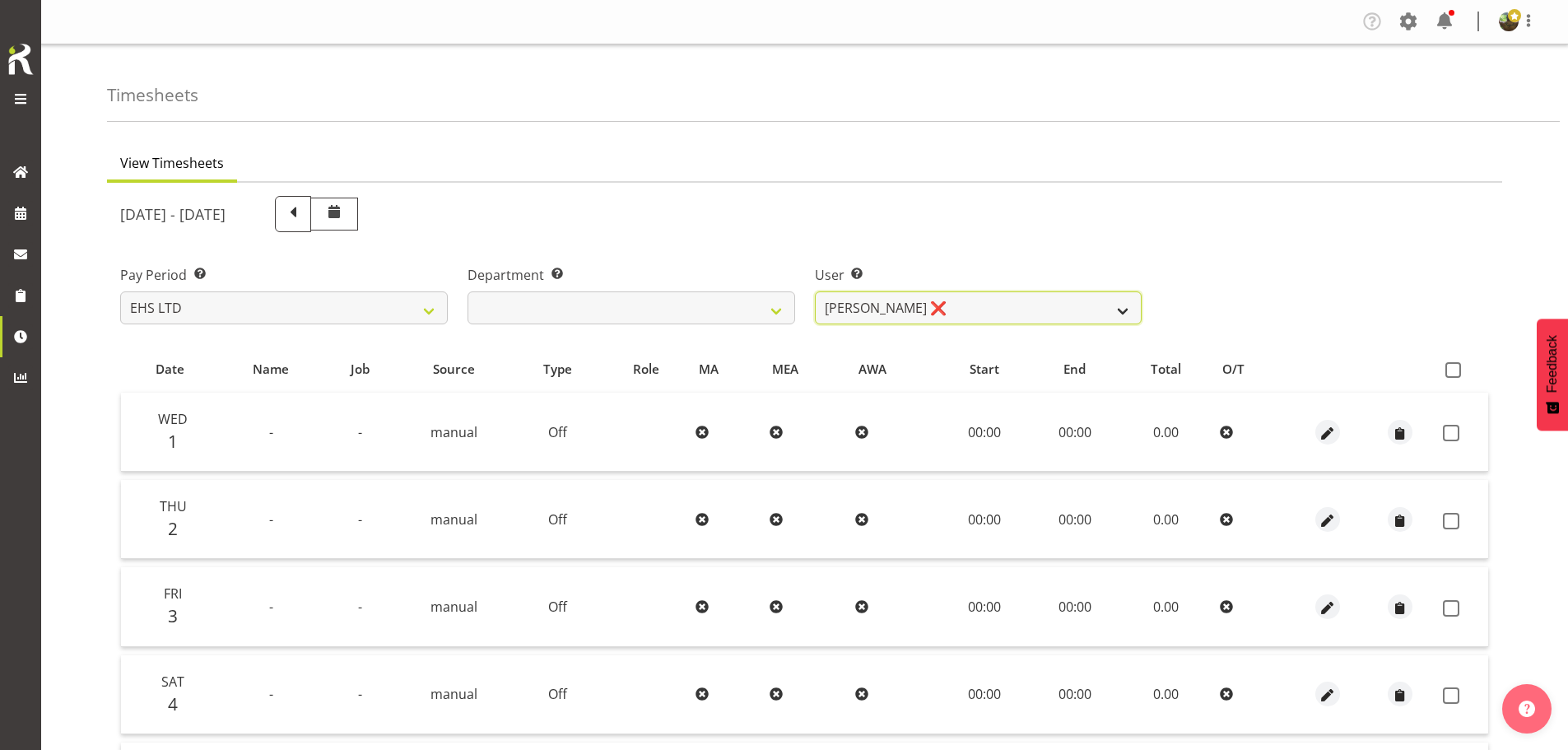
click at [1066, 309] on select "[PERSON_NAME] ❌ [PERSON_NAME] ❌ [PERSON_NAME] ❌ [PERSON_NAME] ❌ [PERSON_NAME] ❌…" at bounding box center [978, 308] width 327 height 33
click at [1216, 163] on ul "View Timesheets" at bounding box center [804, 164] width 1396 height 36
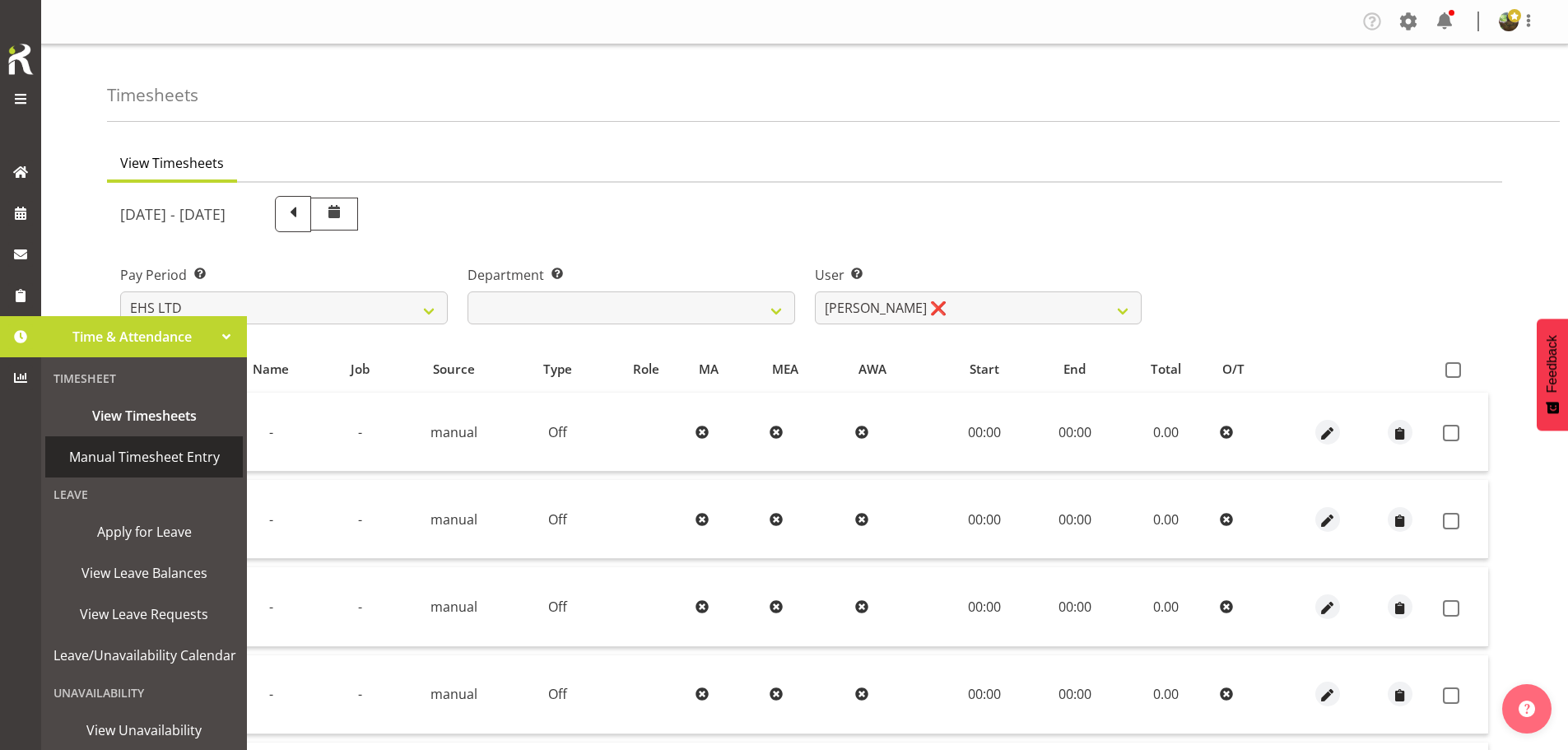
click at [145, 457] on span "Manual Timesheet Entry" at bounding box center [143, 458] width 181 height 25
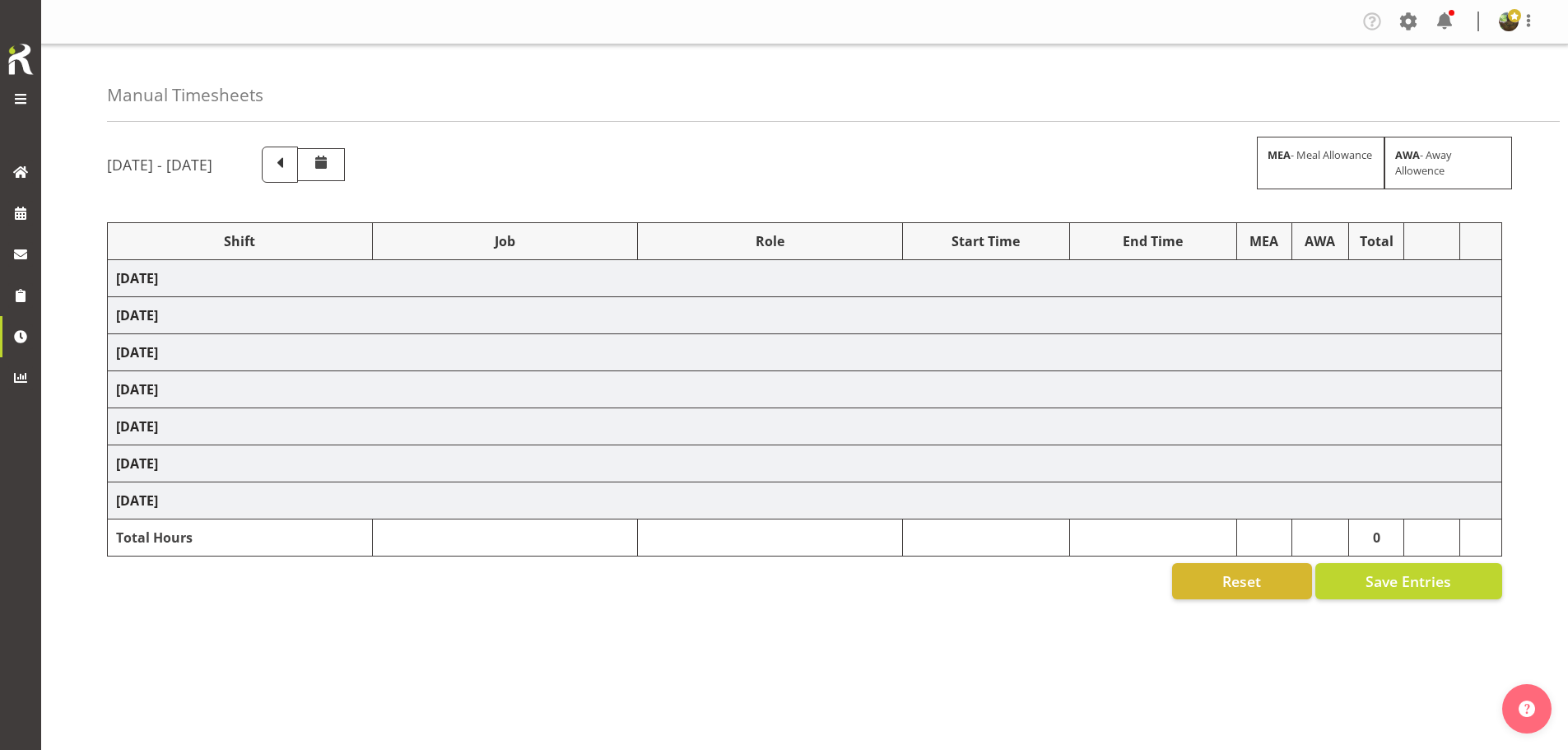
select select "1587"
select select "69"
select select "1587"
select select "69"
select select "1587"
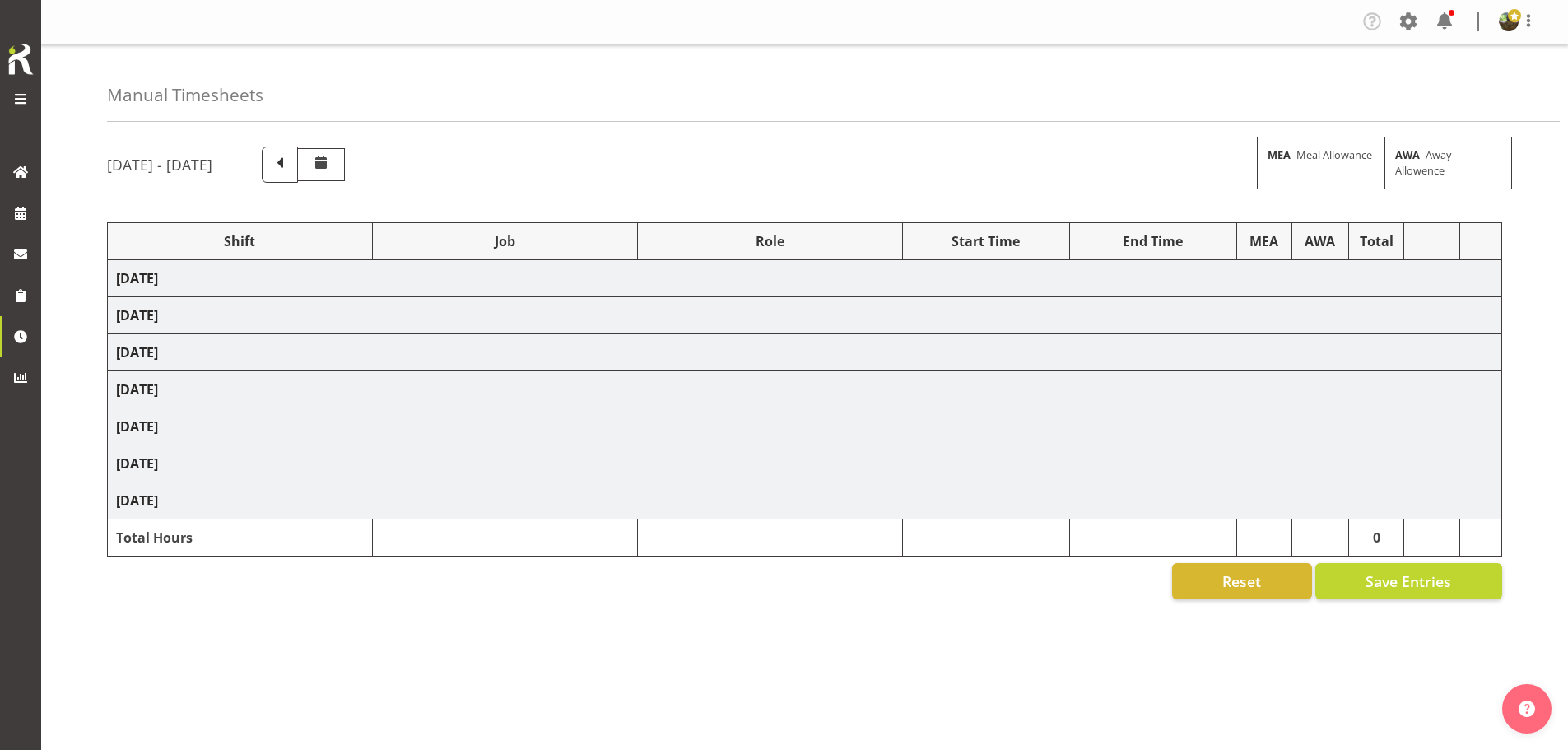
select select "69"
select select "83455"
select select "10237"
select select "83456"
select select "9140"
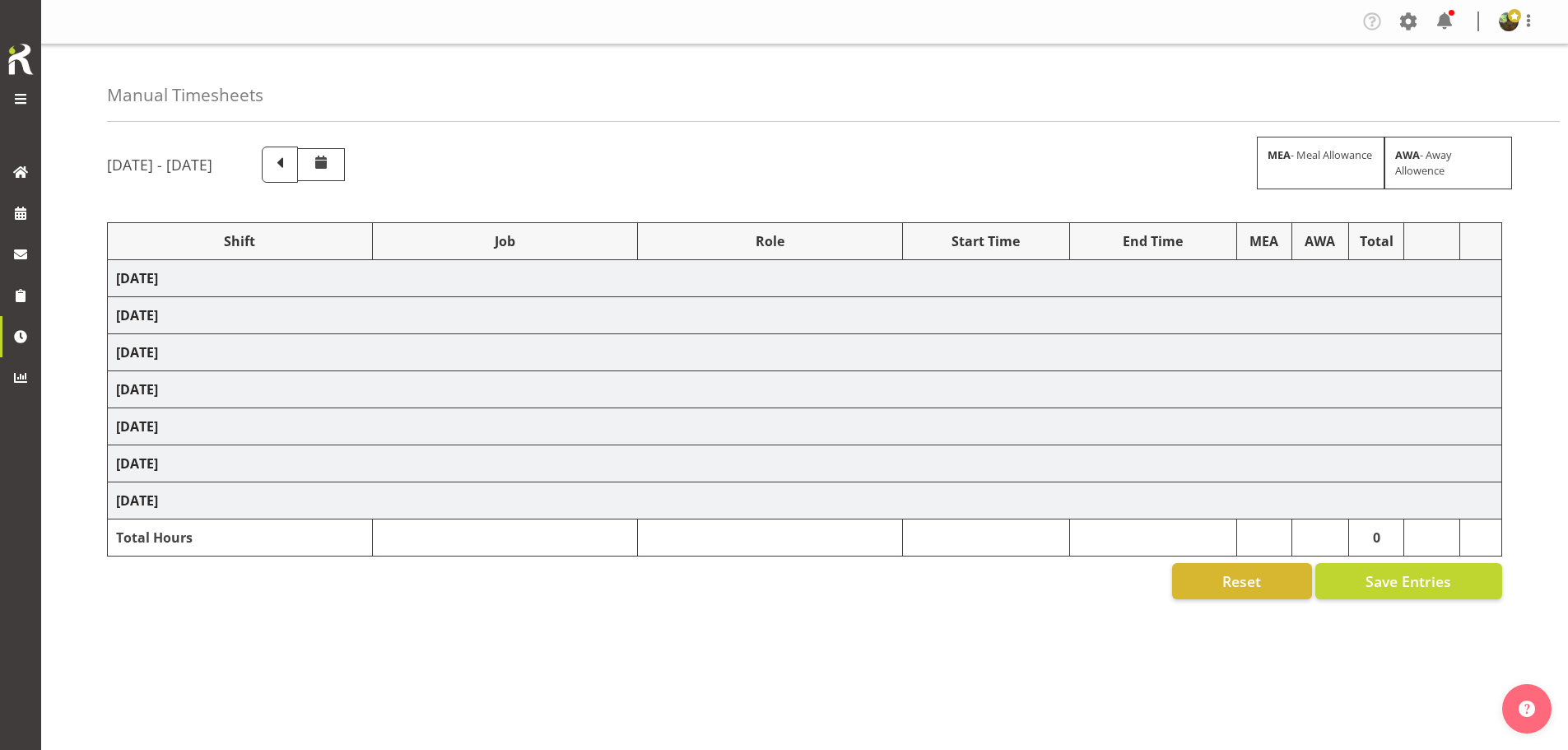
select select "1587"
select select "69"
select select "1587"
select select "69"
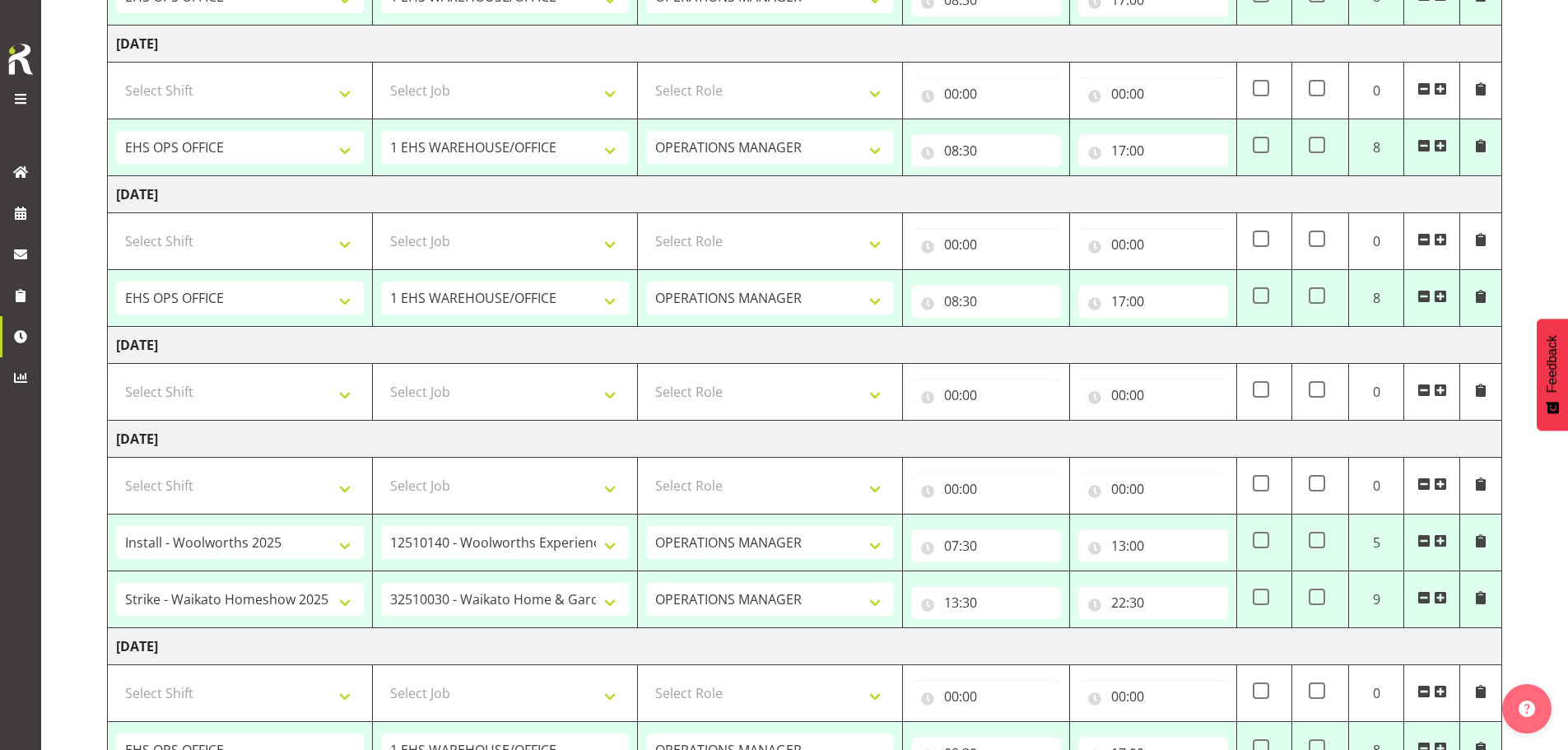
scroll to position [669, 0]
